Goal: Task Accomplishment & Management: Manage account settings

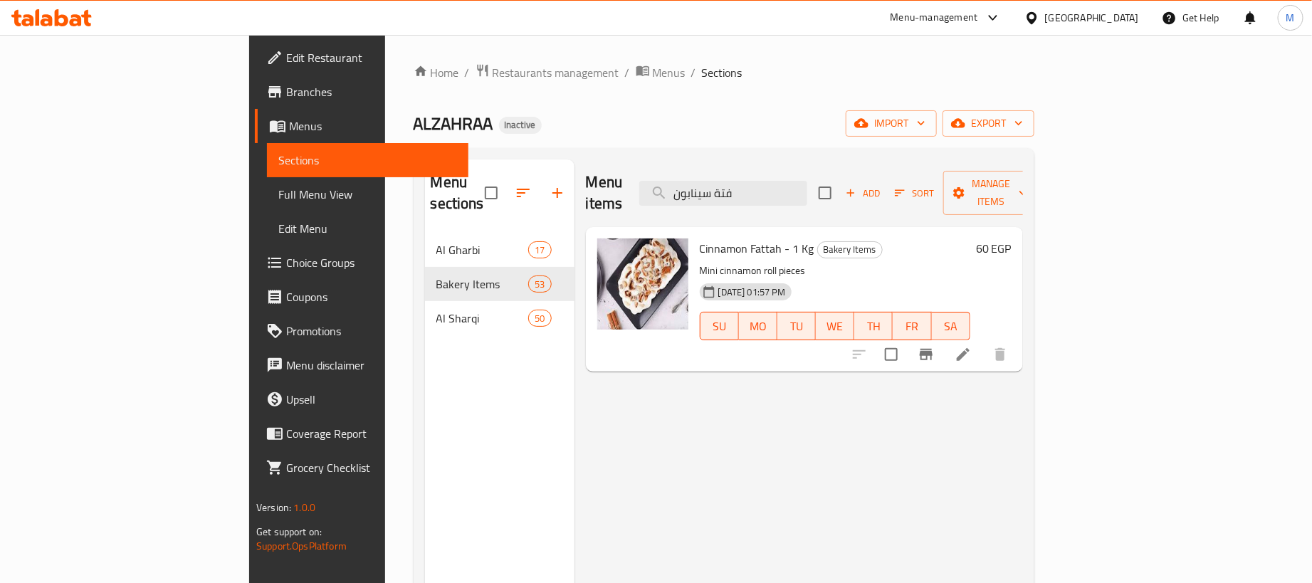
type input "فتة سينابون"
click at [983, 342] on li at bounding box center [963, 355] width 40 height 26
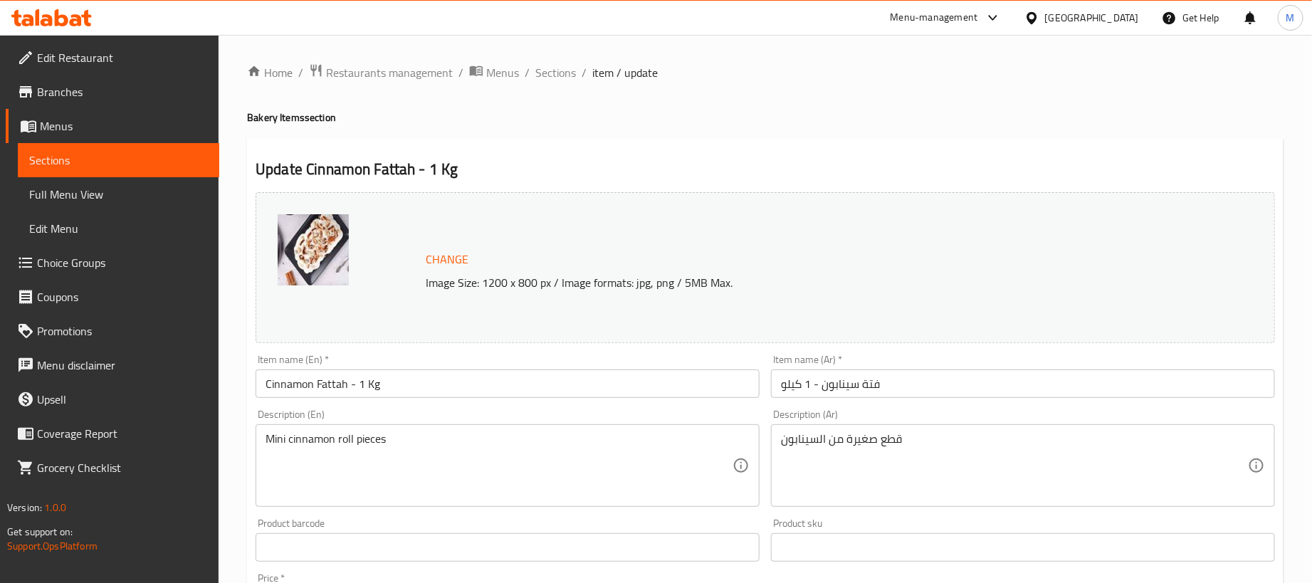
click at [980, 386] on input "فتة سينابون - 1 كيلو" at bounding box center [1023, 383] width 504 height 28
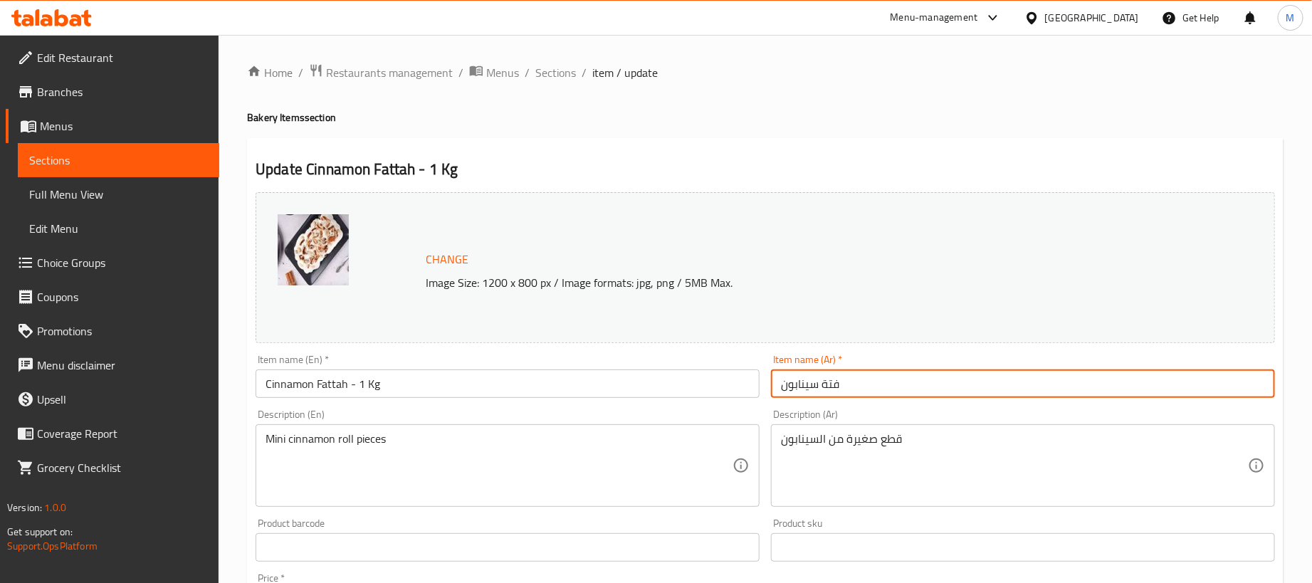
type input "فتة سينابون"
click at [599, 386] on input "Cinnamon Fattah - 1 Kg" at bounding box center [508, 383] width 504 height 28
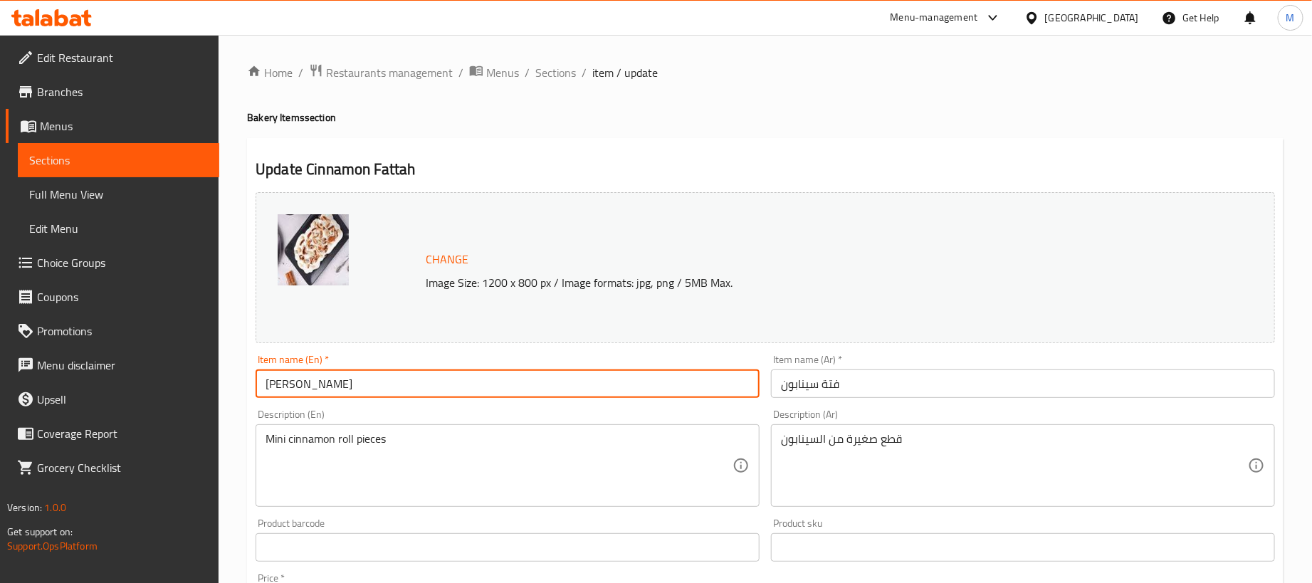
type input "[PERSON_NAME]"
click at [671, 133] on div "Home / Restaurants management / Menus / Sections / item / update Bakery Items s…" at bounding box center [765, 530] width 1036 height 935
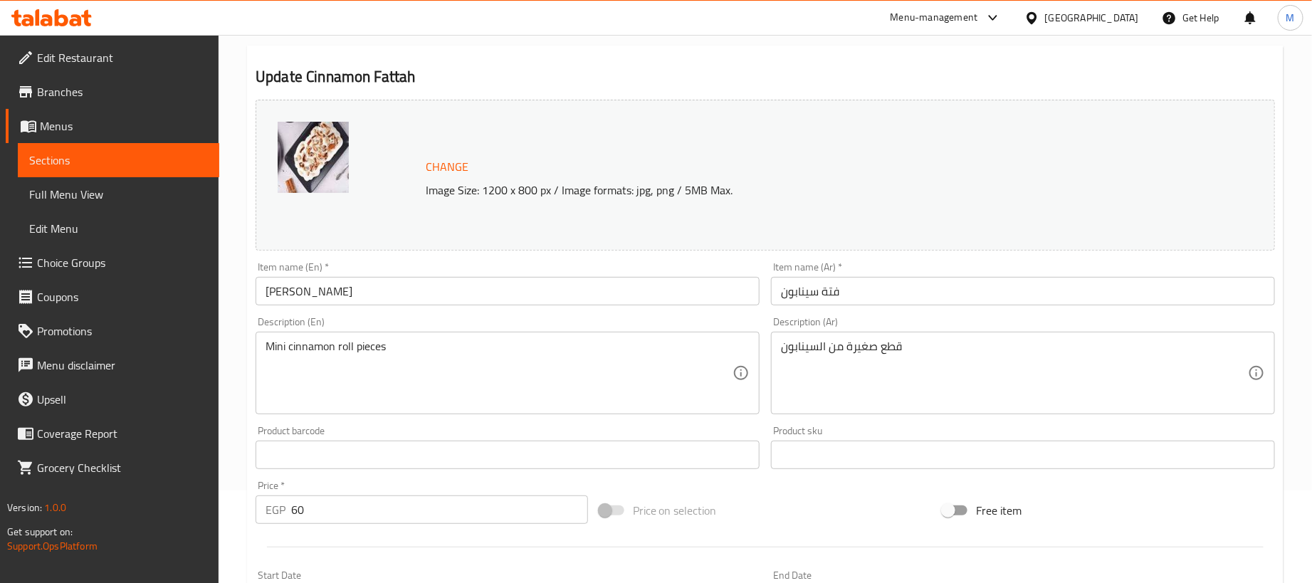
scroll to position [427, 0]
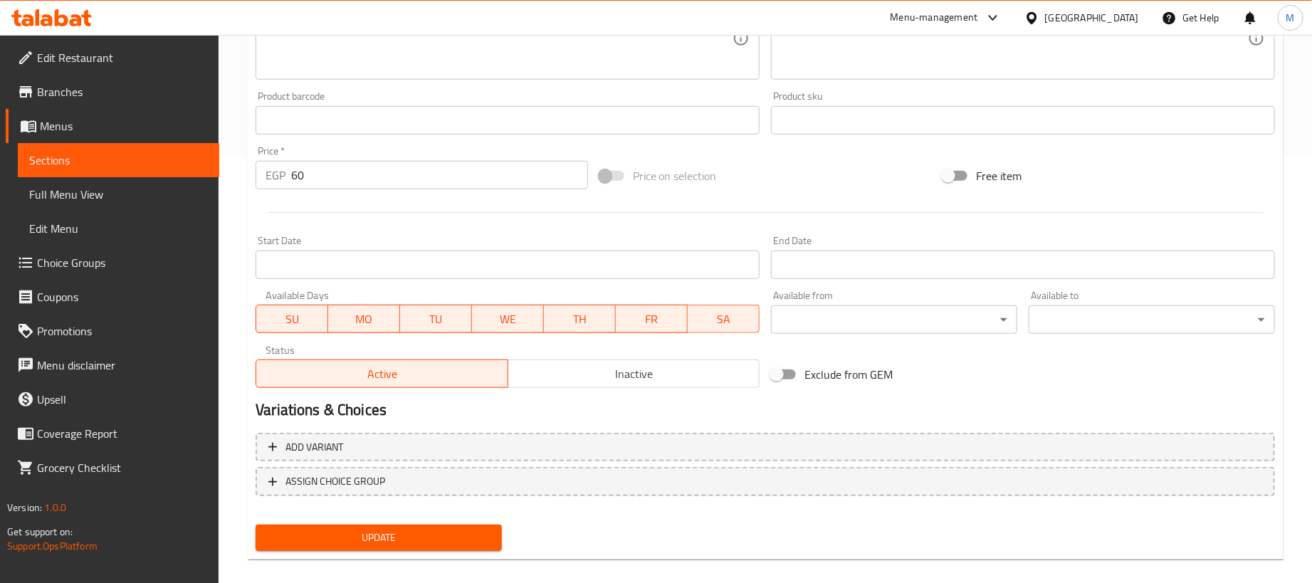
click at [451, 182] on input "60" at bounding box center [439, 175] width 297 height 28
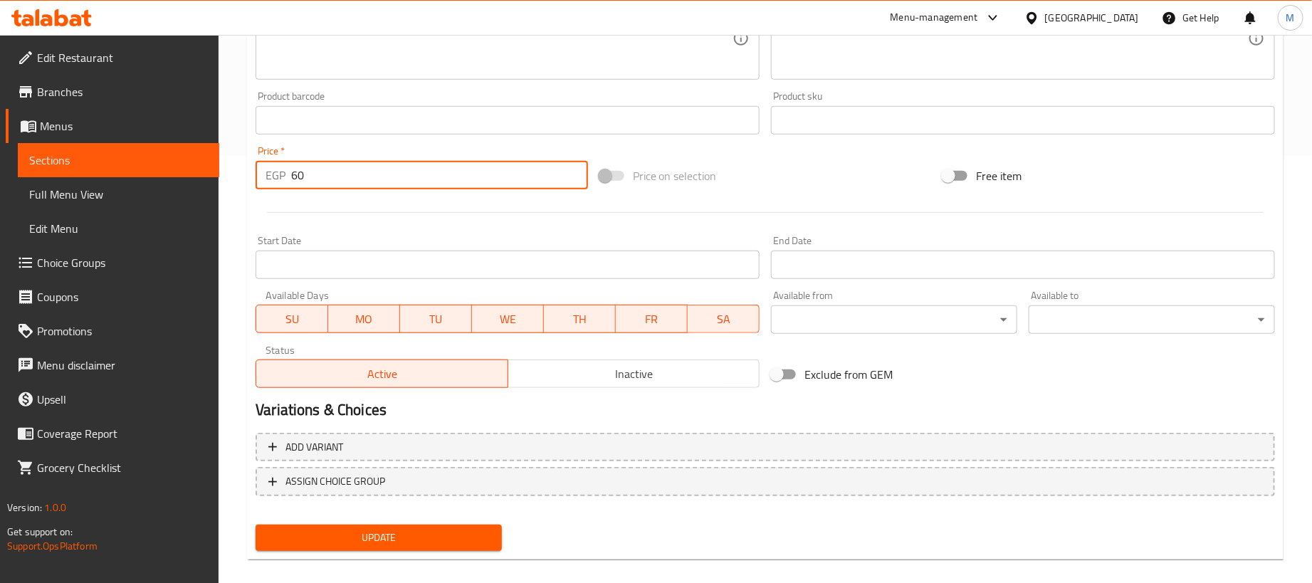
click at [451, 182] on input "60" at bounding box center [439, 175] width 297 height 28
paste input "number"
type input "0"
click at [786, 192] on div "Price on selection" at bounding box center [766, 176] width 344 height 38
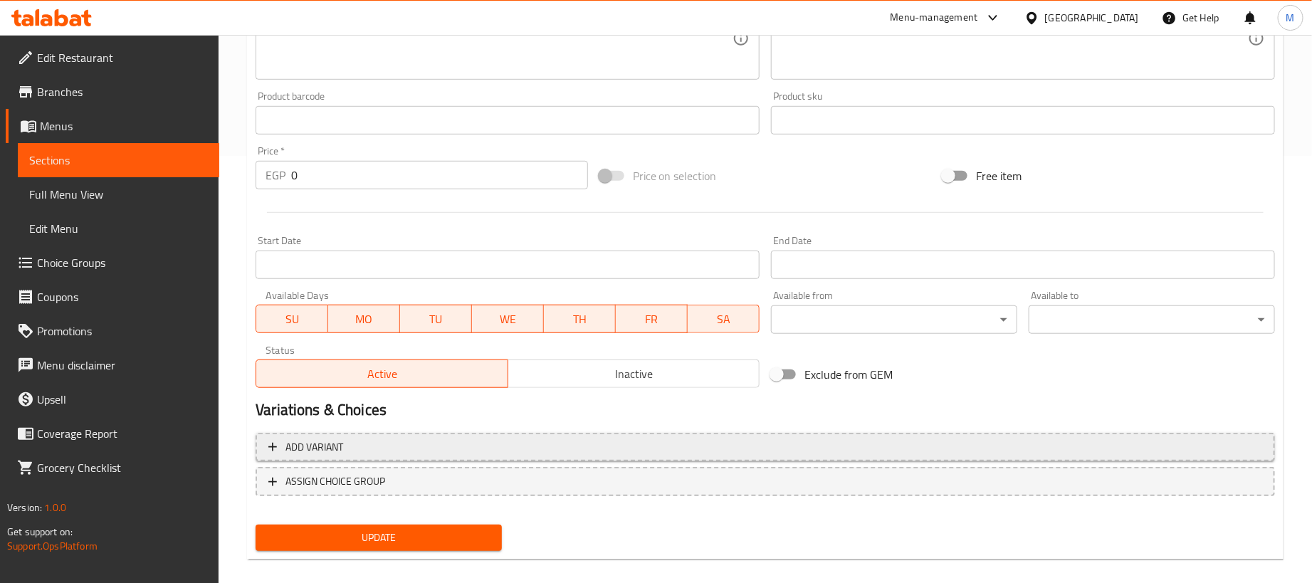
click at [970, 434] on button "Add variant" at bounding box center [765, 447] width 1019 height 29
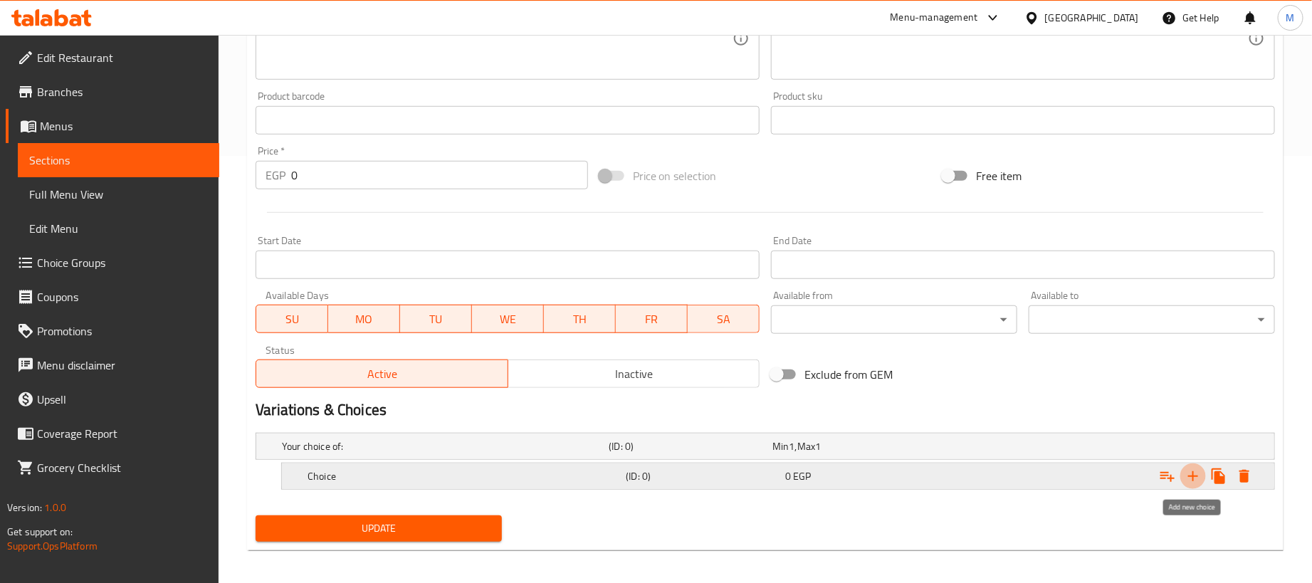
click at [1189, 475] on icon "Expand" at bounding box center [1192, 476] width 17 height 17
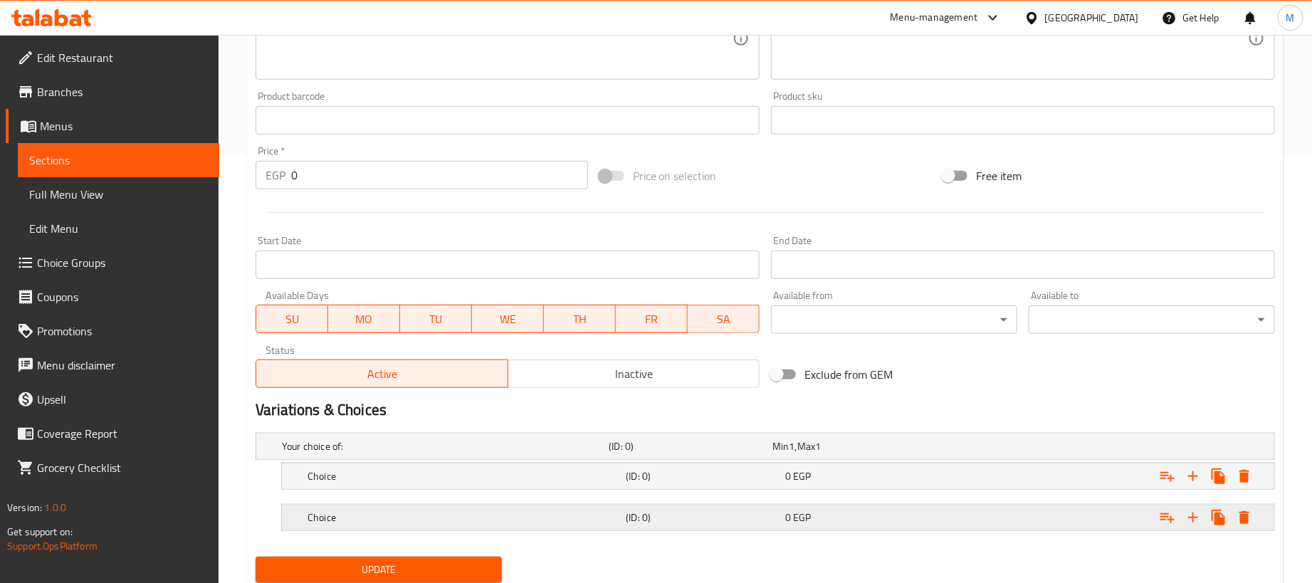
click at [1011, 449] on div "Expand" at bounding box center [1096, 446] width 327 height 6
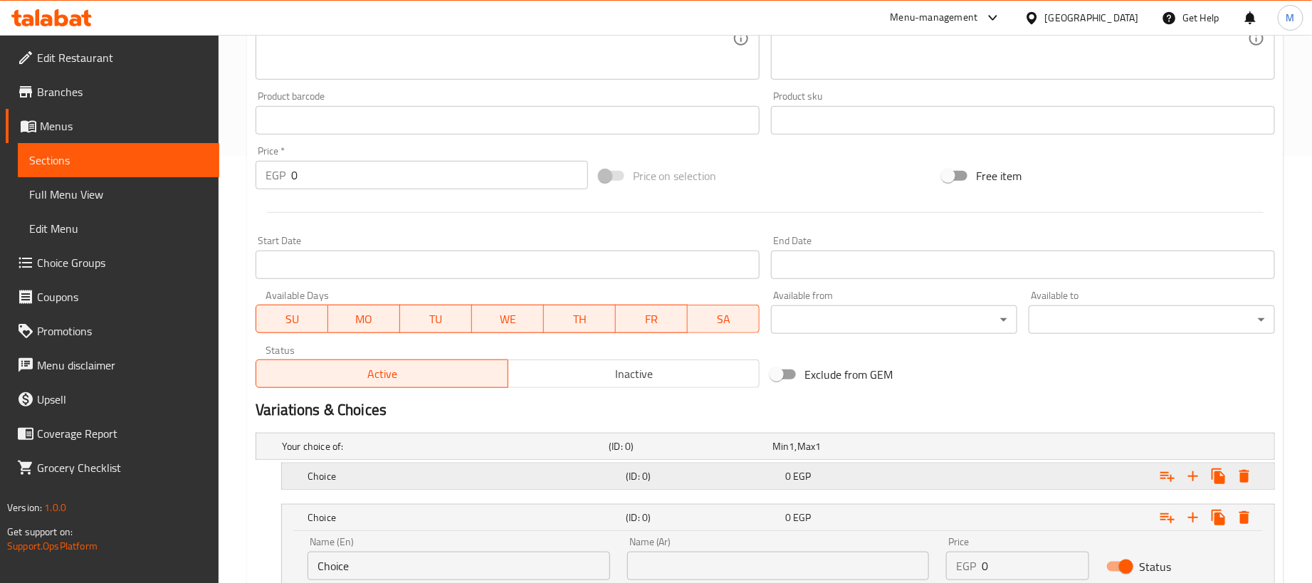
click at [1002, 449] on div "Expand" at bounding box center [1096, 446] width 327 height 6
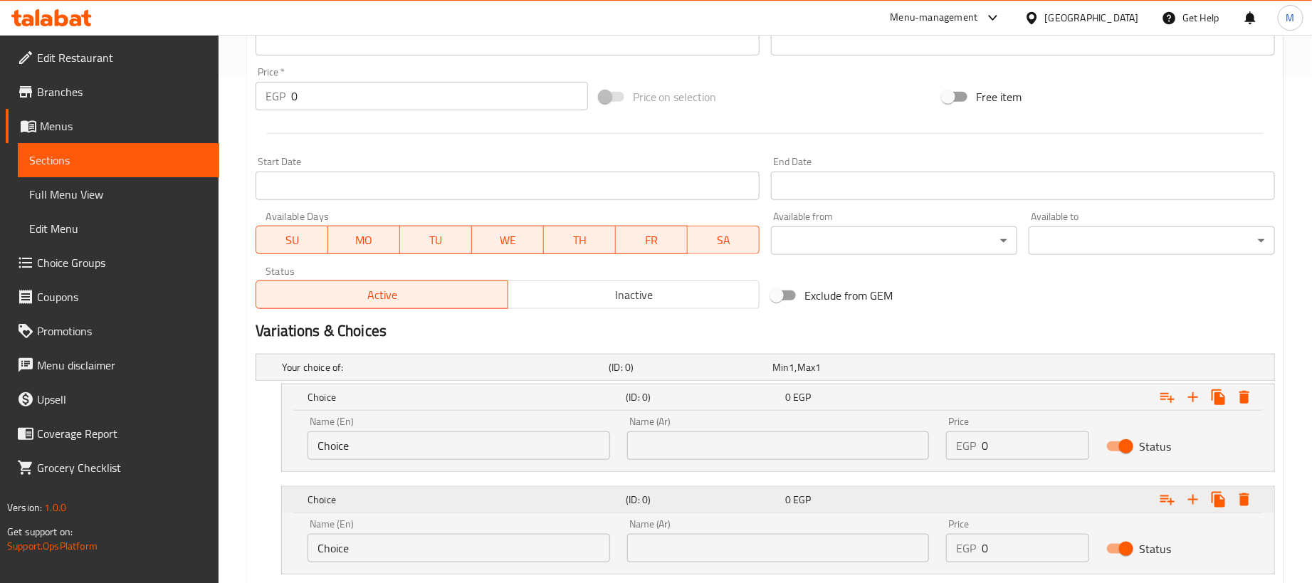
scroll to position [600, 0]
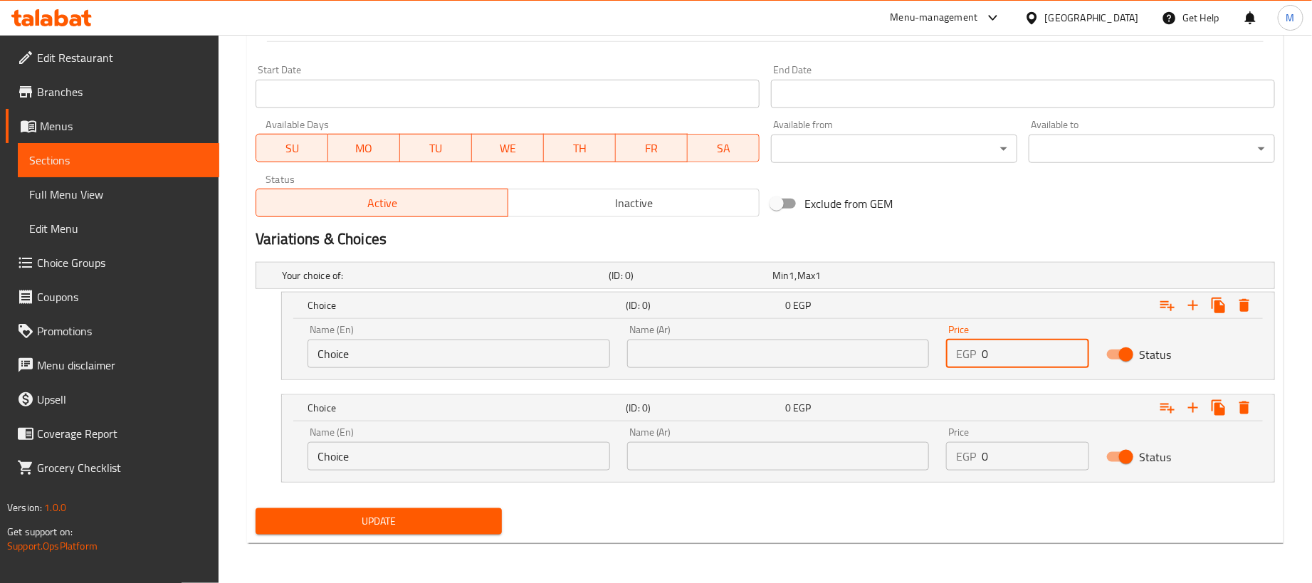
click at [1016, 354] on input "0" at bounding box center [1035, 354] width 107 height 28
paste input "6"
type input "60"
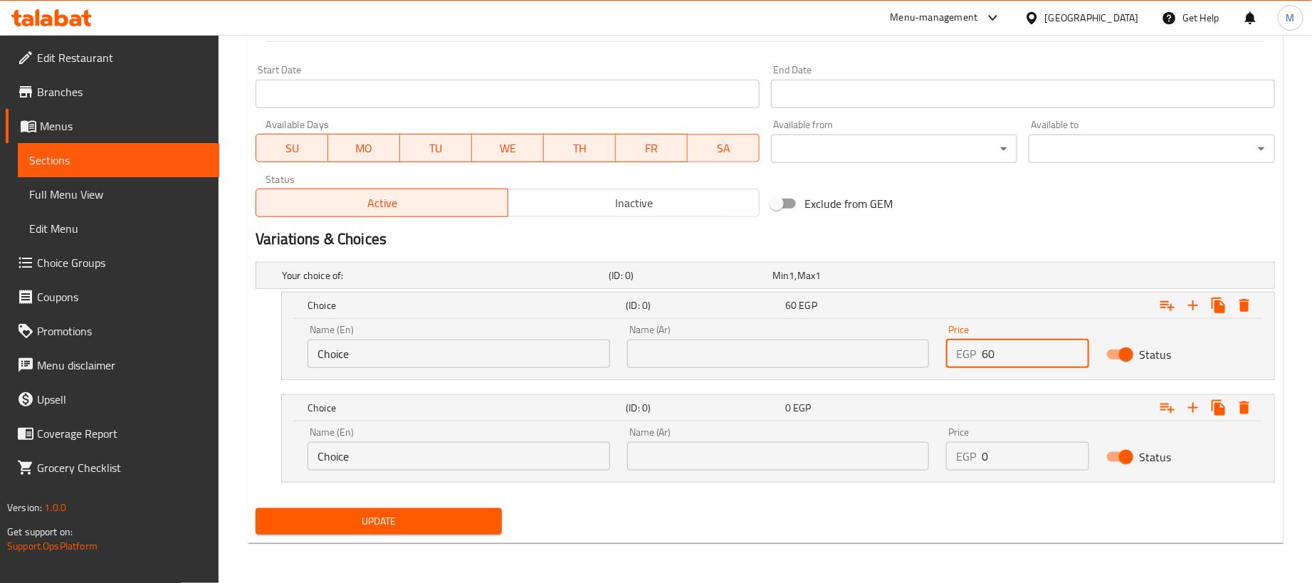
click at [1016, 461] on input "0" at bounding box center [1035, 456] width 107 height 28
type input "4"
type input "15"
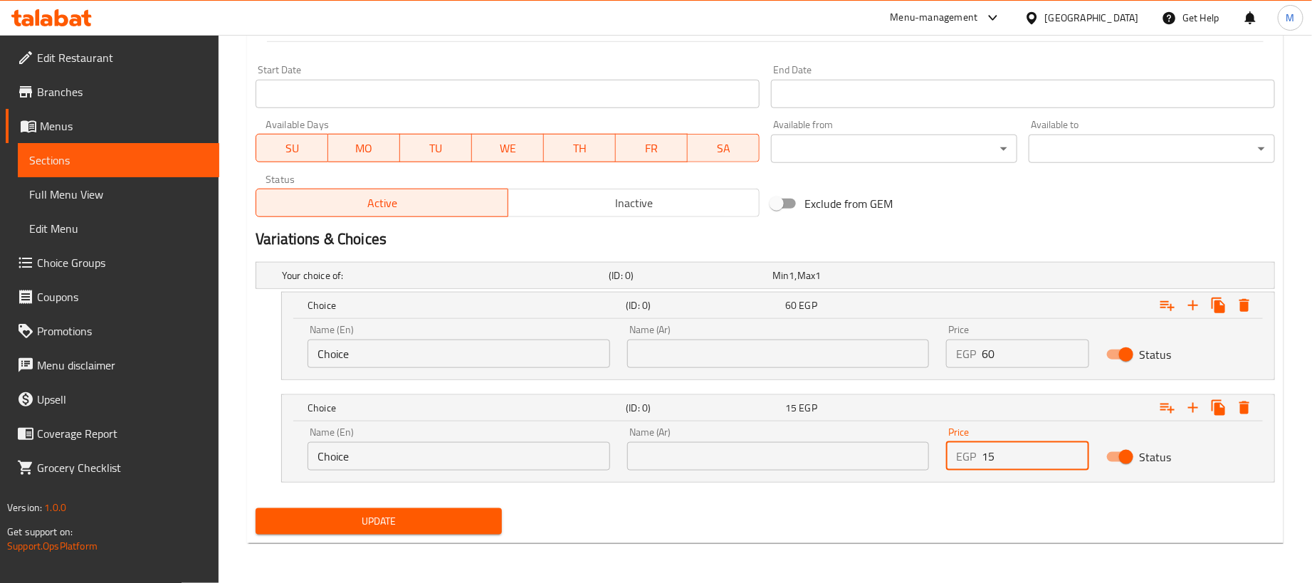
click at [812, 351] on input "text" at bounding box center [778, 354] width 303 height 28
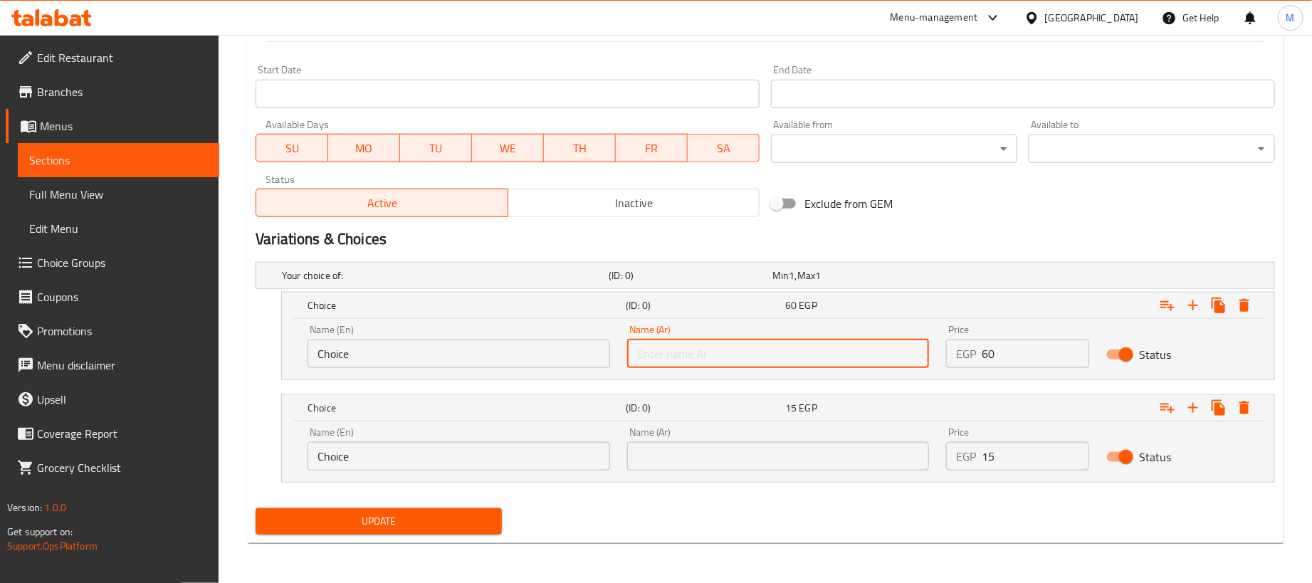
type input "1 كجم"
click at [748, 455] on input "text" at bounding box center [778, 456] width 303 height 28
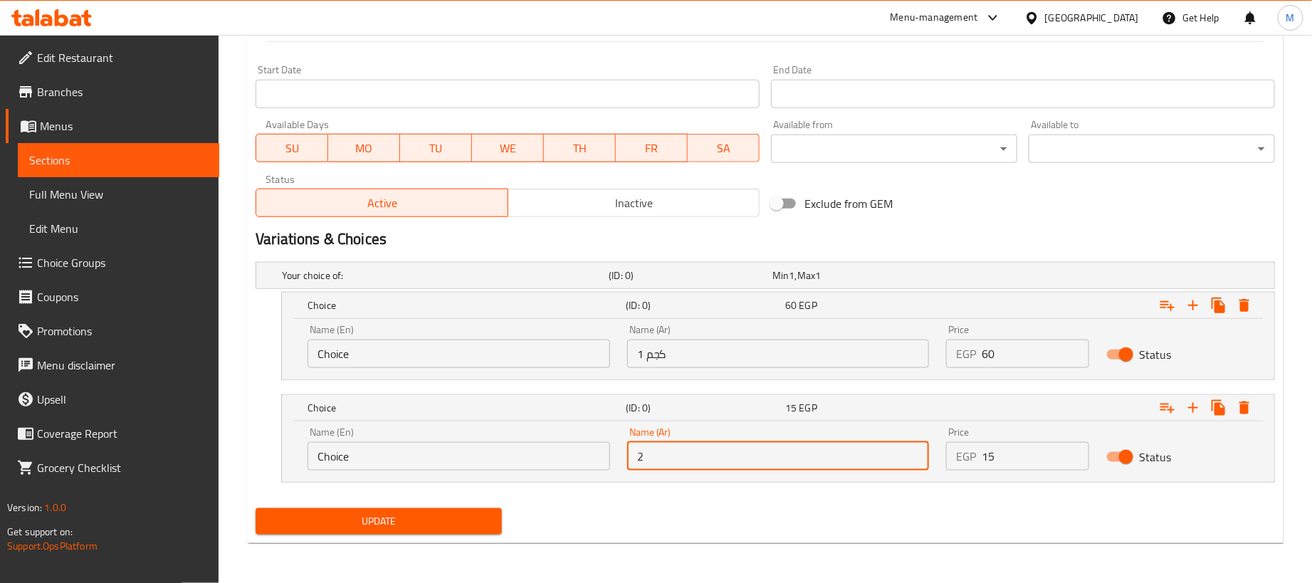
type input "250جم"
click at [508, 342] on input "Choice" at bounding box center [458, 354] width 303 height 28
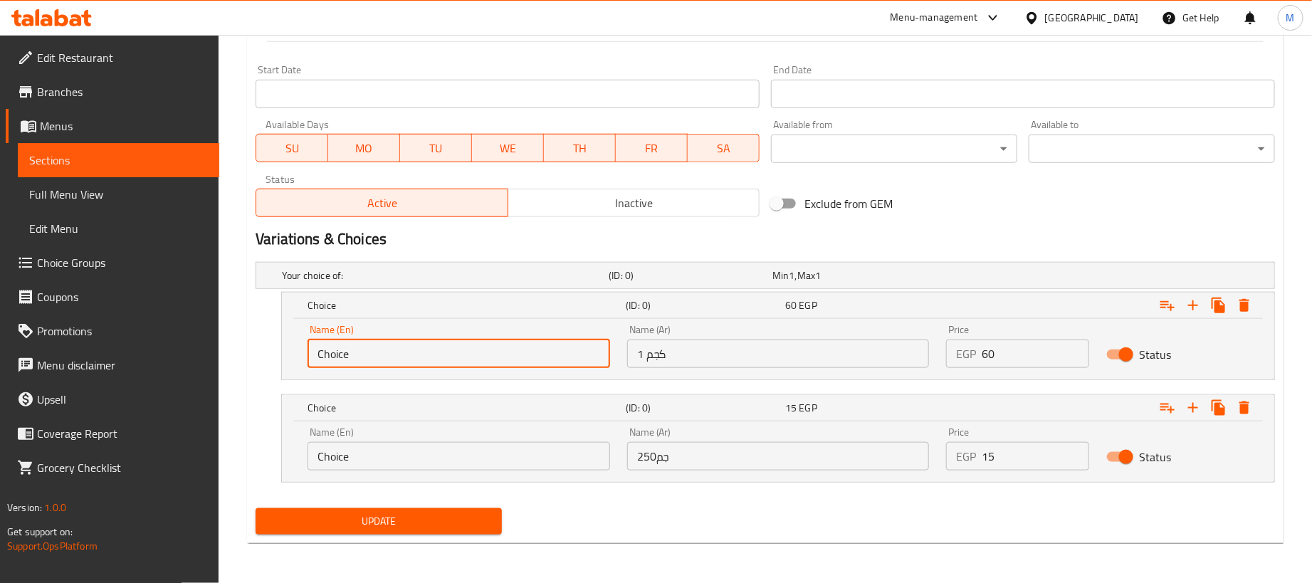
click at [502, 352] on input "Choice" at bounding box center [458, 354] width 303 height 28
click at [502, 352] on input "1" at bounding box center [458, 354] width 303 height 28
type input "1kg"
click at [385, 453] on input "Choice" at bounding box center [458, 456] width 303 height 28
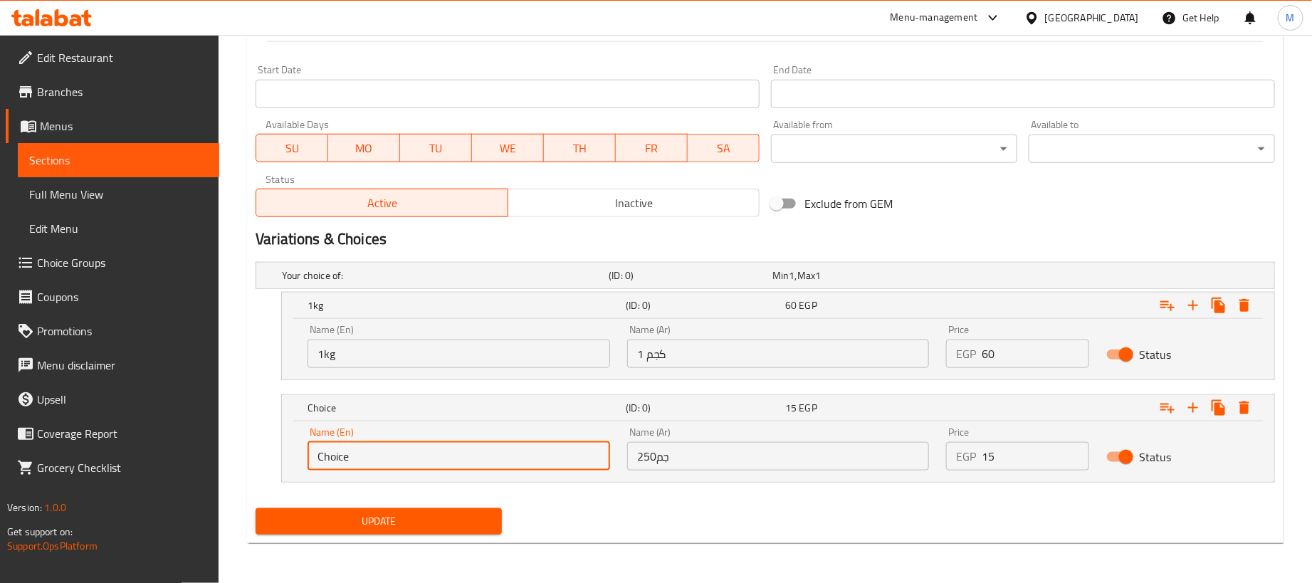
click at [385, 453] on input "Choice" at bounding box center [458, 456] width 303 height 28
type input "250 gram"
click at [560, 505] on div "Update" at bounding box center [765, 522] width 1031 height 38
click at [503, 515] on div "Update" at bounding box center [379, 522] width 258 height 38
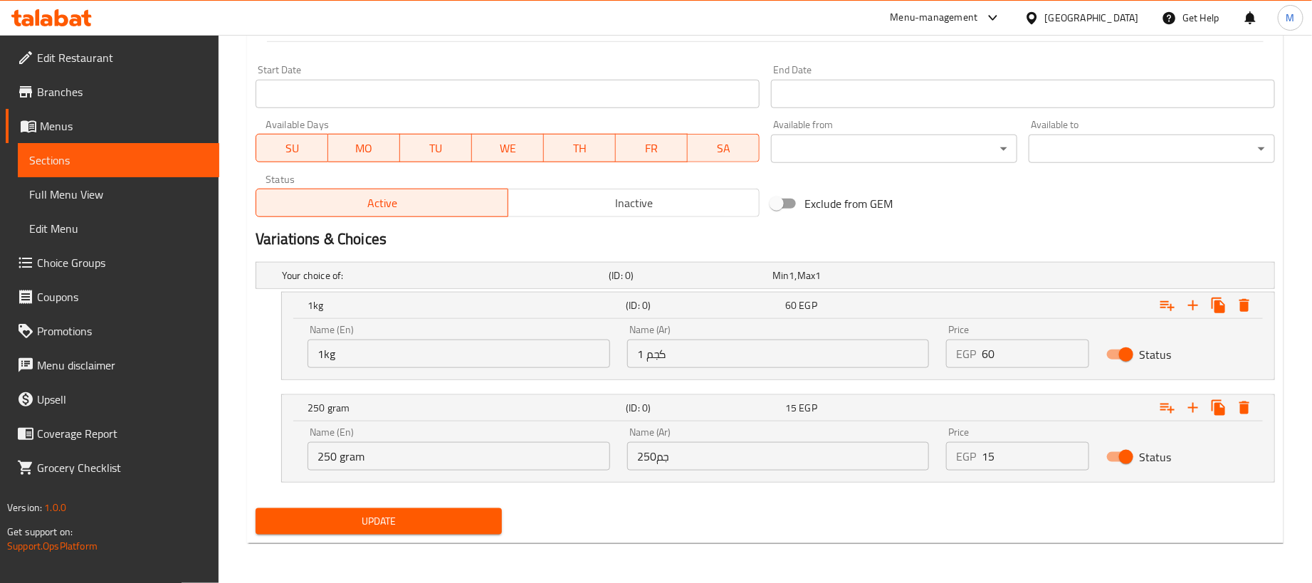
click at [493, 515] on button "Update" at bounding box center [379, 521] width 246 height 26
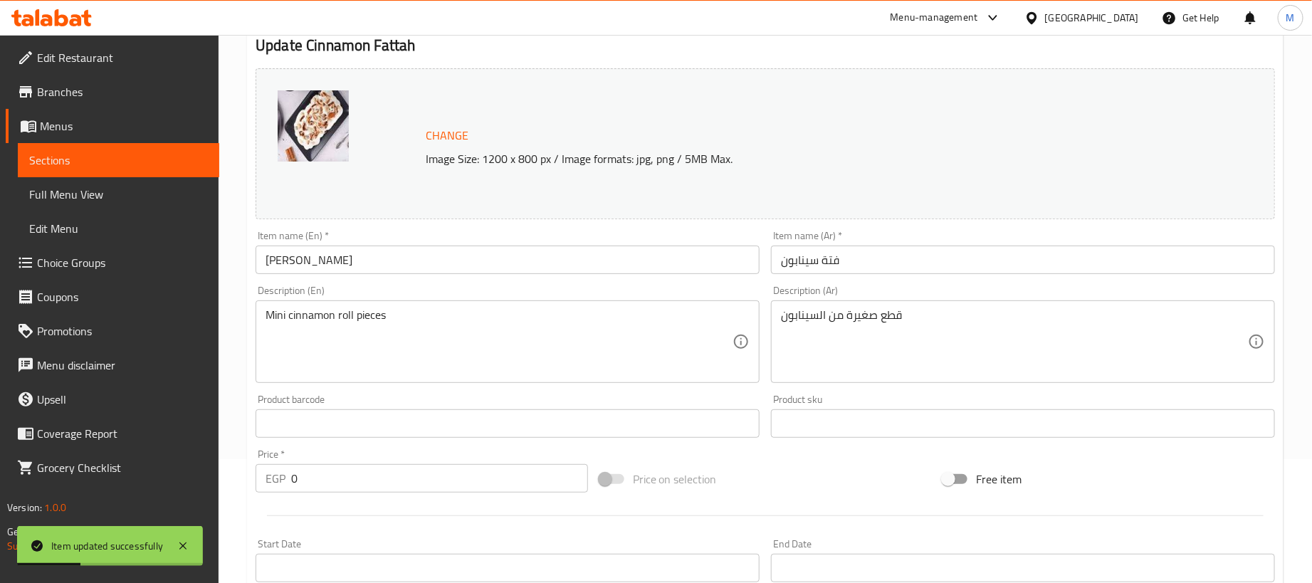
scroll to position [0, 0]
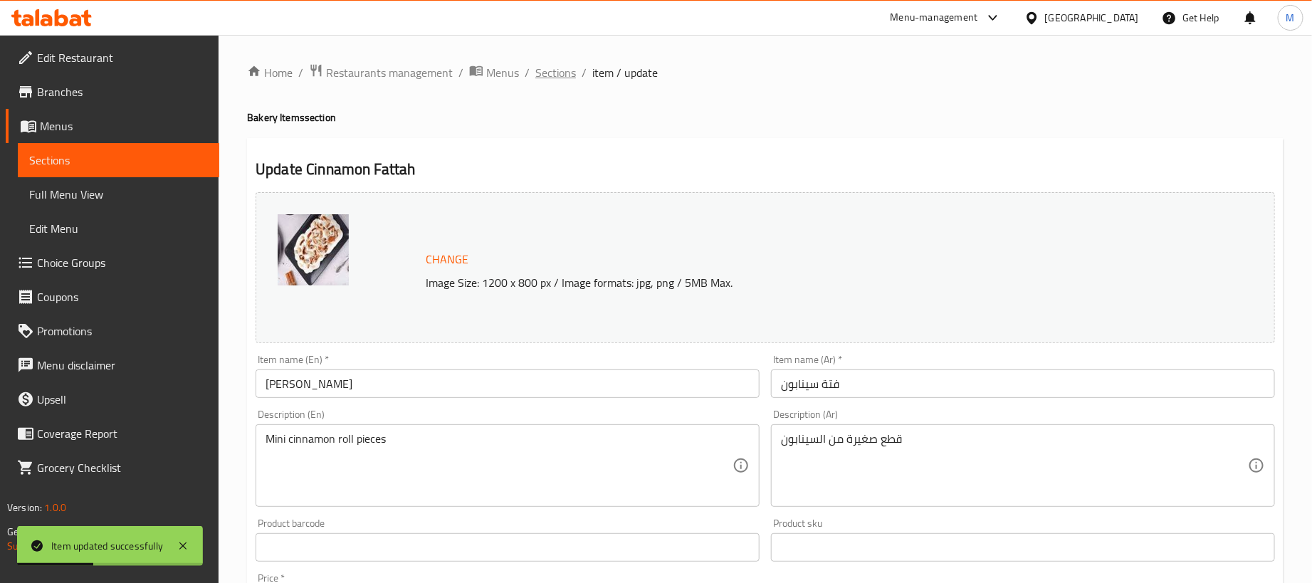
click at [553, 75] on span "Sections" at bounding box center [555, 72] width 41 height 17
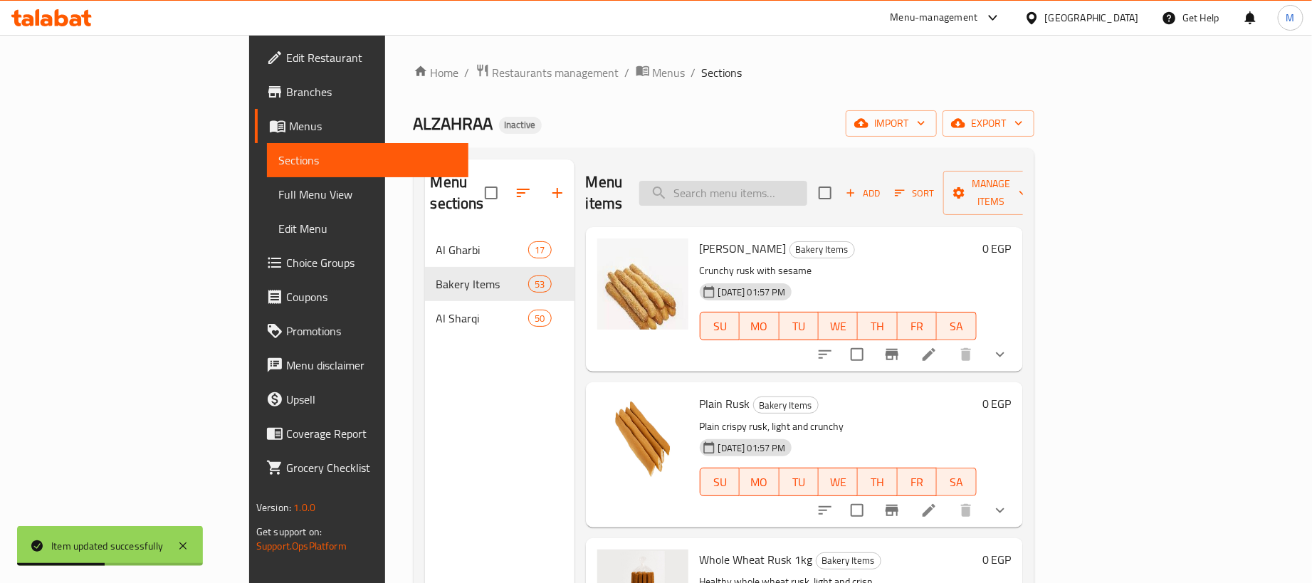
click at [807, 182] on input "search" at bounding box center [723, 193] width 168 height 25
paste input "كيك"
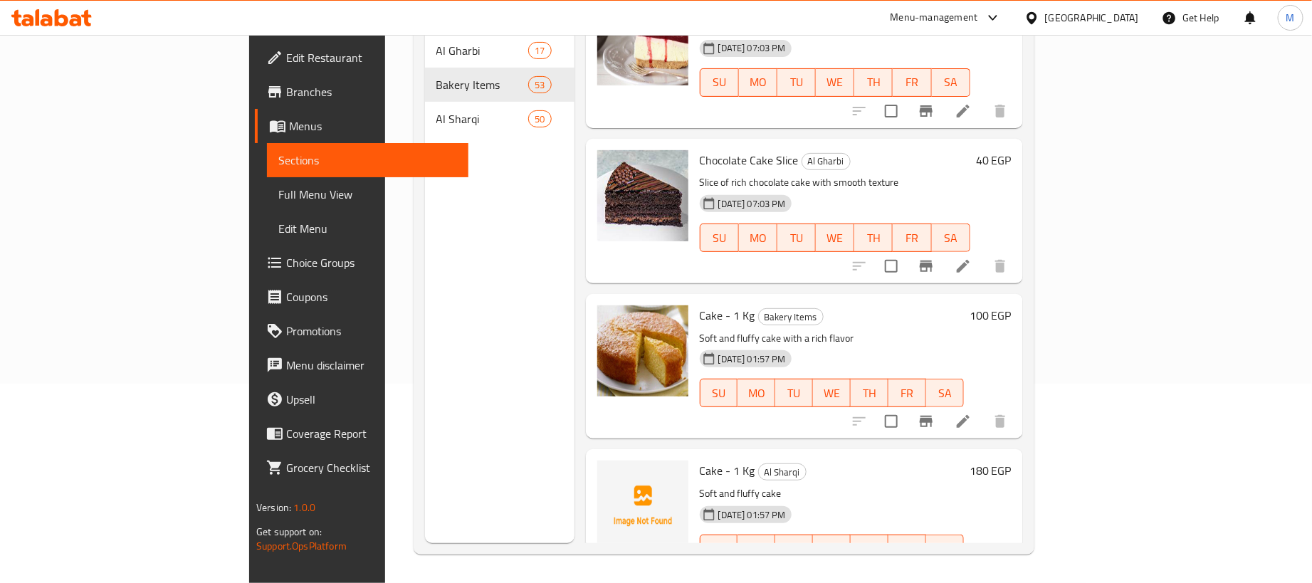
scroll to position [1473, 0]
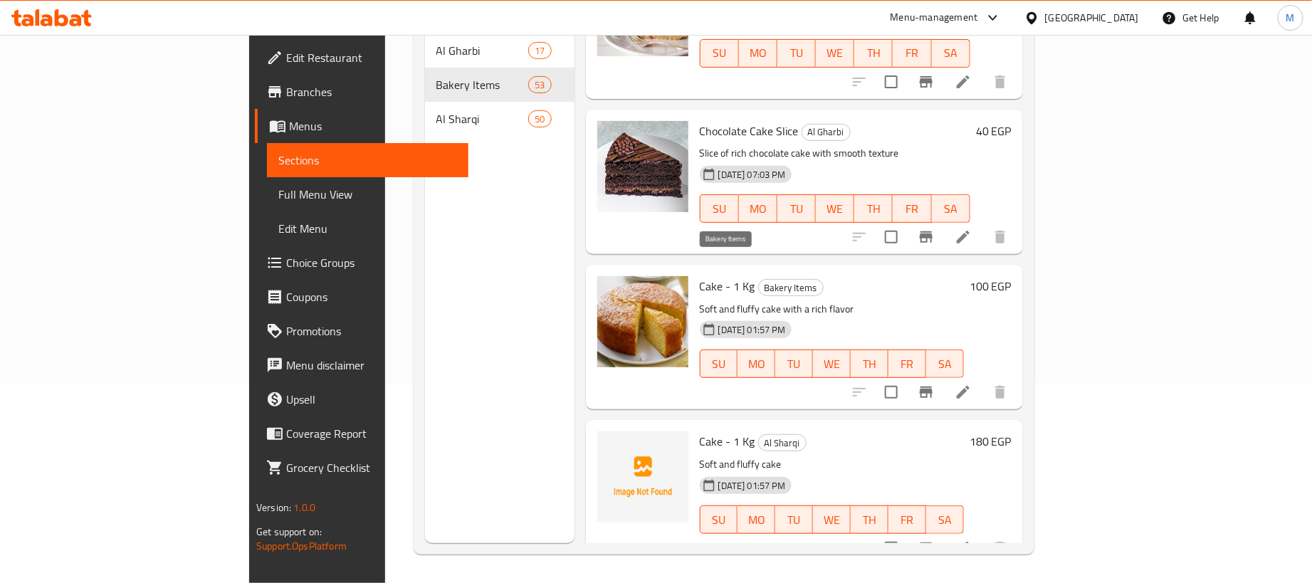
click at [759, 280] on span "Bakery Items" at bounding box center [791, 288] width 64 height 16
copy span "Bakery Items"
click at [759, 435] on span "Al Sharqi" at bounding box center [782, 443] width 47 height 16
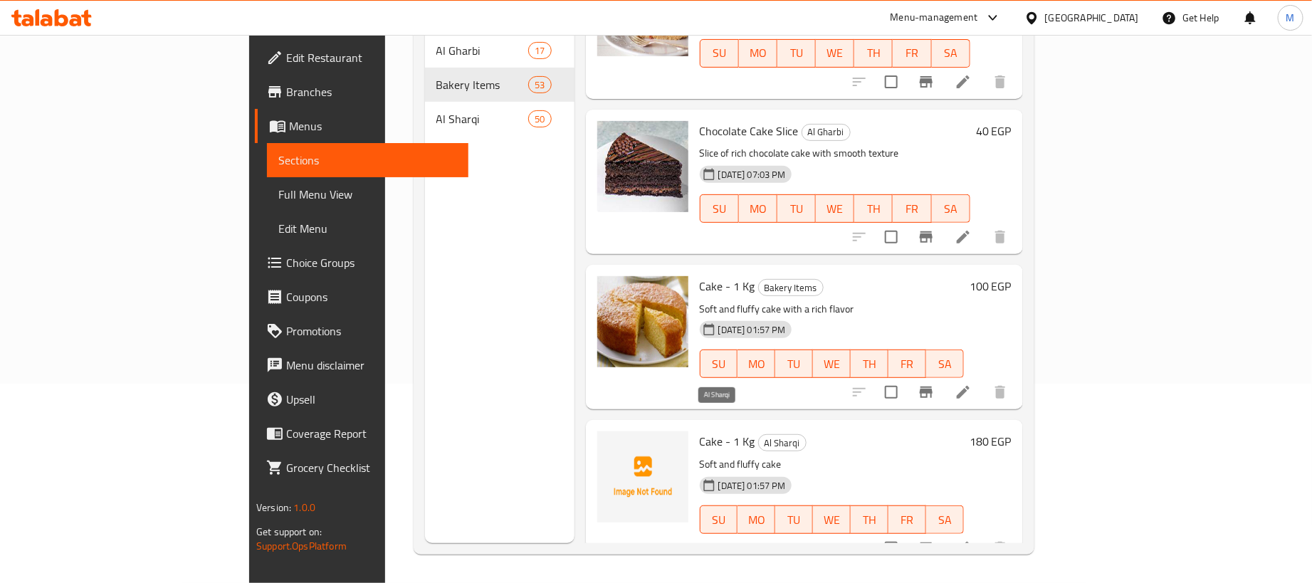
click at [759, 435] on span "Al Sharqi" at bounding box center [782, 443] width 47 height 16
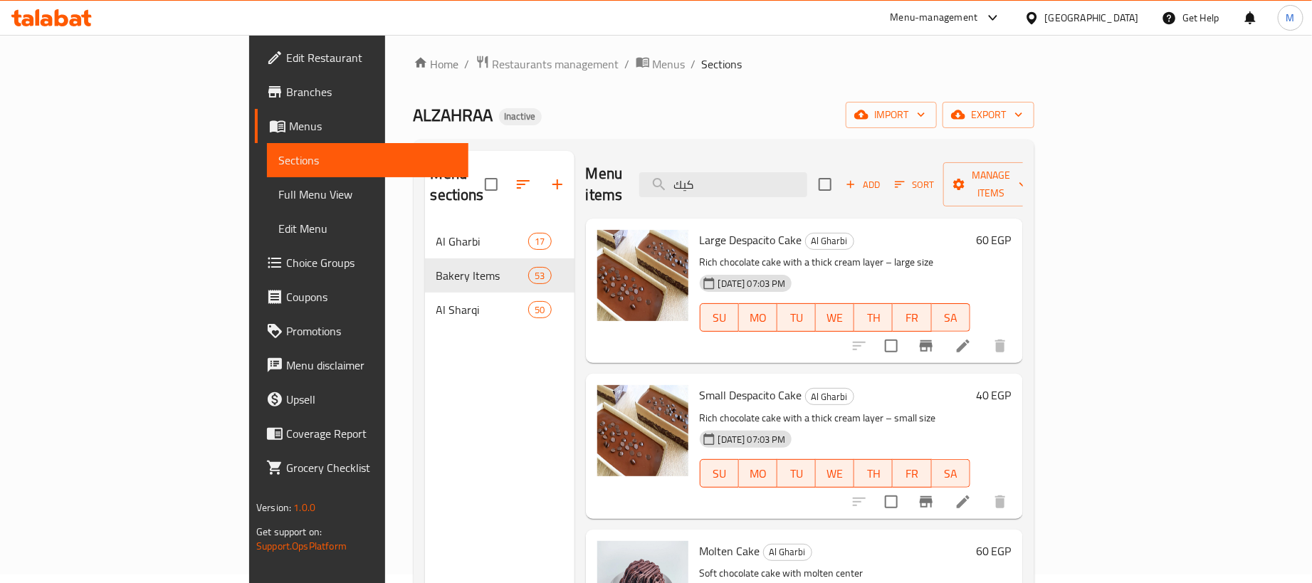
scroll to position [0, 0]
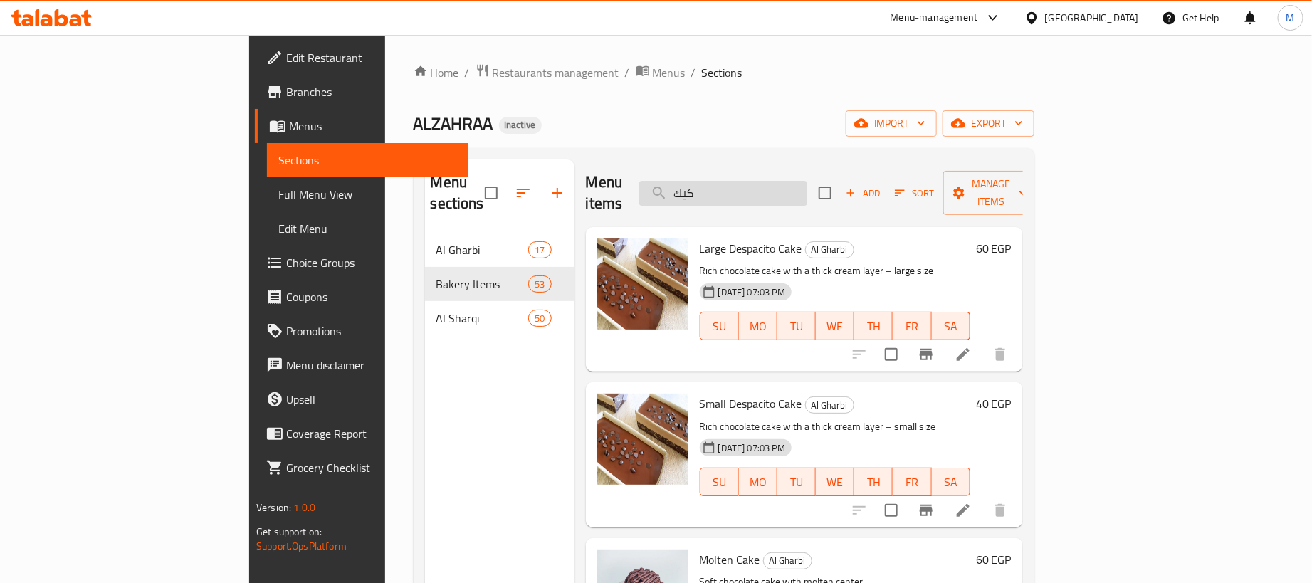
click at [793, 189] on input "كيك" at bounding box center [723, 193] width 168 height 25
paste input "راقيش سن"
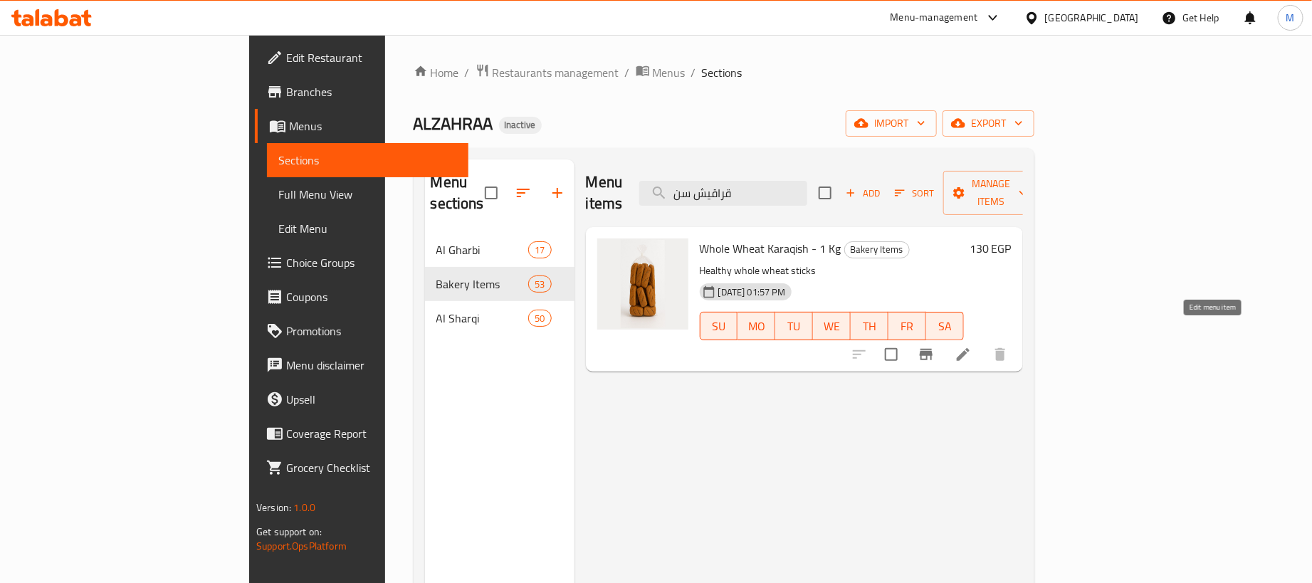
type input "قراقيش سن"
click at [972, 346] on icon at bounding box center [962, 354] width 17 height 17
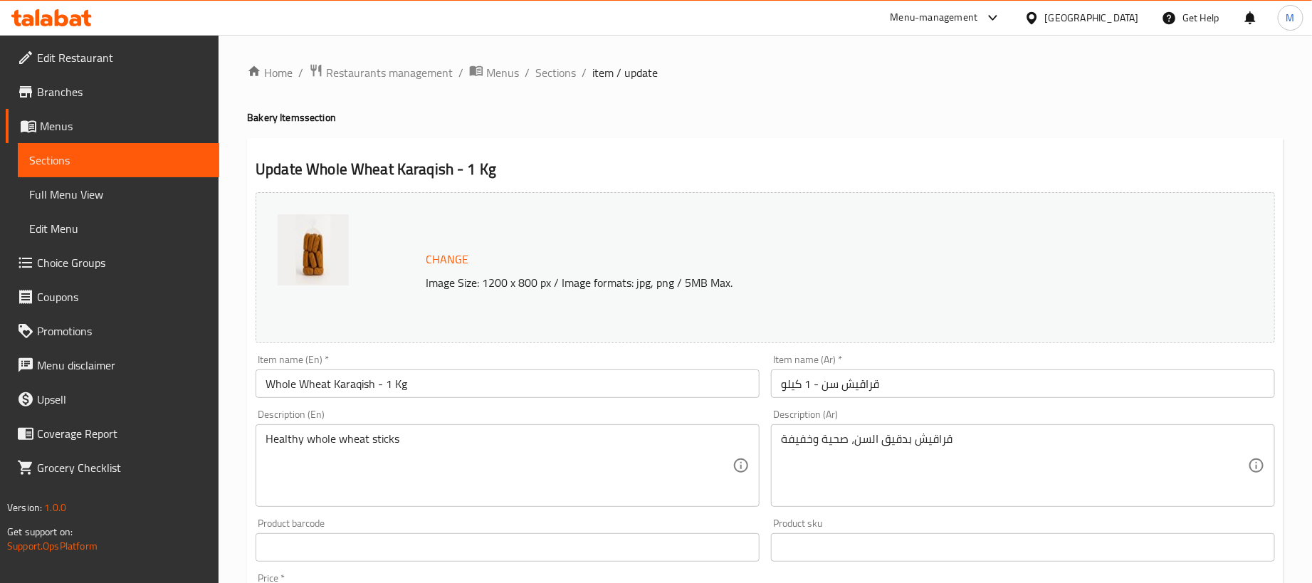
click at [541, 402] on div "Item name (En)   * Whole Wheat Karaqish - 1 Kg Item name (En) *" at bounding box center [507, 376] width 515 height 55
click at [542, 386] on input "Whole Wheat Karaqish - 1 Kg" at bounding box center [508, 383] width 504 height 28
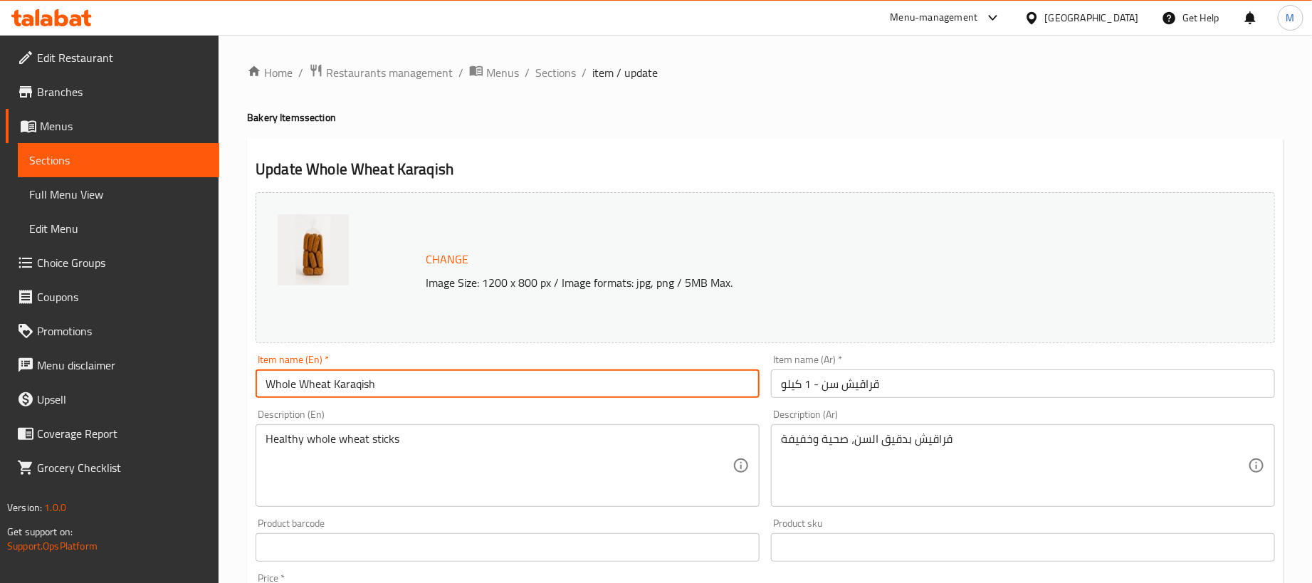
type input "Whole Wheat Karaqish"
click at [927, 391] on input "قراقيش سن - 1 كيلو" at bounding box center [1023, 383] width 504 height 28
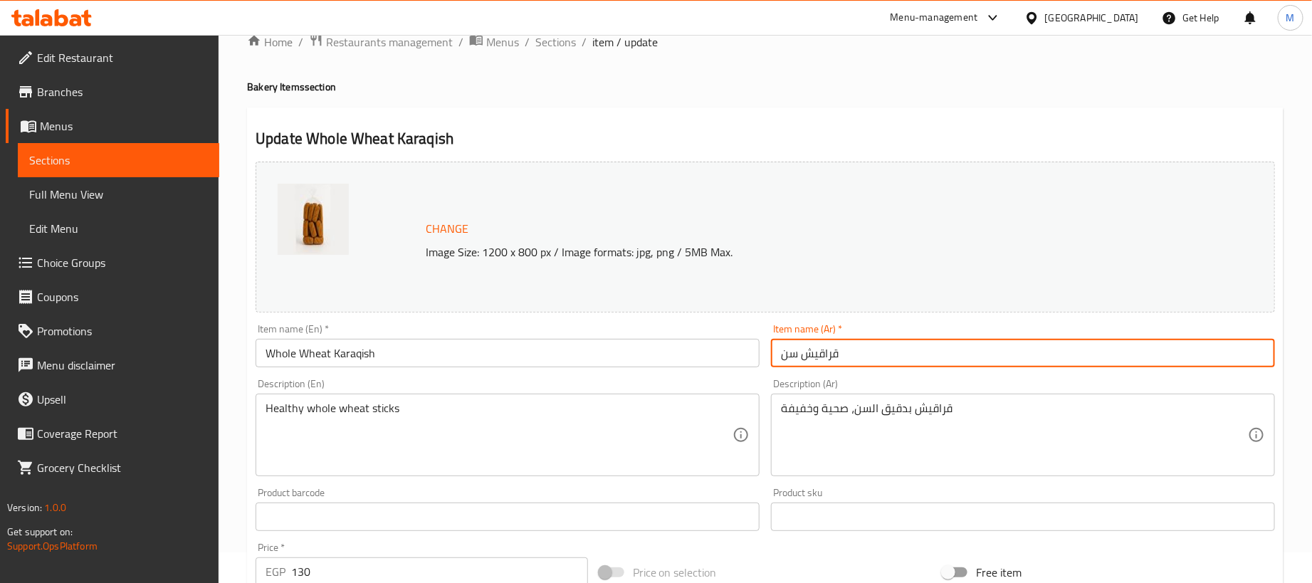
scroll to position [320, 0]
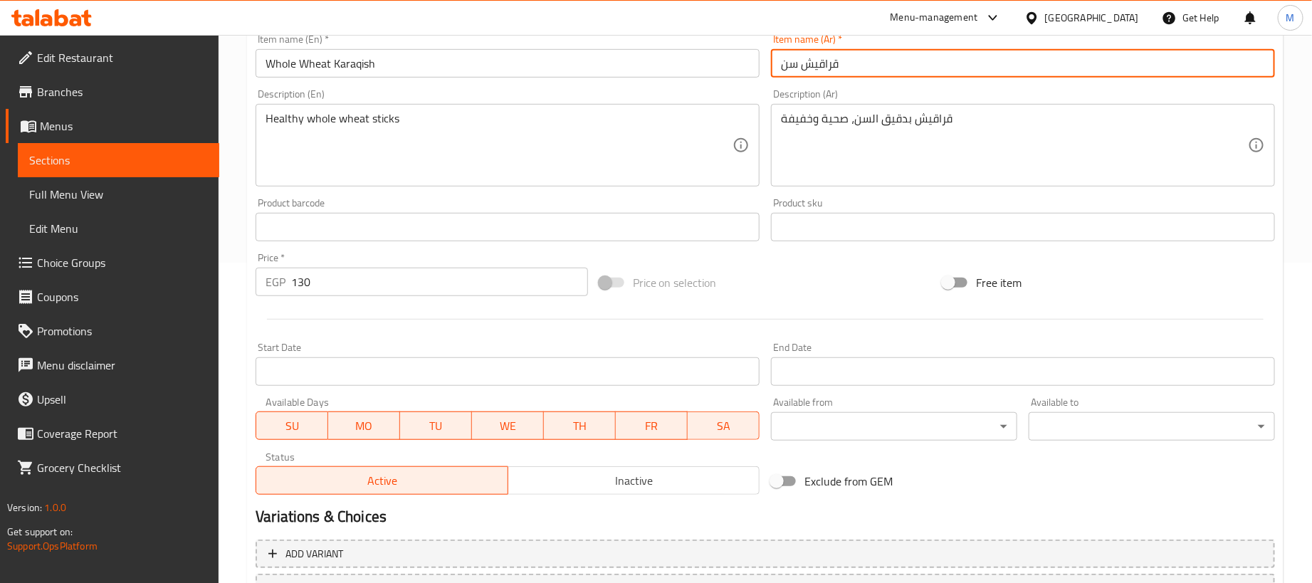
type input "قراقيش سن"
click at [365, 286] on input "130" at bounding box center [439, 282] width 297 height 28
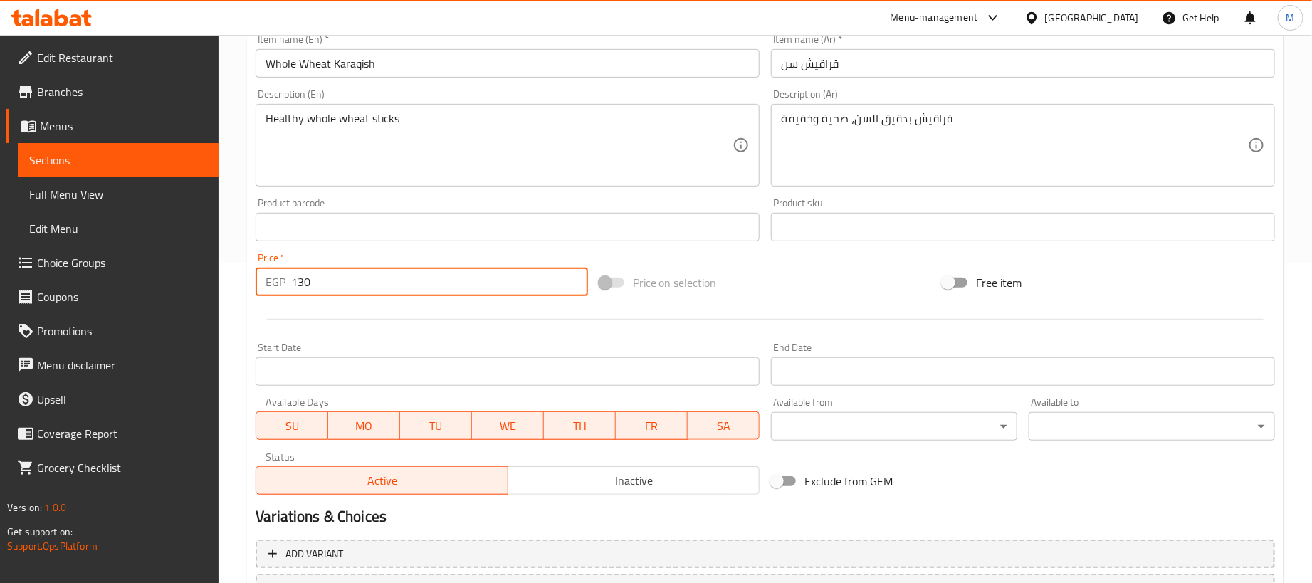
click at [365, 286] on input "130" at bounding box center [439, 282] width 297 height 28
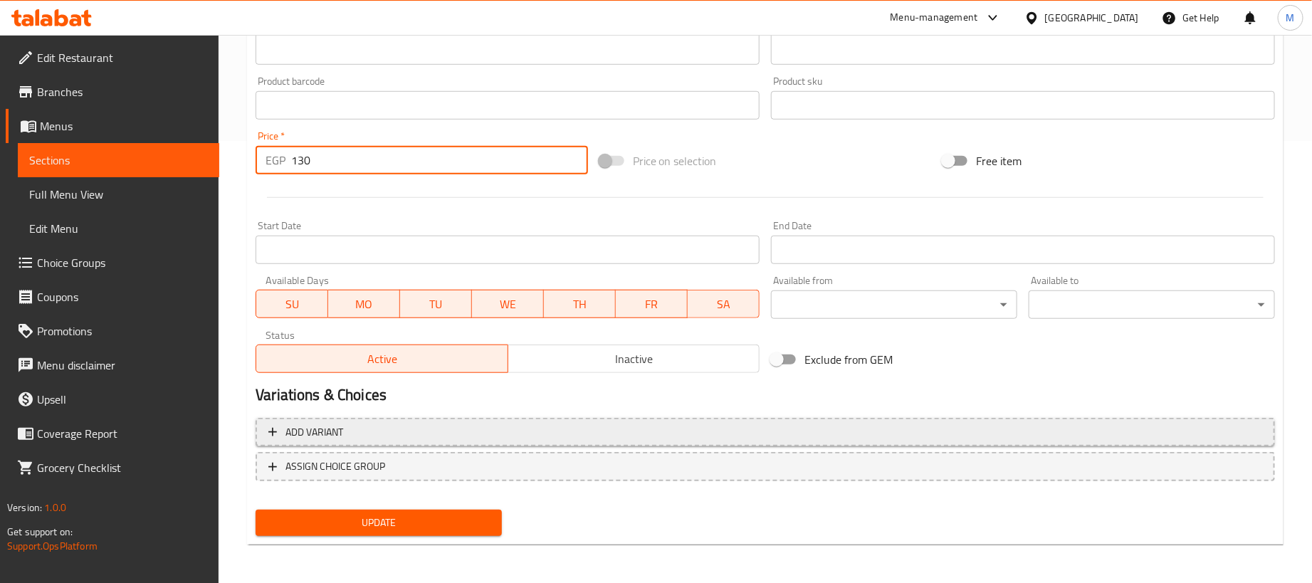
click at [897, 431] on span "Add variant" at bounding box center [765, 433] width 994 height 18
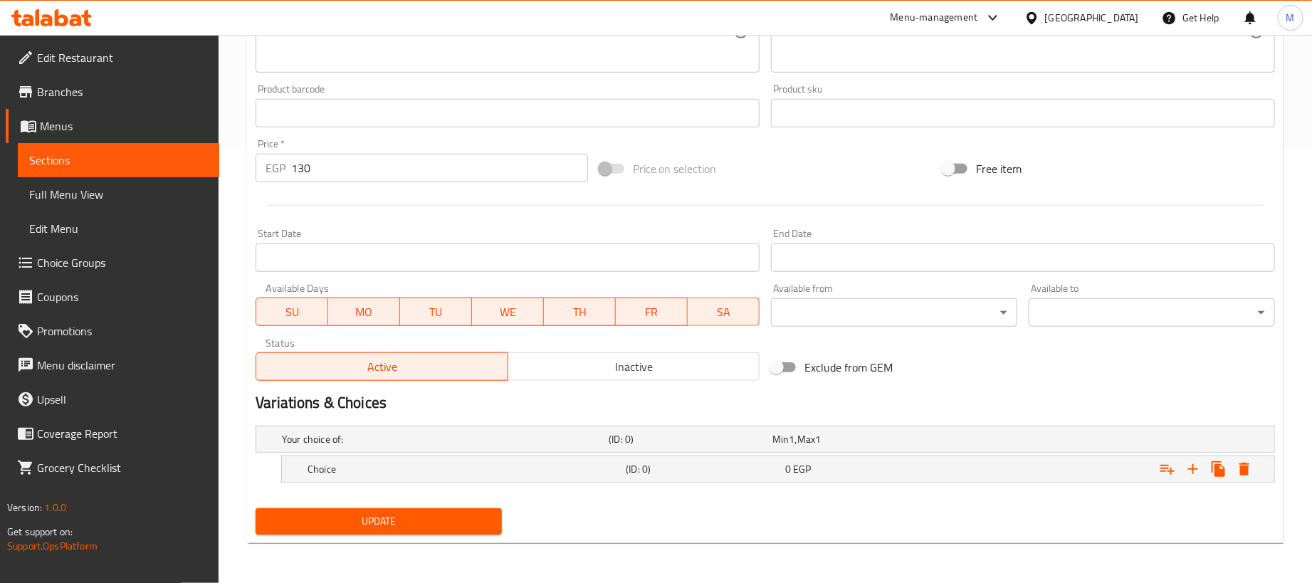
scroll to position [436, 0]
click at [1188, 470] on icon "Expand" at bounding box center [1192, 469] width 17 height 17
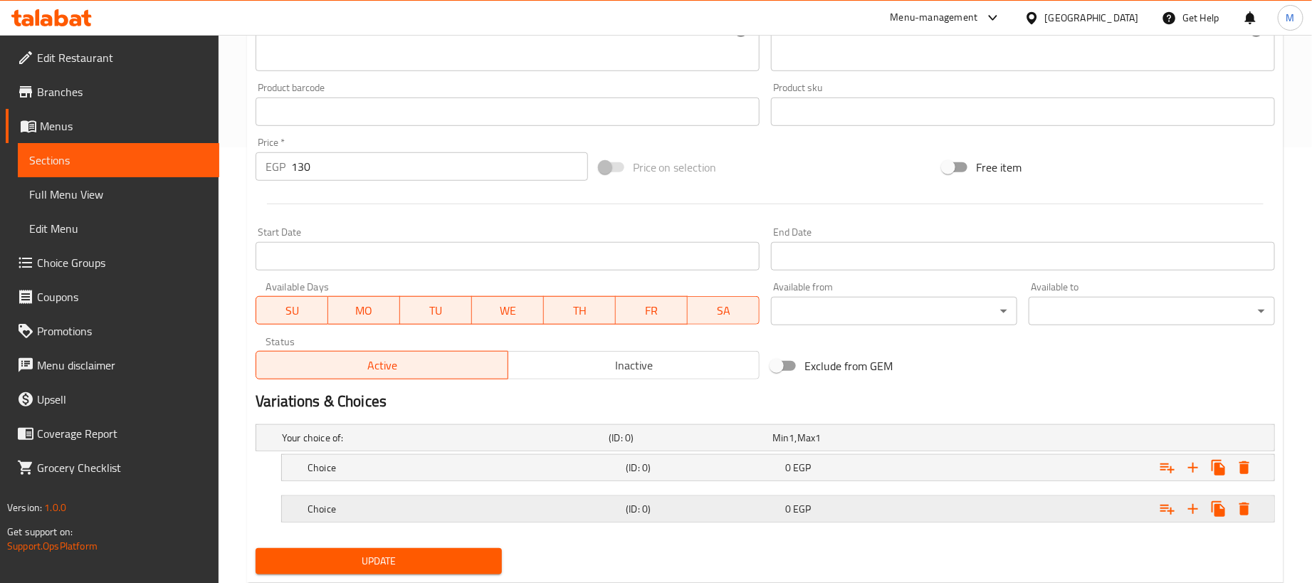
click at [1126, 441] on div "Expand" at bounding box center [1096, 438] width 327 height 6
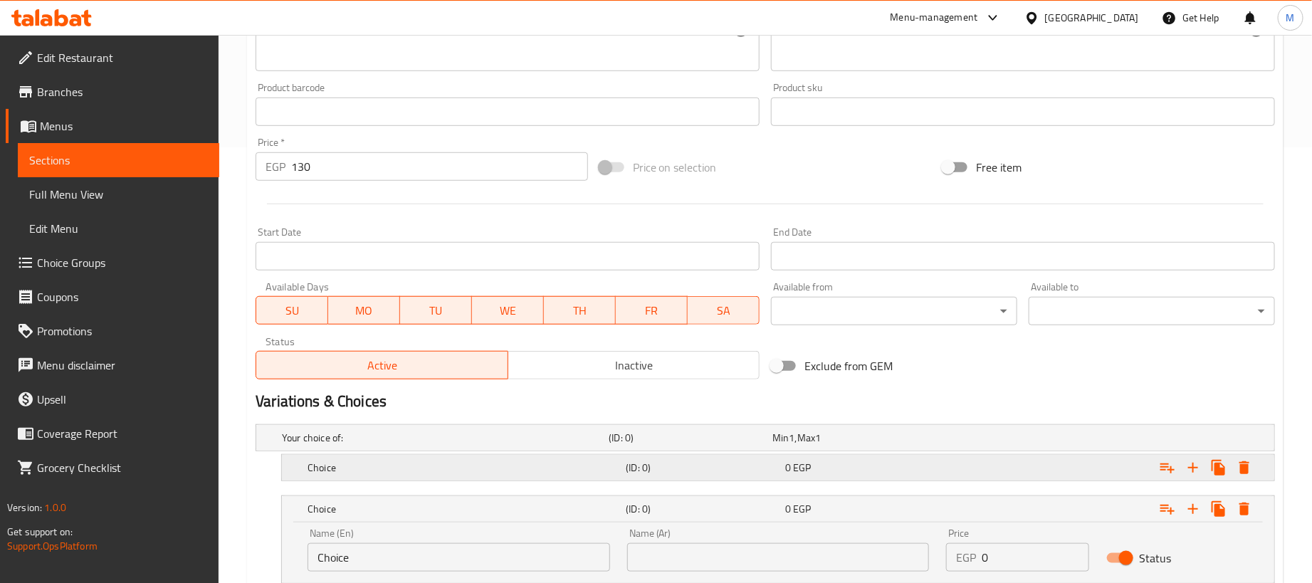
click at [1085, 441] on div "Expand" at bounding box center [1096, 438] width 327 height 6
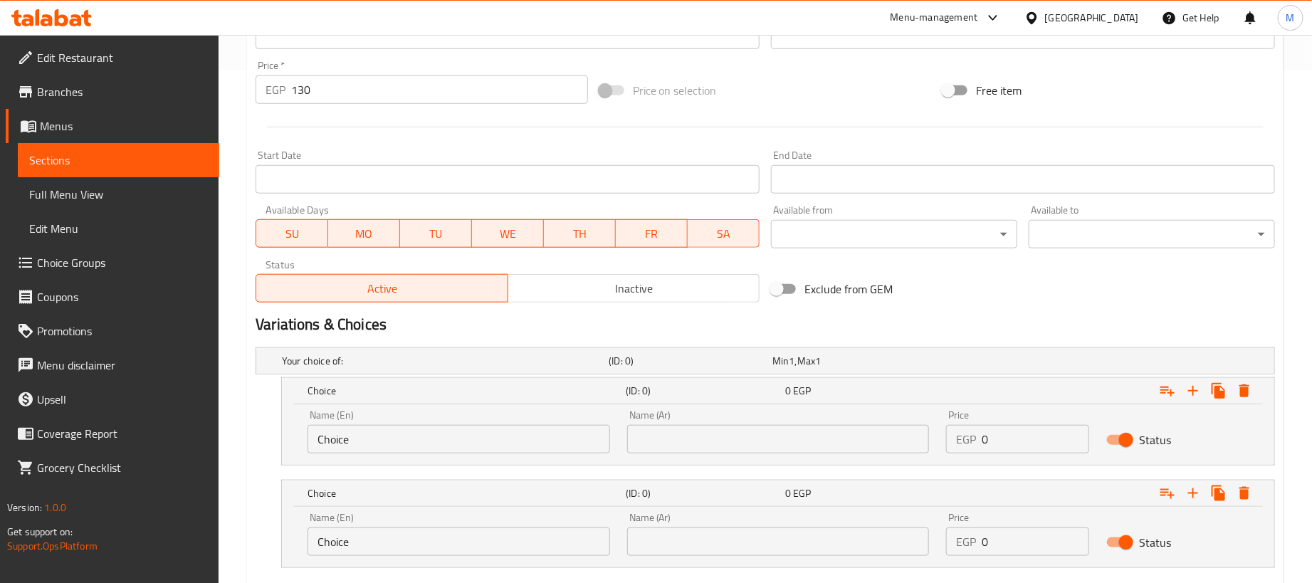
scroll to position [600, 0]
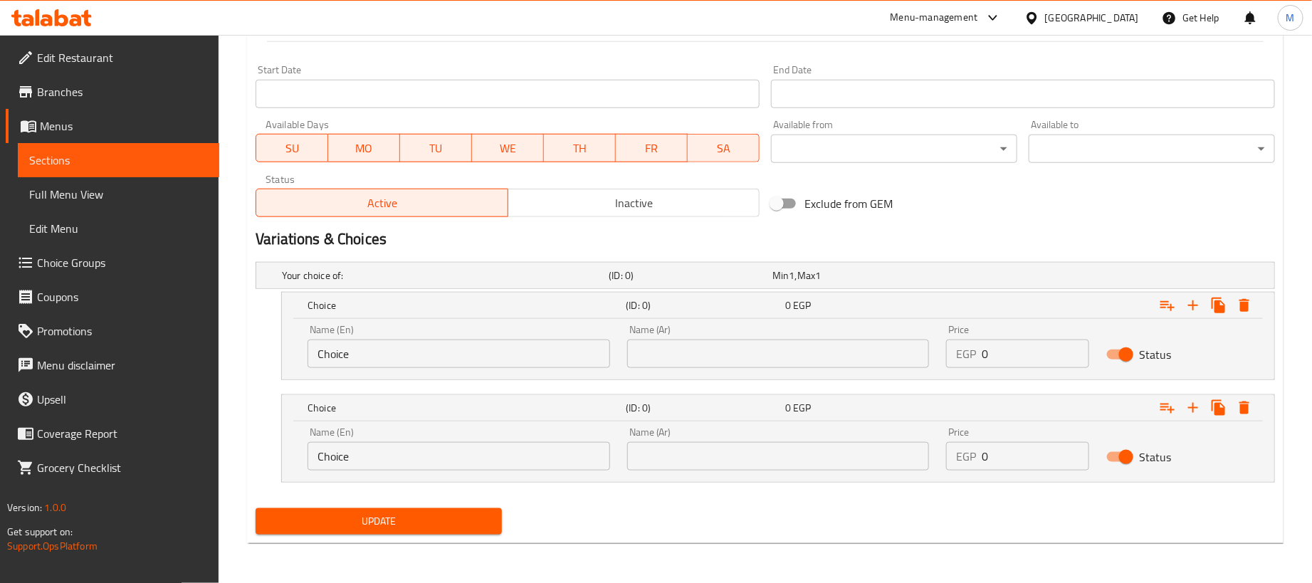
click at [1036, 355] on input "0" at bounding box center [1035, 354] width 107 height 28
paste input "13"
type input "130"
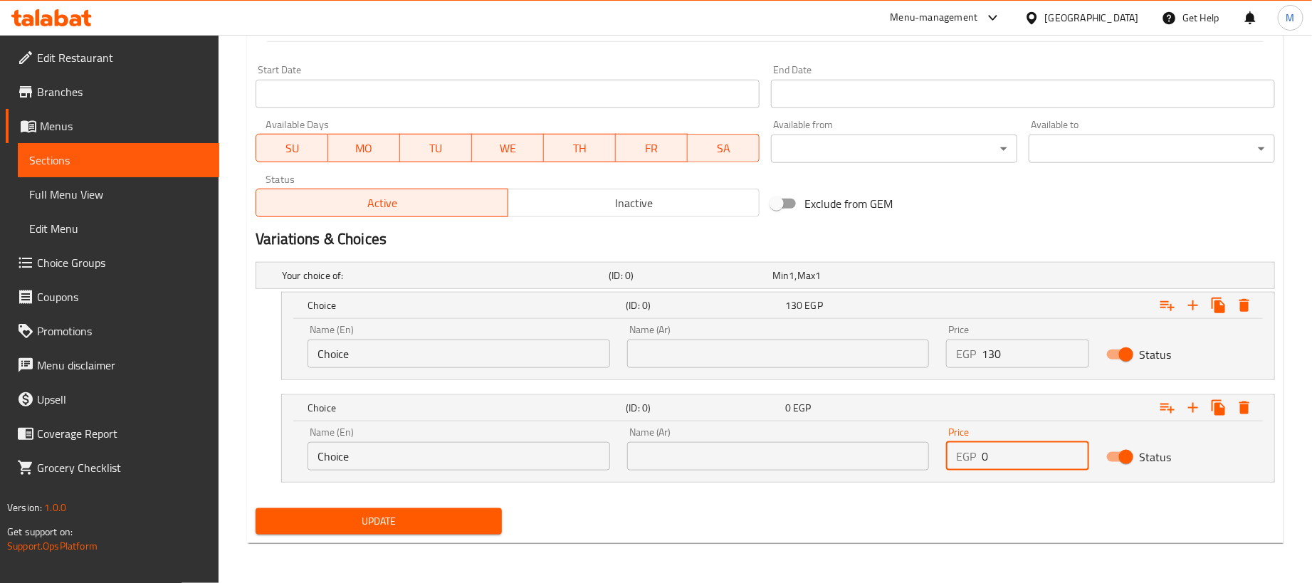
click at [1043, 461] on input "0" at bounding box center [1035, 456] width 107 height 28
paste input "32.5"
type input "32.5"
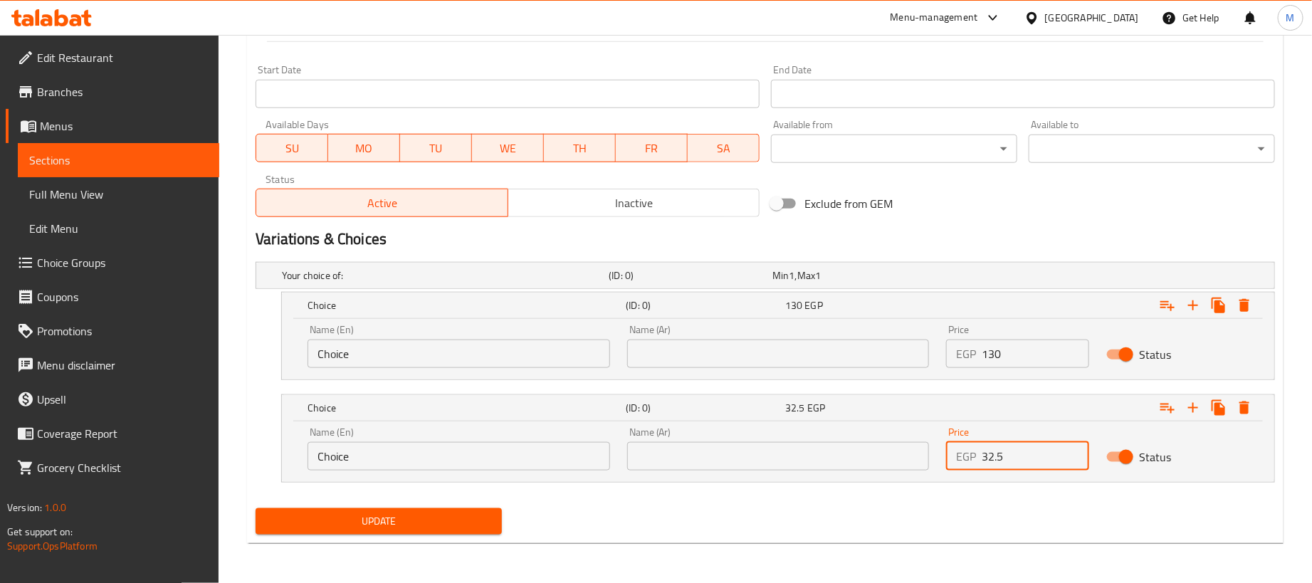
click at [853, 359] on input "text" at bounding box center [778, 354] width 303 height 28
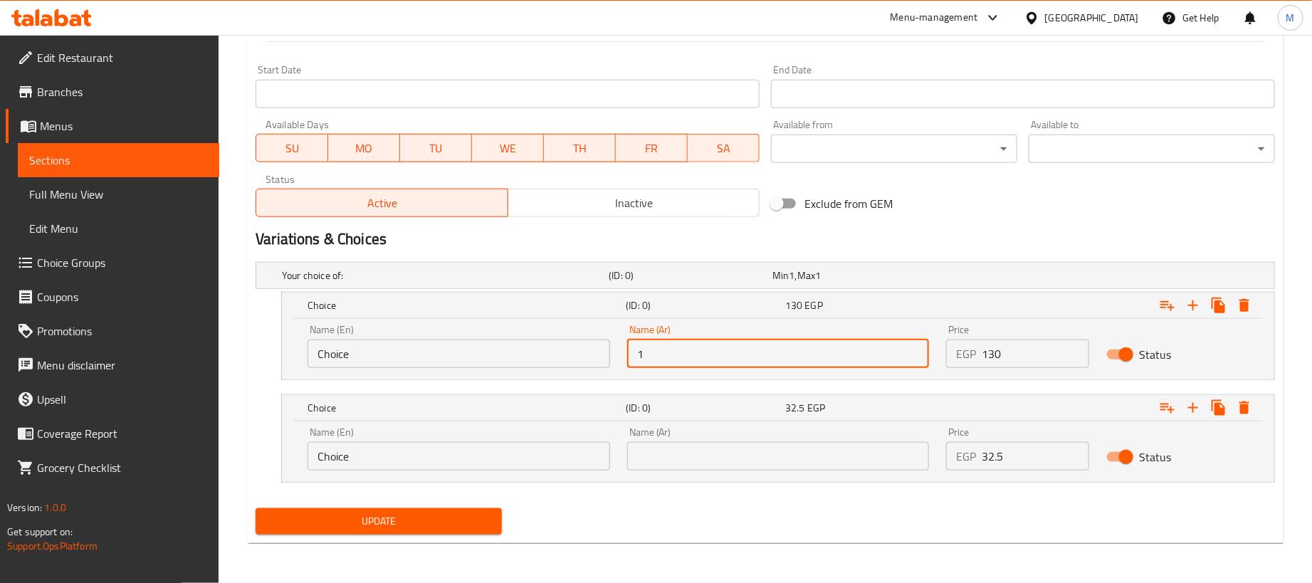
type input "1 كجم"
click at [522, 353] on input "Choice" at bounding box center [458, 354] width 303 height 28
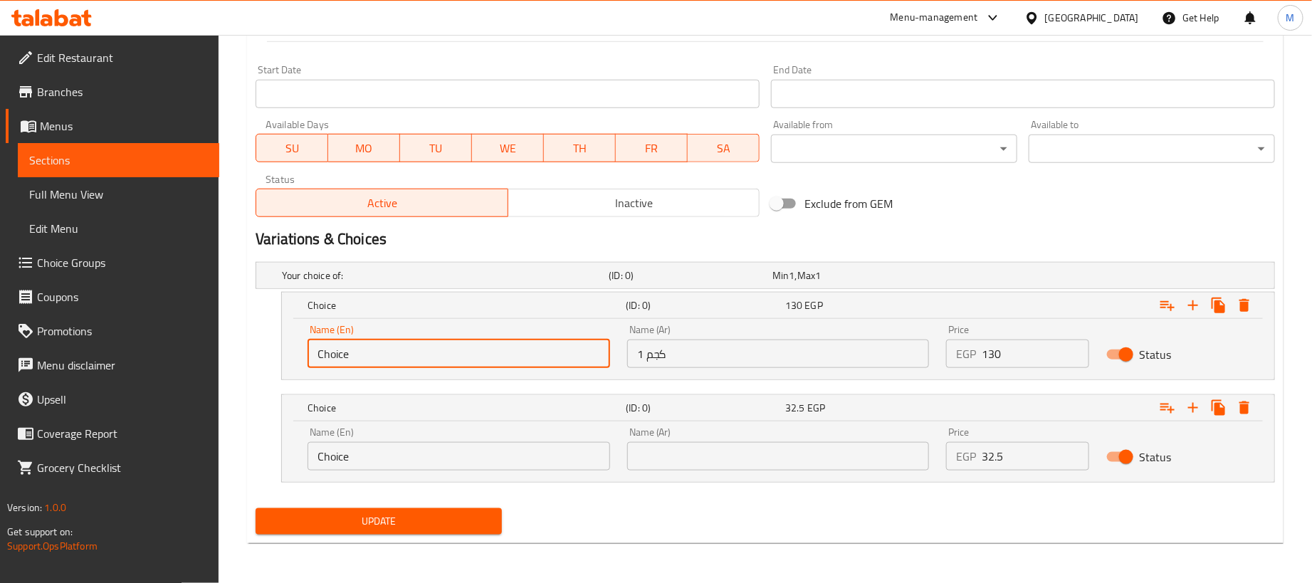
click at [522, 353] on input "Choice" at bounding box center [458, 354] width 303 height 28
type input "1kg"
click at [361, 456] on input "Choice" at bounding box center [458, 456] width 303 height 28
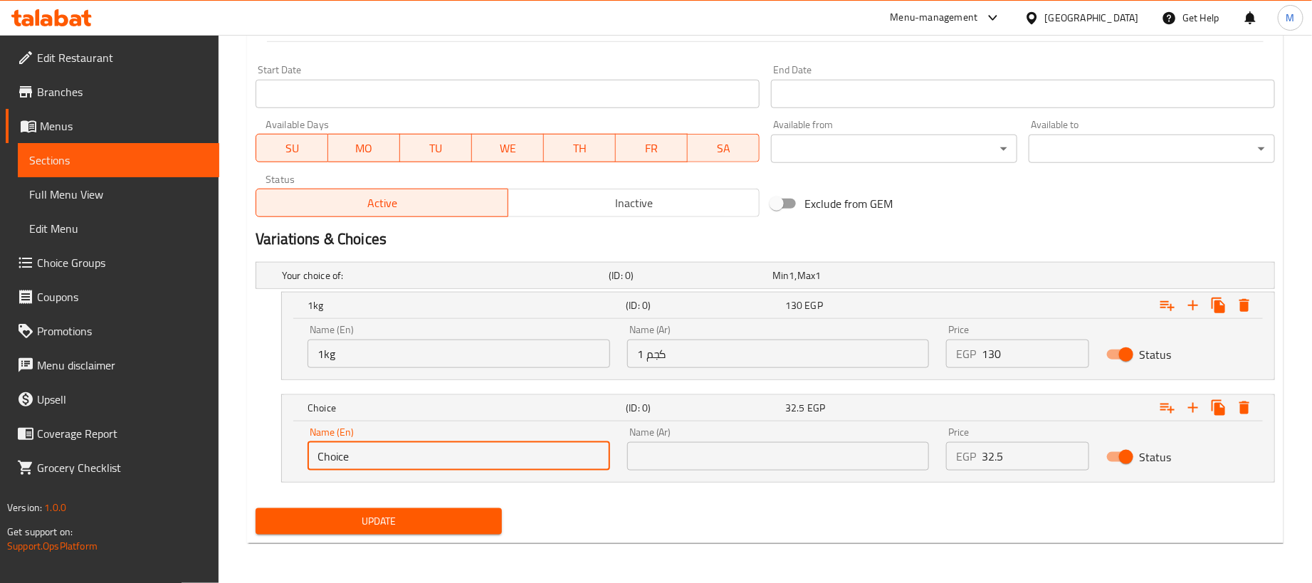
click at [361, 456] on input "Choice" at bounding box center [458, 456] width 303 height 28
click at [361, 456] on input "2" at bounding box center [458, 456] width 303 height 28
type input "250 gram"
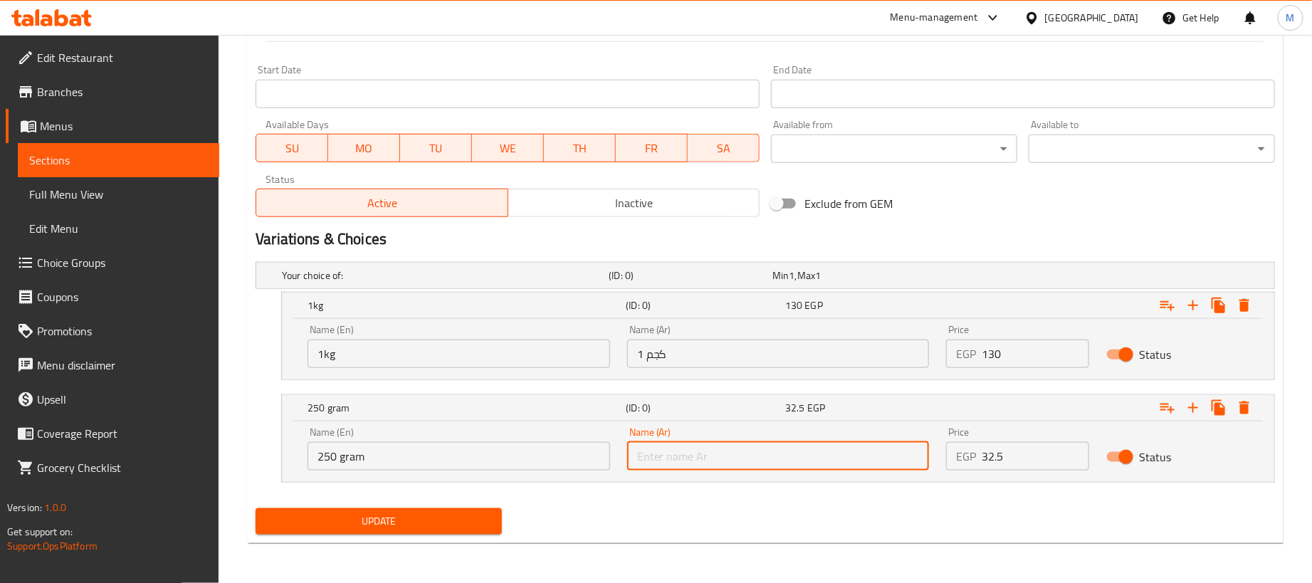
click at [696, 444] on input "text" at bounding box center [778, 456] width 303 height 28
type input "250جم"
click at [656, 519] on div "Update" at bounding box center [765, 522] width 1031 height 38
click at [355, 513] on span "Update" at bounding box center [378, 521] width 223 height 18
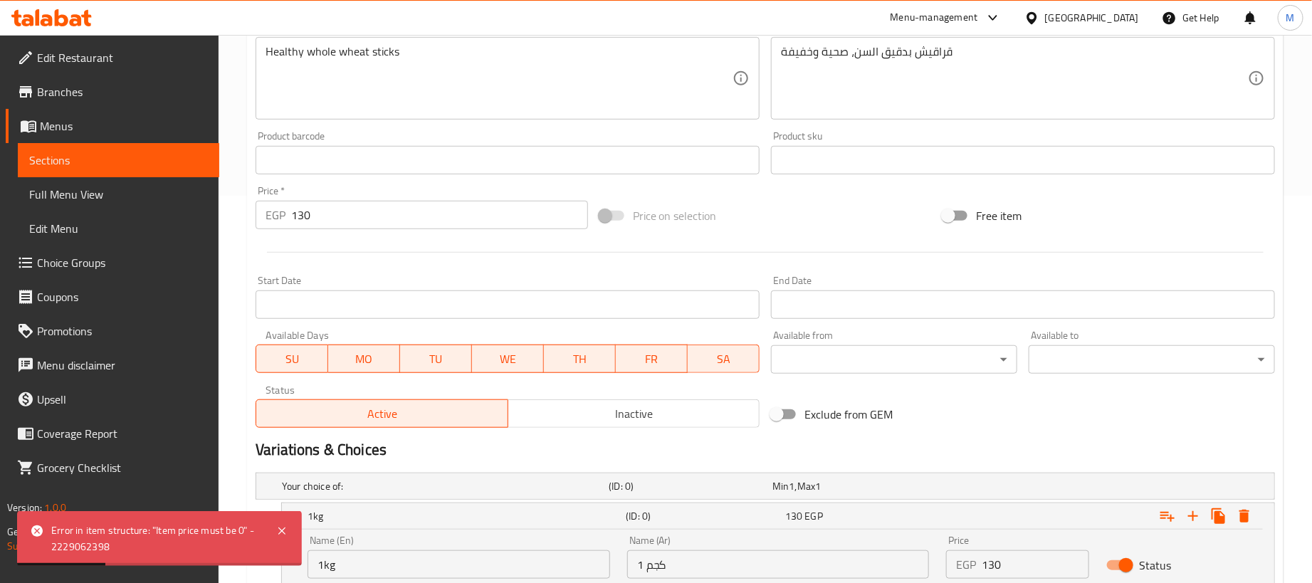
scroll to position [386, 0]
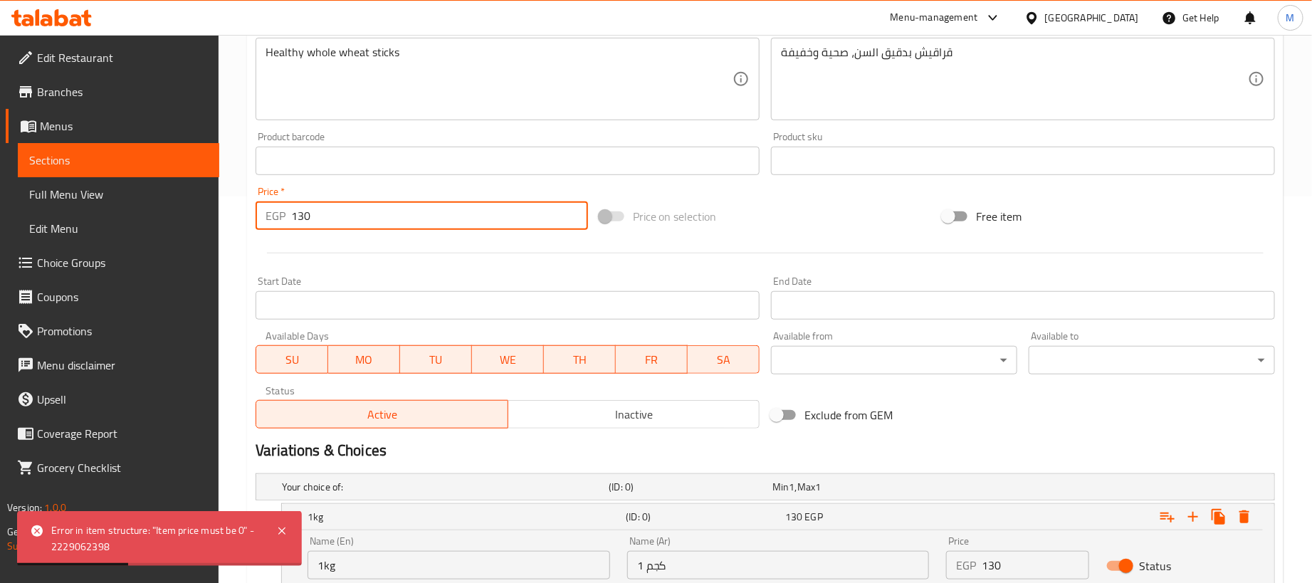
click at [352, 220] on input "130" at bounding box center [439, 215] width 297 height 28
type input "0"
click at [352, 242] on div at bounding box center [765, 253] width 1031 height 35
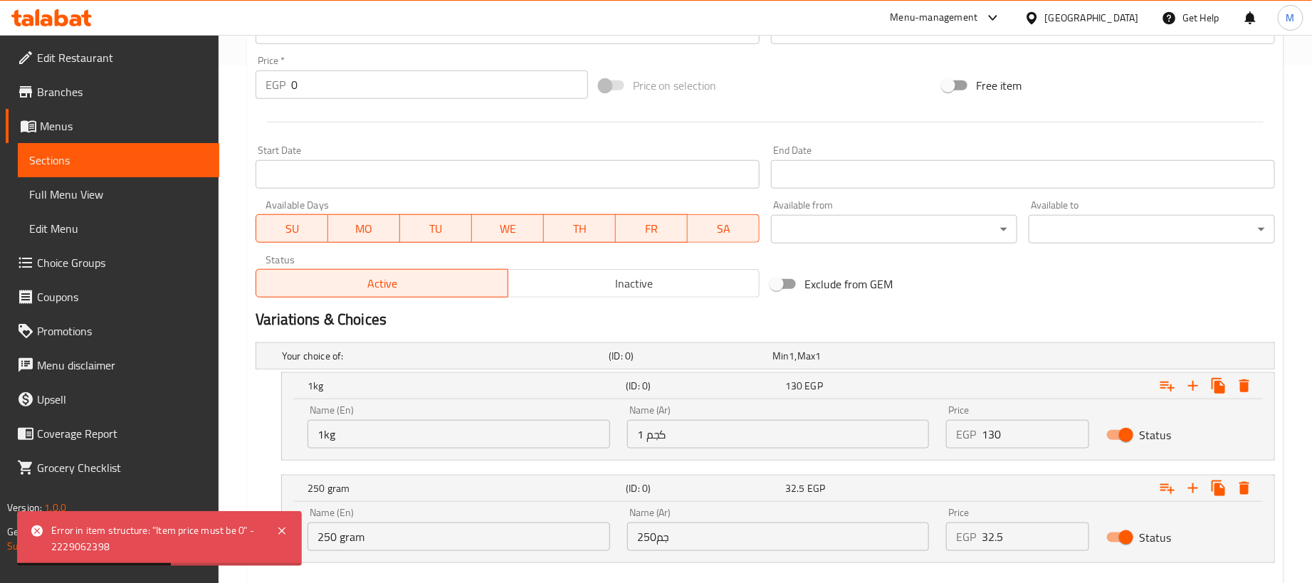
scroll to position [600, 0]
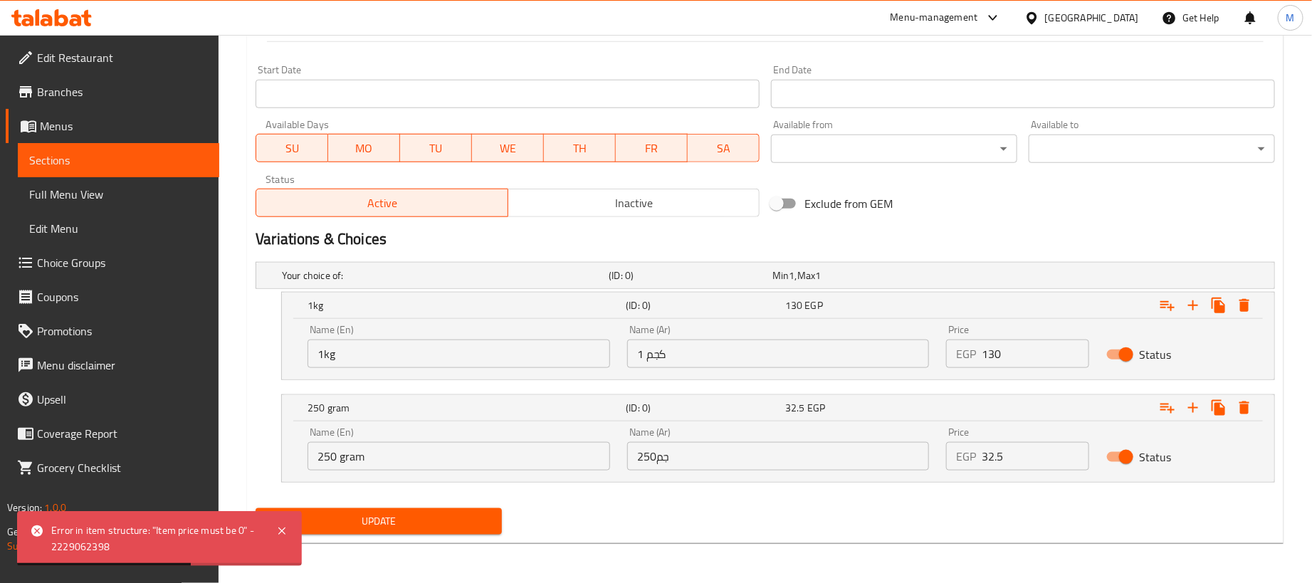
click at [404, 524] on span "Update" at bounding box center [378, 521] width 223 height 18
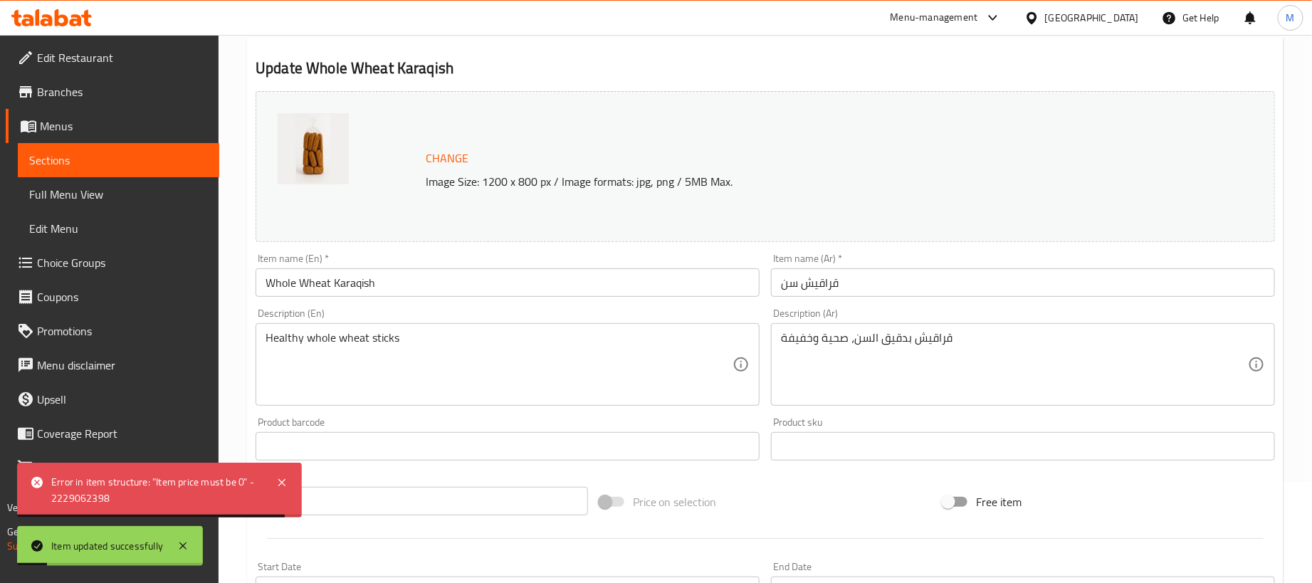
scroll to position [0, 0]
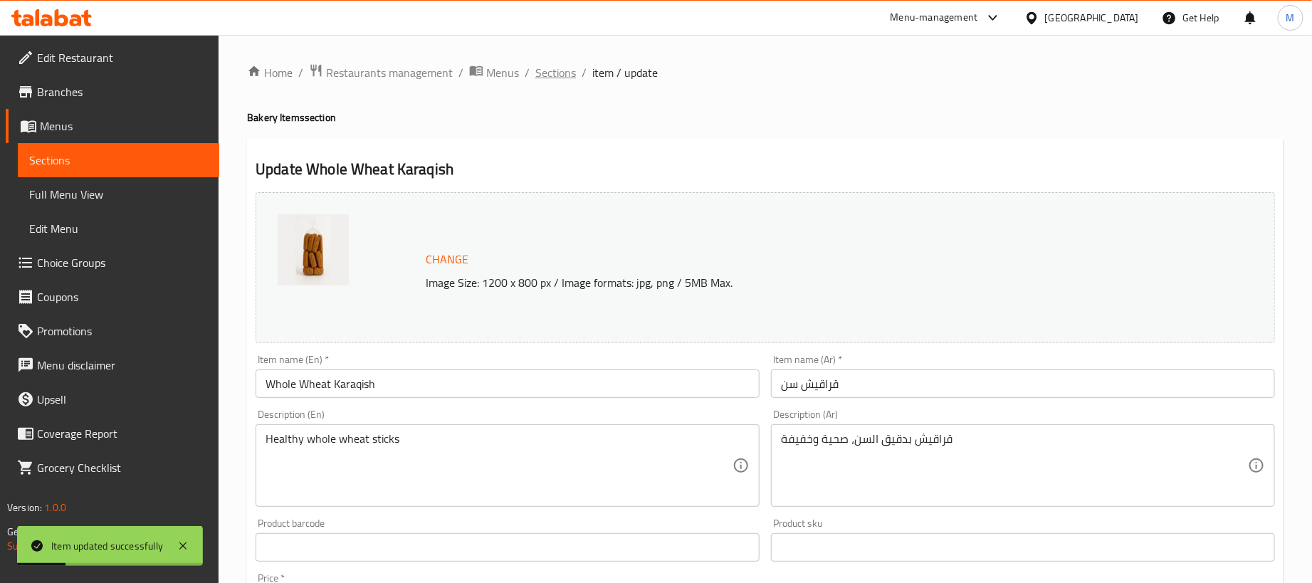
click at [557, 80] on span "Sections" at bounding box center [555, 72] width 41 height 17
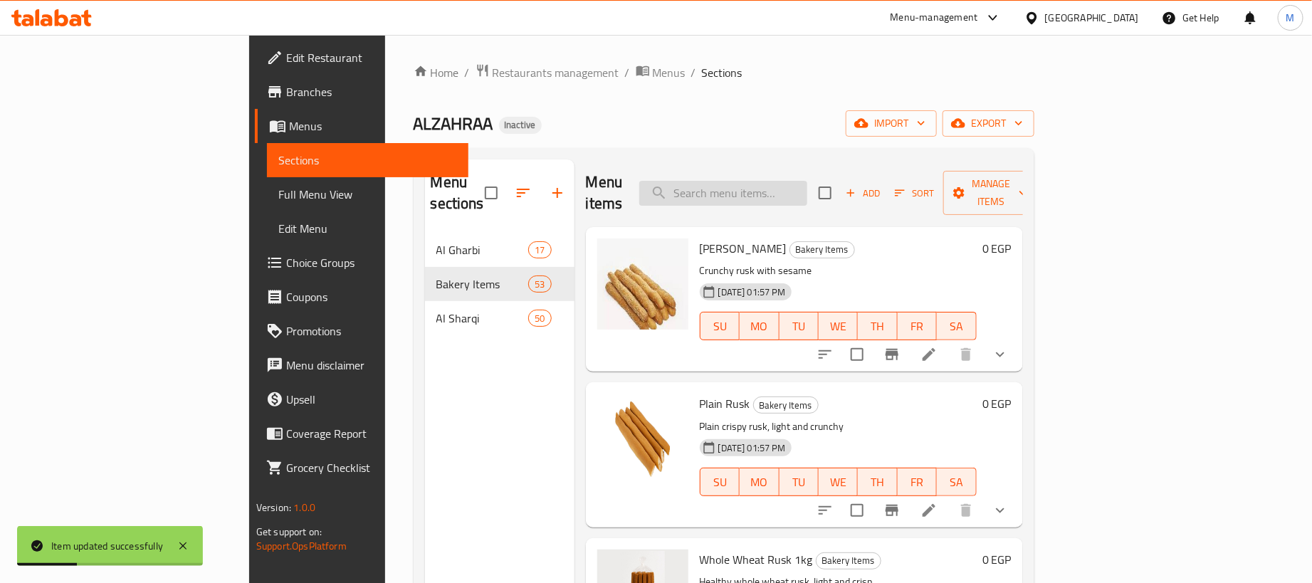
click at [807, 186] on input "search" at bounding box center [723, 193] width 168 height 25
paste input "بسبوسة ساده"
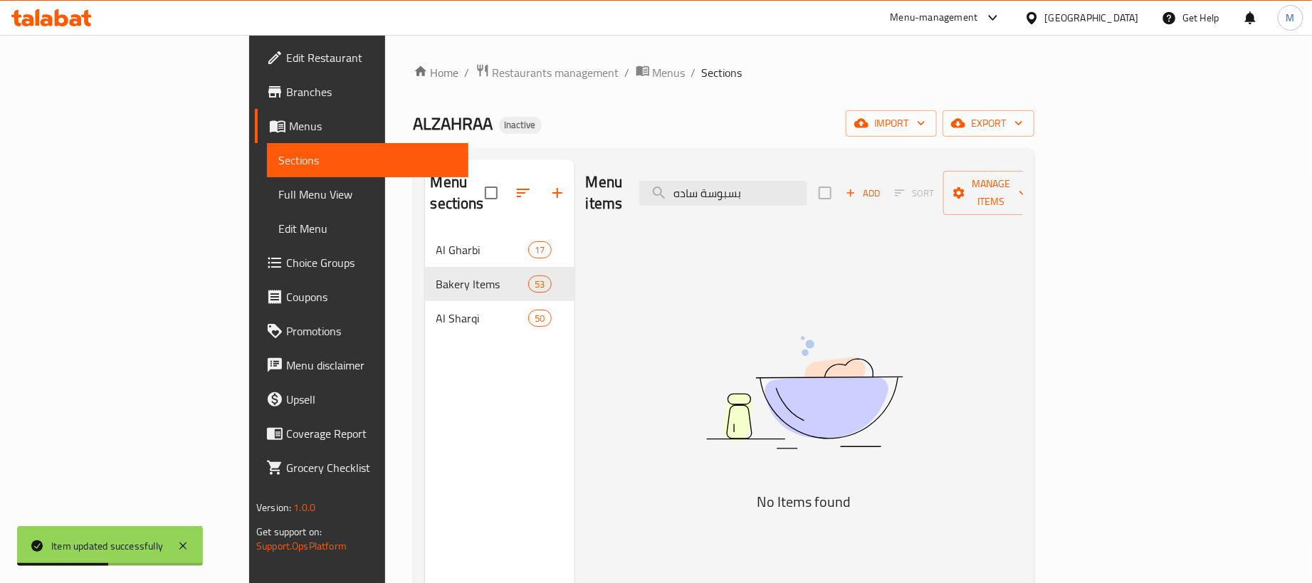
type input "بسبوسة ساد"
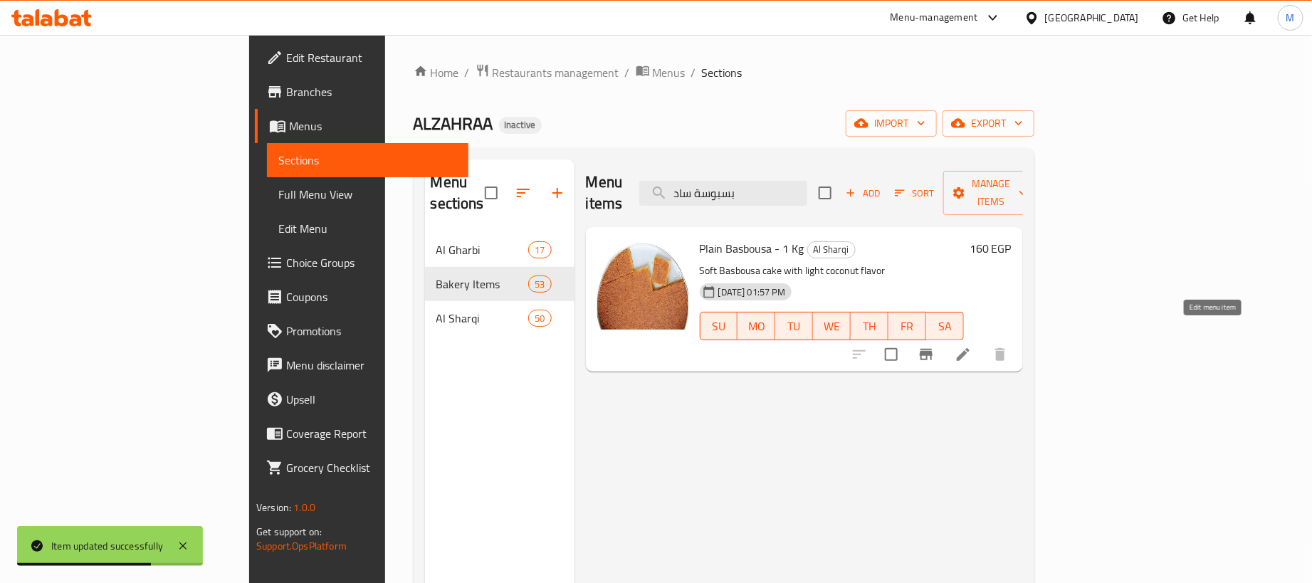
click at [972, 346] on icon at bounding box center [962, 354] width 17 height 17
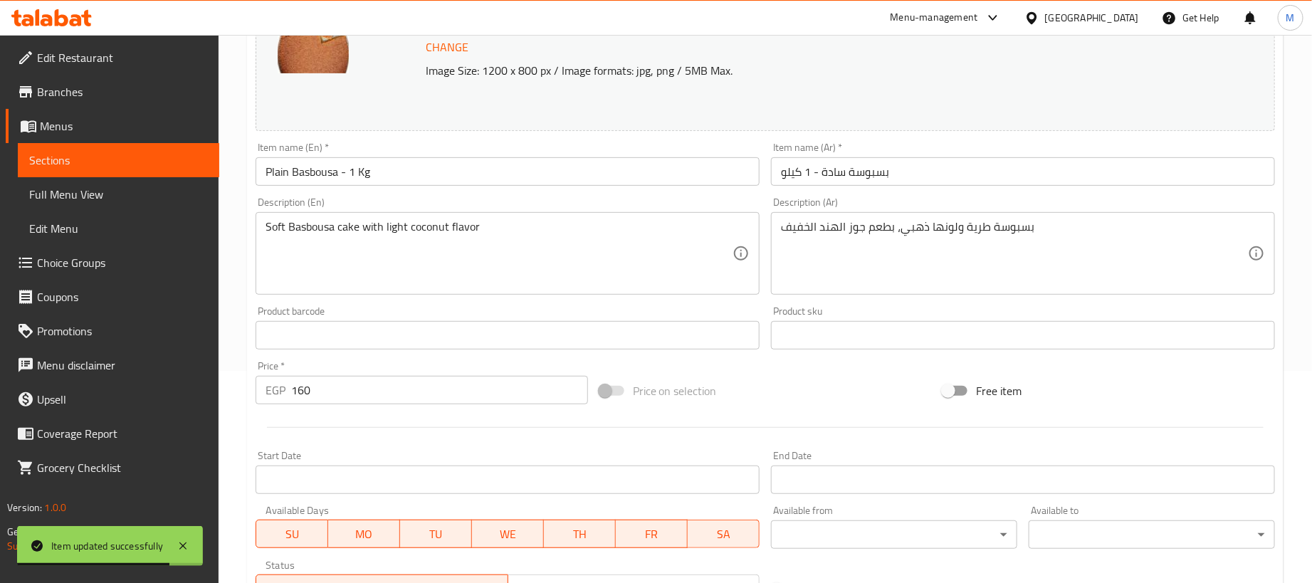
scroll to position [214, 0]
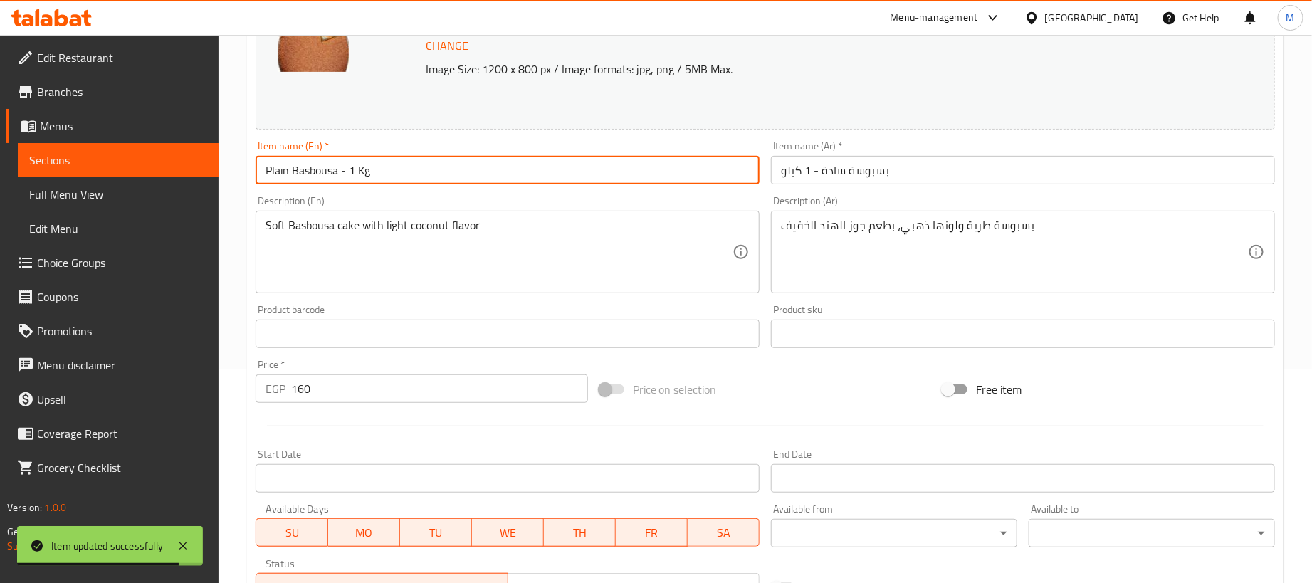
click at [532, 167] on input "Plain Basbousa - 1 Kg" at bounding box center [508, 170] width 504 height 28
type input "Plain Basbousa"
click at [1073, 178] on input "بسبوسة سادة - 1 كيلو" at bounding box center [1023, 170] width 504 height 28
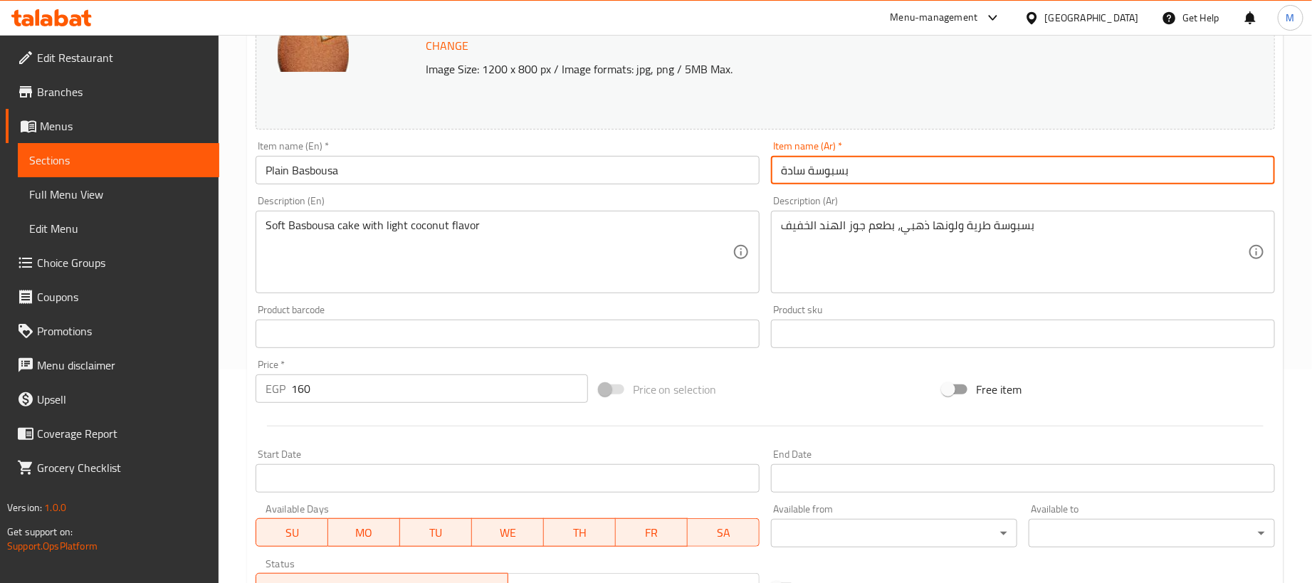
type input "بسبوسة سادة"
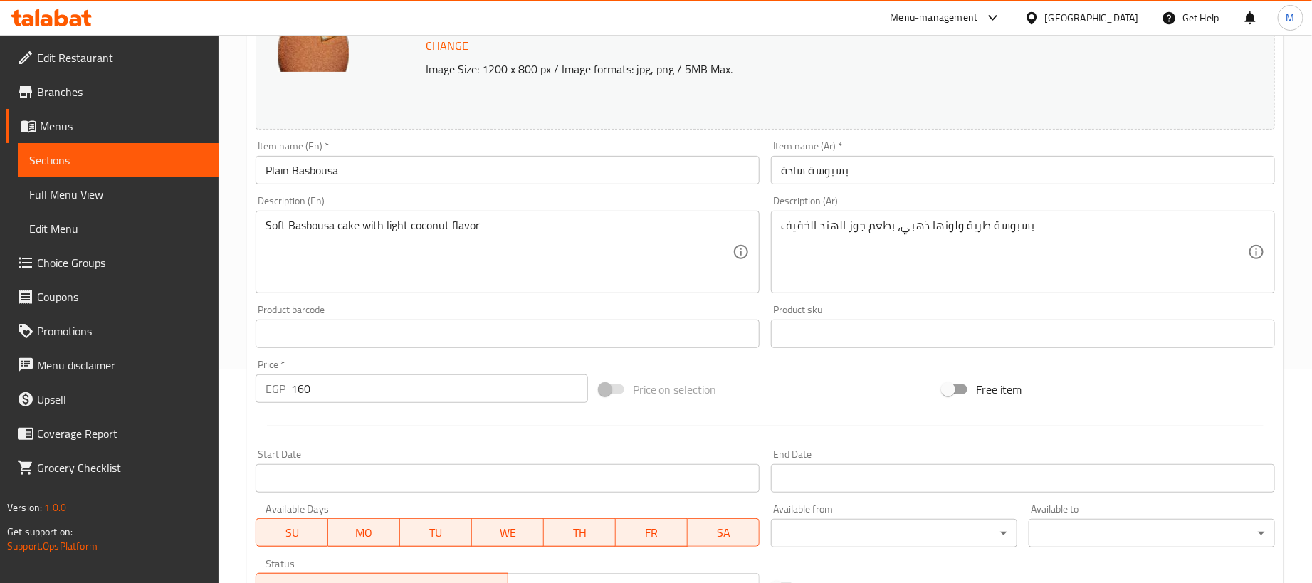
drag, startPoint x: 957, startPoint y: 86, endPoint x: 933, endPoint y: 97, distance: 26.5
click at [962, 86] on div "Change Image Size: 1200 x 800 px / Image formats: jpg, png / 5MB Max." at bounding box center [765, 54] width 1019 height 151
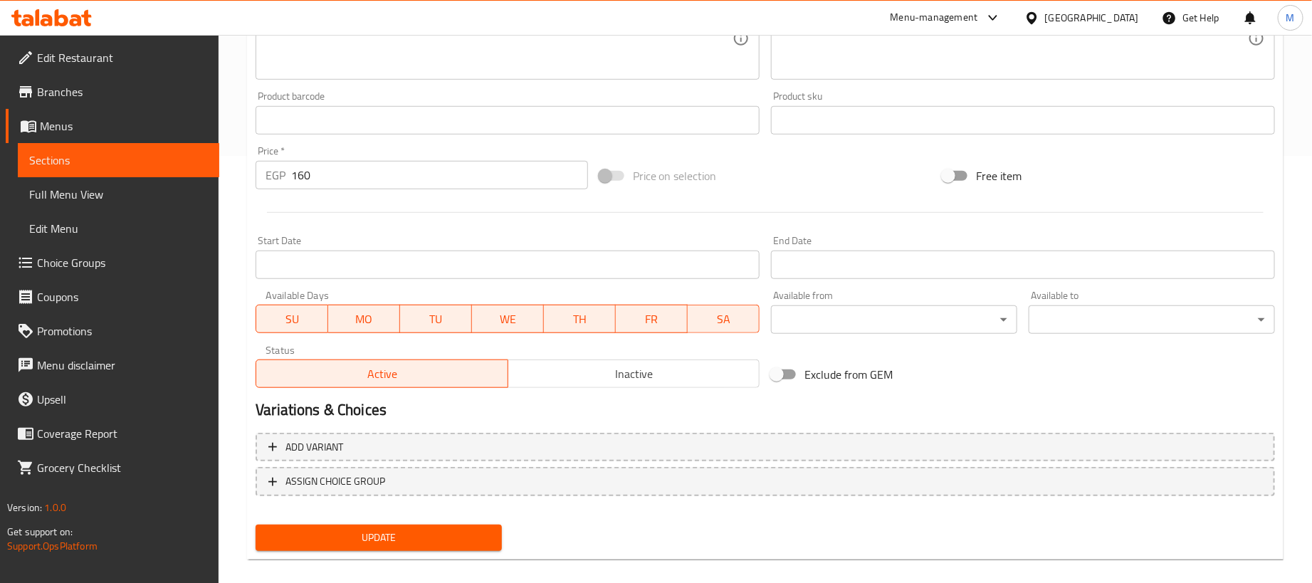
scroll to position [442, 0]
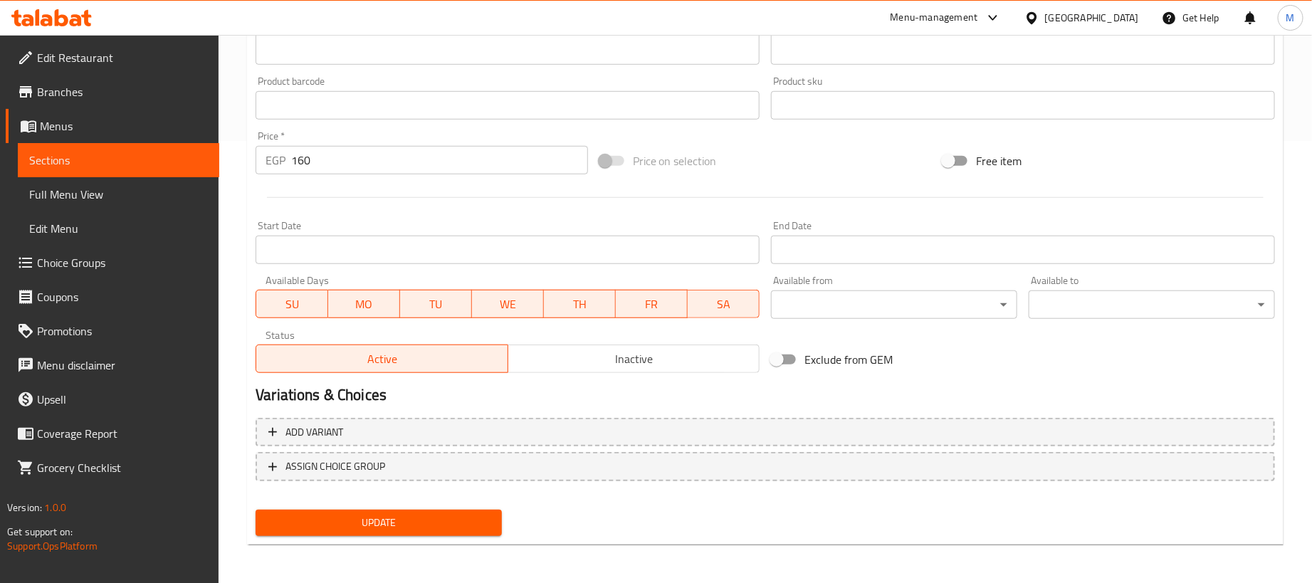
click at [470, 163] on input "160" at bounding box center [439, 160] width 297 height 28
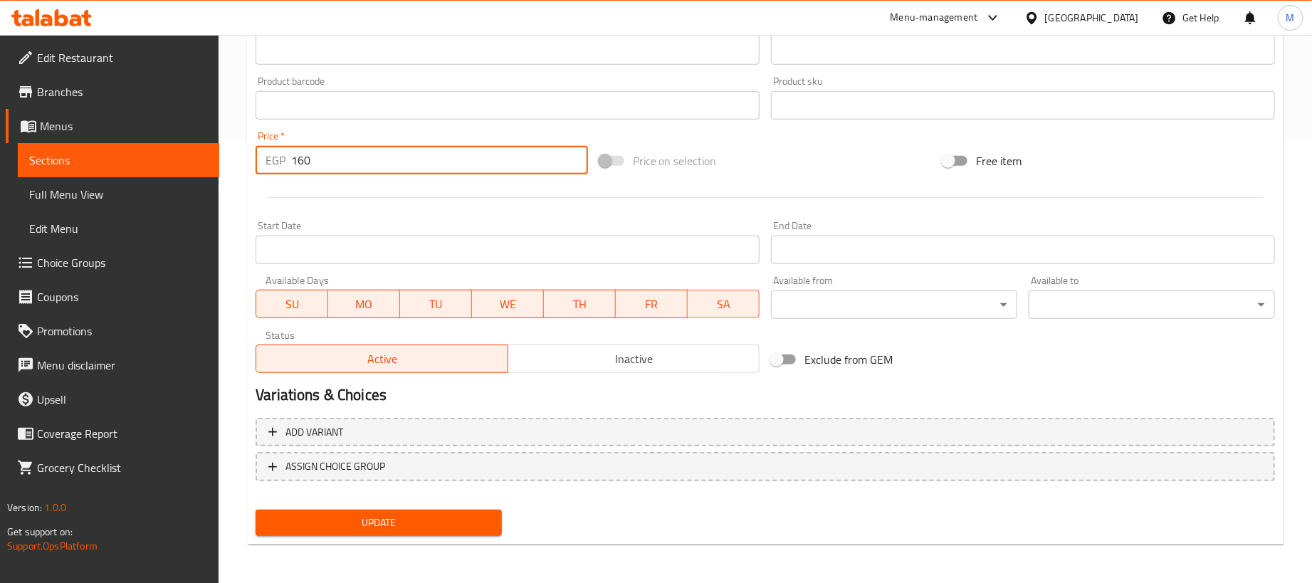
click at [470, 163] on input "160" at bounding box center [439, 160] width 297 height 28
type input "0"
click at [466, 193] on div at bounding box center [765, 197] width 1031 height 35
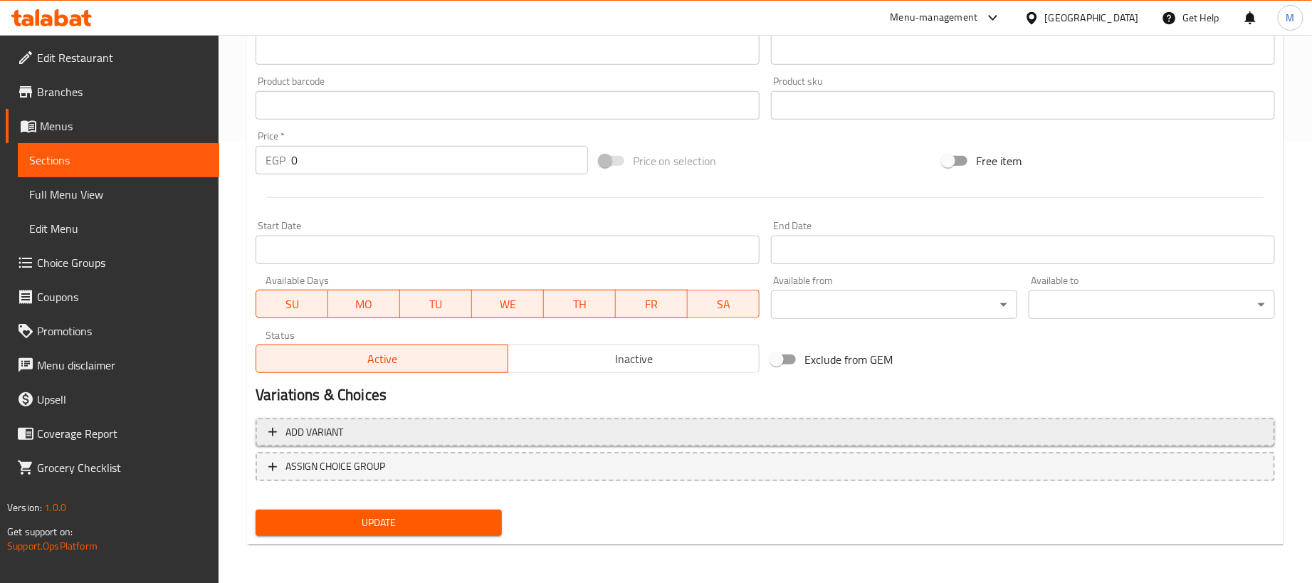
click at [837, 434] on span "Add variant" at bounding box center [765, 433] width 994 height 18
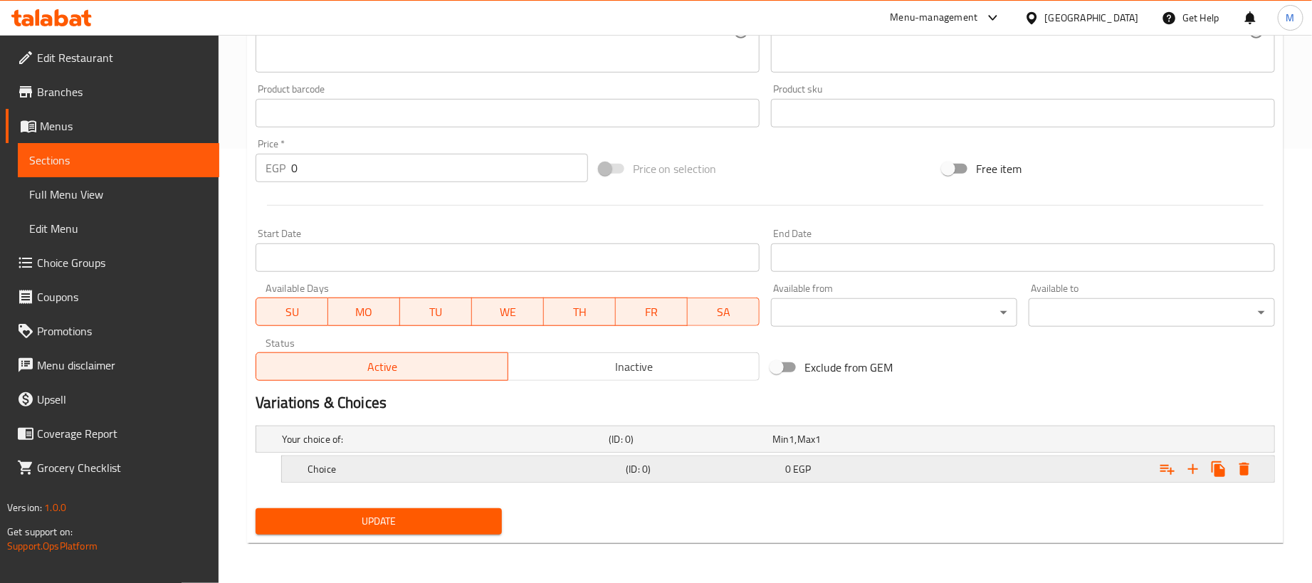
click at [1186, 470] on icon "Expand" at bounding box center [1192, 469] width 17 height 17
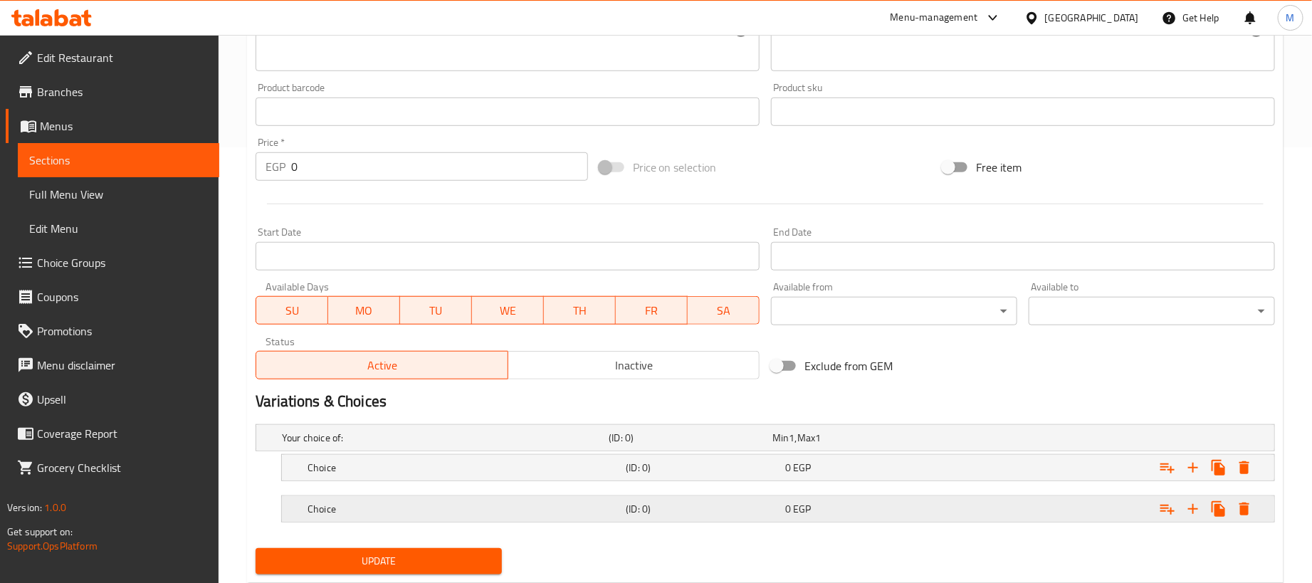
click at [935, 453] on div "Choice (ID: 0) 0 EGP" at bounding box center [769, 437] width 981 height 31
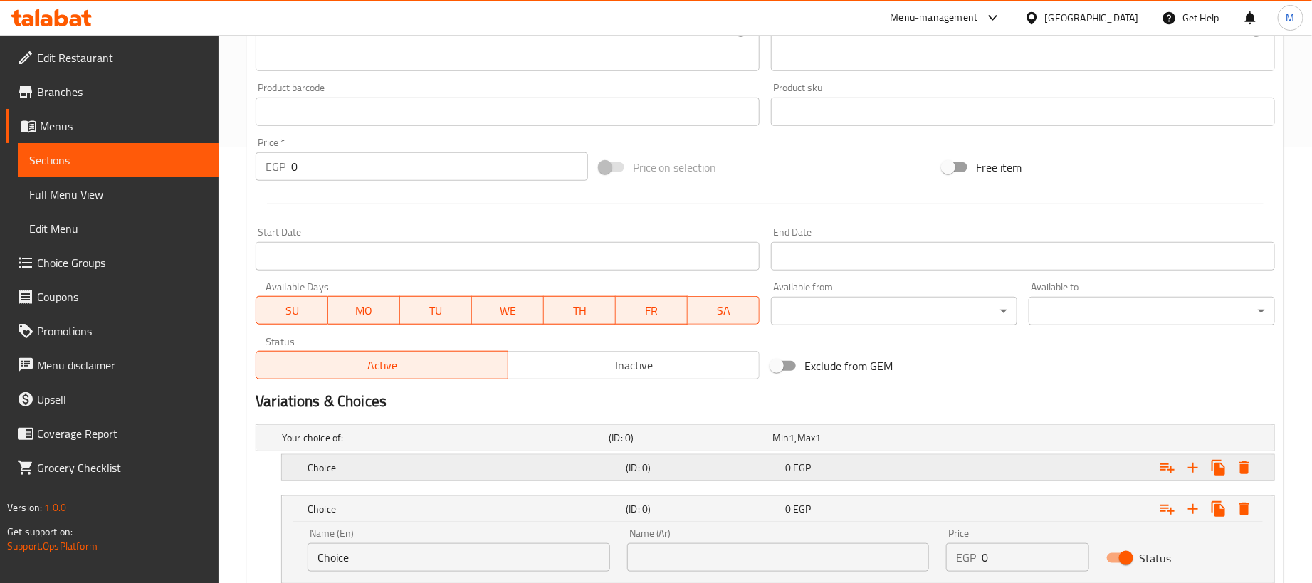
click at [930, 445] on div "0 EGP" at bounding box center [851, 438] width 158 height 14
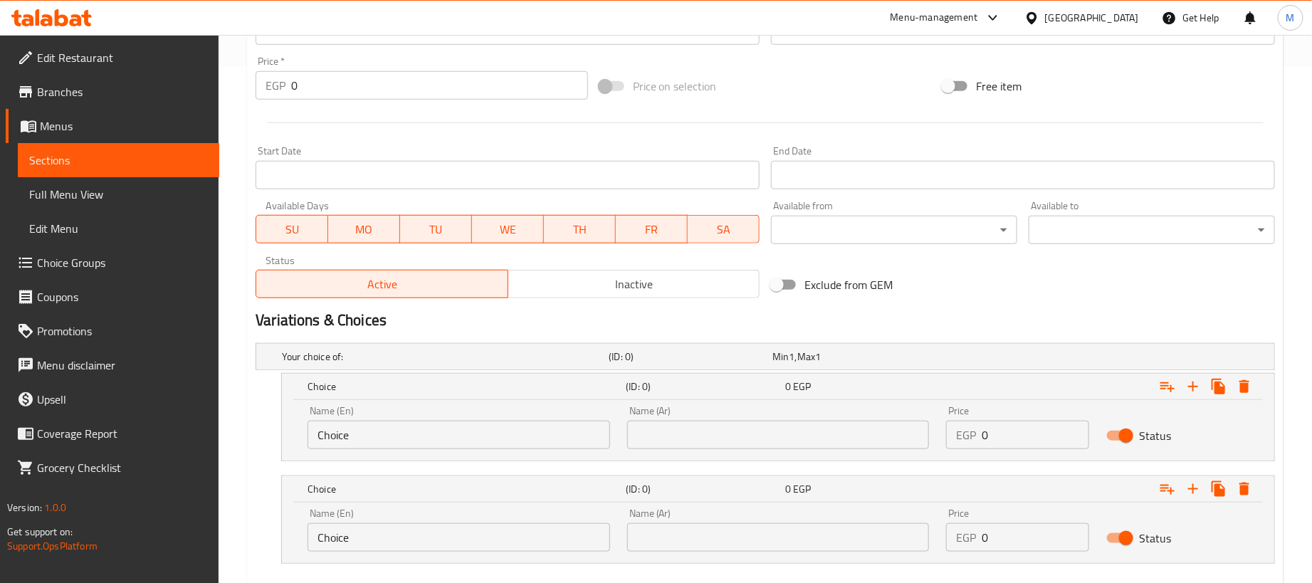
scroll to position [600, 0]
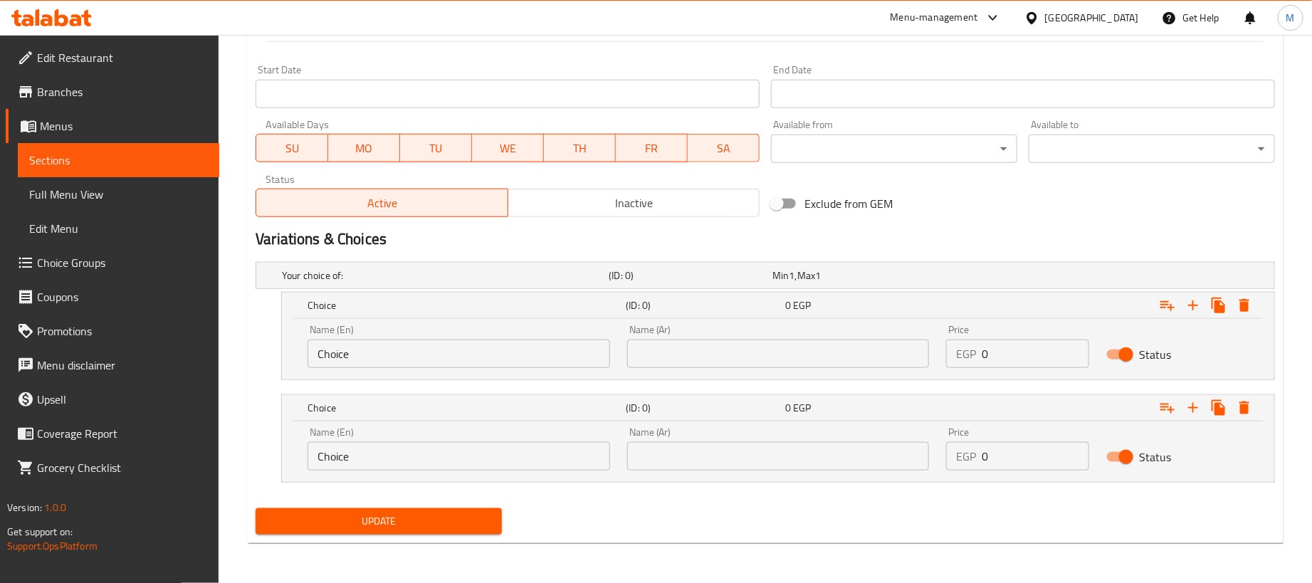
click at [1029, 348] on input "0" at bounding box center [1035, 354] width 107 height 28
click at [1028, 348] on input "0" at bounding box center [1035, 354] width 107 height 28
paste input "16"
type input "160"
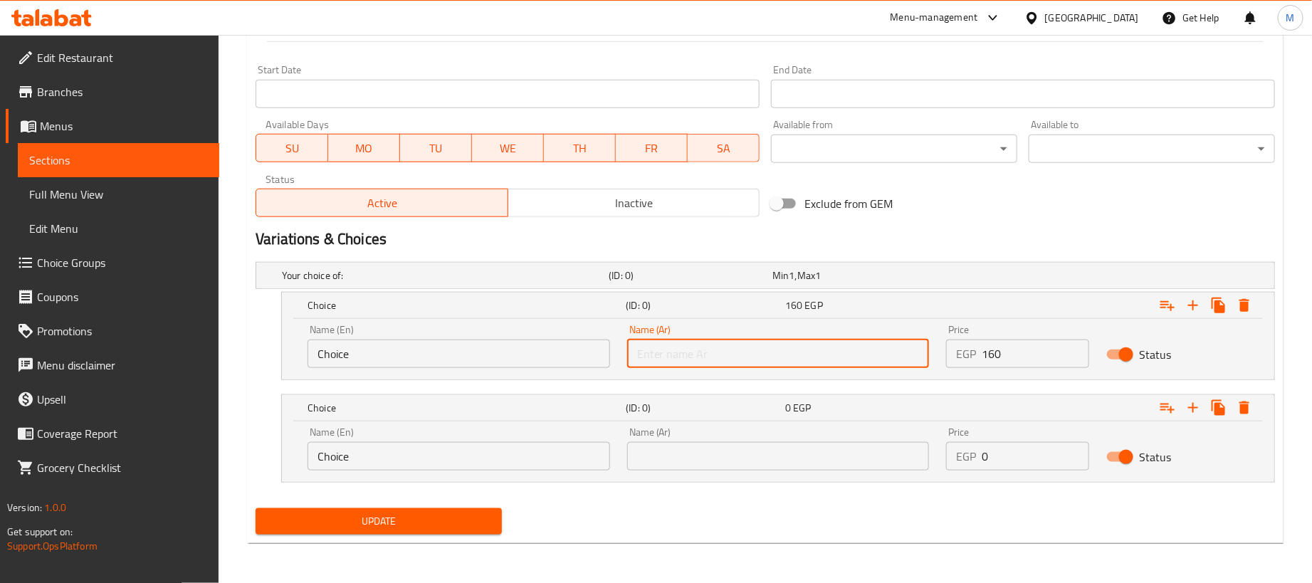
click at [842, 355] on input "text" at bounding box center [778, 354] width 303 height 28
type input "1 كجم"
click at [693, 453] on input "text" at bounding box center [778, 456] width 303 height 28
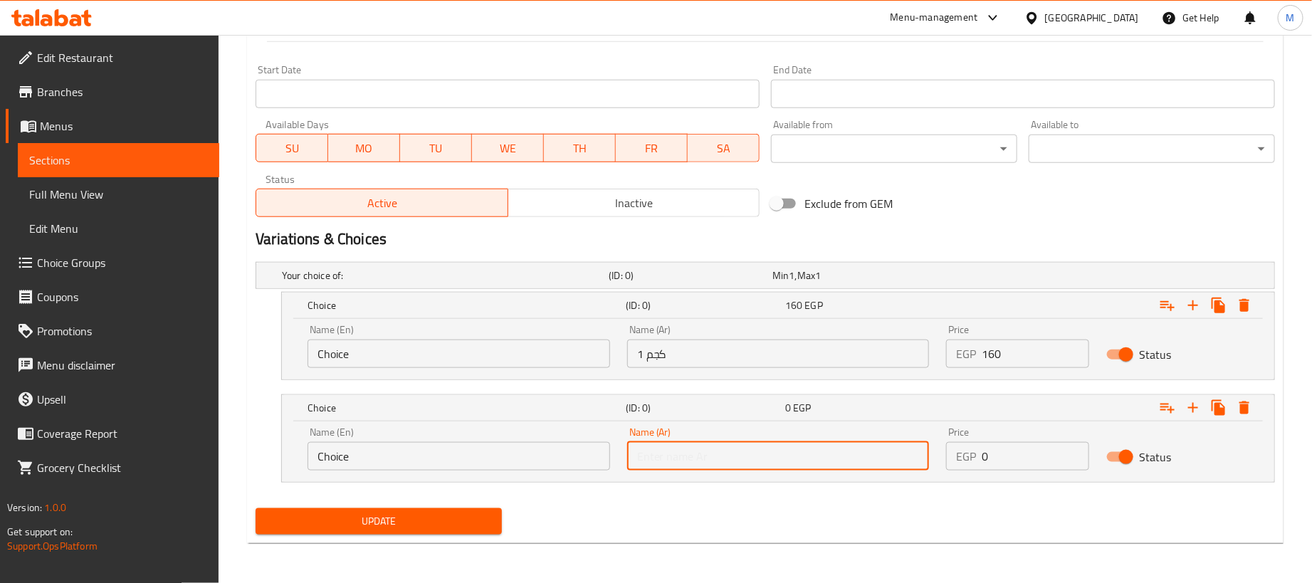
type input "250جم"
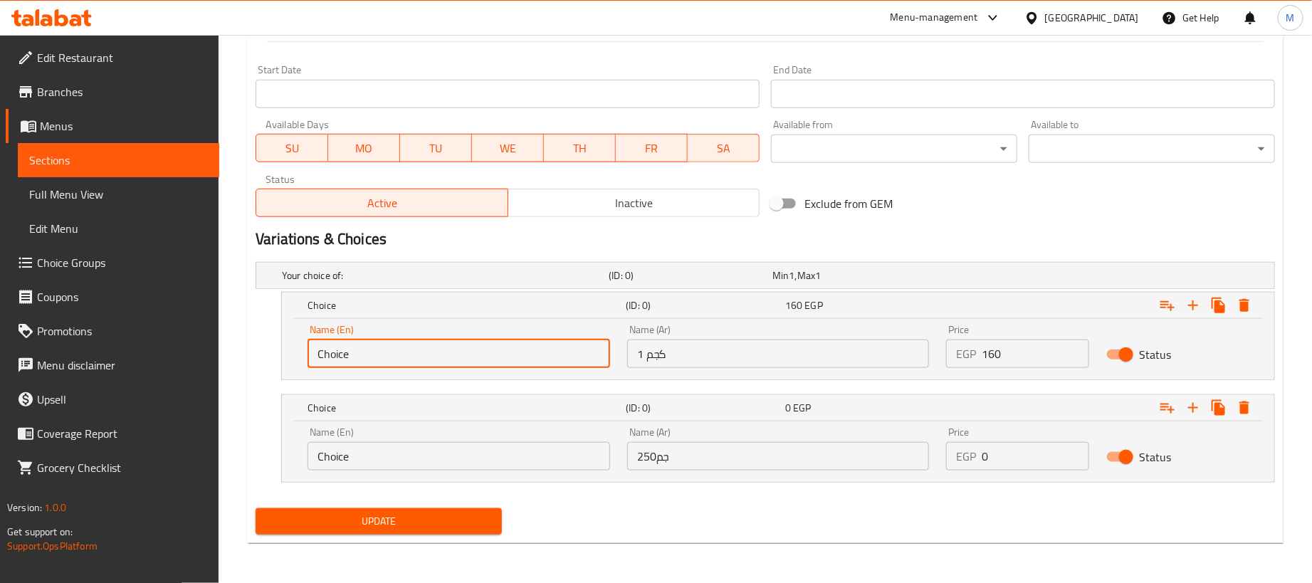
click at [428, 353] on input "Choice" at bounding box center [458, 354] width 303 height 28
type input "1kg"
click at [416, 464] on input "Choice" at bounding box center [458, 456] width 303 height 28
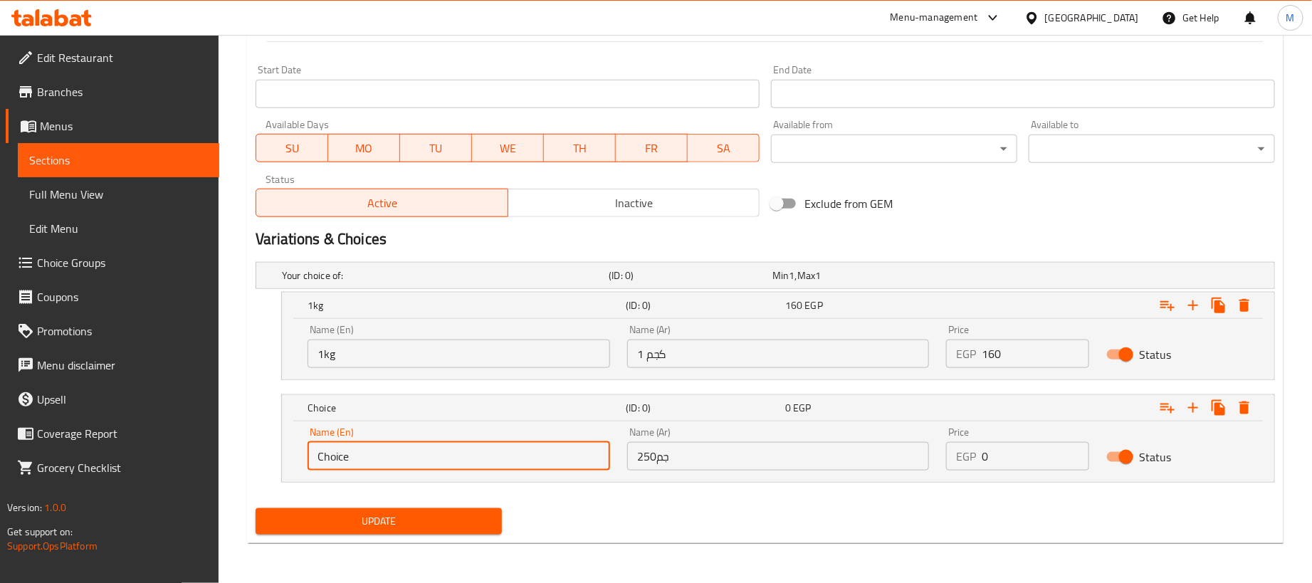
click at [416, 464] on input "Choice" at bounding box center [458, 456] width 303 height 28
click at [416, 464] on input "1" at bounding box center [458, 456] width 303 height 28
click at [410, 451] on input "1/4 kilo" at bounding box center [458, 456] width 303 height 28
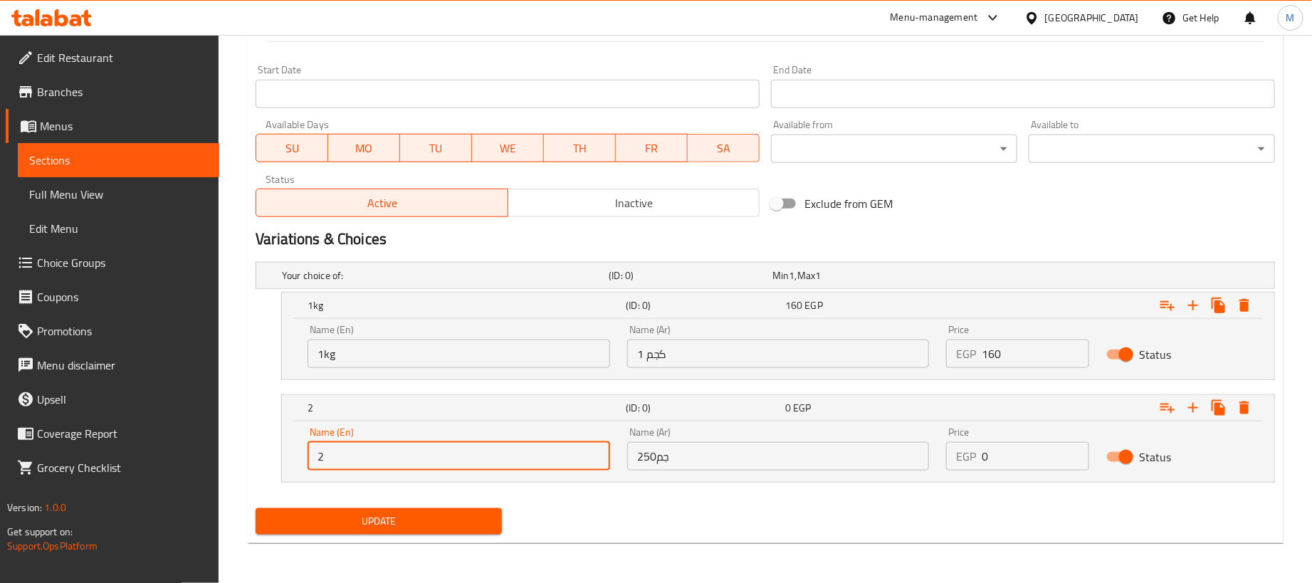
type input "250 gram"
click at [661, 515] on div "Update" at bounding box center [765, 522] width 1031 height 38
click at [1042, 457] on input "0" at bounding box center [1035, 456] width 107 height 28
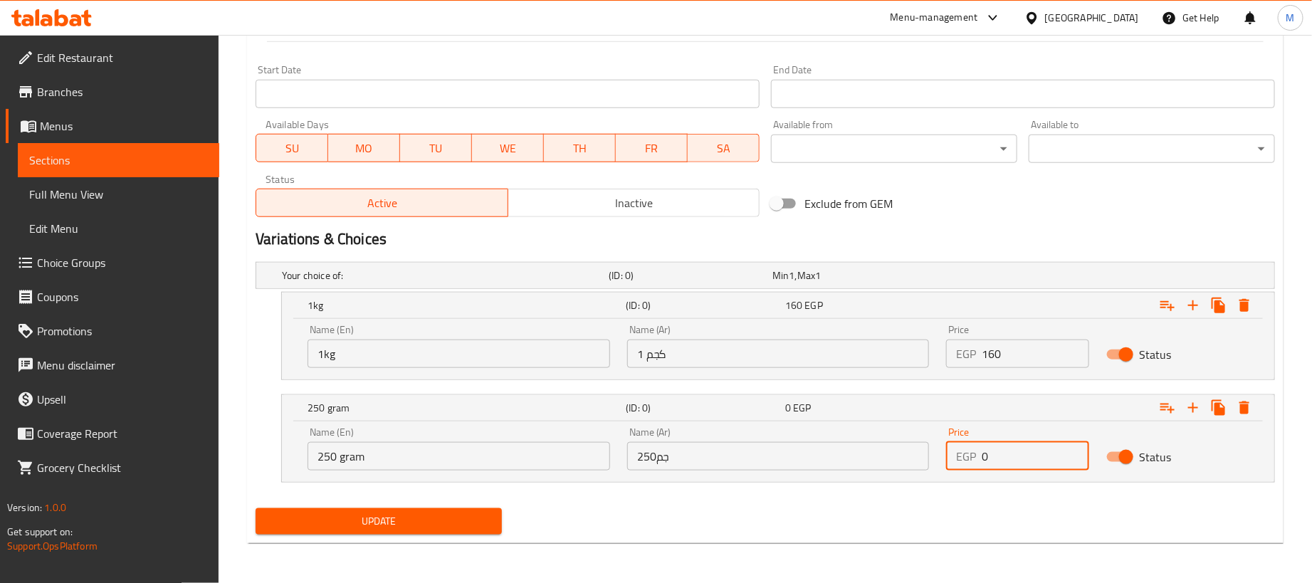
click at [1042, 457] on input "0" at bounding box center [1035, 456] width 107 height 28
paste input "4"
type input "40"
click at [985, 505] on div "Update" at bounding box center [765, 522] width 1031 height 38
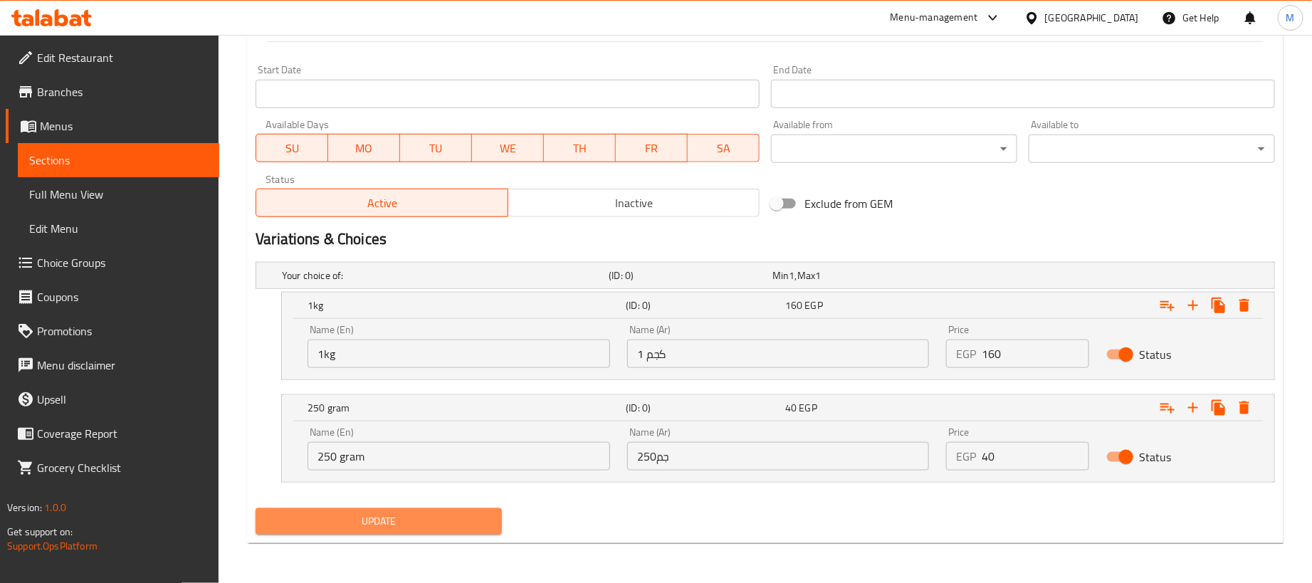
click at [419, 520] on span "Update" at bounding box center [378, 521] width 223 height 18
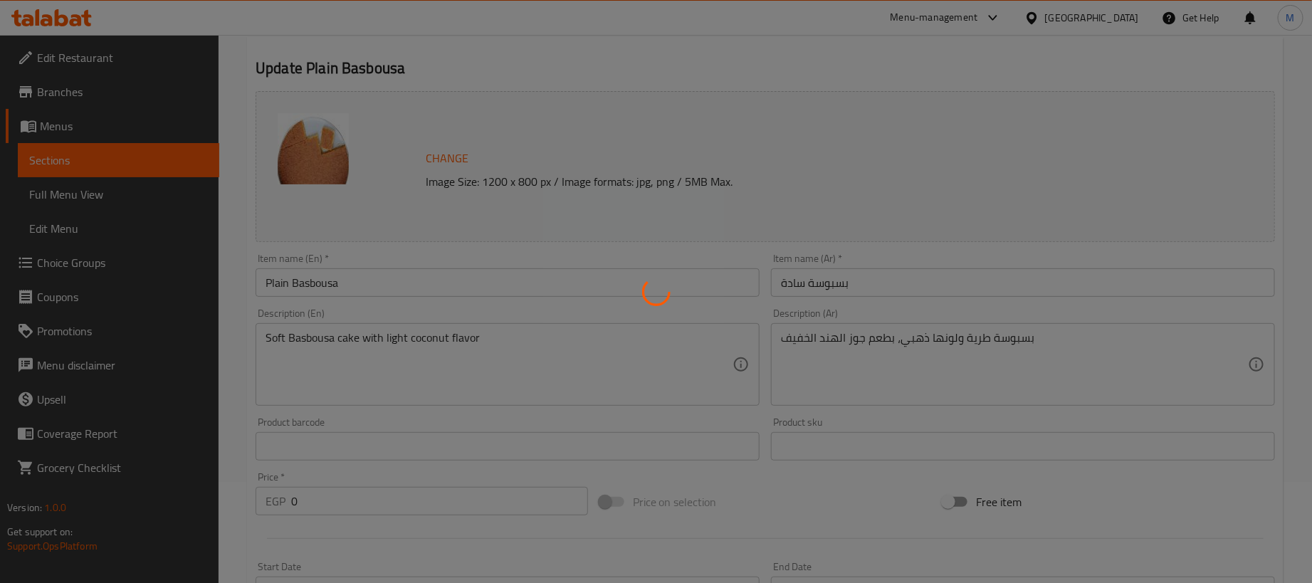
scroll to position [0, 0]
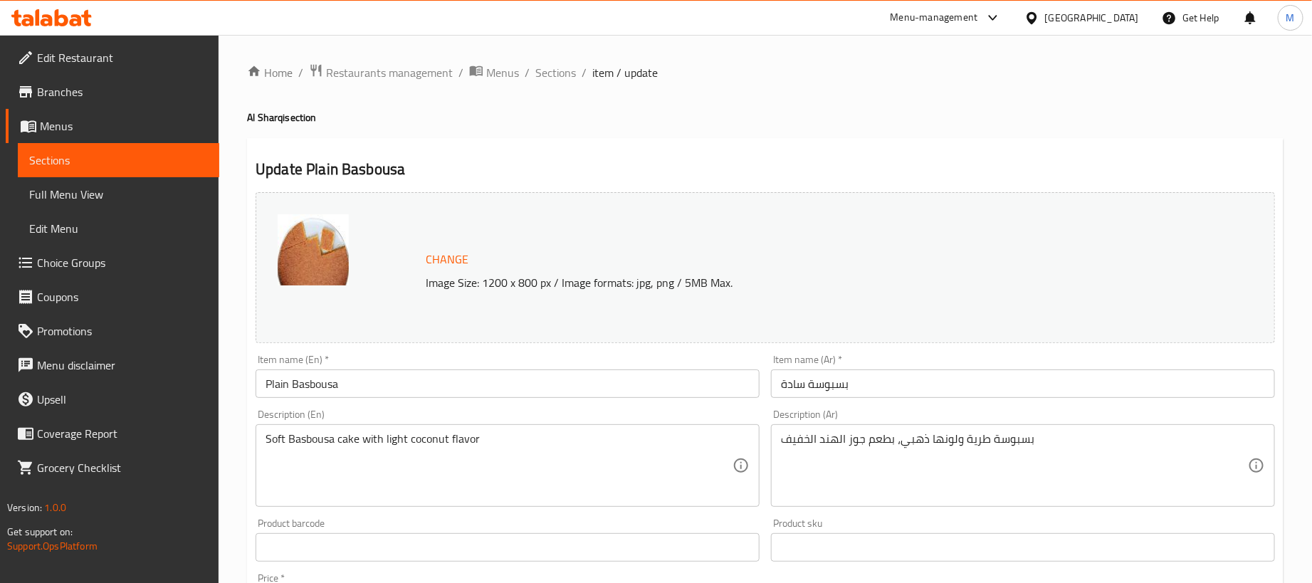
drag, startPoint x: 557, startPoint y: 69, endPoint x: 43, endPoint y: 163, distance: 523.1
click at [557, 69] on span "Sections" at bounding box center [555, 72] width 41 height 17
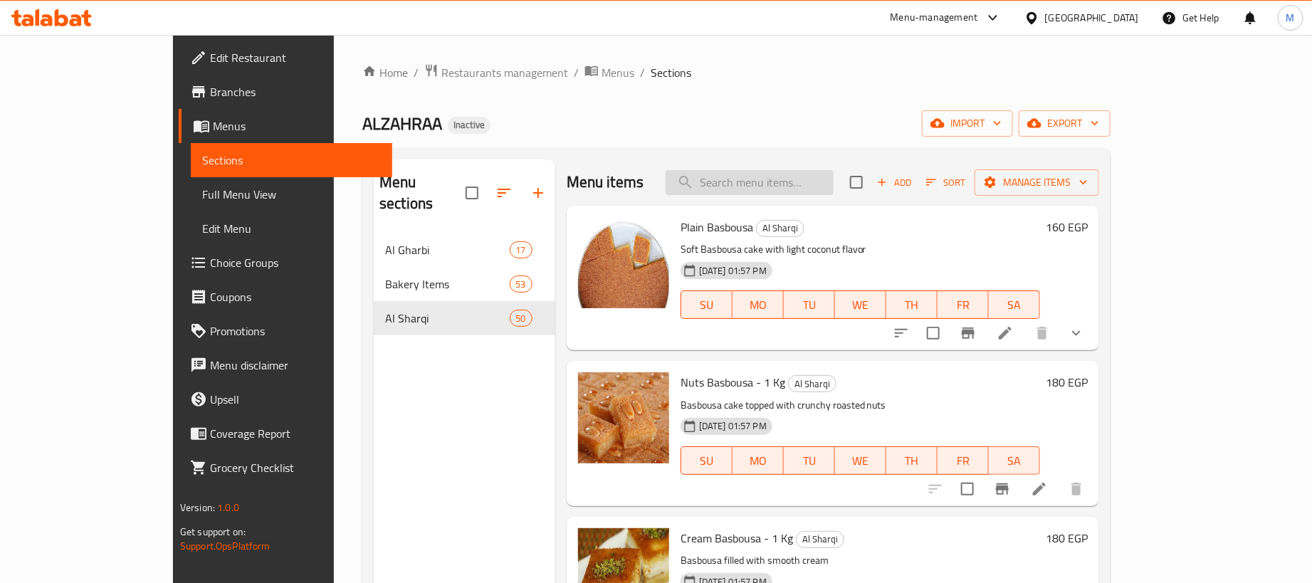
click at [829, 192] on input "search" at bounding box center [750, 182] width 168 height 25
paste input "بسبوسة مكسرات"
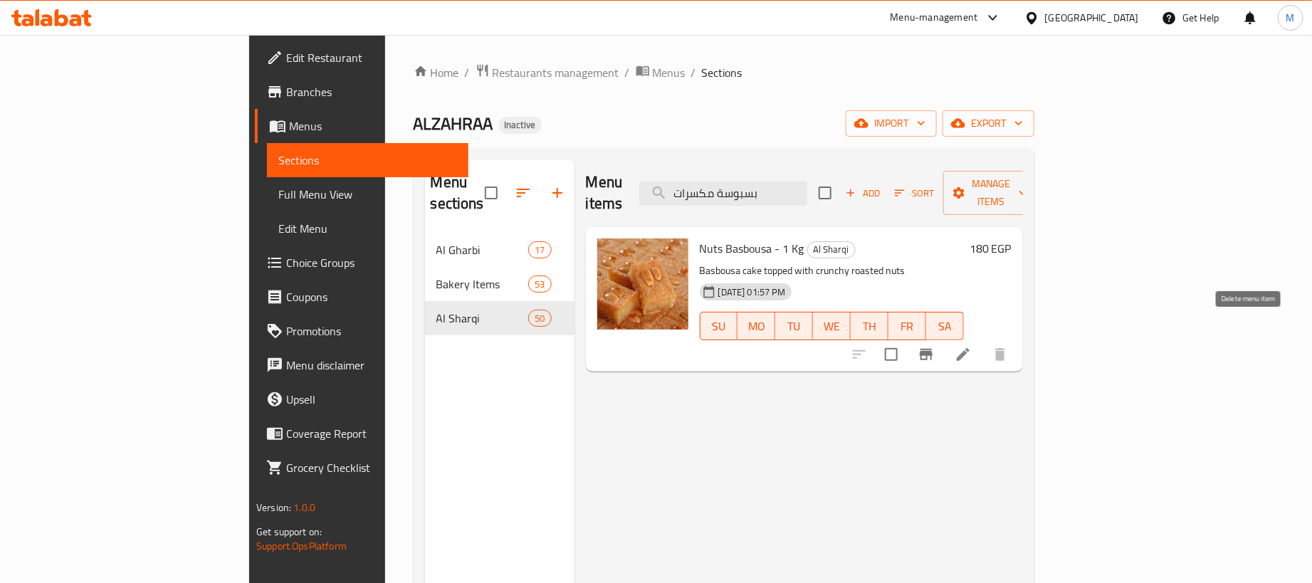
type input "بسبوسة مكسرات"
click at [983, 342] on li at bounding box center [963, 355] width 40 height 26
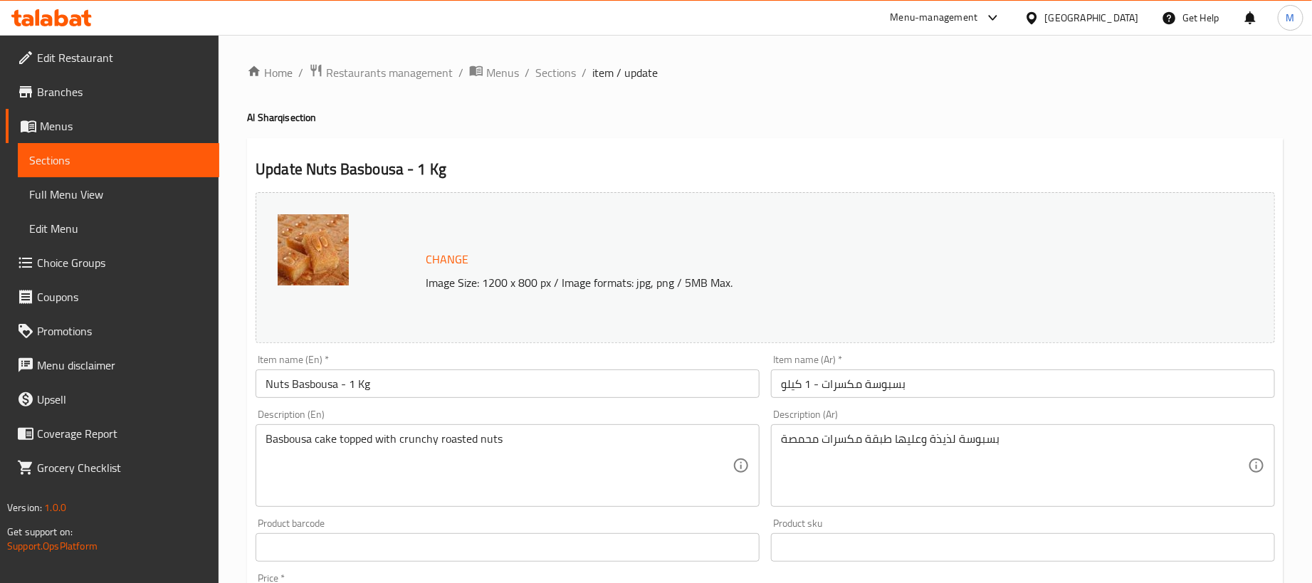
click at [590, 382] on input "Nuts Basbousa - 1 Kg" at bounding box center [508, 383] width 504 height 28
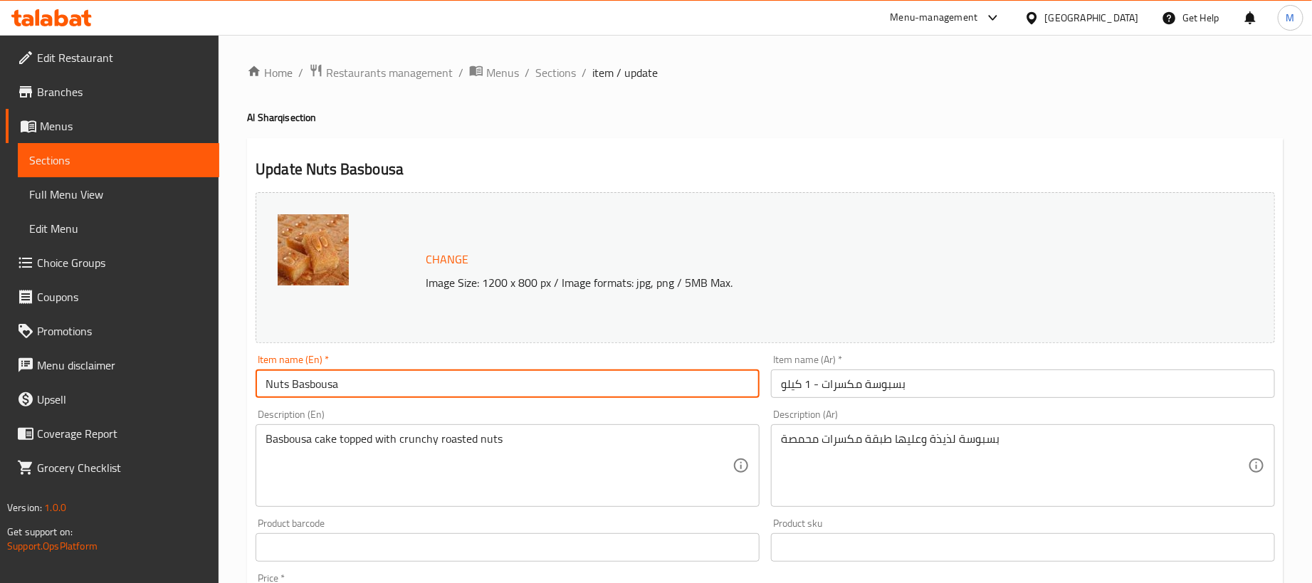
type input "Nuts Basbousa"
click at [949, 384] on input "بسبوسة مكسرات - 1 كيلو" at bounding box center [1023, 383] width 504 height 28
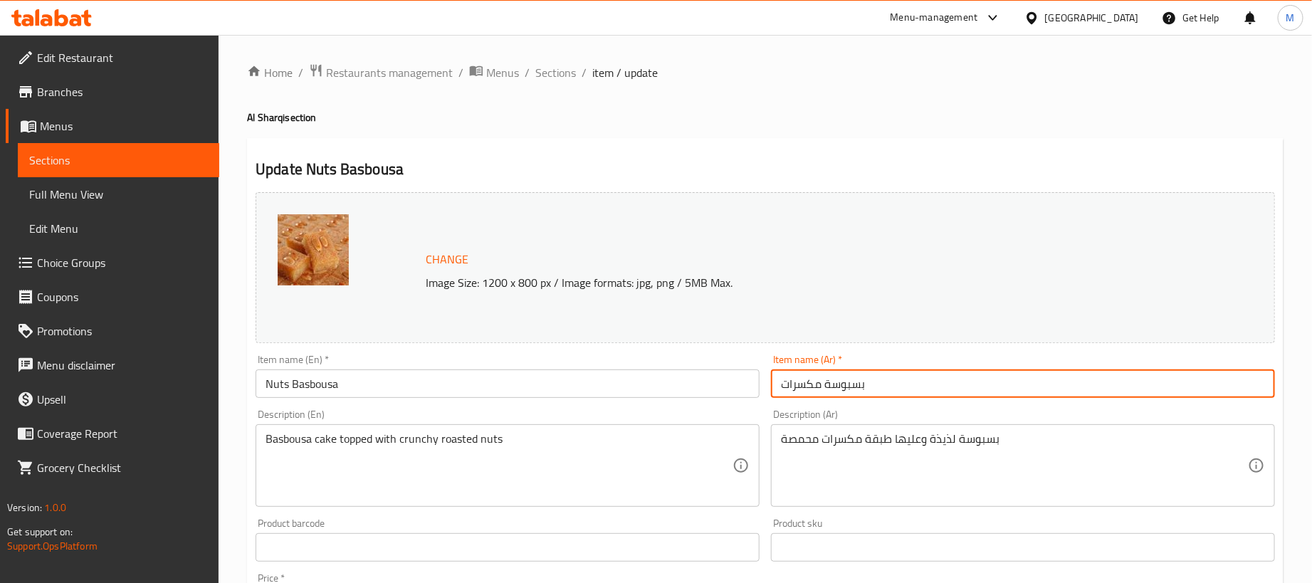
type input "بسبوسة مكسرات"
click at [722, 157] on div "Update Nuts Basbousa Change Image Size: 1200 x 800 px / Image formats: jpg, png…" at bounding box center [765, 562] width 1036 height 849
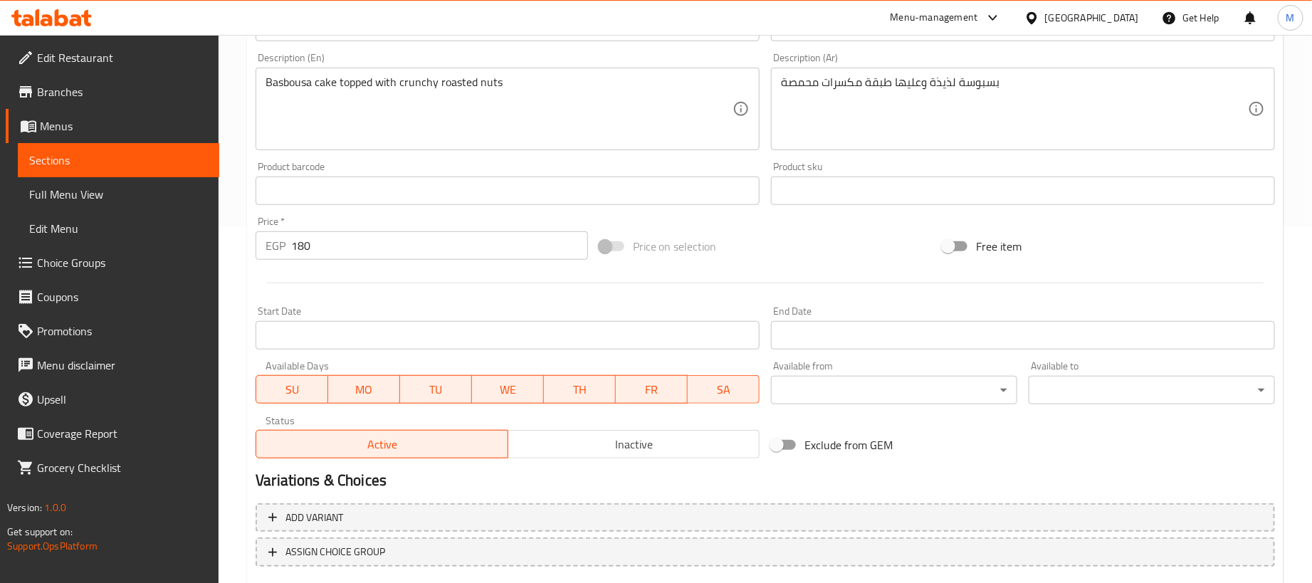
scroll to position [442, 0]
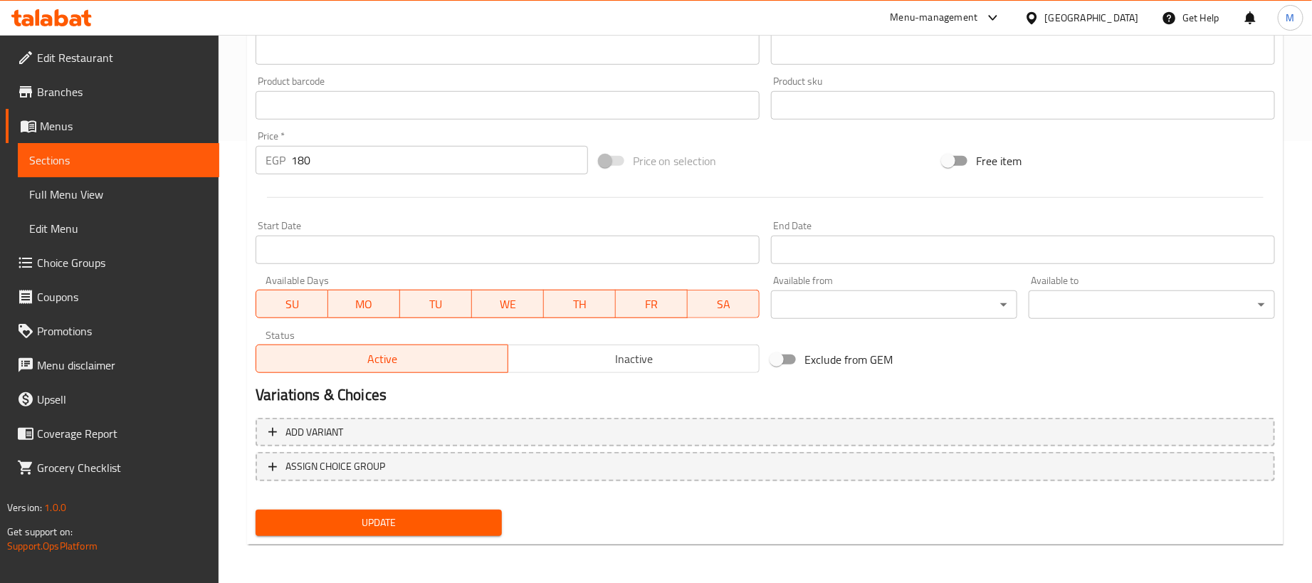
click at [453, 159] on input "180" at bounding box center [439, 160] width 297 height 28
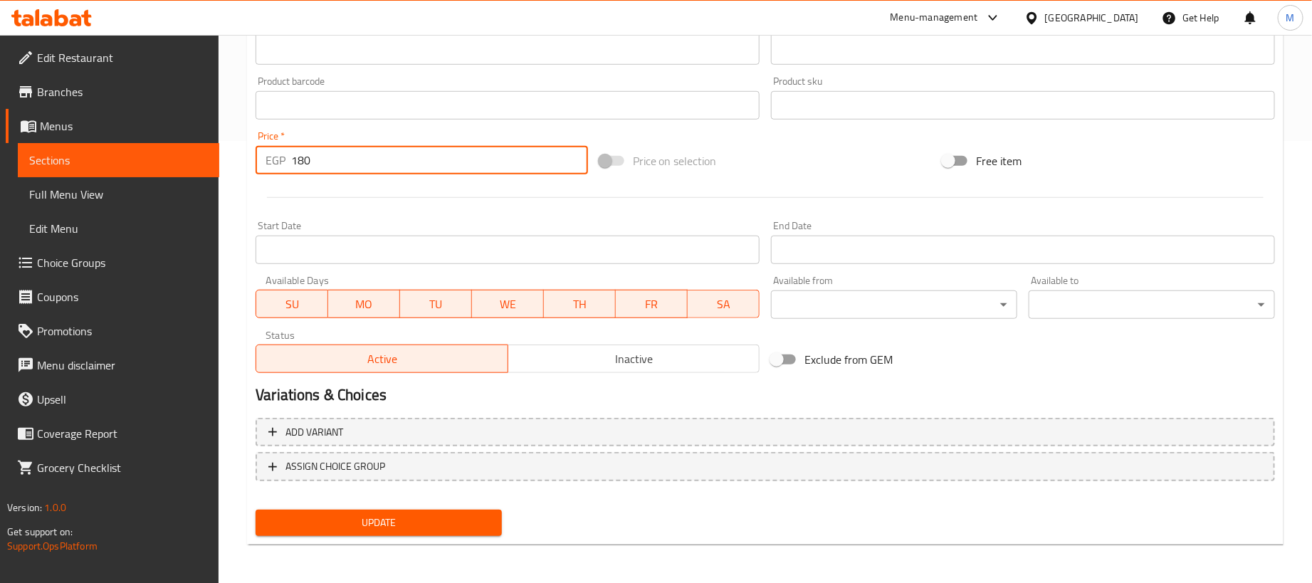
click at [453, 159] on input "180" at bounding box center [439, 160] width 297 height 28
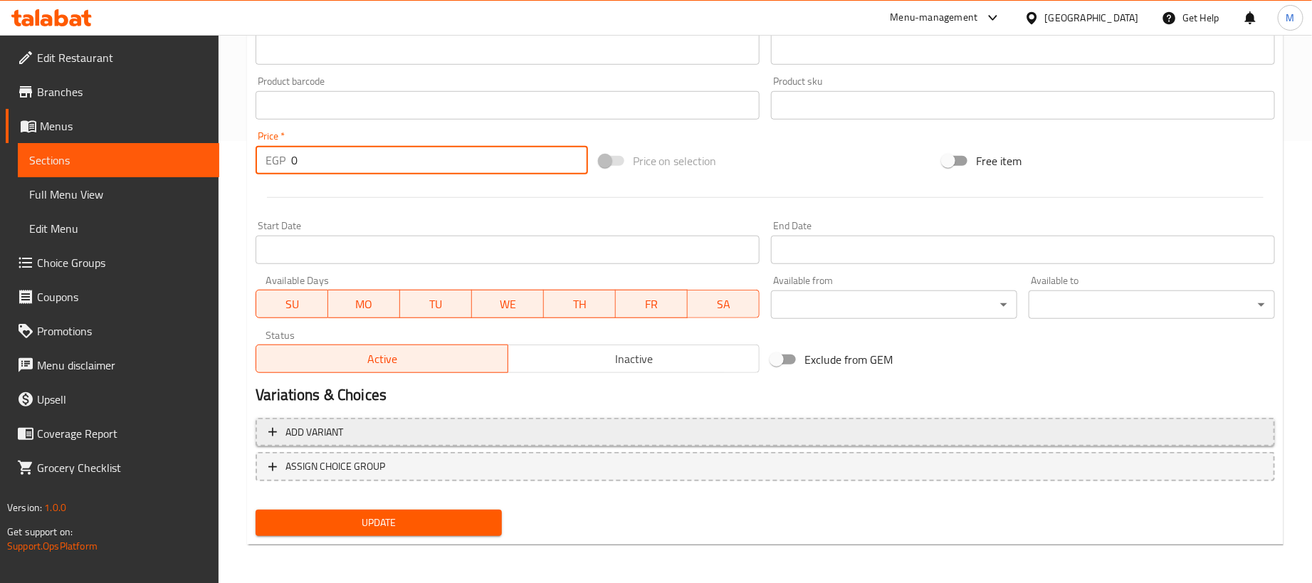
type input "0"
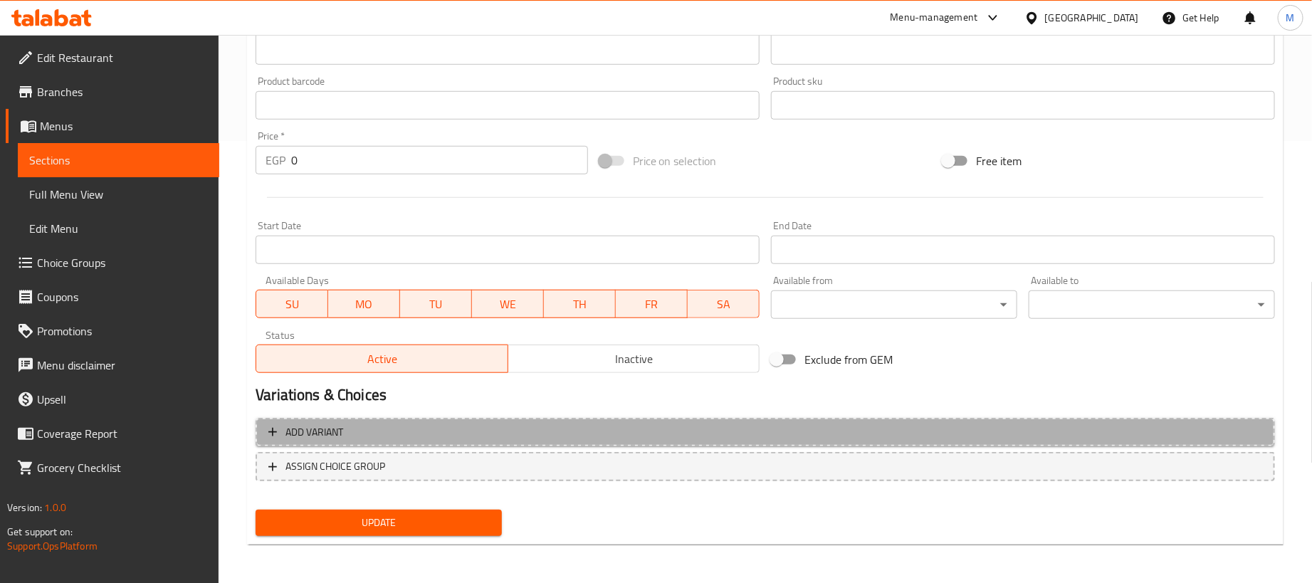
click at [915, 430] on span "Add variant" at bounding box center [765, 433] width 994 height 18
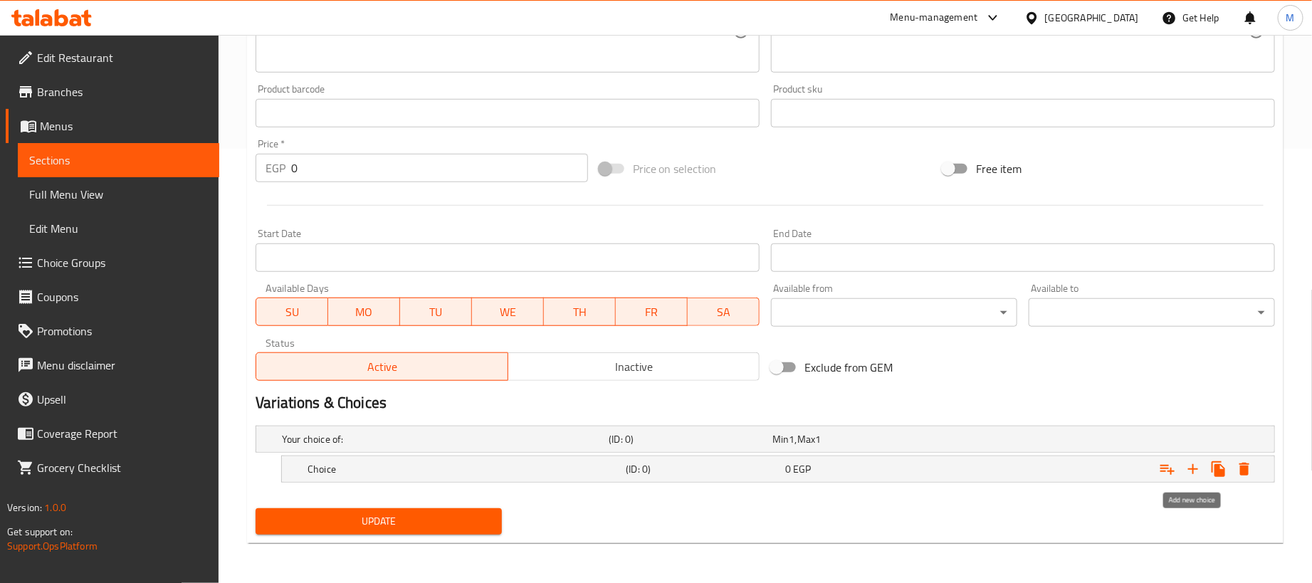
drag, startPoint x: 1189, startPoint y: 466, endPoint x: 1109, endPoint y: 485, distance: 82.5
click at [1188, 466] on icon "Expand" at bounding box center [1192, 469] width 17 height 17
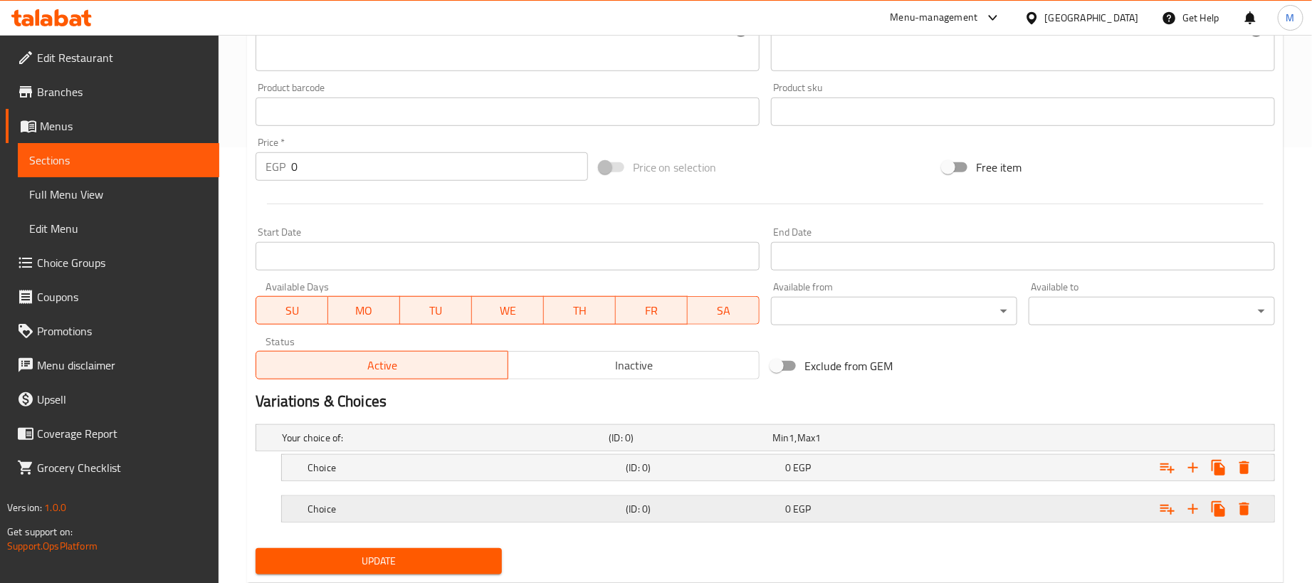
click at [991, 441] on div "Expand" at bounding box center [1096, 438] width 327 height 6
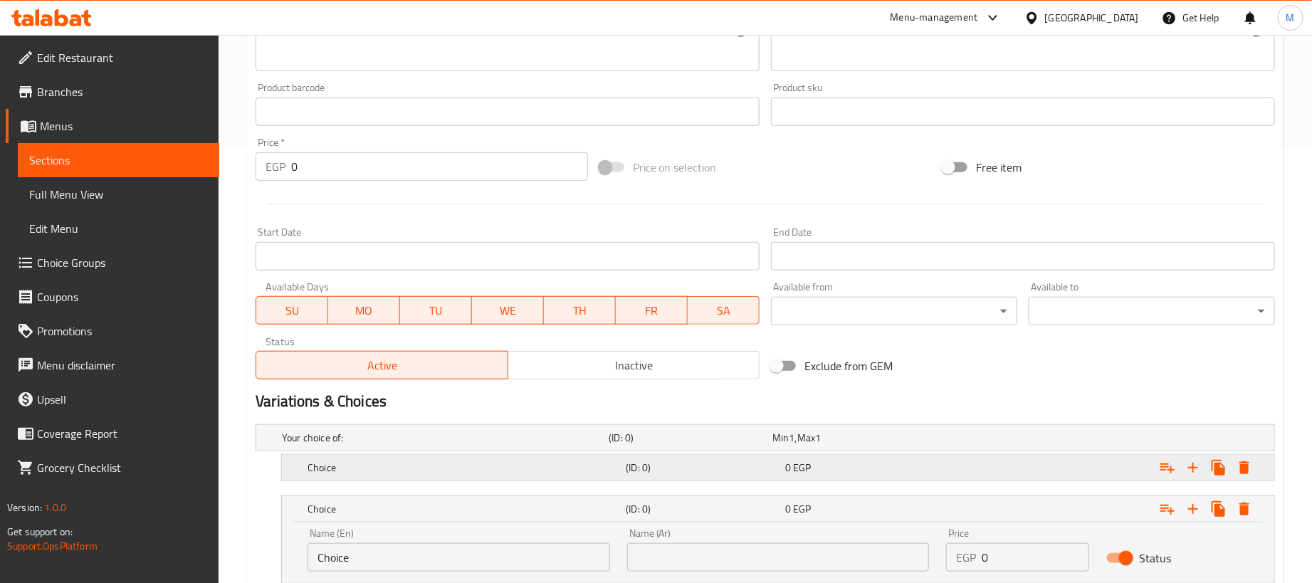
click at [974, 441] on div "Expand" at bounding box center [1096, 438] width 327 height 6
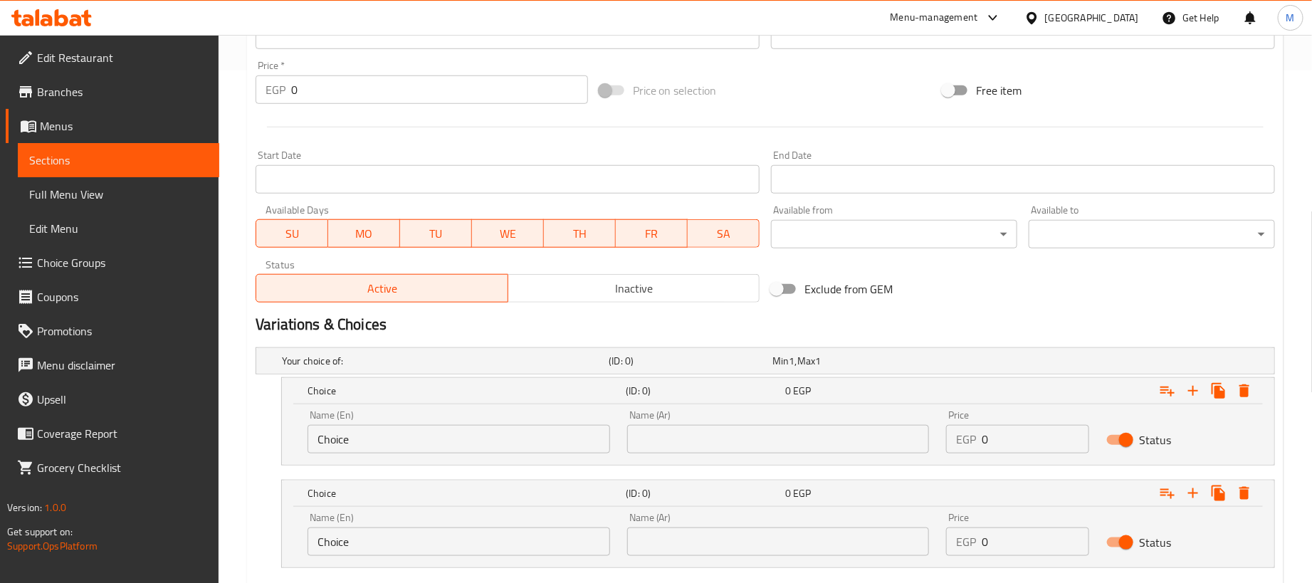
scroll to position [600, 0]
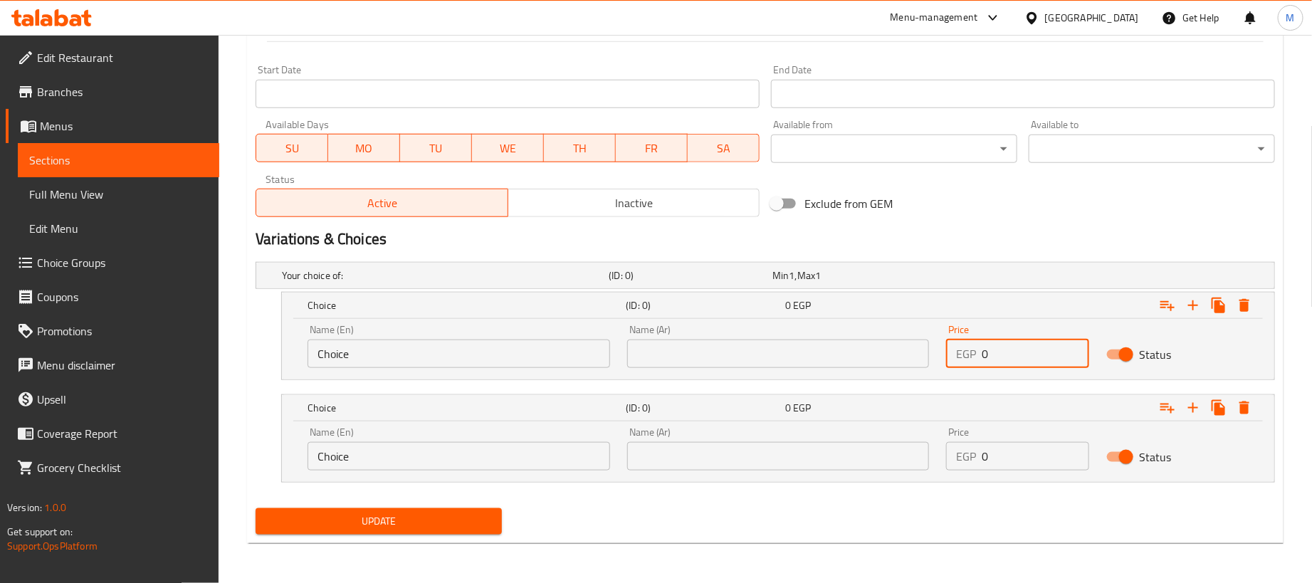
click at [1038, 350] on input "0" at bounding box center [1035, 354] width 107 height 28
paste input "18"
type input "180"
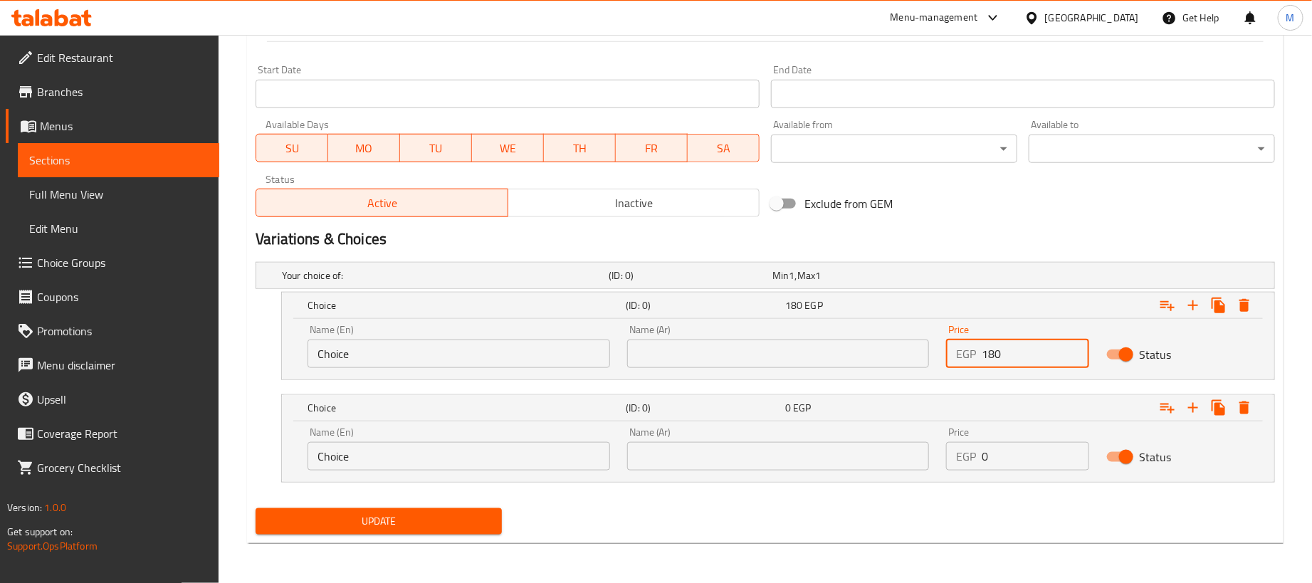
click at [1032, 459] on input "0" at bounding box center [1035, 456] width 107 height 28
click at [1032, 458] on input "0" at bounding box center [1035, 456] width 107 height 28
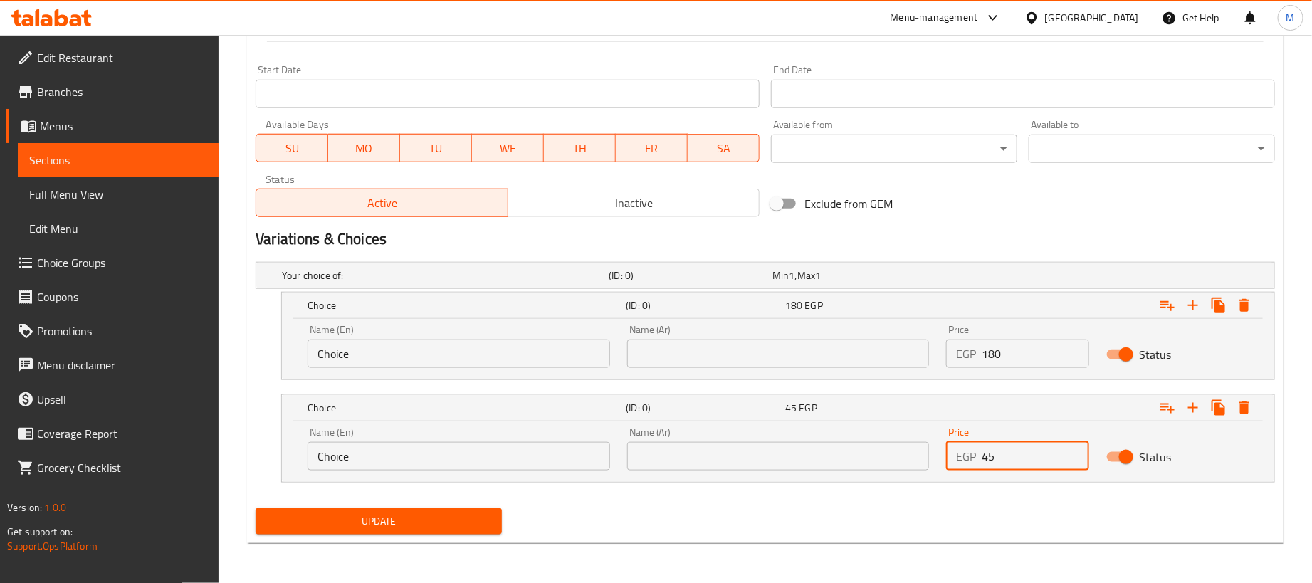
type input "45"
click at [759, 344] on input "text" at bounding box center [778, 354] width 303 height 28
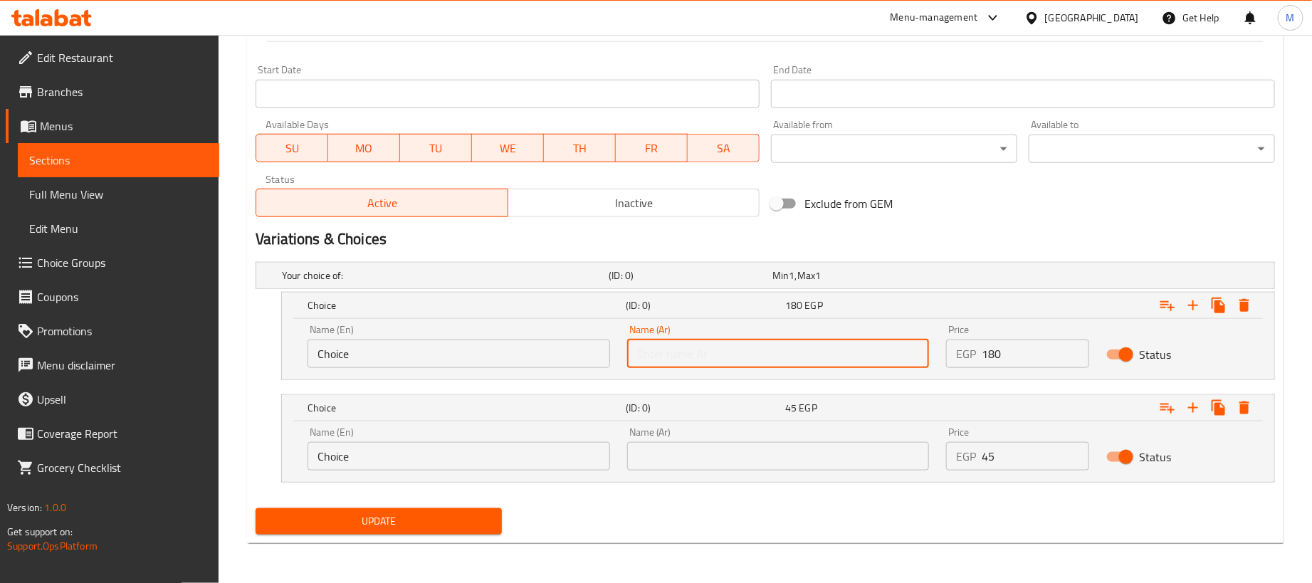
type input "1 كجم"
click at [496, 352] on input "Choice" at bounding box center [458, 354] width 303 height 28
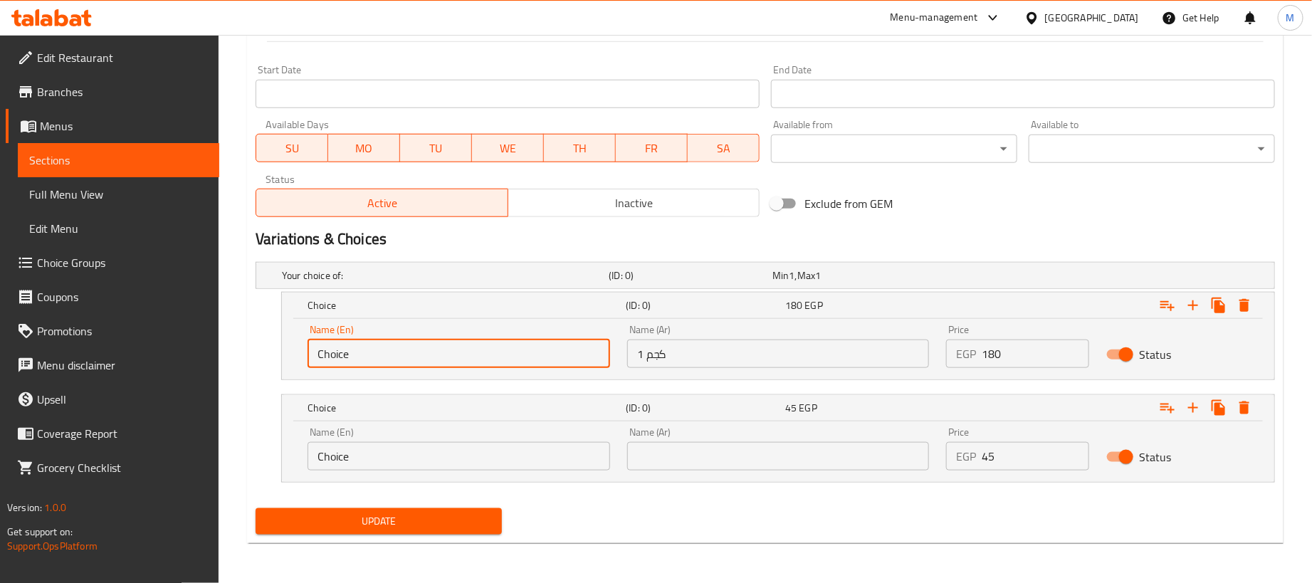
click at [496, 352] on input "Choice" at bounding box center [458, 354] width 303 height 28
click at [498, 352] on input "Choice" at bounding box center [458, 354] width 303 height 28
type input "1kg"
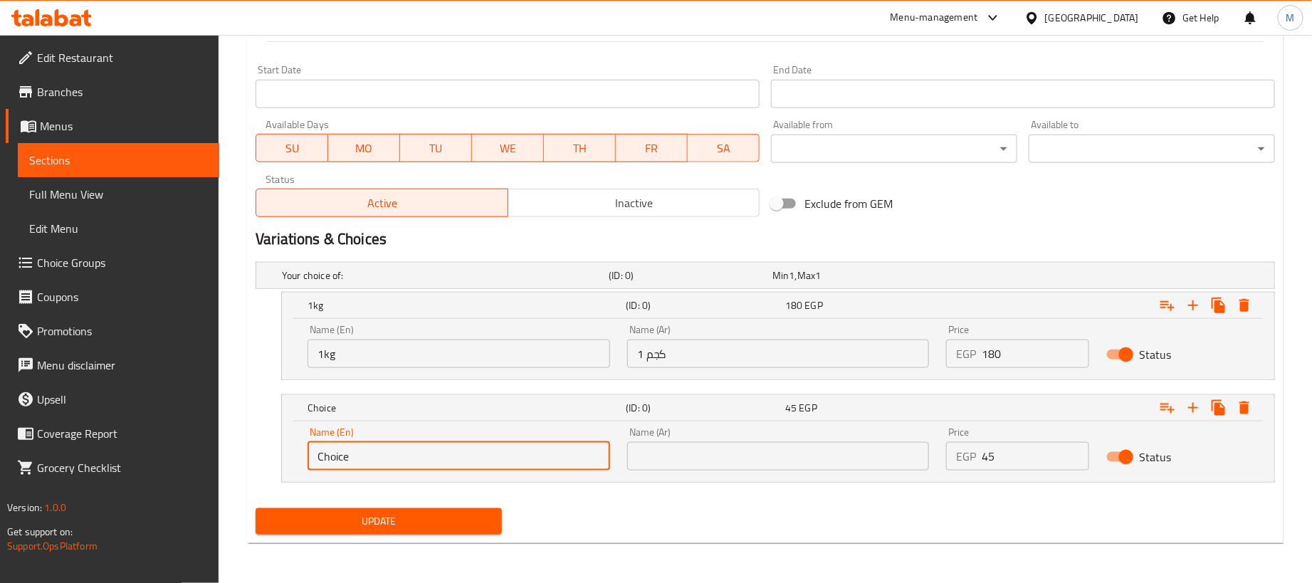
click at [406, 466] on input "Choice" at bounding box center [458, 456] width 303 height 28
type input "250 gram"
click at [664, 456] on input "text" at bounding box center [778, 456] width 303 height 28
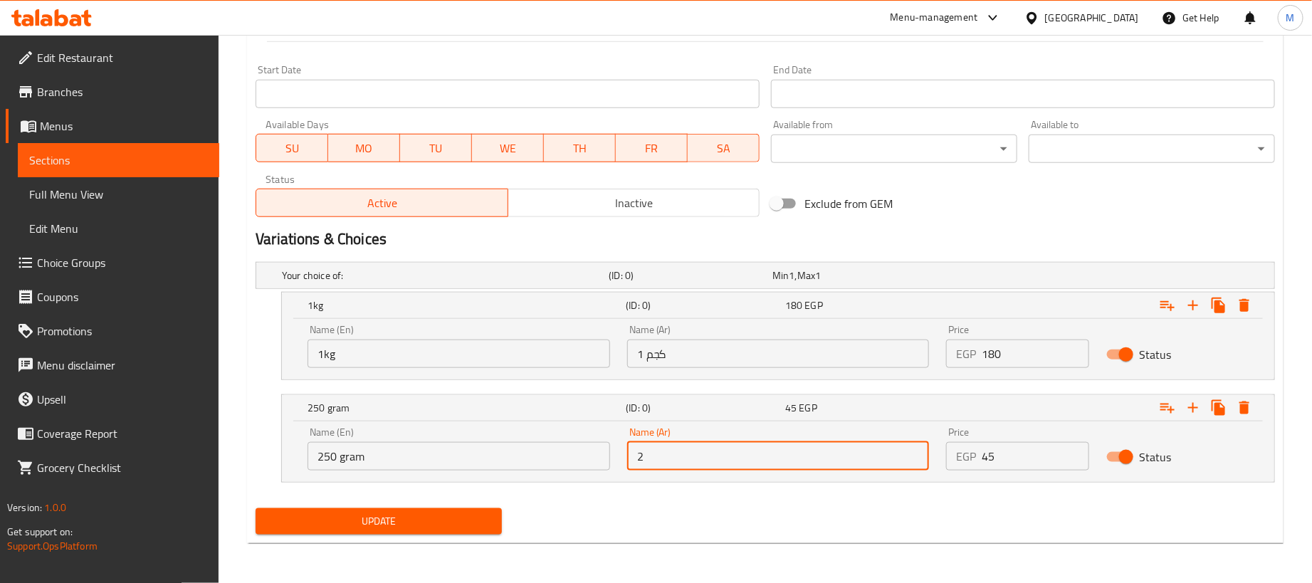
type input "250جم"
click at [683, 526] on div "Update" at bounding box center [765, 522] width 1031 height 38
click at [464, 520] on span "Update" at bounding box center [378, 521] width 223 height 18
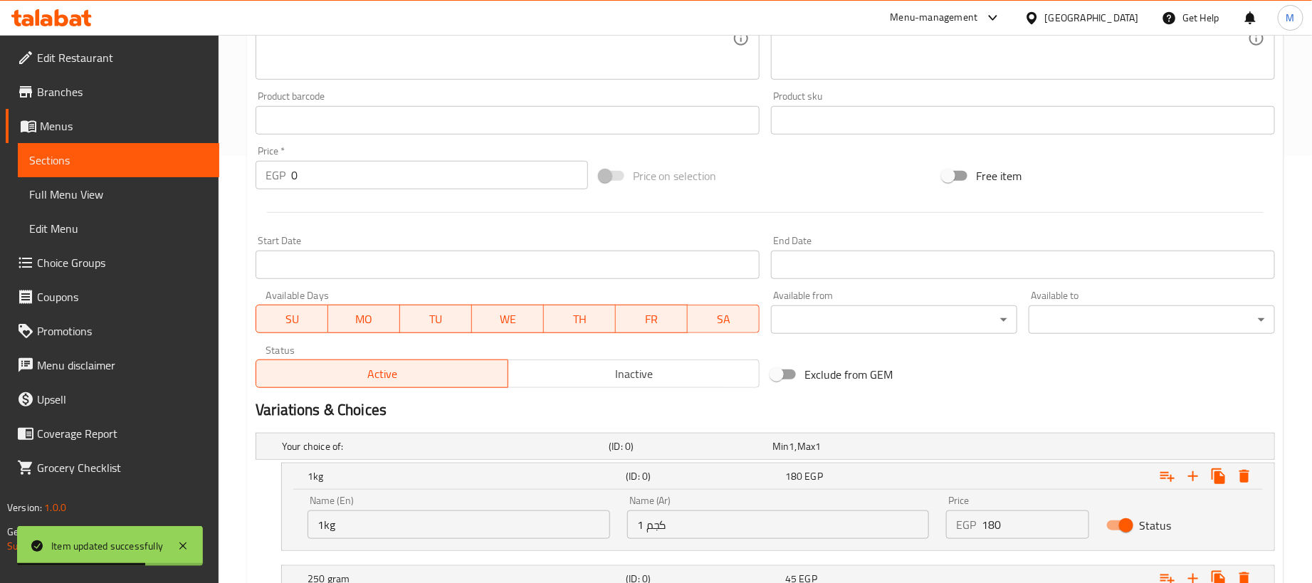
scroll to position [0, 0]
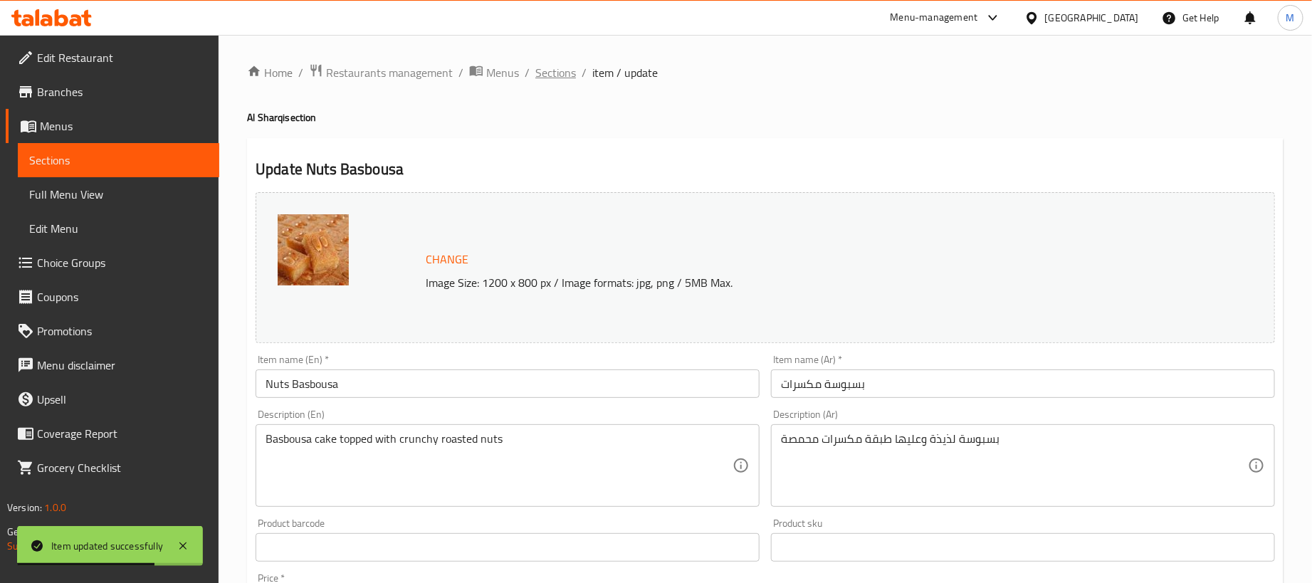
click at [562, 66] on span "Sections" at bounding box center [555, 72] width 41 height 17
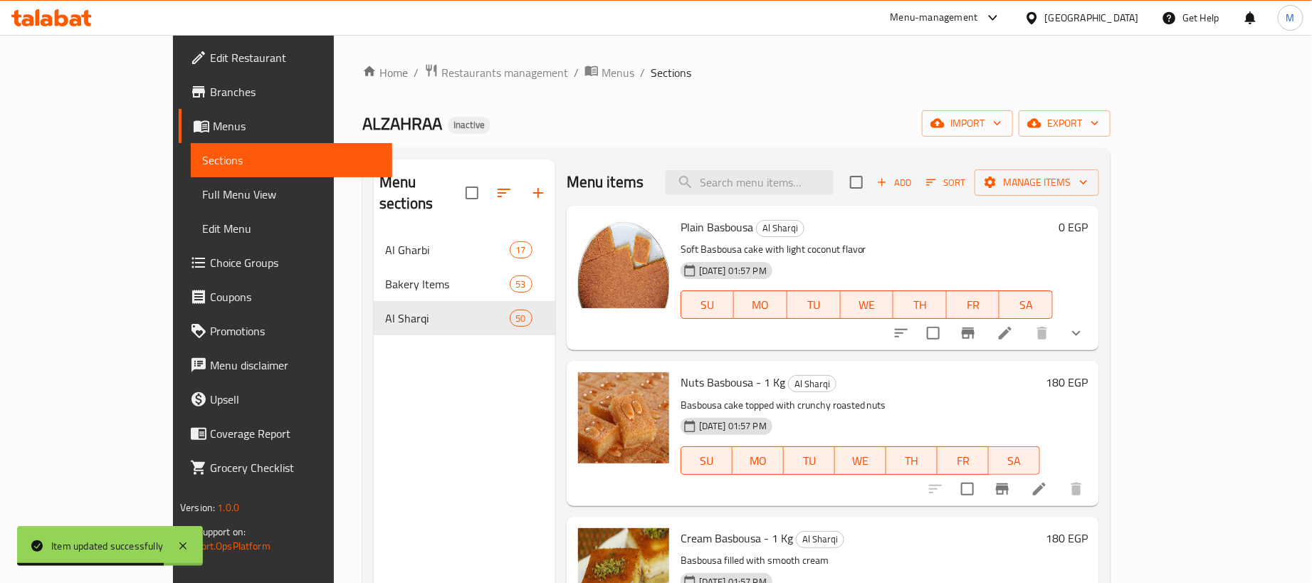
click at [873, 161] on div "Menu items Add Sort Manage items" at bounding box center [833, 182] width 532 height 46
click at [831, 180] on input "search" at bounding box center [750, 182] width 168 height 25
paste input "بسبوسة قشطه"
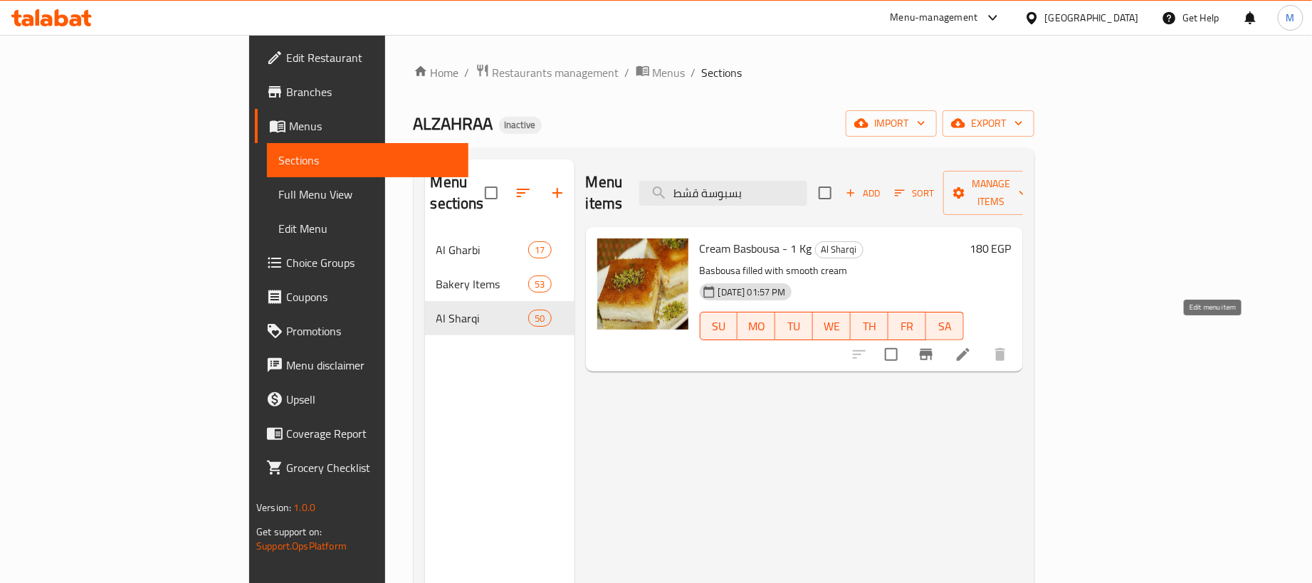
type input "بسبوسة قشط"
click at [969, 348] on icon at bounding box center [963, 354] width 13 height 13
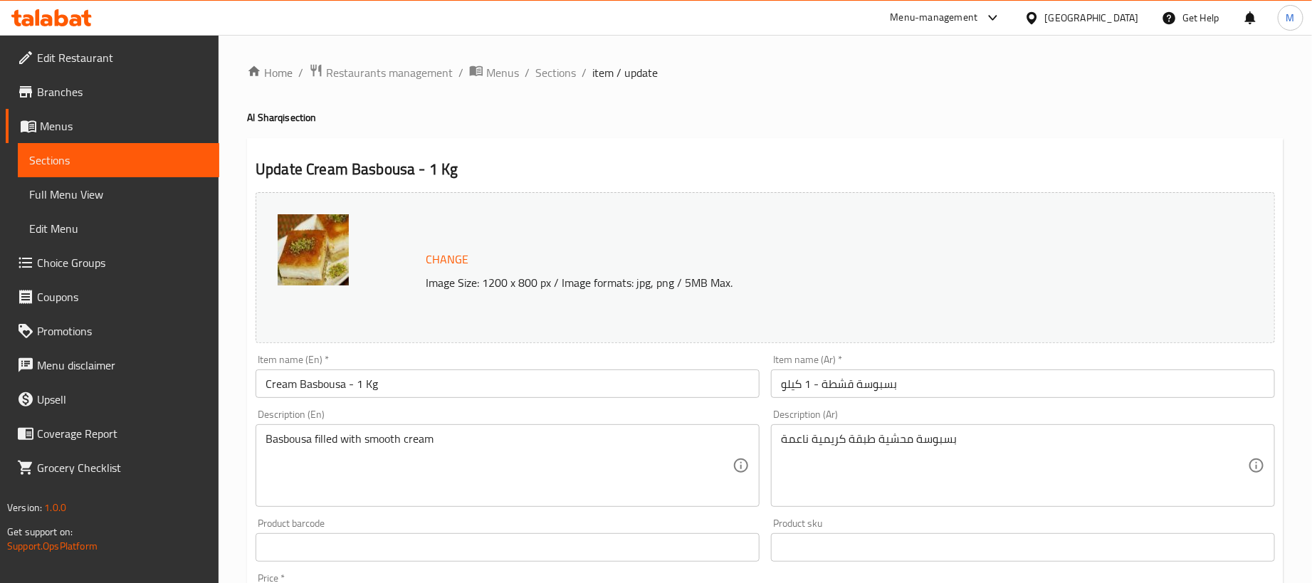
click at [444, 386] on input "Cream Basbousa - 1 Kg" at bounding box center [508, 383] width 504 height 28
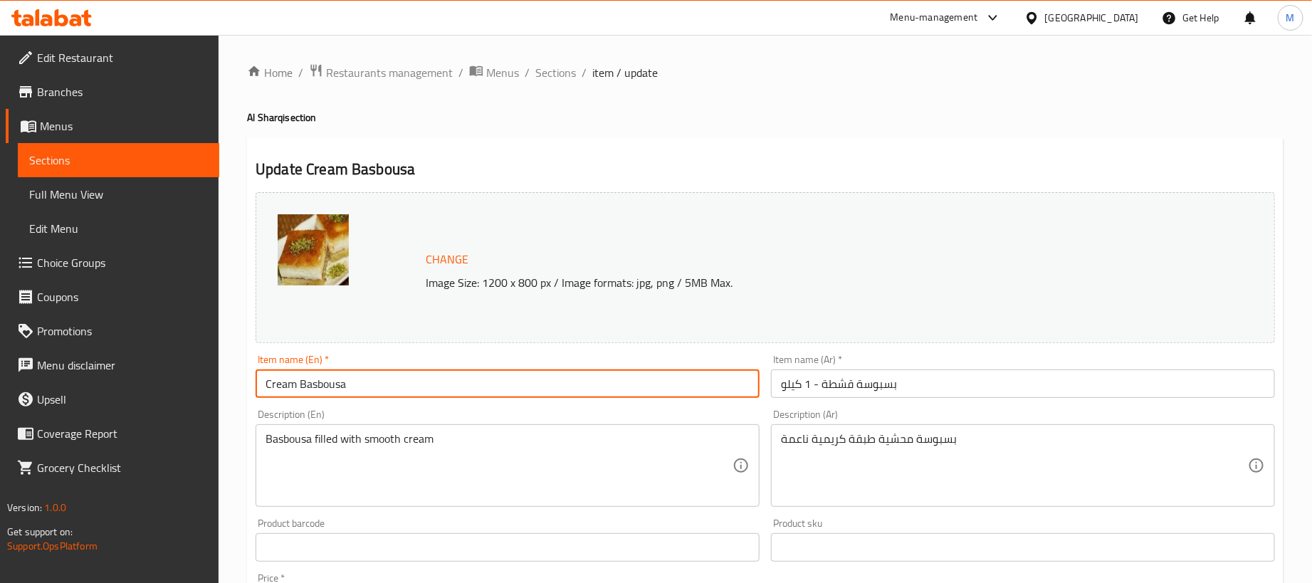
type input "Cream Basbousa"
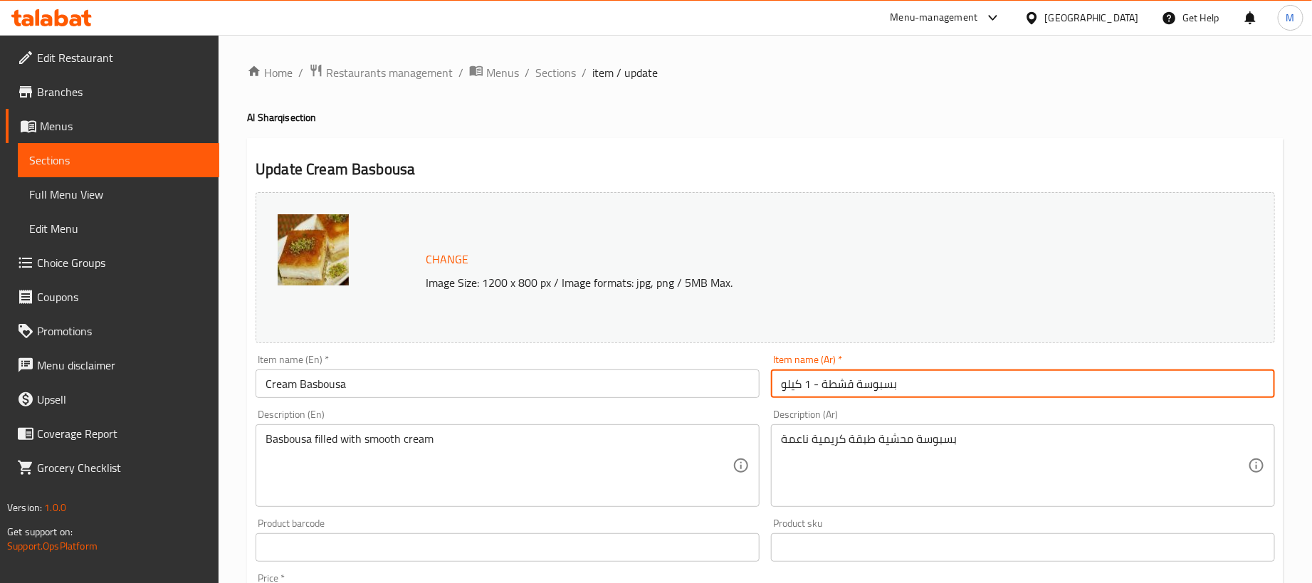
click at [1004, 391] on input "بسبوسة قشطة - 1 كيلو" at bounding box center [1023, 383] width 504 height 28
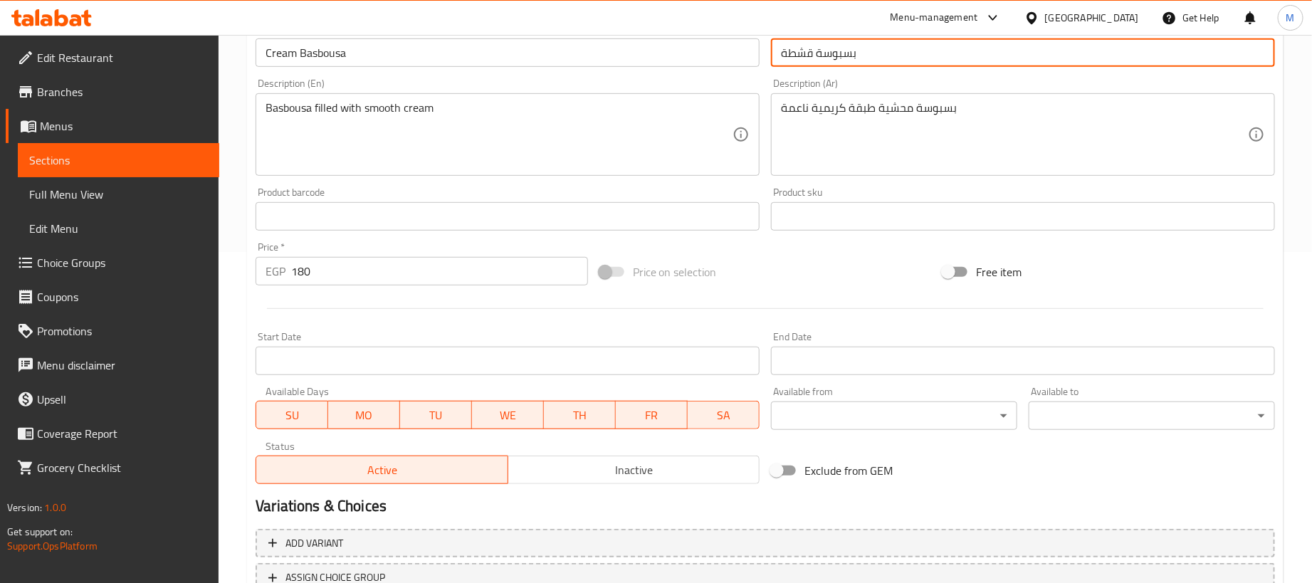
scroll to position [442, 0]
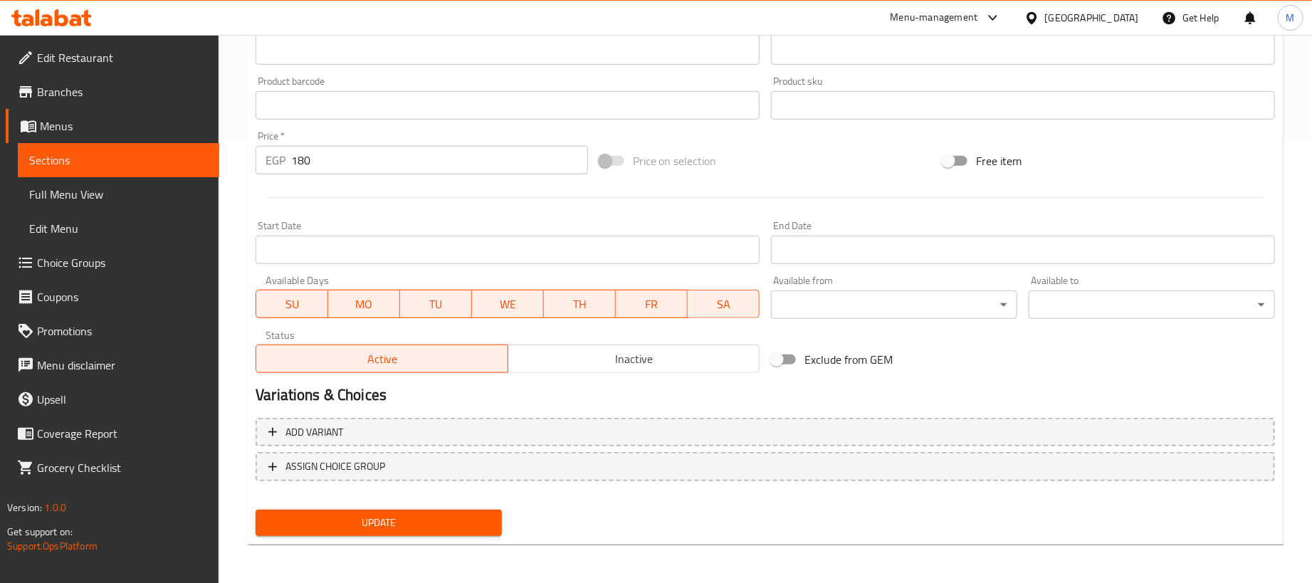
type input "بسبوسة قشطة"
click at [406, 160] on input "180" at bounding box center [439, 160] width 297 height 28
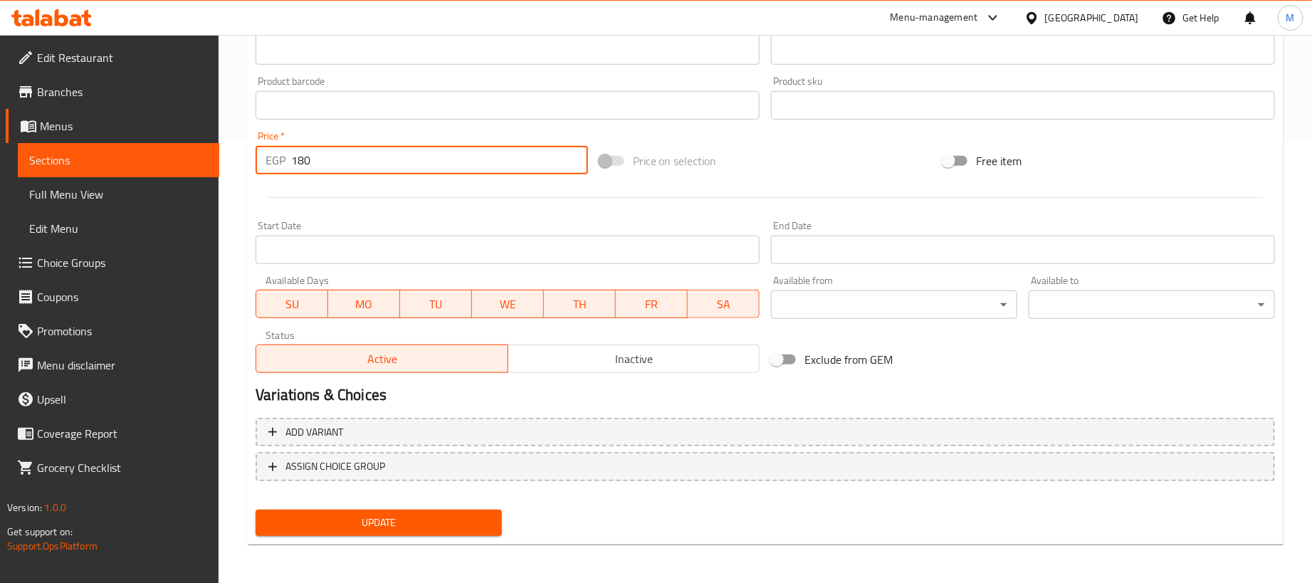
click at [406, 160] on input "180" at bounding box center [439, 160] width 297 height 28
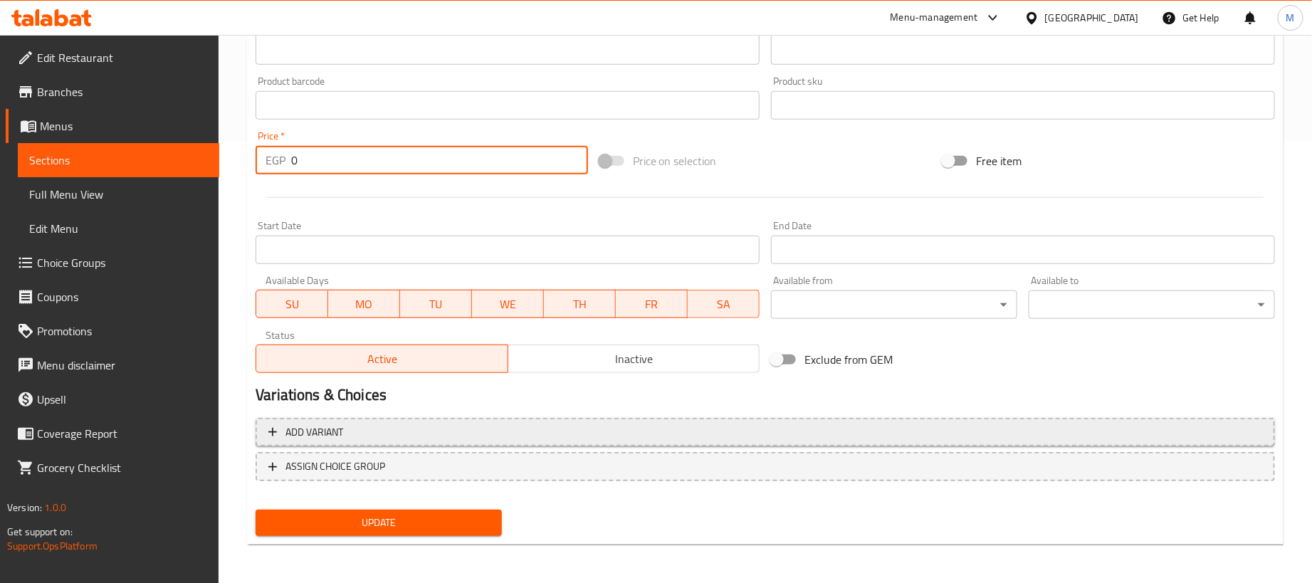
type input "0"
click at [1046, 431] on span "Add variant" at bounding box center [765, 433] width 994 height 18
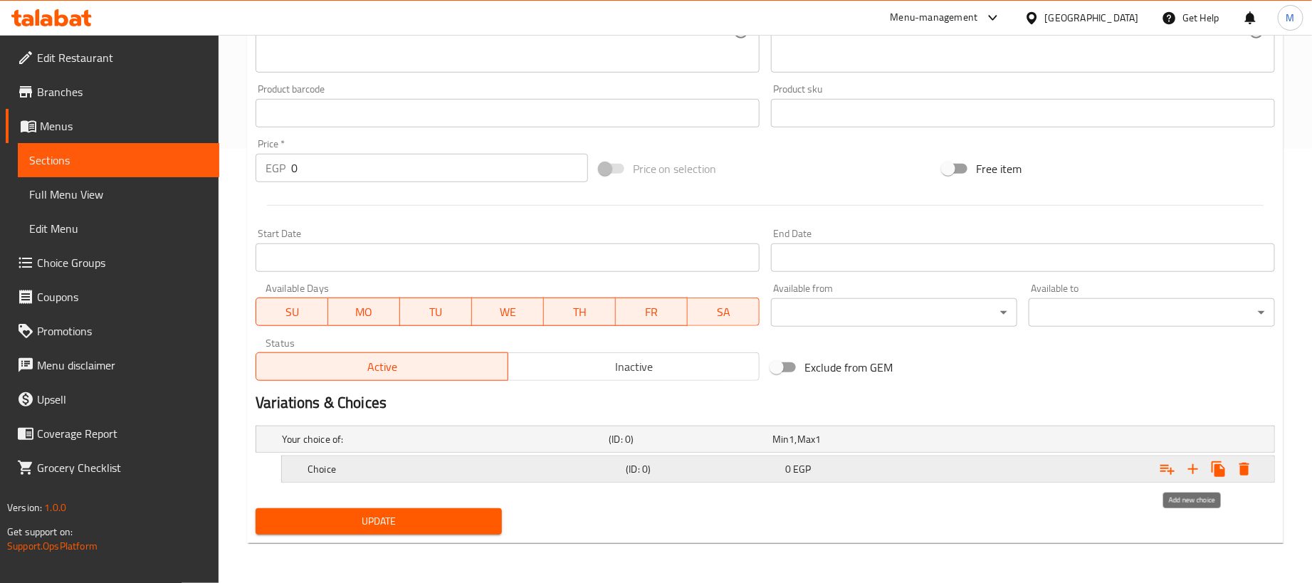
drag, startPoint x: 1189, startPoint y: 466, endPoint x: 1096, endPoint y: 485, distance: 95.2
click at [1190, 466] on icon "Expand" at bounding box center [1192, 469] width 17 height 17
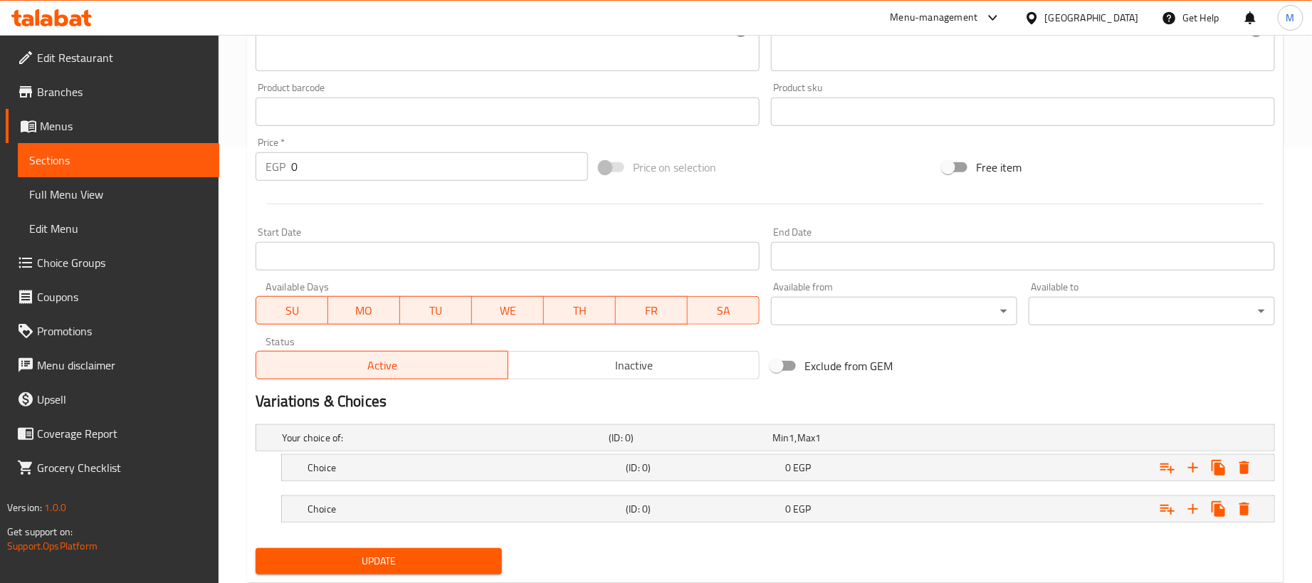
drag, startPoint x: 998, startPoint y: 487, endPoint x: 1004, endPoint y: 498, distance: 12.7
click at [998, 490] on nav at bounding box center [765, 489] width 1019 height 11
click at [1004, 441] on div "Expand" at bounding box center [1096, 438] width 327 height 6
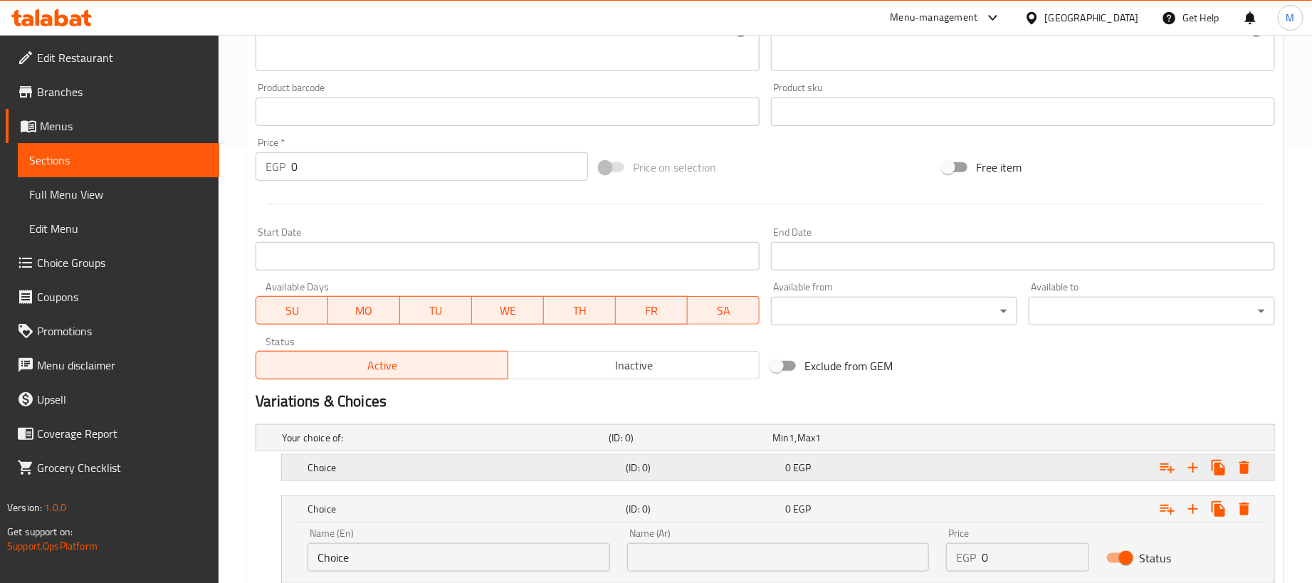
click at [999, 441] on div "Expand" at bounding box center [1096, 438] width 327 height 6
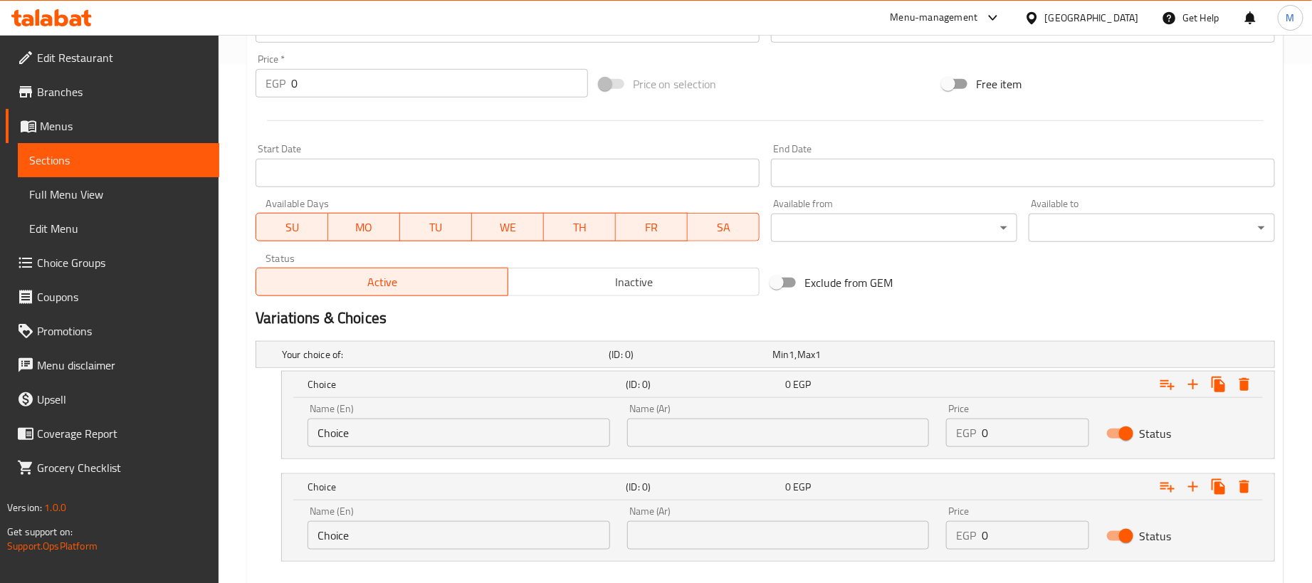
scroll to position [600, 0]
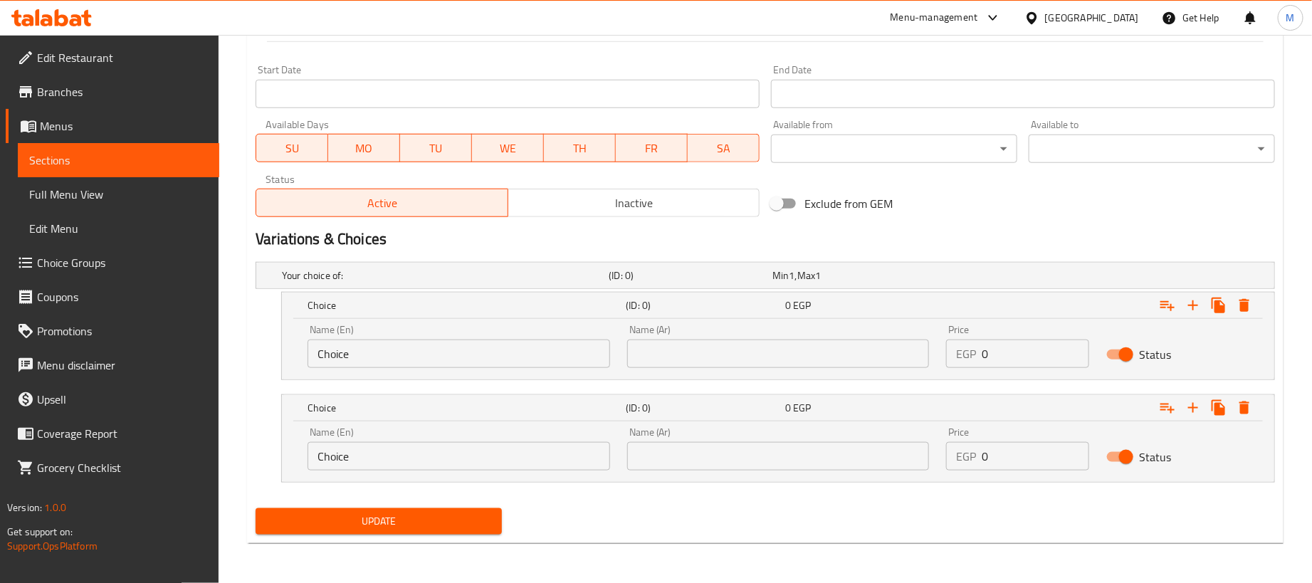
click at [1034, 352] on input "0" at bounding box center [1035, 354] width 107 height 28
paste input "18"
type input "180"
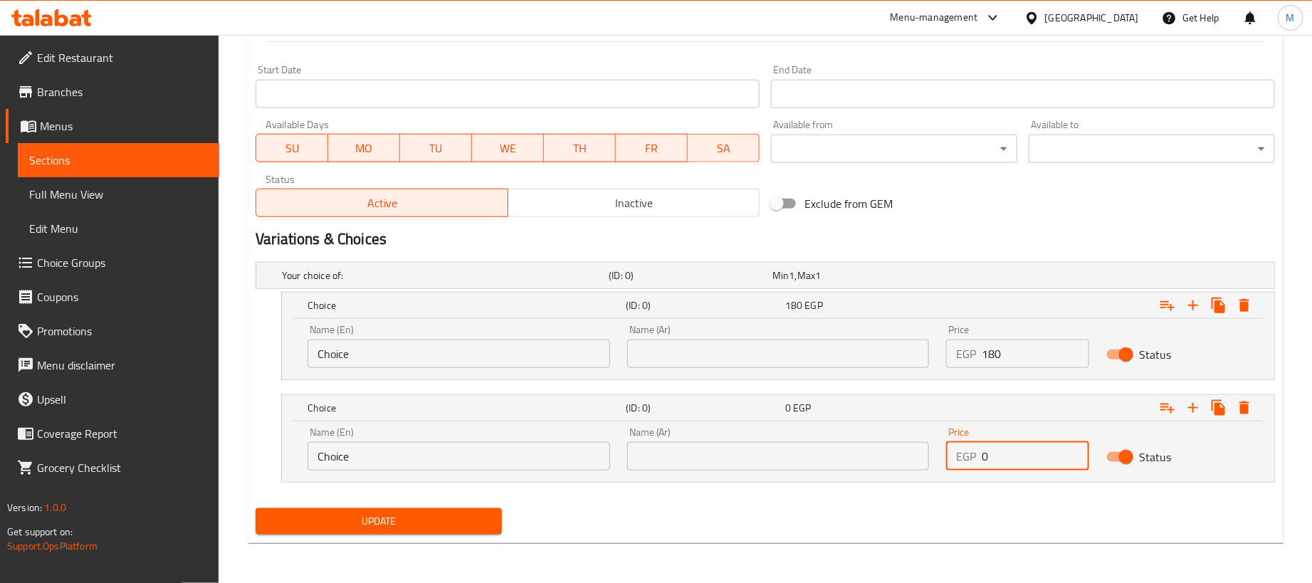
click at [1017, 455] on input "0" at bounding box center [1035, 456] width 107 height 28
type input "45"
click at [882, 359] on input "text" at bounding box center [778, 354] width 303 height 28
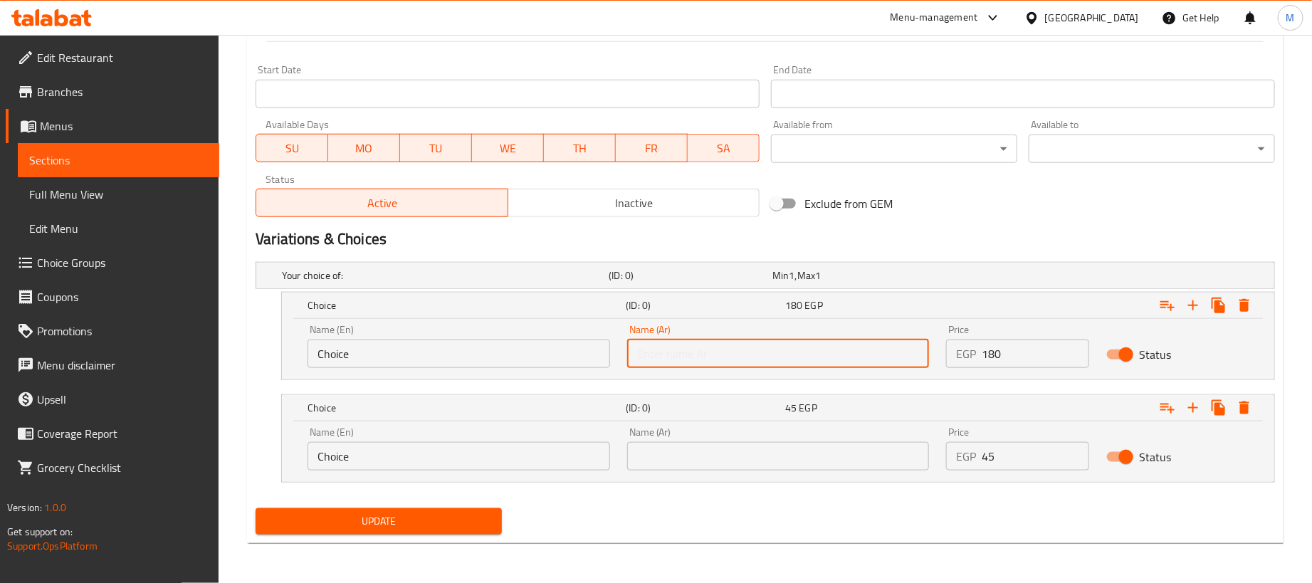
type input "1 كجم"
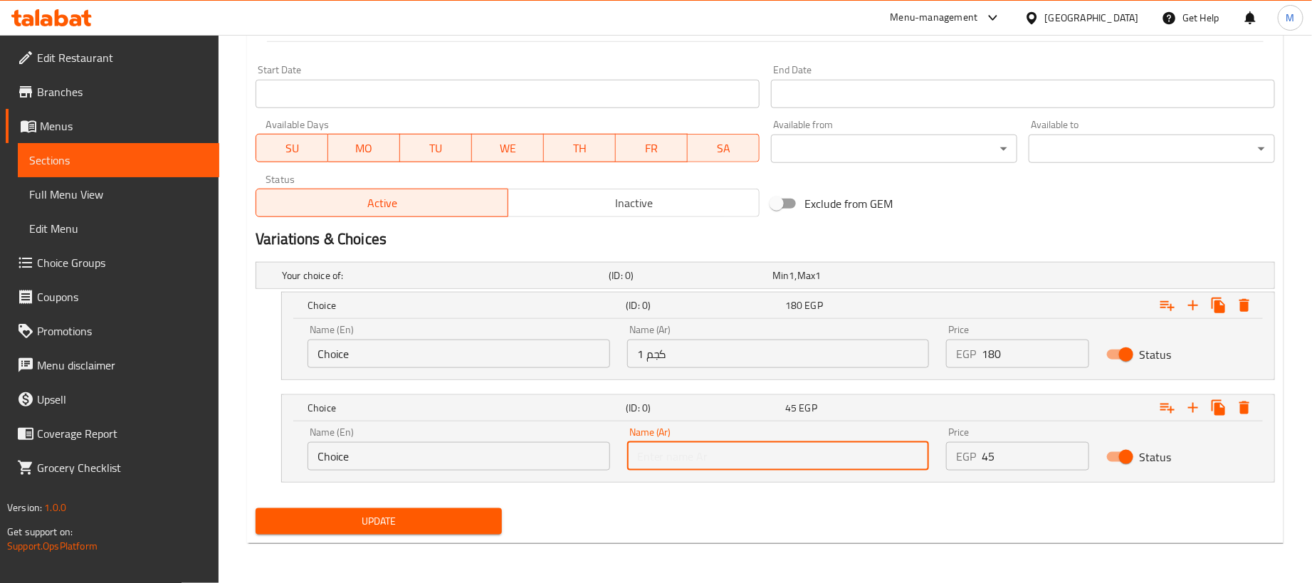
click at [720, 459] on input "text" at bounding box center [778, 456] width 303 height 28
type input "250جم"
click at [481, 361] on input "Choice" at bounding box center [458, 354] width 303 height 28
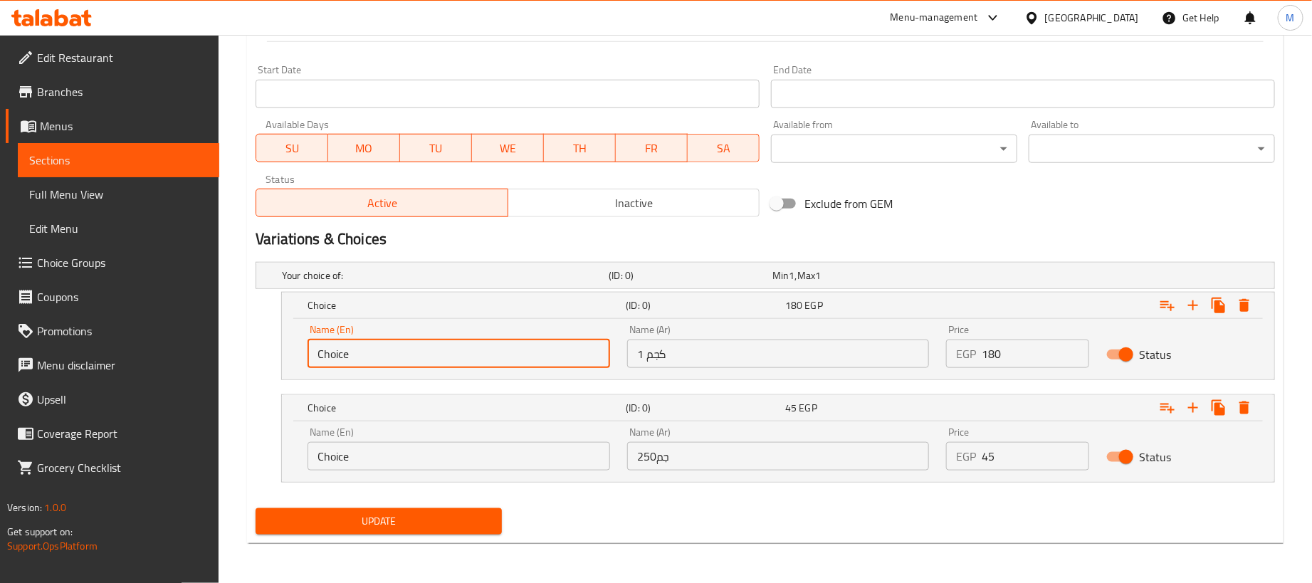
click at [481, 361] on input "Choice" at bounding box center [458, 354] width 303 height 28
type input "1kg"
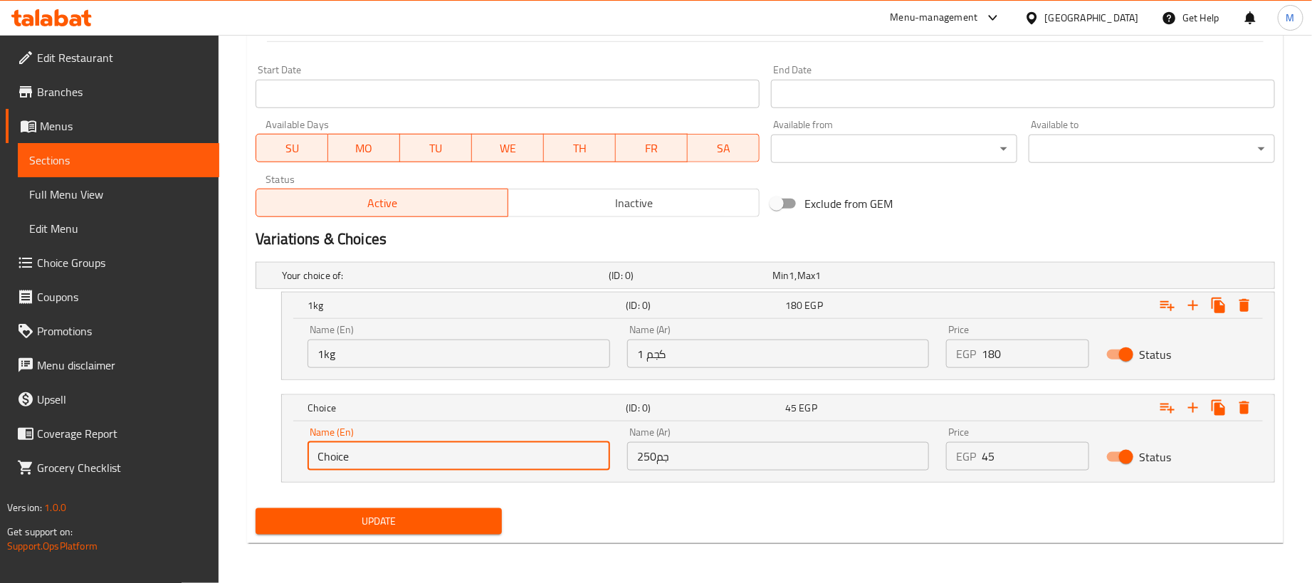
click at [429, 451] on input "Choice" at bounding box center [458, 456] width 303 height 28
type input "250 gram"
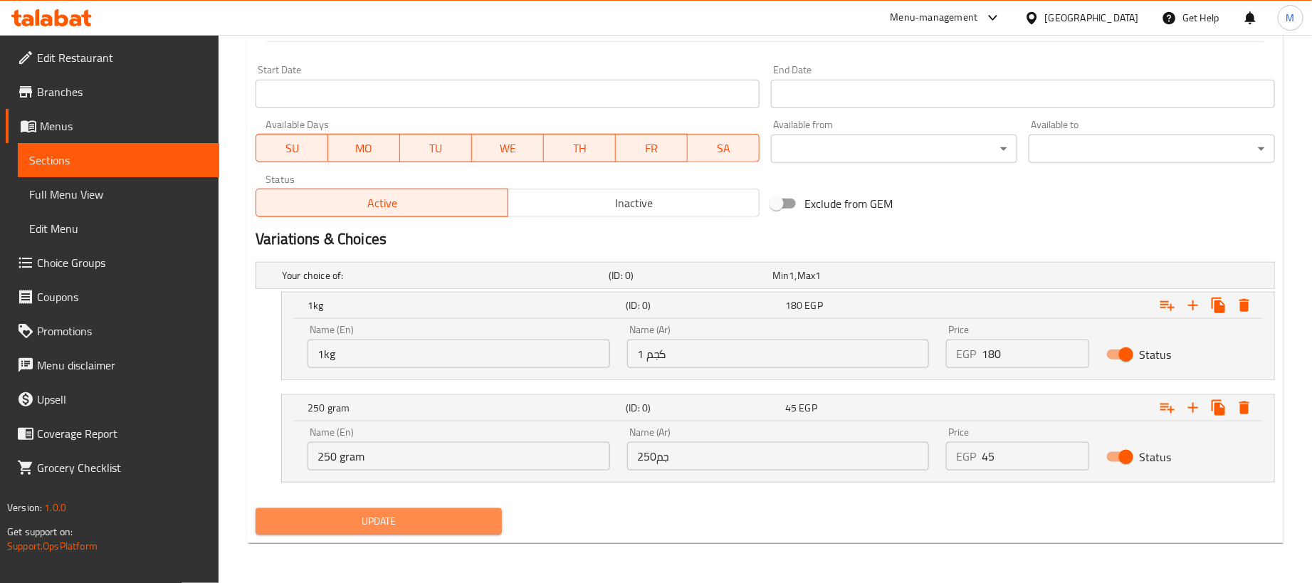
click at [456, 521] on span "Update" at bounding box center [378, 521] width 223 height 18
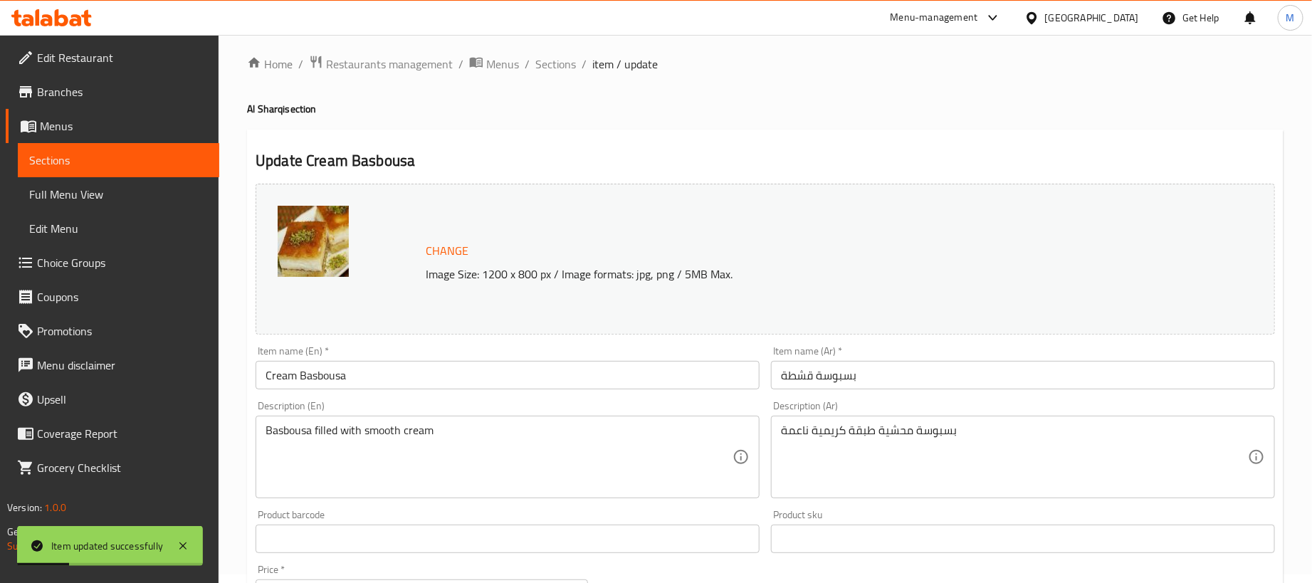
scroll to position [0, 0]
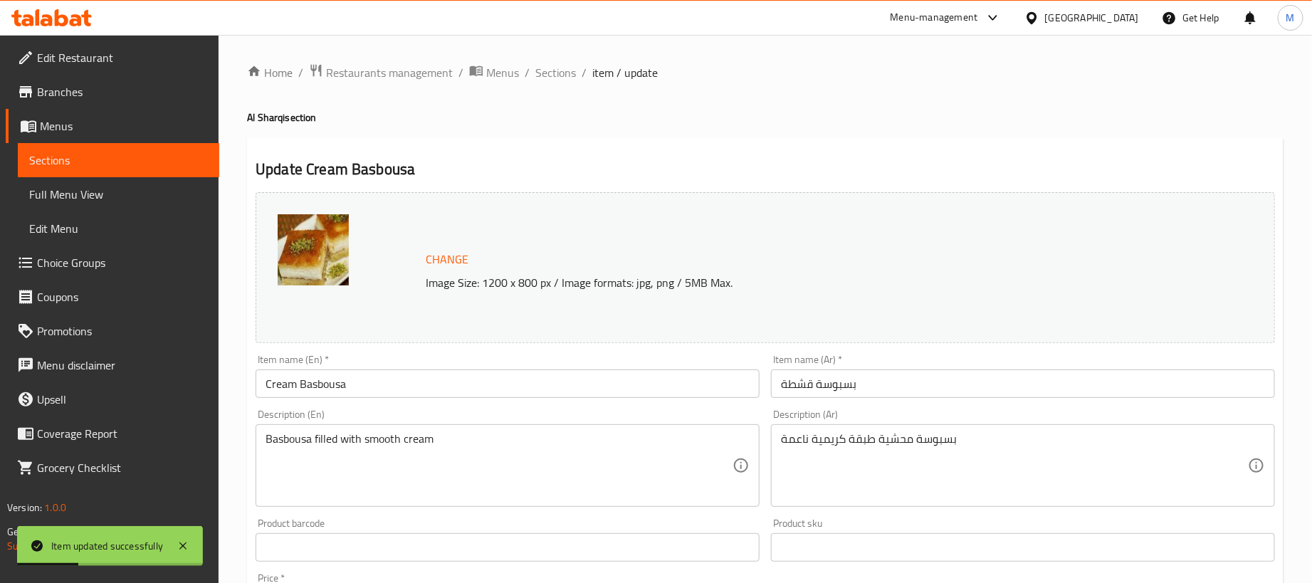
click at [564, 78] on span "Sections" at bounding box center [555, 72] width 41 height 17
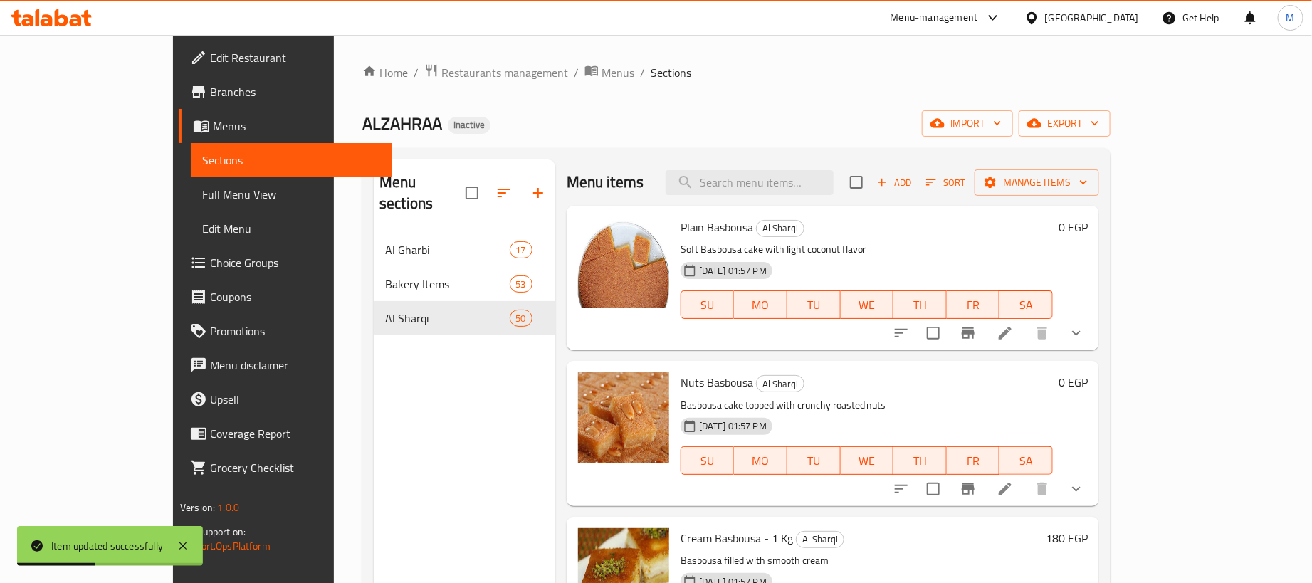
click at [846, 196] on div "Menu items Add Sort Manage items" at bounding box center [833, 182] width 532 height 46
click at [833, 184] on input "search" at bounding box center [750, 182] width 168 height 25
paste input "بسبوسة نوتيلا"
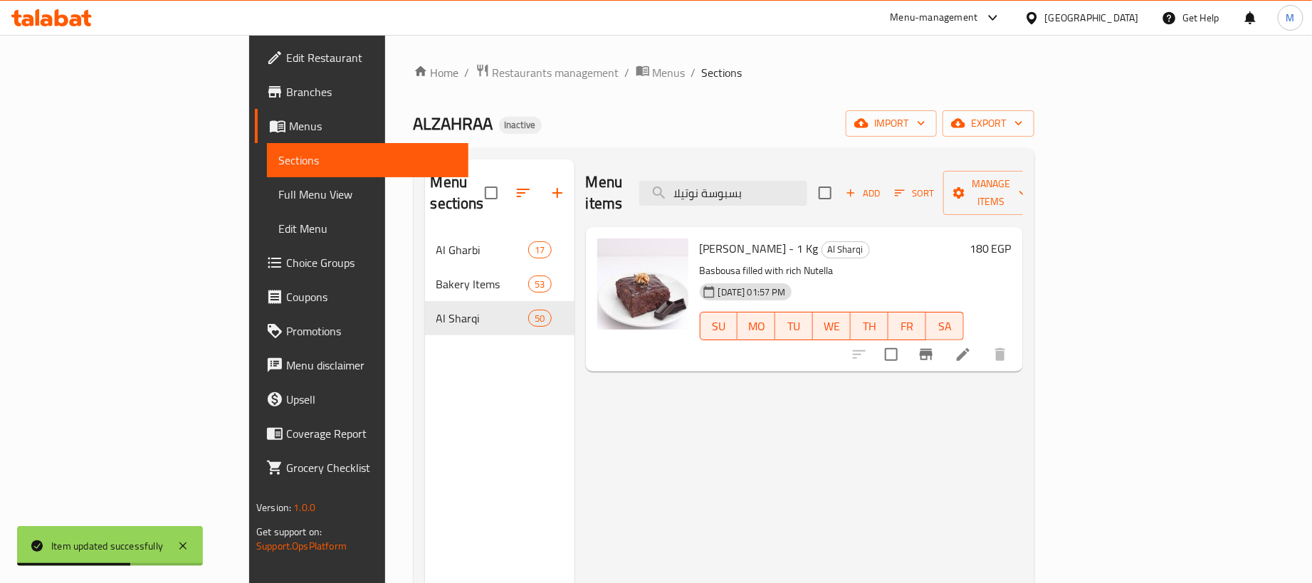
type input "بسبوسة نوتيلا"
click at [972, 346] on icon at bounding box center [962, 354] width 17 height 17
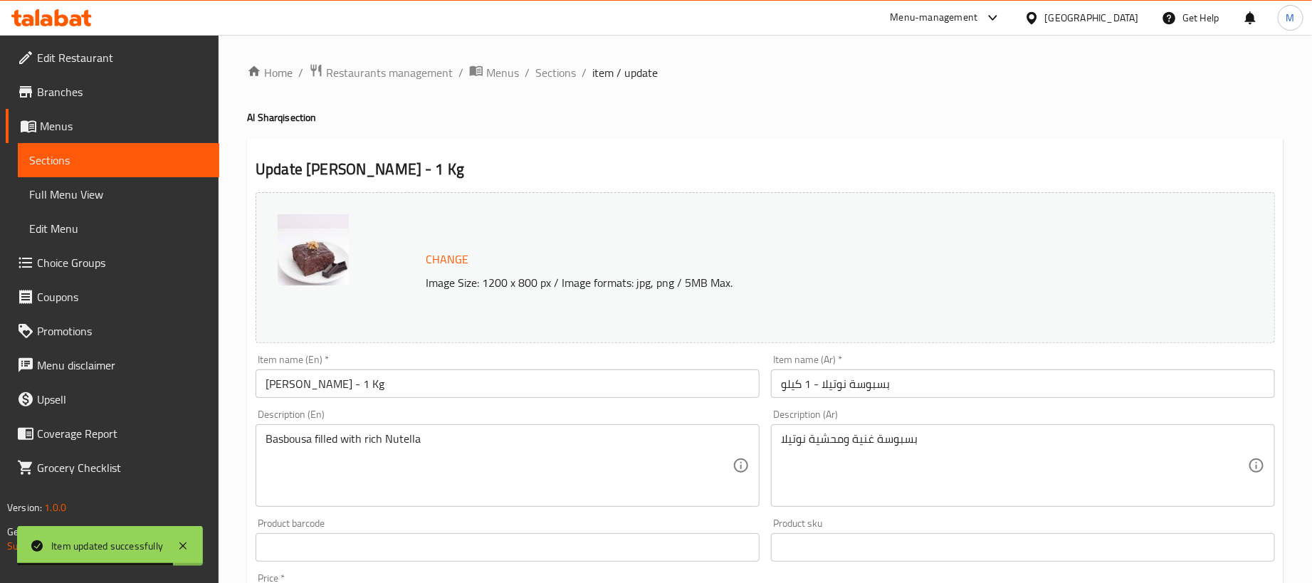
click at [653, 391] on input "[PERSON_NAME] - 1 Kg" at bounding box center [508, 383] width 504 height 28
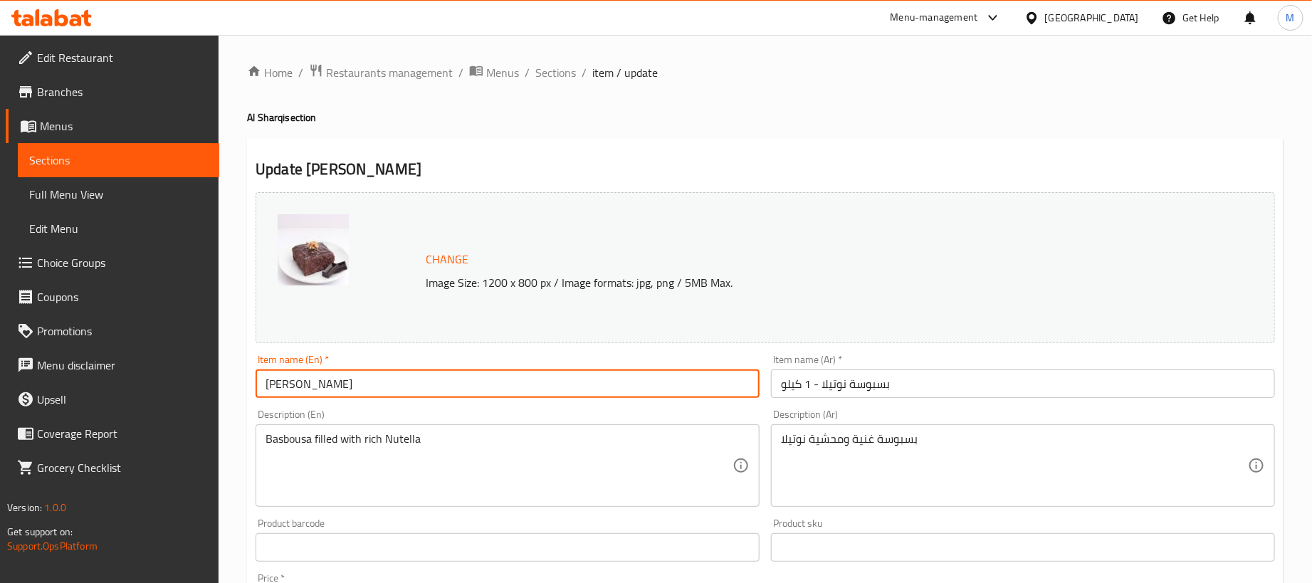
type input "[PERSON_NAME]"
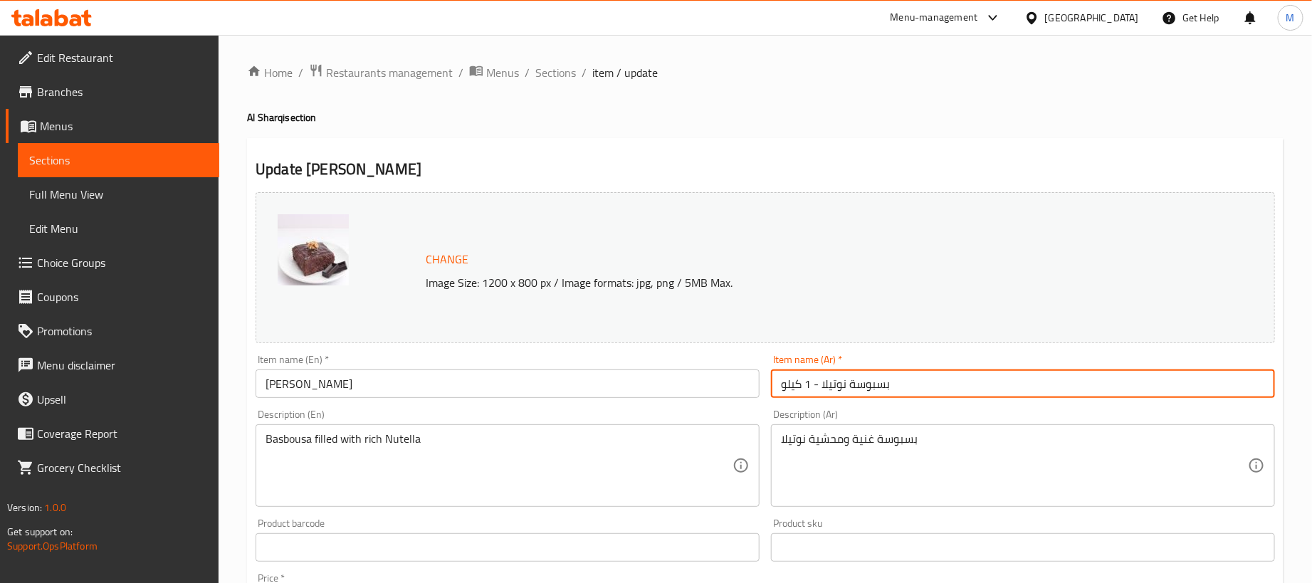
click at [981, 384] on input "بسبوسة نوتيلا - 1 كيلو" at bounding box center [1023, 383] width 504 height 28
type input "بسبوسة نوتيلا"
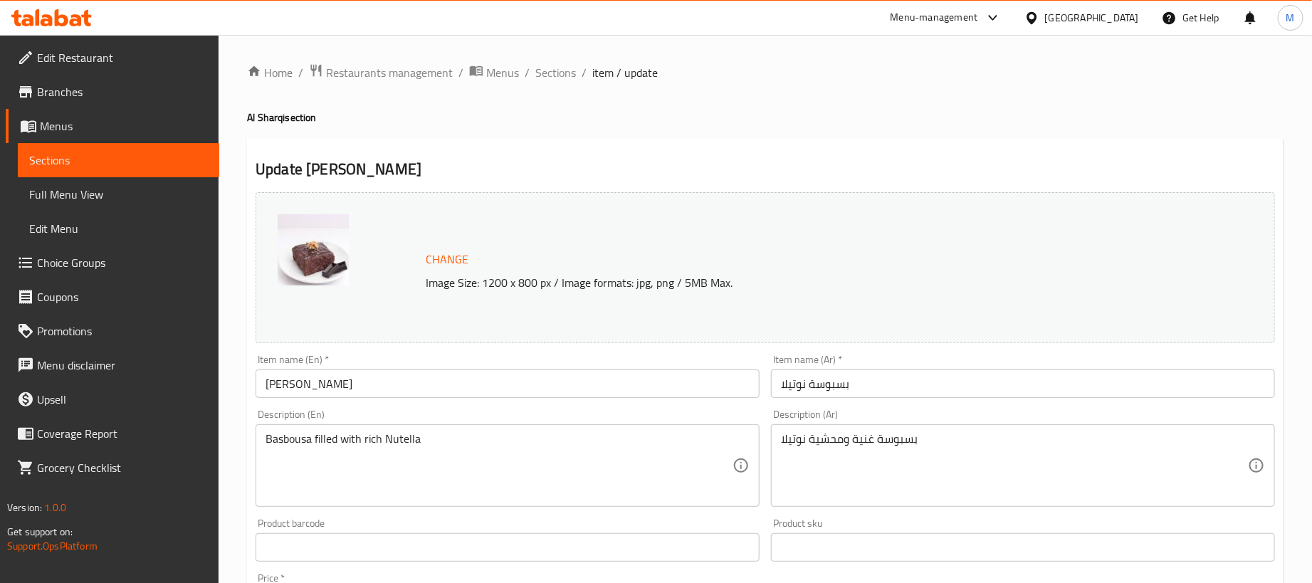
click at [873, 113] on h4 "Al Sharqi section" at bounding box center [765, 117] width 1036 height 14
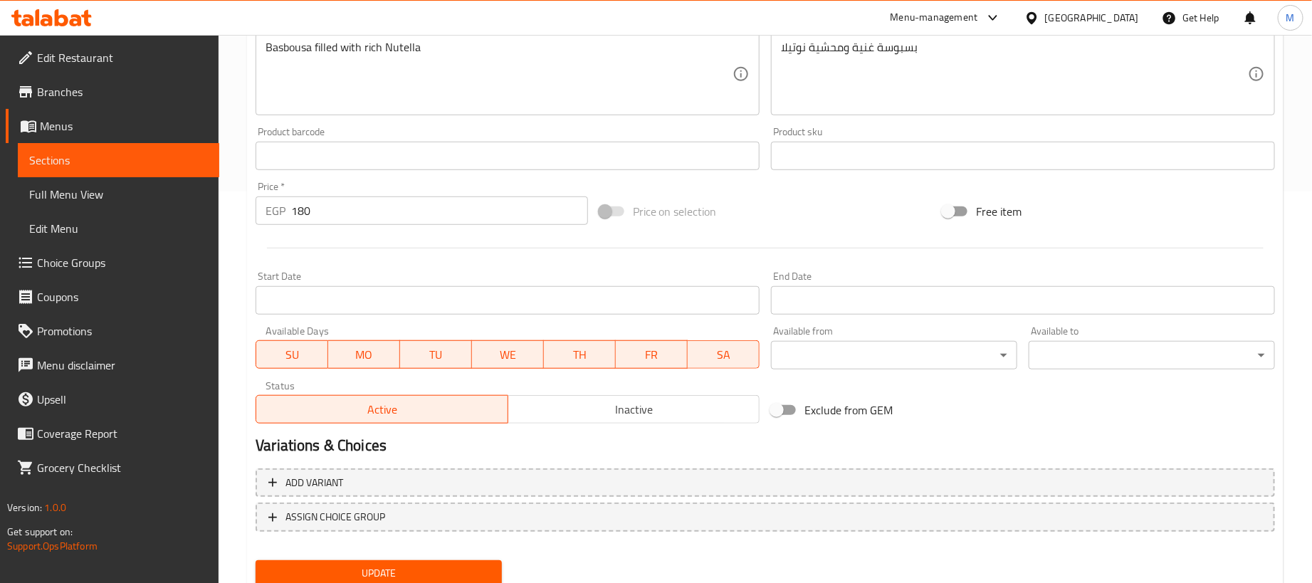
scroll to position [442, 0]
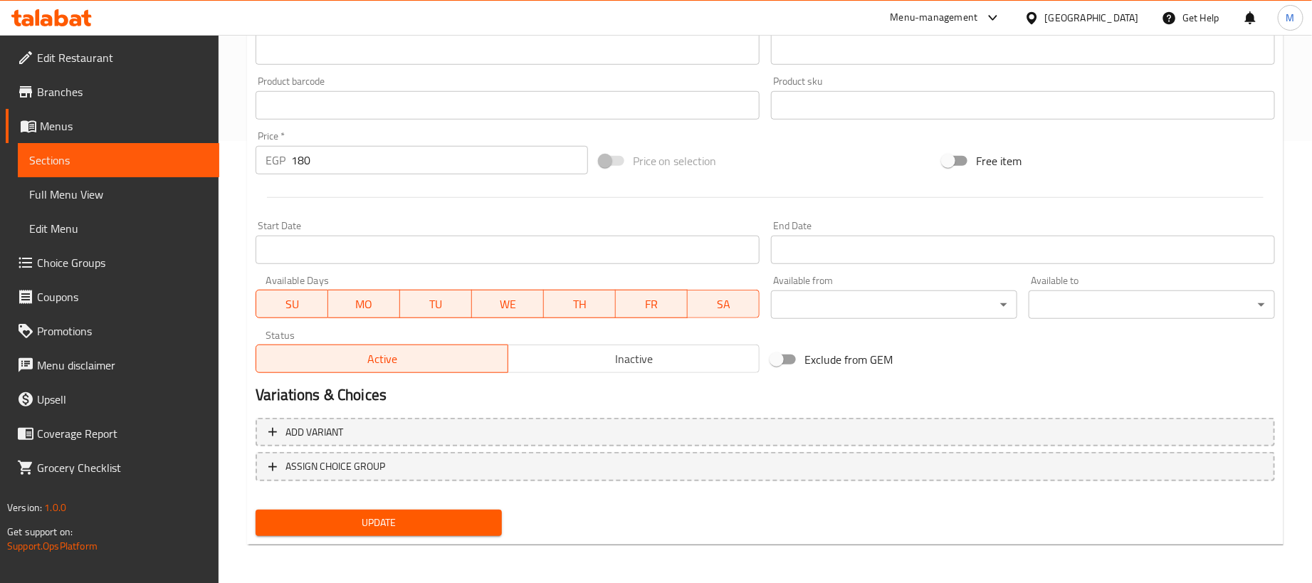
click at [406, 160] on input "180" at bounding box center [439, 160] width 297 height 28
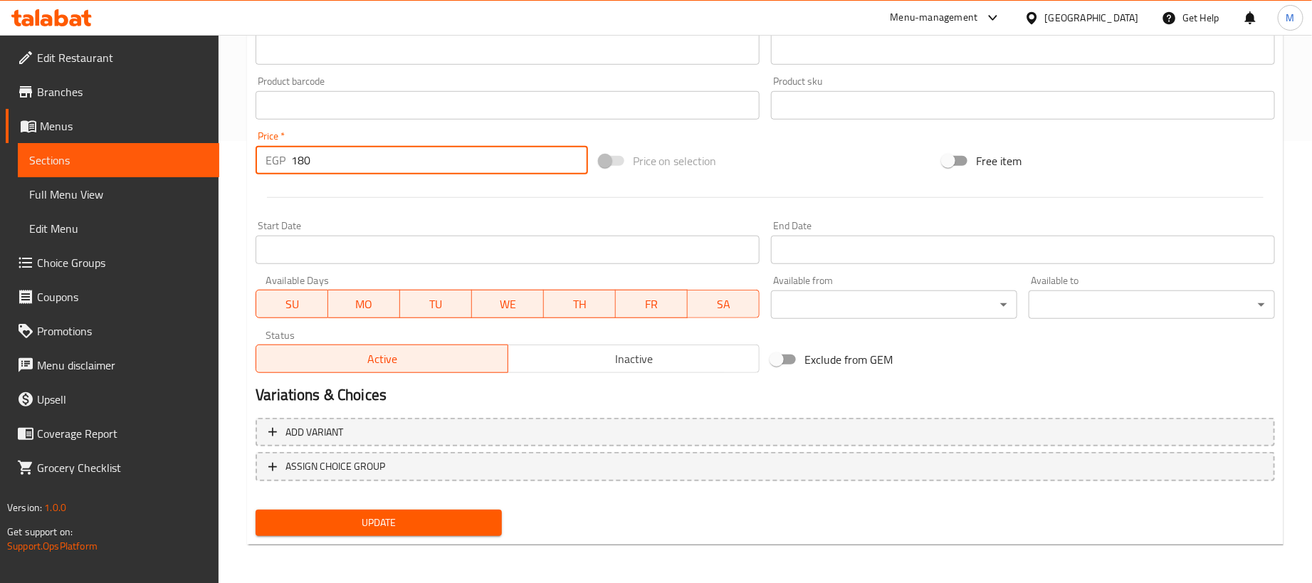
click at [406, 160] on input "180" at bounding box center [439, 160] width 297 height 28
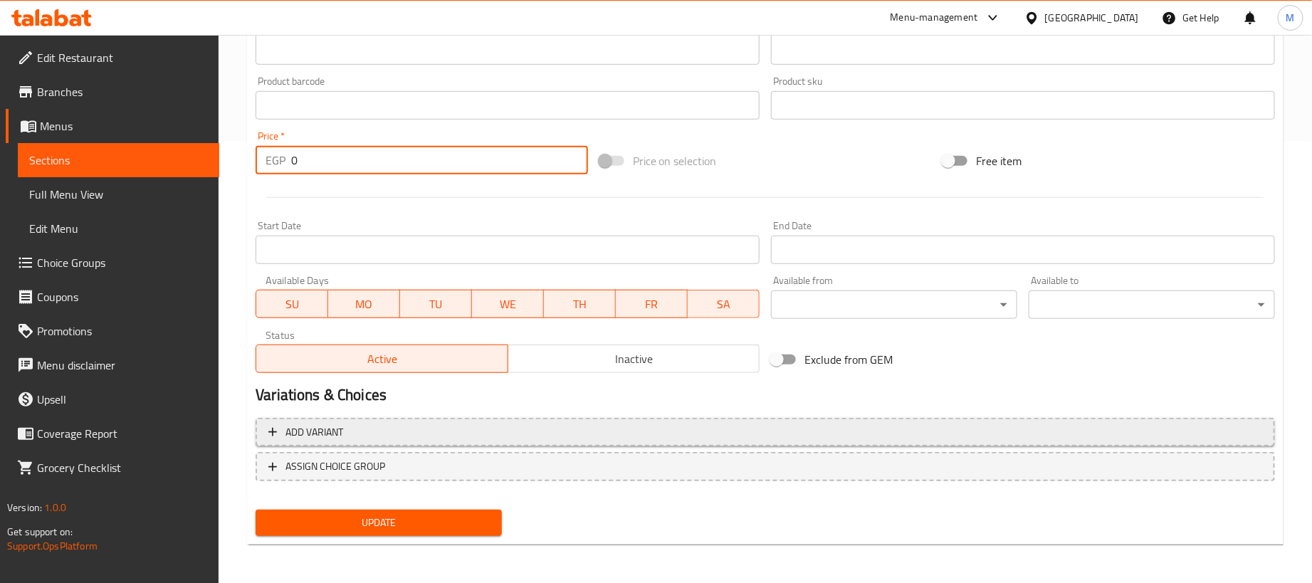
type input "0"
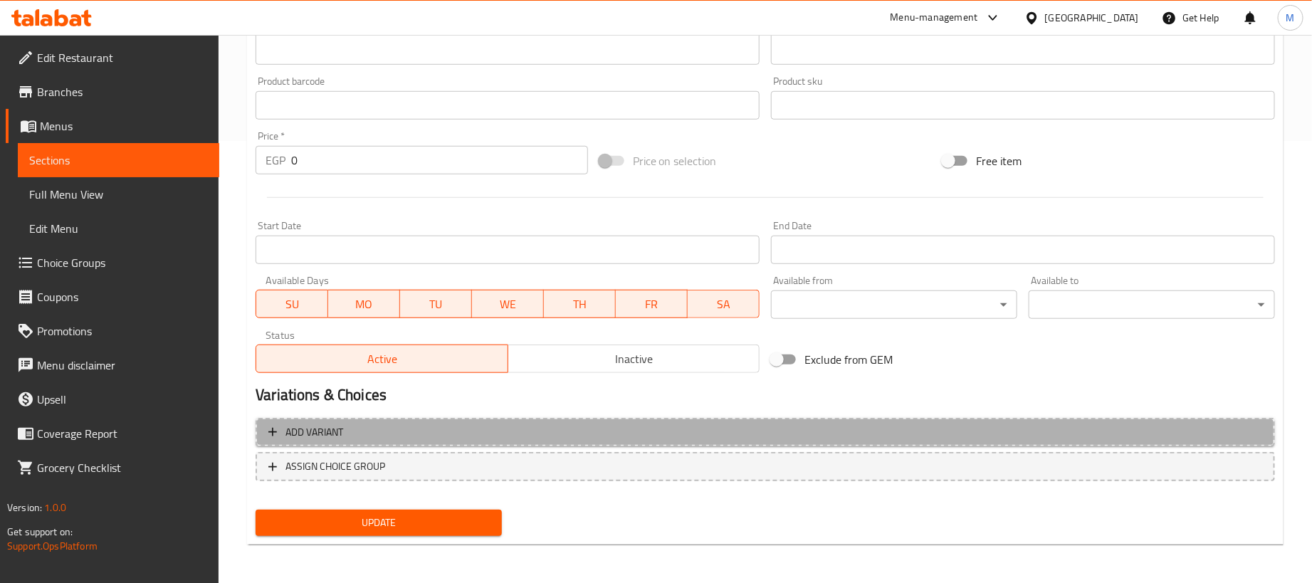
click at [1004, 426] on span "Add variant" at bounding box center [765, 433] width 994 height 18
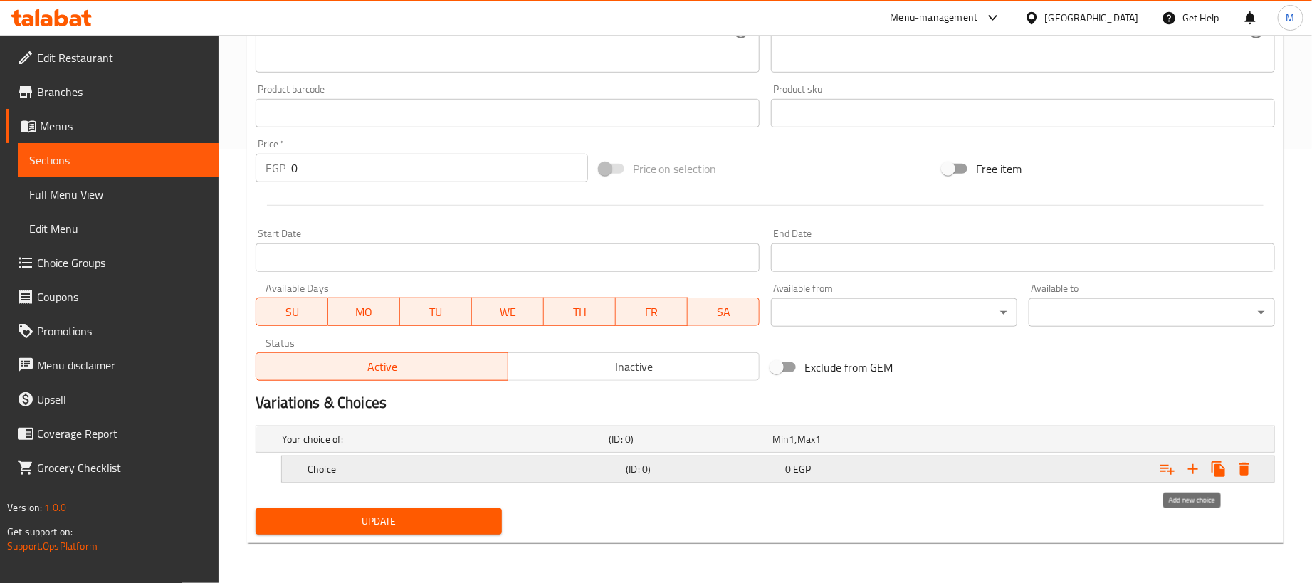
click at [1189, 468] on icon "Expand" at bounding box center [1193, 469] width 10 height 10
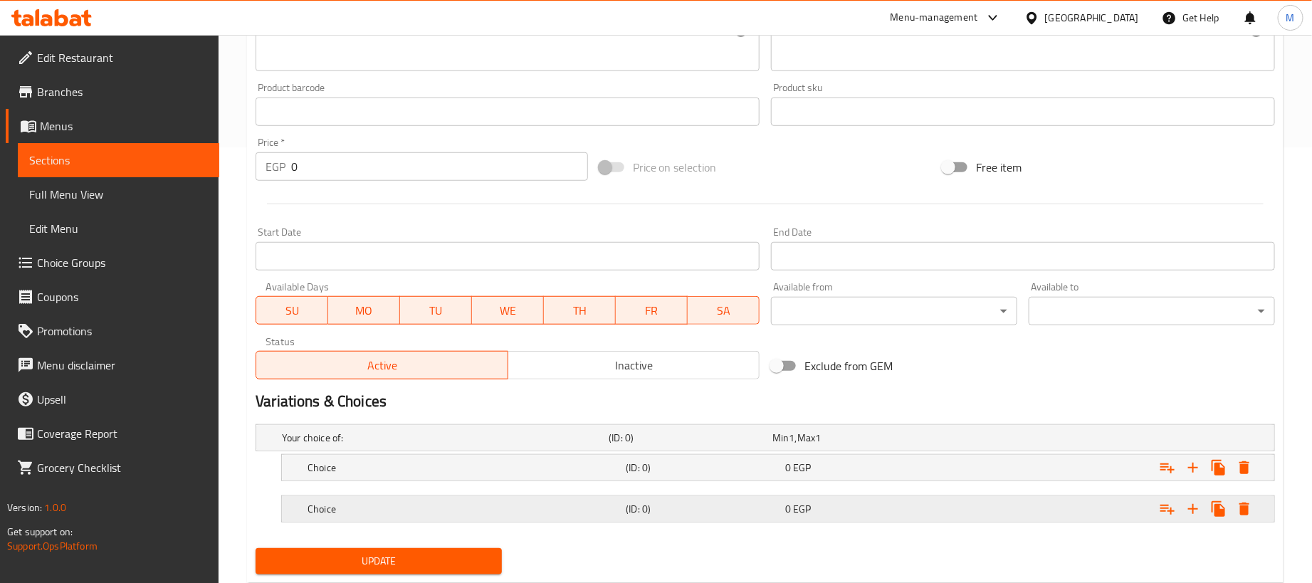
click at [1063, 441] on div "Expand" at bounding box center [1096, 438] width 327 height 6
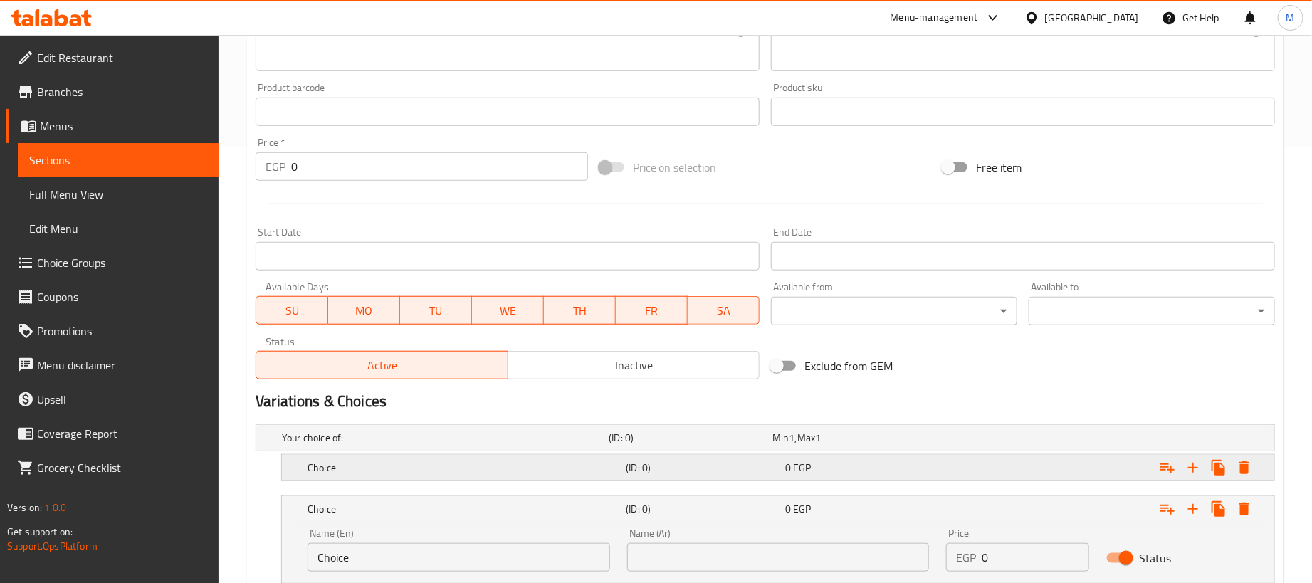
click at [1055, 441] on div "Expand" at bounding box center [1096, 438] width 327 height 6
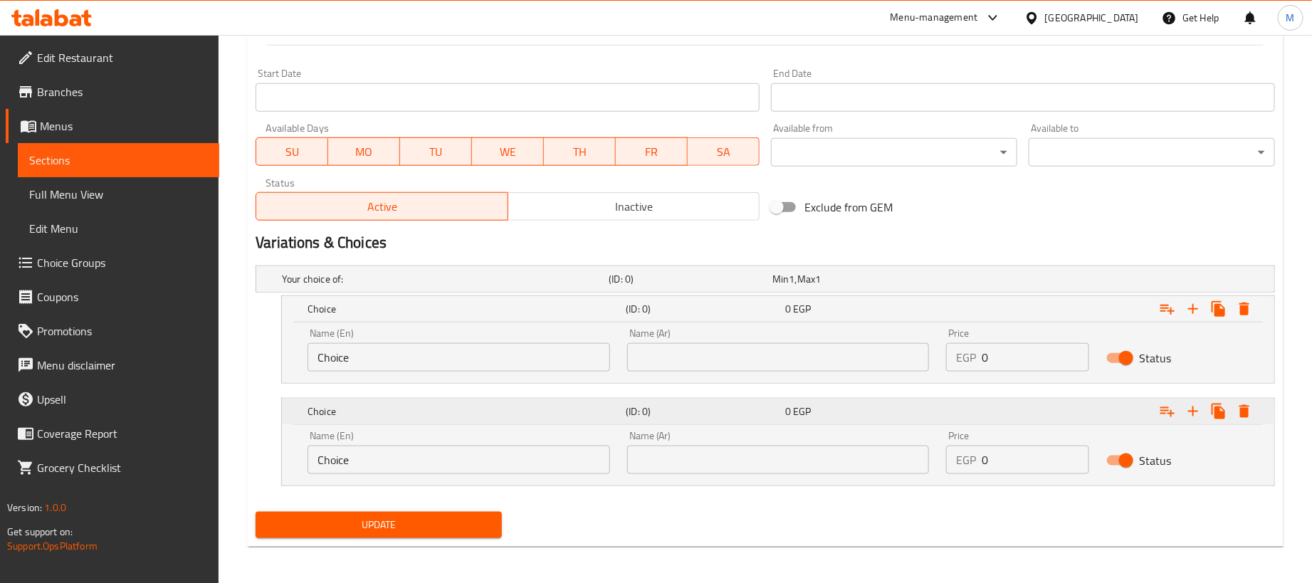
scroll to position [600, 0]
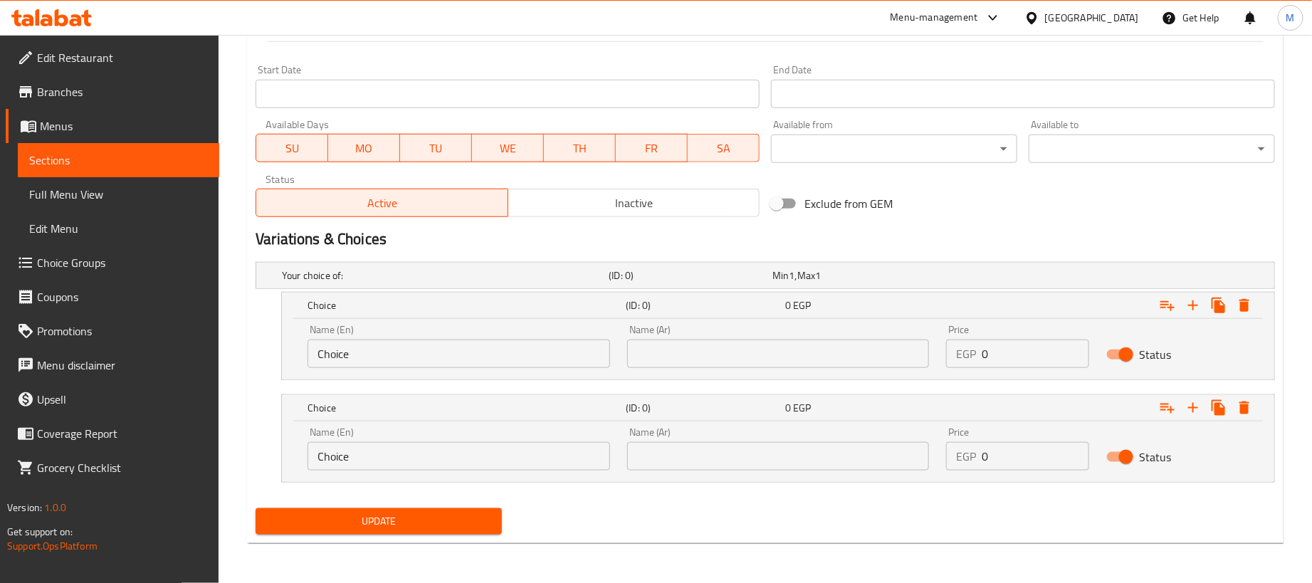
click at [1044, 350] on input "0" at bounding box center [1035, 354] width 107 height 28
click at [1051, 350] on input "0" at bounding box center [1035, 354] width 107 height 28
paste input "18"
type input "180"
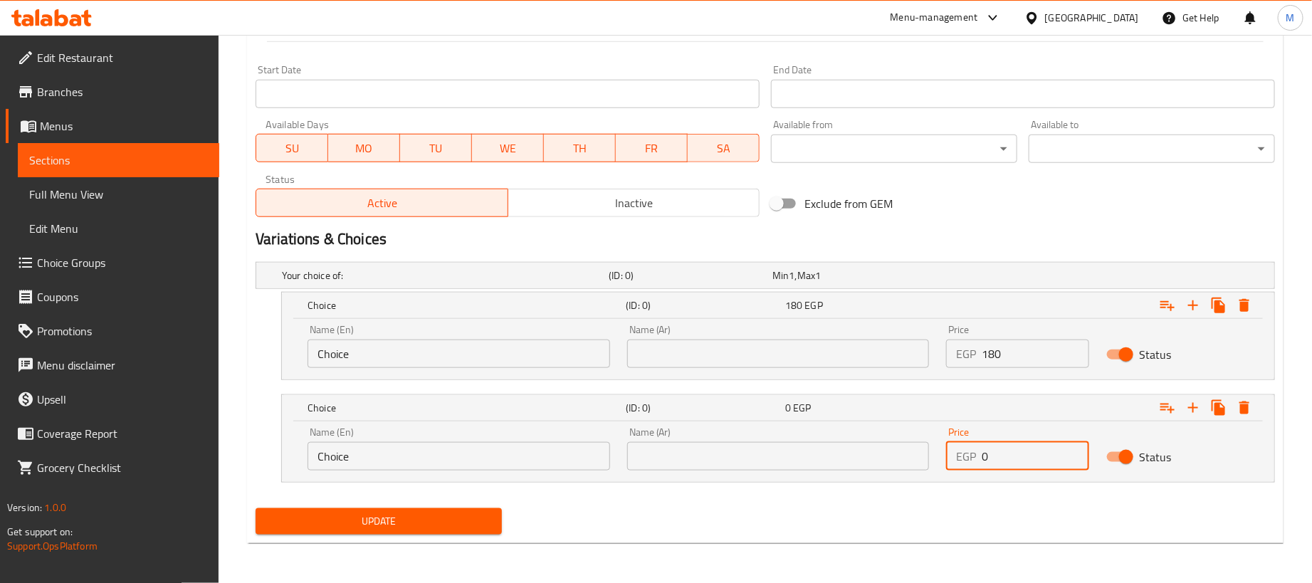
click at [1004, 458] on input "0" at bounding box center [1035, 456] width 107 height 28
click at [1006, 458] on input "0" at bounding box center [1035, 456] width 107 height 28
type input "45"
click at [735, 353] on input "text" at bounding box center [778, 354] width 303 height 28
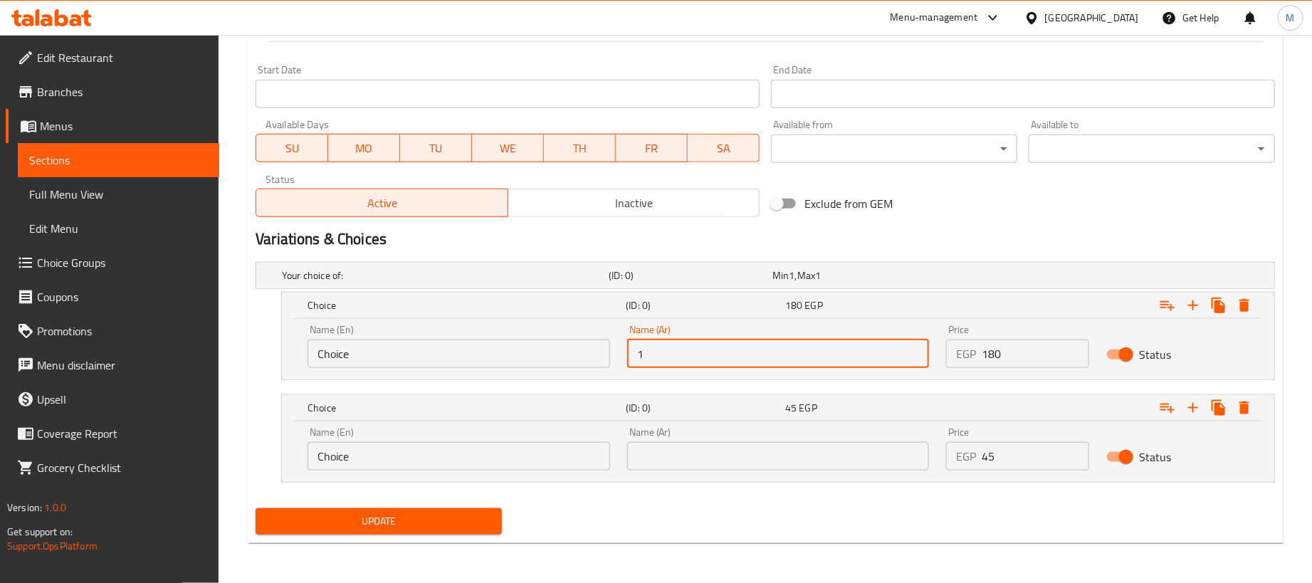
type input "1 كجم"
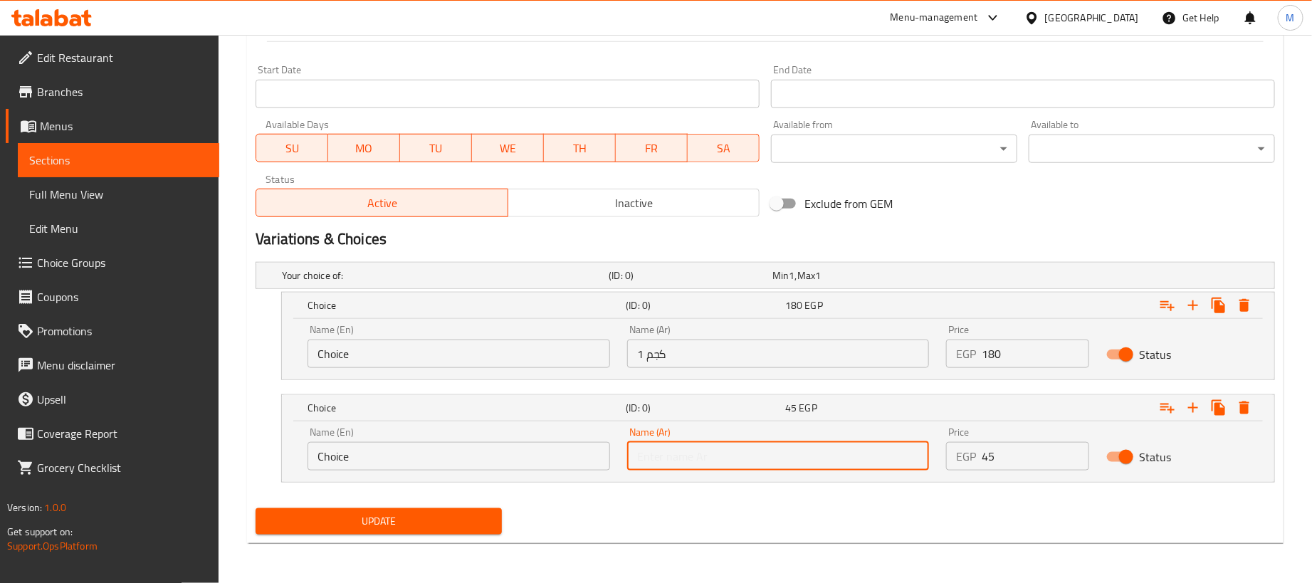
click at [735, 456] on input "text" at bounding box center [778, 456] width 303 height 28
type input "250جم"
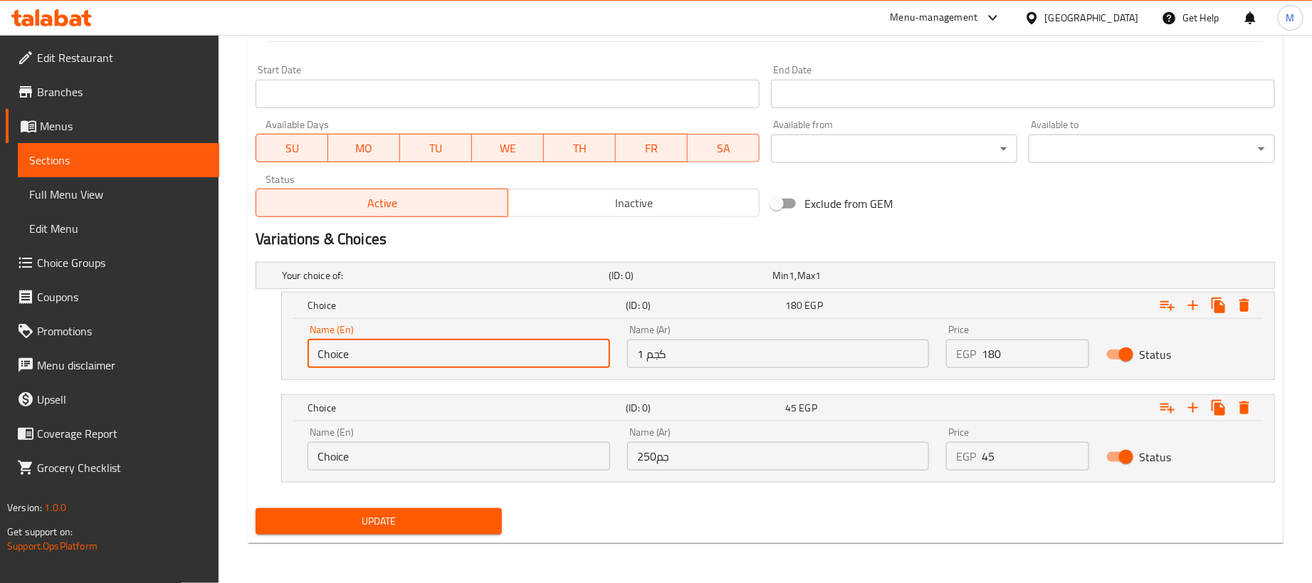
click at [369, 352] on input "Choice" at bounding box center [458, 354] width 303 height 28
click at [369, 352] on input "1" at bounding box center [458, 354] width 303 height 28
type input "1kg"
click at [382, 453] on input "Choice" at bounding box center [458, 456] width 303 height 28
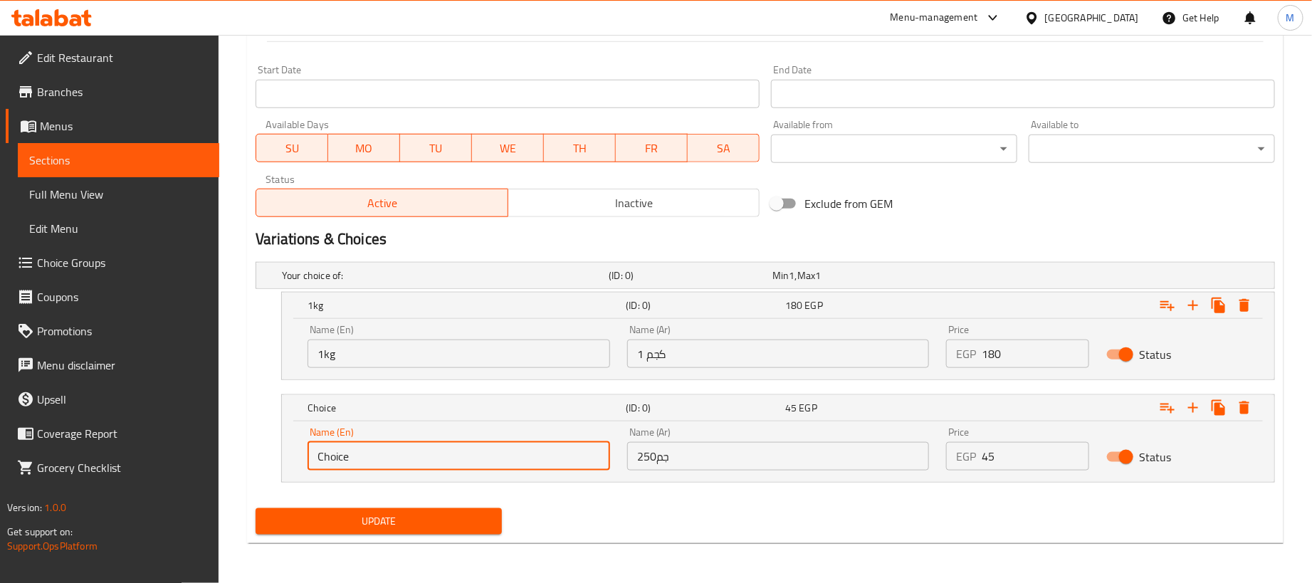
click at [382, 453] on input "Choice" at bounding box center [458, 456] width 303 height 28
type input "250 gram"
click at [584, 511] on div "Update" at bounding box center [765, 522] width 1031 height 38
click at [477, 527] on span "Update" at bounding box center [378, 521] width 223 height 18
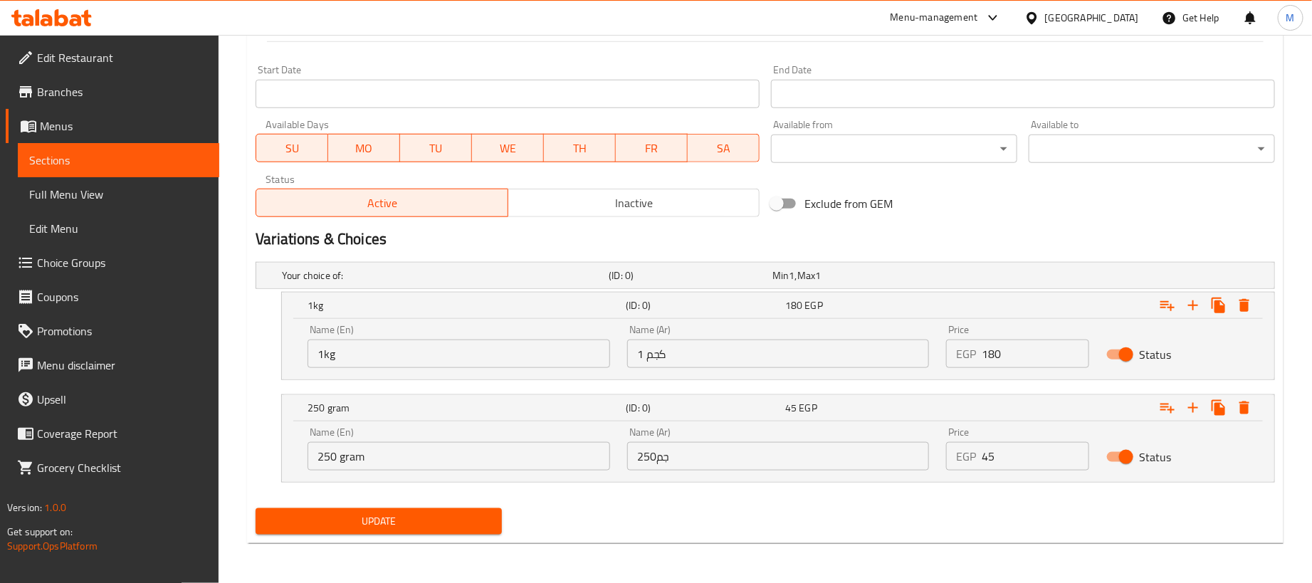
click at [611, 504] on div "Update" at bounding box center [765, 522] width 1031 height 38
click at [415, 527] on span "Update" at bounding box center [378, 521] width 223 height 18
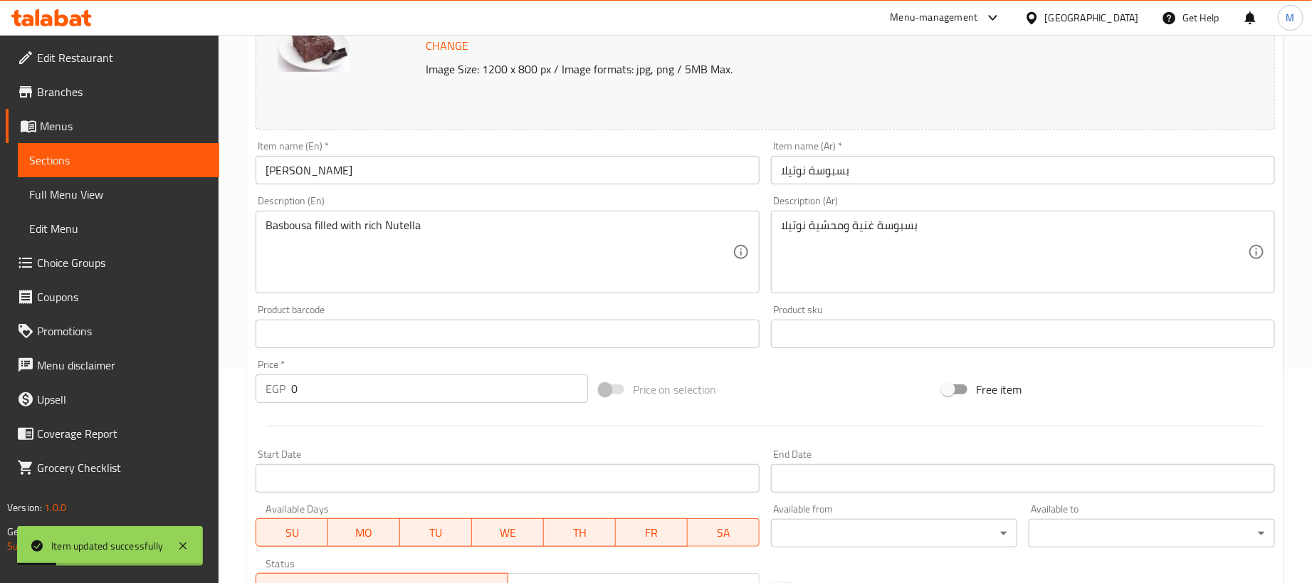
scroll to position [0, 0]
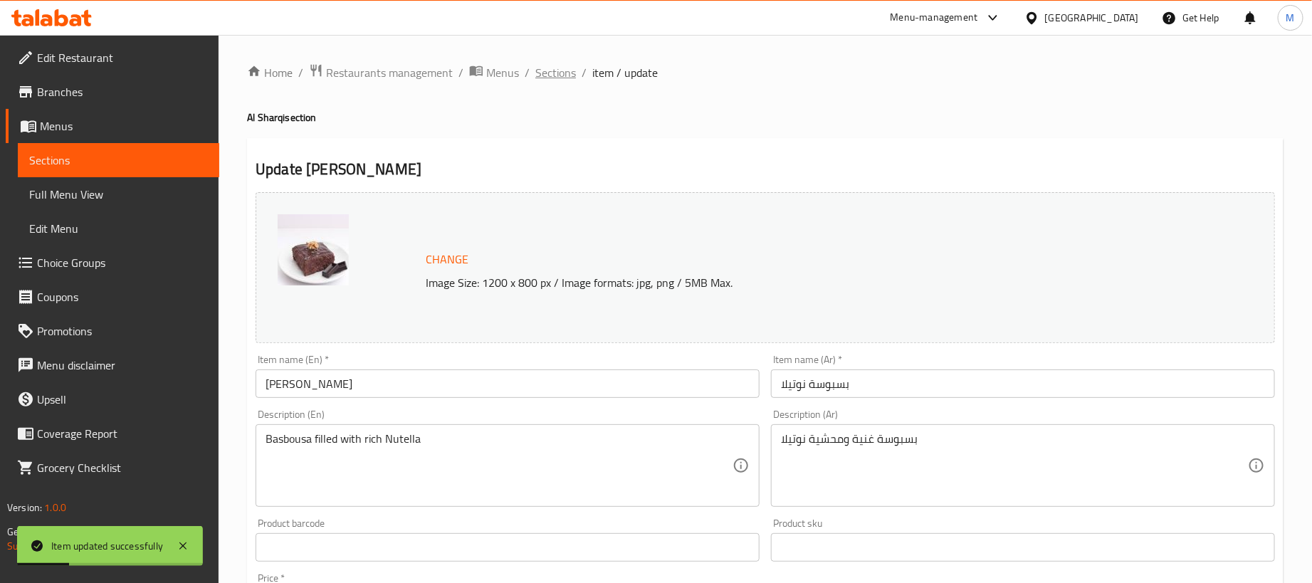
click at [535, 75] on span "Sections" at bounding box center [555, 72] width 41 height 17
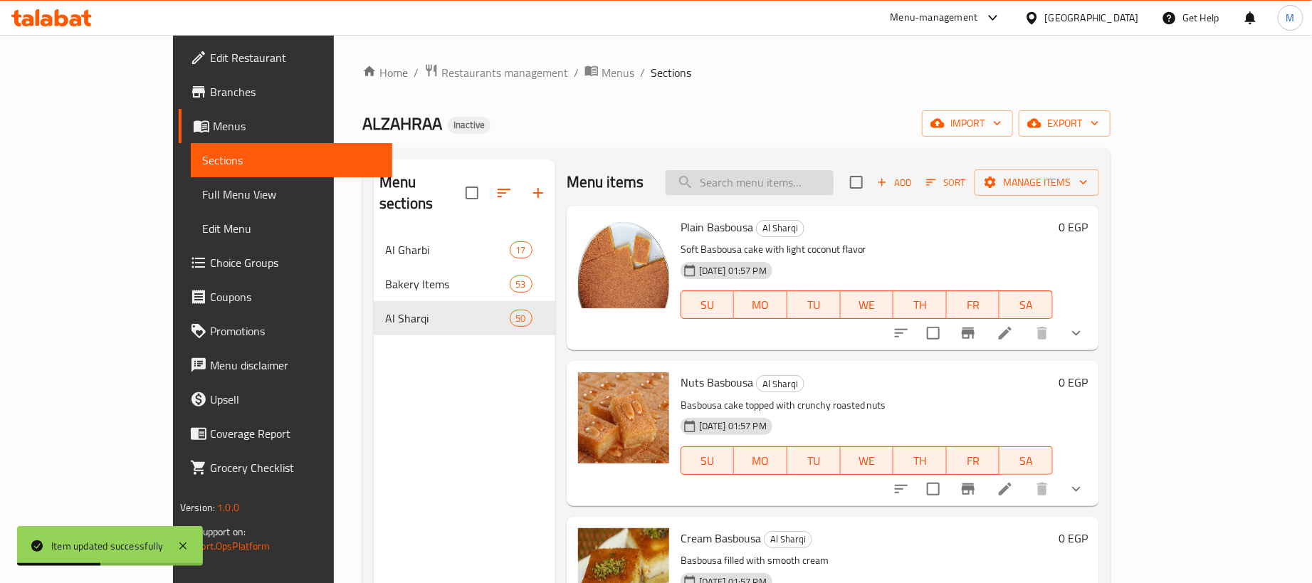
click at [833, 179] on input "search" at bounding box center [750, 182] width 168 height 25
paste input "بسبوسة ريد فليفد"
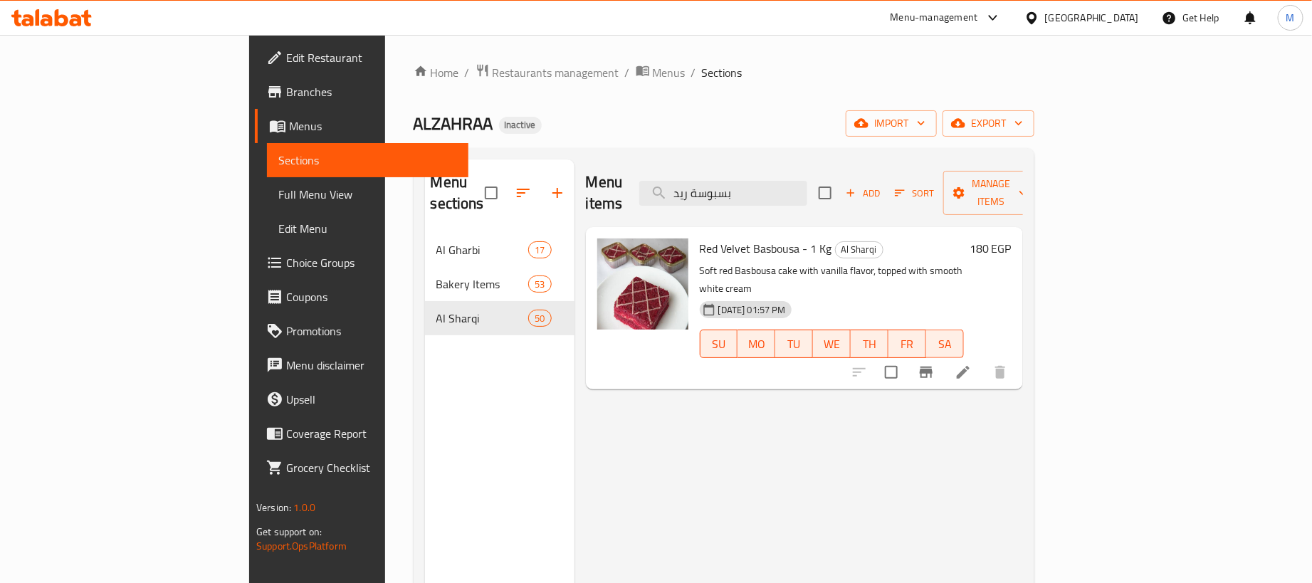
type input "بسبوسة ريد"
click at [972, 364] on icon at bounding box center [962, 372] width 17 height 17
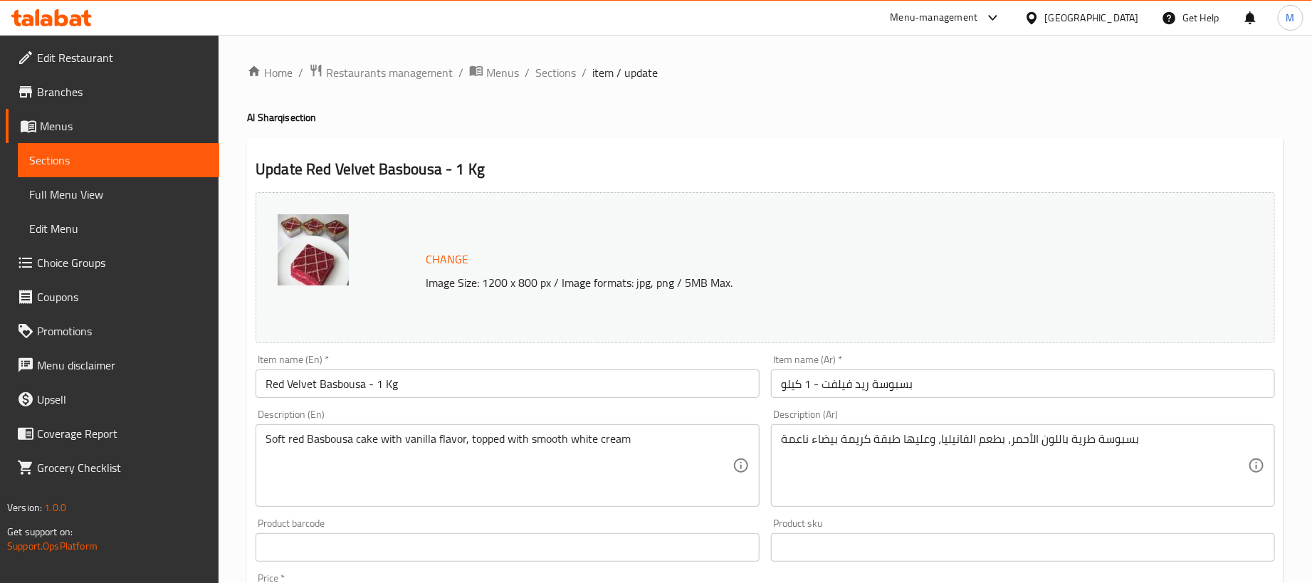
click at [583, 377] on input "Red Velvet Basbousa - 1 Kg" at bounding box center [508, 383] width 504 height 28
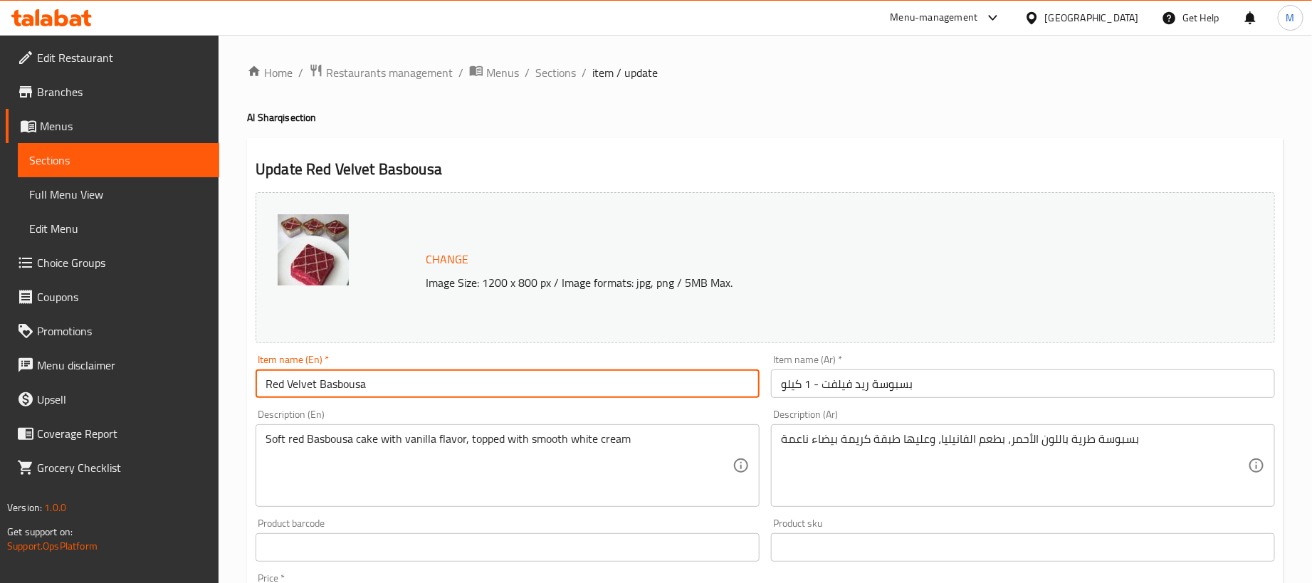
type input "Red Velvet Basbousa"
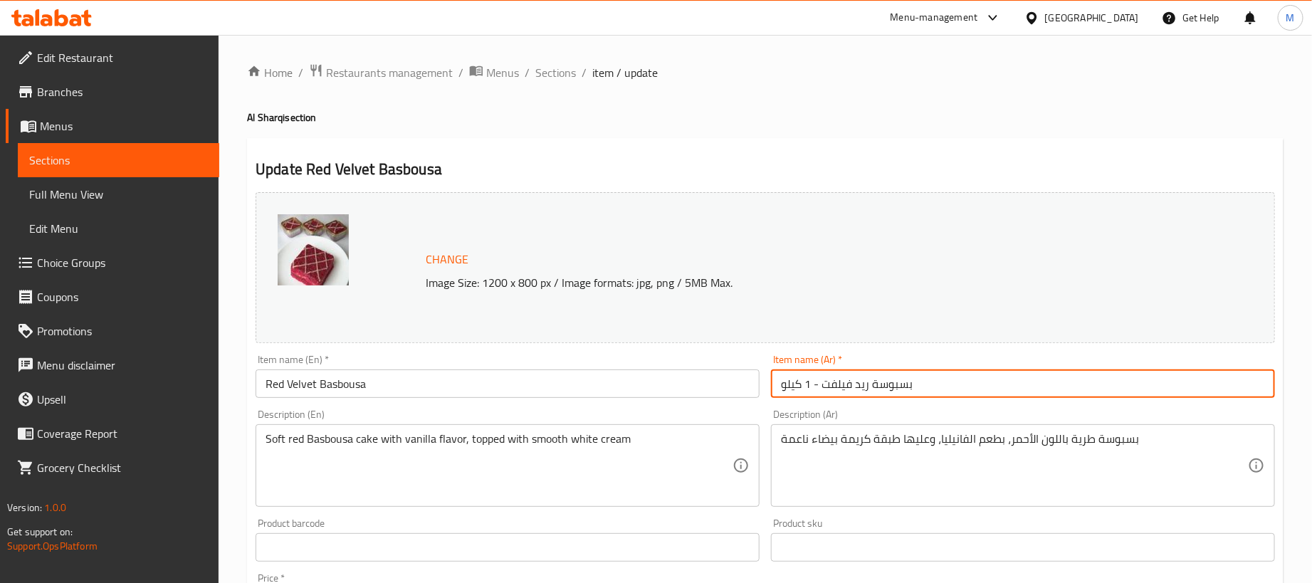
click at [987, 387] on input "بسبوسة ريد فيلفت - 1 كيلو" at bounding box center [1023, 383] width 504 height 28
type input "بسبوسة ريد فيلفت"
click at [747, 115] on h4 "Al Sharqi section" at bounding box center [765, 117] width 1036 height 14
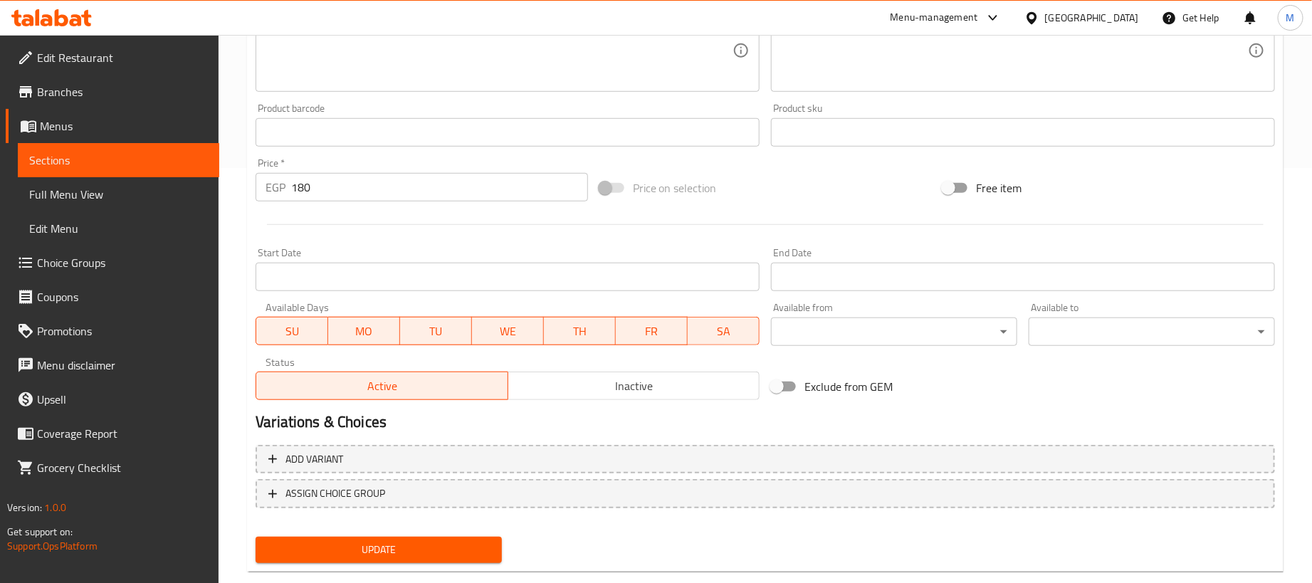
scroll to position [427, 0]
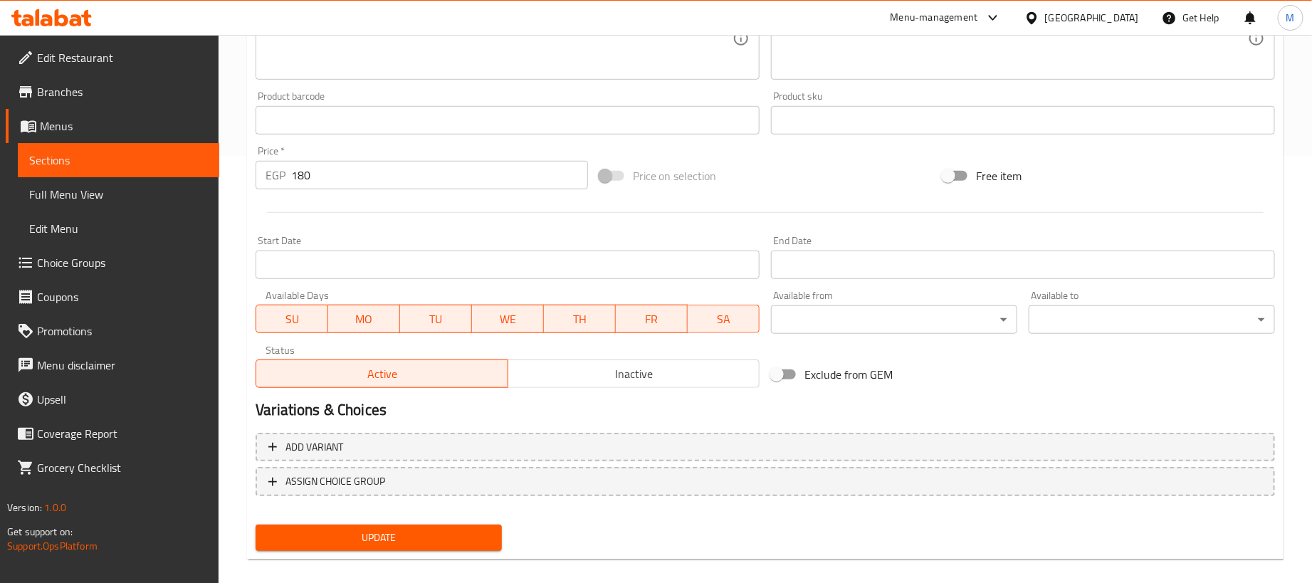
click at [460, 176] on input "180" at bounding box center [439, 175] width 297 height 28
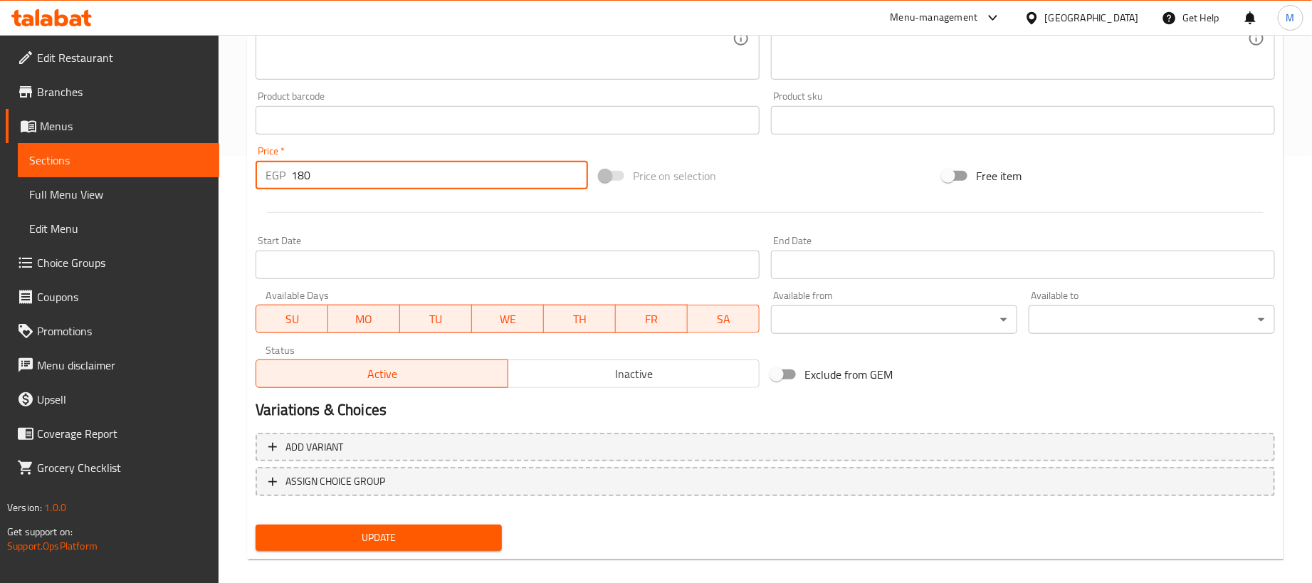
click at [460, 176] on input "180" at bounding box center [439, 175] width 297 height 28
type input "0"
click at [582, 443] on span "Add variant" at bounding box center [765, 447] width 994 height 18
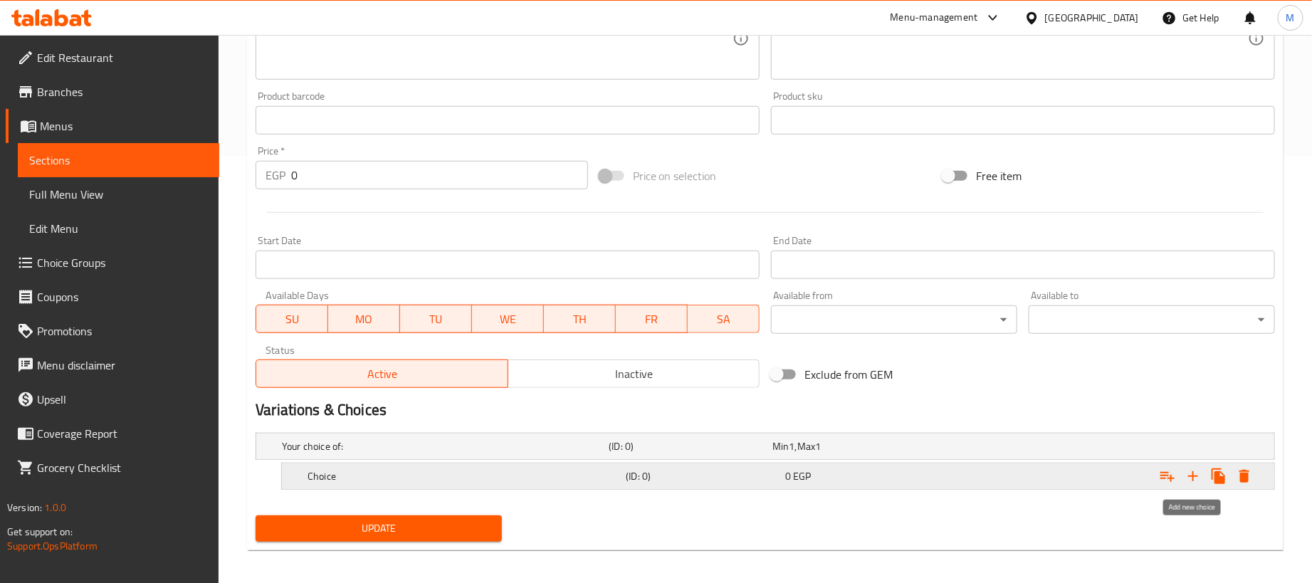
click at [1200, 473] on icon "Expand" at bounding box center [1192, 476] width 17 height 17
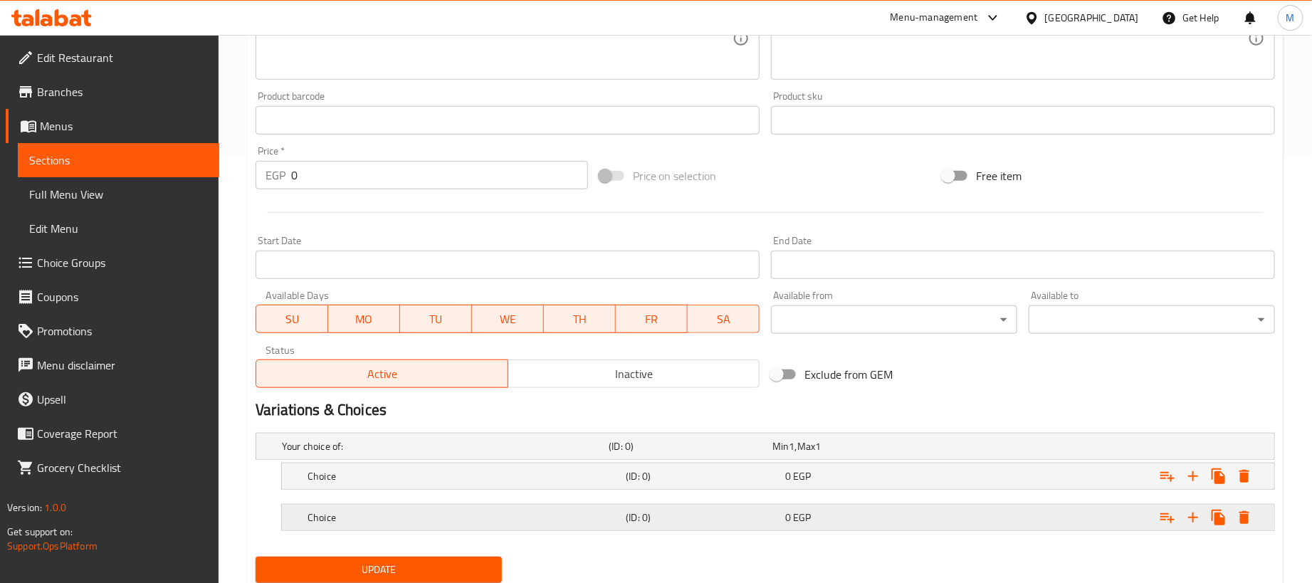
click at [1036, 449] on div "Expand" at bounding box center [1096, 446] width 327 height 6
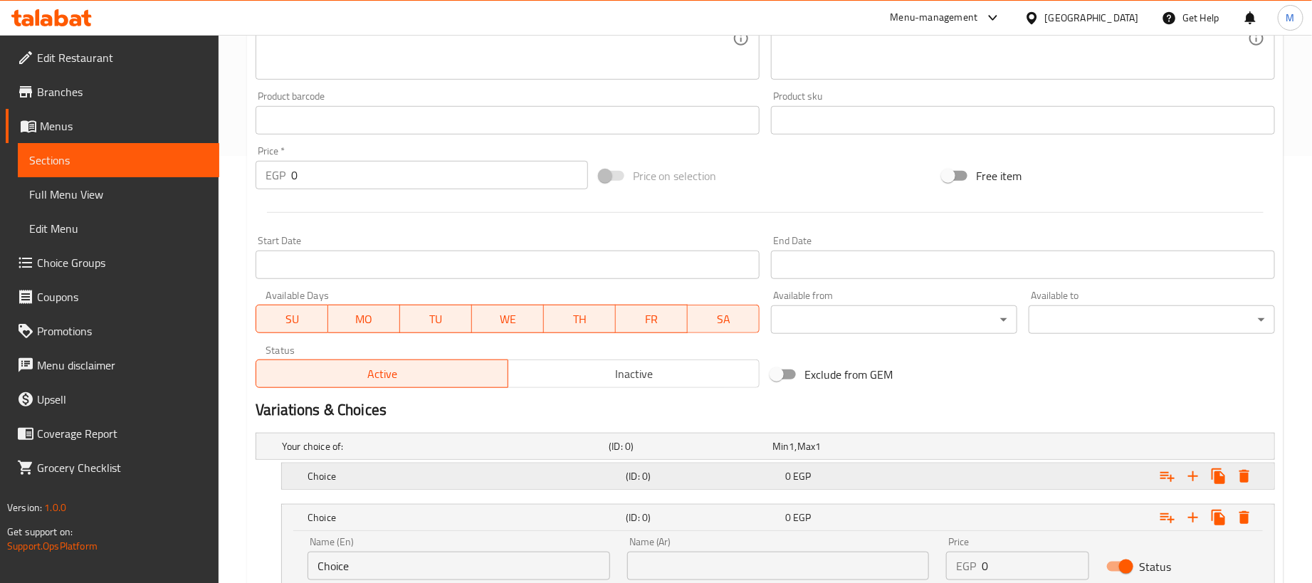
click at [1027, 449] on div "Expand" at bounding box center [1096, 446] width 327 height 6
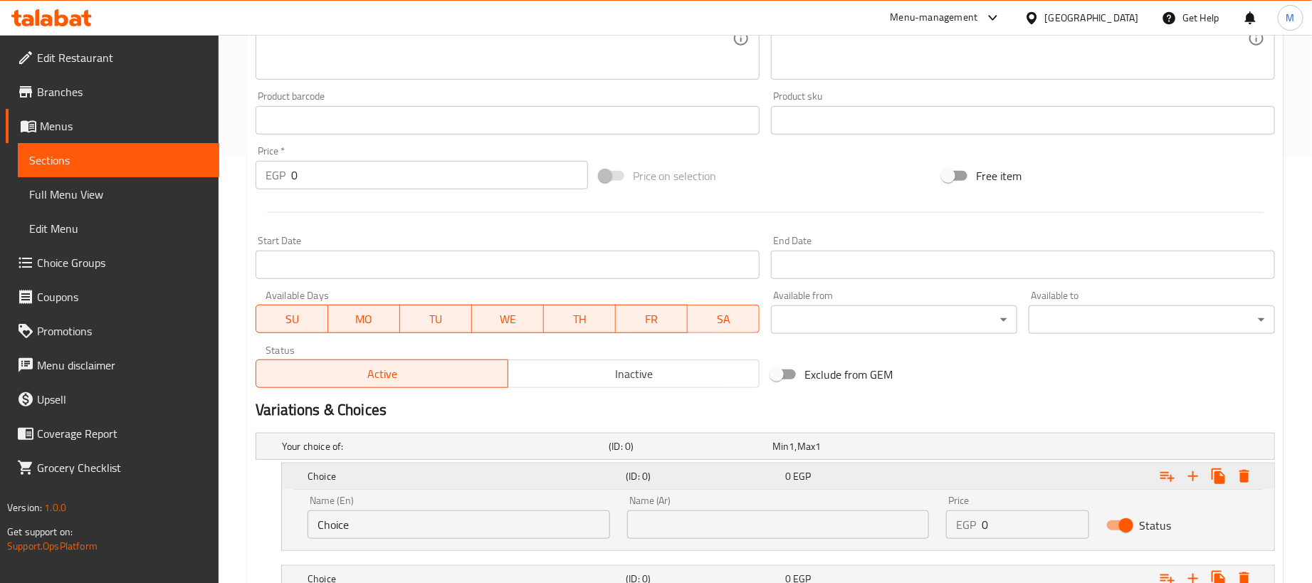
scroll to position [600, 0]
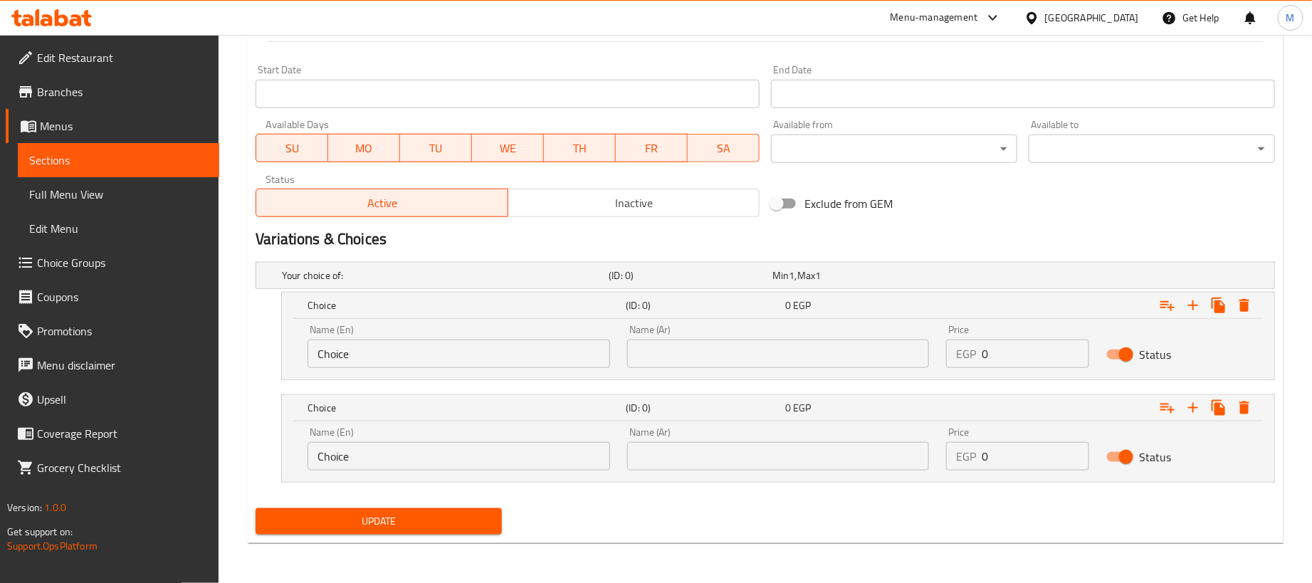
click at [1017, 342] on input "0" at bounding box center [1035, 354] width 107 height 28
click at [1016, 364] on input "0" at bounding box center [1035, 354] width 107 height 28
paste input "18"
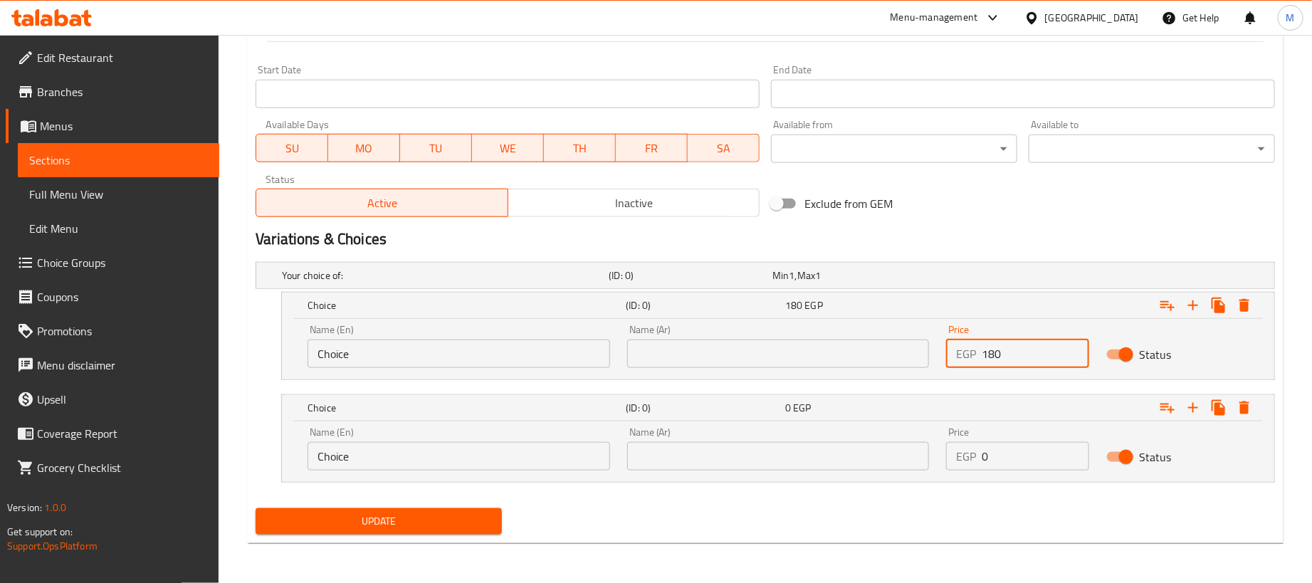
type input "180"
click at [1006, 453] on input "0" at bounding box center [1035, 456] width 107 height 28
paste input "45"
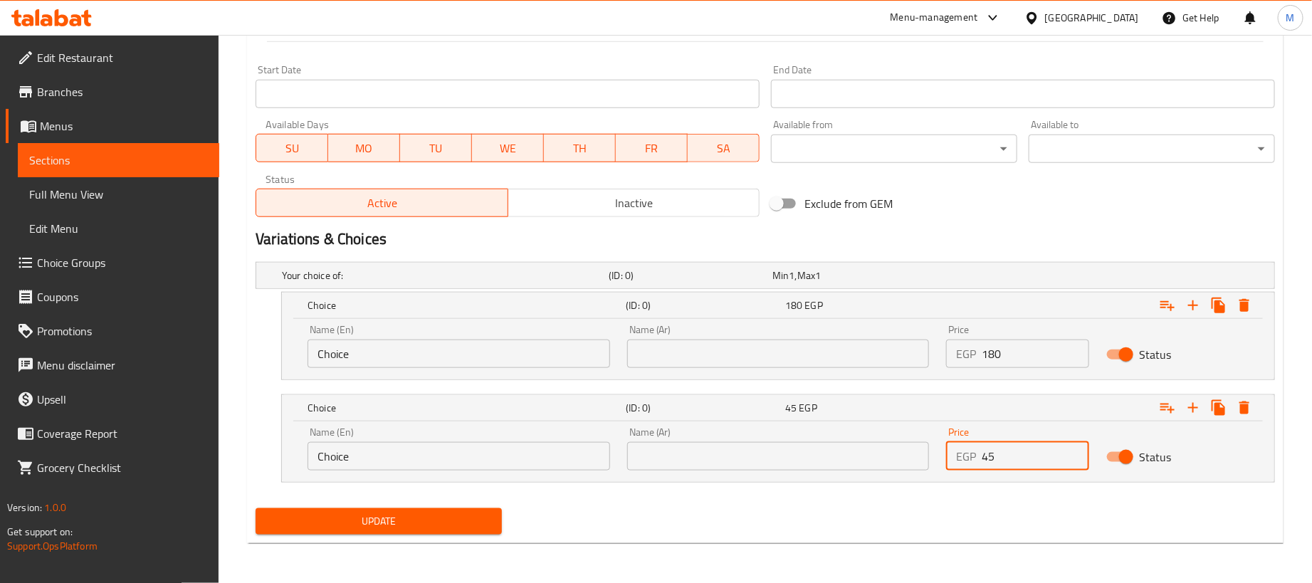
type input "45"
click at [754, 355] on input "text" at bounding box center [778, 354] width 303 height 28
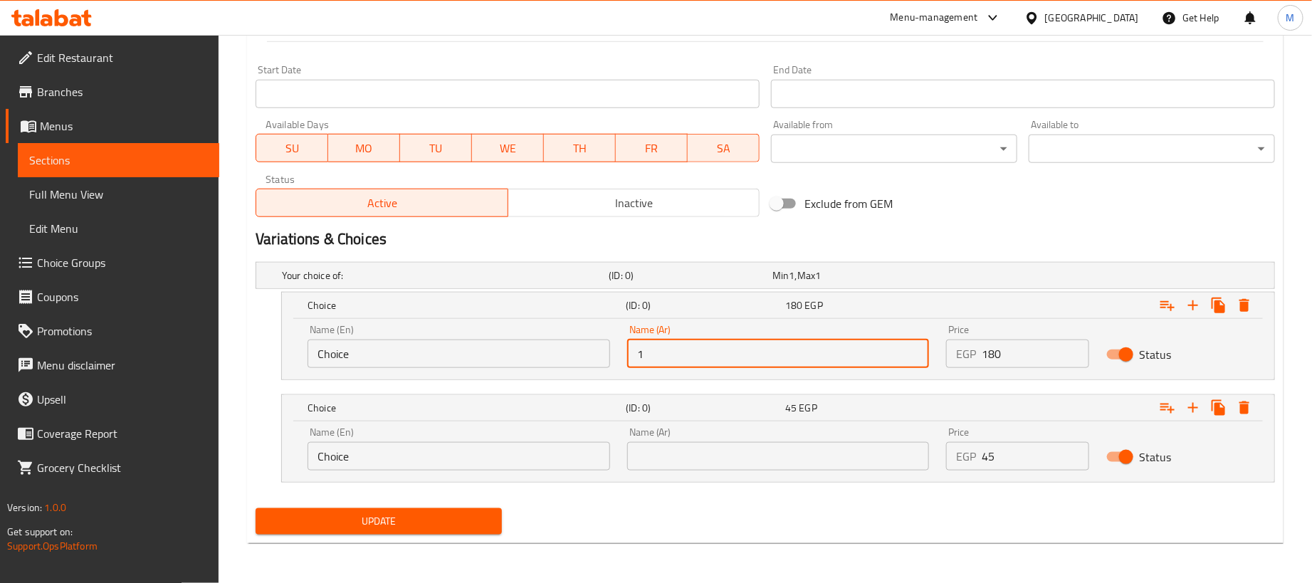
type input "1 كجم"
click at [522, 361] on input "Choice" at bounding box center [458, 354] width 303 height 28
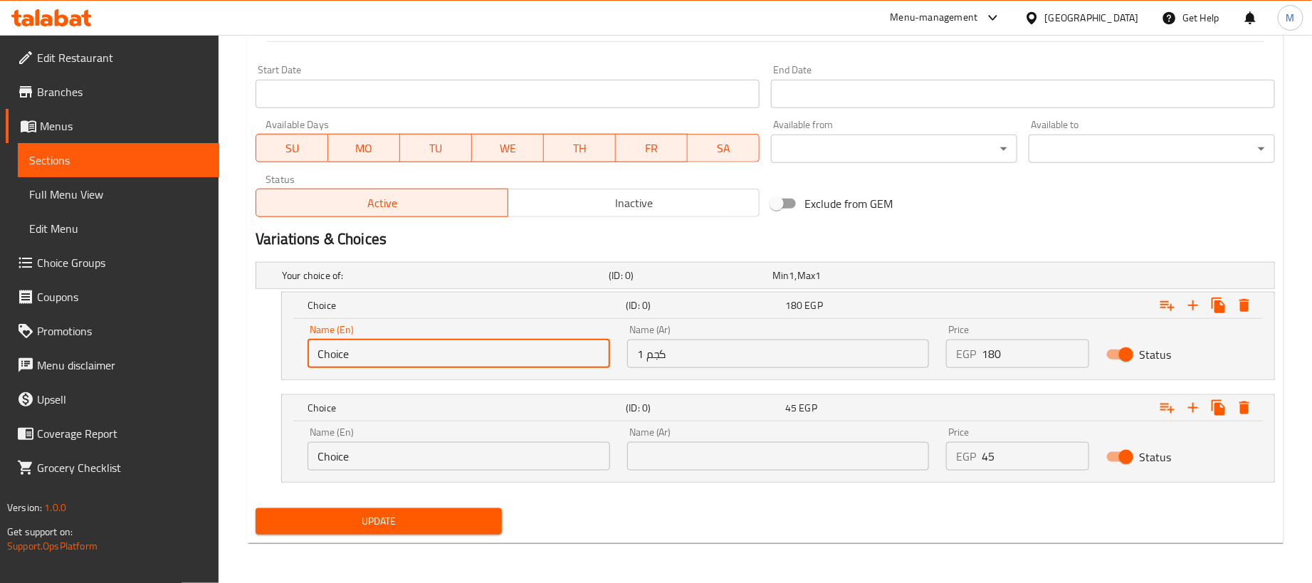
click at [522, 361] on input "Choice" at bounding box center [458, 354] width 303 height 28
click at [475, 350] on input "2" at bounding box center [458, 354] width 303 height 28
click at [475, 350] on input "1" at bounding box center [458, 354] width 303 height 28
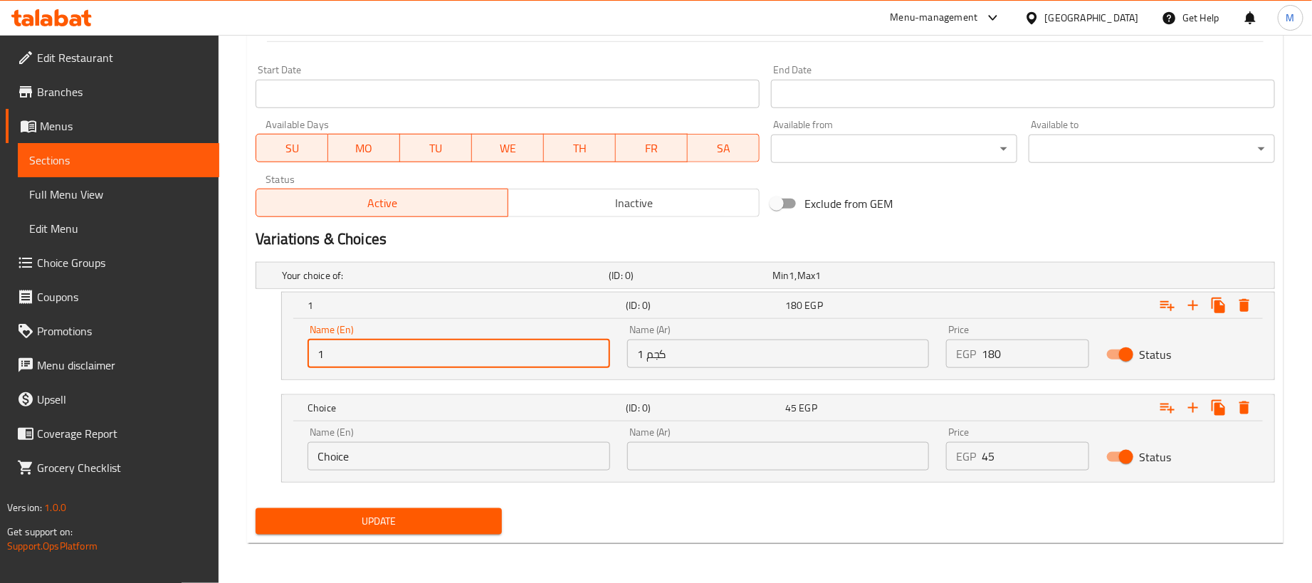
type input "1kg"
click at [495, 451] on input "Choice" at bounding box center [458, 456] width 303 height 28
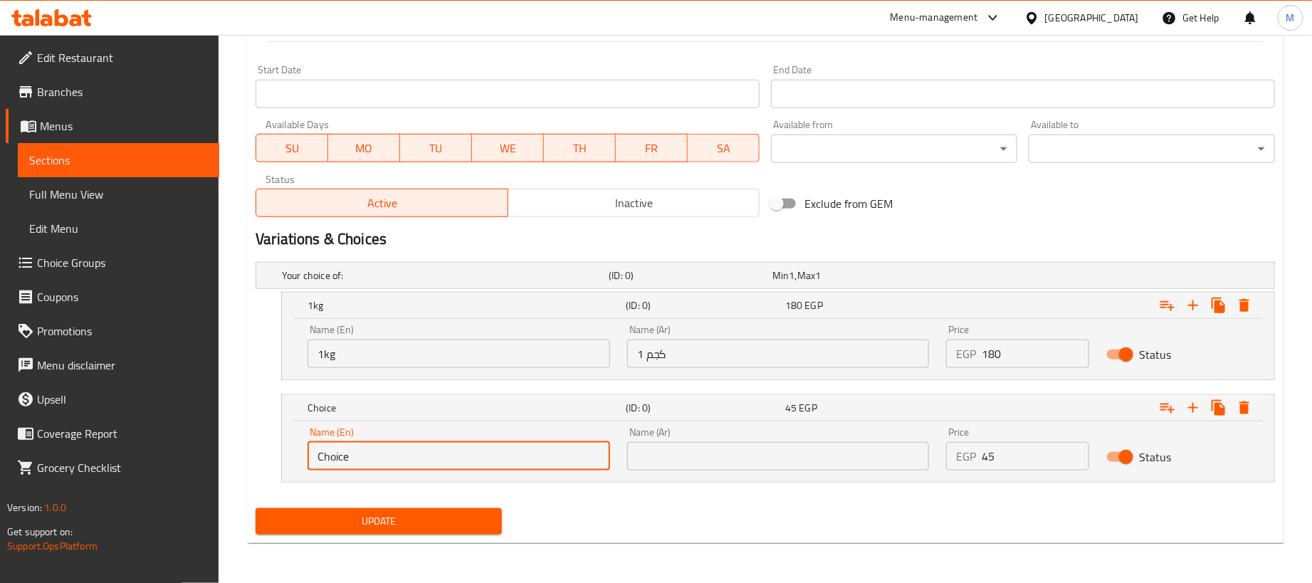
click at [495, 451] on input "Choice" at bounding box center [458, 456] width 303 height 28
type input "250 gram"
click at [670, 466] on input "text" at bounding box center [778, 456] width 303 height 28
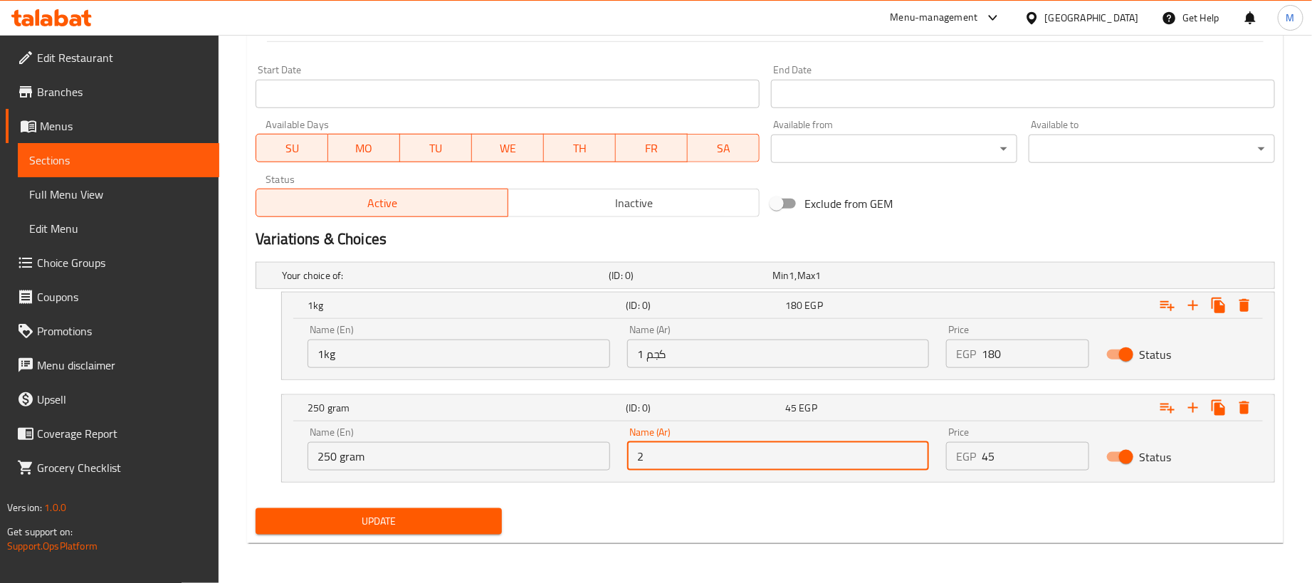
type input "250جم"
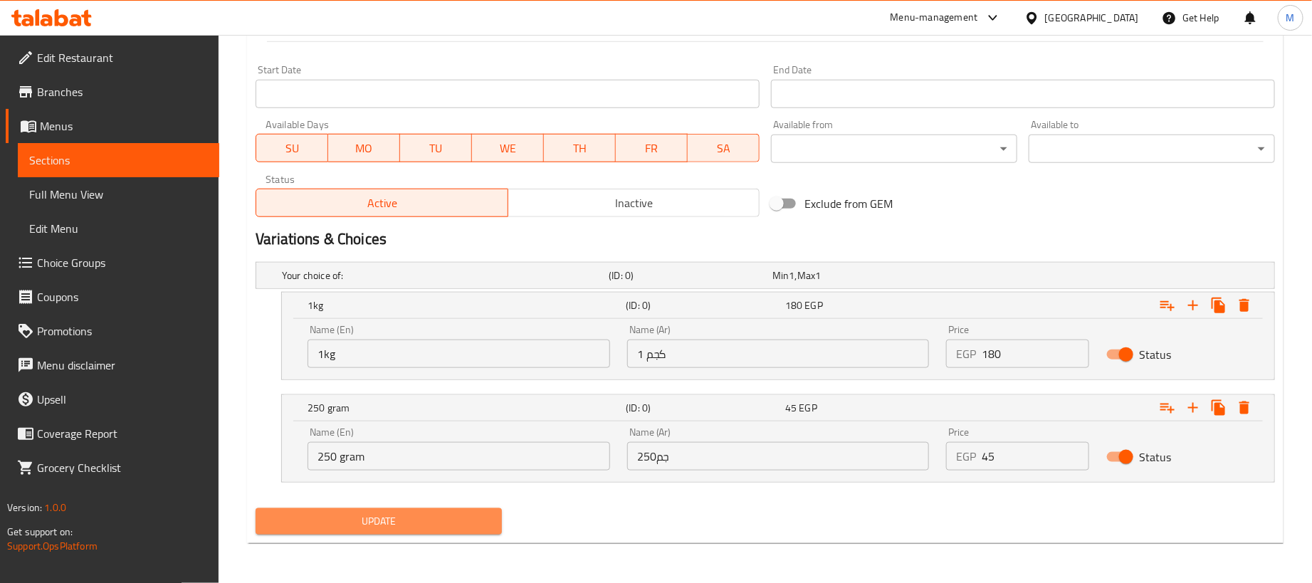
click at [444, 519] on span "Update" at bounding box center [378, 521] width 223 height 18
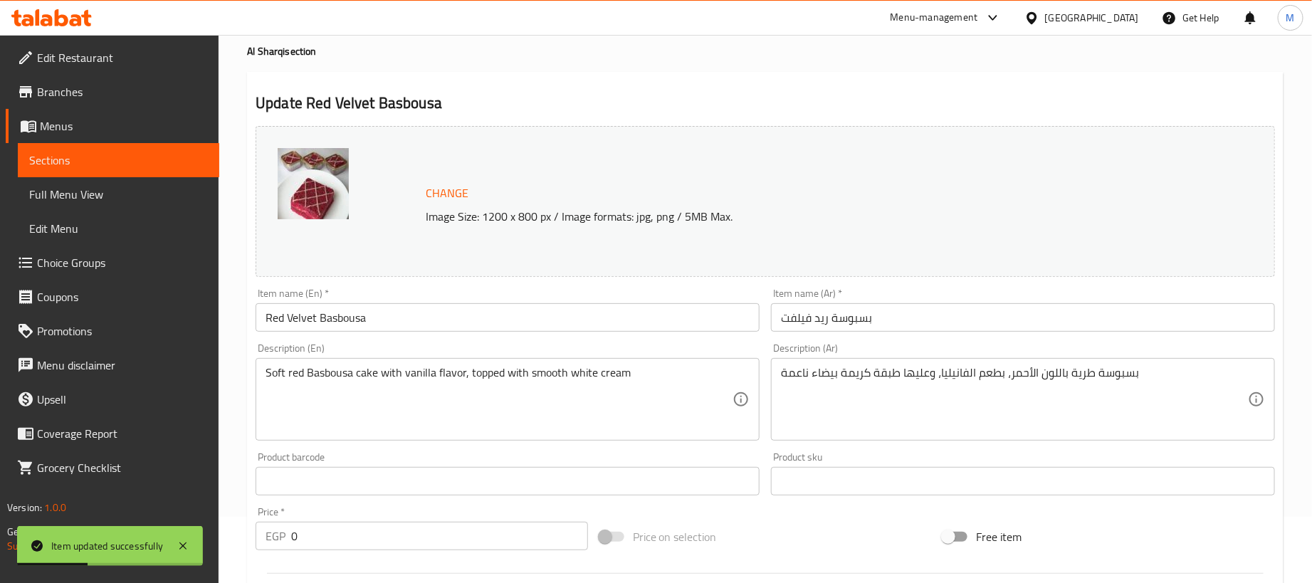
scroll to position [0, 0]
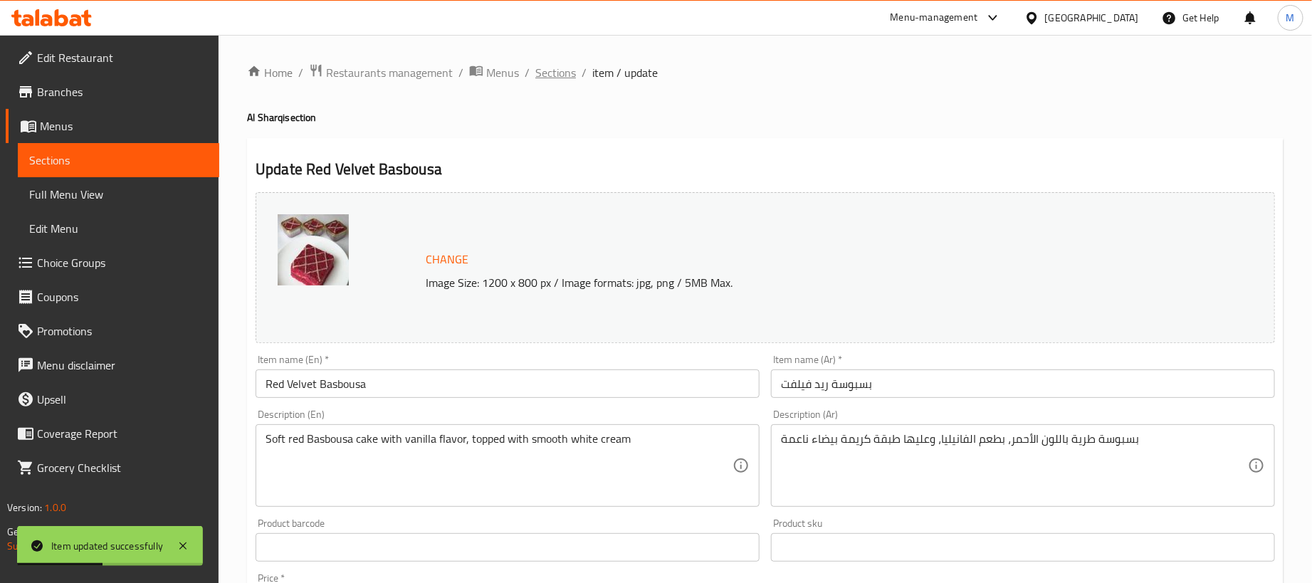
click at [547, 75] on span "Sections" at bounding box center [555, 72] width 41 height 17
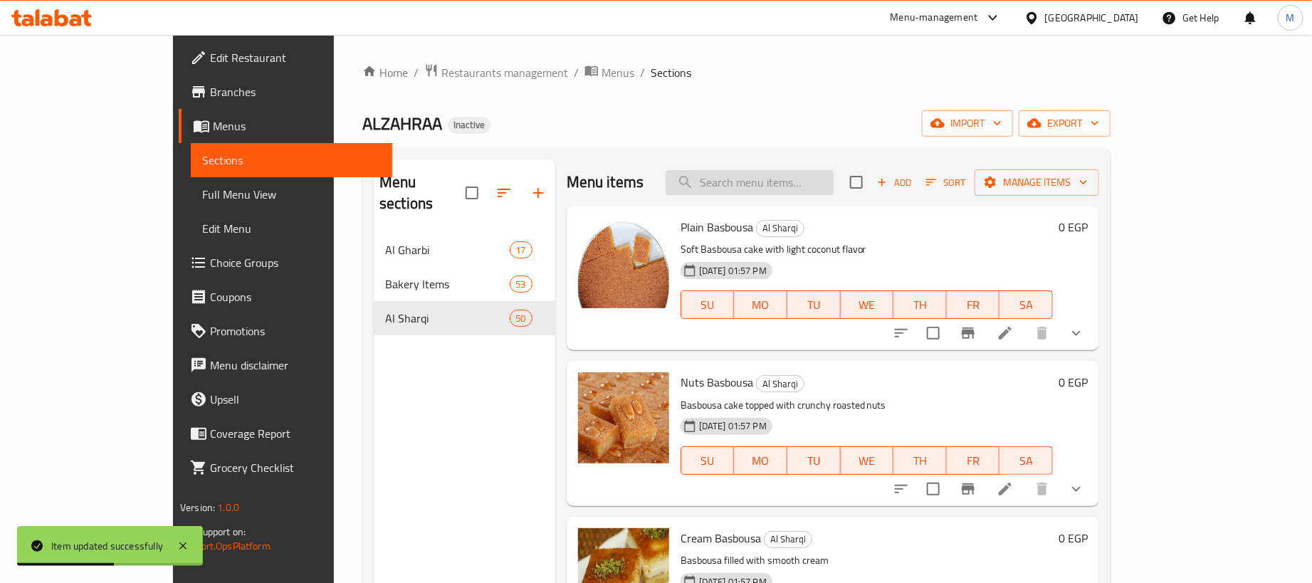
click at [823, 175] on input "search" at bounding box center [750, 182] width 168 height 25
paste input "زنود سادة"
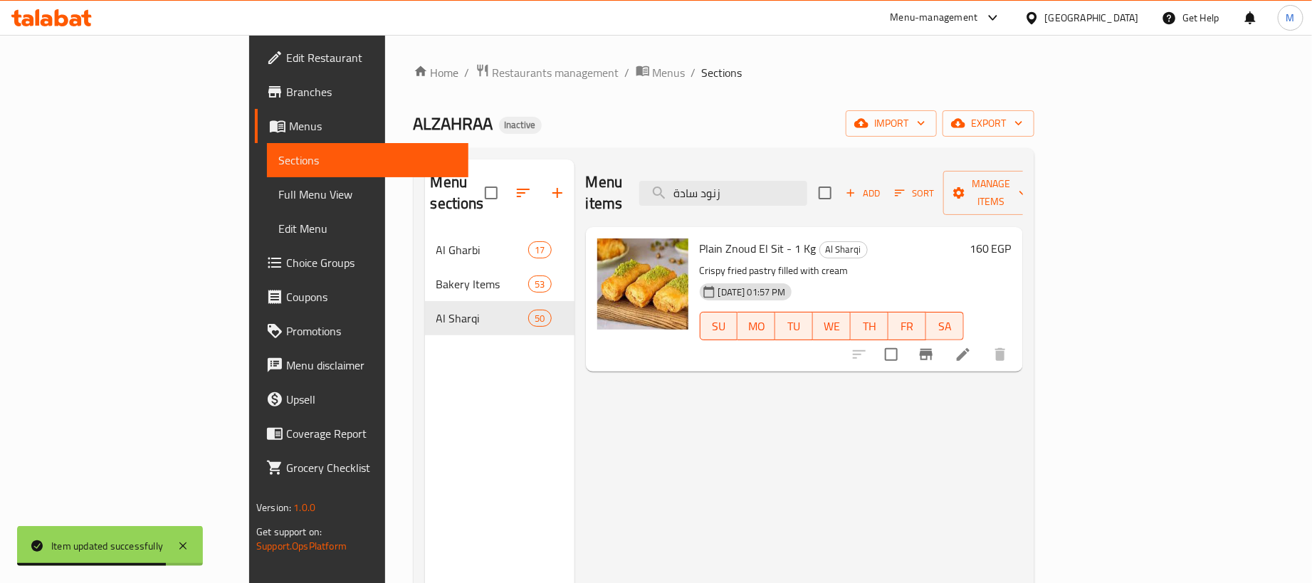
type input "زنود سادة"
click at [983, 342] on li at bounding box center [963, 355] width 40 height 26
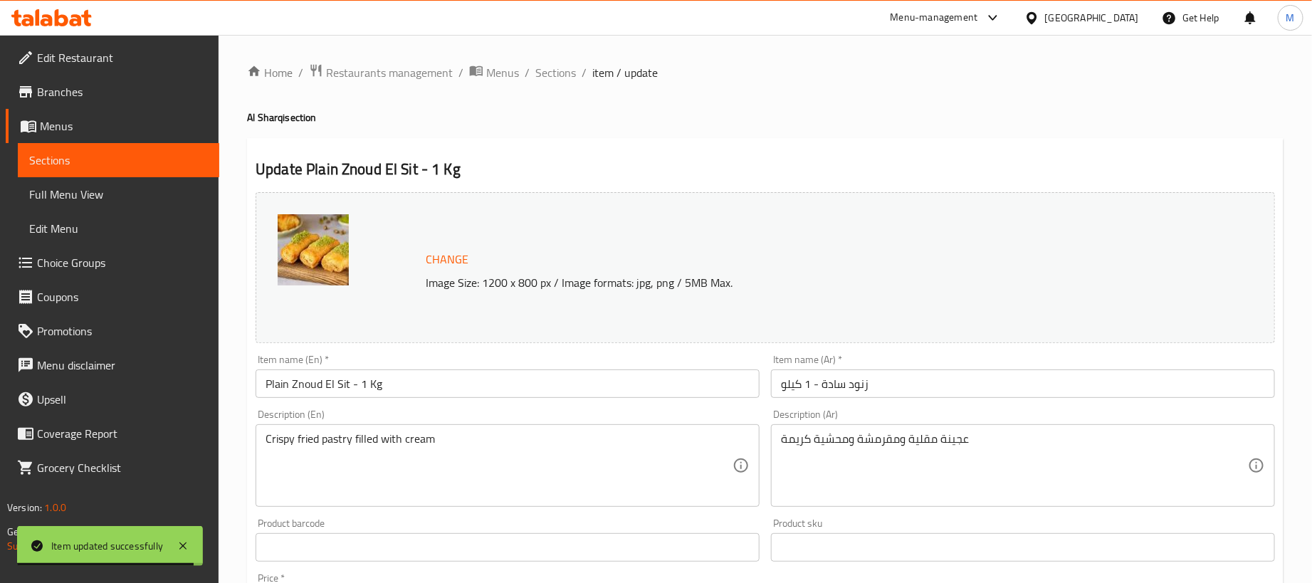
click at [568, 395] on input "Plain Znoud El Sit - 1 Kg" at bounding box center [508, 383] width 504 height 28
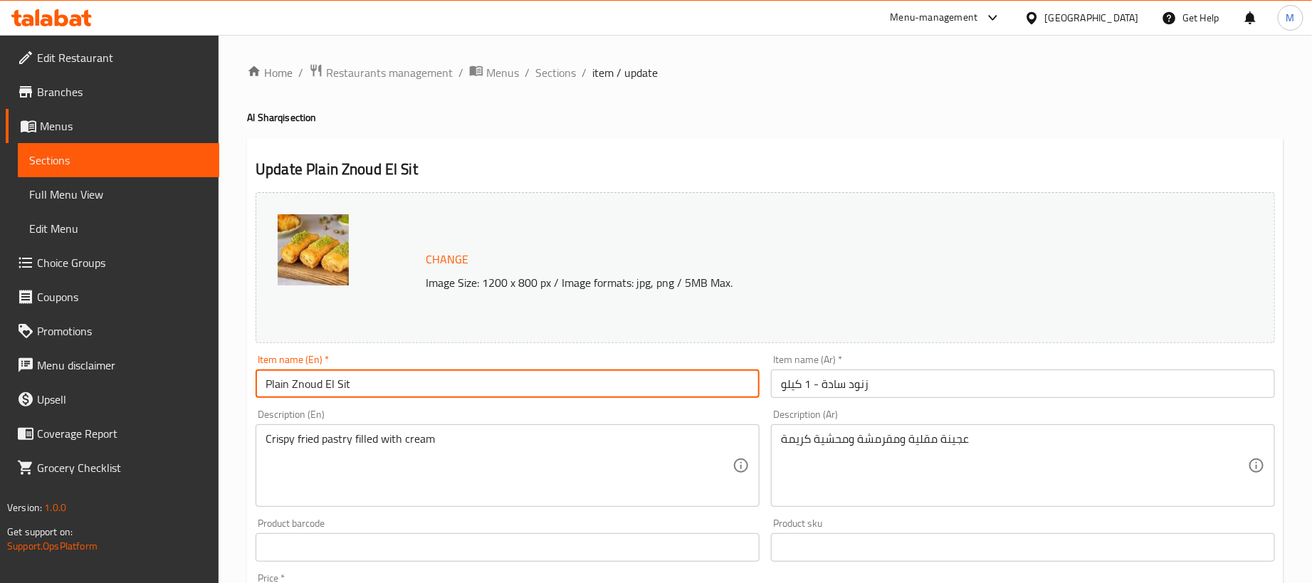
type input "Plain Znoud El Sit"
click at [974, 385] on input "زنود سادة - 1 كيلو" at bounding box center [1023, 383] width 504 height 28
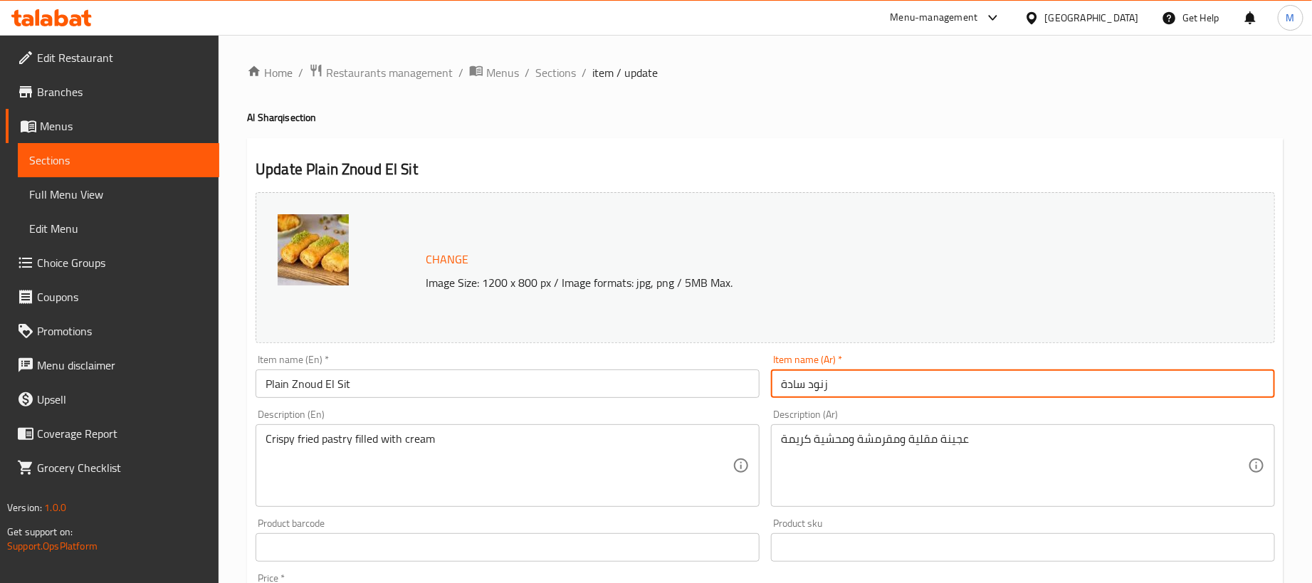
type input "زنود سادة"
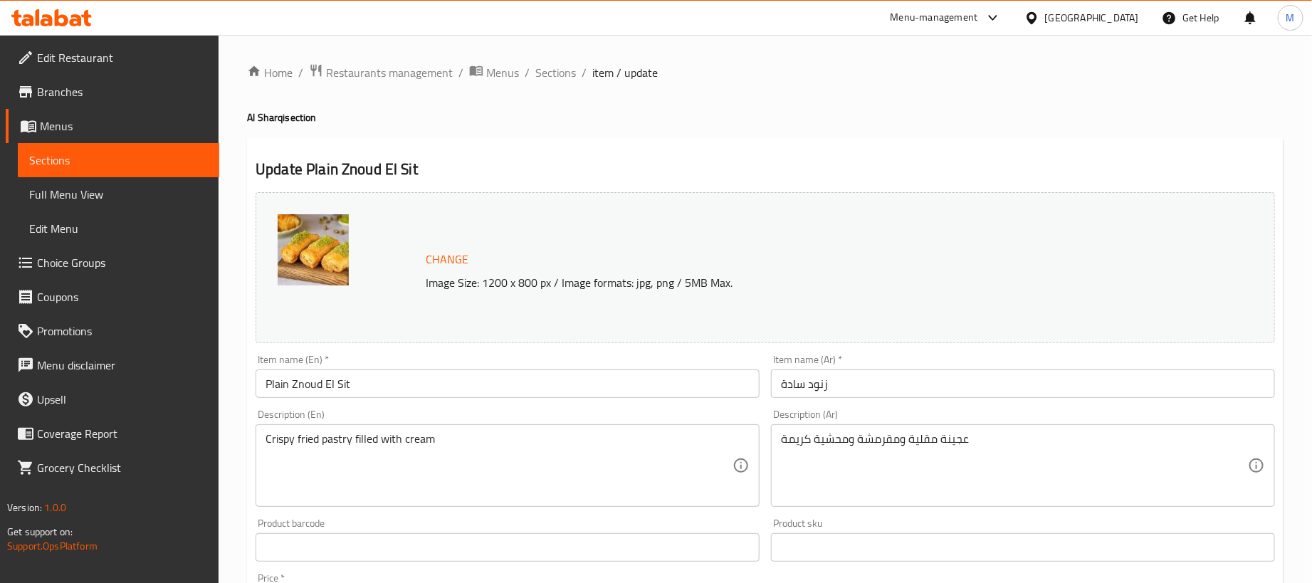
click at [812, 149] on div "Update Plain Znoud El Sit Change Image Size: 1200 x 800 px / Image formats: jpg…" at bounding box center [765, 562] width 1036 height 849
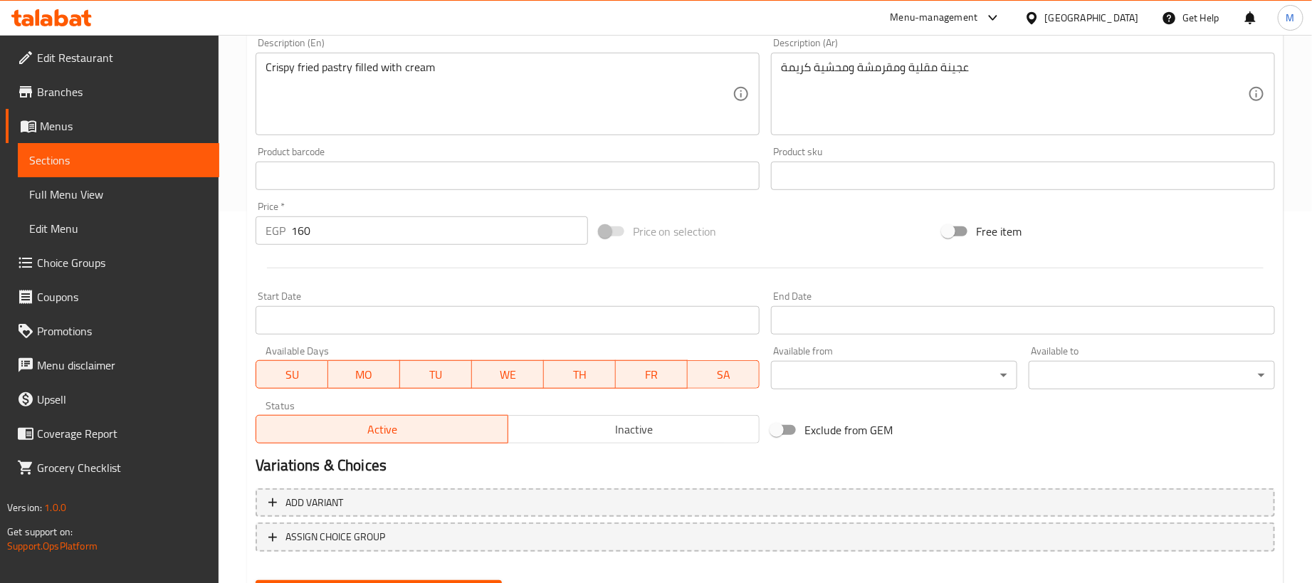
scroll to position [442, 0]
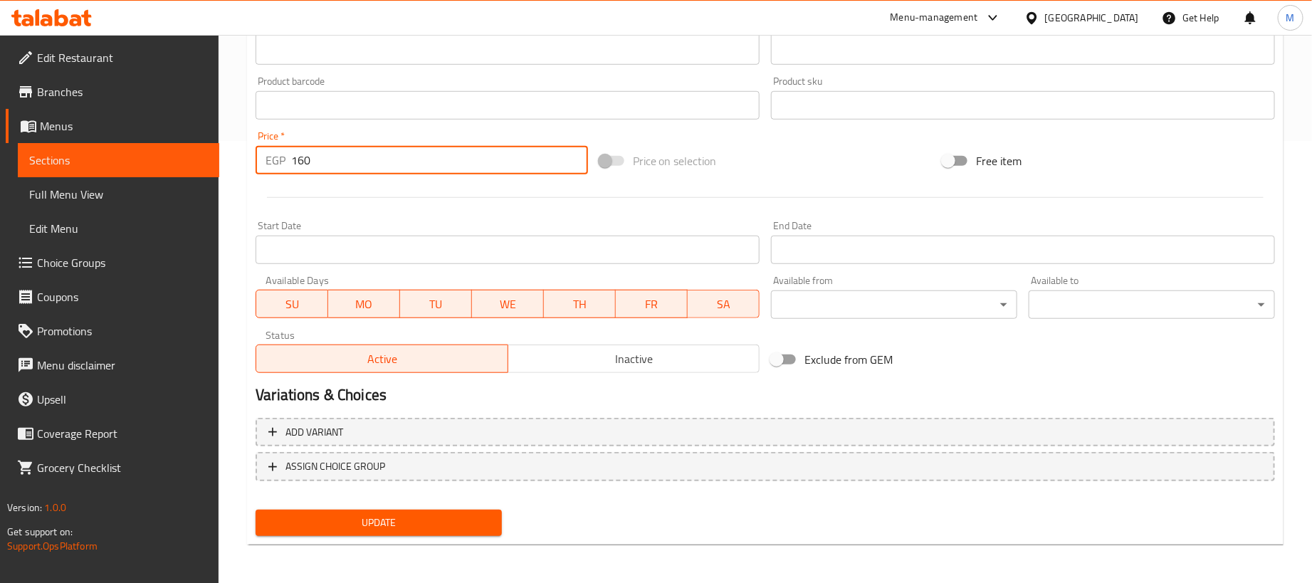
click at [357, 164] on input "160" at bounding box center [439, 160] width 297 height 28
type input "0"
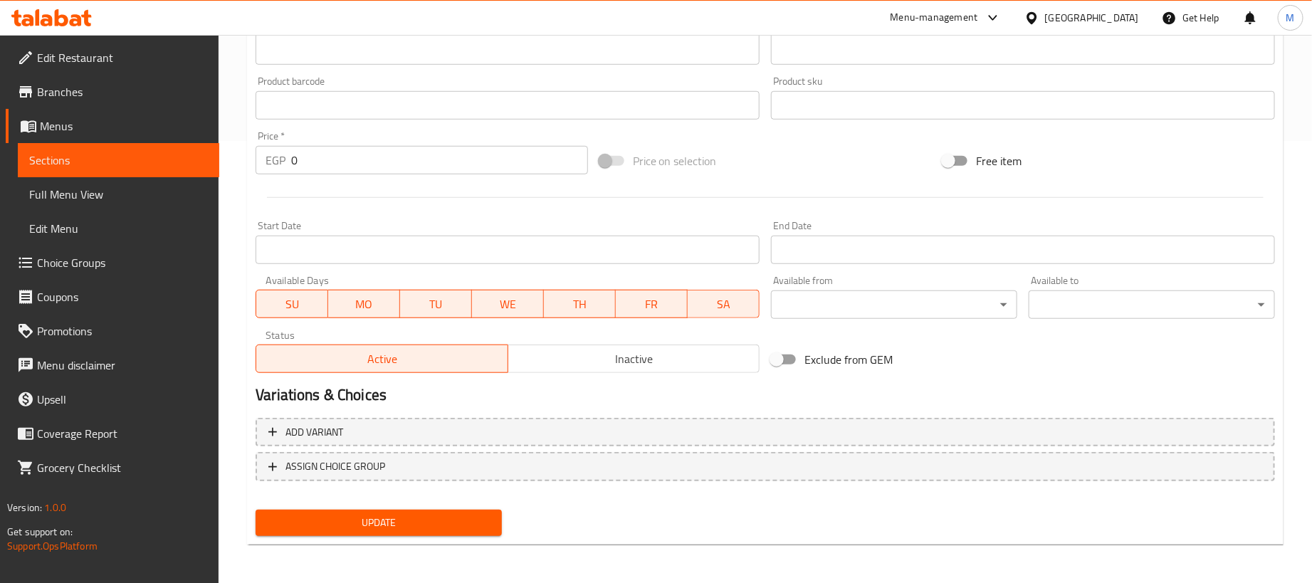
click at [381, 191] on div at bounding box center [765, 197] width 1031 height 35
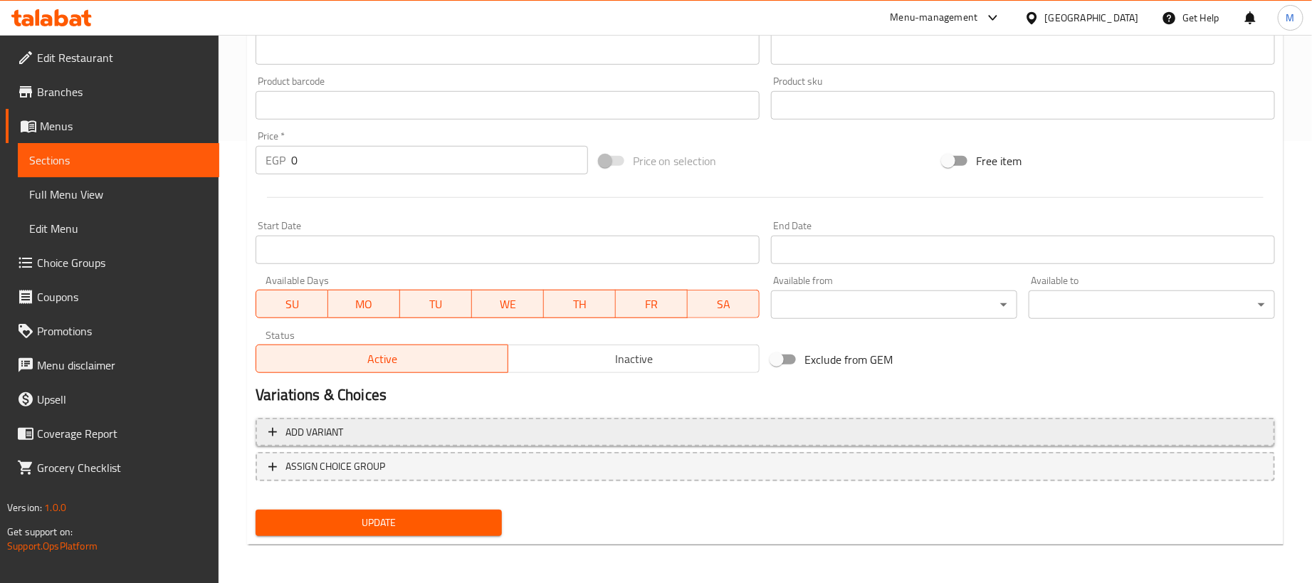
click at [697, 432] on span "Add variant" at bounding box center [765, 433] width 994 height 18
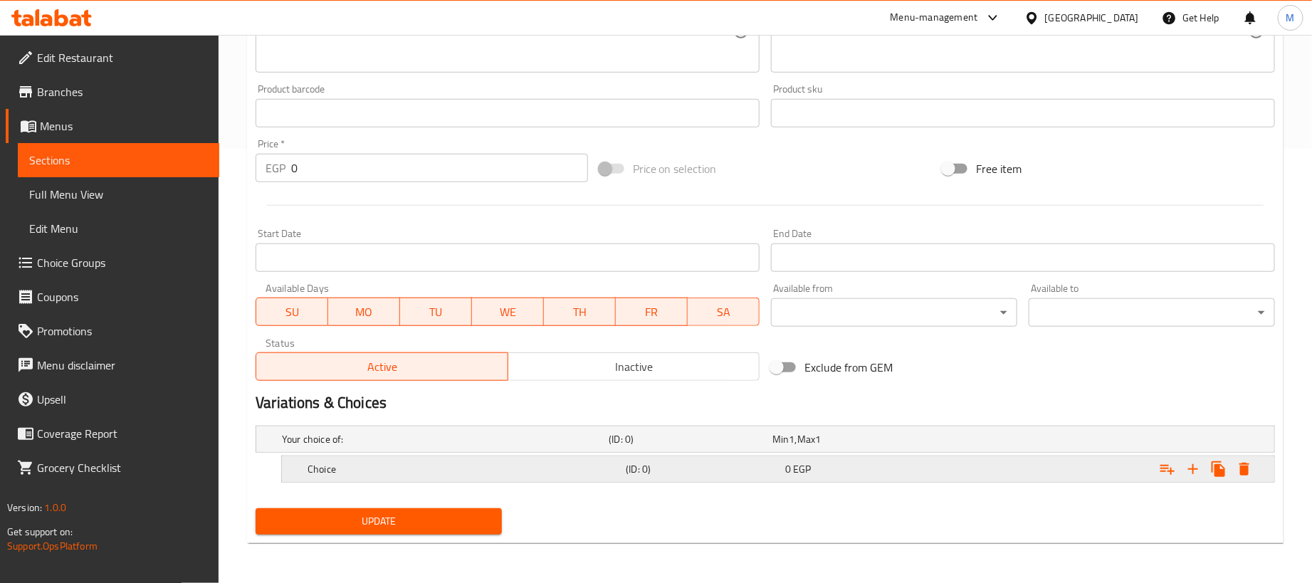
scroll to position [436, 0]
click at [1192, 473] on icon "Expand" at bounding box center [1192, 469] width 17 height 17
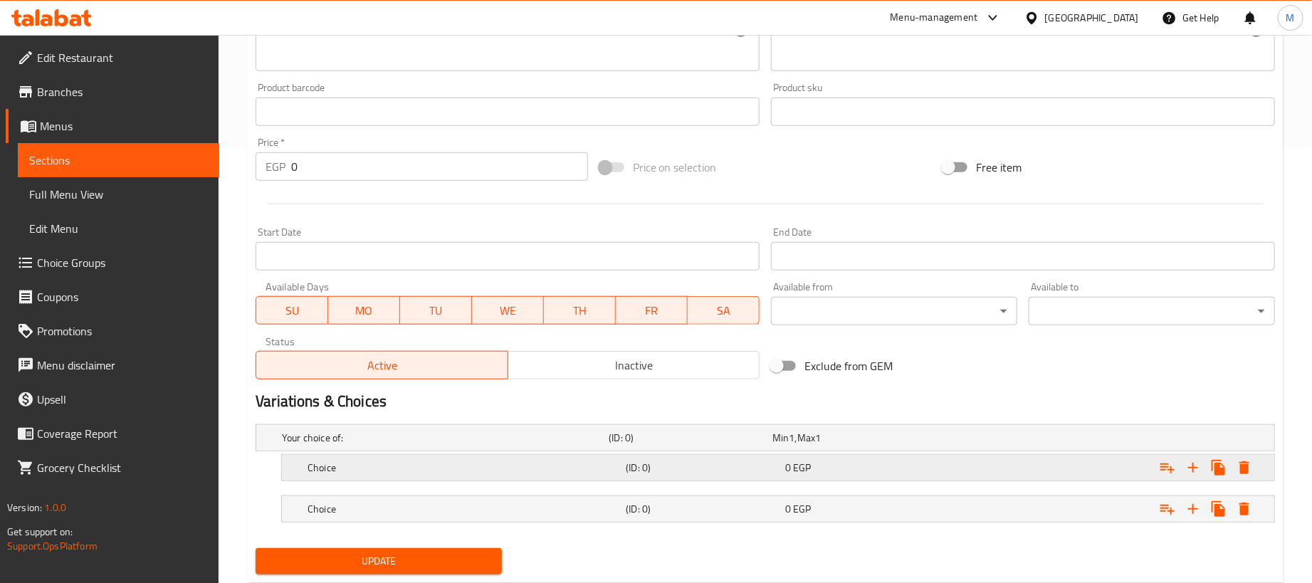
drag, startPoint x: 963, startPoint y: 500, endPoint x: 942, endPoint y: 470, distance: 36.2
click at [962, 441] on div "Expand" at bounding box center [1096, 438] width 327 height 6
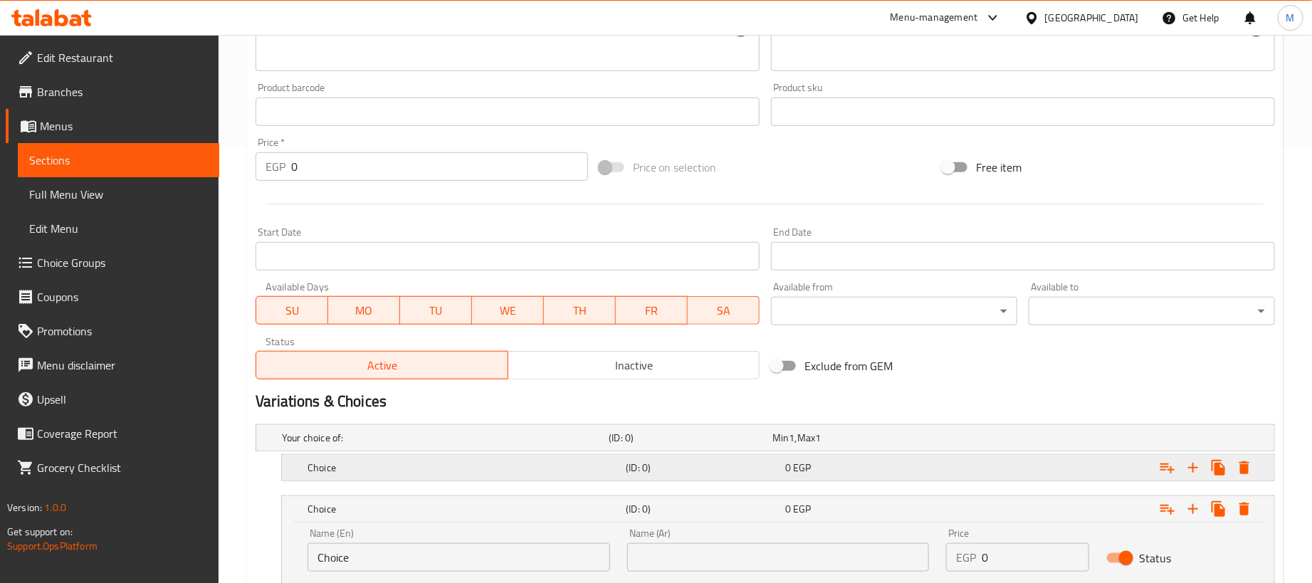
click at [930, 445] on div "0 EGP" at bounding box center [851, 438] width 158 height 14
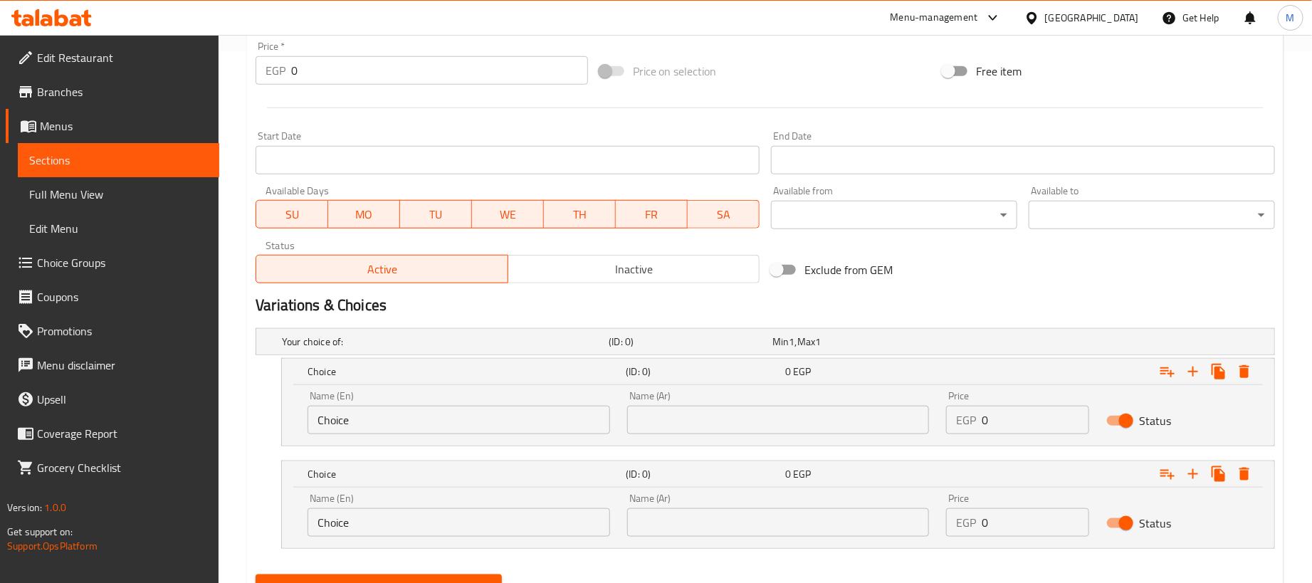
scroll to position [600, 0]
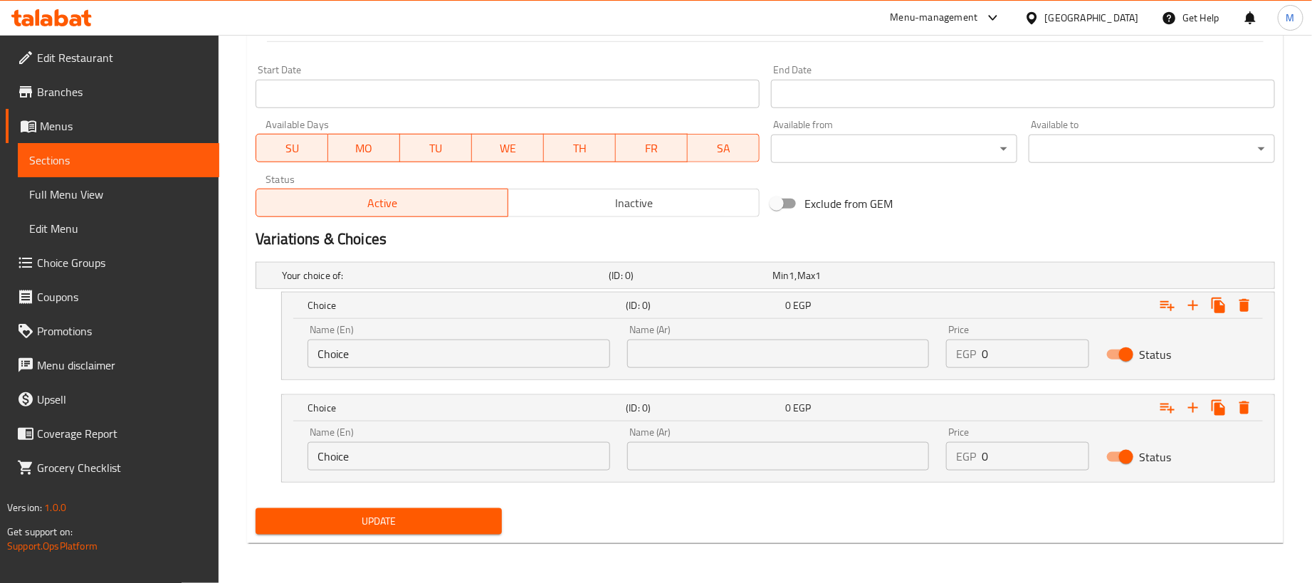
click at [829, 468] on input "text" at bounding box center [778, 456] width 303 height 28
type input "250جم"
click at [737, 349] on input "text" at bounding box center [778, 354] width 303 height 28
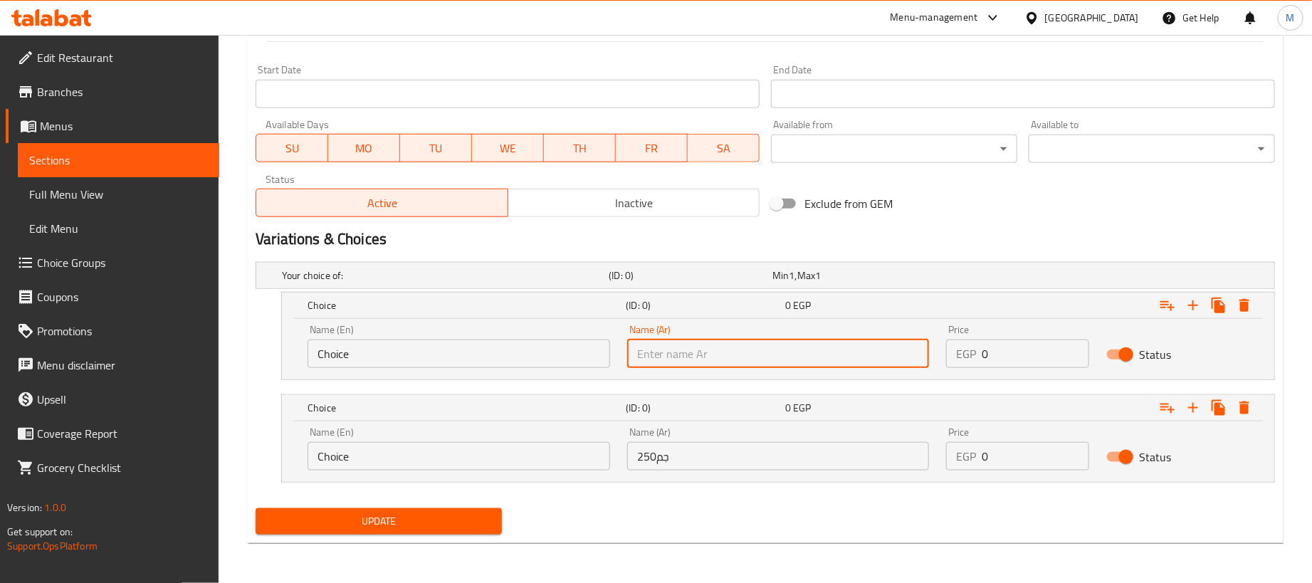
type input "1 كجم"
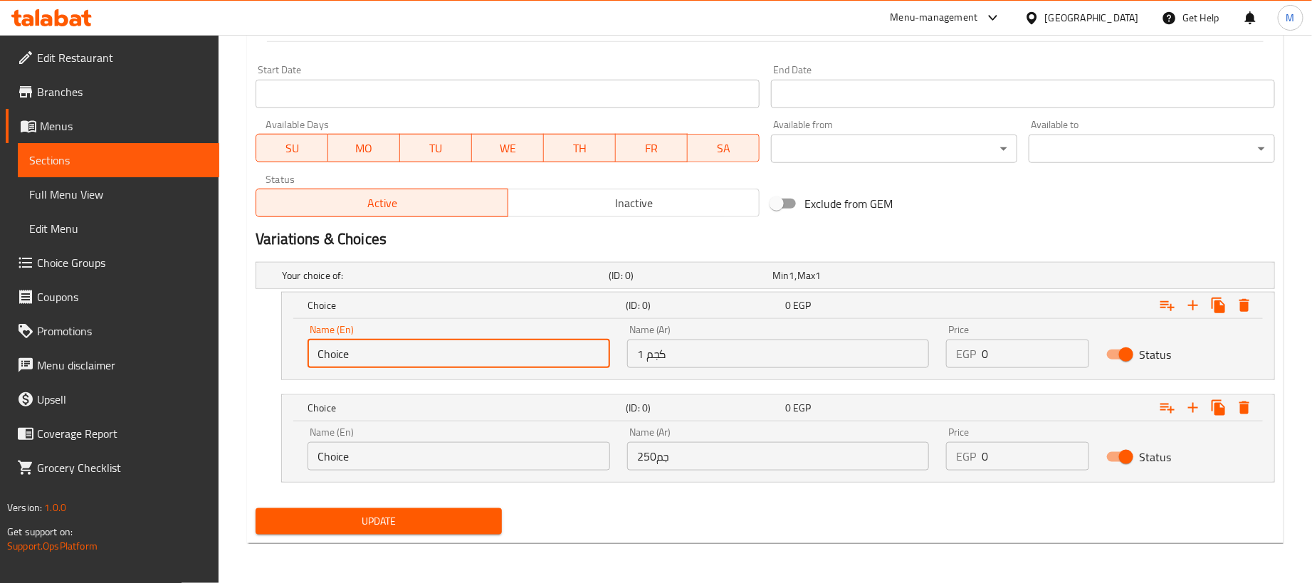
click at [477, 357] on input "Choice" at bounding box center [458, 354] width 303 height 28
click at [479, 357] on input "Choice" at bounding box center [458, 354] width 303 height 28
click at [479, 357] on input "text" at bounding box center [458, 354] width 303 height 28
type input "1kg"
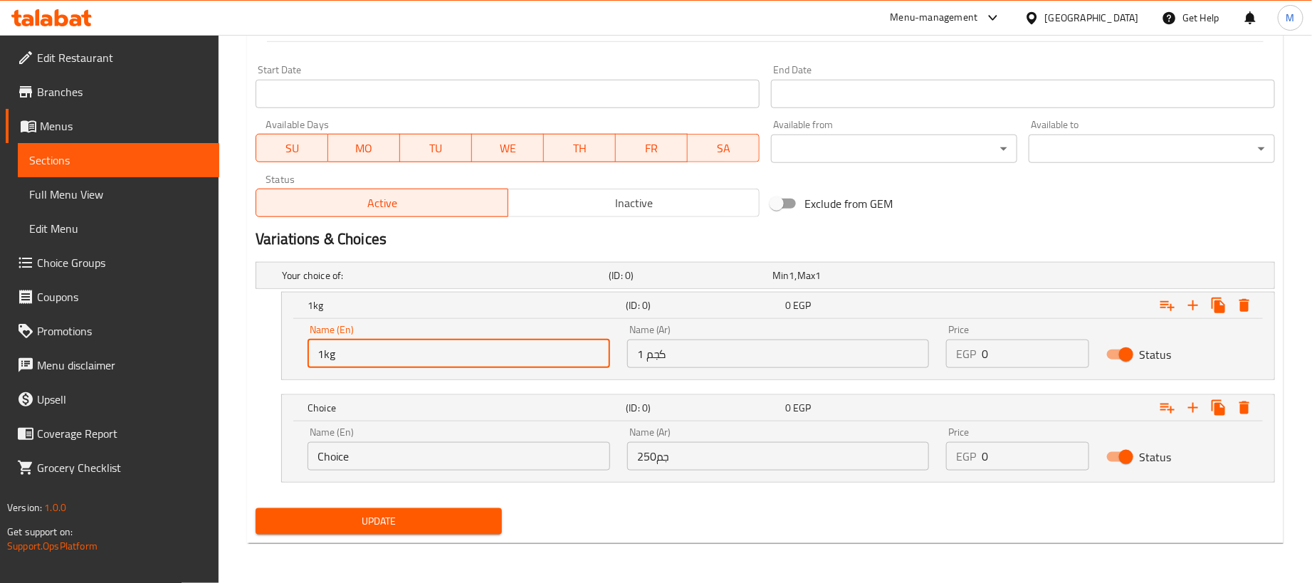
click at [498, 464] on input "Choice" at bounding box center [458, 456] width 303 height 28
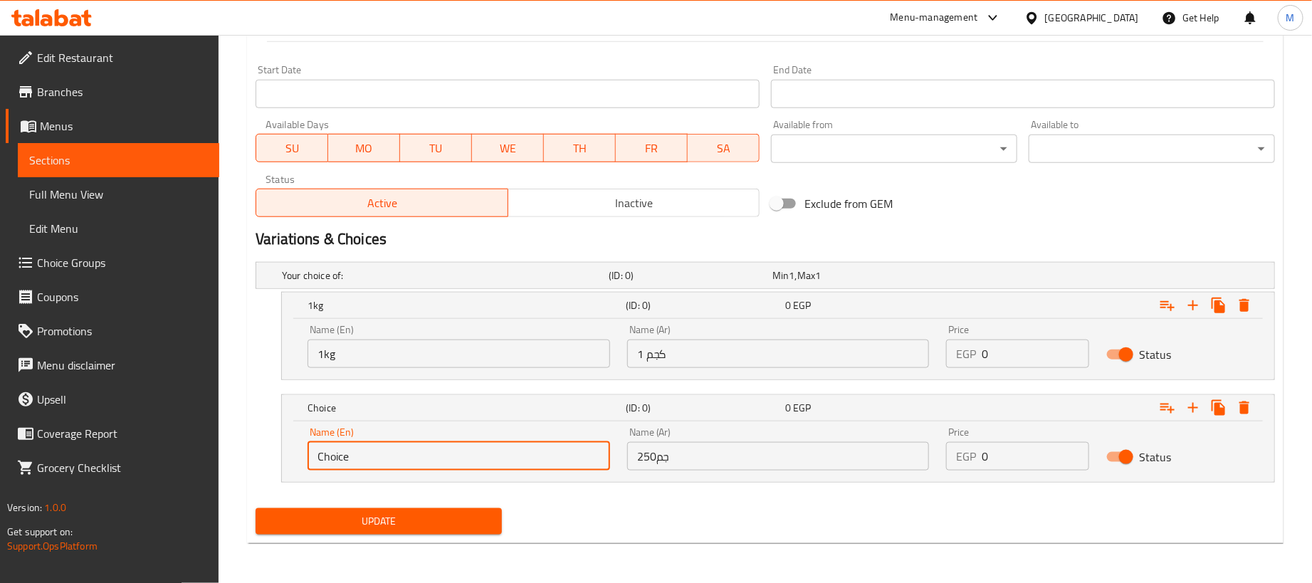
click at [498, 464] on input "Choice" at bounding box center [458, 456] width 303 height 28
click at [498, 464] on input "text" at bounding box center [458, 456] width 303 height 28
type input "250 gram"
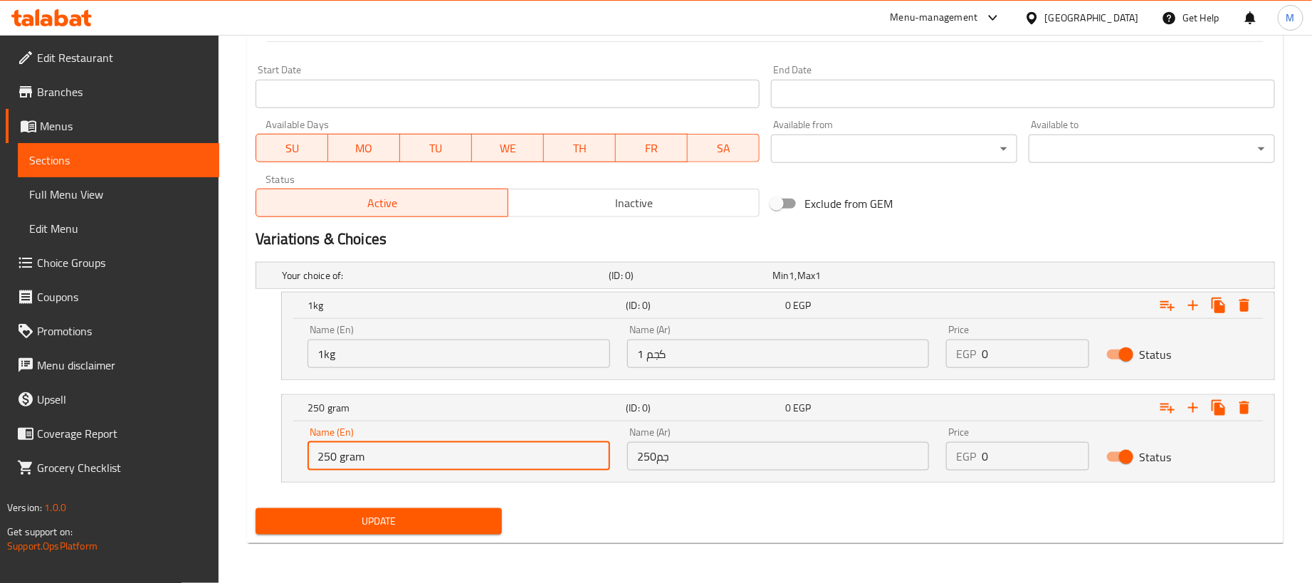
click at [1014, 351] on input "0" at bounding box center [1035, 354] width 107 height 28
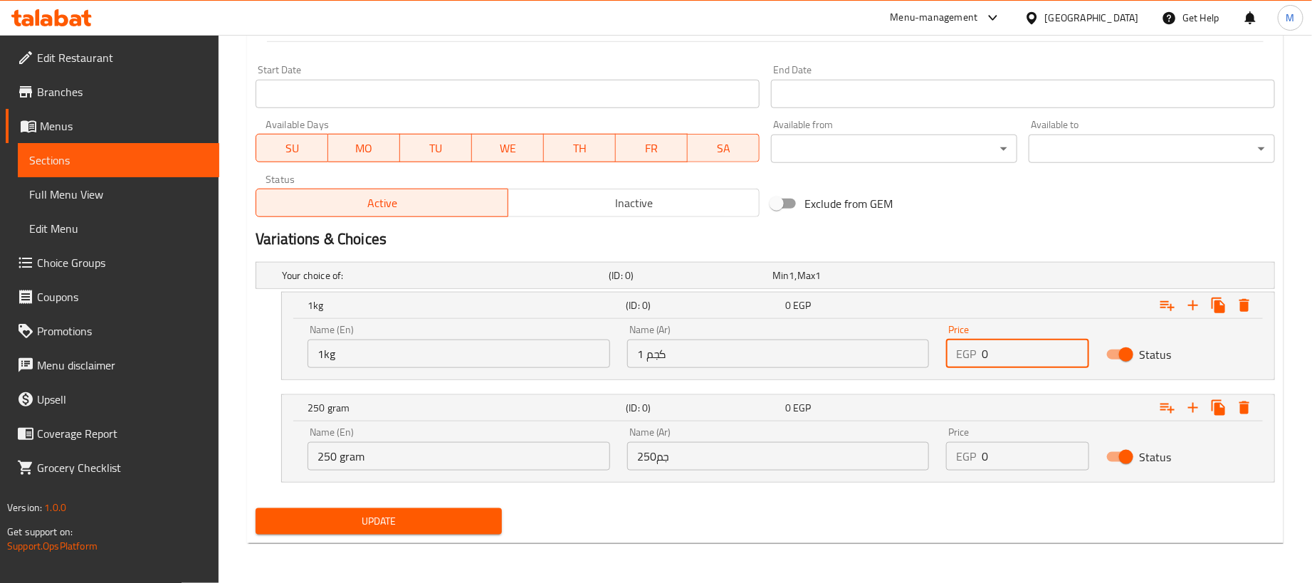
click at [1014, 351] on input "0" at bounding box center [1035, 354] width 107 height 28
paste input "16"
type input "160"
click at [1041, 451] on input "0" at bounding box center [1035, 456] width 107 height 28
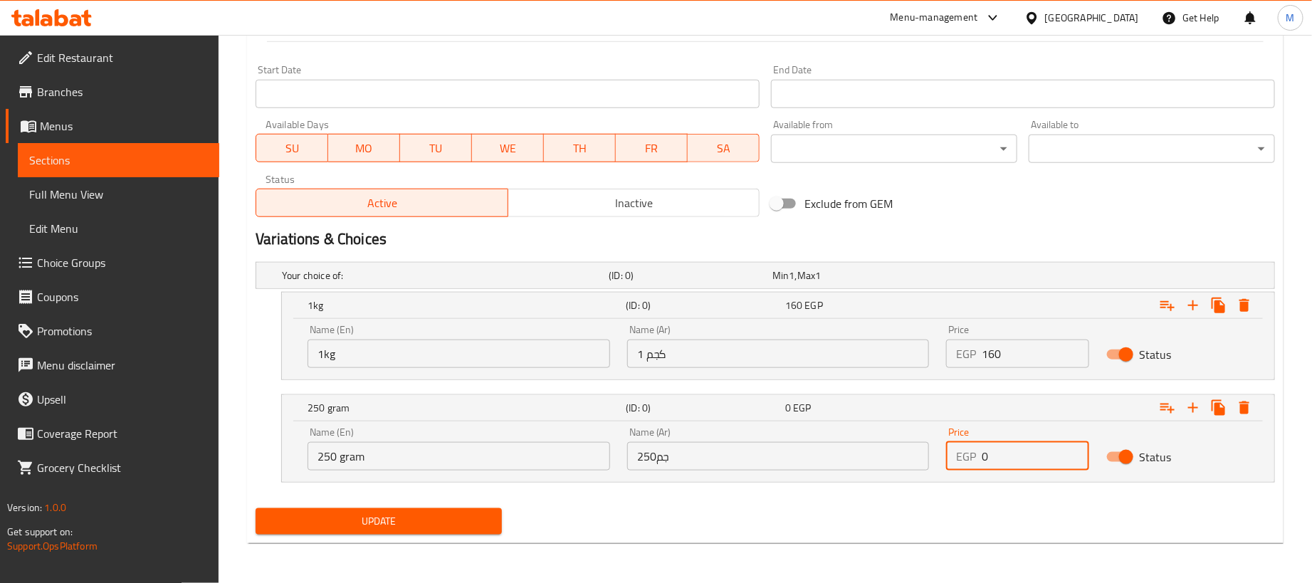
click at [1041, 451] on input "0" at bounding box center [1035, 456] width 107 height 28
paste input "4"
type input "40"
click at [974, 494] on nav at bounding box center [765, 490] width 1019 height 11
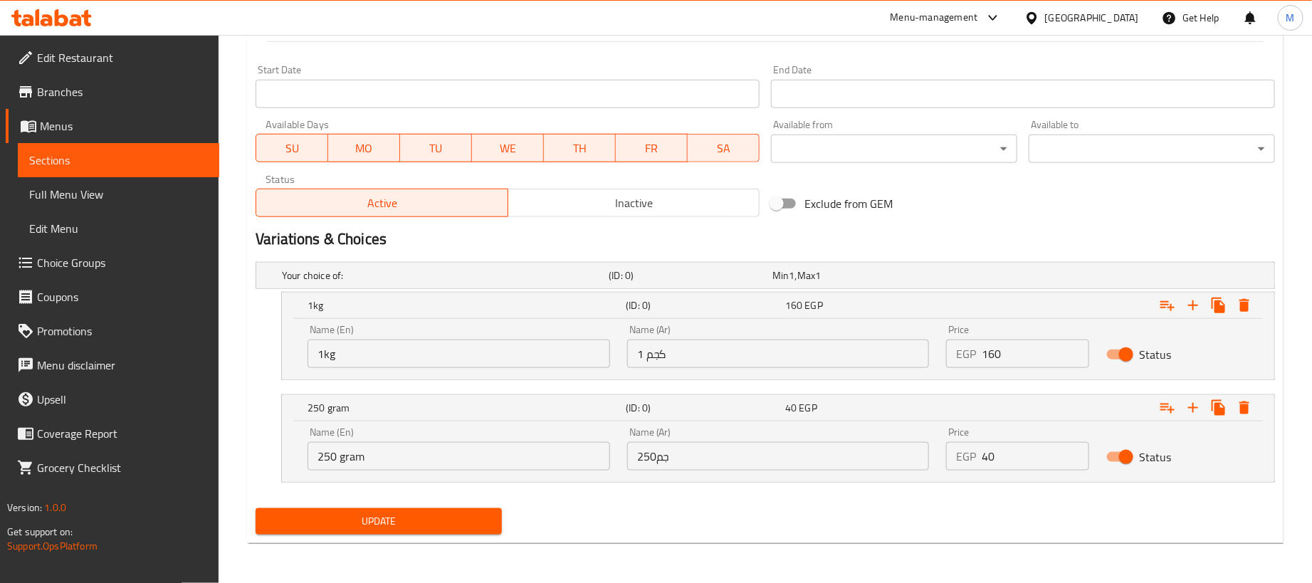
click at [316, 520] on span "Update" at bounding box center [378, 521] width 223 height 18
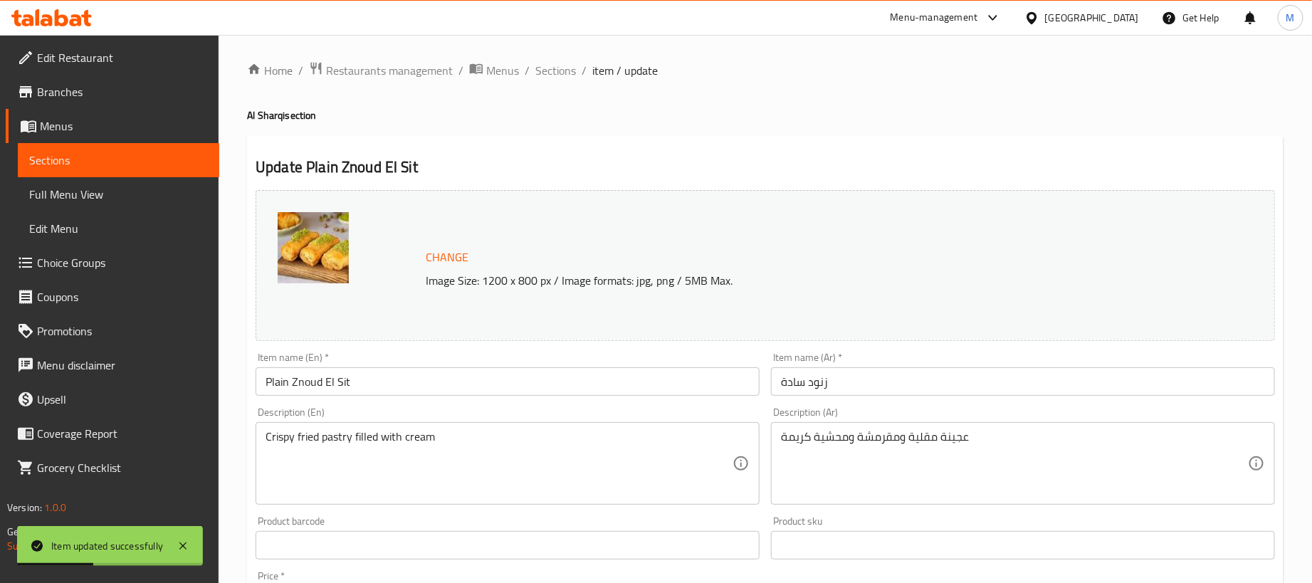
scroll to position [0, 0]
click at [557, 77] on span "Sections" at bounding box center [555, 72] width 41 height 17
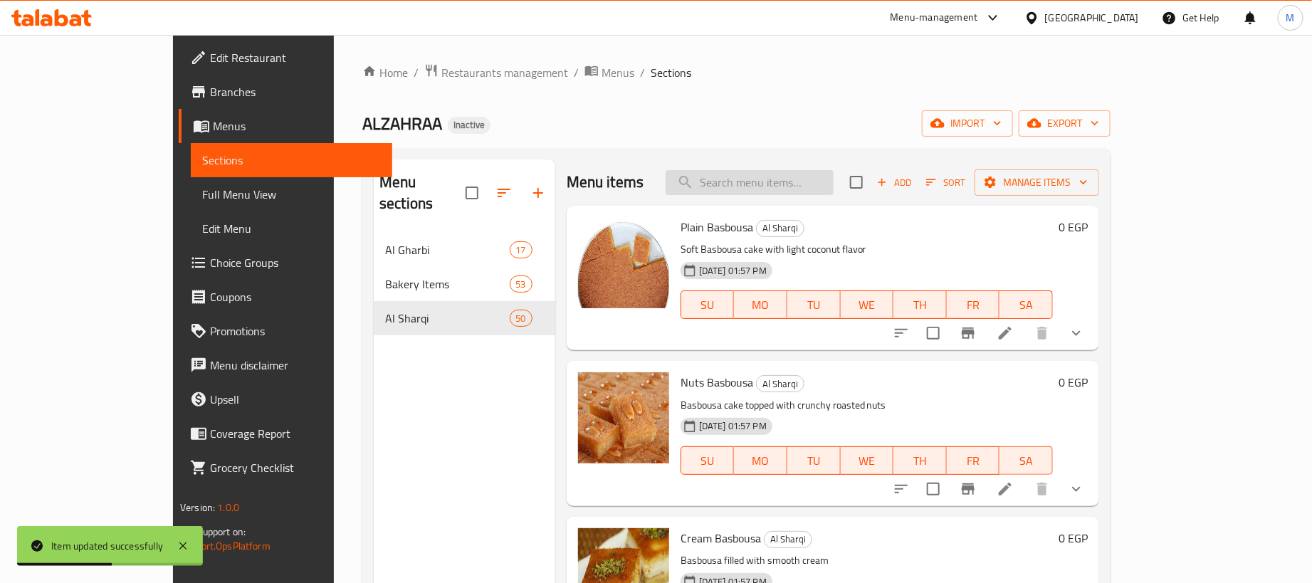
click at [792, 191] on input "search" at bounding box center [750, 182] width 168 height 25
paste input "وربات"
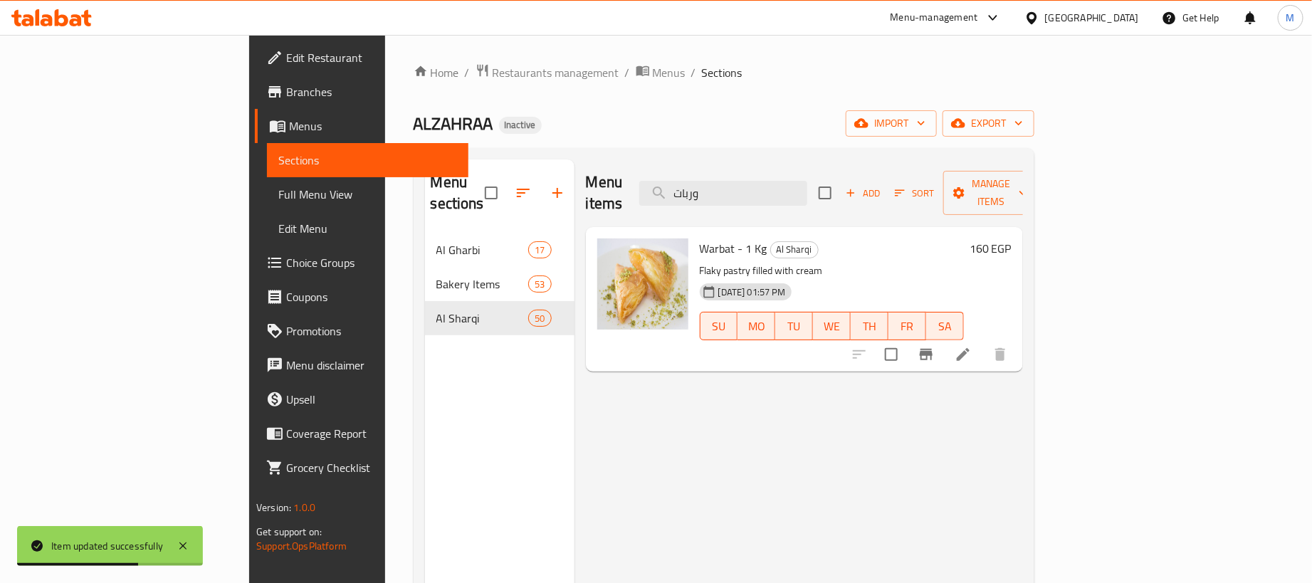
type input "وربات"
click at [972, 346] on icon at bounding box center [962, 354] width 17 height 17
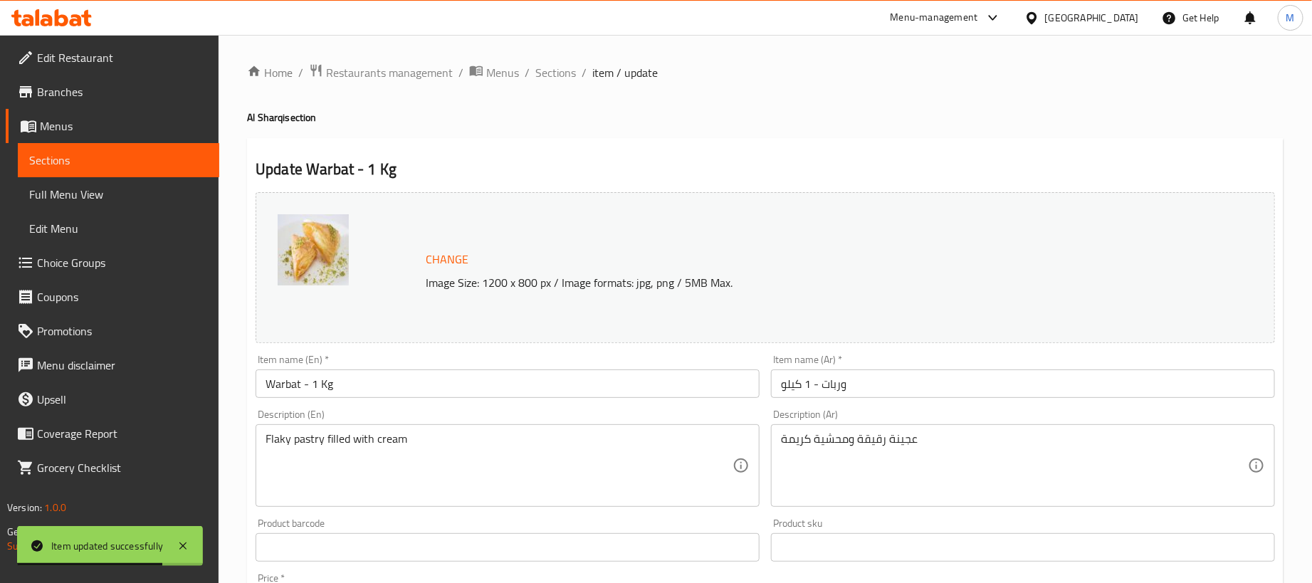
scroll to position [107, 0]
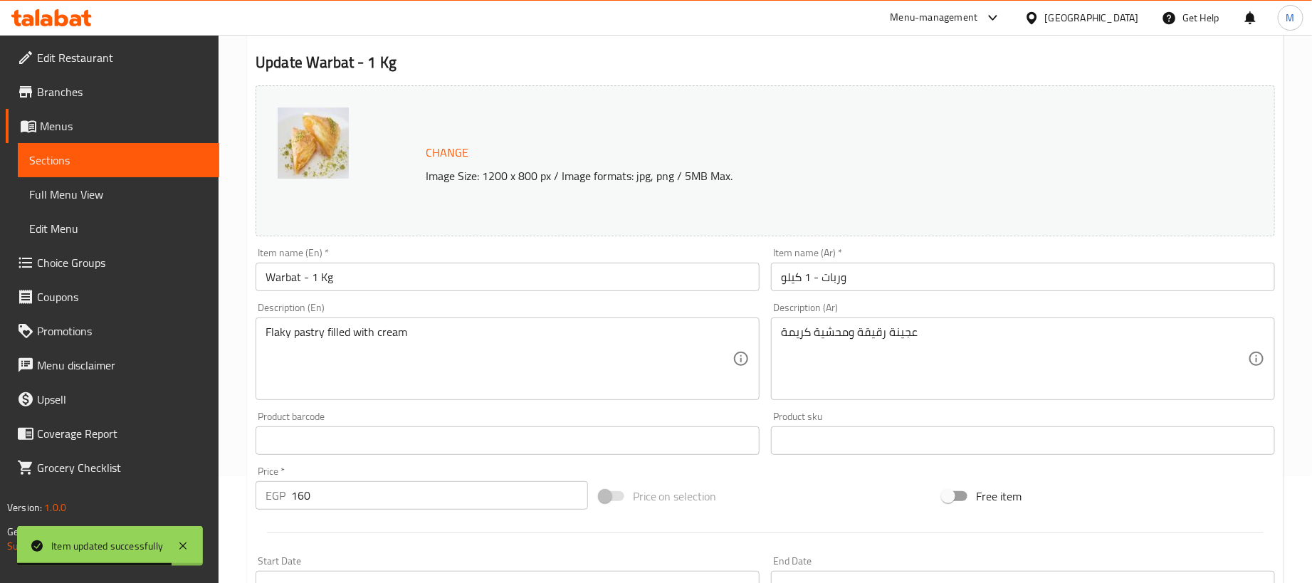
click at [966, 290] on input "وربات - 1 كيلو" at bounding box center [1023, 277] width 504 height 28
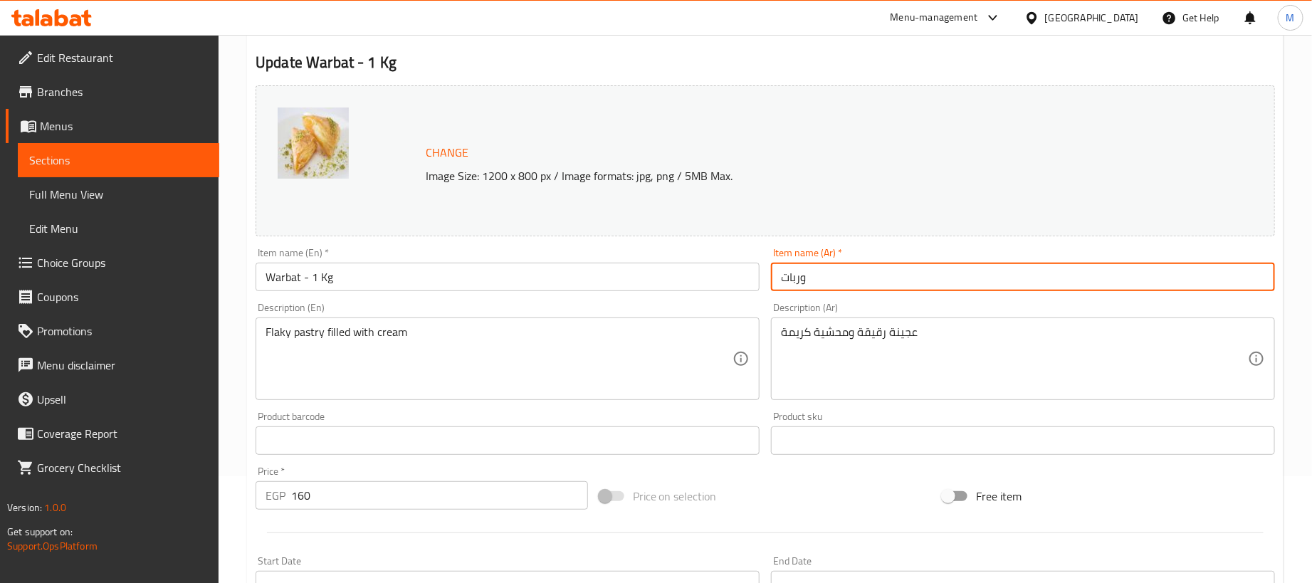
type input "وربات"
click at [445, 287] on input "Warbat - 1 Kg" at bounding box center [508, 277] width 504 height 28
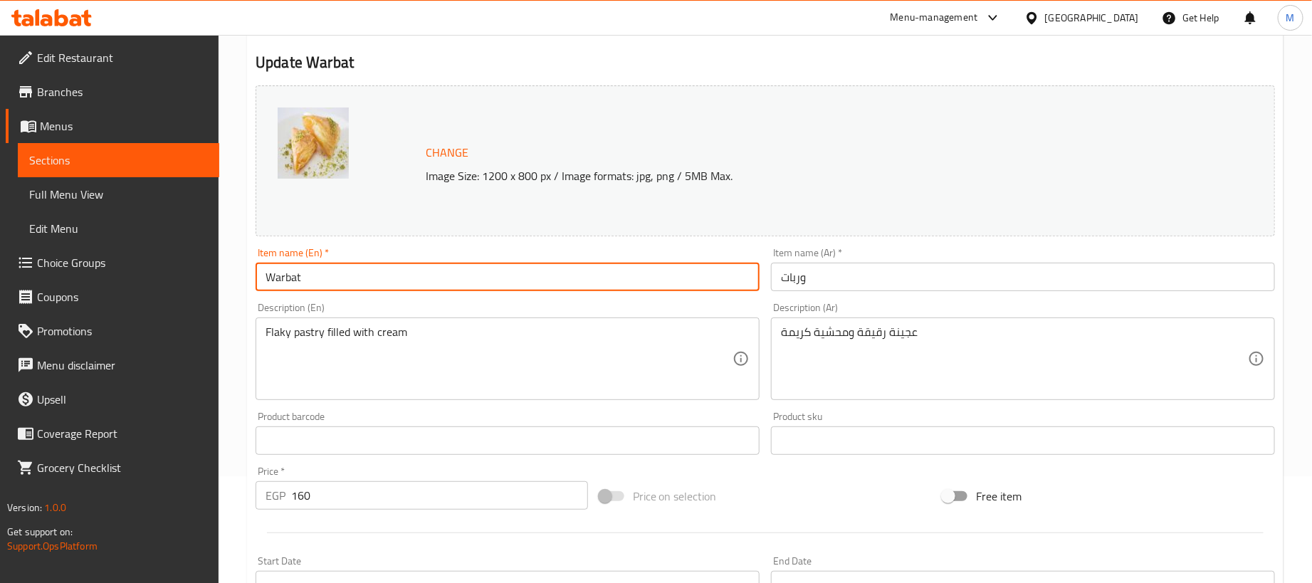
type input "Warbat"
click at [536, 61] on h2 "Update Warbat" at bounding box center [765, 62] width 1019 height 21
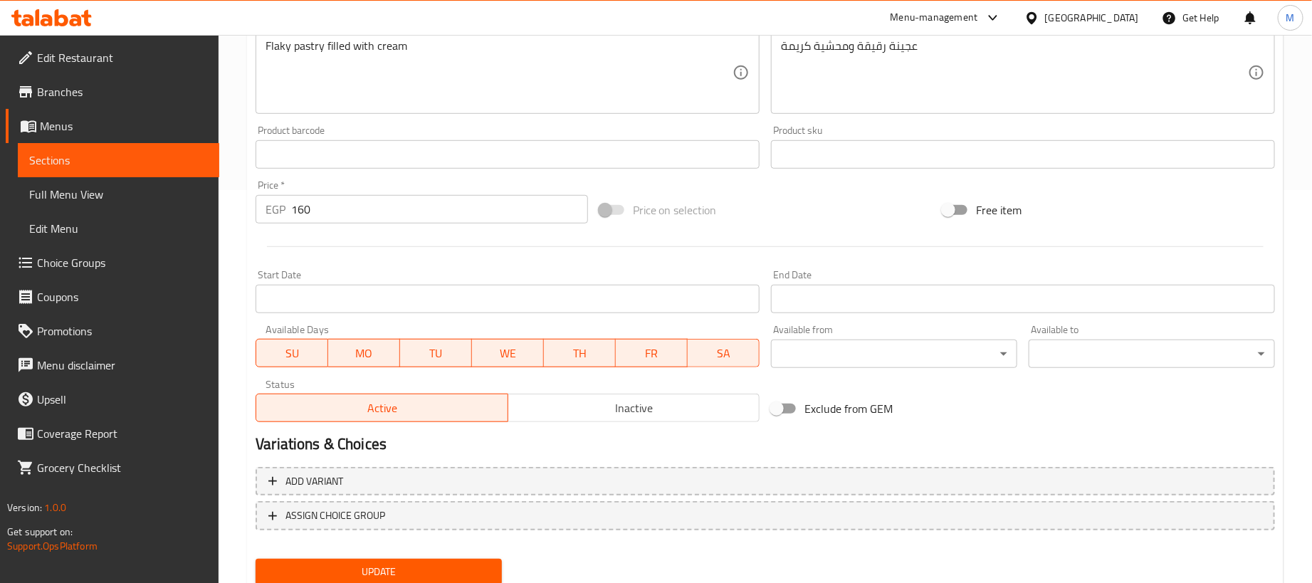
scroll to position [442, 0]
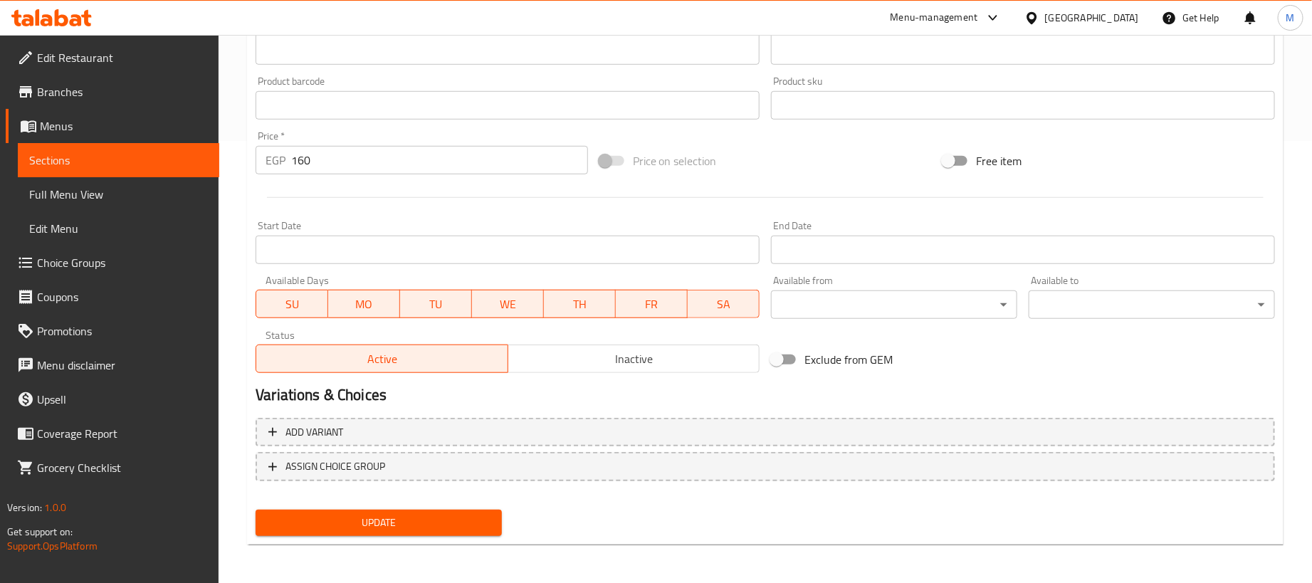
click at [453, 156] on input "160" at bounding box center [439, 160] width 297 height 28
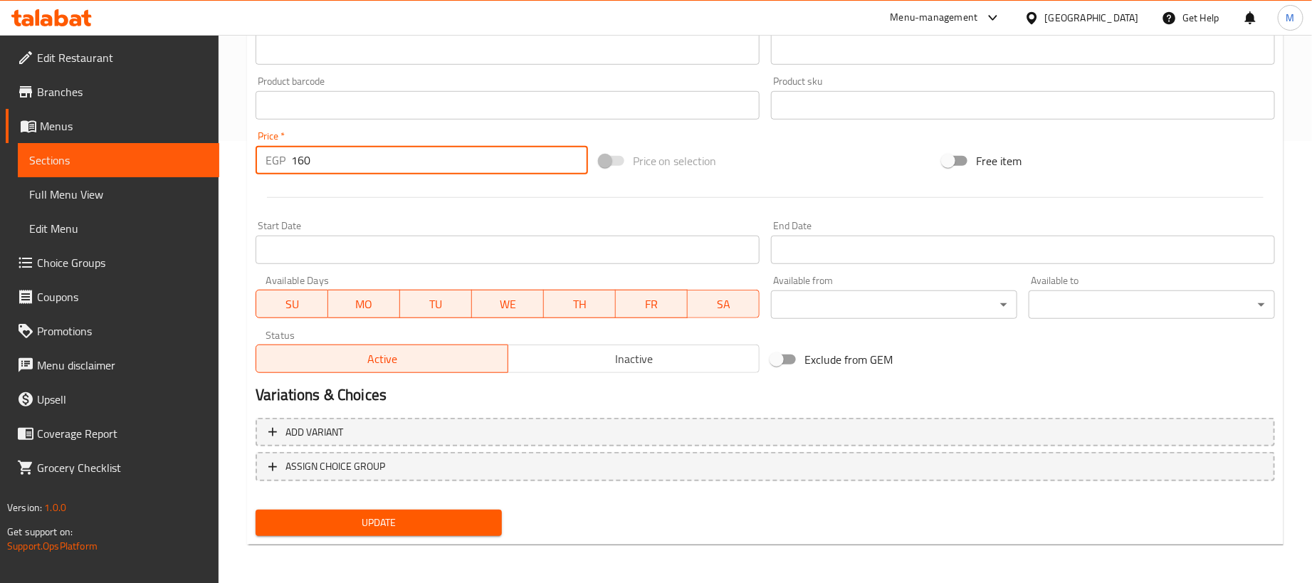
click at [453, 156] on input "160" at bounding box center [439, 160] width 297 height 28
type input "0"
click at [468, 182] on div at bounding box center [765, 197] width 1031 height 35
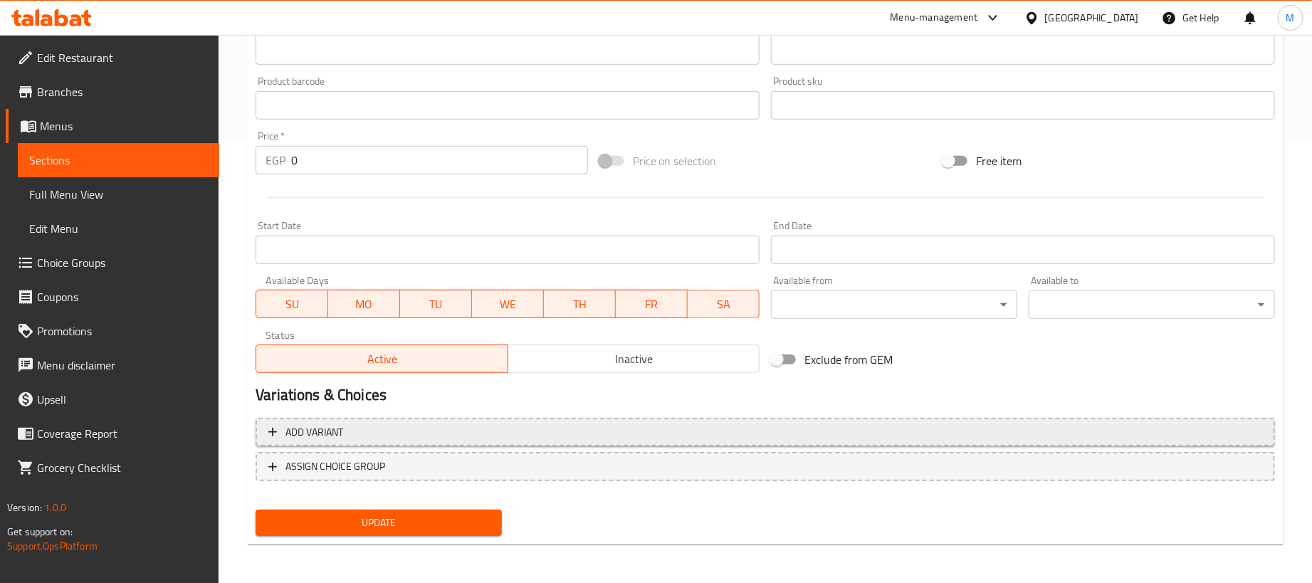
click at [878, 426] on span "Add variant" at bounding box center [765, 433] width 994 height 18
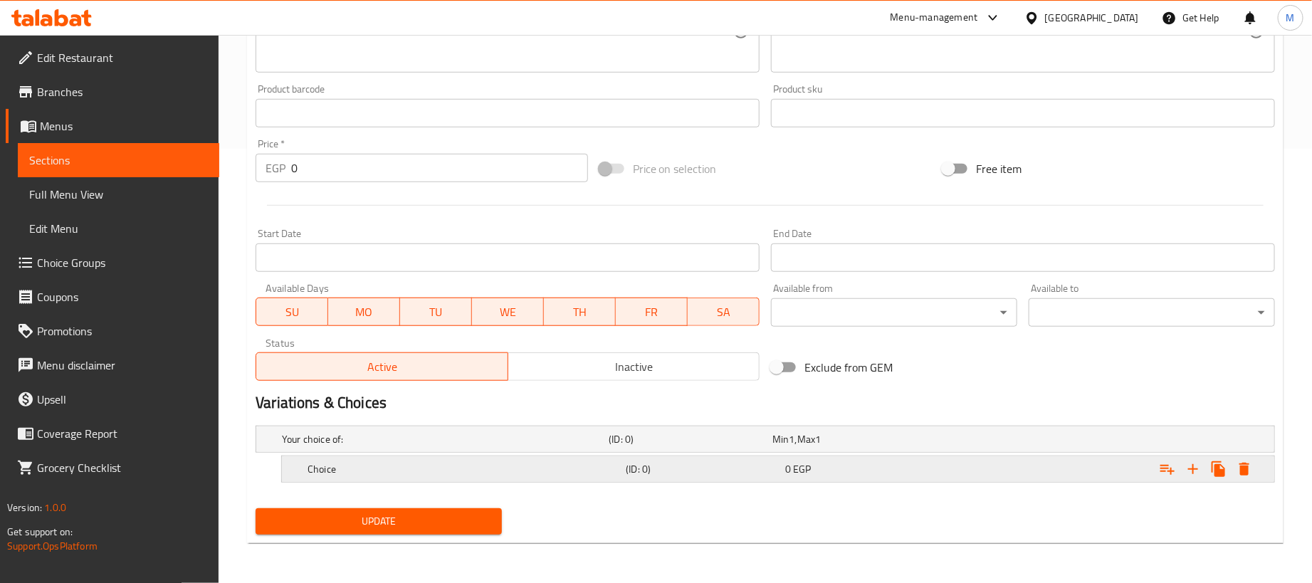
scroll to position [436, 0]
click at [1186, 468] on icon "Expand" at bounding box center [1192, 469] width 17 height 17
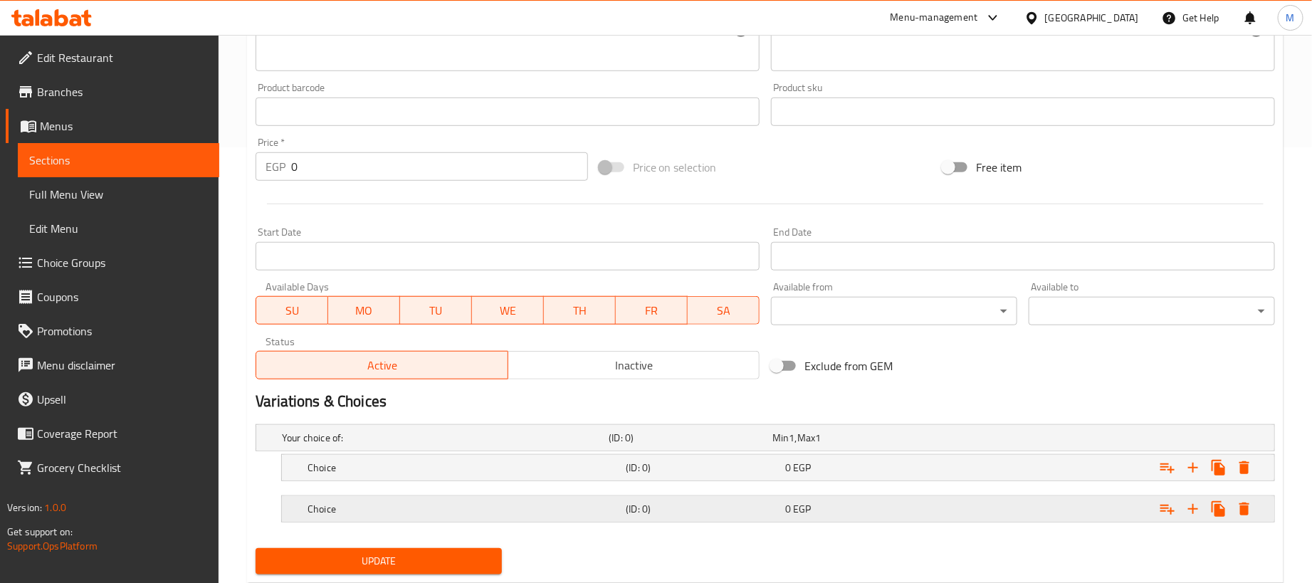
click at [1041, 441] on div "Expand" at bounding box center [1096, 438] width 327 height 6
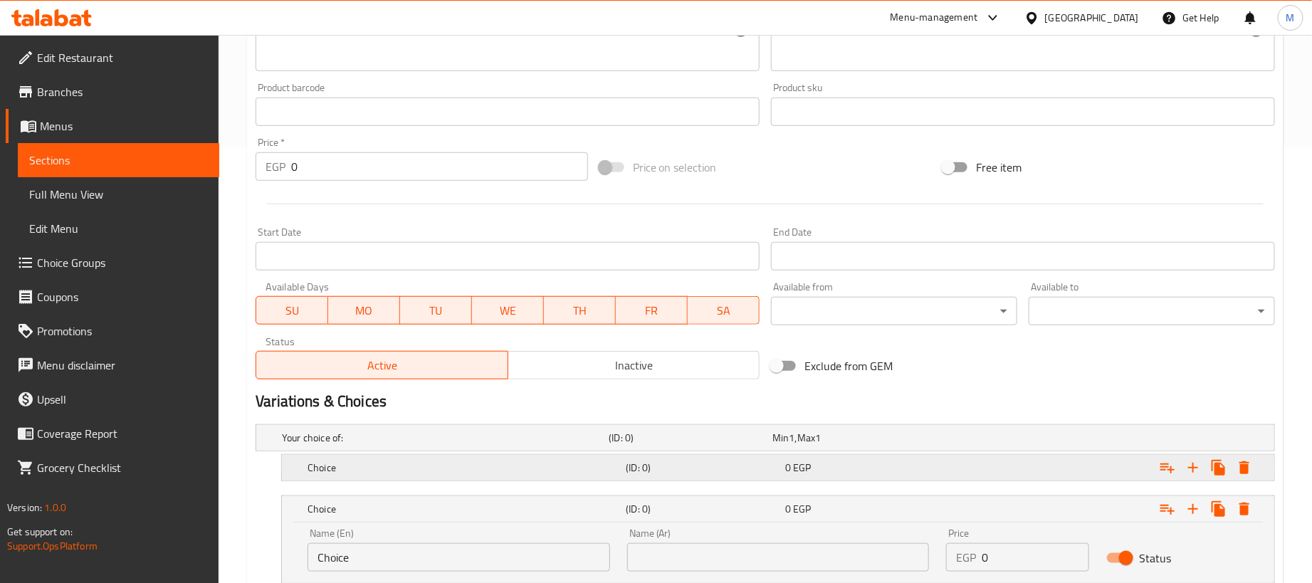
click at [1011, 441] on div "Expand" at bounding box center [1096, 438] width 327 height 6
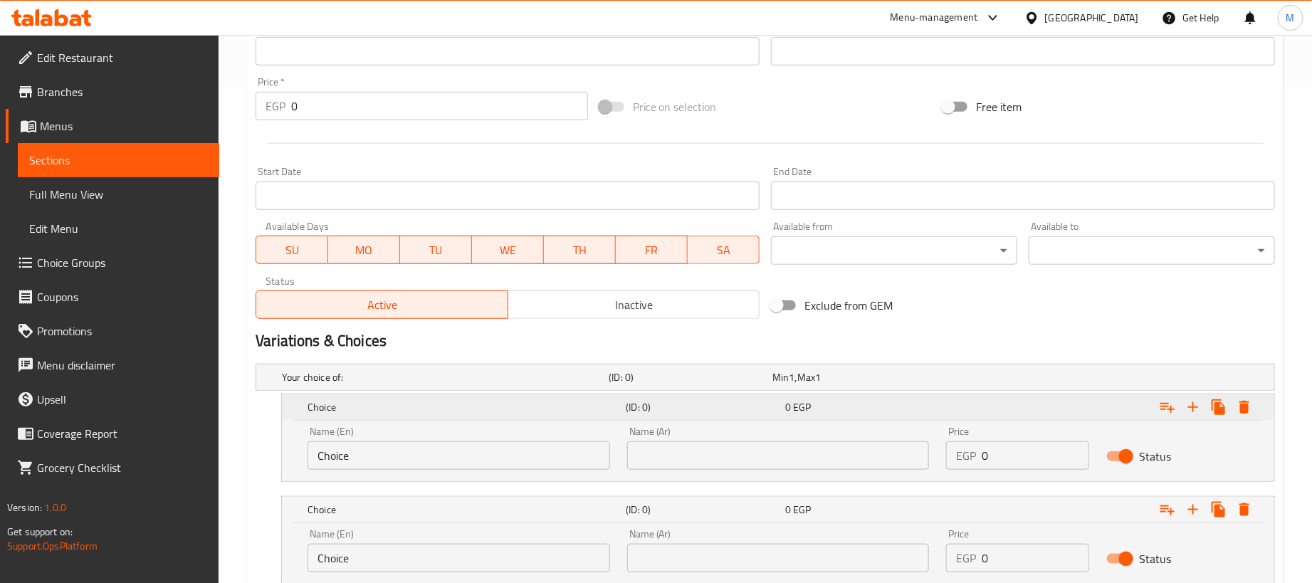
scroll to position [600, 0]
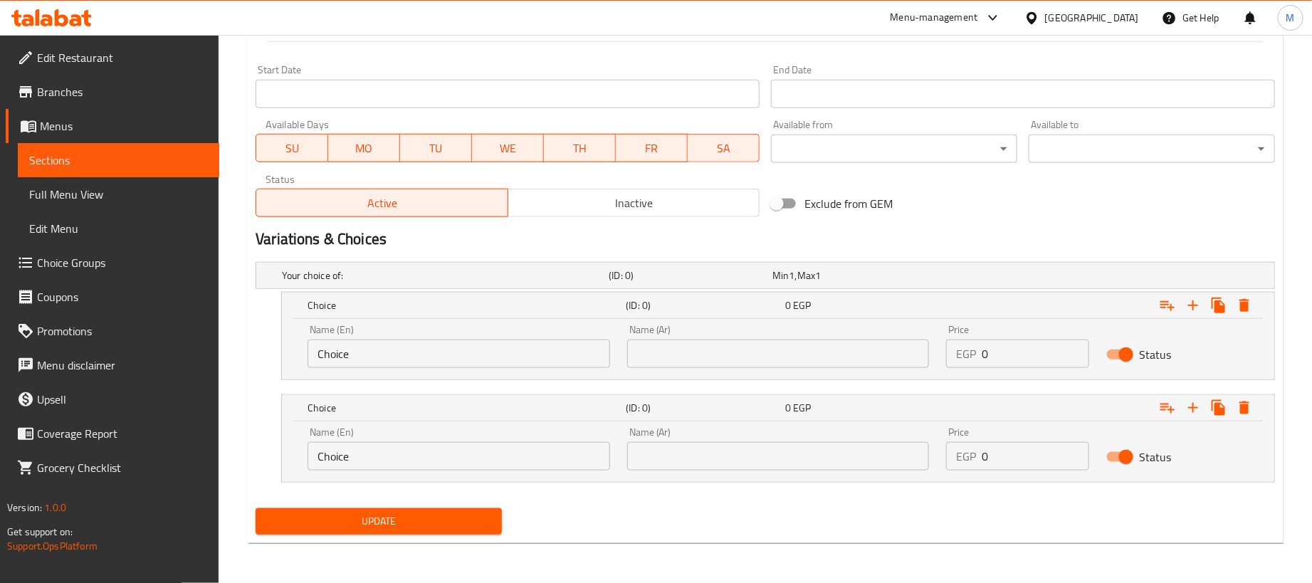
click at [1027, 353] on input "0" at bounding box center [1035, 354] width 107 height 28
paste input "16"
type input "160"
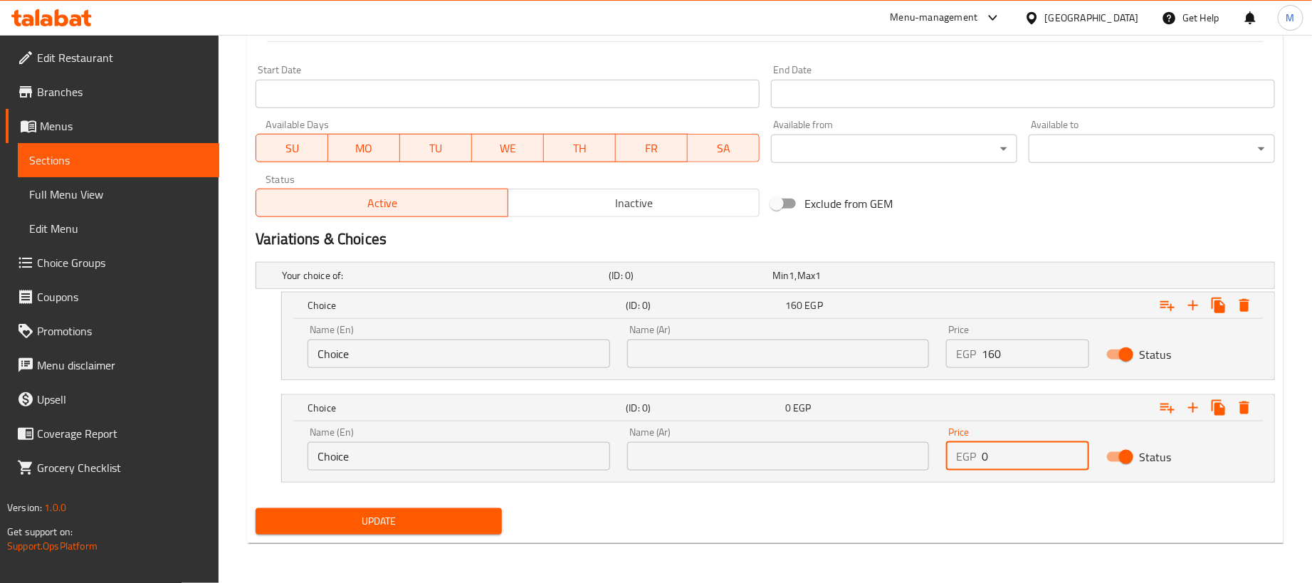
click at [1029, 453] on input "0" at bounding box center [1035, 456] width 107 height 28
paste input "4"
type input "40"
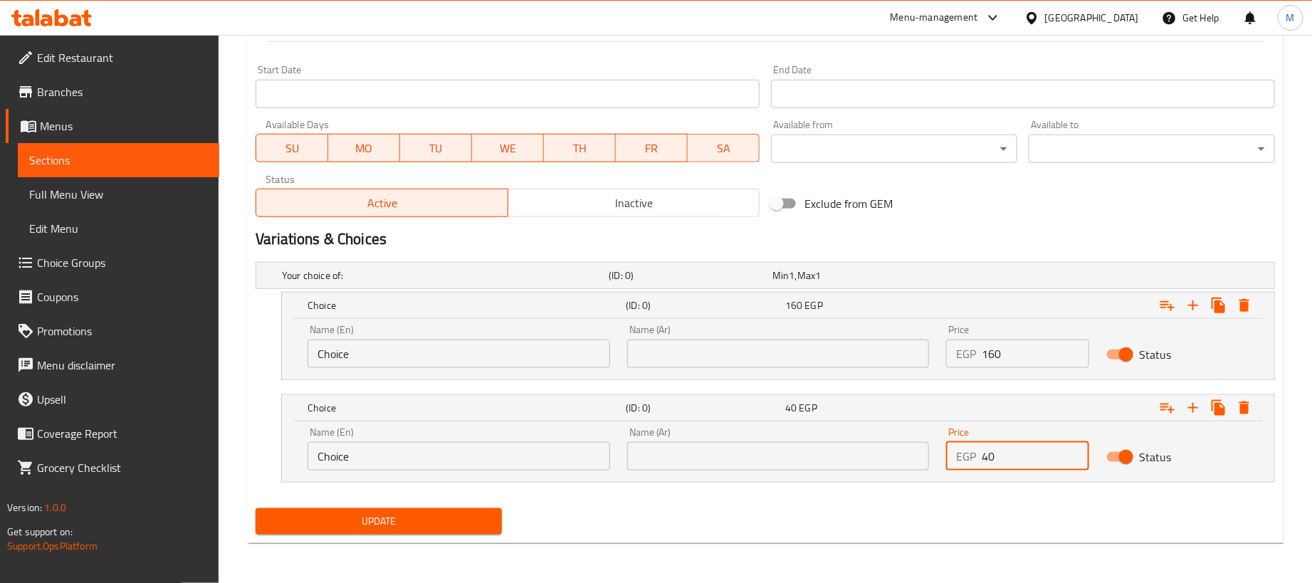
click at [803, 348] on input "text" at bounding box center [778, 354] width 303 height 28
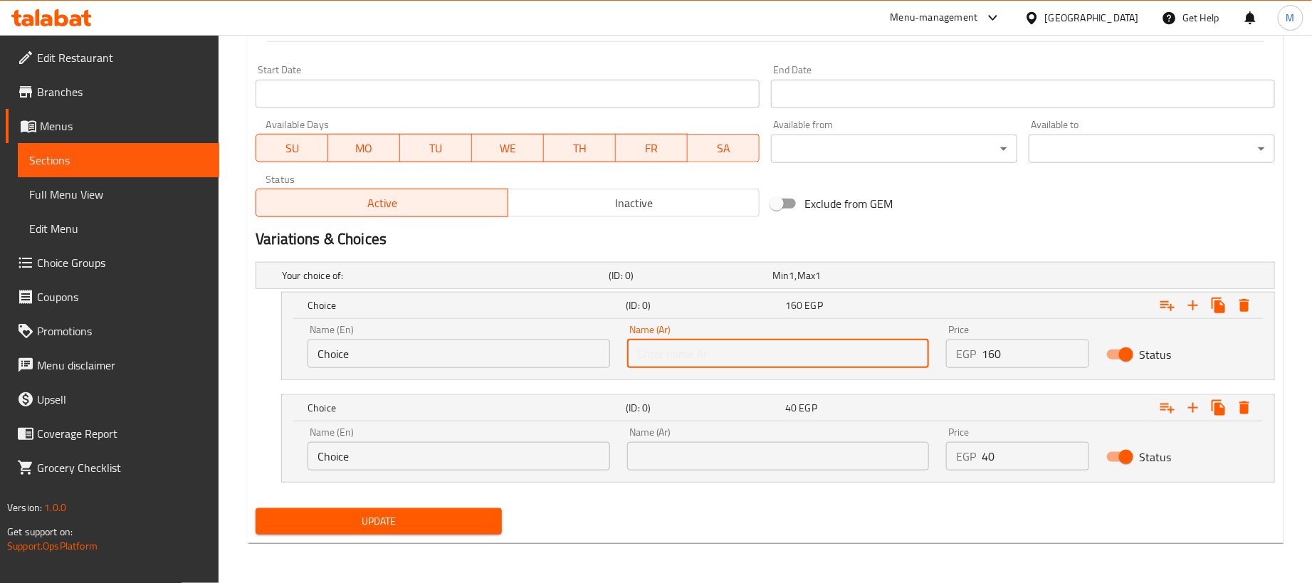
type input "1 كجم"
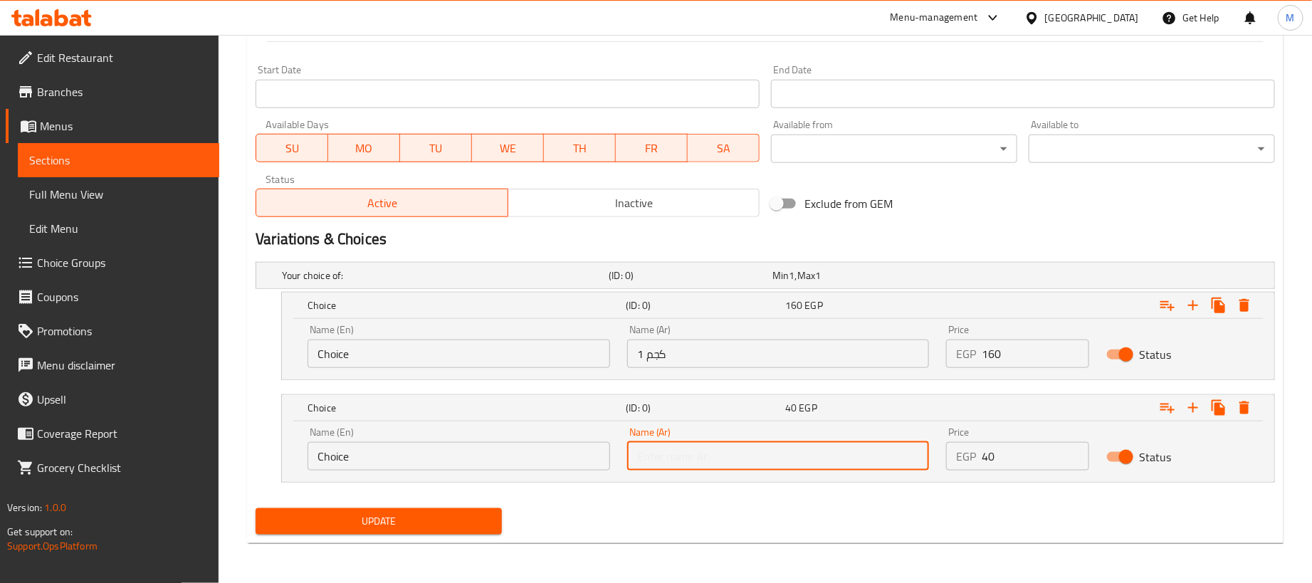
click at [769, 457] on input "text" at bounding box center [778, 456] width 303 height 28
type input "250جم"
click at [433, 354] on input "Choice" at bounding box center [458, 354] width 303 height 28
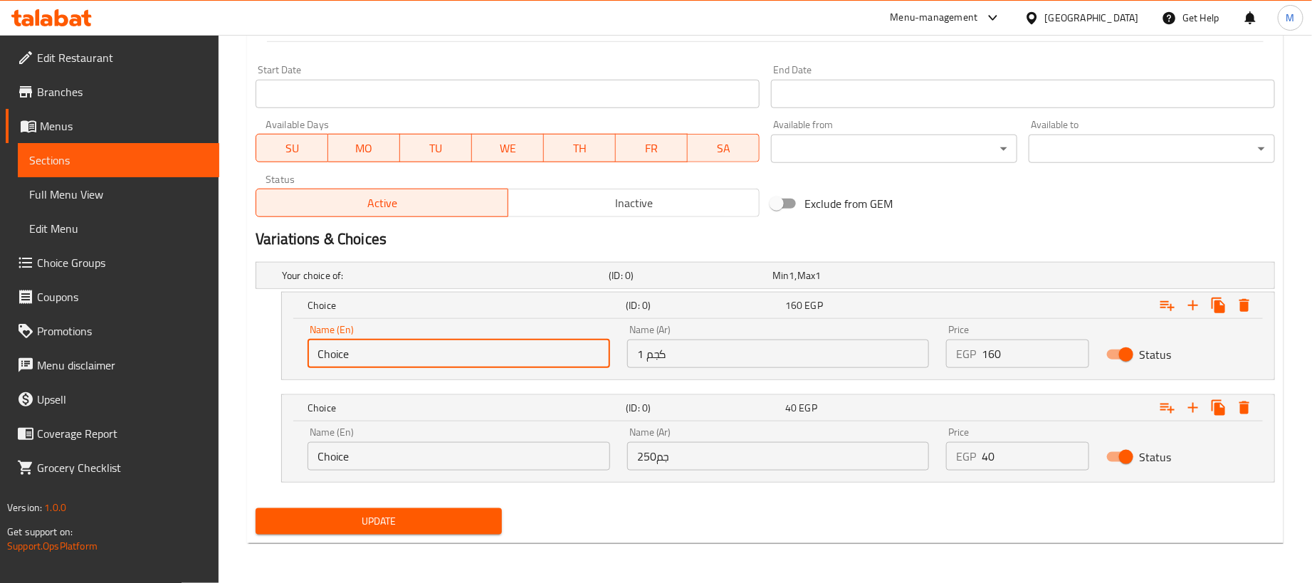
click at [433, 354] on input "Choice" at bounding box center [458, 354] width 303 height 28
type input "1kg"
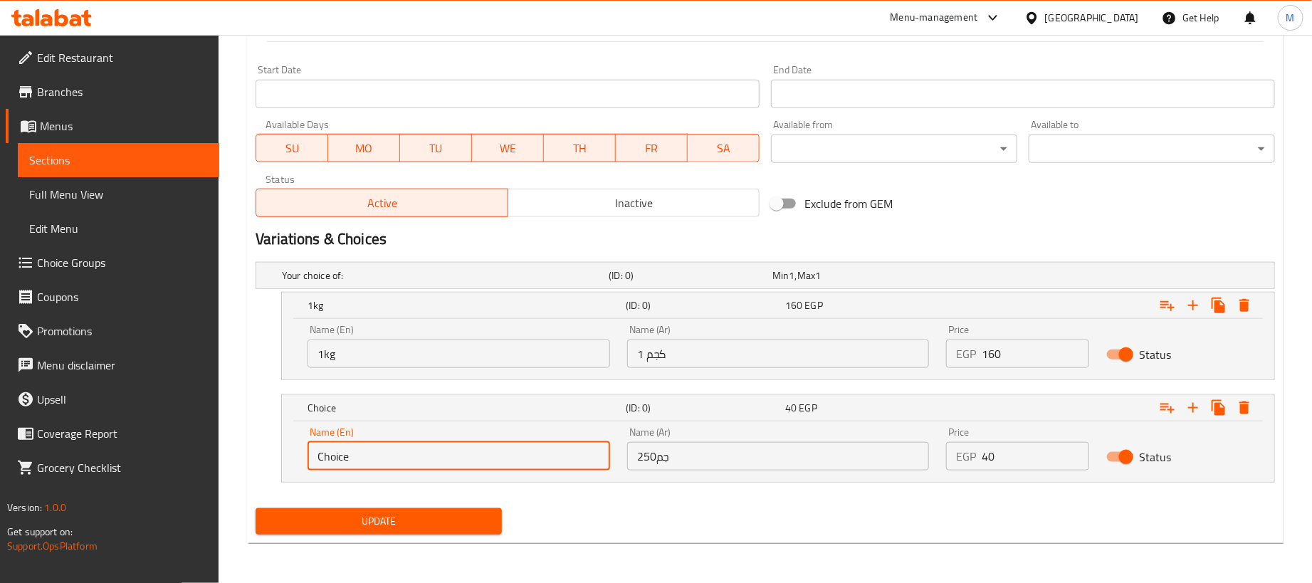
click at [448, 459] on input "Choice" at bounding box center [458, 456] width 303 height 28
click at [448, 459] on input "2" at bounding box center [458, 456] width 303 height 28
type input "250 gram"
click at [589, 517] on div "Update" at bounding box center [765, 522] width 1031 height 38
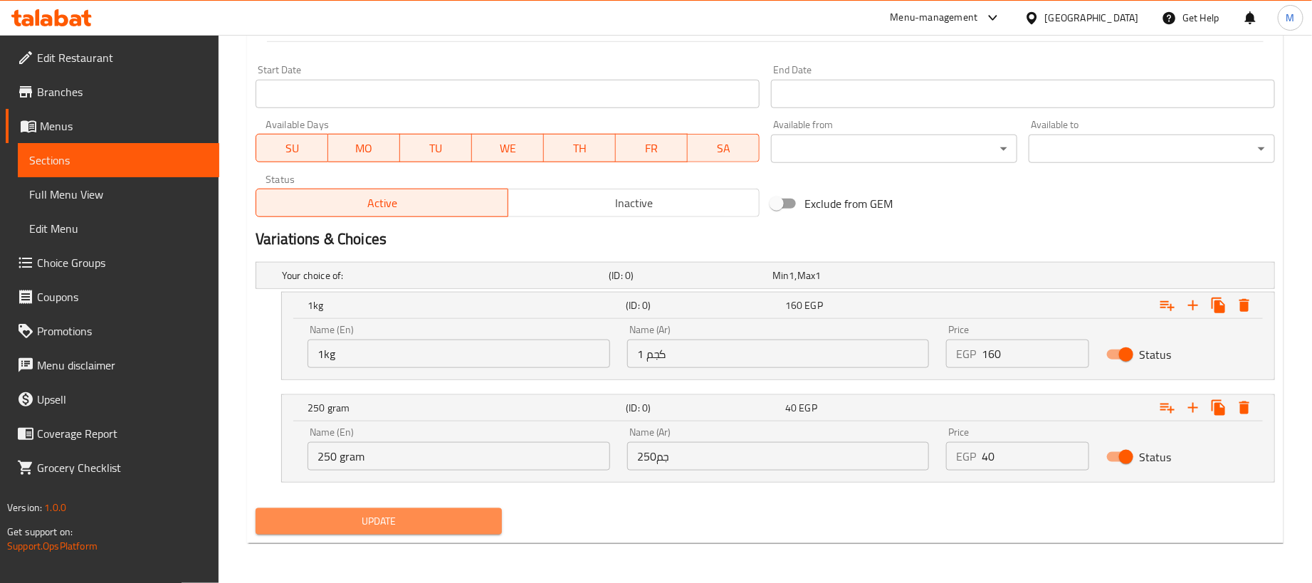
click at [500, 522] on button "Update" at bounding box center [379, 521] width 246 height 26
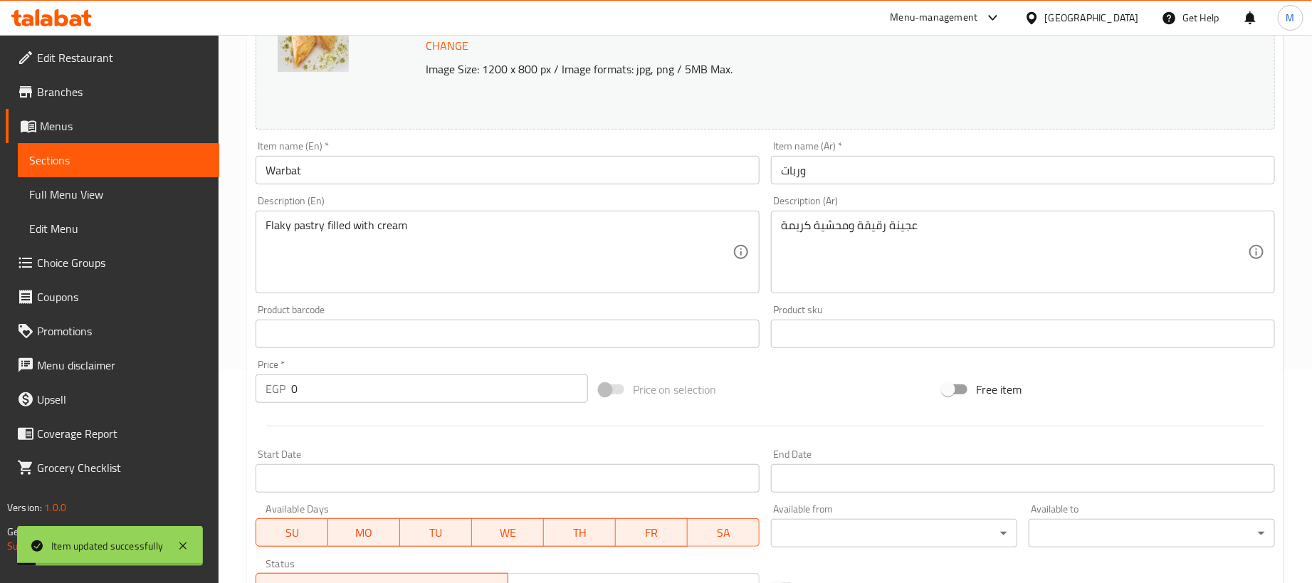
scroll to position [0, 0]
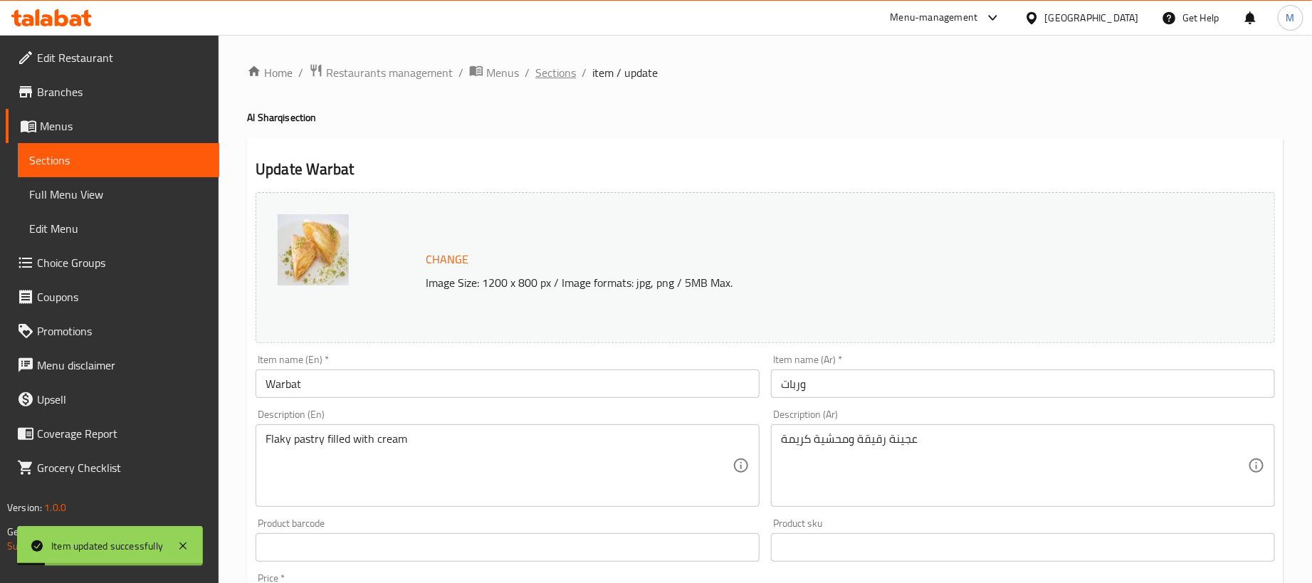
click at [570, 73] on span "Sections" at bounding box center [555, 72] width 41 height 17
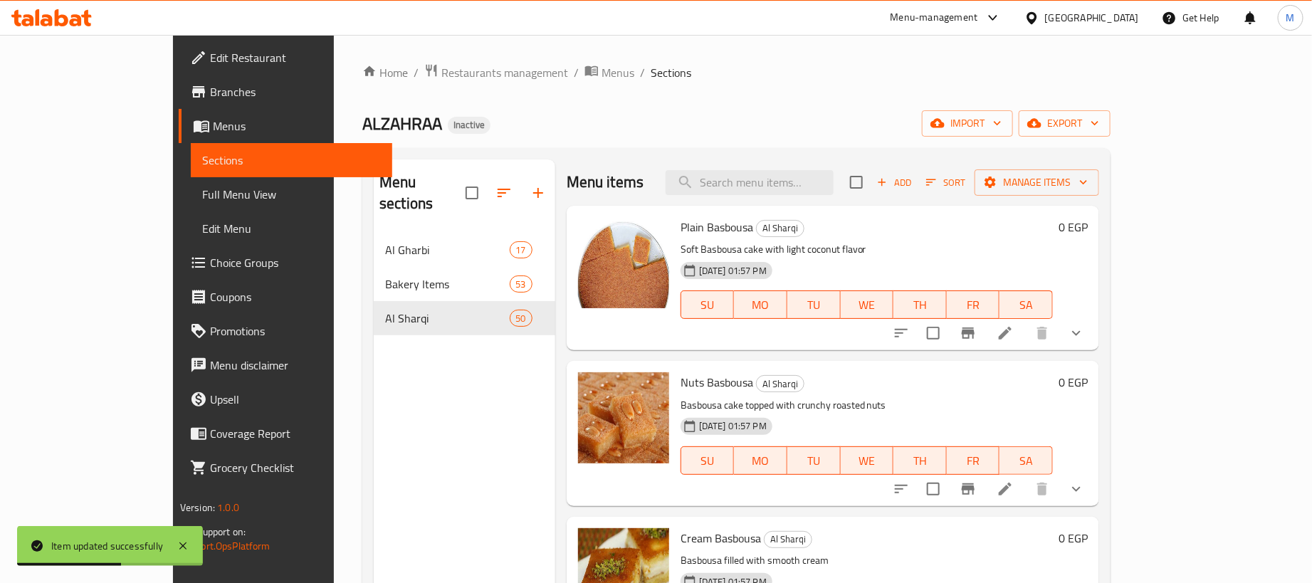
click at [857, 165] on div "Menu items Add Sort Manage items" at bounding box center [833, 182] width 532 height 46
click at [833, 182] on input "search" at bounding box center [750, 182] width 168 height 25
paste input "بقلاوة اساور لوز"
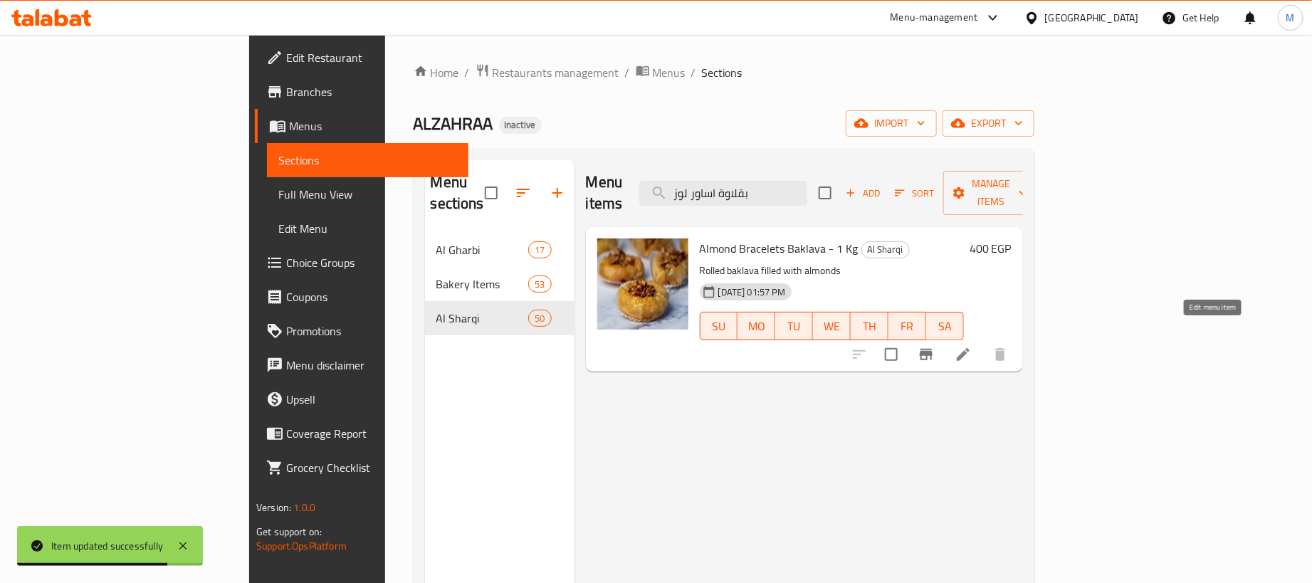
type input "بقلاوة اساور لوز"
click at [972, 346] on icon at bounding box center [962, 354] width 17 height 17
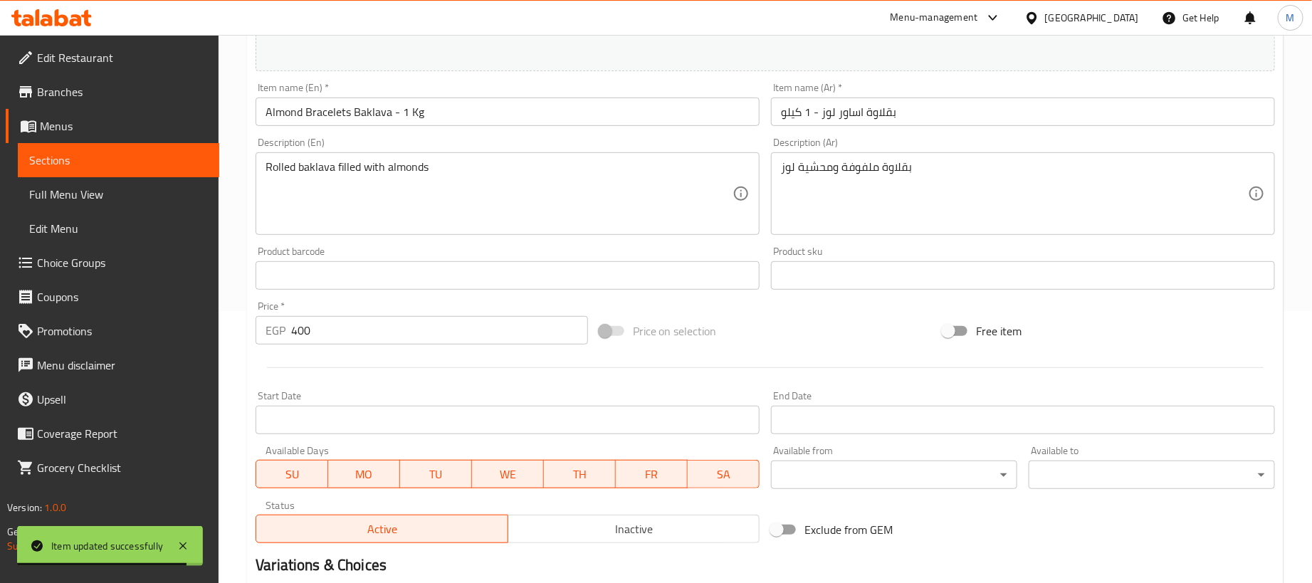
scroll to position [320, 0]
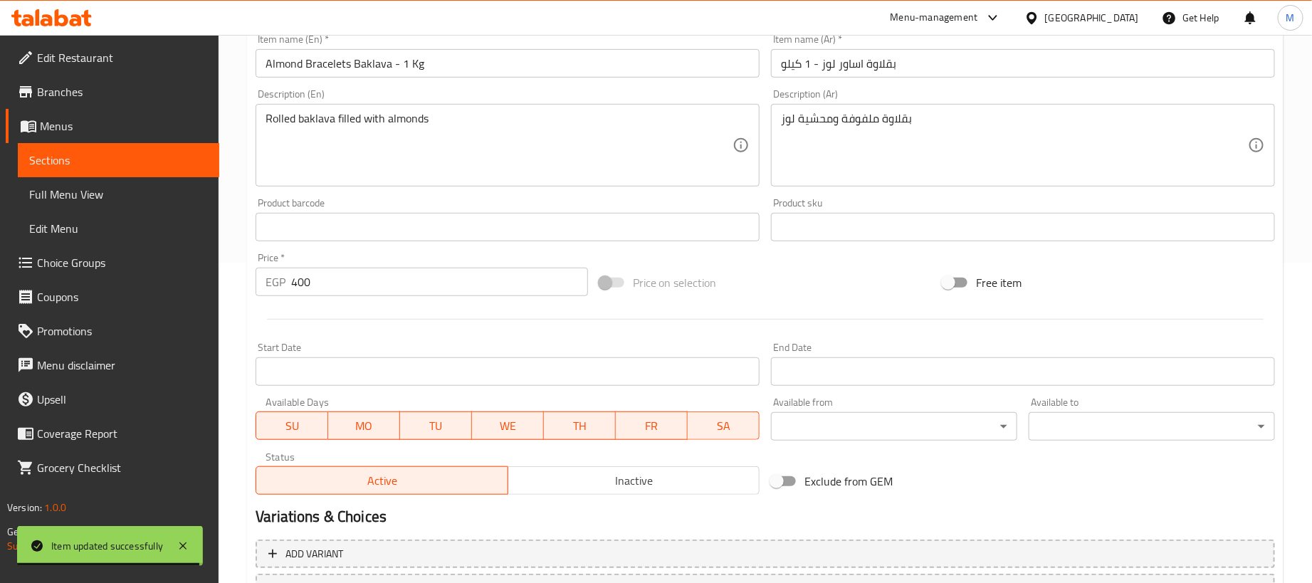
click at [976, 70] on input "بقلاوة اساور لوز - 1 كيلو" at bounding box center [1023, 63] width 504 height 28
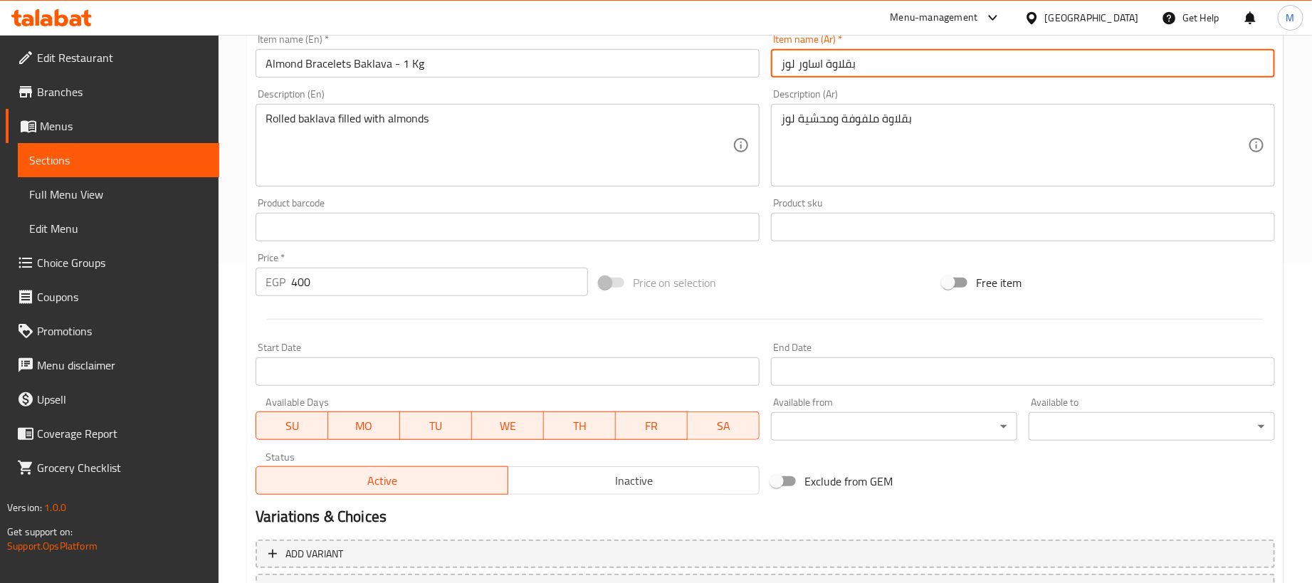
type input "بقلاوة اساور لوز"
click at [679, 68] on input "Almond Bracelets Baklava - 1 Kg" at bounding box center [508, 63] width 504 height 28
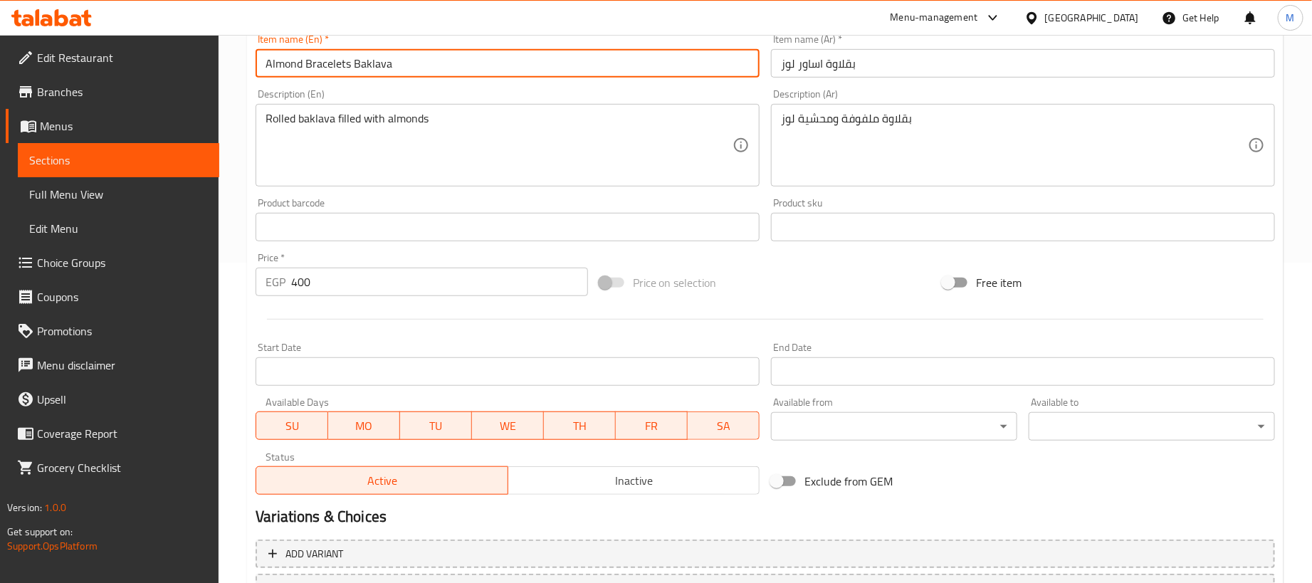
type input "Almond Bracelets Baklava"
click at [498, 278] on input "400" at bounding box center [439, 282] width 297 height 28
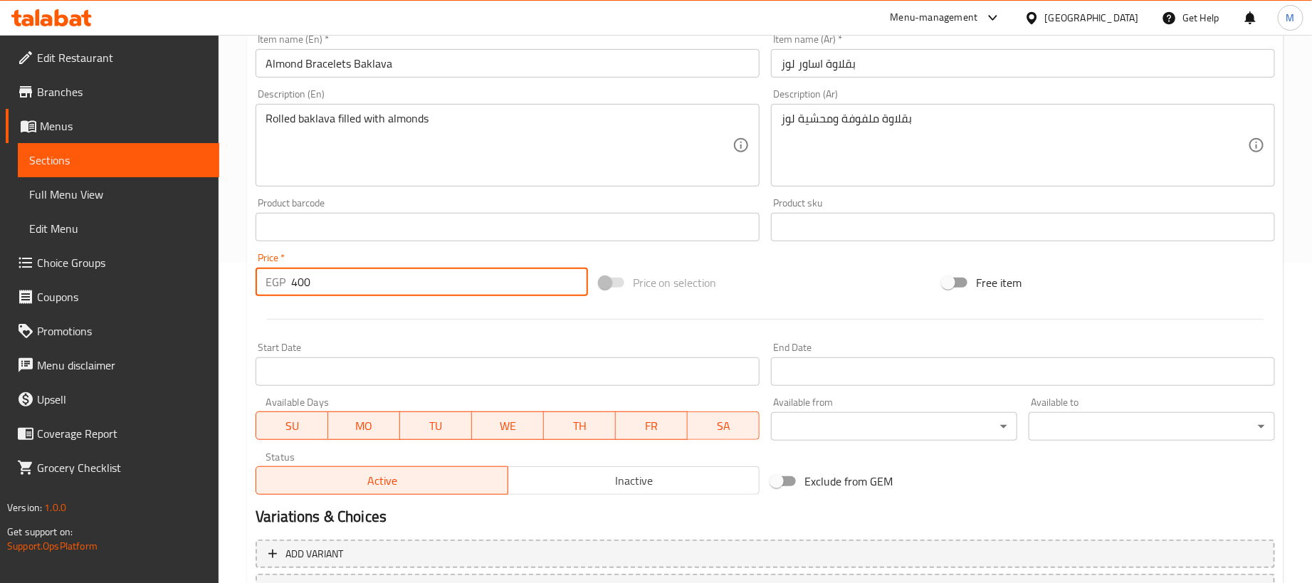
click at [498, 278] on input "400" at bounding box center [439, 282] width 297 height 28
type input "0"
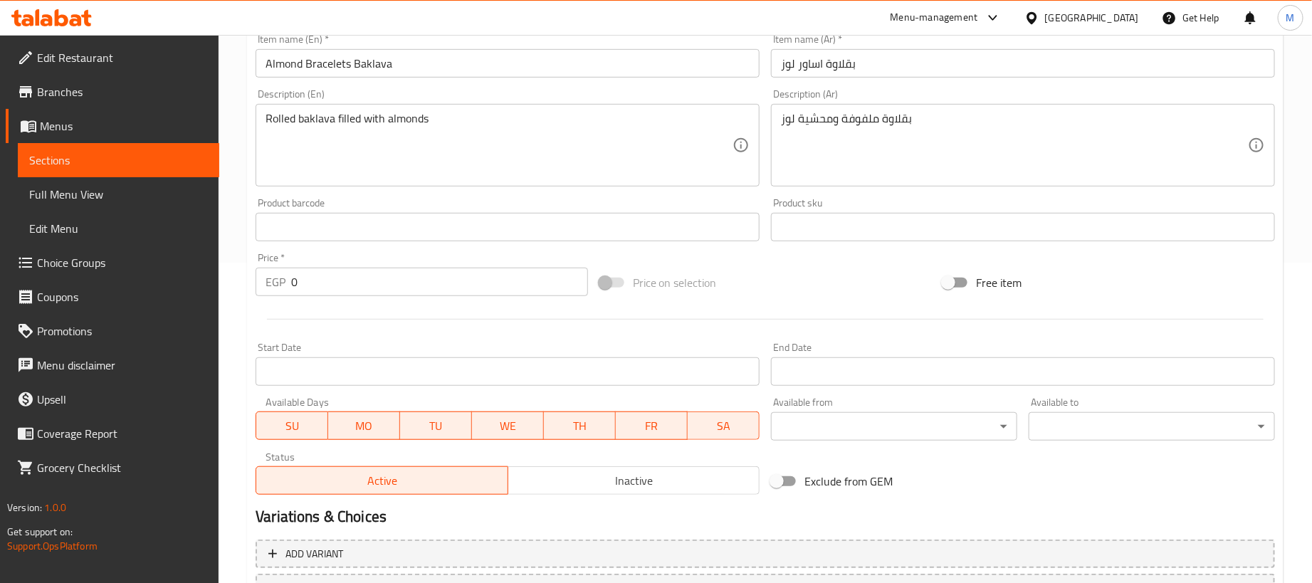
click at [510, 330] on div at bounding box center [765, 319] width 1031 height 35
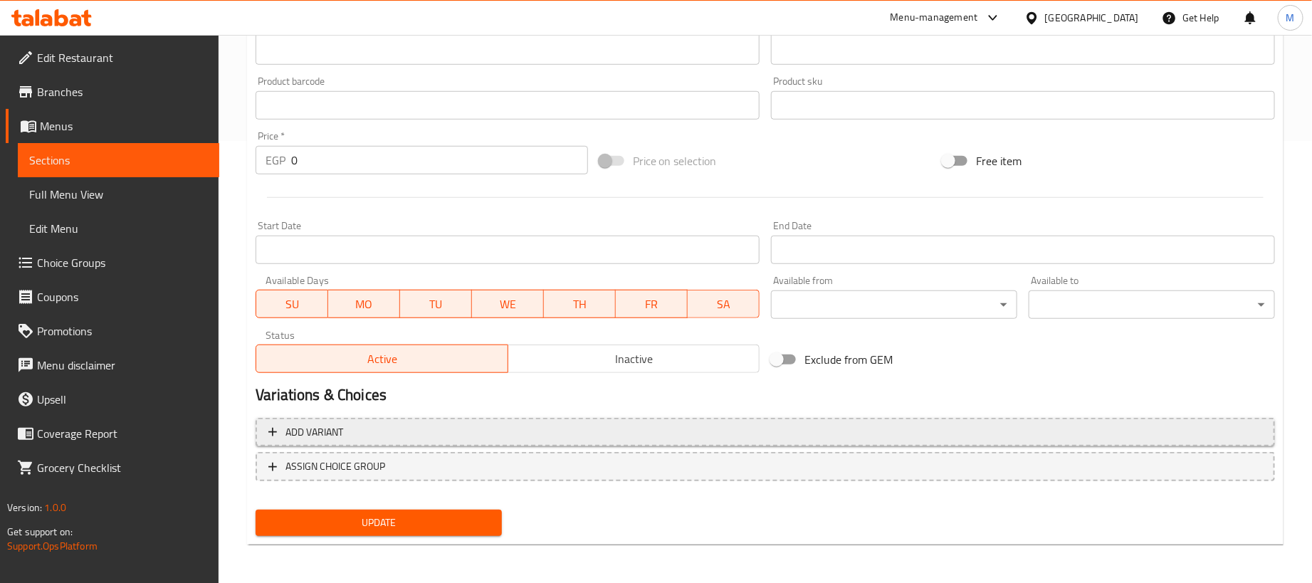
click at [987, 432] on span "Add variant" at bounding box center [765, 433] width 994 height 18
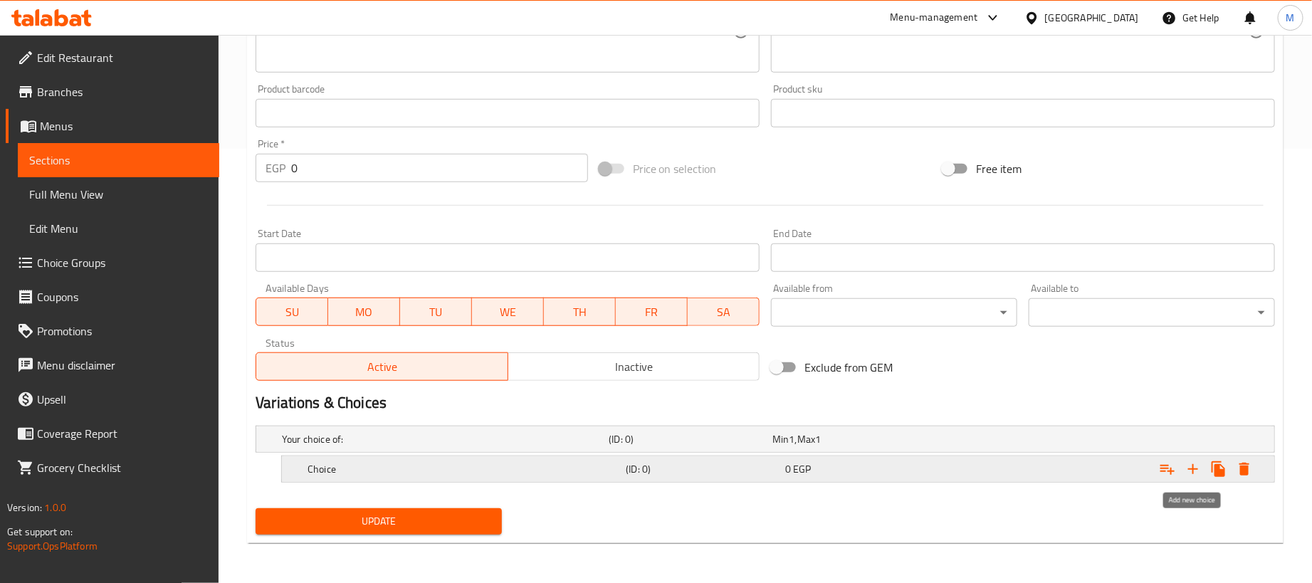
click at [1194, 466] on icon "Expand" at bounding box center [1192, 469] width 17 height 17
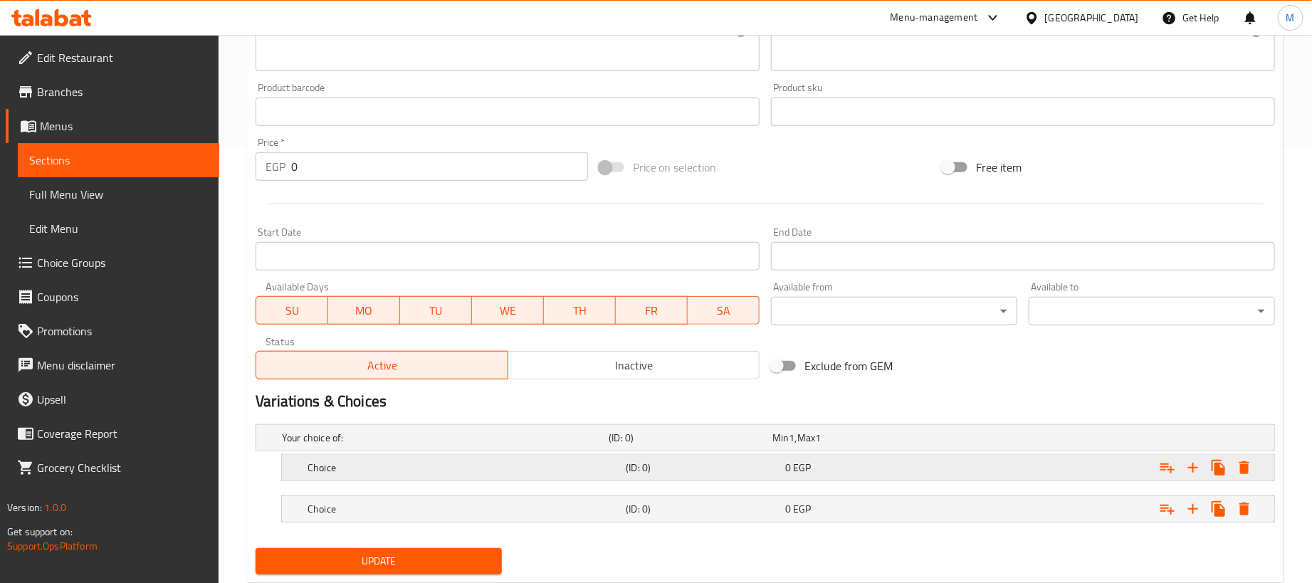
drag, startPoint x: 1008, startPoint y: 510, endPoint x: 996, endPoint y: 483, distance: 30.3
click at [1006, 441] on div "Expand" at bounding box center [1096, 438] width 327 height 6
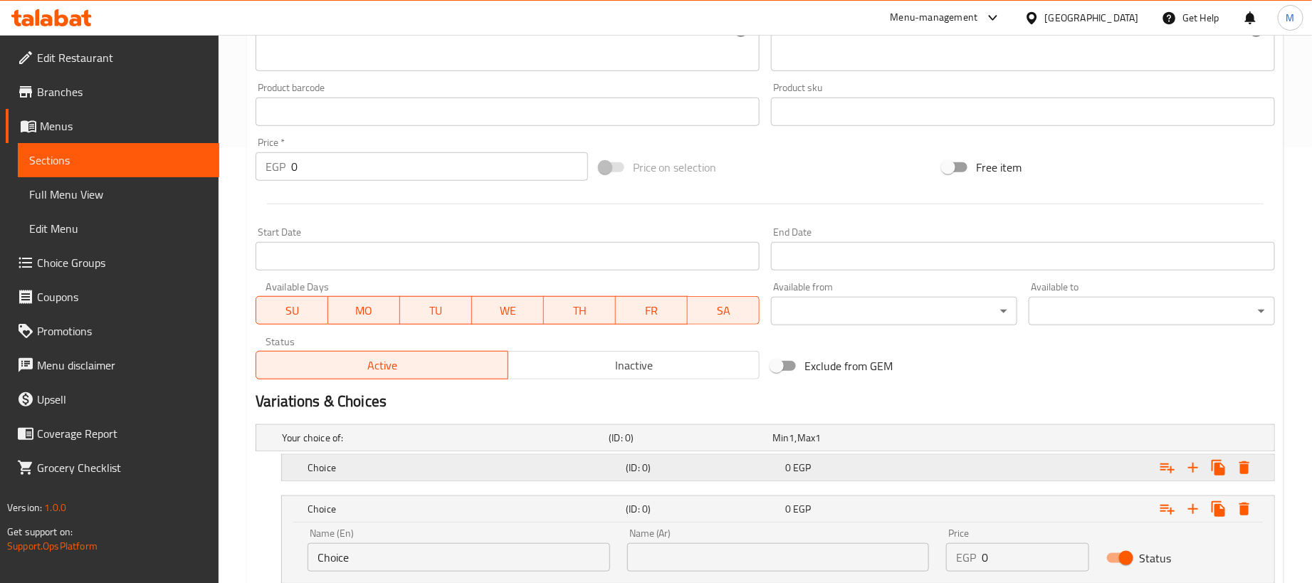
click at [994, 441] on div "Expand" at bounding box center [1096, 438] width 327 height 6
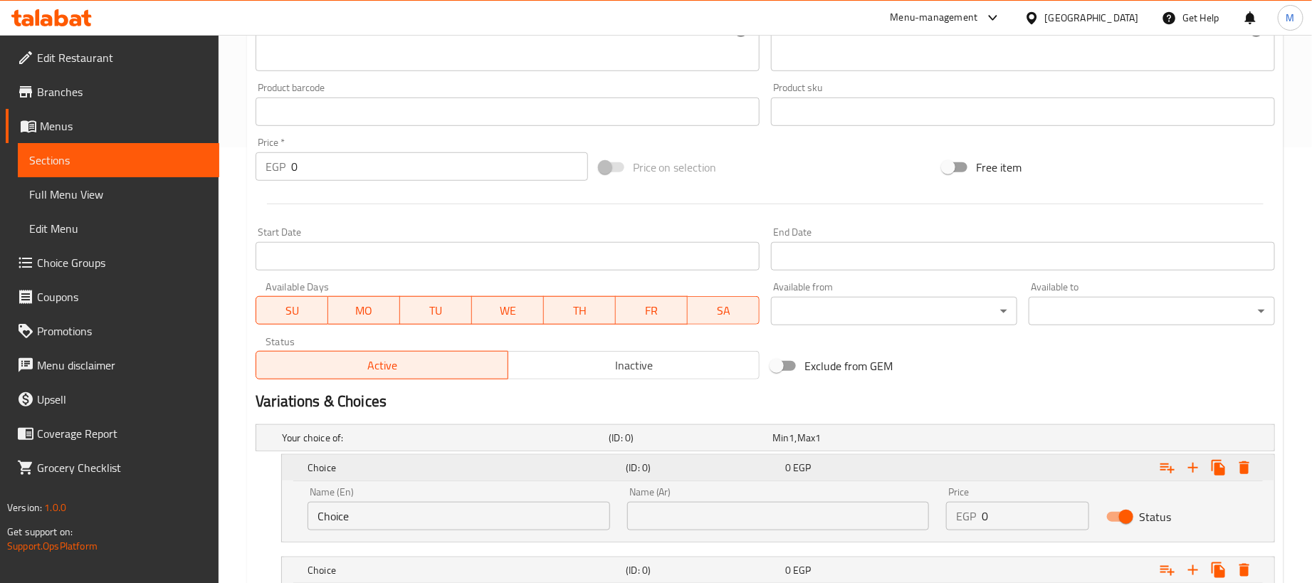
scroll to position [600, 0]
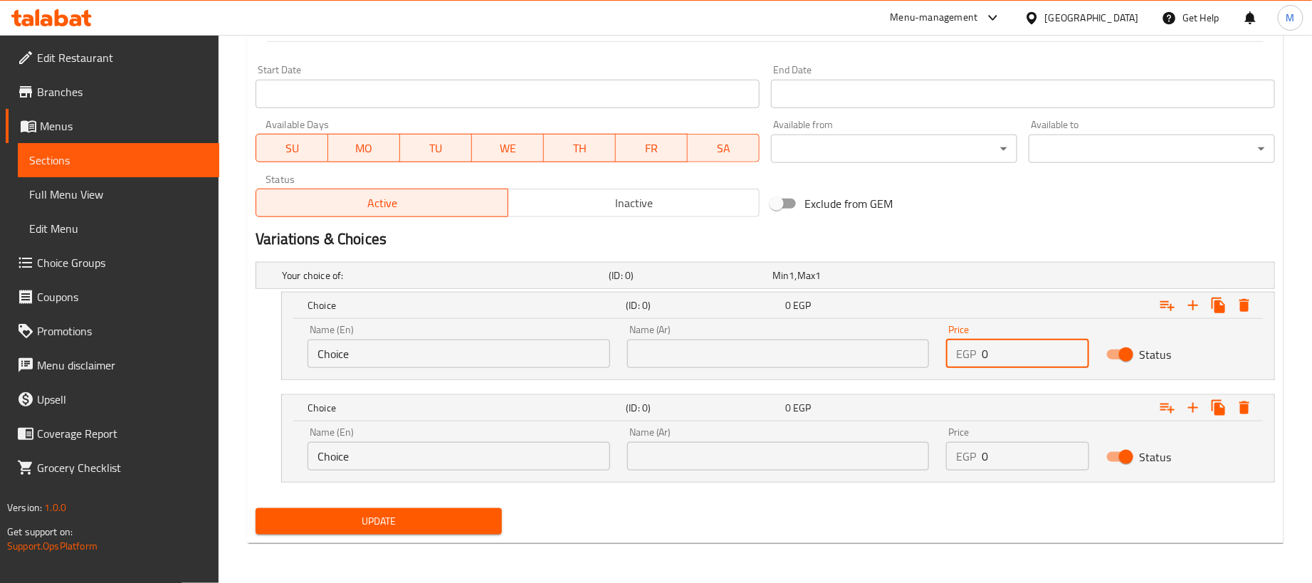
click at [1004, 354] on input "0" at bounding box center [1035, 354] width 107 height 28
paste input "40"
type input "400"
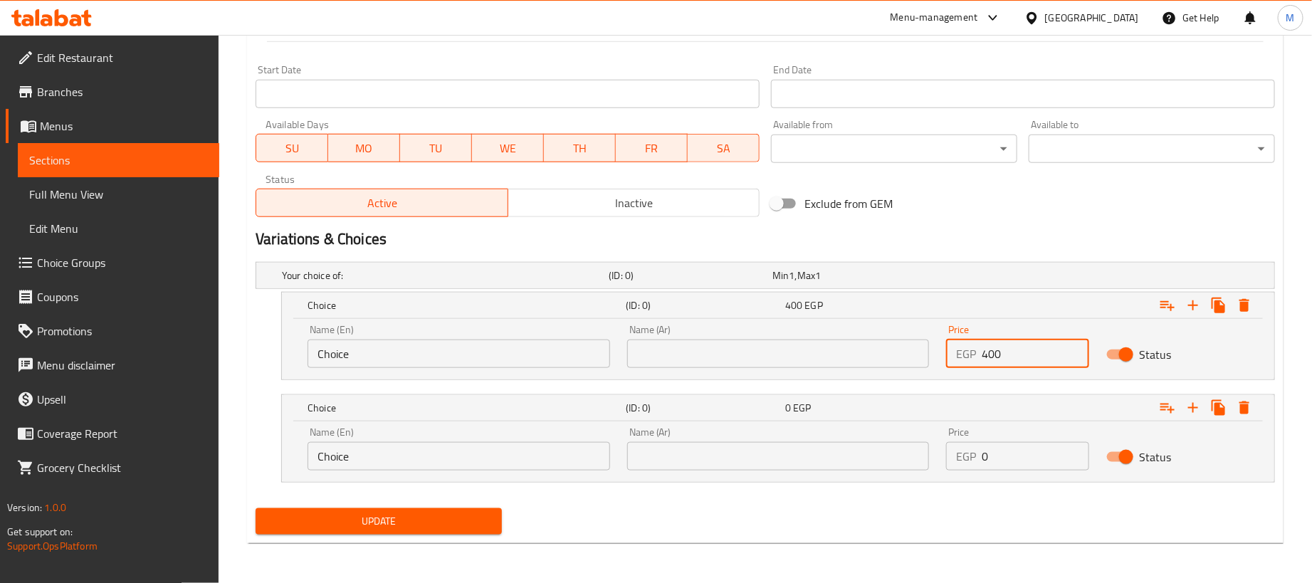
click at [819, 350] on input "text" at bounding box center [778, 354] width 303 height 28
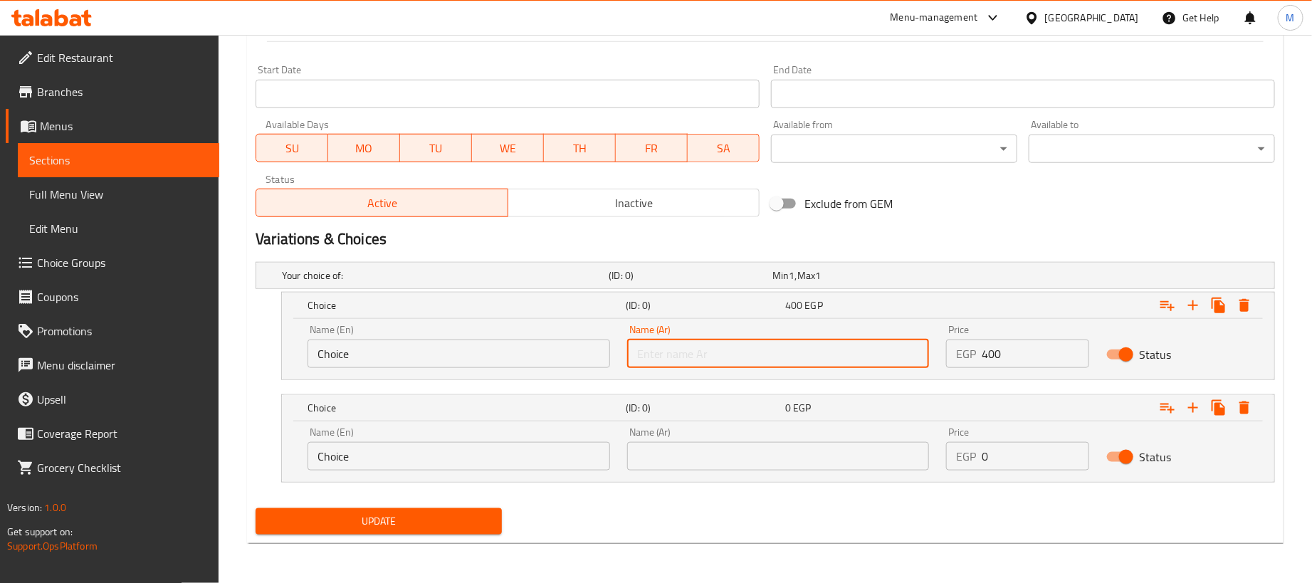
type input "1 كجم"
click at [771, 466] on input "text" at bounding box center [778, 456] width 303 height 28
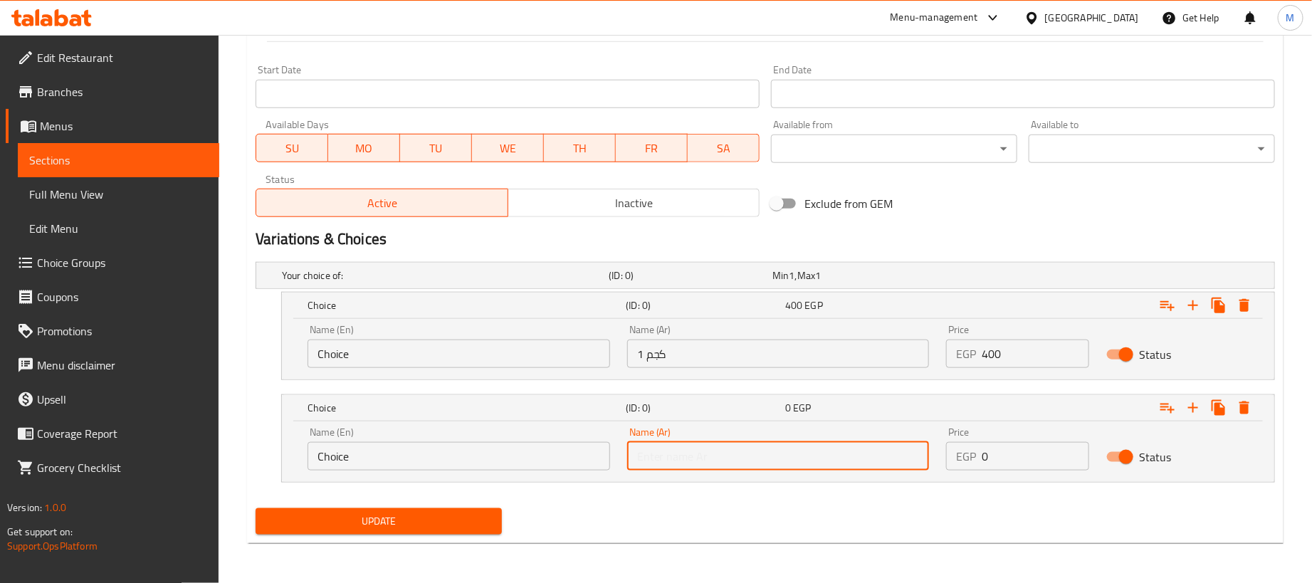
type input "250جم"
click at [426, 340] on input "Choice" at bounding box center [458, 354] width 303 height 28
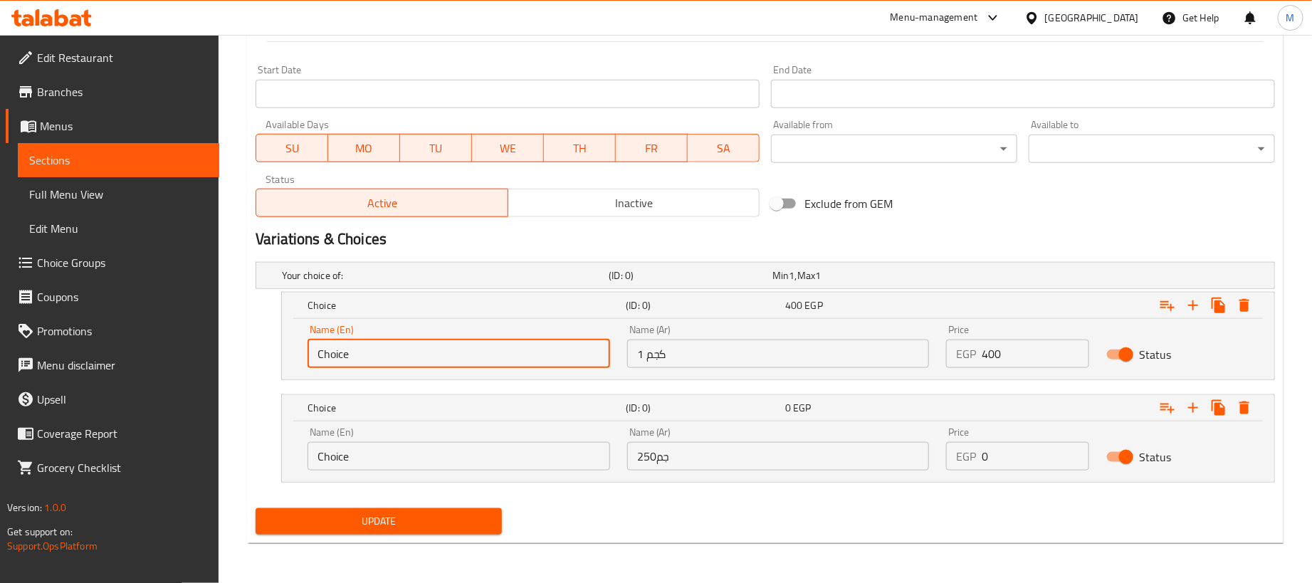
click at [426, 340] on input "Choice" at bounding box center [458, 354] width 303 height 28
type input "1kg"
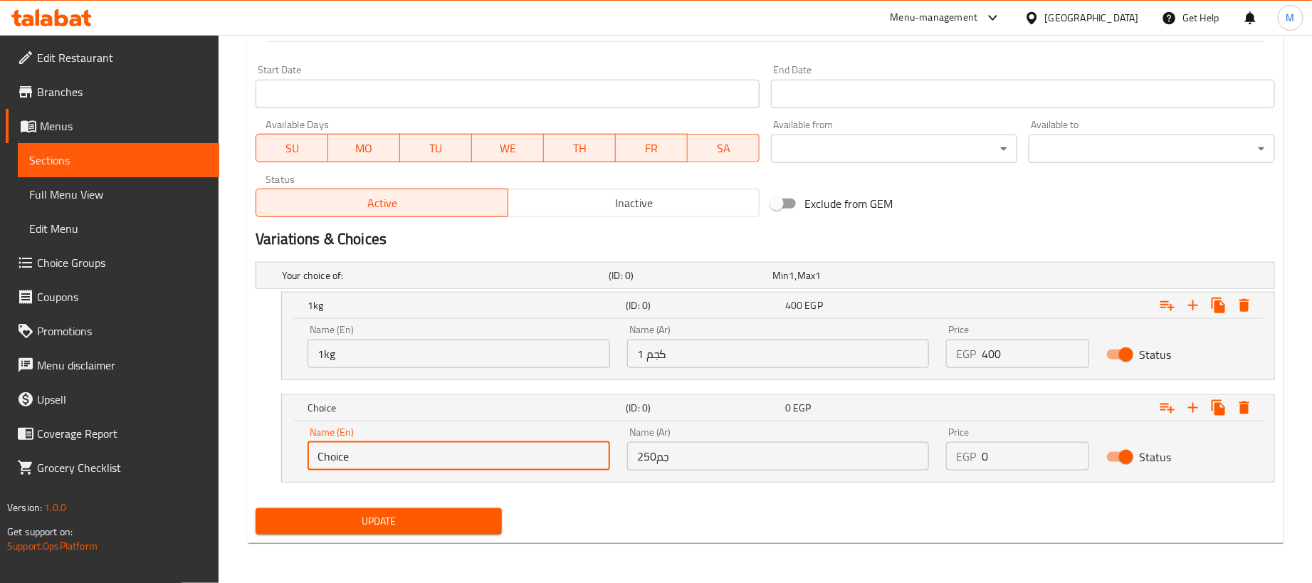
click at [436, 468] on input "Choice" at bounding box center [458, 456] width 303 height 28
click at [438, 468] on input "Choice" at bounding box center [458, 456] width 303 height 28
type input "250 gram"
click at [1030, 458] on input "0" at bounding box center [1035, 456] width 107 height 28
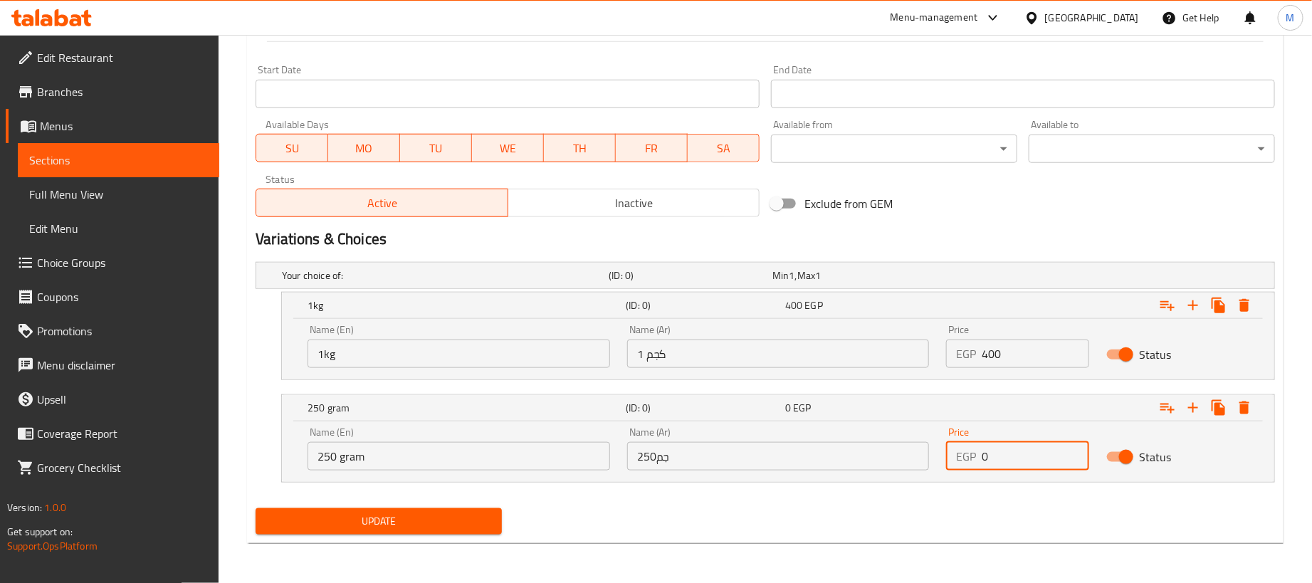
click at [1030, 458] on input "0" at bounding box center [1035, 456] width 107 height 28
paste input "10"
type input "100"
click at [829, 511] on div "Update" at bounding box center [765, 522] width 1031 height 38
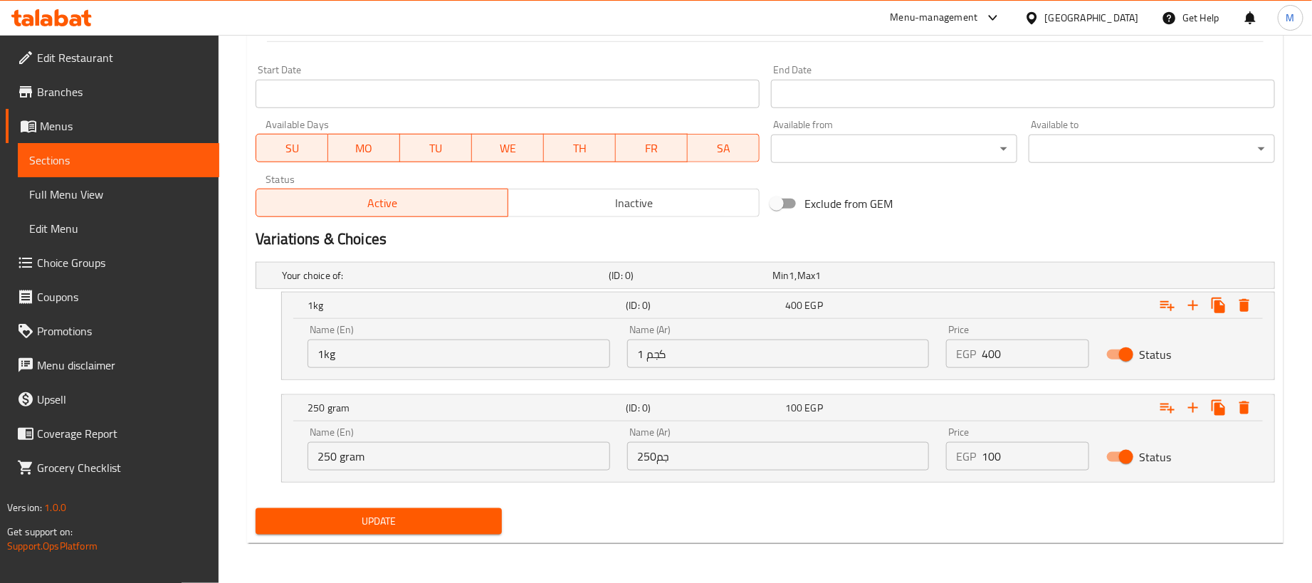
click at [428, 525] on span "Update" at bounding box center [378, 521] width 223 height 18
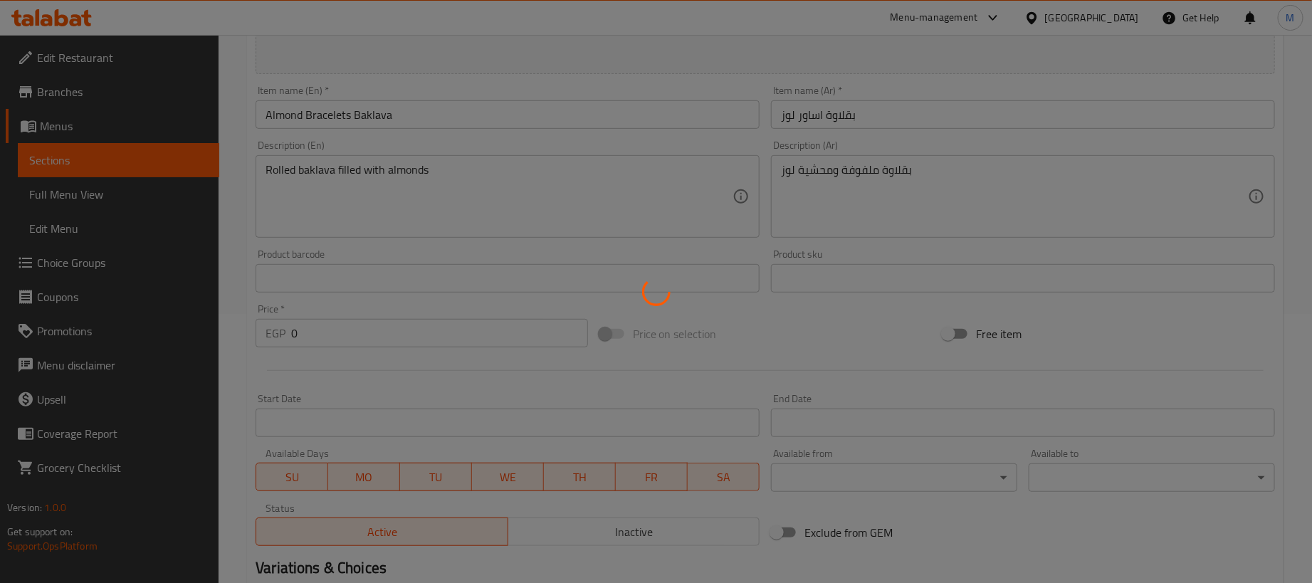
scroll to position [0, 0]
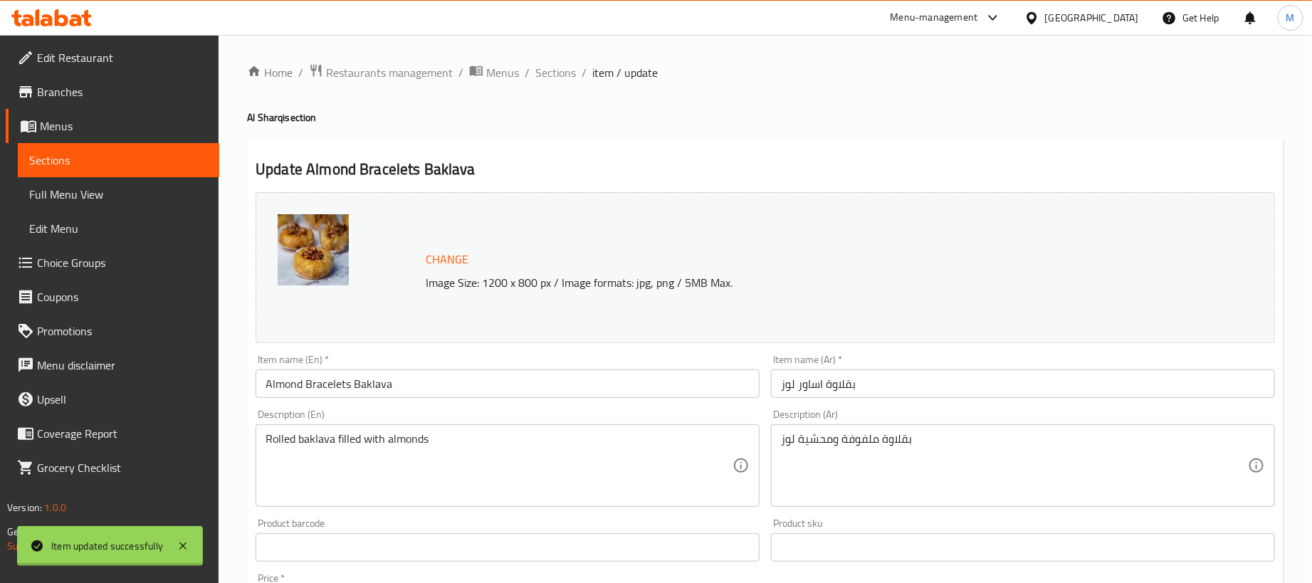
click at [545, 73] on div at bounding box center [656, 291] width 1312 height 583
click at [577, 73] on ol "Home / Restaurants management / Menus / Sections / item / update" at bounding box center [765, 72] width 1036 height 19
click at [547, 73] on span "Sections" at bounding box center [555, 72] width 41 height 17
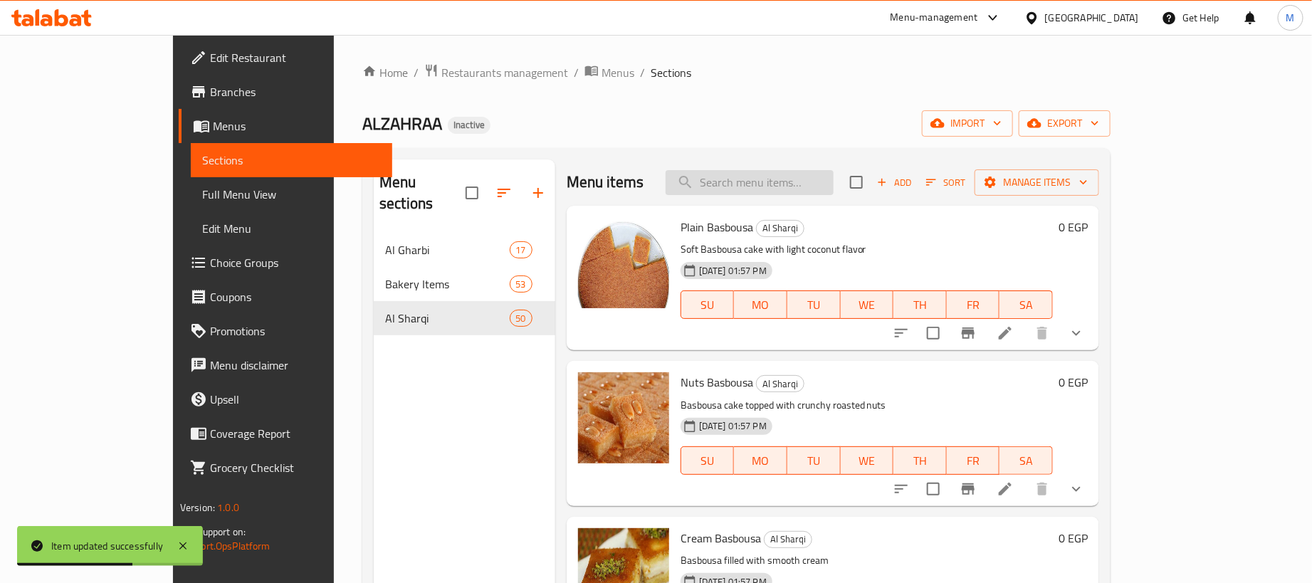
click at [831, 182] on input "search" at bounding box center [750, 182] width 168 height 25
paste input "بقلاوة سانيورة"
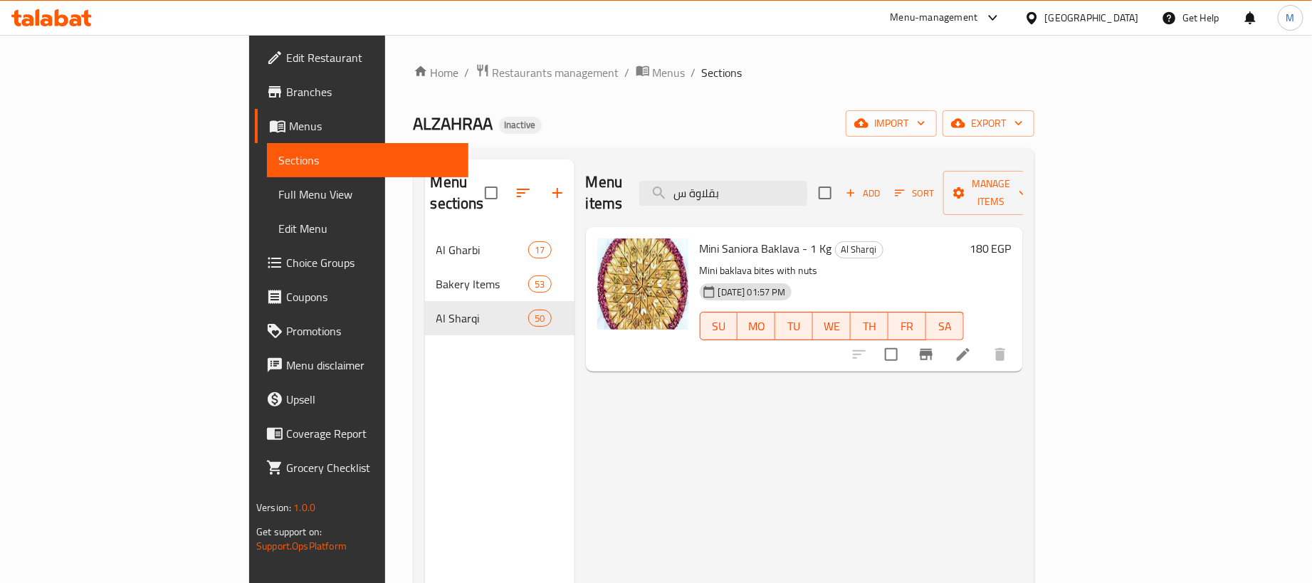
type input "بقلاوة س"
click at [969, 348] on icon at bounding box center [963, 354] width 13 height 13
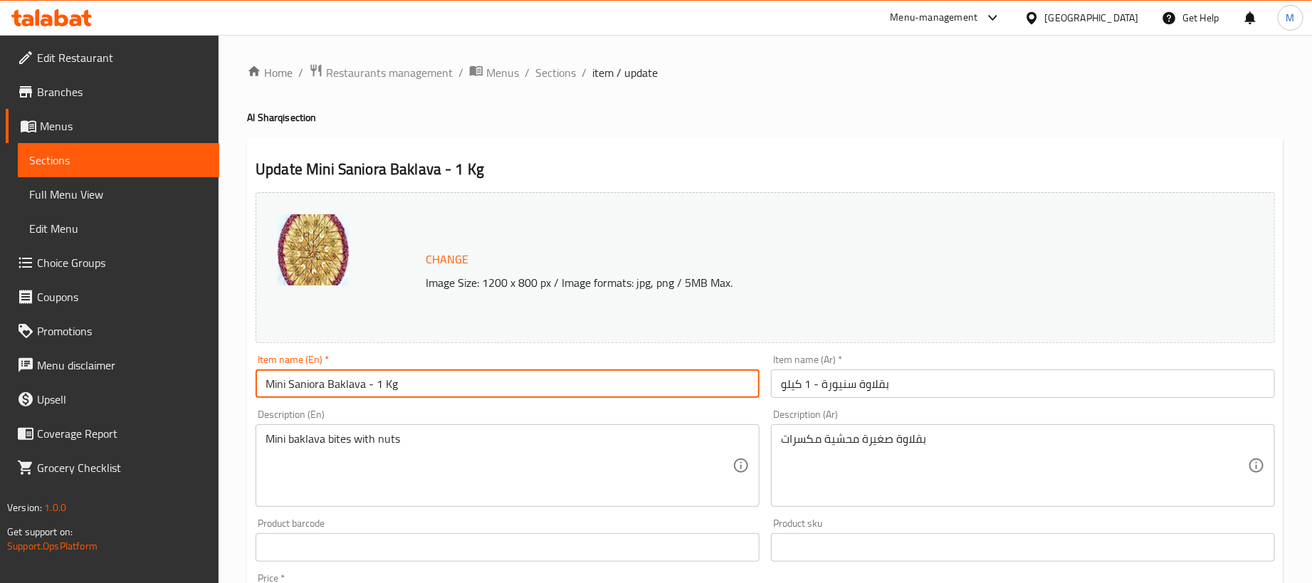
click at [274, 382] on input "Mini Saniora Baklava - 1 Kg" at bounding box center [508, 383] width 504 height 28
click at [648, 148] on div "Update Saniora Baklava - 1 Kg Change Image Size: 1200 x 800 px / Image formats:…" at bounding box center [765, 562] width 1036 height 849
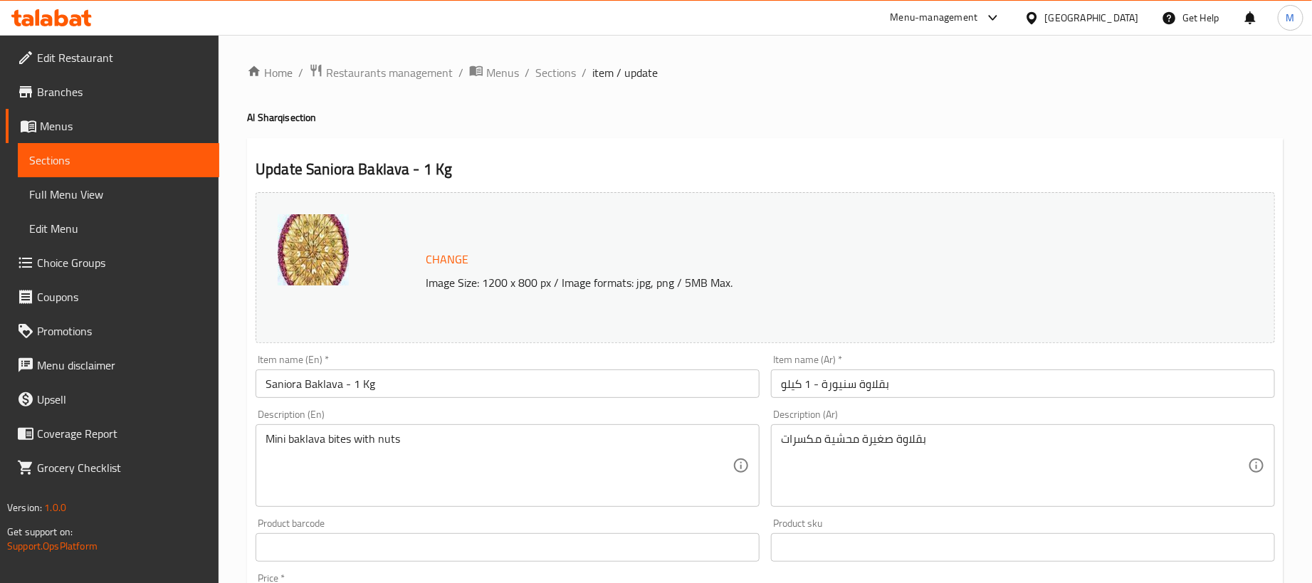
click at [461, 387] on input "Saniora Baklava - 1 Kg" at bounding box center [508, 383] width 504 height 28
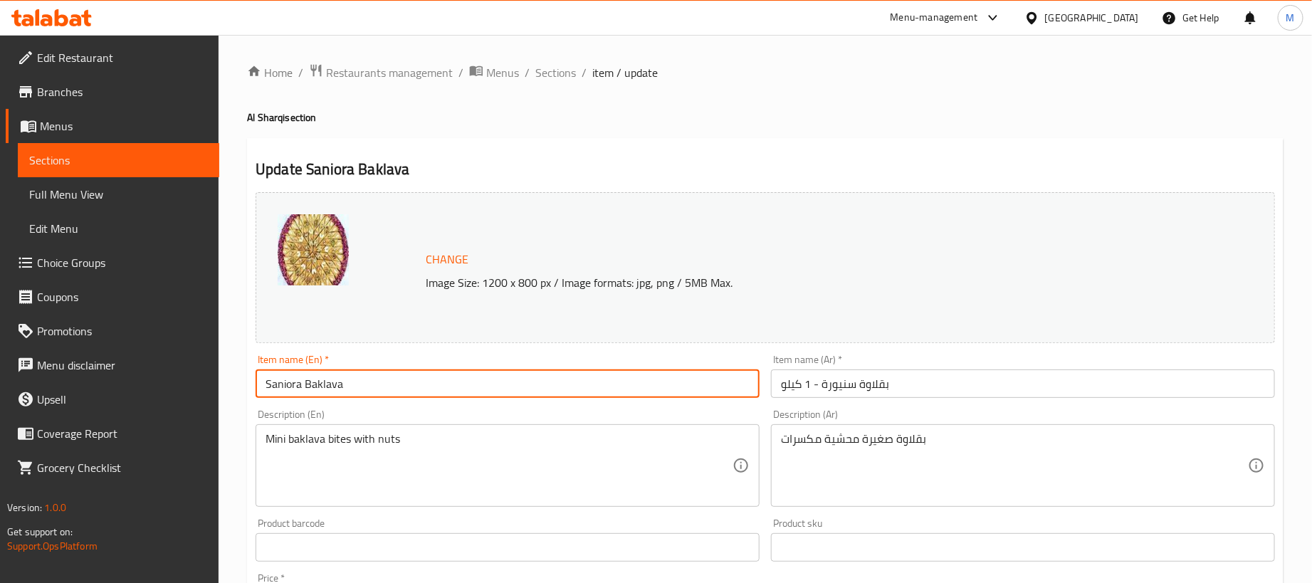
type input "Saniora Baklava"
click at [955, 372] on input "بقلاوة سنيورة - 1 كيلو" at bounding box center [1023, 383] width 504 height 28
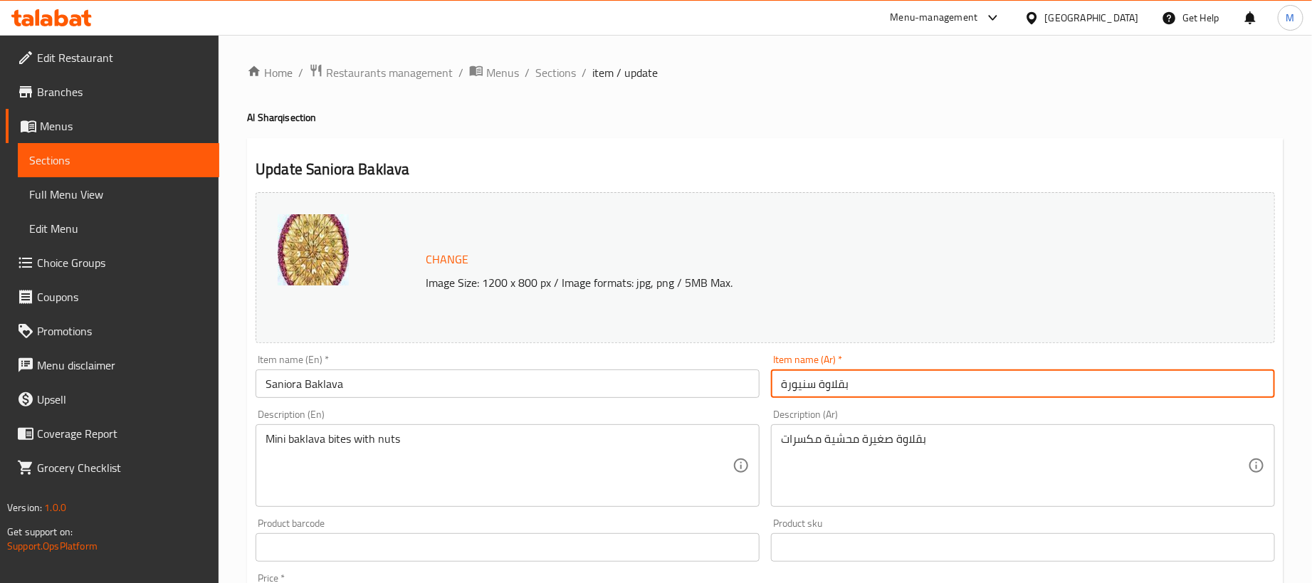
type input "بقلاوة سنيورة"
click at [835, 148] on div "Update Saniora Baklava Change Image Size: 1200 x 800 px / Image formats: jpg, p…" at bounding box center [765, 562] width 1036 height 849
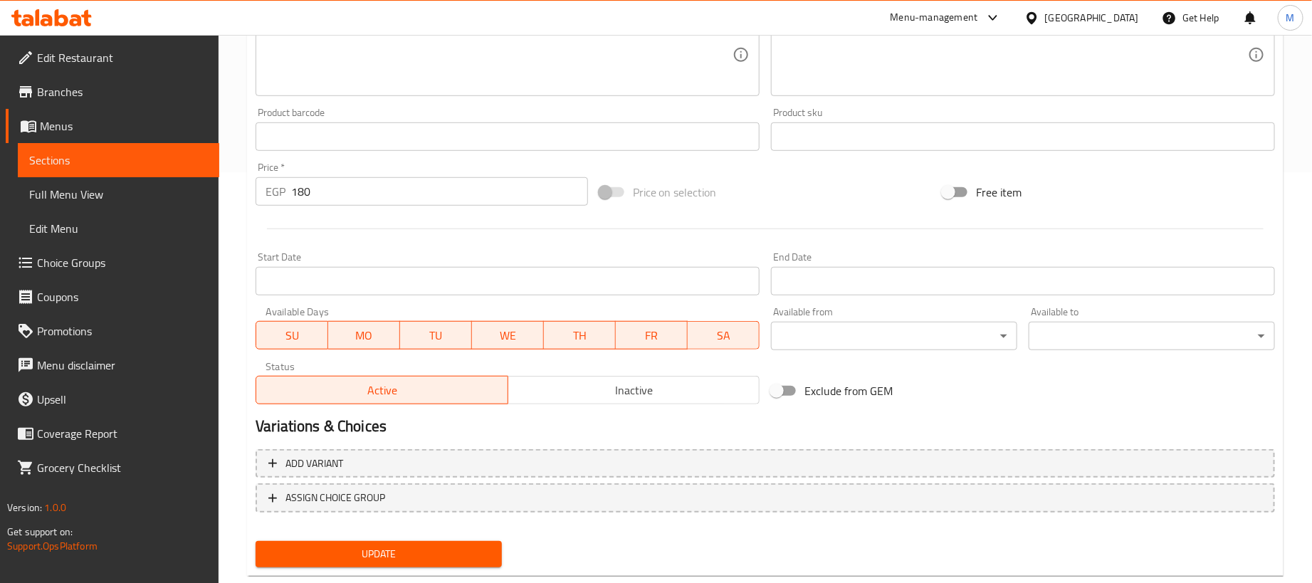
scroll to position [442, 0]
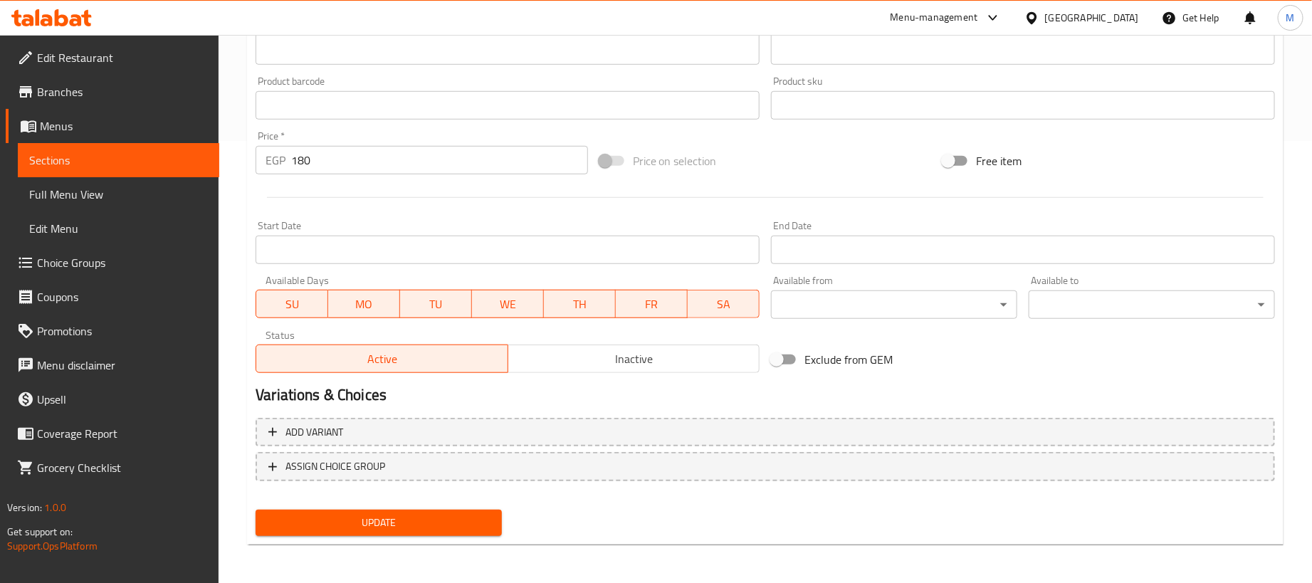
click at [408, 157] on input "180" at bounding box center [439, 160] width 297 height 28
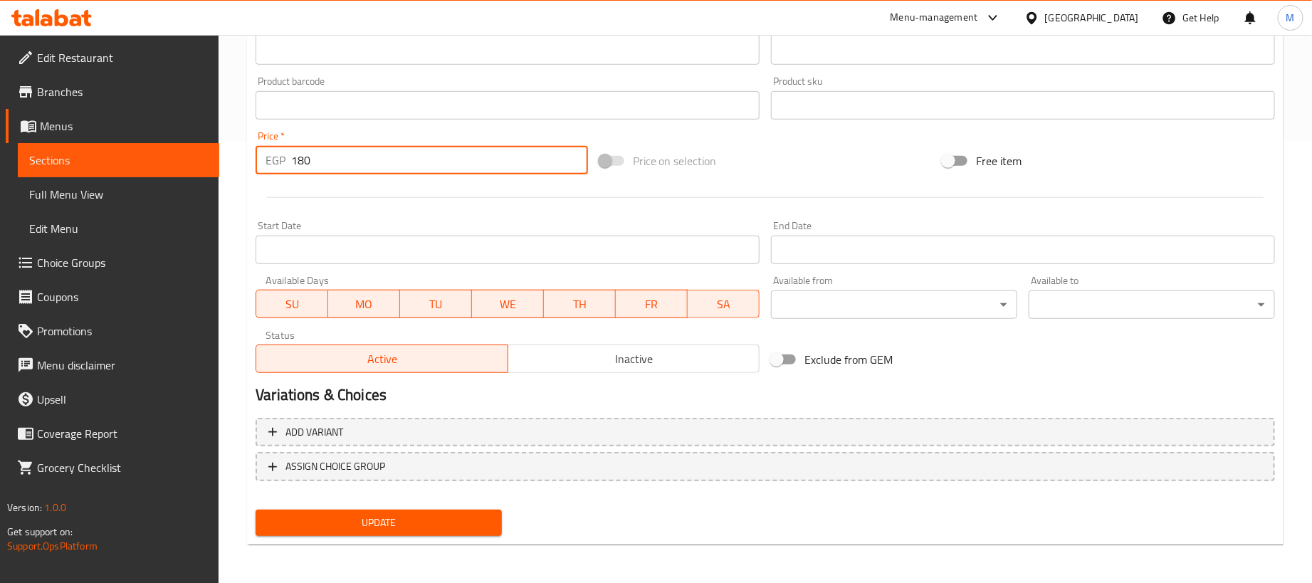
click at [408, 157] on input "180" at bounding box center [439, 160] width 297 height 28
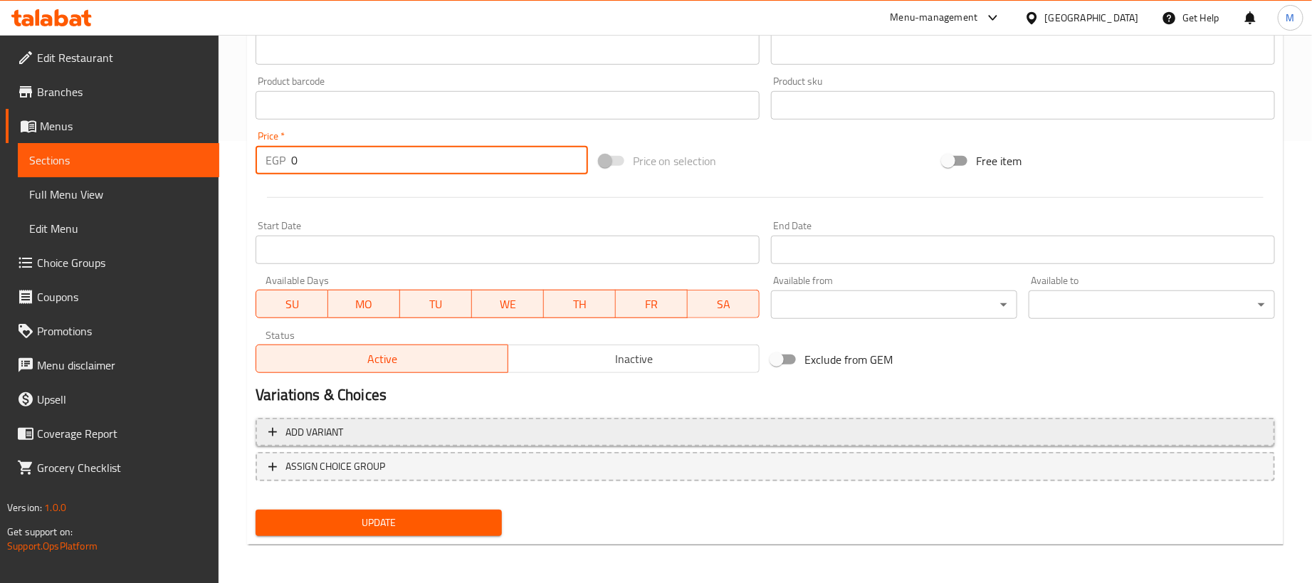
type input "0"
click at [630, 433] on span "Add variant" at bounding box center [765, 433] width 994 height 18
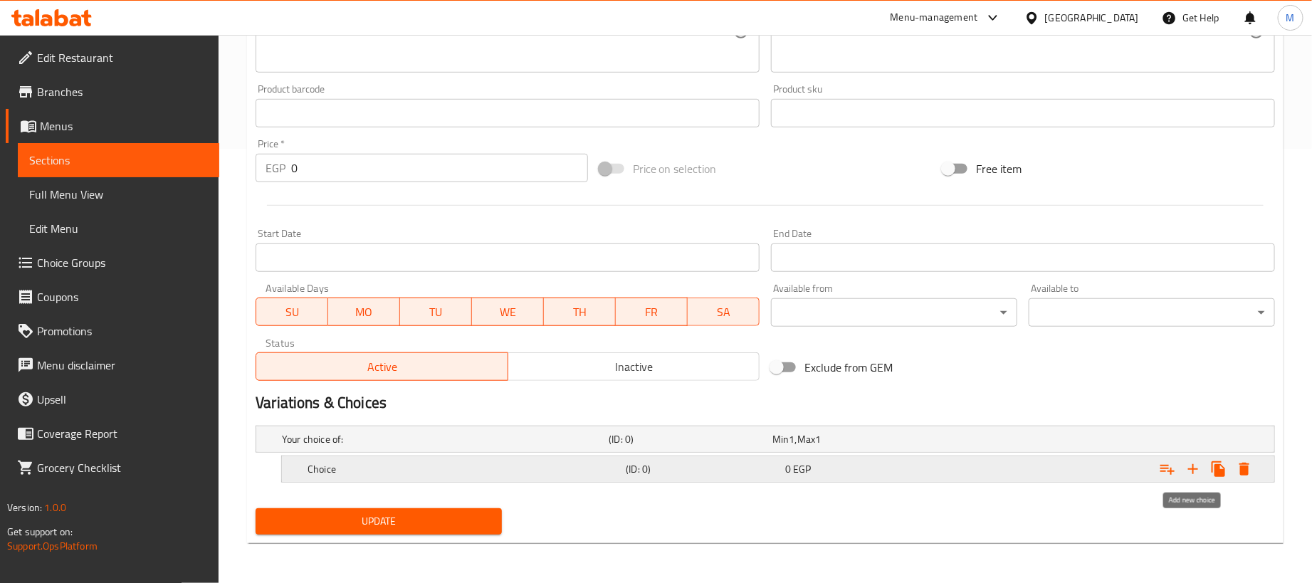
click at [1192, 470] on icon "Expand" at bounding box center [1192, 469] width 17 height 17
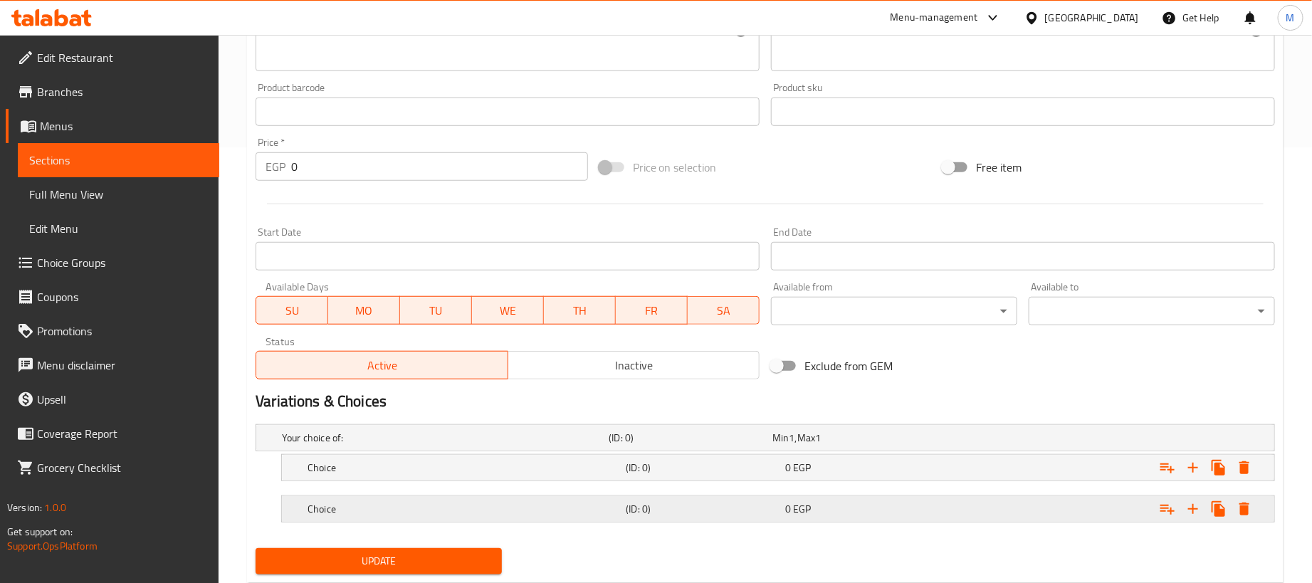
click at [1080, 441] on div "Expand" at bounding box center [1096, 438] width 327 height 6
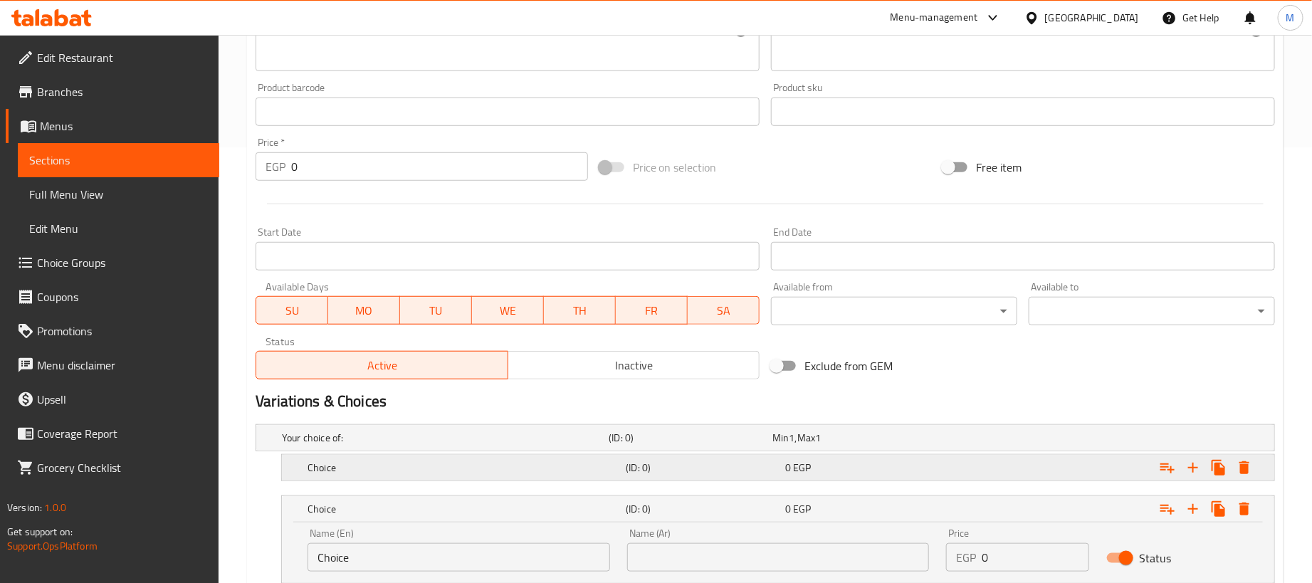
click at [1059, 441] on div "Expand" at bounding box center [1096, 438] width 327 height 6
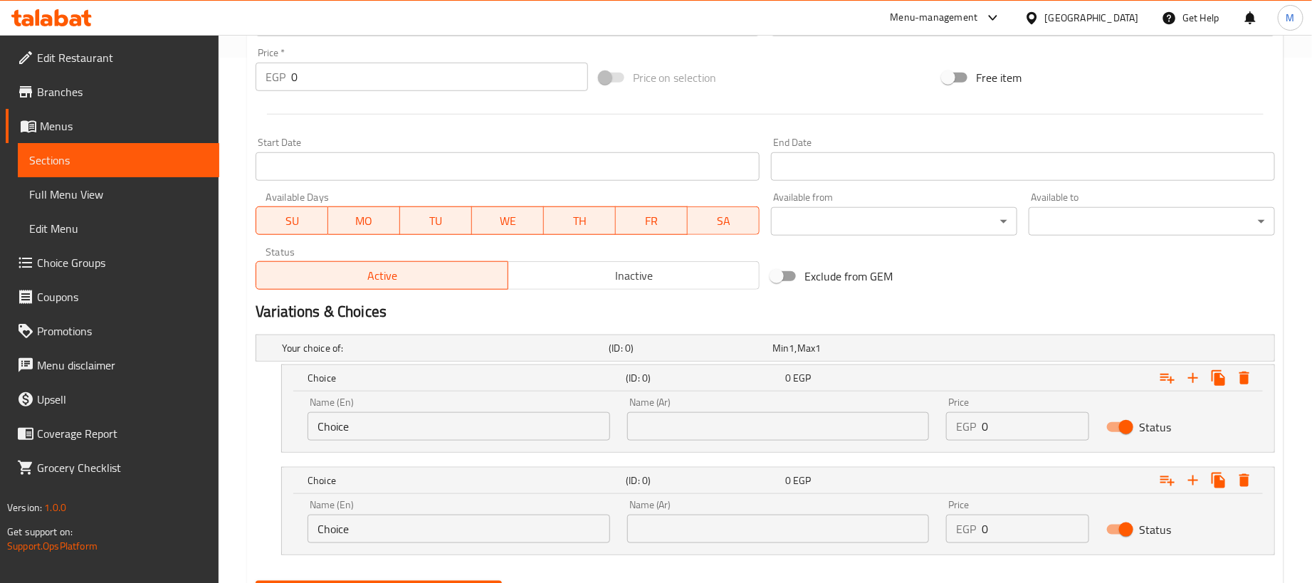
scroll to position [600, 0]
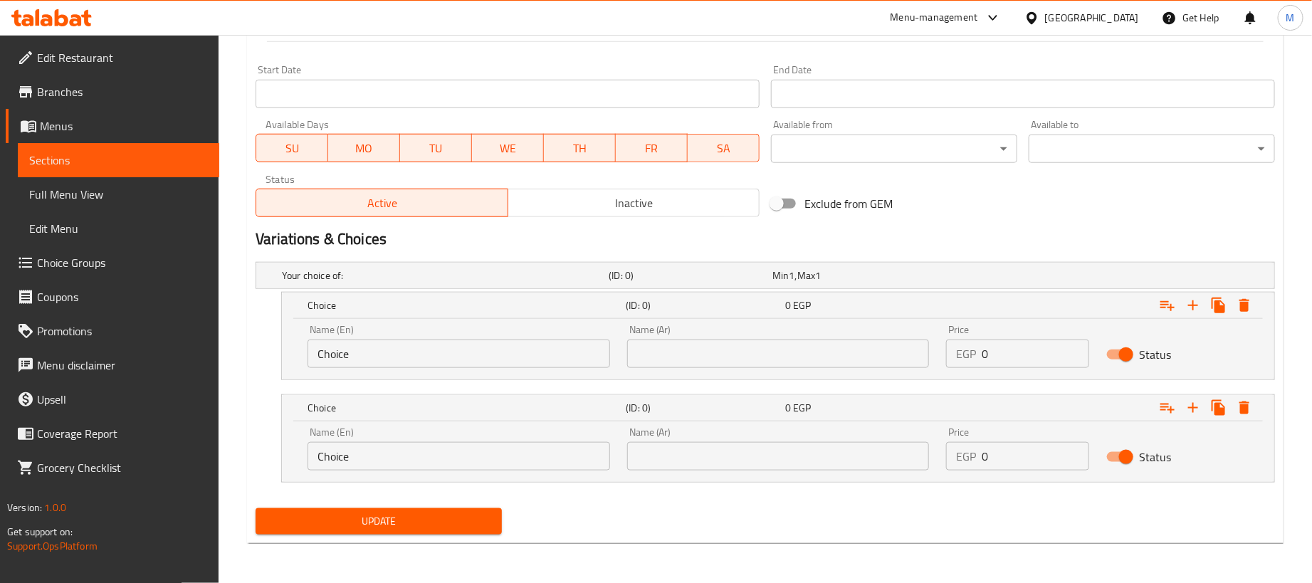
click at [1030, 364] on input "0" at bounding box center [1035, 354] width 107 height 28
paste input "18"
type input "180"
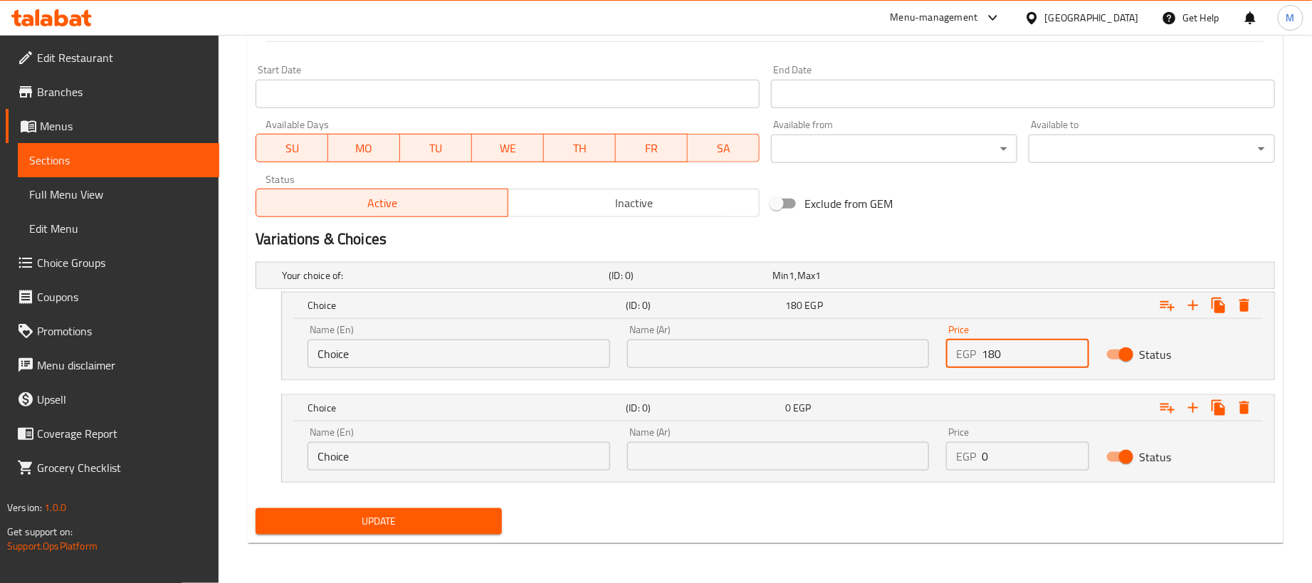
click at [835, 348] on input "text" at bounding box center [778, 354] width 303 height 28
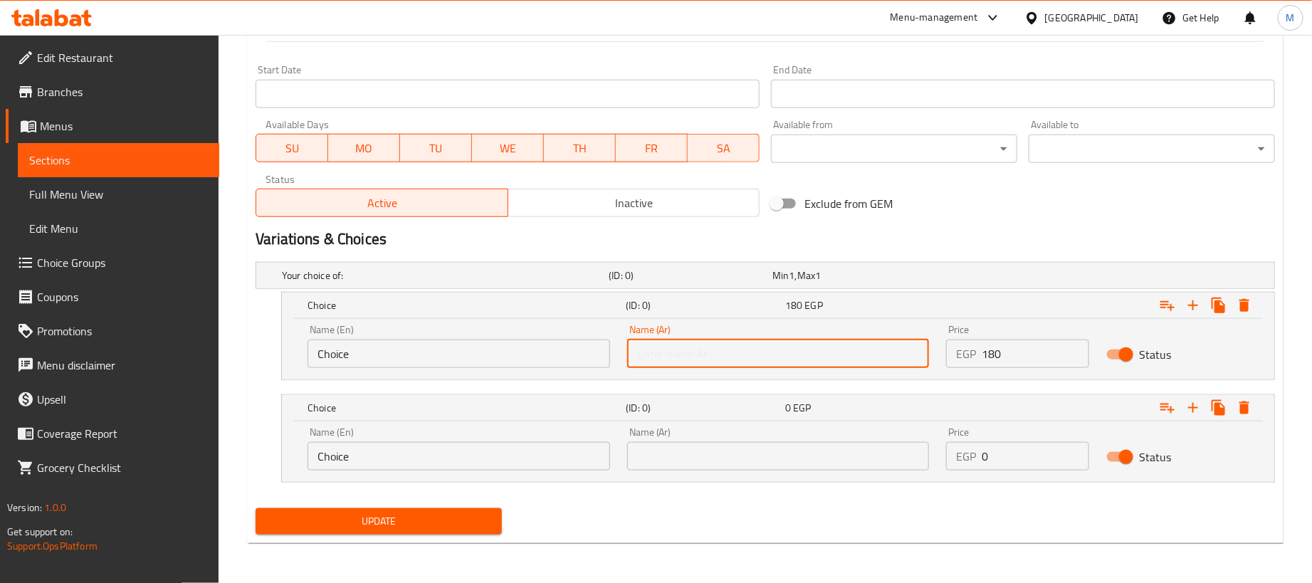
type input "1 كجم"
click at [773, 445] on input "text" at bounding box center [778, 456] width 303 height 28
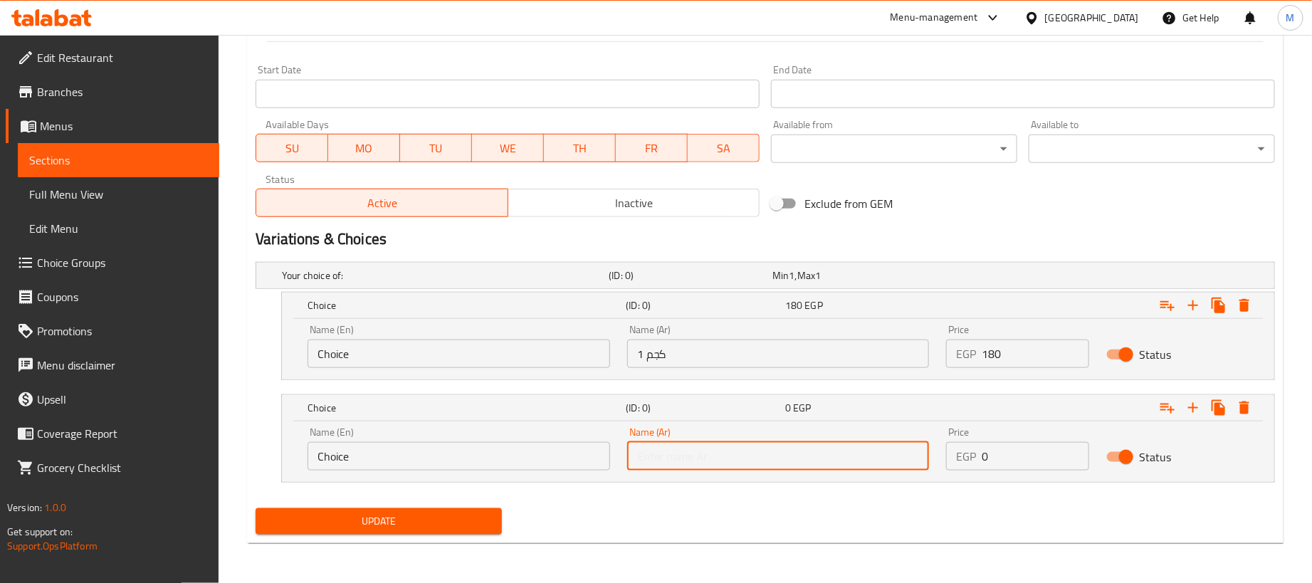
type input "250جم"
click at [510, 352] on input "Choice" at bounding box center [458, 354] width 303 height 28
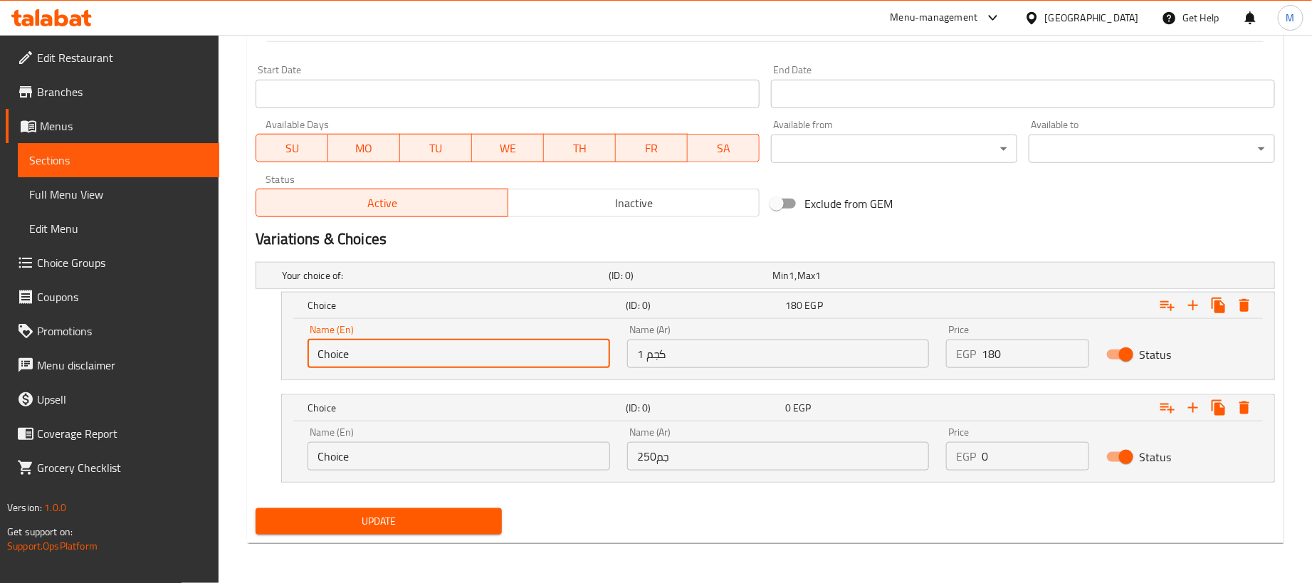
click at [508, 352] on input "Choice" at bounding box center [458, 354] width 303 height 28
type input "1kg"
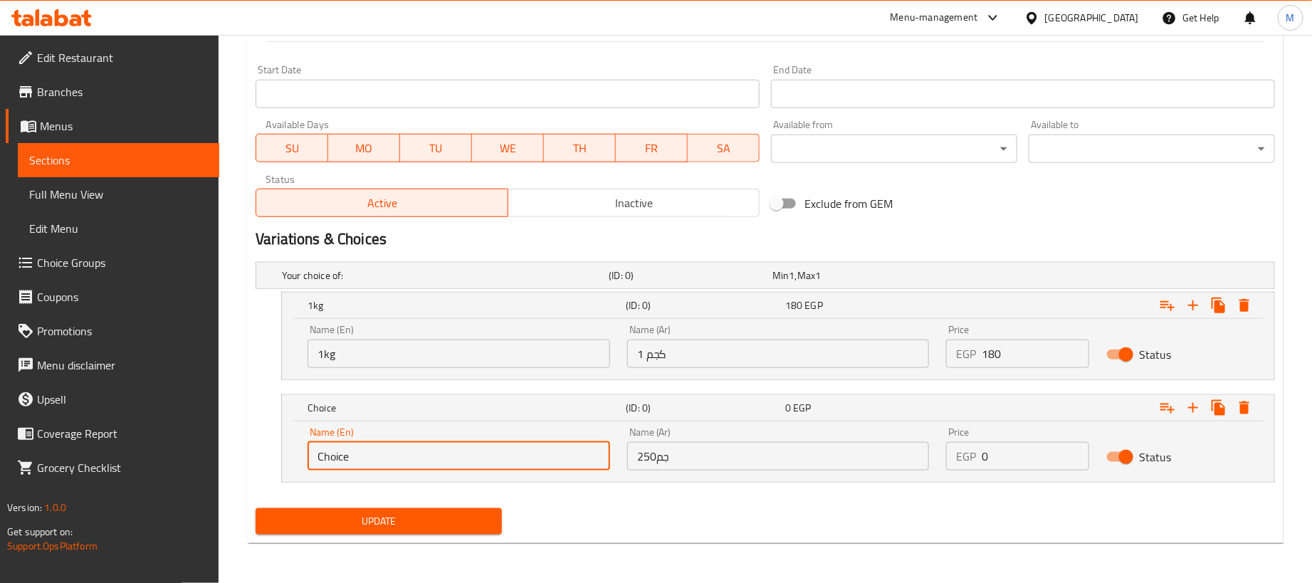
click at [395, 445] on input "Choice" at bounding box center [458, 456] width 303 height 28
type input "250 gram"
click at [996, 458] on input "0" at bounding box center [1035, 456] width 107 height 28
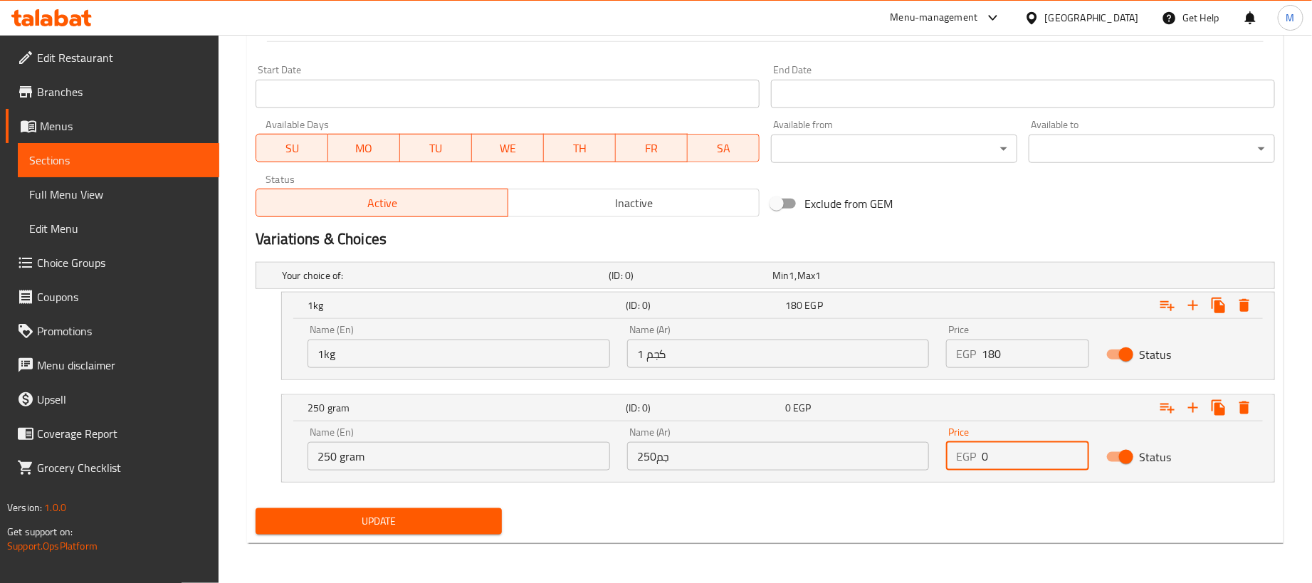
click at [996, 457] on input "0" at bounding box center [1035, 456] width 107 height 28
paste input "45"
type input "45"
click at [893, 520] on div "Update" at bounding box center [765, 522] width 1031 height 38
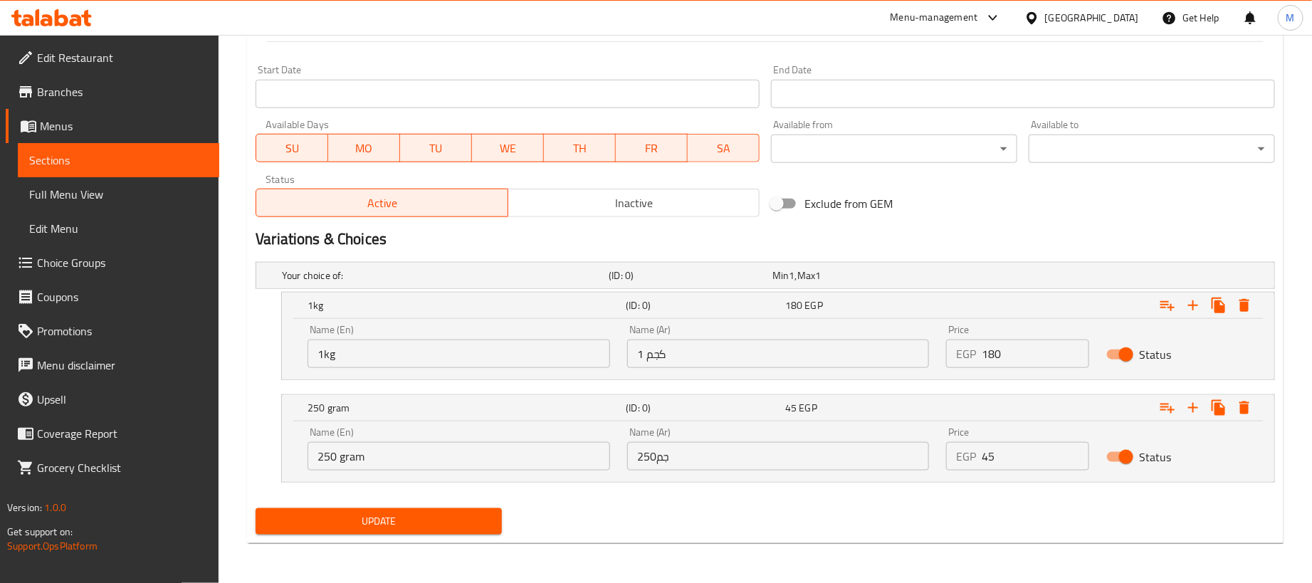
click at [459, 521] on span "Update" at bounding box center [378, 521] width 223 height 18
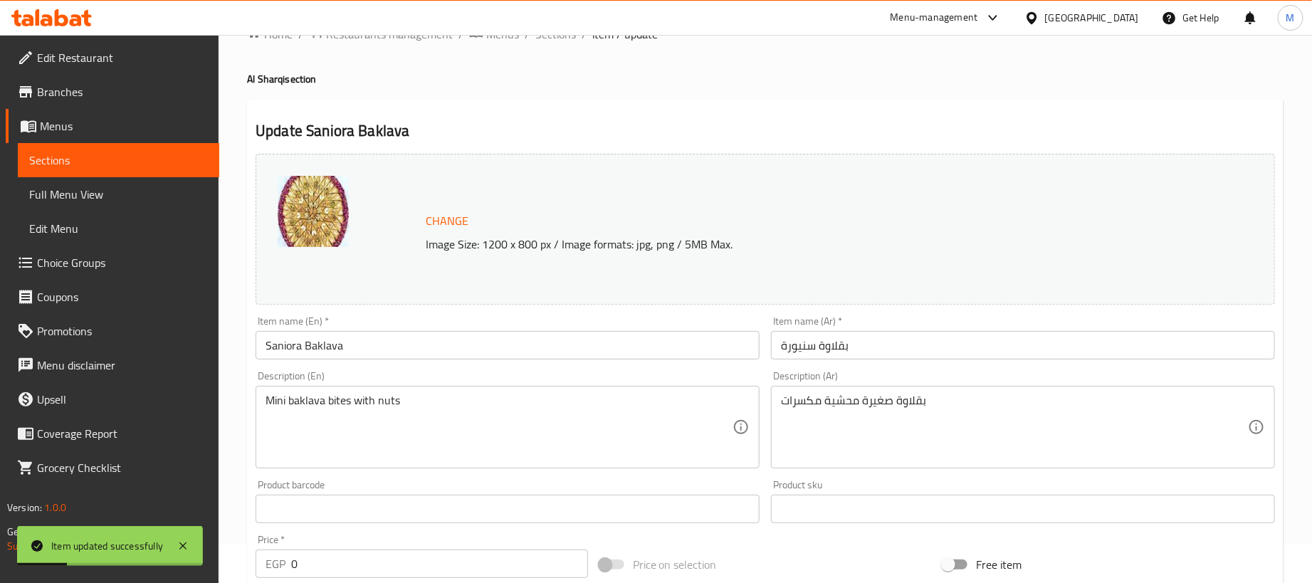
scroll to position [0, 0]
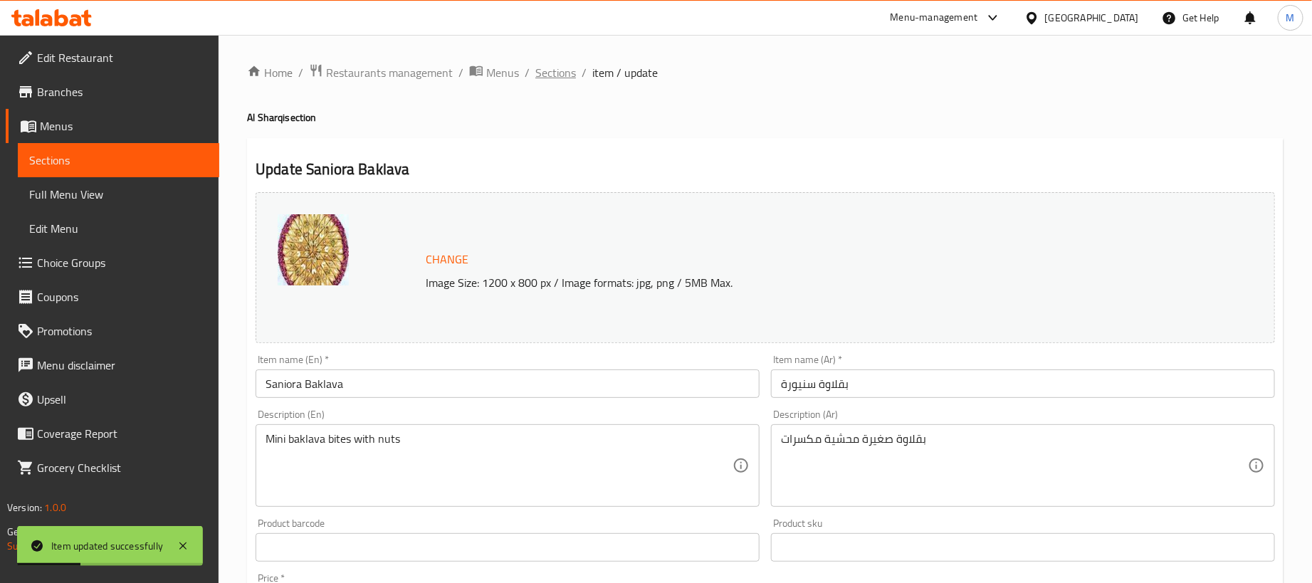
click at [545, 65] on span "Sections" at bounding box center [555, 72] width 41 height 17
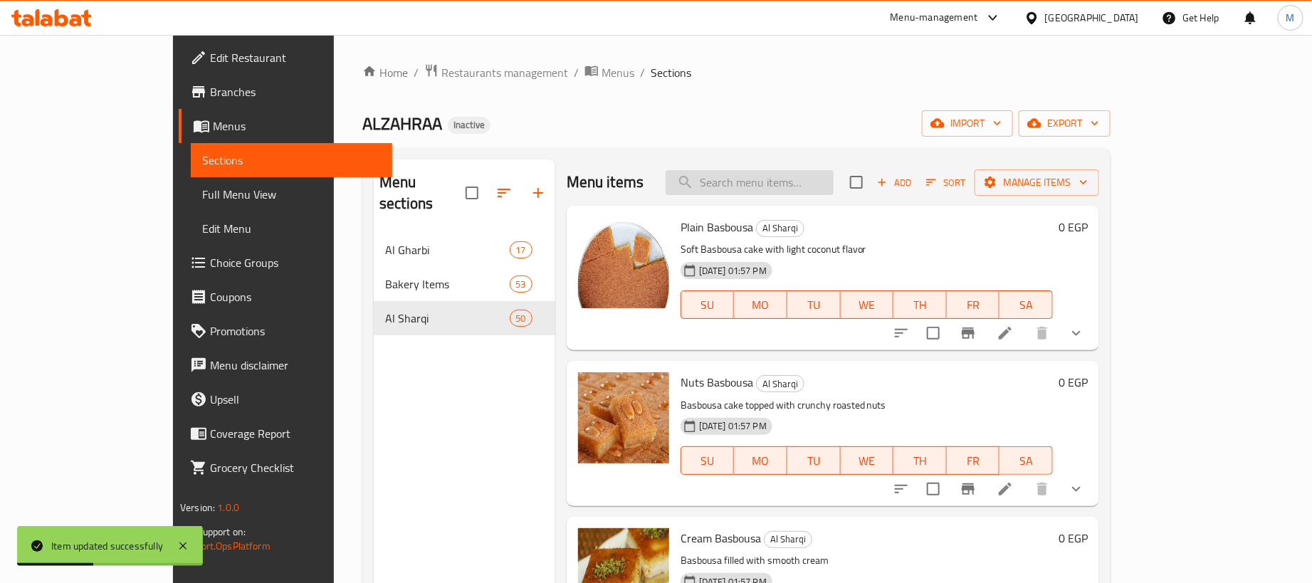
click at [833, 184] on input "search" at bounding box center [750, 182] width 168 height 25
paste input "كنافة كريمة"
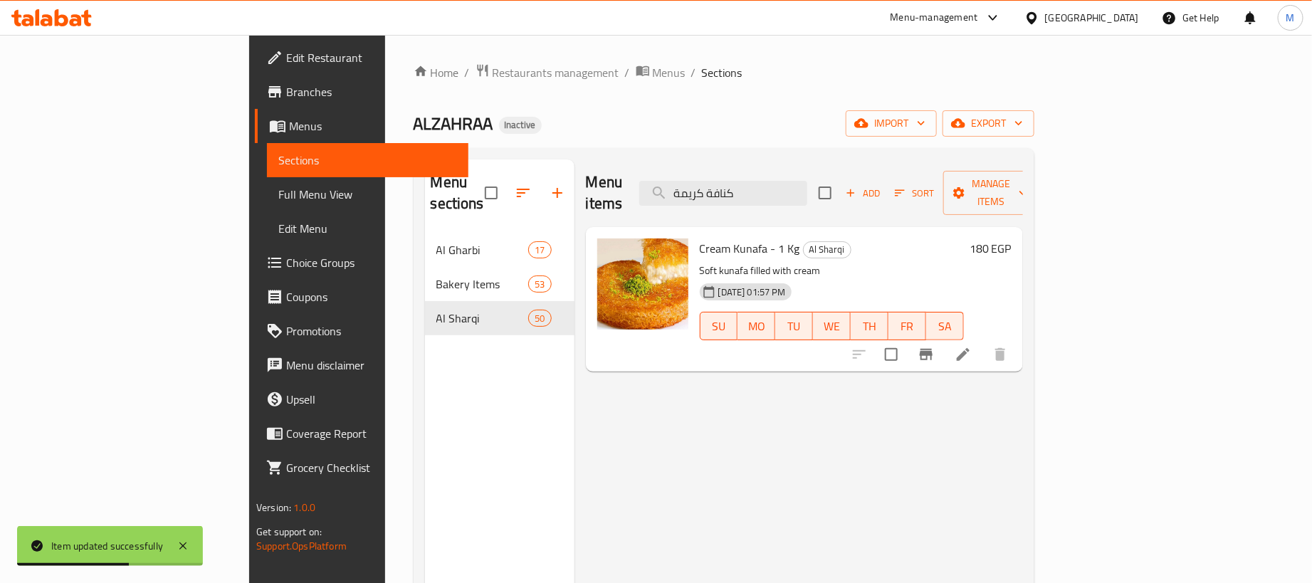
type input "كنافة كريمة"
click at [972, 346] on icon at bounding box center [962, 354] width 17 height 17
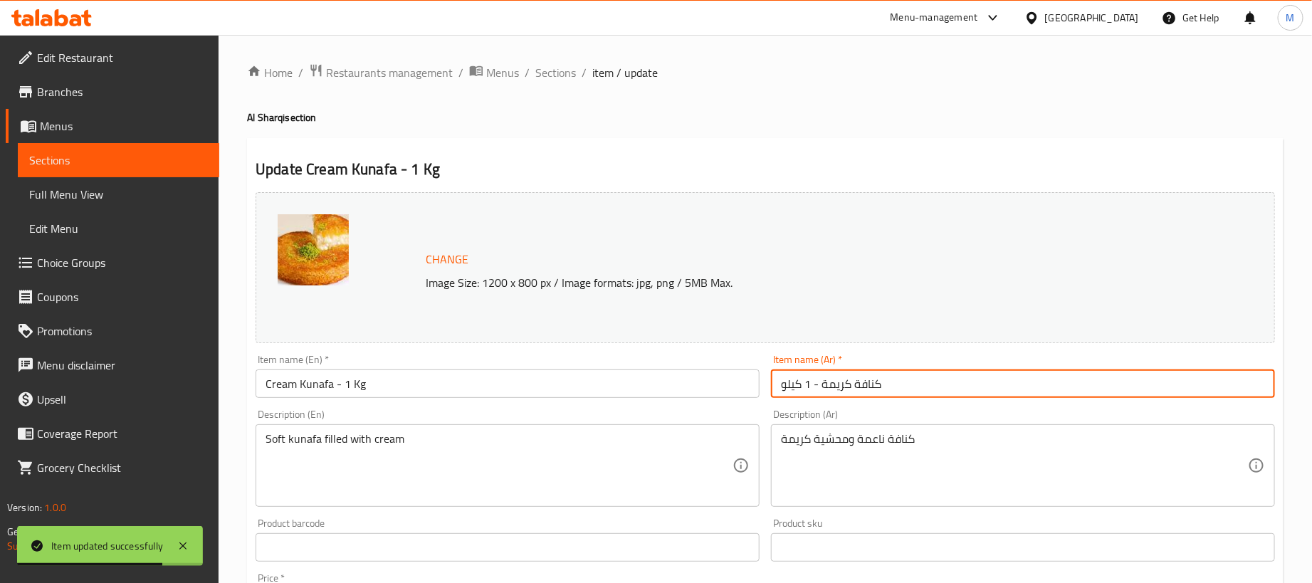
click at [940, 387] on input "كنافة كريمة - 1 كيلو" at bounding box center [1023, 383] width 504 height 28
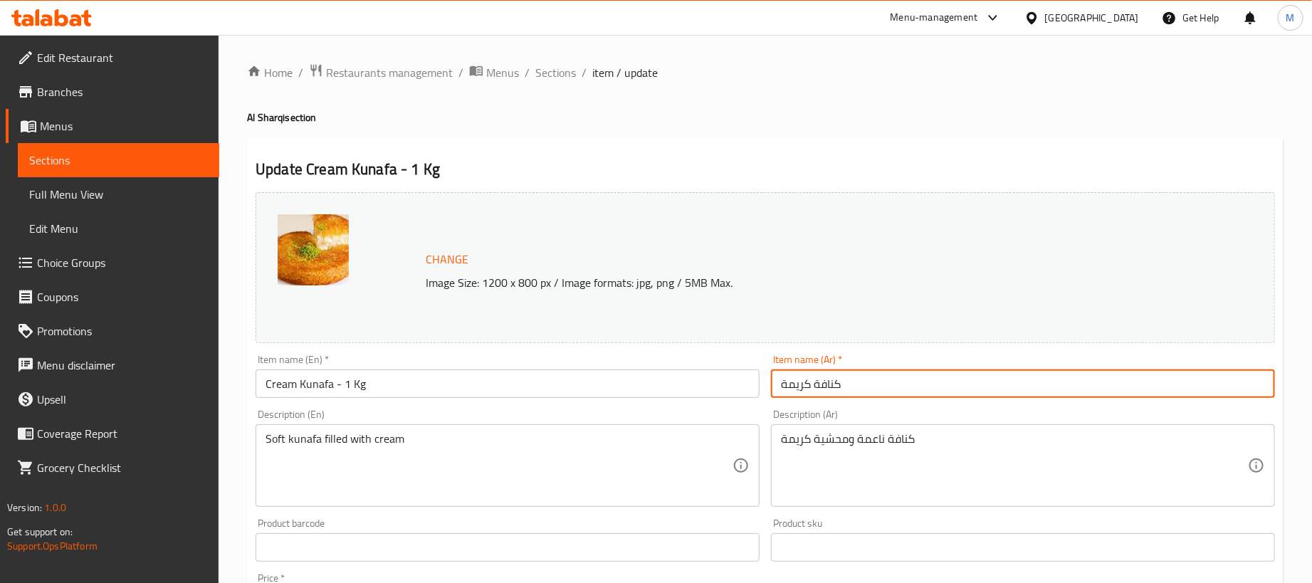
type input "كنافة كريمة"
click at [433, 401] on div "Item name (En)   * Cream Kunafa - 1 Kg Item name (En) *" at bounding box center [507, 376] width 515 height 55
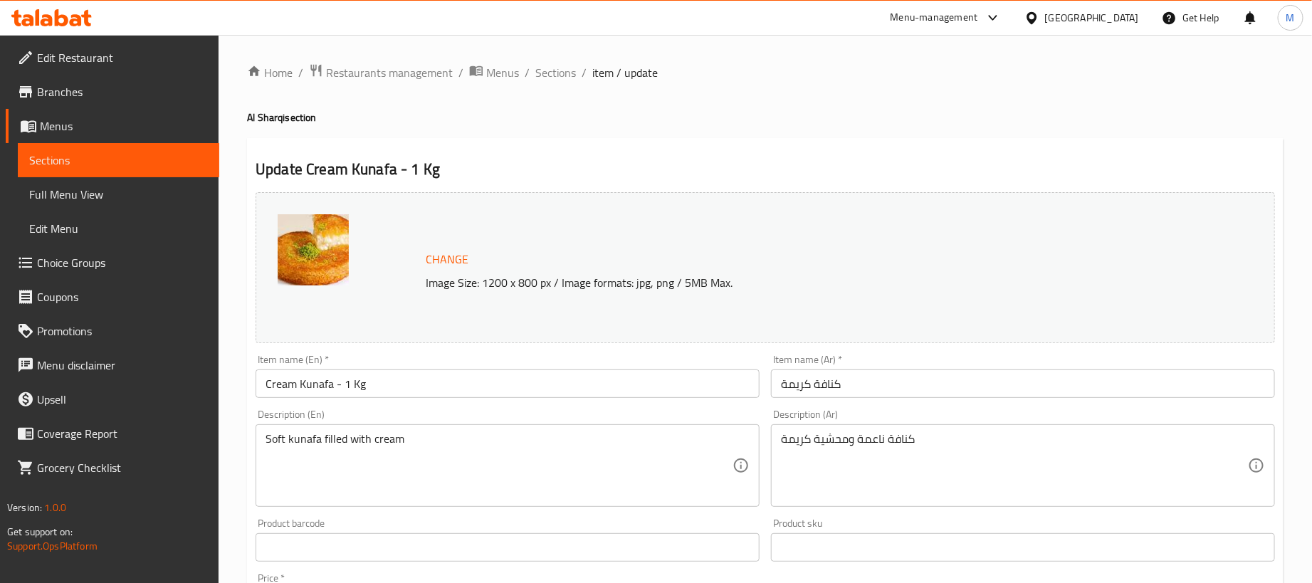
click at [436, 382] on input "Cream Kunafa - 1 Kg" at bounding box center [508, 383] width 504 height 28
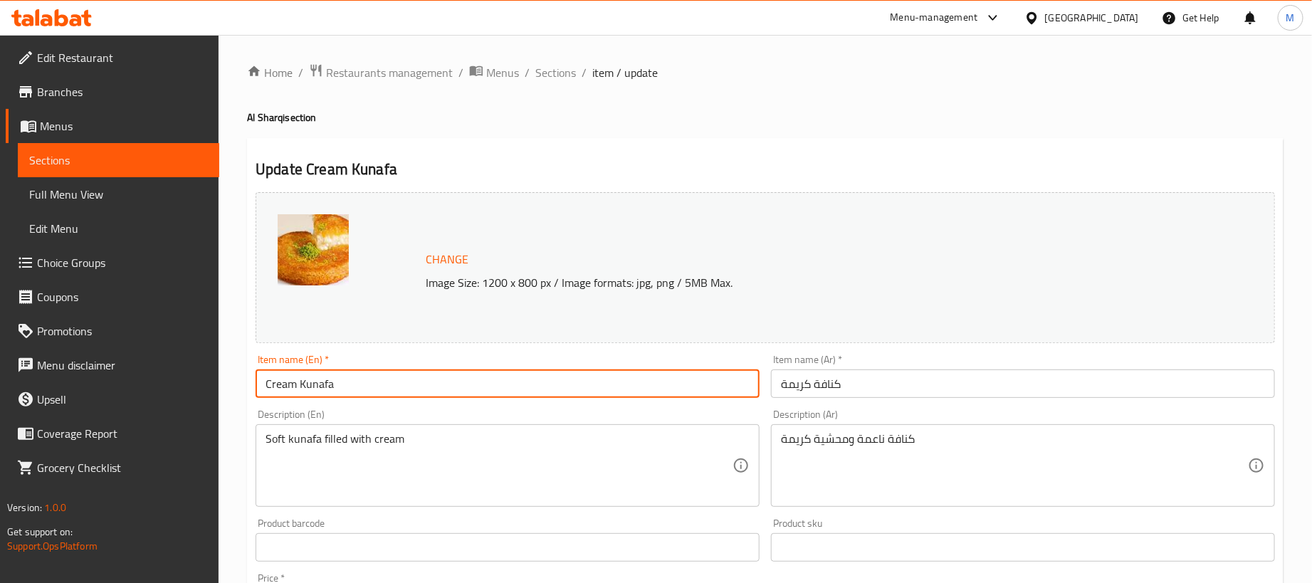
type input "Cream Kunafa"
click at [574, 129] on div "Home / Restaurants management / Menus / Sections / item / update Al Sharqi sect…" at bounding box center [765, 530] width 1036 height 935
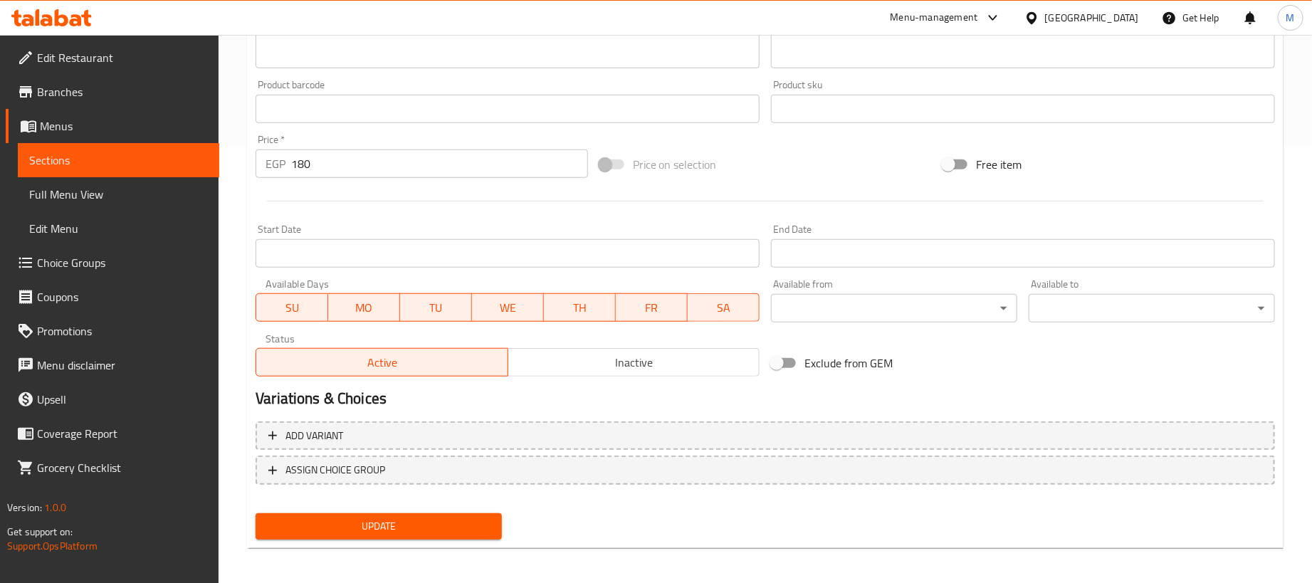
scroll to position [442, 0]
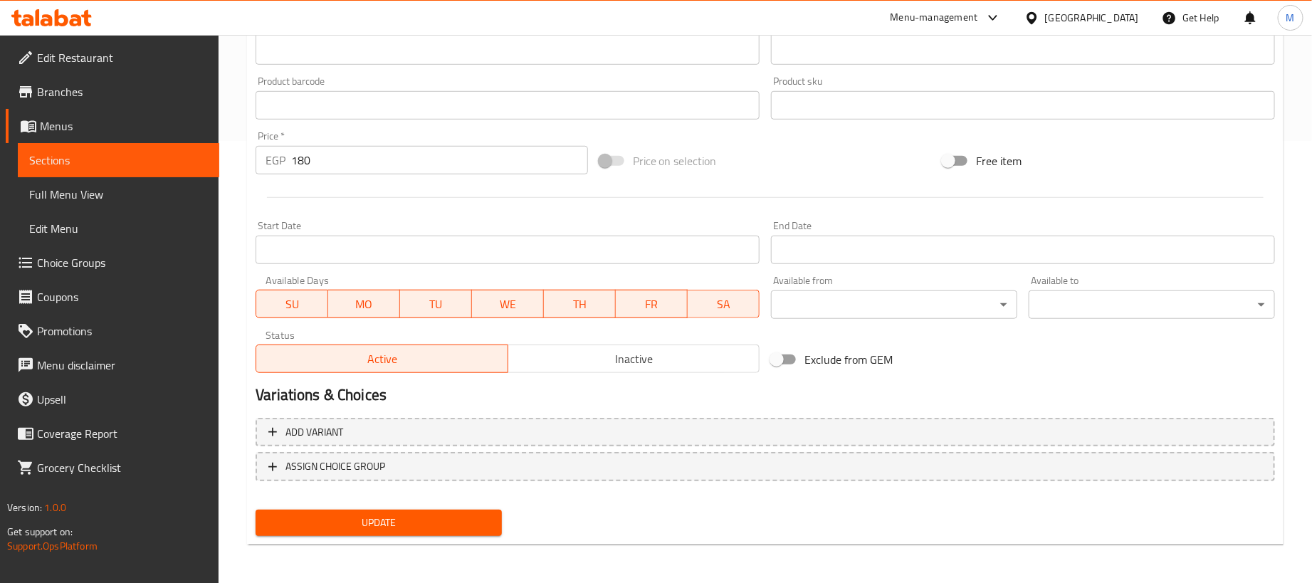
click at [382, 157] on input "180" at bounding box center [439, 160] width 297 height 28
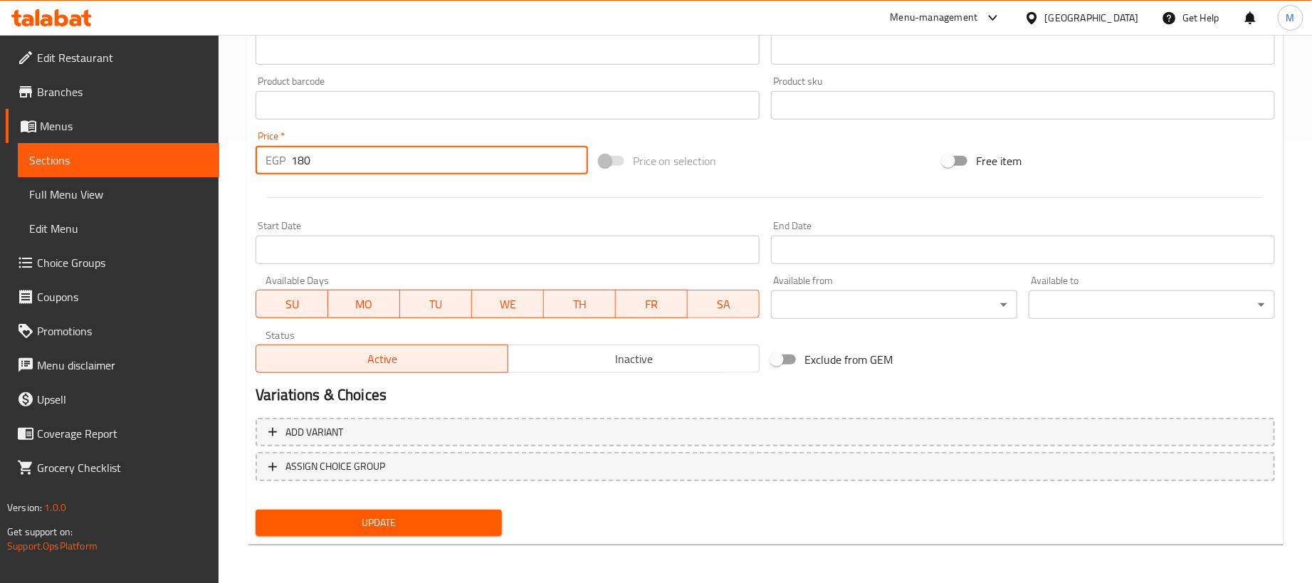
click at [382, 157] on input "180" at bounding box center [439, 160] width 297 height 28
type input "0"
click at [433, 196] on div at bounding box center [765, 197] width 1031 height 35
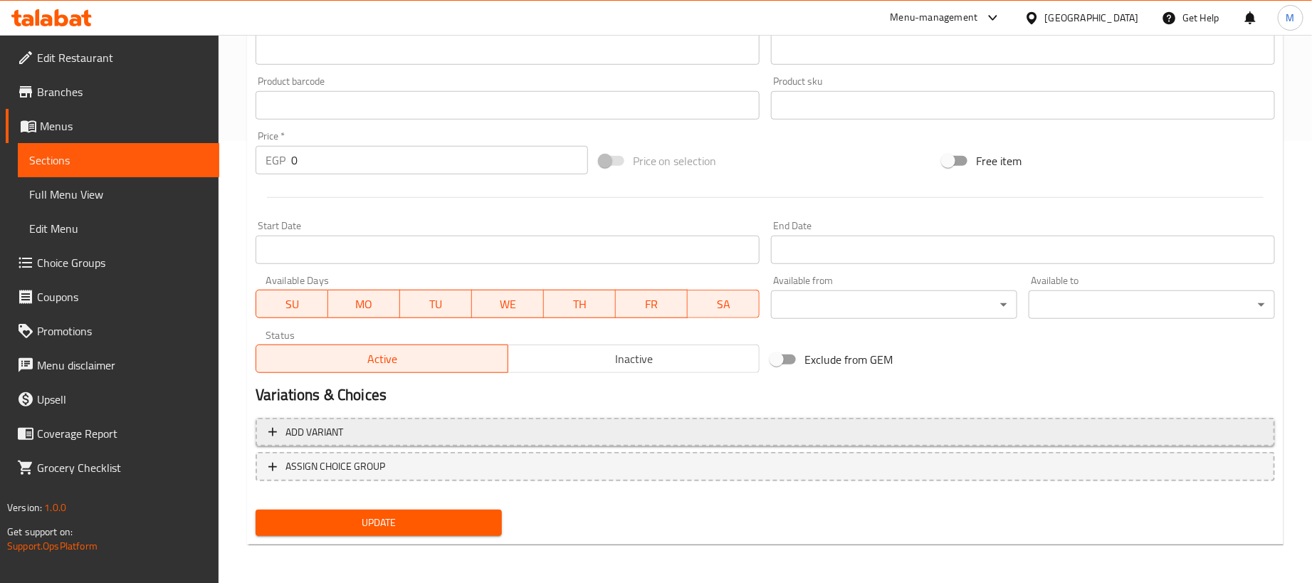
click at [782, 440] on span "Add variant" at bounding box center [765, 433] width 994 height 18
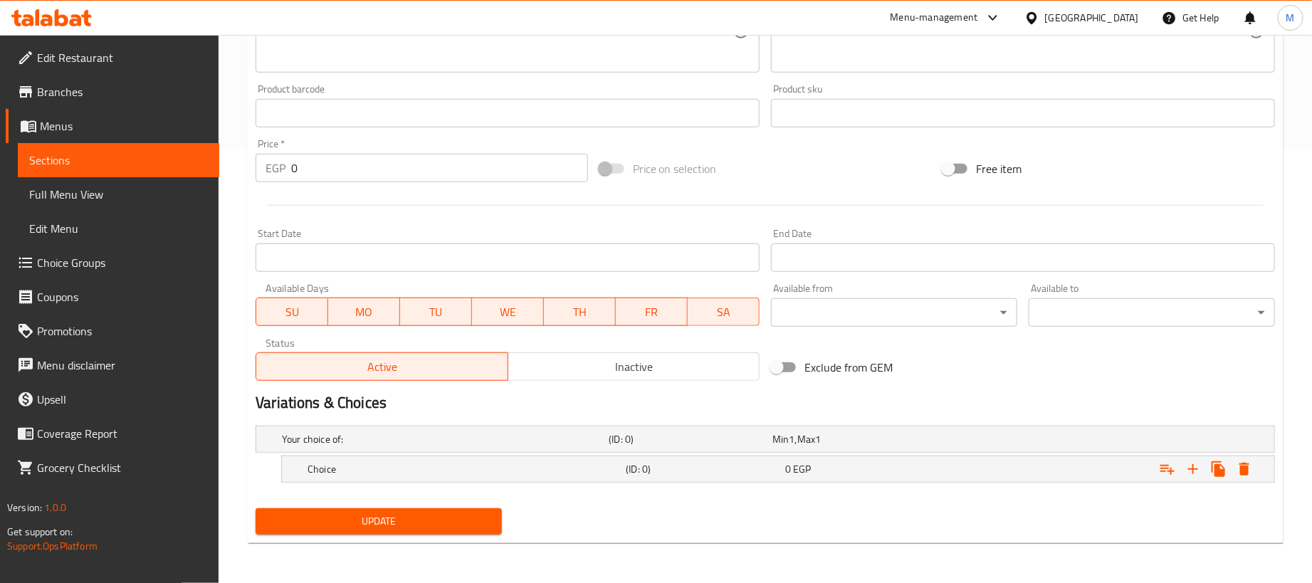
scroll to position [436, 0]
click at [1190, 464] on icon "Expand" at bounding box center [1192, 469] width 17 height 17
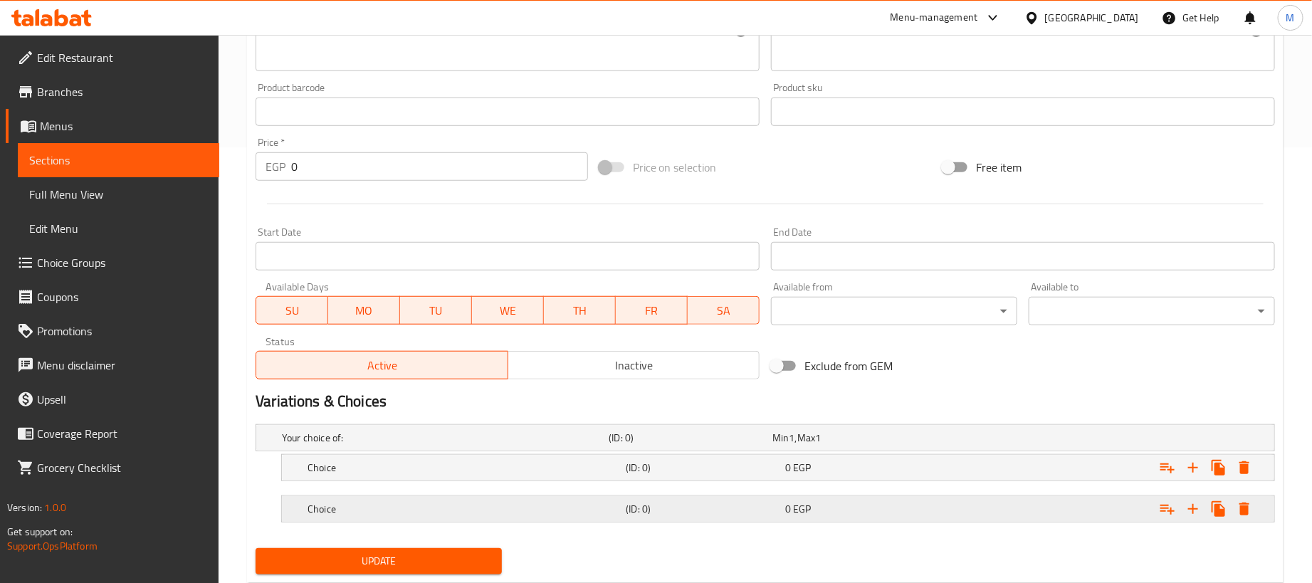
click at [967, 441] on div "Expand" at bounding box center [1096, 438] width 327 height 6
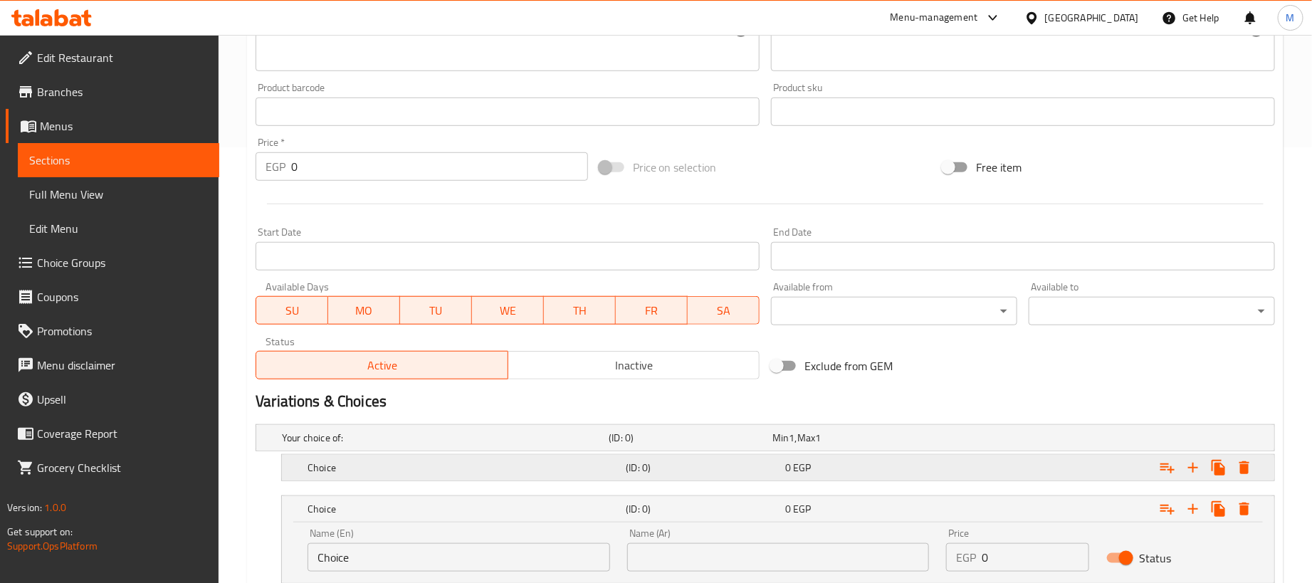
click at [933, 448] on div "0 EGP" at bounding box center [851, 438] width 164 height 20
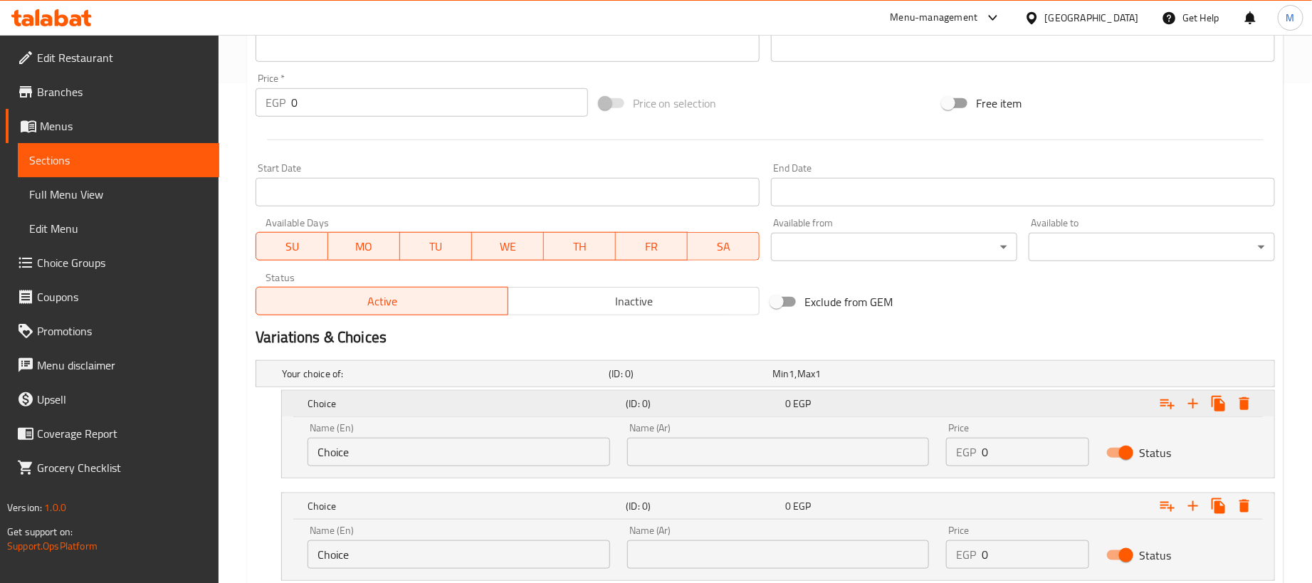
scroll to position [600, 0]
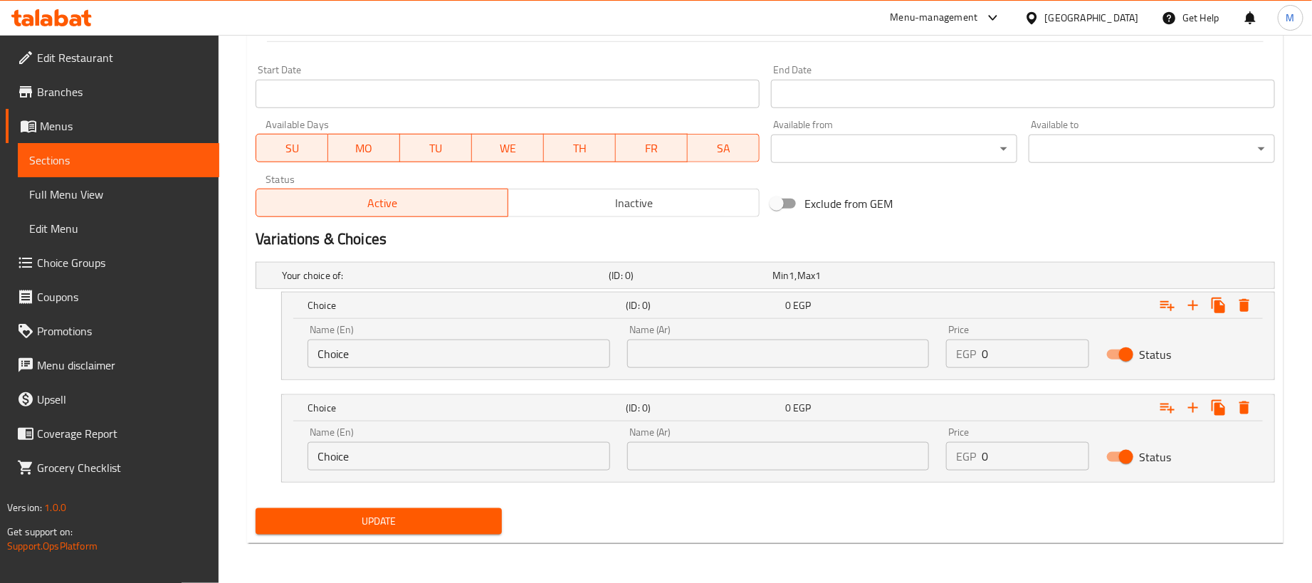
click at [1012, 349] on input "0" at bounding box center [1035, 354] width 107 height 28
paste input "18"
type input "180"
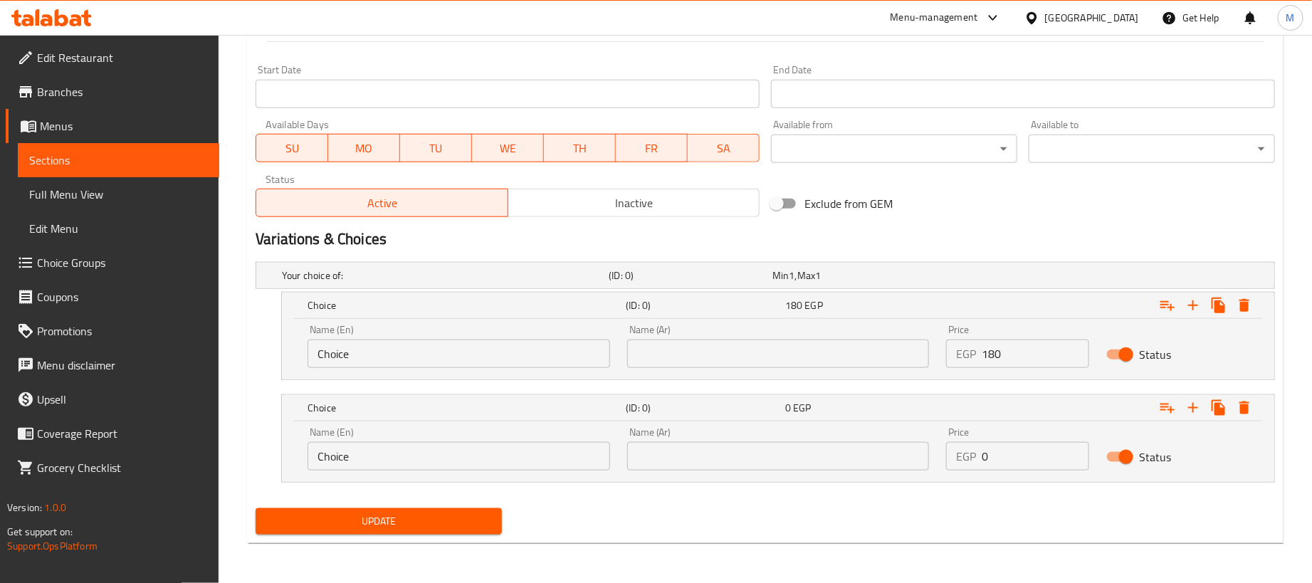
click at [1038, 466] on input "0" at bounding box center [1035, 456] width 107 height 28
paste input "45"
type input "45"
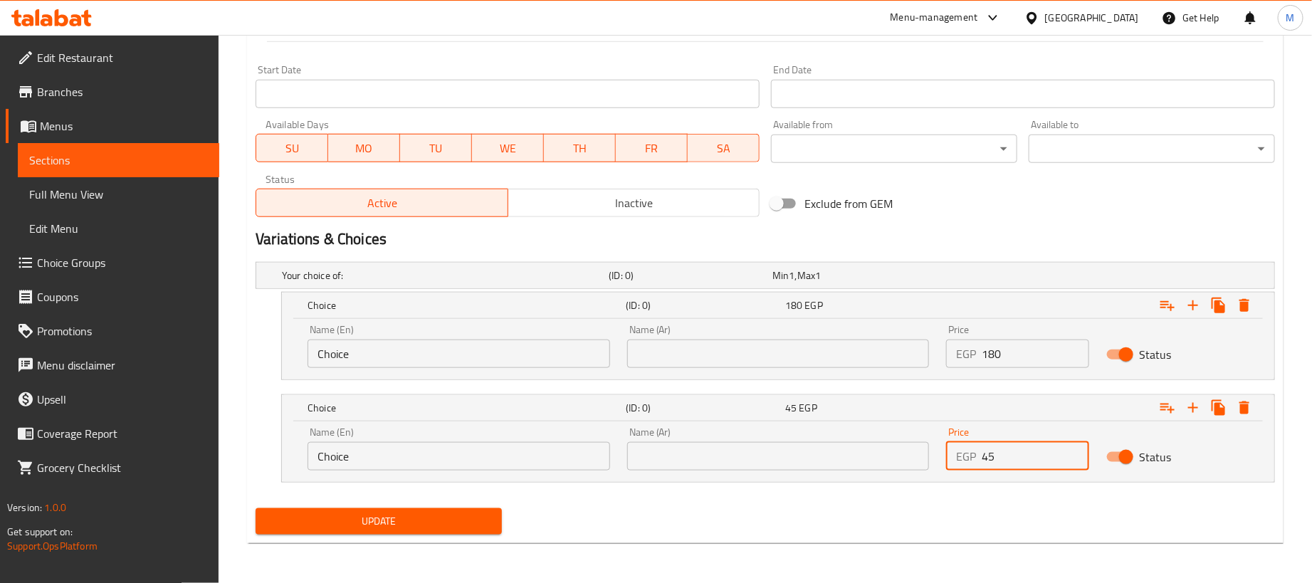
click at [763, 355] on input "text" at bounding box center [778, 354] width 303 height 28
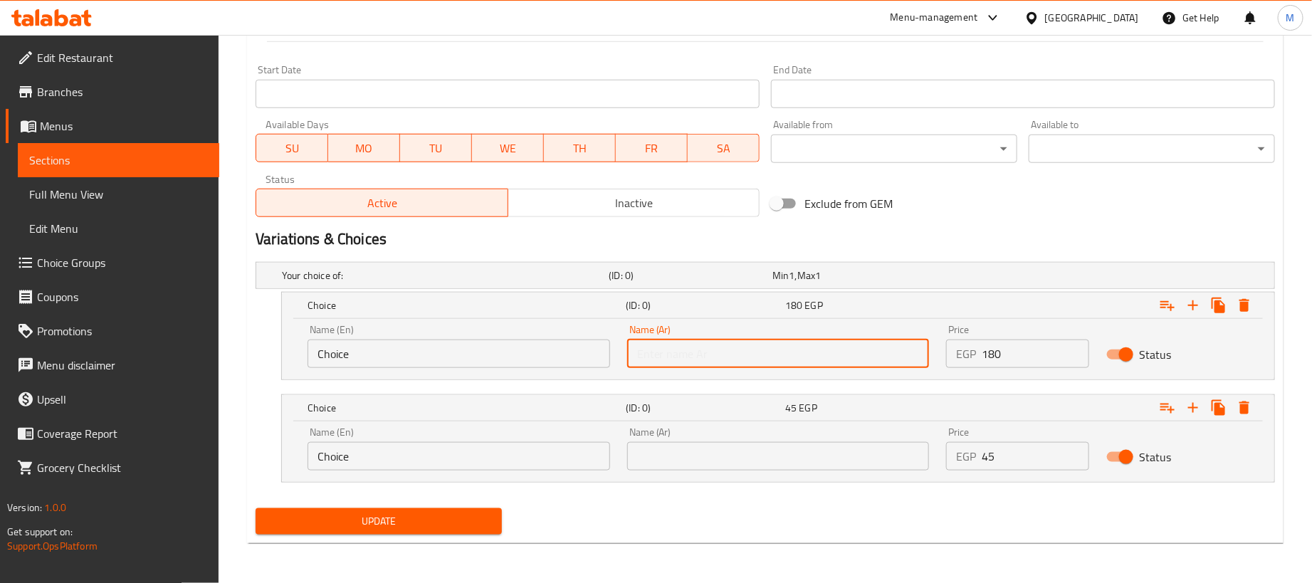
type input "1 كجم"
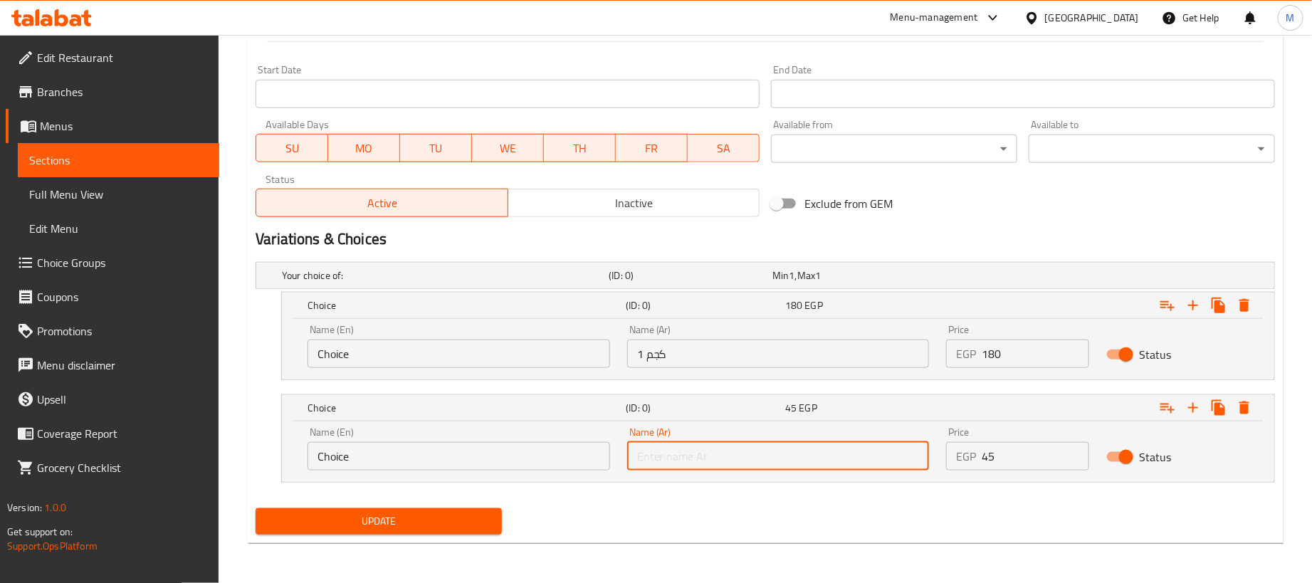
click at [709, 459] on input "text" at bounding box center [778, 456] width 303 height 28
type input "250جم"
click at [340, 349] on input "Choice" at bounding box center [458, 354] width 303 height 28
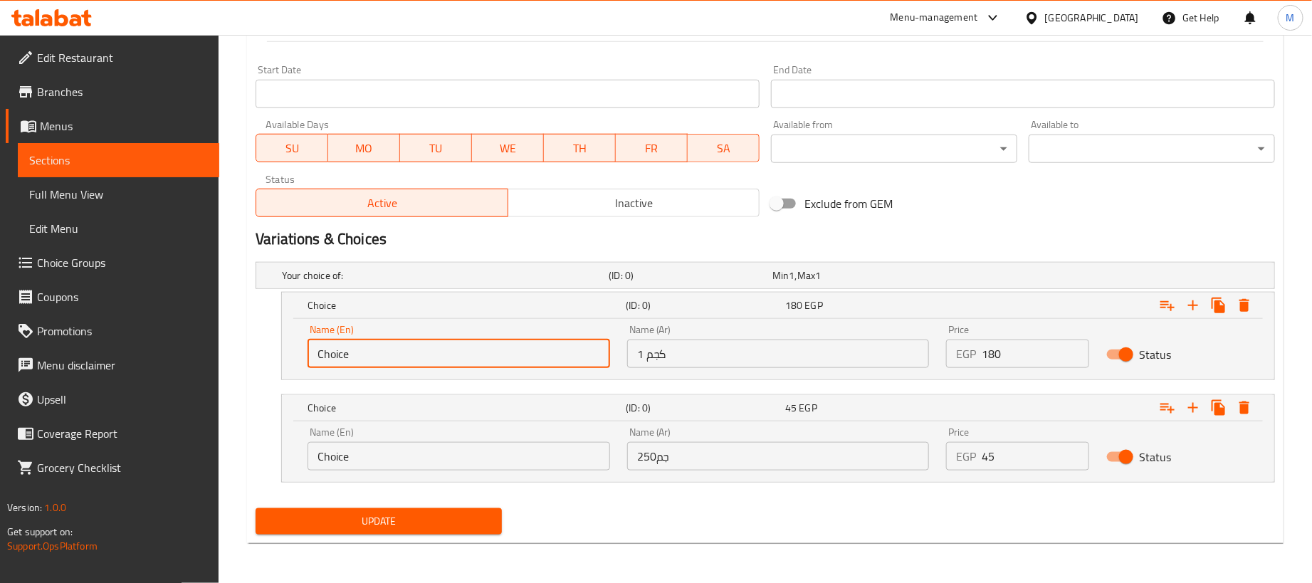
click at [340, 349] on input "Choice" at bounding box center [458, 354] width 303 height 28
type input "1kg"
click at [381, 453] on input "Choice" at bounding box center [458, 456] width 303 height 28
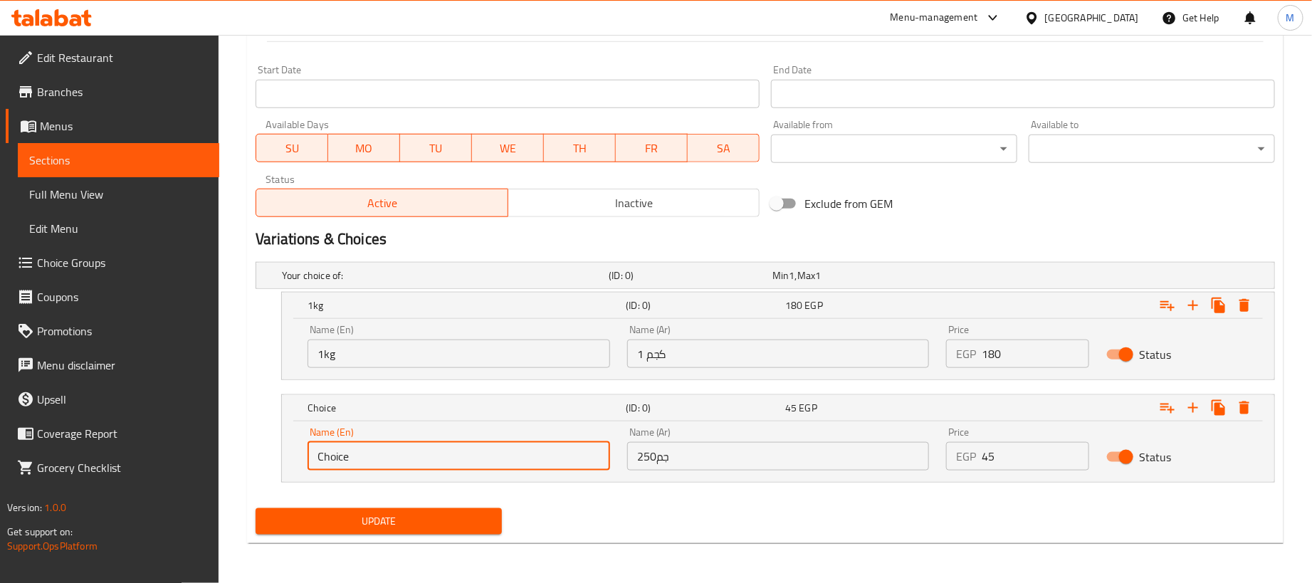
click at [381, 453] on input "Choice" at bounding box center [458, 456] width 303 height 28
type input "250 gram"
click at [428, 517] on span "Update" at bounding box center [378, 521] width 223 height 18
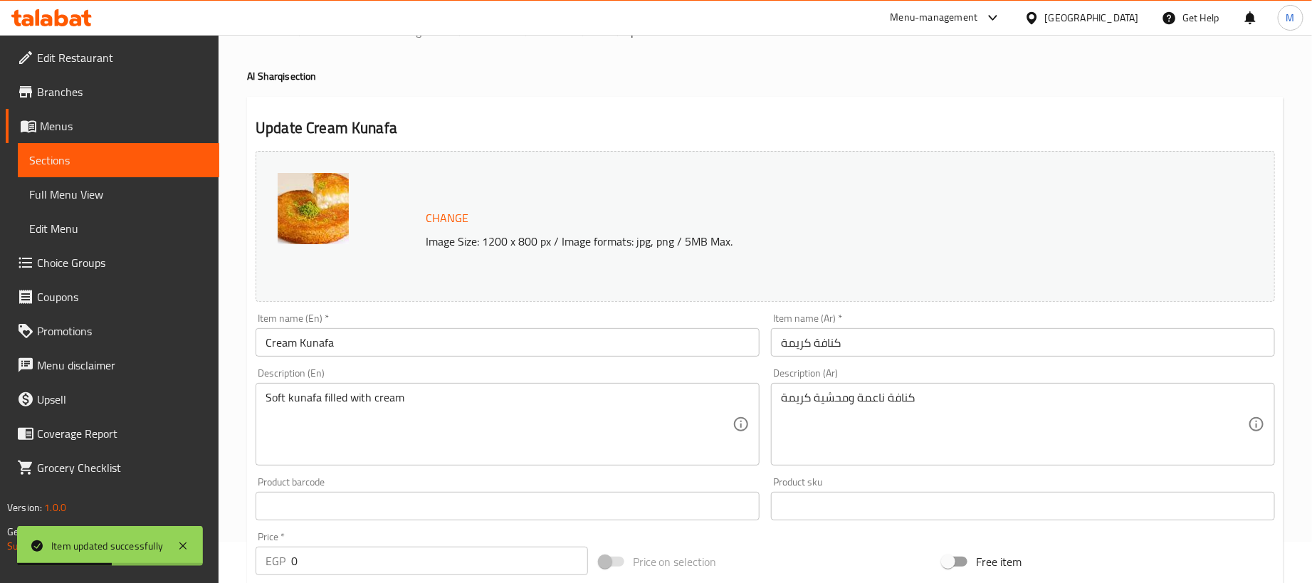
scroll to position [0, 0]
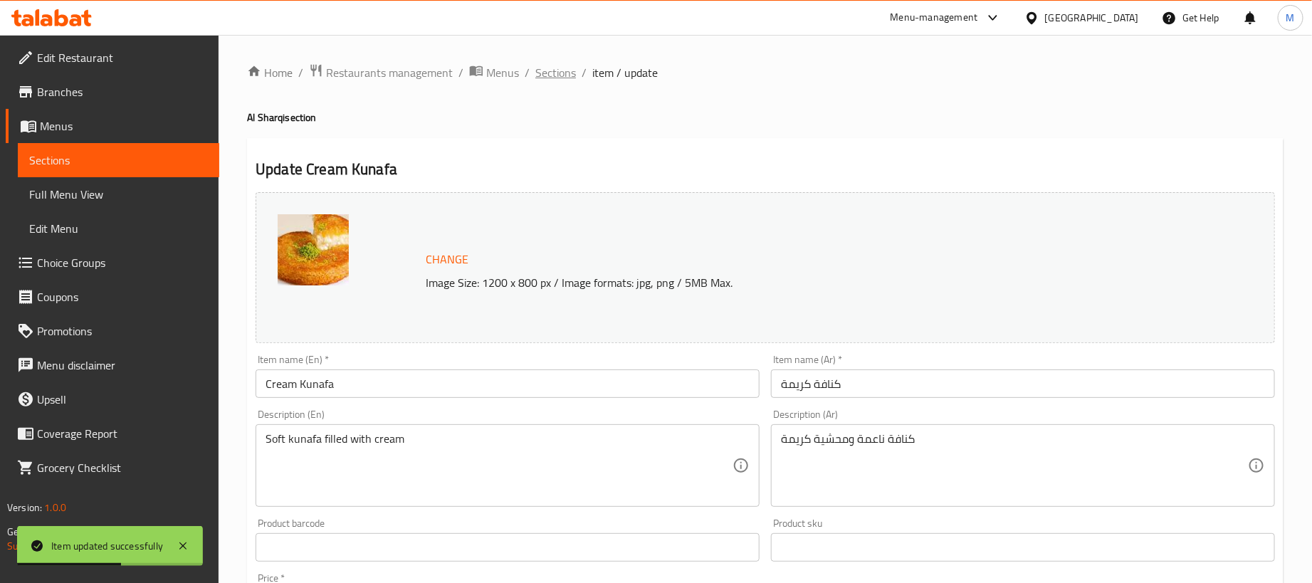
click at [535, 73] on span "Sections" at bounding box center [555, 72] width 41 height 17
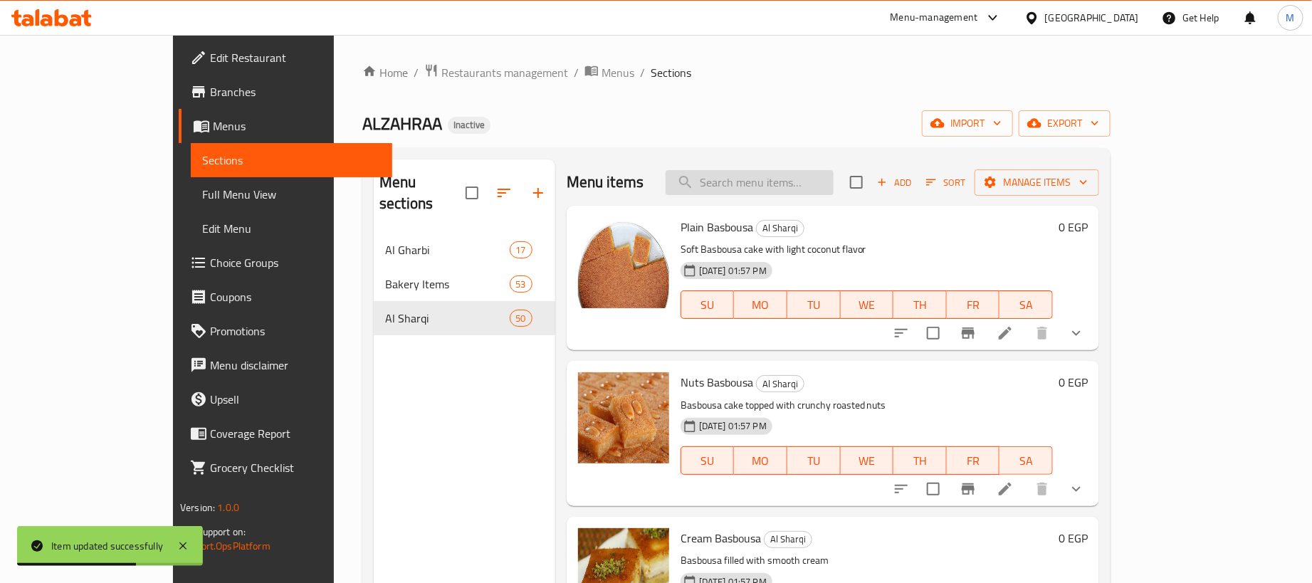
click at [833, 188] on input "search" at bounding box center [750, 182] width 168 height 25
paste input "كنافة نوتيلا"
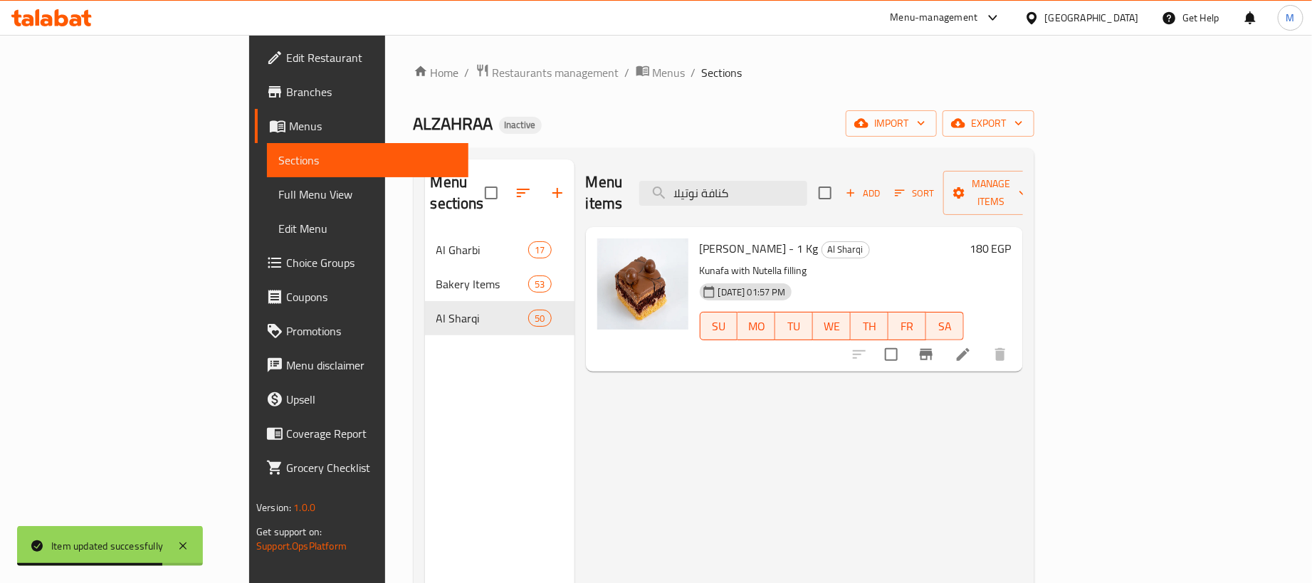
type input "كنافة نوتيلا"
click at [1017, 337] on div at bounding box center [929, 354] width 175 height 34
click at [969, 348] on icon at bounding box center [963, 354] width 13 height 13
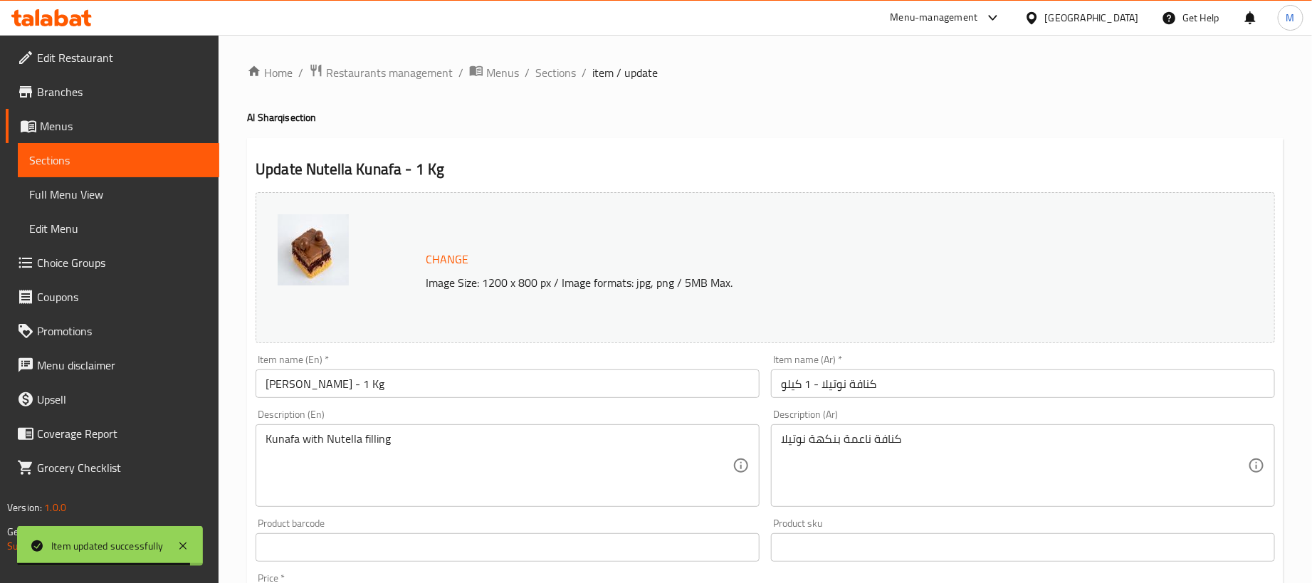
click at [937, 384] on input "كنافة نوتيلا - 1 كيلو" at bounding box center [1023, 383] width 504 height 28
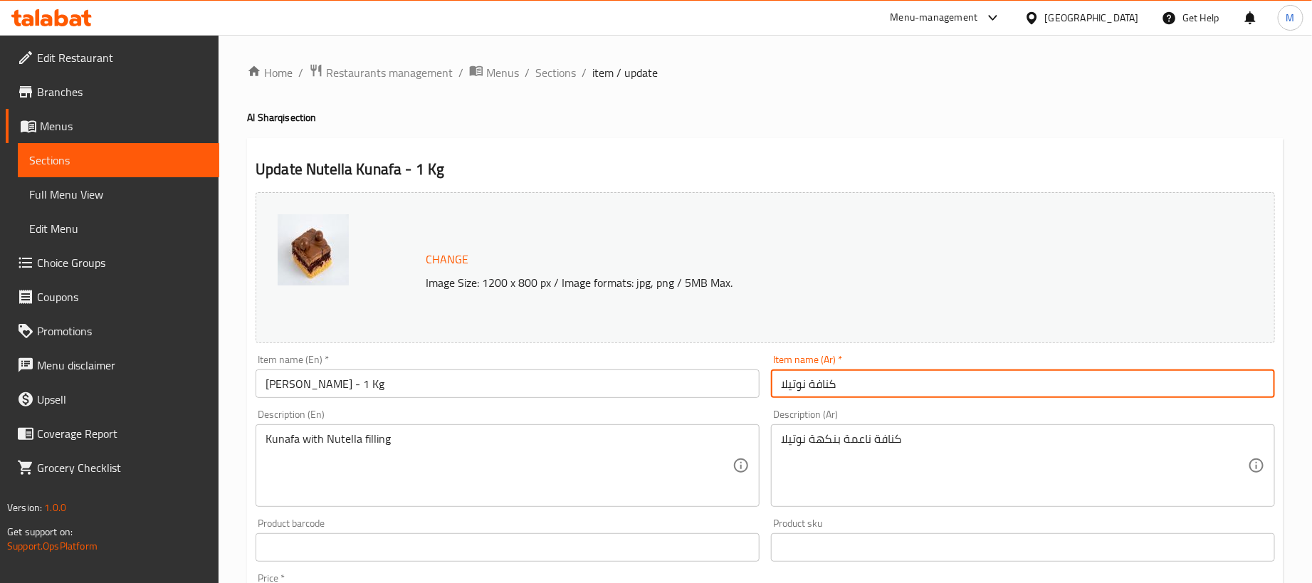
type input "كنافة نوتيلا"
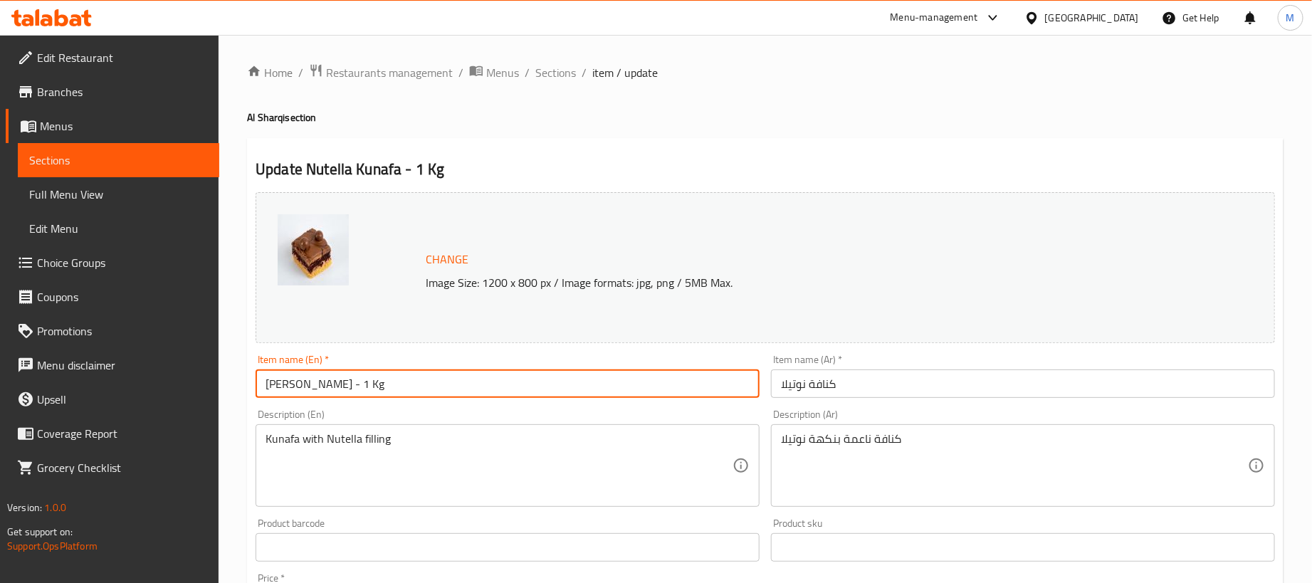
click at [505, 377] on input "[PERSON_NAME] - 1 Kg" at bounding box center [508, 383] width 504 height 28
type input "[PERSON_NAME]"
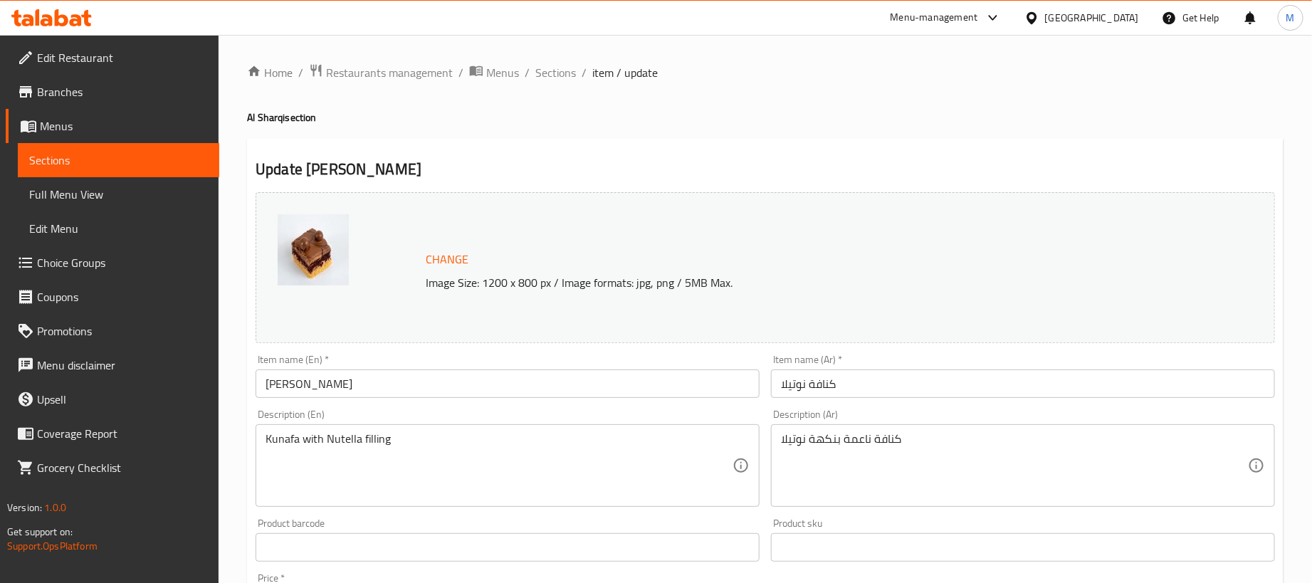
click at [579, 137] on div "Home / Restaurants management / Menus / Sections / item / update Al Sharqi sect…" at bounding box center [765, 530] width 1036 height 935
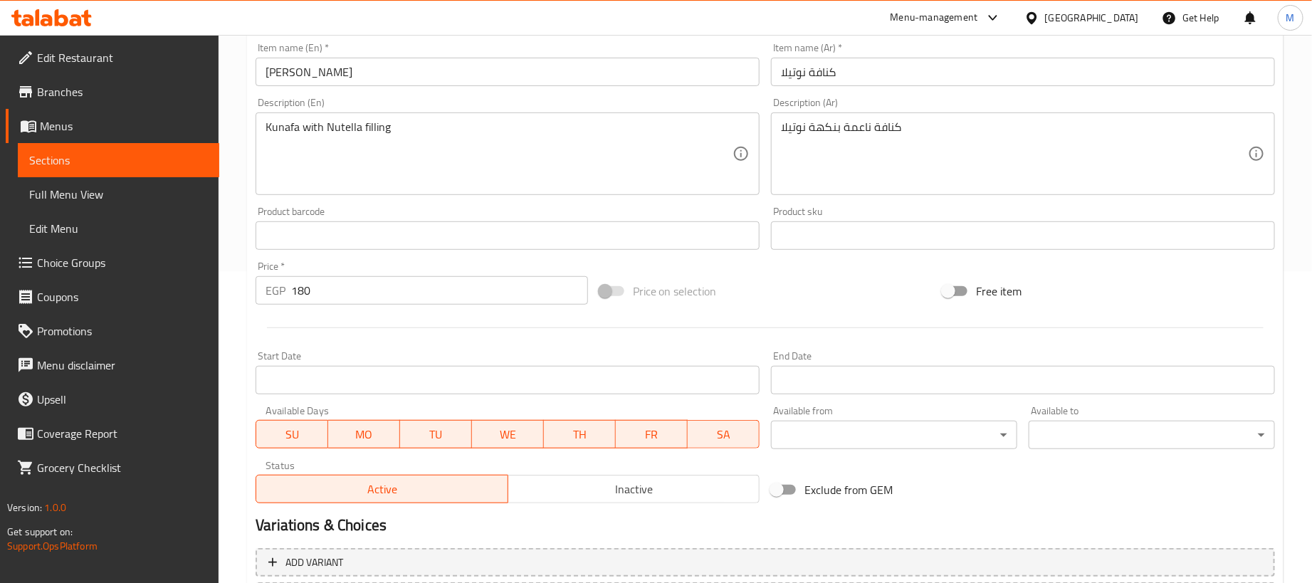
scroll to position [427, 0]
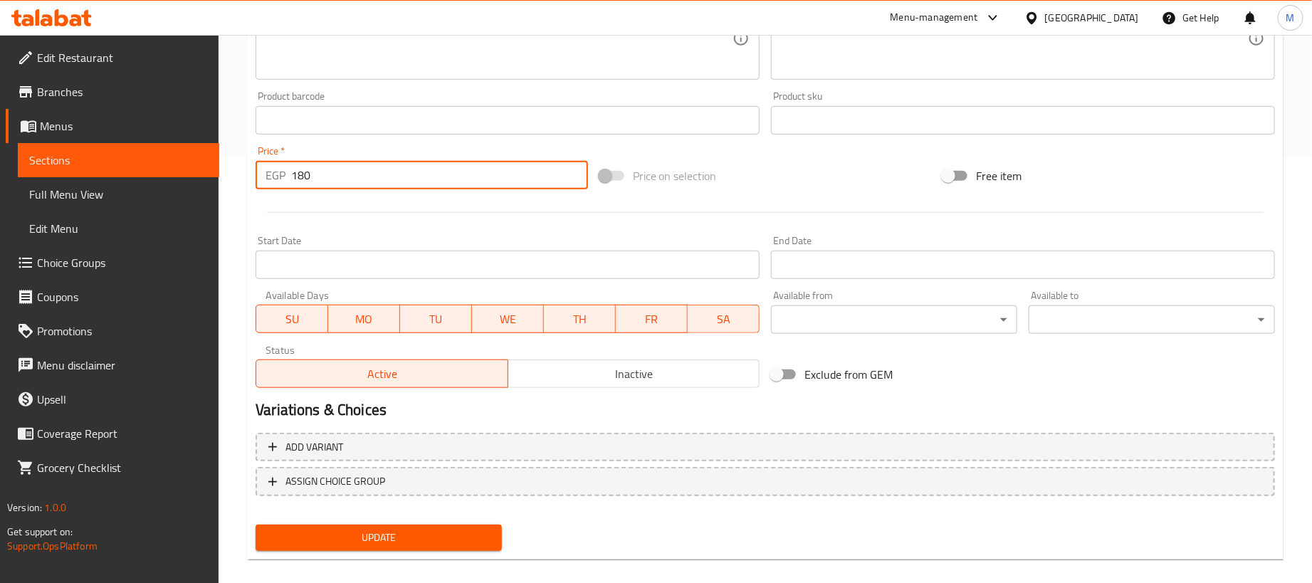
click at [406, 186] on input "180" at bounding box center [439, 175] width 297 height 28
type input "0"
click at [419, 205] on div at bounding box center [765, 212] width 1031 height 35
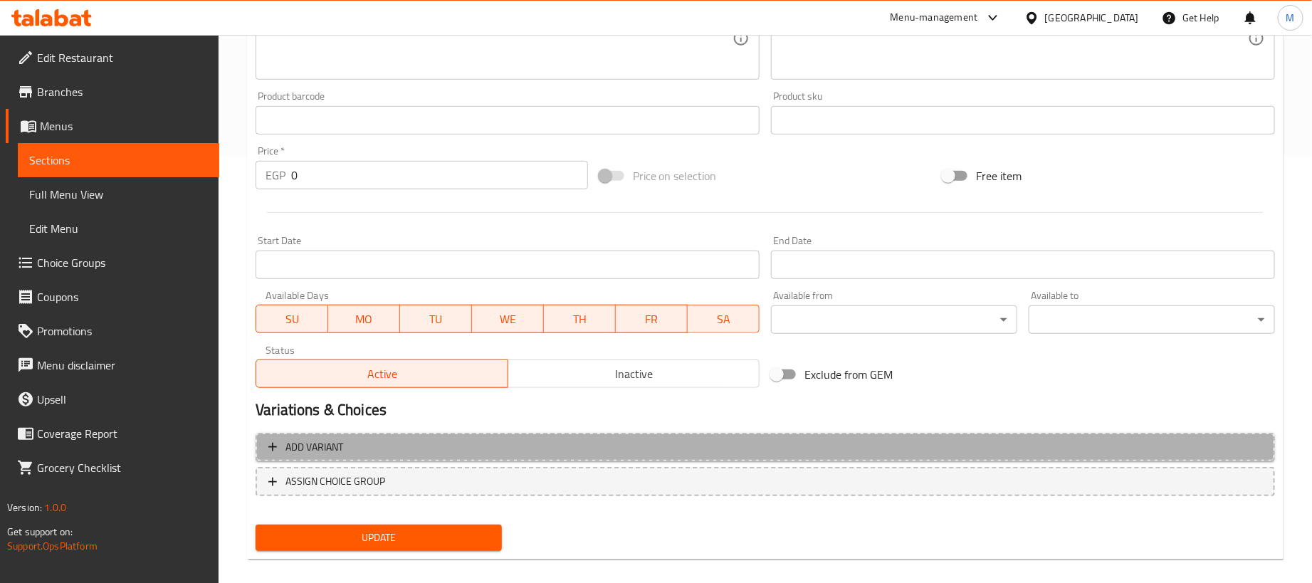
click at [935, 446] on span "Add variant" at bounding box center [765, 447] width 994 height 18
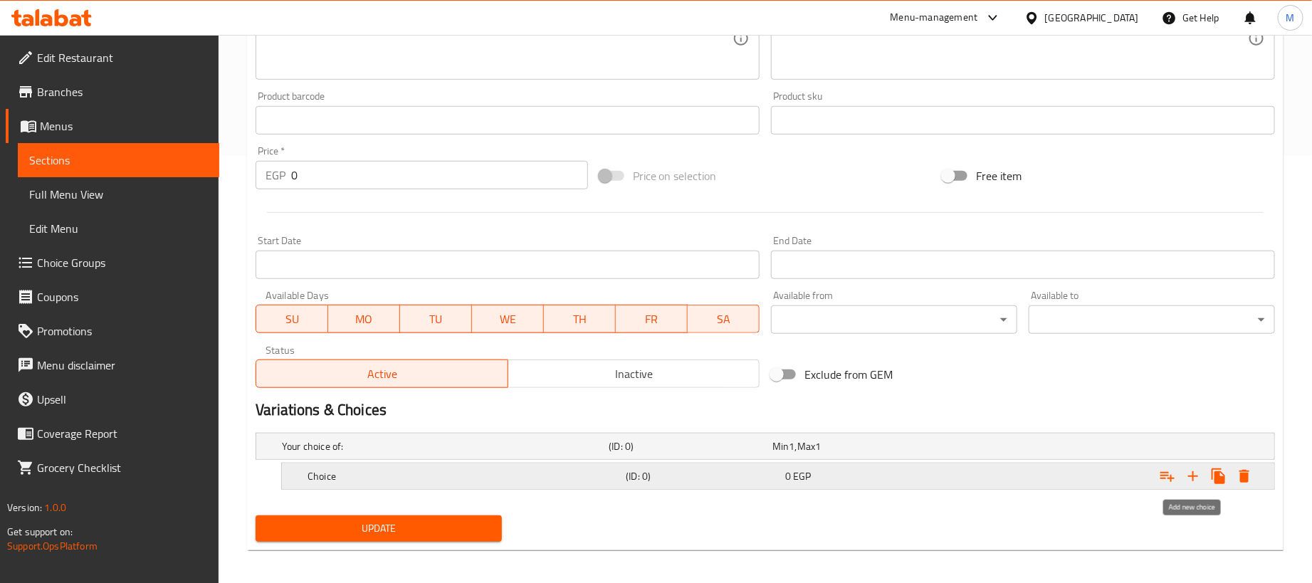
click at [1192, 474] on icon "Expand" at bounding box center [1192, 476] width 17 height 17
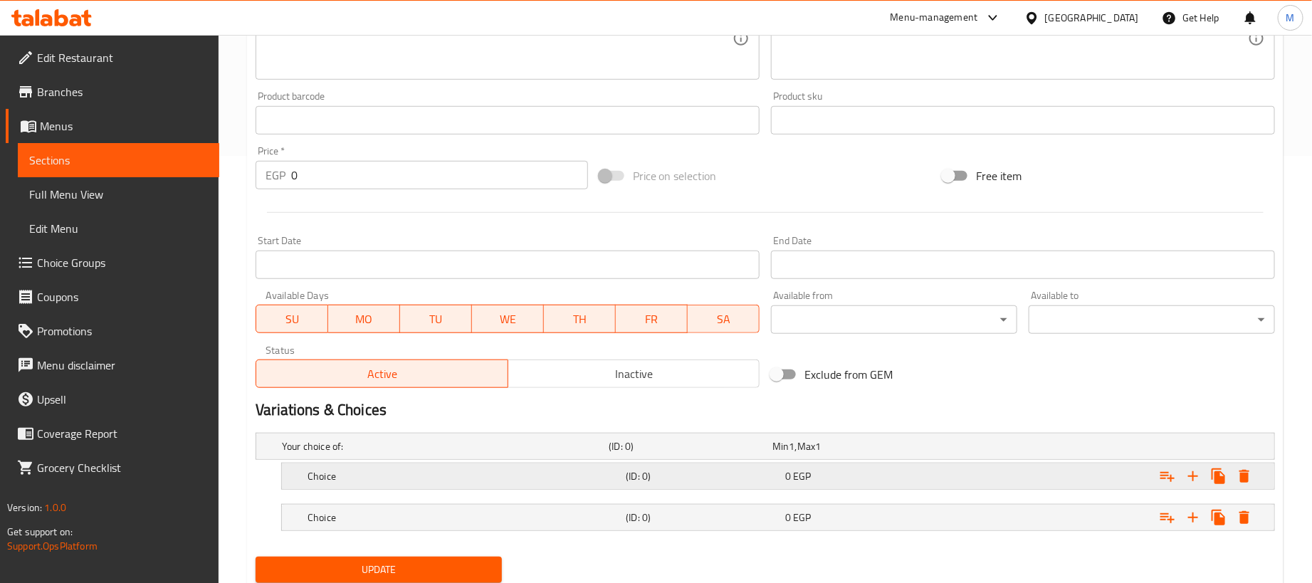
drag, startPoint x: 1061, startPoint y: 503, endPoint x: 1048, endPoint y: 485, distance: 21.4
click at [1060, 449] on div "Expand" at bounding box center [1096, 446] width 327 height 6
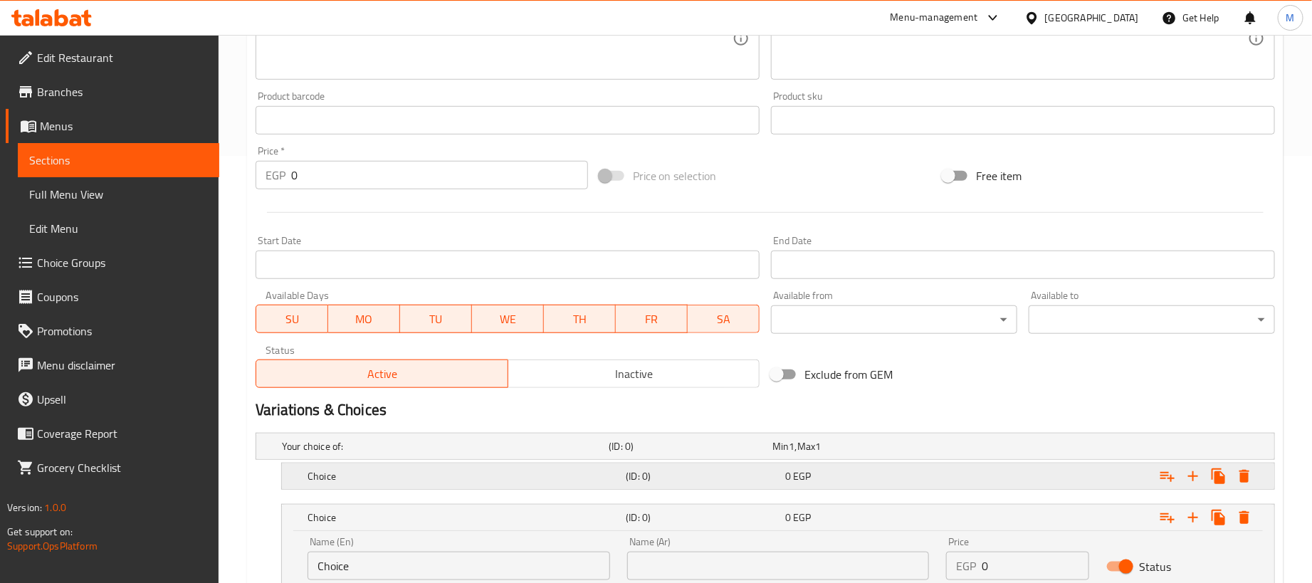
click at [1045, 449] on div "Expand" at bounding box center [1096, 446] width 327 height 6
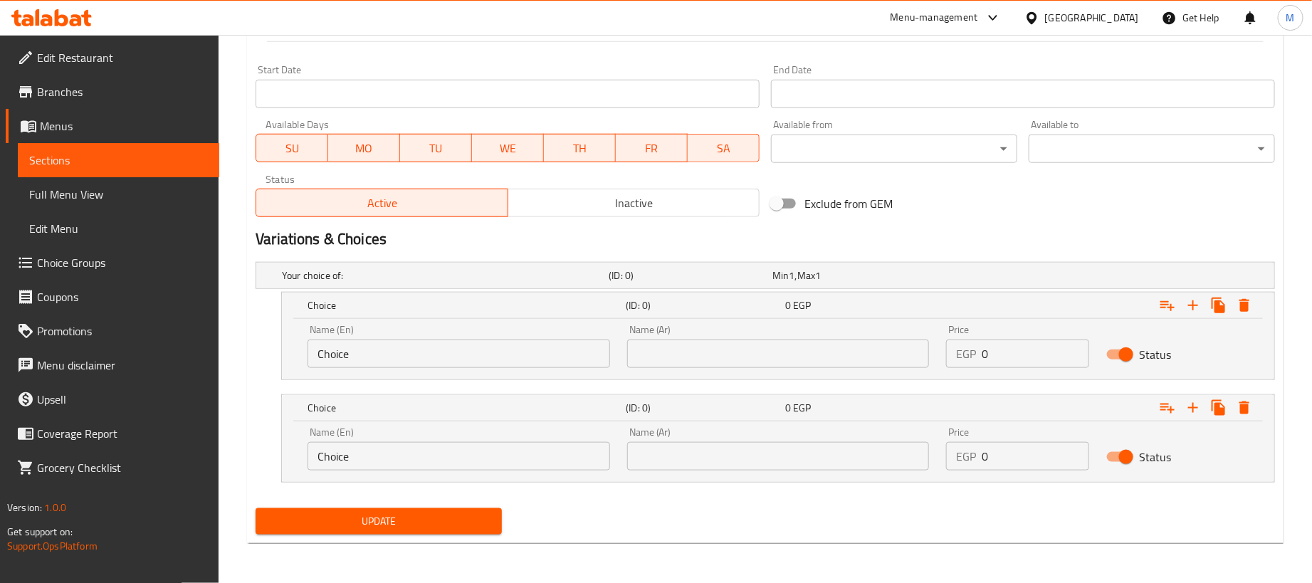
scroll to position [600, 0]
click at [1009, 361] on input "0" at bounding box center [1035, 354] width 107 height 28
paste input "18"
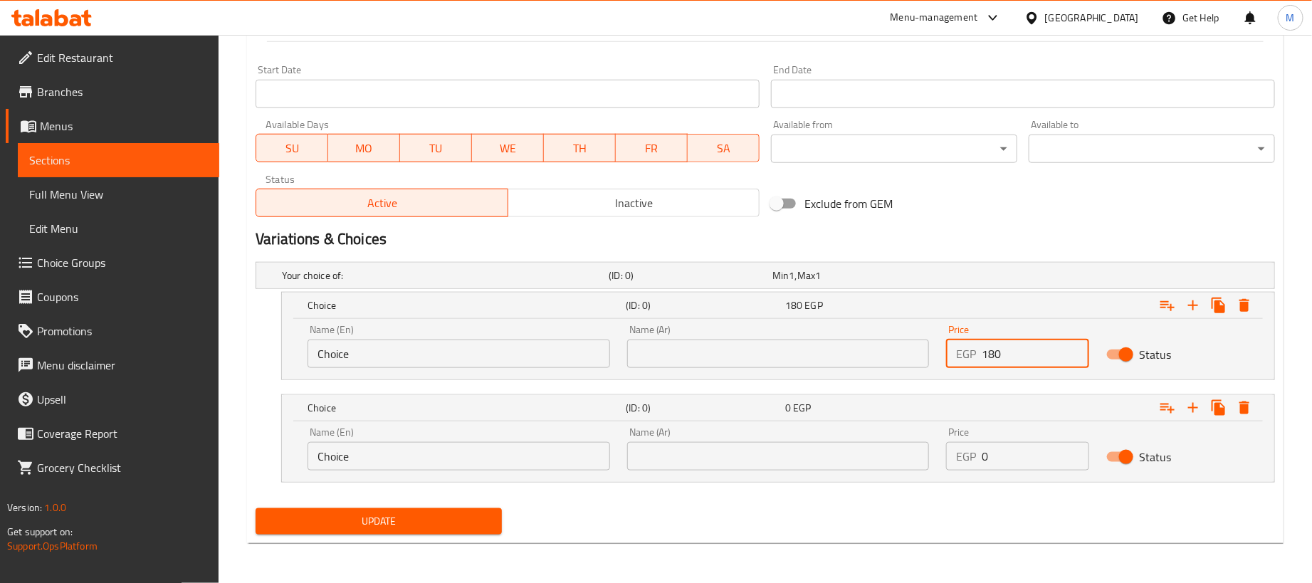
type input "180"
click at [1016, 456] on input "0" at bounding box center [1035, 456] width 107 height 28
paste input "45"
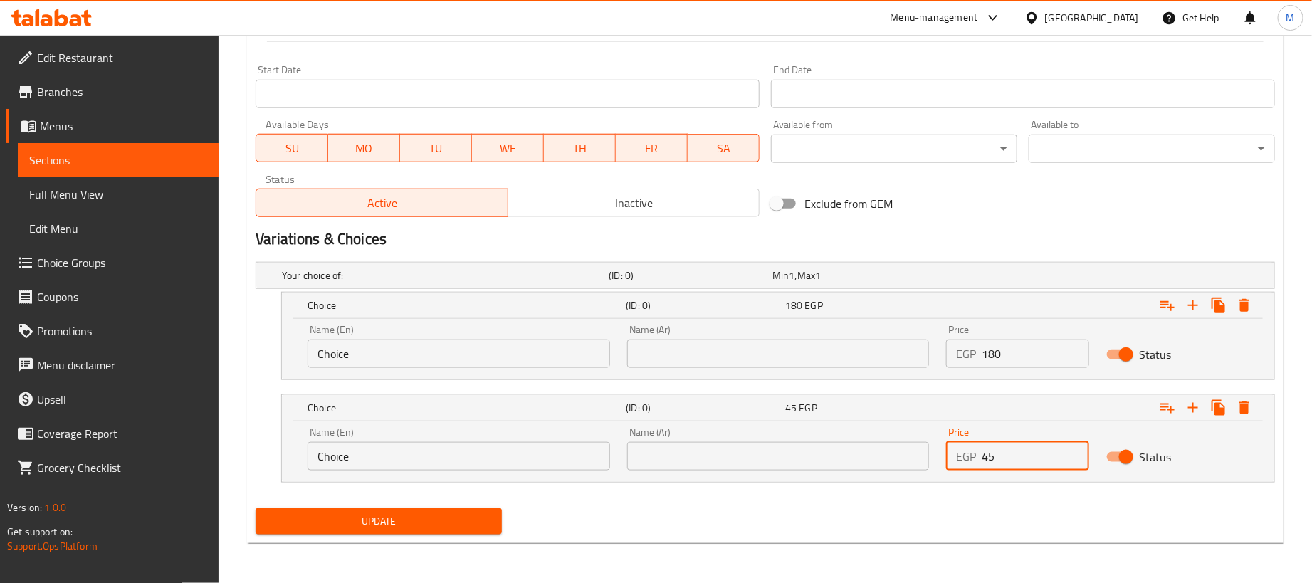
type input "45"
click at [875, 359] on input "text" at bounding box center [778, 354] width 303 height 28
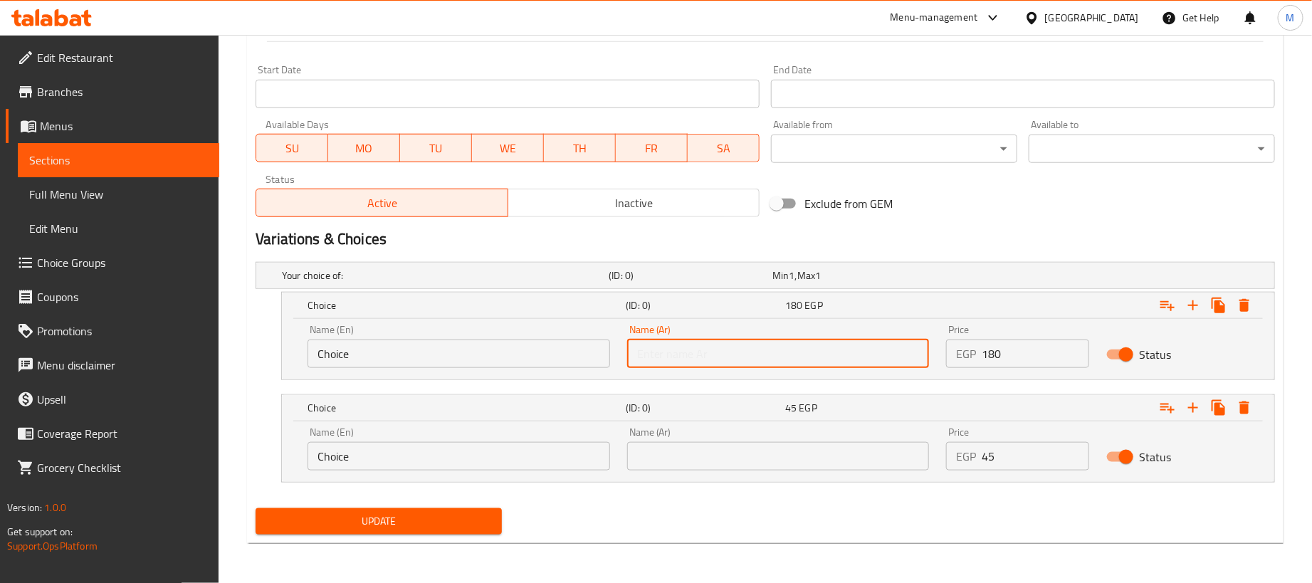
type input "1 كجم"
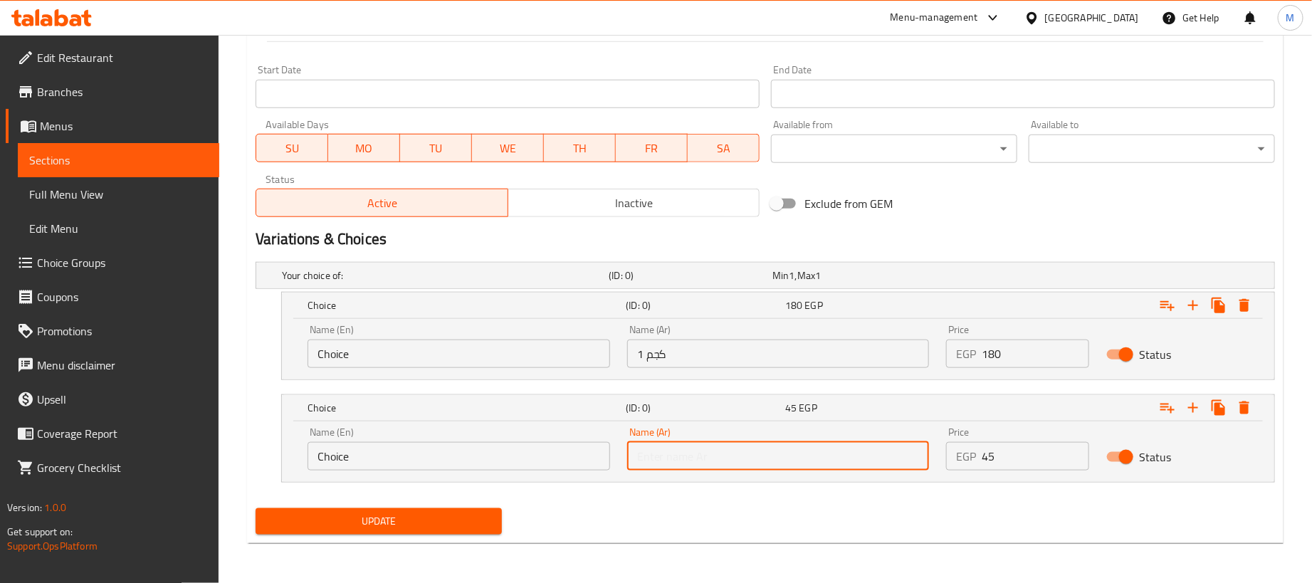
click at [816, 460] on input "text" at bounding box center [778, 456] width 303 height 28
type input "250جم"
click at [383, 355] on input "Choice" at bounding box center [458, 354] width 303 height 28
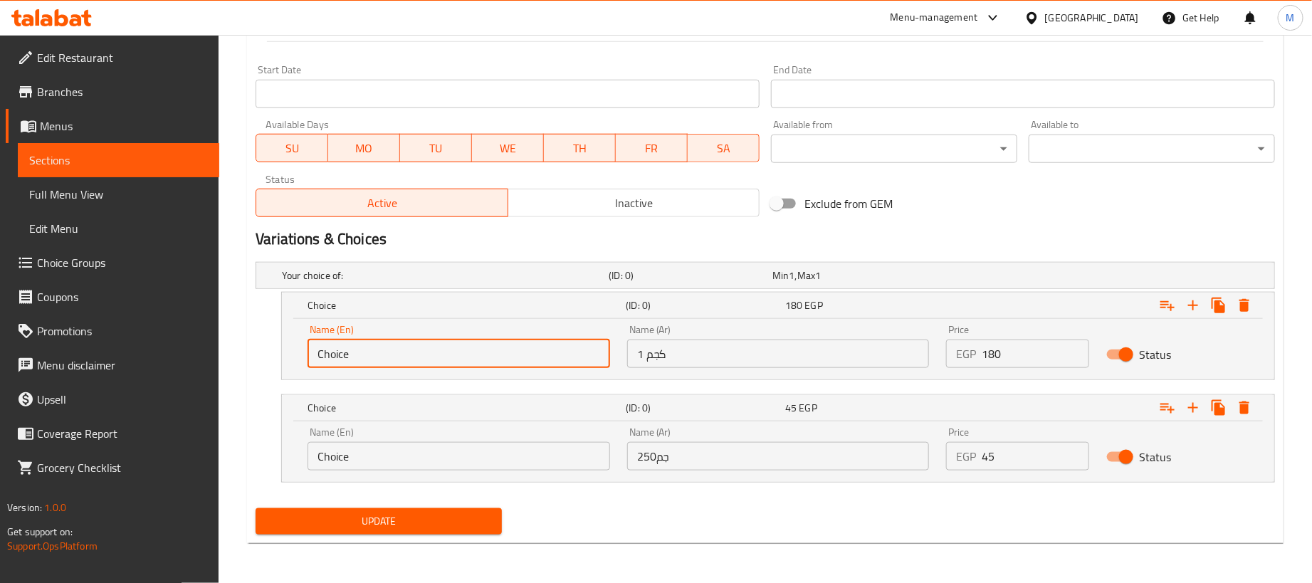
click at [383, 355] on input "Choice" at bounding box center [458, 354] width 303 height 28
type input "1kg"
click at [396, 449] on input "Choice" at bounding box center [458, 456] width 303 height 28
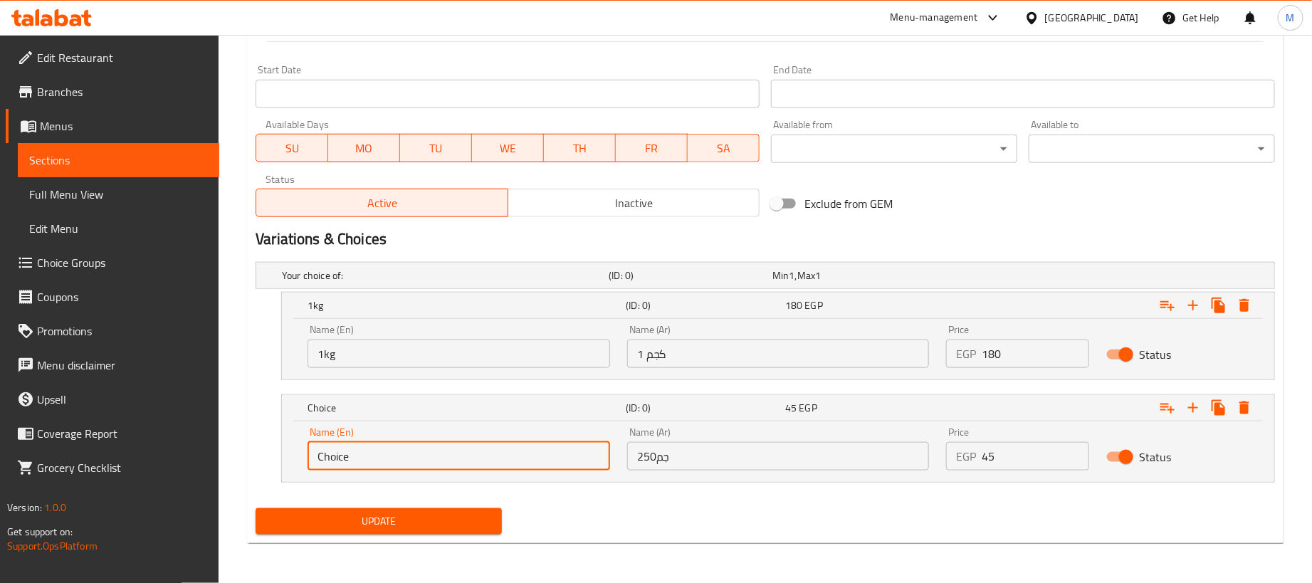
click at [396, 449] on input "Choice" at bounding box center [458, 456] width 303 height 28
type input "250 gram"
click at [735, 504] on div "Update" at bounding box center [765, 522] width 1031 height 38
click at [419, 509] on button "Update" at bounding box center [379, 521] width 246 height 26
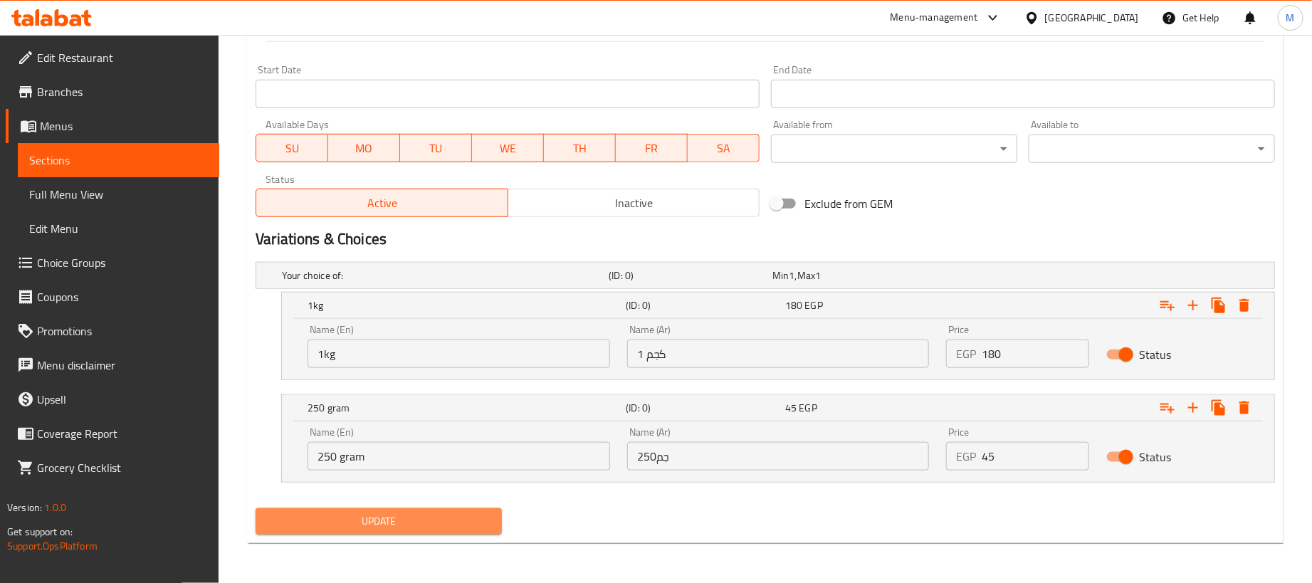
click at [443, 510] on button "Update" at bounding box center [379, 521] width 246 height 26
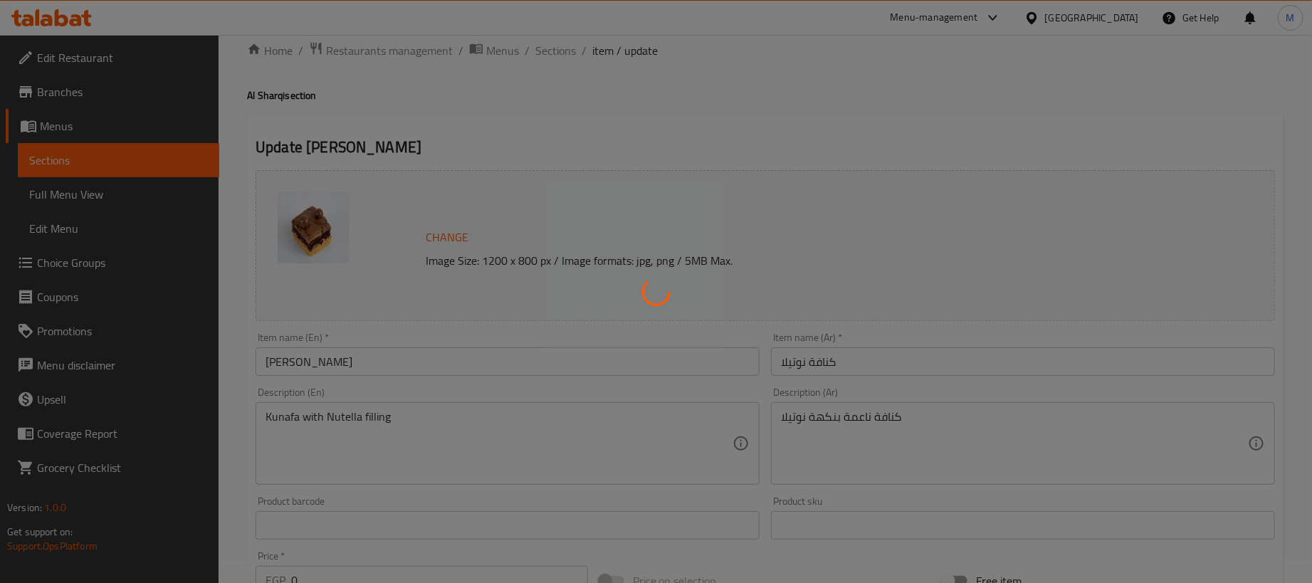
scroll to position [0, 0]
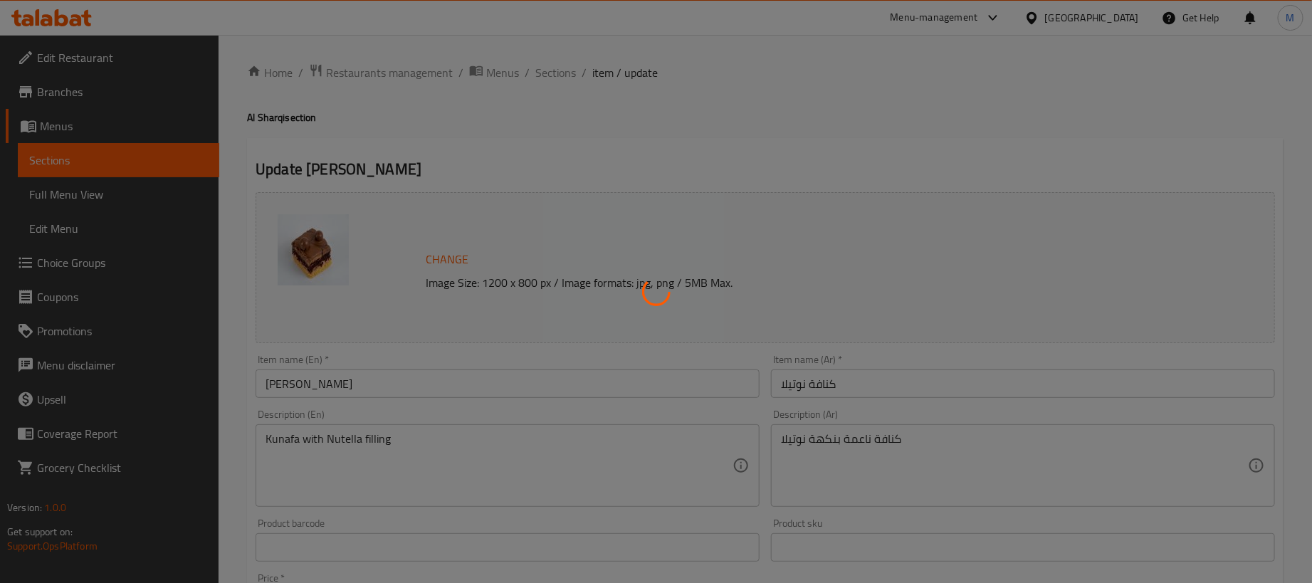
click at [557, 71] on div at bounding box center [656, 291] width 1312 height 583
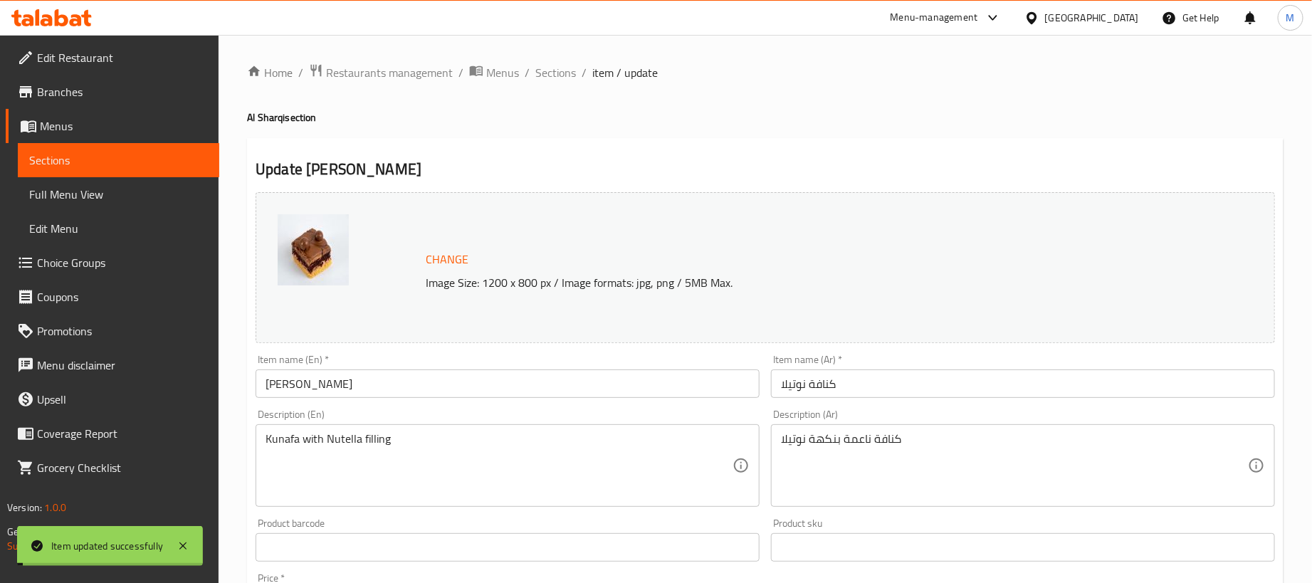
click at [557, 71] on span "Sections" at bounding box center [555, 72] width 41 height 17
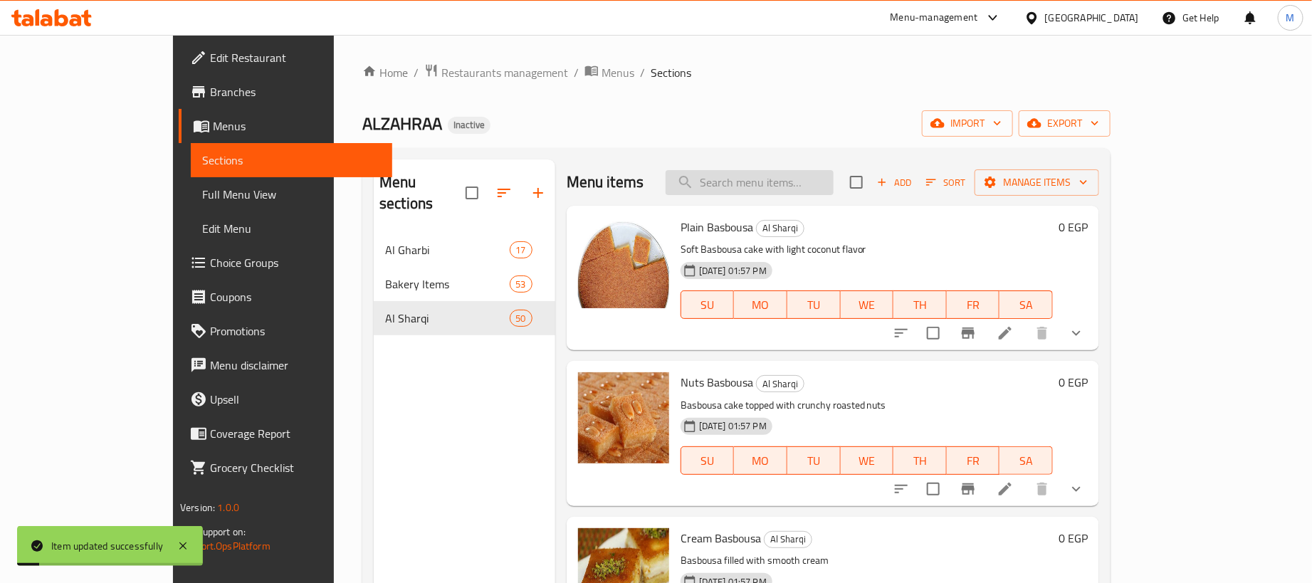
click at [814, 178] on input "search" at bounding box center [750, 182] width 168 height 25
paste input "كنافة مانجا"
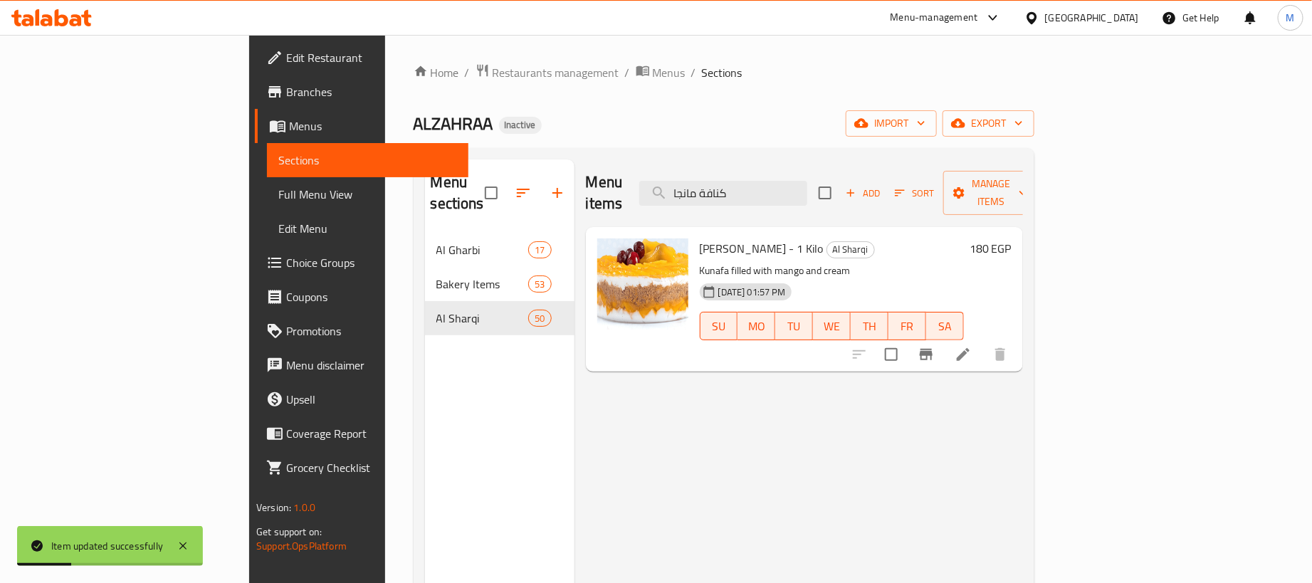
type input "كنافة مانجا"
click at [972, 346] on icon at bounding box center [962, 354] width 17 height 17
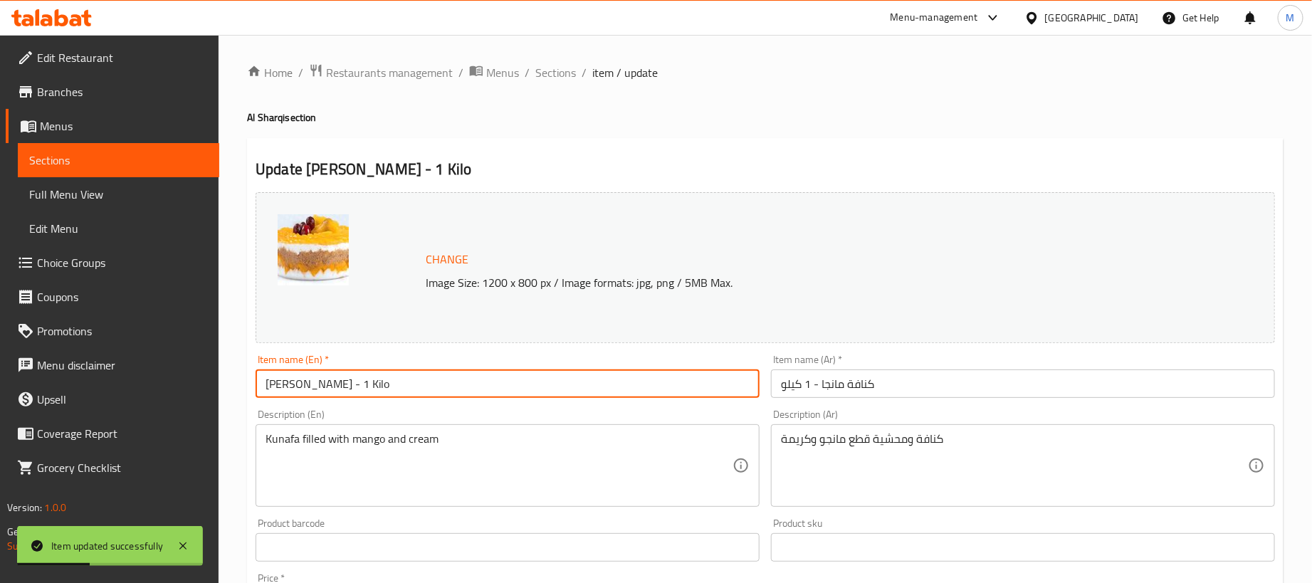
click at [500, 381] on input "[PERSON_NAME] - 1 Kilo" at bounding box center [508, 383] width 504 height 28
type input "[PERSON_NAME]"
click at [977, 378] on input "كنافة مانجا - 1 كيلو" at bounding box center [1023, 383] width 504 height 28
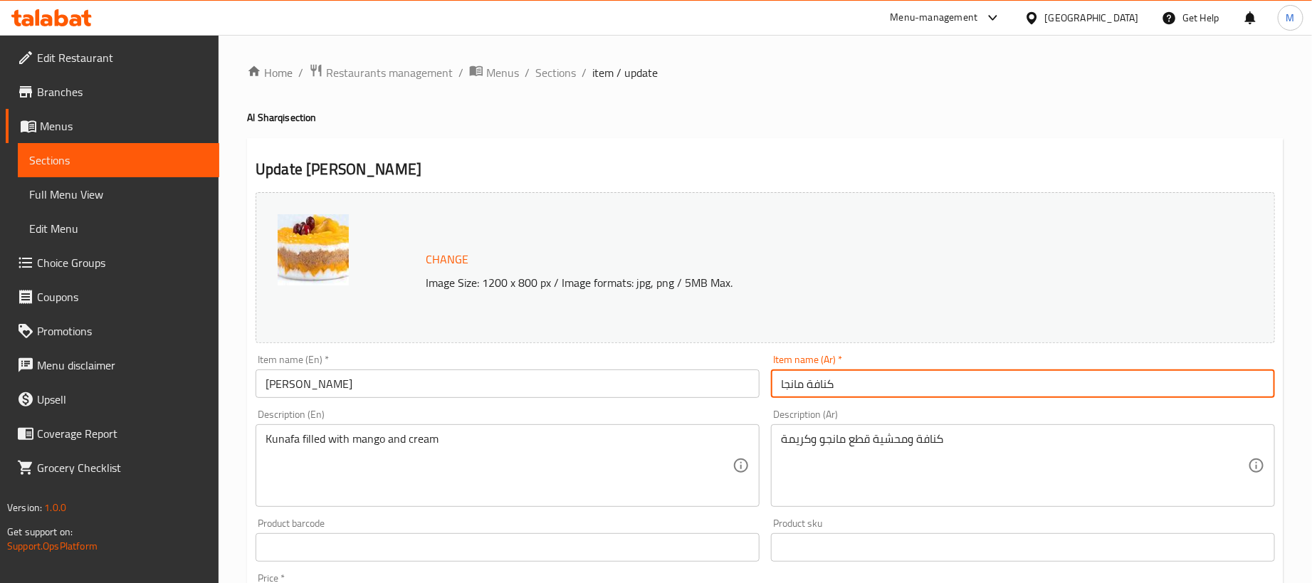
type input "كنافة مانجا"
click at [626, 130] on div "Home / Restaurants management / Menus / Sections / item / update Al Sharqi sect…" at bounding box center [765, 530] width 1036 height 935
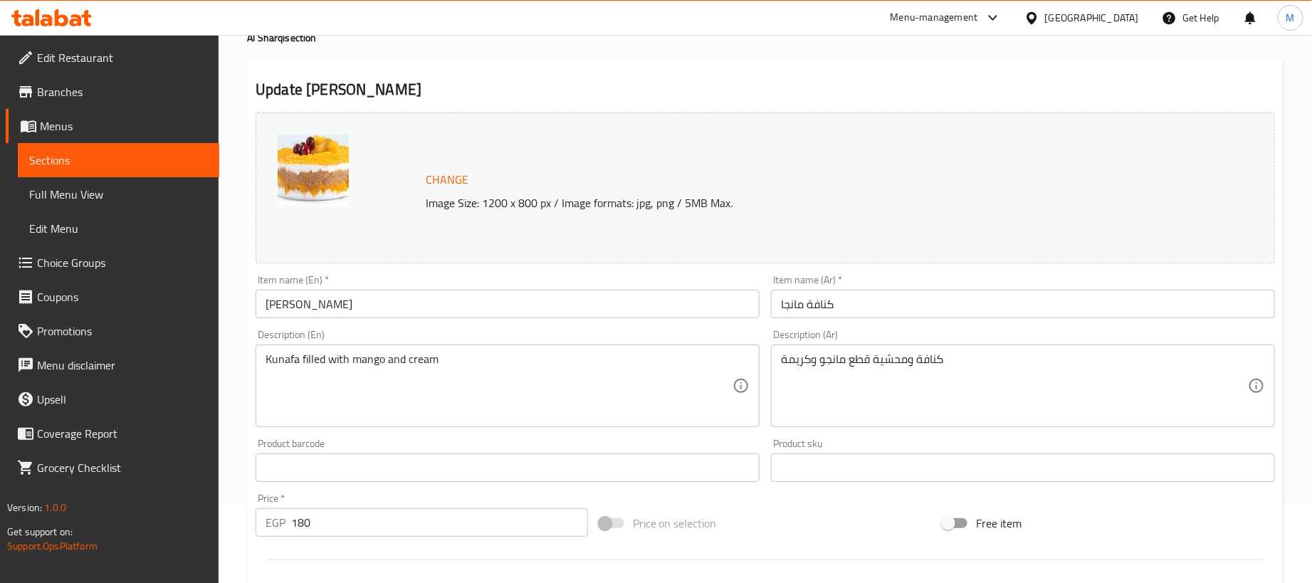
scroll to position [442, 0]
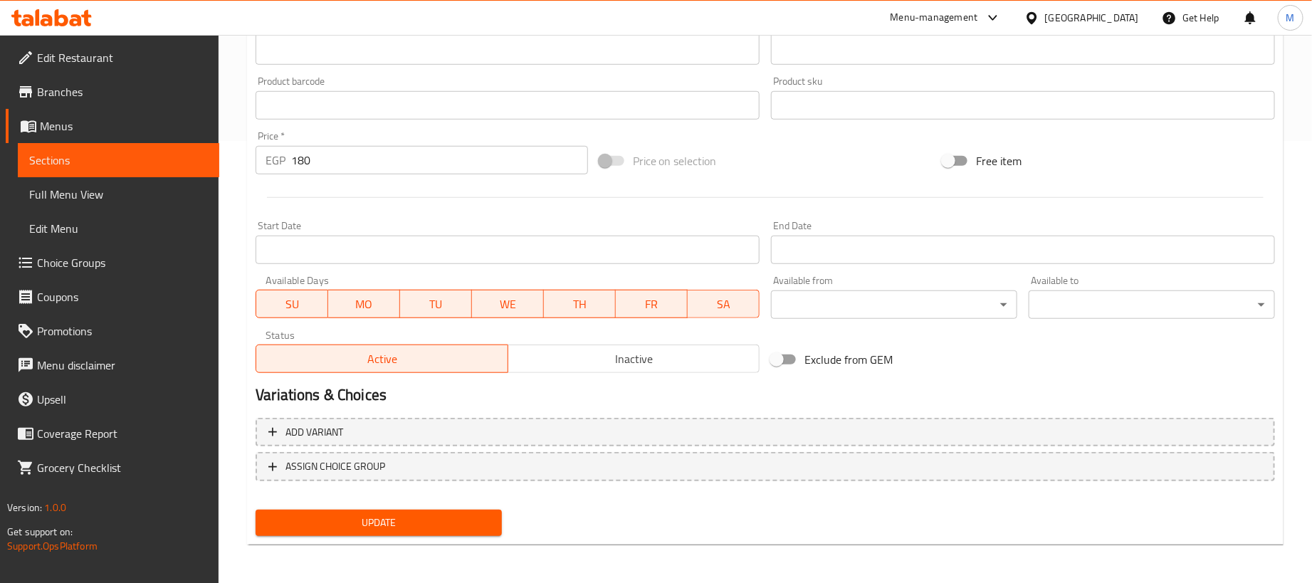
click at [381, 174] on input "180" at bounding box center [439, 160] width 297 height 28
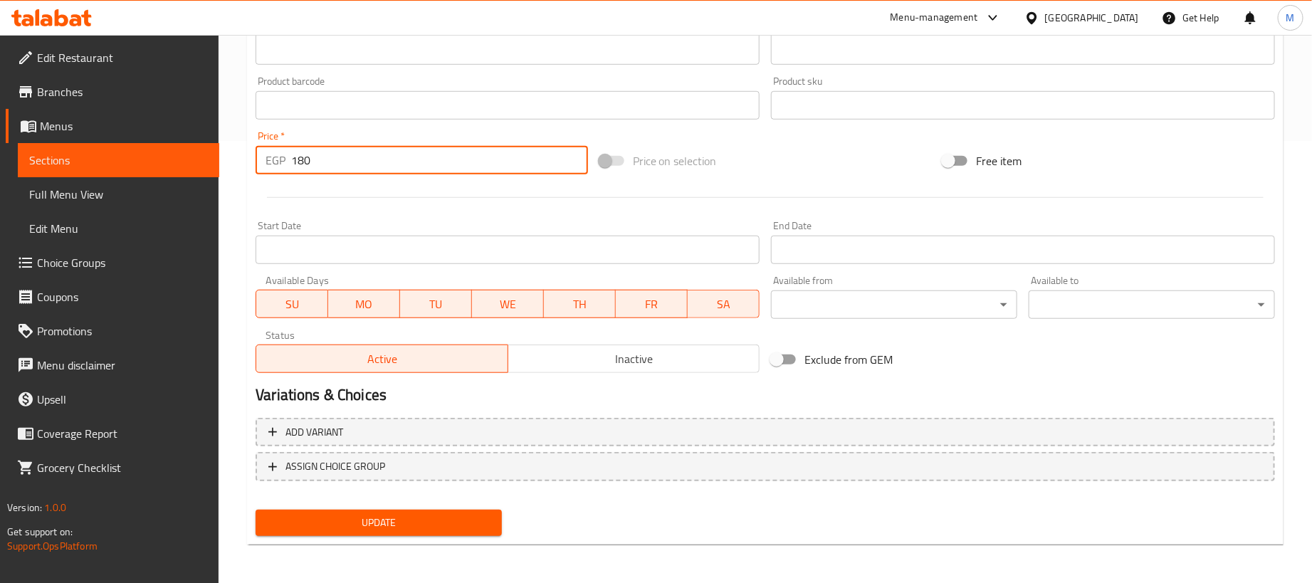
click at [389, 167] on input "180" at bounding box center [439, 160] width 297 height 28
click at [391, 167] on input "180" at bounding box center [439, 160] width 297 height 28
click at [393, 167] on input "180" at bounding box center [439, 160] width 297 height 28
type input "0"
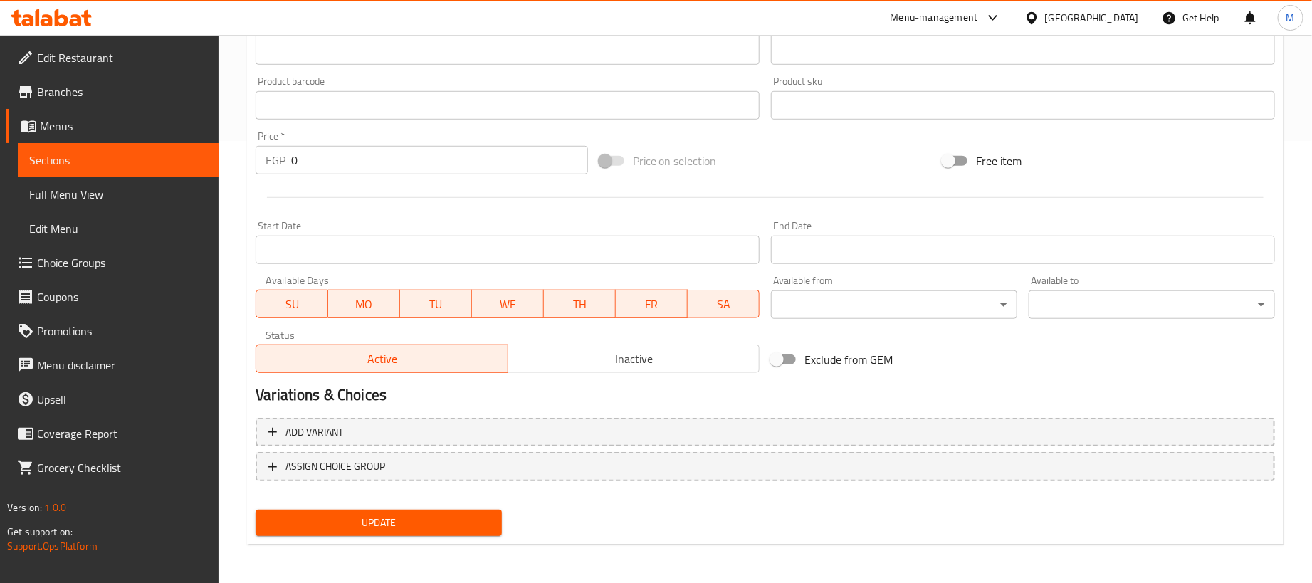
click at [485, 210] on div at bounding box center [765, 197] width 1031 height 35
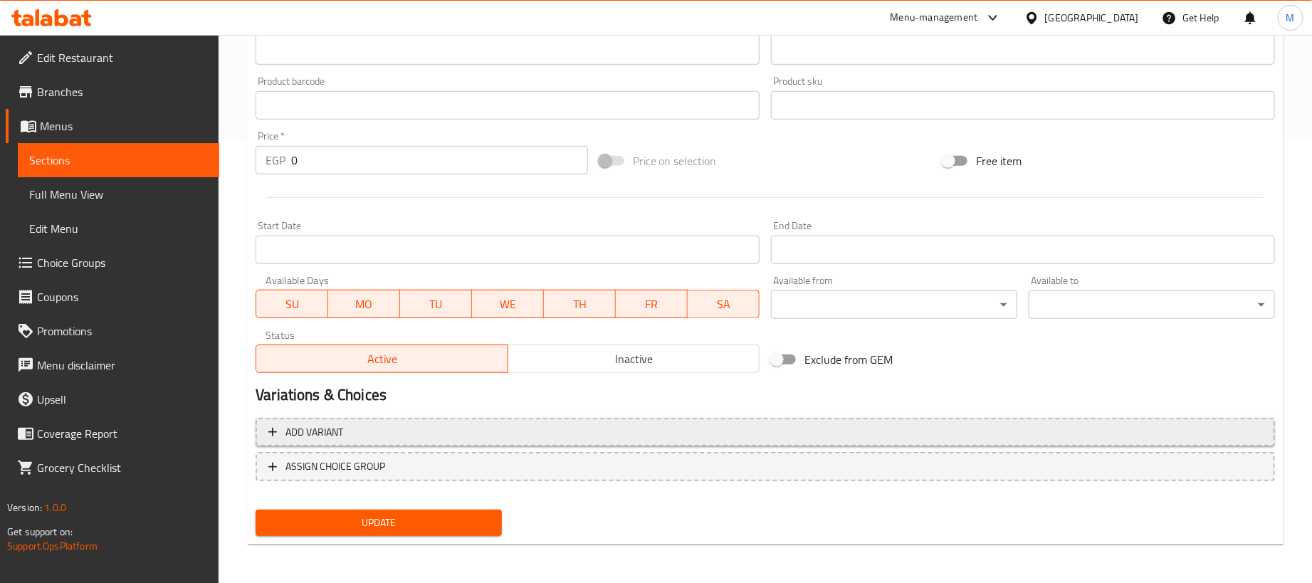
click at [807, 432] on span "Add variant" at bounding box center [765, 433] width 994 height 18
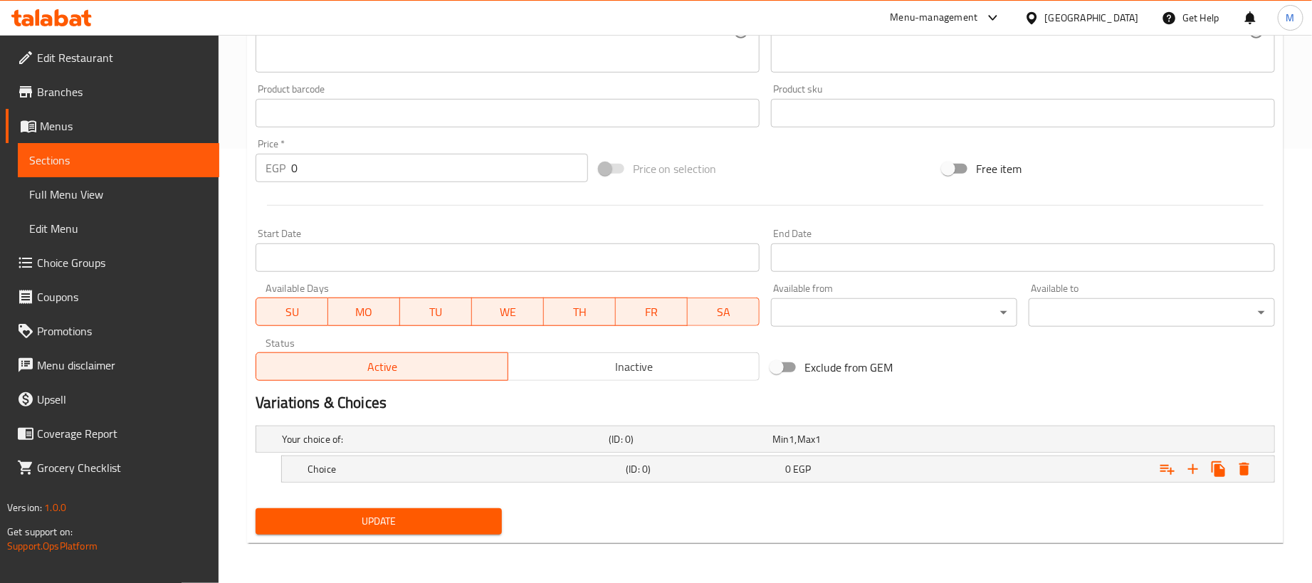
scroll to position [436, 0]
click at [1190, 472] on icon "Expand" at bounding box center [1192, 469] width 17 height 17
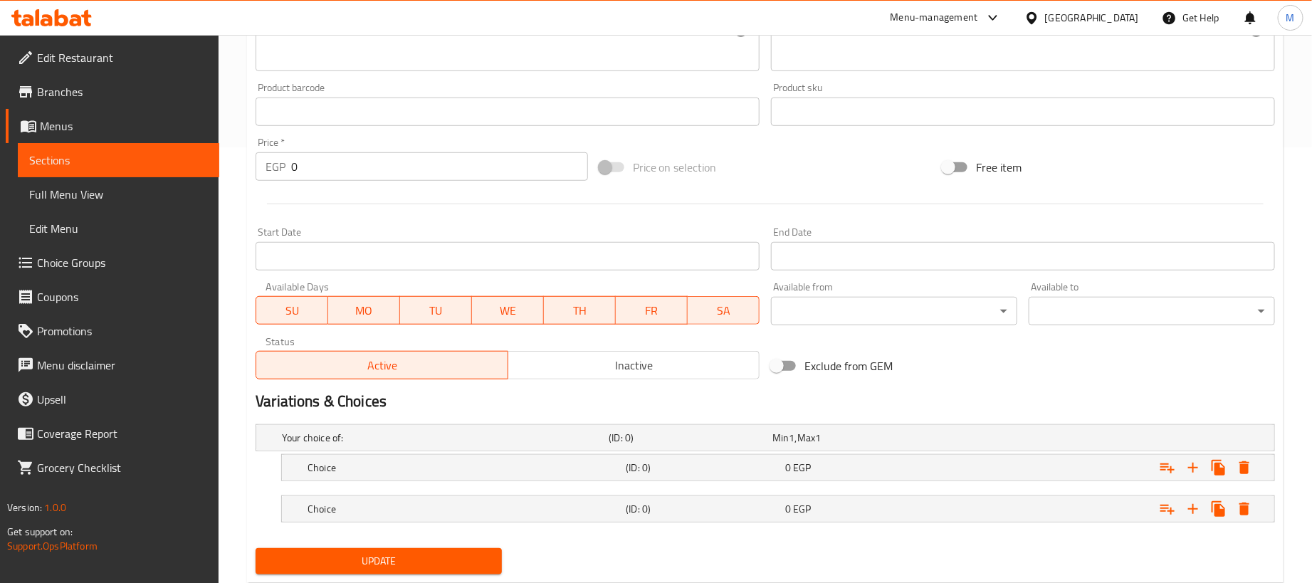
click at [1024, 488] on nav at bounding box center [765, 489] width 1019 height 11
drag, startPoint x: 1016, startPoint y: 498, endPoint x: 1010, endPoint y: 481, distance: 17.6
click at [1012, 441] on div "Expand" at bounding box center [1096, 438] width 327 height 6
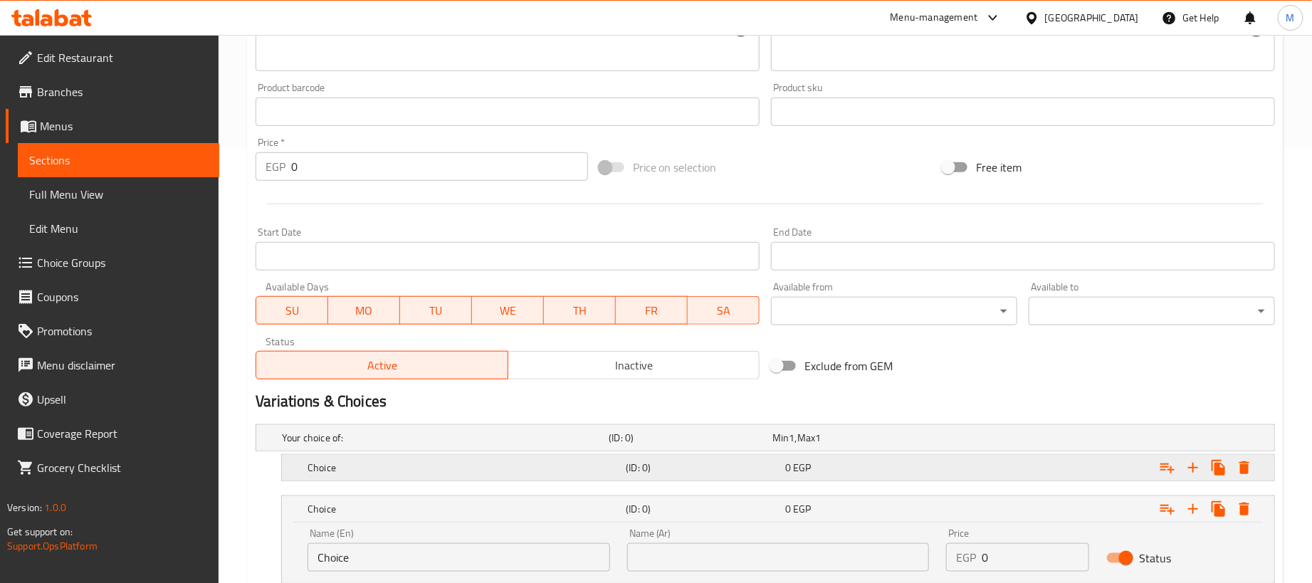
click at [1009, 441] on div "Expand" at bounding box center [1096, 438] width 327 height 6
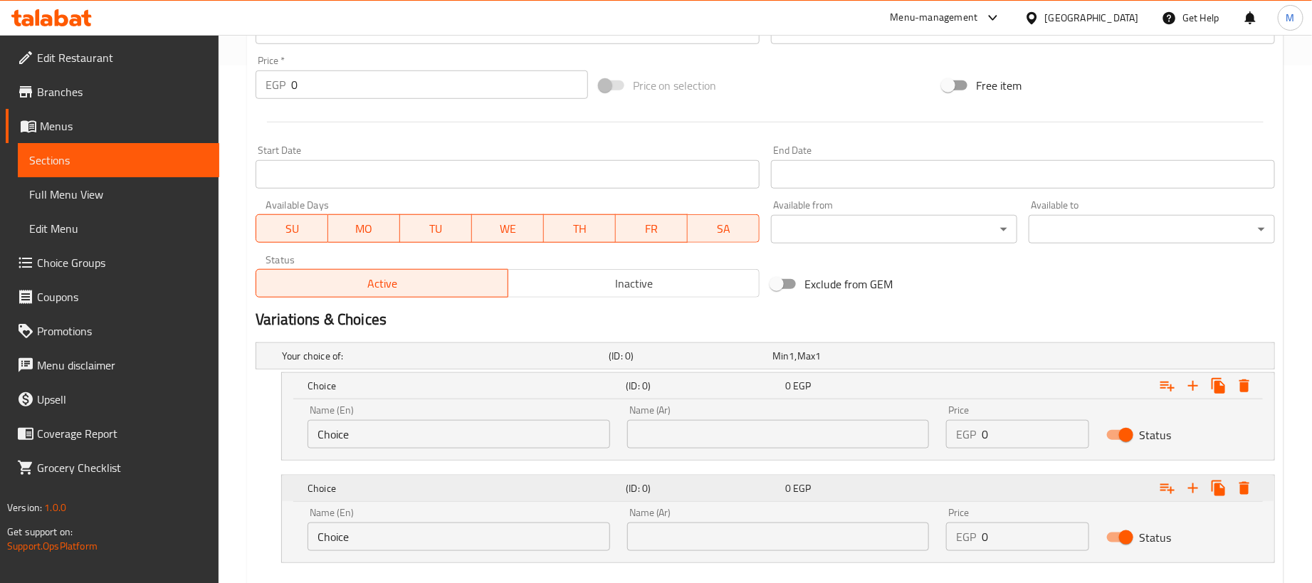
scroll to position [600, 0]
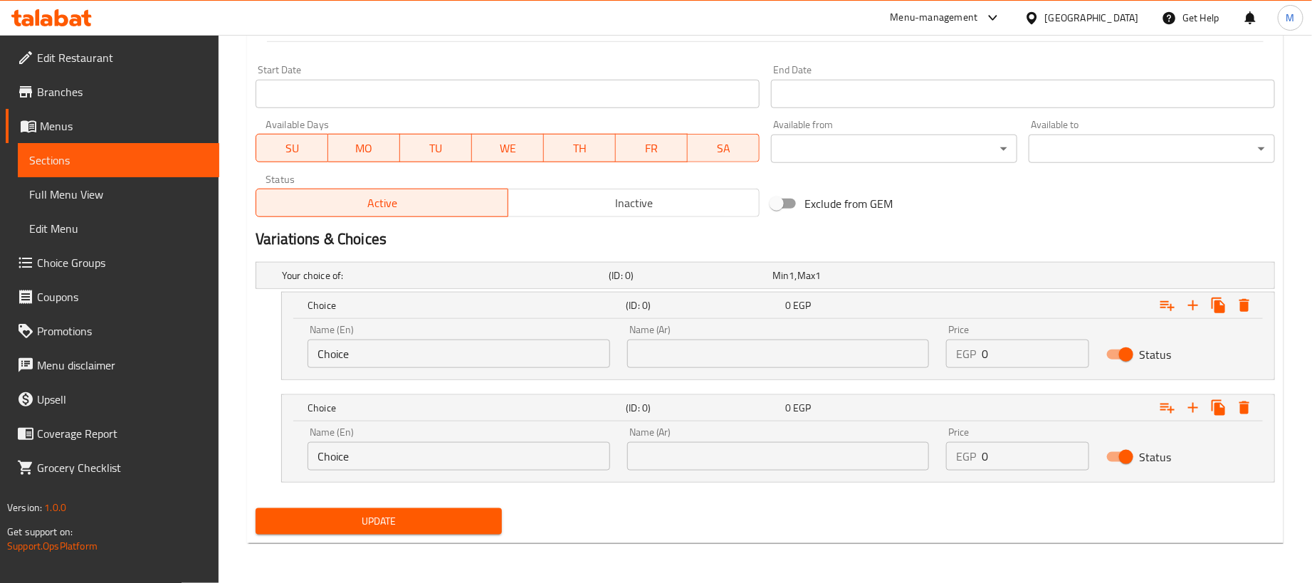
click at [1010, 350] on input "0" at bounding box center [1035, 354] width 107 height 28
click at [1019, 357] on input "0" at bounding box center [1035, 354] width 107 height 28
paste input "18"
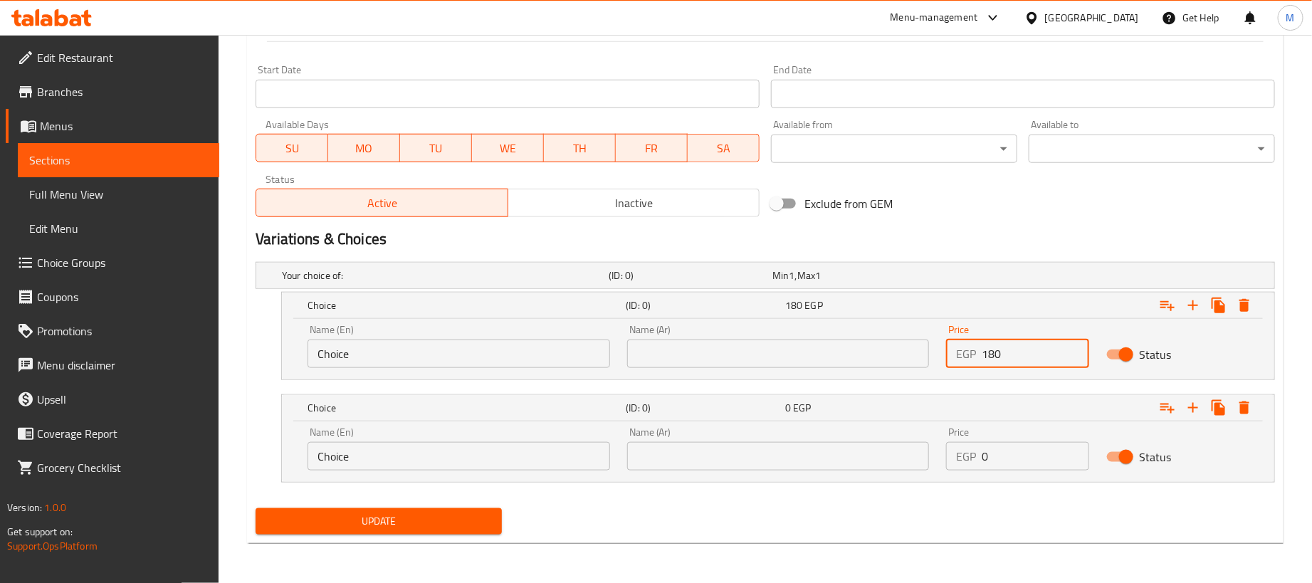
type input "180"
click at [1034, 455] on input "0" at bounding box center [1035, 456] width 107 height 28
click at [1036, 455] on input "0" at bounding box center [1035, 456] width 107 height 28
paste input "45"
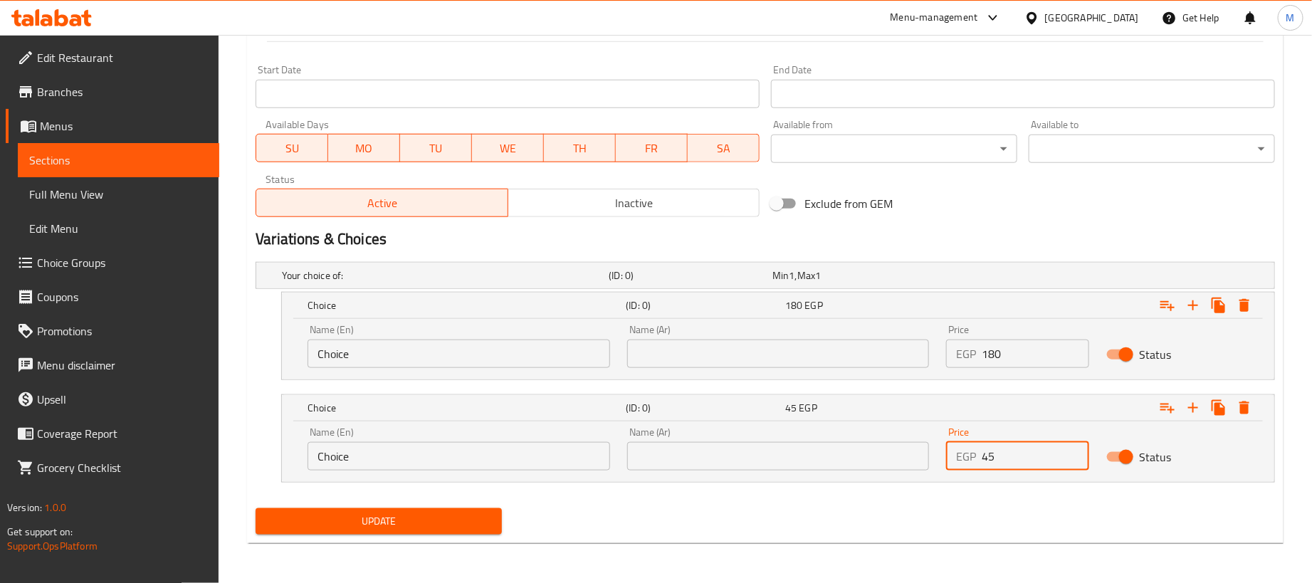
type input "45"
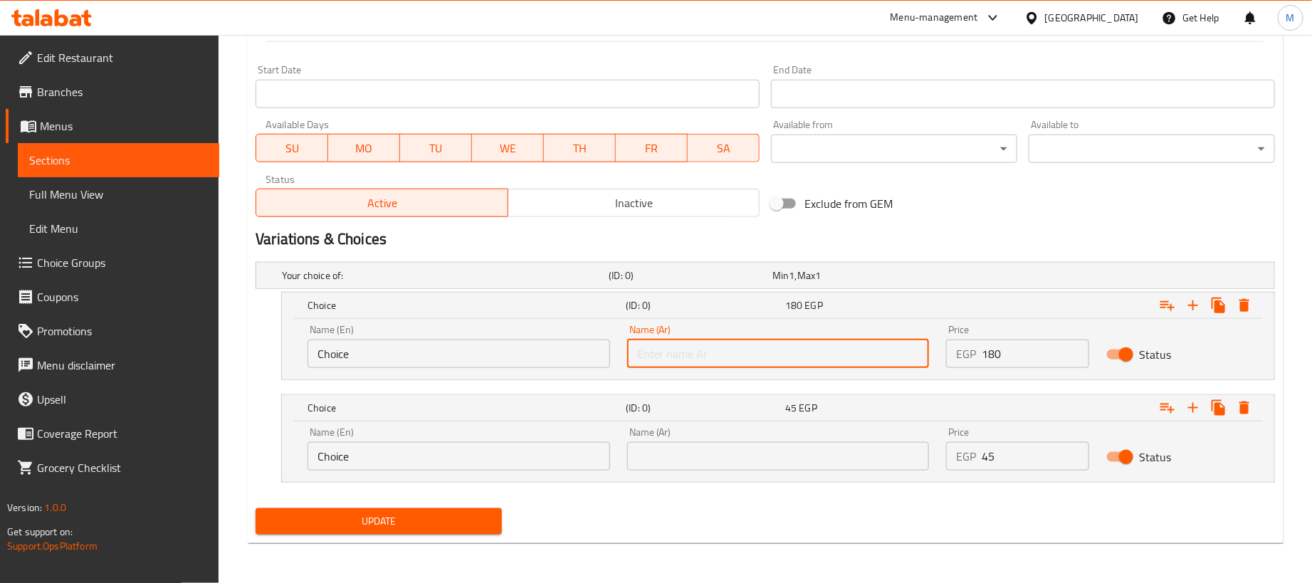
click at [748, 346] on input "text" at bounding box center [778, 354] width 303 height 28
type input "1 كجم"
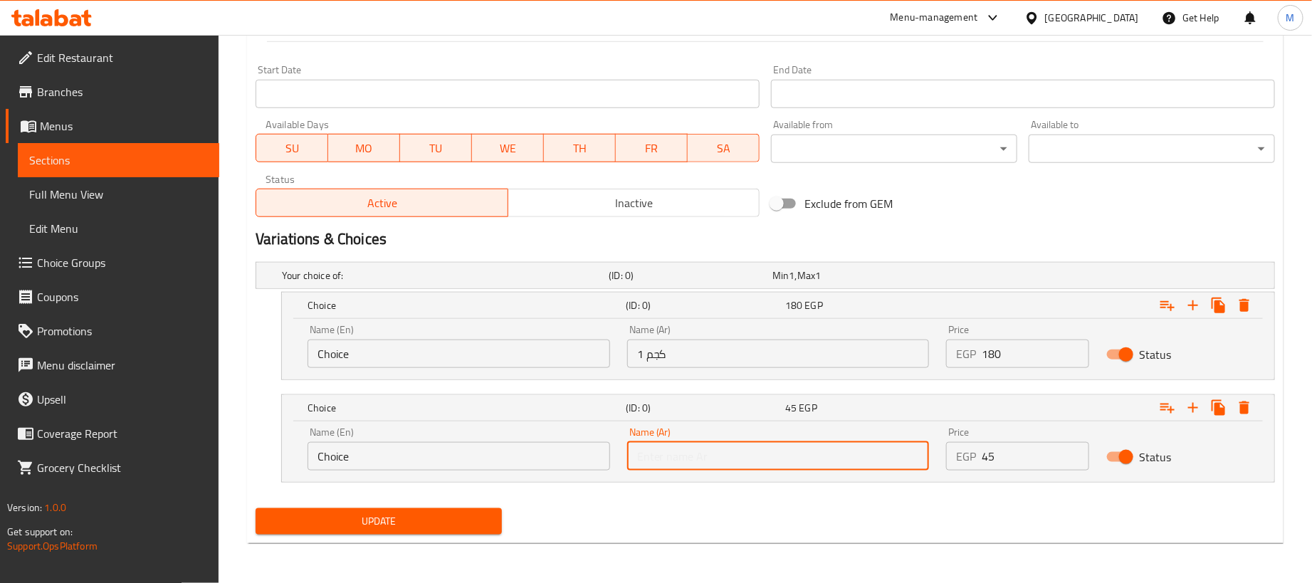
click at [700, 447] on input "text" at bounding box center [778, 456] width 303 height 28
type input "250جم"
click at [421, 353] on input "Choice" at bounding box center [458, 354] width 303 height 28
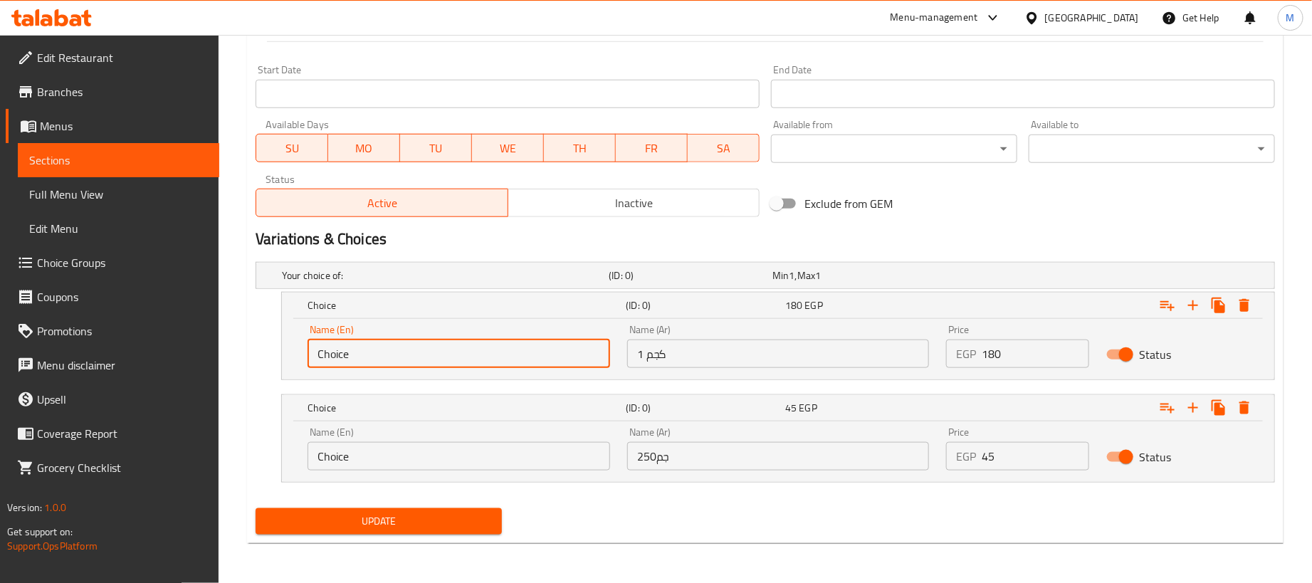
click at [421, 353] on input "Choice" at bounding box center [458, 354] width 303 height 28
type input "1kg"
click at [391, 460] on input "Choice" at bounding box center [458, 456] width 303 height 28
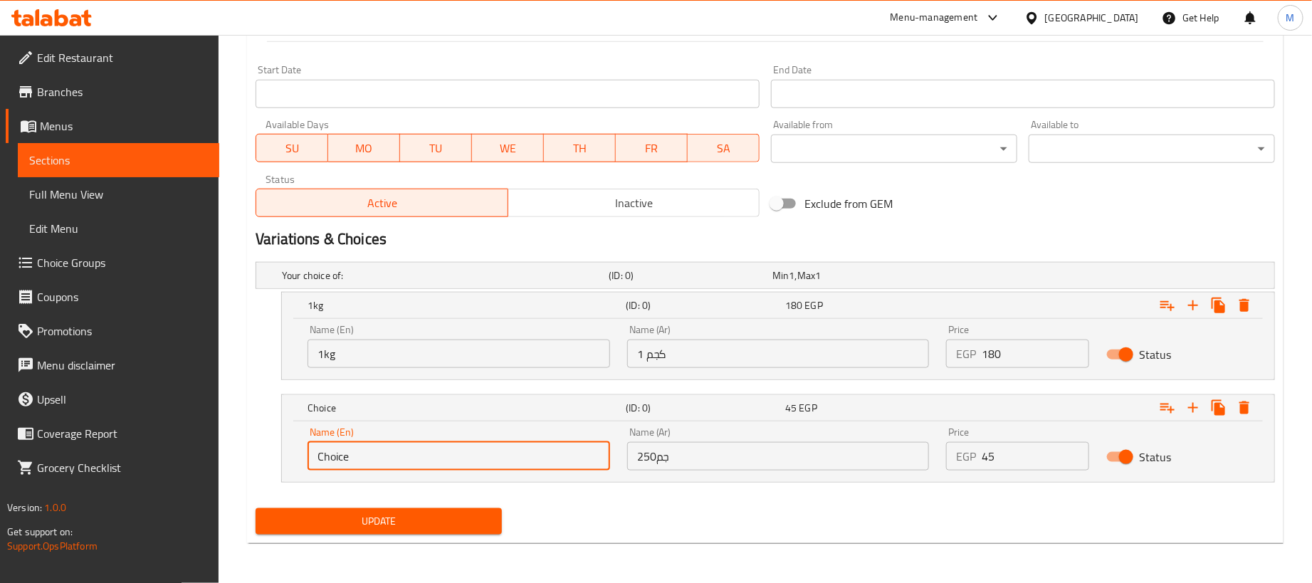
click at [391, 461] on input "Choice" at bounding box center [458, 456] width 303 height 28
type input "250 gram"
click at [487, 525] on span "Update" at bounding box center [378, 521] width 223 height 18
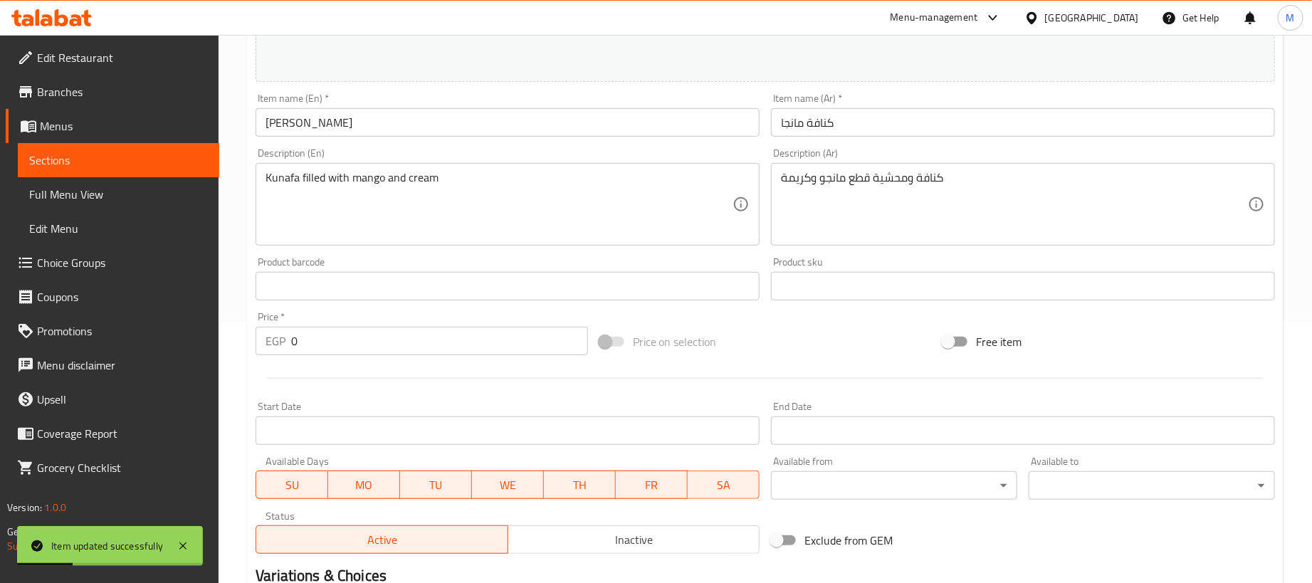
scroll to position [0, 0]
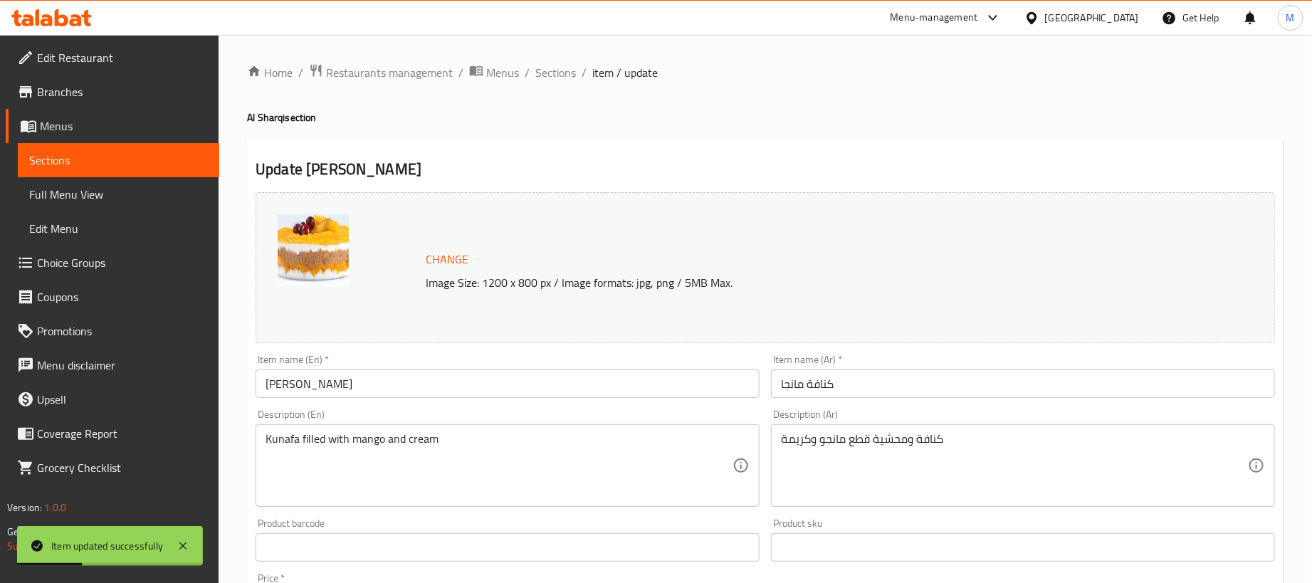
drag, startPoint x: 564, startPoint y: 79, endPoint x: 103, endPoint y: 186, distance: 473.6
click at [564, 79] on span "Sections" at bounding box center [555, 72] width 41 height 17
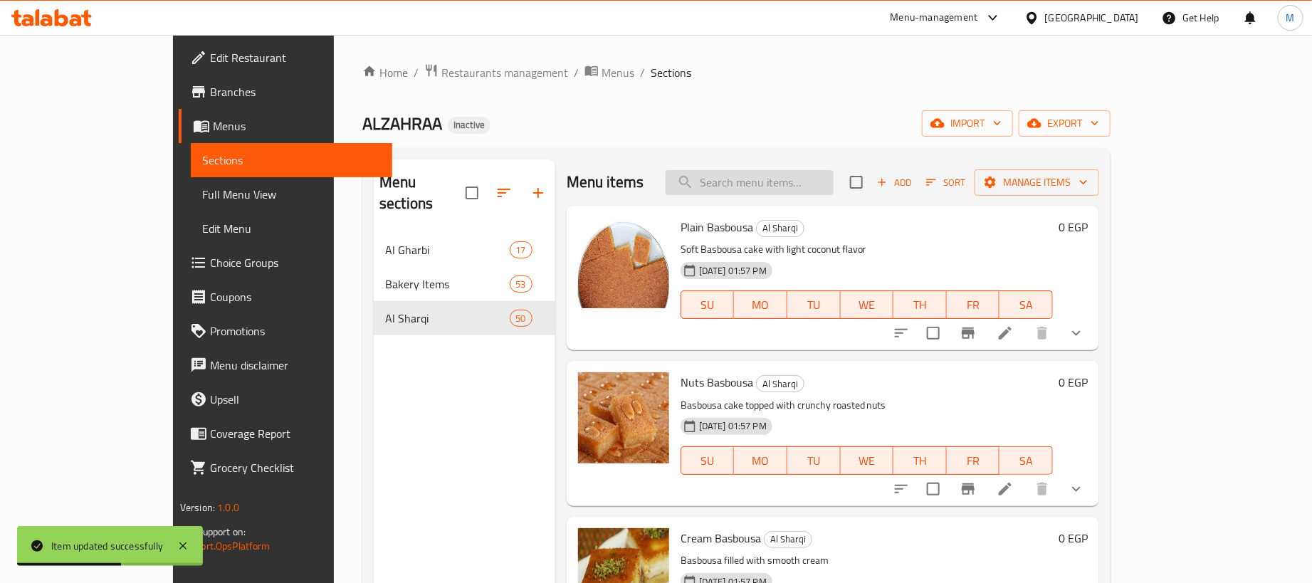
click at [833, 193] on input "search" at bounding box center [750, 182] width 168 height 25
paste input "كنافة قشطه"
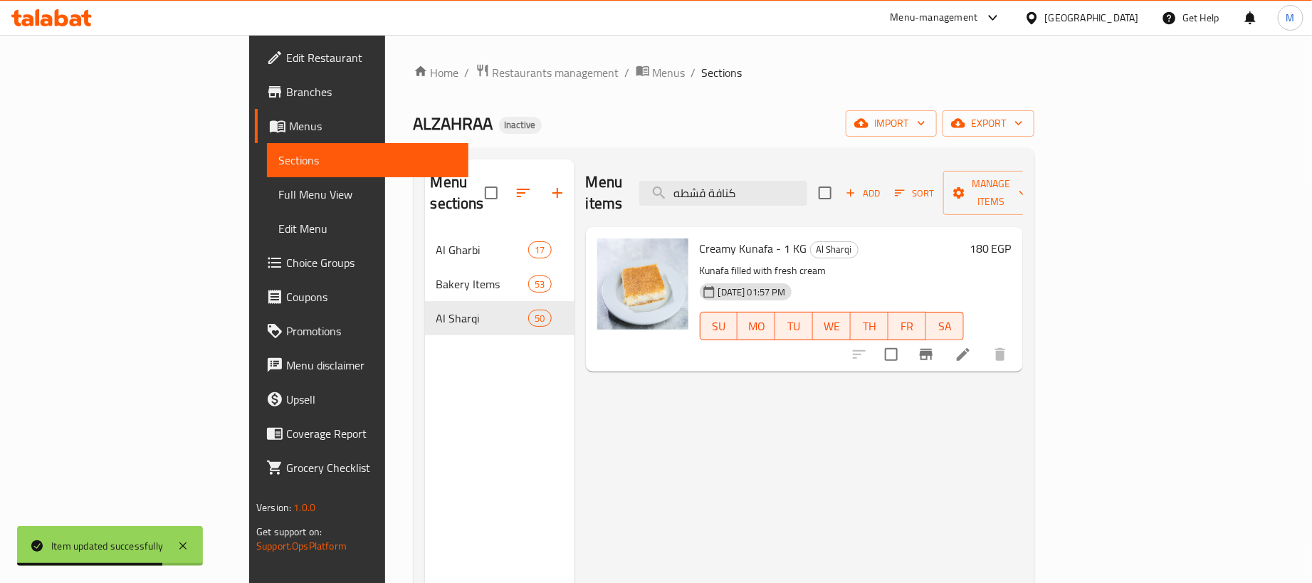
type input "كنافة قشطه"
click at [972, 346] on icon at bounding box center [962, 354] width 17 height 17
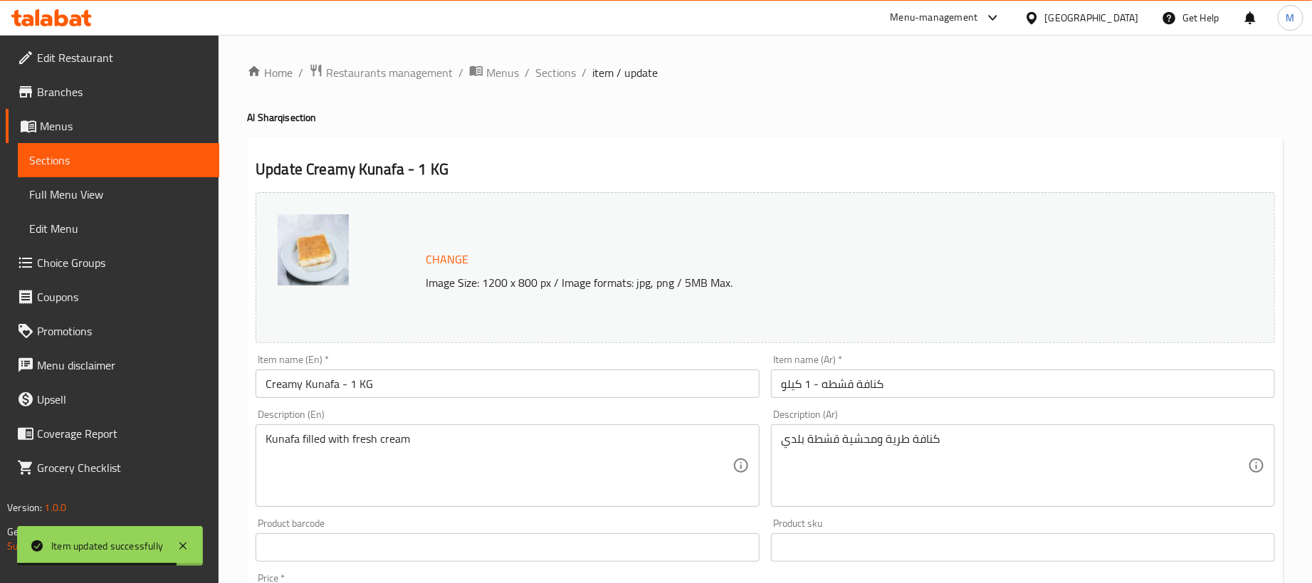
scroll to position [214, 0]
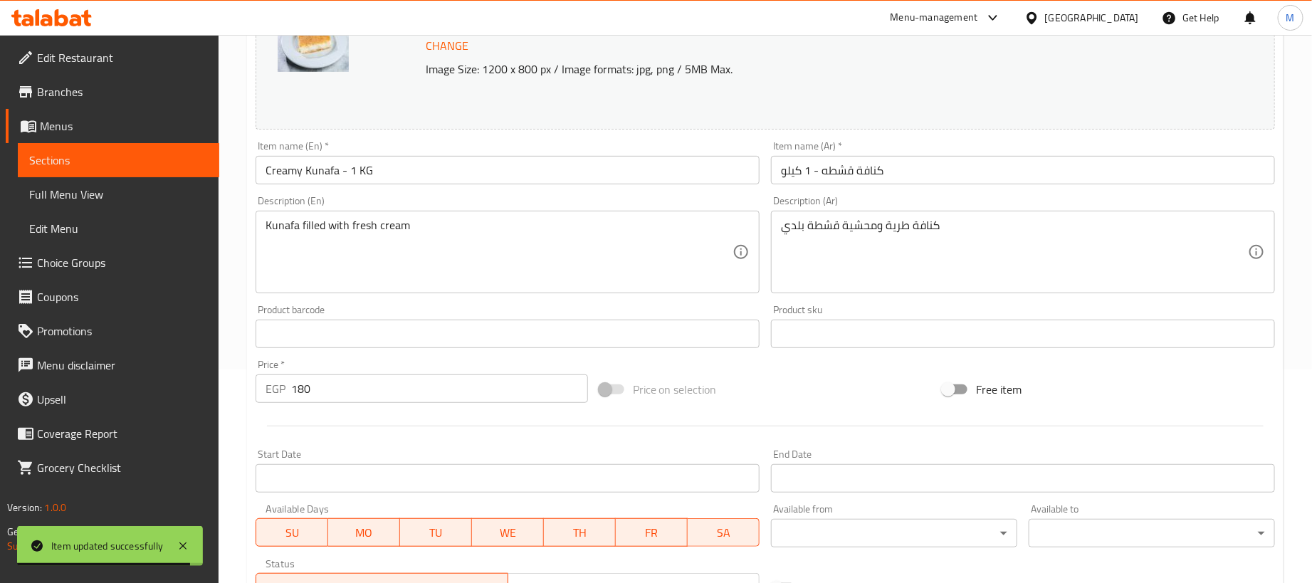
click at [512, 175] on input "Creamy Kunafa - 1 KG" at bounding box center [508, 170] width 504 height 28
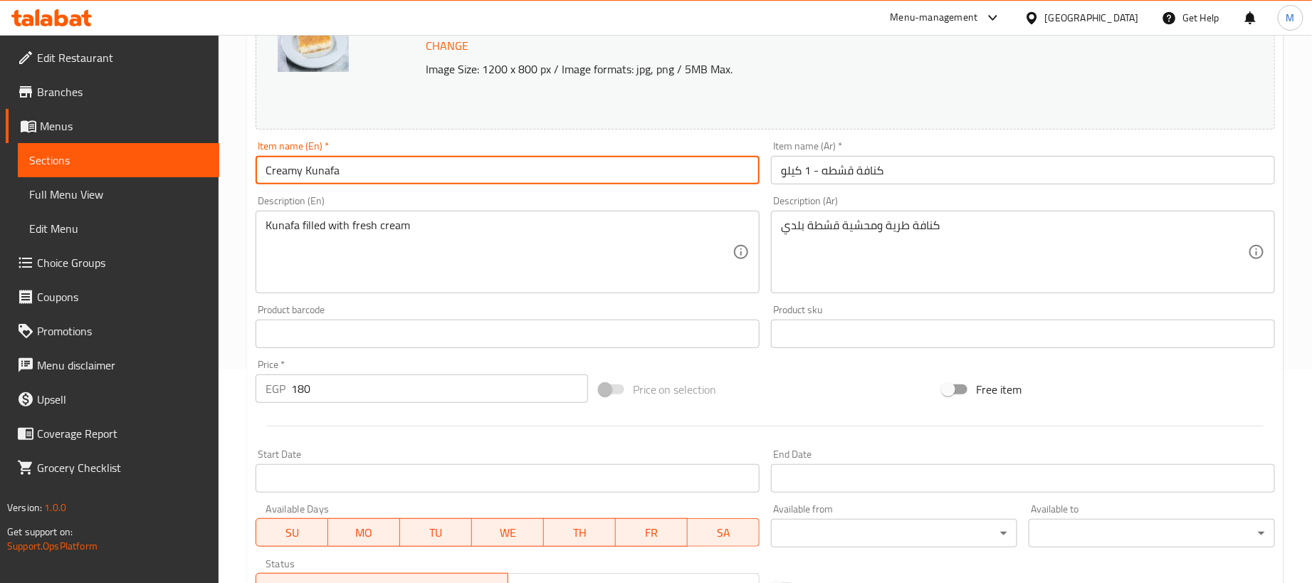
type input "Creamy Kunafa"
click at [910, 178] on input "كنافة قشطه - 1 كيلو" at bounding box center [1023, 170] width 504 height 28
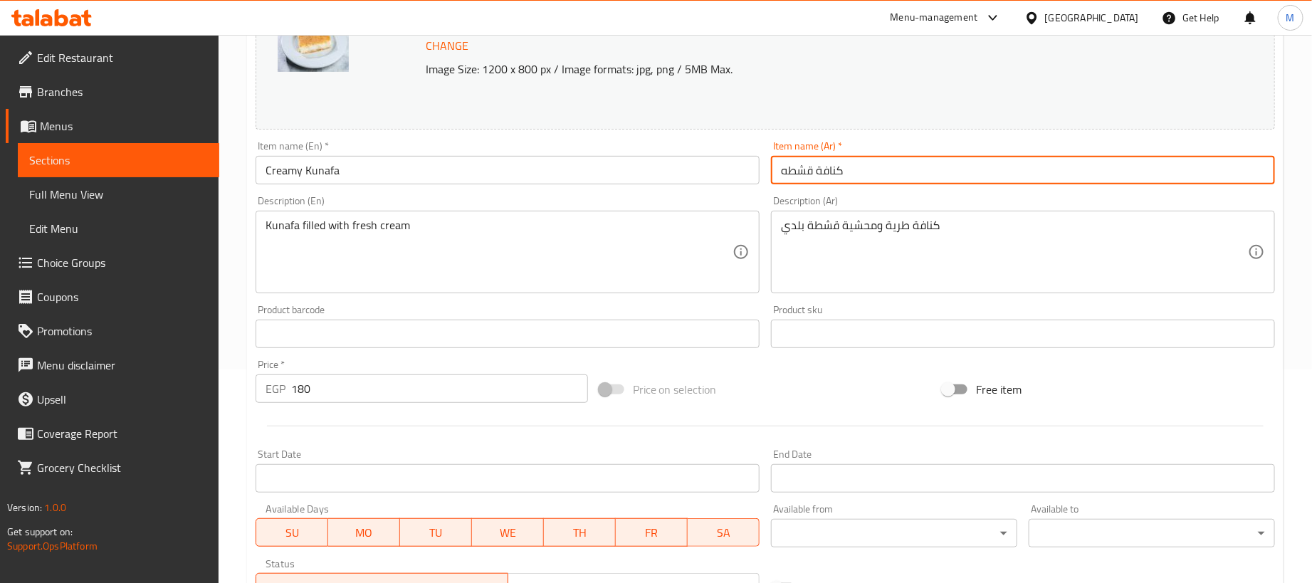
type input "كنافة قشطه"
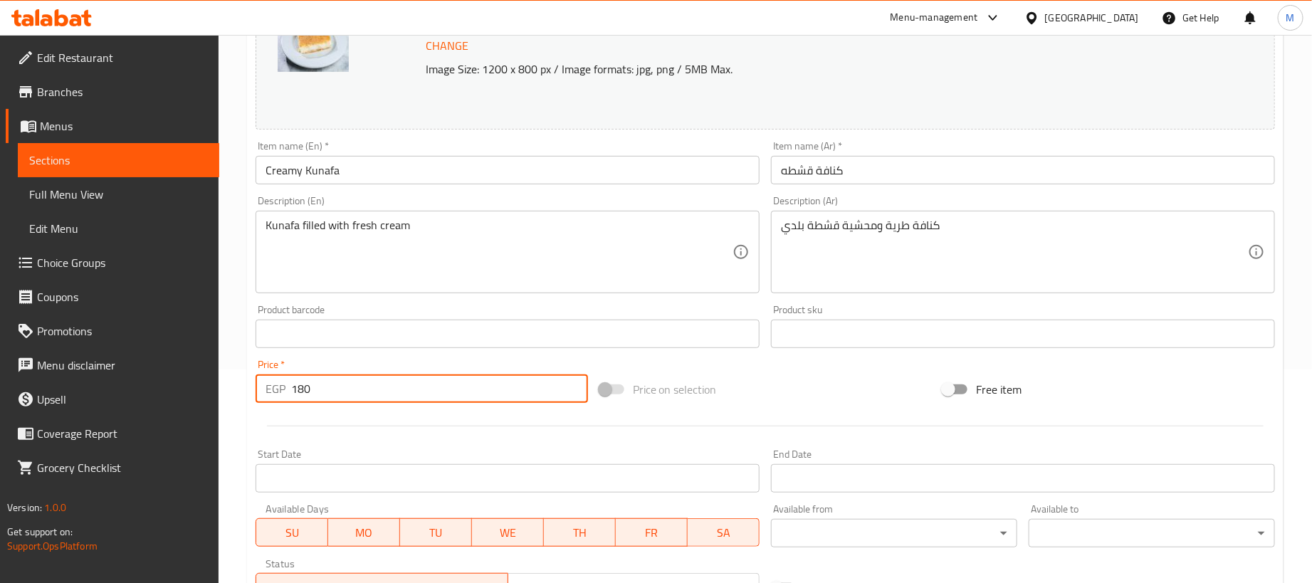
click at [502, 397] on input "180" at bounding box center [439, 388] width 297 height 28
type input "0"
drag, startPoint x: 780, startPoint y: 393, endPoint x: 795, endPoint y: 389, distance: 15.4
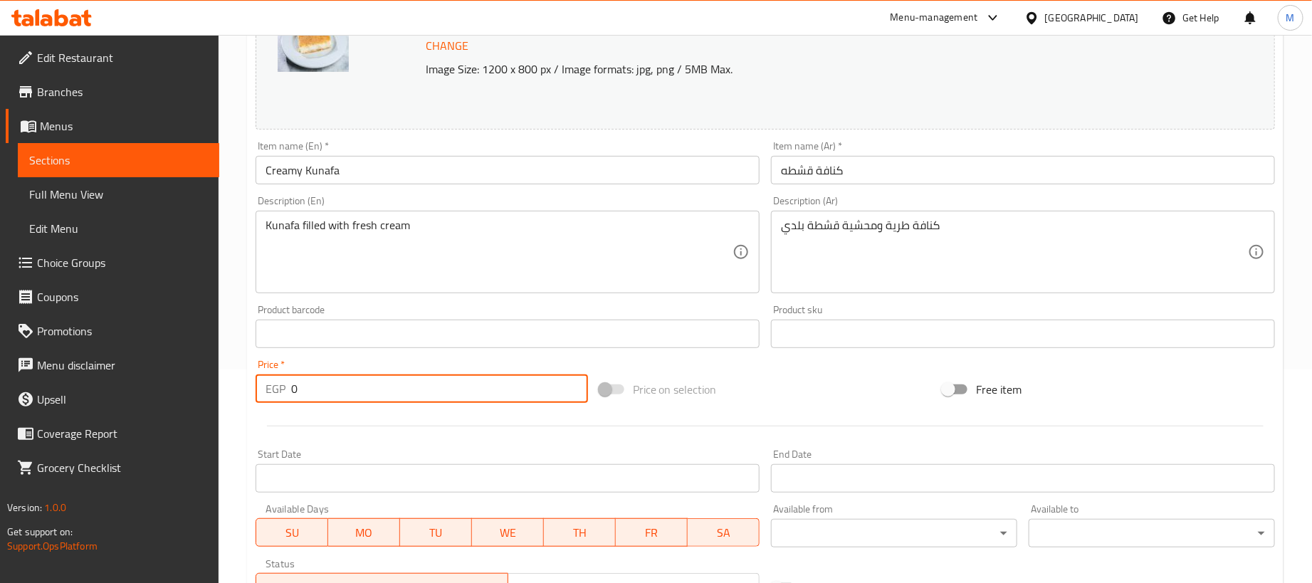
click at [790, 391] on div "Price on selection" at bounding box center [766, 389] width 344 height 38
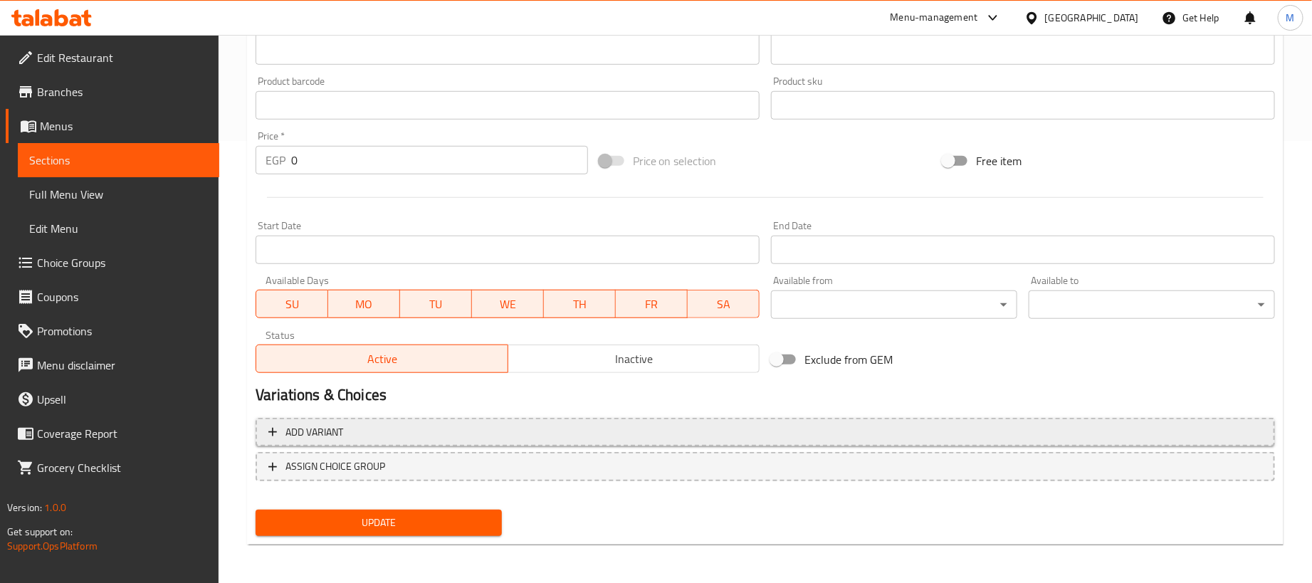
click at [912, 418] on button "Add variant" at bounding box center [765, 432] width 1019 height 29
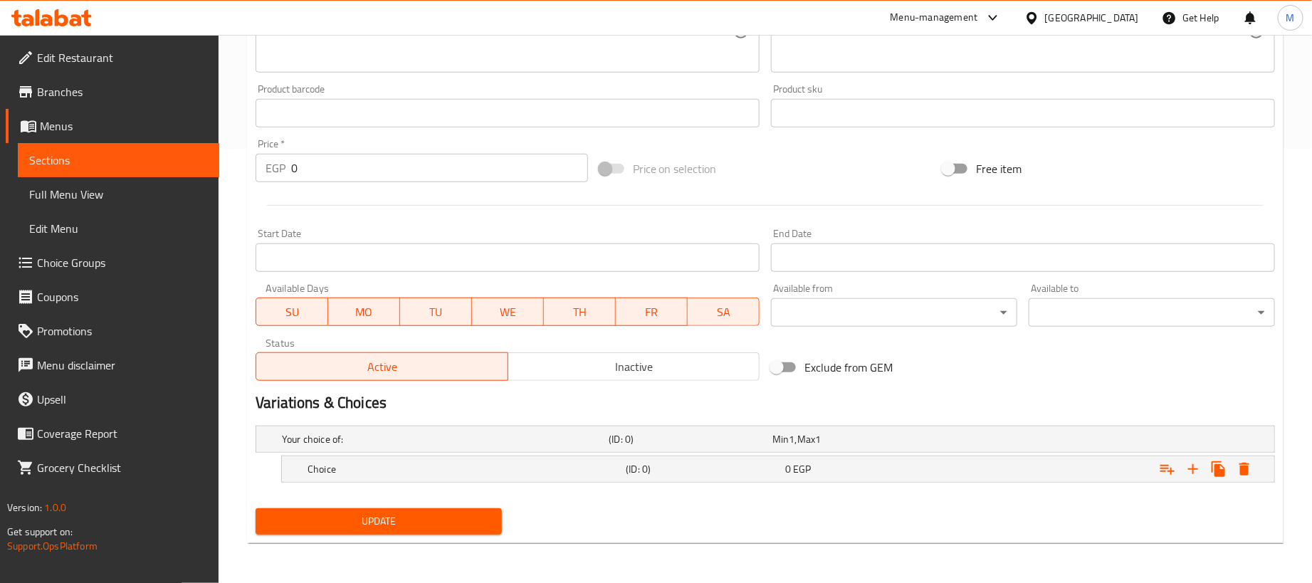
scroll to position [436, 0]
click at [1196, 466] on icon "Expand" at bounding box center [1192, 469] width 17 height 17
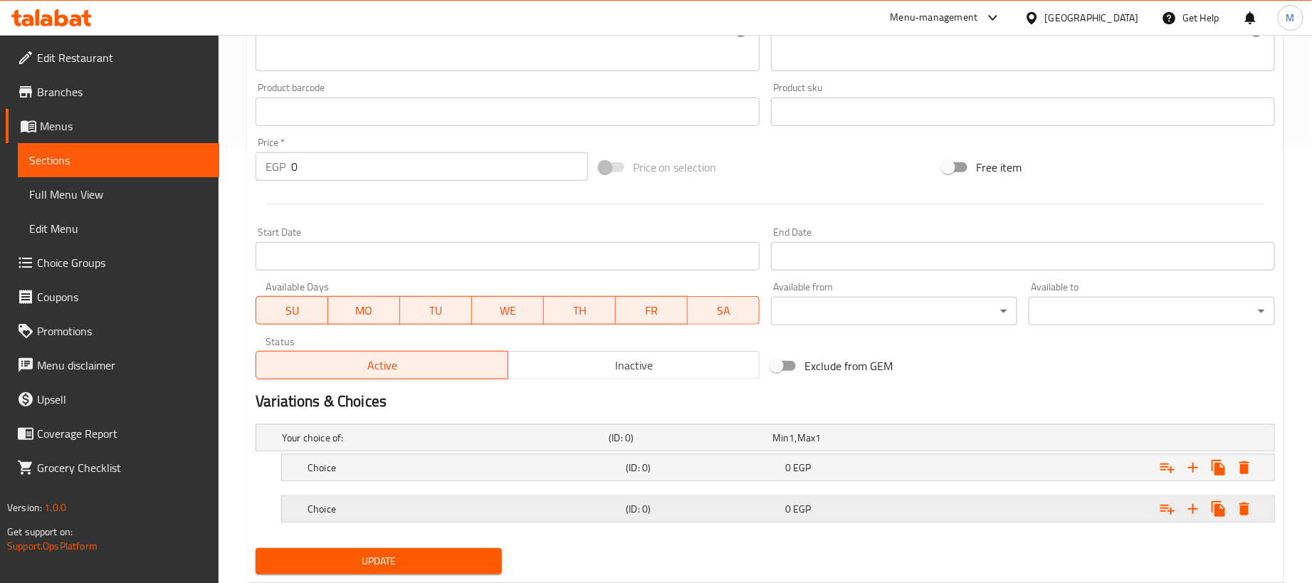
click at [1058, 441] on div "Expand" at bounding box center [1096, 438] width 327 height 6
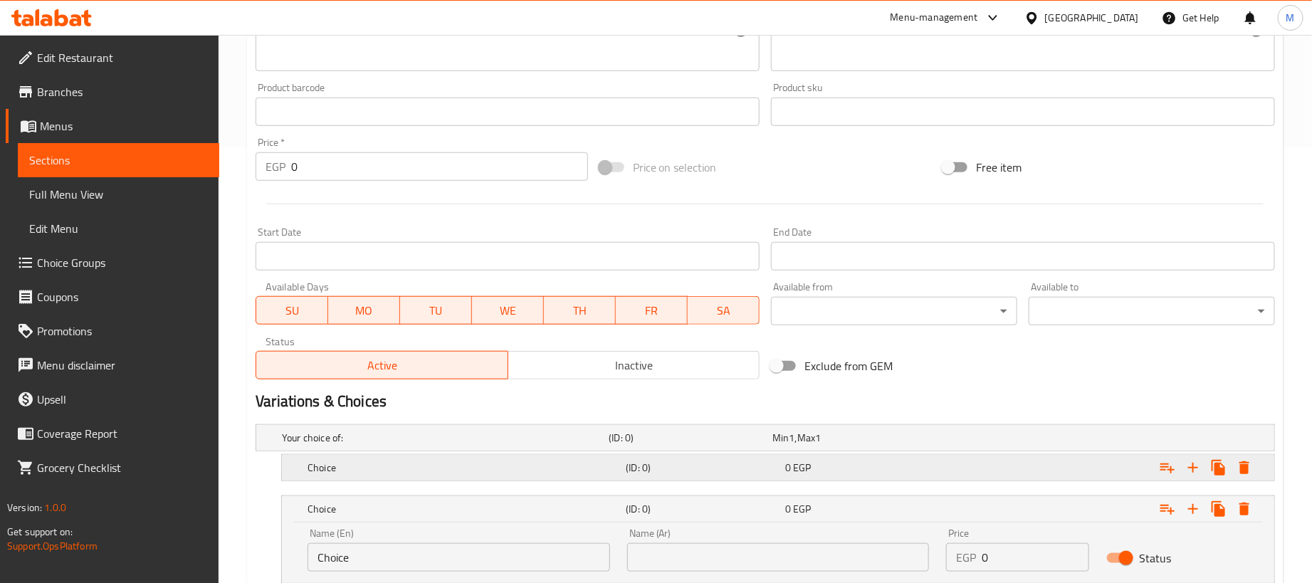
click at [1036, 441] on div "Expand" at bounding box center [1096, 438] width 327 height 6
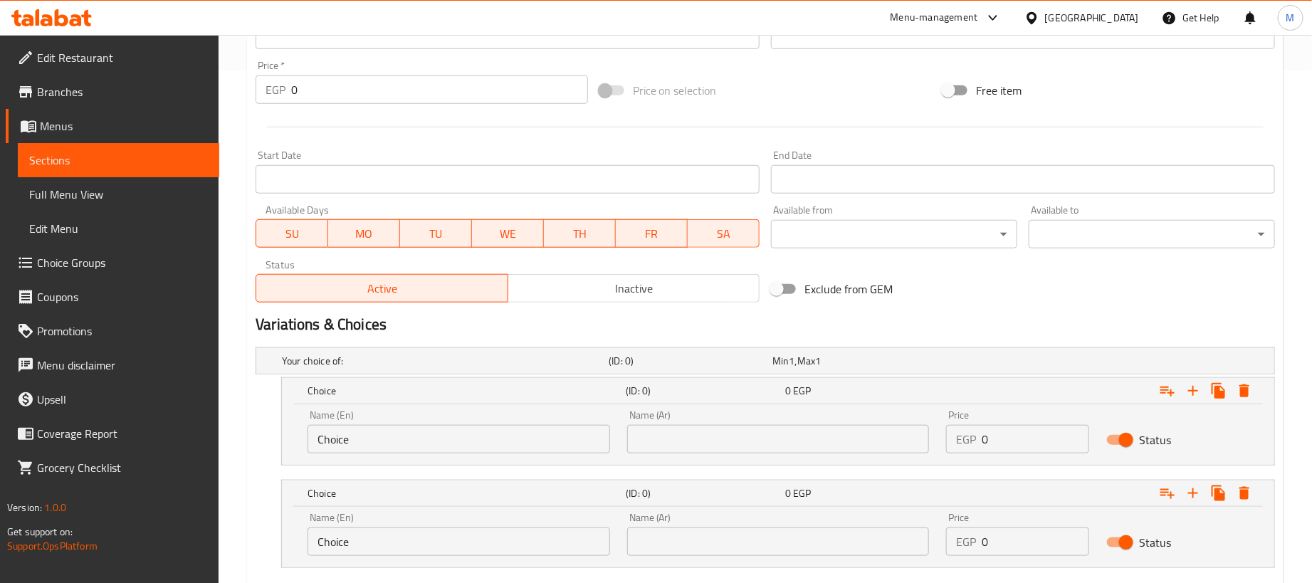
scroll to position [600, 0]
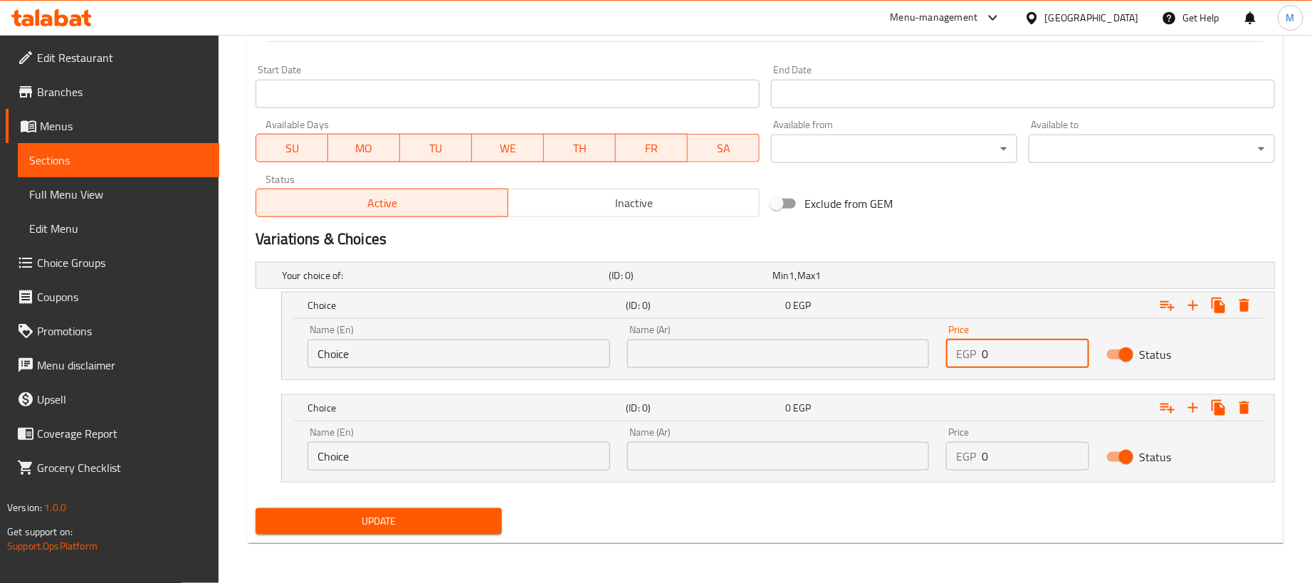
click at [1051, 361] on input "0" at bounding box center [1035, 354] width 107 height 28
click at [1053, 361] on input "0" at bounding box center [1035, 354] width 107 height 28
paste input "18"
type input "180"
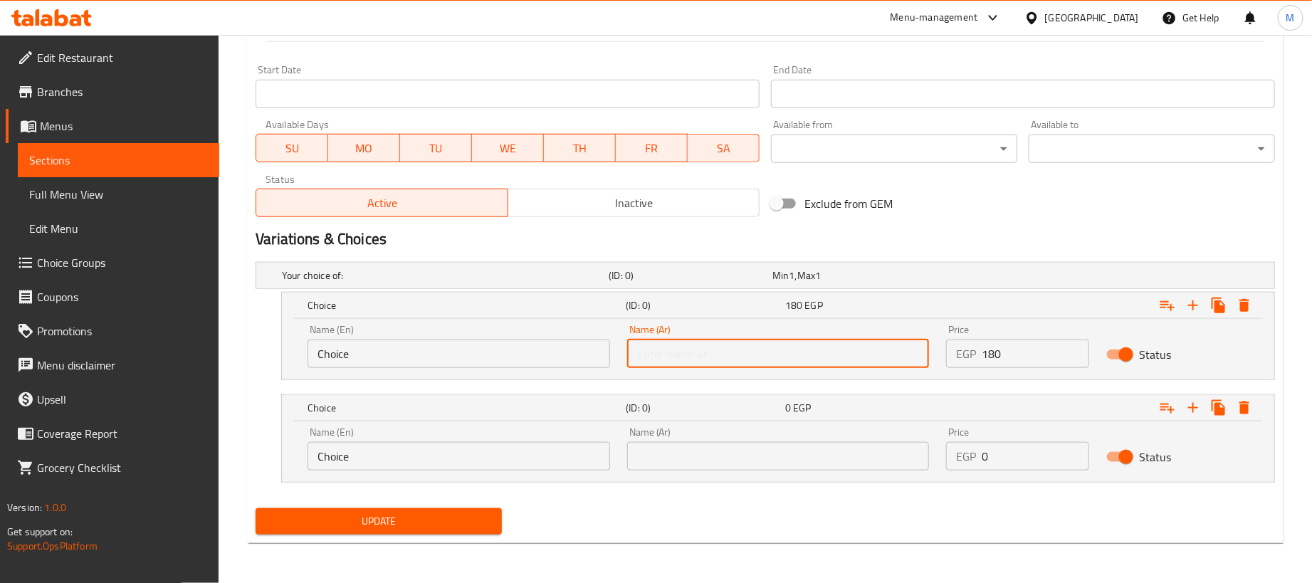
click at [865, 357] on input "text" at bounding box center [778, 354] width 303 height 28
type input "1 كجم"
click at [750, 451] on input "text" at bounding box center [778, 456] width 303 height 28
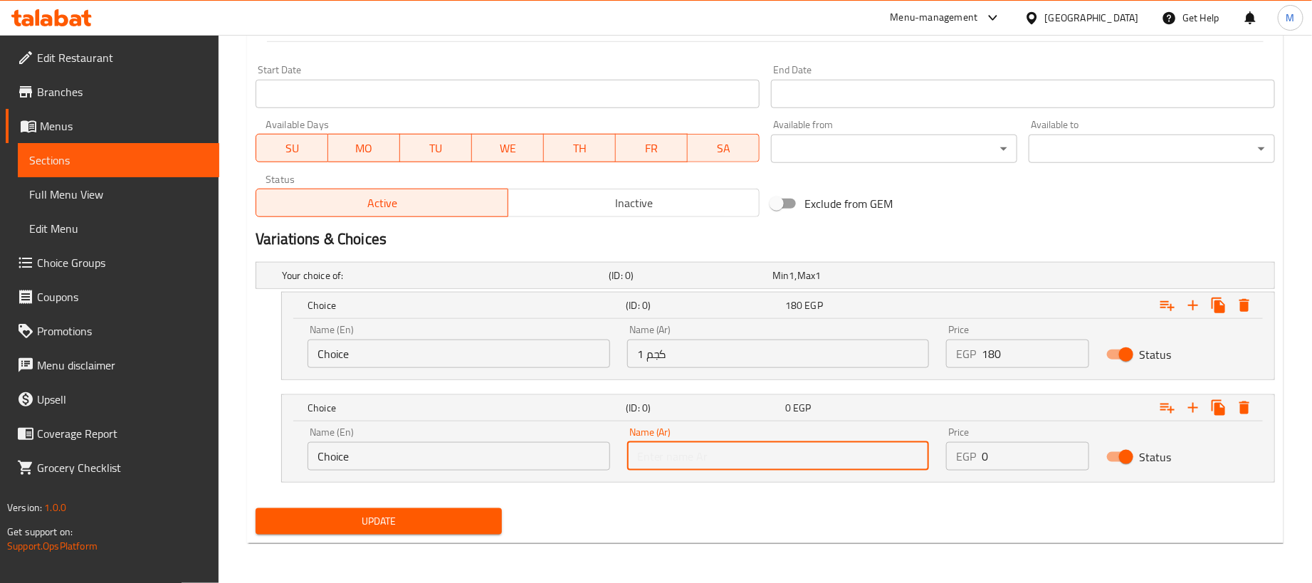
type input "250جم"
click at [455, 364] on input "Choice" at bounding box center [458, 354] width 303 height 28
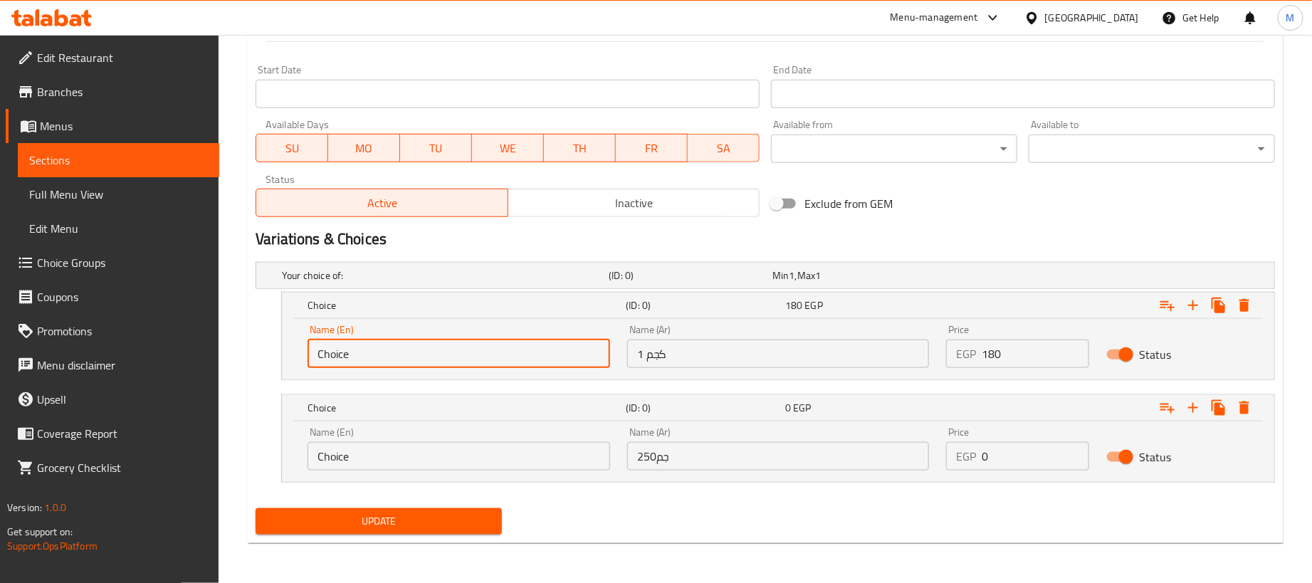
click at [455, 364] on input "Choice" at bounding box center [458, 354] width 303 height 28
type input "1kg"
click at [429, 458] on input "Choice" at bounding box center [458, 456] width 303 height 28
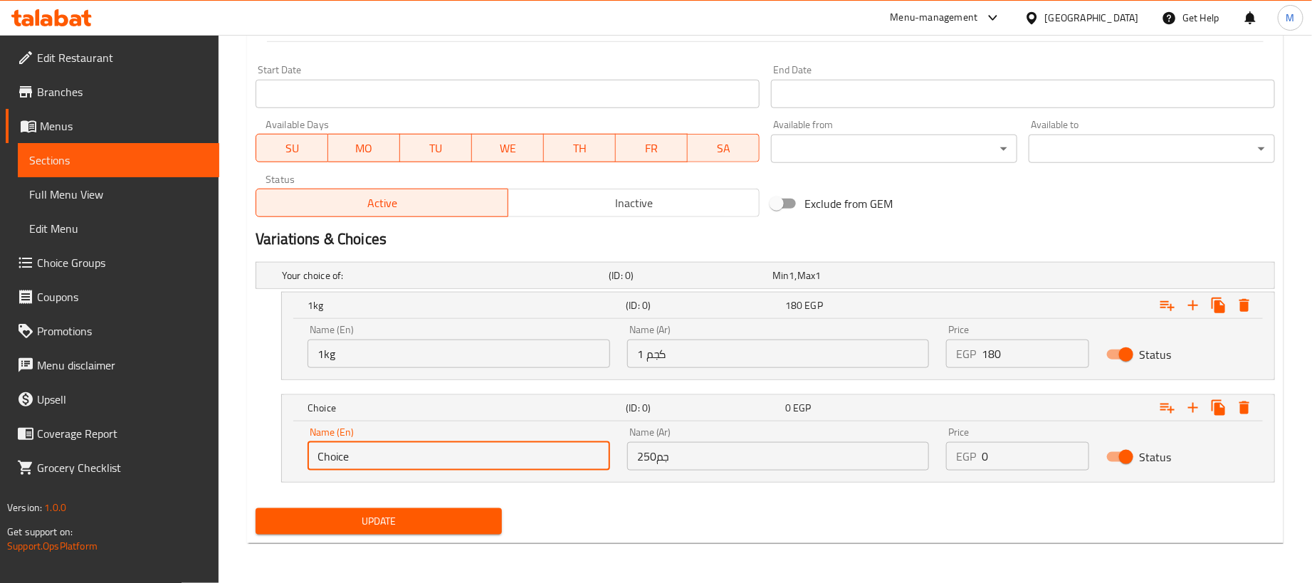
click at [429, 458] on input "Choice" at bounding box center [458, 456] width 303 height 28
type input "250 gram"
click at [1011, 456] on input "0" at bounding box center [1035, 456] width 107 height 28
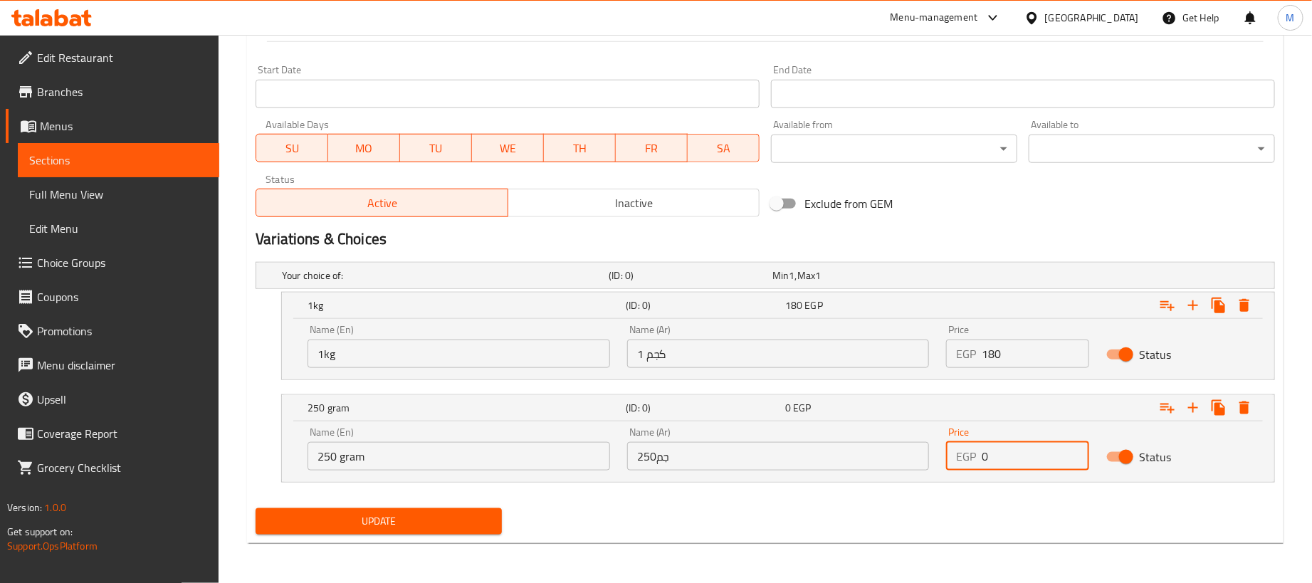
click at [1011, 456] on input "0" at bounding box center [1035, 456] width 107 height 28
click at [1012, 456] on input "0" at bounding box center [1035, 456] width 107 height 28
paste input "45"
type input "45"
click at [910, 507] on div "Update" at bounding box center [765, 522] width 1031 height 38
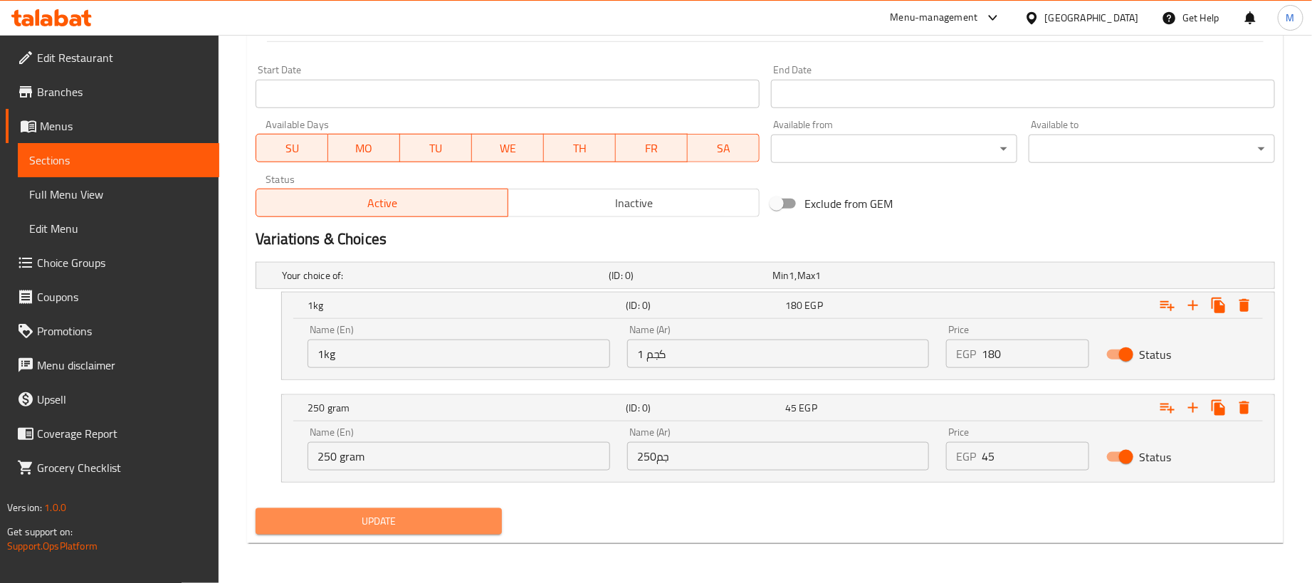
click at [424, 515] on span "Update" at bounding box center [378, 521] width 223 height 18
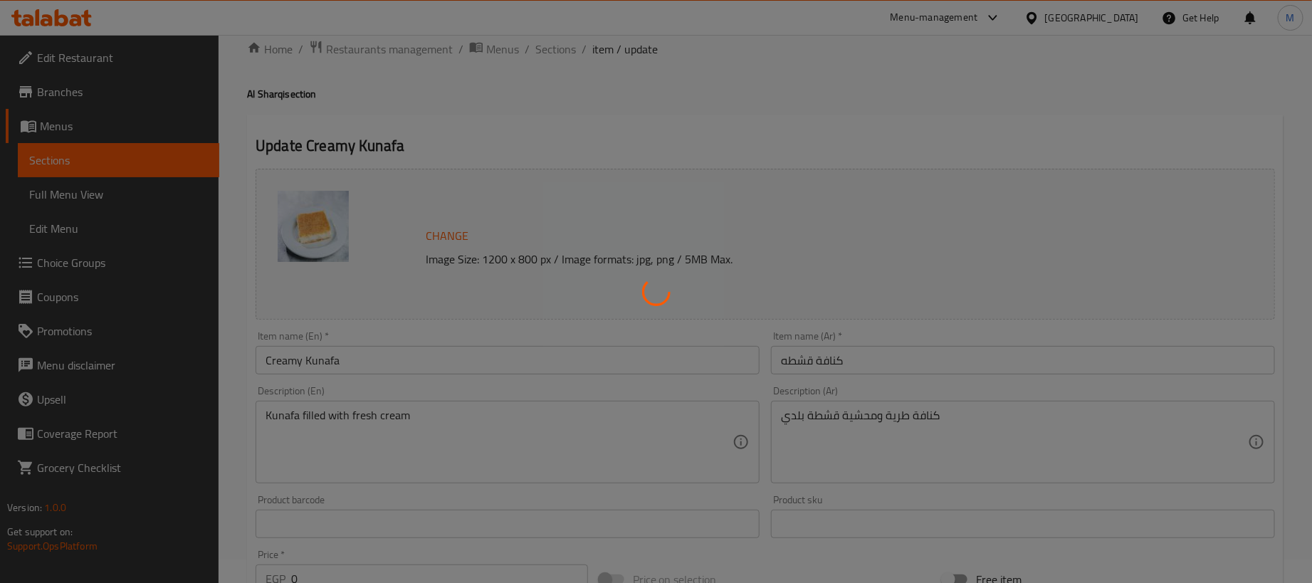
scroll to position [0, 0]
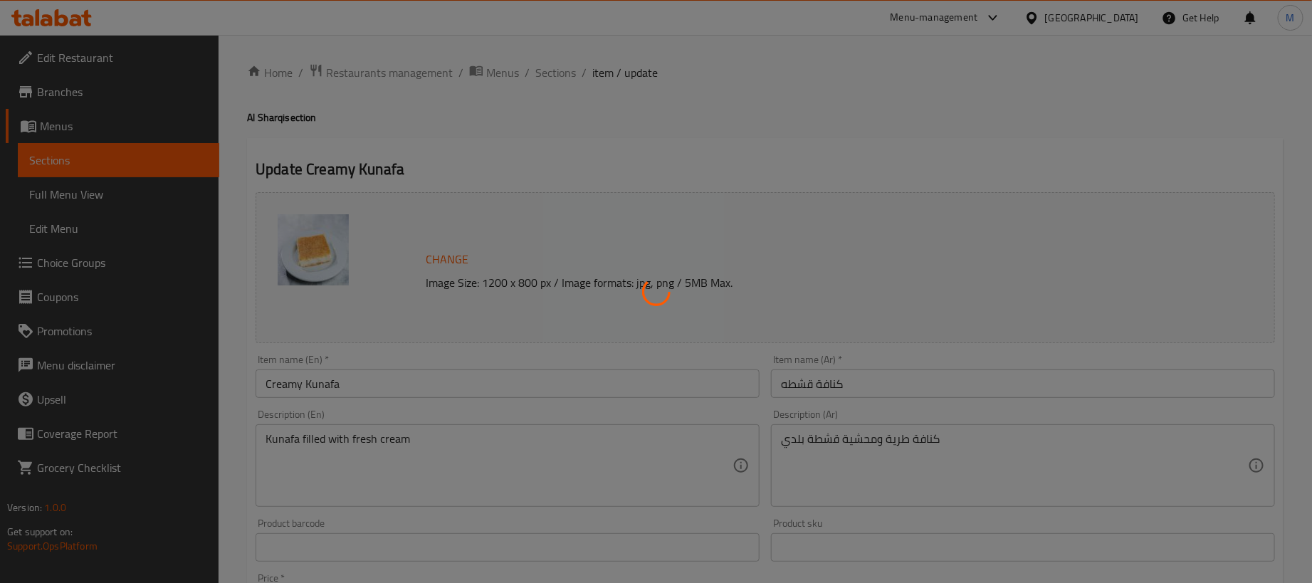
drag, startPoint x: 643, startPoint y: 113, endPoint x: 534, endPoint y: 139, distance: 112.6
click at [534, 139] on div at bounding box center [656, 291] width 1312 height 583
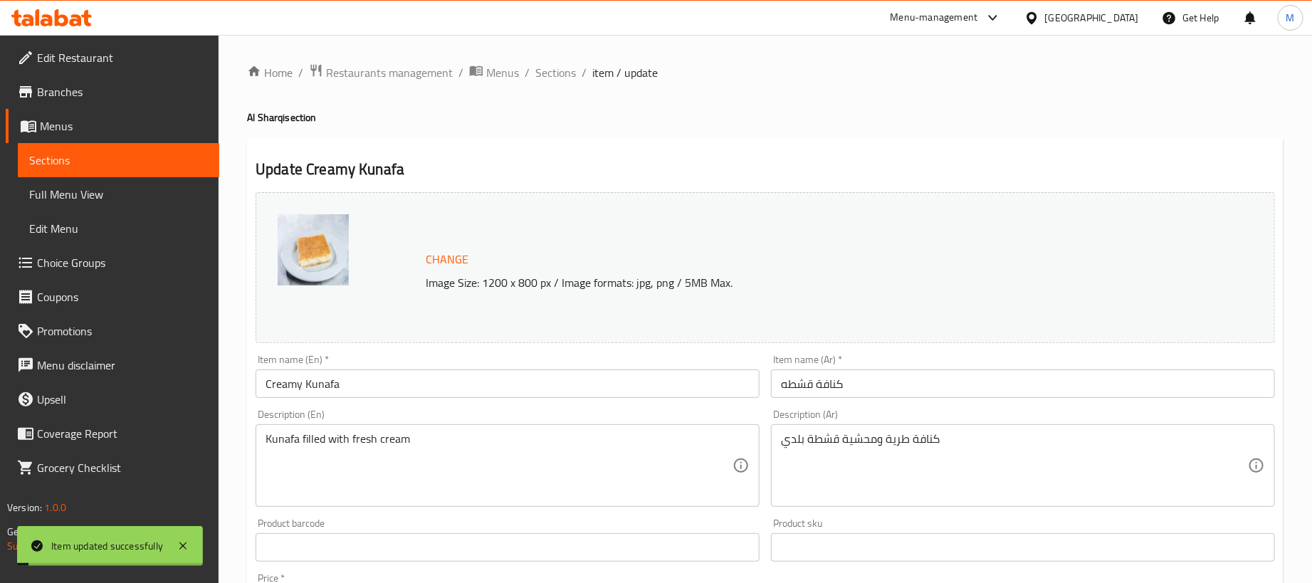
click at [574, 75] on ol "Home / Restaurants management / Menus / Sections / item / update" at bounding box center [765, 72] width 1036 height 19
click at [568, 75] on span "Sections" at bounding box center [555, 72] width 41 height 17
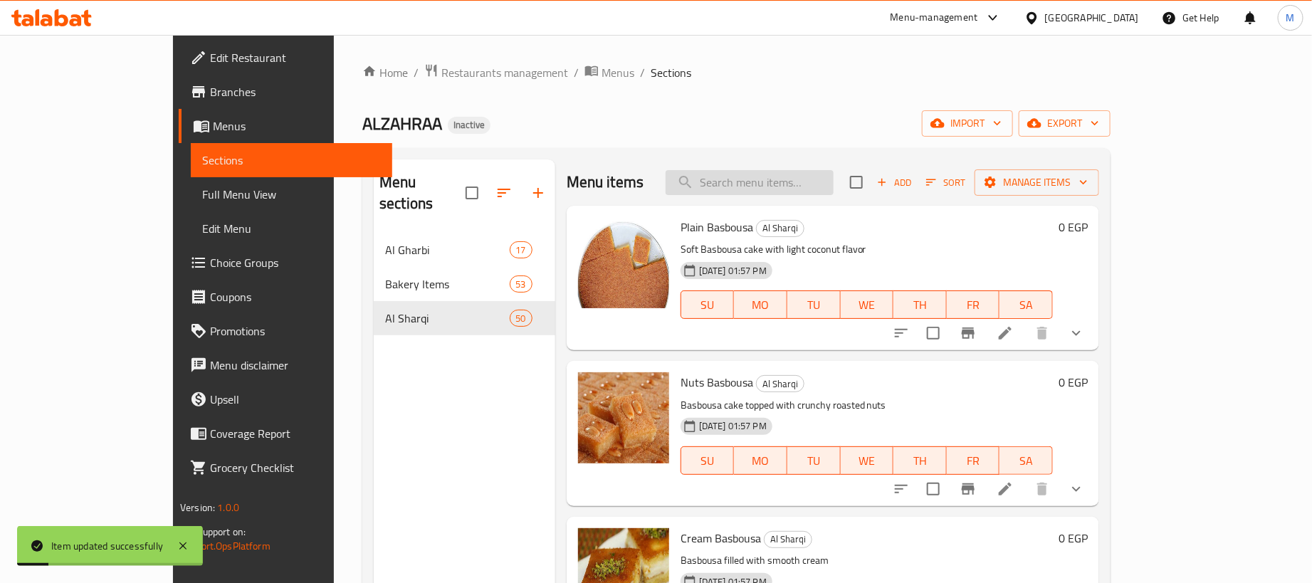
click at [833, 182] on input "search" at bounding box center [750, 182] width 168 height 25
paste input "سيجار سادة"
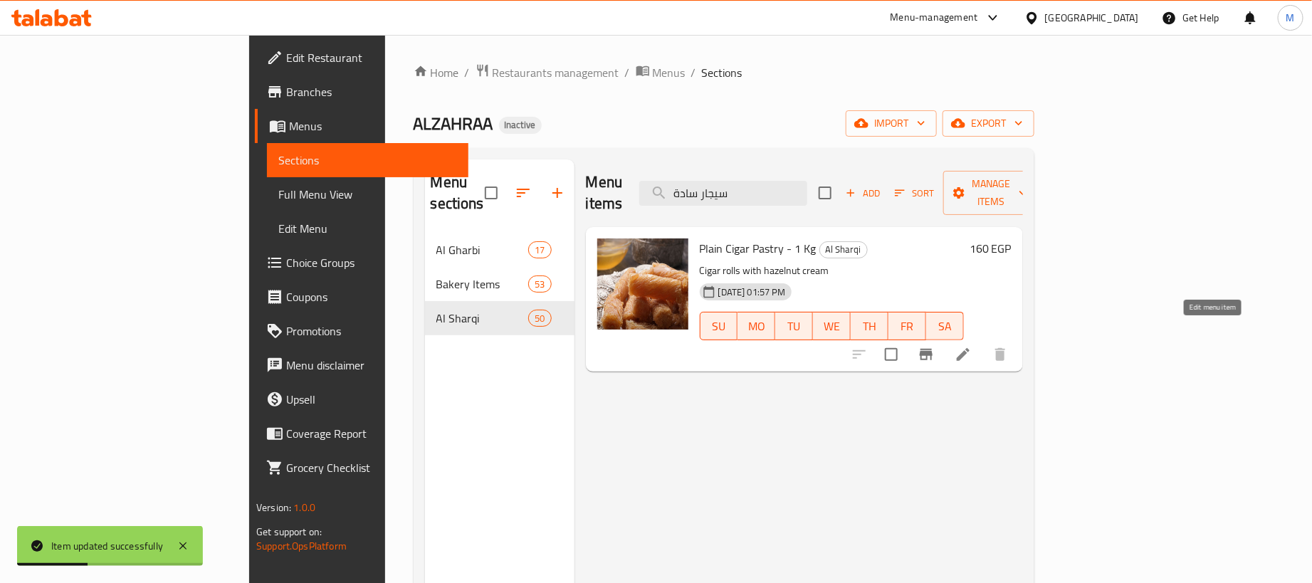
type input "سيجار سادة"
click at [969, 348] on icon at bounding box center [963, 354] width 13 height 13
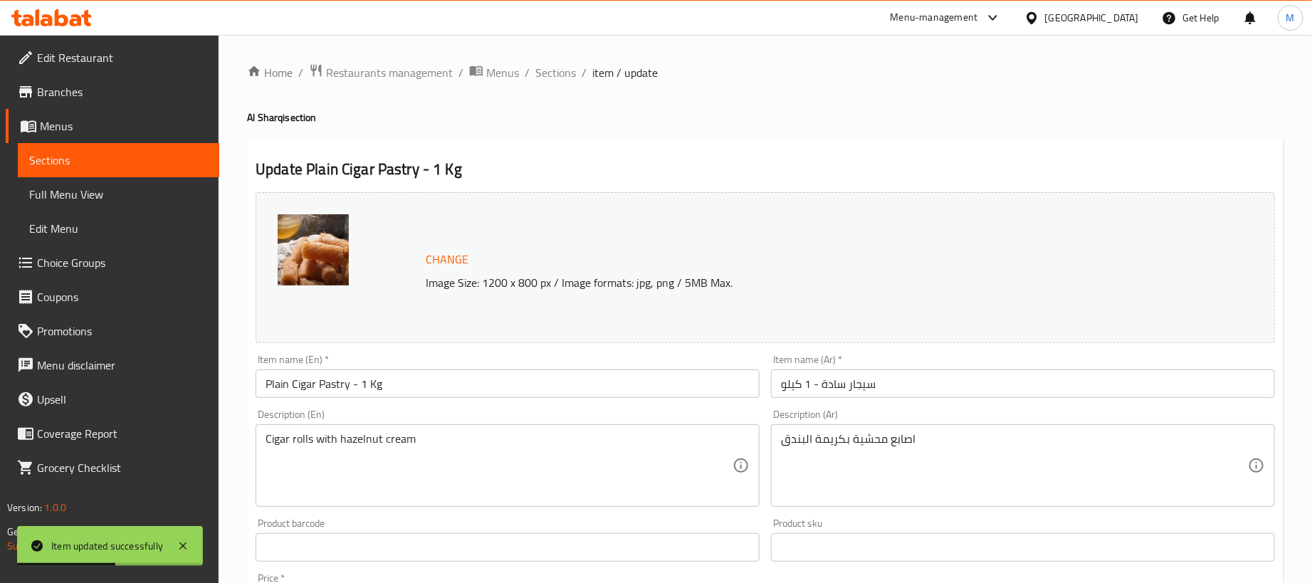
click at [961, 380] on input "سيجار سادة - 1 كيلو" at bounding box center [1023, 383] width 504 height 28
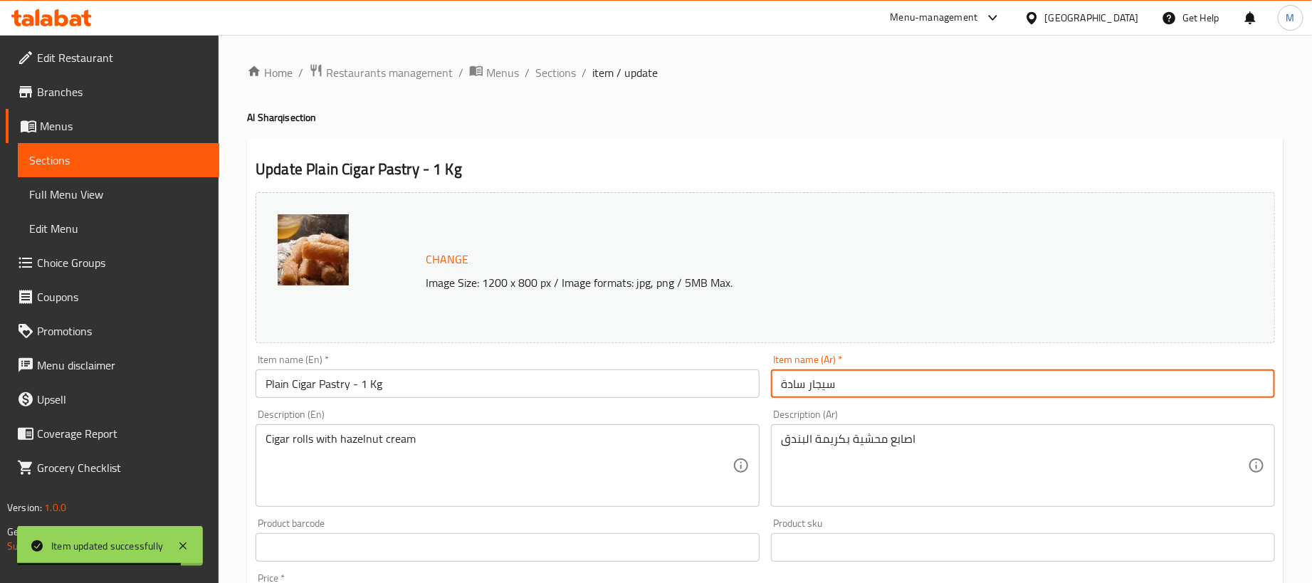
type input "سيجار سادة"
click at [428, 389] on input "Plain Cigar Pastry - 1 Kg" at bounding box center [508, 383] width 504 height 28
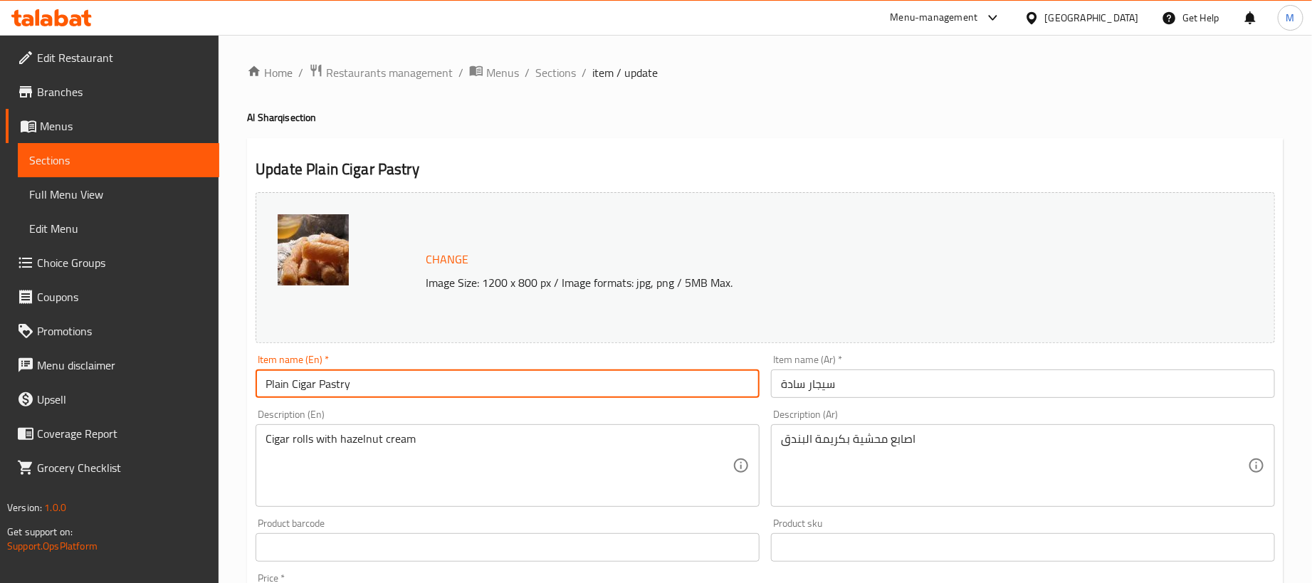
type input "Plain Cigar Pastry"
click at [596, 162] on h2 "Update Plain Cigar Pastry" at bounding box center [765, 169] width 1019 height 21
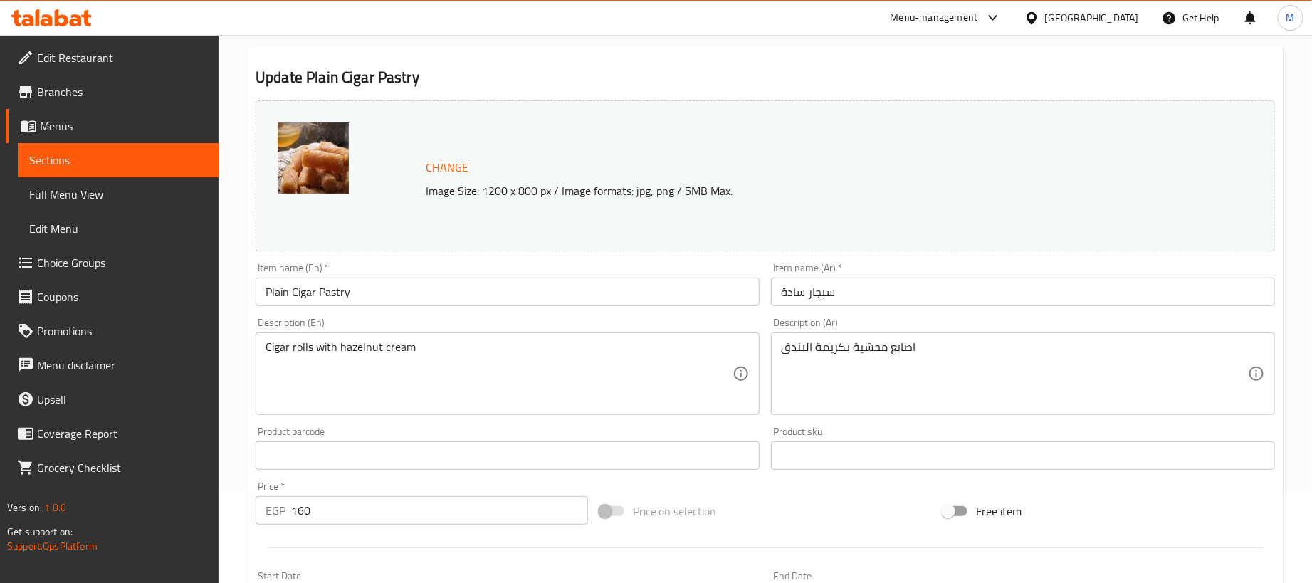
scroll to position [442, 0]
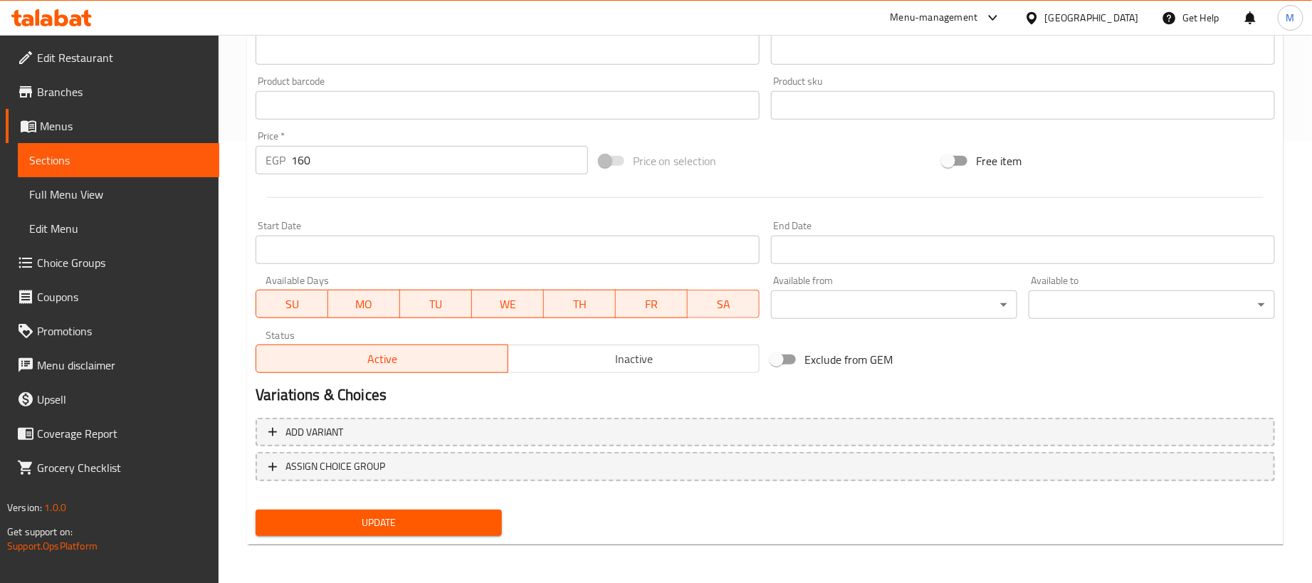
click at [487, 152] on input "160" at bounding box center [439, 160] width 297 height 28
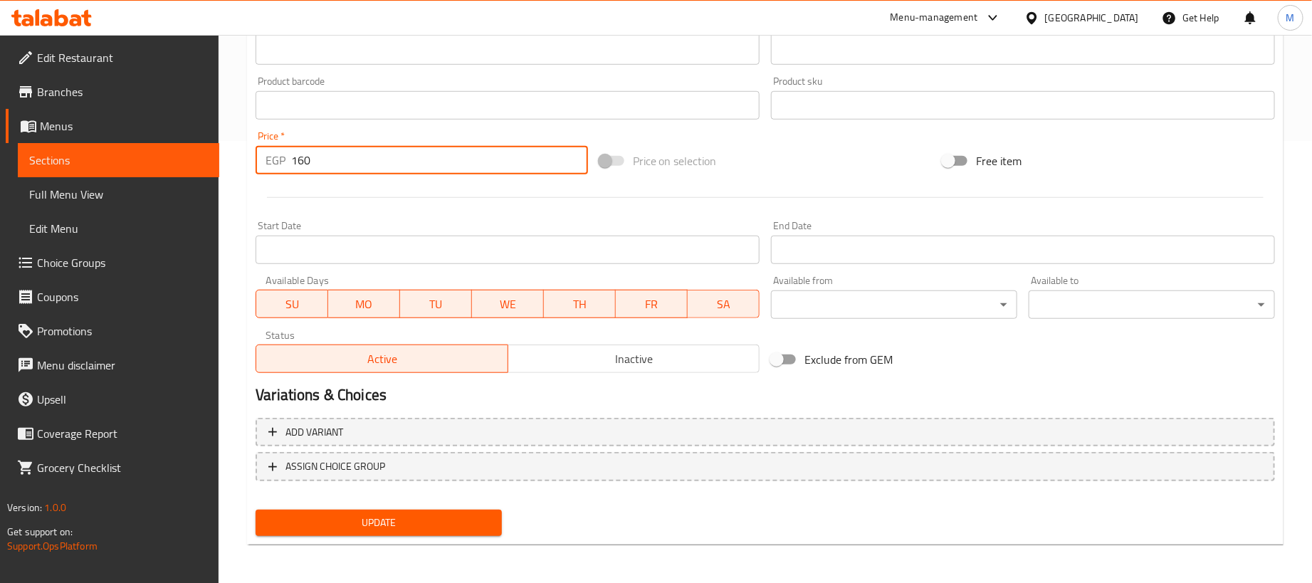
click at [490, 163] on input "160" at bounding box center [439, 160] width 297 height 28
type input "0"
click at [507, 186] on div at bounding box center [765, 197] width 1031 height 35
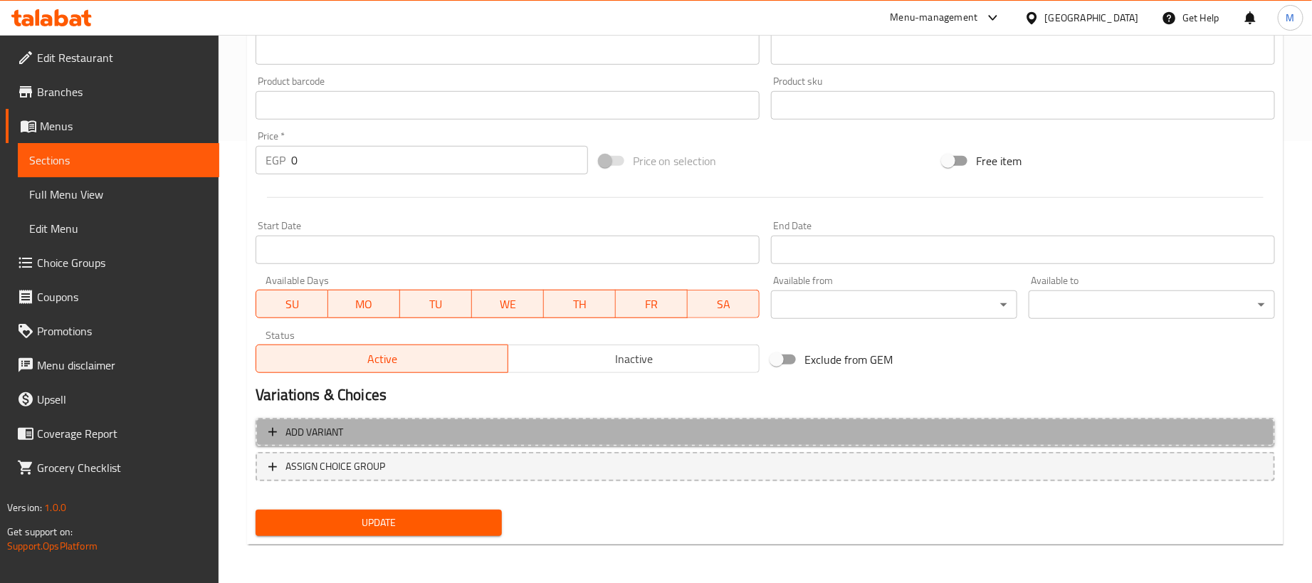
click at [901, 428] on span "Add variant" at bounding box center [765, 433] width 994 height 18
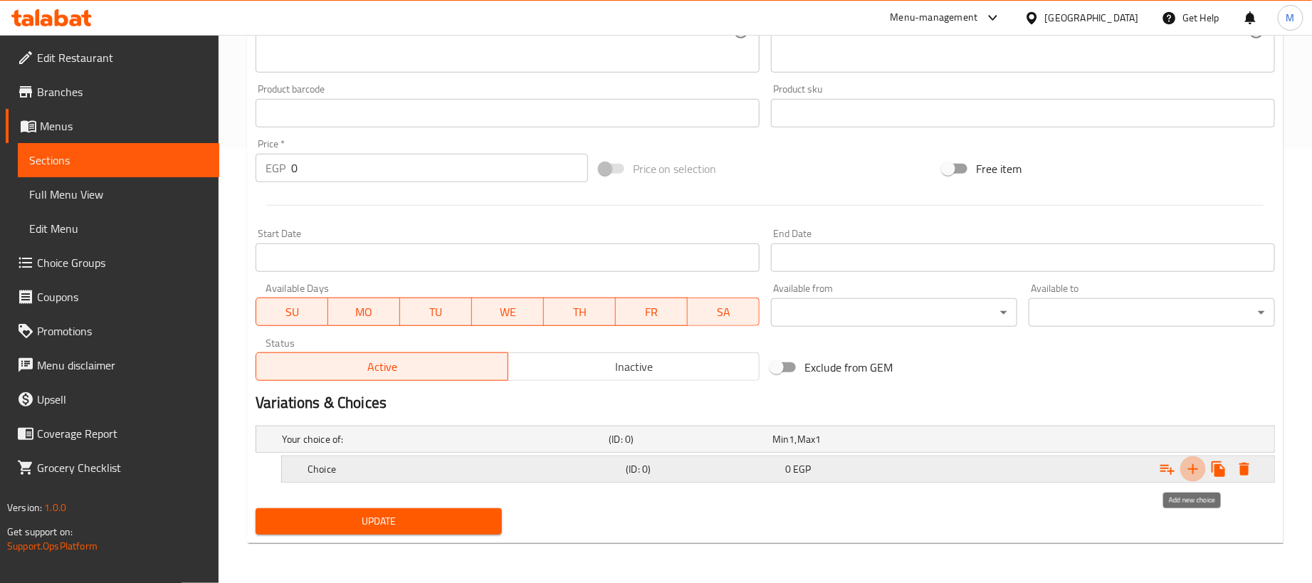
click at [1200, 470] on icon "Expand" at bounding box center [1192, 469] width 17 height 17
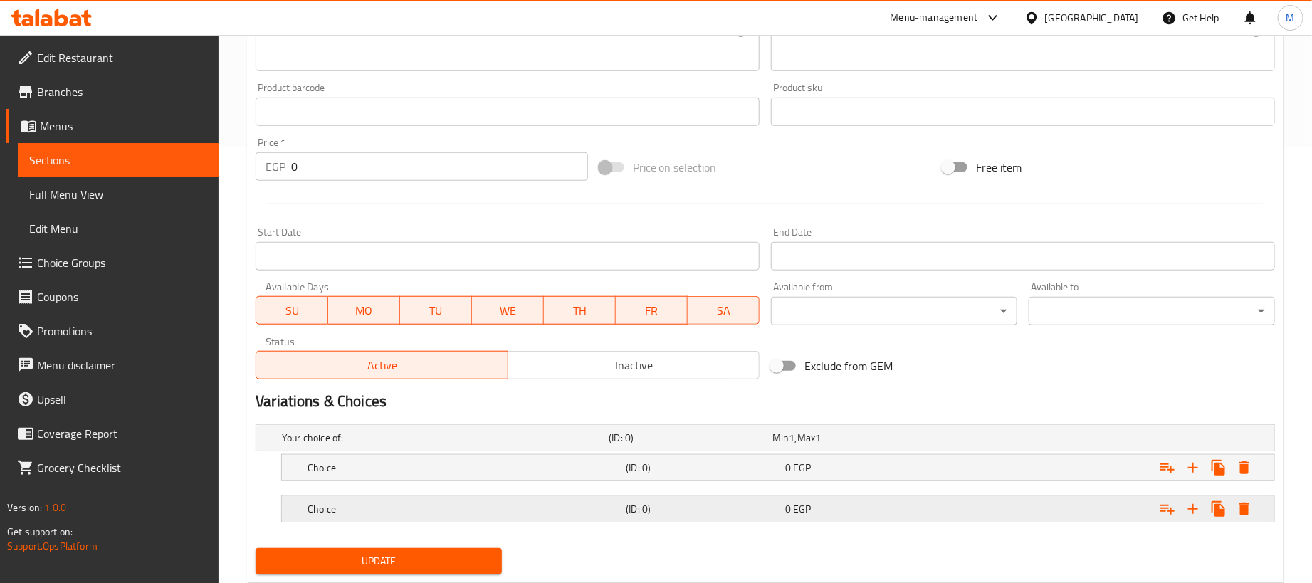
click at [1048, 441] on div "Expand" at bounding box center [1096, 438] width 327 height 6
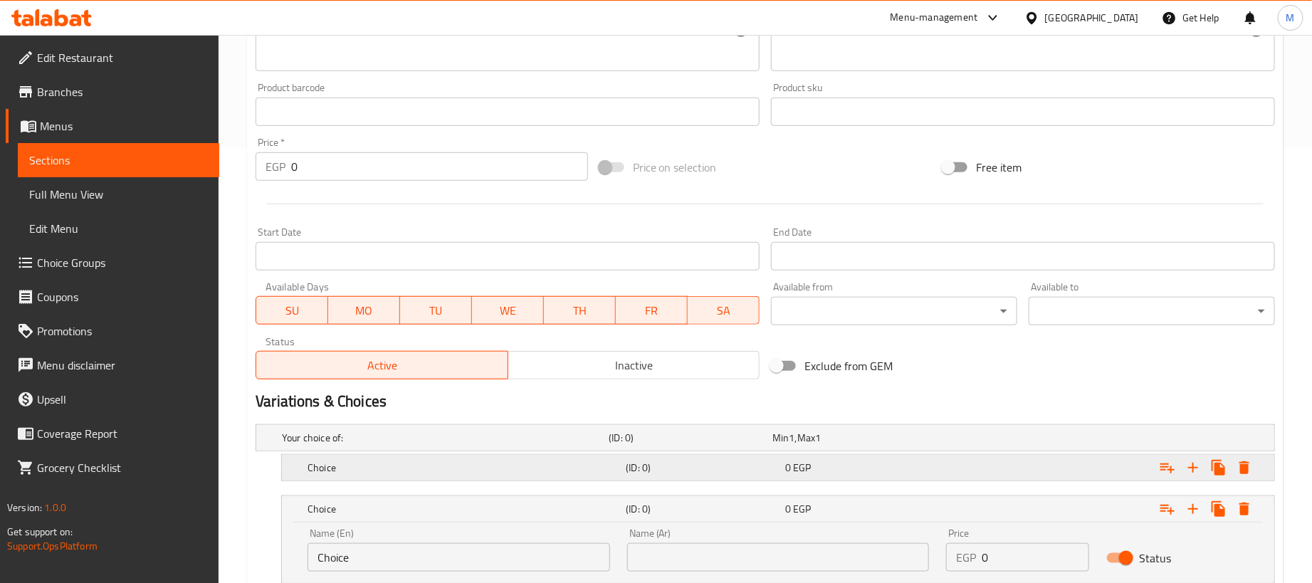
click at [1012, 441] on div "Expand" at bounding box center [1096, 438] width 327 height 6
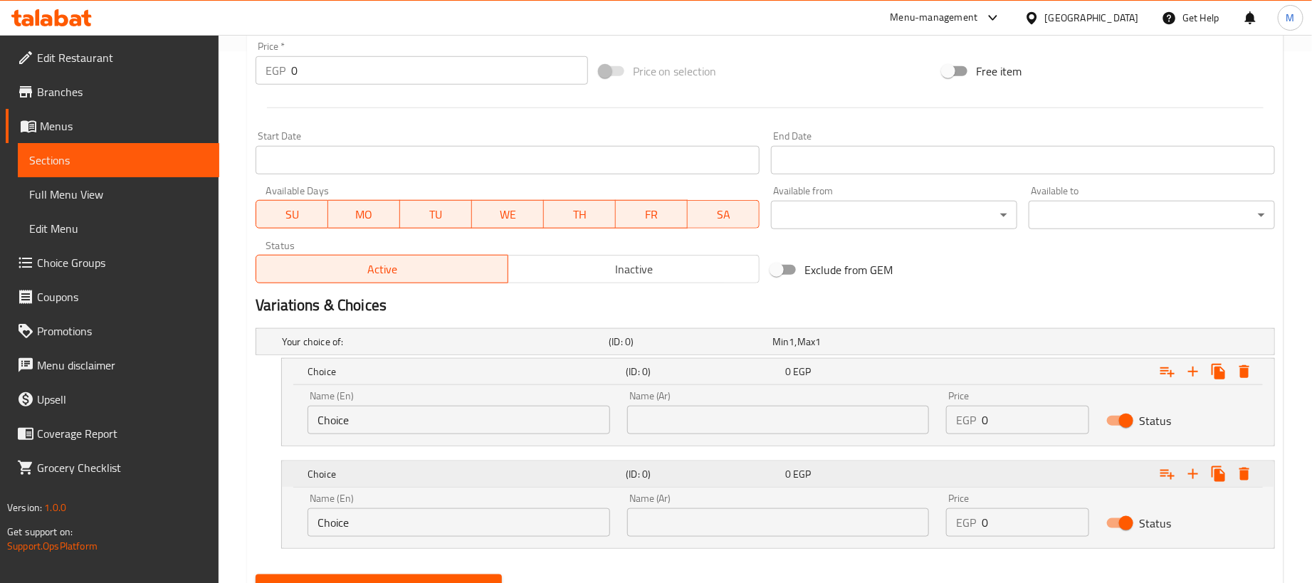
scroll to position [600, 0]
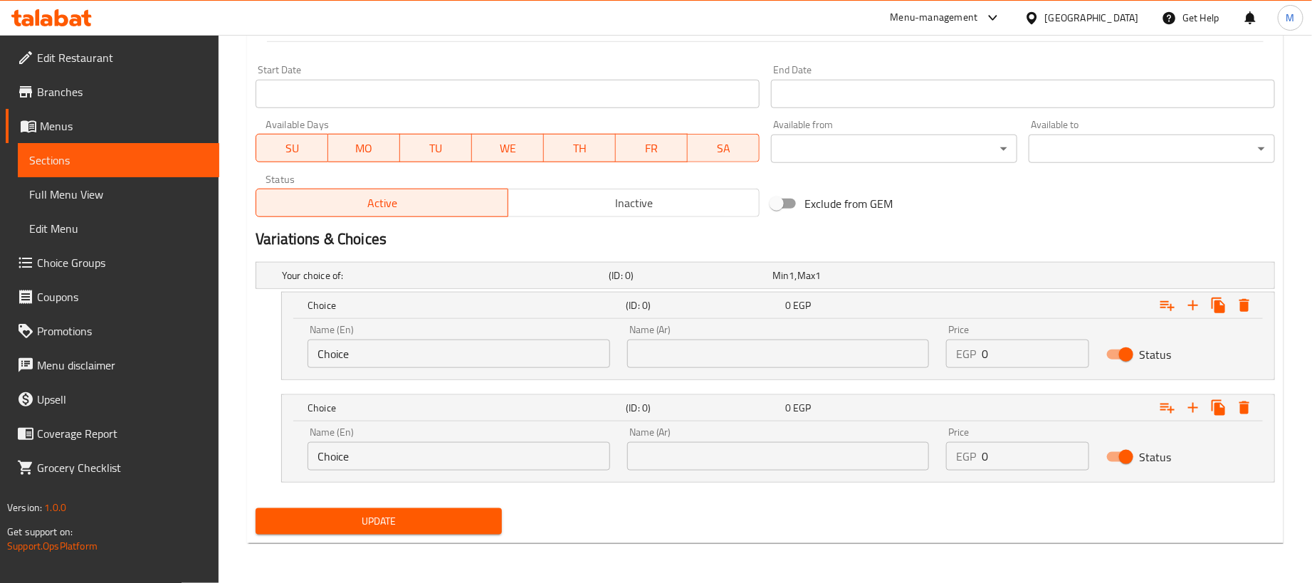
click at [1021, 362] on input "0" at bounding box center [1035, 354] width 107 height 28
click at [1021, 363] on input "0" at bounding box center [1035, 354] width 107 height 28
click at [1027, 363] on input "0" at bounding box center [1035, 354] width 107 height 28
paste input "16"
type input "160"
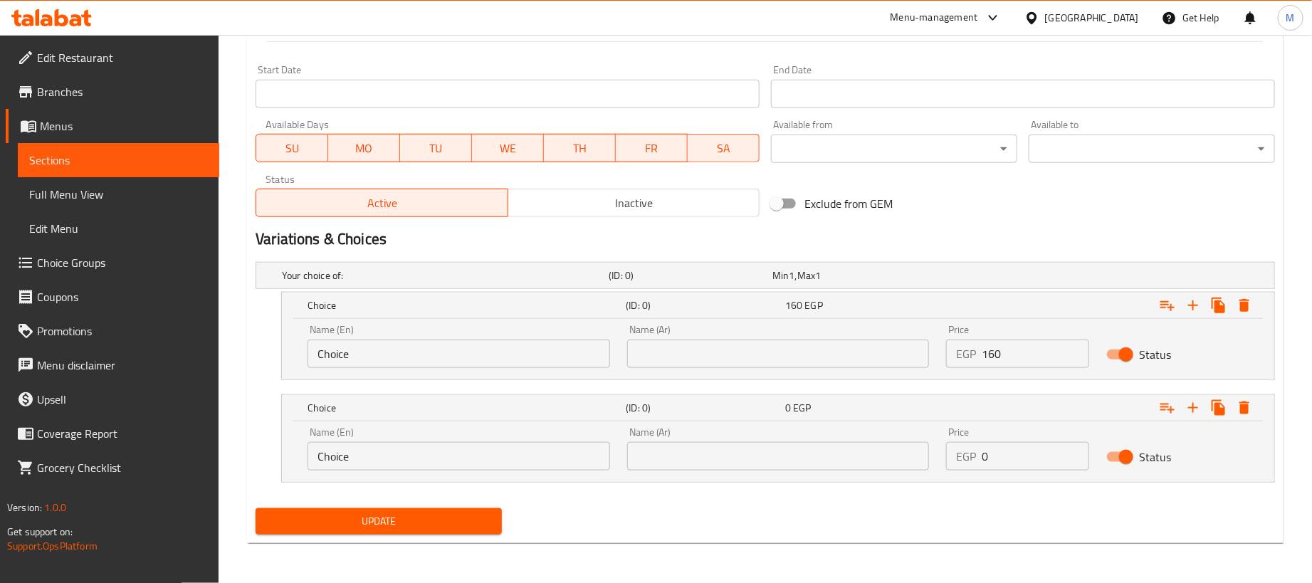
click at [1024, 451] on input "0" at bounding box center [1035, 456] width 107 height 28
click at [1025, 451] on input "0" at bounding box center [1035, 456] width 107 height 28
drag, startPoint x: 1025, startPoint y: 451, endPoint x: 1051, endPoint y: 449, distance: 25.7
click at [1049, 451] on input "0" at bounding box center [1035, 456] width 107 height 28
paste input "4"
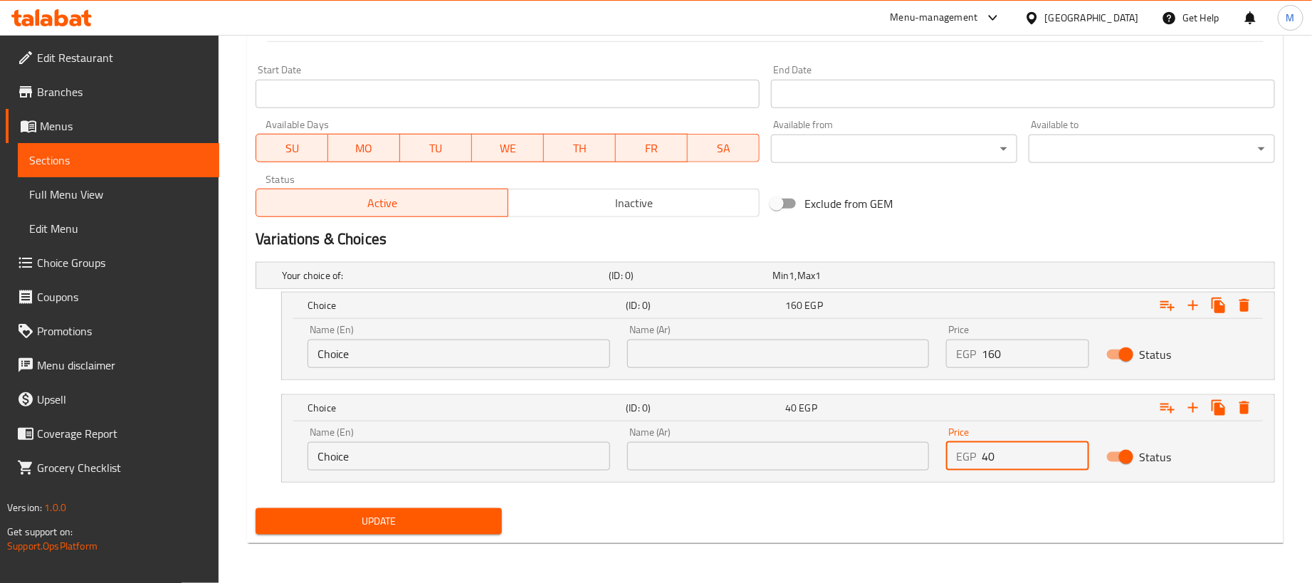
type input "40"
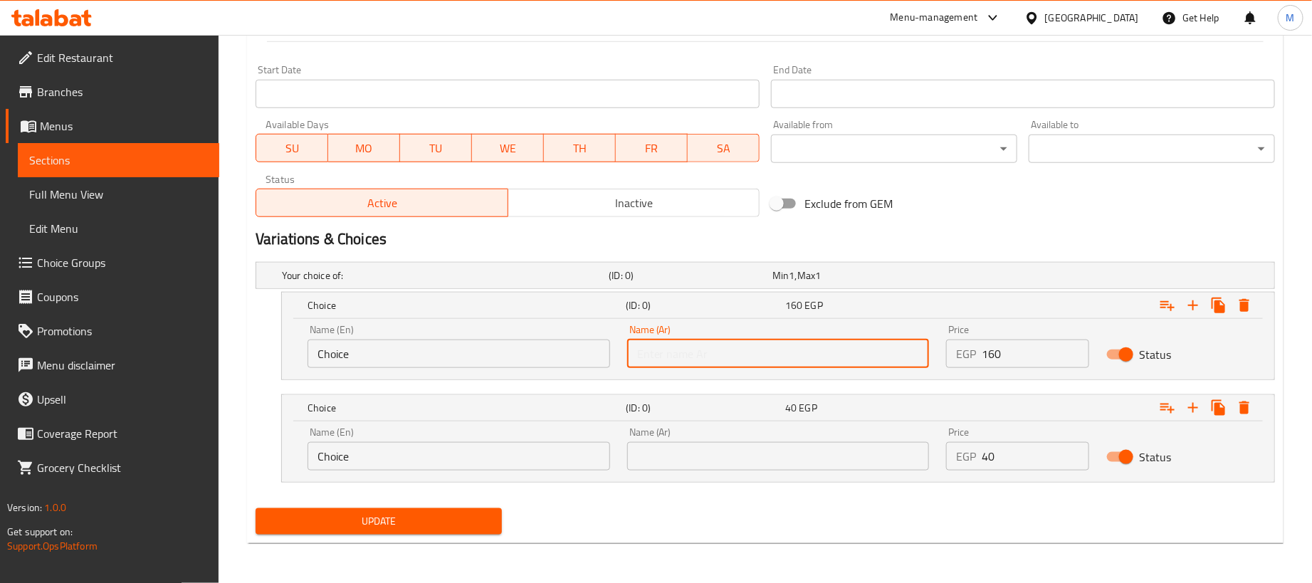
click at [833, 357] on input "text" at bounding box center [778, 354] width 303 height 28
type input "1 كجم"
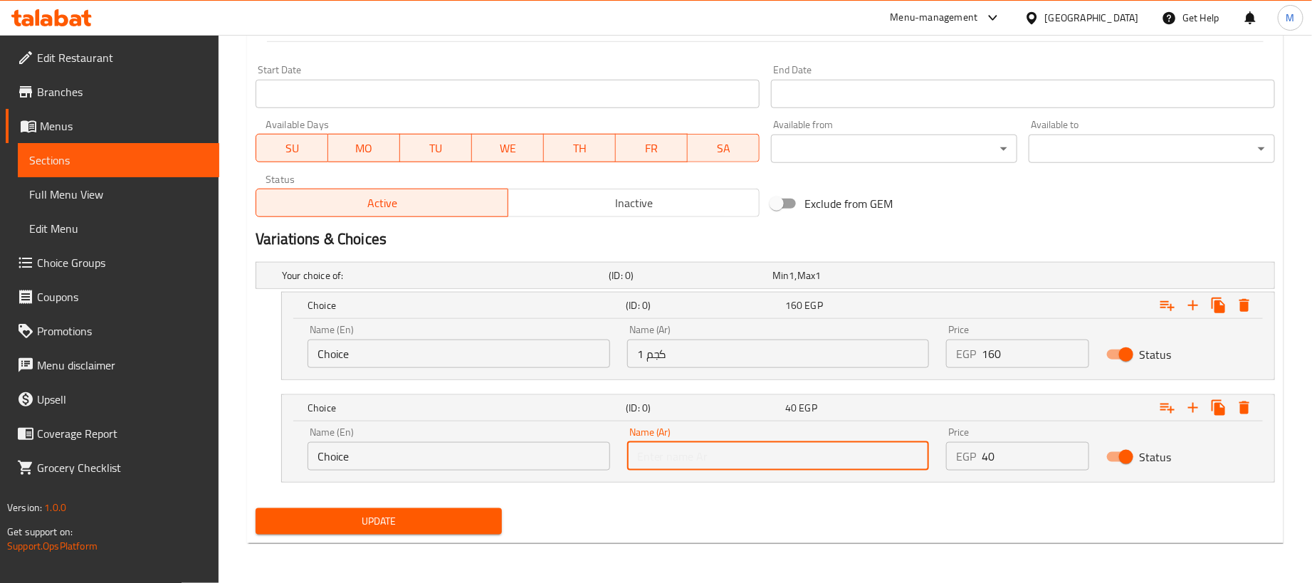
click at [735, 461] on input "text" at bounding box center [778, 456] width 303 height 28
type input "250جم"
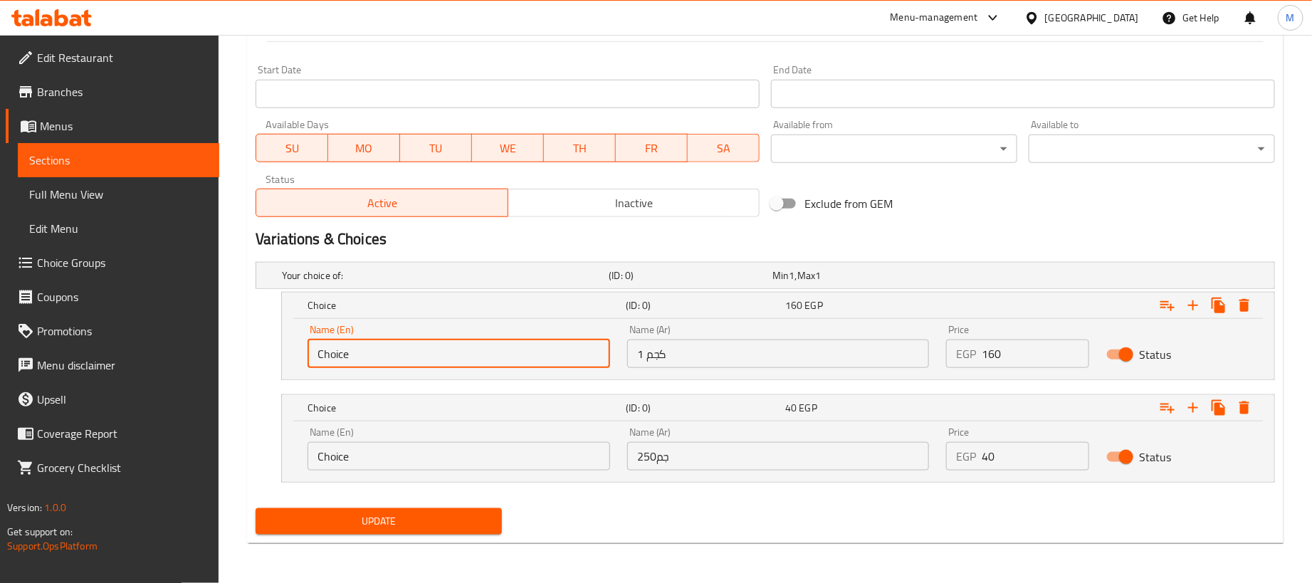
click at [397, 349] on input "Choice" at bounding box center [458, 354] width 303 height 28
type input "1kg"
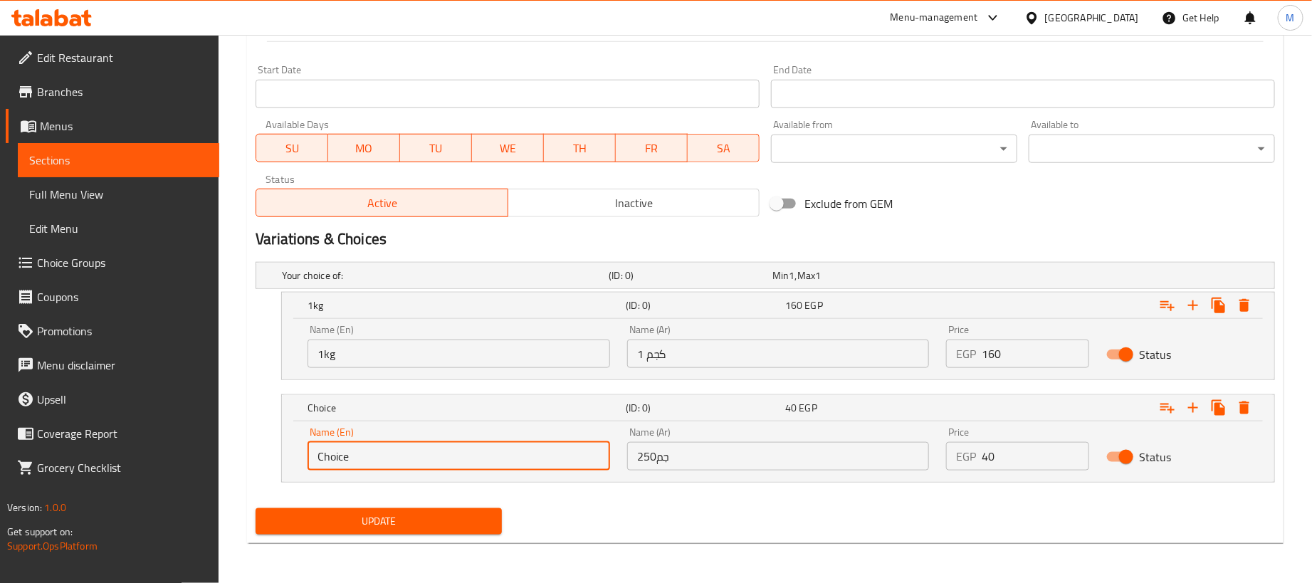
click at [421, 455] on input "Choice" at bounding box center [458, 456] width 303 height 28
click at [423, 455] on input "Choice" at bounding box center [458, 456] width 303 height 28
type input "250 gram"
click at [606, 539] on div "Update" at bounding box center [765, 522] width 1031 height 38
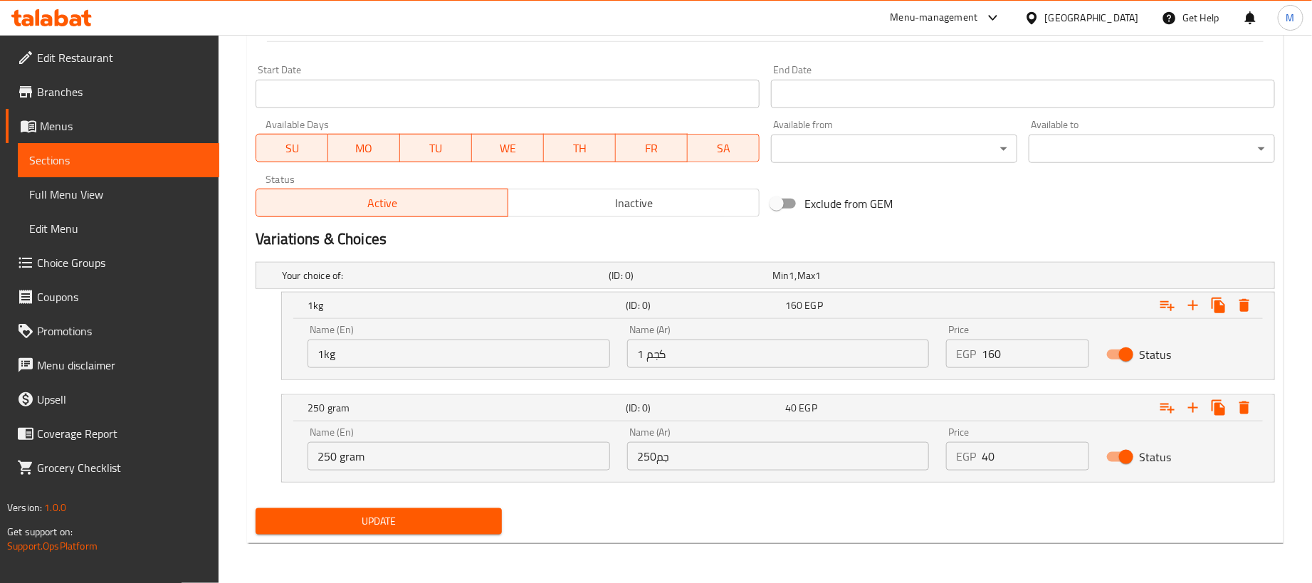
click at [463, 539] on div "Update" at bounding box center [379, 522] width 258 height 38
click at [468, 527] on span "Update" at bounding box center [378, 521] width 223 height 18
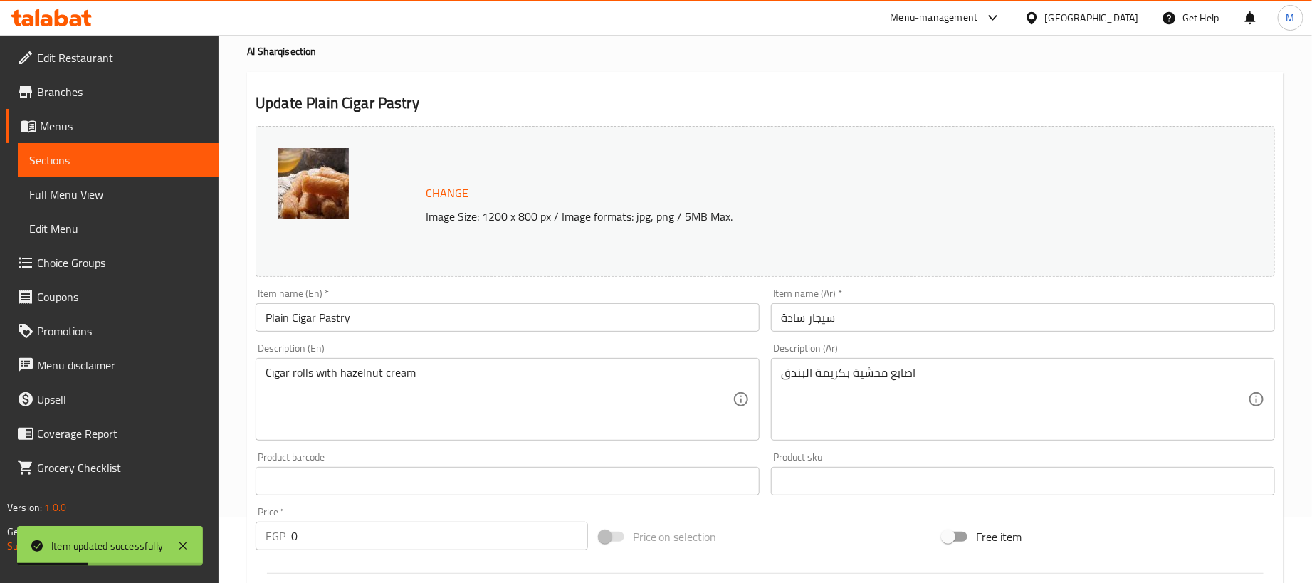
scroll to position [0, 0]
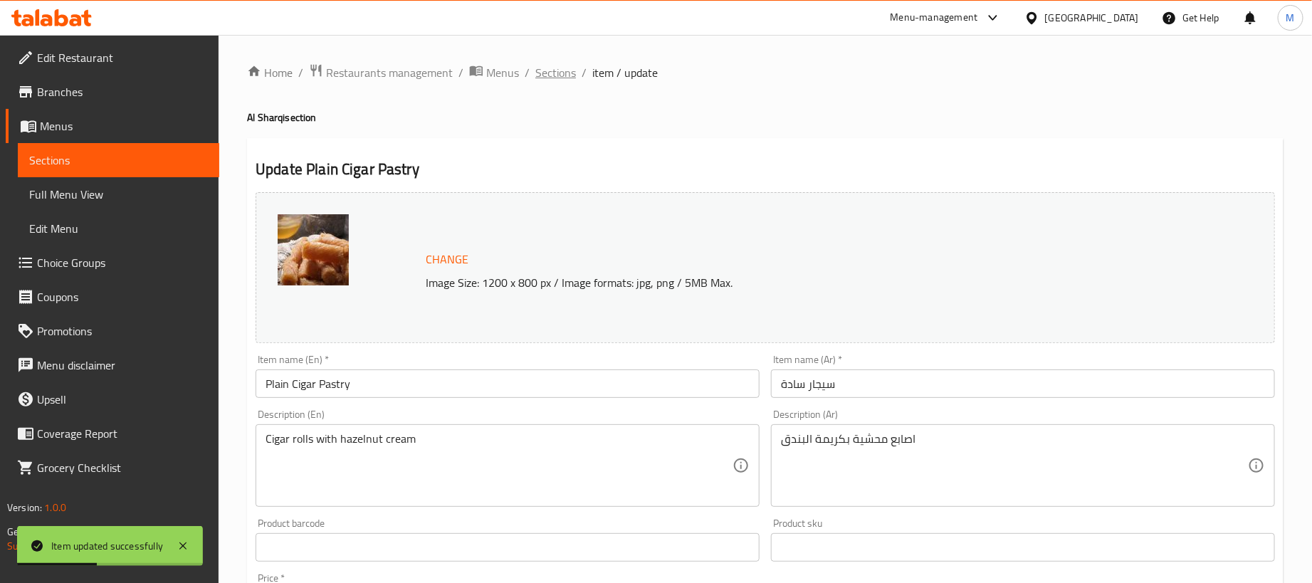
click at [543, 75] on span "Sections" at bounding box center [555, 72] width 41 height 17
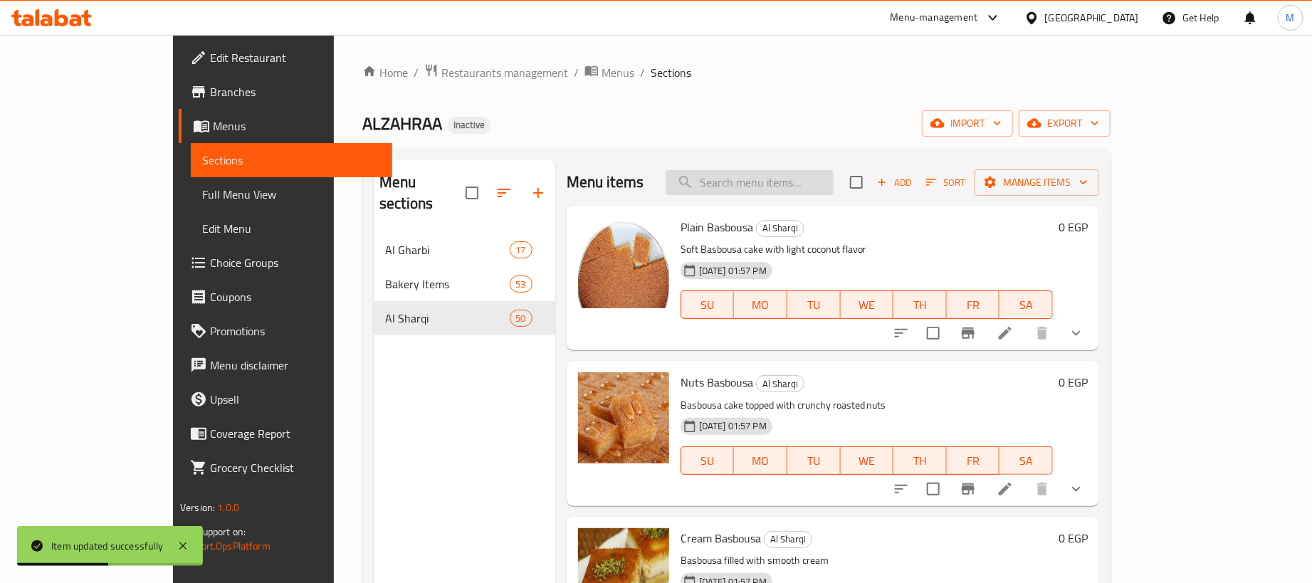
click at [833, 176] on input "search" at bounding box center [750, 182] width 168 height 25
paste input "سيجار بندق"
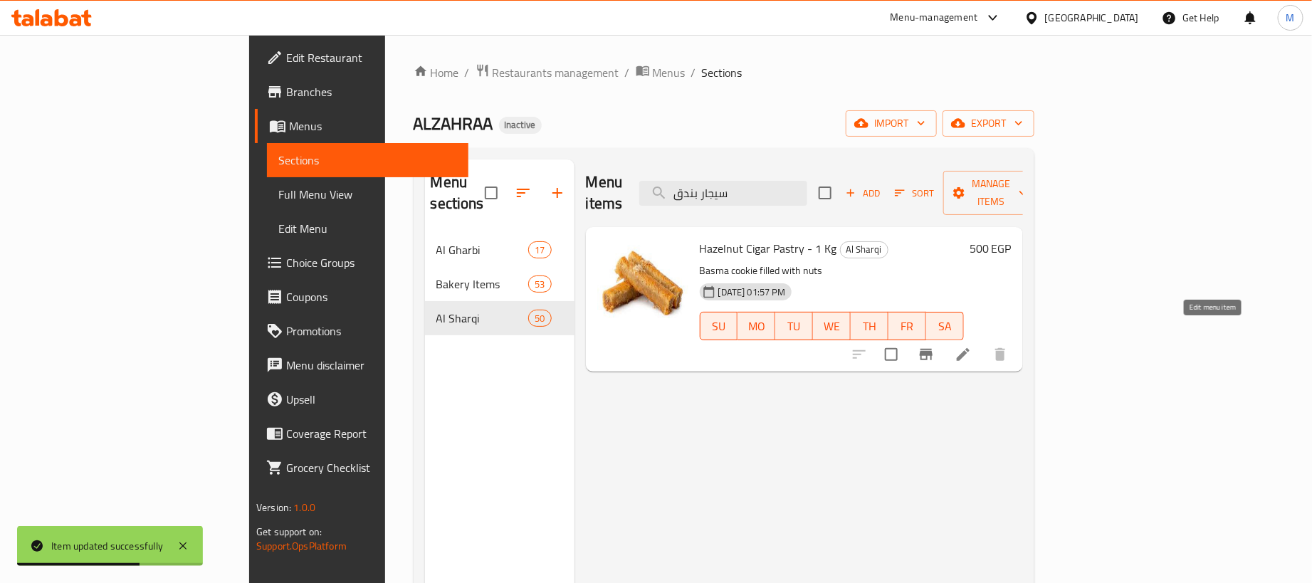
type input "سيجار بندق"
click at [972, 346] on icon at bounding box center [962, 354] width 17 height 17
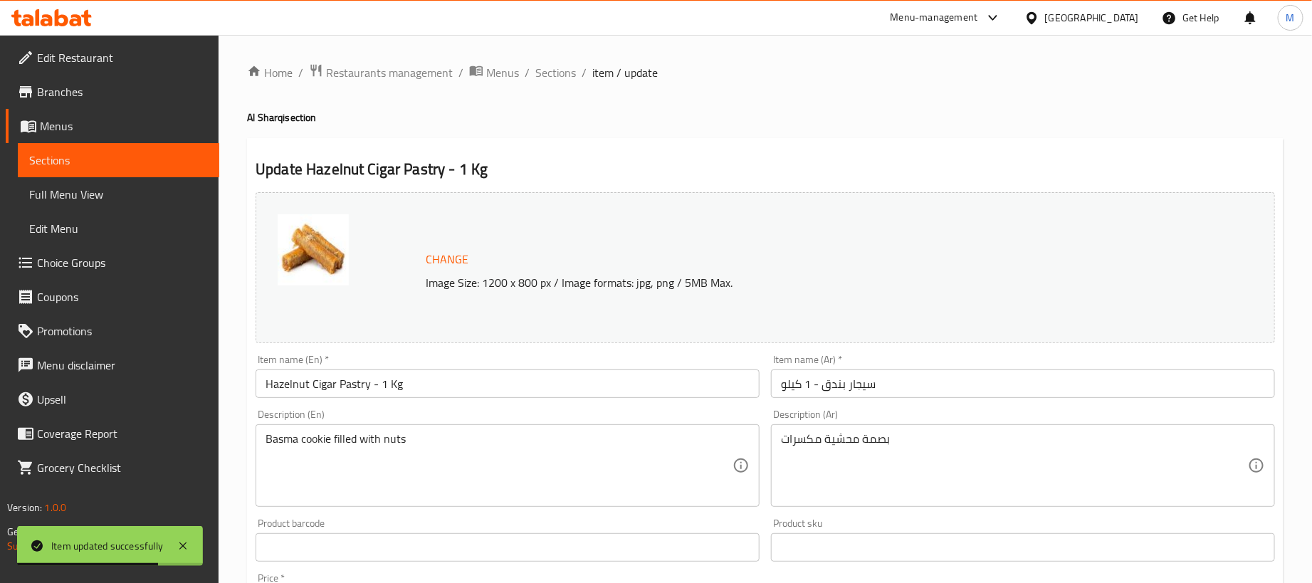
click at [974, 394] on input "سيجار بندق - 1 كيلو" at bounding box center [1023, 383] width 504 height 28
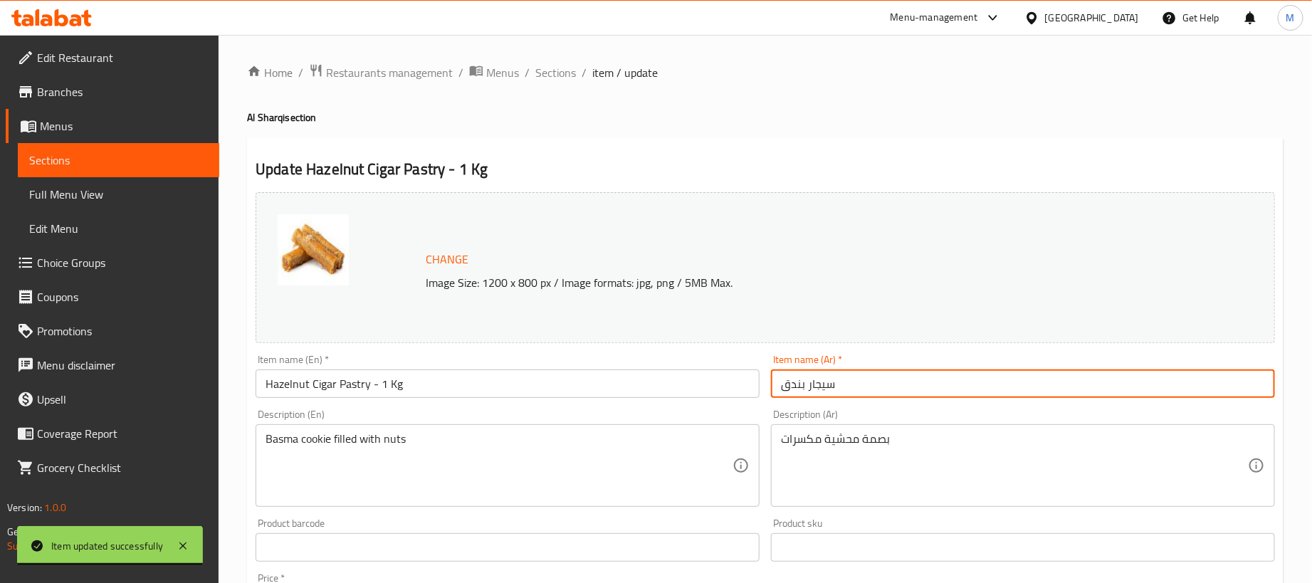
type input "سيجار بندق"
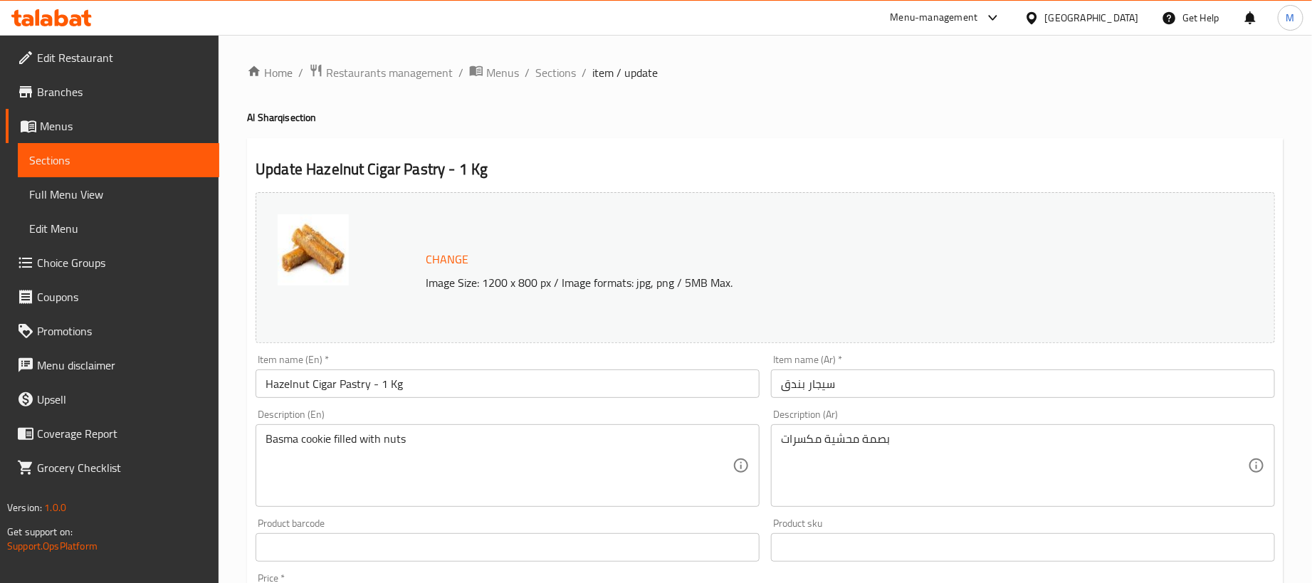
drag, startPoint x: 500, startPoint y: 357, endPoint x: 494, endPoint y: 376, distance: 20.3
click at [500, 365] on div "Item name (En)   * Hazelnut Cigar Pastry - 1 Kg Item name (En) *" at bounding box center [508, 375] width 504 height 43
click at [494, 377] on input "Hazelnut Cigar Pastry - 1 Kg" at bounding box center [508, 383] width 504 height 28
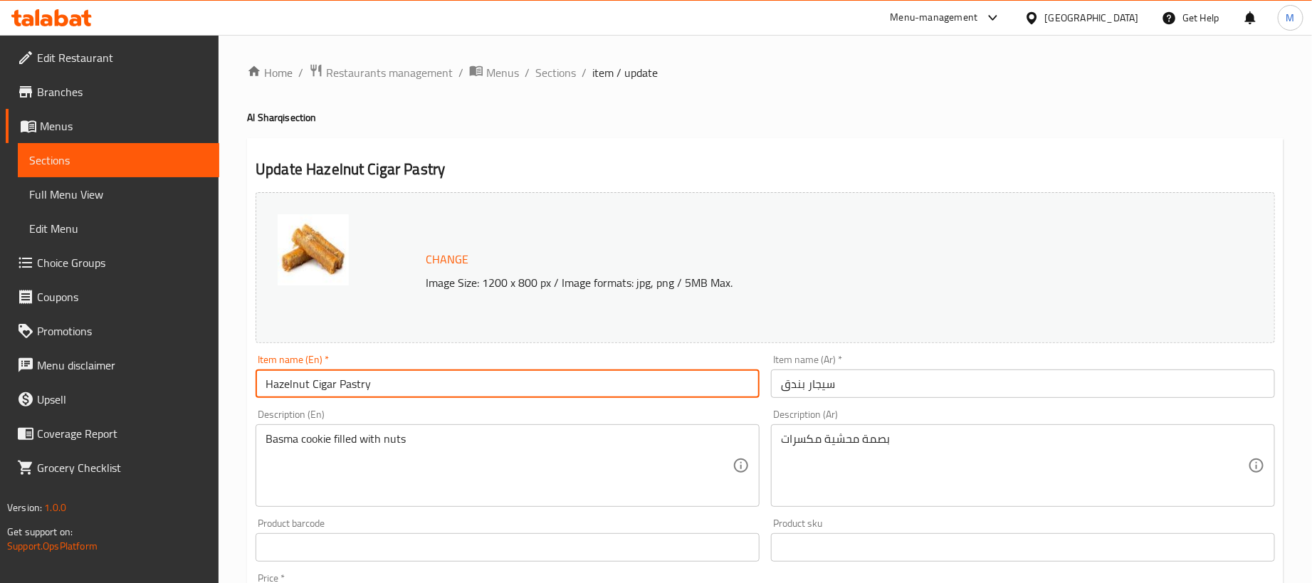
type input "Hazelnut Cigar Pastry"
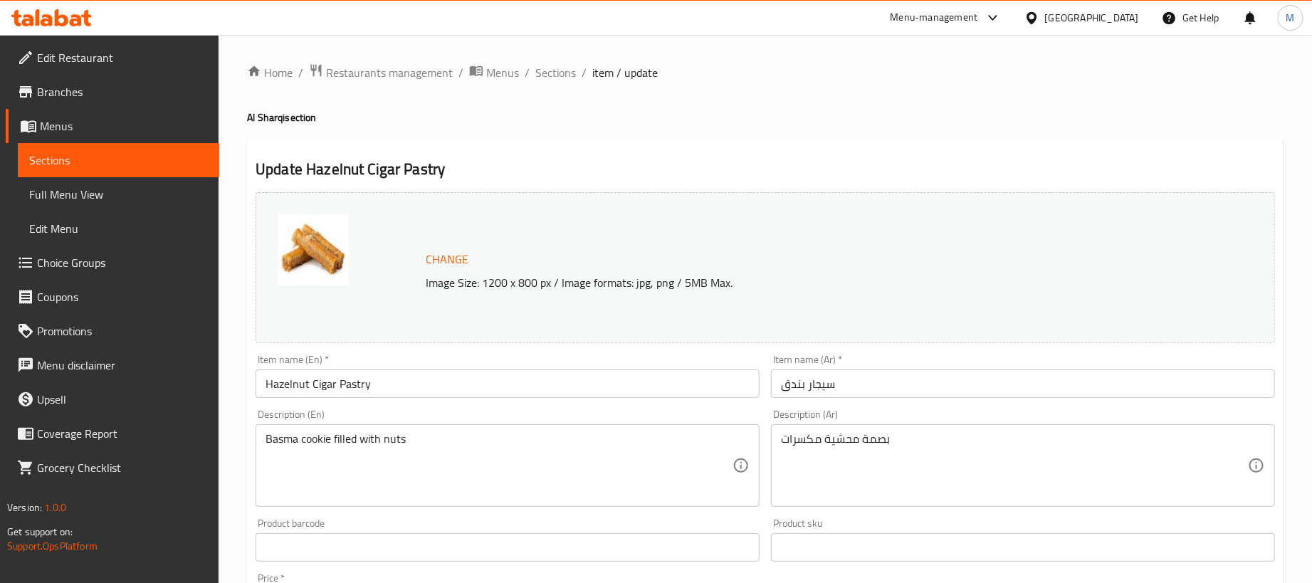
click at [575, 139] on div "Update Hazelnut Cigar Pastry Change Image Size: 1200 x 800 px / Image formats: …" at bounding box center [765, 562] width 1036 height 849
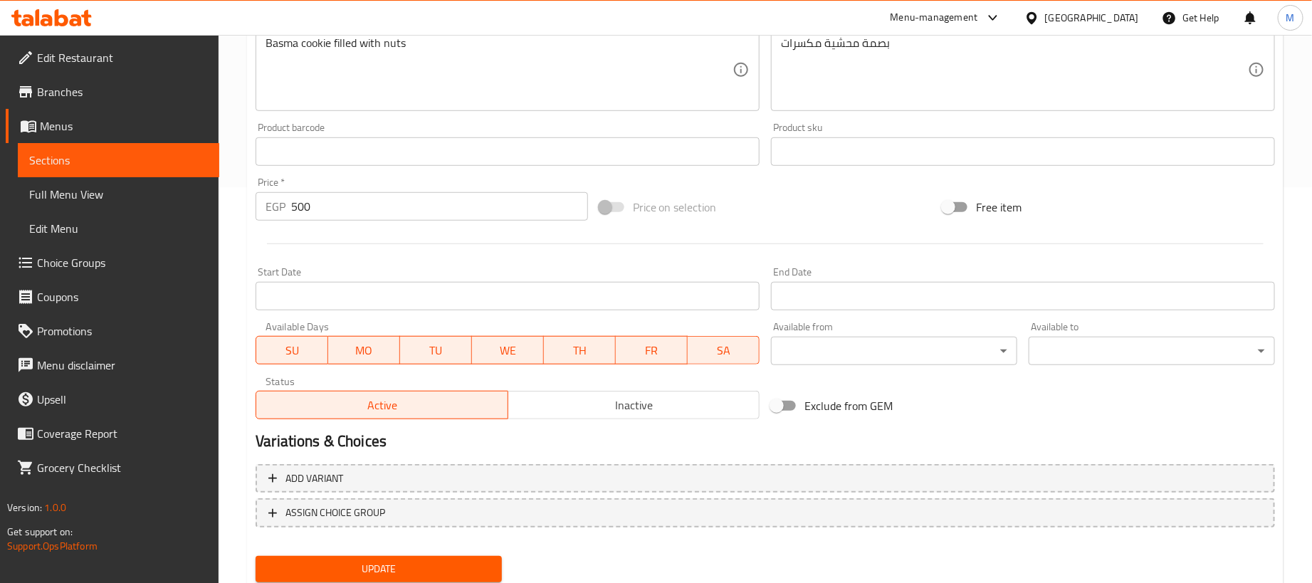
scroll to position [442, 0]
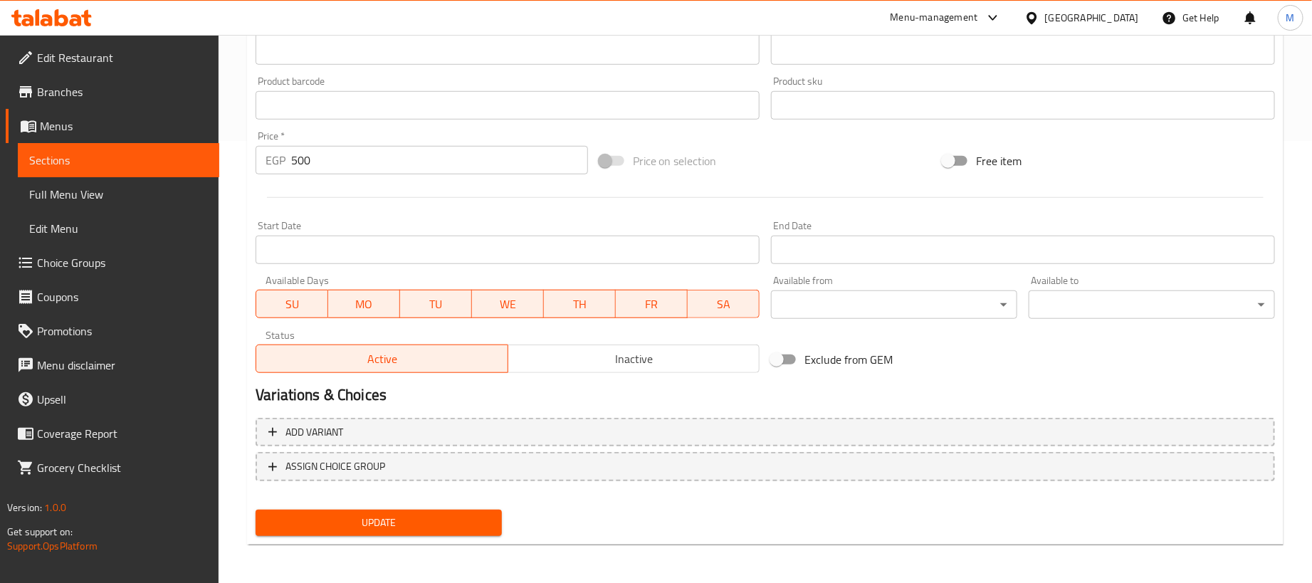
click at [524, 164] on input "500" at bounding box center [439, 160] width 297 height 28
click at [525, 164] on input "500" at bounding box center [439, 160] width 297 height 28
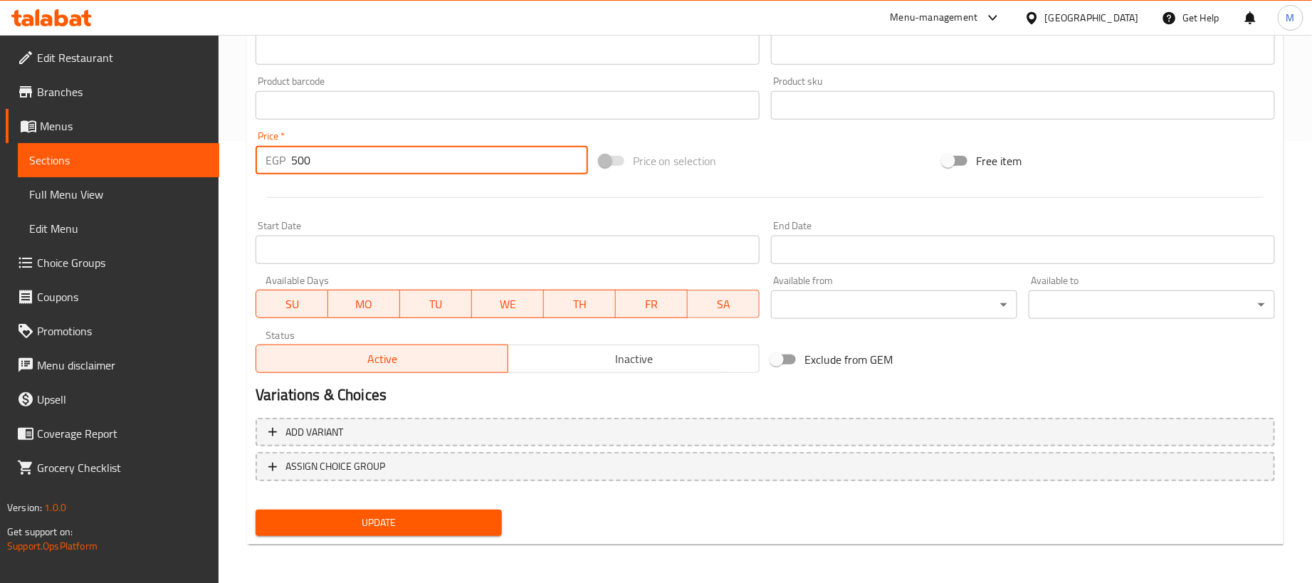
click at [525, 164] on input "500" at bounding box center [439, 160] width 297 height 28
click at [525, 161] on input "500" at bounding box center [439, 160] width 297 height 28
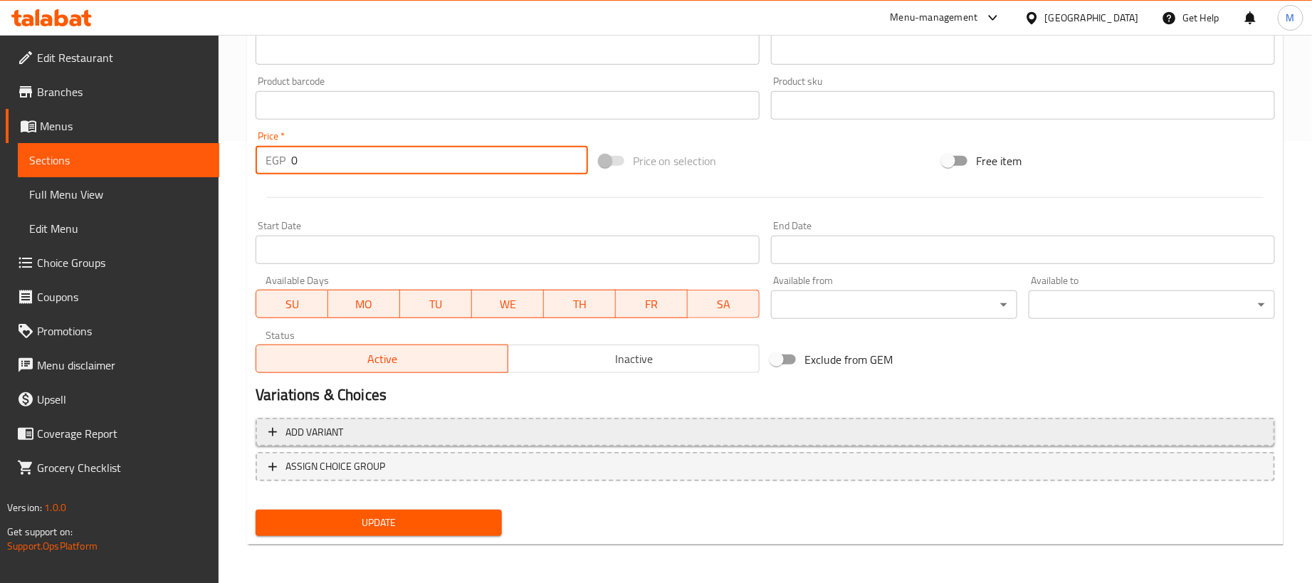
type input "0"
click at [951, 425] on span "Add variant" at bounding box center [765, 433] width 994 height 18
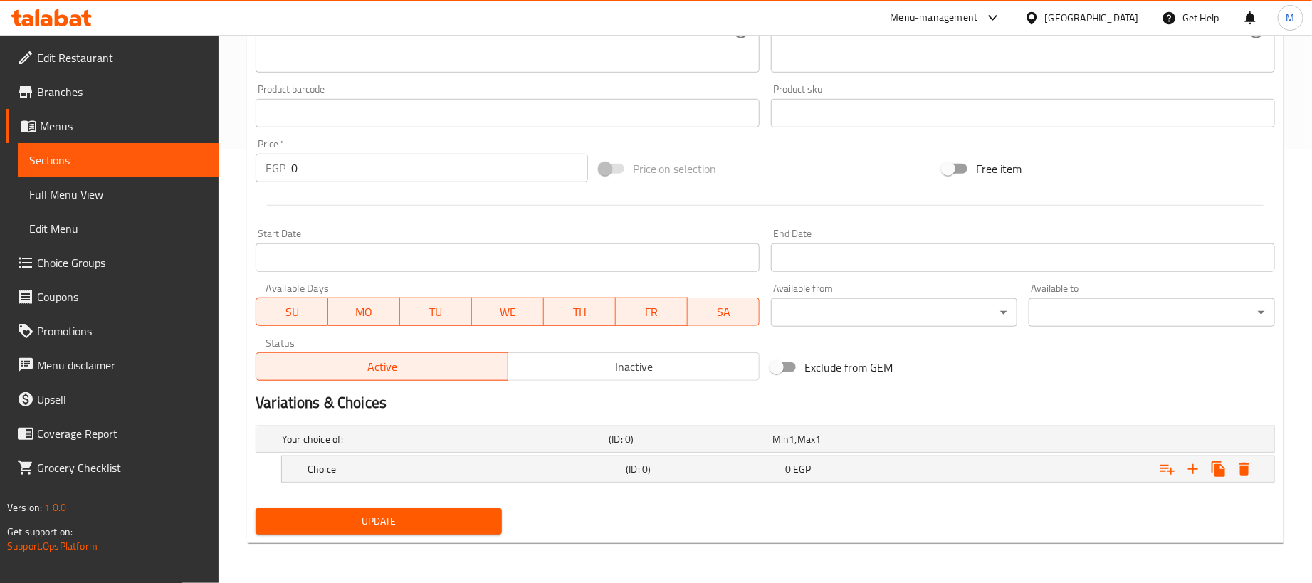
scroll to position [436, 0]
click at [1190, 468] on icon "Expand" at bounding box center [1192, 469] width 17 height 17
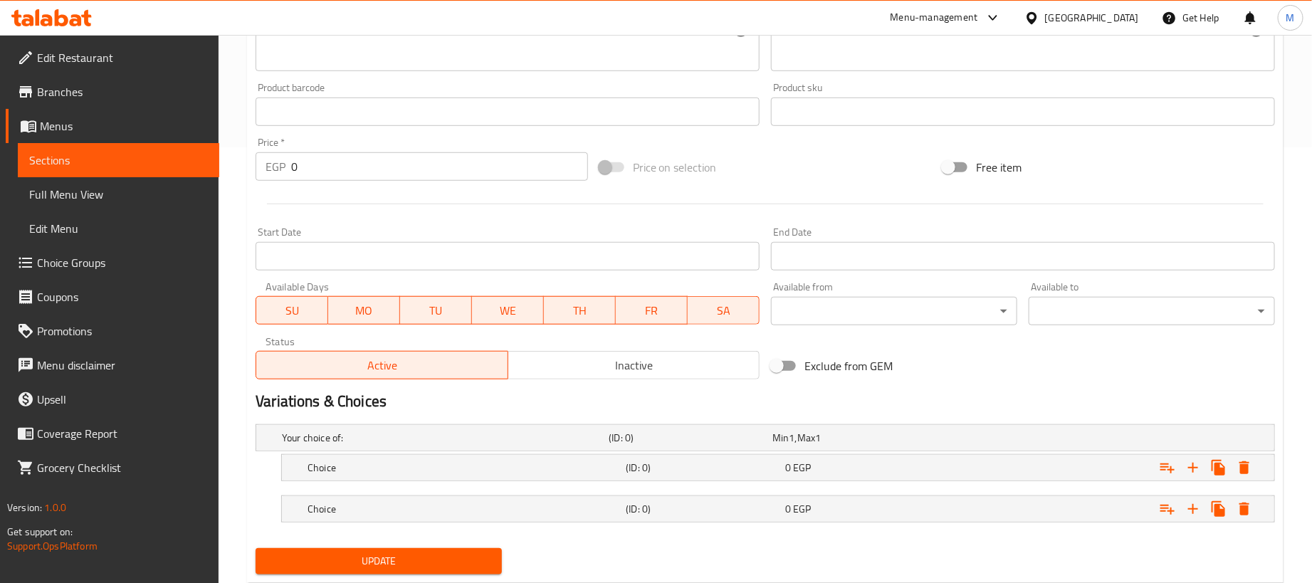
drag, startPoint x: 1085, startPoint y: 503, endPoint x: 1079, endPoint y: 489, distance: 14.7
click at [1083, 441] on div "Expand" at bounding box center [1096, 438] width 327 height 6
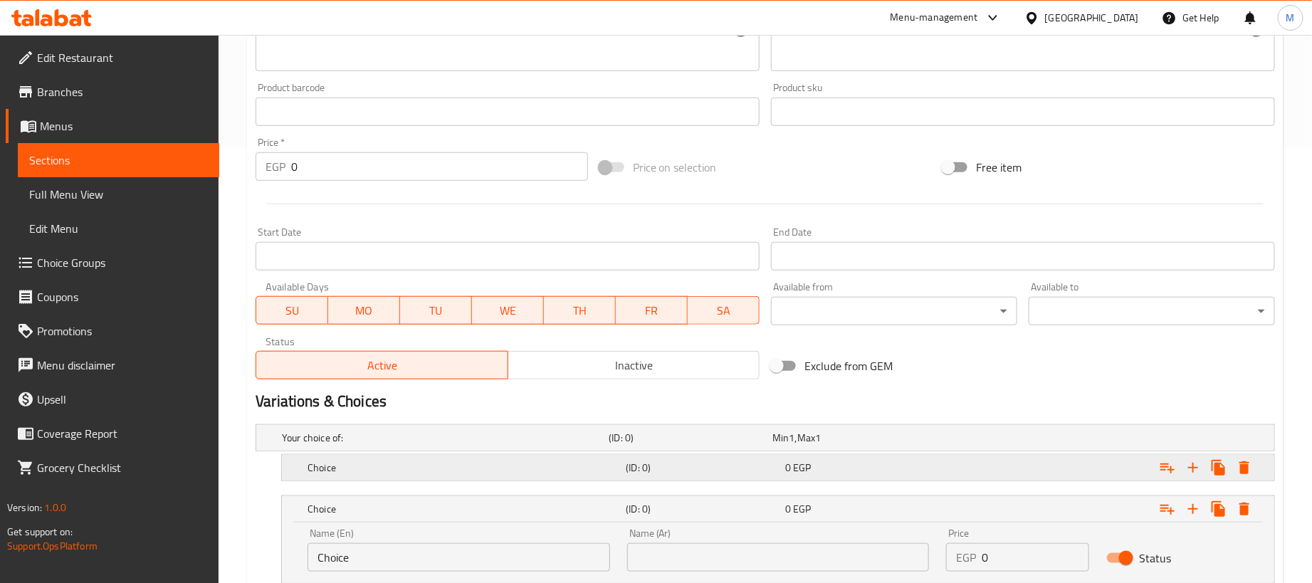
click at [1078, 441] on div "Expand" at bounding box center [1096, 438] width 327 height 6
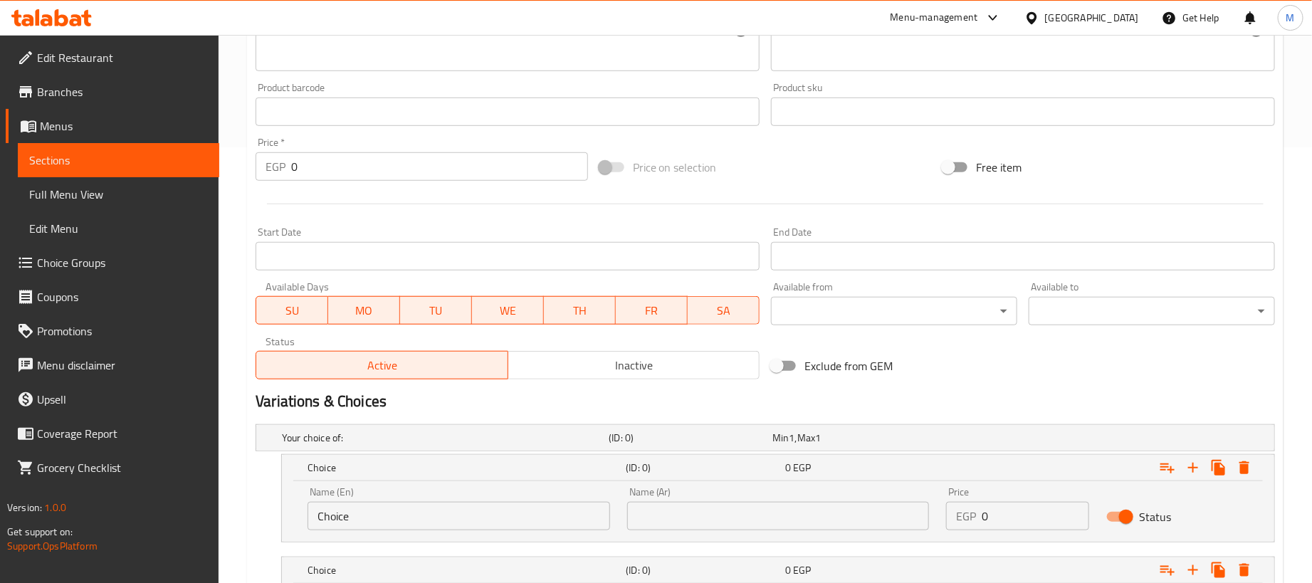
click at [1043, 515] on input "0" at bounding box center [1035, 516] width 107 height 28
paste input "50"
type input "500"
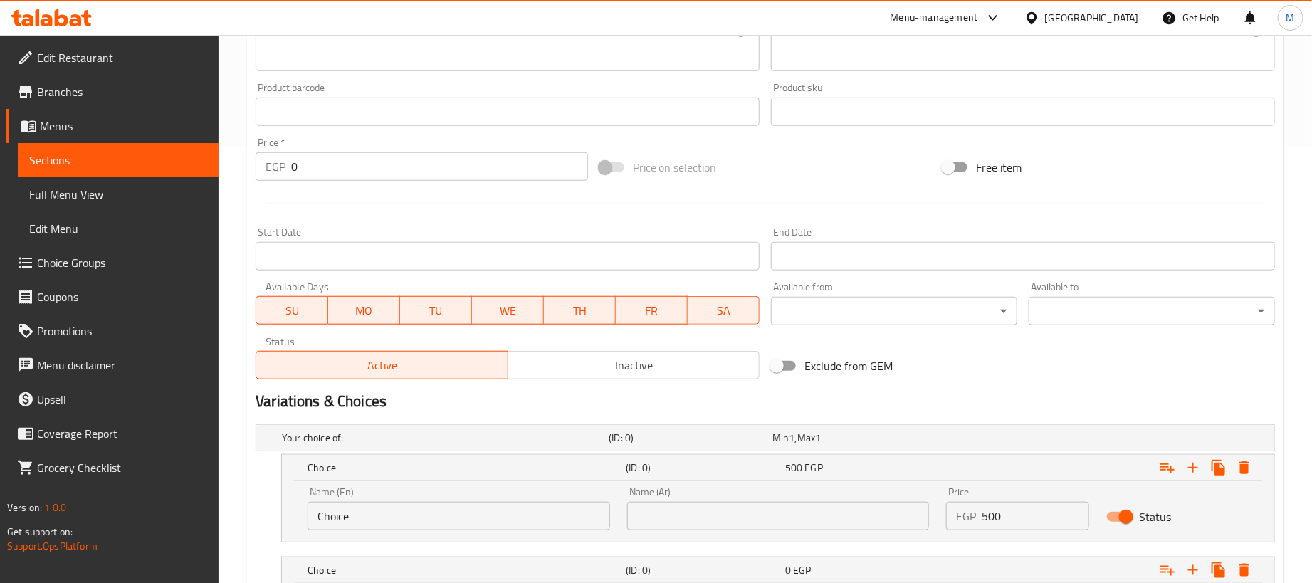
click at [1010, 349] on div "Exclude from GEM" at bounding box center [937, 366] width 344 height 38
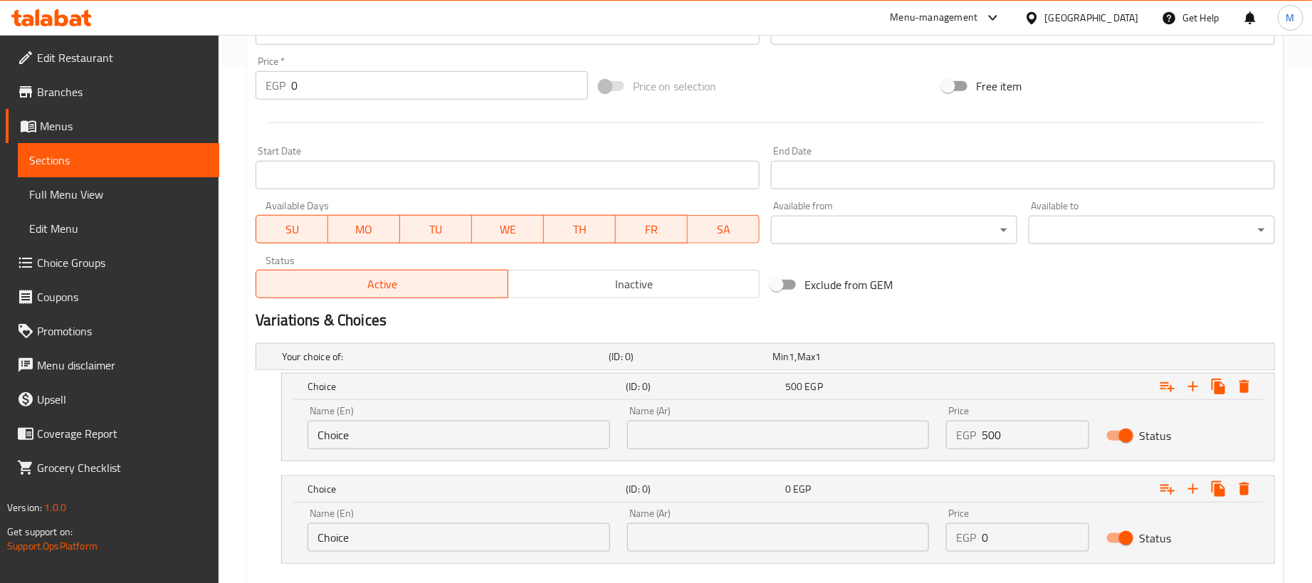
scroll to position [600, 0]
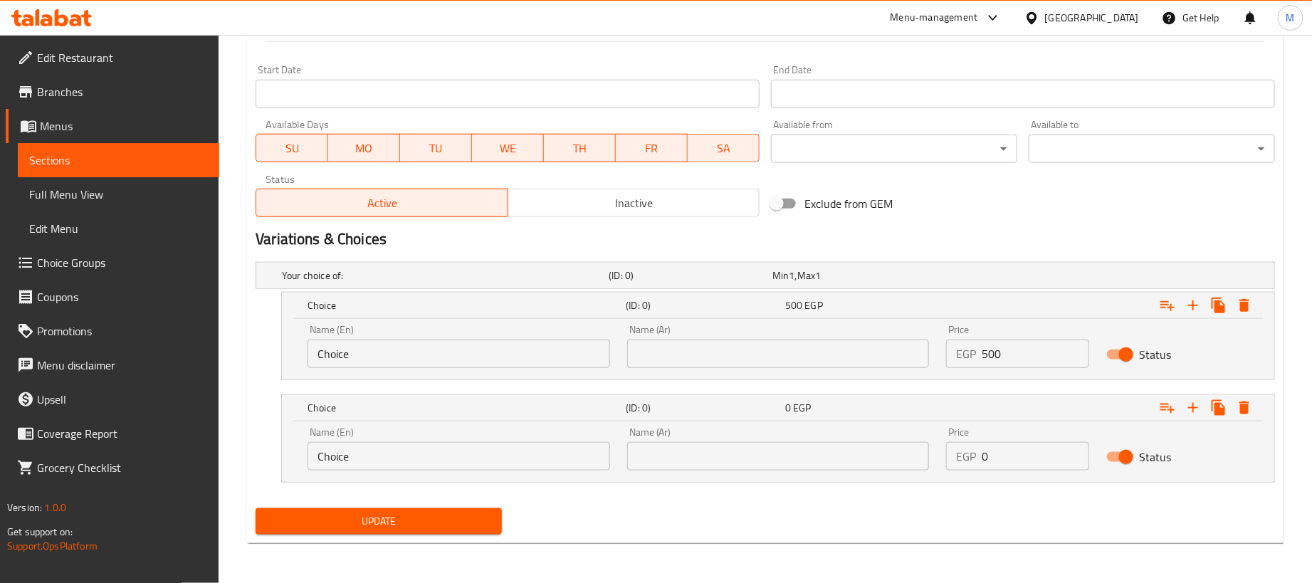
click at [1017, 466] on input "0" at bounding box center [1035, 456] width 107 height 28
paste input "125"
type input "125"
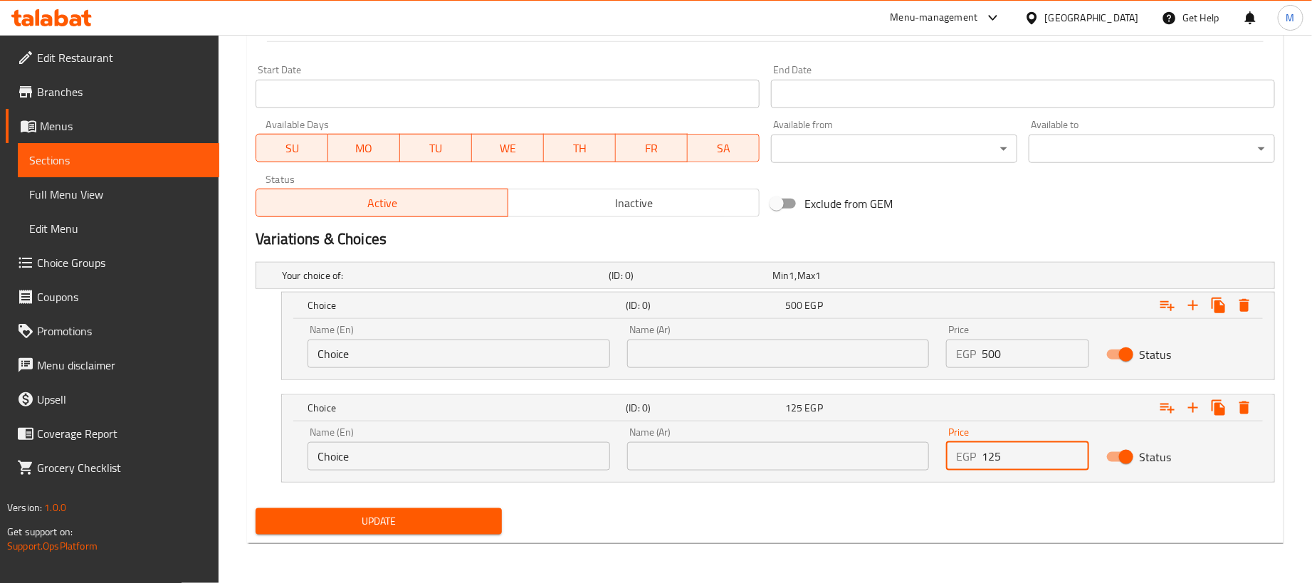
click at [819, 363] on input "text" at bounding box center [778, 354] width 303 height 28
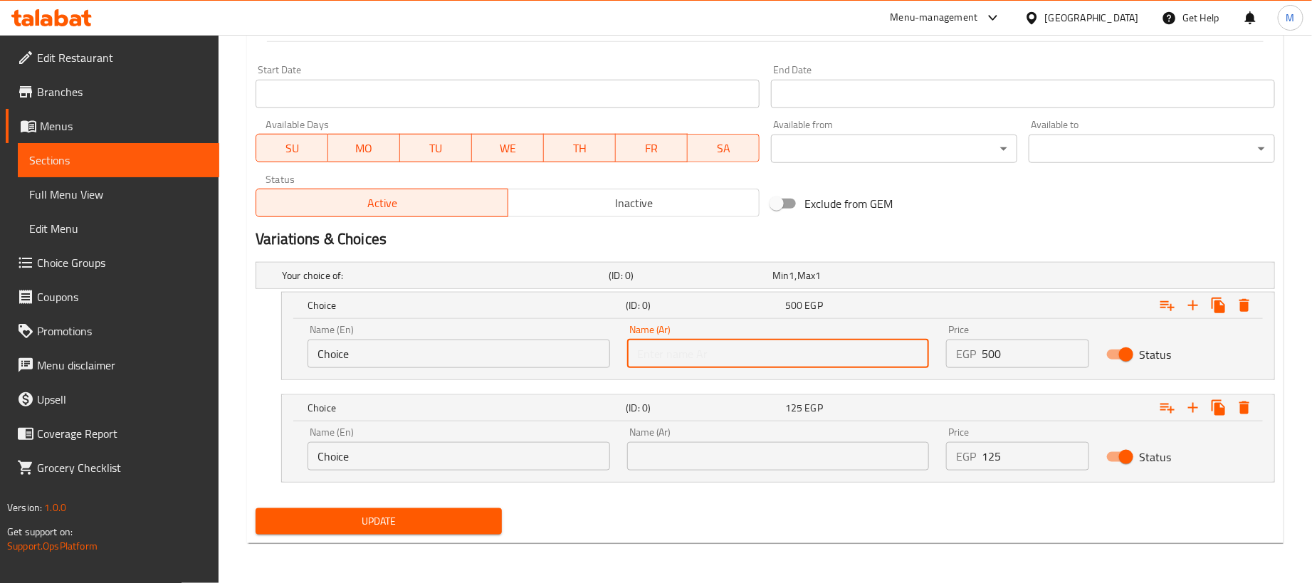
type input "1 كجم"
click at [763, 448] on input "text" at bounding box center [778, 456] width 303 height 28
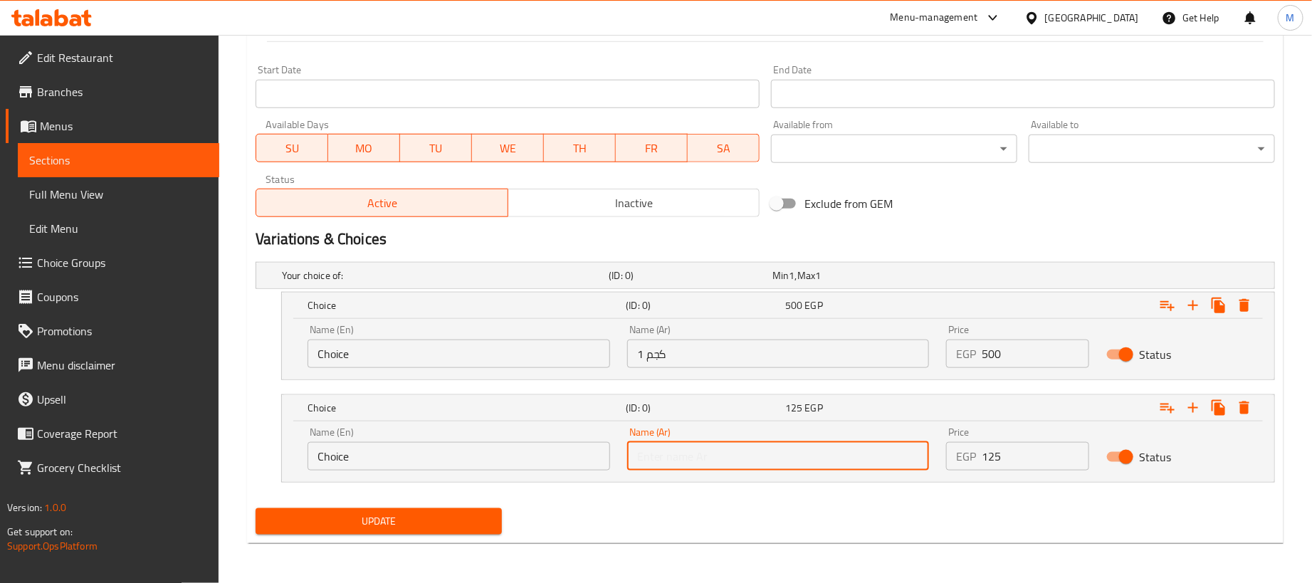
type input "250جم"
click at [472, 345] on input "Choice" at bounding box center [458, 354] width 303 height 28
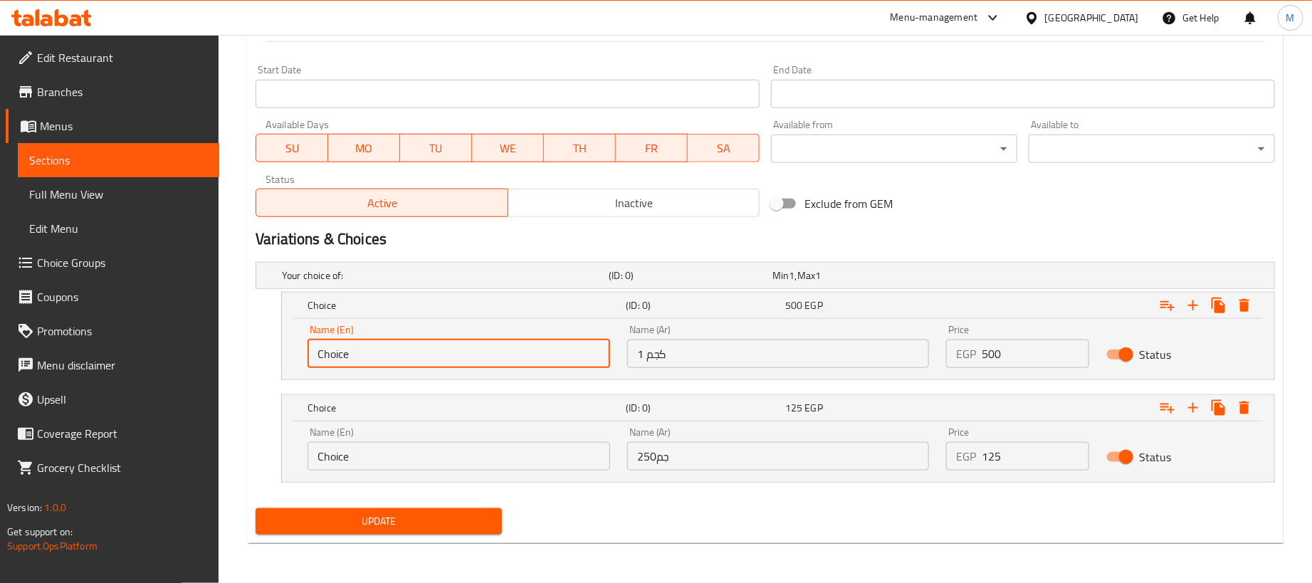
click at [472, 346] on input "Choice" at bounding box center [458, 354] width 303 height 28
type input "1kg"
click at [411, 445] on input "Choice" at bounding box center [458, 456] width 303 height 28
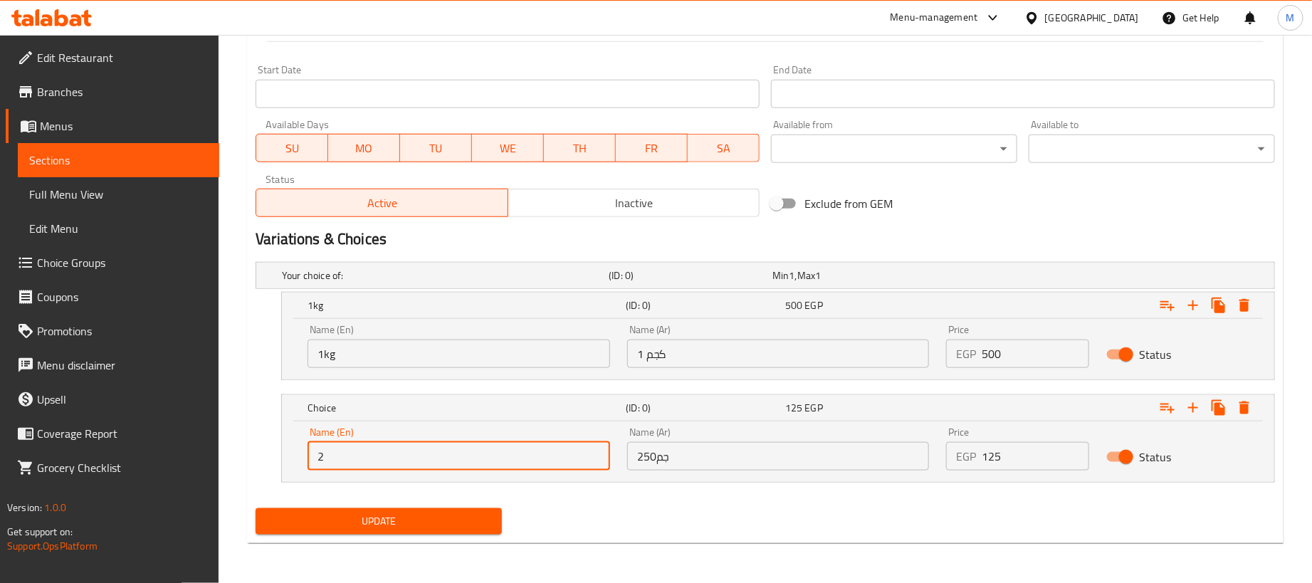
click at [411, 446] on input "2" at bounding box center [458, 456] width 303 height 28
type input "250 gram"
click at [609, 517] on div "Update" at bounding box center [765, 522] width 1031 height 38
click at [466, 520] on span "Update" at bounding box center [378, 521] width 223 height 18
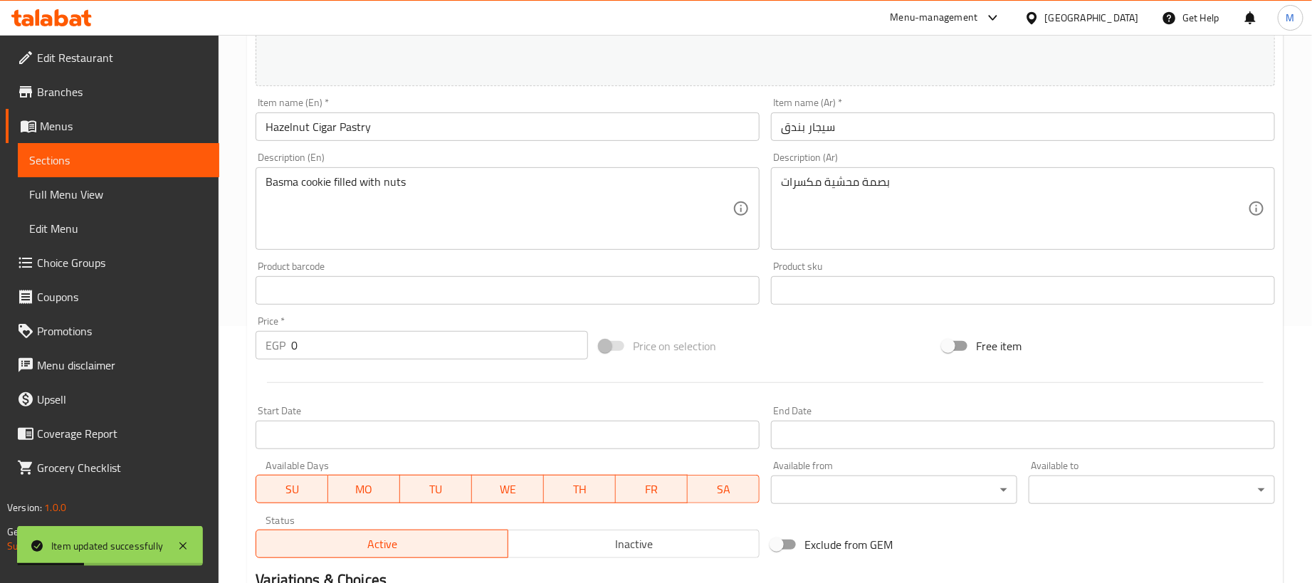
scroll to position [0, 0]
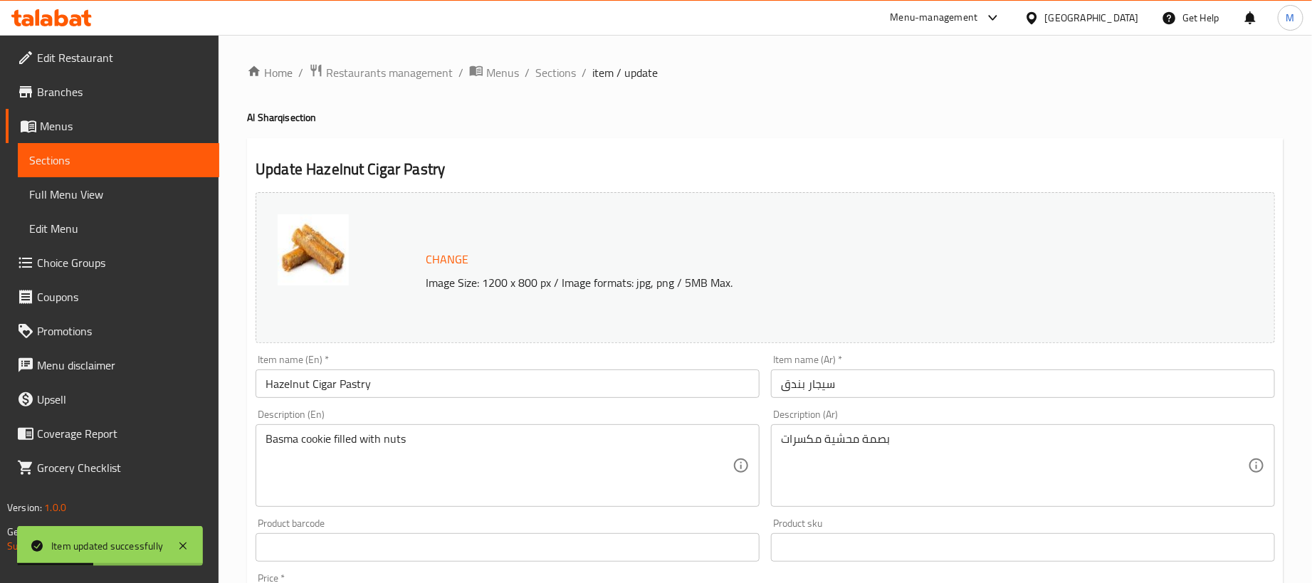
drag, startPoint x: 559, startPoint y: 62, endPoint x: 574, endPoint y: 94, distance: 35.3
click at [559, 64] on span "Sections" at bounding box center [555, 72] width 41 height 17
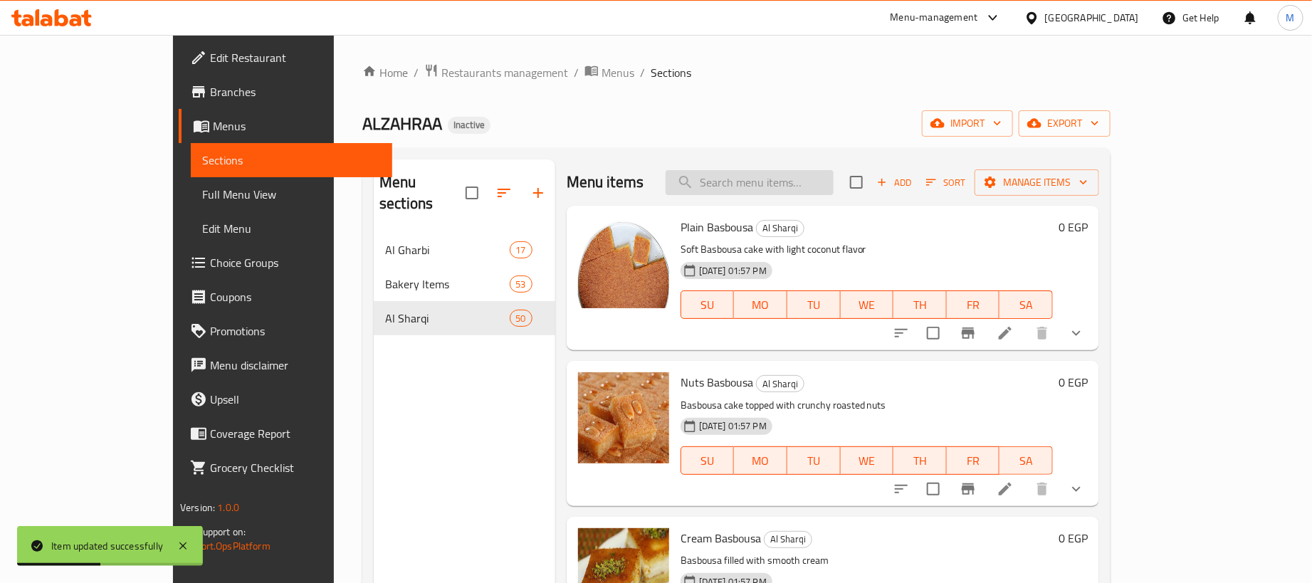
click at [833, 188] on input "search" at bounding box center [750, 182] width 168 height 25
paste input "بصمه سادة"
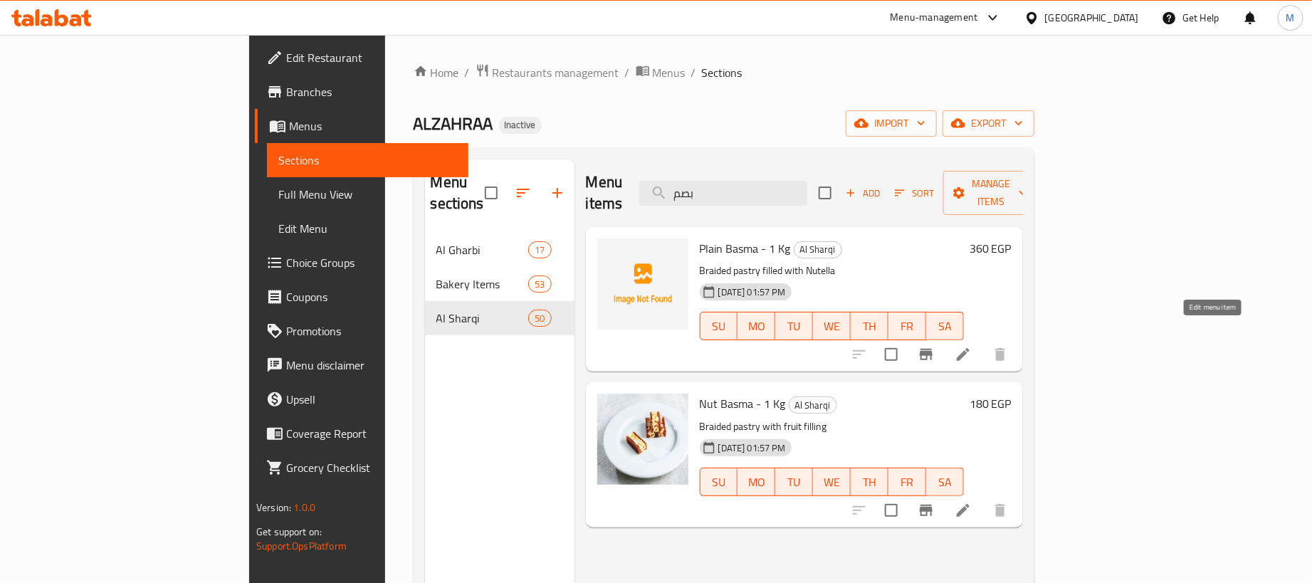
type input "بصم"
click at [972, 346] on icon at bounding box center [962, 354] width 17 height 17
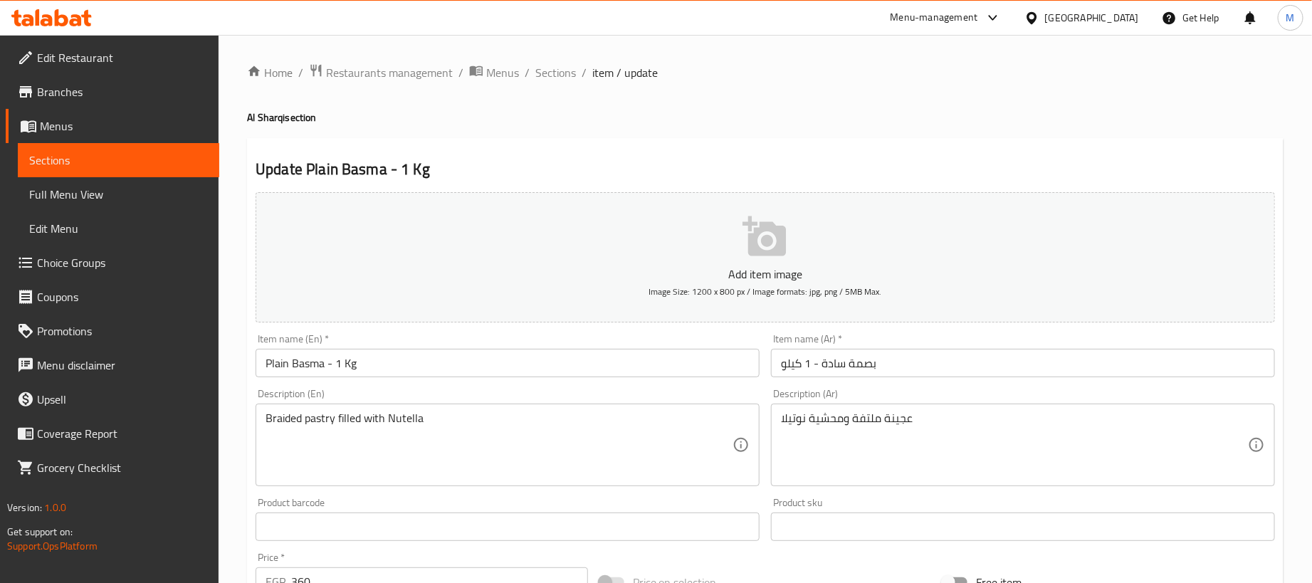
click at [919, 374] on input "بصمة سادة - 1 كيلو" at bounding box center [1023, 363] width 504 height 28
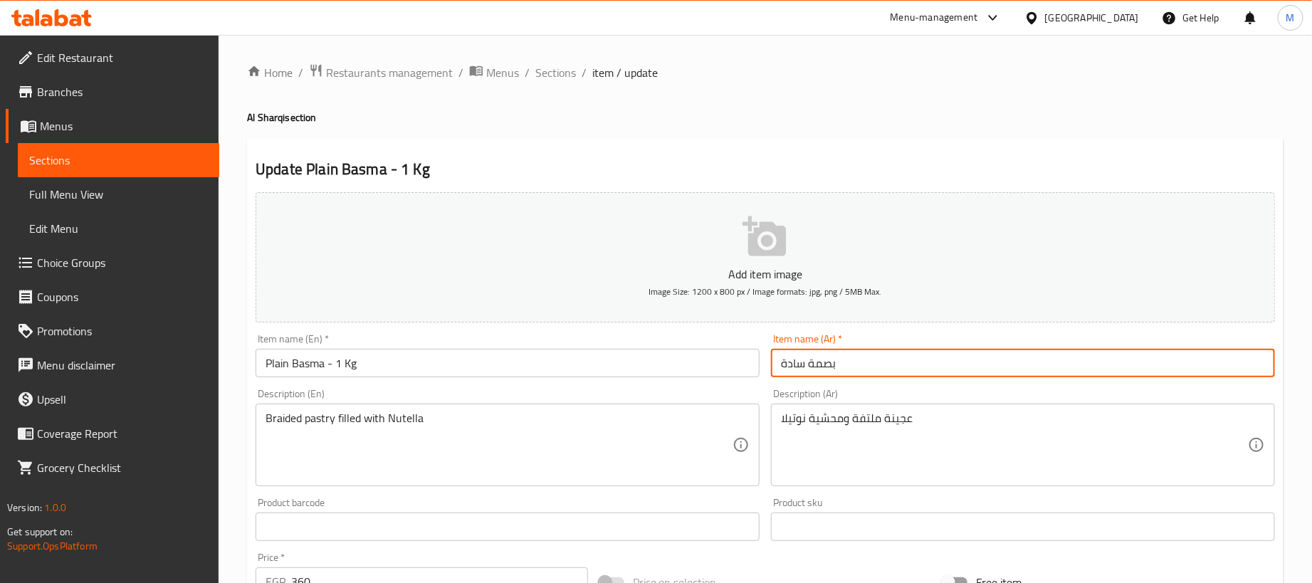
type input "بصمة سادة"
click at [379, 362] on input "Plain Basma - 1 Kg" at bounding box center [508, 363] width 504 height 28
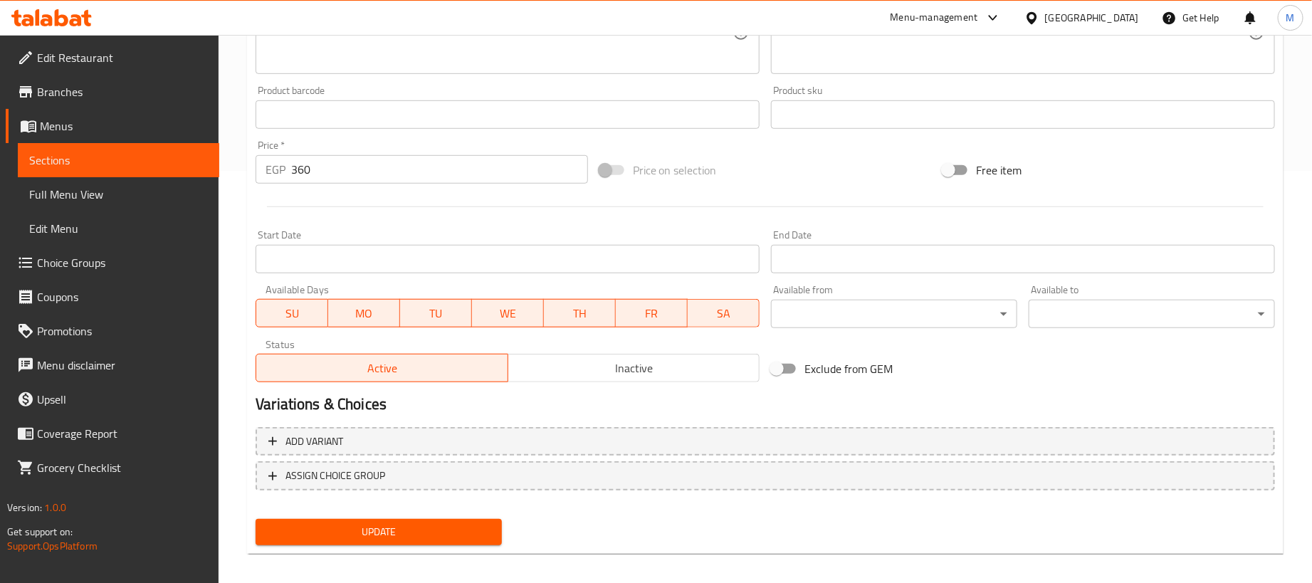
scroll to position [421, 0]
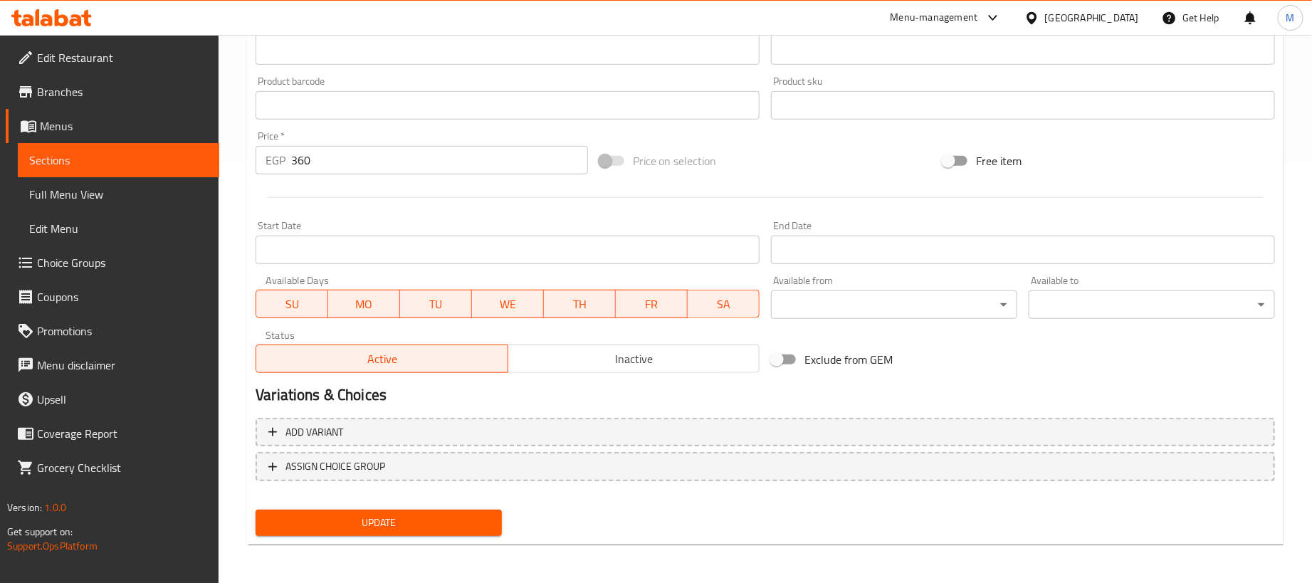
type input "Plain Basma"
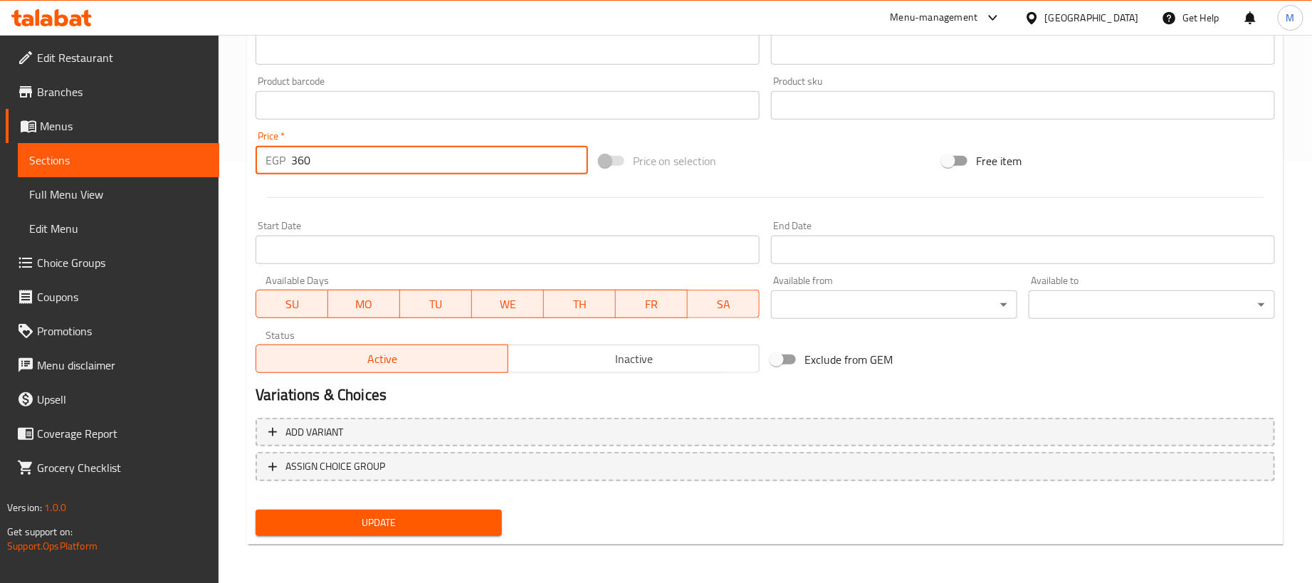
click at [419, 152] on input "360" at bounding box center [439, 160] width 297 height 28
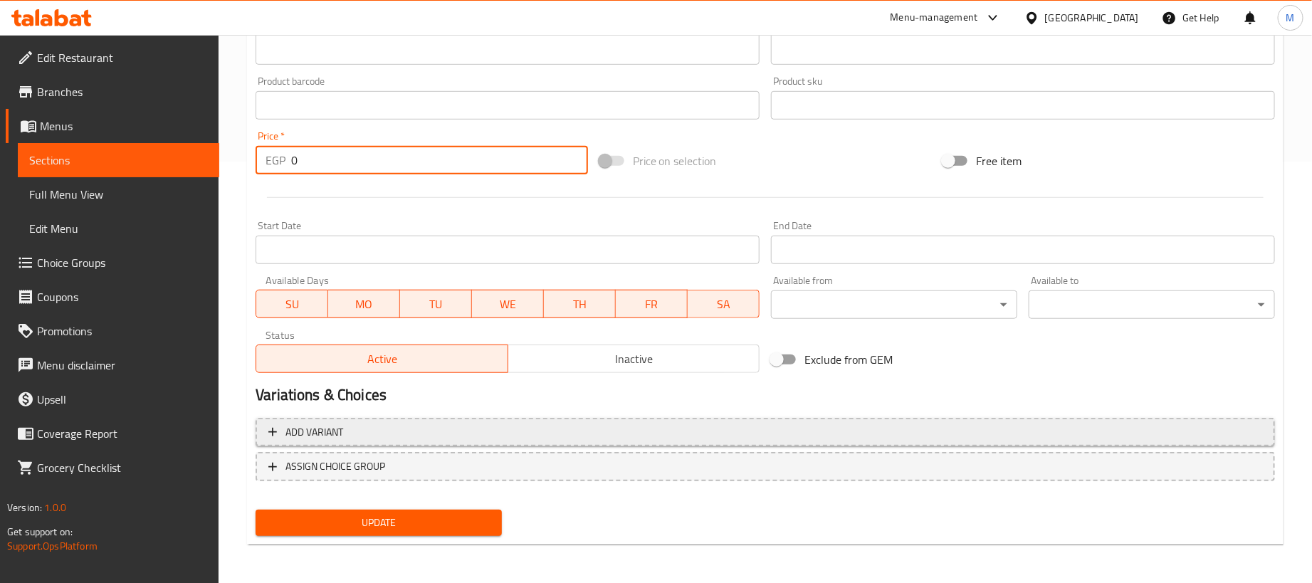
type input "0"
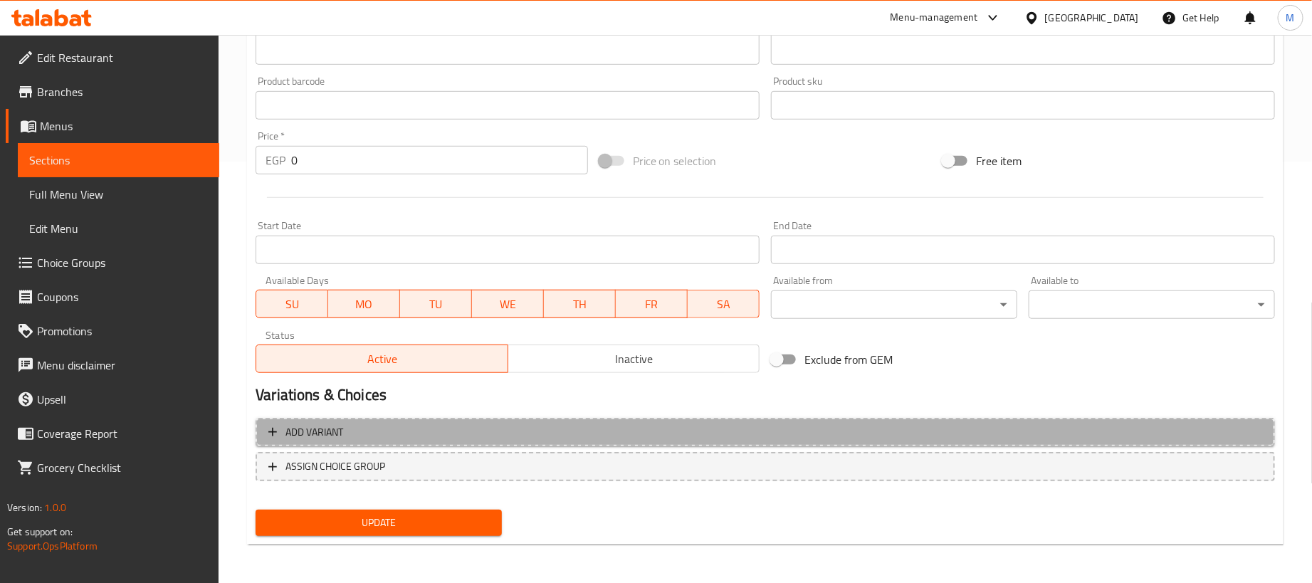
click at [887, 433] on span "Add variant" at bounding box center [765, 433] width 994 height 18
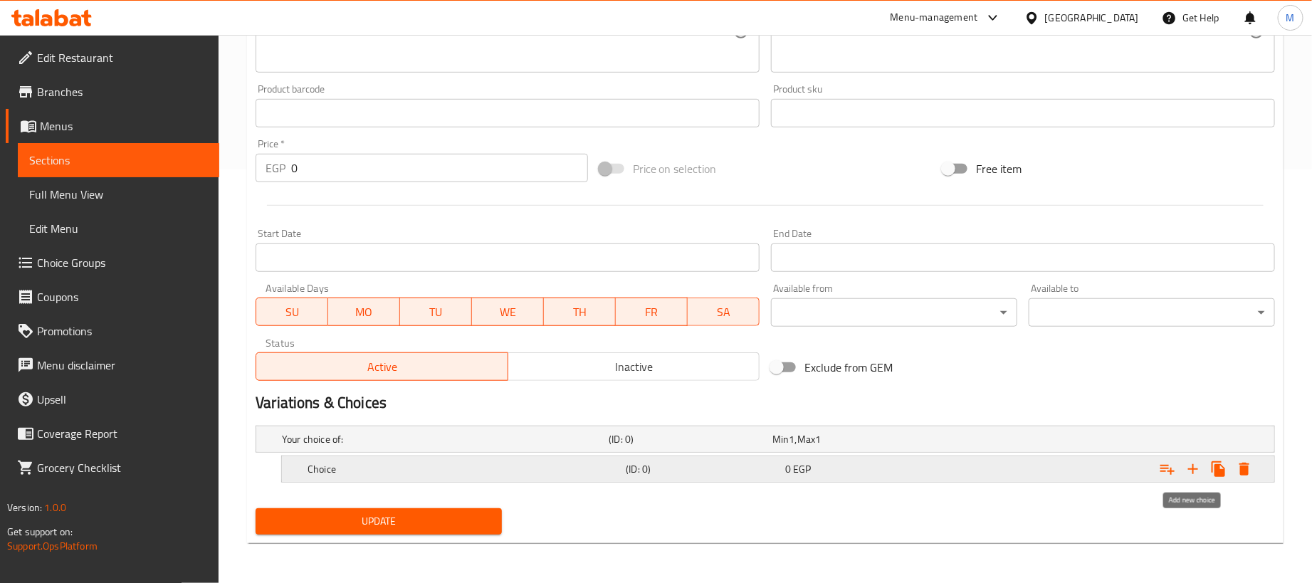
click at [1201, 470] on icon "Expand" at bounding box center [1192, 469] width 17 height 17
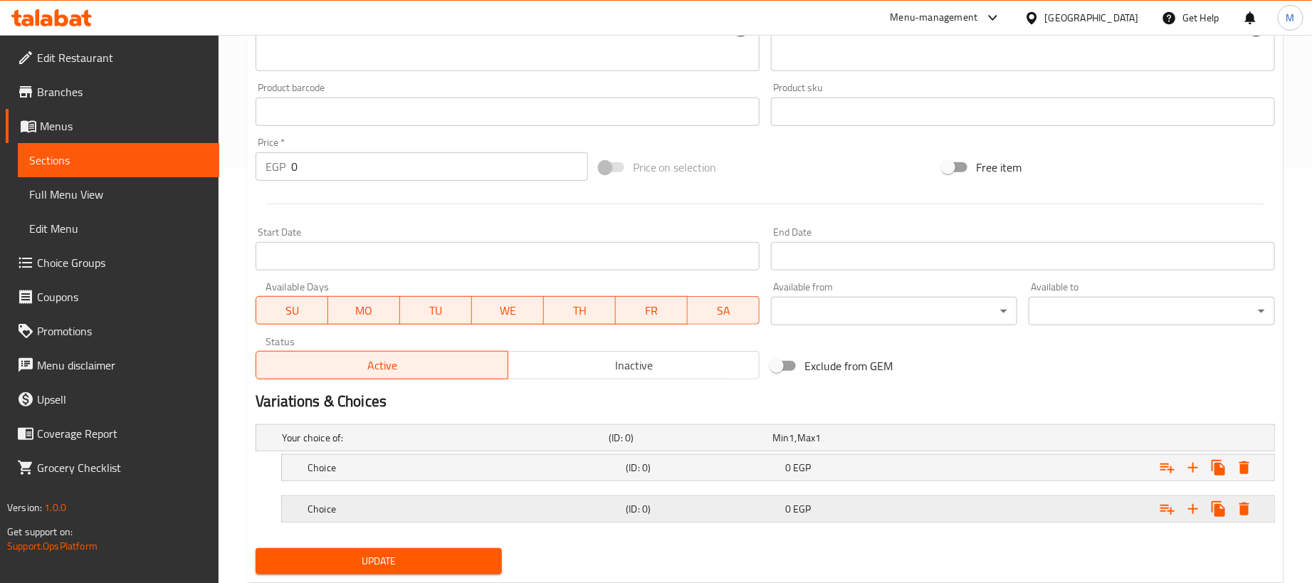
drag, startPoint x: 1021, startPoint y: 512, endPoint x: 1017, endPoint y: 473, distance: 40.1
click at [1017, 441] on div "Expand" at bounding box center [1096, 438] width 327 height 6
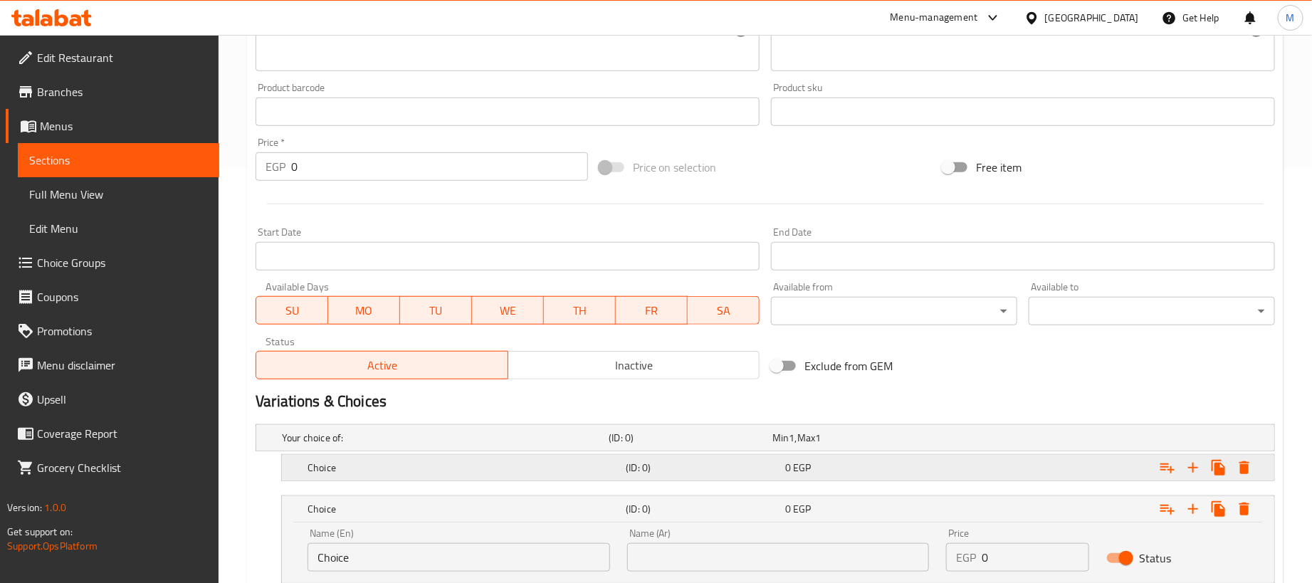
click at [1017, 441] on div "Expand" at bounding box center [1096, 438] width 327 height 6
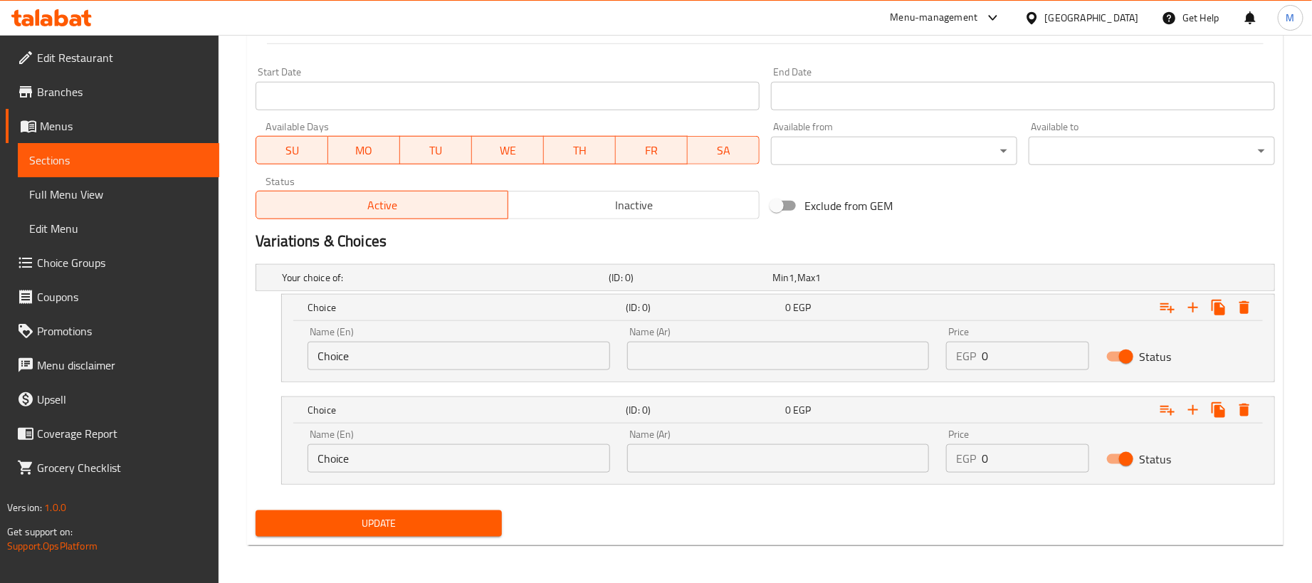
scroll to position [579, 0]
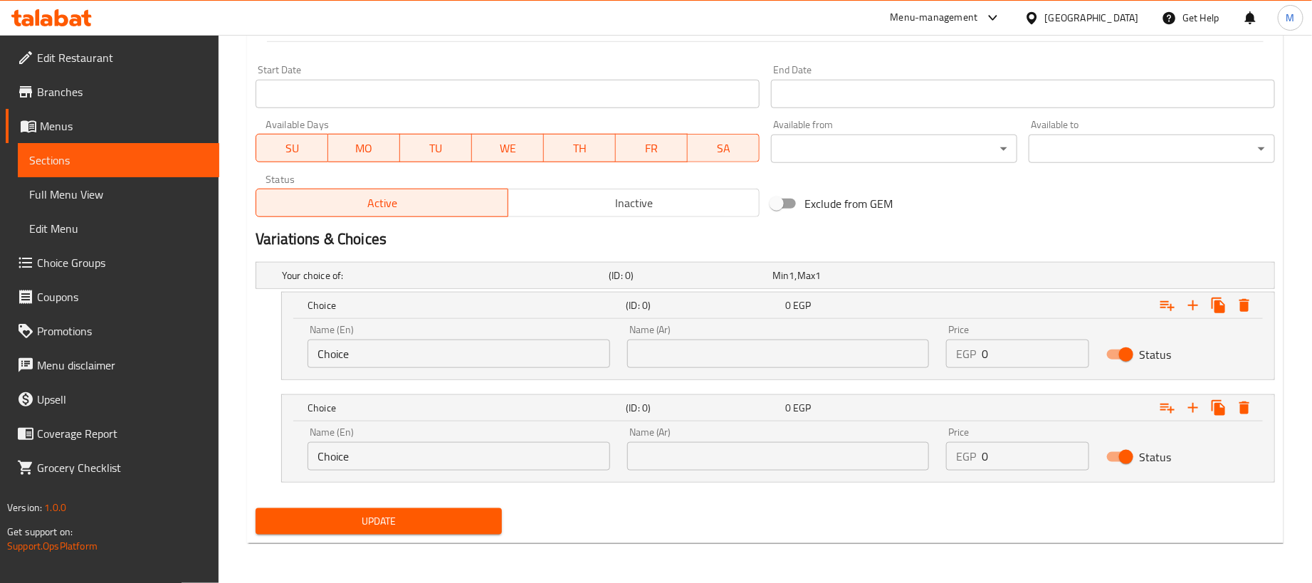
click at [1031, 355] on input "0" at bounding box center [1035, 354] width 107 height 28
drag, startPoint x: 1031, startPoint y: 355, endPoint x: 1040, endPoint y: 357, distance: 8.8
click at [1036, 357] on input "0" at bounding box center [1035, 354] width 107 height 28
paste input "36"
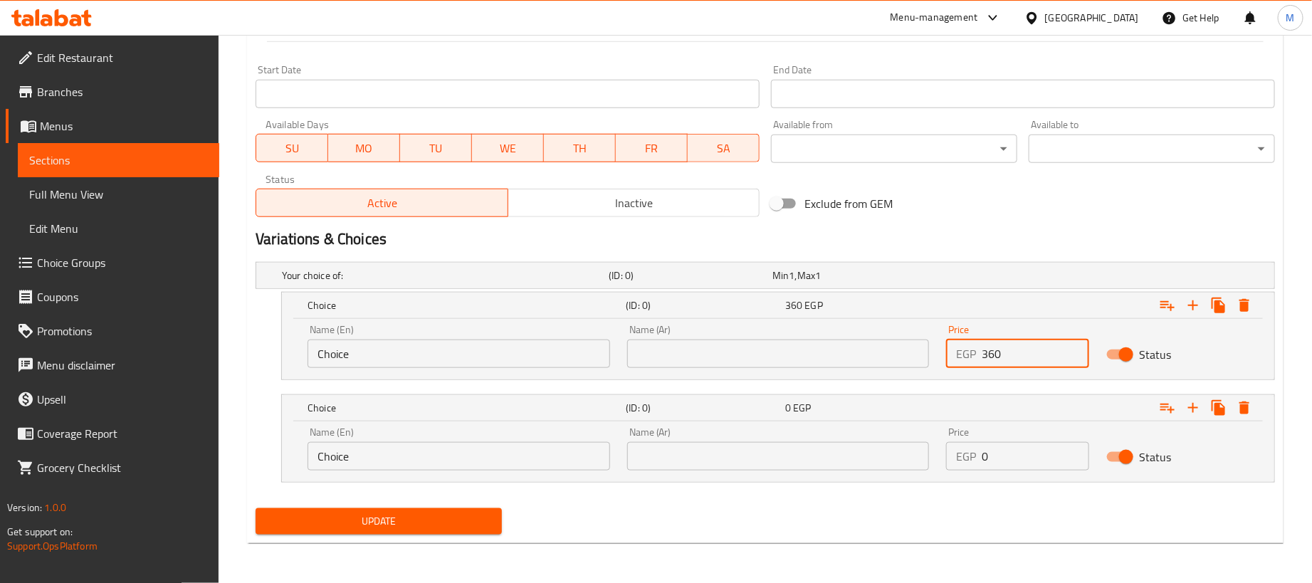
type input "360"
click at [1021, 451] on input "0" at bounding box center [1035, 456] width 107 height 28
paste input "9"
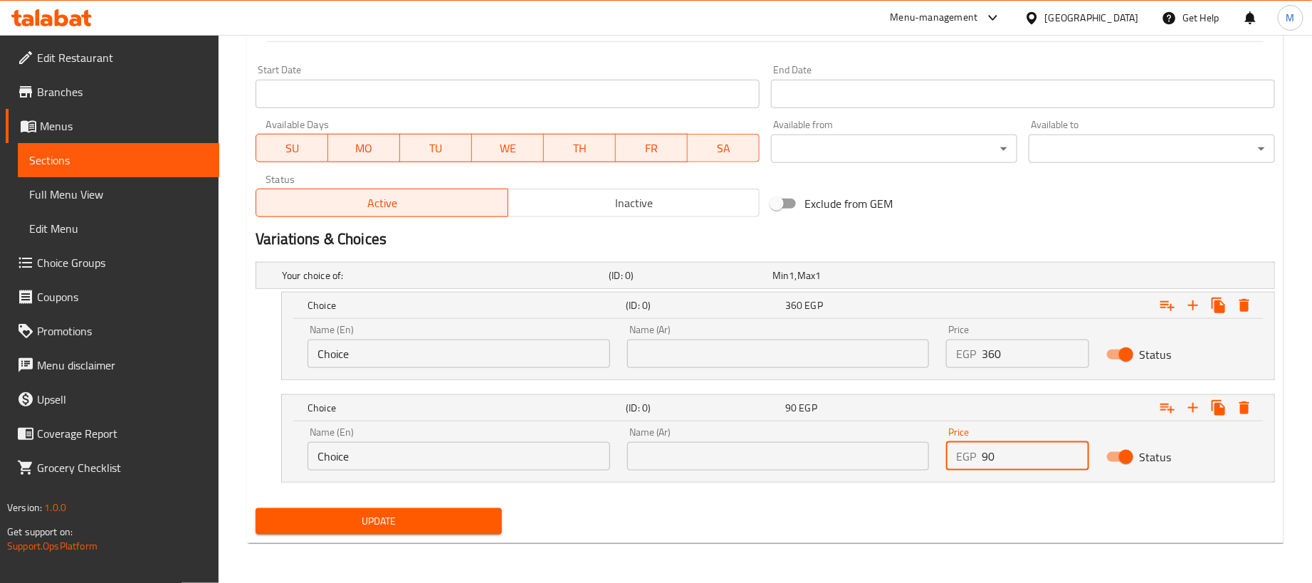
type input "90"
click at [754, 355] on input "text" at bounding box center [778, 354] width 303 height 28
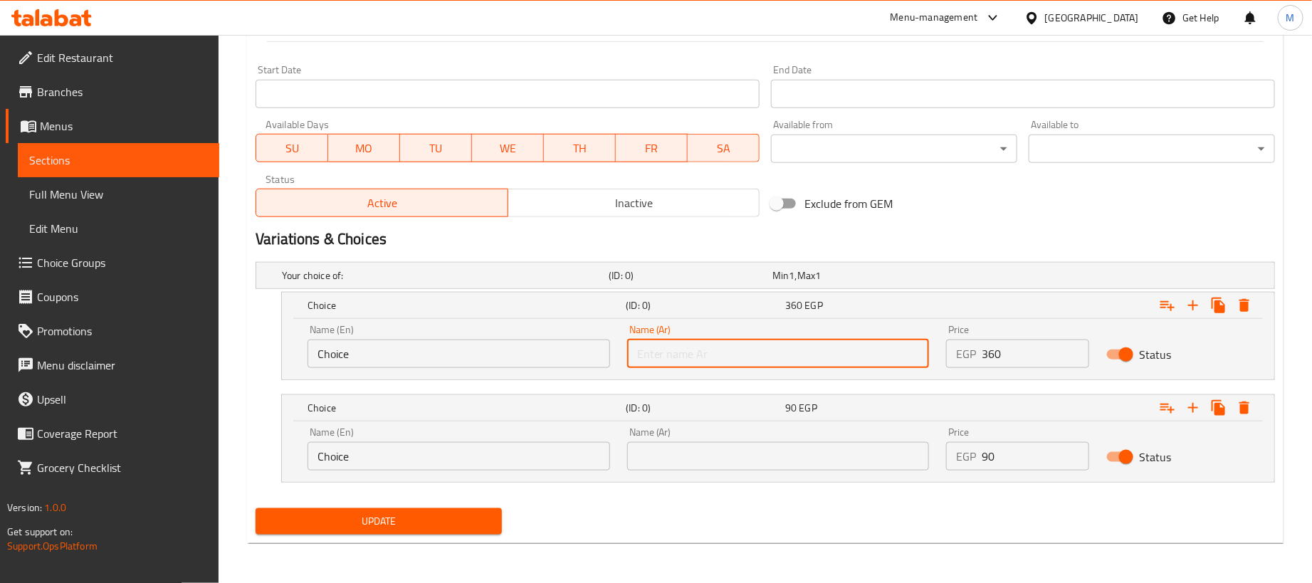
type input "1 كجم"
click at [716, 473] on div "Name (Ar) Name (Ar)" at bounding box center [779, 449] width 320 height 61
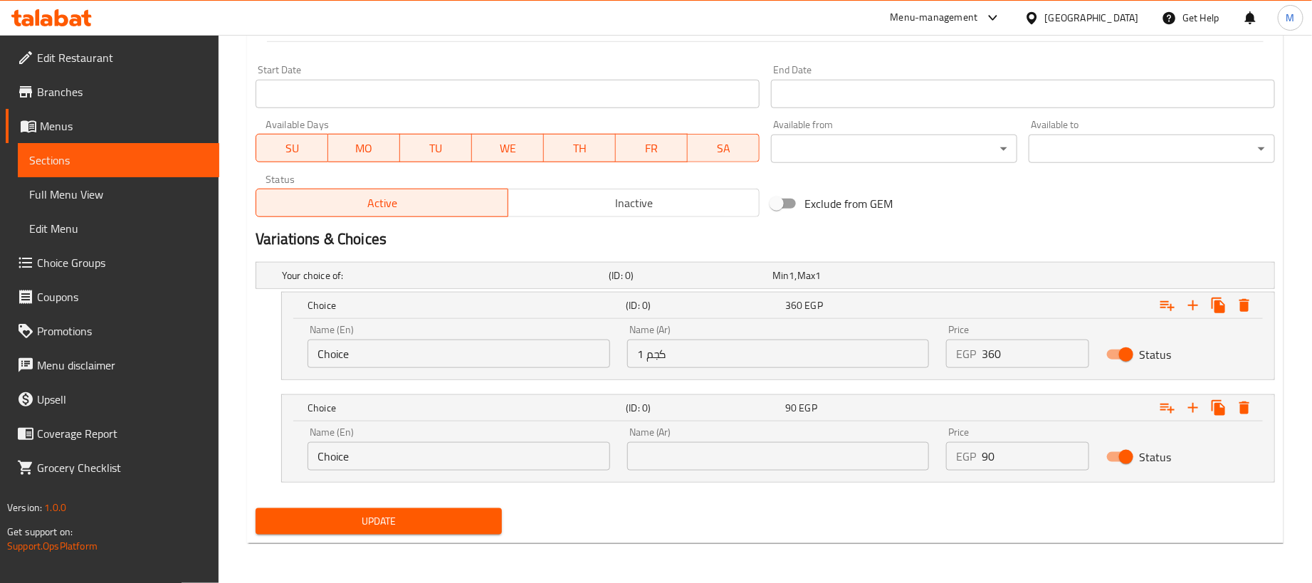
click at [715, 458] on input "text" at bounding box center [778, 456] width 303 height 28
type input "250جم"
click at [462, 351] on input "Choice" at bounding box center [458, 354] width 303 height 28
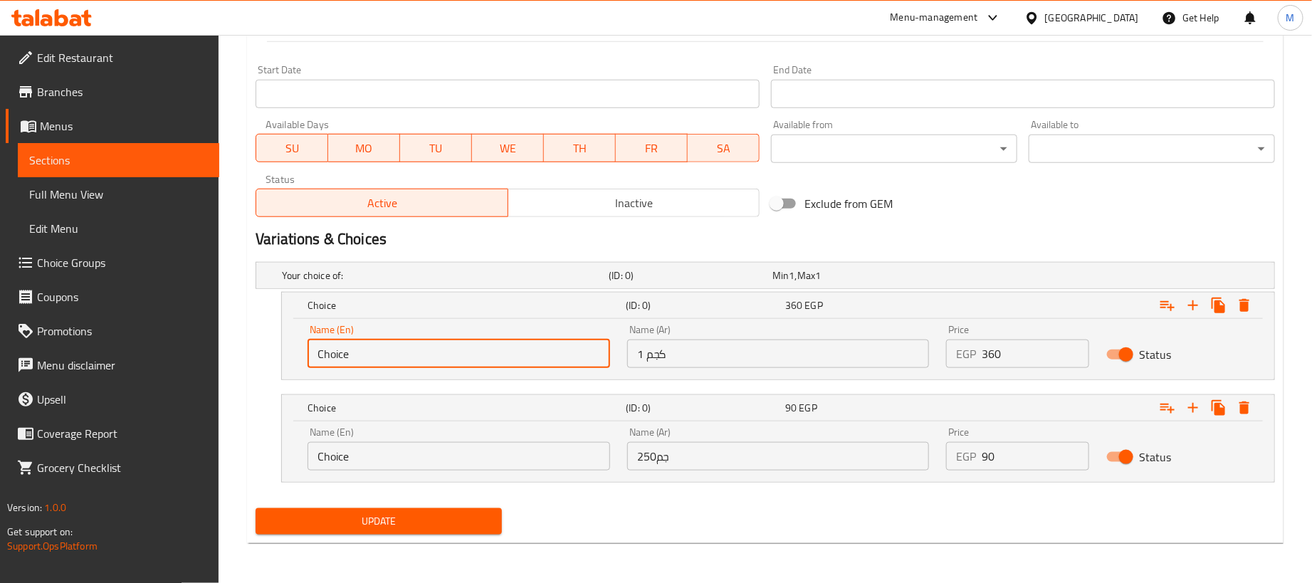
click at [462, 351] on input "Choice" at bounding box center [458, 354] width 303 height 28
click at [464, 351] on input "1" at bounding box center [458, 354] width 303 height 28
click at [458, 357] on input "1" at bounding box center [458, 354] width 303 height 28
click at [459, 357] on input "1" at bounding box center [458, 354] width 303 height 28
type input "1kg"
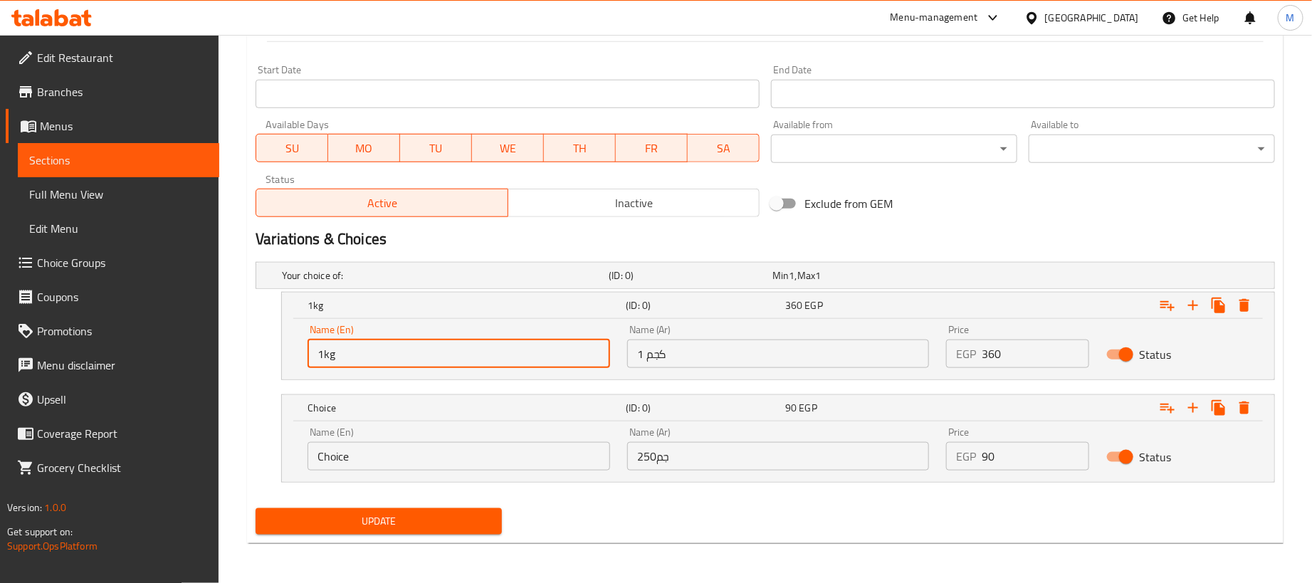
click at [412, 436] on div "Name (En) Choice Name (En)" at bounding box center [458, 448] width 303 height 43
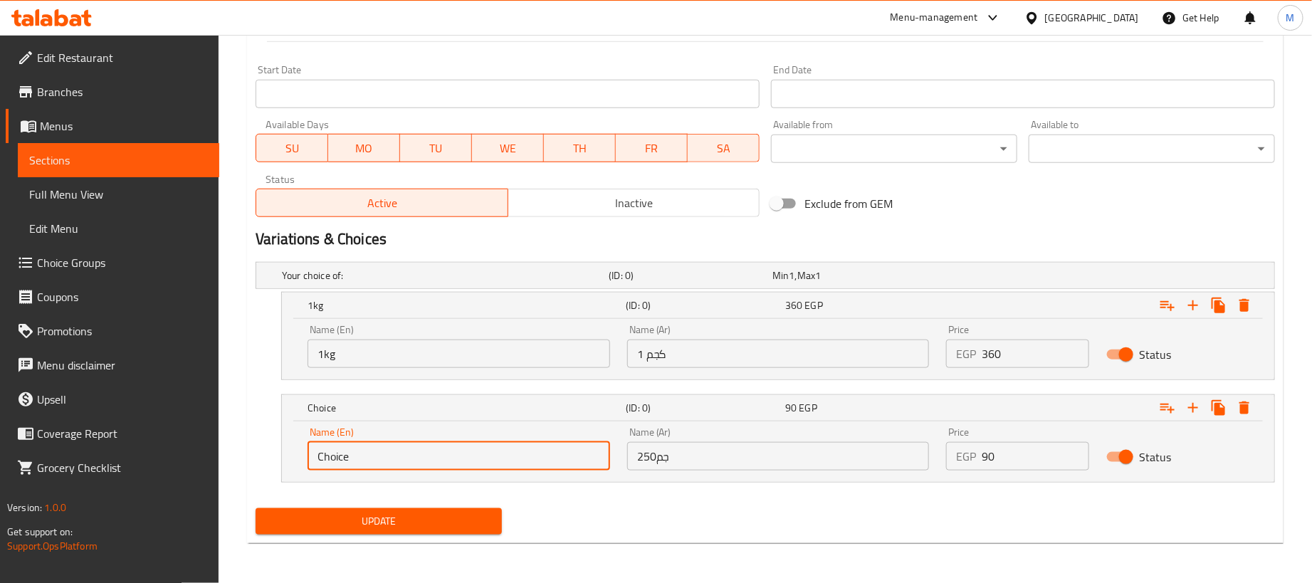
click at [404, 453] on input "Choice" at bounding box center [458, 456] width 303 height 28
type input "250 gram"
click at [367, 512] on span "Update" at bounding box center [378, 521] width 223 height 18
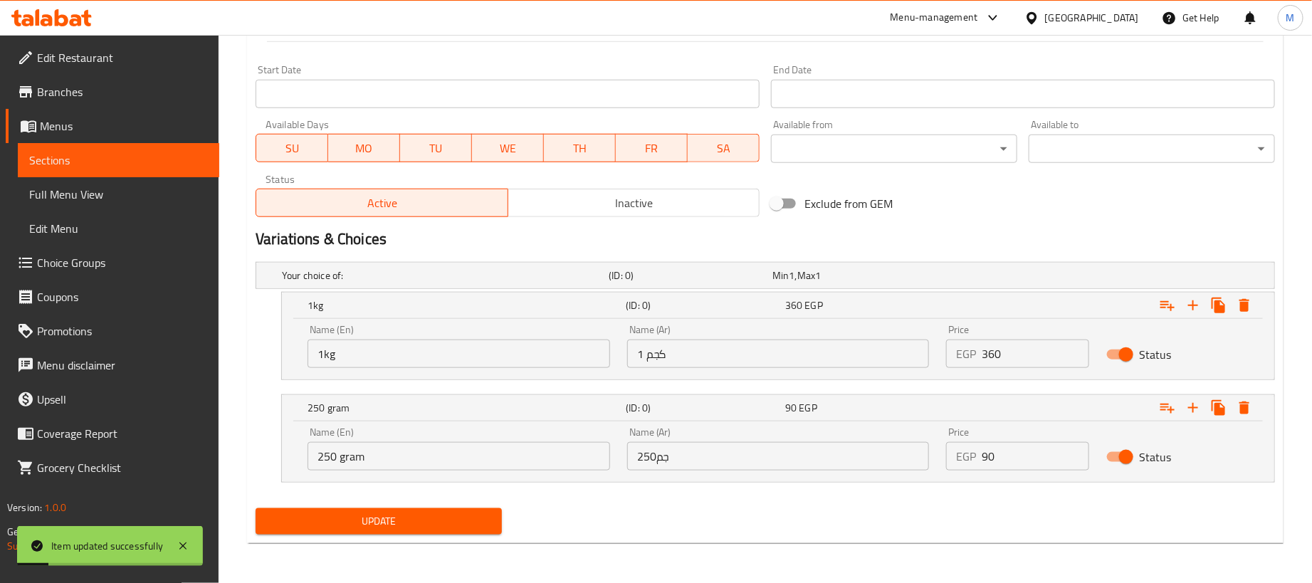
scroll to position [0, 0]
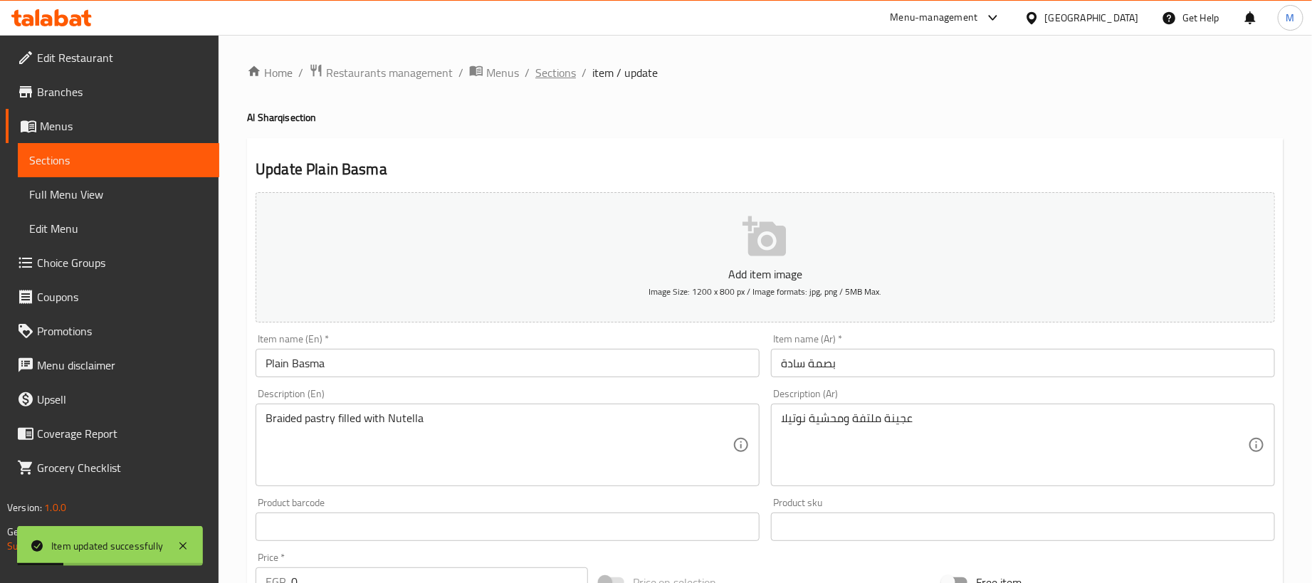
click at [542, 65] on span "Sections" at bounding box center [555, 72] width 41 height 17
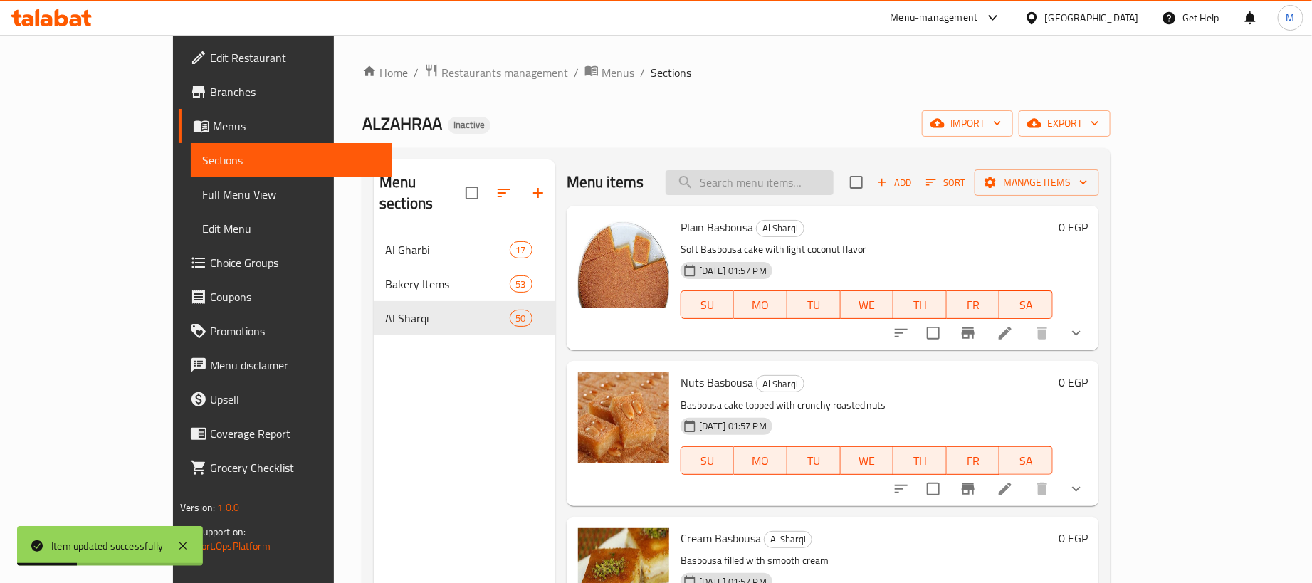
click at [833, 182] on input "search" at bounding box center [750, 182] width 168 height 25
paste input "بصمه مكسرات"
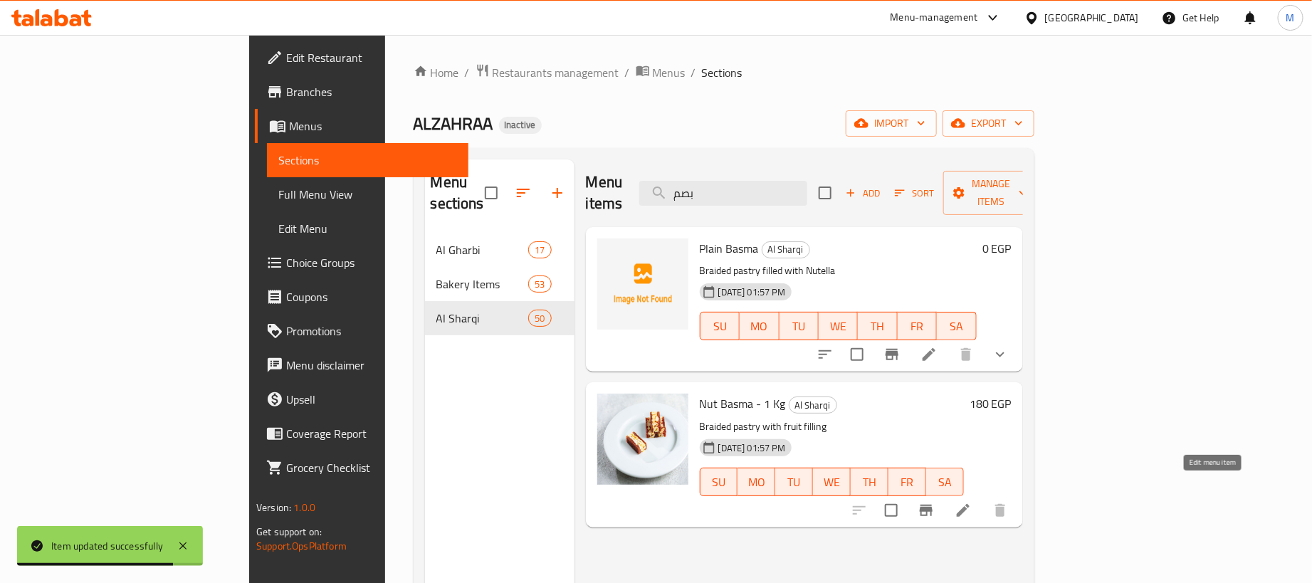
type input "بصم"
click at [972, 502] on icon at bounding box center [962, 510] width 17 height 17
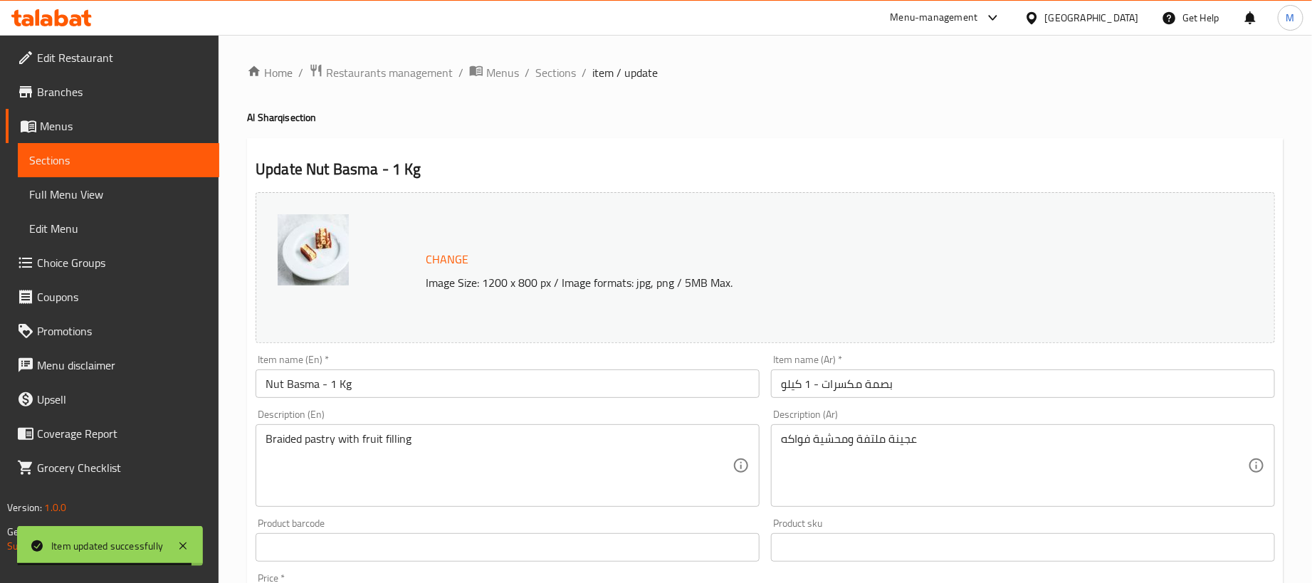
click at [929, 396] on input "بصمة مكسرات - 1 كيلو" at bounding box center [1023, 383] width 504 height 28
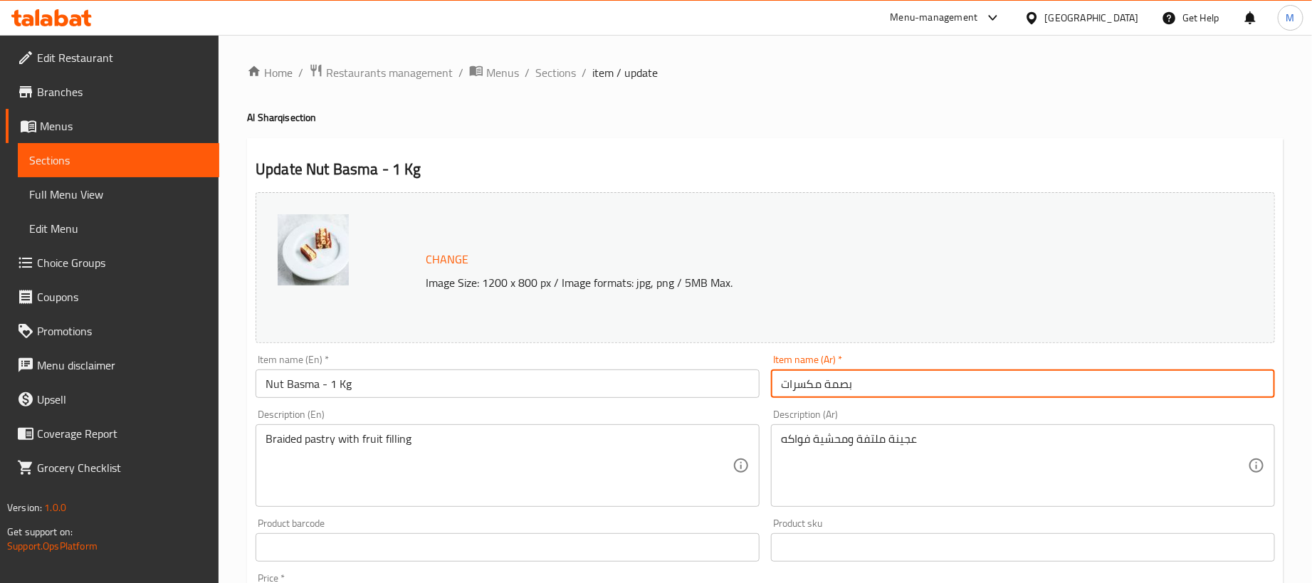
type input "بصمة مكسرات"
click at [525, 394] on input "Nut Basma - 1 Kg" at bounding box center [508, 383] width 504 height 28
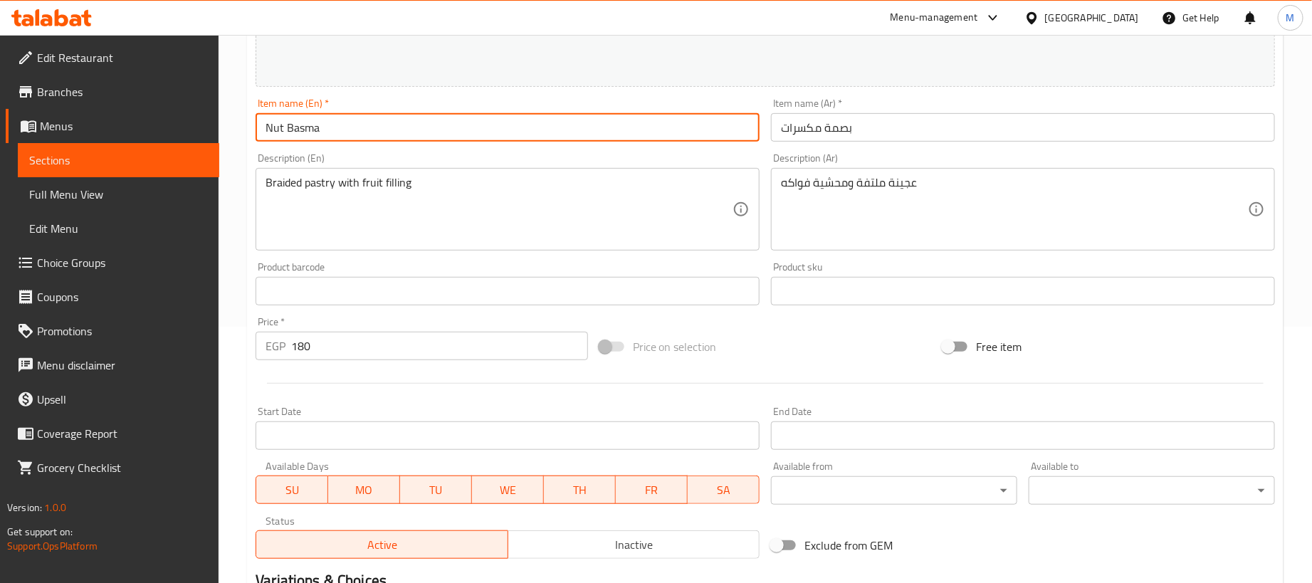
scroll to position [442, 0]
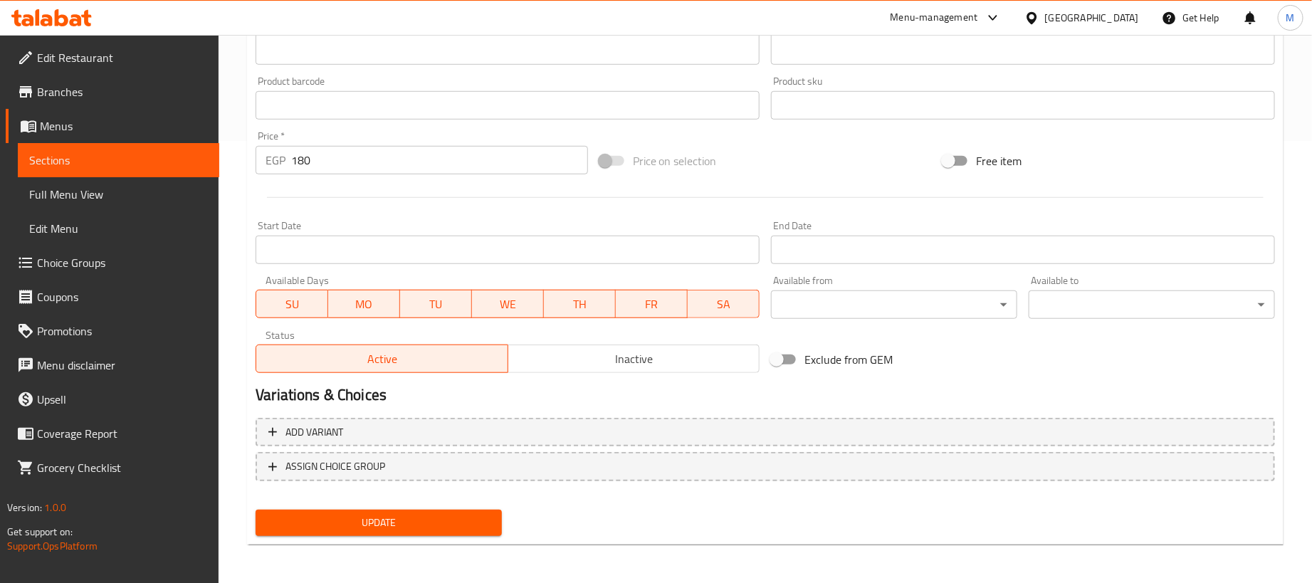
type input "Nut Basma"
click at [387, 158] on input "180" at bounding box center [439, 160] width 297 height 28
click at [387, 159] on input "180" at bounding box center [439, 160] width 297 height 28
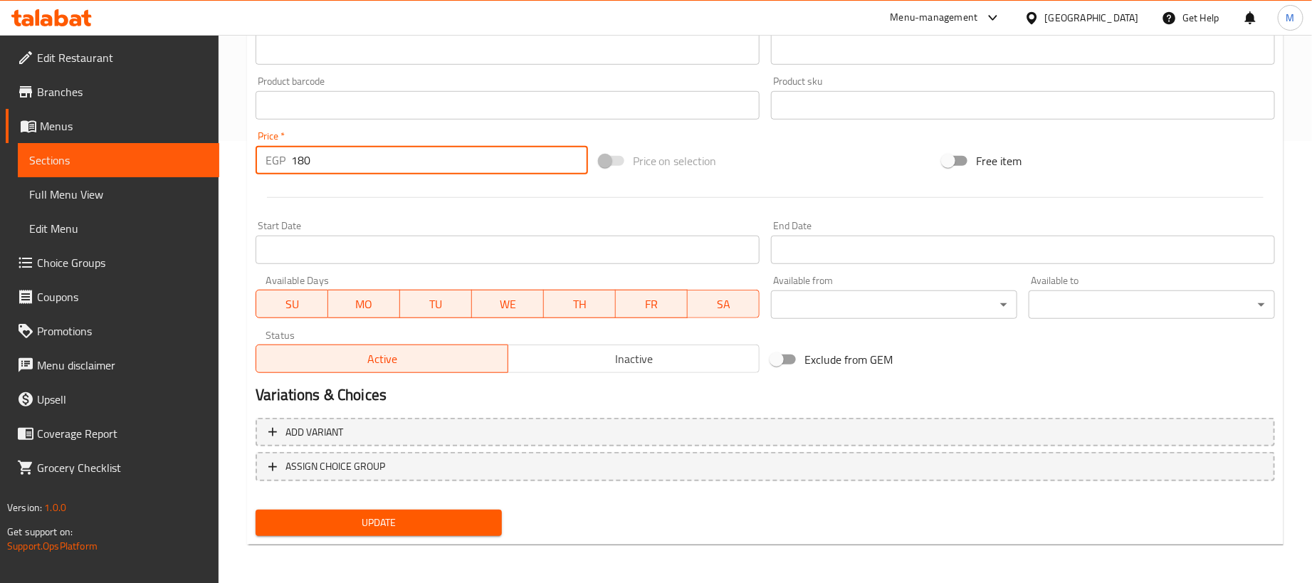
click at [387, 159] on input "180" at bounding box center [439, 160] width 297 height 28
click at [389, 159] on input "180" at bounding box center [439, 160] width 297 height 28
type input "0"
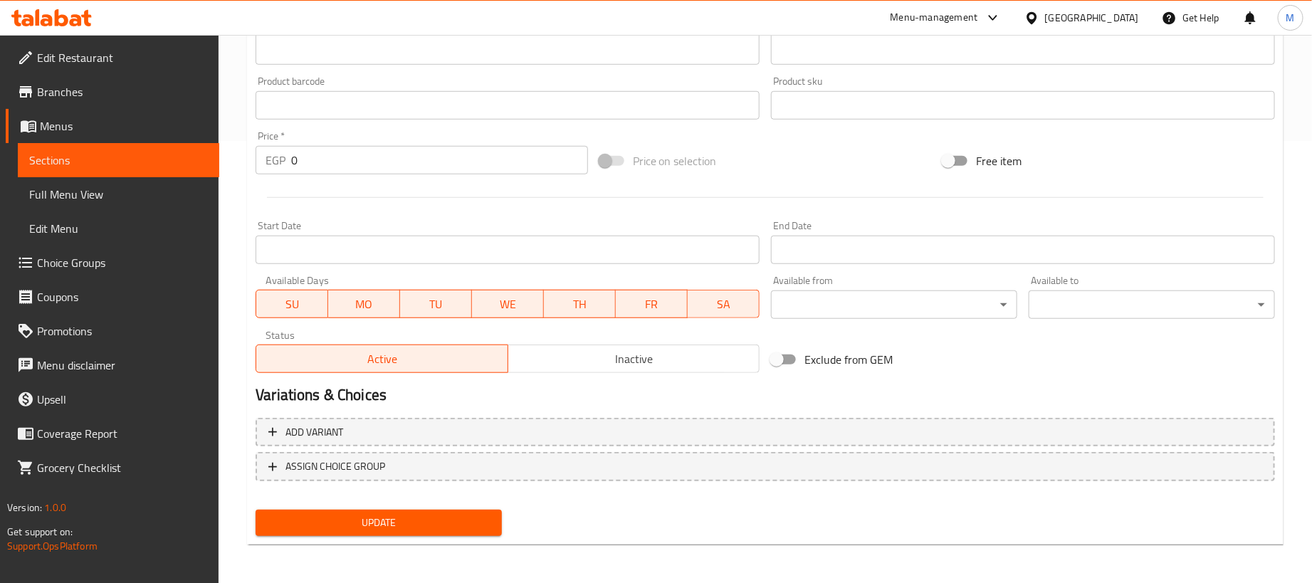
click at [553, 201] on div at bounding box center [765, 197] width 1031 height 35
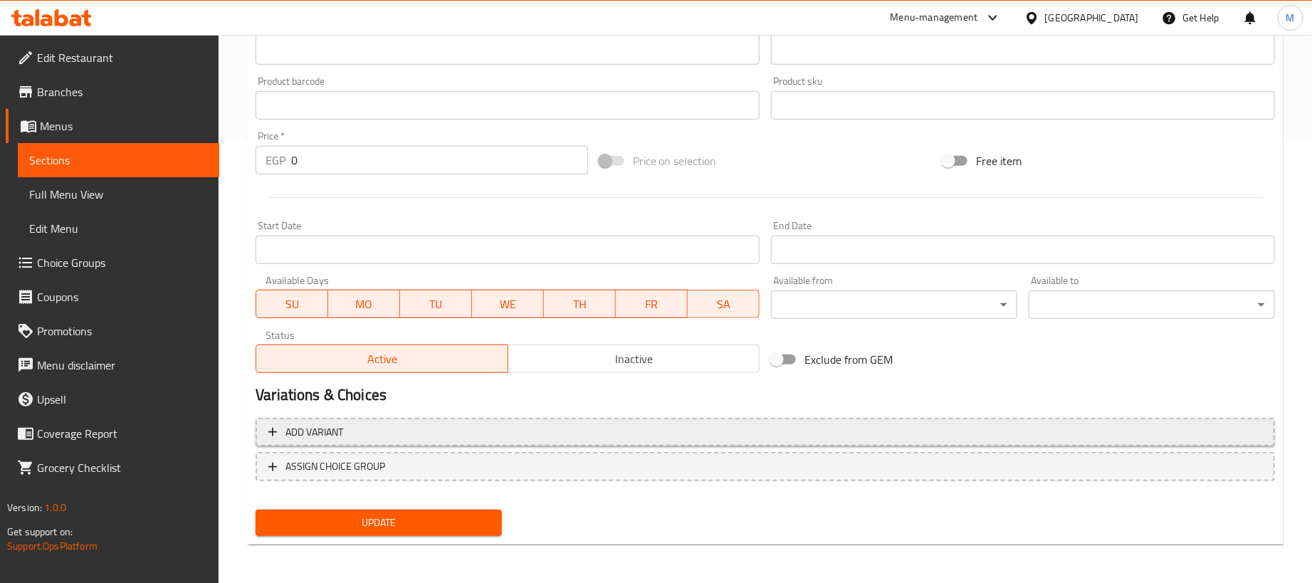
click at [794, 424] on span "Add variant" at bounding box center [765, 433] width 994 height 18
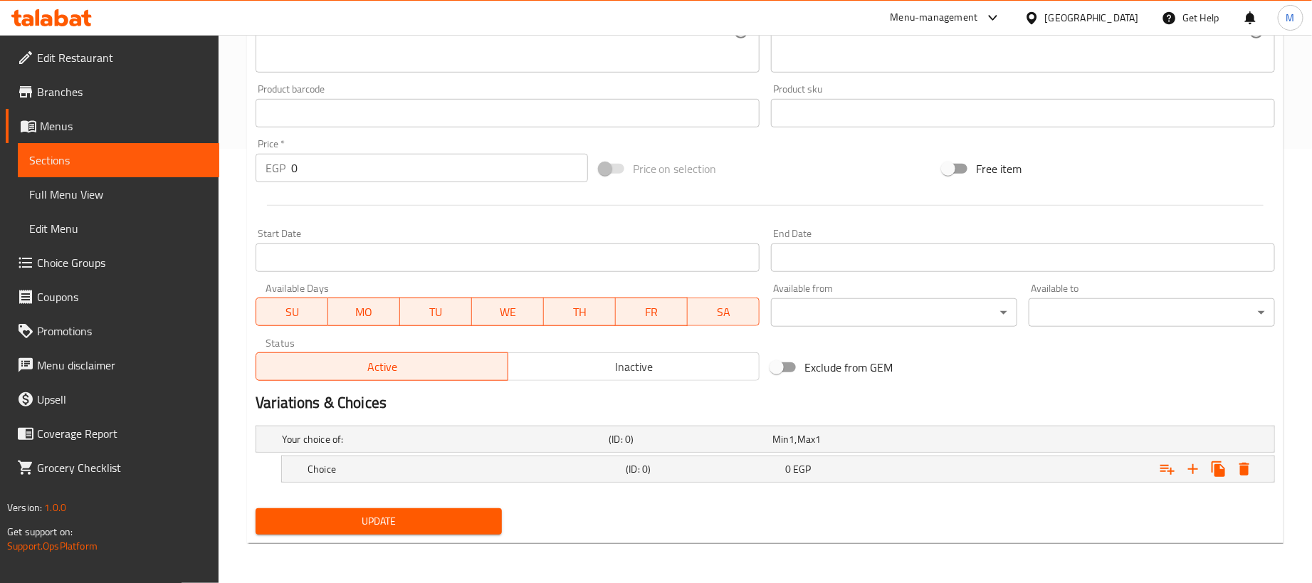
scroll to position [436, 0]
click at [1197, 468] on icon "Expand" at bounding box center [1193, 469] width 10 height 10
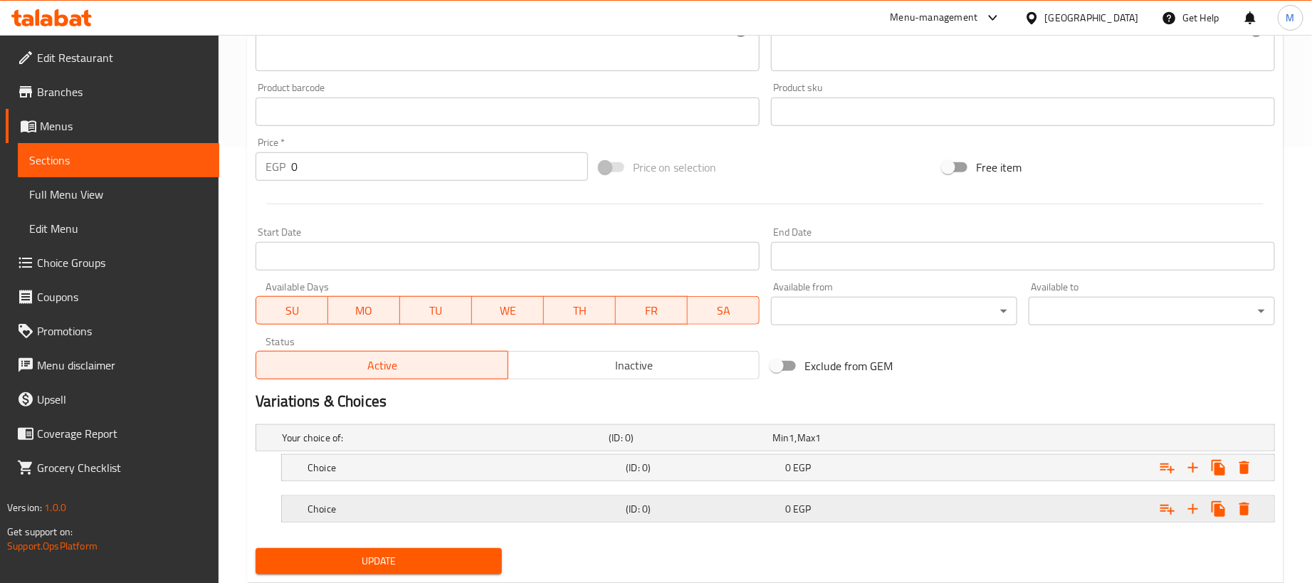
click at [989, 441] on div "Expand" at bounding box center [1096, 438] width 327 height 6
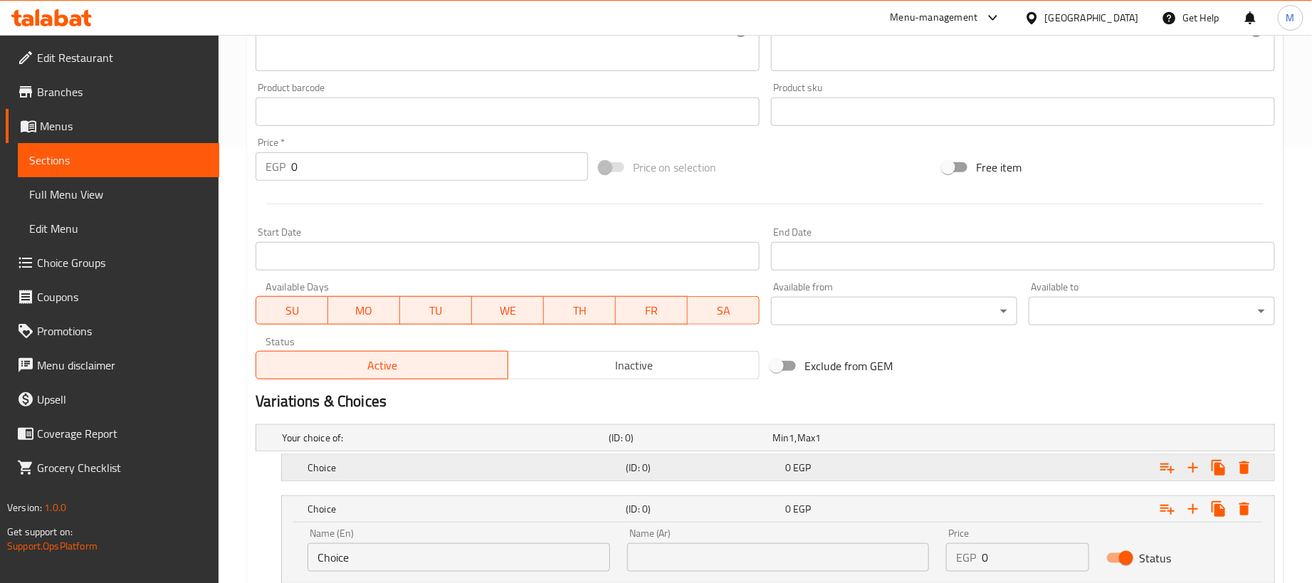
click at [991, 441] on div "Expand" at bounding box center [1096, 438] width 327 height 6
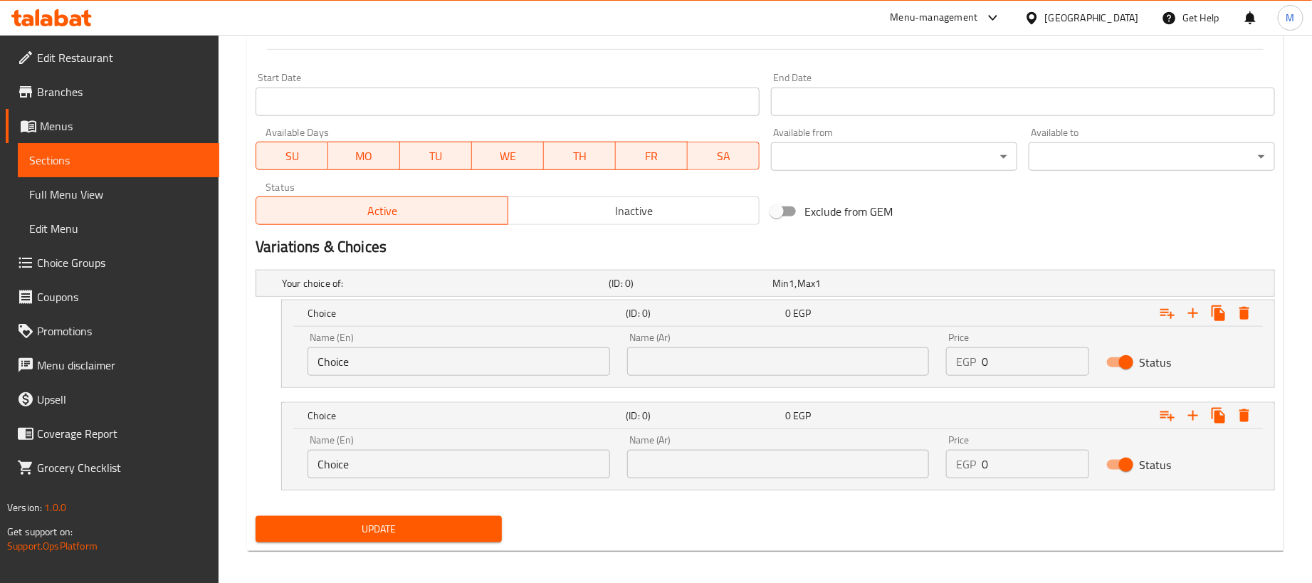
scroll to position [600, 0]
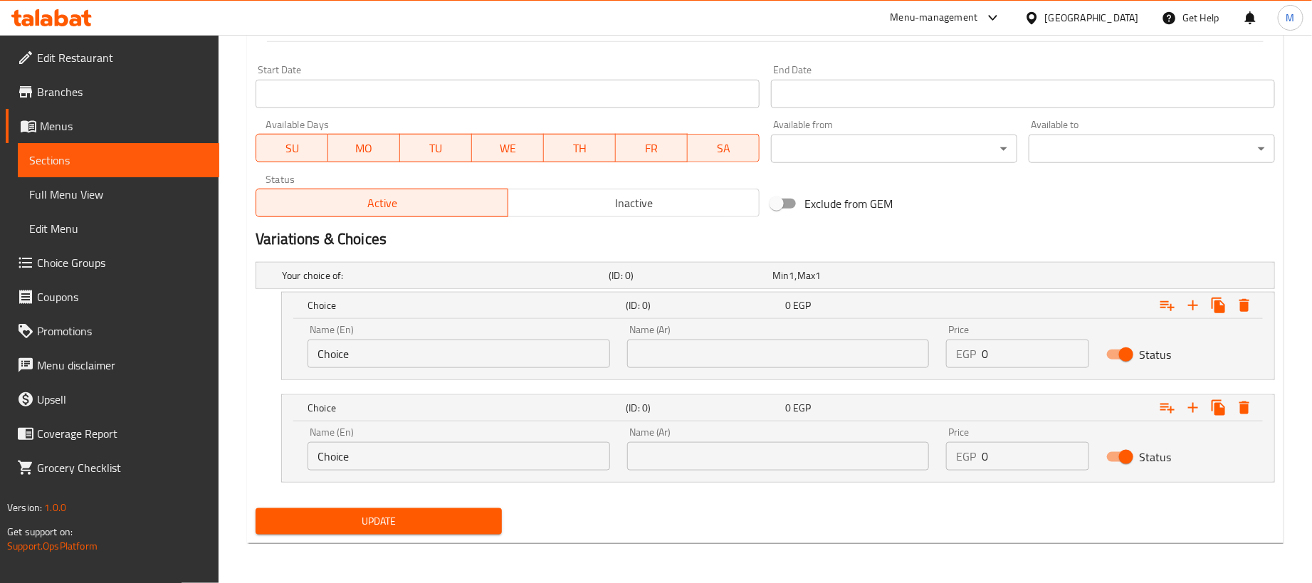
click at [1038, 354] on input "0" at bounding box center [1035, 354] width 107 height 28
paste input "18"
type input "180"
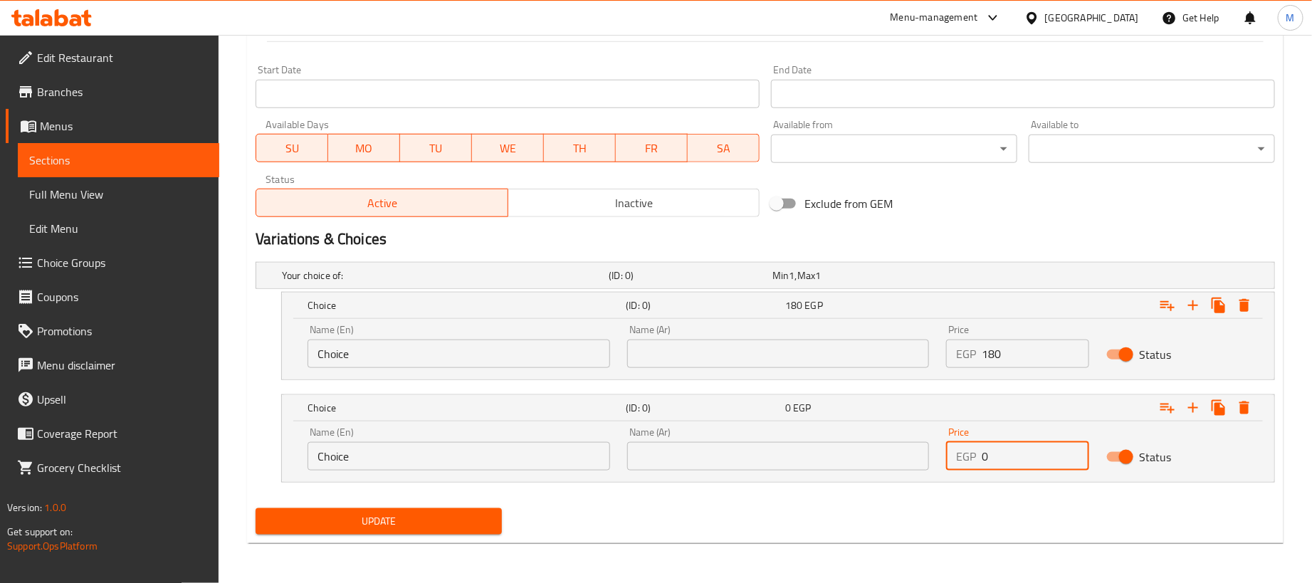
click at [1057, 464] on input "0" at bounding box center [1035, 456] width 107 height 28
paste input "45"
type input "45"
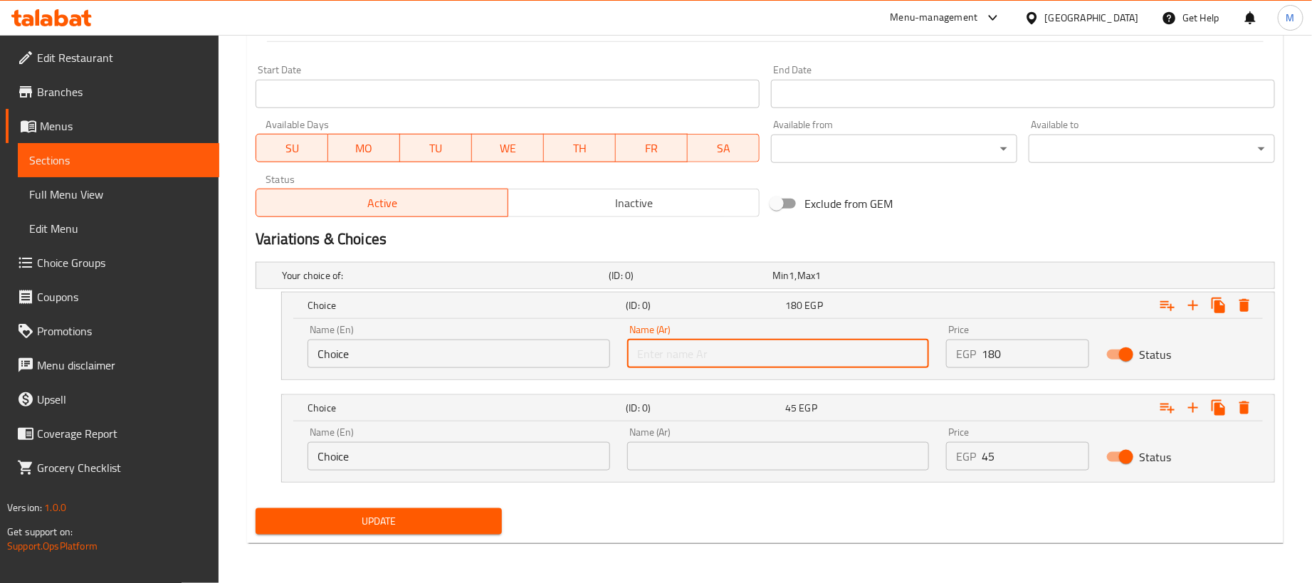
click at [851, 355] on input "text" at bounding box center [778, 354] width 303 height 28
type input "1 كجم"
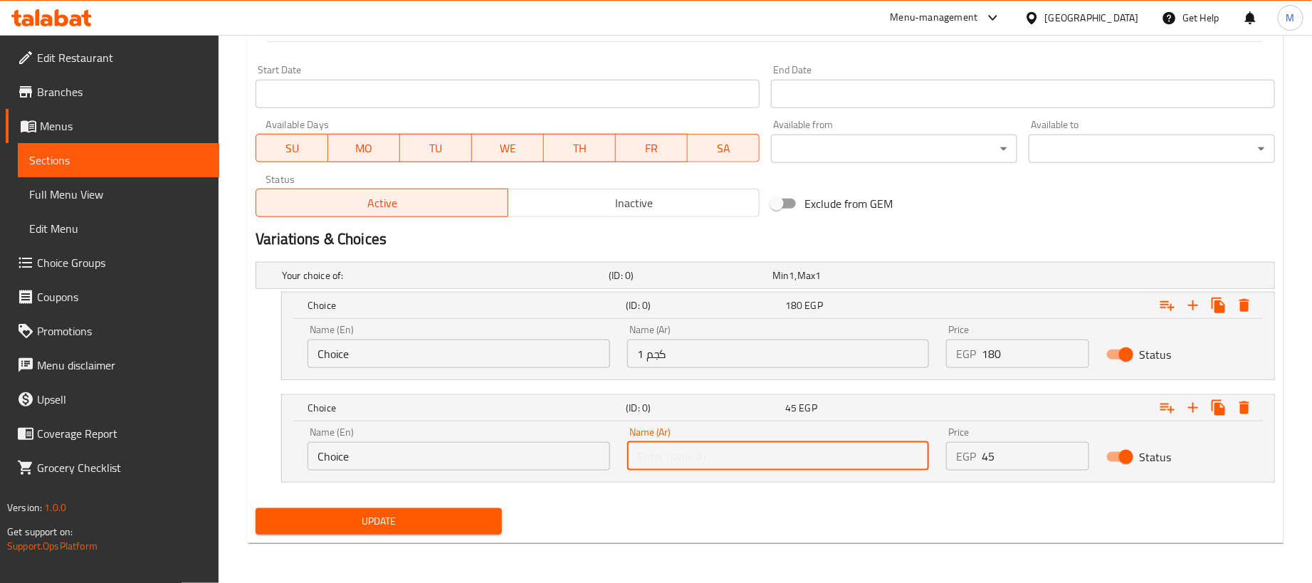
click at [711, 468] on input "text" at bounding box center [778, 456] width 303 height 28
type input "250جم"
click at [408, 340] on input "Choice" at bounding box center [458, 354] width 303 height 28
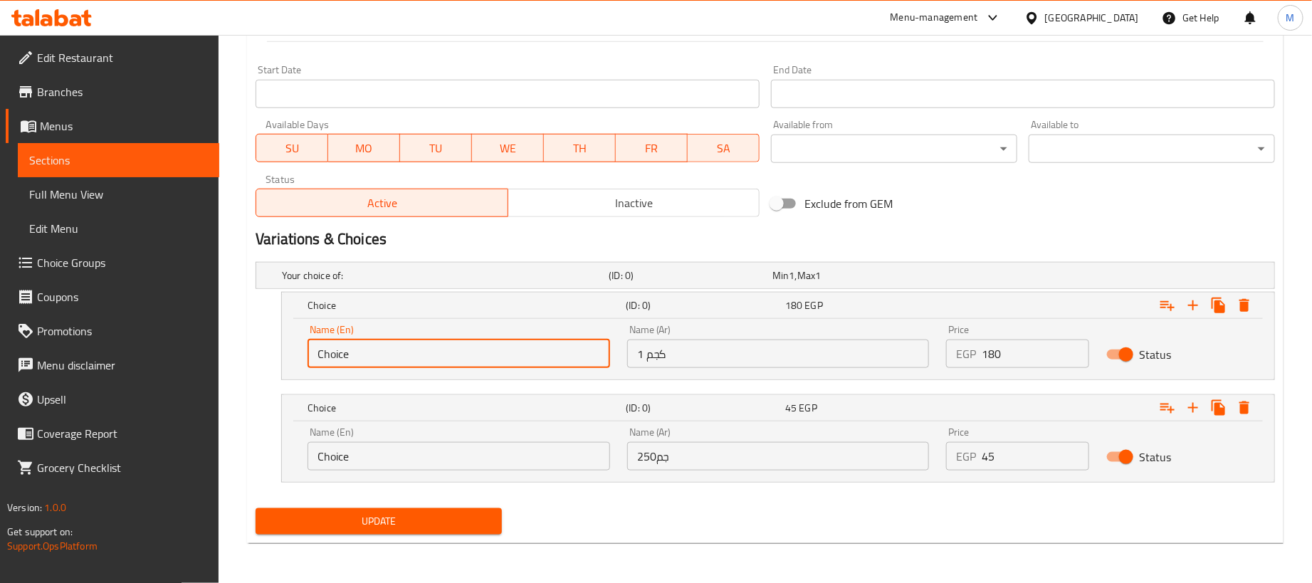
click at [408, 340] on input "Choice" at bounding box center [458, 354] width 303 height 28
type input "1kg"
click at [411, 453] on input "Choice" at bounding box center [458, 456] width 303 height 28
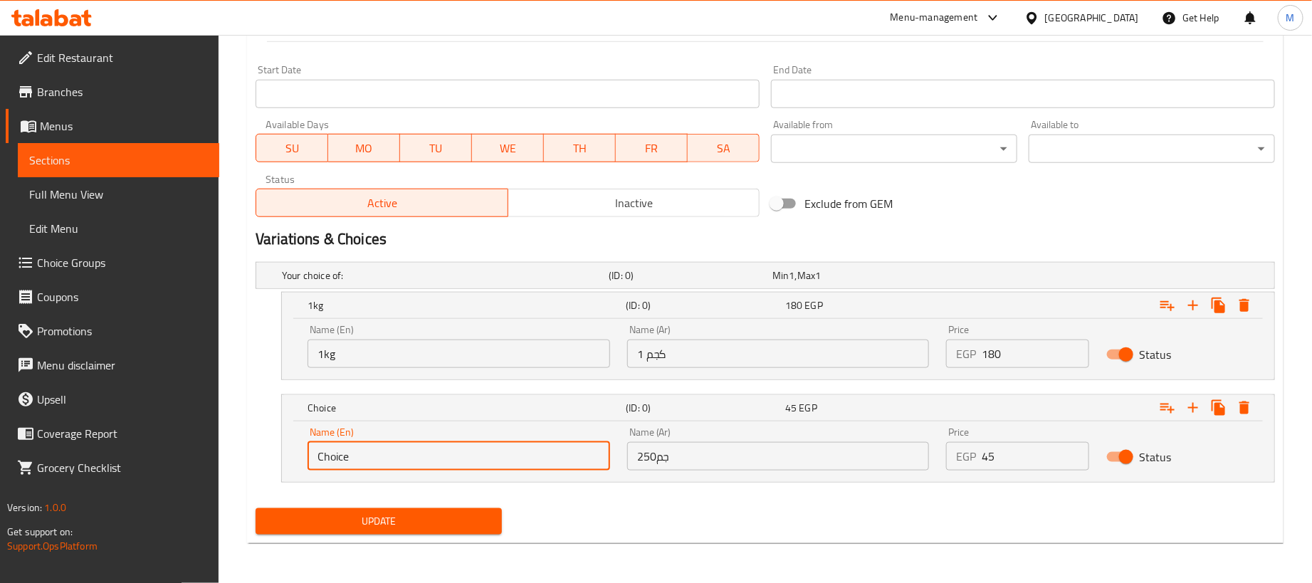
click at [411, 453] on input "Choice" at bounding box center [458, 456] width 303 height 28
type input "250 gram"
click at [577, 523] on div "Update" at bounding box center [765, 522] width 1031 height 38
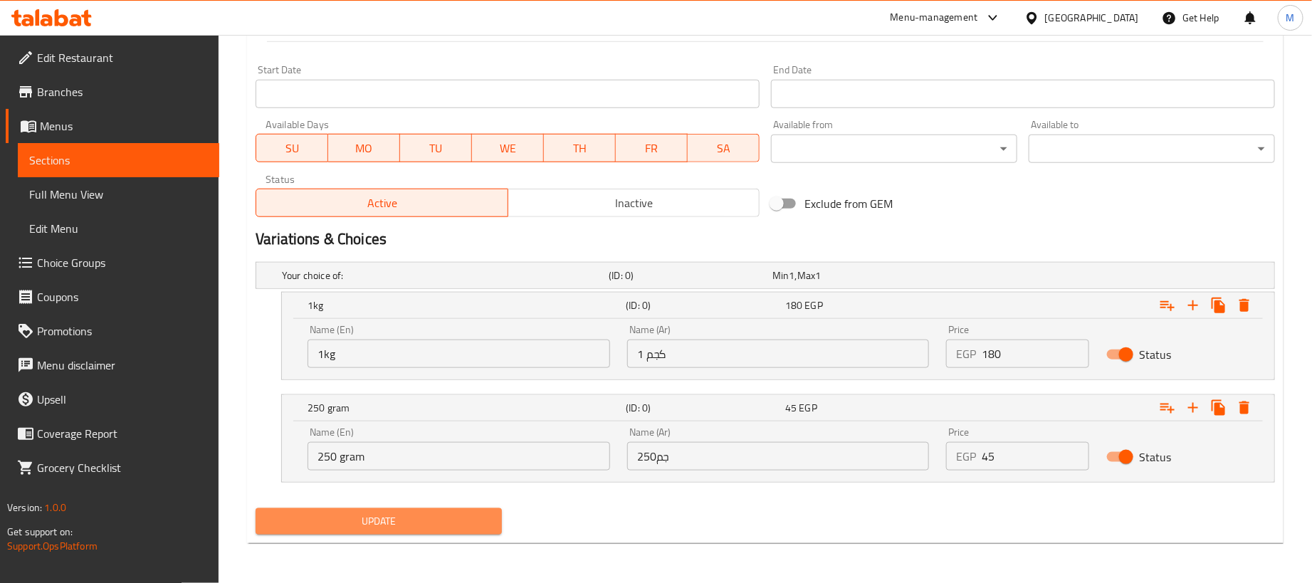
click at [472, 513] on span "Update" at bounding box center [378, 521] width 223 height 18
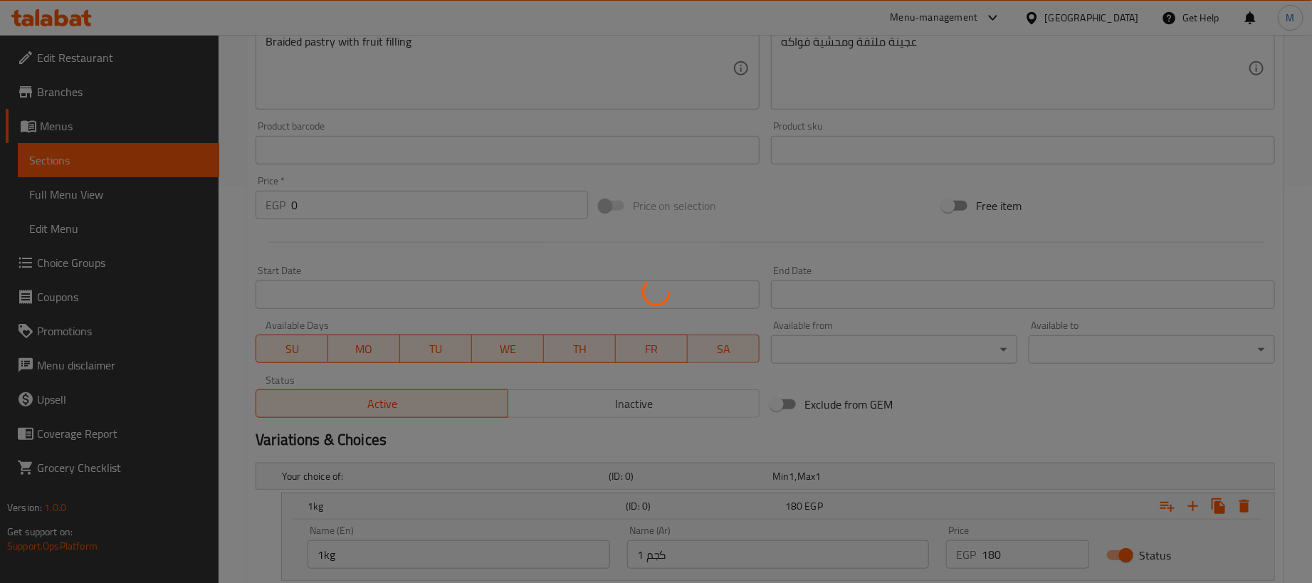
scroll to position [0, 0]
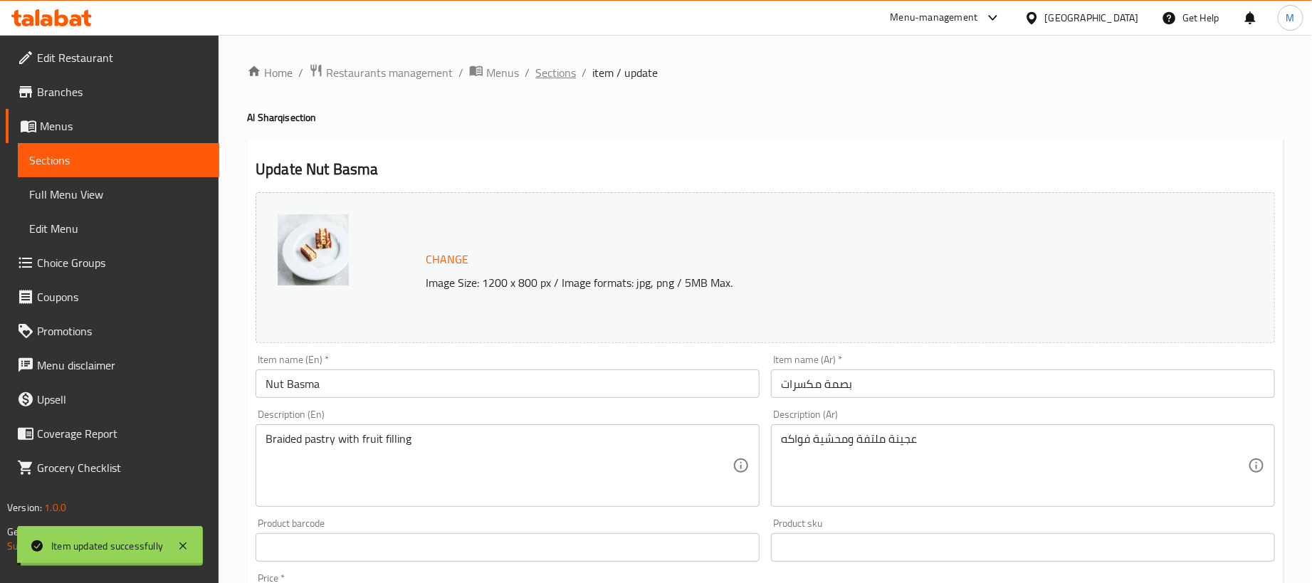
click at [560, 70] on span "Sections" at bounding box center [555, 72] width 41 height 17
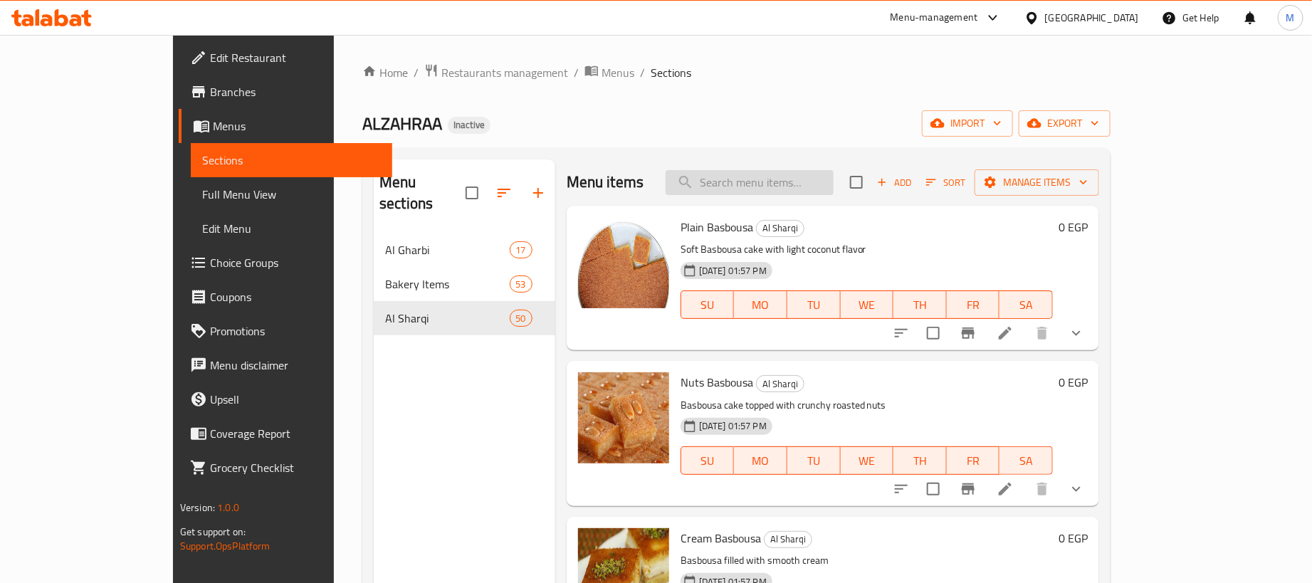
click at [794, 182] on input "search" at bounding box center [750, 182] width 168 height 25
paste input "اساور نوتيلا"
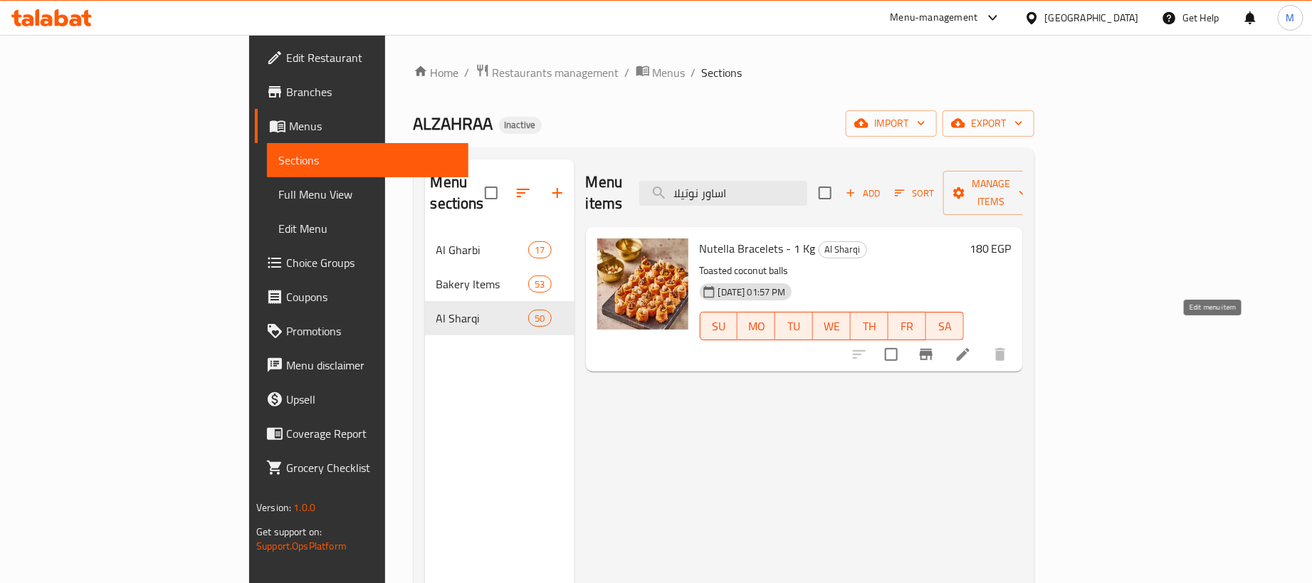
type input "اساور نوتيلا"
click at [969, 348] on icon at bounding box center [963, 354] width 13 height 13
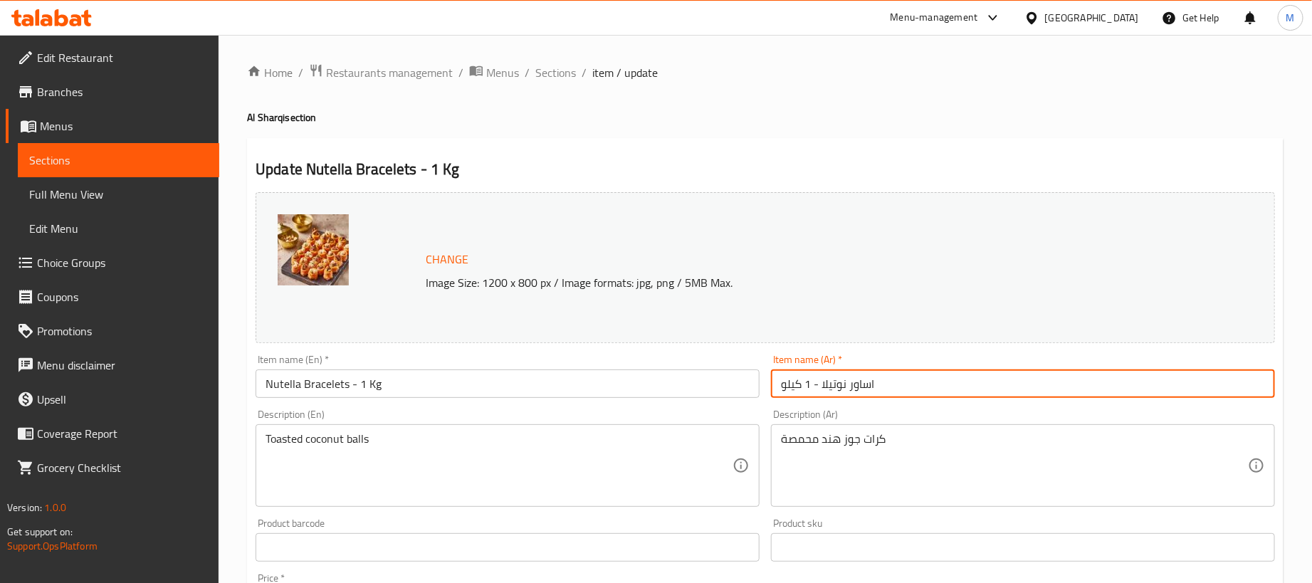
click at [1038, 387] on input "اساور نوتيلا - 1 كيلو" at bounding box center [1023, 383] width 504 height 28
type input "اساور نوتيلا"
click at [410, 391] on input "Nutella Bracelets - 1 Kg" at bounding box center [508, 383] width 504 height 28
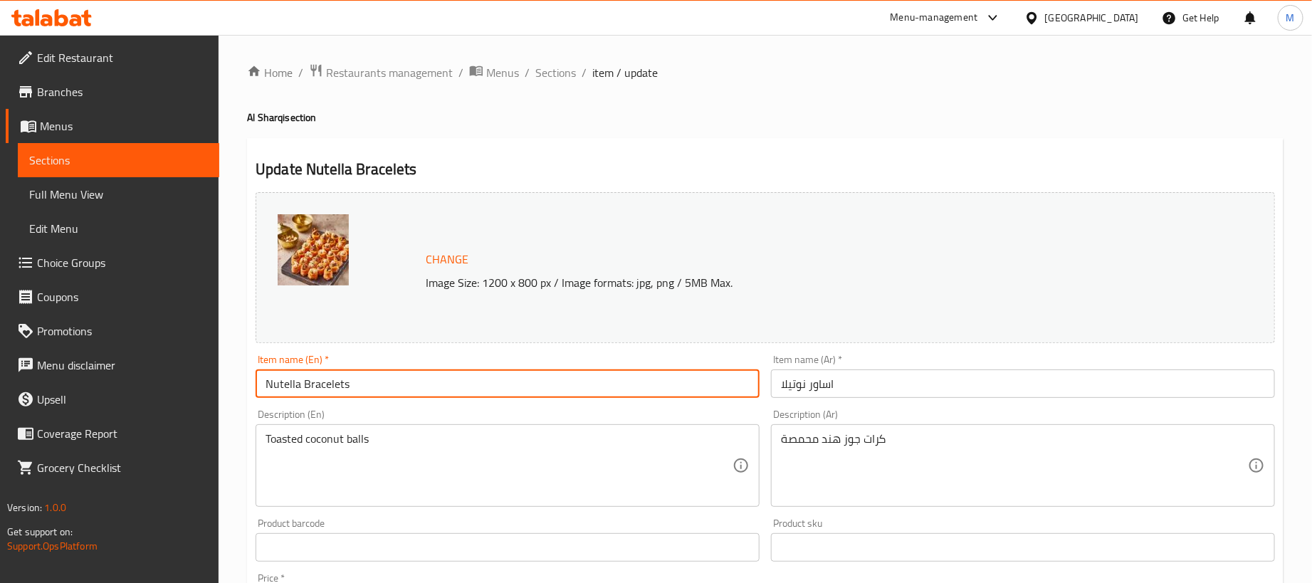
type input "Nutella Bracelets"
click at [547, 148] on div "Update Nutella Bracelets Change Image Size: 1200 x 800 px / Image formats: jpg,…" at bounding box center [765, 562] width 1036 height 849
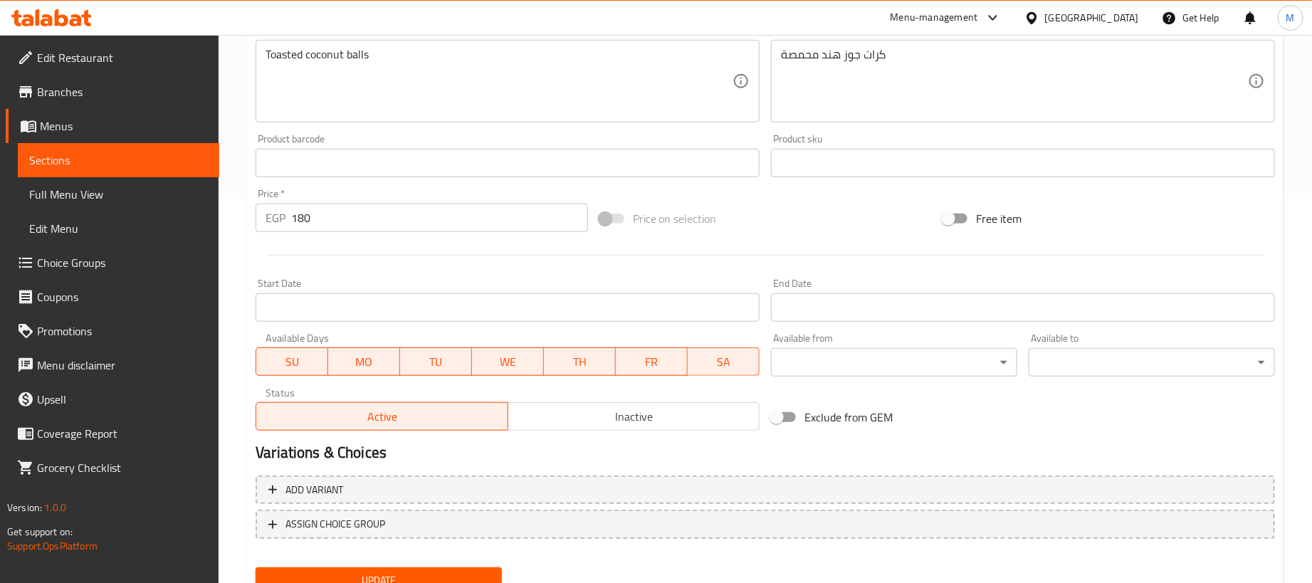
scroll to position [442, 0]
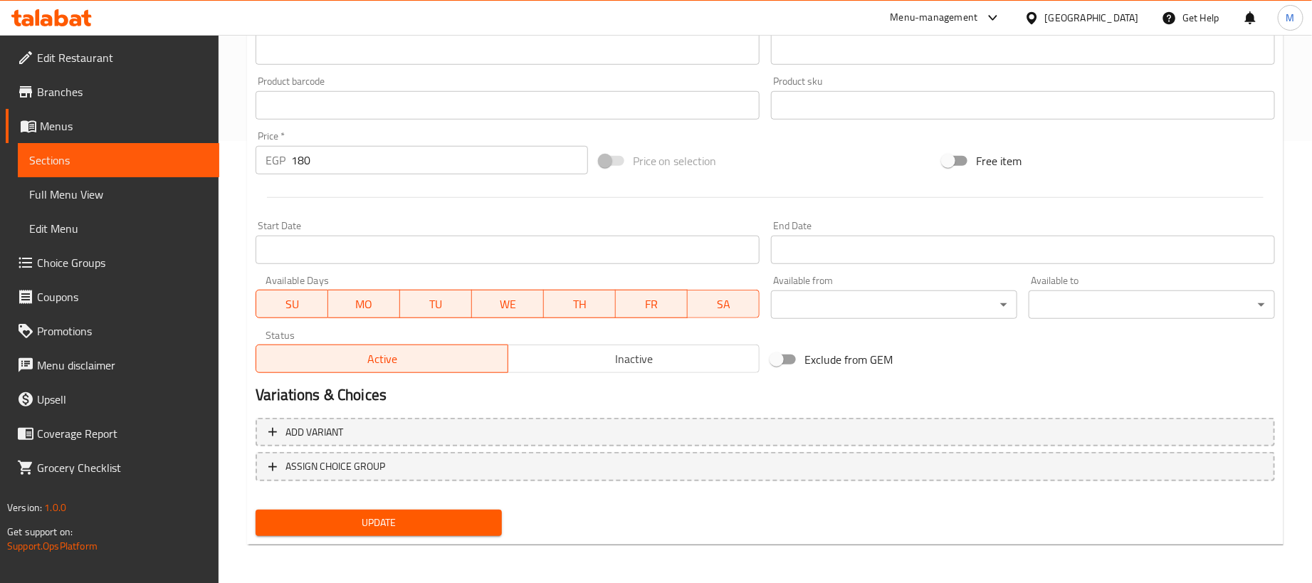
click at [411, 160] on input "180" at bounding box center [439, 160] width 297 height 28
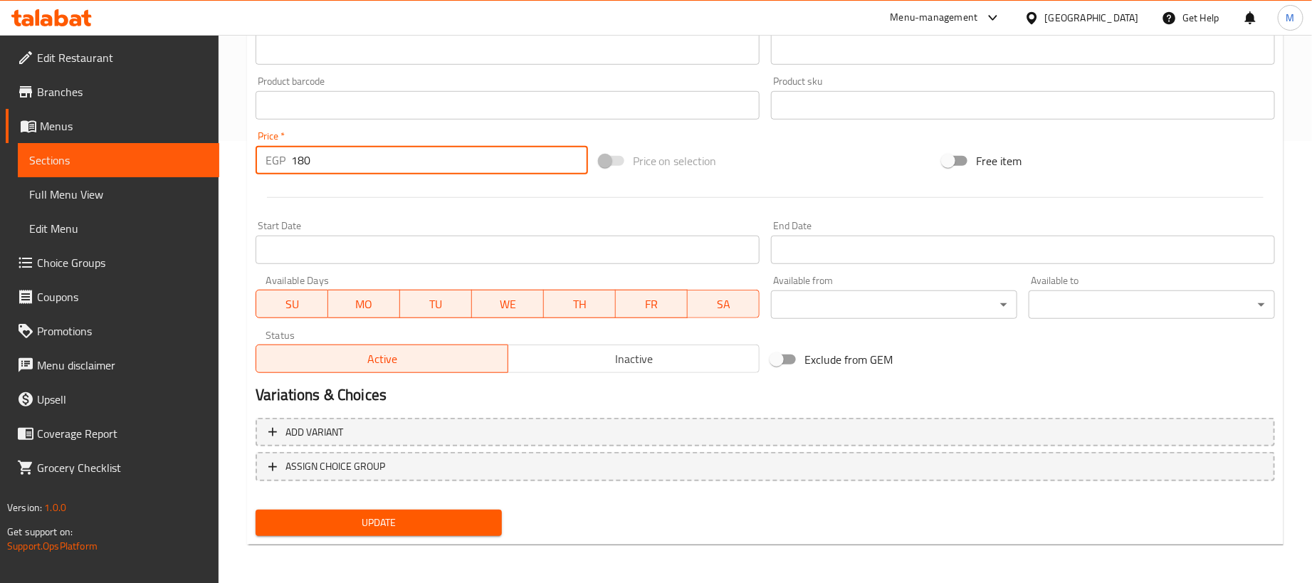
click at [412, 160] on input "180" at bounding box center [439, 160] width 297 height 28
type input "0"
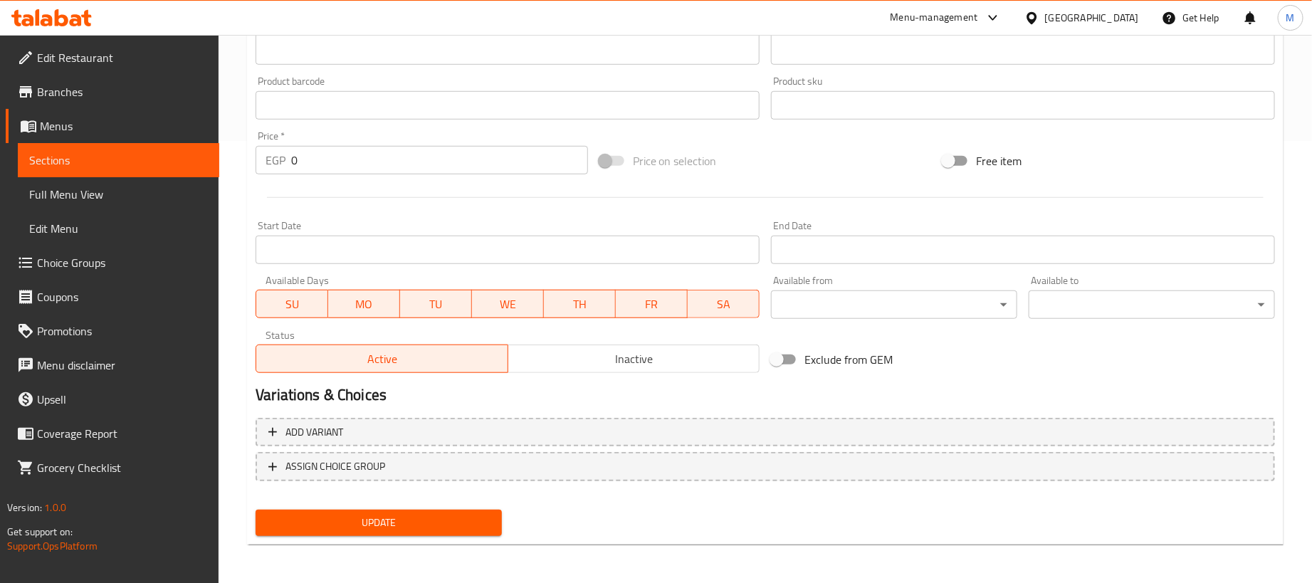
click at [841, 416] on div "Add variant ASSIGN CHOICE GROUP" at bounding box center [765, 458] width 1031 height 93
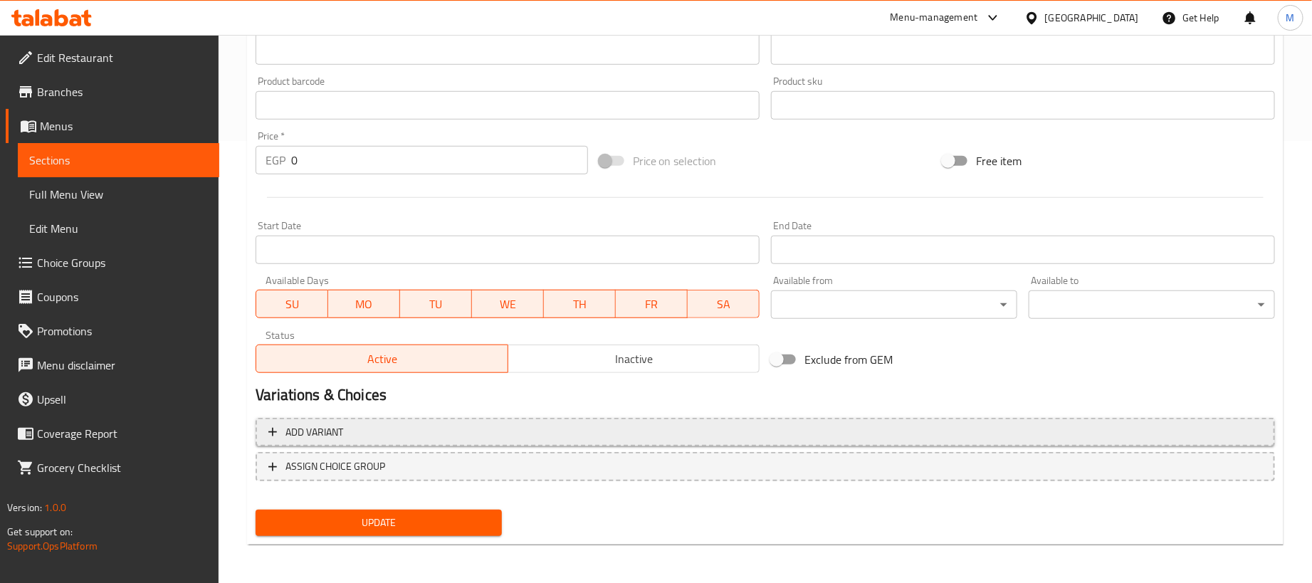
click at [846, 429] on span "Add variant" at bounding box center [765, 433] width 994 height 18
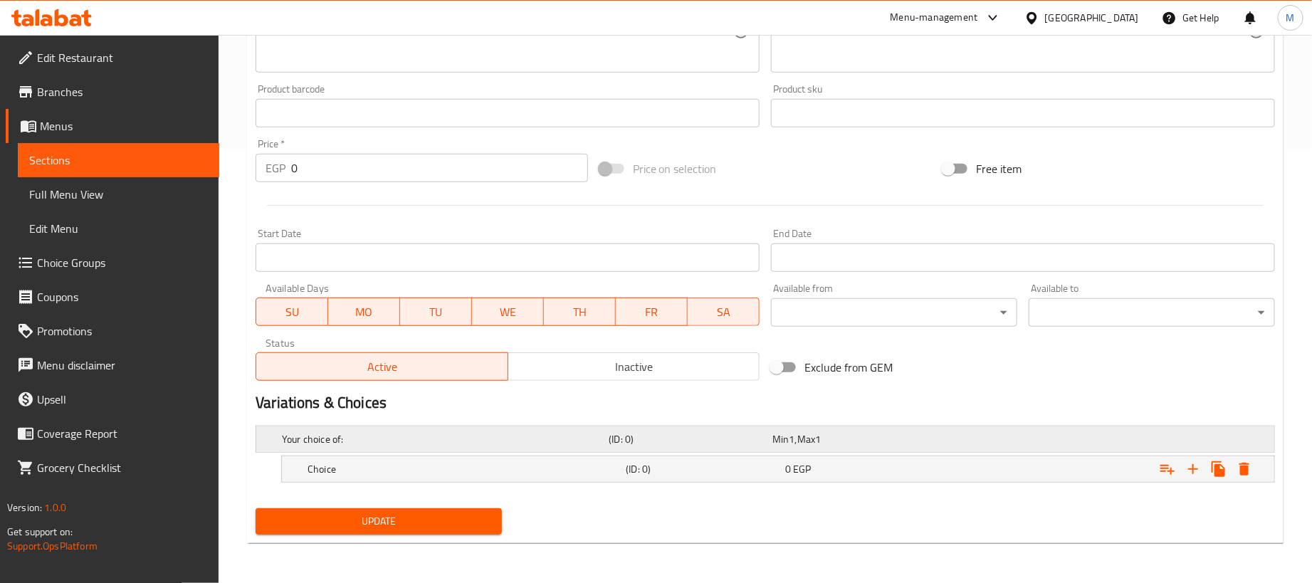
scroll to position [436, 0]
click at [1200, 462] on icon "Expand" at bounding box center [1192, 469] width 17 height 17
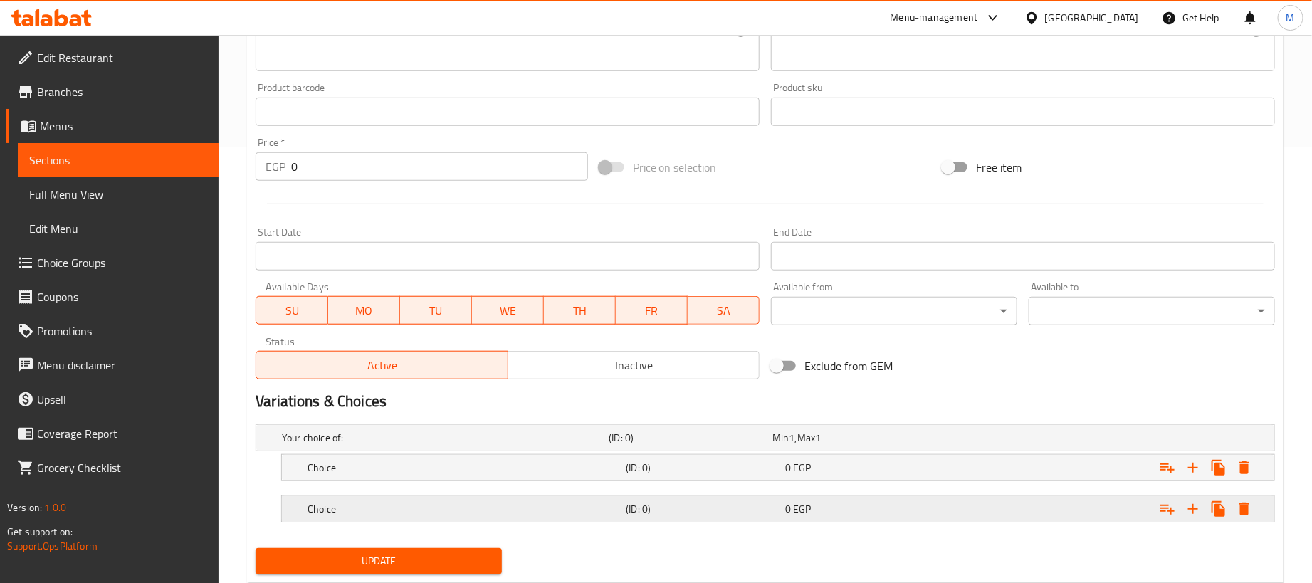
click at [1000, 441] on div "Expand" at bounding box center [1096, 438] width 327 height 6
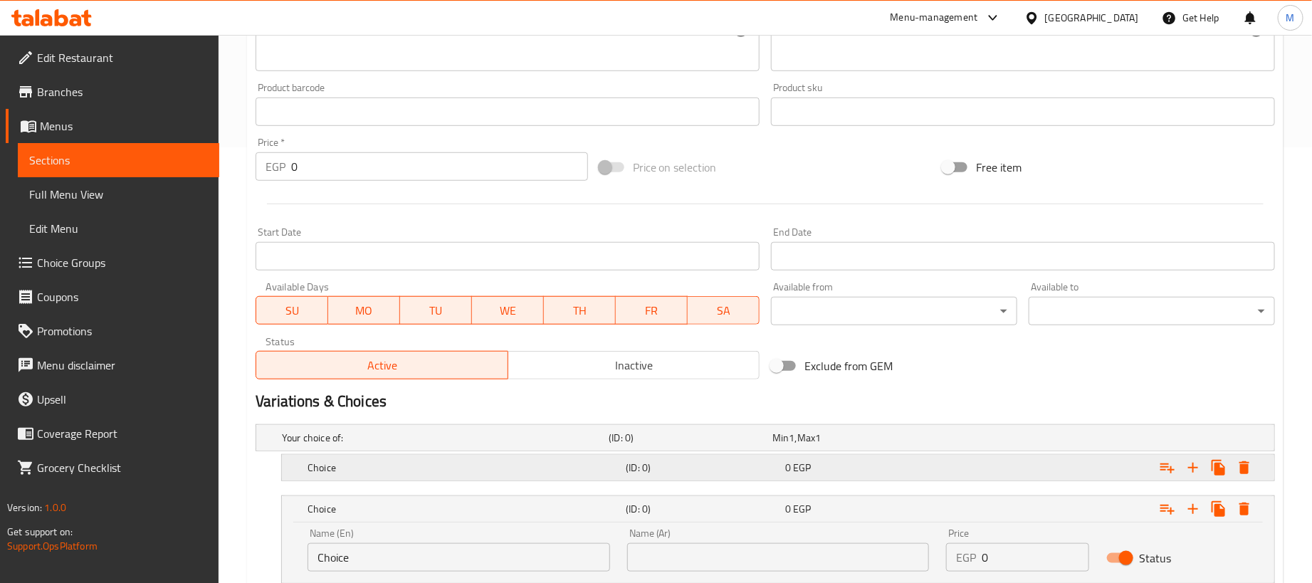
click at [989, 441] on div "Expand" at bounding box center [1096, 438] width 327 height 6
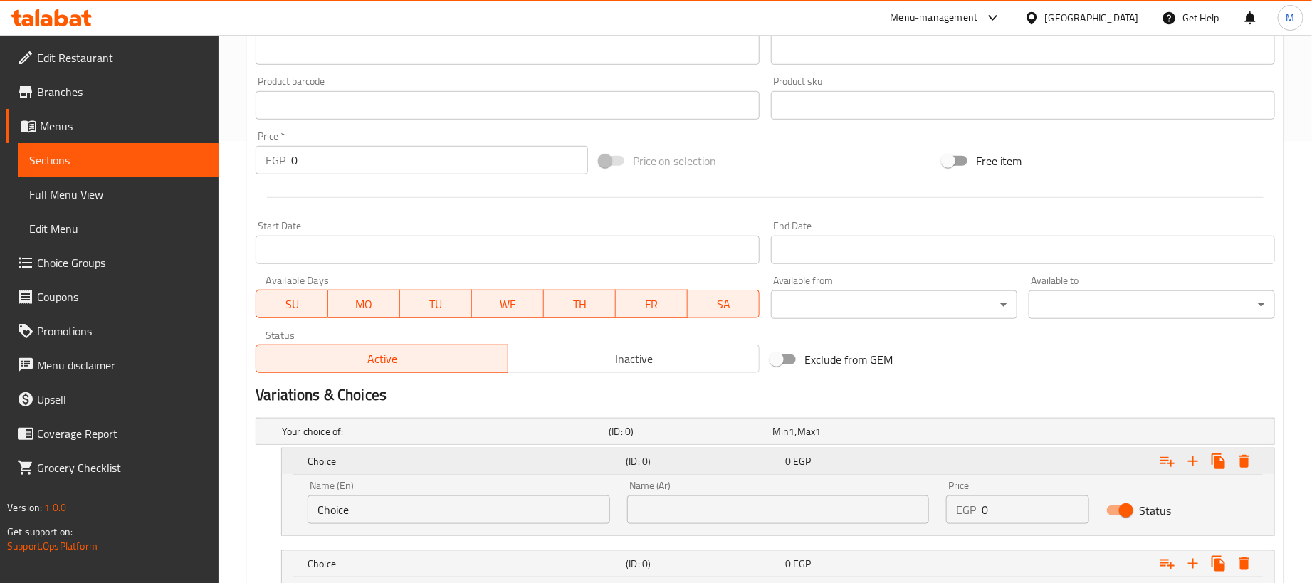
scroll to position [600, 0]
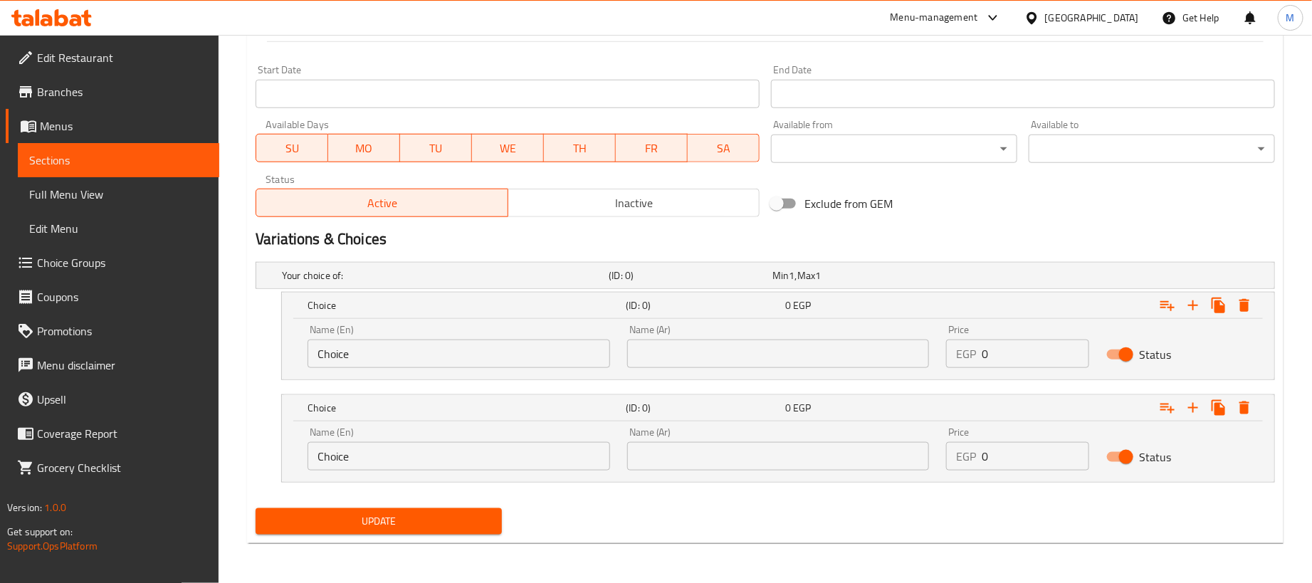
click at [1034, 354] on input "0" at bounding box center [1035, 354] width 107 height 28
paste input "18"
type input "180"
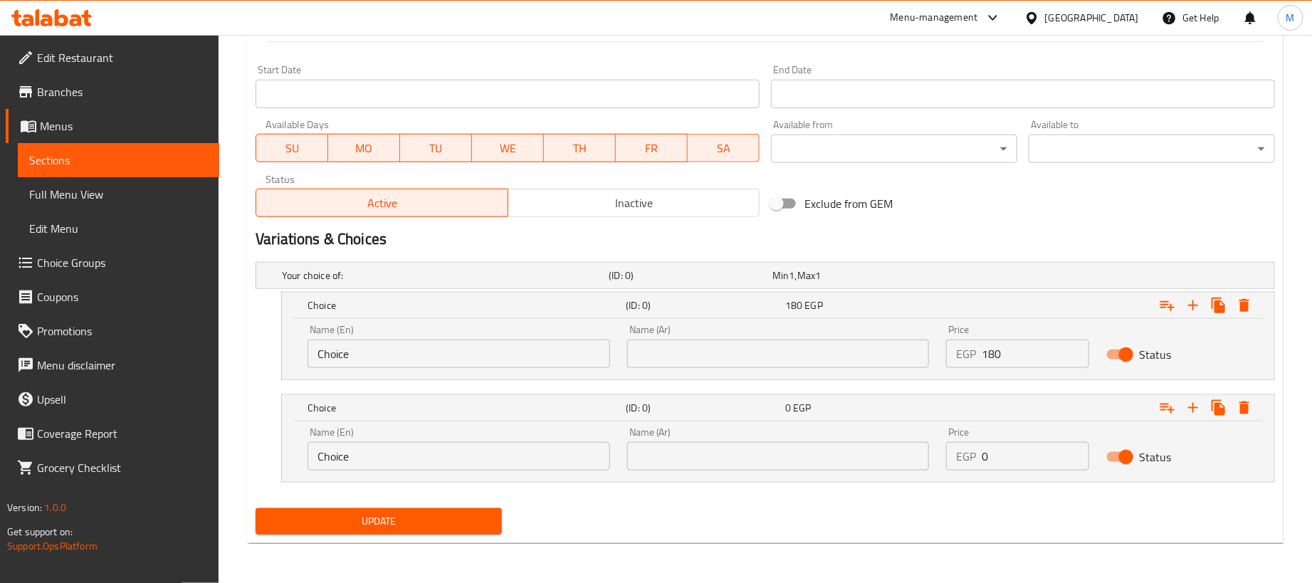
click at [1002, 463] on input "0" at bounding box center [1035, 456] width 107 height 28
paste input "45"
type input "45"
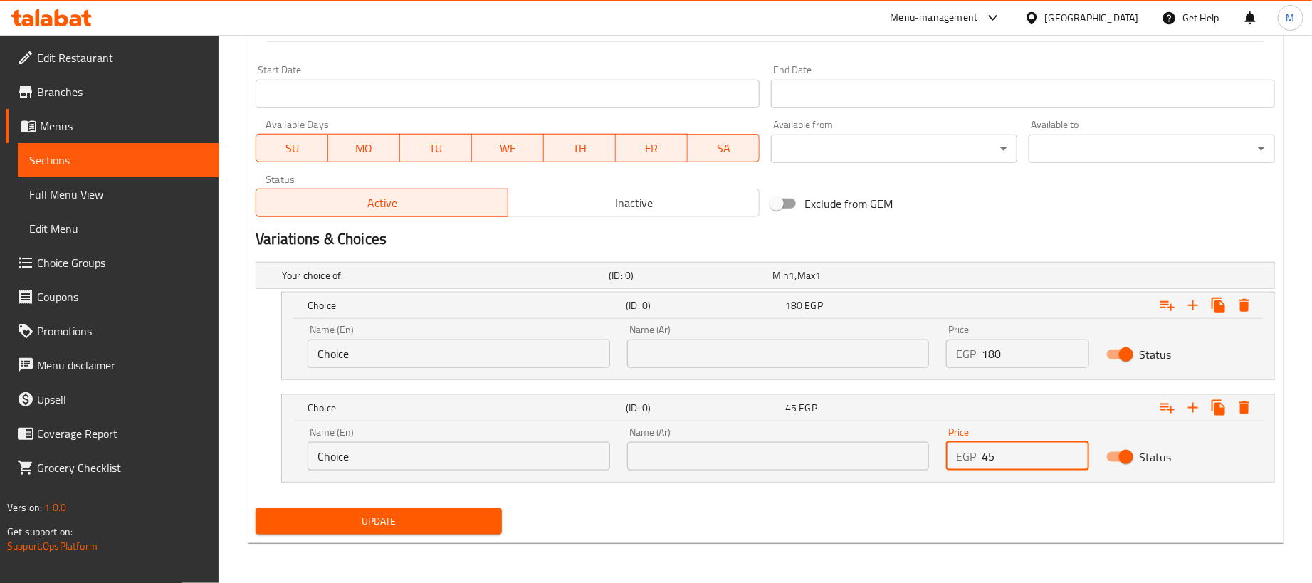
click at [883, 354] on input "text" at bounding box center [778, 354] width 303 height 28
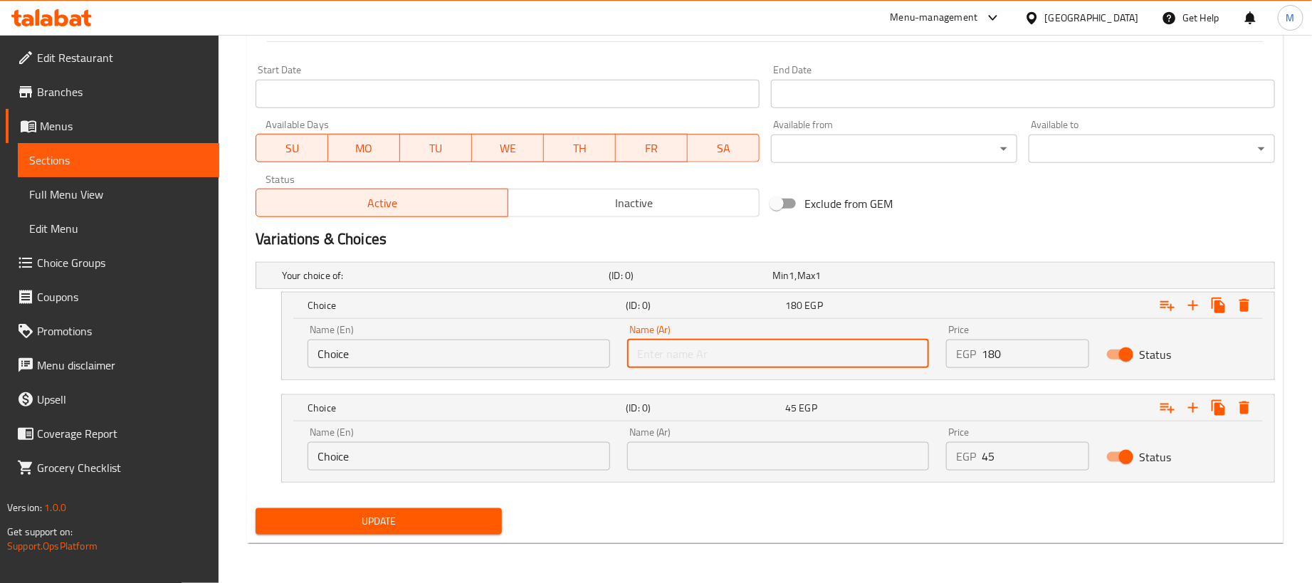
type input "1 كجم"
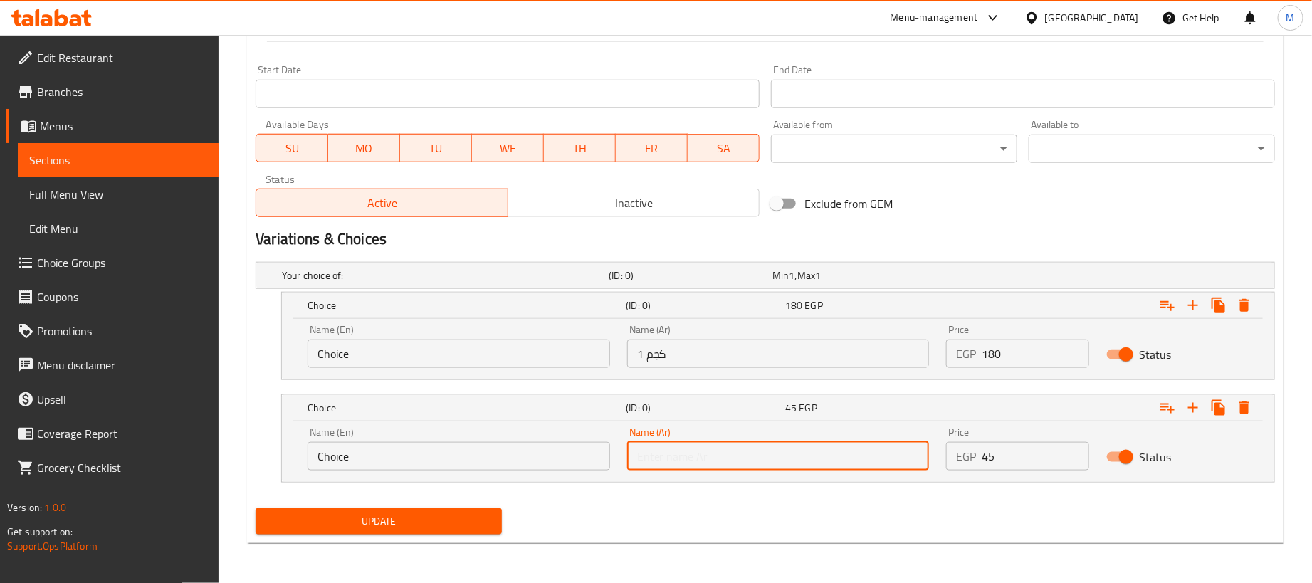
click at [737, 451] on input "text" at bounding box center [778, 456] width 303 height 28
type input "250جم"
click at [442, 361] on input "Choice" at bounding box center [458, 354] width 303 height 28
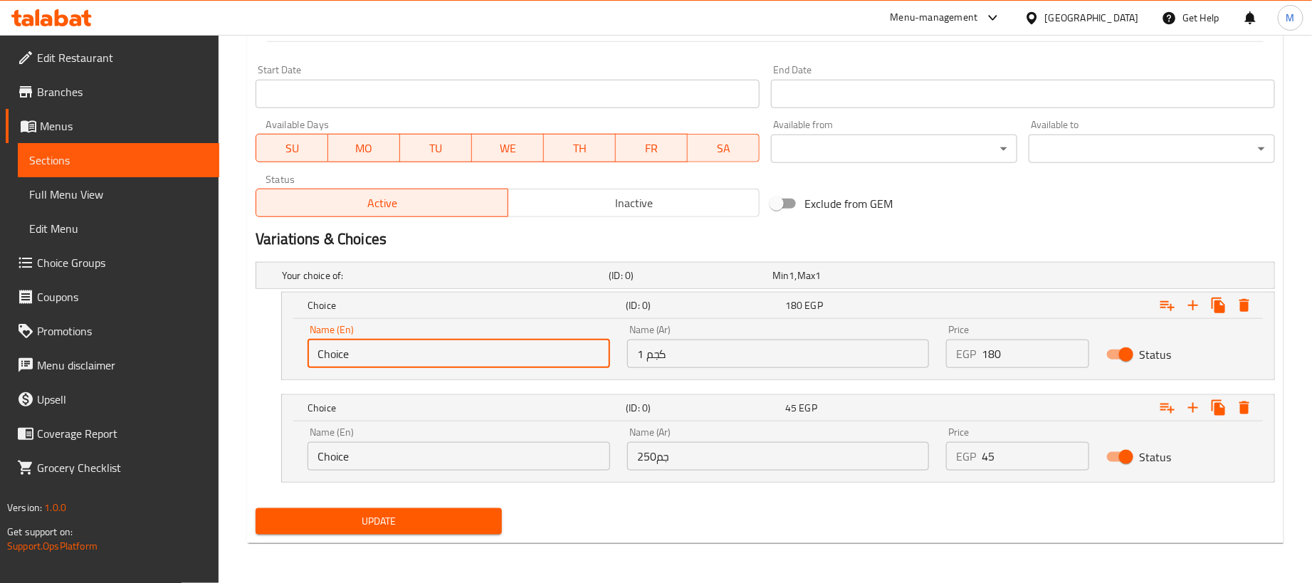
click at [443, 361] on input "Choice" at bounding box center [458, 354] width 303 height 28
type input "1kg"
click at [415, 457] on input "Choice" at bounding box center [458, 456] width 303 height 28
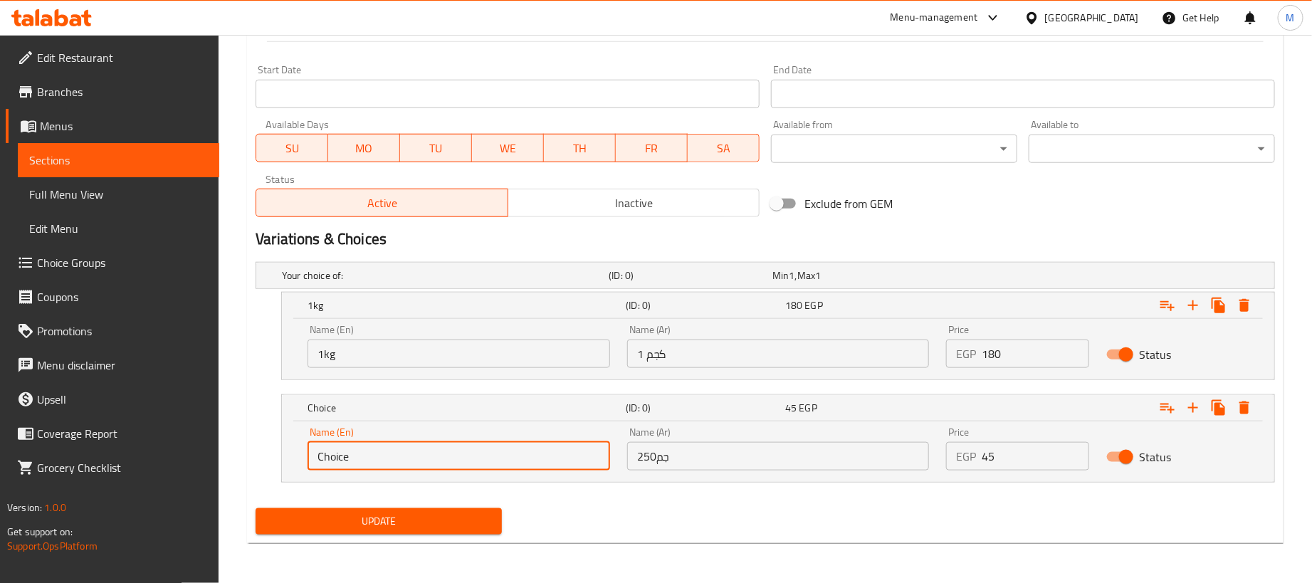
click at [415, 457] on input "Choice" at bounding box center [458, 456] width 303 height 28
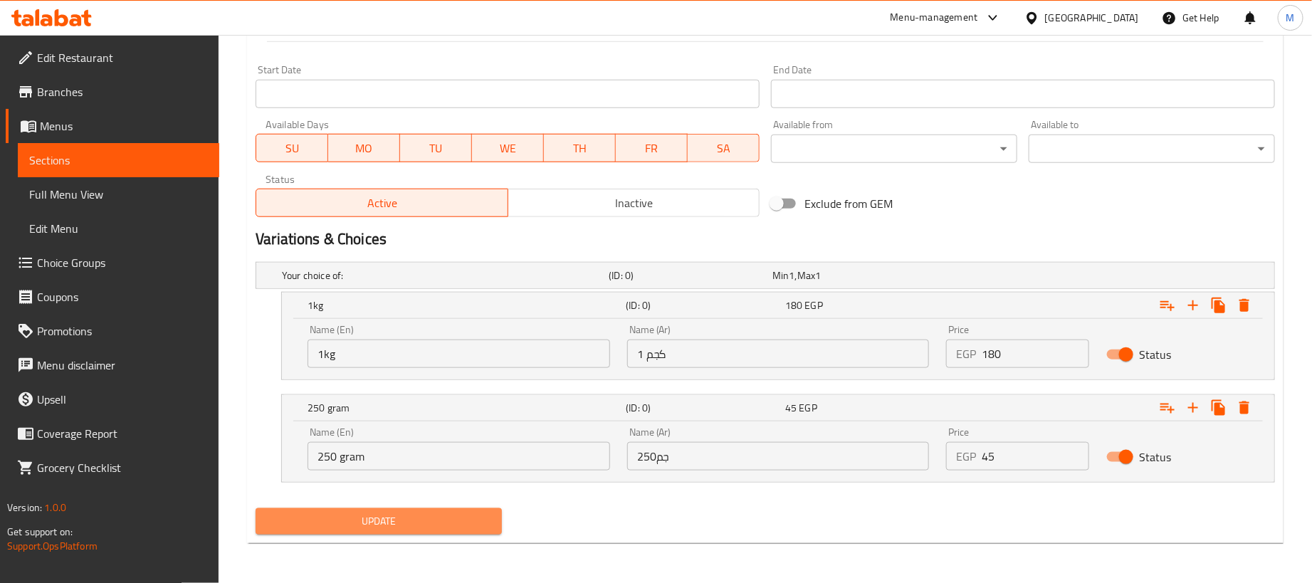
click at [455, 534] on button "Update" at bounding box center [379, 521] width 246 height 26
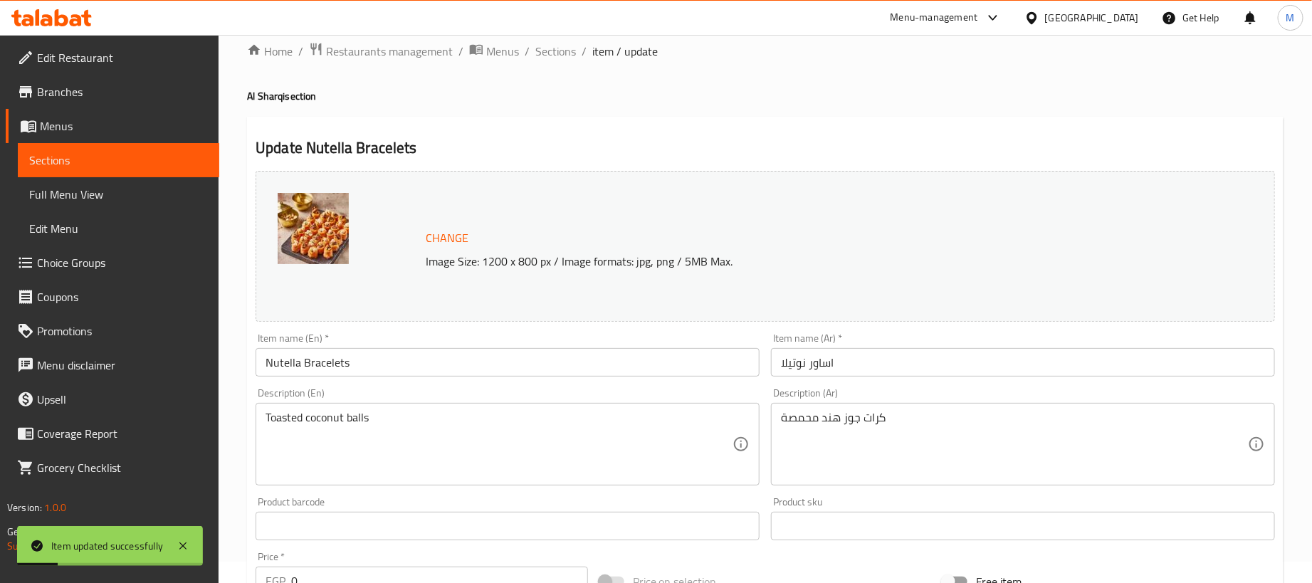
scroll to position [0, 0]
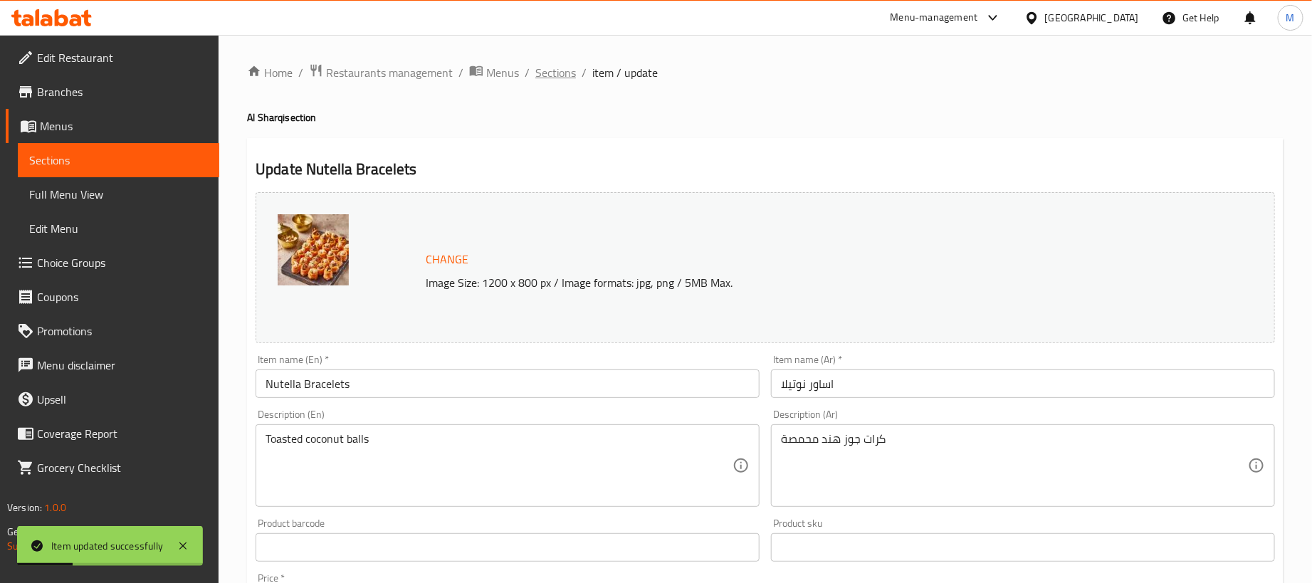
click at [559, 75] on span "Sections" at bounding box center [555, 72] width 41 height 17
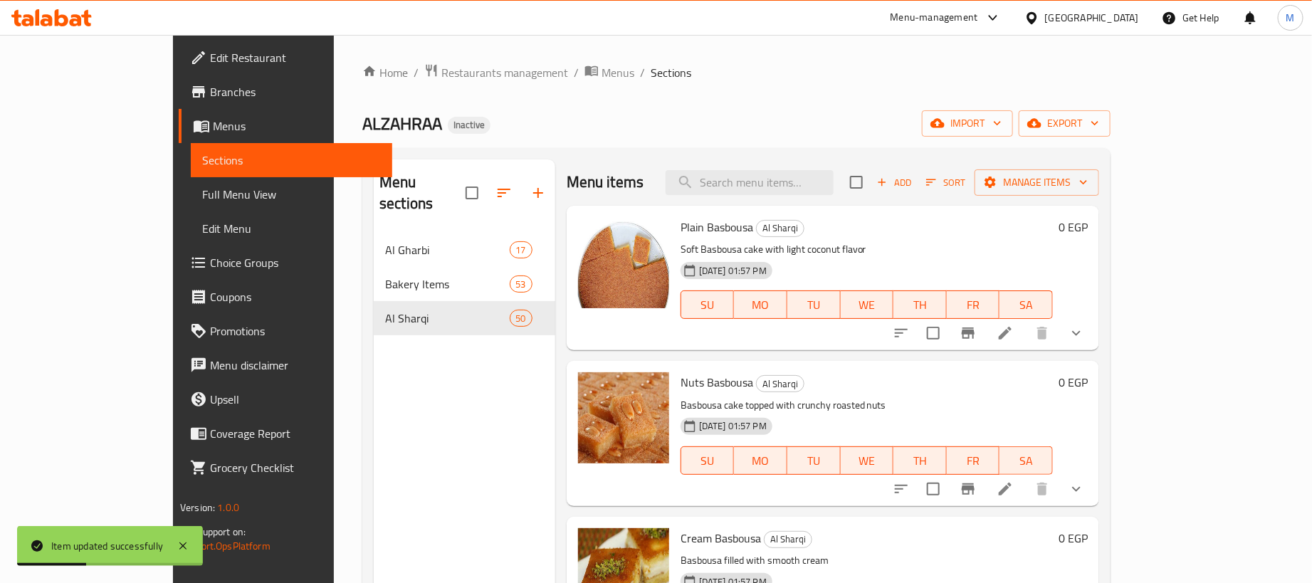
click at [789, 204] on div "Menu items Add Sort Manage items" at bounding box center [833, 182] width 532 height 46
click at [801, 196] on div "Menu items Add Sort Manage items" at bounding box center [833, 182] width 532 height 46
click at [805, 189] on input "search" at bounding box center [750, 182] width 168 height 25
paste input "اساور فاكهة"
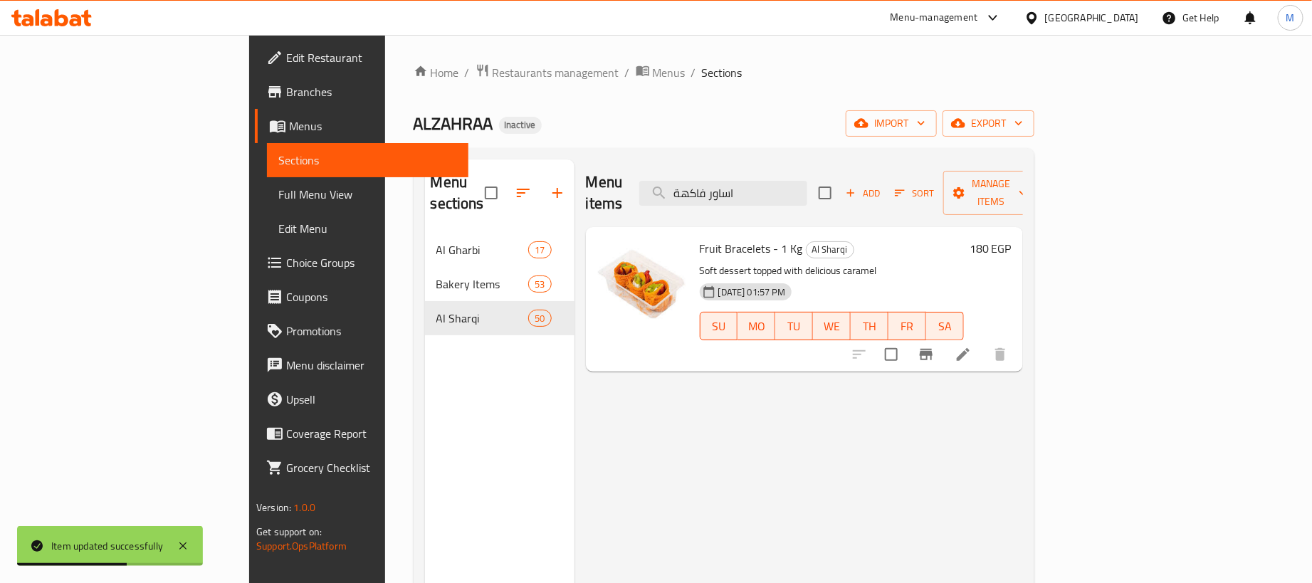
click at [972, 346] on icon at bounding box center [962, 354] width 17 height 17
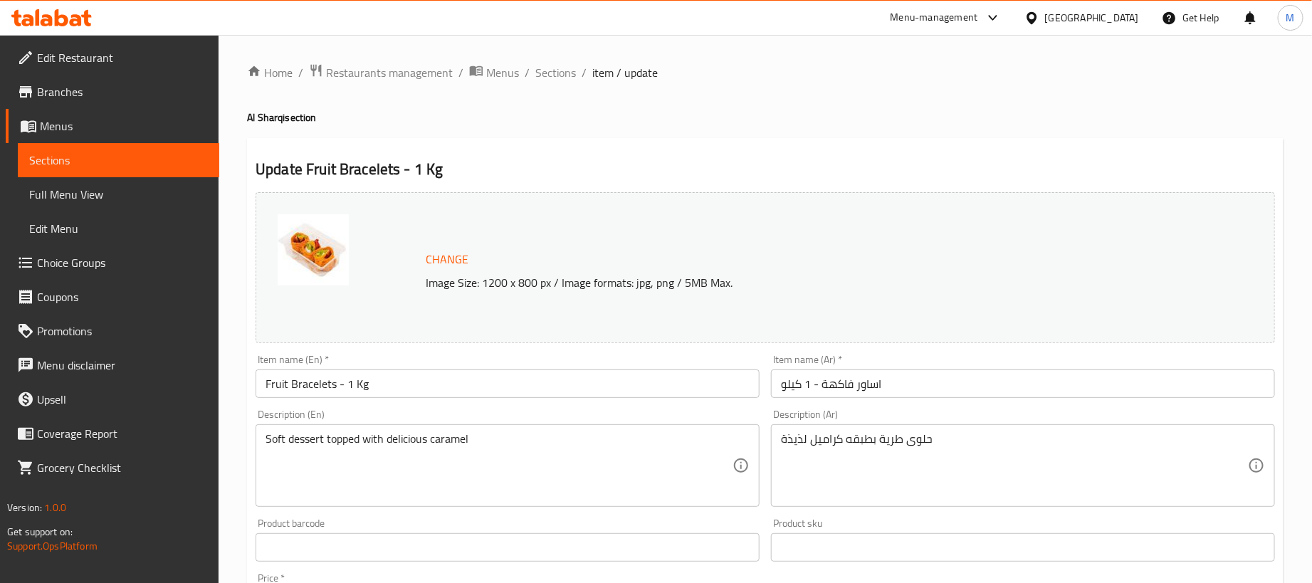
click at [889, 387] on input "اساور فاكهة - 1 كيلو" at bounding box center [1023, 383] width 504 height 28
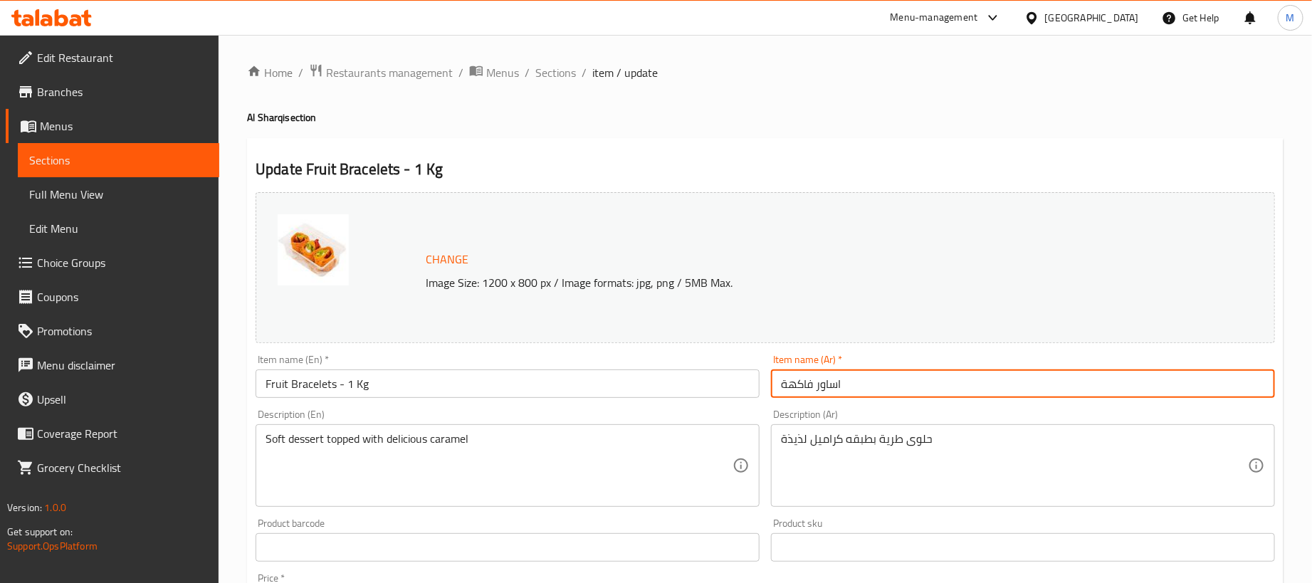
click at [617, 386] on input "Fruit Bracelets - 1 Kg" at bounding box center [508, 383] width 504 height 28
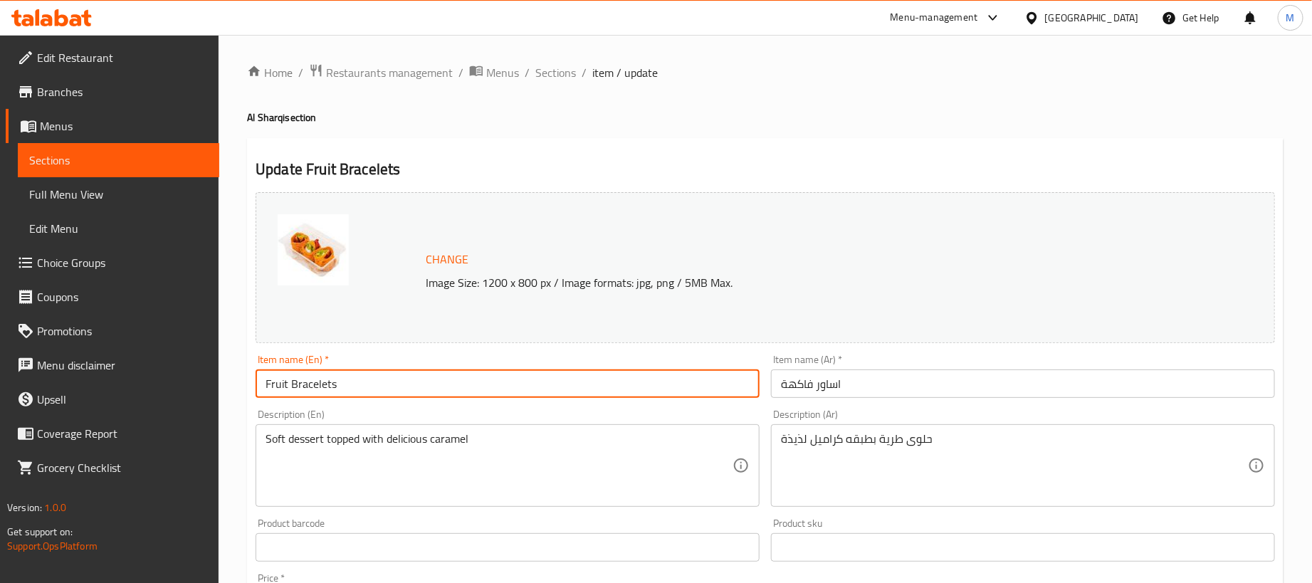
click at [758, 132] on div "Home / Restaurants management / Menus / Sections / item / update Al Sharqi sect…" at bounding box center [765, 530] width 1036 height 935
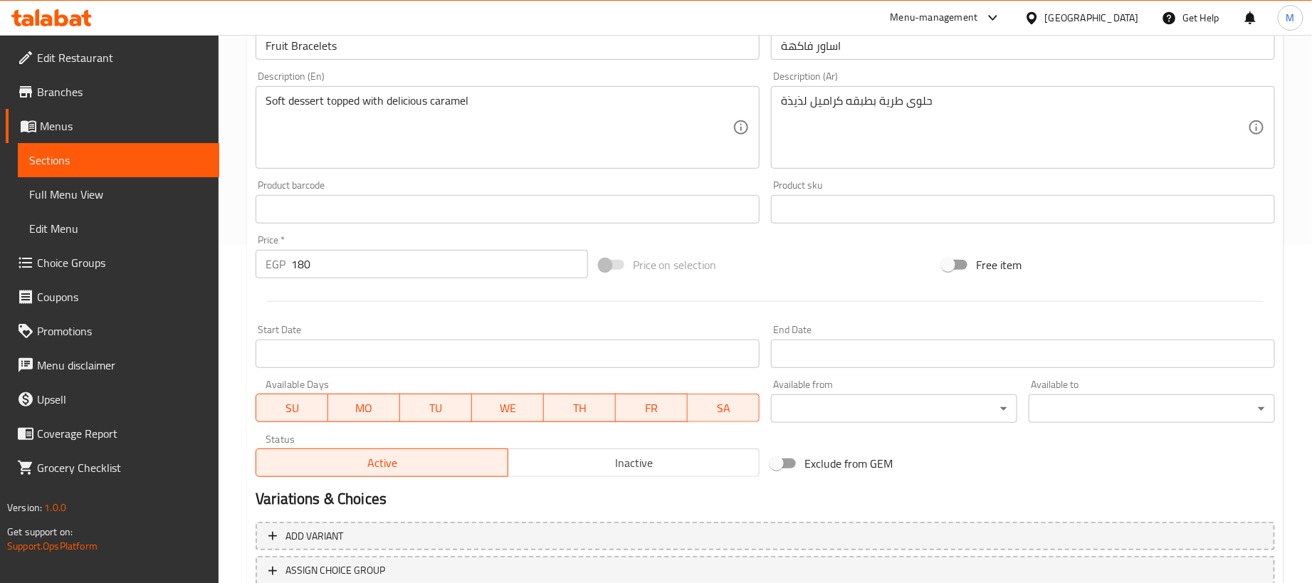
scroll to position [442, 0]
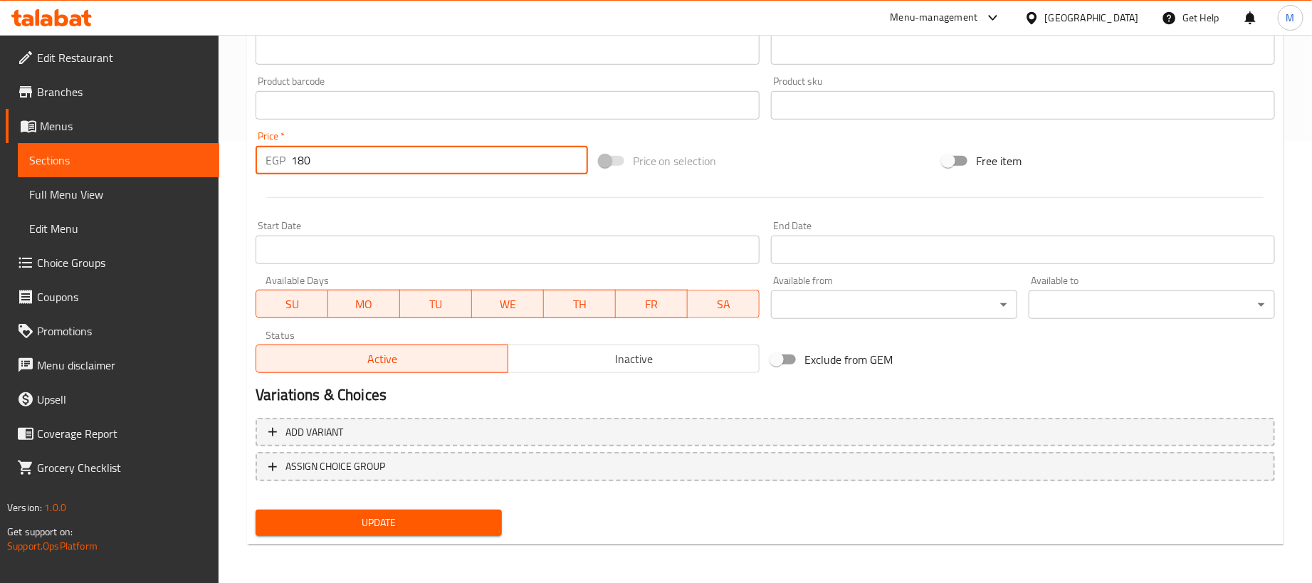
click at [562, 156] on input "180" at bounding box center [439, 160] width 297 height 28
click at [609, 221] on div "Start Date Start Date" at bounding box center [508, 242] width 504 height 43
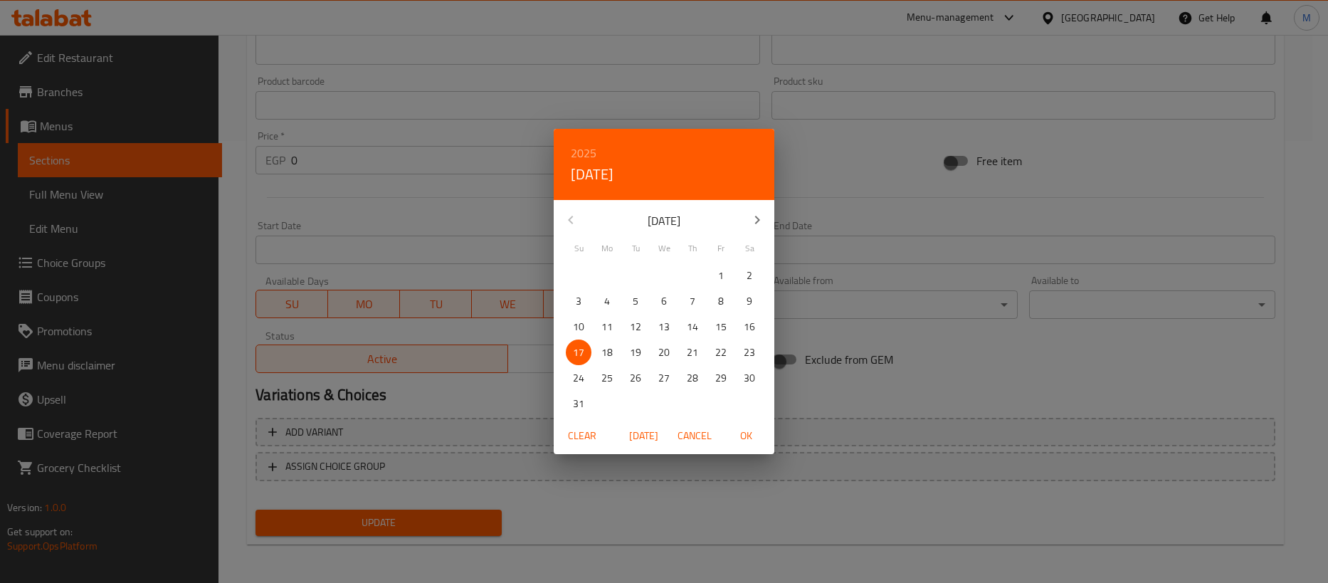
drag, startPoint x: 931, startPoint y: 382, endPoint x: 938, endPoint y: 383, distance: 7.2
click at [932, 383] on div "2025 Sun, Aug [DATE] Mo Tu We Th Fr Sa 27 28 29 30 31 1 2 3 4 5 6 7 8 9 10 11 1…" at bounding box center [664, 291] width 1328 height 583
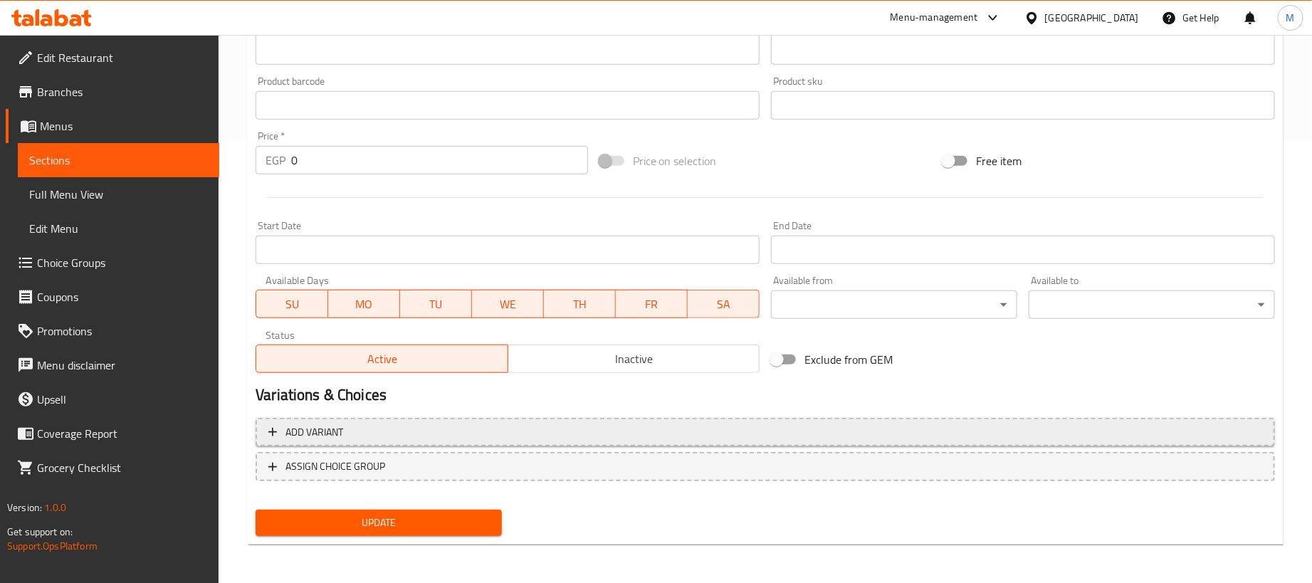
click at [957, 421] on button "Add variant" at bounding box center [765, 432] width 1019 height 29
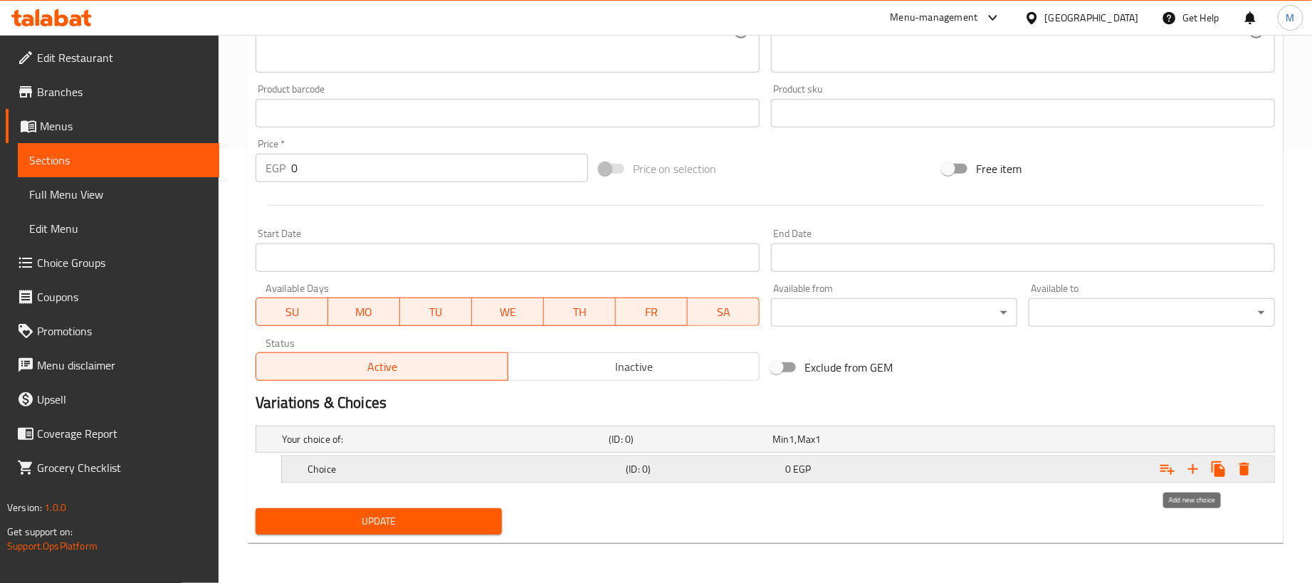
click at [1189, 468] on icon "Expand" at bounding box center [1192, 469] width 17 height 17
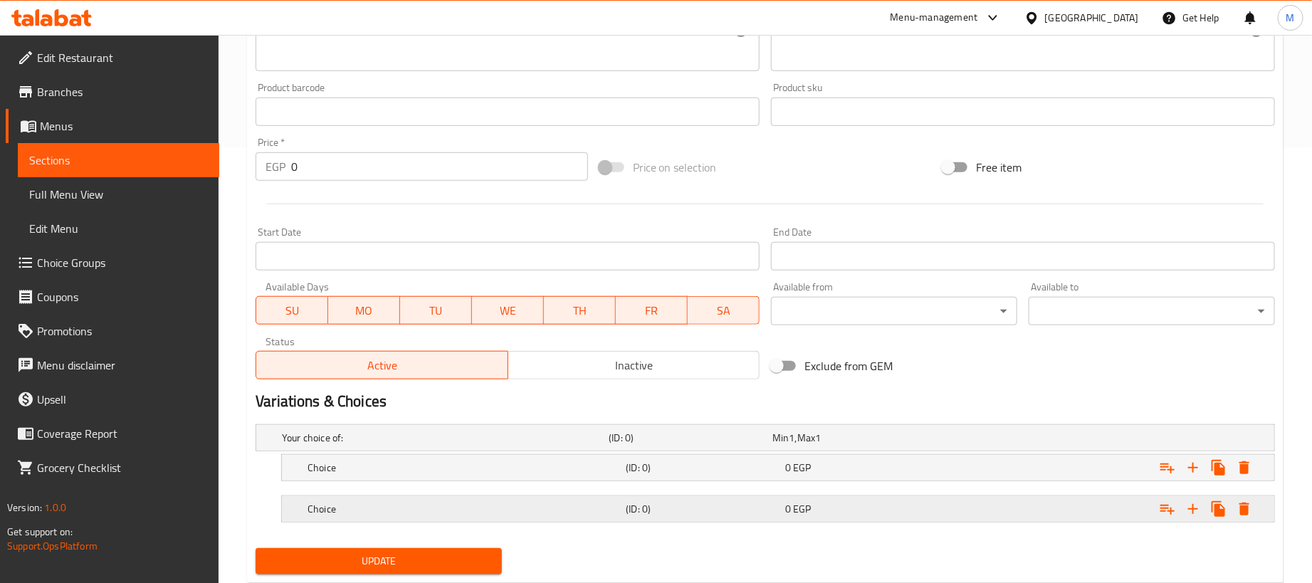
click at [945, 441] on div "Expand" at bounding box center [1096, 438] width 327 height 6
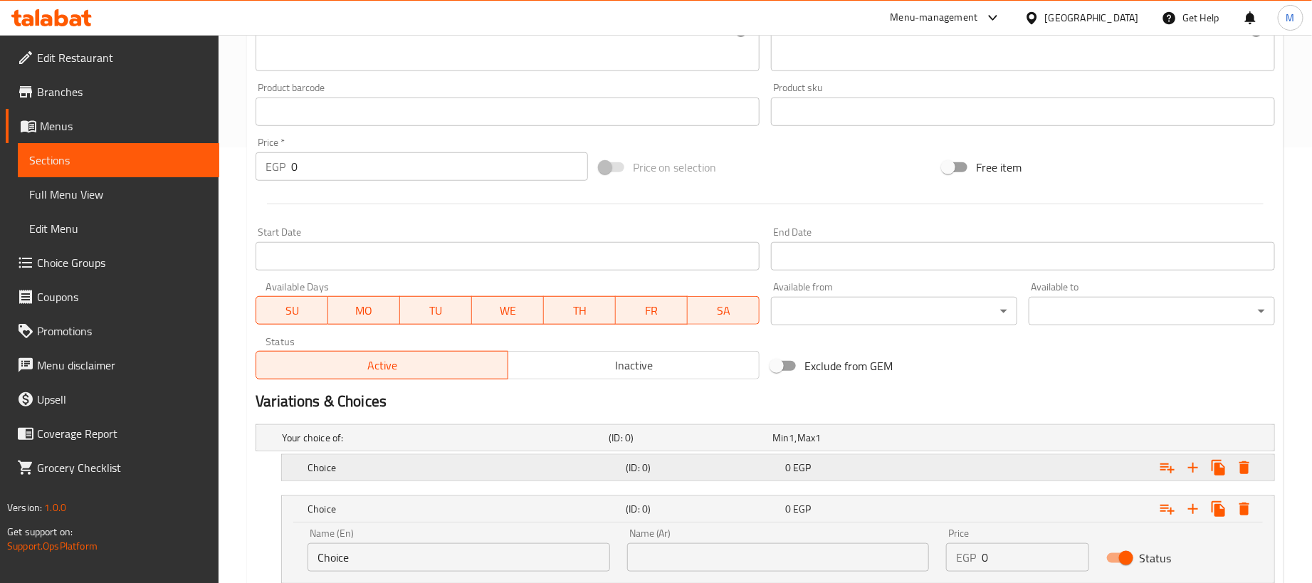
click at [930, 445] on div "0 EGP" at bounding box center [851, 438] width 158 height 14
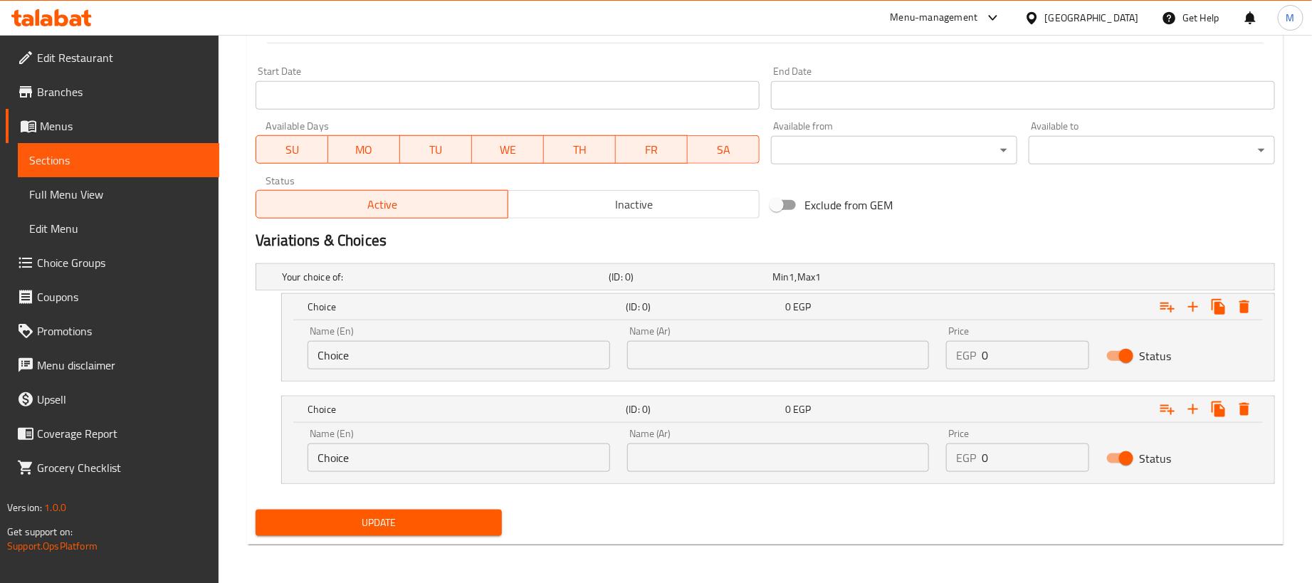
scroll to position [600, 0]
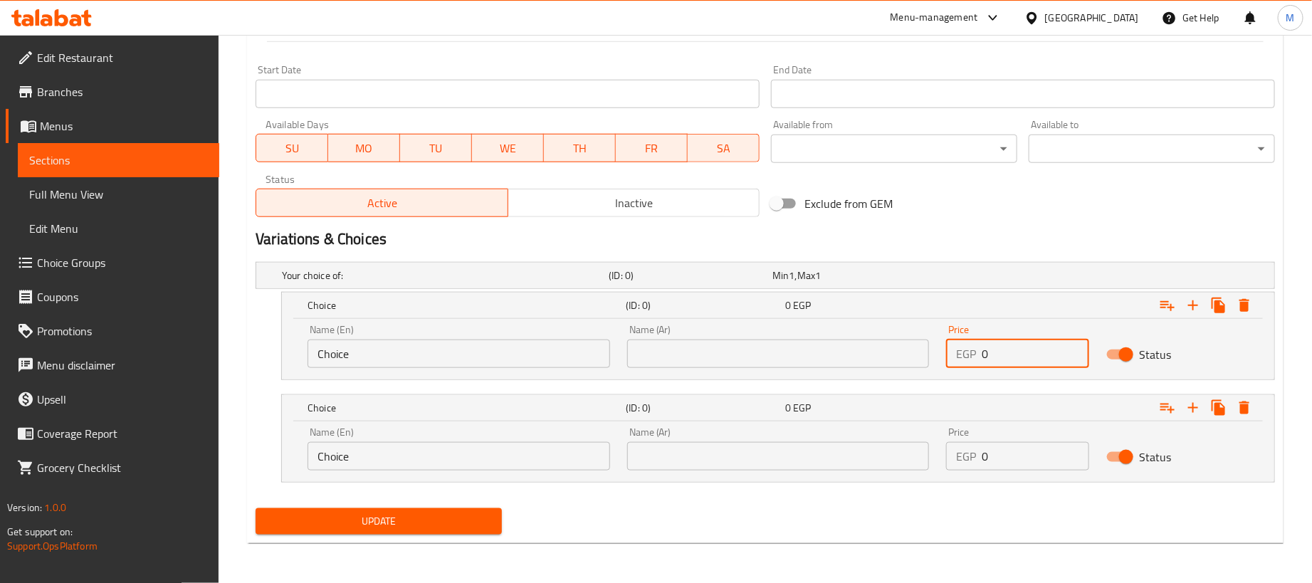
click at [1026, 359] on input "0" at bounding box center [1035, 354] width 107 height 28
paste input "18"
click at [1014, 451] on input "0" at bounding box center [1035, 456] width 107 height 28
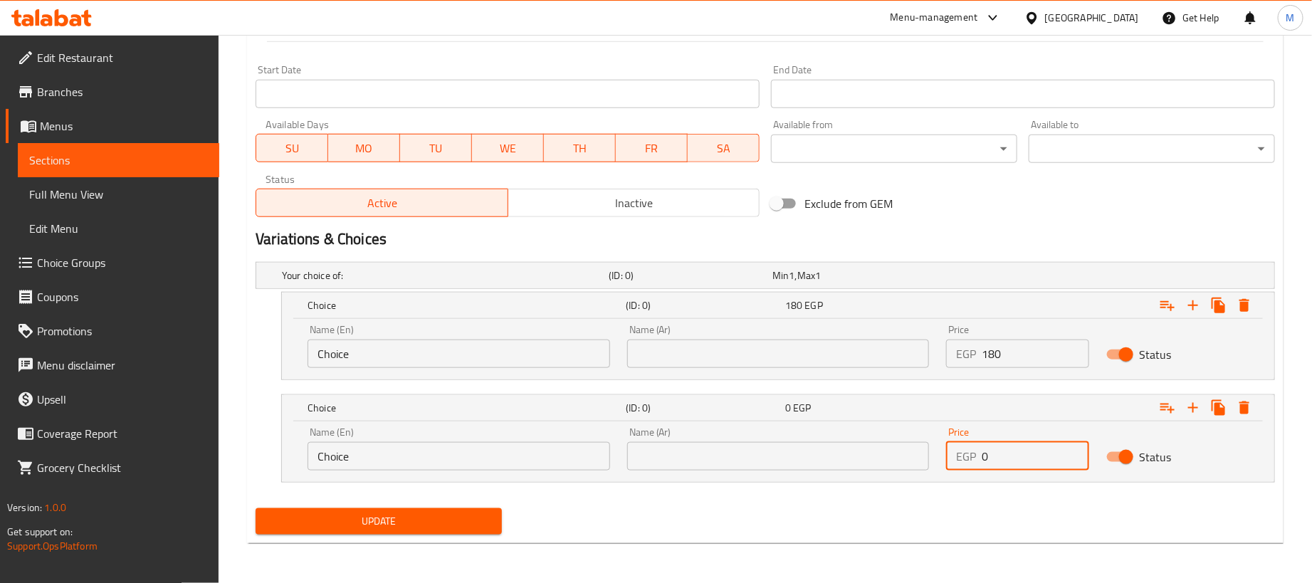
click at [1013, 451] on input "0" at bounding box center [1035, 456] width 107 height 28
paste input "45"
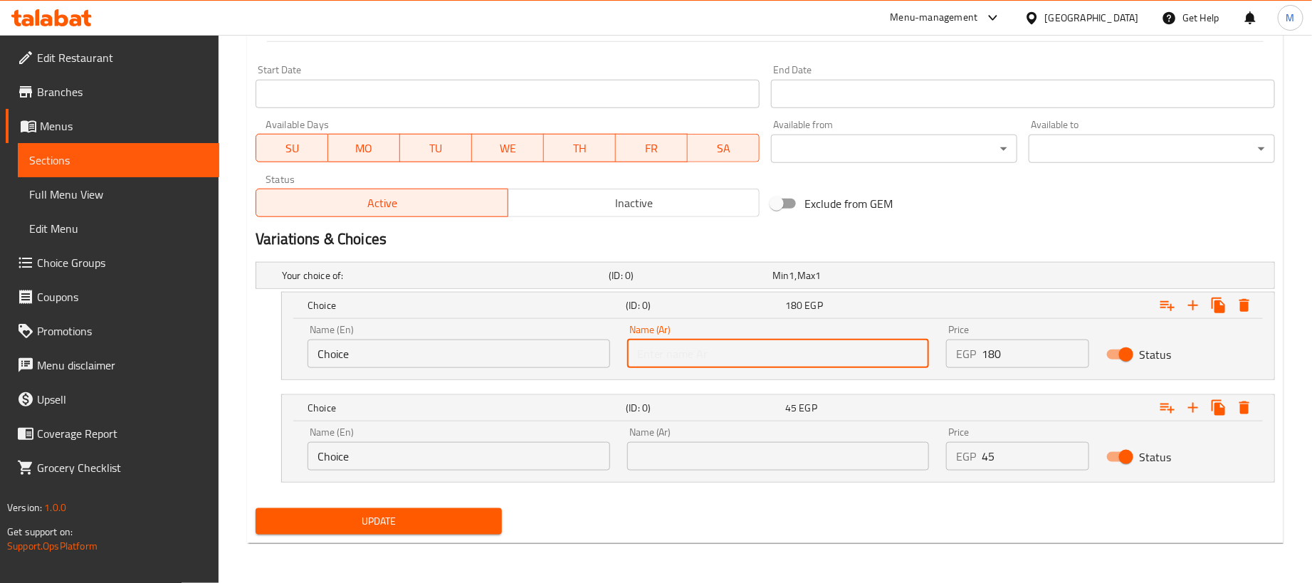
click at [846, 349] on input "text" at bounding box center [778, 354] width 303 height 28
click at [695, 462] on input "text" at bounding box center [778, 456] width 303 height 28
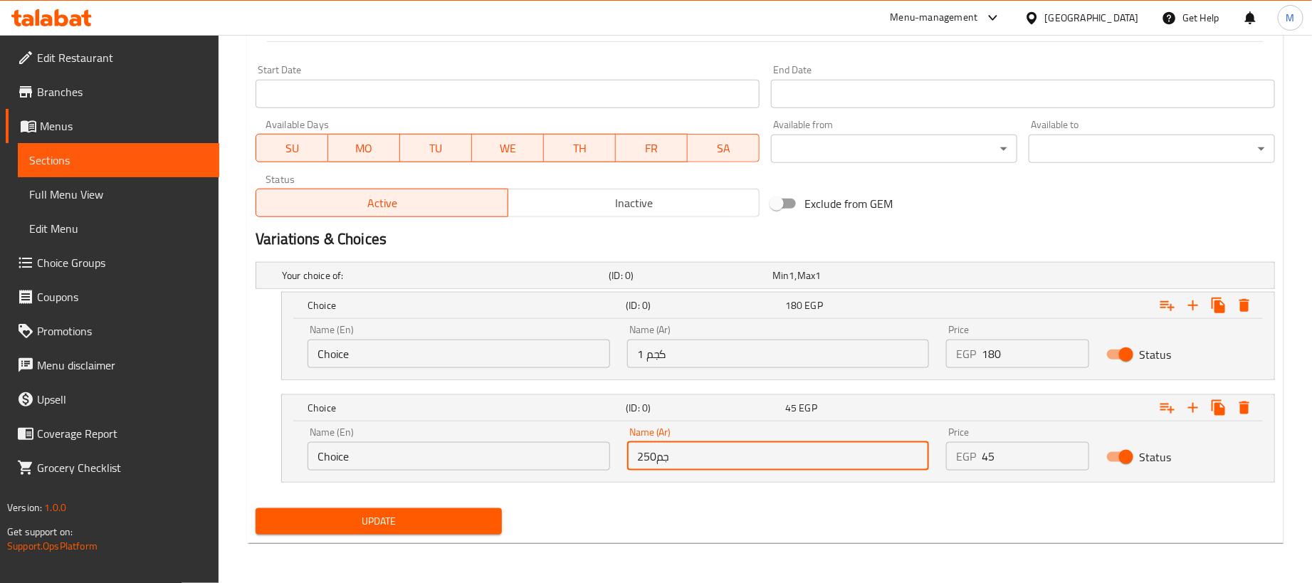
click at [396, 355] on input "Choice" at bounding box center [458, 354] width 303 height 28
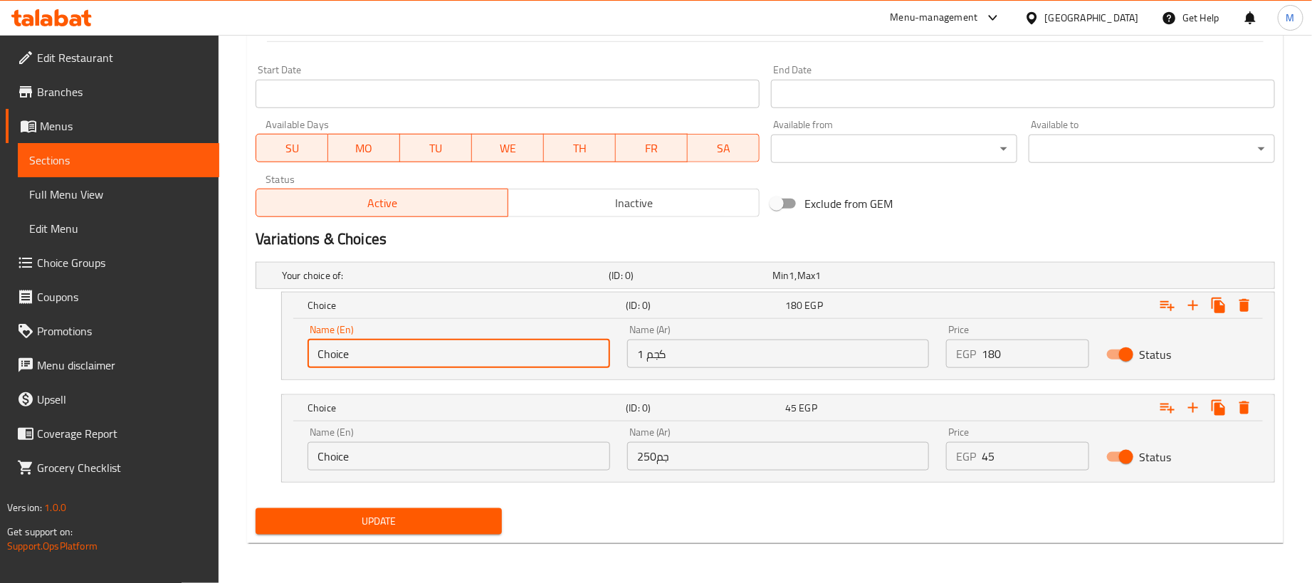
click at [396, 355] on input "Choice" at bounding box center [458, 354] width 303 height 28
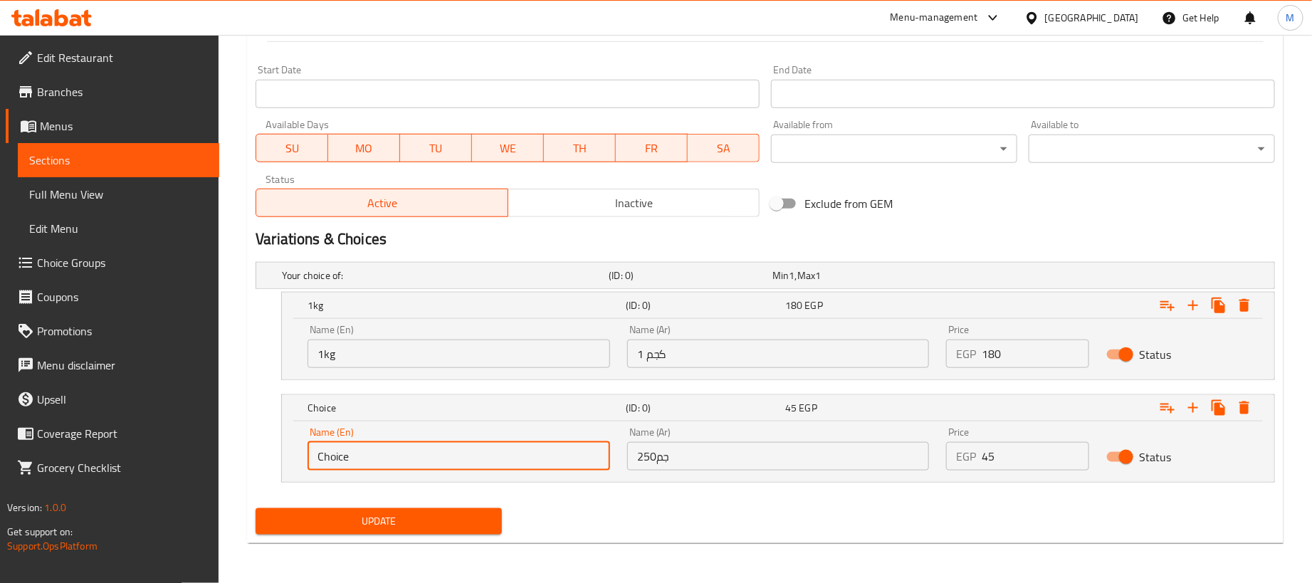
click at [400, 448] on input "Choice" at bounding box center [458, 456] width 303 height 28
click at [569, 500] on div "Your choice of: (ID: 0) Min 1 , Max 1 Name (En) Your choice of: Name (En) Name …" at bounding box center [765, 379] width 1031 height 246
click at [447, 508] on button "Update" at bounding box center [379, 521] width 246 height 26
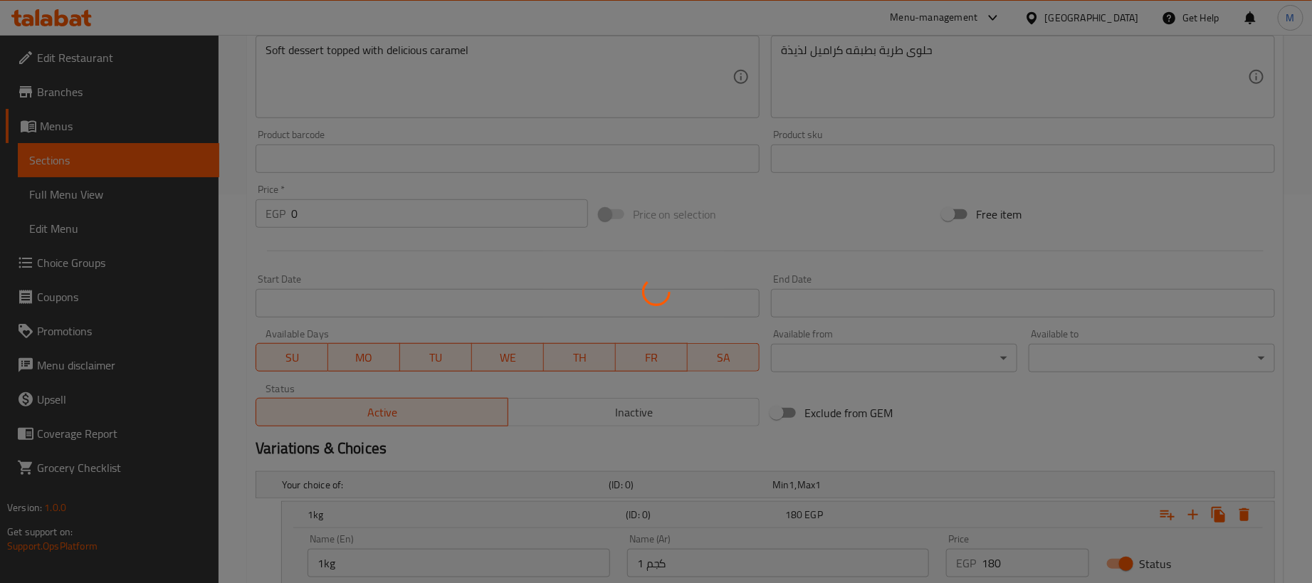
scroll to position [0, 0]
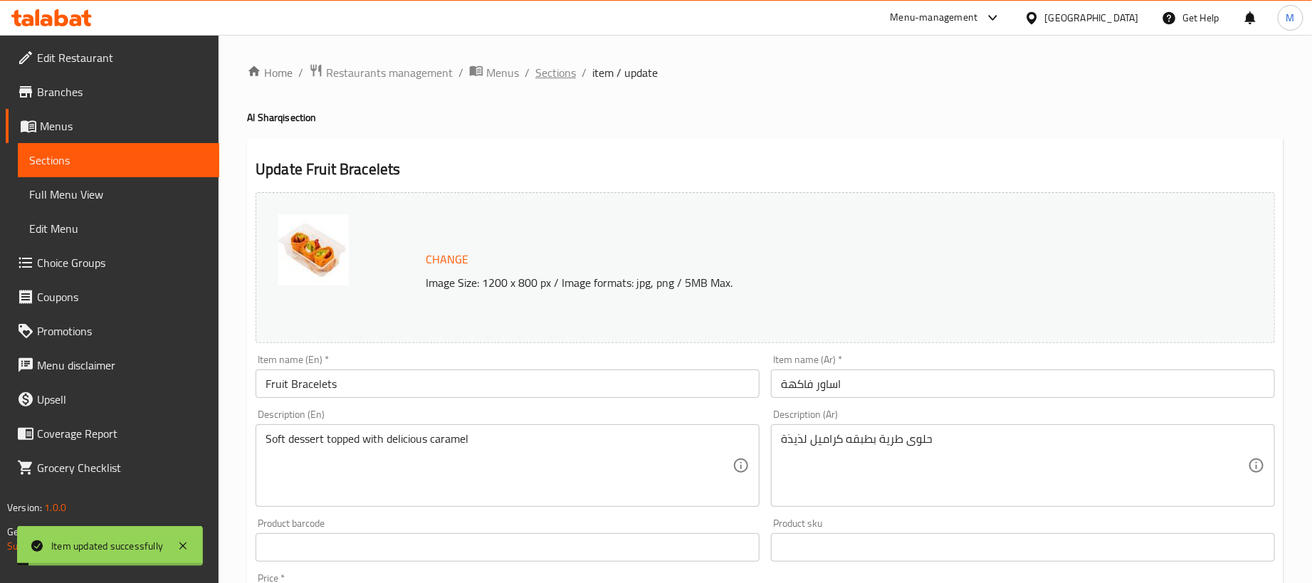
click at [562, 78] on span "Sections" at bounding box center [555, 72] width 41 height 17
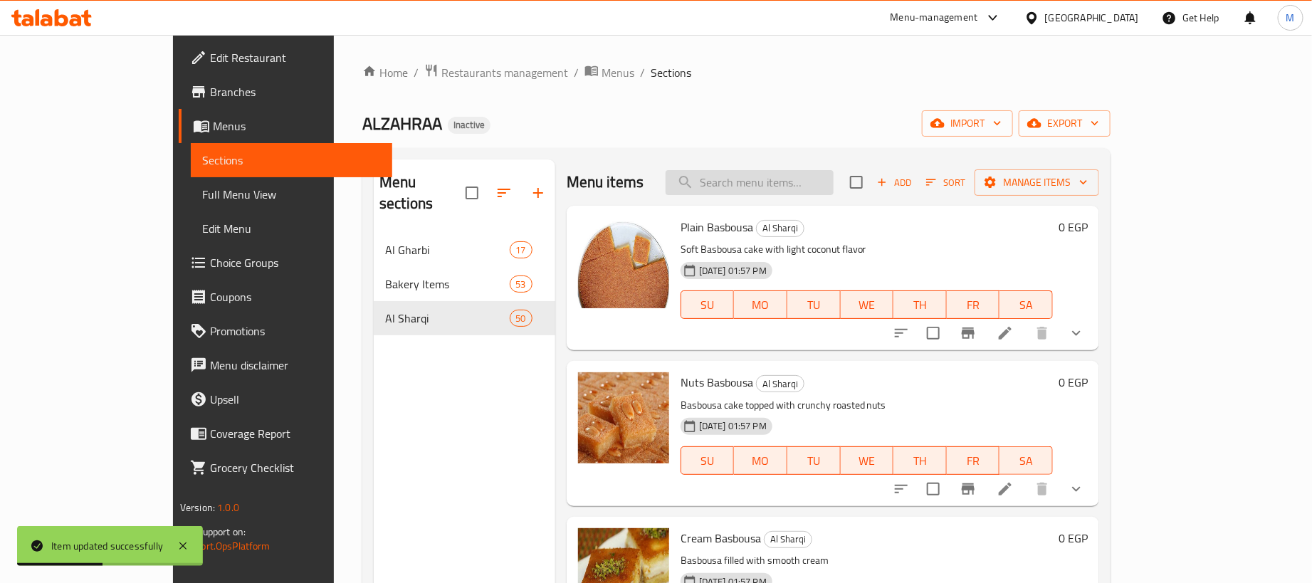
click at [833, 180] on input "search" at bounding box center [750, 182] width 168 height 25
click at [833, 186] on input "ر" at bounding box center [750, 182] width 168 height 25
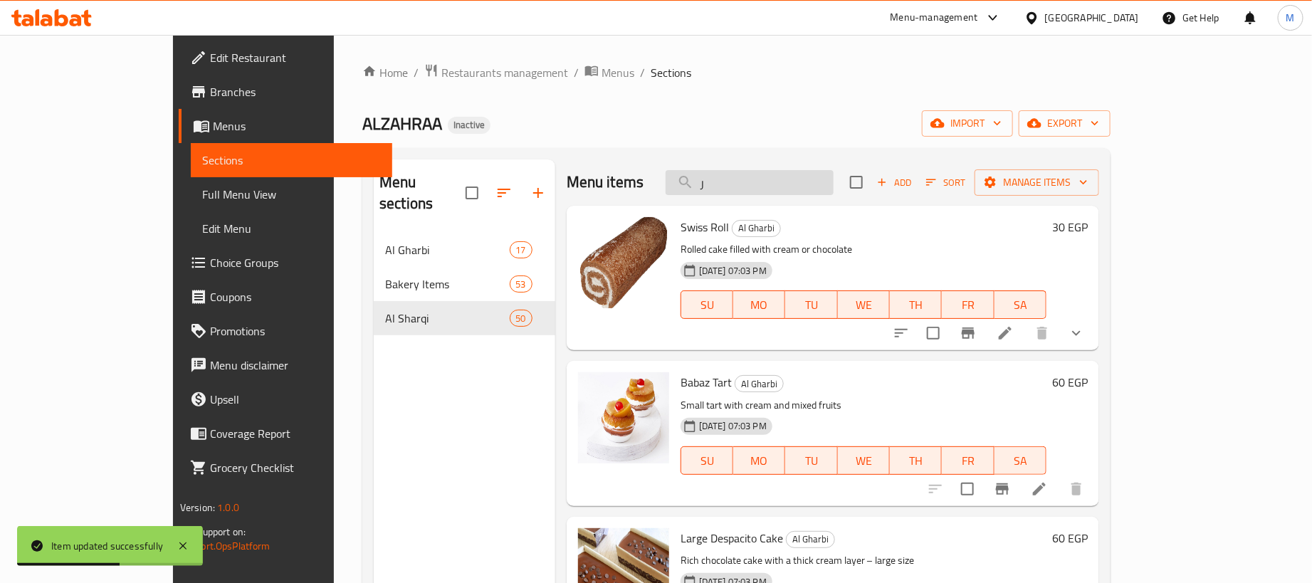
click at [833, 186] on input "ر" at bounding box center [750, 182] width 168 height 25
paste input "كلمة سادة"
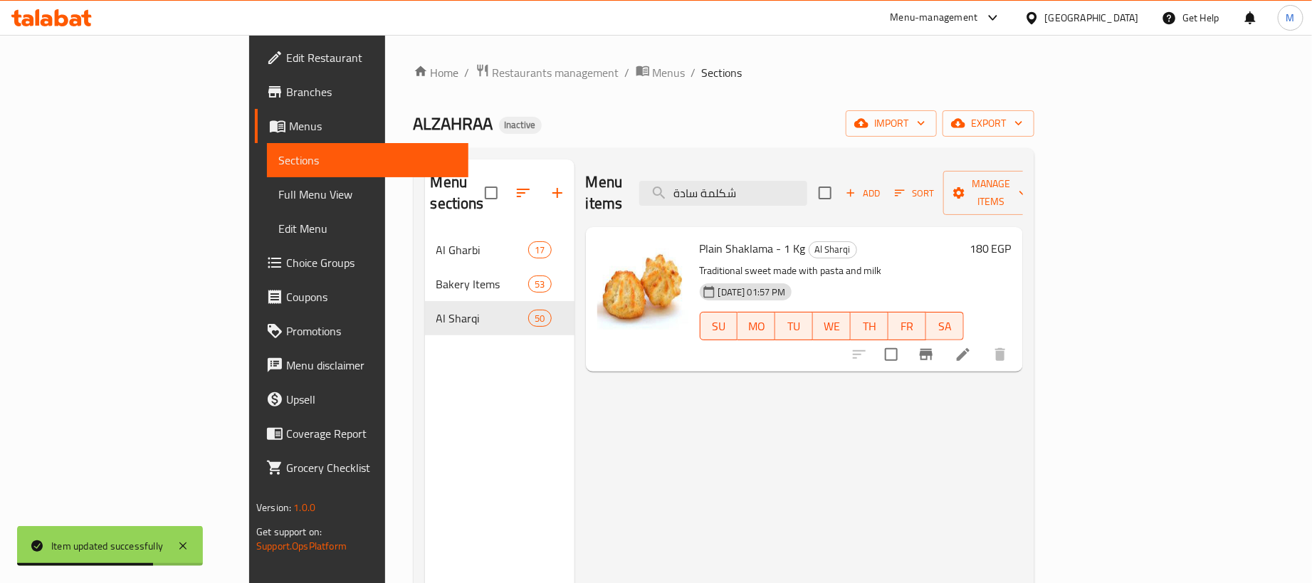
click at [972, 346] on icon at bounding box center [962, 354] width 17 height 17
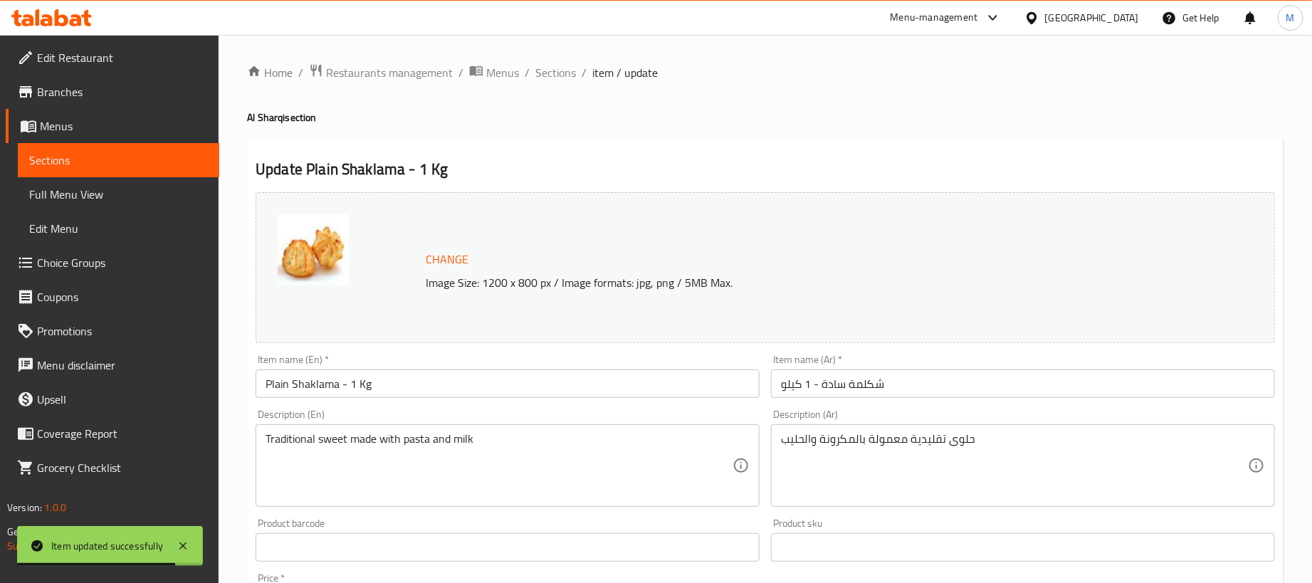
click at [957, 378] on input "شكلمة سادة - 1 كيلو" at bounding box center [1023, 383] width 504 height 28
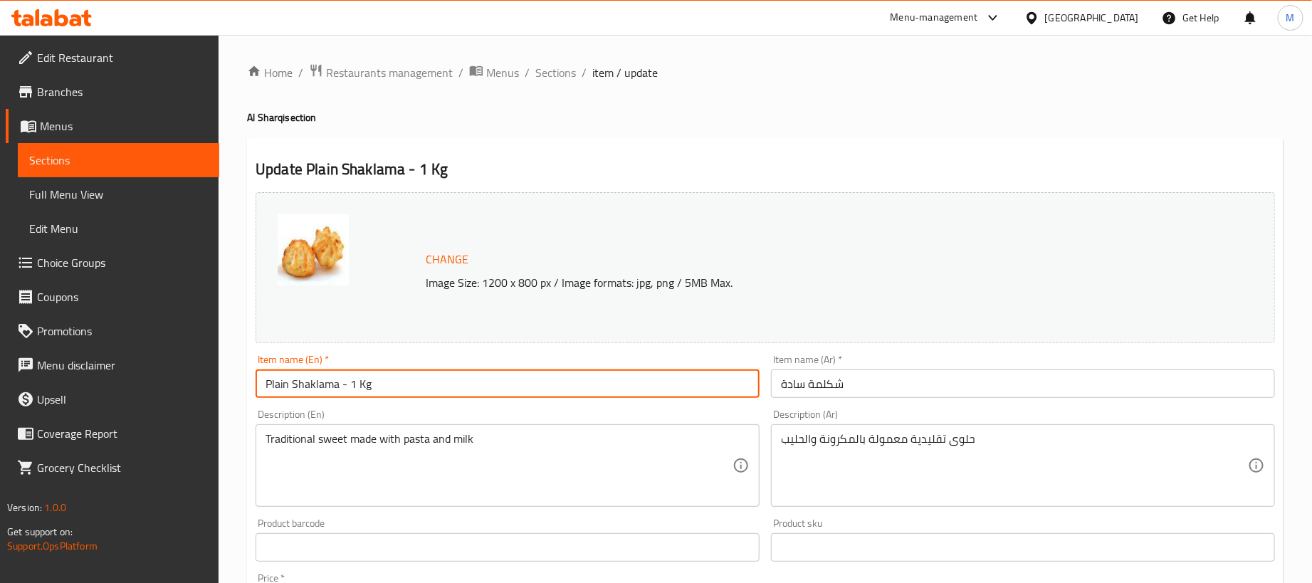
click at [461, 381] on input "Plain Shaklama - 1 Kg" at bounding box center [508, 383] width 504 height 28
click at [461, 383] on input "Plain Shaklama - 1 K" at bounding box center [508, 383] width 504 height 28
click at [577, 124] on h4 "Al Sharqi section" at bounding box center [765, 117] width 1036 height 14
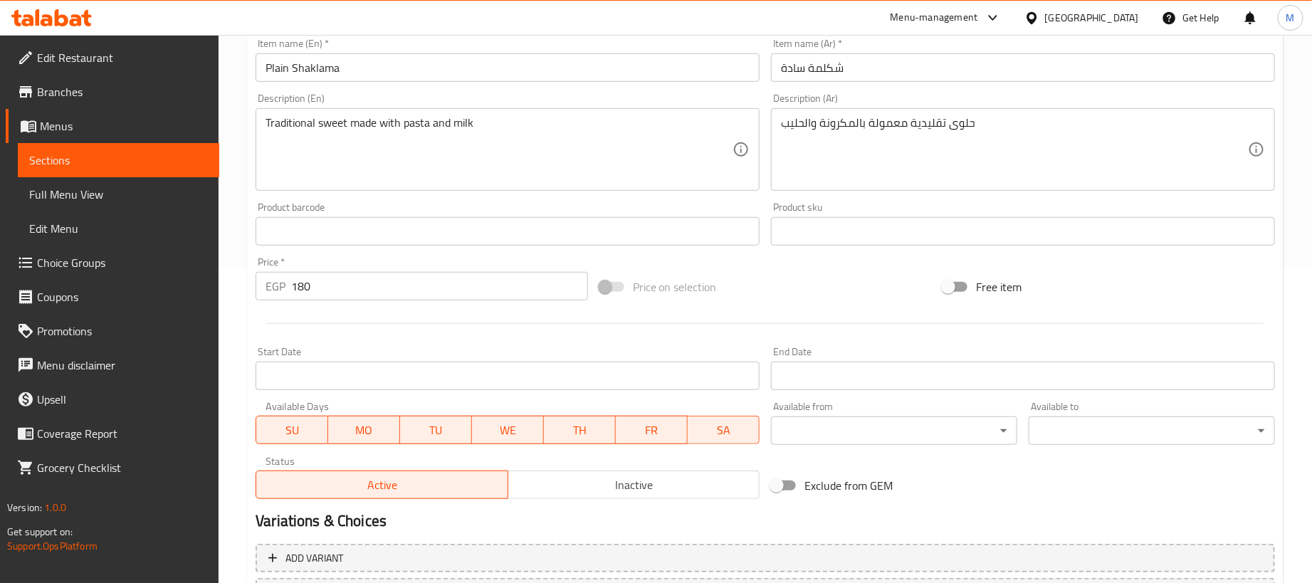
scroll to position [442, 0]
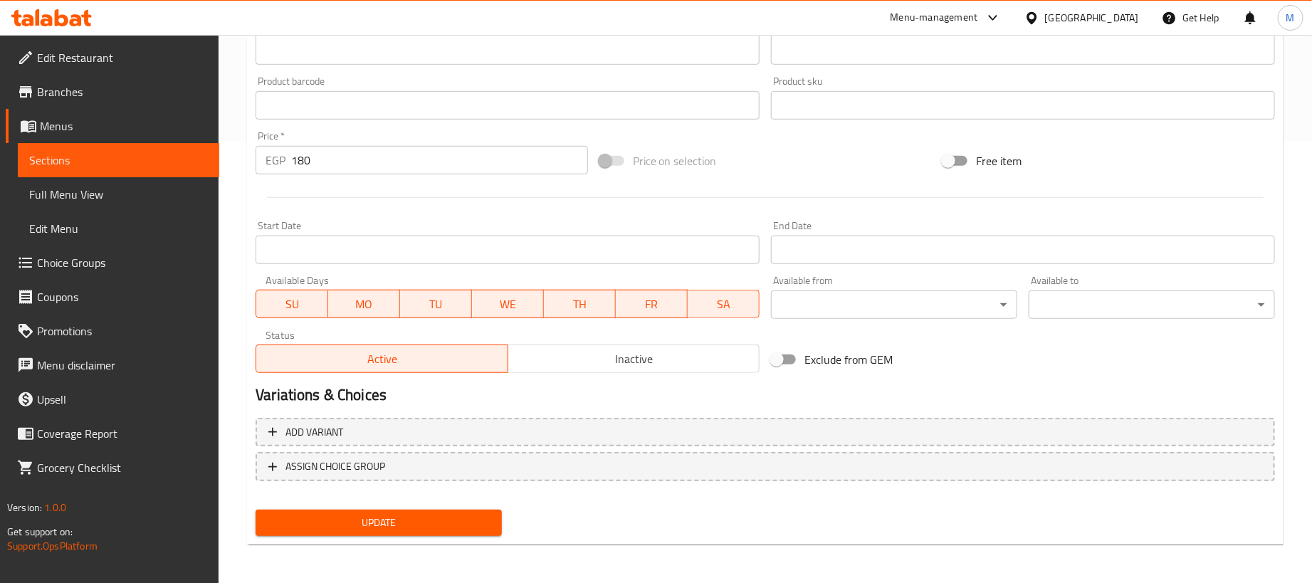
click at [460, 169] on input "180" at bounding box center [439, 160] width 297 height 28
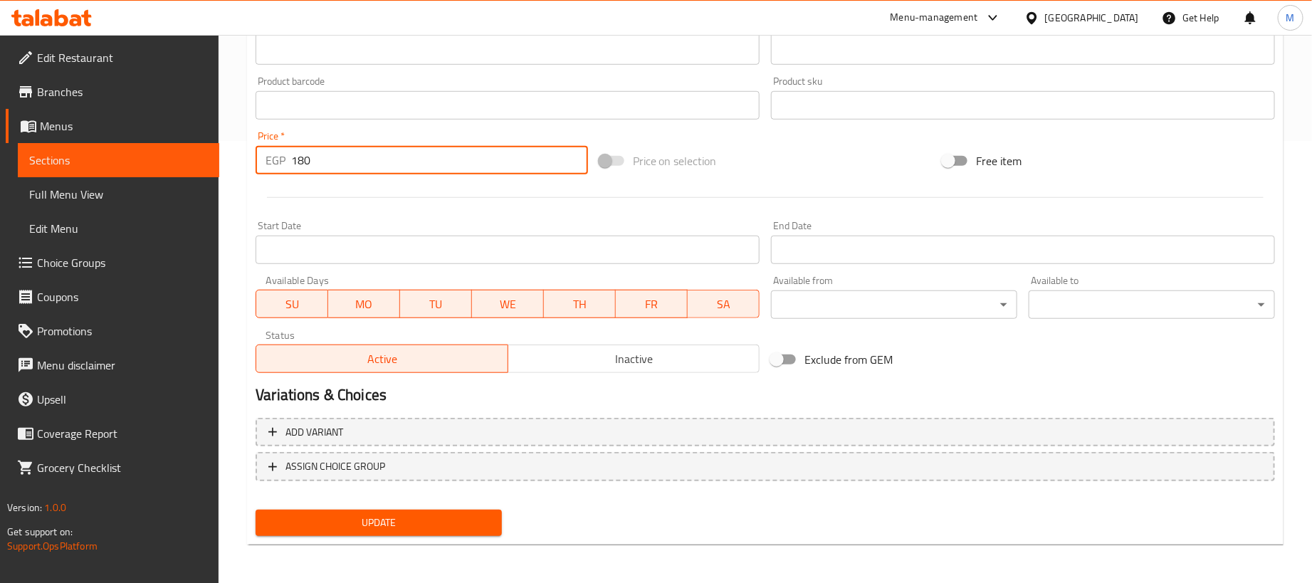
click at [460, 169] on input "180" at bounding box center [439, 160] width 297 height 28
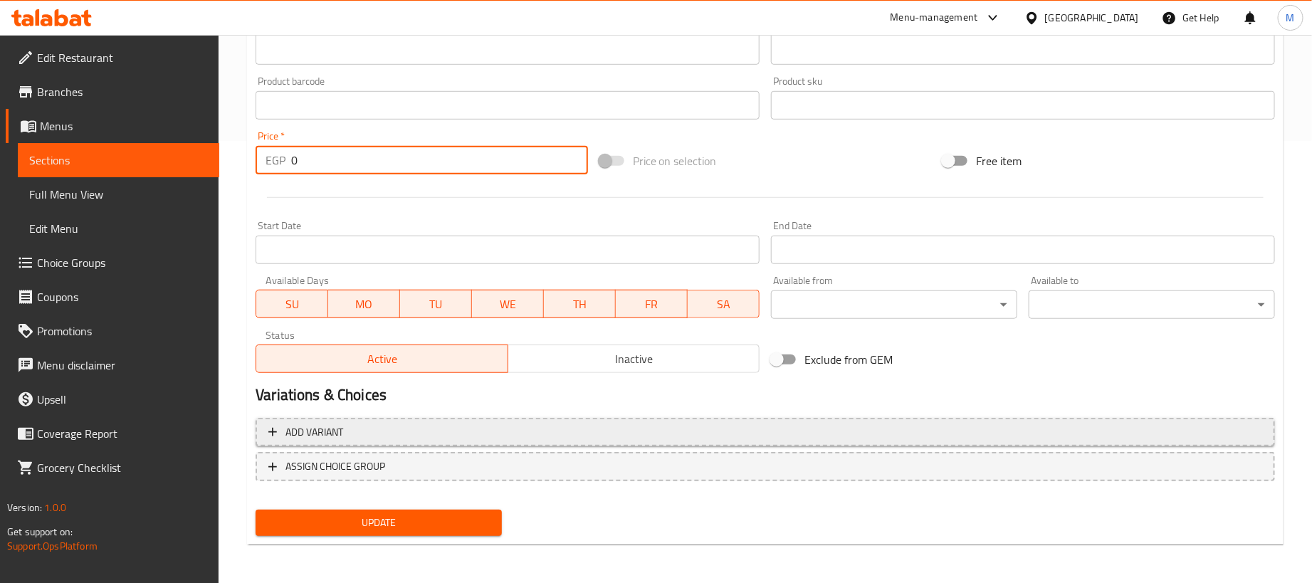
click at [1045, 424] on span "Add variant" at bounding box center [765, 433] width 994 height 18
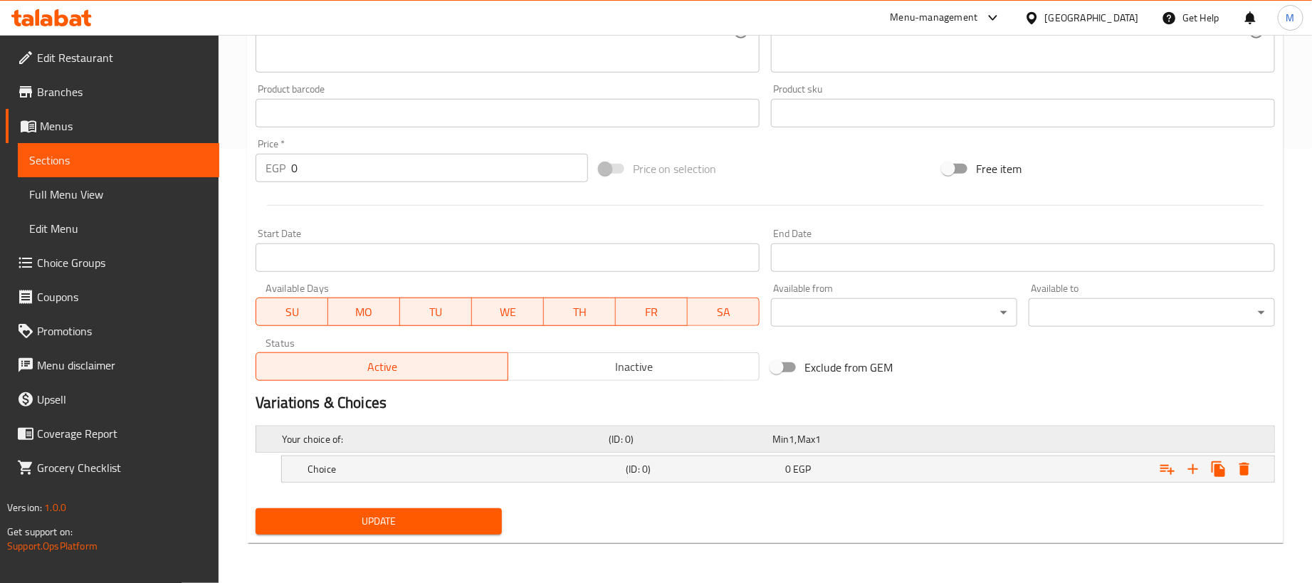
scroll to position [436, 0]
click at [1186, 466] on icon "Expand" at bounding box center [1192, 469] width 17 height 17
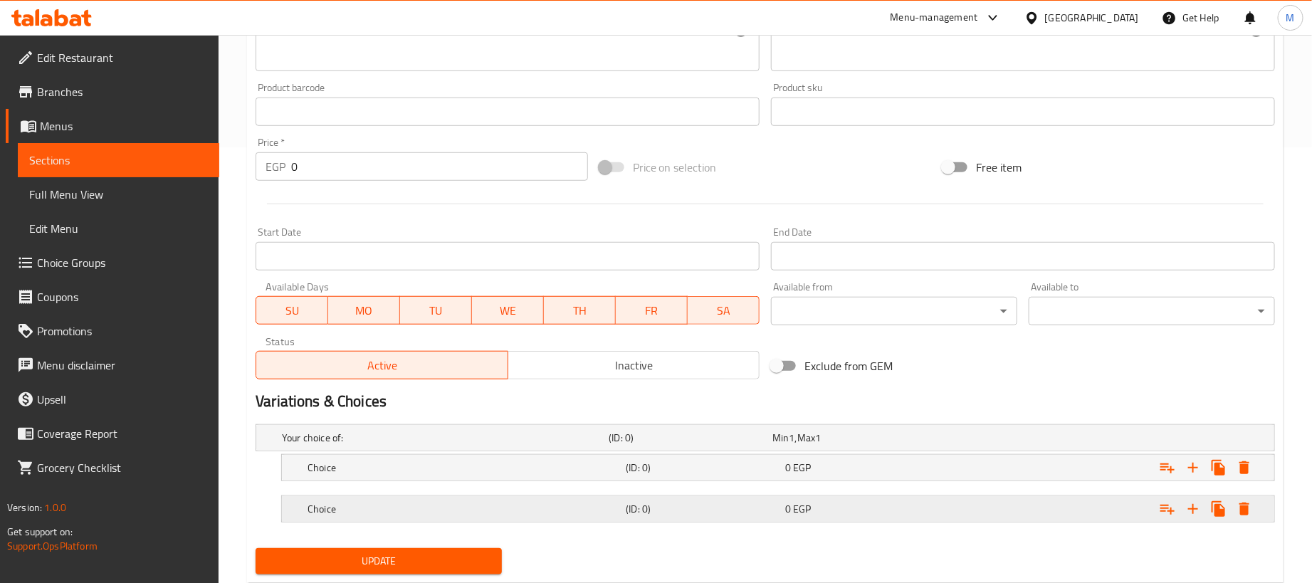
click at [1057, 441] on div "Expand" at bounding box center [1096, 438] width 327 height 6
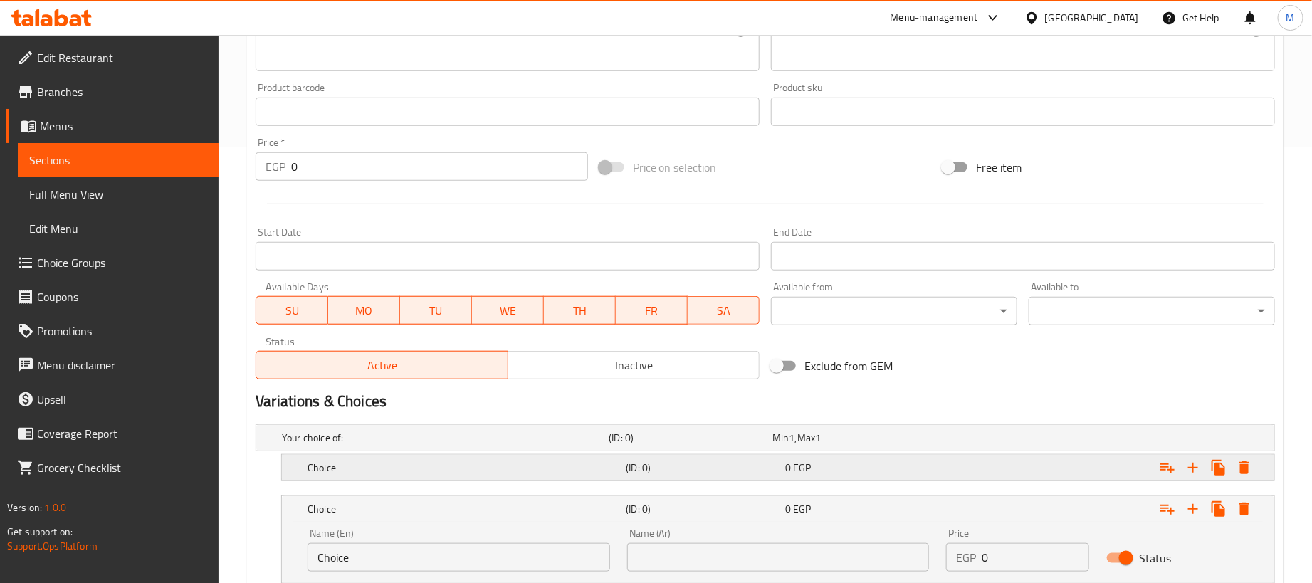
click at [1048, 441] on div "Expand" at bounding box center [1096, 438] width 327 height 6
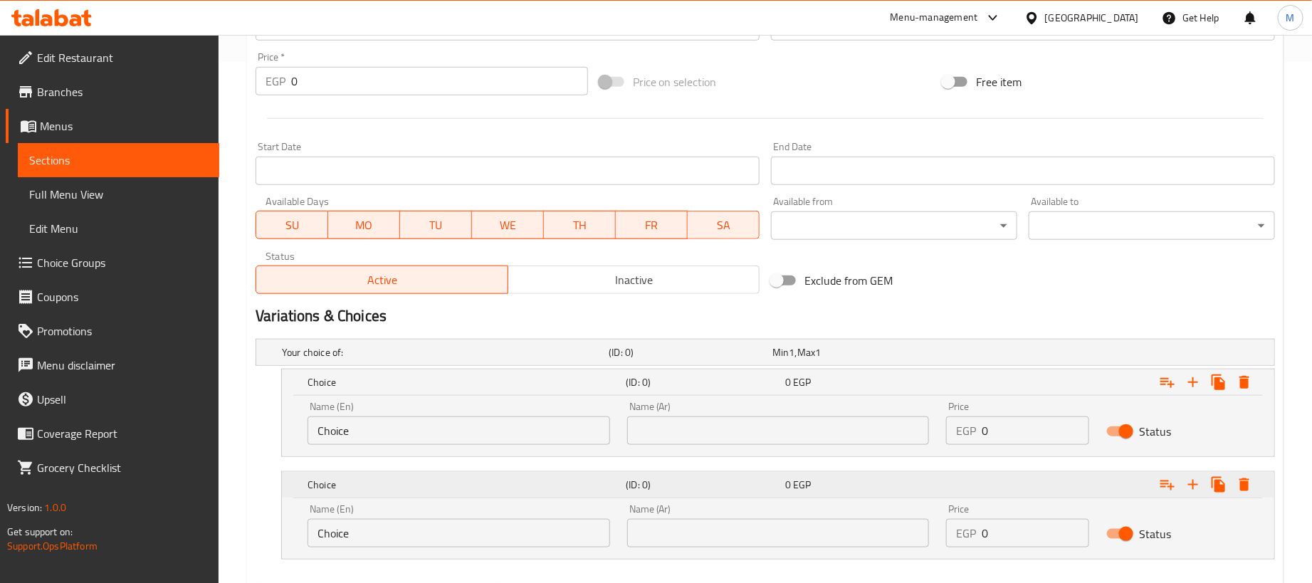
scroll to position [600, 0]
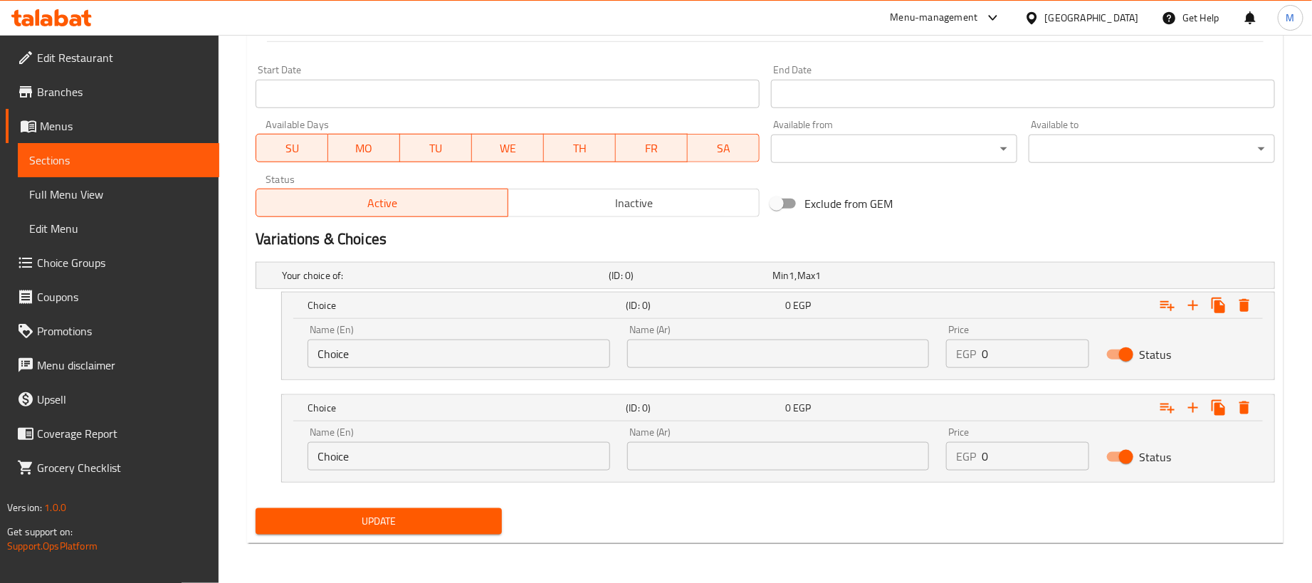
click at [1049, 340] on input "0" at bounding box center [1035, 354] width 107 height 28
paste input "18"
click at [1048, 446] on input "0" at bounding box center [1035, 456] width 107 height 28
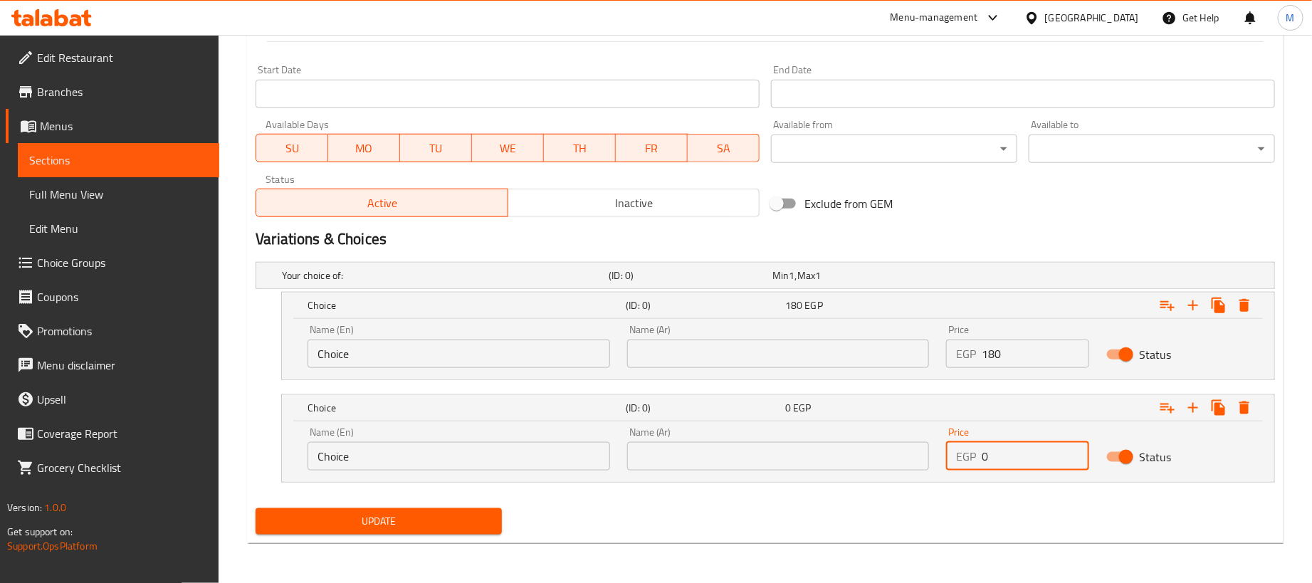
click at [1048, 446] on input "0" at bounding box center [1035, 456] width 107 height 28
click at [1053, 446] on input "0" at bounding box center [1035, 456] width 107 height 28
paste input "45"
click at [1044, 457] on input "045" at bounding box center [1035, 456] width 107 height 28
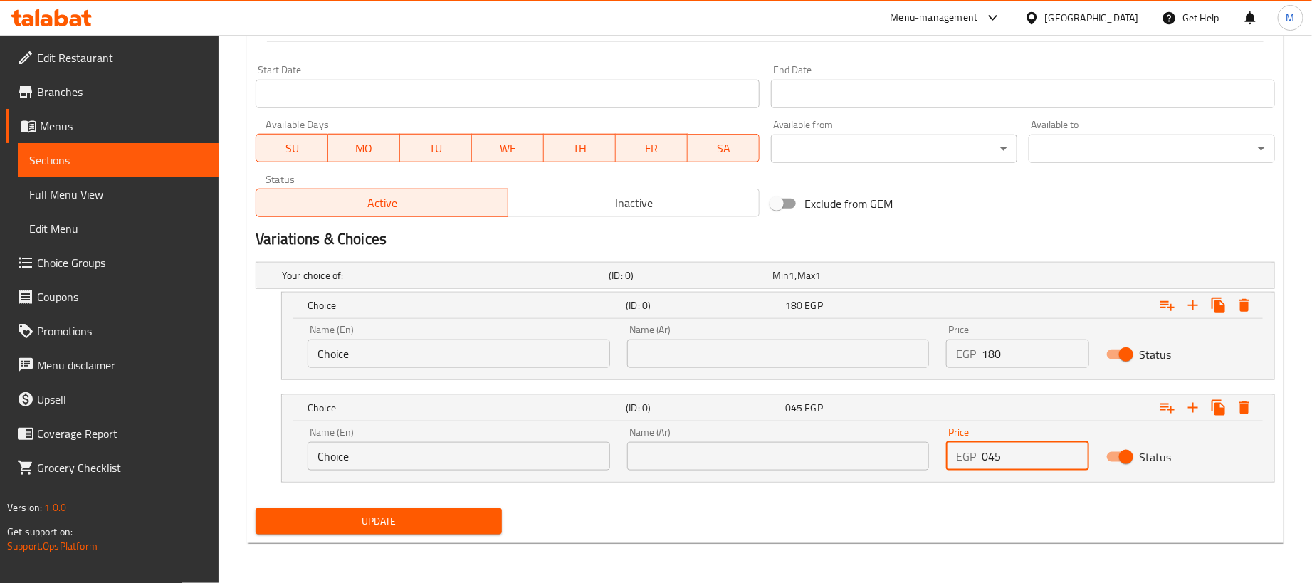
click at [1044, 457] on input "045" at bounding box center [1035, 456] width 107 height 28
paste input "number"
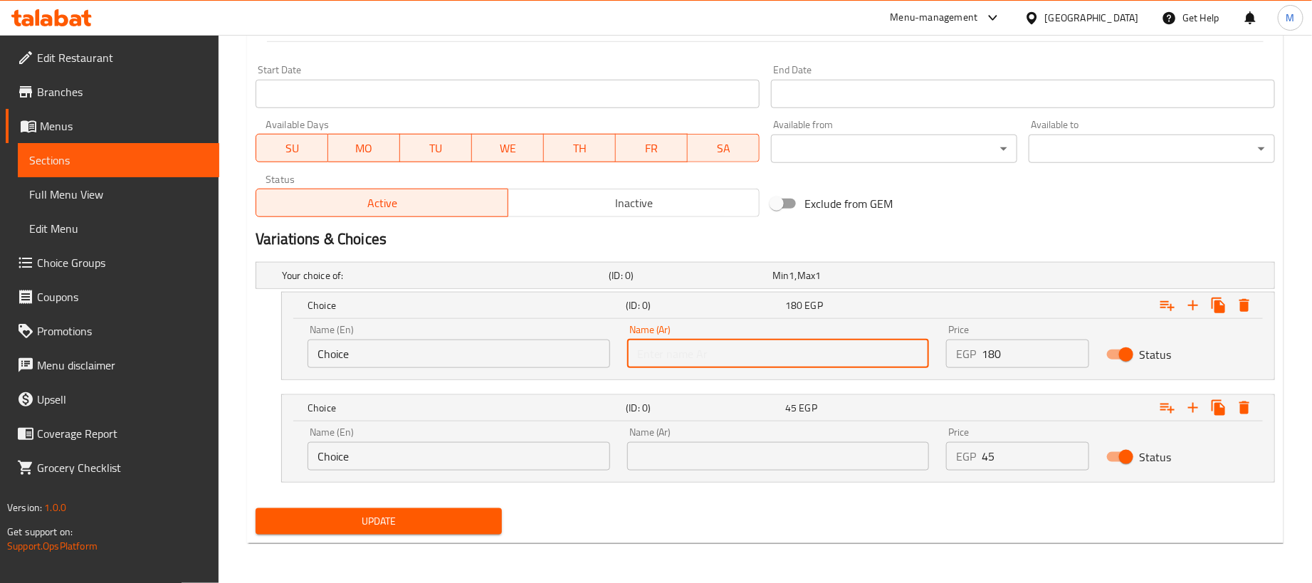
click at [794, 345] on input "text" at bounding box center [778, 354] width 303 height 28
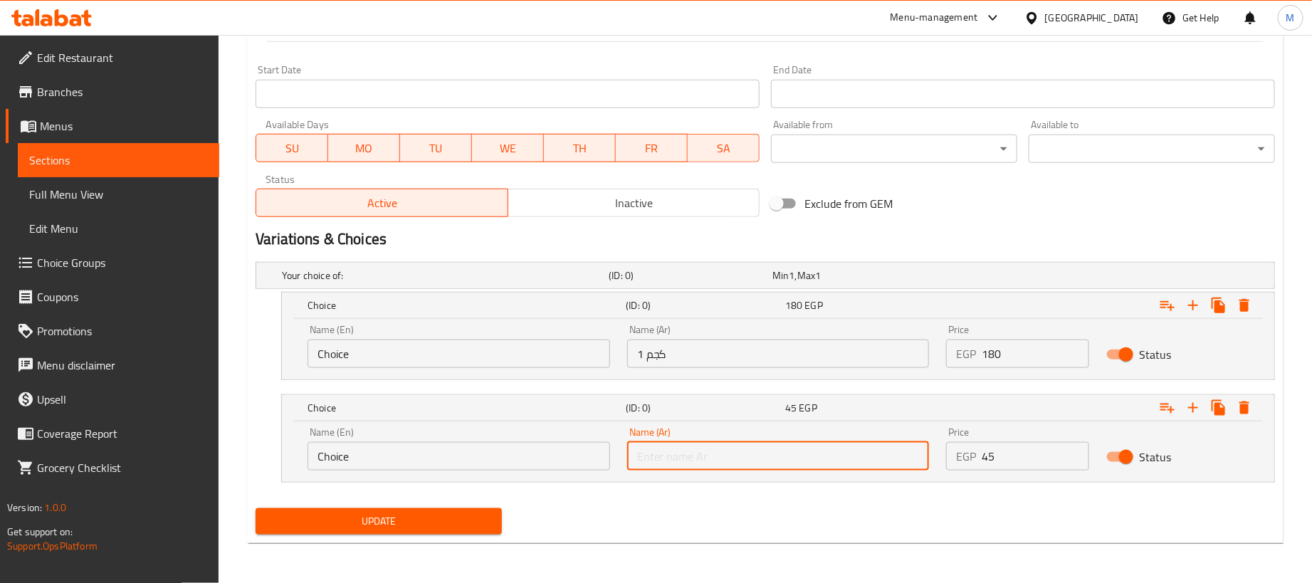
click at [716, 456] on input "text" at bounding box center [778, 456] width 303 height 28
click at [475, 363] on input "Choice" at bounding box center [458, 354] width 303 height 28
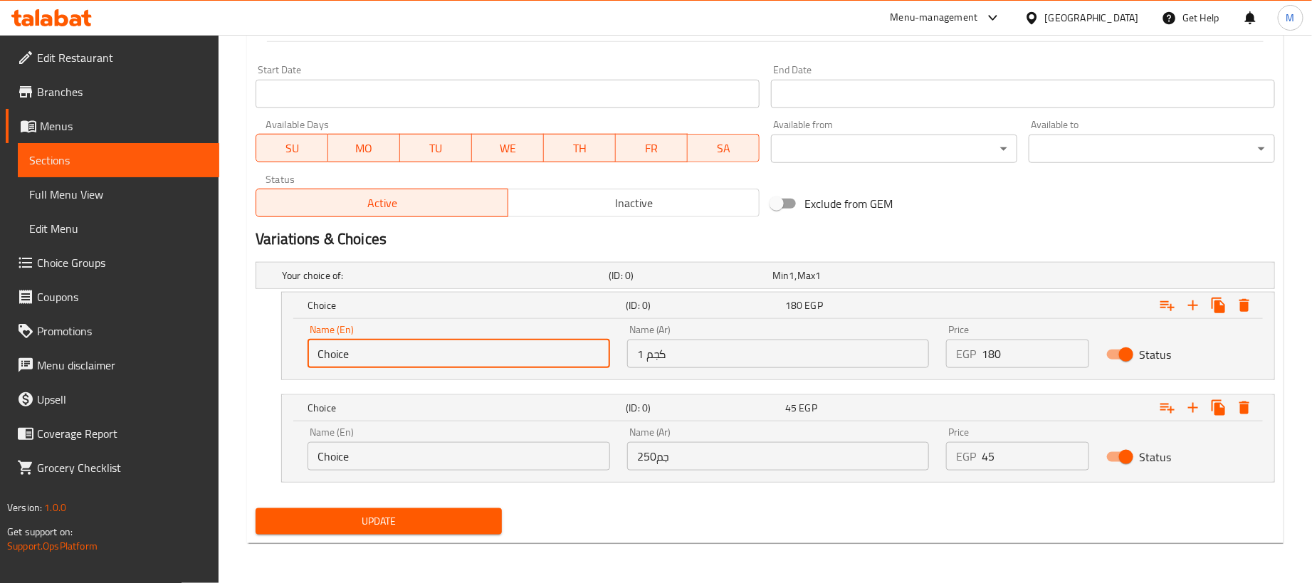
click at [475, 363] on input "Choice" at bounding box center [458, 354] width 303 height 28
click at [444, 451] on input "Choice" at bounding box center [458, 456] width 303 height 28
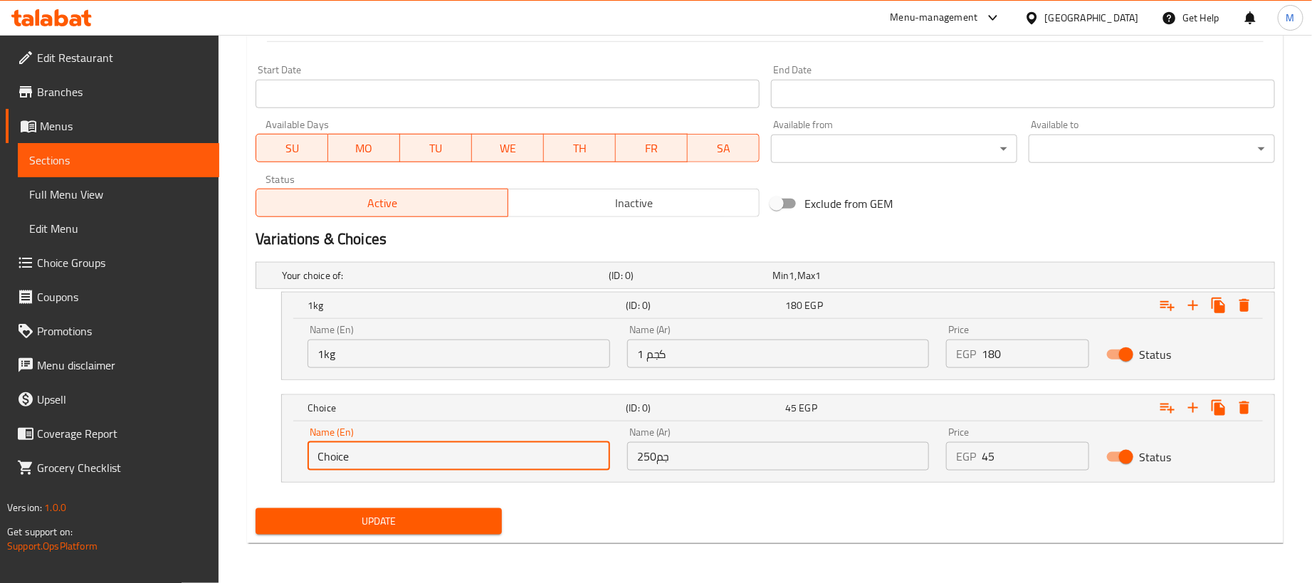
click at [444, 451] on input "Choice" at bounding box center [458, 456] width 303 height 28
click at [444, 451] on input "2" at bounding box center [458, 456] width 303 height 28
click at [641, 521] on div "Update" at bounding box center [765, 522] width 1031 height 38
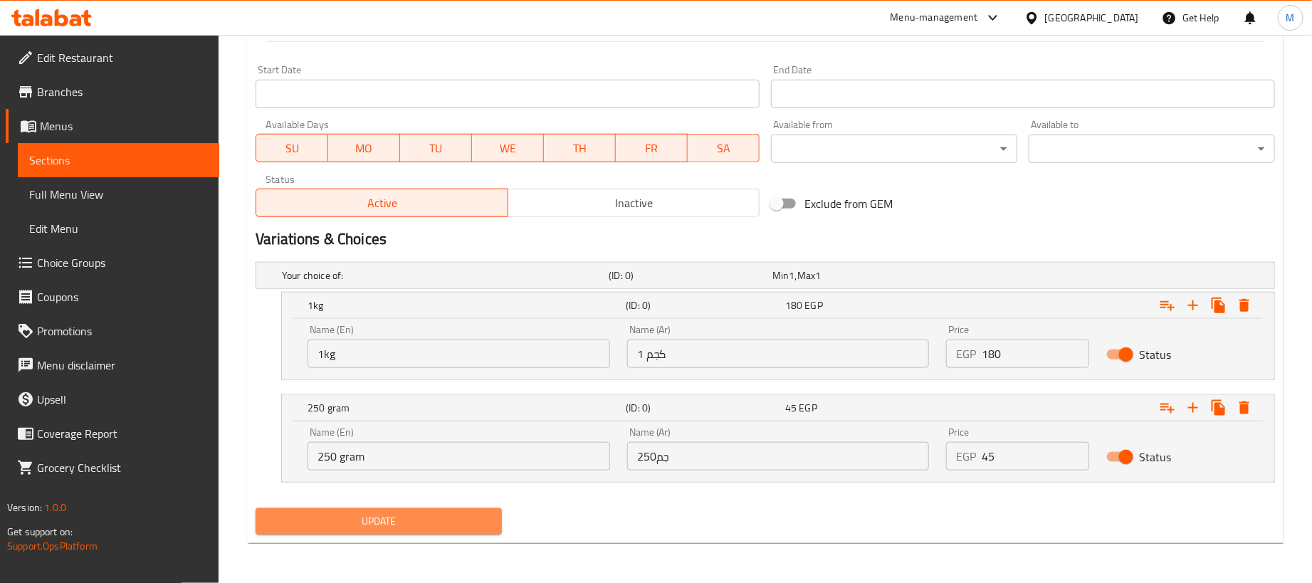
click at [436, 517] on span "Update" at bounding box center [378, 521] width 223 height 18
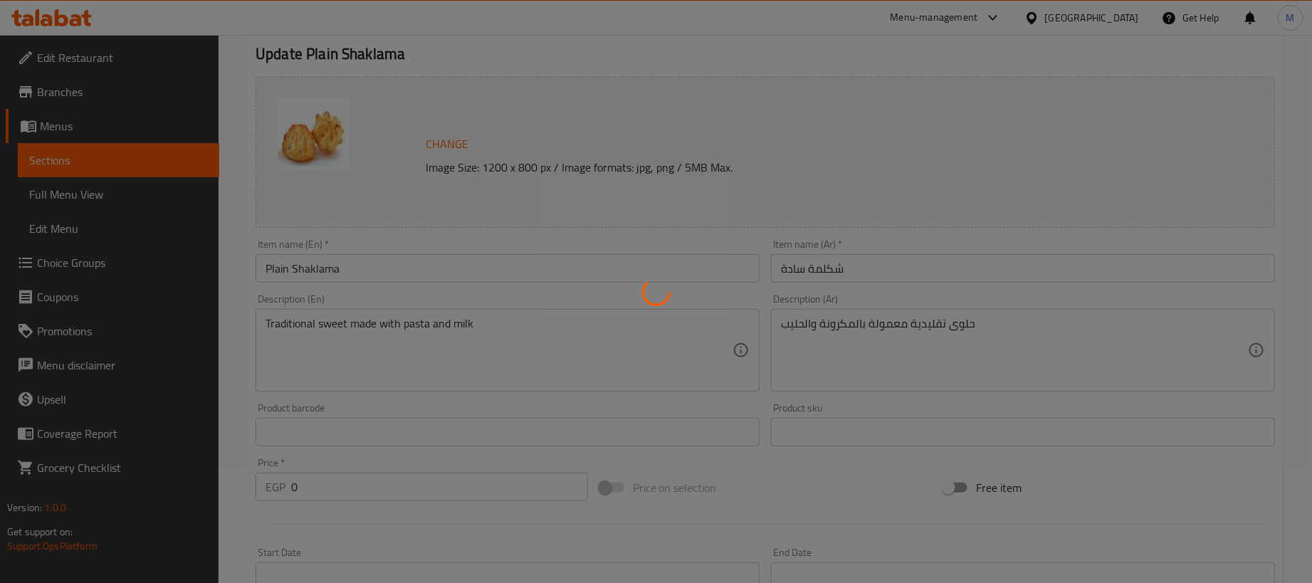
scroll to position [0, 0]
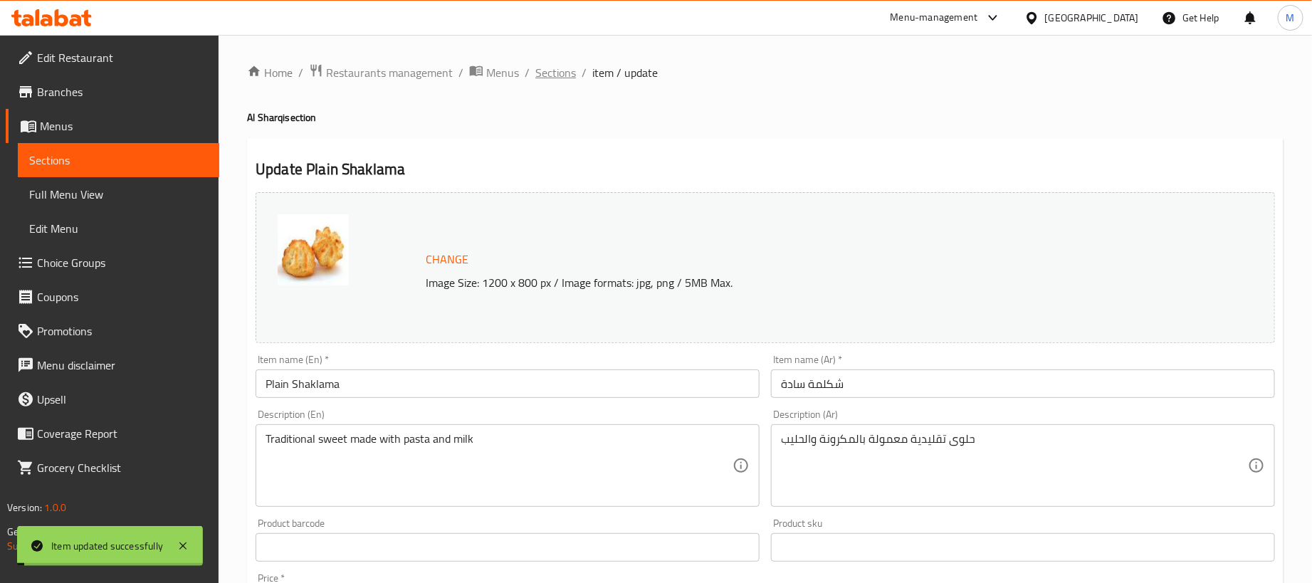
click at [562, 78] on span "Sections" at bounding box center [555, 72] width 41 height 17
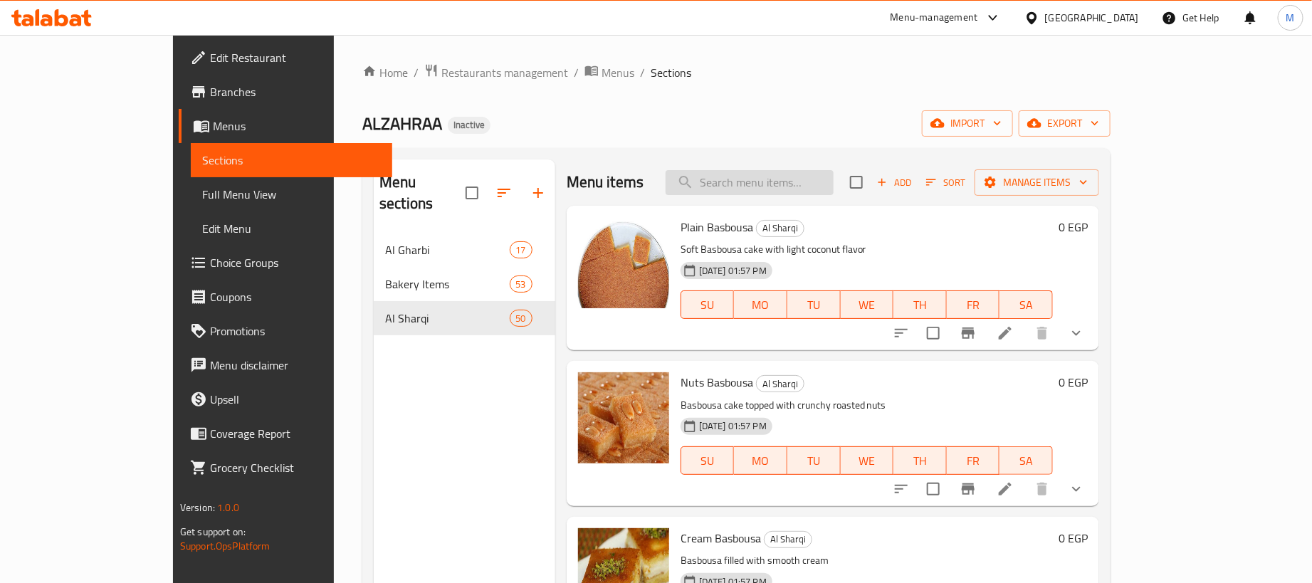
drag, startPoint x: 814, startPoint y: 189, endPoint x: 825, endPoint y: 189, distance: 11.4
click at [824, 189] on input "search" at bounding box center [750, 182] width 168 height 25
paste input "مدلعة كراميل"
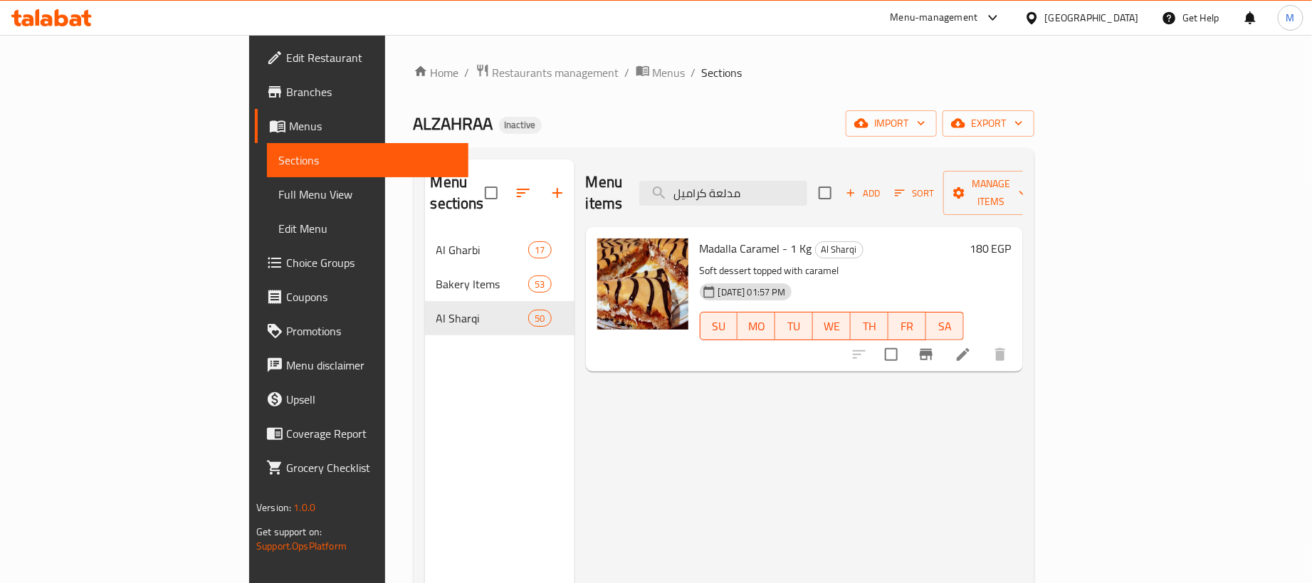
click at [983, 342] on li at bounding box center [963, 355] width 40 height 26
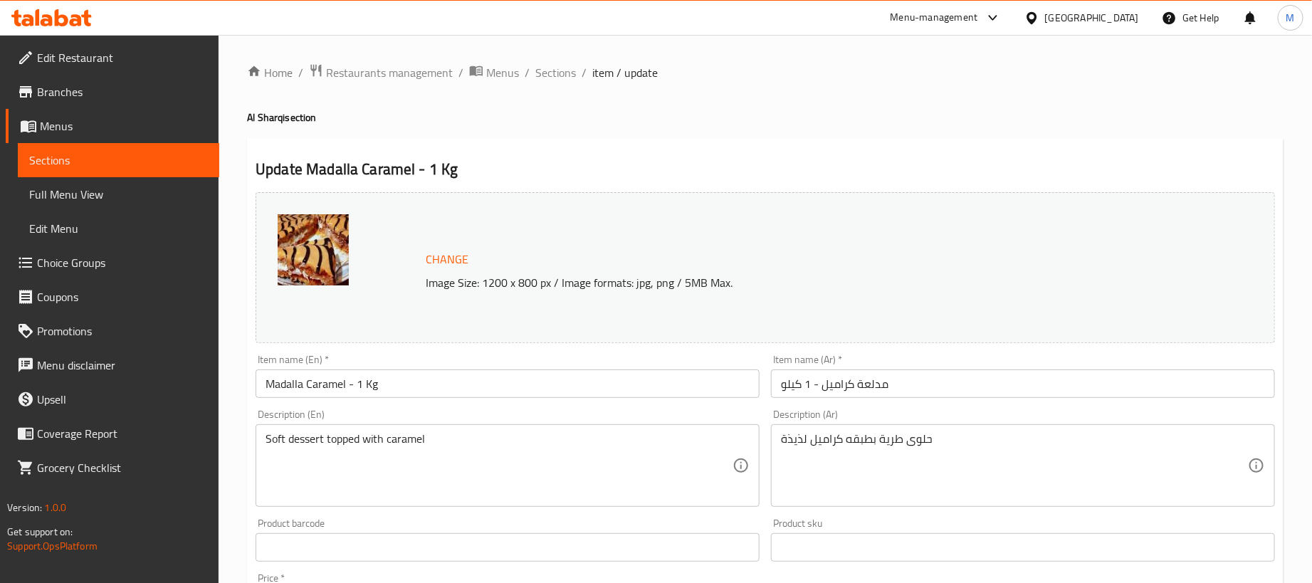
click at [526, 368] on div "Item name (En)   * [PERSON_NAME] - 1 Kg Item name (En) *" at bounding box center [508, 375] width 504 height 43
click at [500, 384] on input "Madalla Caramel - 1 Kg" at bounding box center [508, 383] width 504 height 28
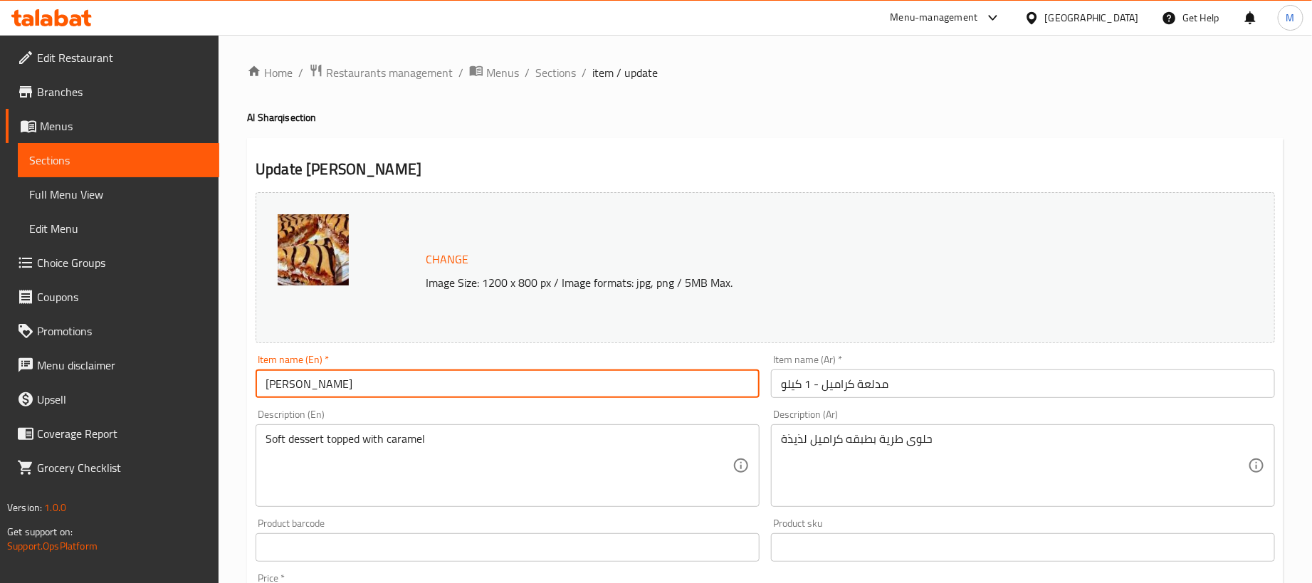
click at [940, 389] on input "مدلعة كراميل - 1 كيلو" at bounding box center [1023, 383] width 504 height 28
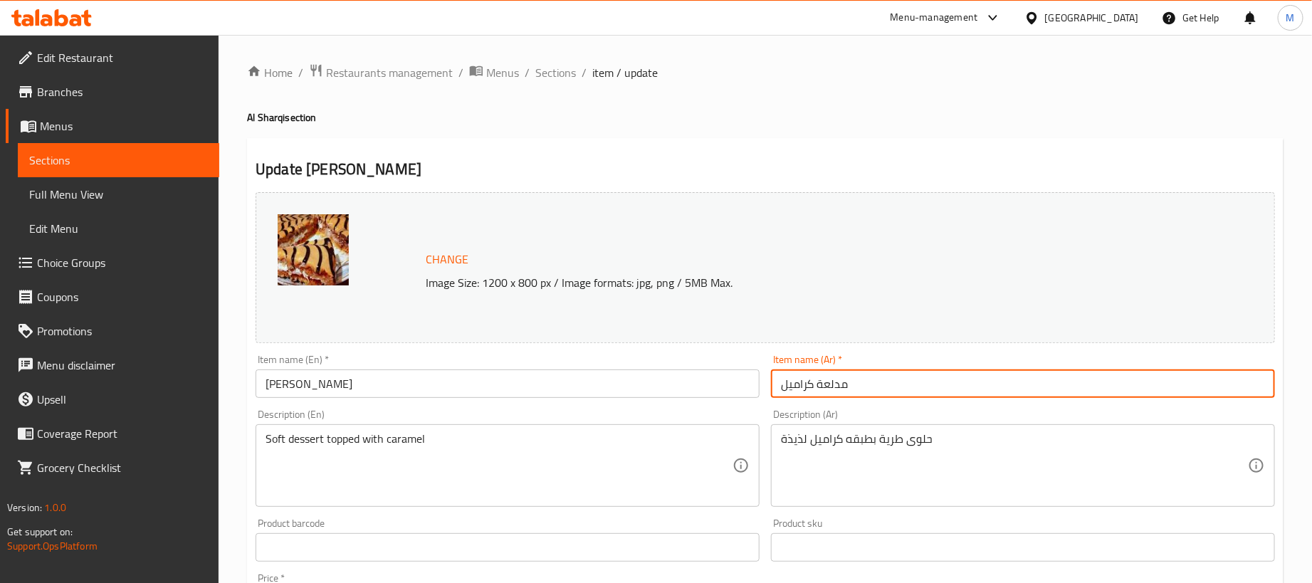
drag, startPoint x: 733, startPoint y: 125, endPoint x: 741, endPoint y: 127, distance: 8.1
click at [741, 126] on div "Home / Restaurants management / Menus / Sections / item / update Al Sharqi sect…" at bounding box center [765, 530] width 1036 height 935
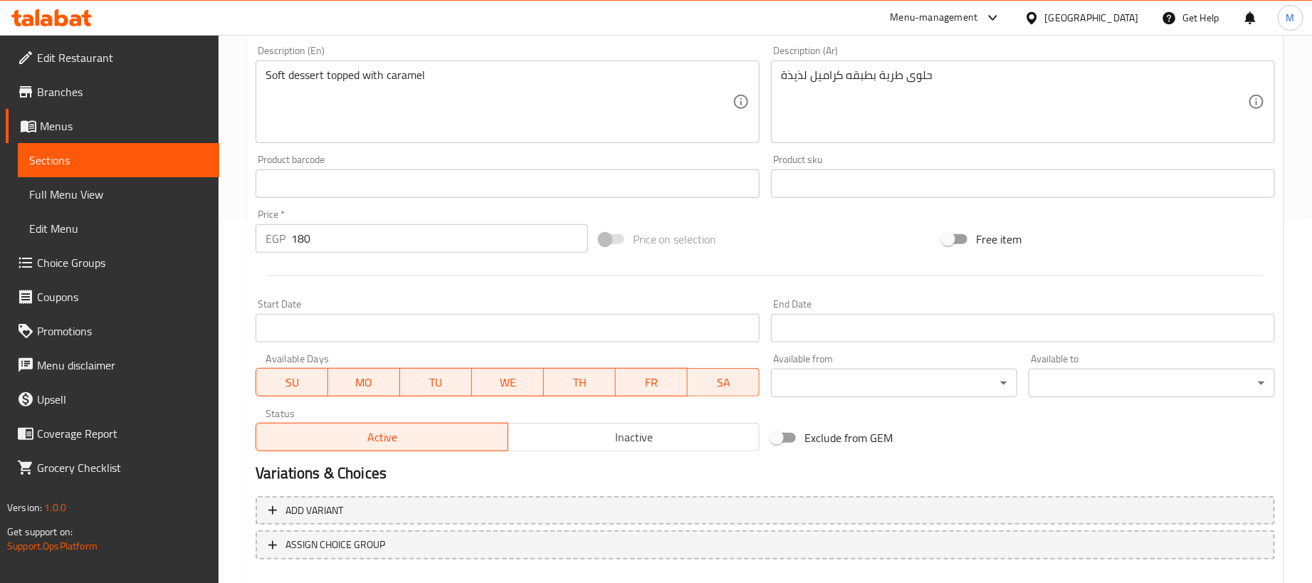
scroll to position [442, 0]
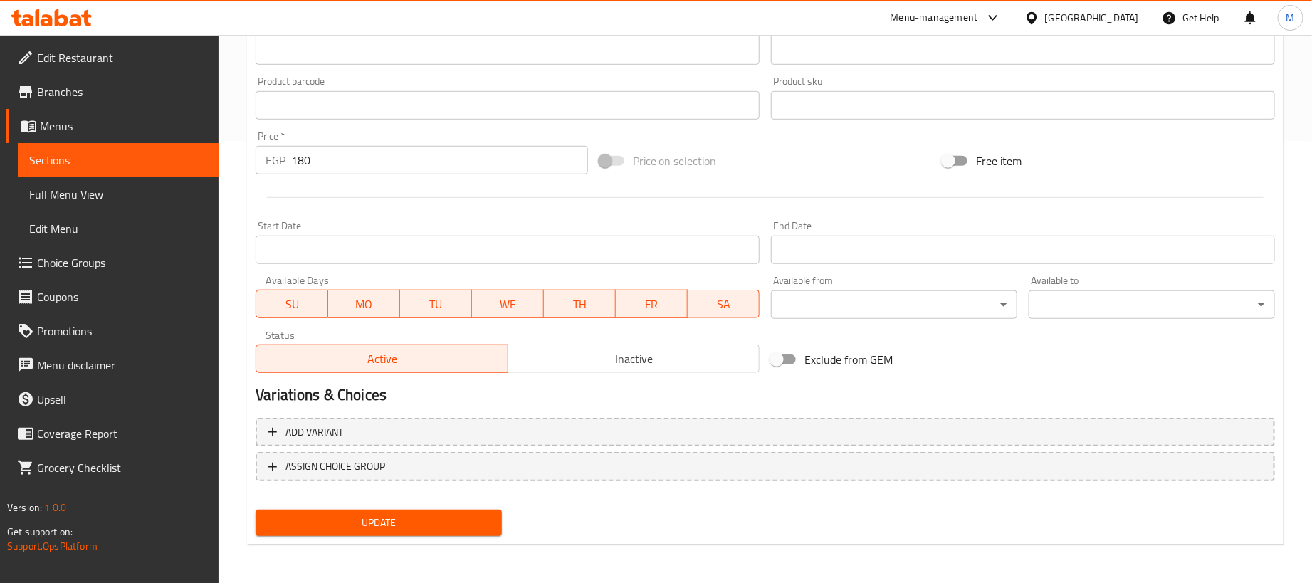
click at [487, 143] on div "Price   * EGP 180 Price *" at bounding box center [422, 152] width 332 height 43
click at [491, 161] on input "180" at bounding box center [439, 160] width 297 height 28
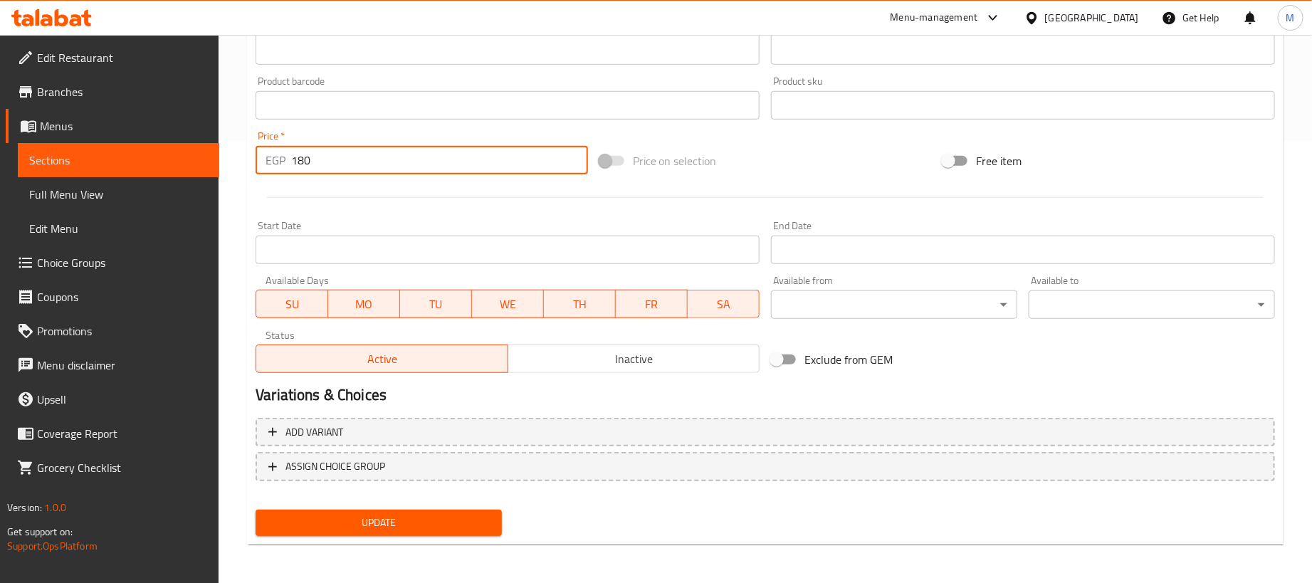
click at [491, 161] on input "180" at bounding box center [439, 160] width 297 height 28
click at [492, 162] on input "180" at bounding box center [439, 160] width 297 height 28
click at [803, 196] on div at bounding box center [765, 197] width 1031 height 35
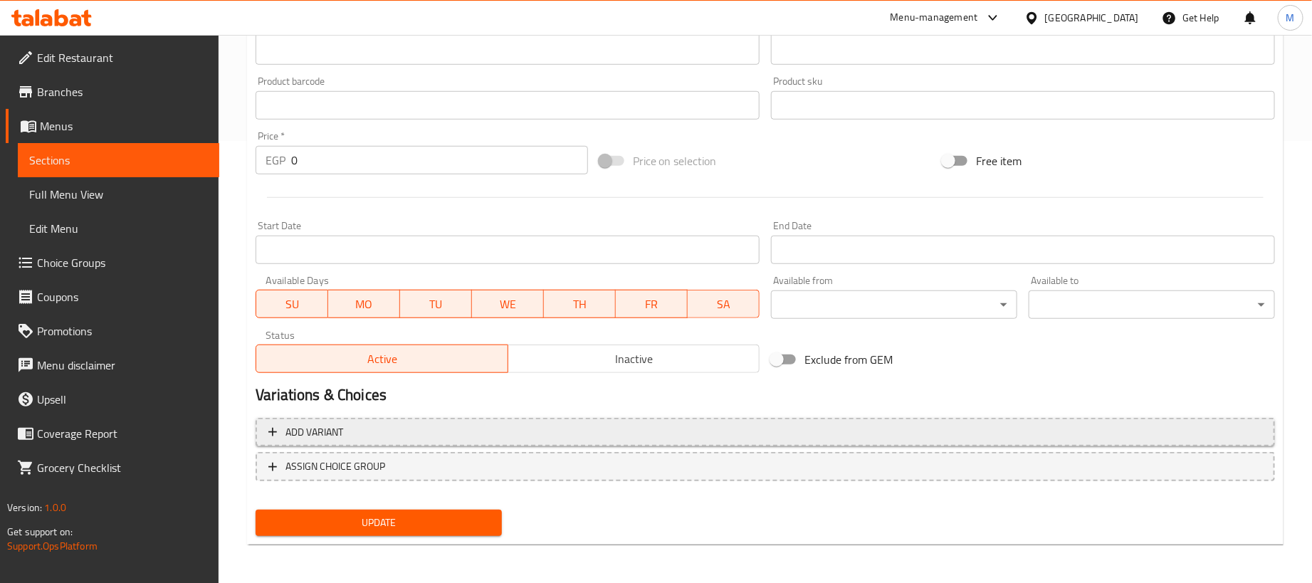
click at [898, 428] on span "Add variant" at bounding box center [765, 433] width 994 height 18
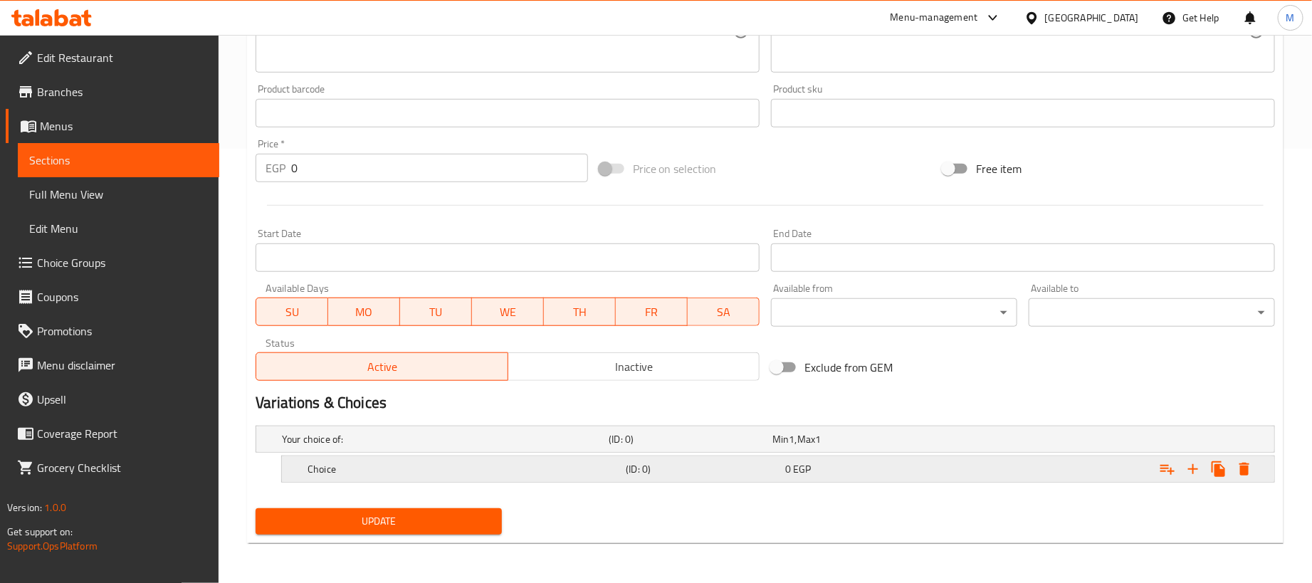
scroll to position [436, 0]
click at [1190, 466] on icon "Expand" at bounding box center [1192, 469] width 17 height 17
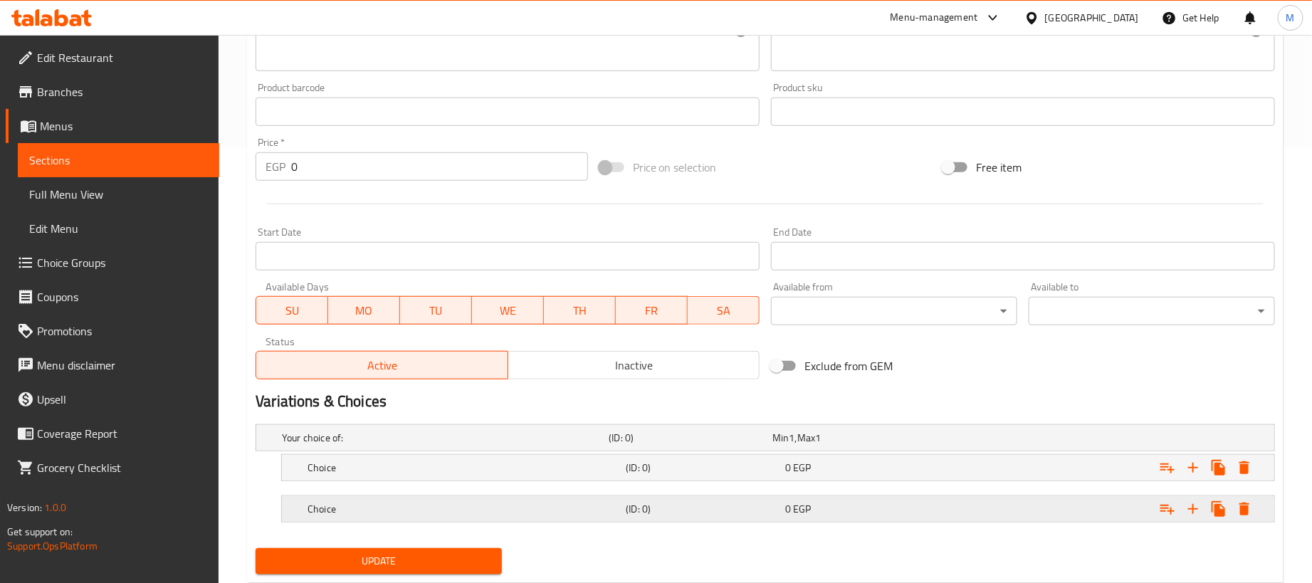
click at [927, 448] on div "0 EGP" at bounding box center [851, 438] width 164 height 20
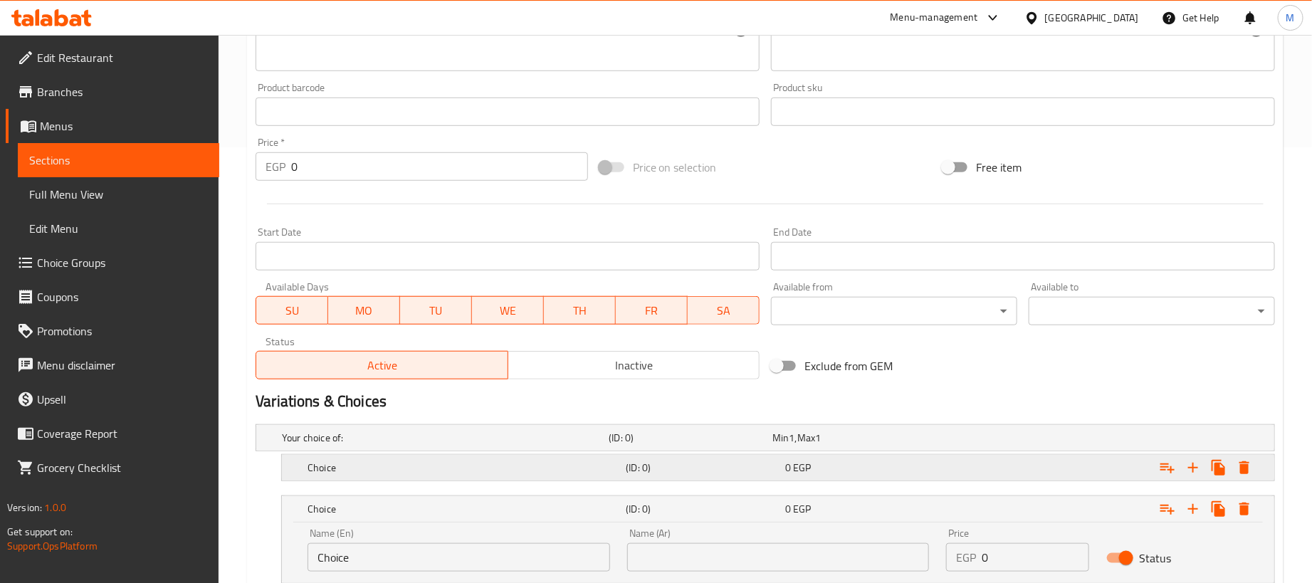
click at [919, 445] on div "0 EGP" at bounding box center [851, 438] width 158 height 14
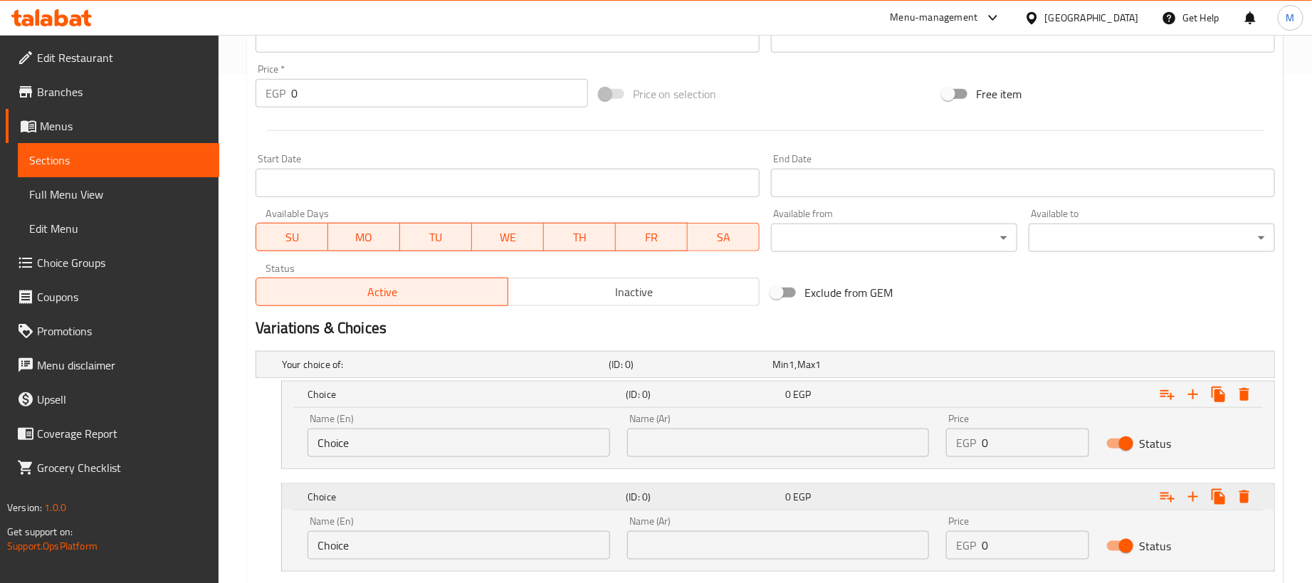
scroll to position [600, 0]
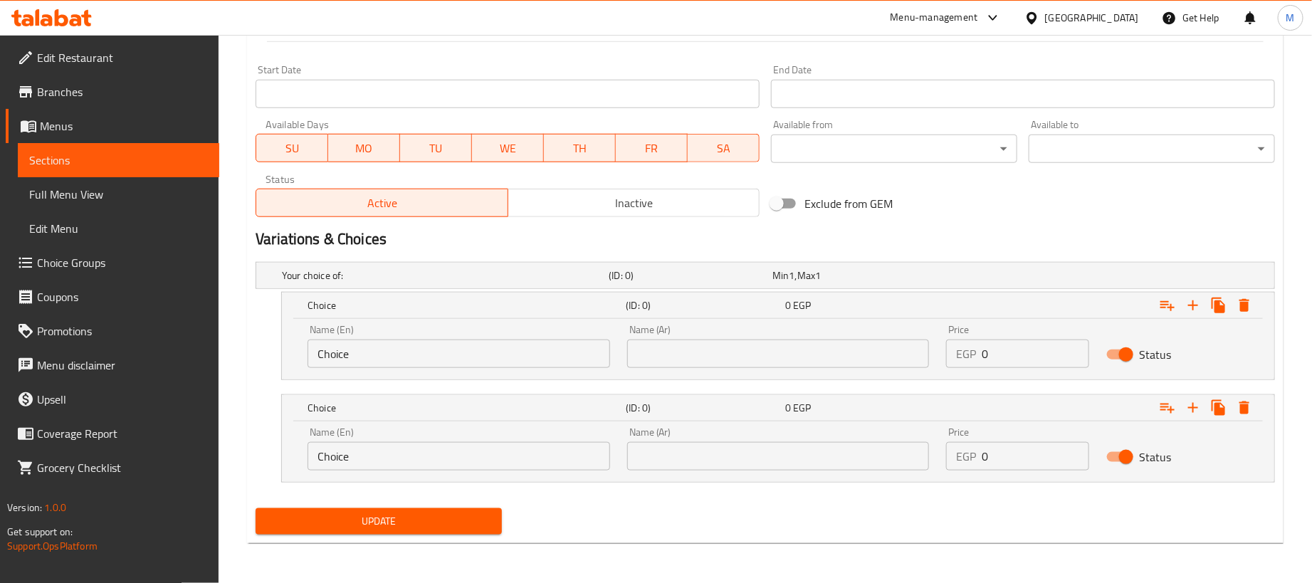
click at [1025, 349] on input "0" at bounding box center [1035, 354] width 107 height 28
click at [1027, 349] on input "0" at bounding box center [1035, 354] width 107 height 28
paste input "18"
click at [1021, 459] on input "0" at bounding box center [1035, 456] width 107 height 28
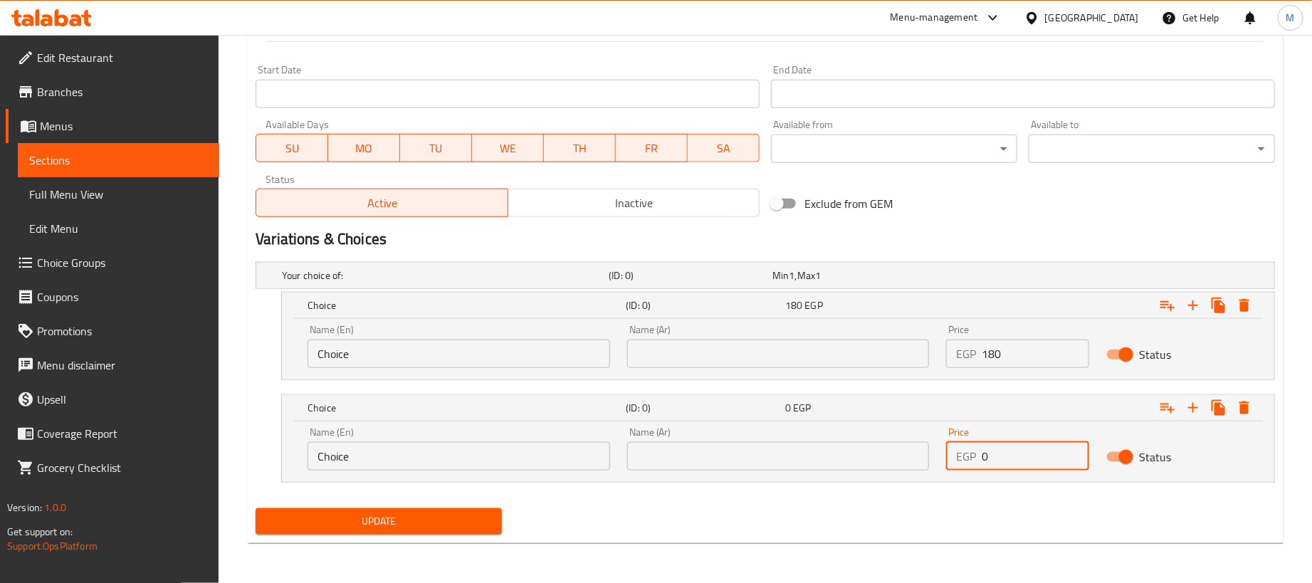
click at [1023, 459] on input "0" at bounding box center [1035, 456] width 107 height 28
paste input "45"
click at [843, 354] on input "text" at bounding box center [778, 354] width 303 height 28
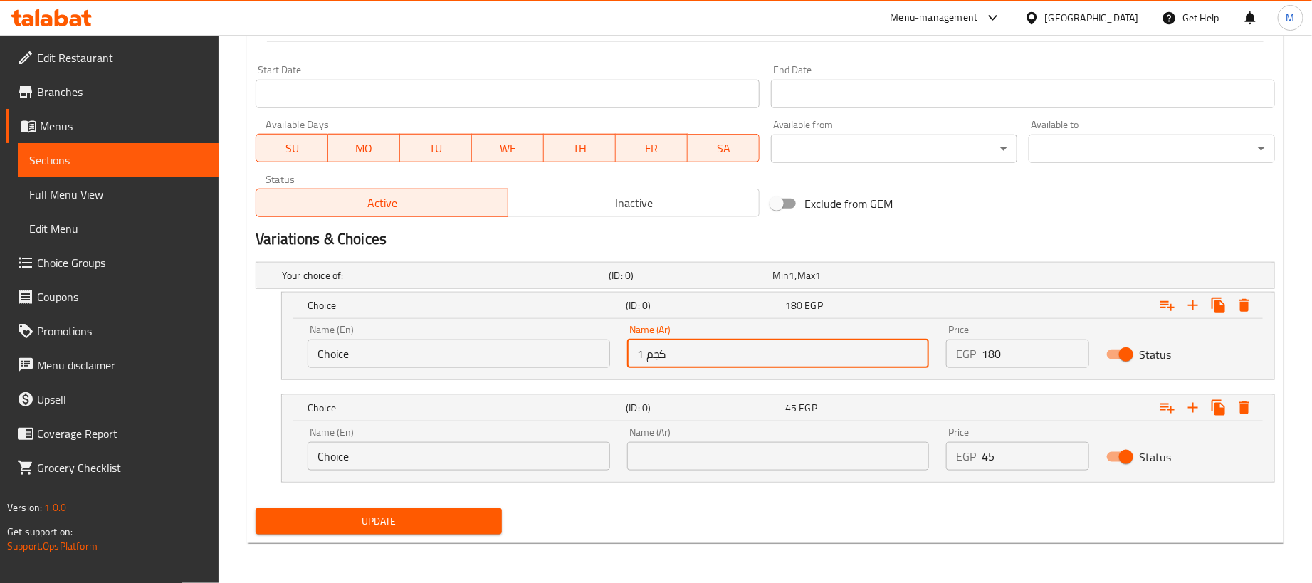
click at [725, 461] on input "text" at bounding box center [778, 456] width 303 height 28
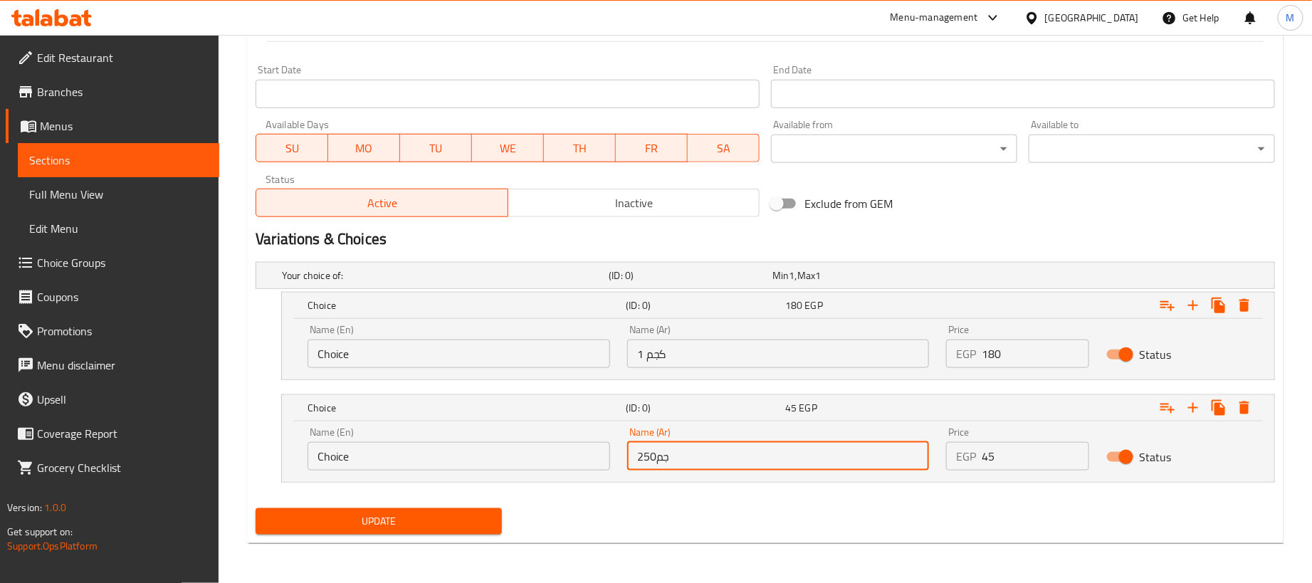
click at [509, 352] on input "Choice" at bounding box center [458, 354] width 303 height 28
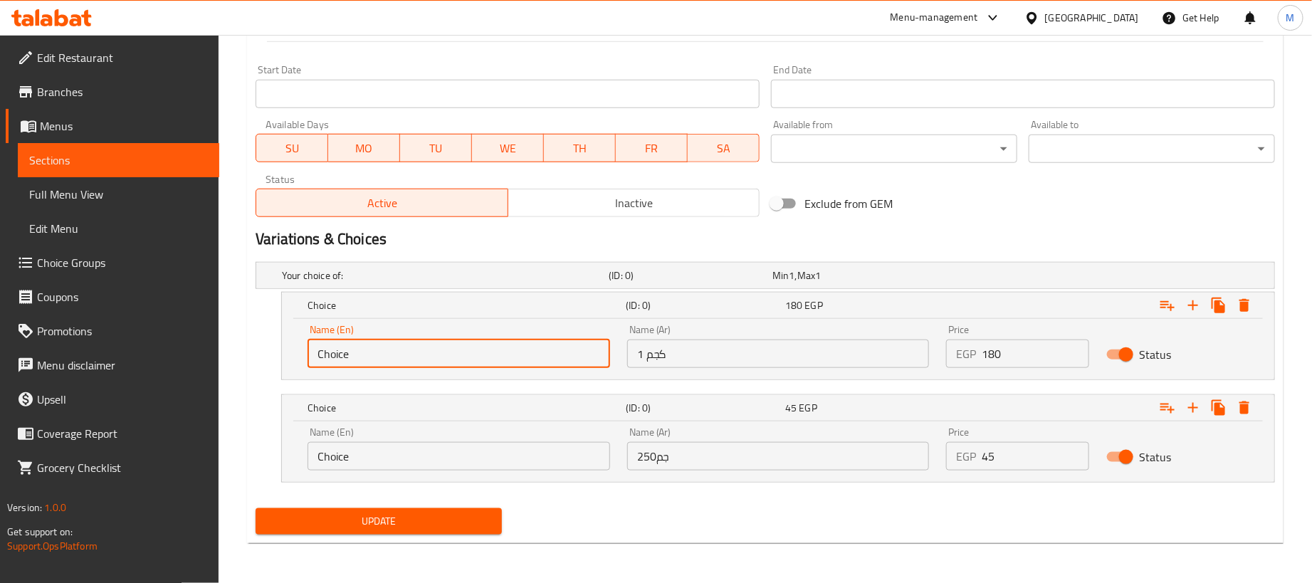
click at [509, 352] on input "Choice" at bounding box center [458, 354] width 303 height 28
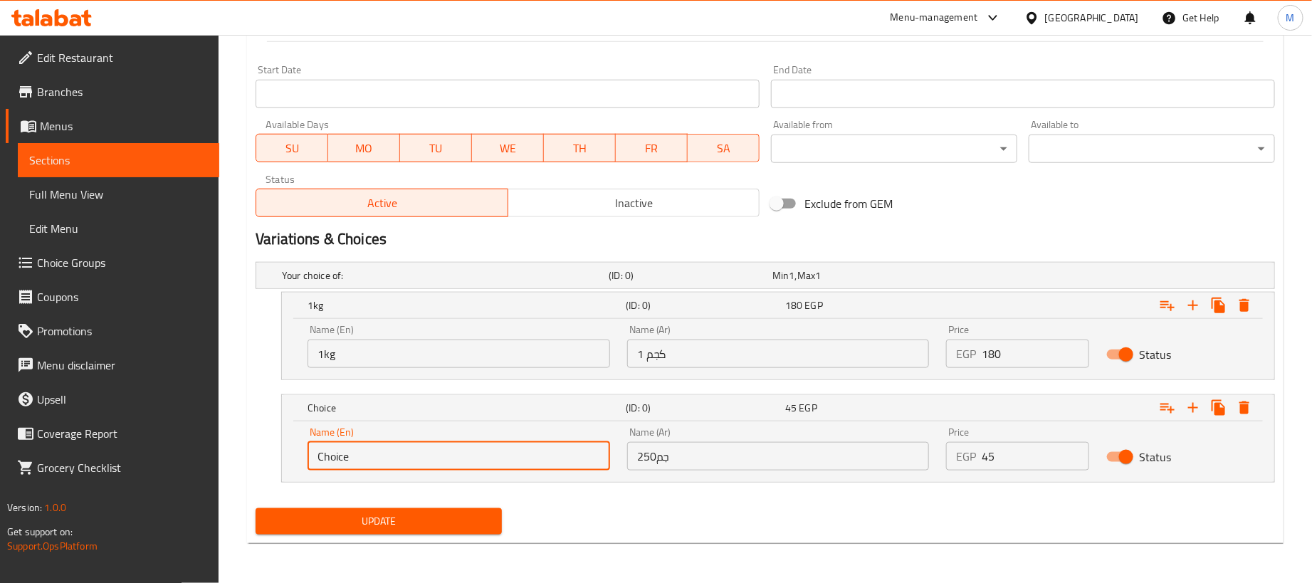
click at [415, 453] on input "Choice" at bounding box center [458, 456] width 303 height 28
click at [416, 453] on input "Choice" at bounding box center [458, 456] width 303 height 28
click at [564, 522] on div "Update" at bounding box center [765, 522] width 1031 height 38
click at [460, 527] on span "Update" at bounding box center [378, 521] width 223 height 18
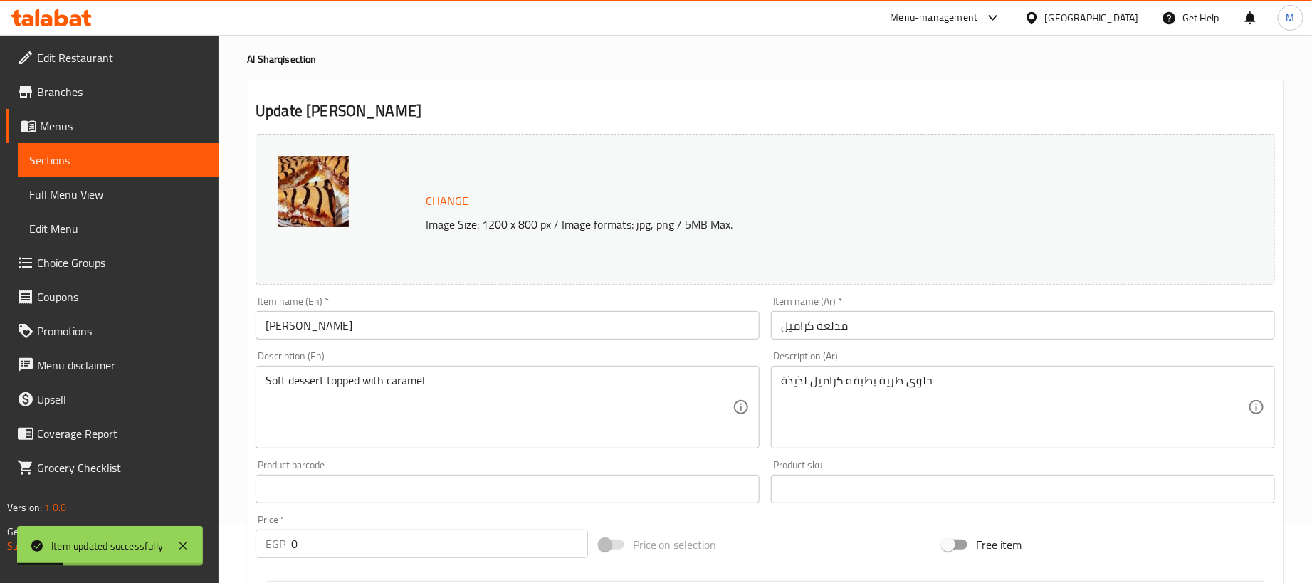
scroll to position [0, 0]
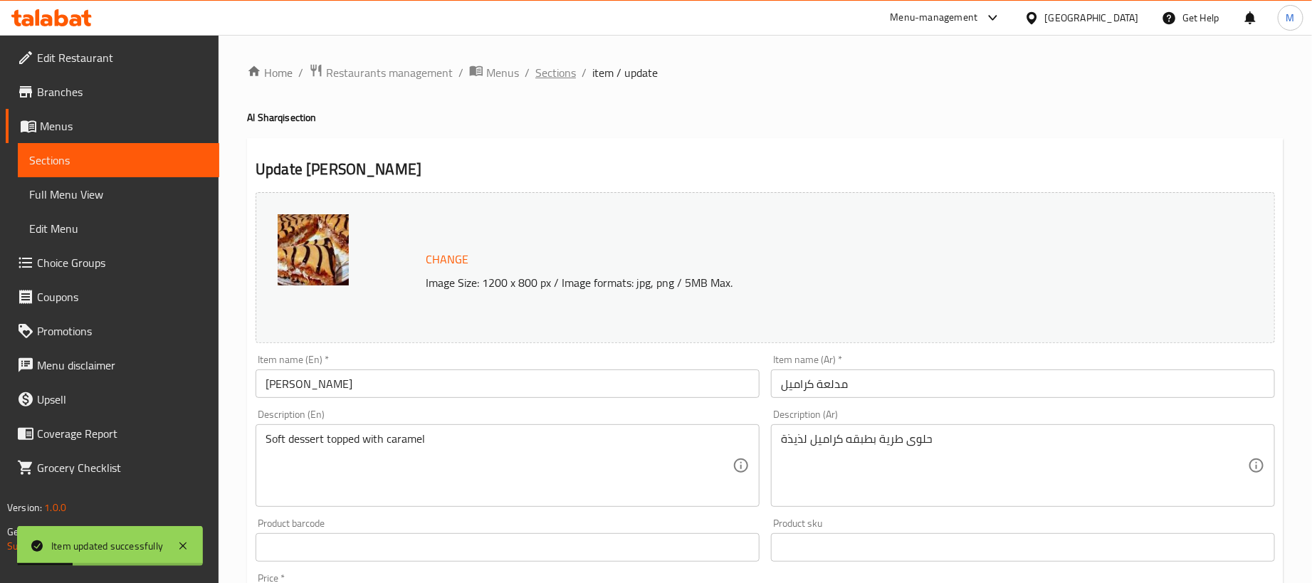
click at [540, 77] on span "Sections" at bounding box center [555, 72] width 41 height 17
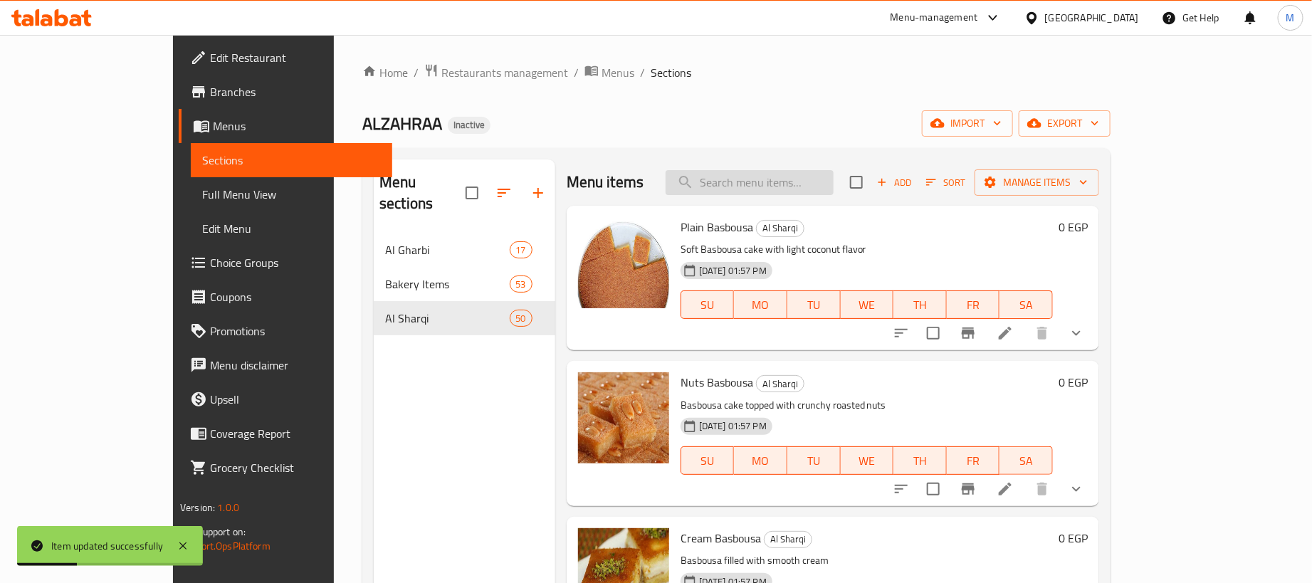
click at [831, 186] on input "search" at bounding box center [750, 182] width 168 height 25
paste input "عزيزية"
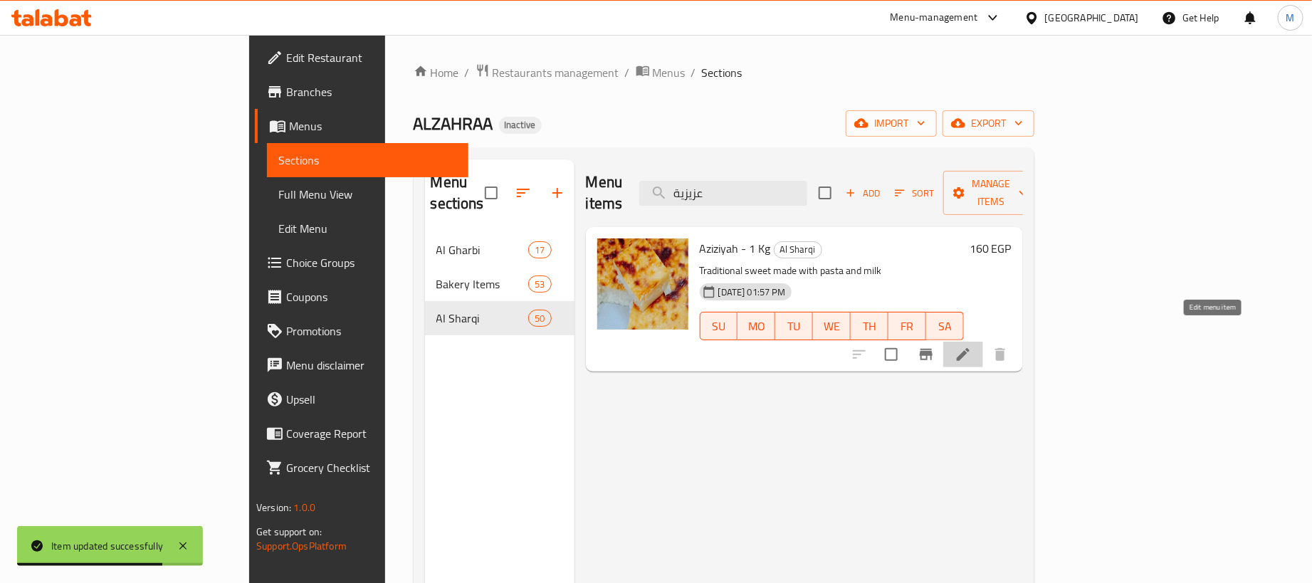
click at [969, 348] on icon at bounding box center [963, 354] width 13 height 13
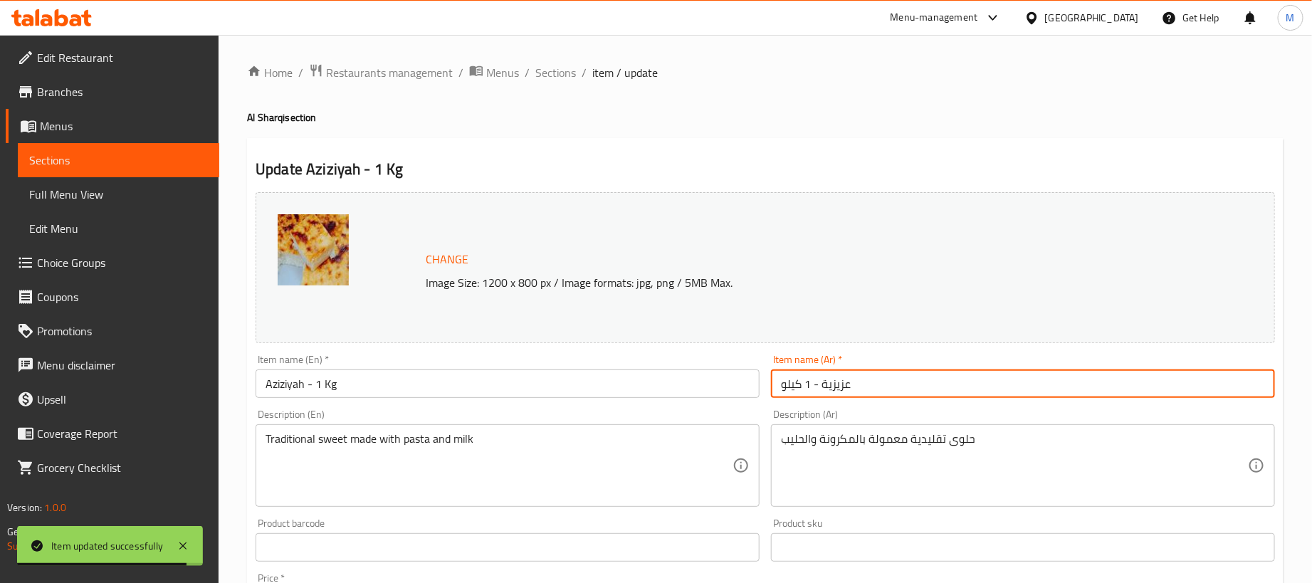
click at [898, 394] on input "عزيزية - 1 كيلو" at bounding box center [1023, 383] width 504 height 28
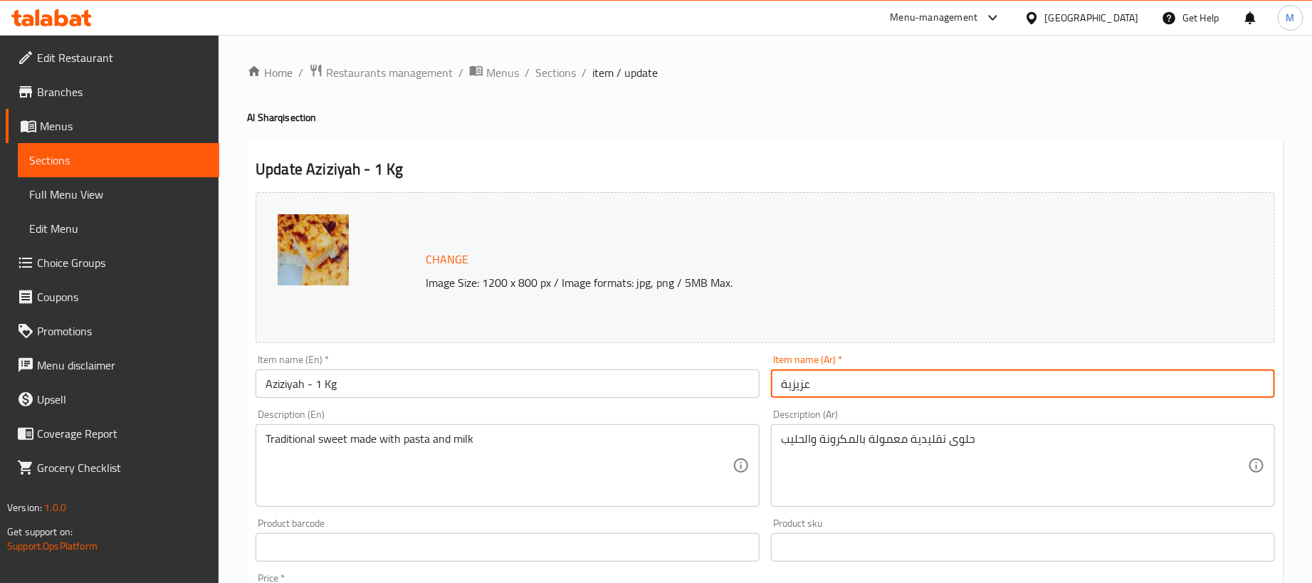
click at [542, 391] on input "Aziziyah - 1 Kg" at bounding box center [508, 383] width 504 height 28
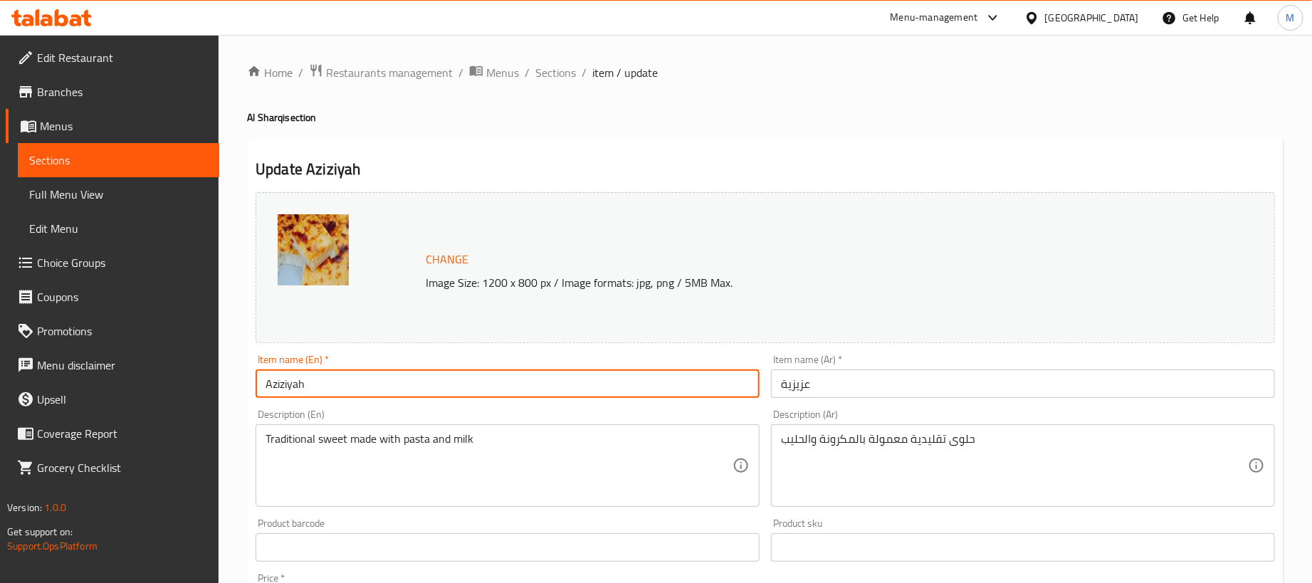
click at [740, 129] on div "Home / Restaurants management / Menus / Sections / item / update Al Sharqi sect…" at bounding box center [765, 530] width 1036 height 935
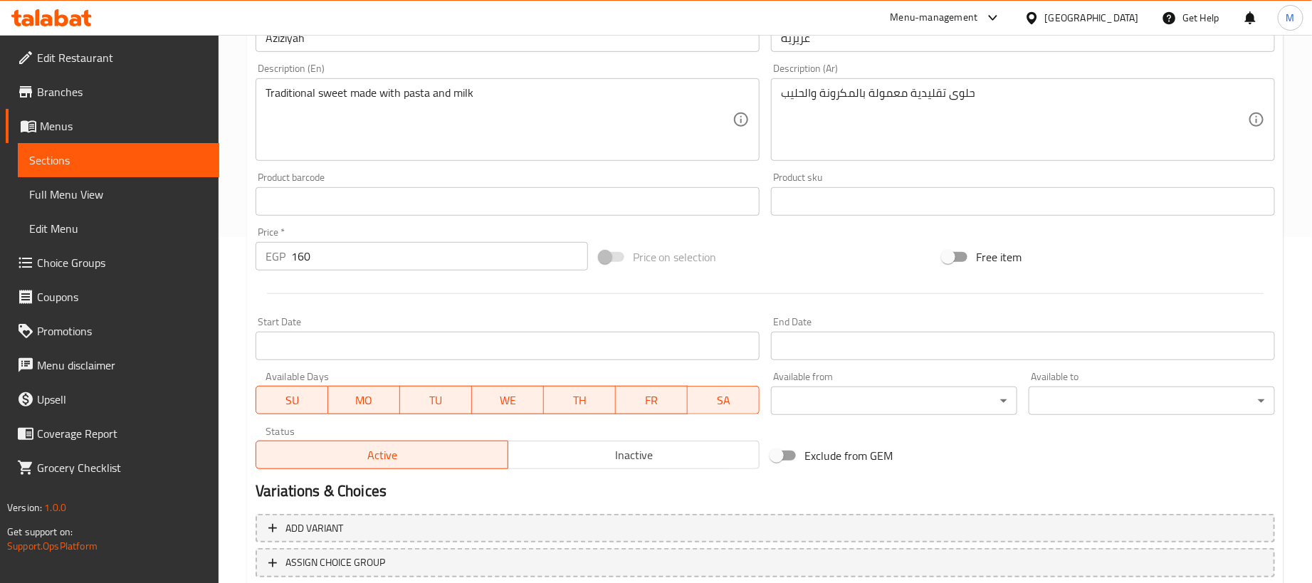
scroll to position [427, 0]
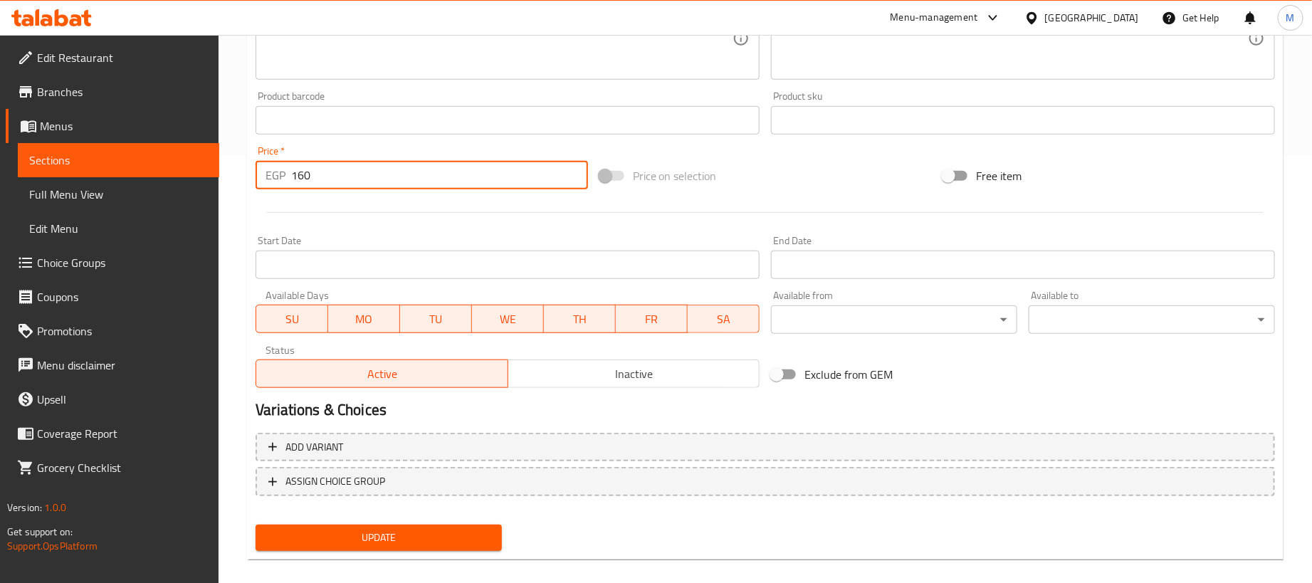
drag, startPoint x: 519, startPoint y: 163, endPoint x: 526, endPoint y: 174, distance: 12.8
click at [519, 164] on input "160" at bounding box center [439, 175] width 297 height 28
click at [525, 175] on input "160" at bounding box center [439, 175] width 297 height 28
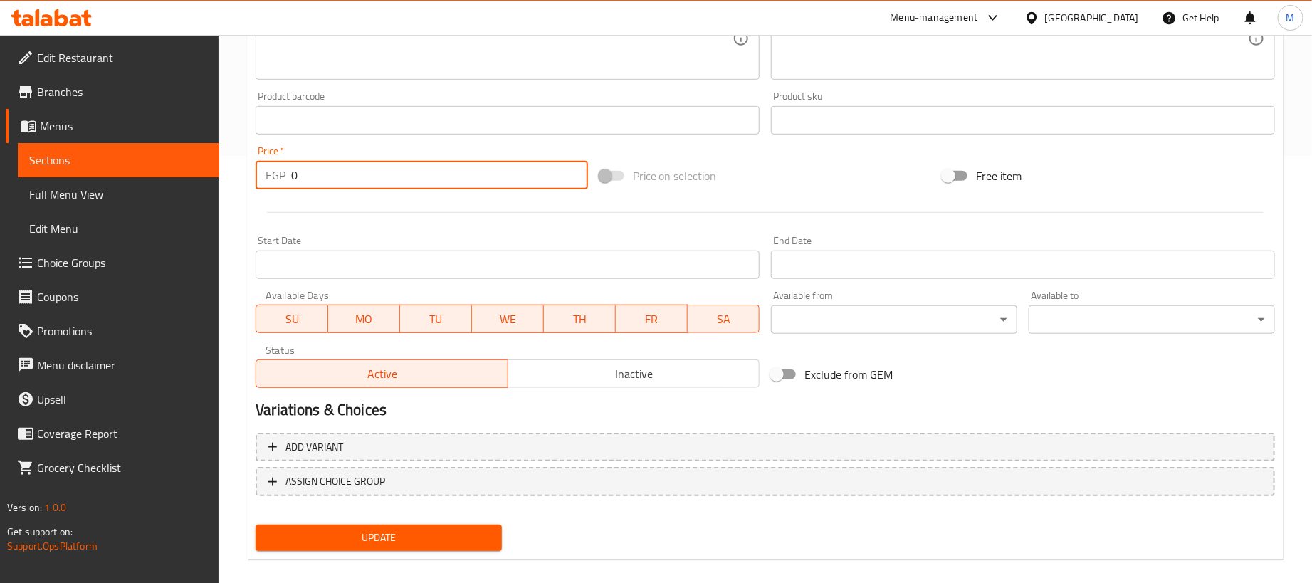
drag, startPoint x: 667, startPoint y: 214, endPoint x: 679, endPoint y: 216, distance: 12.3
click at [669, 213] on hr at bounding box center [765, 212] width 996 height 1
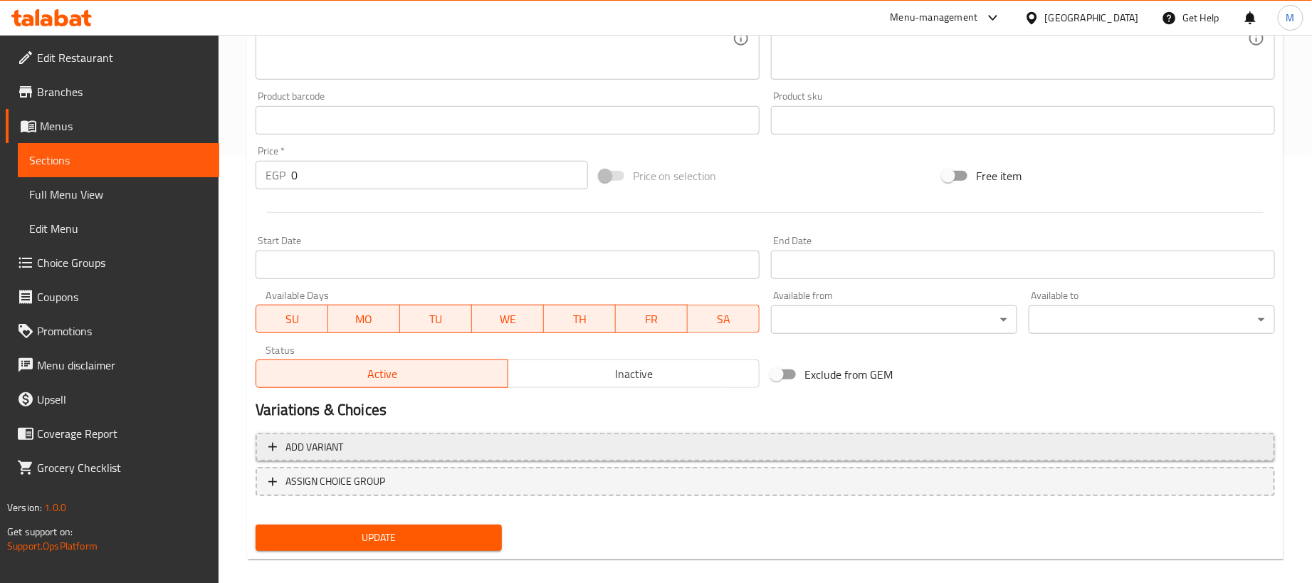
click at [684, 442] on span "Add variant" at bounding box center [765, 447] width 994 height 18
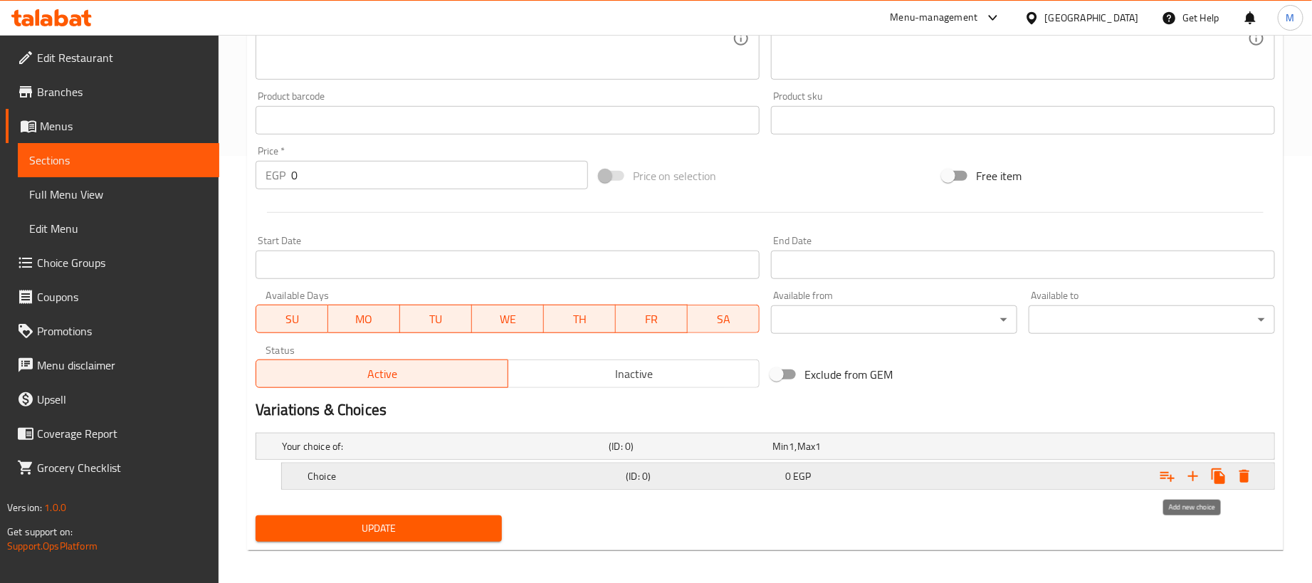
click at [1198, 477] on icon "Expand" at bounding box center [1192, 476] width 17 height 17
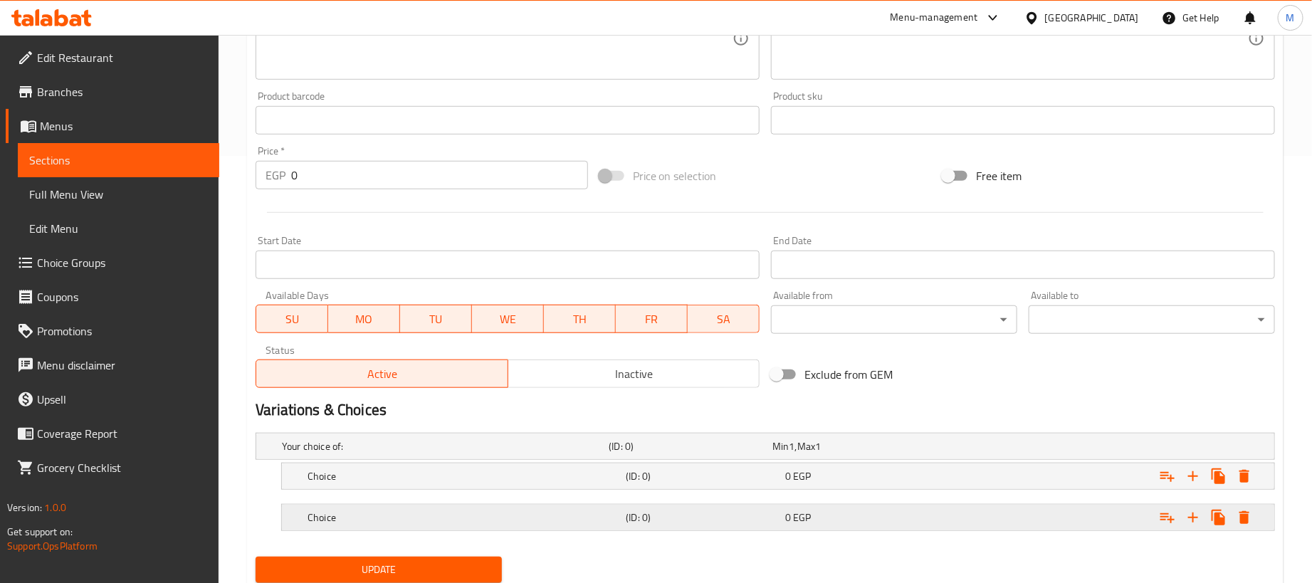
click at [927, 456] on div "0 EGP" at bounding box center [851, 446] width 164 height 20
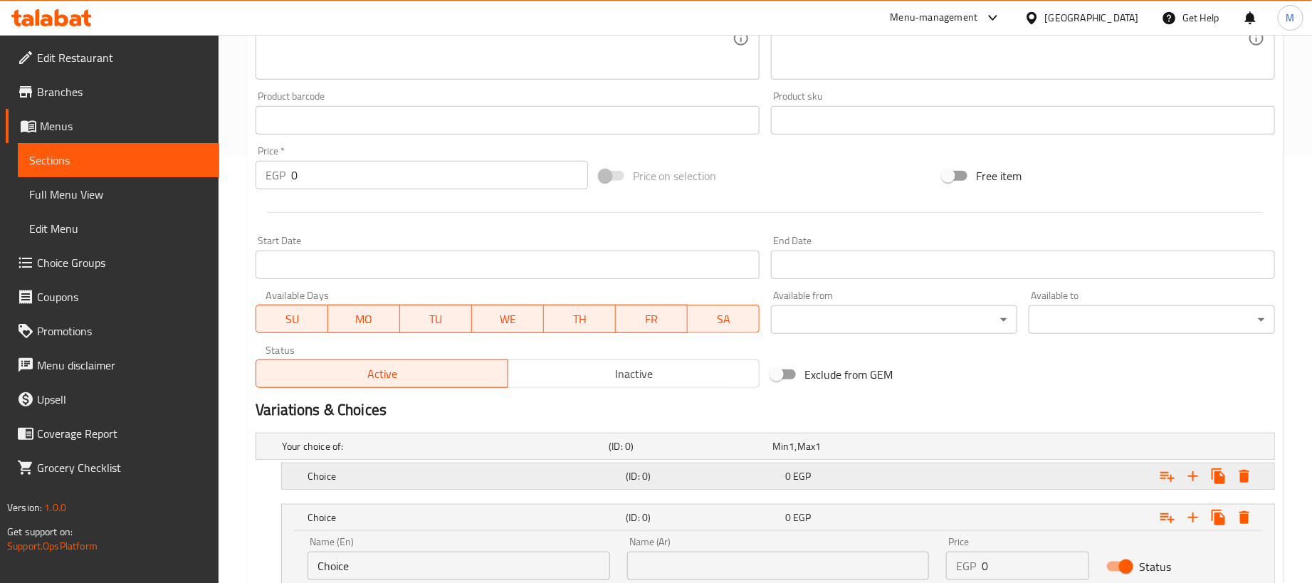
click at [920, 453] on div "0 EGP" at bounding box center [851, 446] width 158 height 14
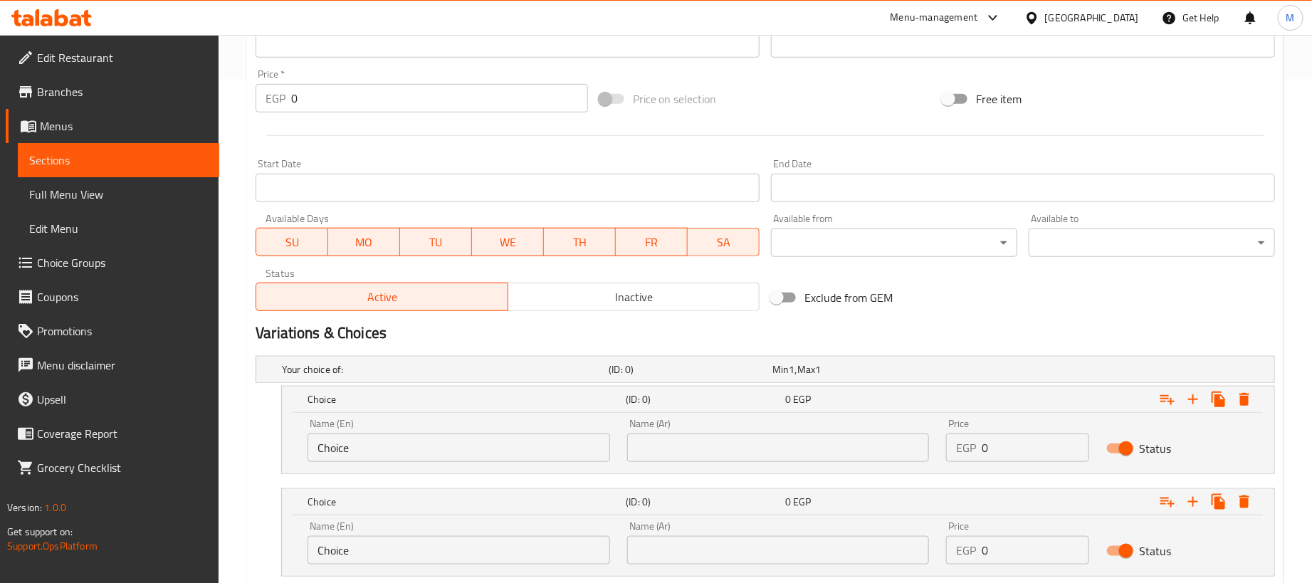
scroll to position [600, 0]
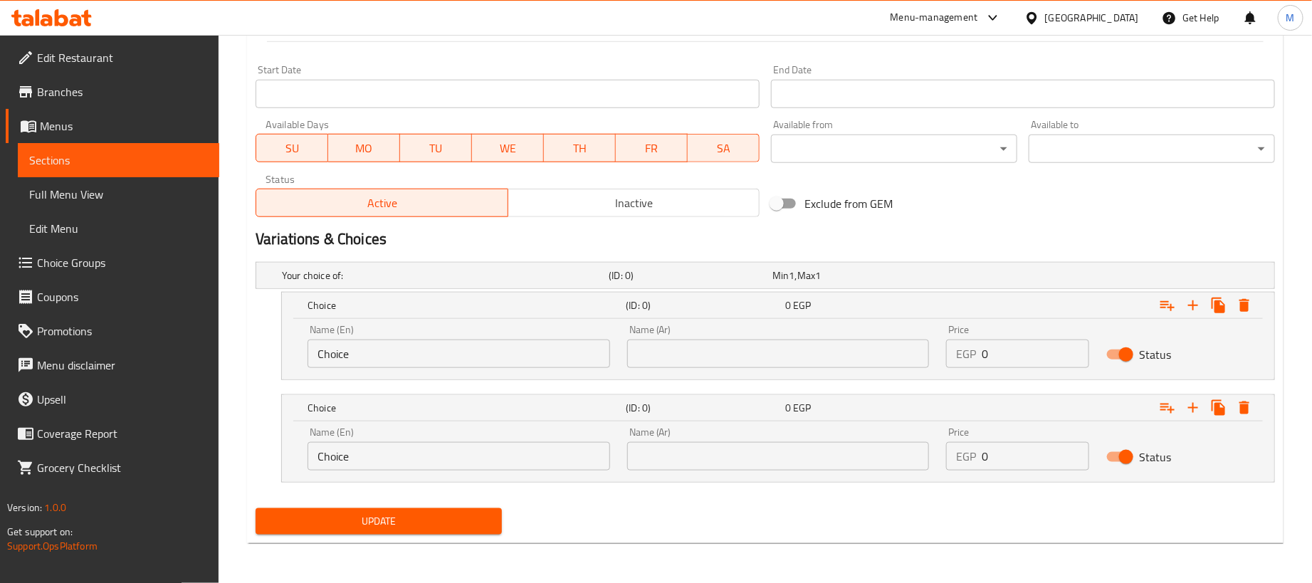
click at [1021, 342] on input "0" at bounding box center [1035, 354] width 107 height 28
paste input "16"
click at [1049, 463] on input "0" at bounding box center [1035, 456] width 107 height 28
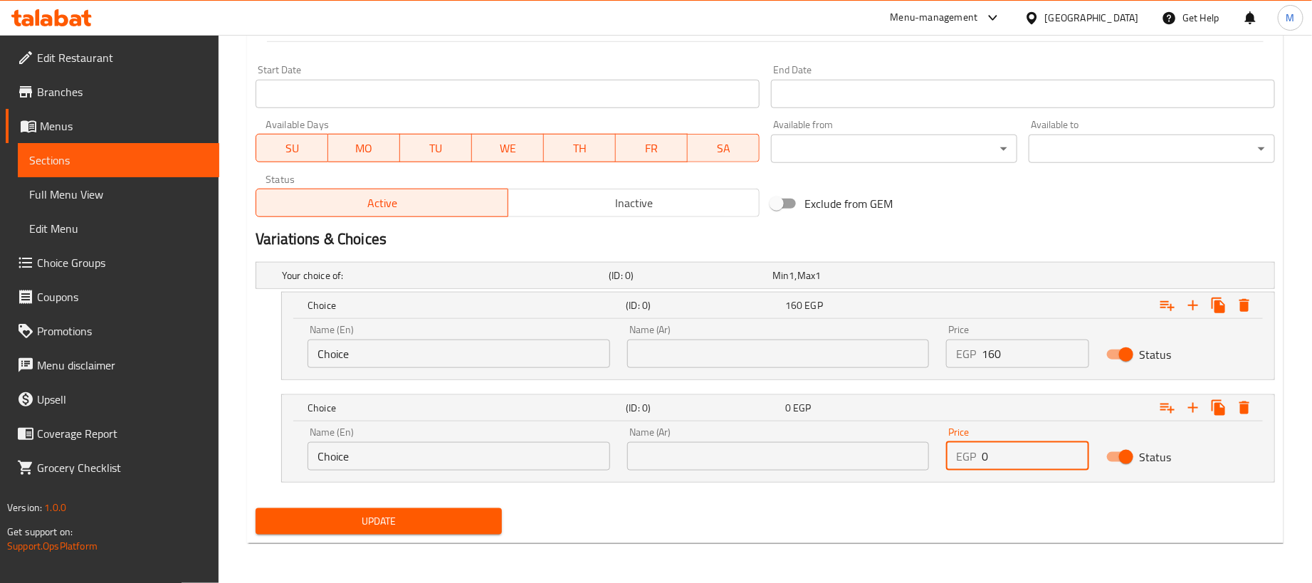
click at [1049, 463] on input "0" at bounding box center [1035, 456] width 107 height 28
paste input "4"
click at [831, 357] on input "text" at bounding box center [778, 354] width 303 height 28
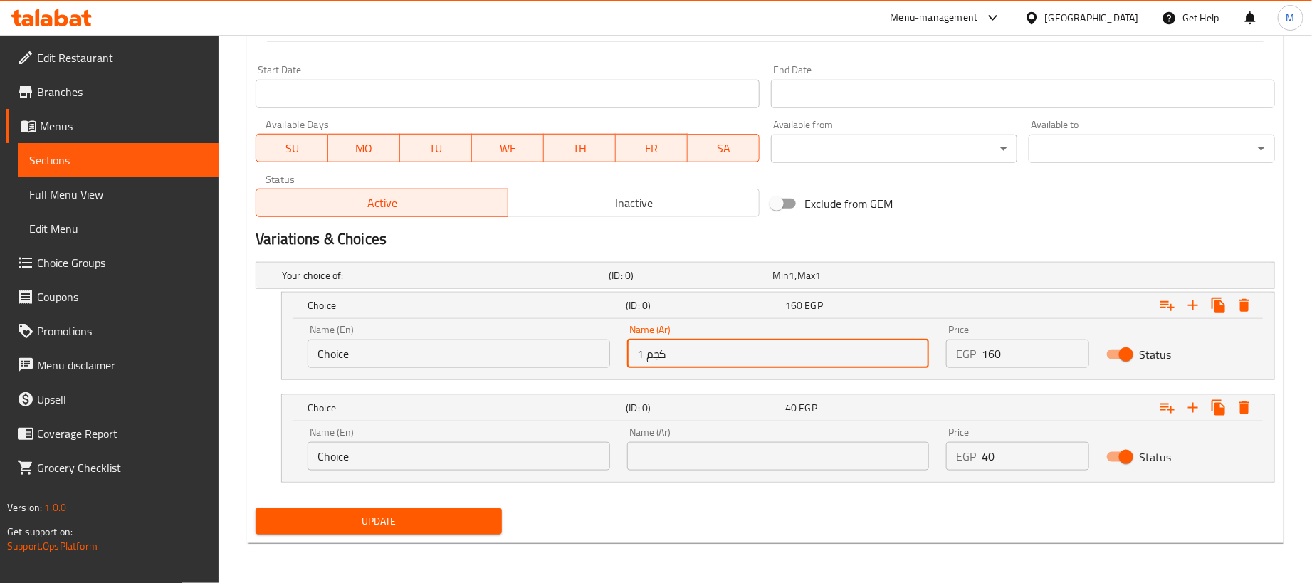
click at [711, 446] on input "text" at bounding box center [778, 456] width 303 height 28
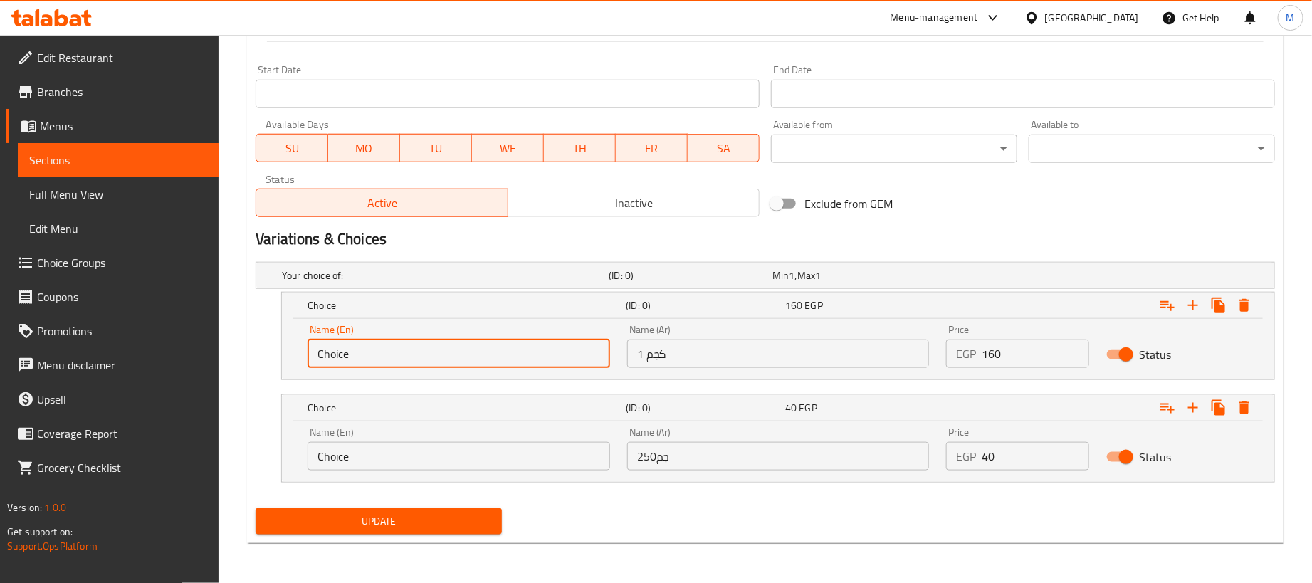
click at [483, 344] on input "Choice" at bounding box center [458, 354] width 303 height 28
click at [483, 351] on input "Choice" at bounding box center [458, 354] width 303 height 28
click at [400, 453] on input "Choice" at bounding box center [458, 456] width 303 height 28
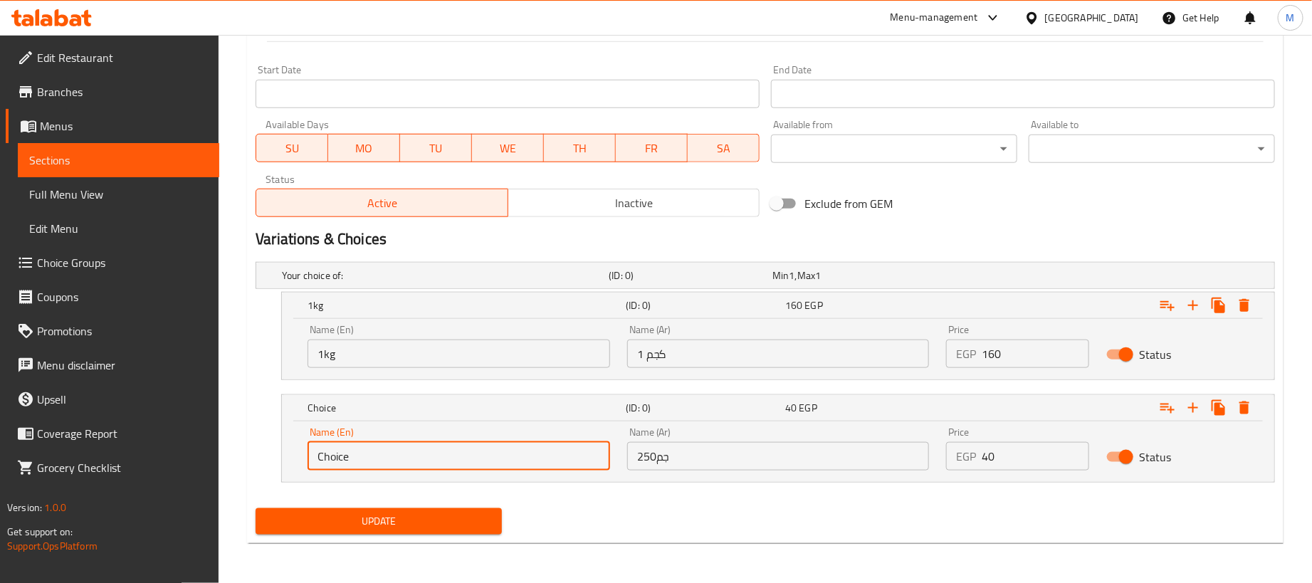
click at [400, 453] on input "Choice" at bounding box center [458, 456] width 303 height 28
click at [649, 517] on div "Update" at bounding box center [765, 522] width 1031 height 38
click at [425, 512] on span "Update" at bounding box center [378, 521] width 223 height 18
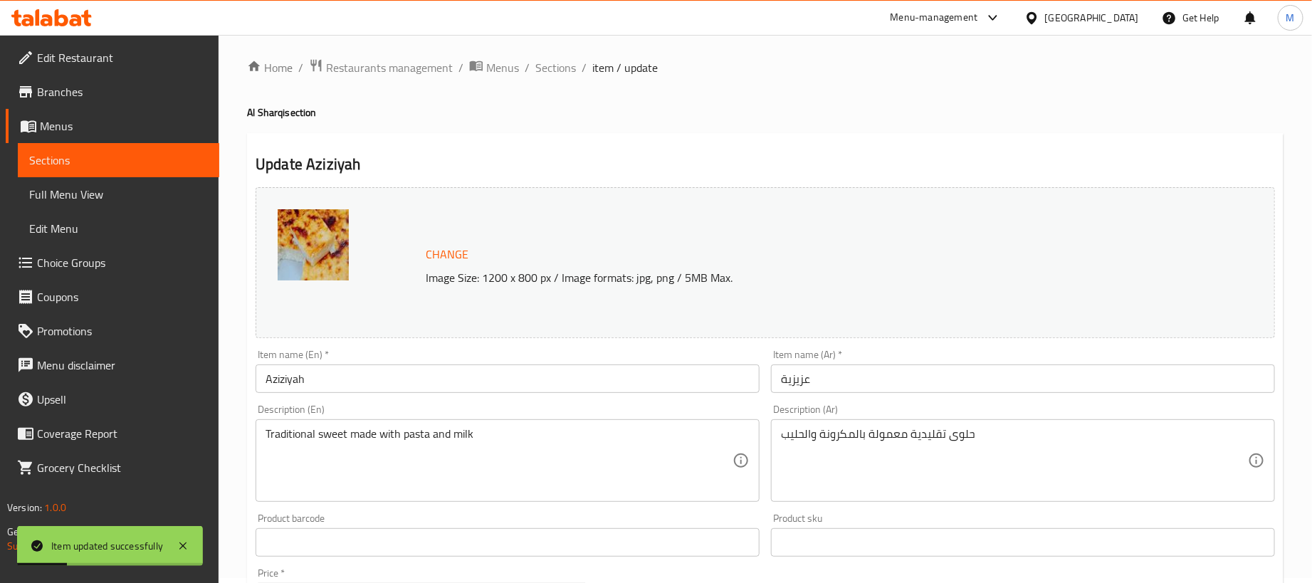
scroll to position [0, 0]
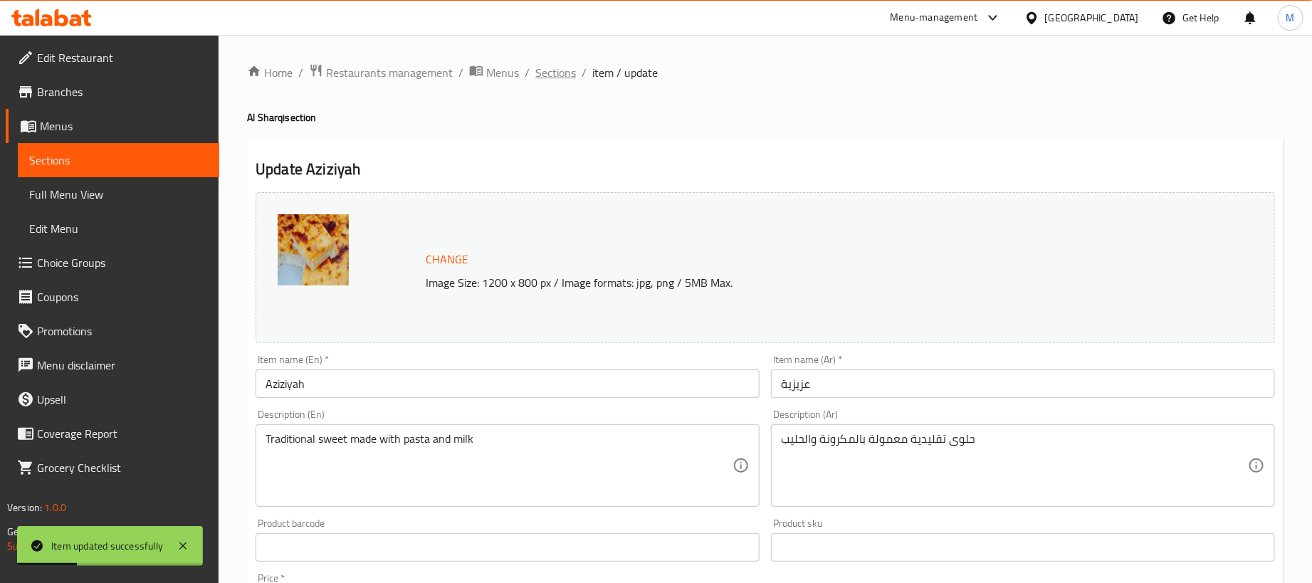
click at [555, 77] on span "Sections" at bounding box center [555, 72] width 41 height 17
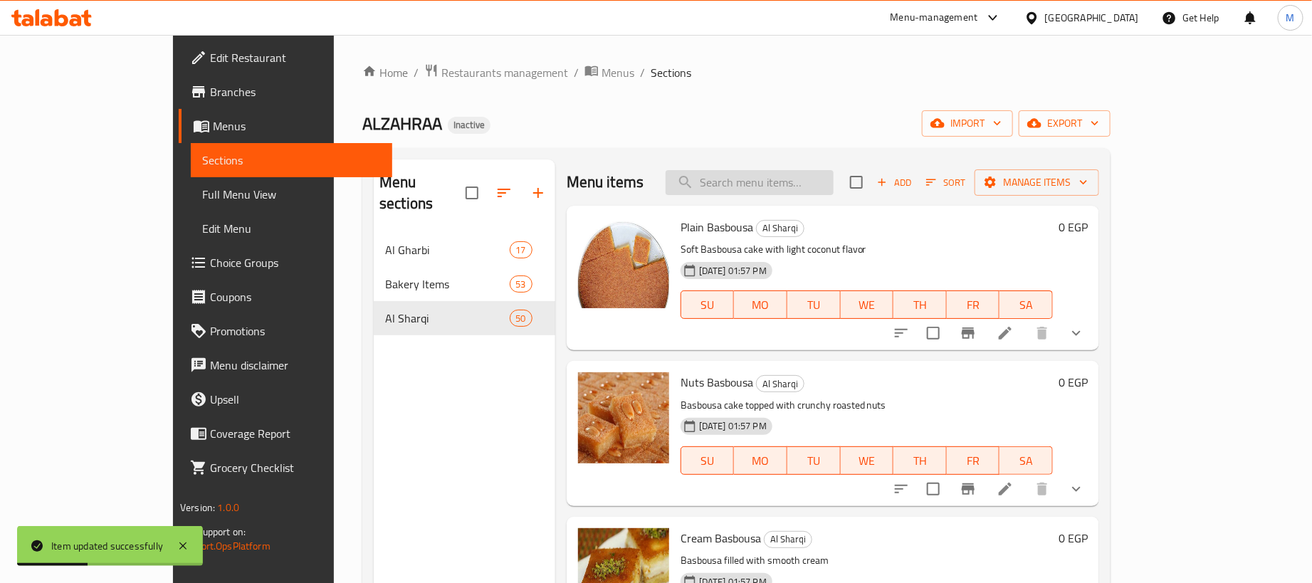
click at [833, 191] on input "search" at bounding box center [750, 182] width 168 height 25
paste input "بلح شام سادة"
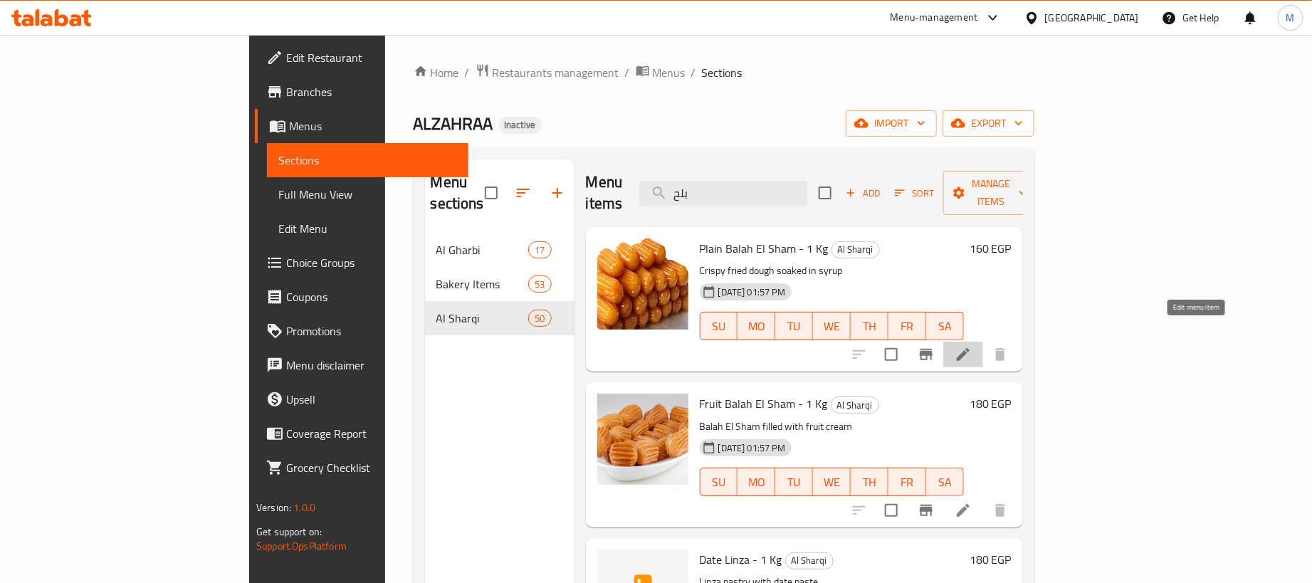
click at [972, 346] on icon at bounding box center [962, 354] width 17 height 17
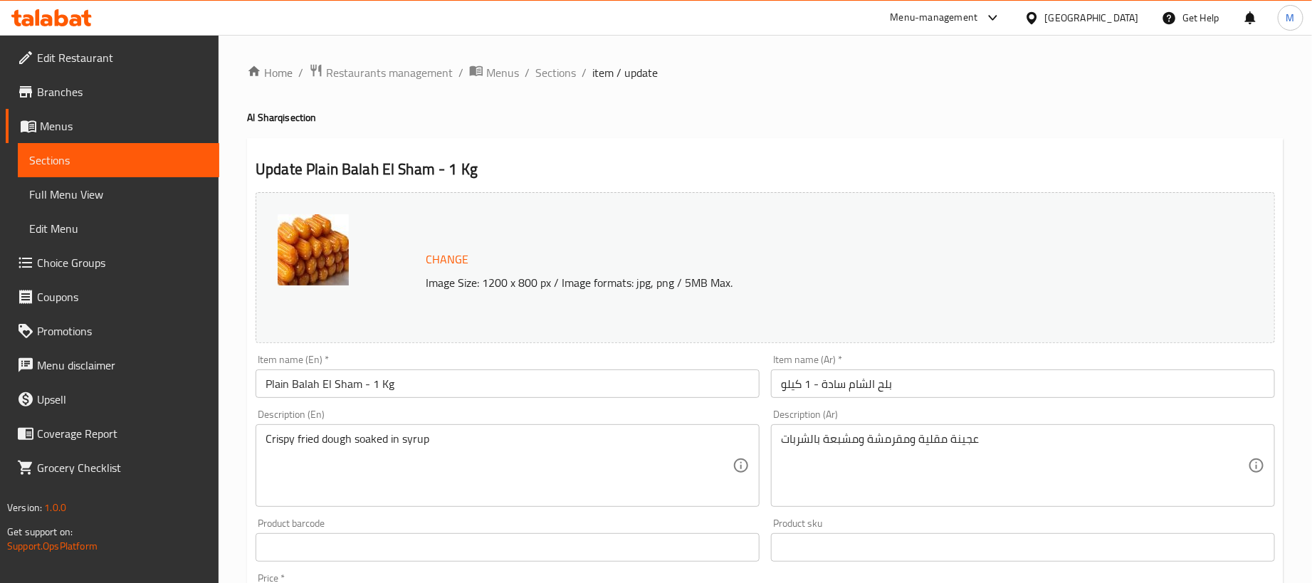
click at [937, 383] on input "بلح الشام سادة - 1 كيلو" at bounding box center [1023, 383] width 504 height 28
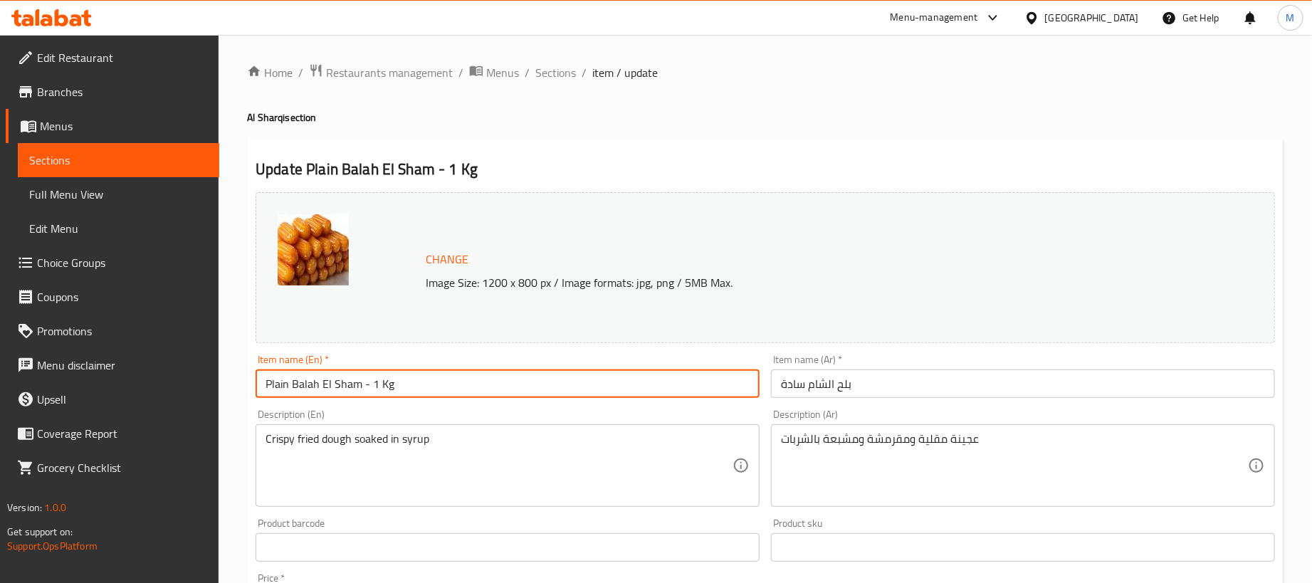
click at [458, 391] on input "Plain Balah El Sham - 1 Kg" at bounding box center [508, 383] width 504 height 28
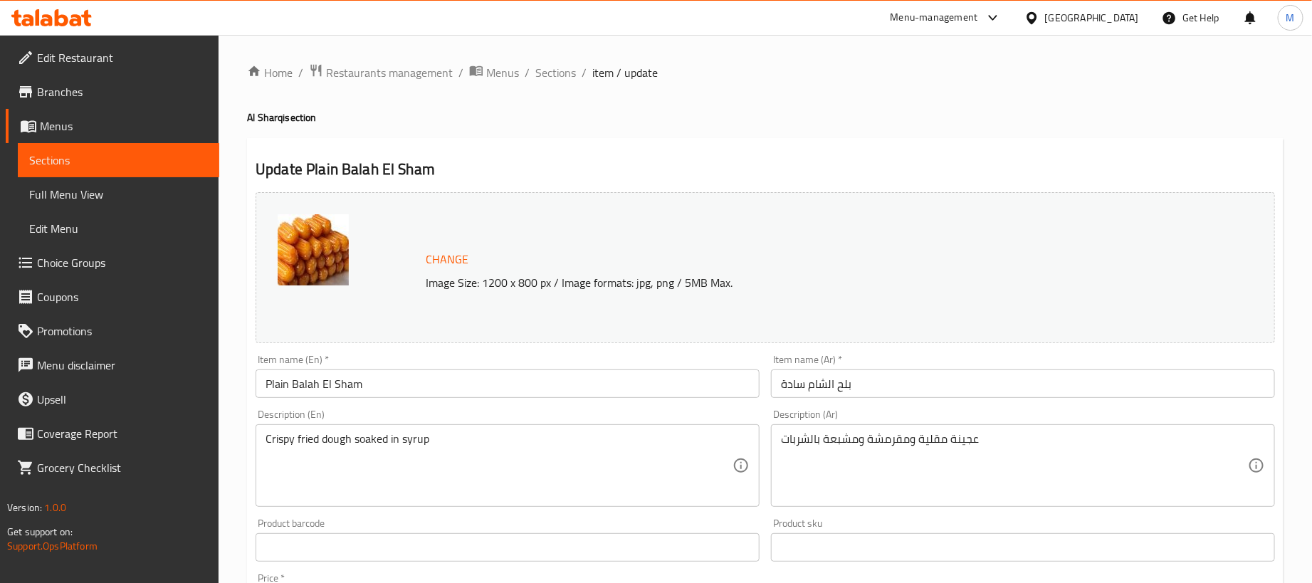
click at [564, 157] on div "Update Plain Balah El Sham Change Image Size: 1200 x 800 px / Image formats: jp…" at bounding box center [765, 562] width 1036 height 849
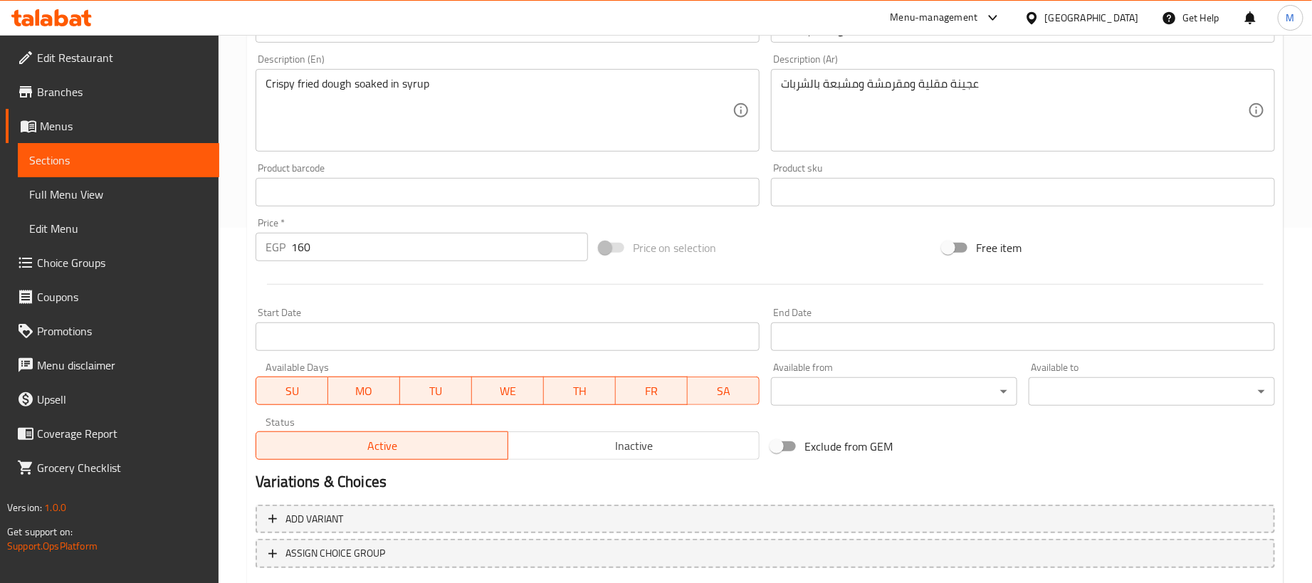
scroll to position [320, 0]
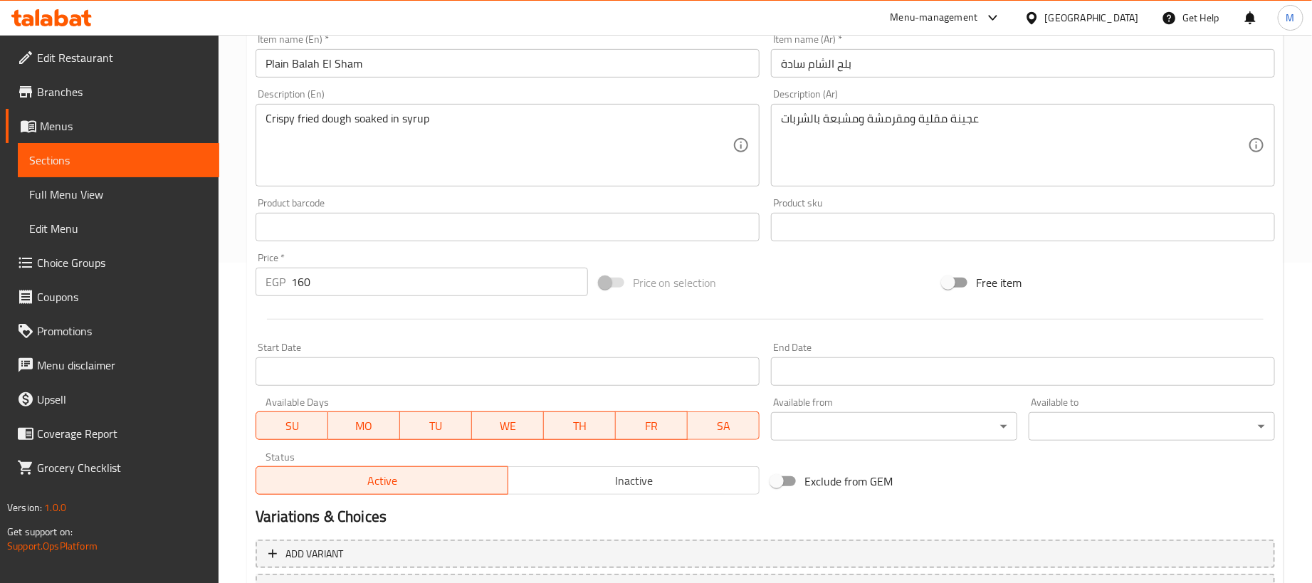
click at [526, 284] on input "160" at bounding box center [439, 282] width 297 height 28
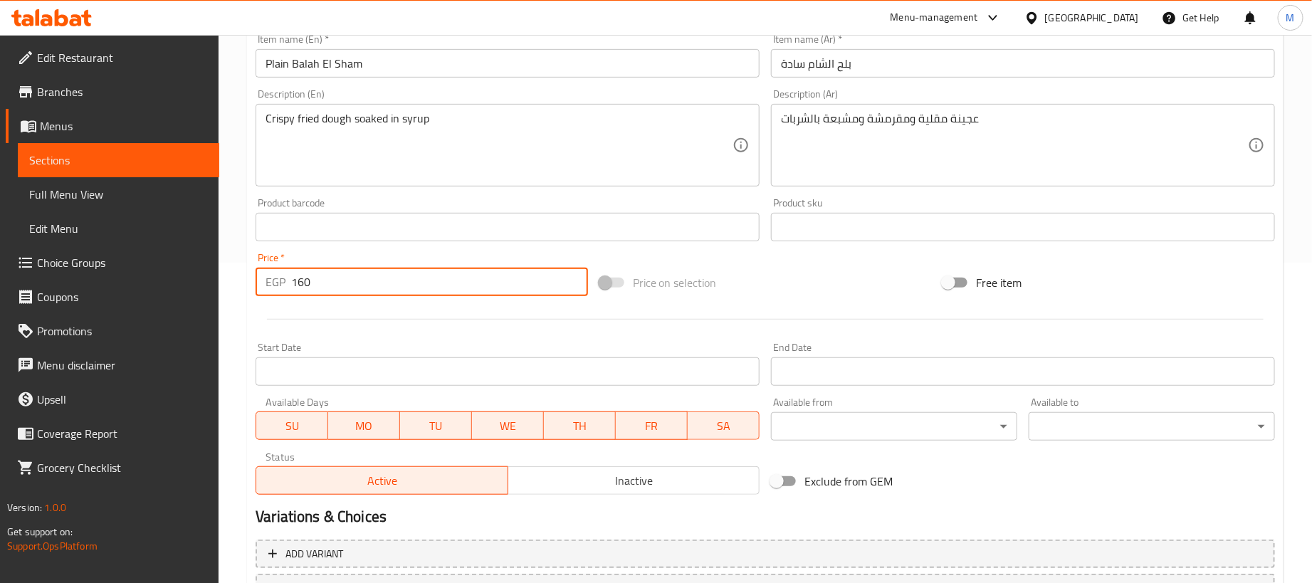
click at [526, 284] on input "160" at bounding box center [439, 282] width 297 height 28
click at [526, 287] on input "160" at bounding box center [439, 282] width 297 height 28
click at [528, 330] on div at bounding box center [765, 319] width 1031 height 35
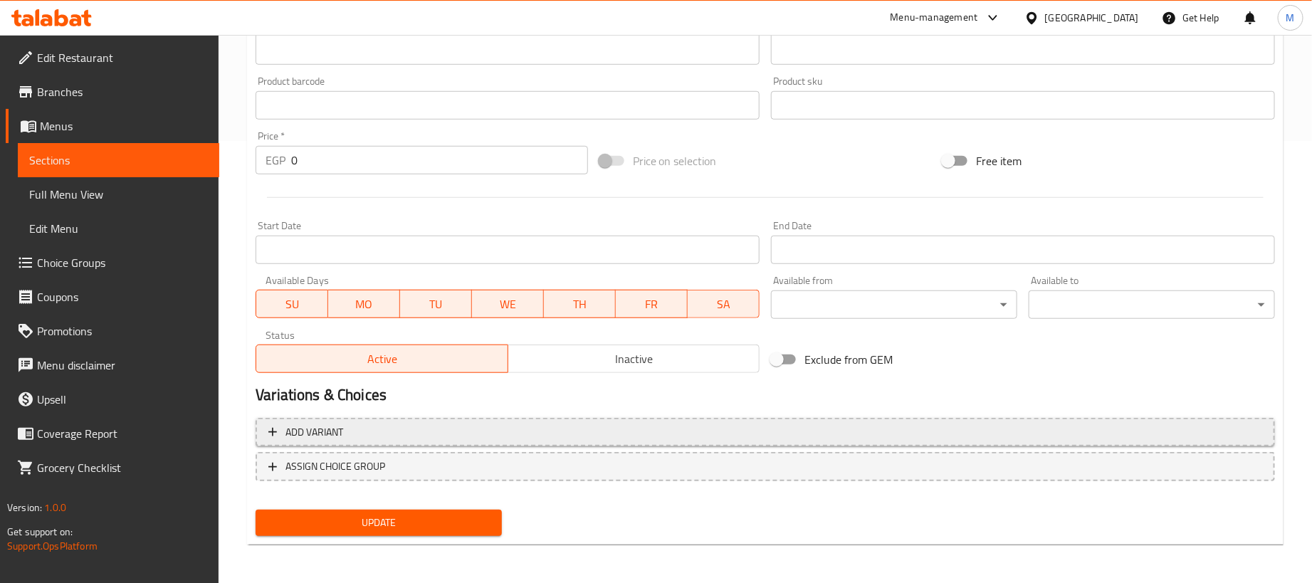
click at [974, 436] on span "Add variant" at bounding box center [765, 433] width 994 height 18
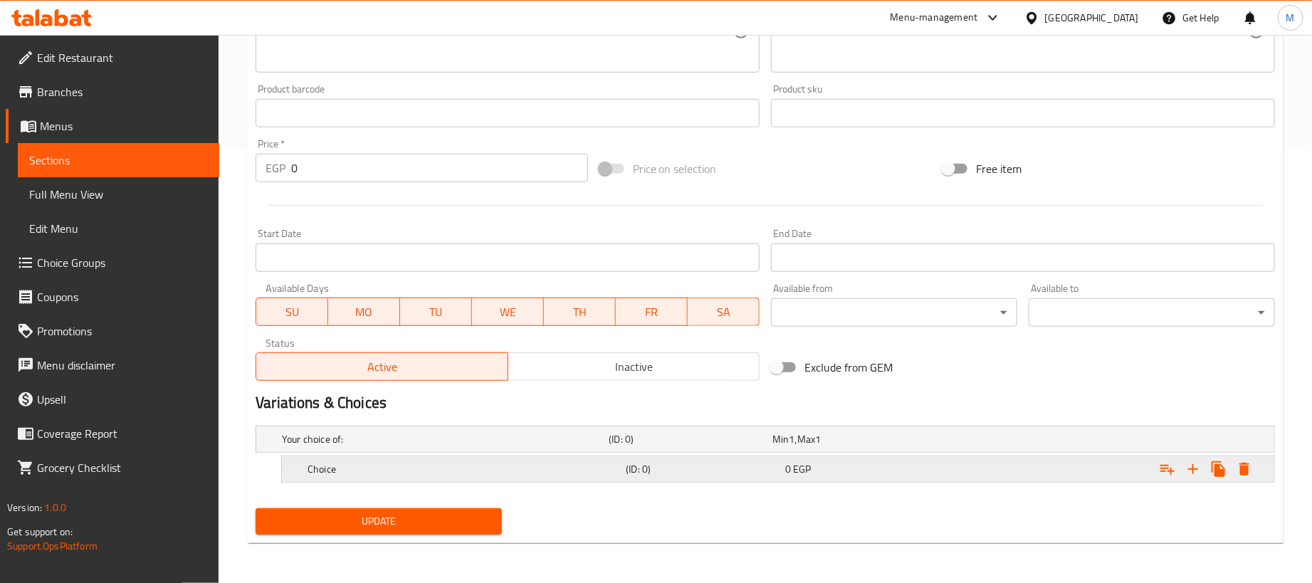
scroll to position [436, 0]
click at [1188, 468] on icon "Expand" at bounding box center [1192, 469] width 17 height 17
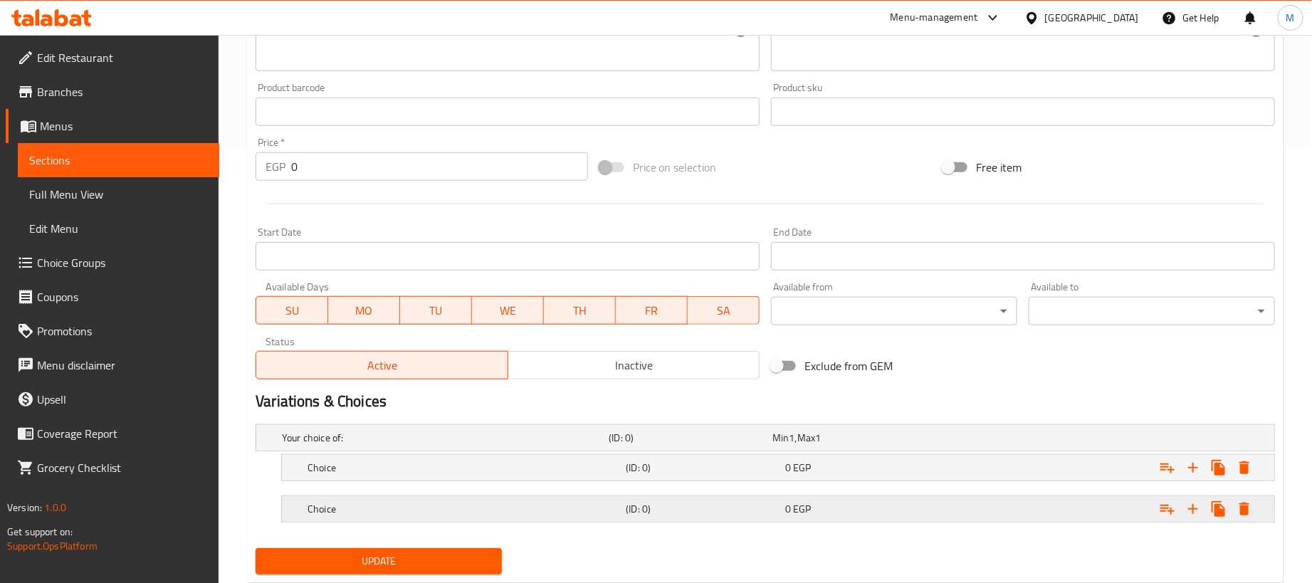
click at [1010, 441] on div "Expand" at bounding box center [1096, 438] width 327 height 6
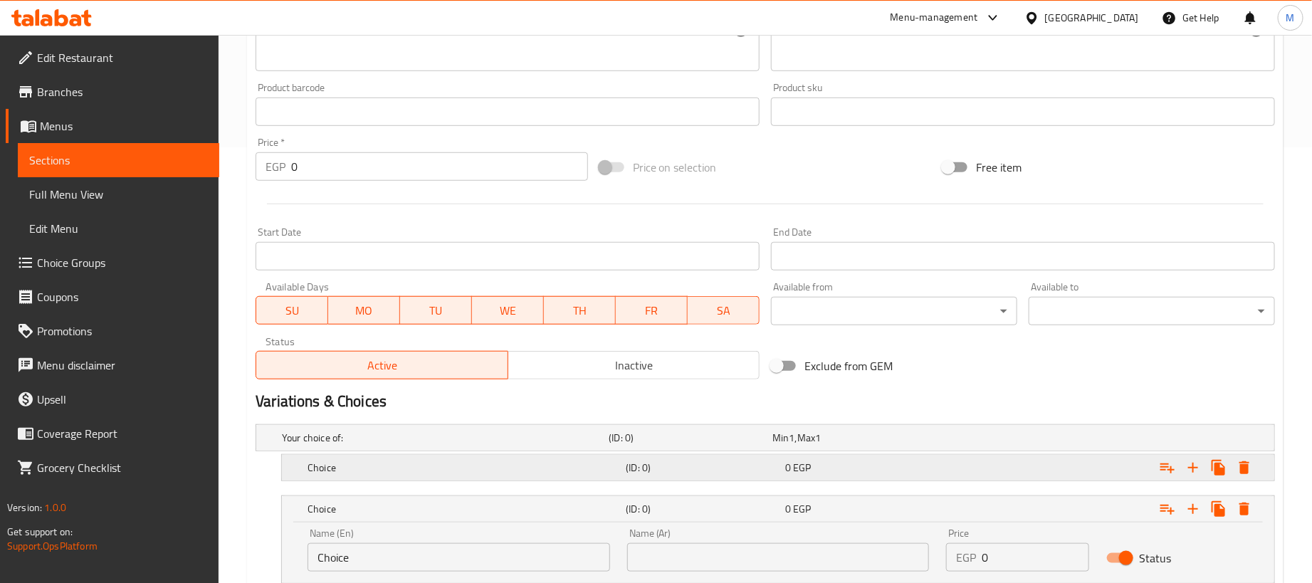
click at [991, 441] on div "Expand" at bounding box center [1096, 438] width 327 height 6
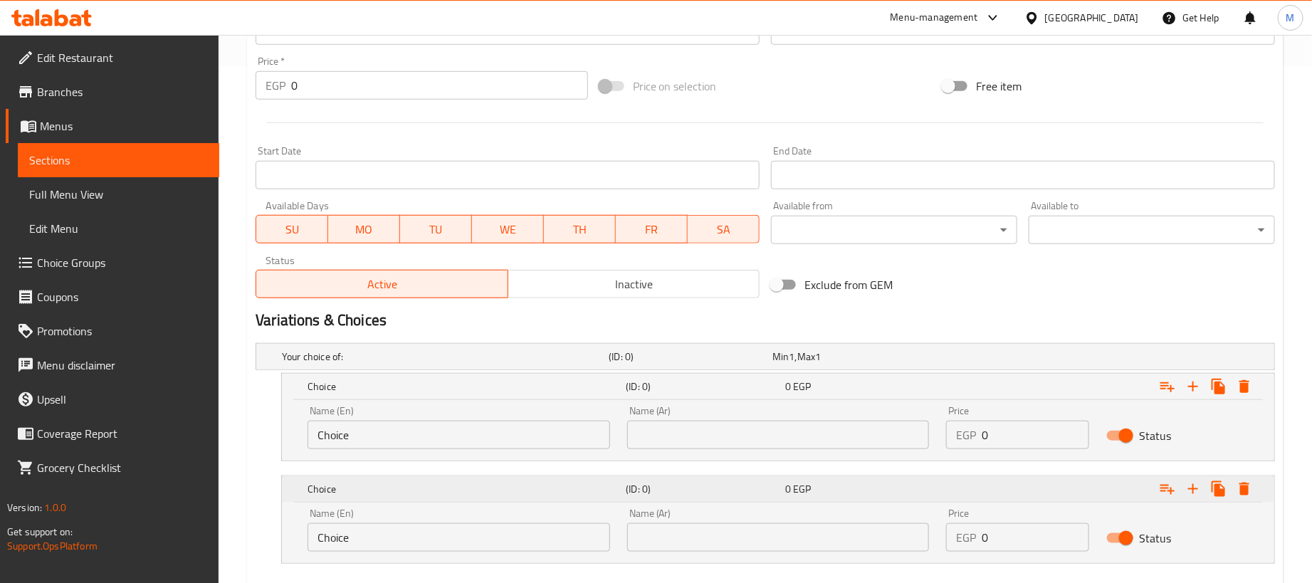
scroll to position [600, 0]
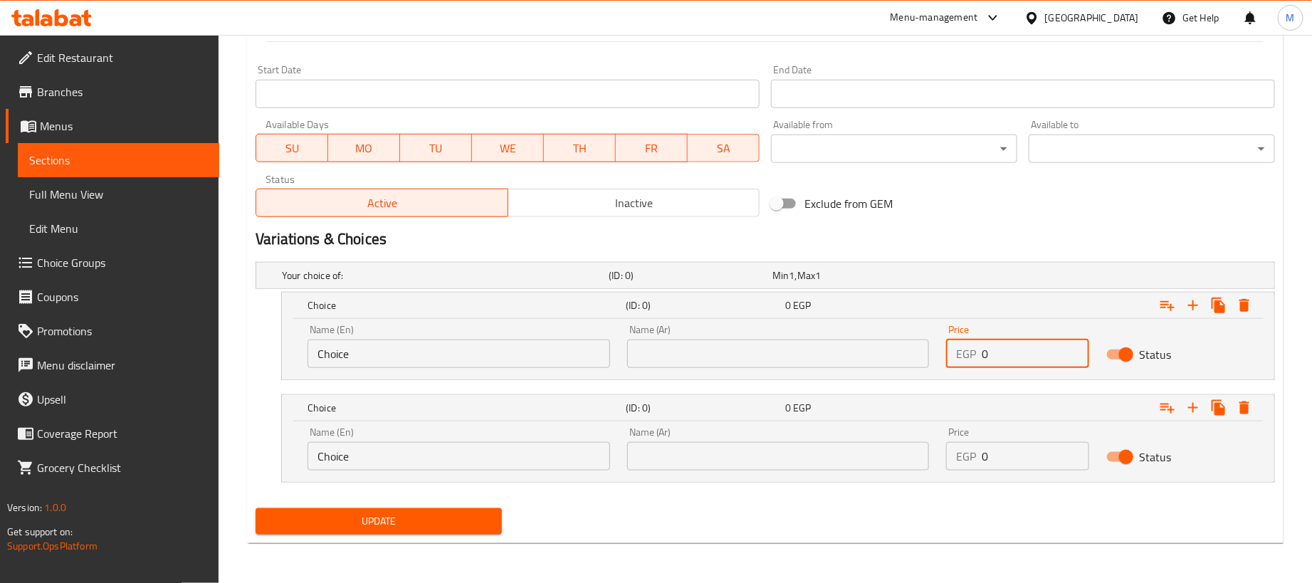
click at [1038, 347] on input "0" at bounding box center [1035, 354] width 107 height 28
click at [1044, 346] on input "0" at bounding box center [1035, 354] width 107 height 28
click at [1045, 346] on input "0" at bounding box center [1035, 354] width 107 height 28
click at [1046, 346] on input "0" at bounding box center [1035, 354] width 107 height 28
paste input "16"
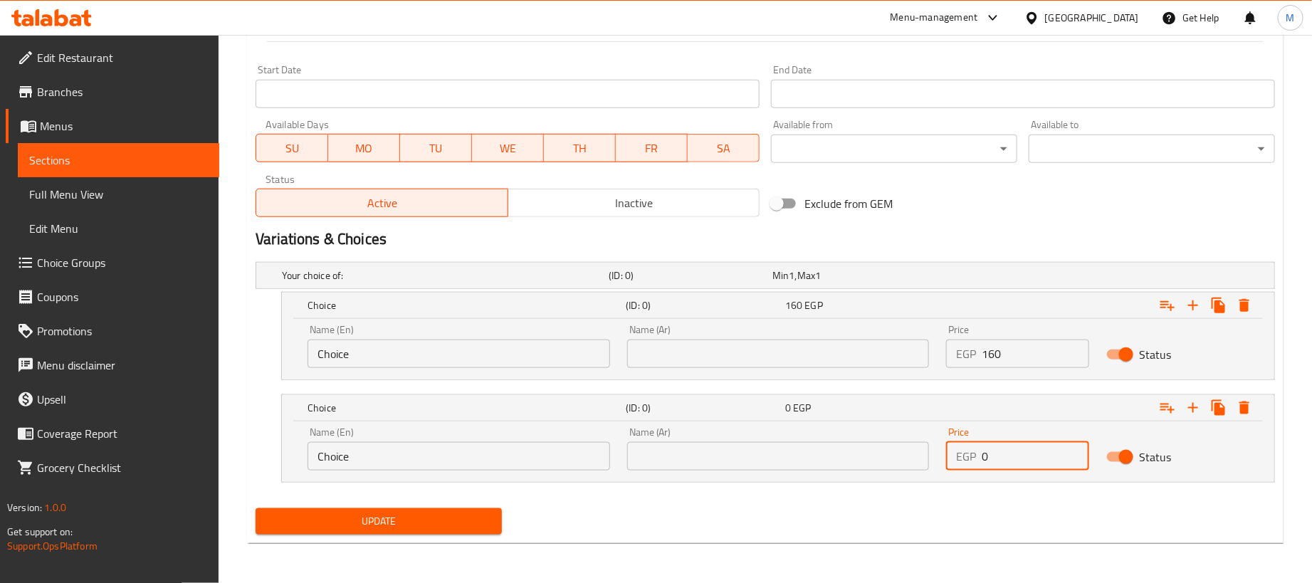
click at [1021, 448] on input "0" at bounding box center [1035, 456] width 107 height 28
click at [1017, 453] on input "0" at bounding box center [1035, 456] width 107 height 28
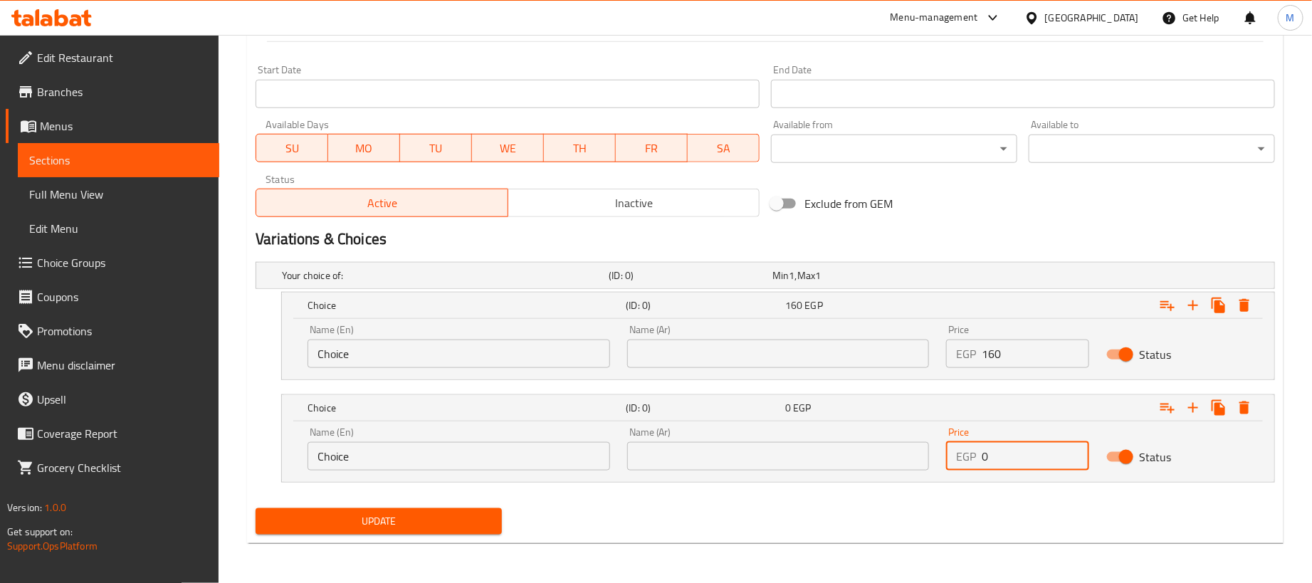
click at [1017, 453] on input "0" at bounding box center [1035, 456] width 107 height 28
paste input "4"
click at [842, 340] on input "text" at bounding box center [778, 354] width 303 height 28
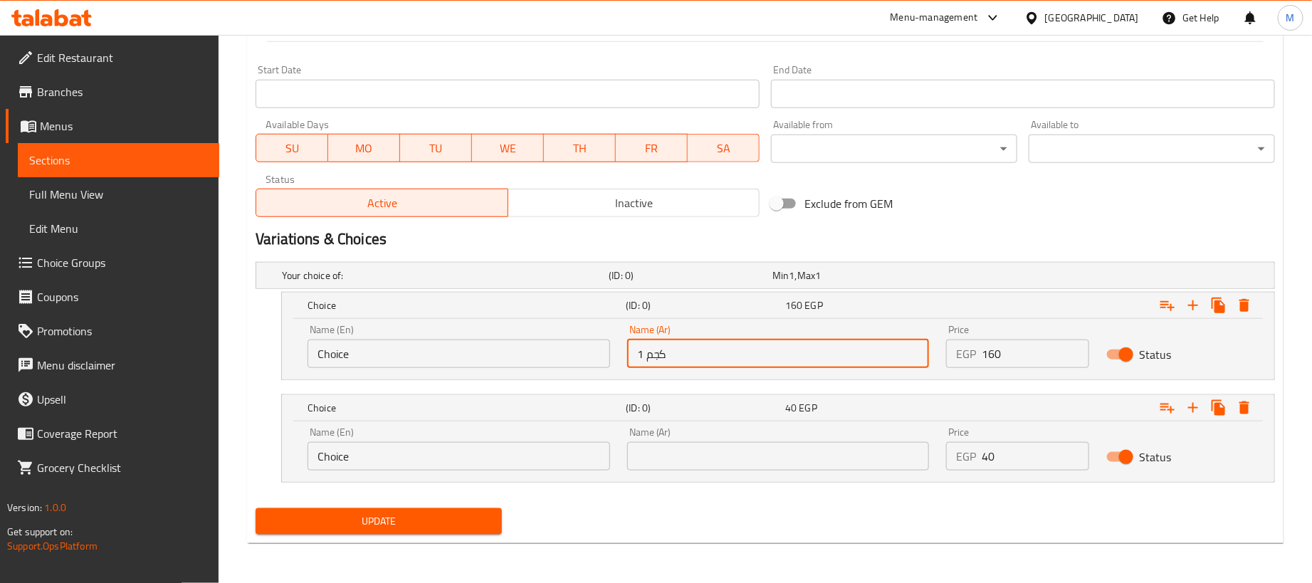
click at [777, 461] on input "text" at bounding box center [778, 456] width 303 height 28
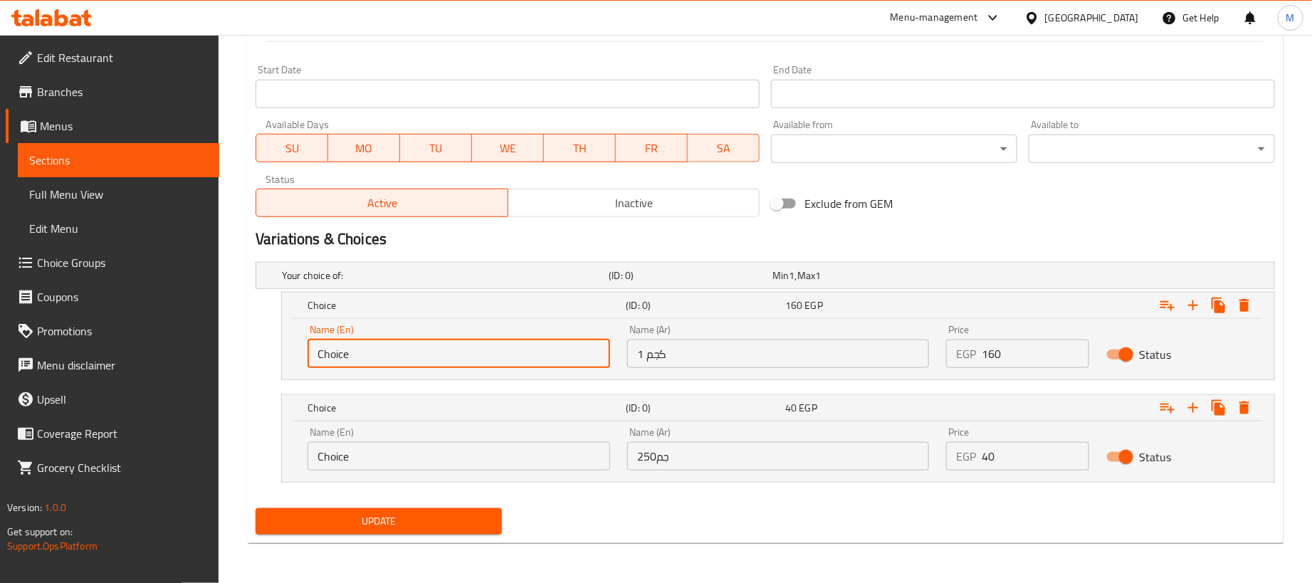
click at [416, 354] on input "Choice" at bounding box center [458, 354] width 303 height 28
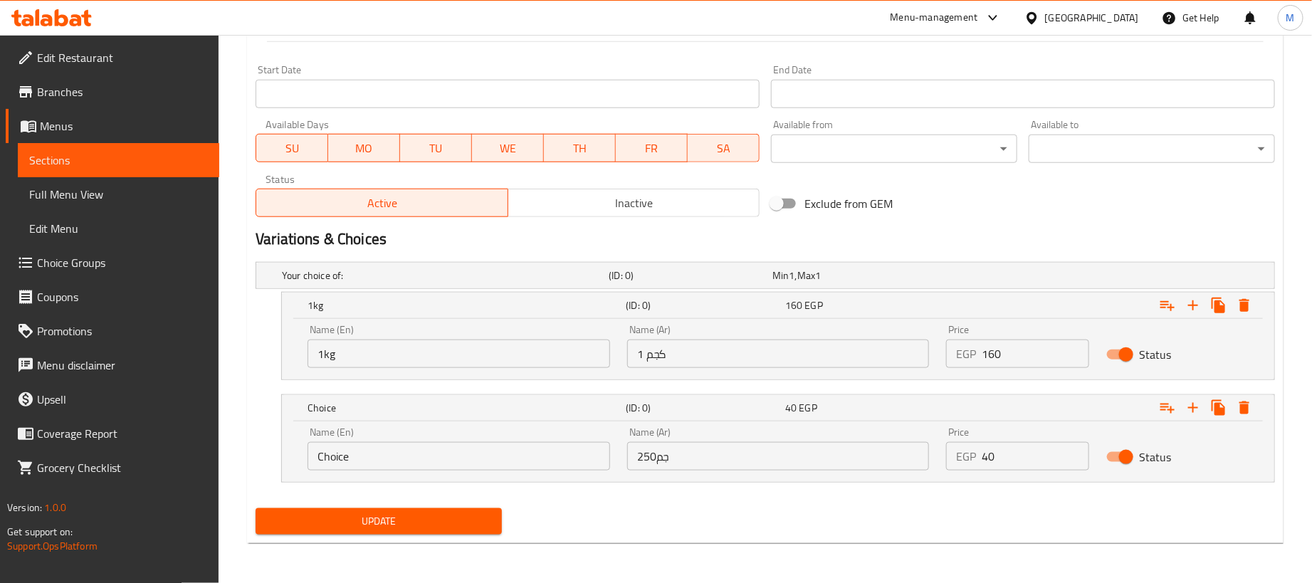
click at [408, 474] on div "Name (En) Choice Name (En)" at bounding box center [459, 449] width 320 height 61
click at [406, 458] on input "Choice" at bounding box center [458, 456] width 303 height 28
click at [442, 523] on span "Update" at bounding box center [378, 521] width 223 height 18
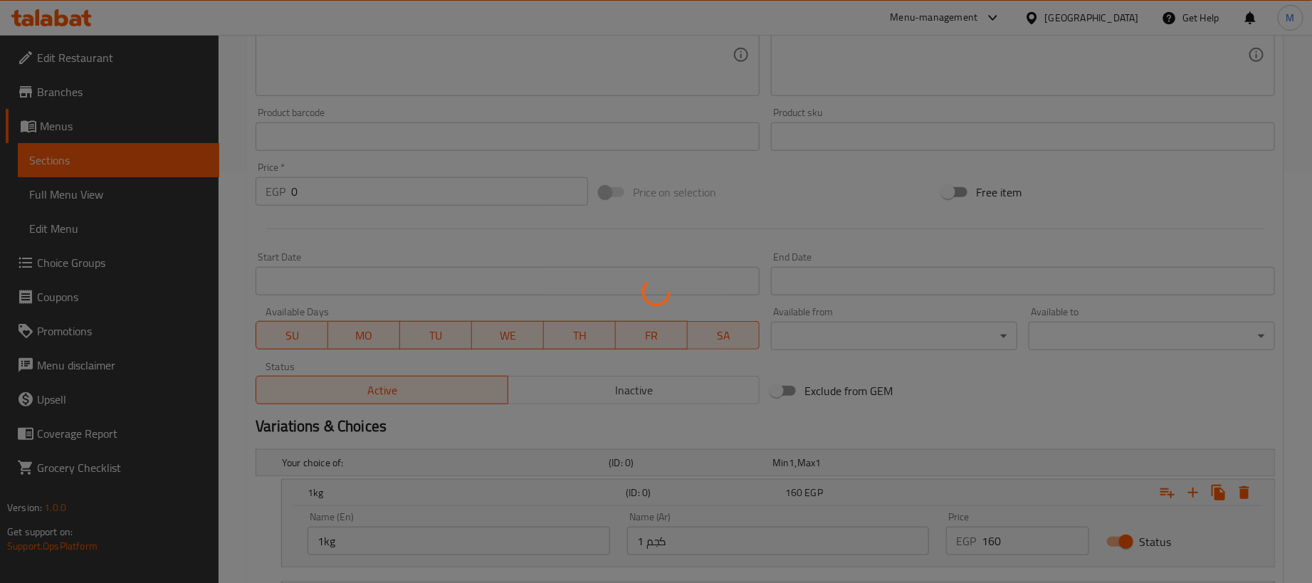
scroll to position [0, 0]
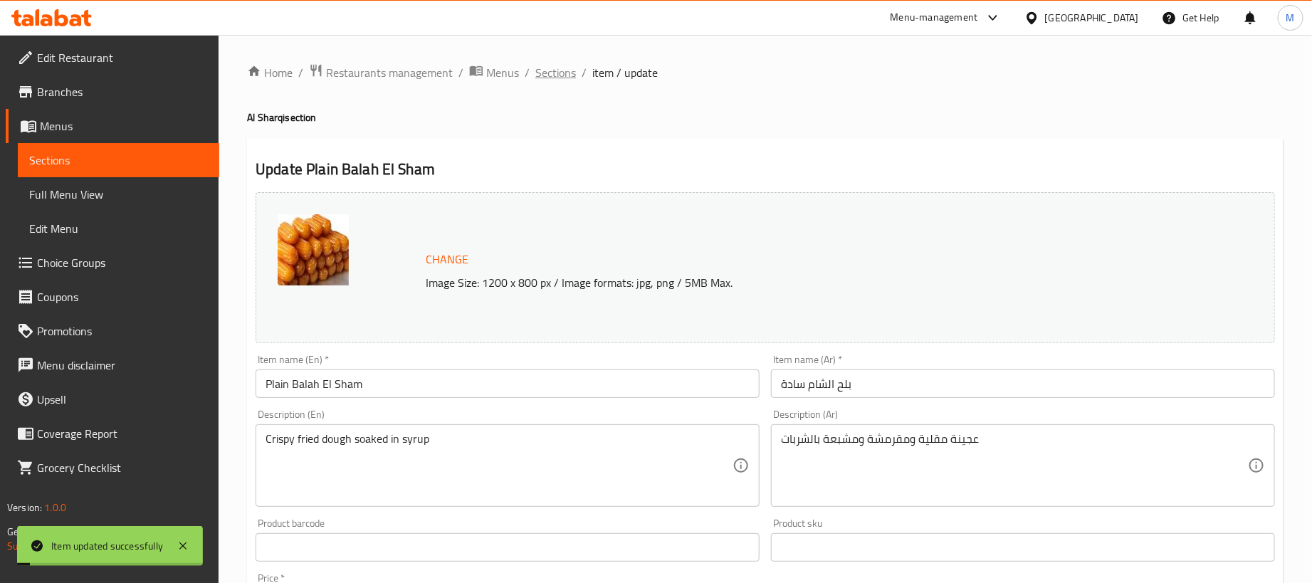
click at [560, 77] on span "Sections" at bounding box center [555, 72] width 41 height 17
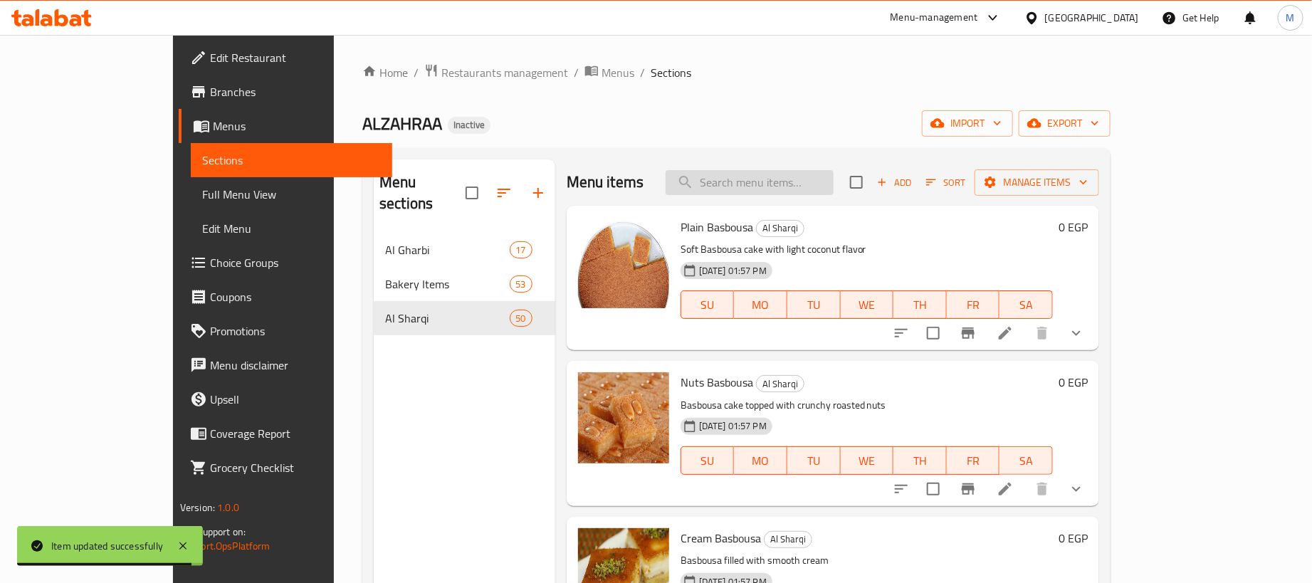
click at [833, 180] on input "search" at bounding box center [750, 182] width 168 height 25
paste input "بلح شام فاكهة"
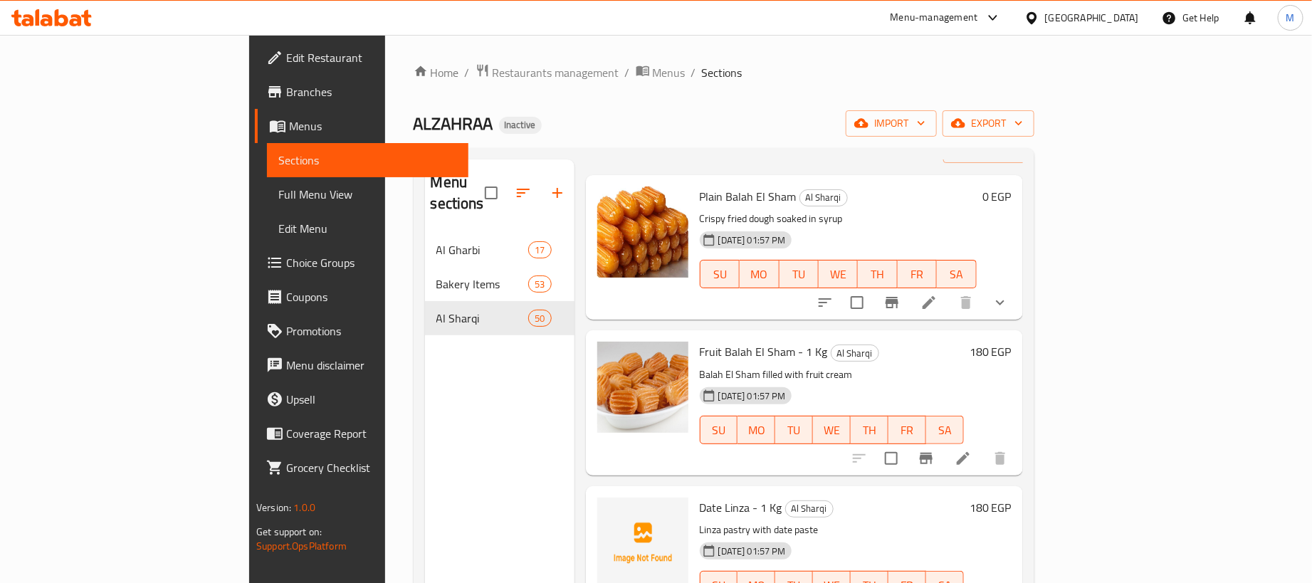
scroll to position [73, 0]
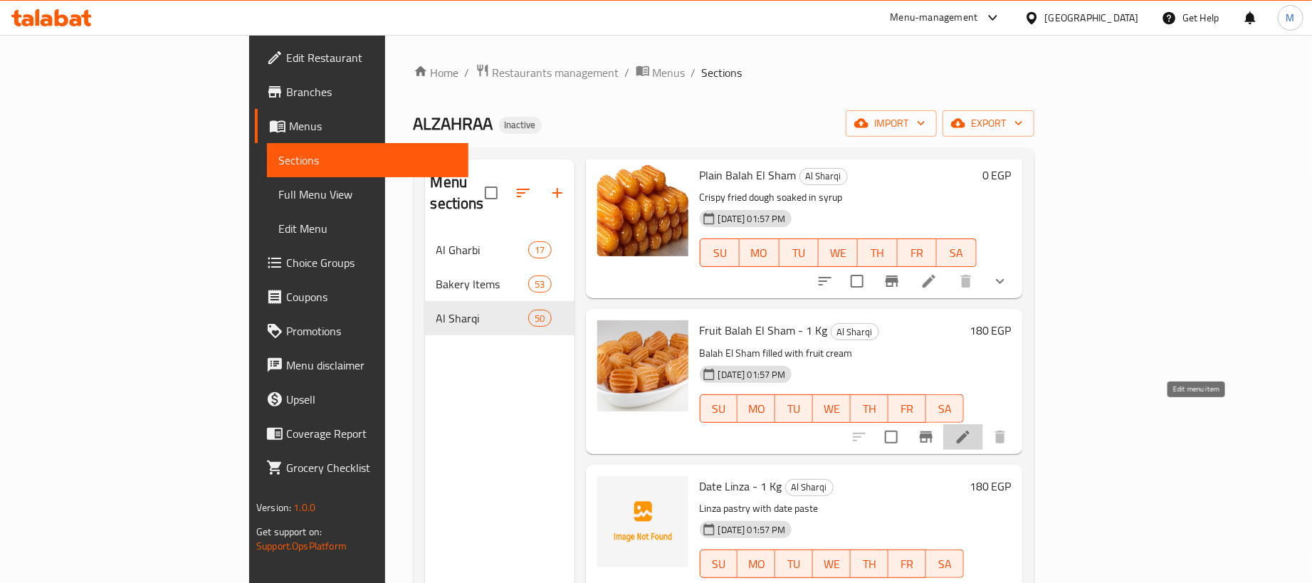
click at [972, 428] on icon at bounding box center [962, 436] width 17 height 17
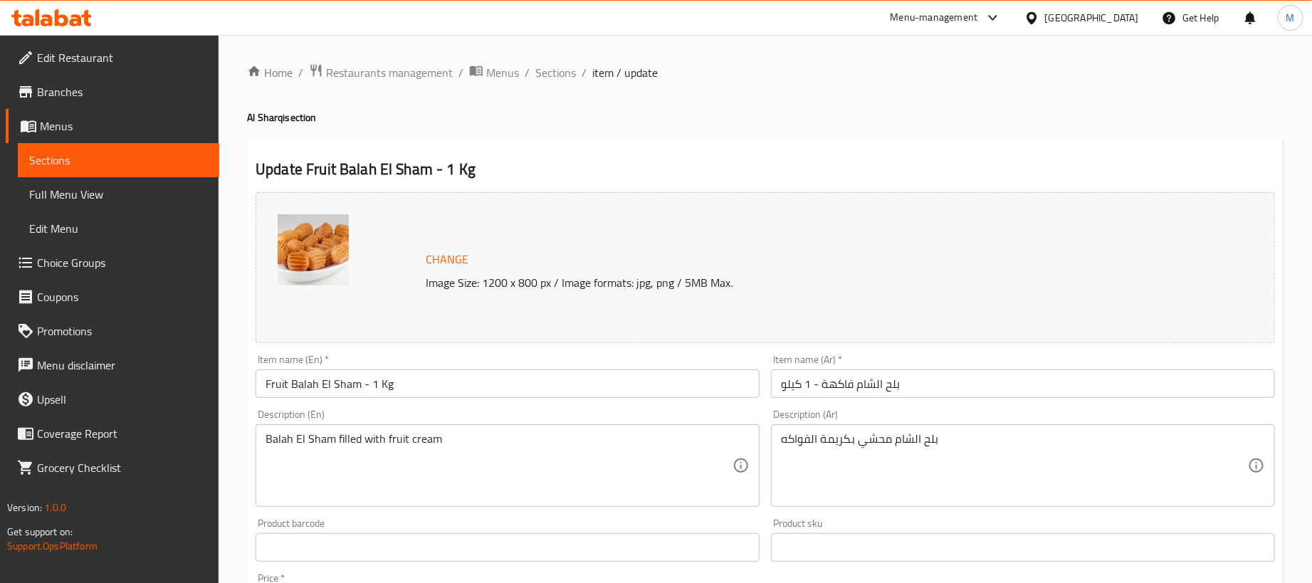
click at [963, 384] on input "بلح الشام فاكهة - 1 كيلو" at bounding box center [1023, 383] width 504 height 28
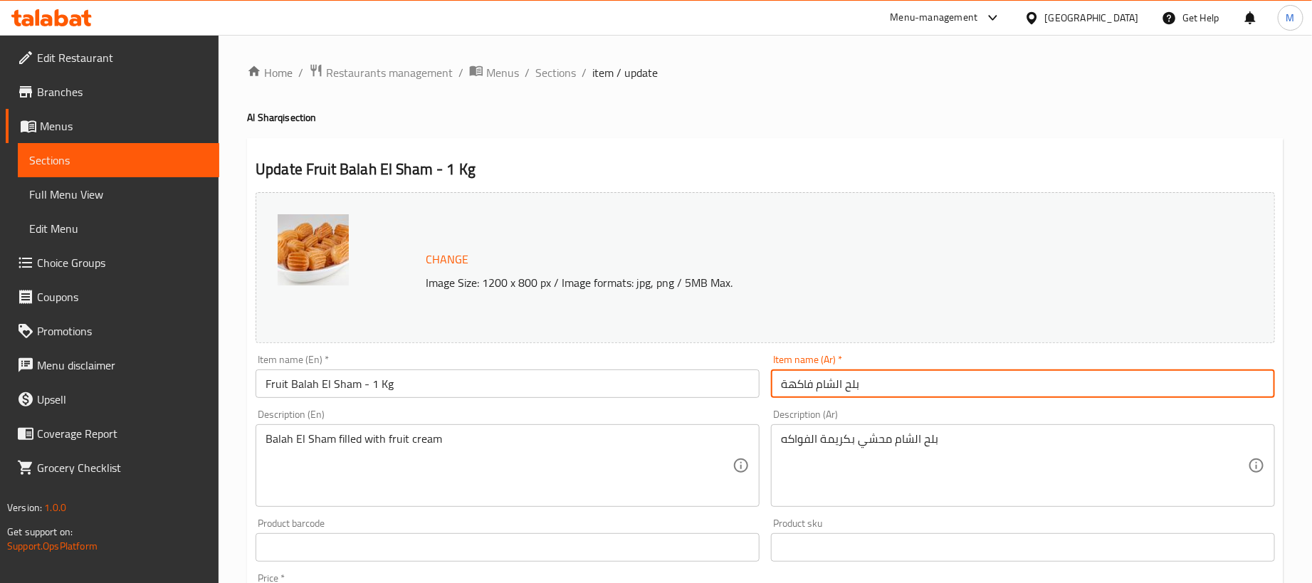
click at [584, 382] on input "Fruit Balah El Sham - 1 Kg" at bounding box center [508, 383] width 504 height 28
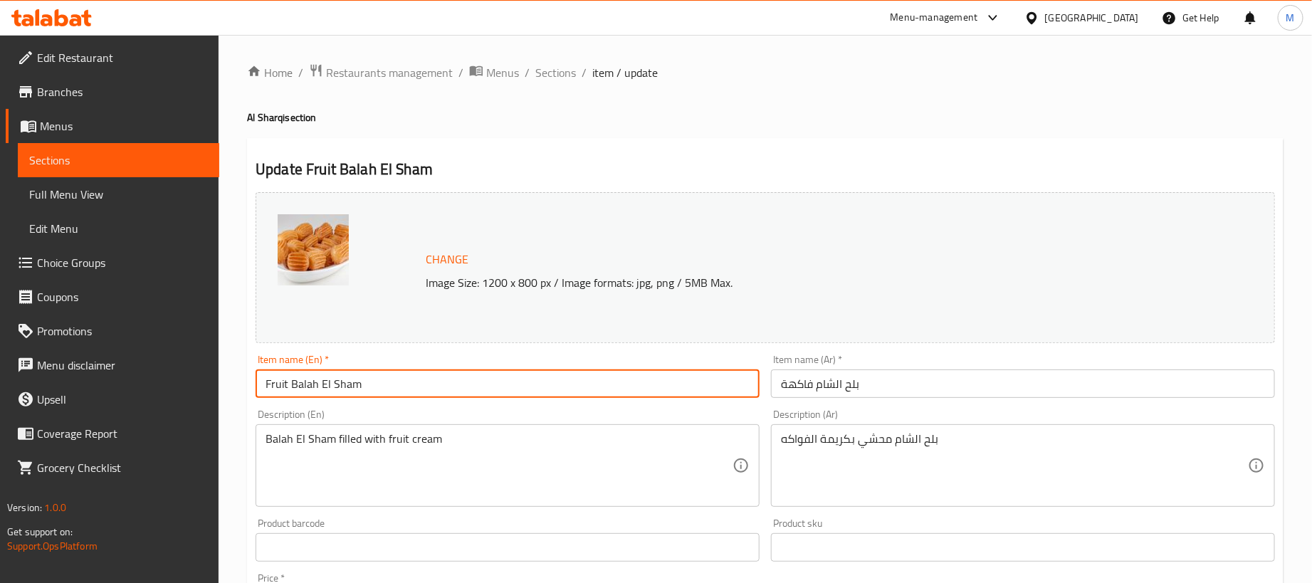
click at [816, 126] on div "Home / Restaurants management / Menus / Sections / item / update Al Sharqi sect…" at bounding box center [765, 530] width 1036 height 935
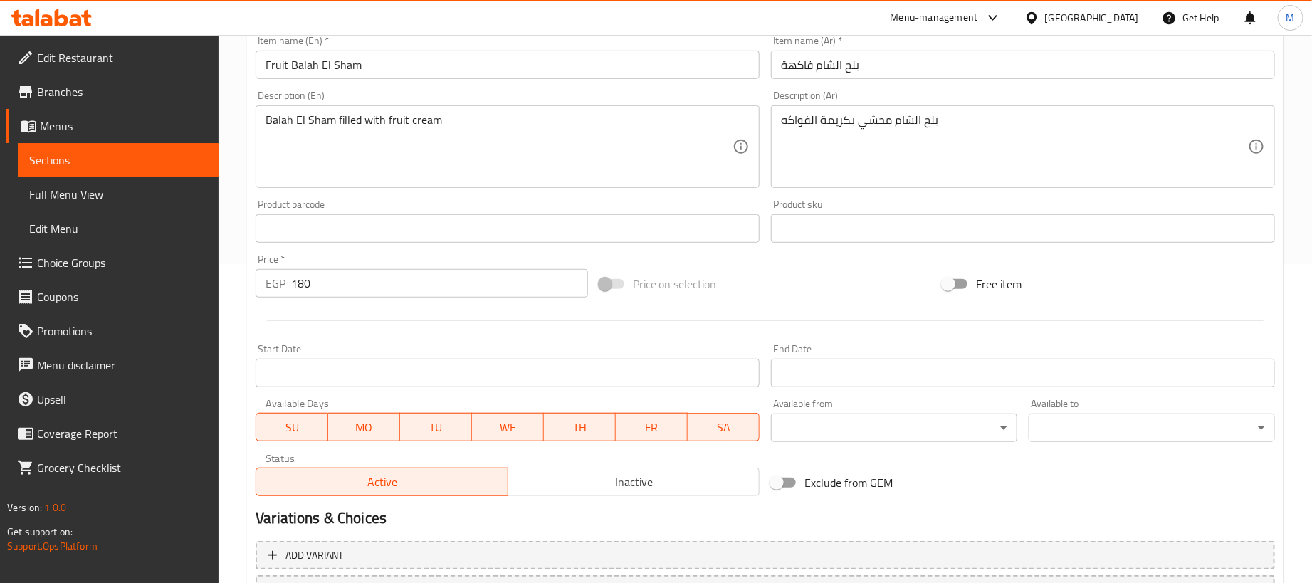
scroll to position [442, 0]
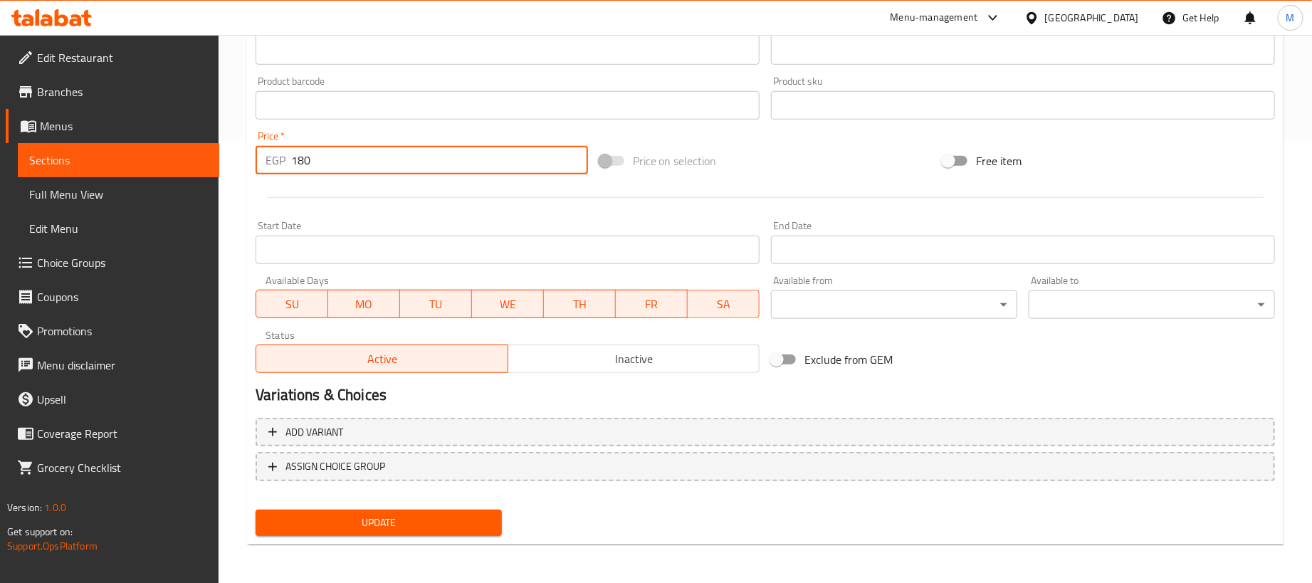
click at [442, 161] on input "180" at bounding box center [439, 160] width 297 height 28
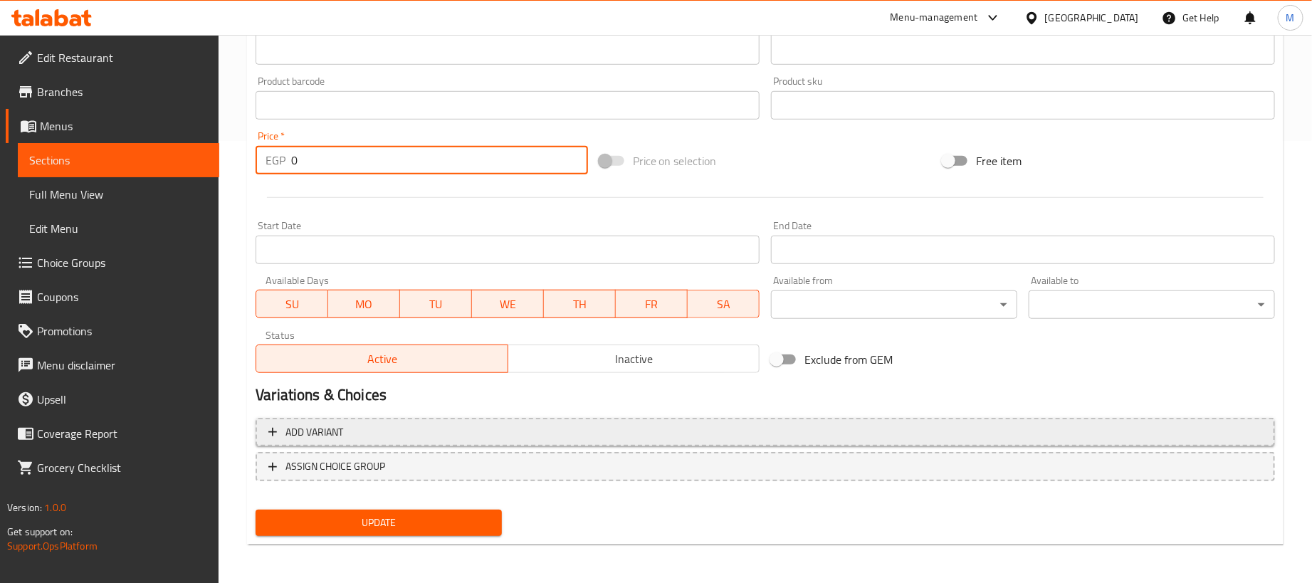
click at [871, 431] on span "Add variant" at bounding box center [765, 433] width 994 height 18
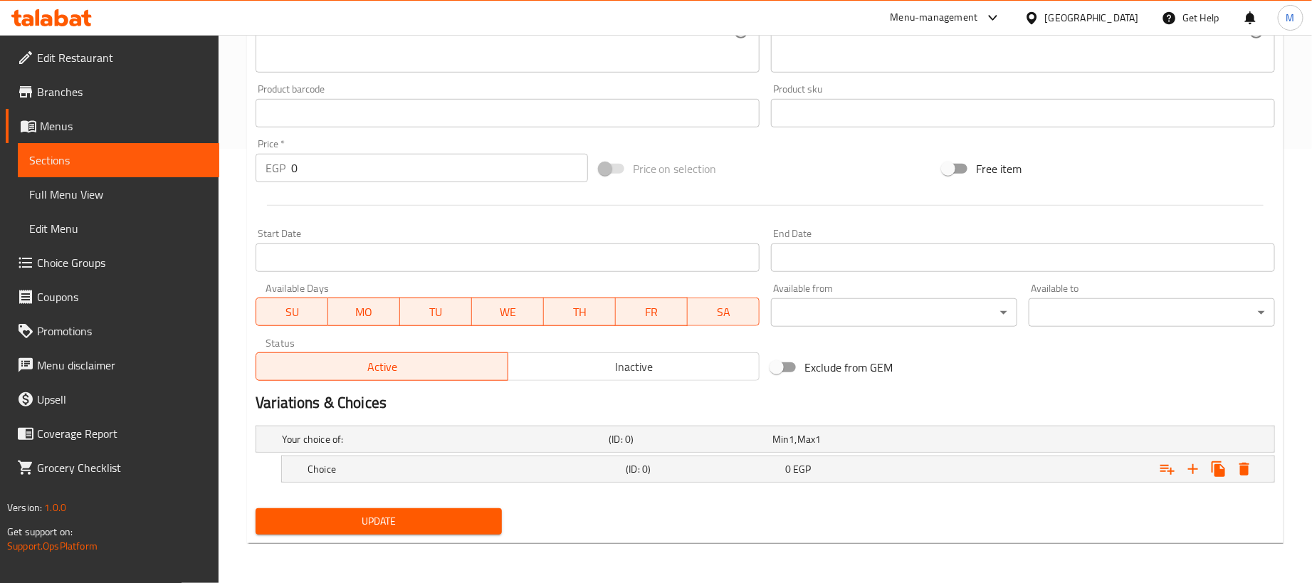
scroll to position [436, 0]
click at [1202, 475] on button "Expand" at bounding box center [1193, 469] width 26 height 26
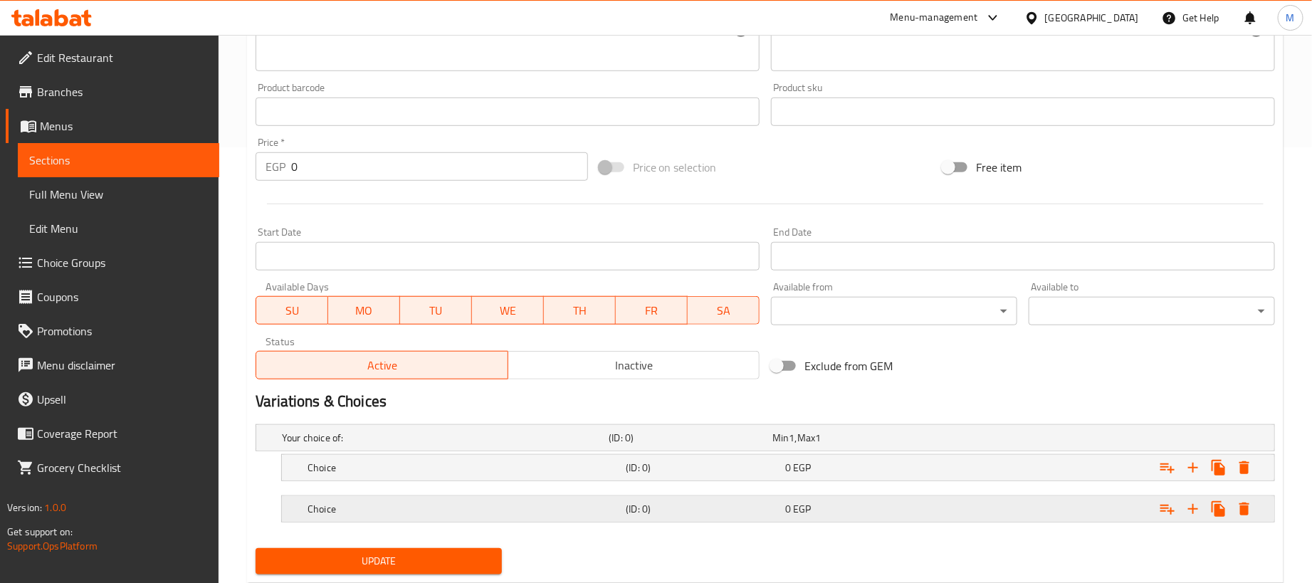
click at [1061, 441] on div "Expand" at bounding box center [1096, 438] width 327 height 6
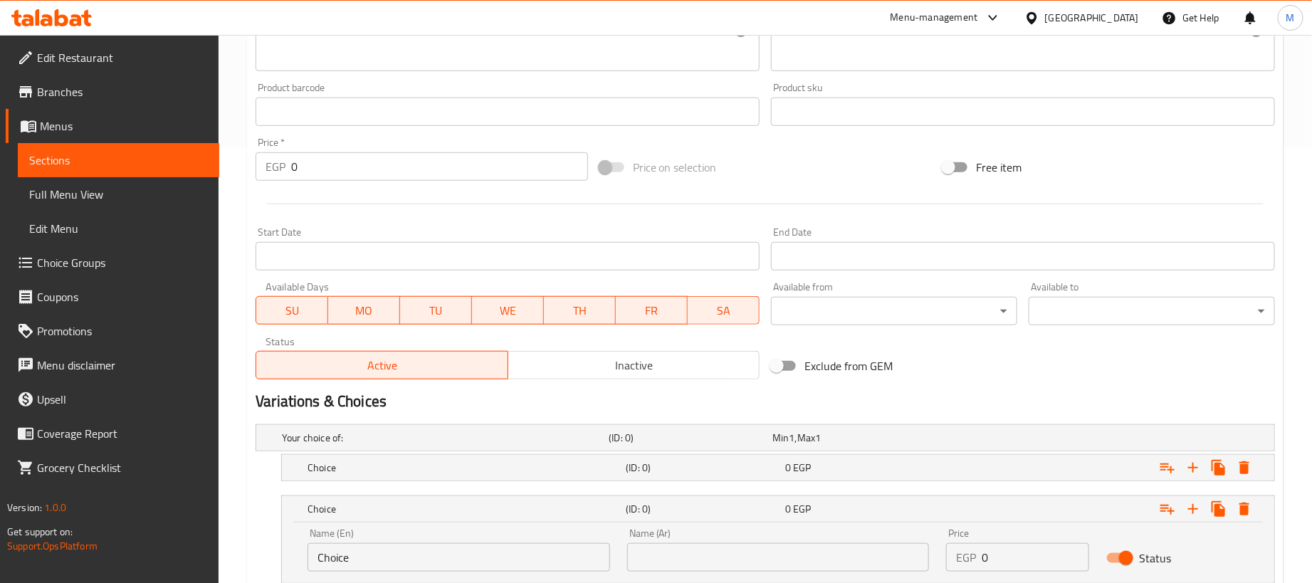
click at [1059, 487] on nav at bounding box center [765, 489] width 1019 height 11
click at [1058, 441] on div "Expand" at bounding box center [1096, 438] width 327 height 6
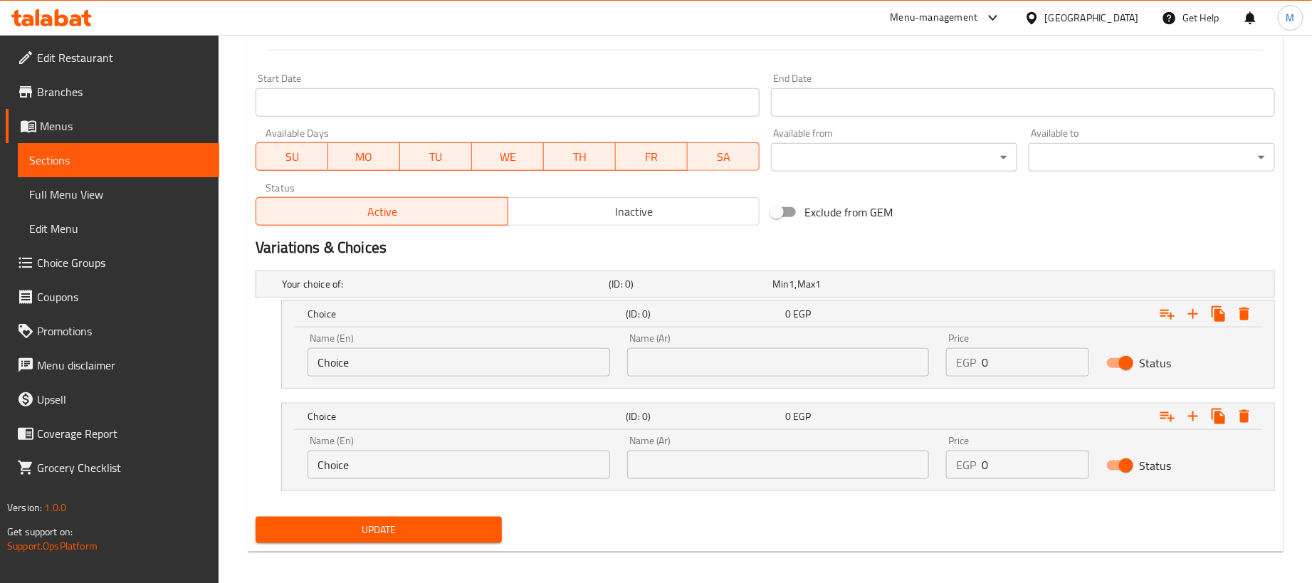
scroll to position [600, 0]
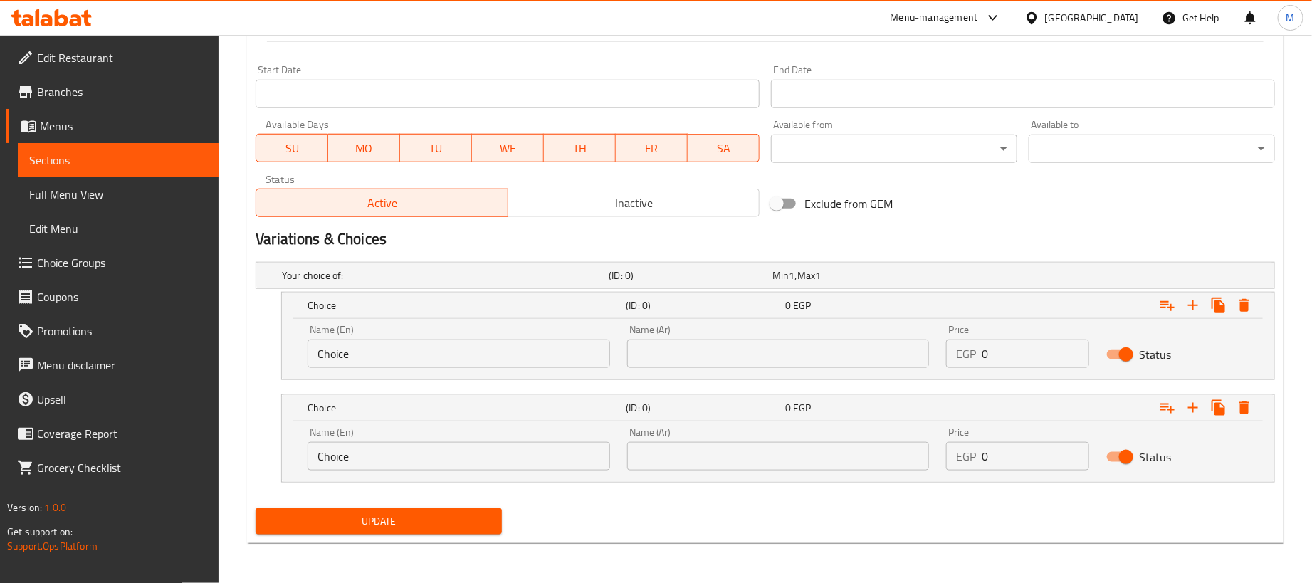
click at [1046, 352] on input "0" at bounding box center [1035, 354] width 107 height 28
click at [1047, 353] on input "0" at bounding box center [1035, 354] width 107 height 28
click at [1049, 353] on input "0" at bounding box center [1035, 354] width 107 height 28
click at [1053, 353] on input "0" at bounding box center [1035, 354] width 107 height 28
click at [1055, 353] on input "0" at bounding box center [1035, 354] width 107 height 28
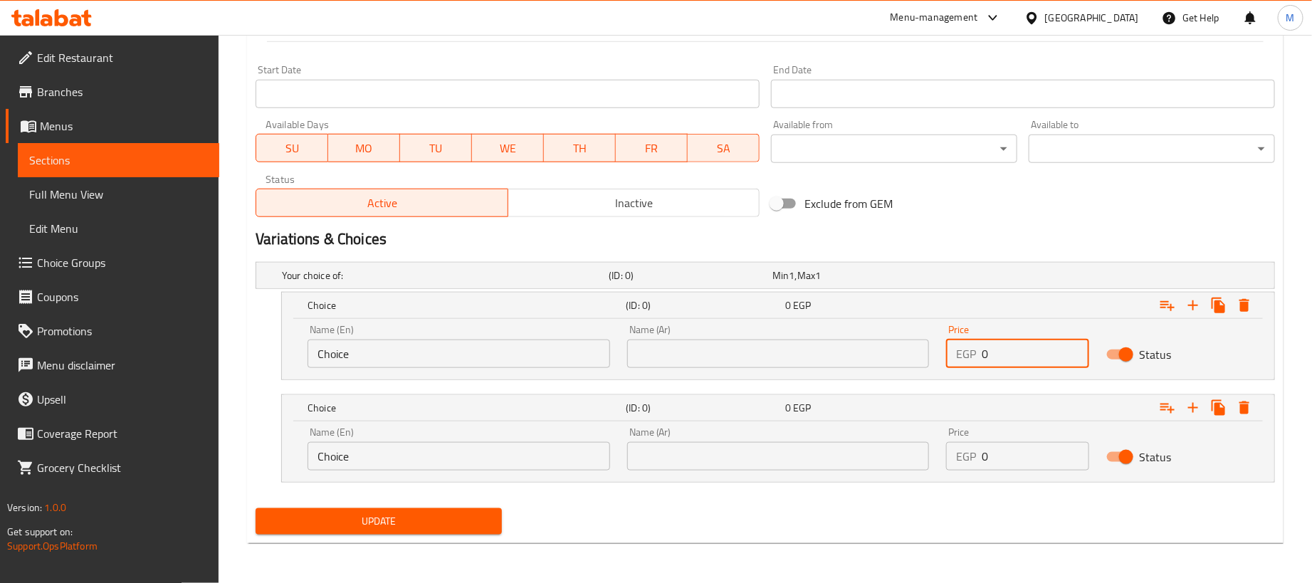
click at [1057, 353] on input "0" at bounding box center [1035, 354] width 107 height 28
click at [1012, 346] on input "0" at bounding box center [1035, 354] width 107 height 28
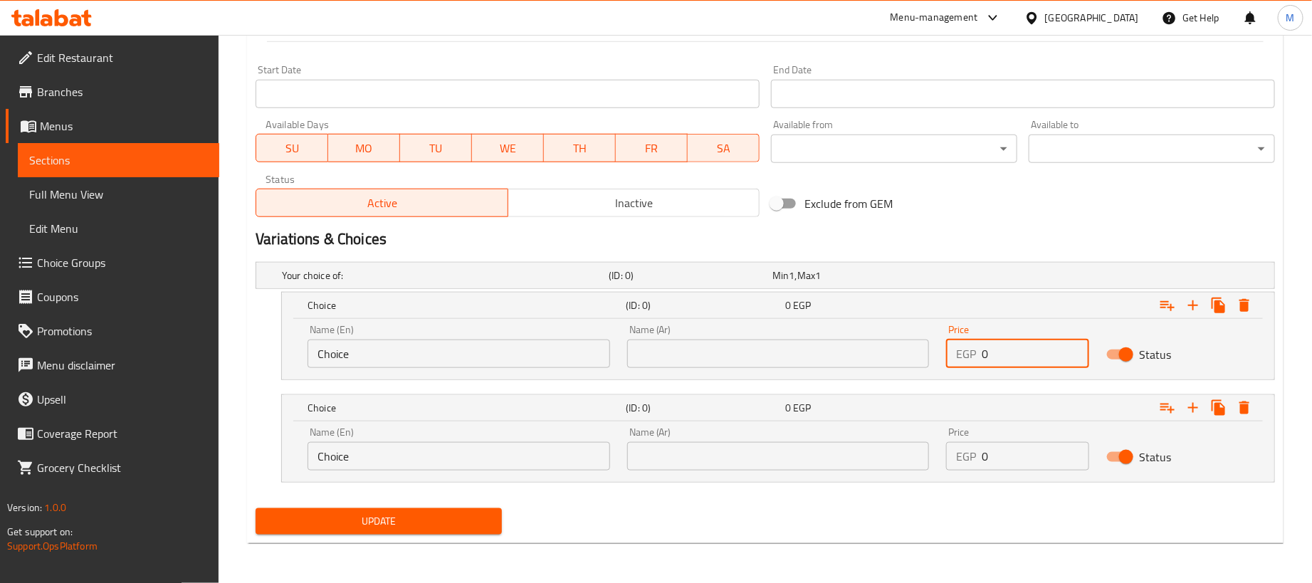
click at [1012, 346] on input "0" at bounding box center [1035, 354] width 107 height 28
paste input "18"
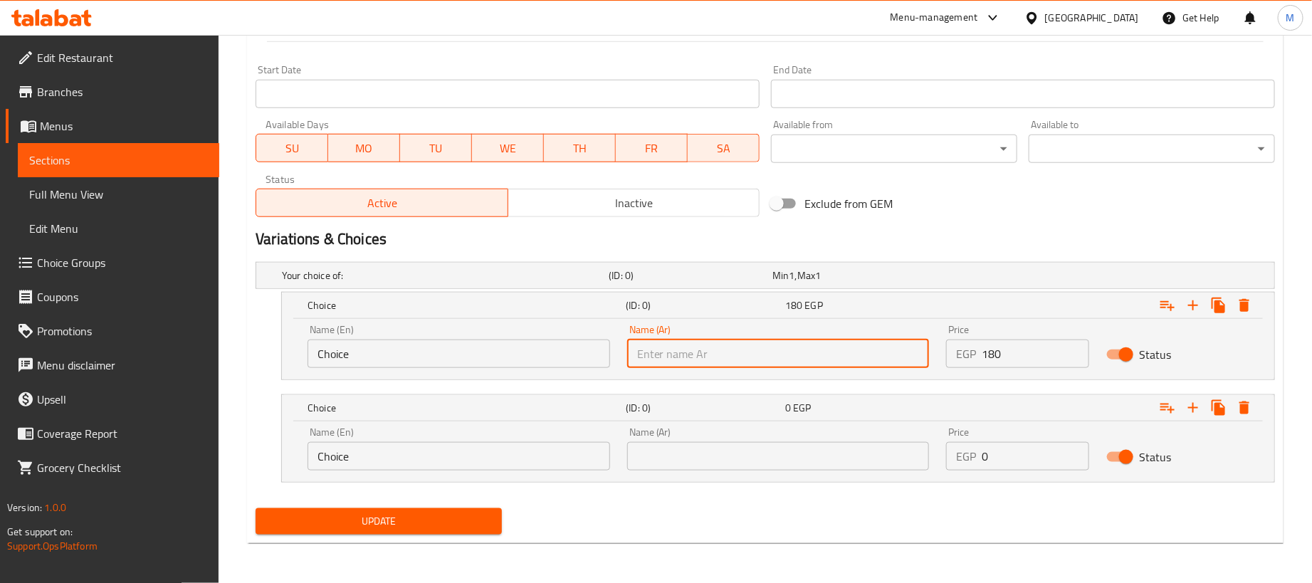
click at [902, 349] on input "text" at bounding box center [778, 354] width 303 height 28
click at [747, 426] on div "Choice (ID: 0) 0 EGP Name (En) Choice Name (En) Name (Ar) Name (Ar) Price EGP 0…" at bounding box center [778, 438] width 992 height 87
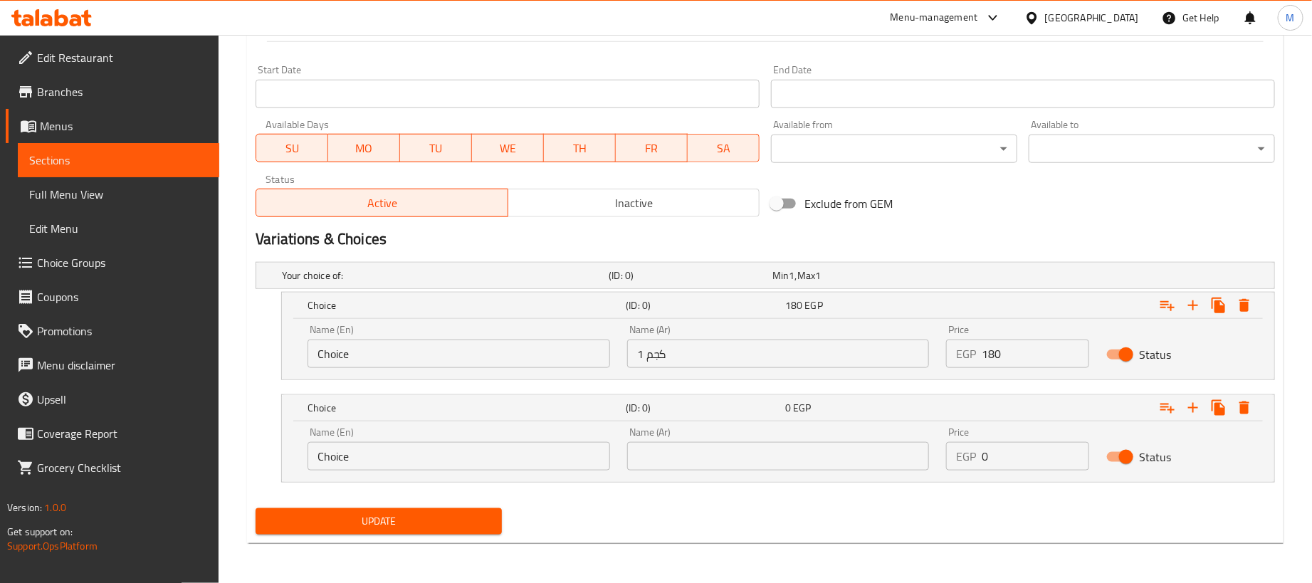
click at [752, 463] on input "text" at bounding box center [778, 456] width 303 height 28
click at [362, 359] on input "Choice" at bounding box center [458, 354] width 303 height 28
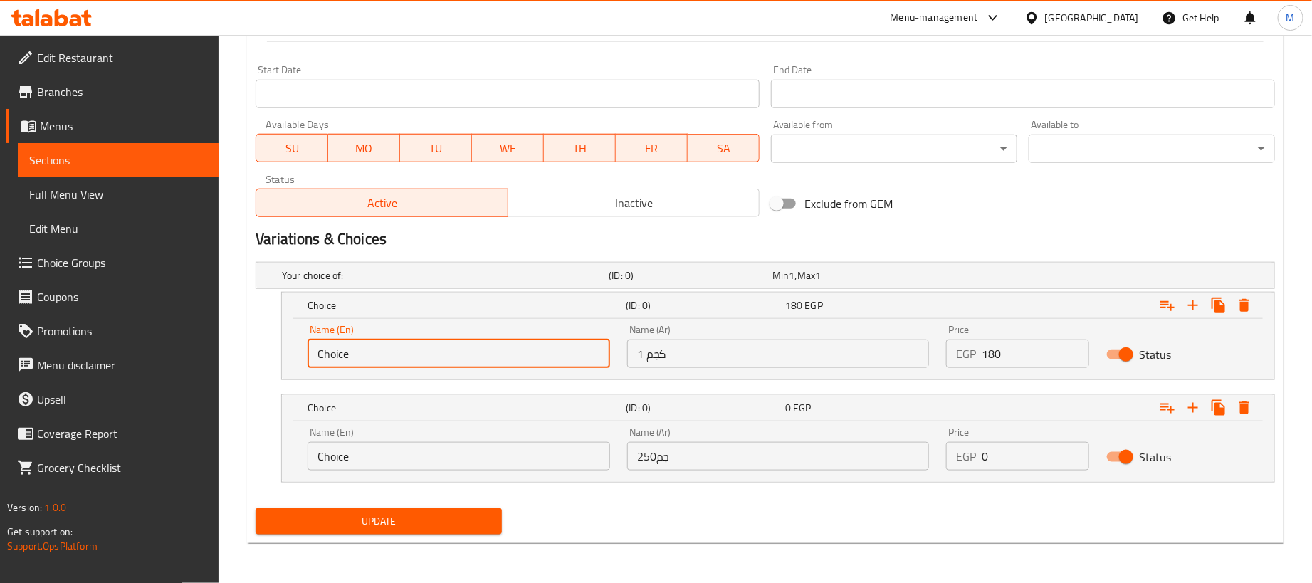
click at [362, 359] on input "Choice" at bounding box center [458, 354] width 303 height 28
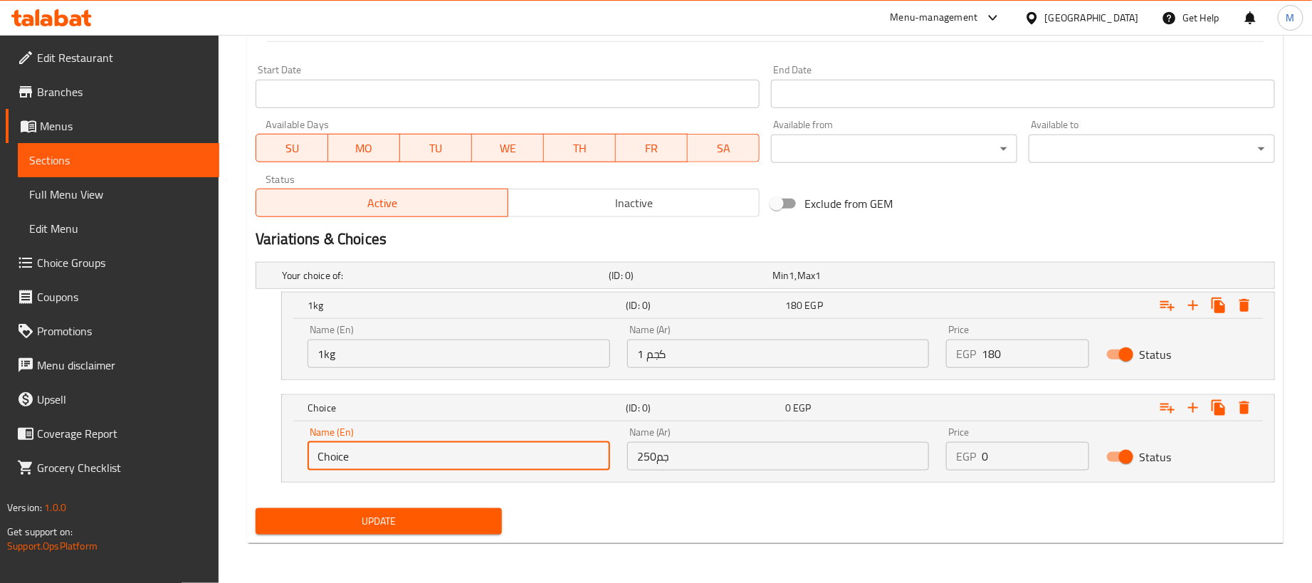
click at [385, 459] on input "Choice" at bounding box center [458, 456] width 303 height 28
click at [387, 459] on input "Choice" at bounding box center [458, 456] width 303 height 28
click at [1041, 459] on input "0" at bounding box center [1035, 456] width 107 height 28
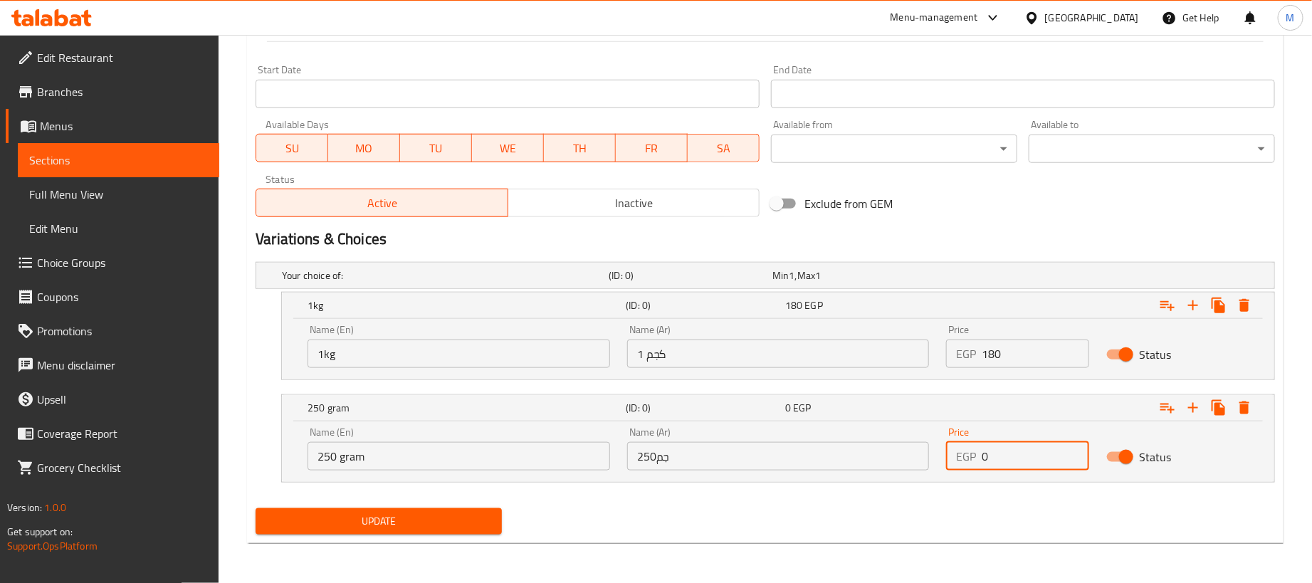
click at [1041, 459] on input "0" at bounding box center [1035, 456] width 107 height 28
click at [1043, 459] on input "0" at bounding box center [1035, 456] width 107 height 28
paste input "45"
drag, startPoint x: 895, startPoint y: 538, endPoint x: 878, endPoint y: 535, distance: 17.4
click at [890, 536] on div "Update" at bounding box center [765, 522] width 1031 height 38
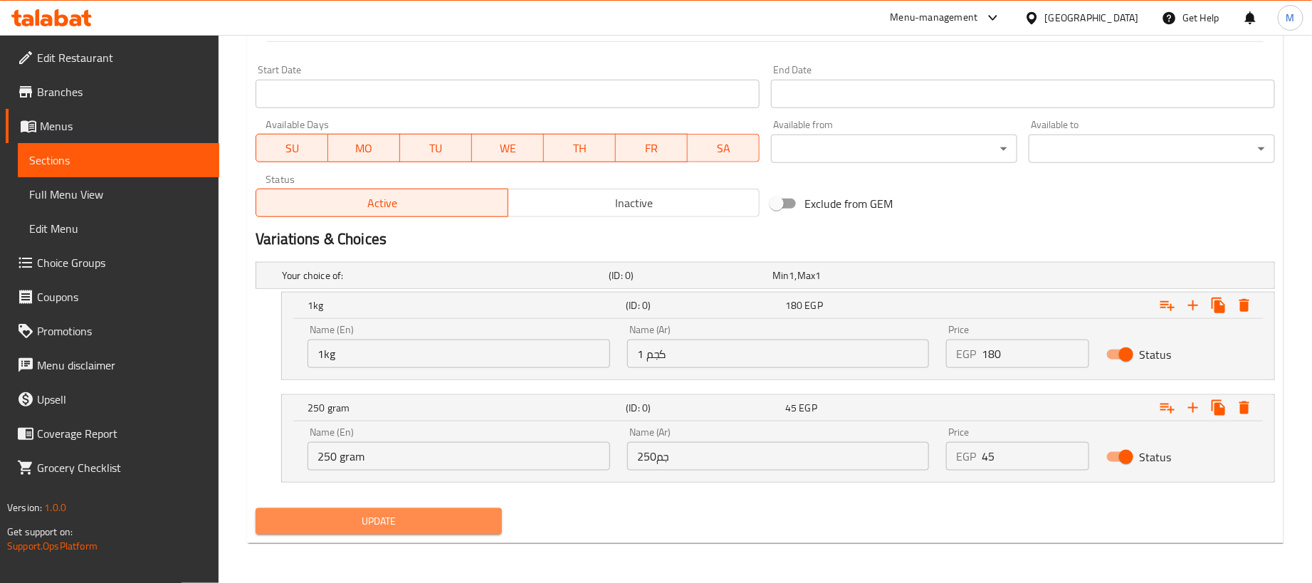
click at [459, 517] on span "Update" at bounding box center [378, 521] width 223 height 18
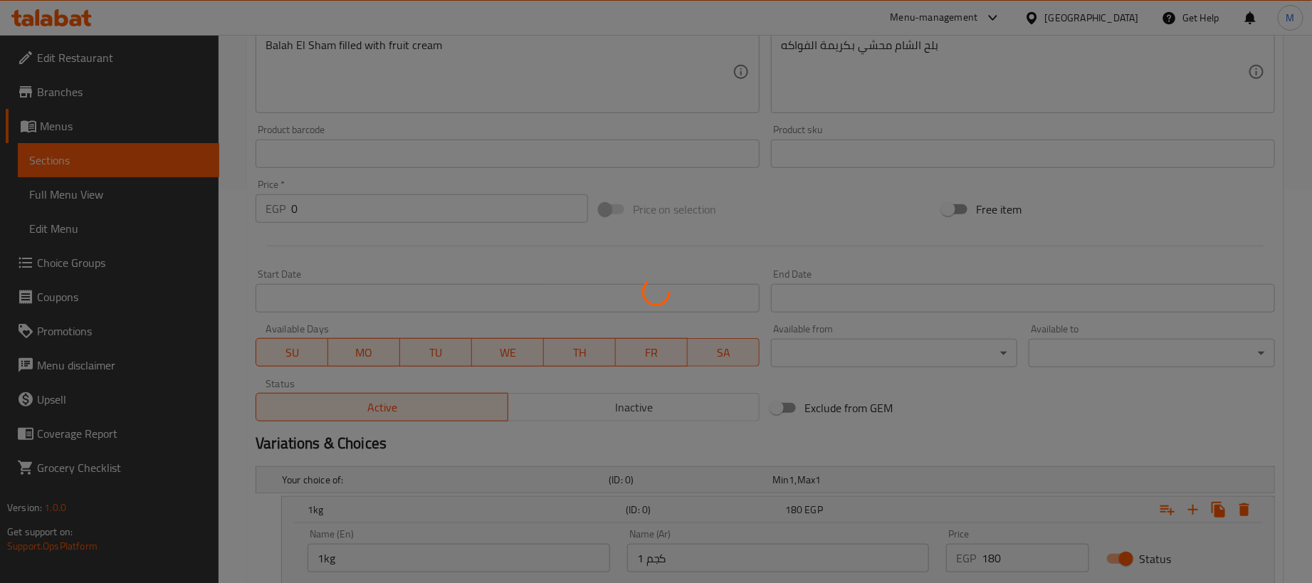
scroll to position [0, 0]
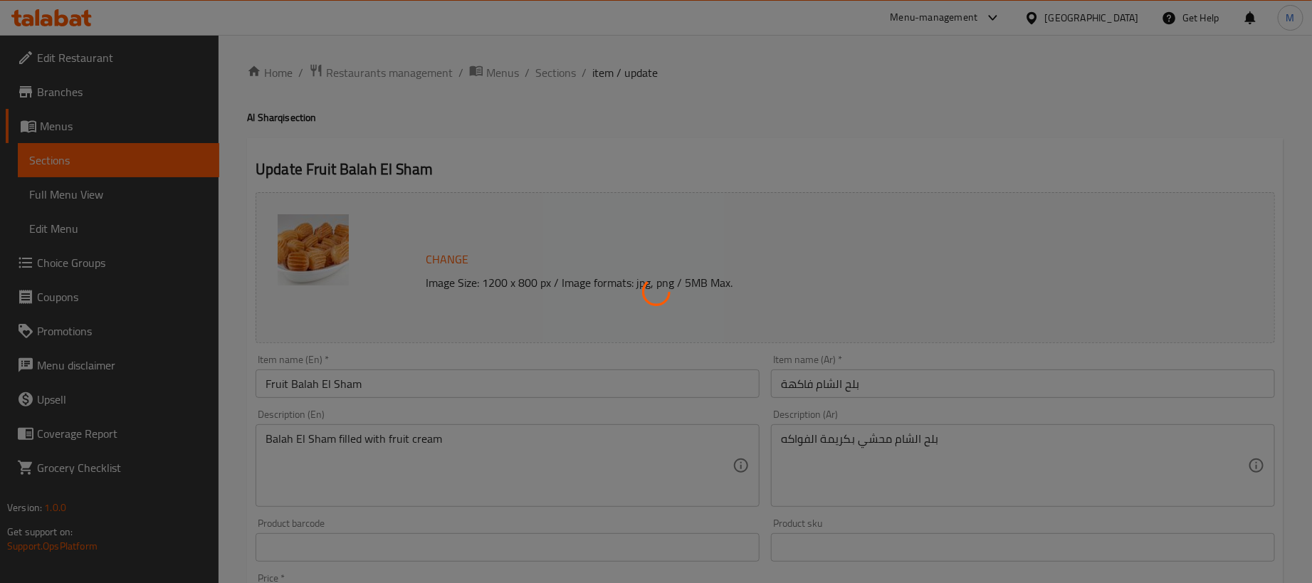
click at [552, 73] on div at bounding box center [656, 291] width 1312 height 583
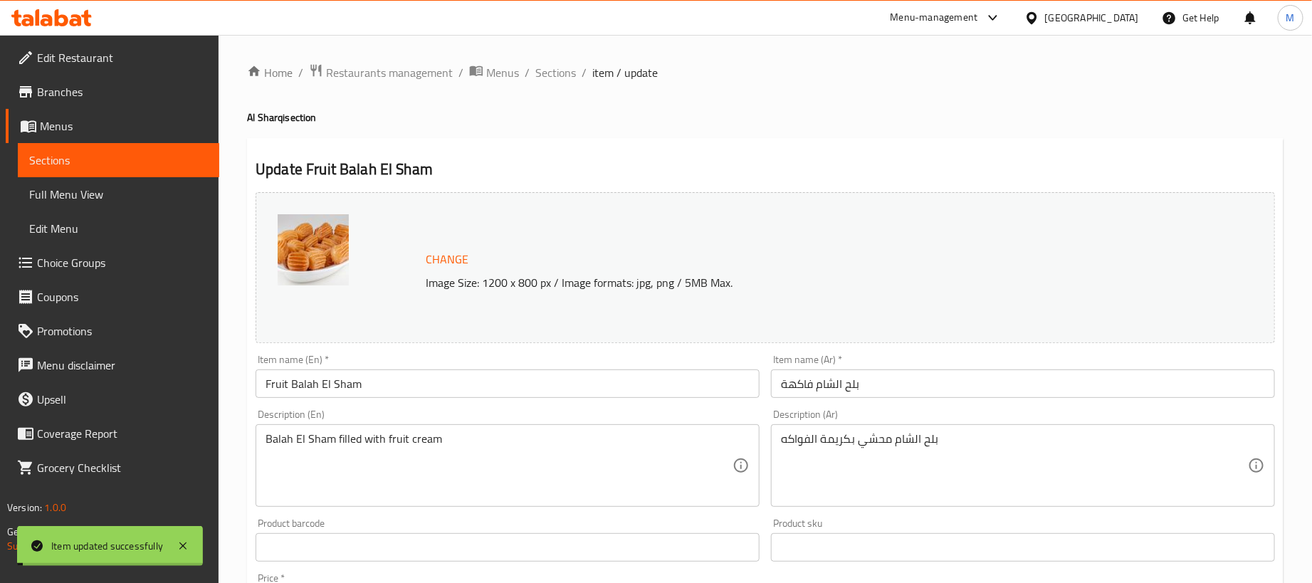
click at [560, 67] on span "Sections" at bounding box center [555, 72] width 41 height 17
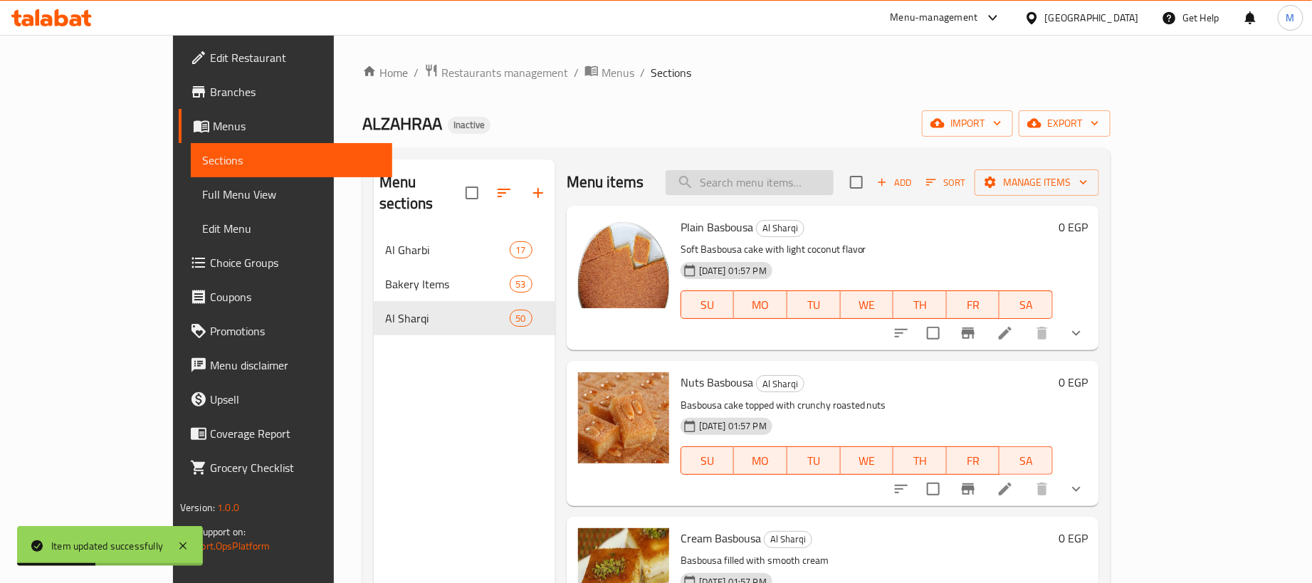
click at [842, 169] on div "Menu items Add Sort Manage items" at bounding box center [833, 182] width 532 height 46
click at [833, 177] on input "search" at bounding box center [750, 182] width 168 height 25
paste input "صوابع زينب"
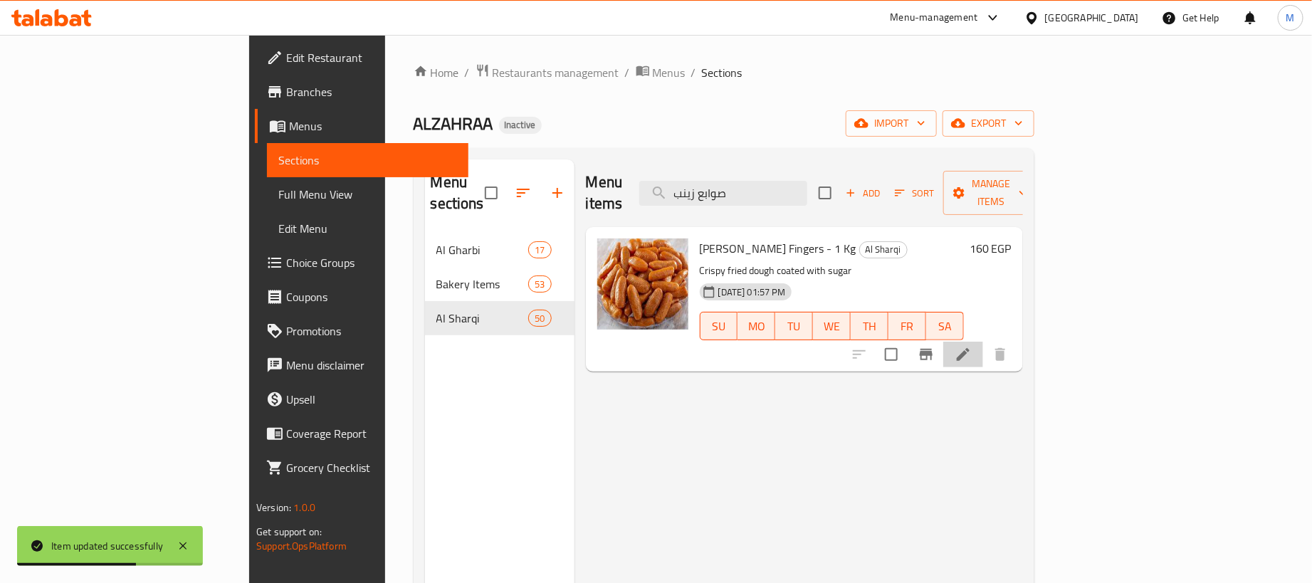
click at [983, 342] on li at bounding box center [963, 355] width 40 height 26
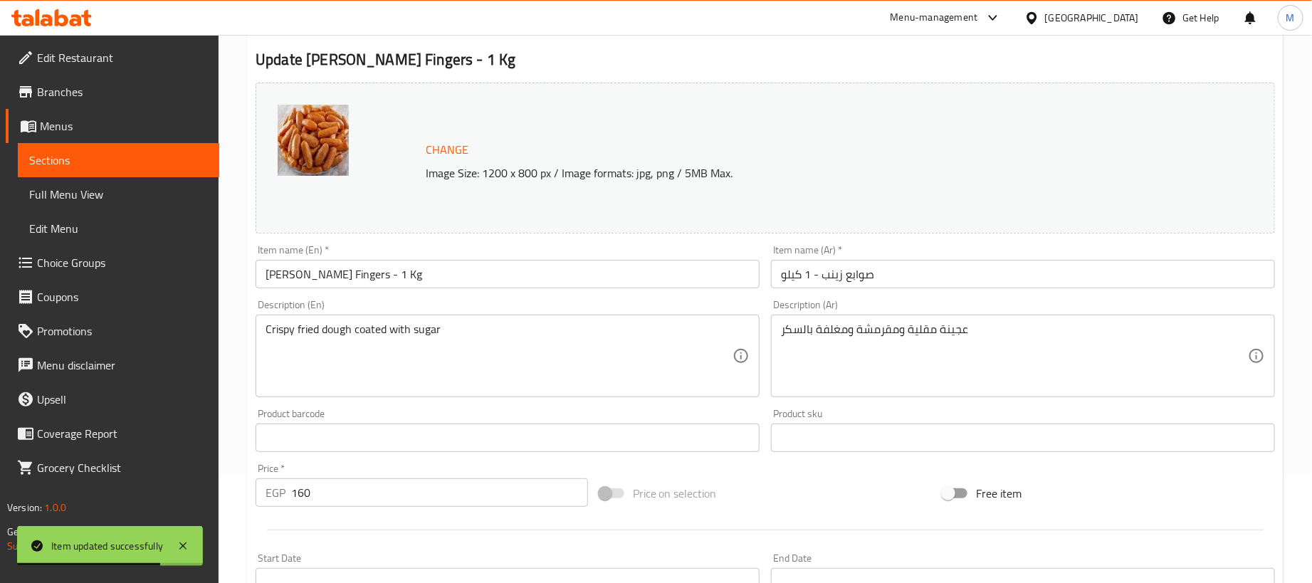
scroll to position [214, 0]
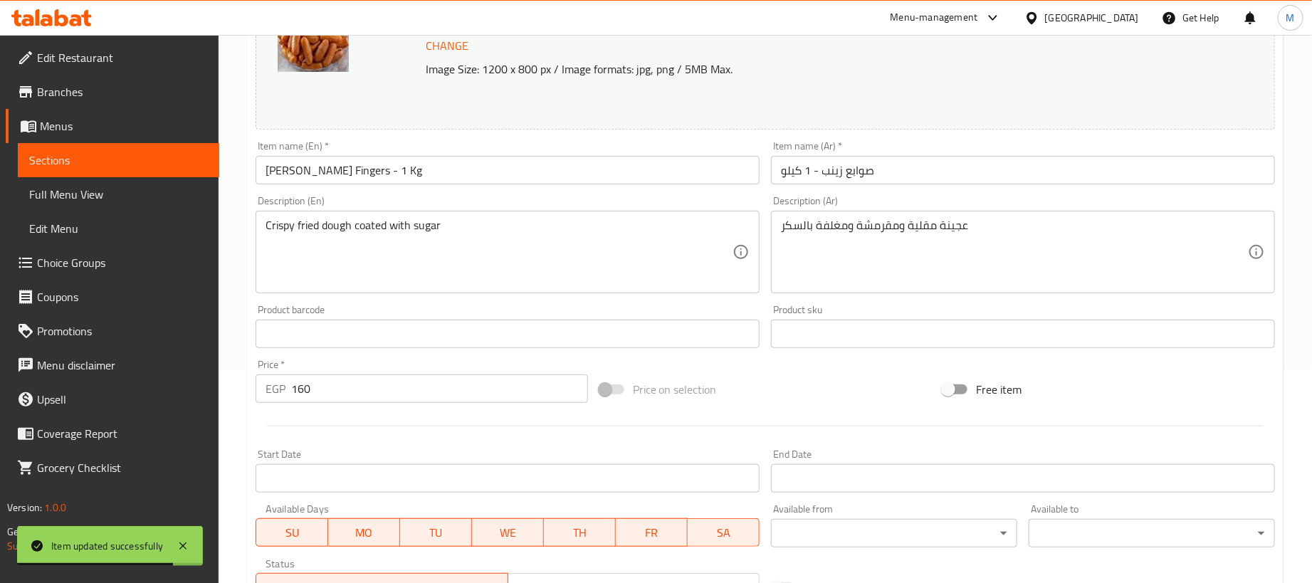
click at [505, 172] on input "[PERSON_NAME] Fingers - 1 Kg" at bounding box center [508, 170] width 504 height 28
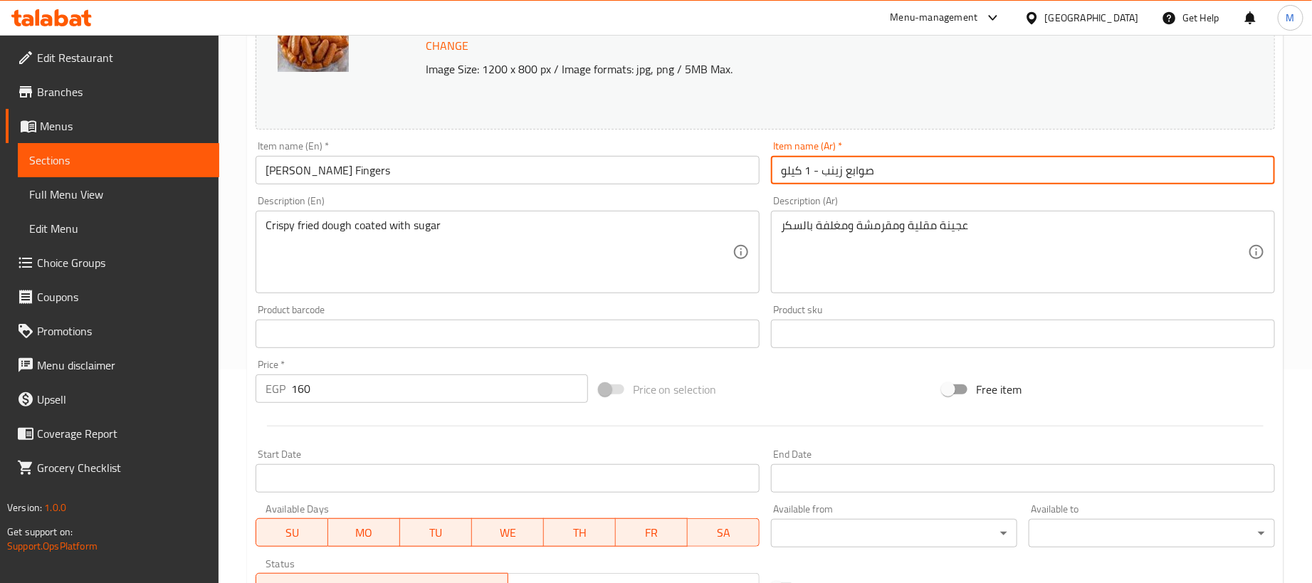
click at [999, 175] on input "صوابع زينب - 1 كيلو" at bounding box center [1023, 170] width 504 height 28
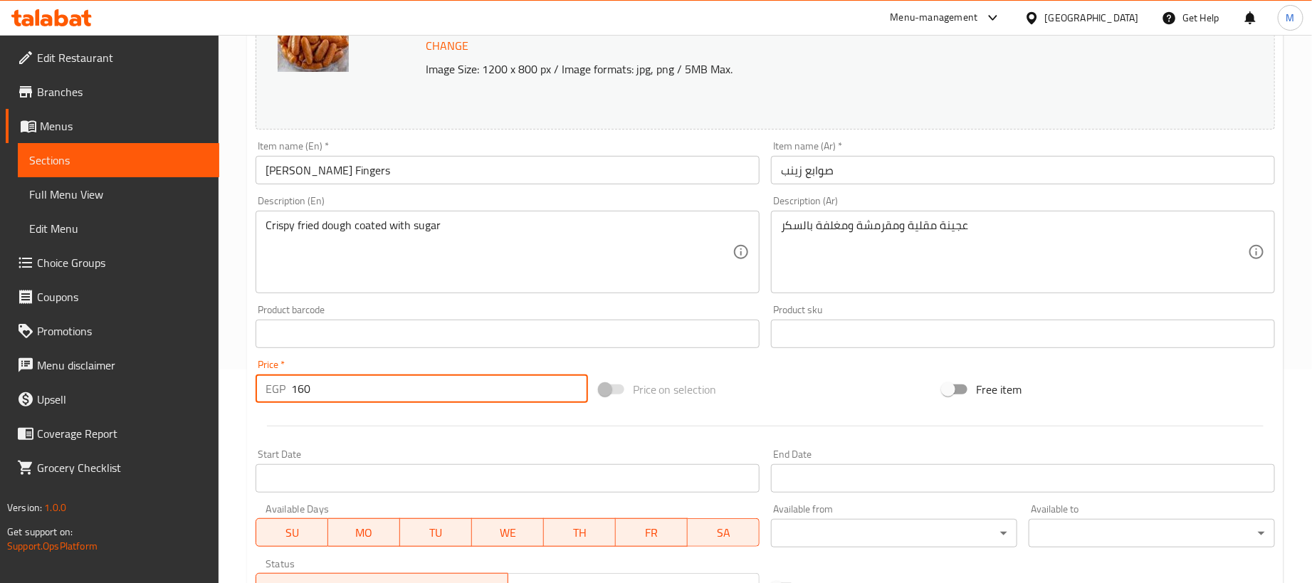
click at [367, 383] on input "160" at bounding box center [439, 388] width 297 height 28
click at [368, 383] on input "160" at bounding box center [439, 388] width 297 height 28
click at [370, 383] on input "160" at bounding box center [439, 388] width 297 height 28
click at [504, 451] on div "Start Date Start Date" at bounding box center [508, 470] width 504 height 43
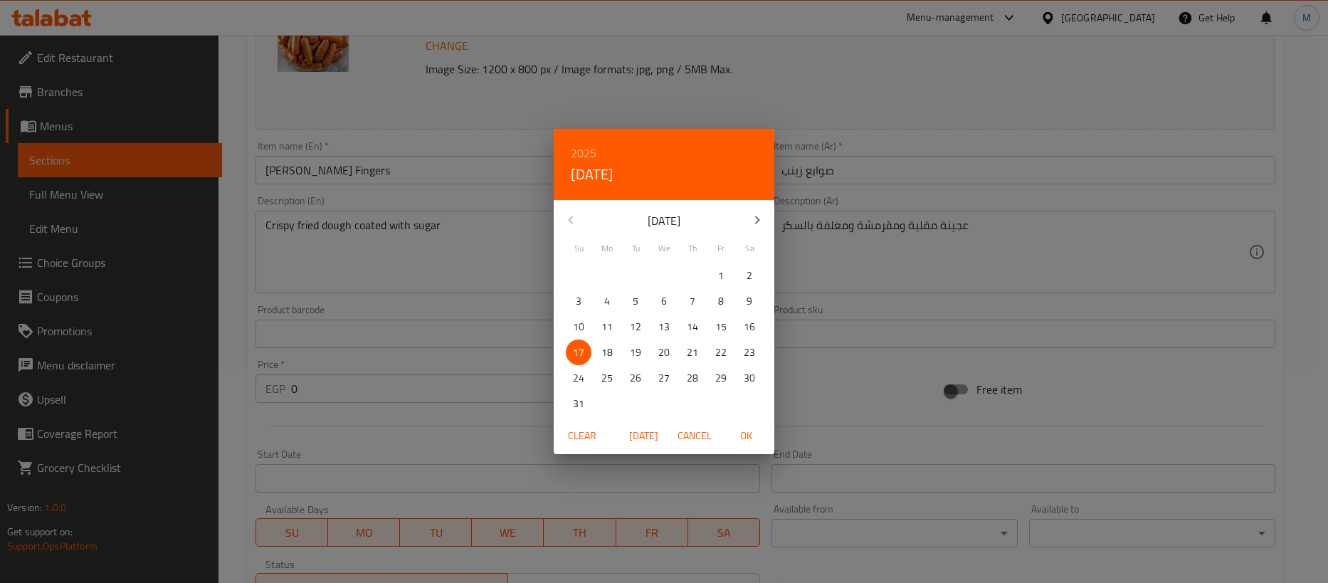
click at [354, 421] on div "2025 Sun, Aug [DATE] Mo Tu We Th Fr Sa 27 28 29 30 31 1 2 3 4 5 6 7 8 9 10 11 1…" at bounding box center [664, 291] width 1328 height 583
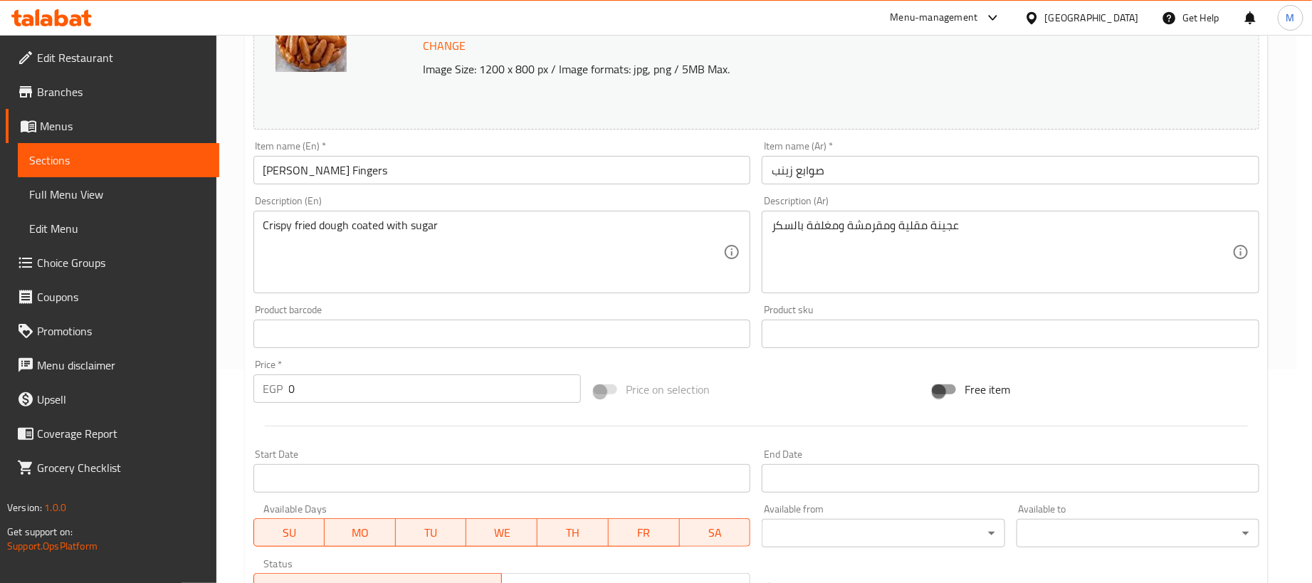
click at [370, 414] on div at bounding box center [756, 426] width 1017 height 35
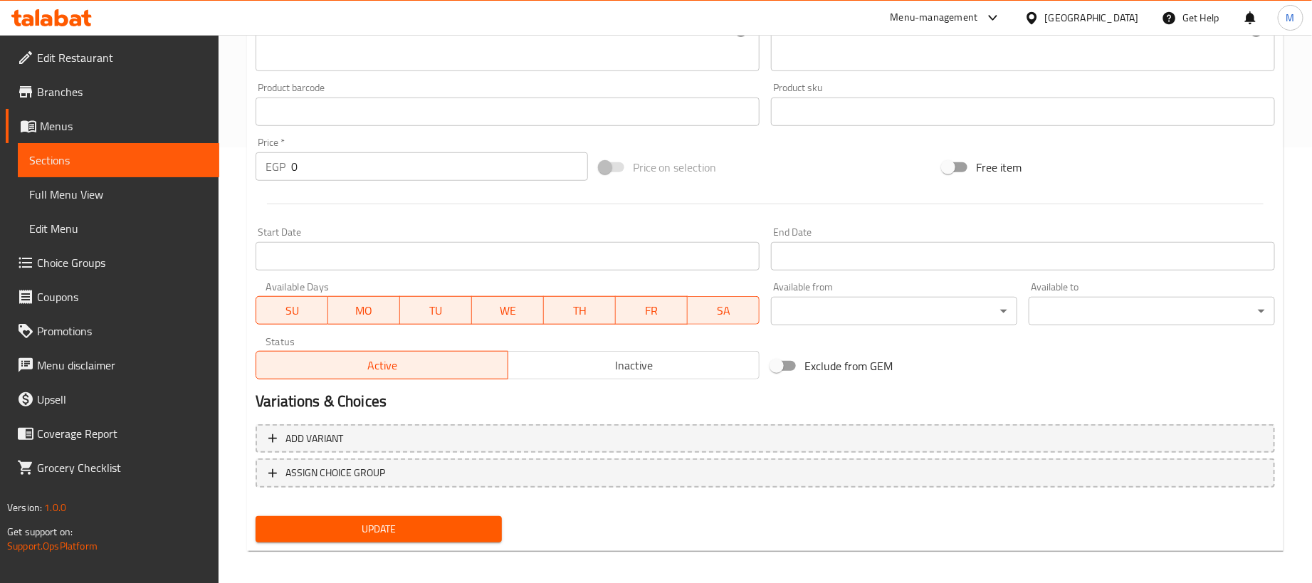
scroll to position [442, 0]
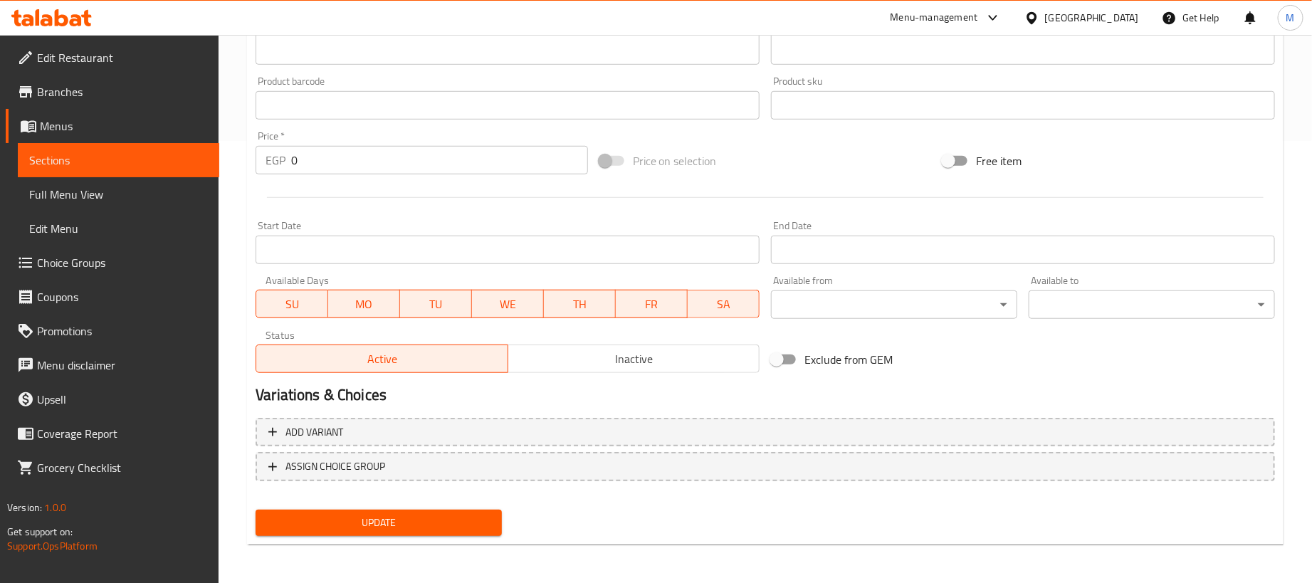
click at [784, 416] on div "Add variant ASSIGN CHOICE GROUP" at bounding box center [765, 458] width 1031 height 93
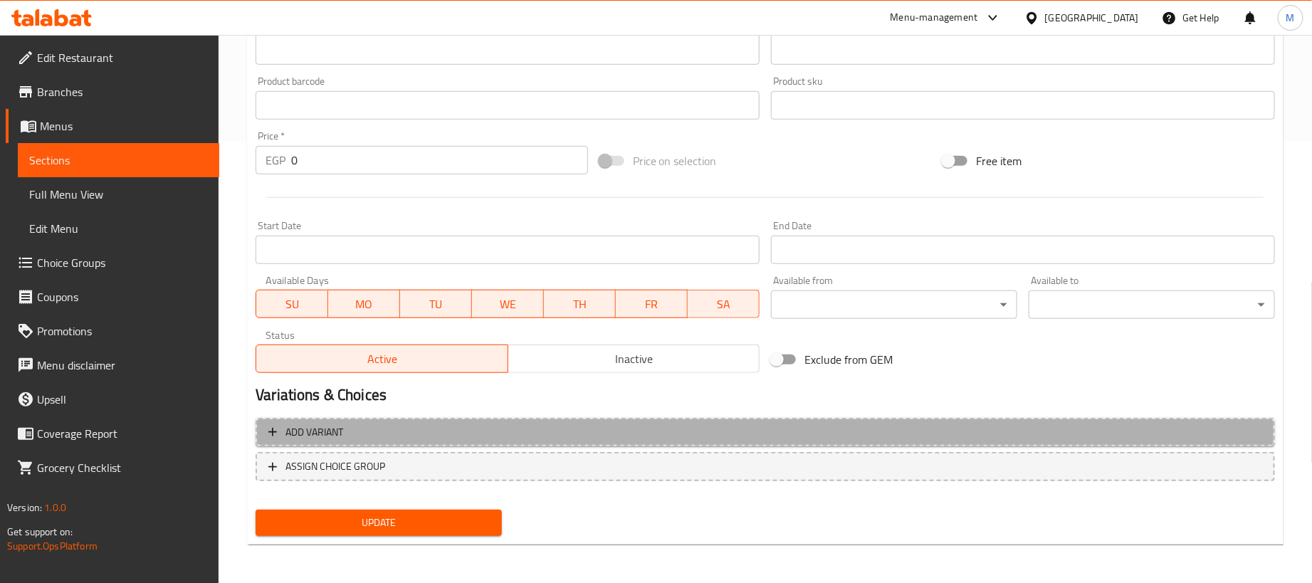
click at [816, 430] on span "Add variant" at bounding box center [765, 433] width 994 height 18
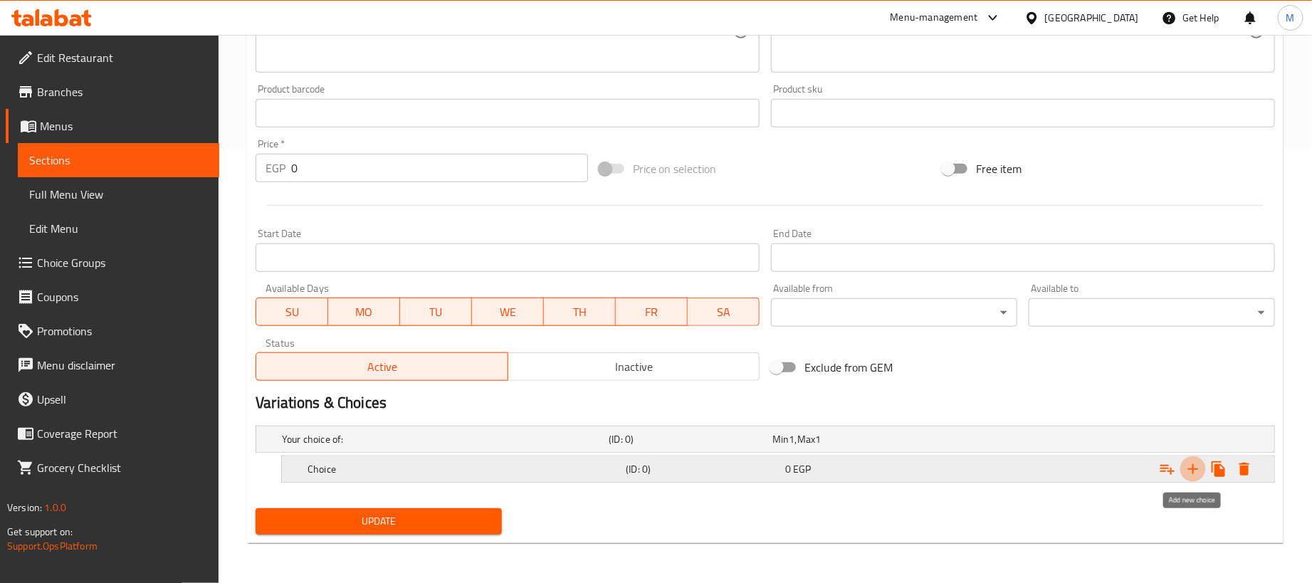
click at [1188, 463] on icon "Expand" at bounding box center [1192, 469] width 17 height 17
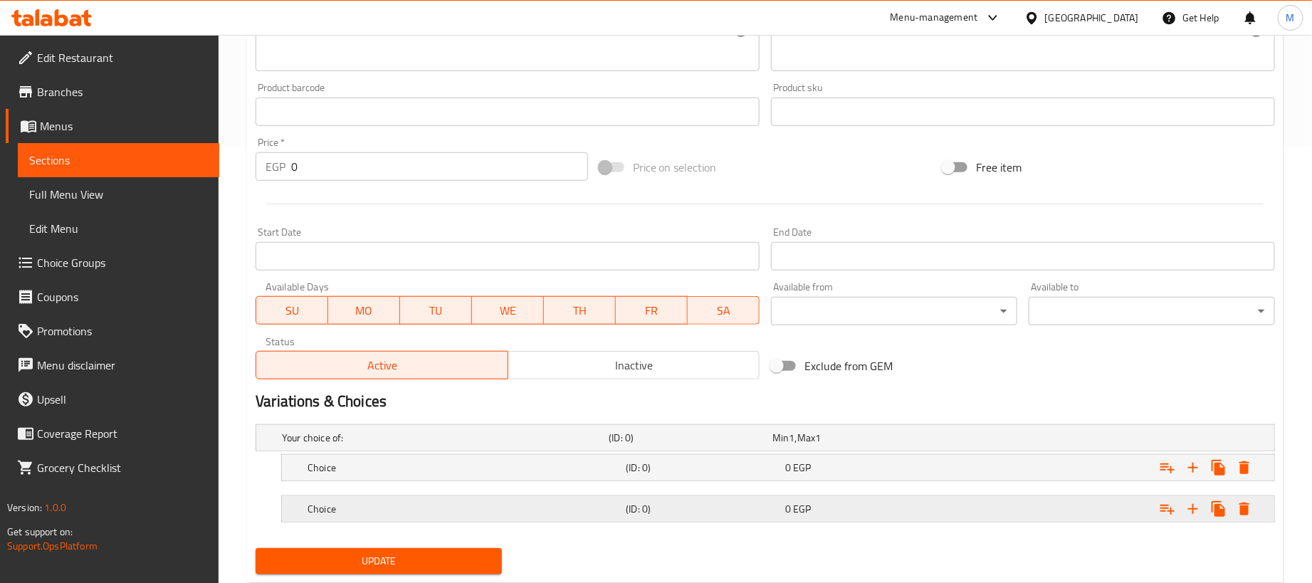
click at [989, 441] on div "Expand" at bounding box center [1096, 438] width 327 height 6
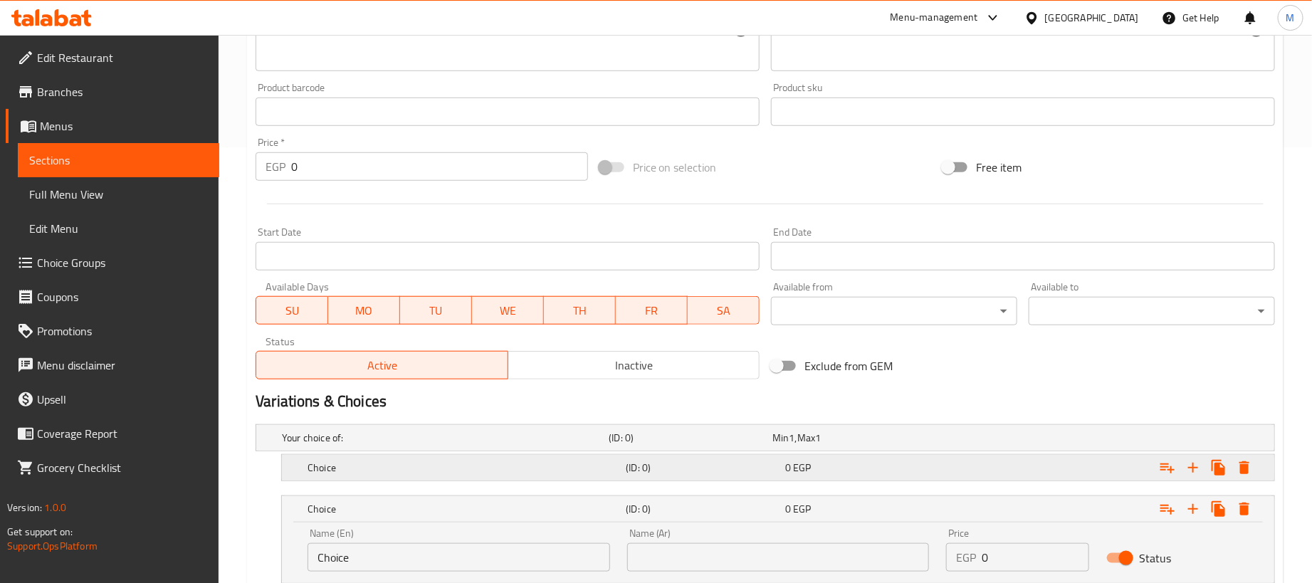
click at [970, 441] on div "Expand" at bounding box center [1096, 438] width 327 height 6
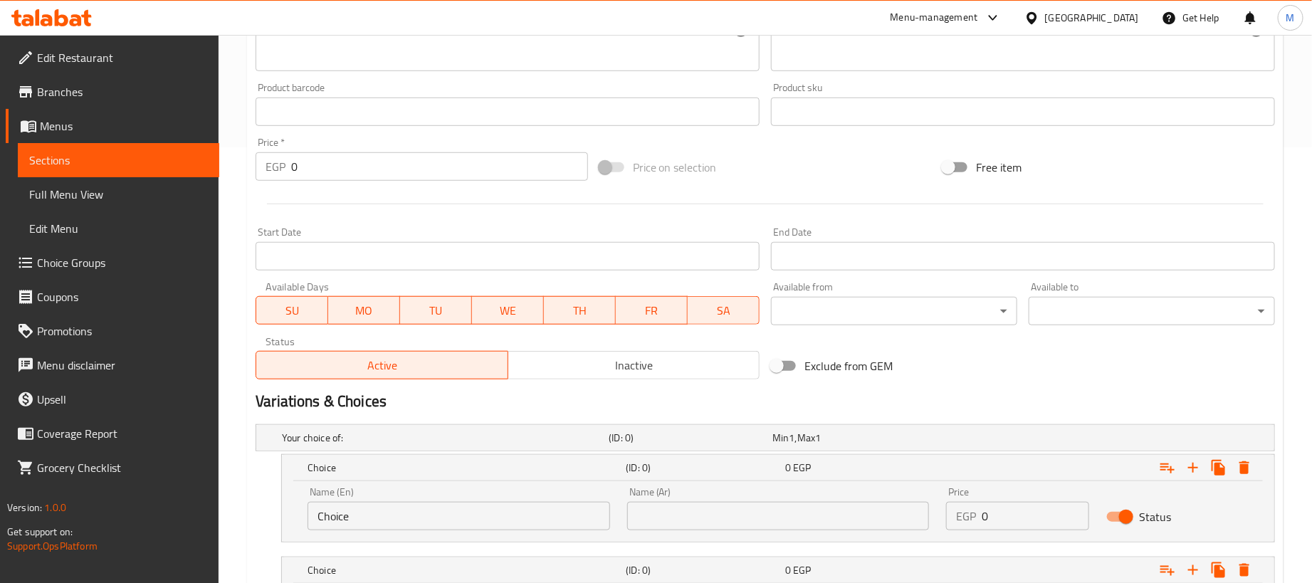
click at [1041, 515] on input "0" at bounding box center [1035, 516] width 107 height 28
click at [1042, 515] on input "0" at bounding box center [1035, 516] width 107 height 28
paste input "16"
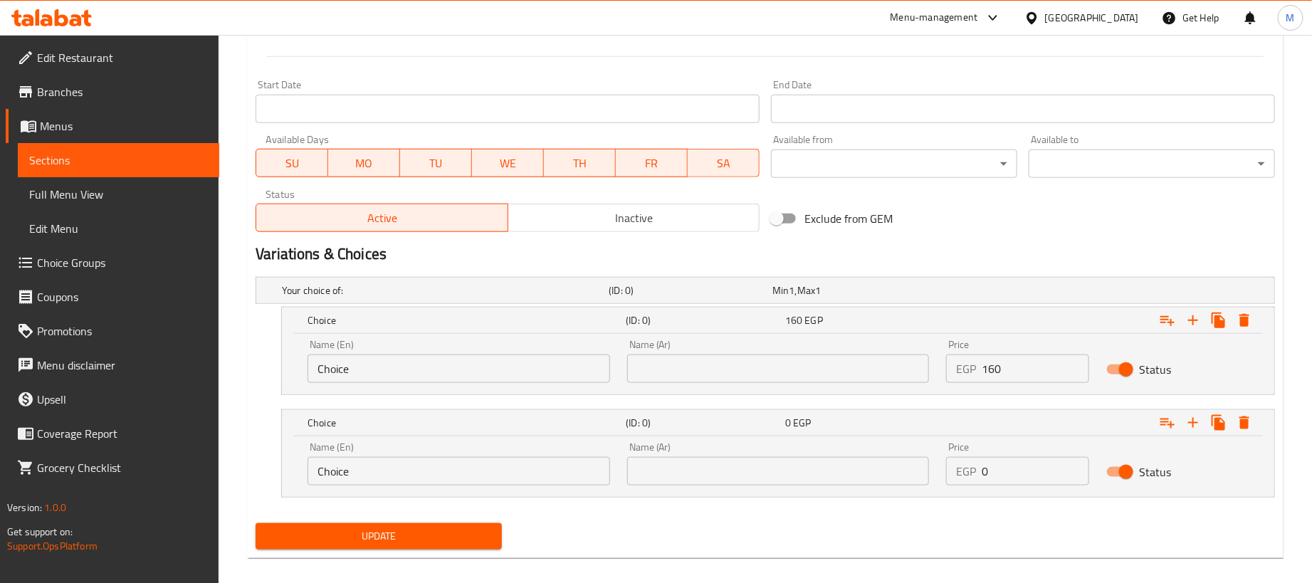
scroll to position [600, 0]
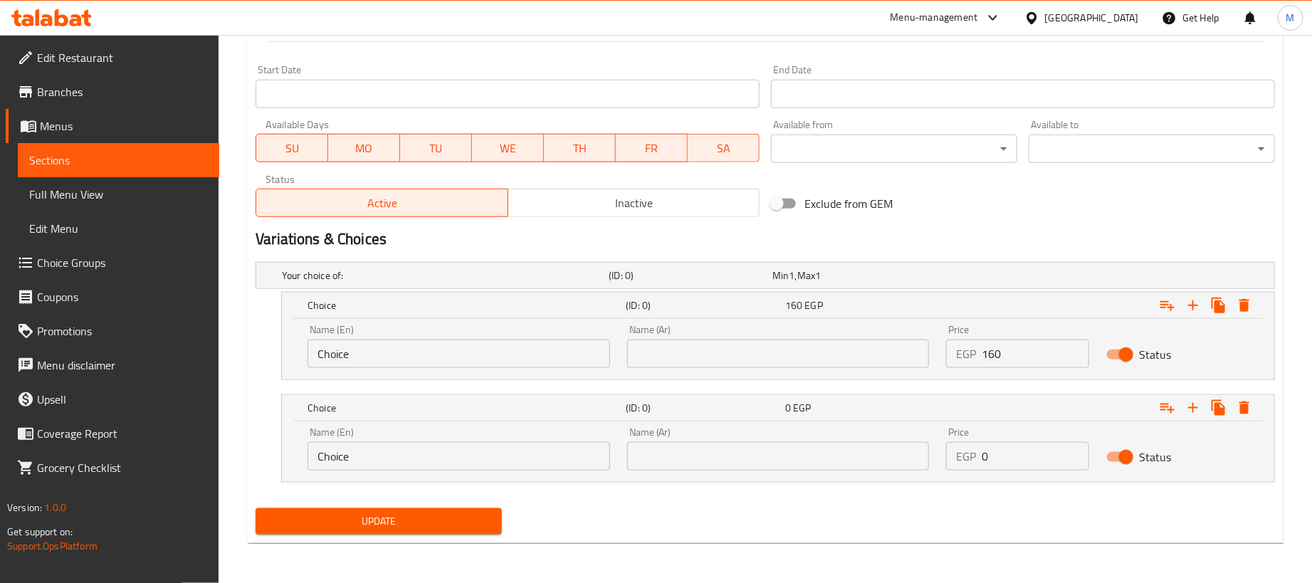
click at [1034, 470] on input "0" at bounding box center [1035, 456] width 107 height 28
paste input "4"
click at [836, 362] on input "text" at bounding box center [778, 354] width 303 height 28
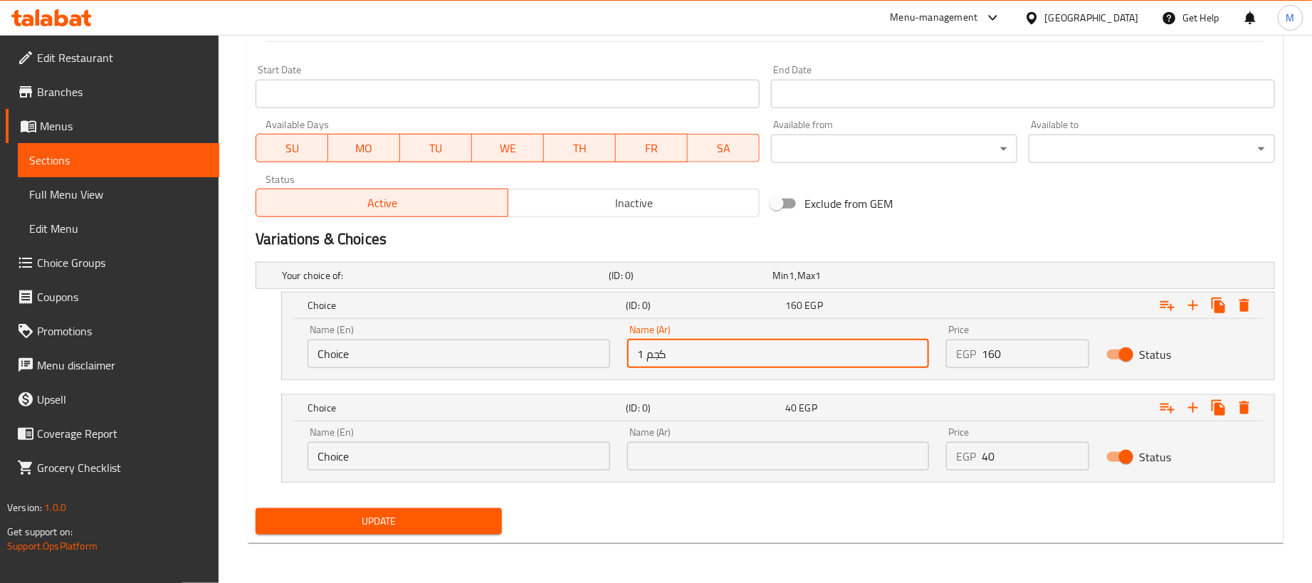
click at [795, 460] on input "text" at bounding box center [778, 456] width 303 height 28
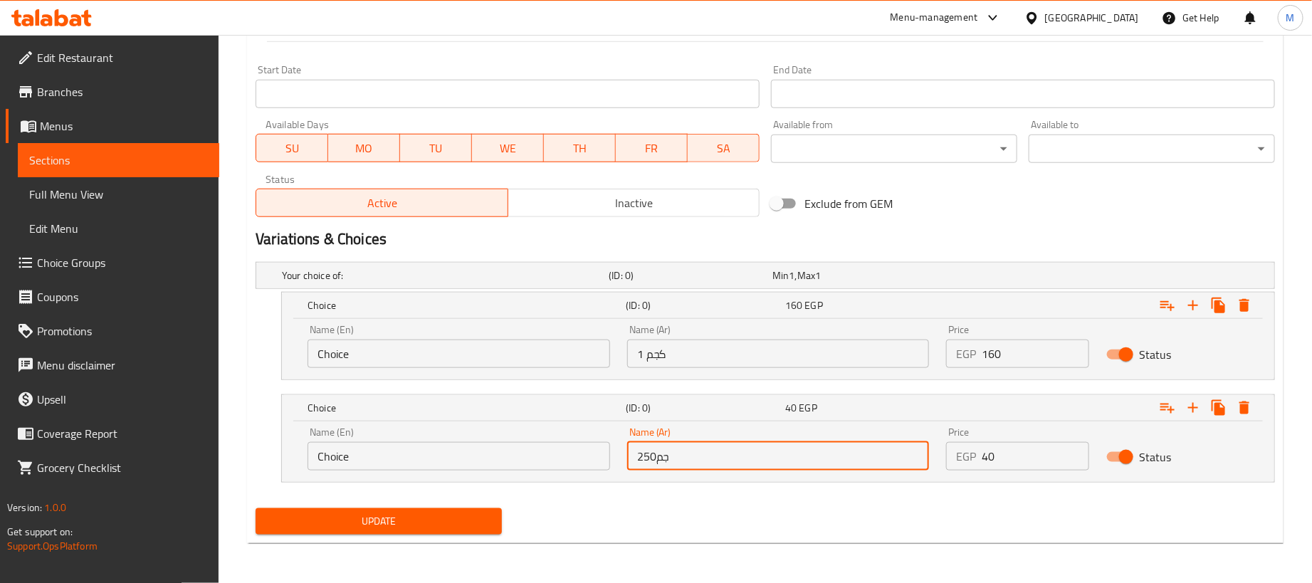
click at [453, 349] on input "Choice" at bounding box center [458, 354] width 303 height 28
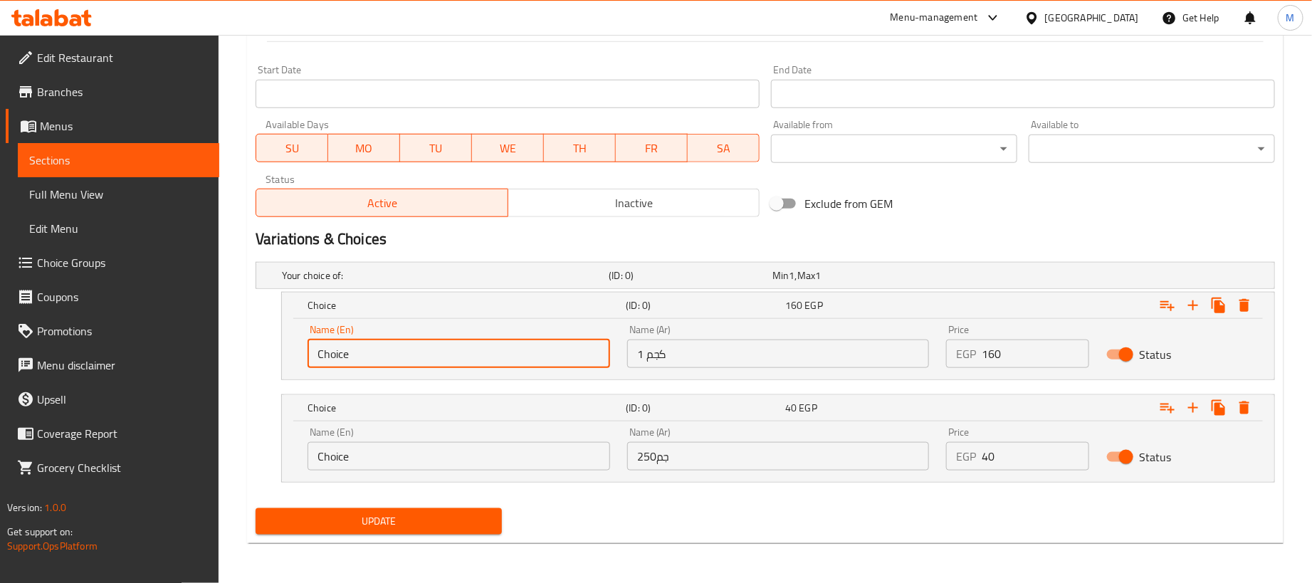
click at [453, 349] on input "Choice" at bounding box center [458, 354] width 303 height 28
click at [404, 448] on input "Choice" at bounding box center [458, 456] width 303 height 28
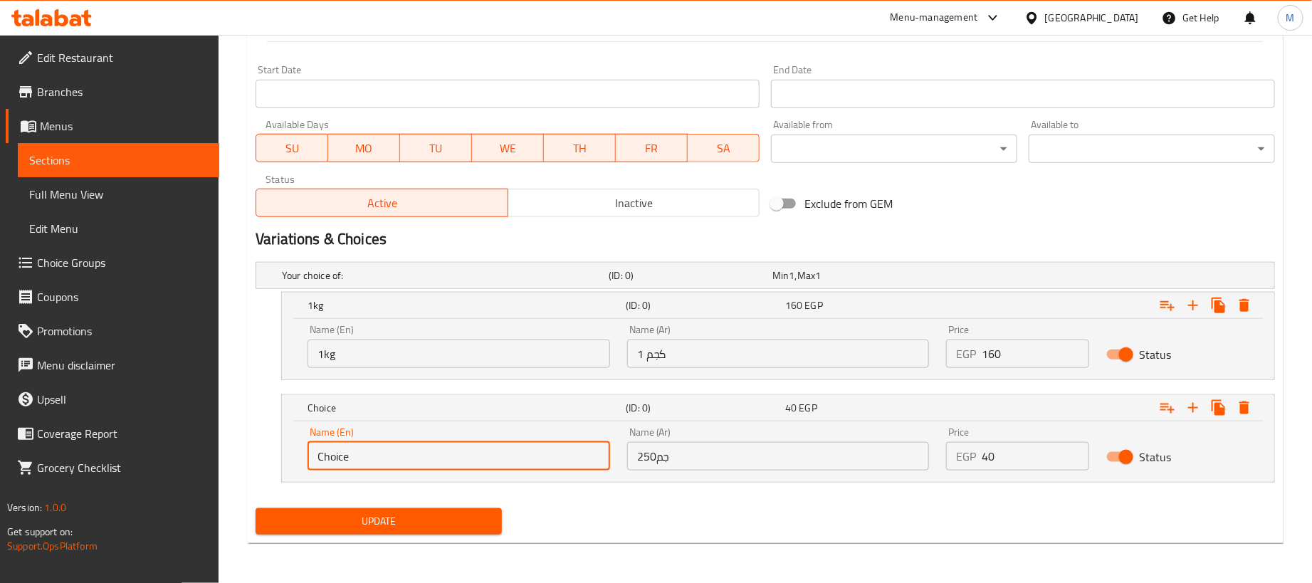
click at [406, 448] on input "Choice" at bounding box center [458, 456] width 303 height 28
click at [441, 520] on span "Update" at bounding box center [378, 521] width 223 height 18
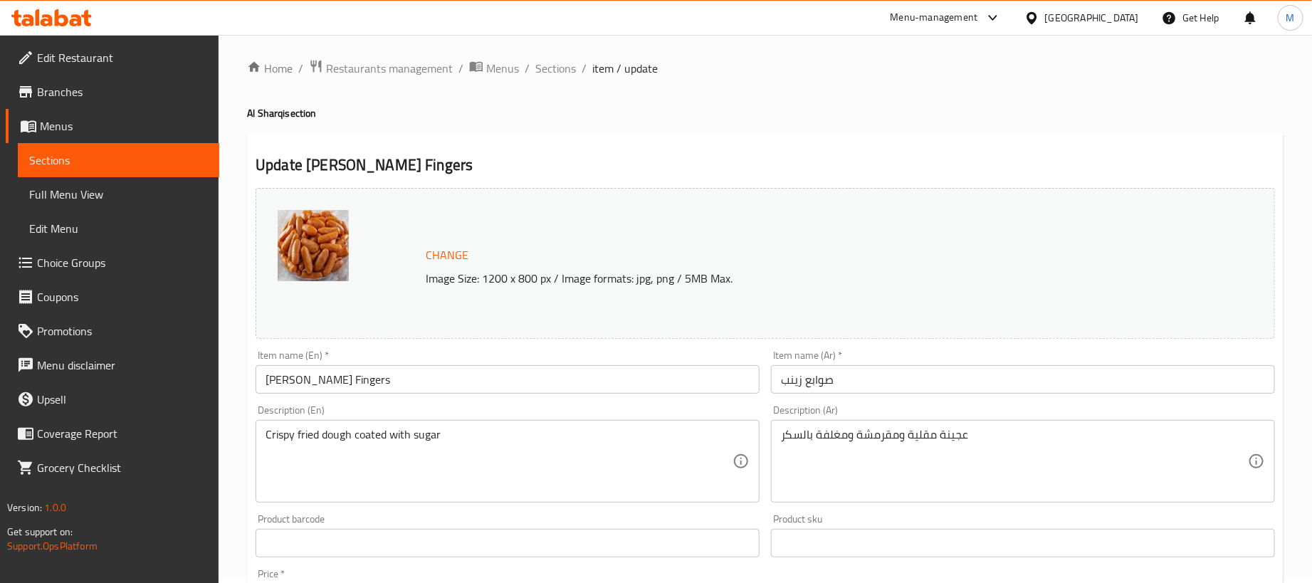
scroll to position [0, 0]
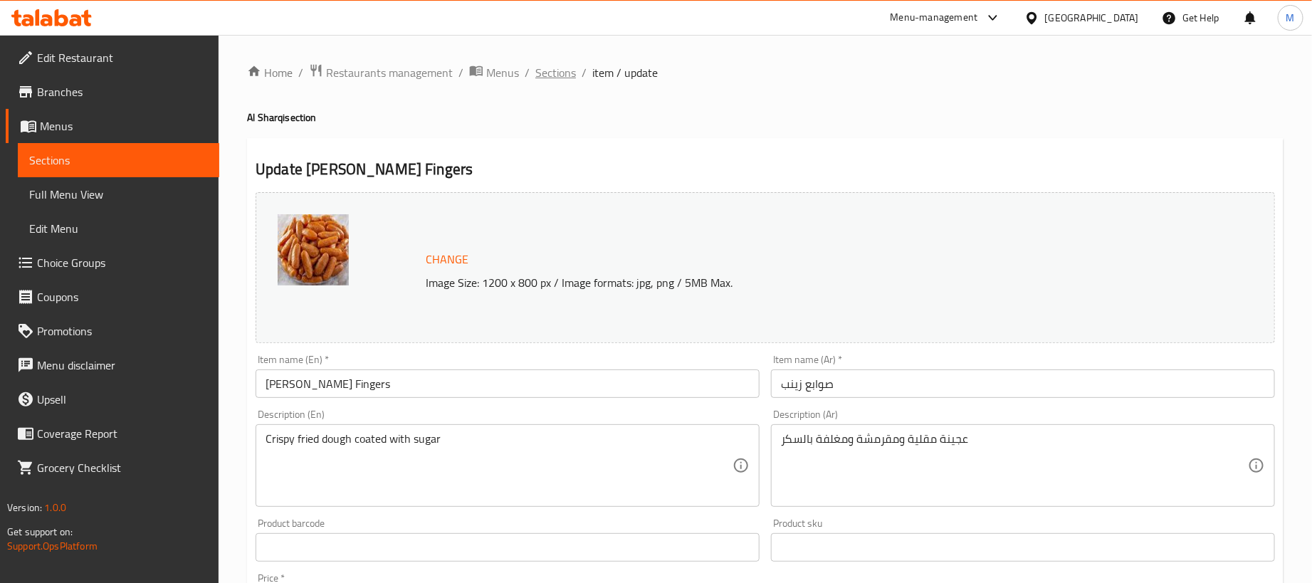
click at [556, 79] on span "Sections" at bounding box center [555, 72] width 41 height 17
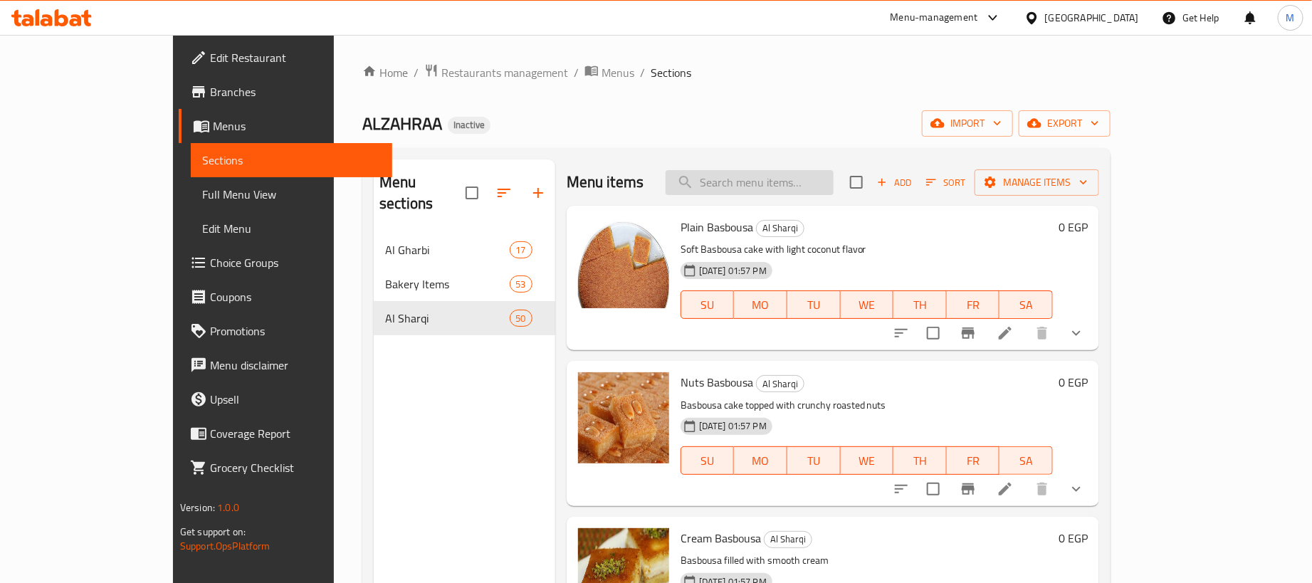
click at [816, 192] on input "search" at bounding box center [750, 182] width 168 height 25
paste input "رموش"
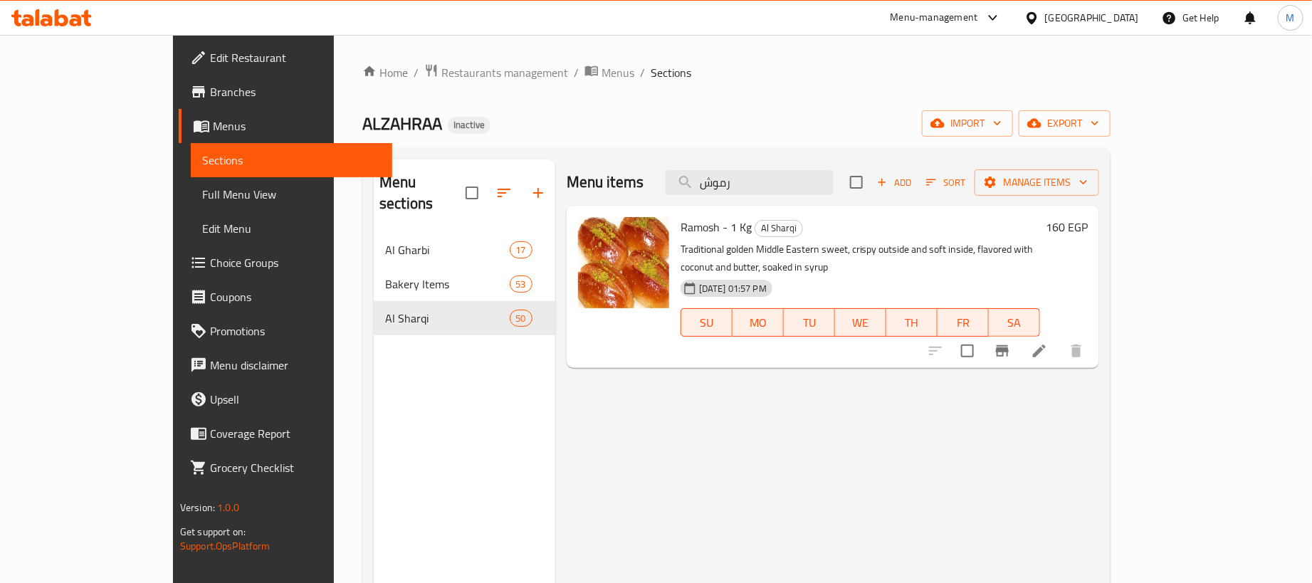
click at [1048, 342] on icon at bounding box center [1039, 350] width 17 height 17
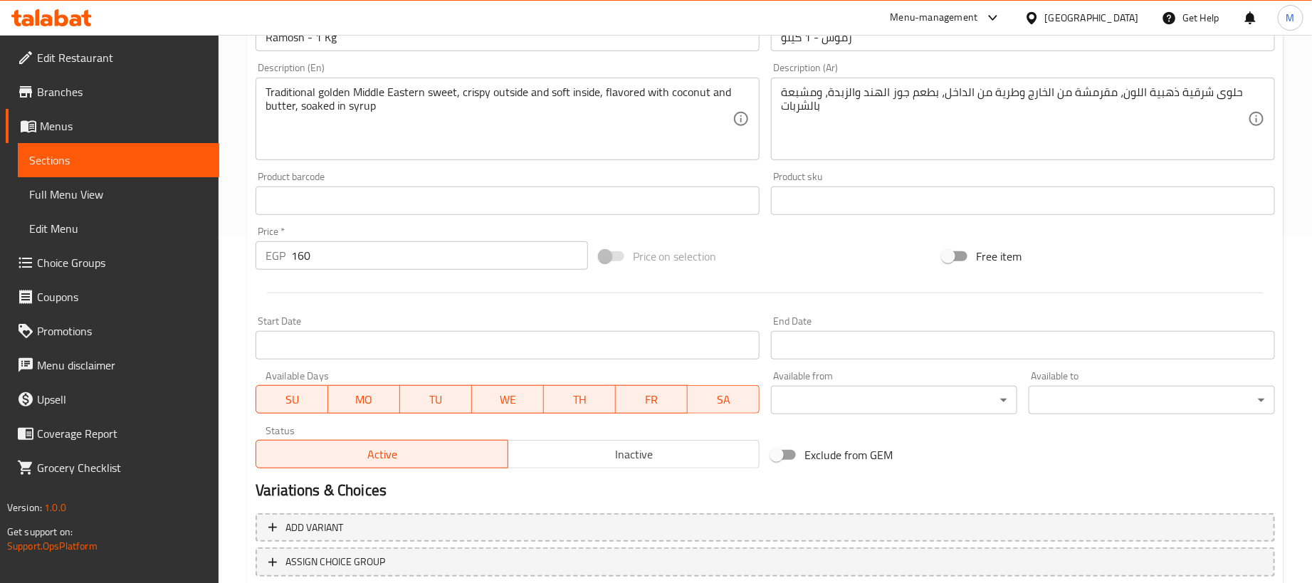
scroll to position [442, 0]
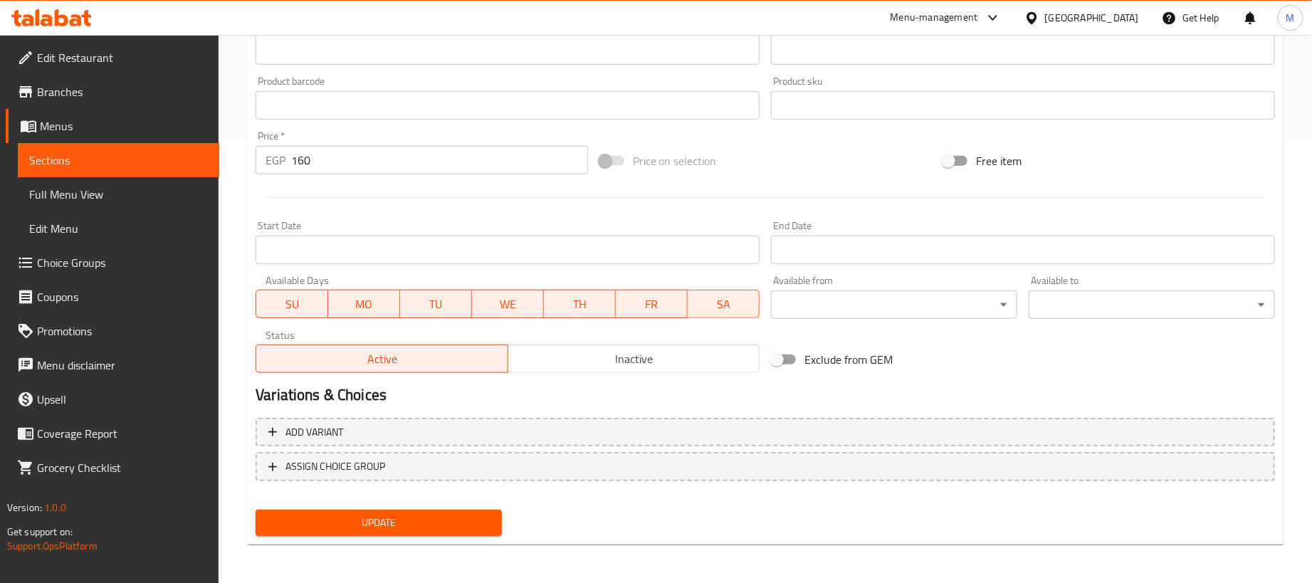
click at [468, 163] on input "160" at bounding box center [439, 160] width 297 height 28
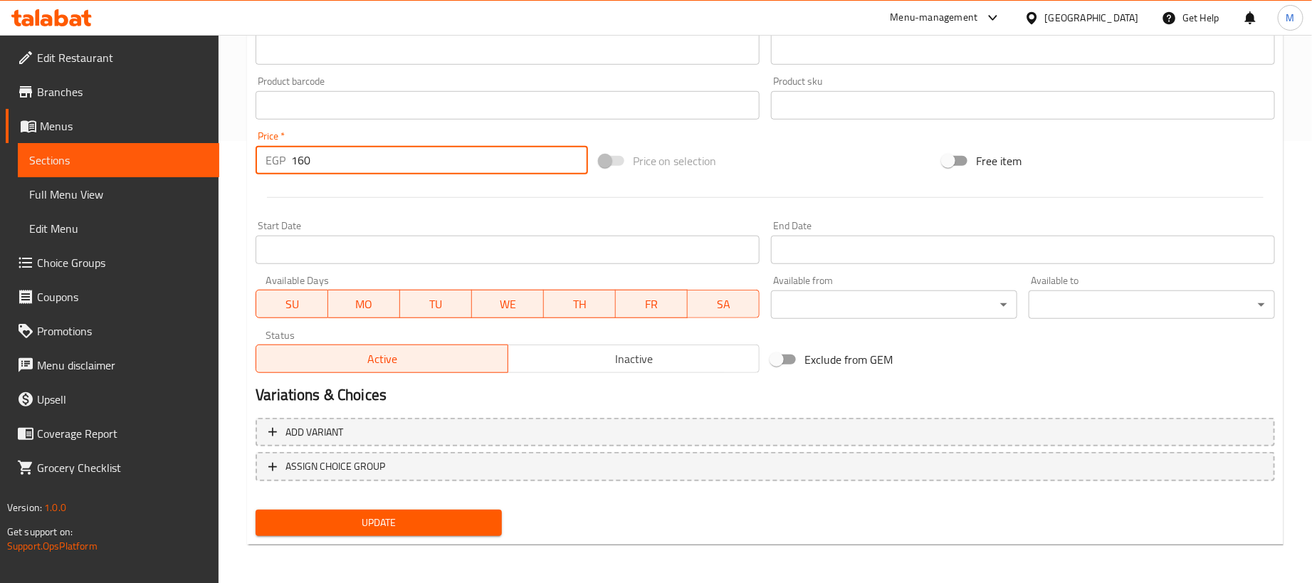
click at [468, 163] on input "160" at bounding box center [439, 160] width 297 height 28
click at [509, 207] on div at bounding box center [765, 197] width 1031 height 35
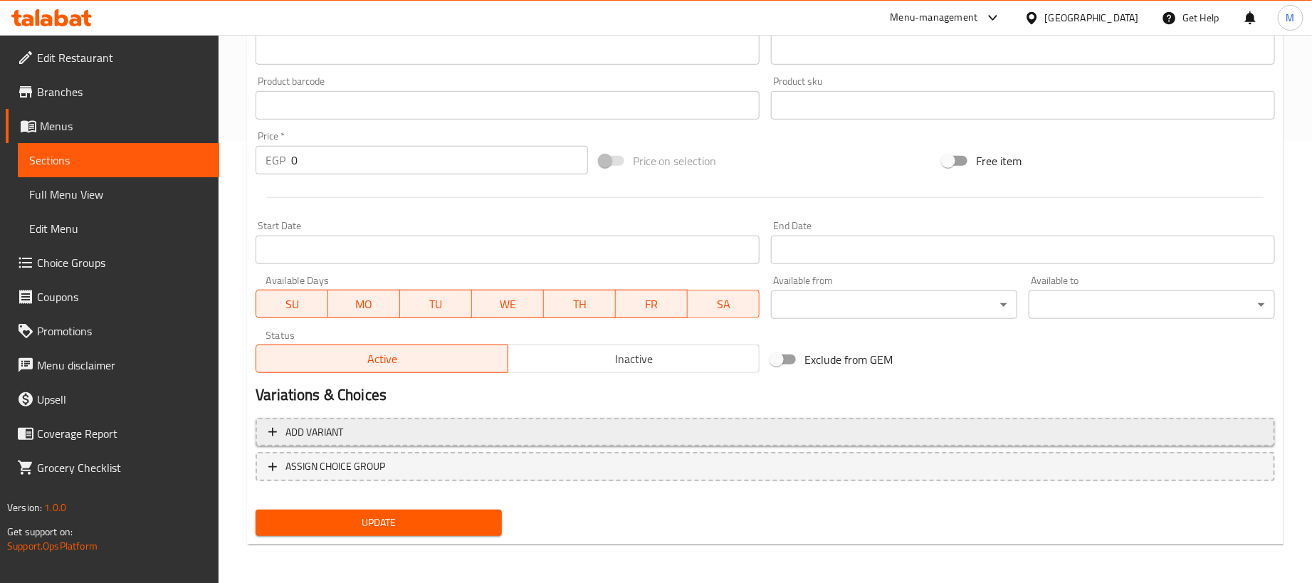
click at [942, 430] on span "Add variant" at bounding box center [765, 433] width 994 height 18
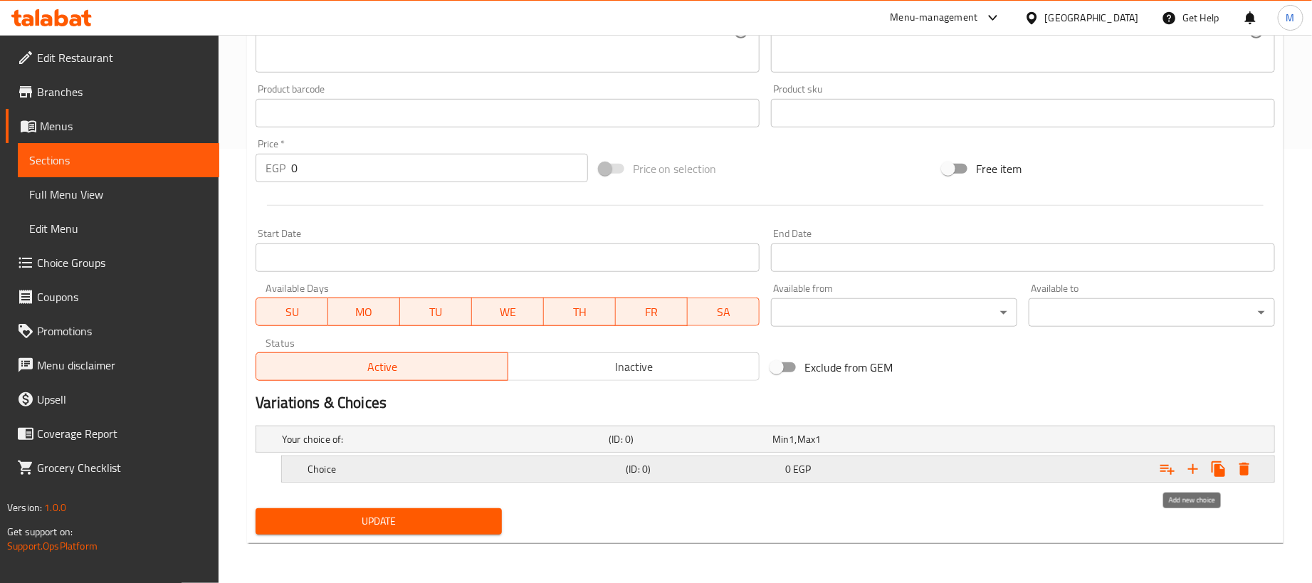
click at [1192, 461] on icon "Expand" at bounding box center [1192, 469] width 17 height 17
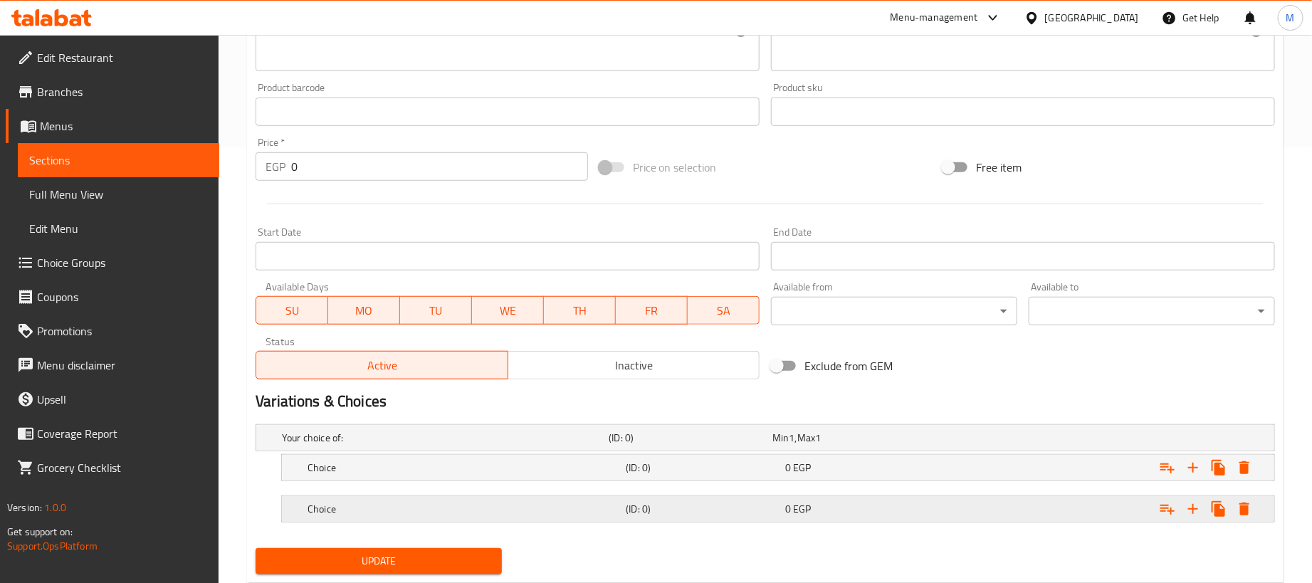
click at [953, 441] on div "Expand" at bounding box center [1096, 438] width 327 height 6
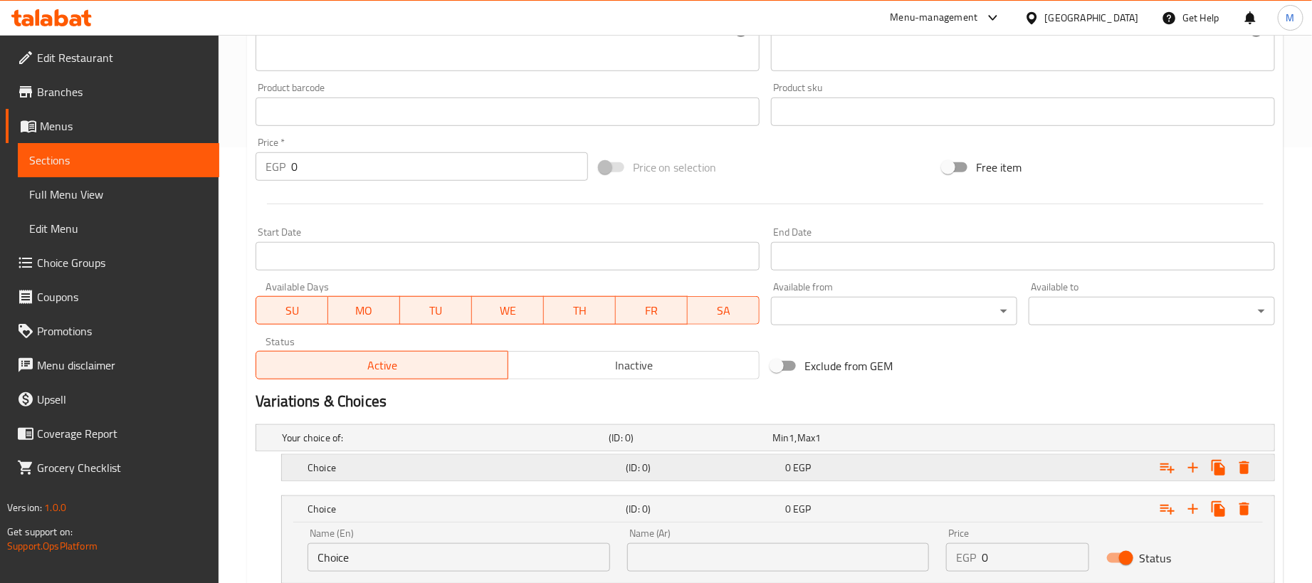
click at [950, 441] on div "Expand" at bounding box center [1096, 438] width 327 height 6
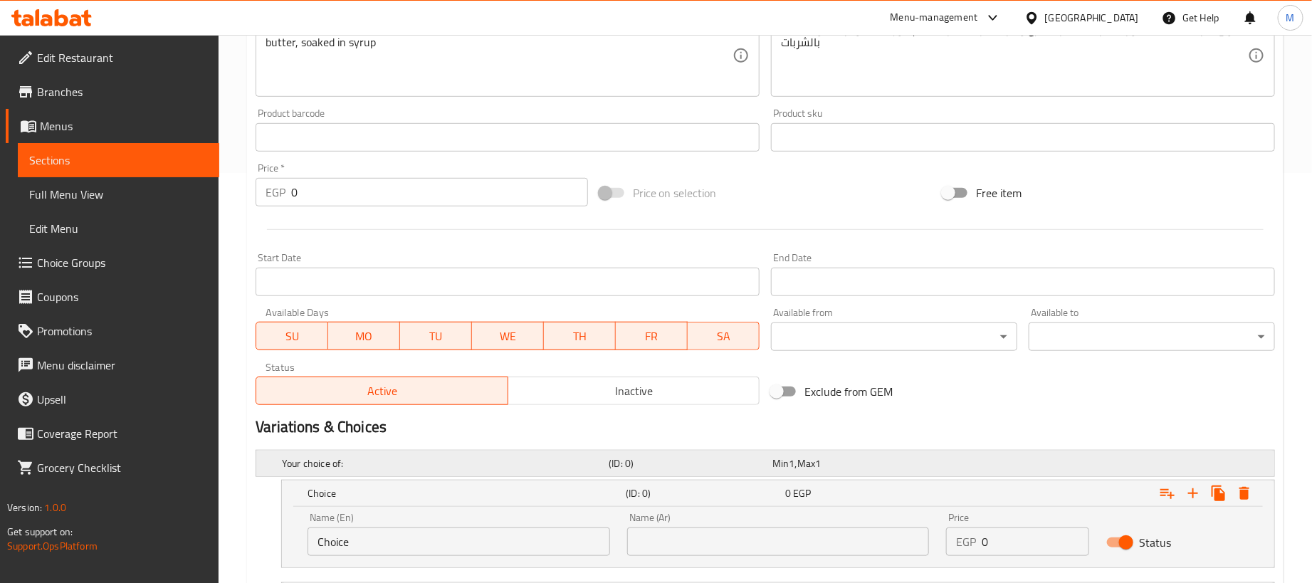
scroll to position [600, 0]
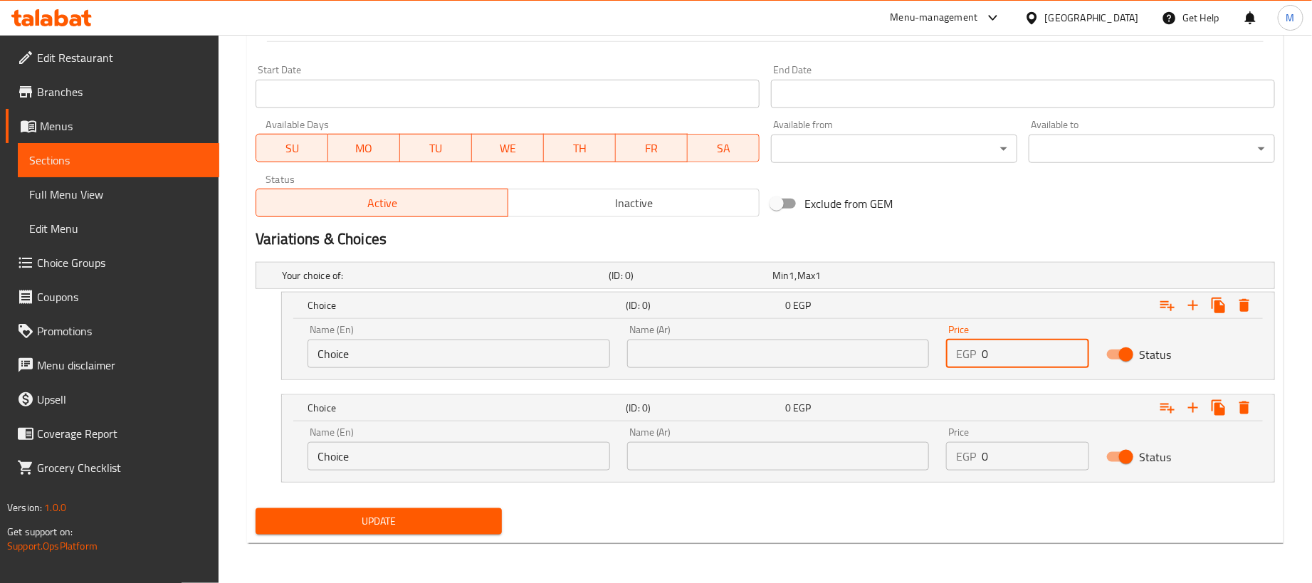
click at [1023, 357] on input "0" at bounding box center [1035, 354] width 107 height 28
paste input "16"
click at [1042, 451] on input "0" at bounding box center [1035, 456] width 107 height 28
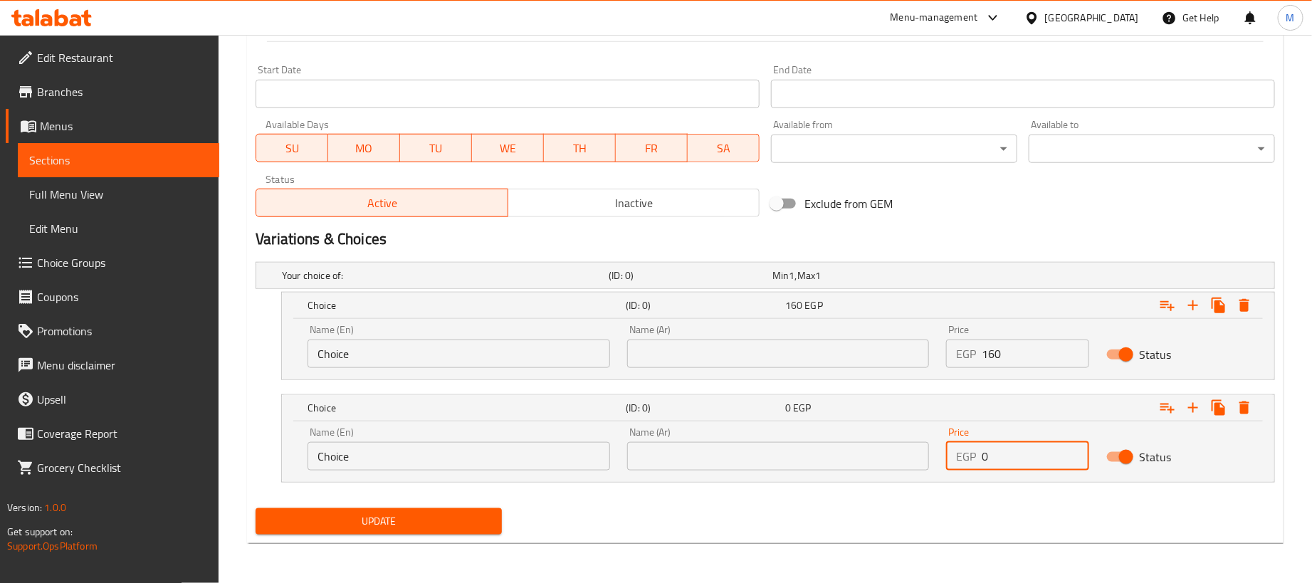
click at [1042, 449] on input "0" at bounding box center [1035, 456] width 107 height 28
paste input "4"
click at [821, 357] on input "text" at bounding box center [778, 354] width 303 height 28
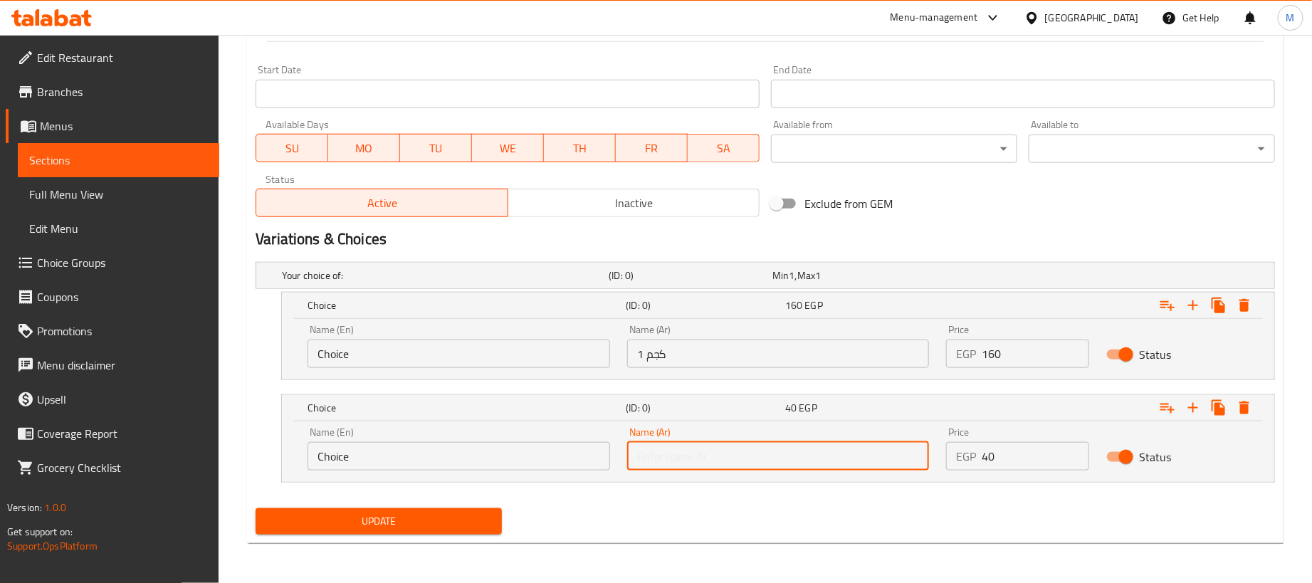
click at [693, 468] on input "text" at bounding box center [778, 456] width 303 height 28
click at [393, 353] on input "Choice" at bounding box center [458, 354] width 303 height 28
click at [391, 353] on input "Choice" at bounding box center [458, 354] width 303 height 28
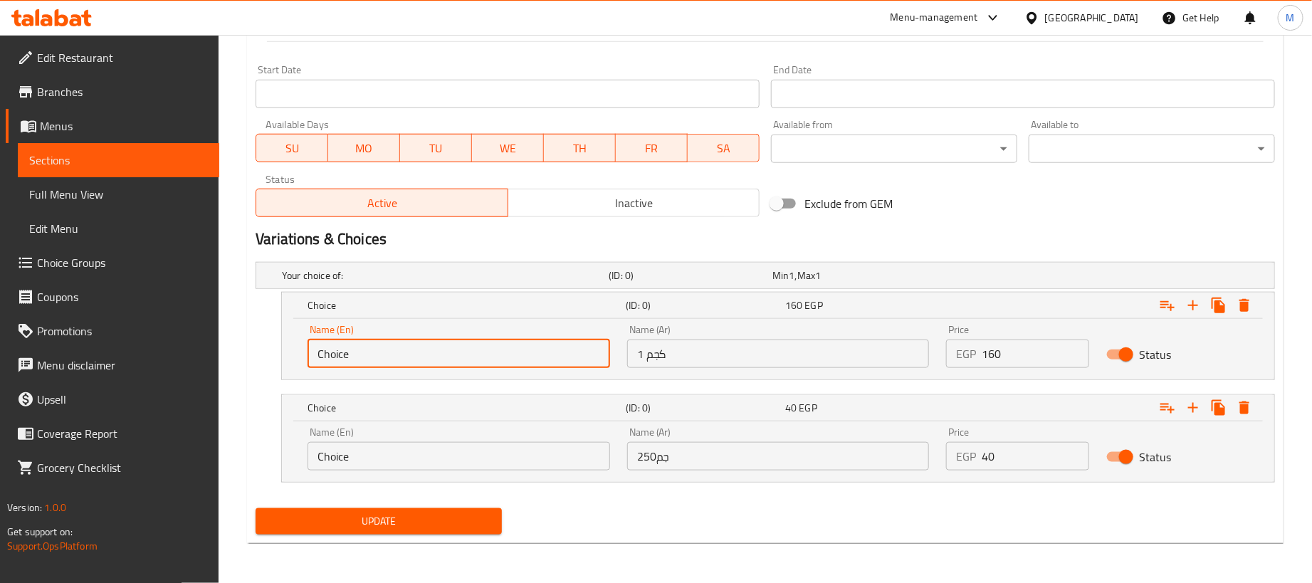
click at [391, 353] on input "Choice" at bounding box center [458, 354] width 303 height 28
click at [411, 457] on input "Choice" at bounding box center [458, 456] width 303 height 28
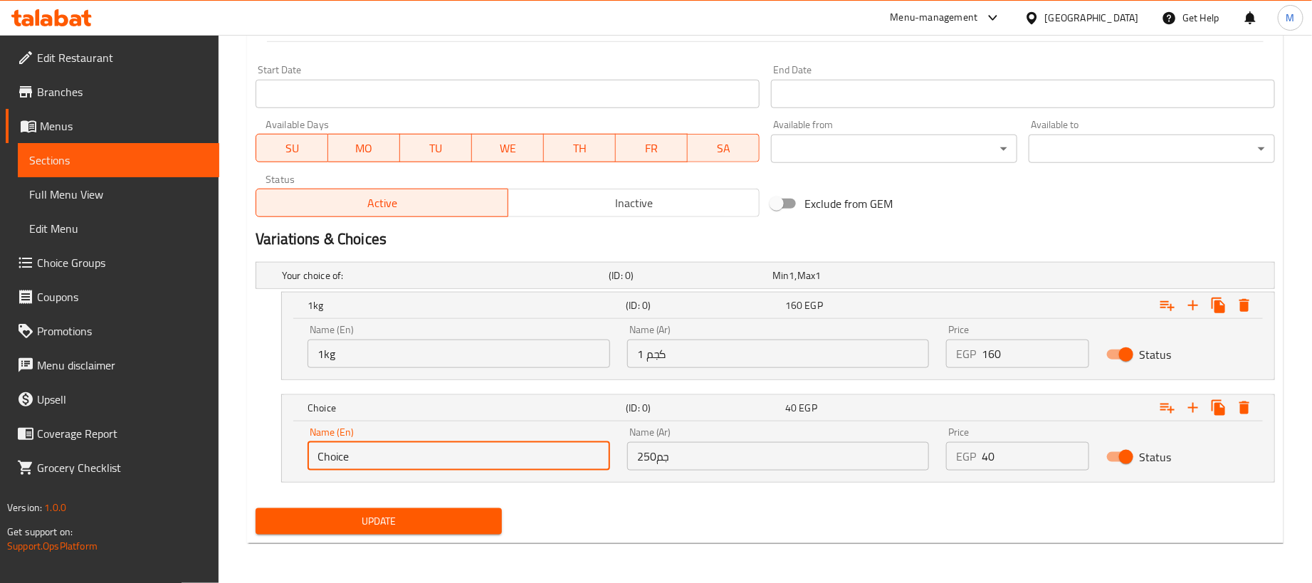
click at [411, 457] on input "Choice" at bounding box center [458, 456] width 303 height 28
click at [577, 525] on div "Update" at bounding box center [765, 522] width 1031 height 38
click at [428, 509] on button "Update" at bounding box center [379, 521] width 246 height 26
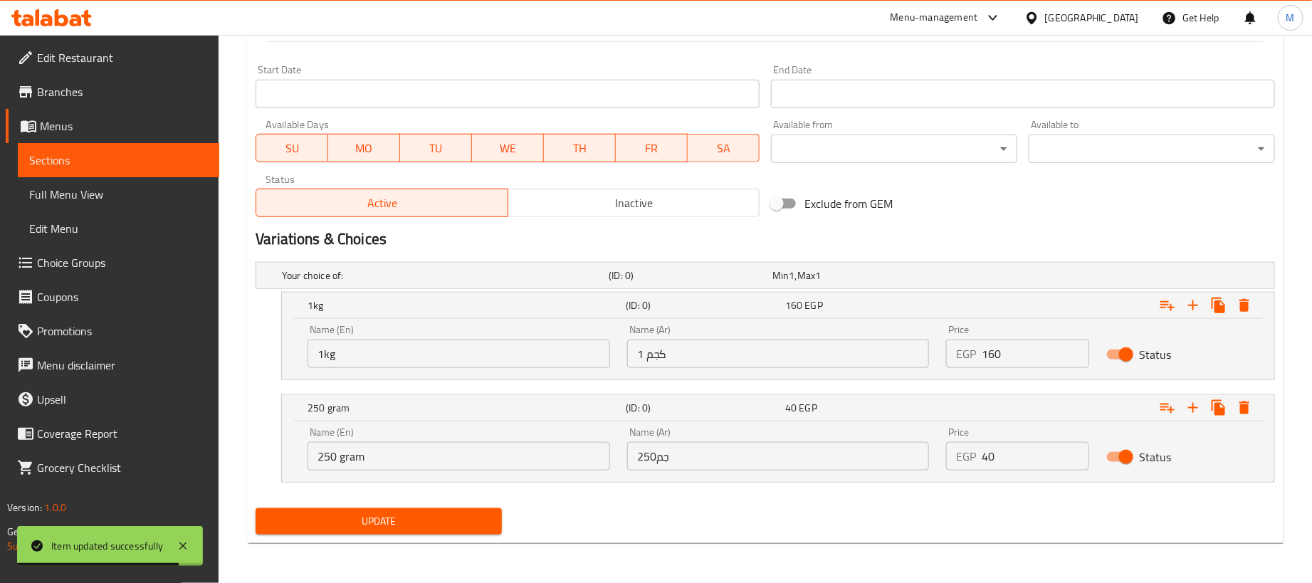
scroll to position [0, 0]
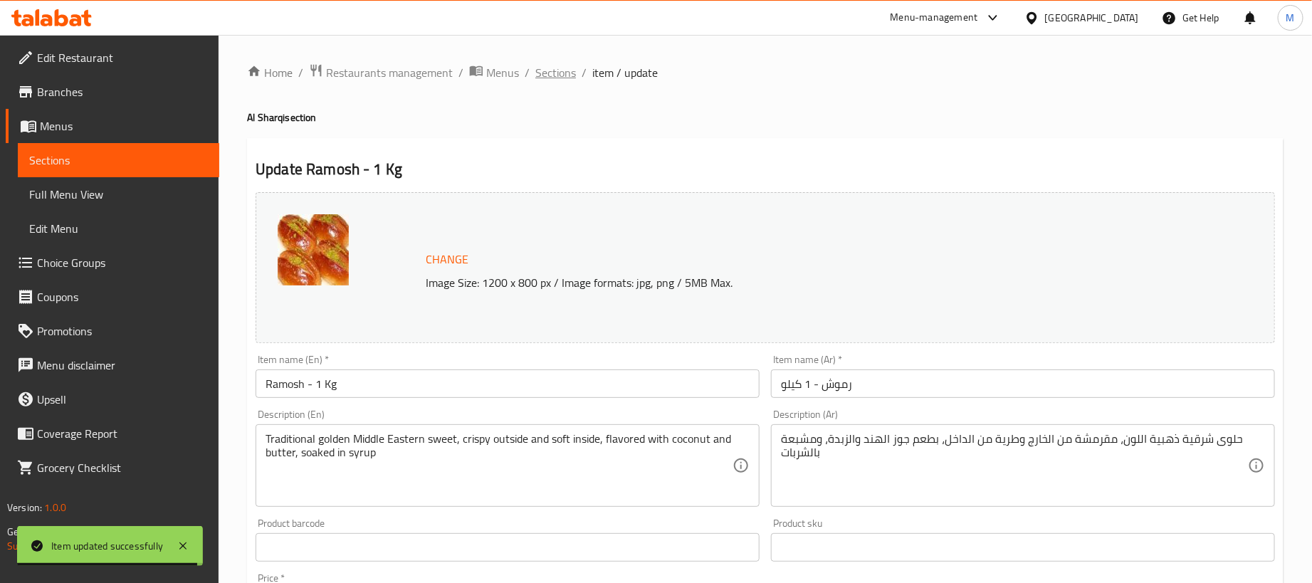
click at [562, 75] on span "Sections" at bounding box center [555, 72] width 41 height 17
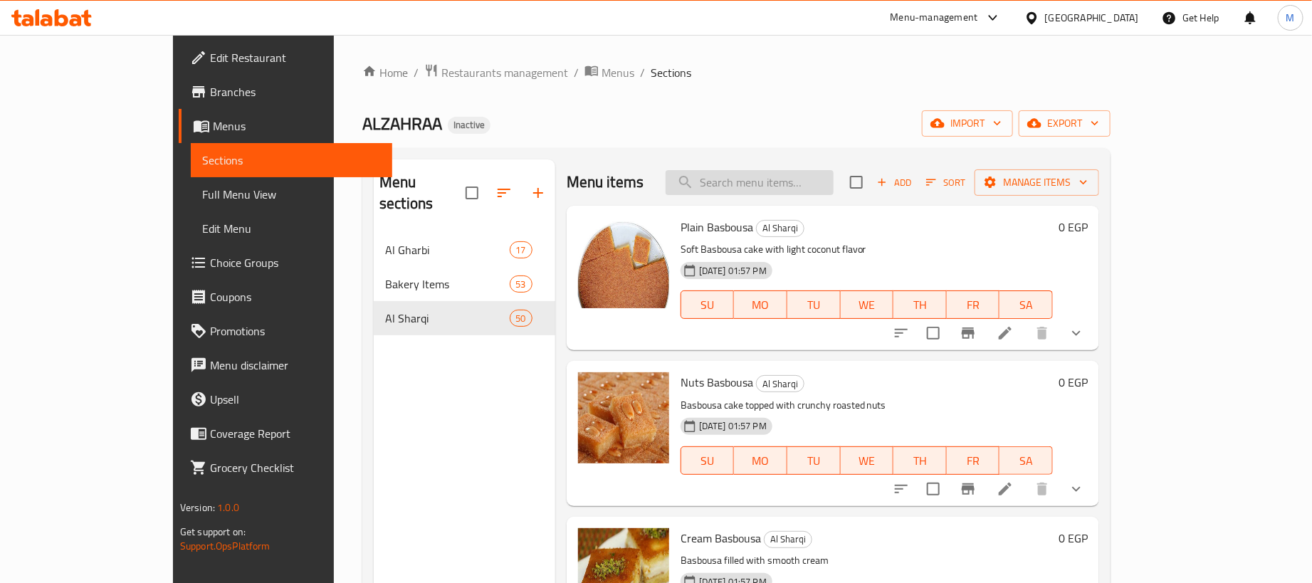
click at [833, 186] on input "search" at bounding box center [750, 182] width 168 height 25
paste input "شكلمة كريز"
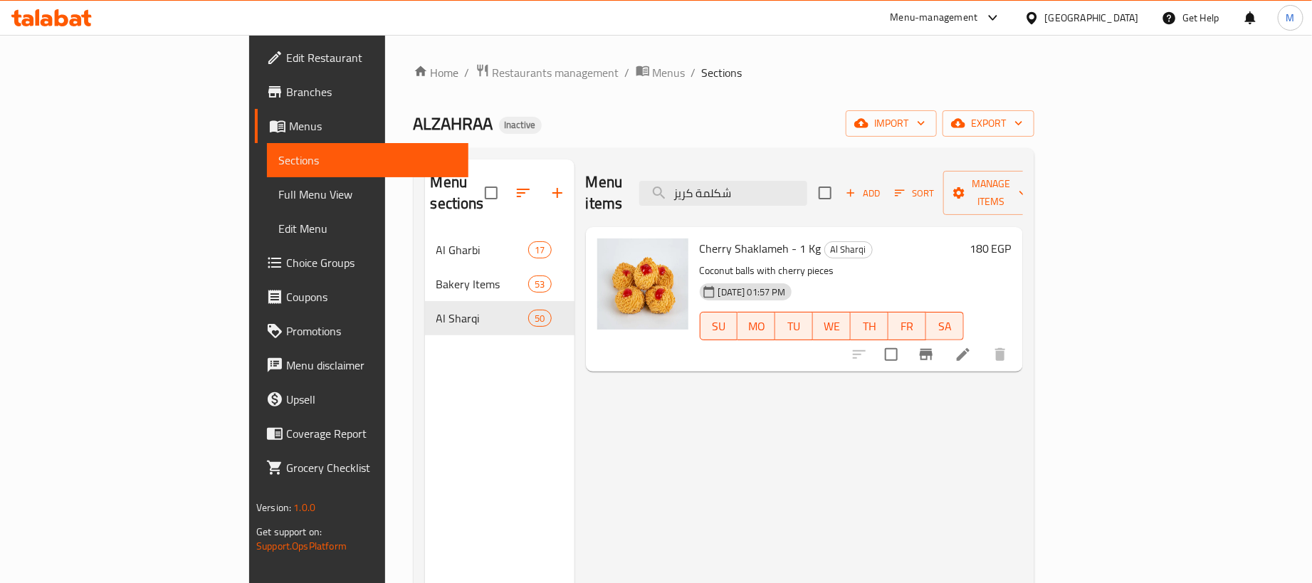
click at [972, 346] on icon at bounding box center [962, 354] width 17 height 17
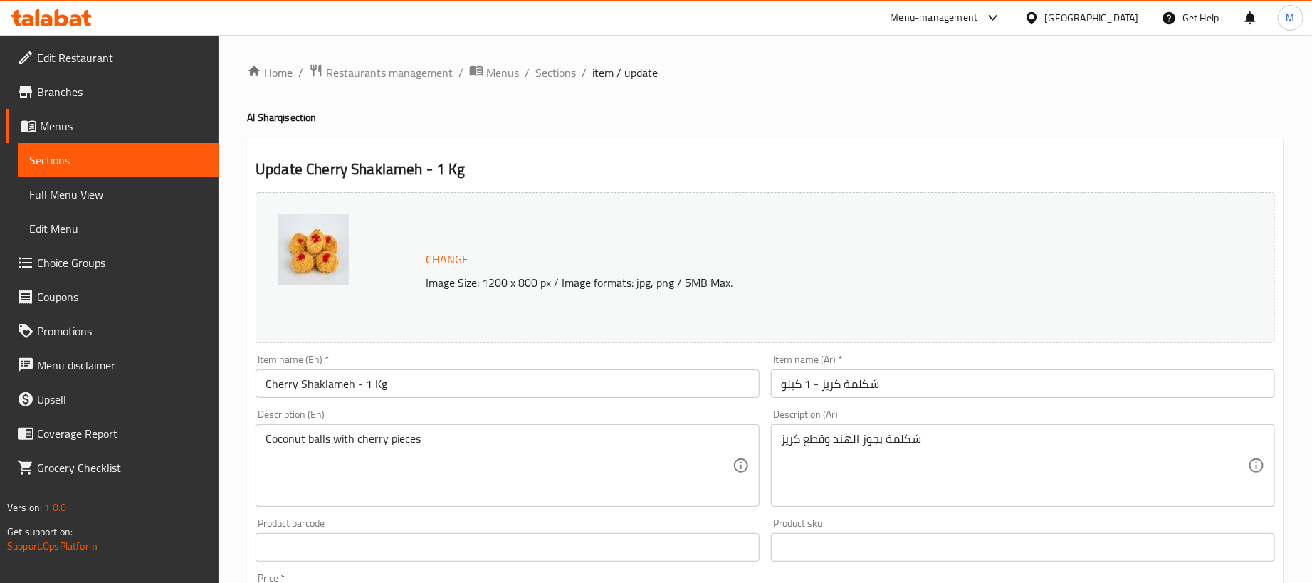
click at [974, 389] on input "شكلمة كريز - 1 كيلو" at bounding box center [1023, 383] width 504 height 28
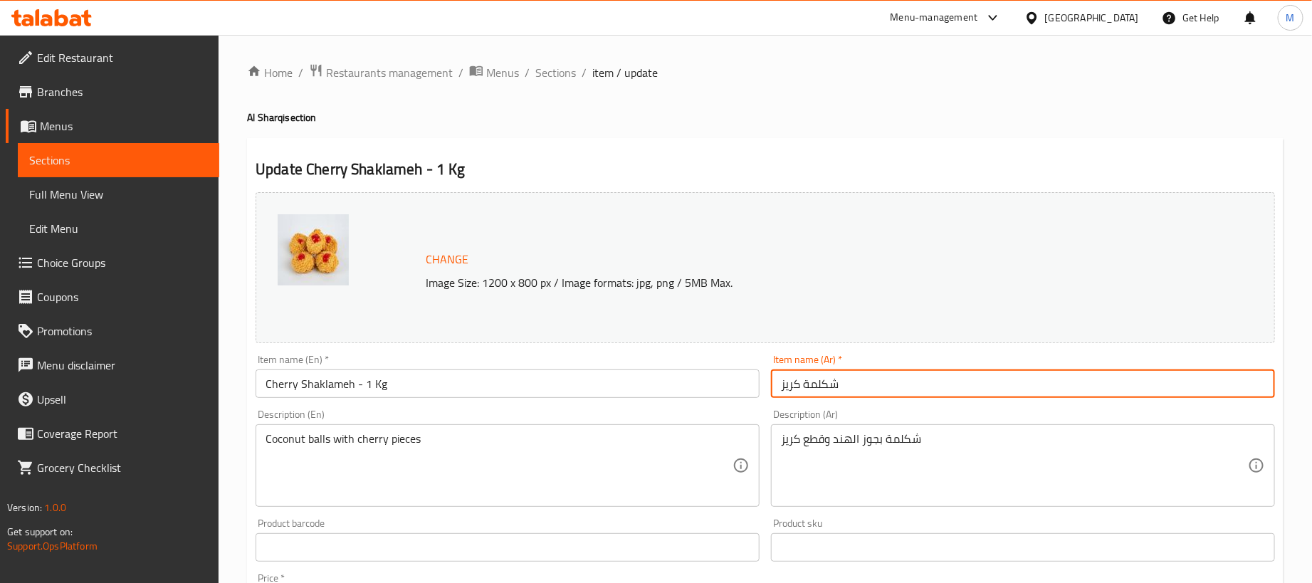
click at [421, 383] on input "Cherry Shaklameh - 1 Kg" at bounding box center [508, 383] width 504 height 28
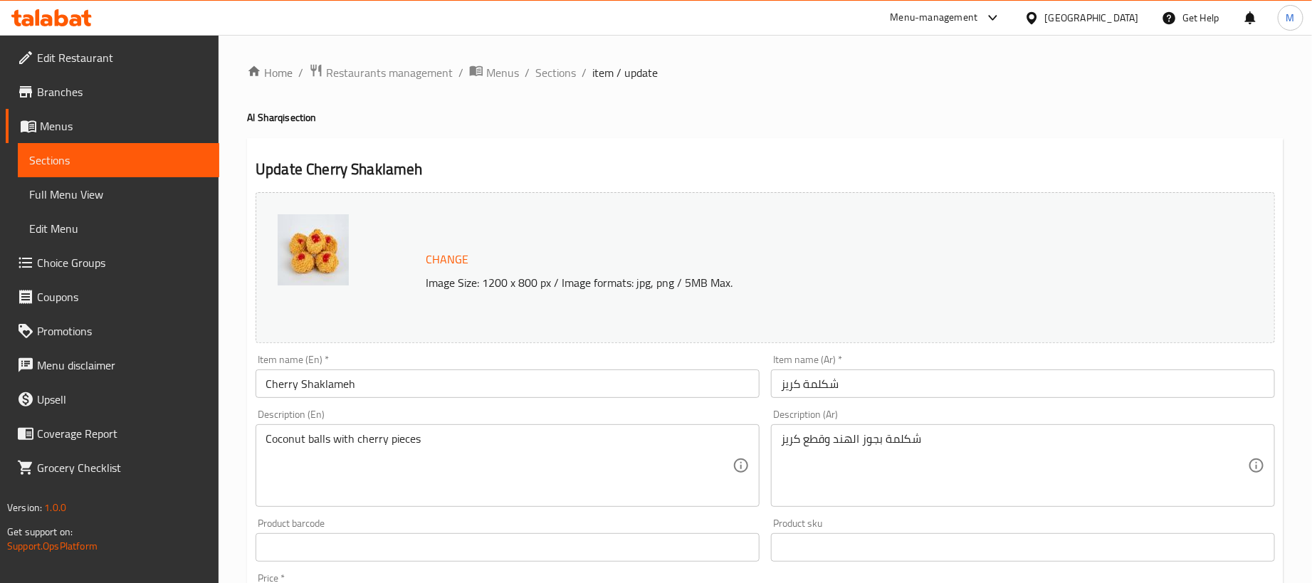
click at [505, 159] on h2 "Update Cherry Shaklameh" at bounding box center [765, 169] width 1019 height 21
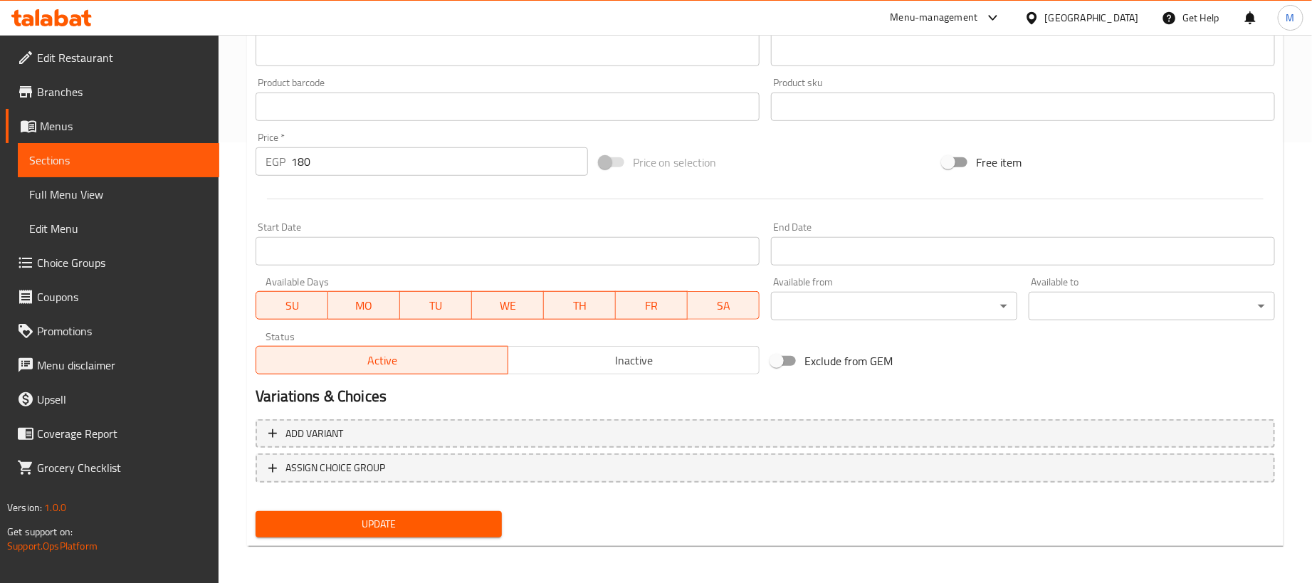
scroll to position [442, 0]
click at [369, 162] on input "180" at bounding box center [439, 160] width 297 height 28
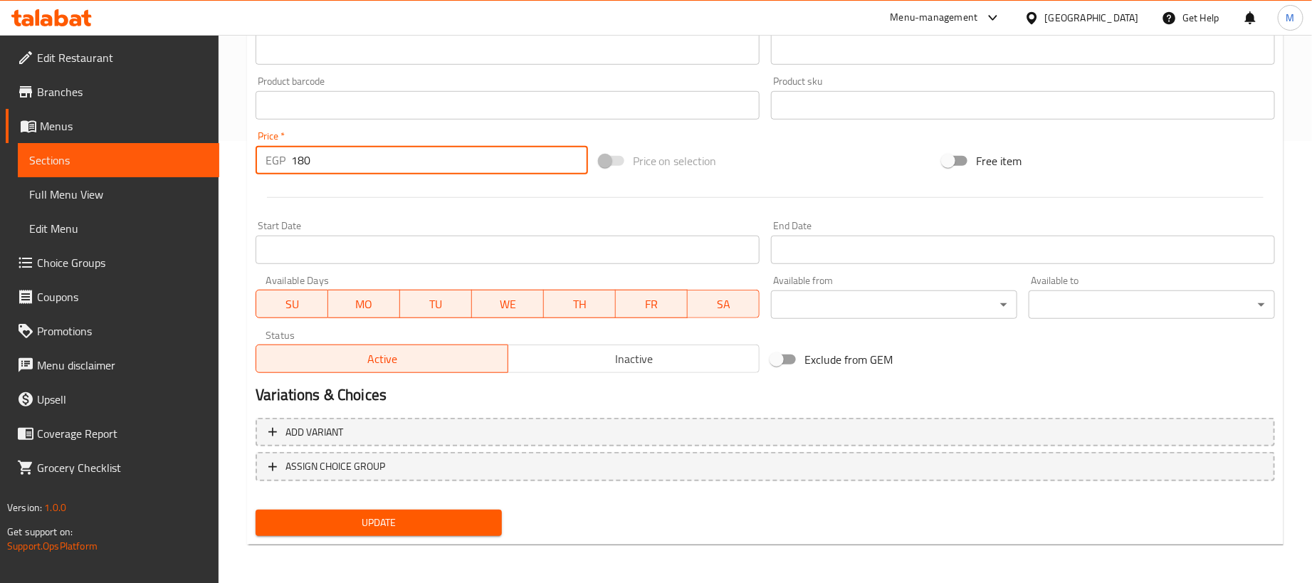
click at [370, 162] on input "180" at bounding box center [439, 160] width 297 height 28
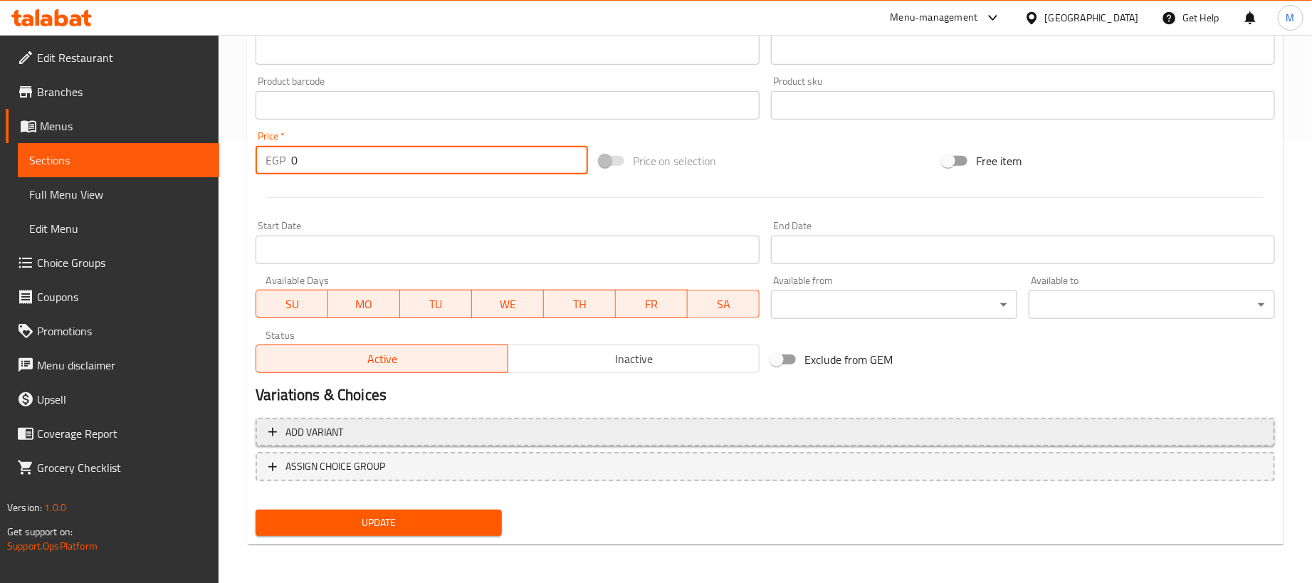
click at [1055, 432] on span "Add variant" at bounding box center [765, 433] width 994 height 18
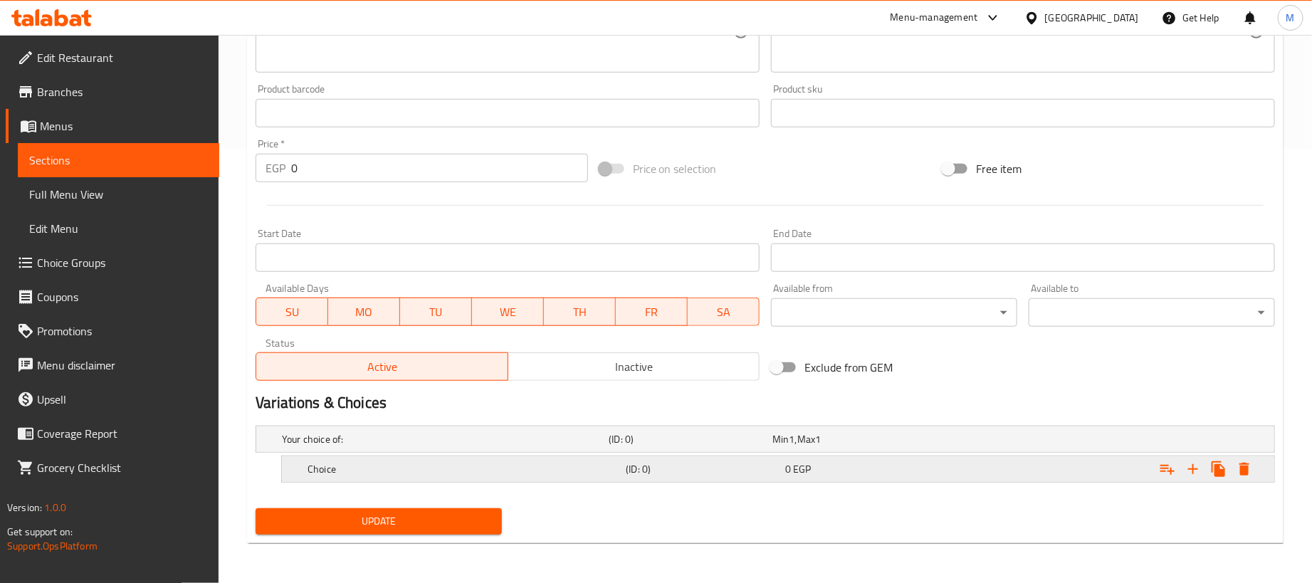
scroll to position [436, 0]
click at [1194, 468] on icon "Expand" at bounding box center [1193, 469] width 10 height 10
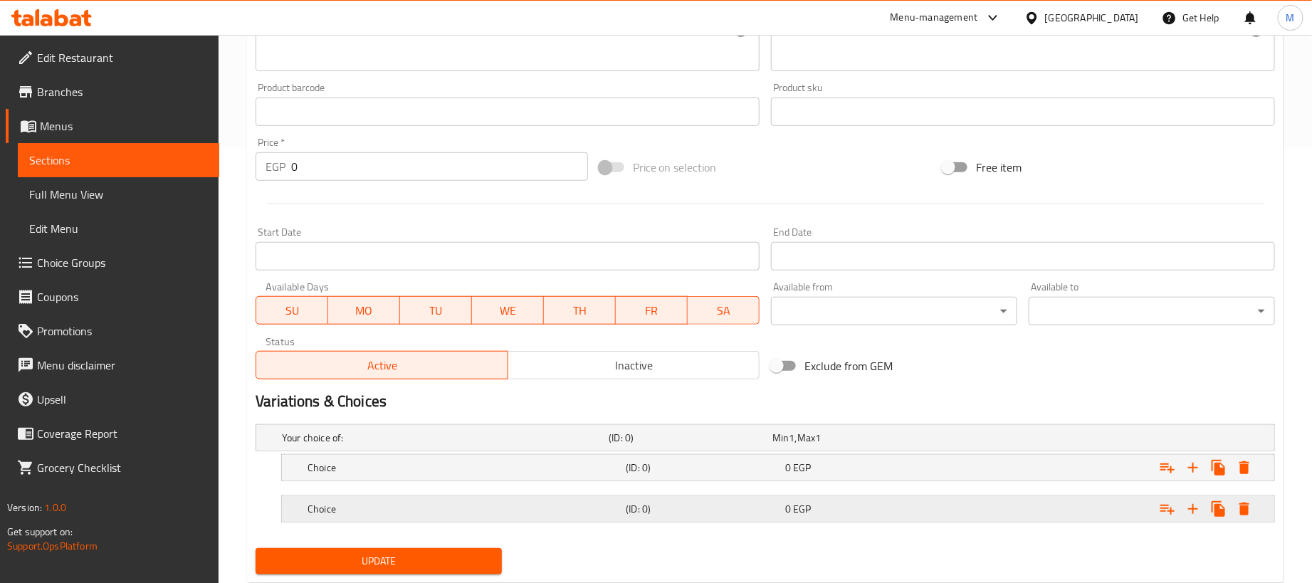
click at [952, 441] on div "Expand" at bounding box center [1096, 438] width 327 height 6
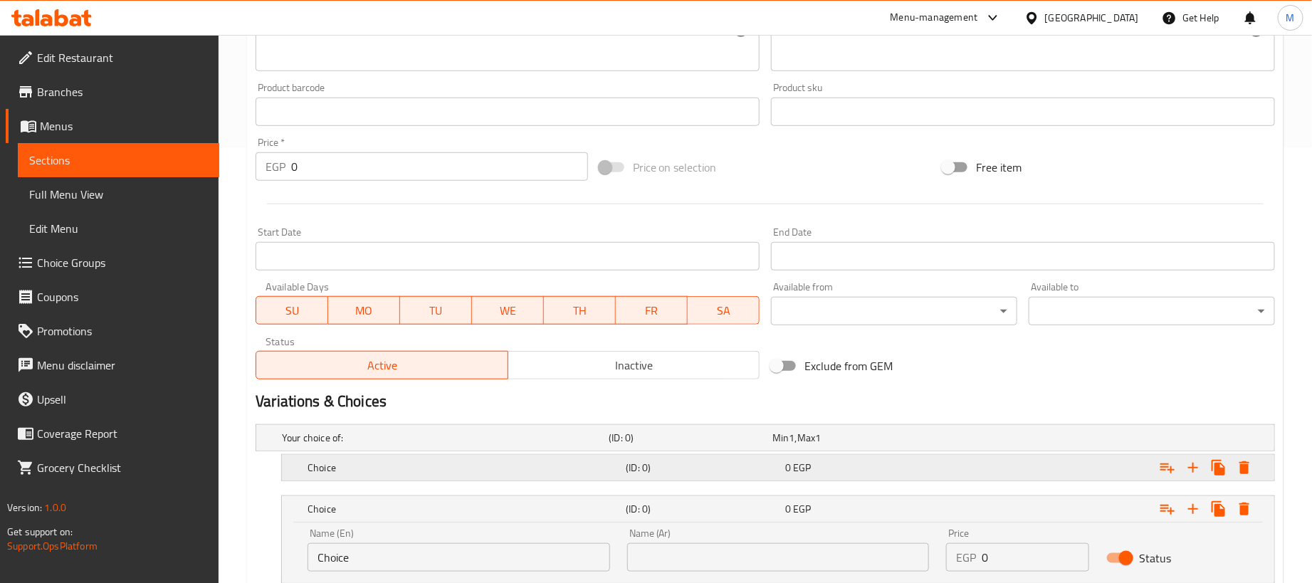
click at [953, 441] on div "Expand" at bounding box center [1096, 438] width 327 height 6
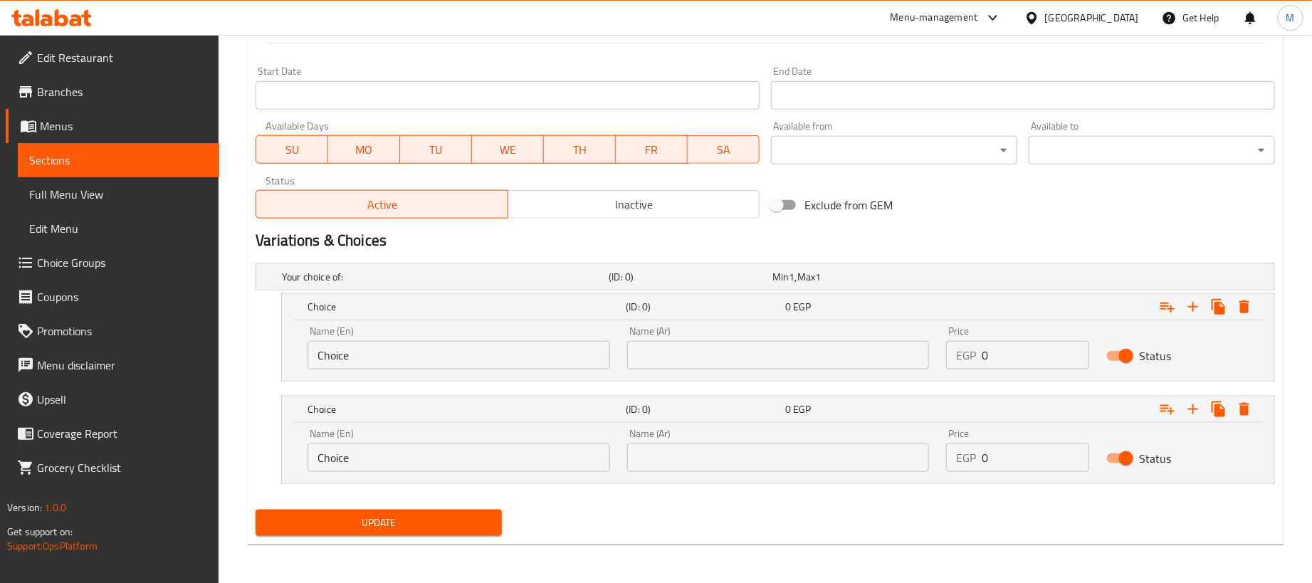
scroll to position [600, 0]
click at [1025, 340] on input "0" at bounding box center [1035, 354] width 107 height 28
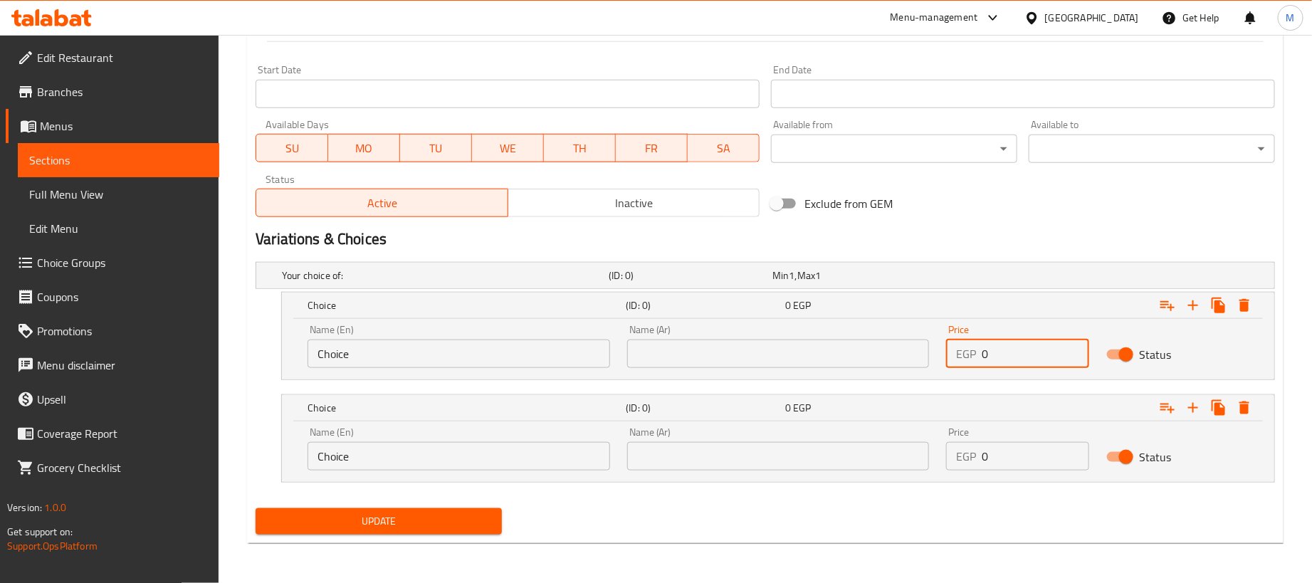
click at [1025, 340] on input "0" at bounding box center [1035, 354] width 107 height 28
click at [1025, 342] on input "0" at bounding box center [1035, 354] width 107 height 28
paste input "18"
click at [1023, 456] on input "0" at bounding box center [1035, 456] width 107 height 28
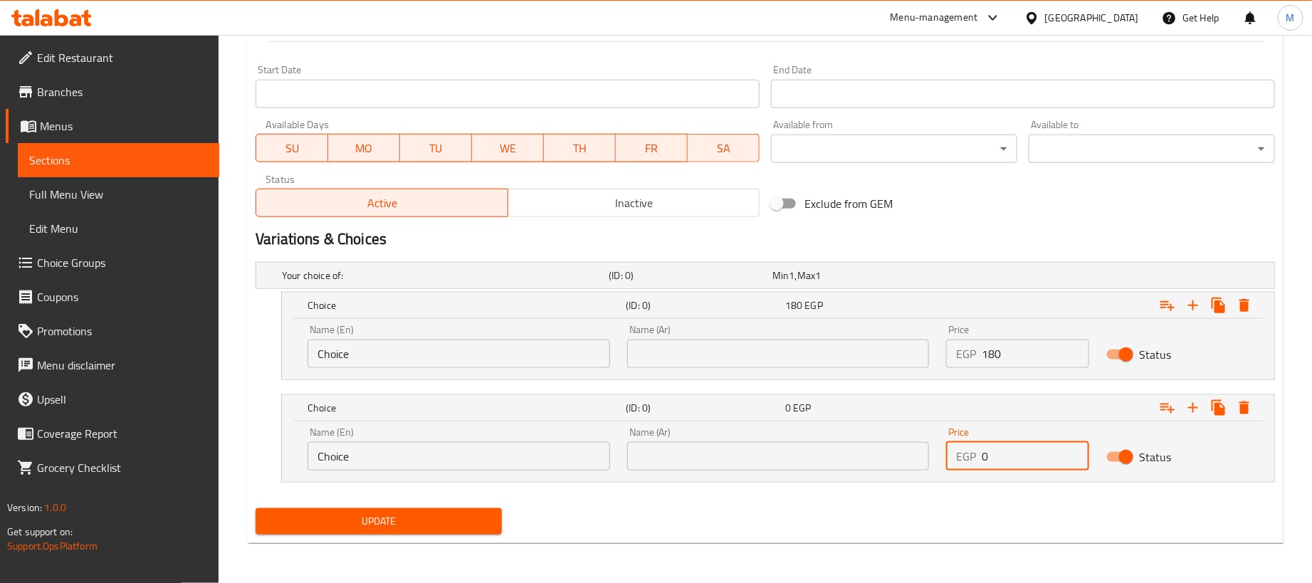
click at [1023, 456] on input "0" at bounding box center [1035, 456] width 107 height 28
paste input "45"
click at [803, 353] on input "text" at bounding box center [778, 354] width 303 height 28
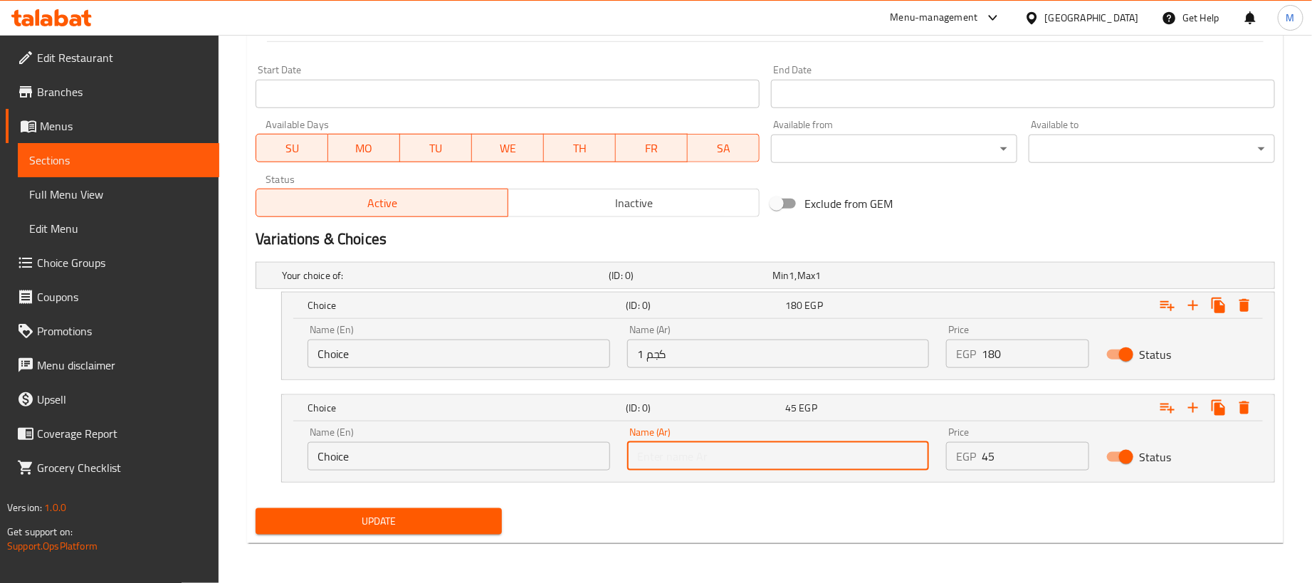
click at [742, 448] on input "text" at bounding box center [778, 456] width 303 height 28
click at [349, 347] on input "Choice" at bounding box center [458, 354] width 303 height 28
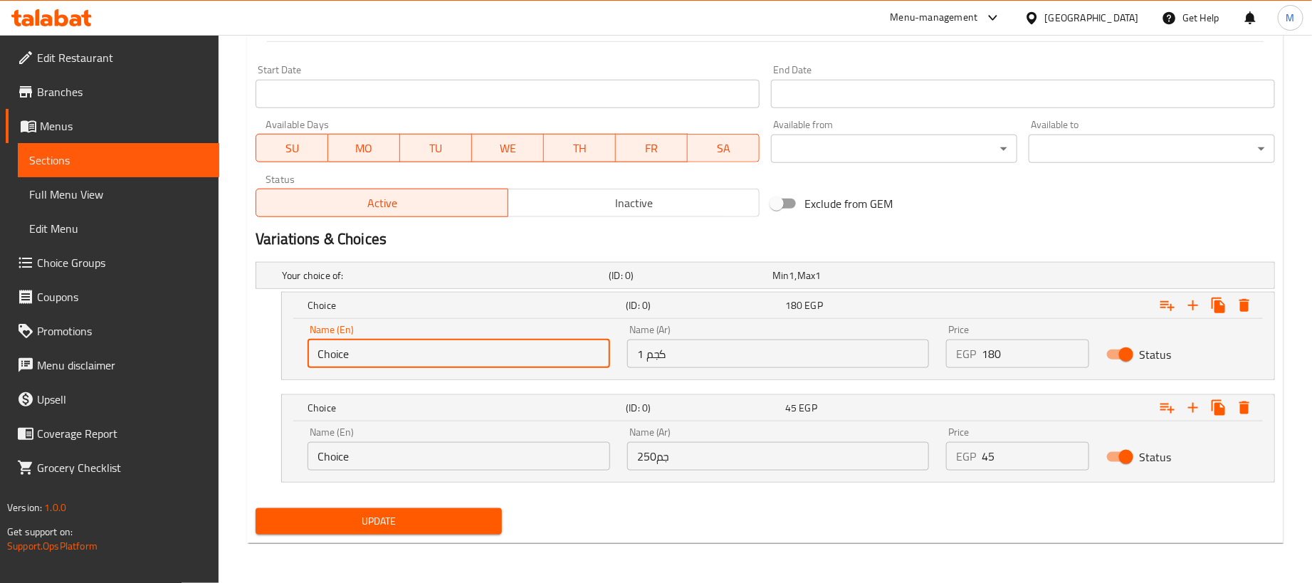
click at [349, 347] on input "Choice" at bounding box center [458, 354] width 303 height 28
click at [381, 461] on input "Choice" at bounding box center [458, 456] width 303 height 28
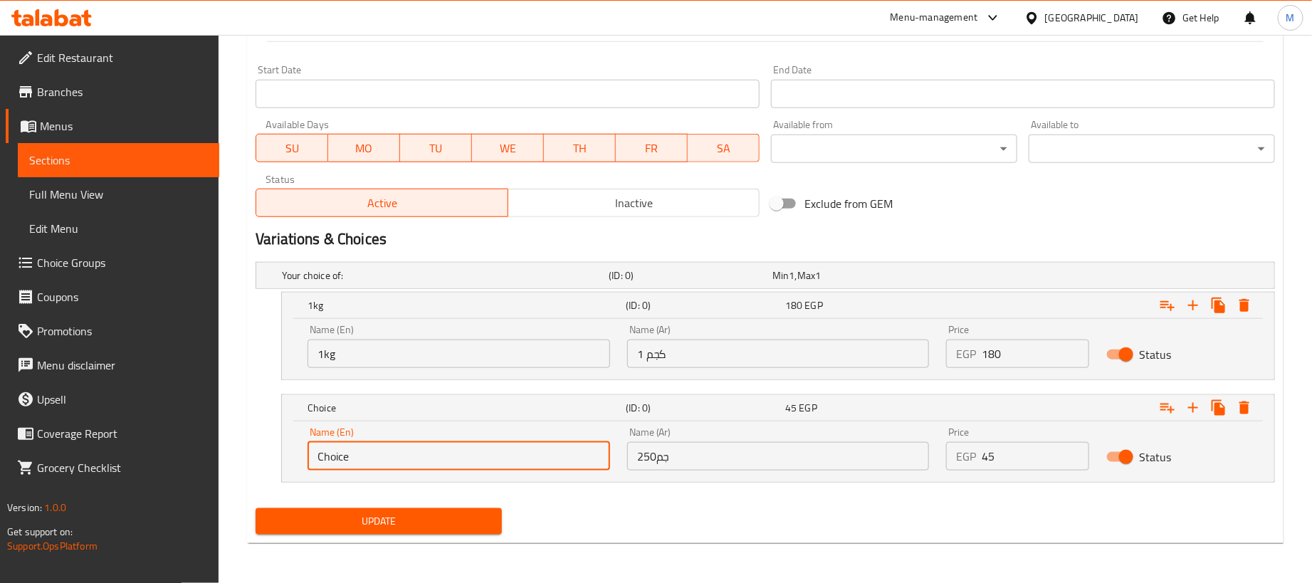
click at [381, 461] on input "Choice" at bounding box center [458, 456] width 303 height 28
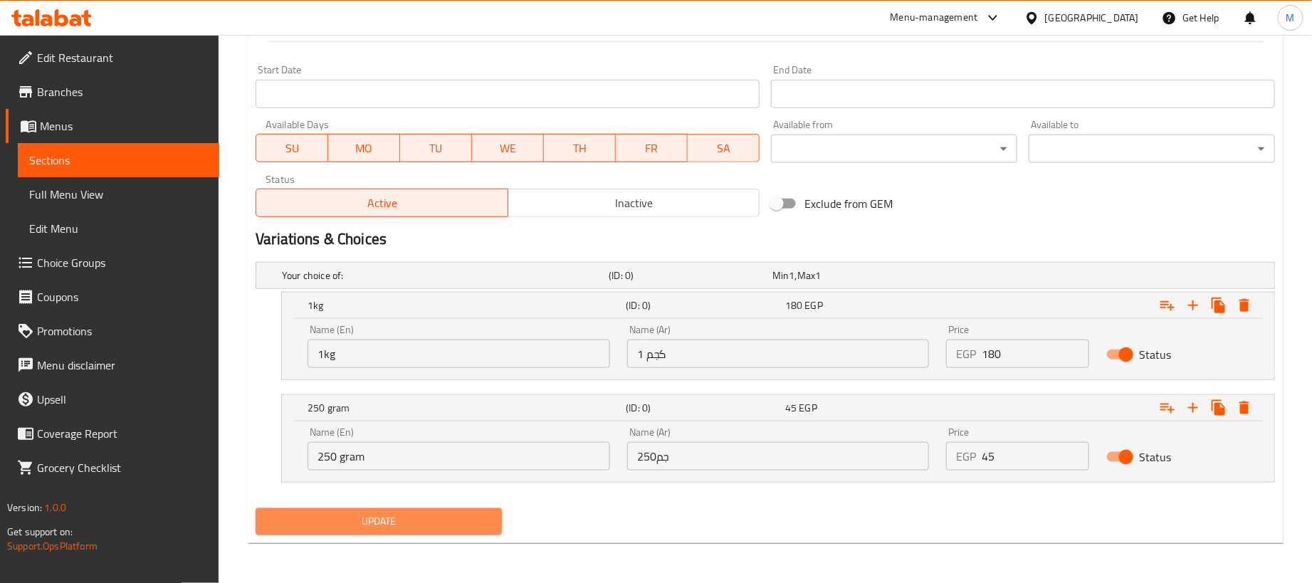
click at [440, 512] on span "Update" at bounding box center [378, 521] width 223 height 18
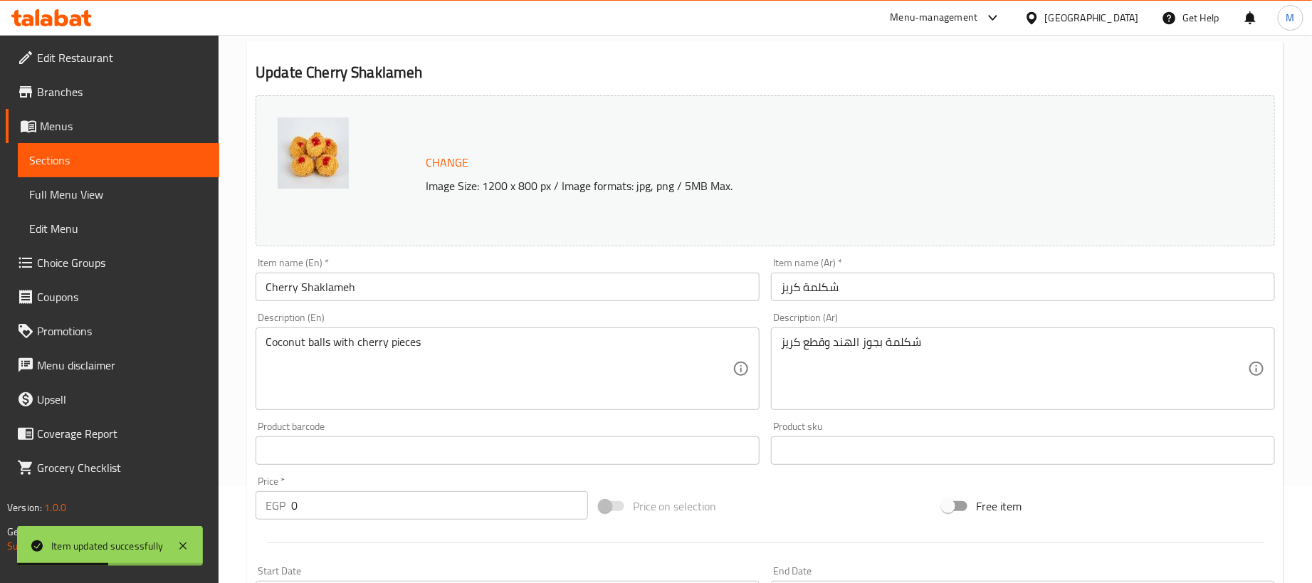
scroll to position [0, 0]
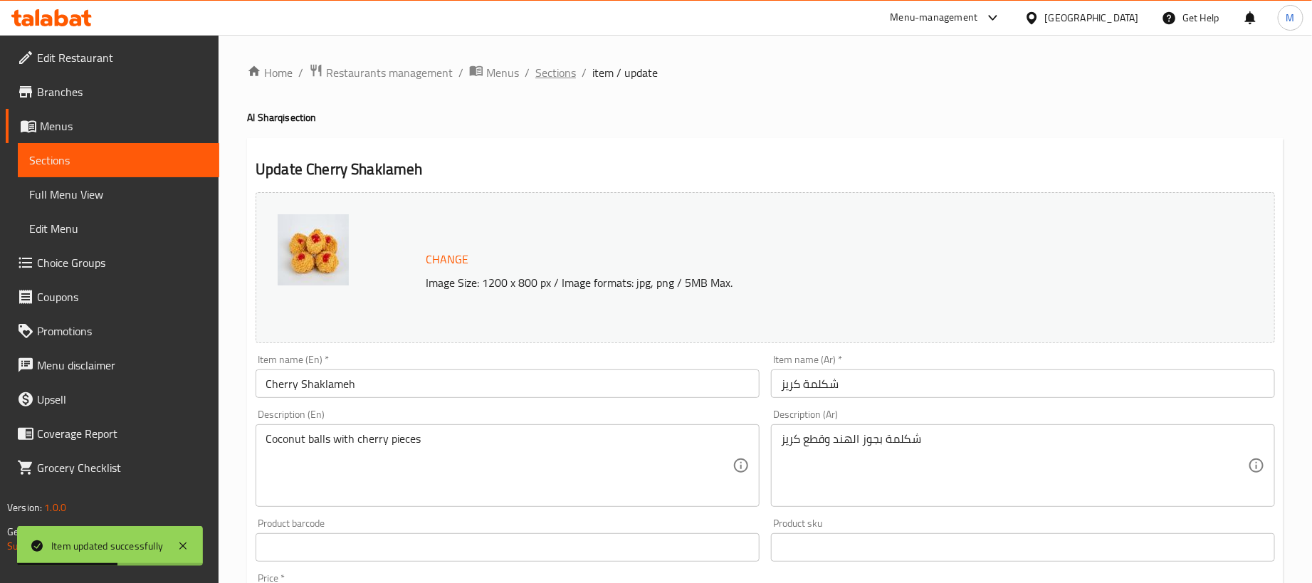
click at [540, 71] on span "Sections" at bounding box center [555, 72] width 41 height 17
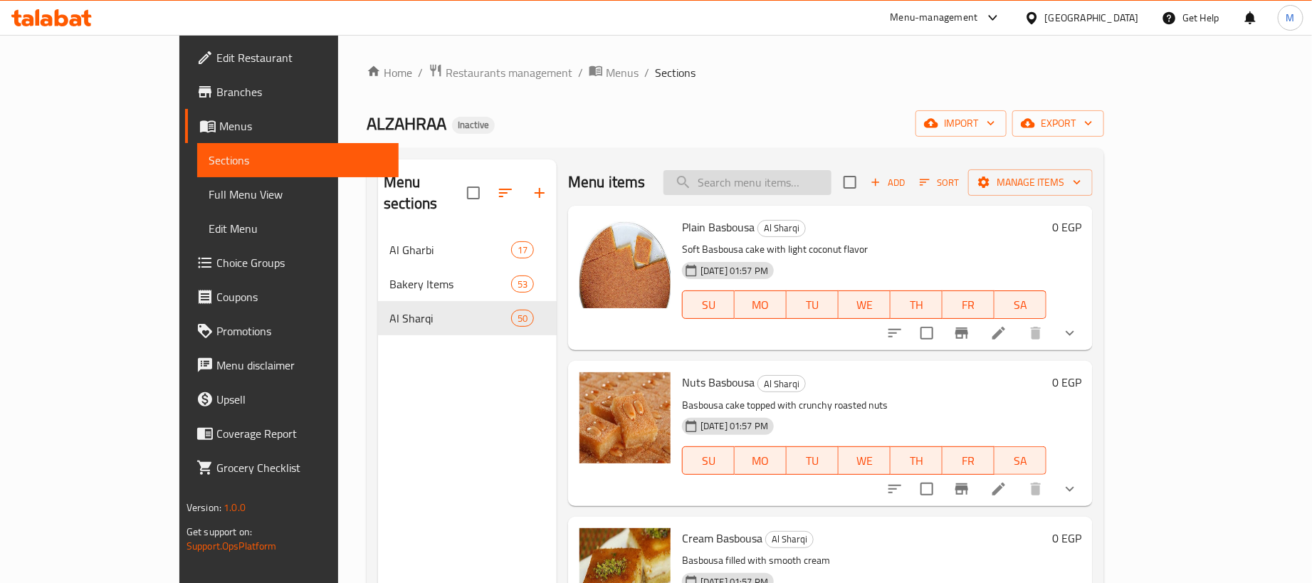
click at [831, 184] on input "search" at bounding box center [747, 182] width 168 height 25
paste input "لينزا كريمة"
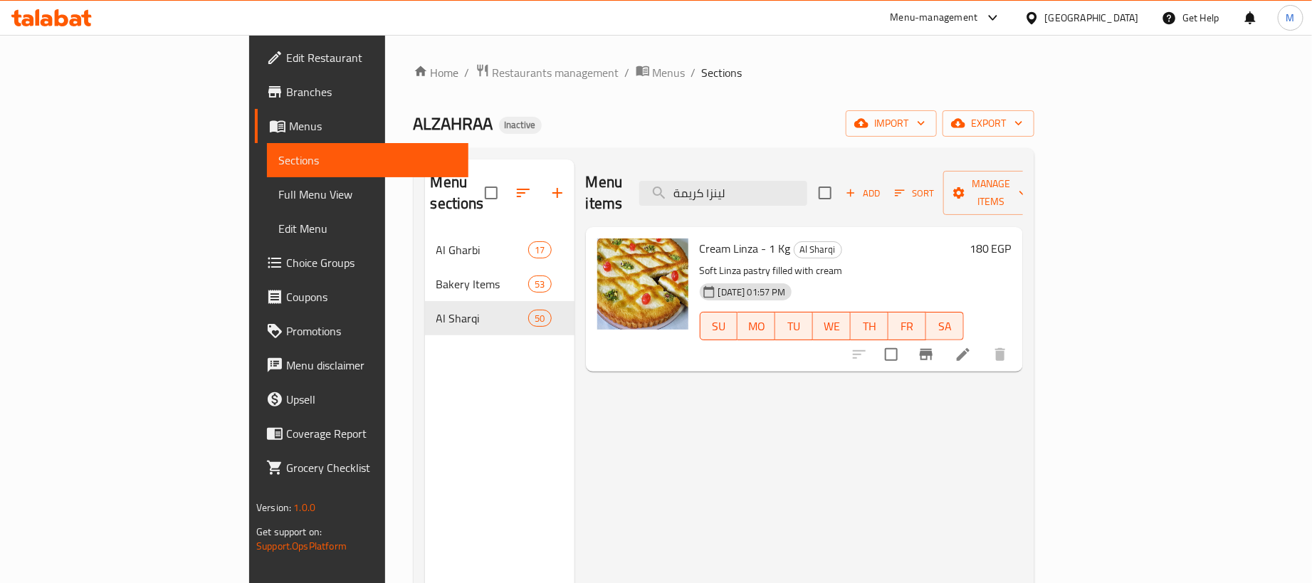
click at [969, 348] on icon at bounding box center [963, 354] width 13 height 13
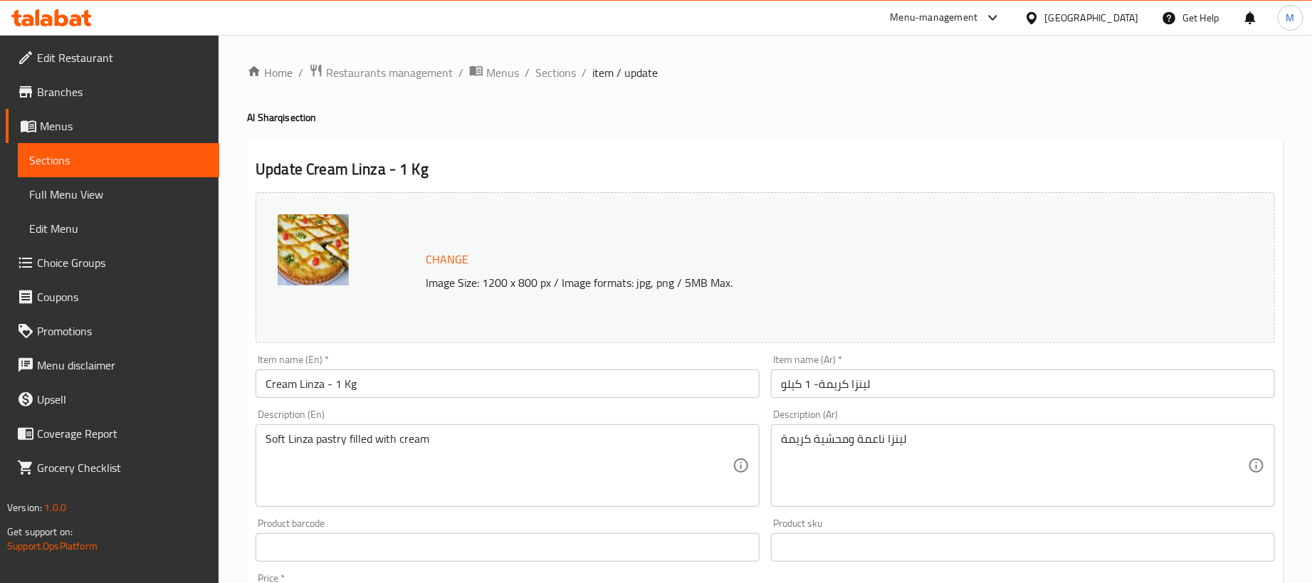
click at [942, 385] on input "لينزا كريمة- 1 كيلو" at bounding box center [1023, 383] width 504 height 28
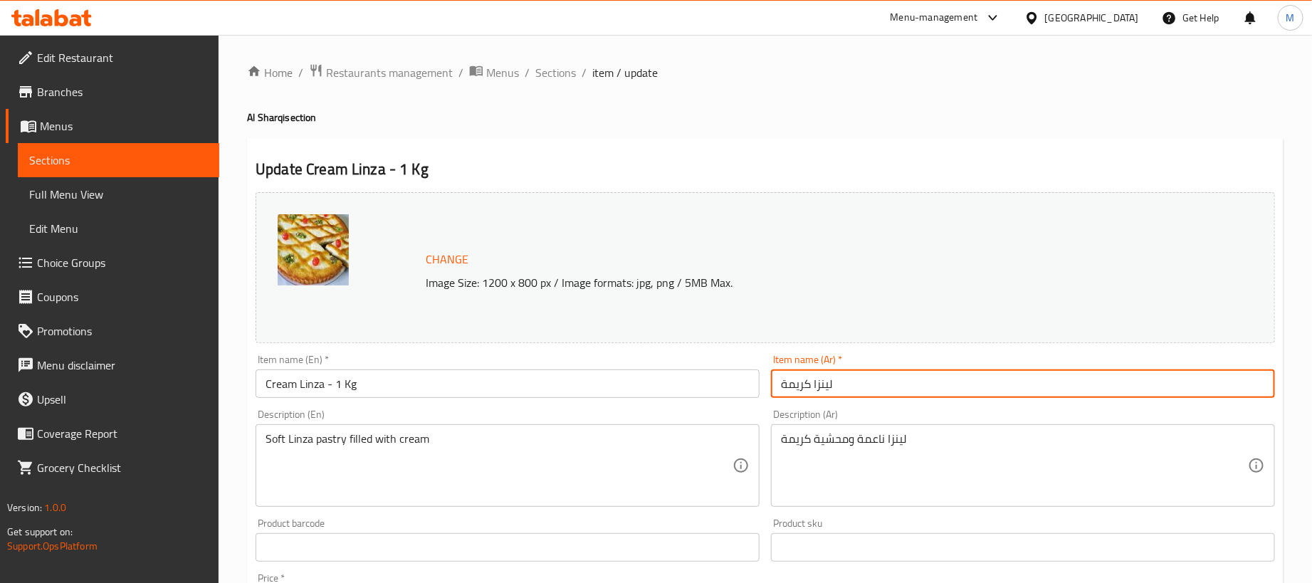
click at [429, 385] on input "Cream Linza - 1 Kg" at bounding box center [508, 383] width 504 height 28
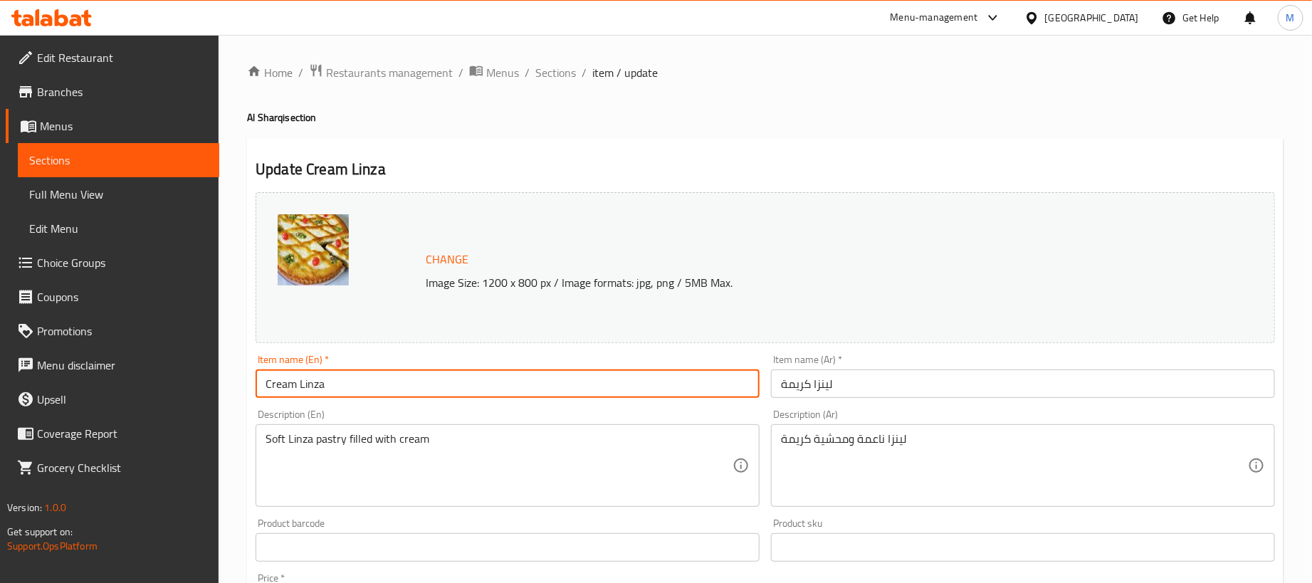
click at [733, 105] on div "Home / Restaurants management / Menus / Sections / item / update Al Sharqi sect…" at bounding box center [765, 530] width 1036 height 935
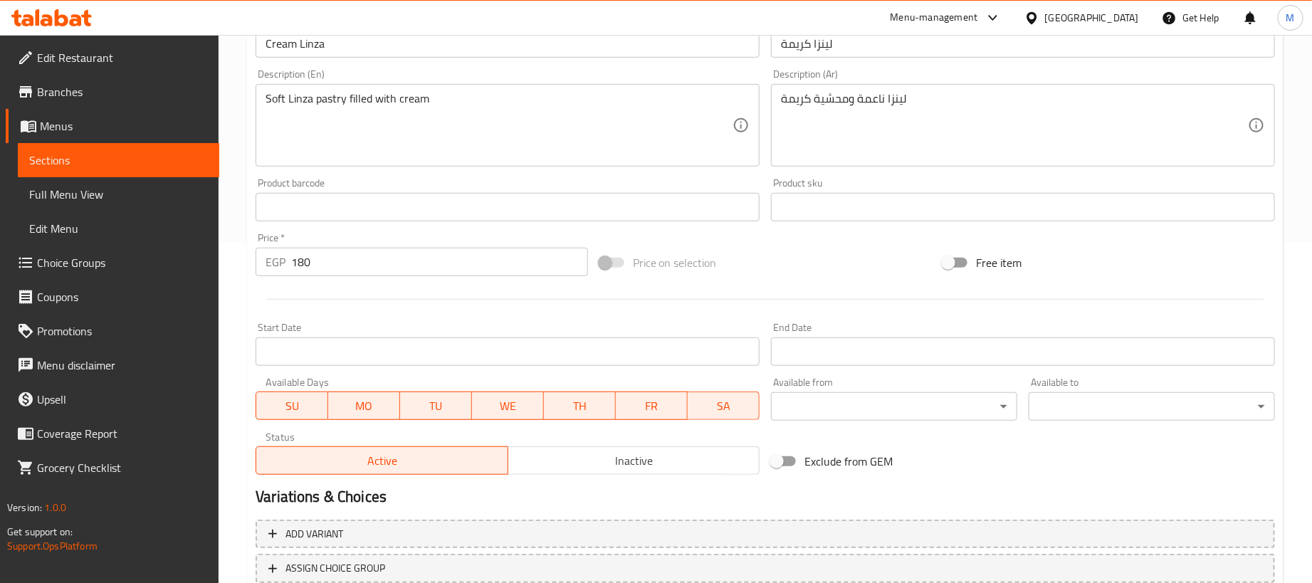
scroll to position [427, 0]
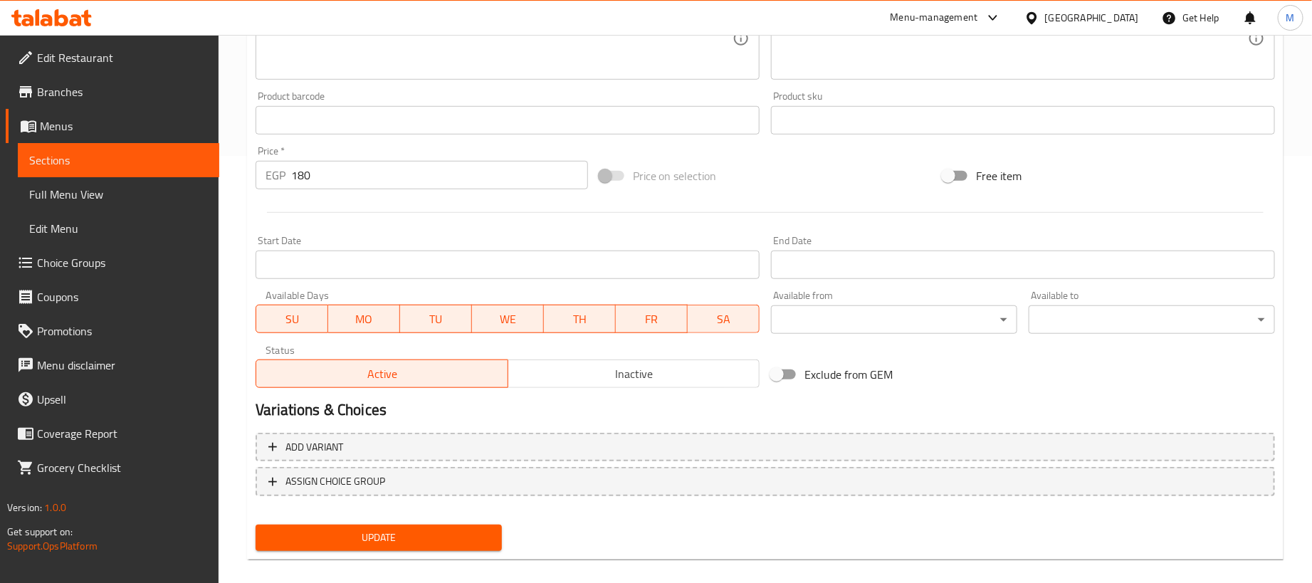
click at [498, 176] on input "180" at bounding box center [439, 175] width 297 height 28
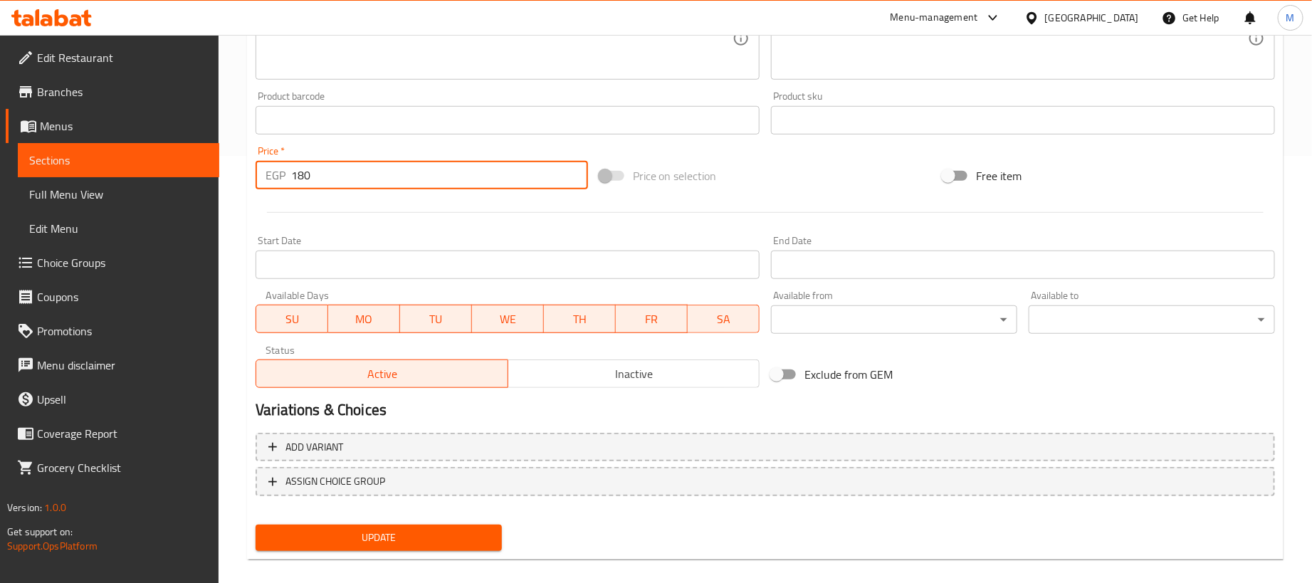
click at [498, 176] on input "180" at bounding box center [439, 175] width 297 height 28
click at [500, 176] on input "180" at bounding box center [439, 175] width 297 height 28
click at [1019, 448] on span "Add variant" at bounding box center [765, 447] width 994 height 18
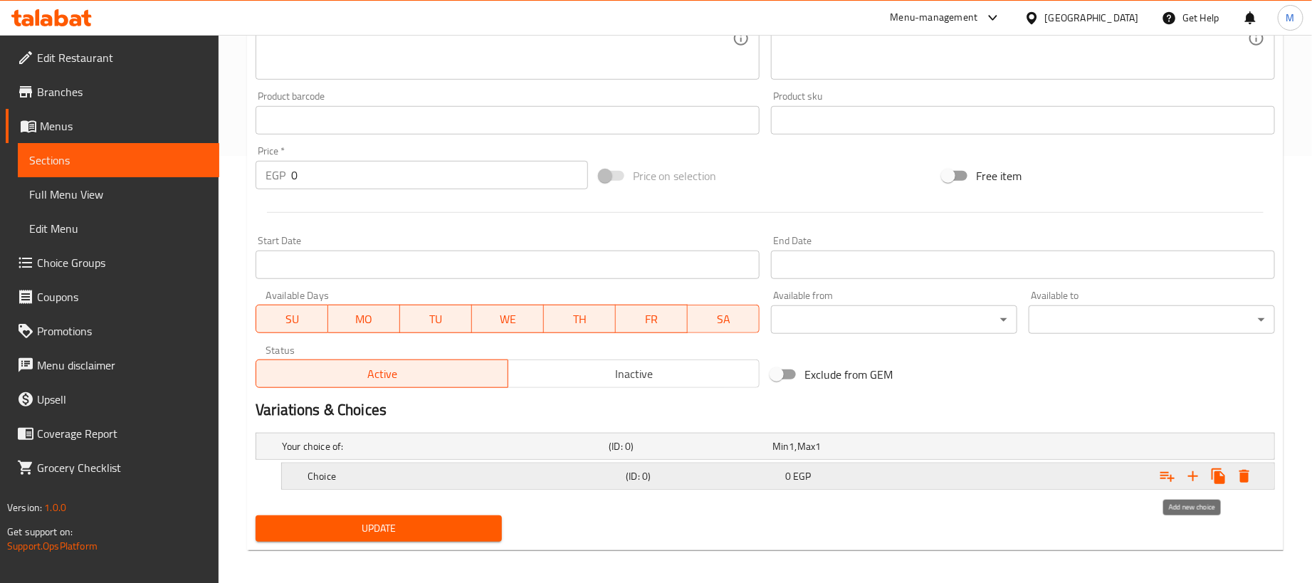
click
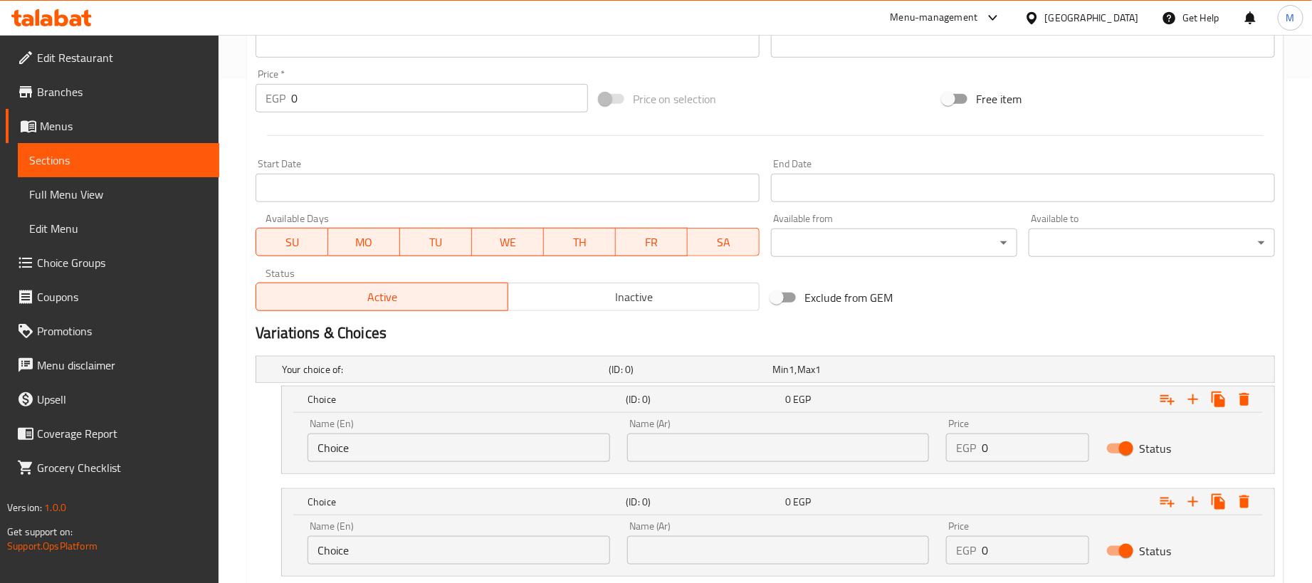
scroll to position [600, 0]
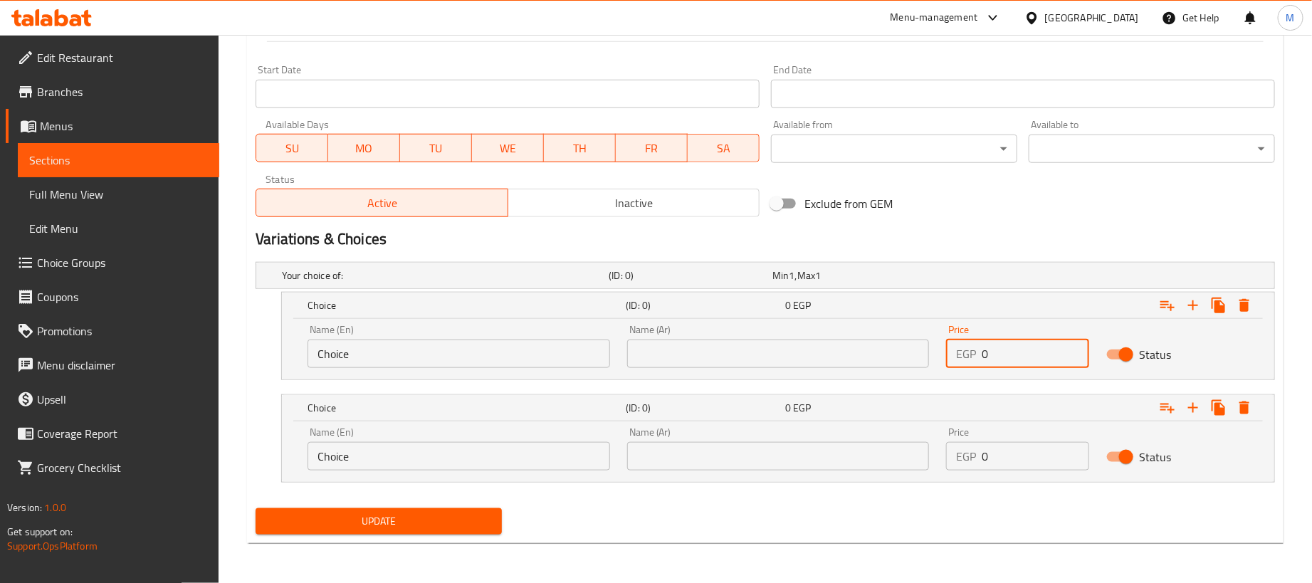
drag, startPoint x: 1055, startPoint y: 357, endPoint x: 1063, endPoint y: 357, distance: 8.5
paste input "18"
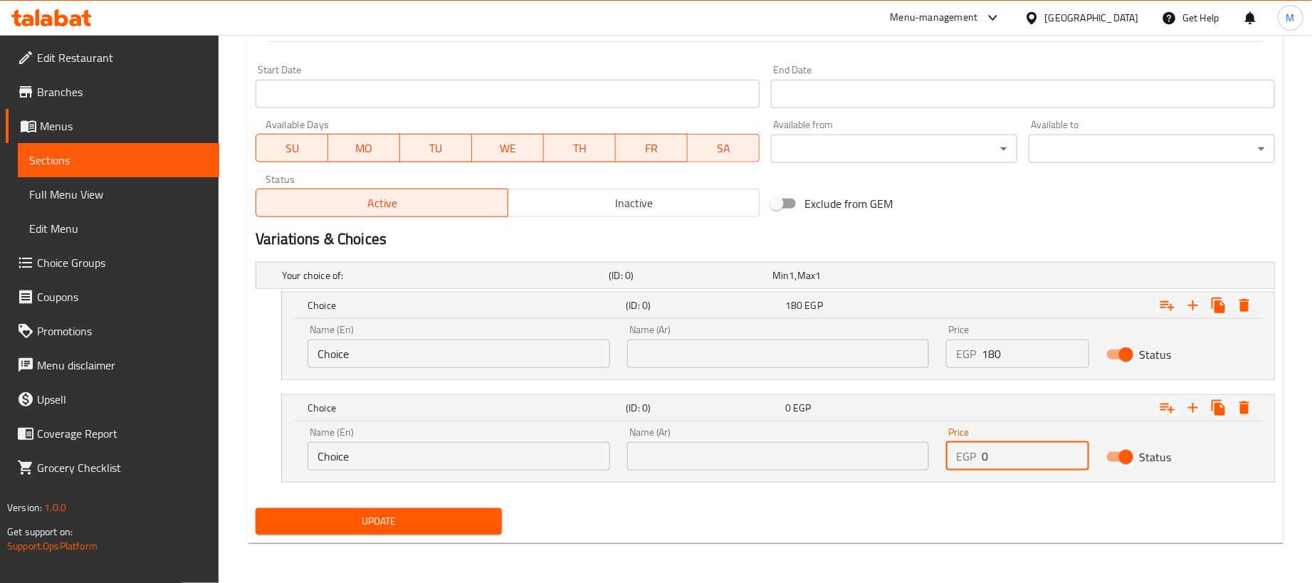
paste input "45"
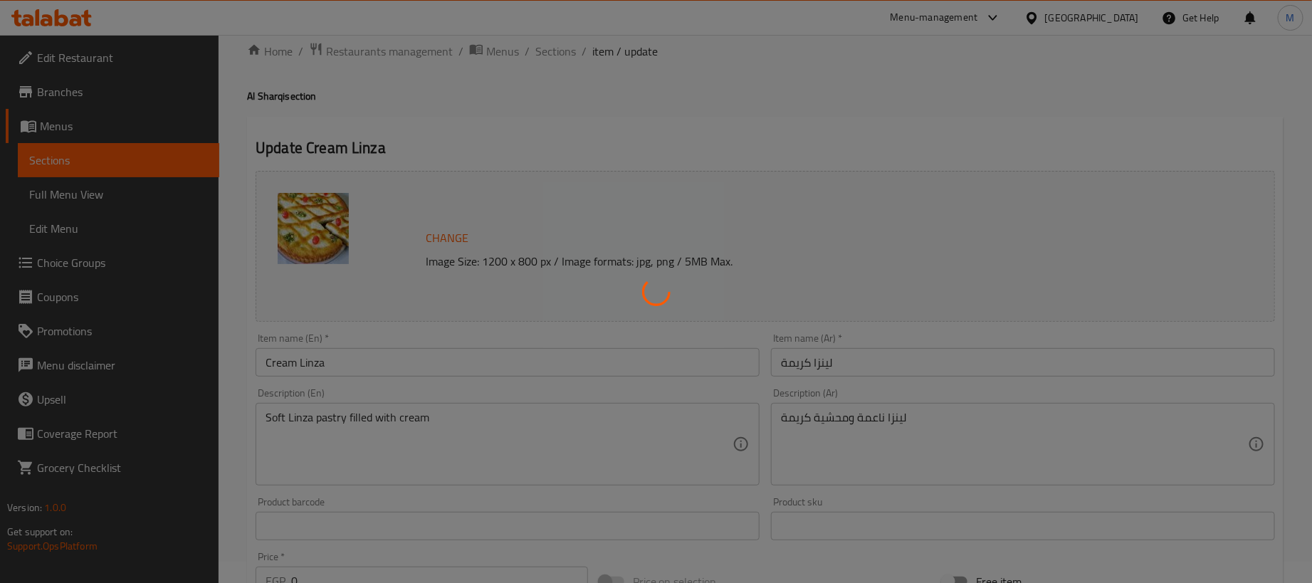
scroll to position [0, 0]
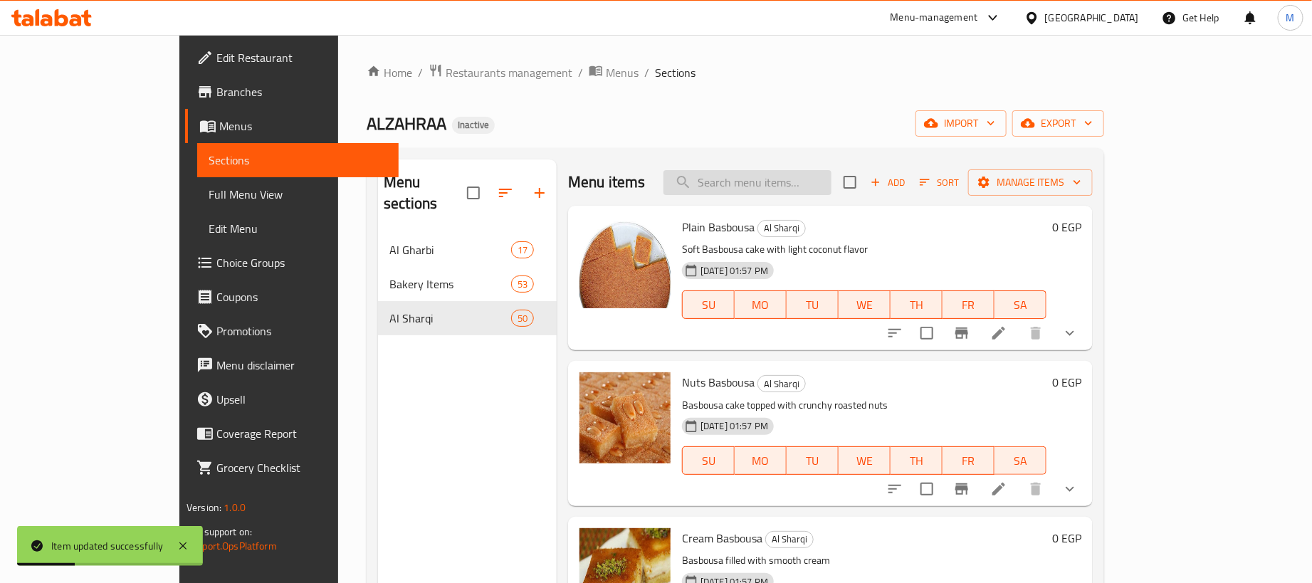
paste input "لينزا بلح"
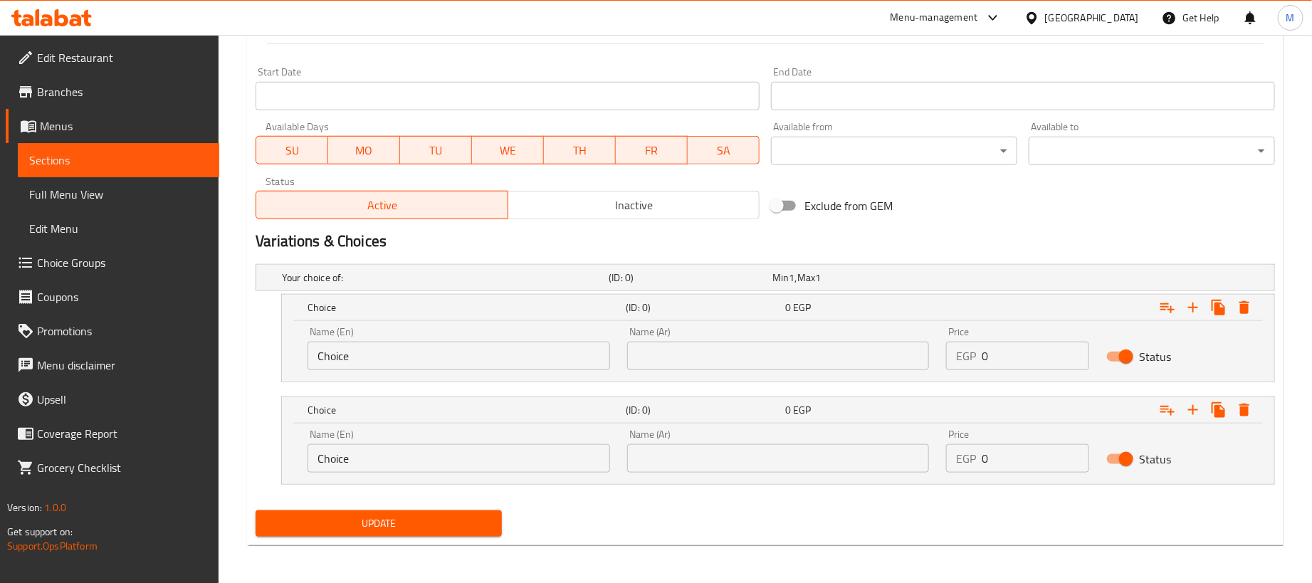
scroll to position [579, 0]
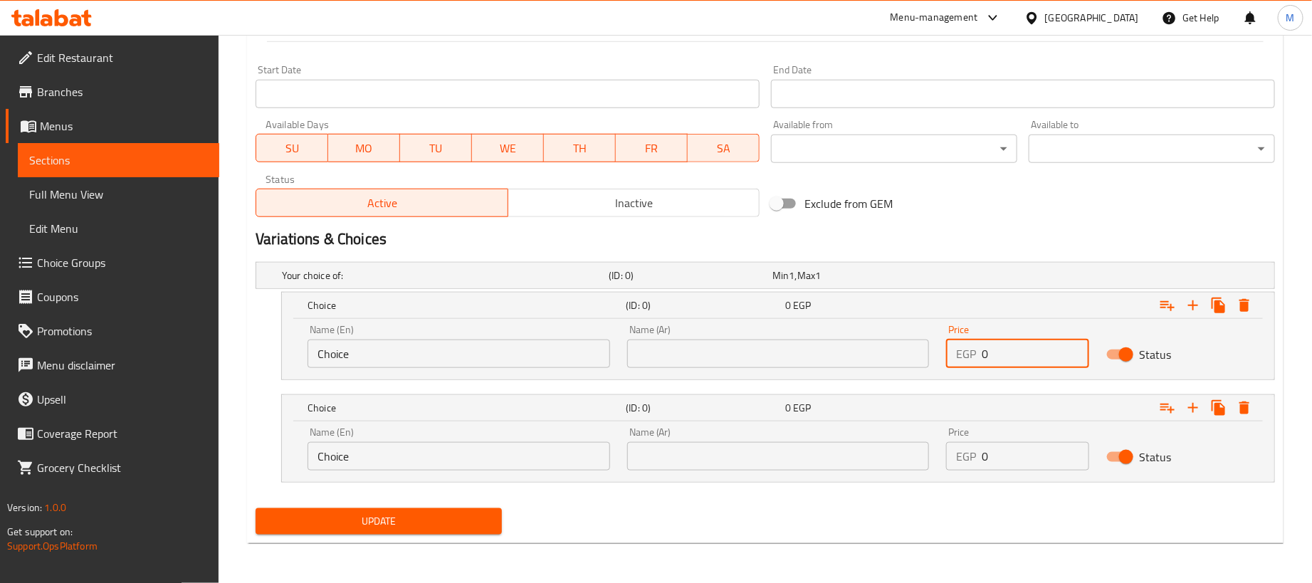
paste input "18"
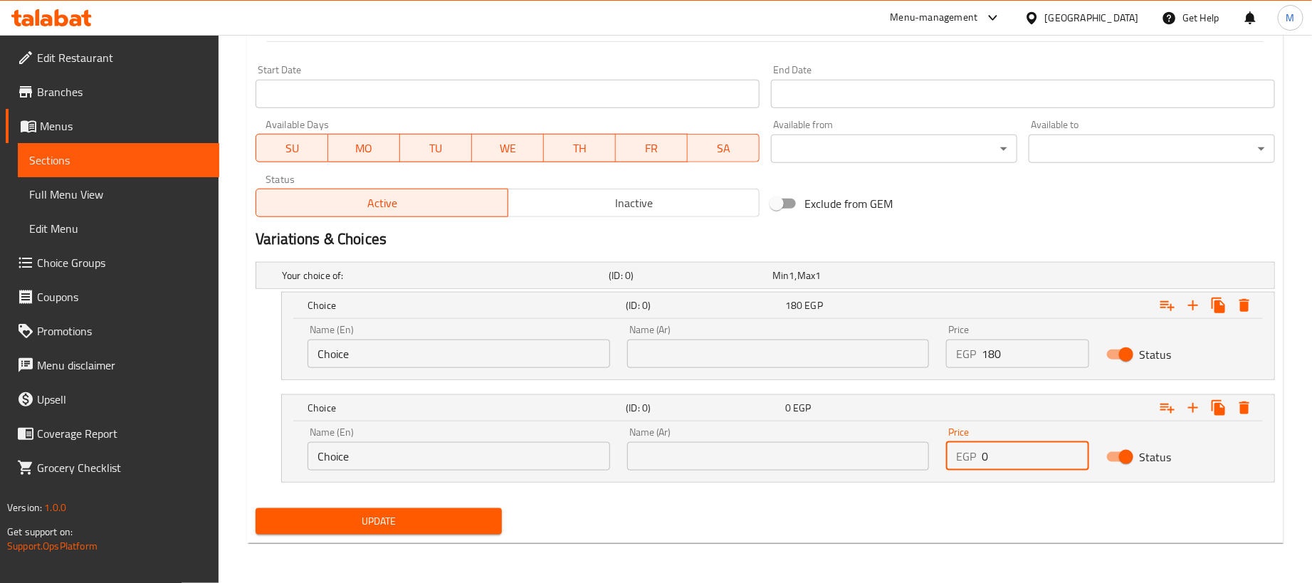
paste input "45"
drag, startPoint x: 617, startPoint y: 524, endPoint x: 547, endPoint y: 521, distance: 69.8
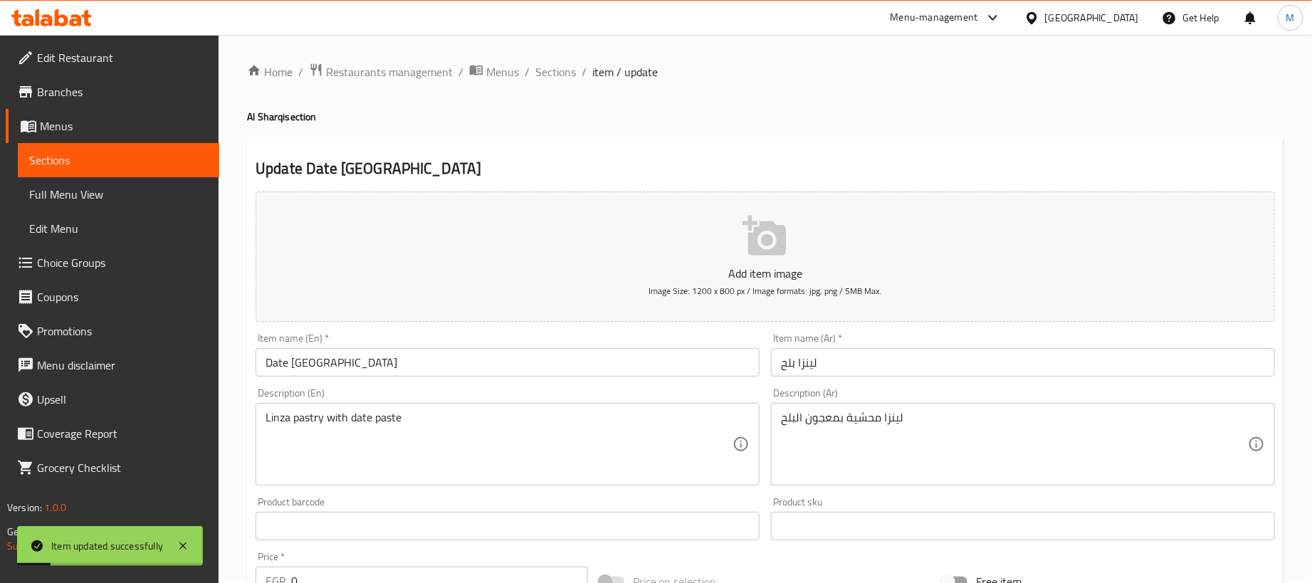
scroll to position [0, 0]
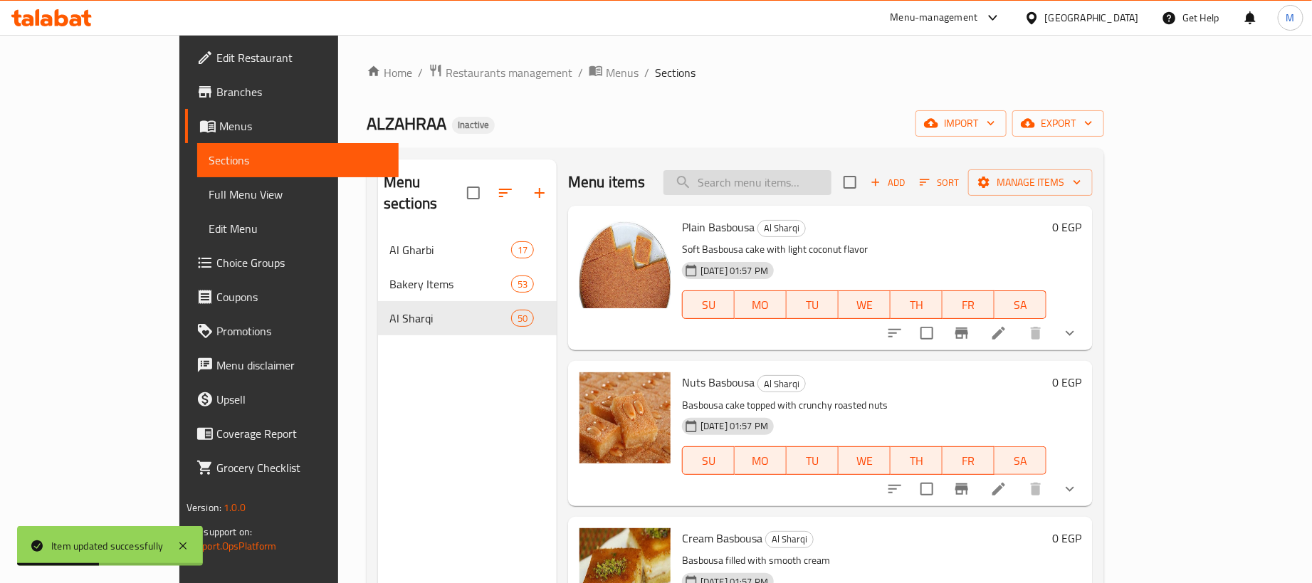
paste input "بسبوسة كب فاكهة"
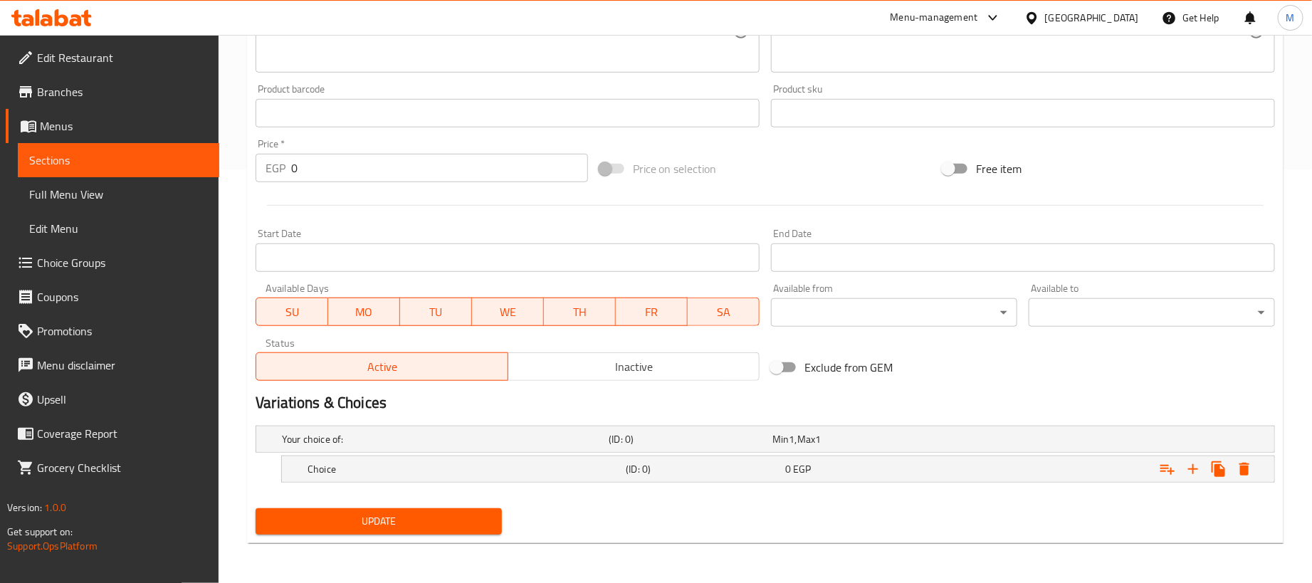
scroll to position [415, 0]
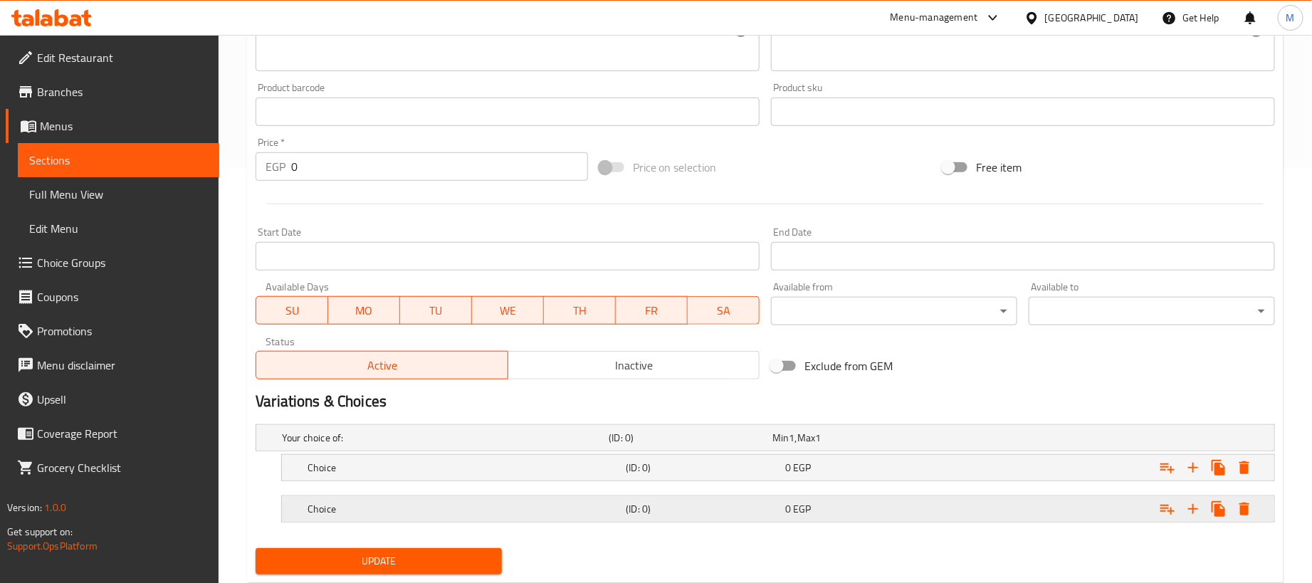
drag, startPoint x: 1045, startPoint y: 512, endPoint x: 1004, endPoint y: 468, distance: 59.9
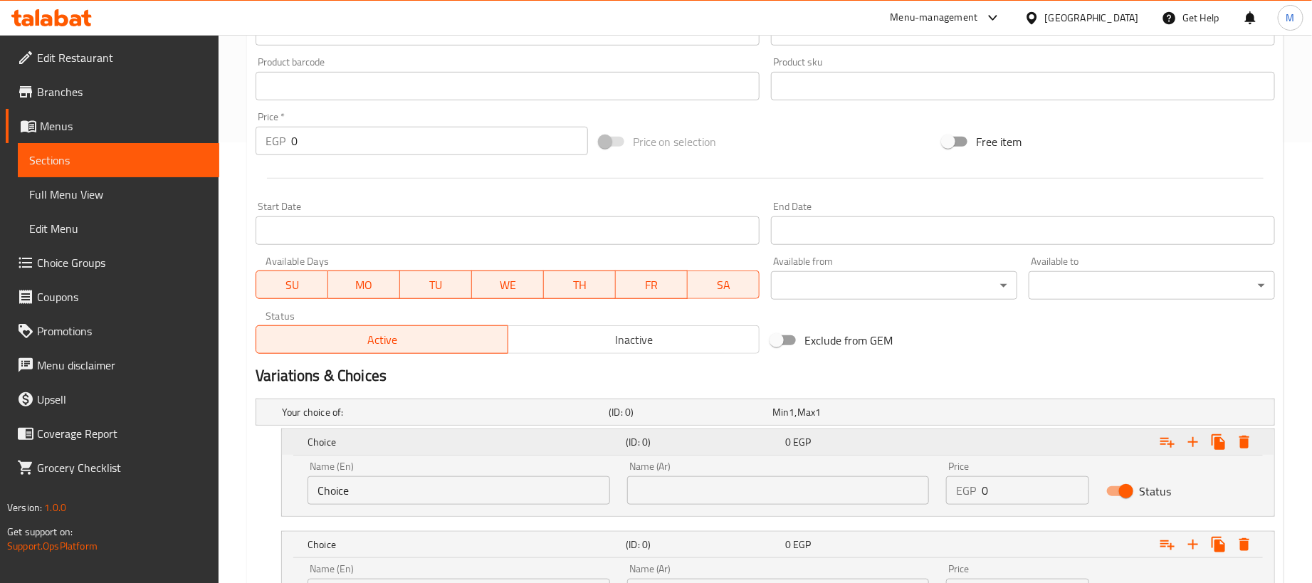
scroll to position [579, 0]
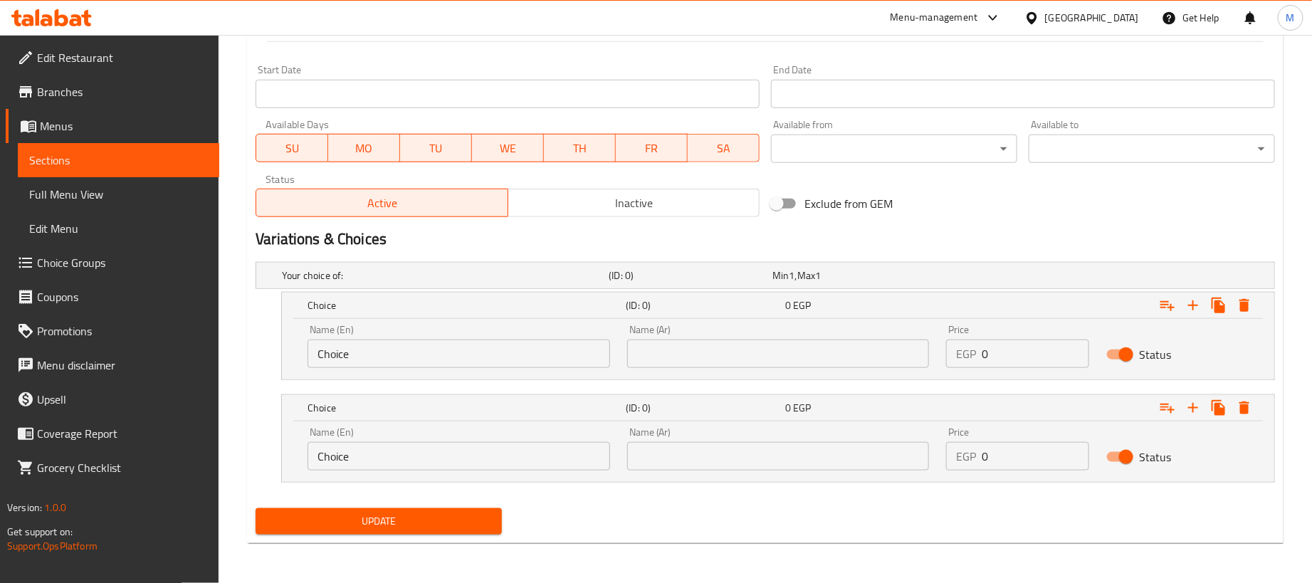
drag, startPoint x: 945, startPoint y: 359, endPoint x: 959, endPoint y: 355, distance: 15.4
paste input "18"
paste input "45"
drag, startPoint x: 495, startPoint y: 327, endPoint x: 485, endPoint y: 350, distance: 24.9
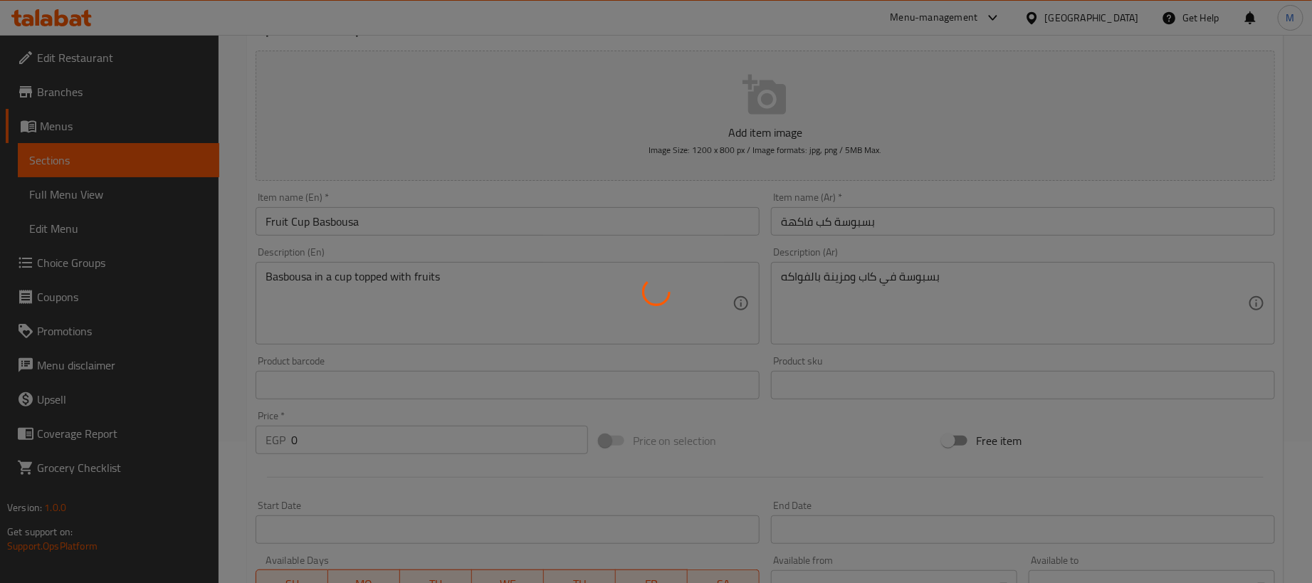
scroll to position [0, 0]
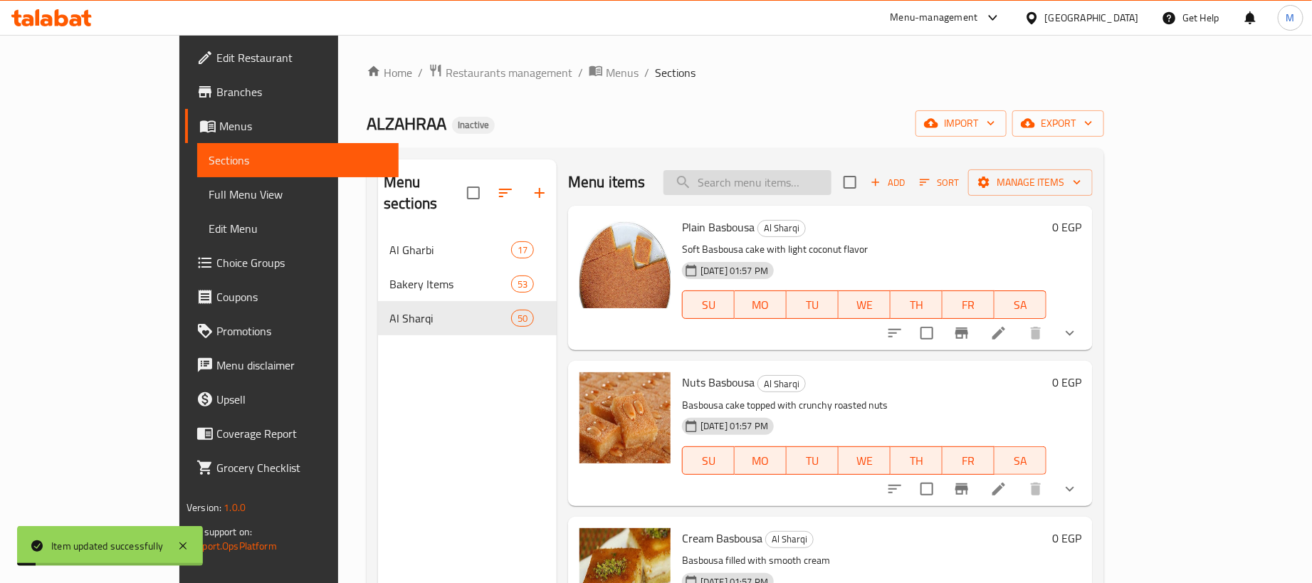
paste input "بلح شام نوتيلا"
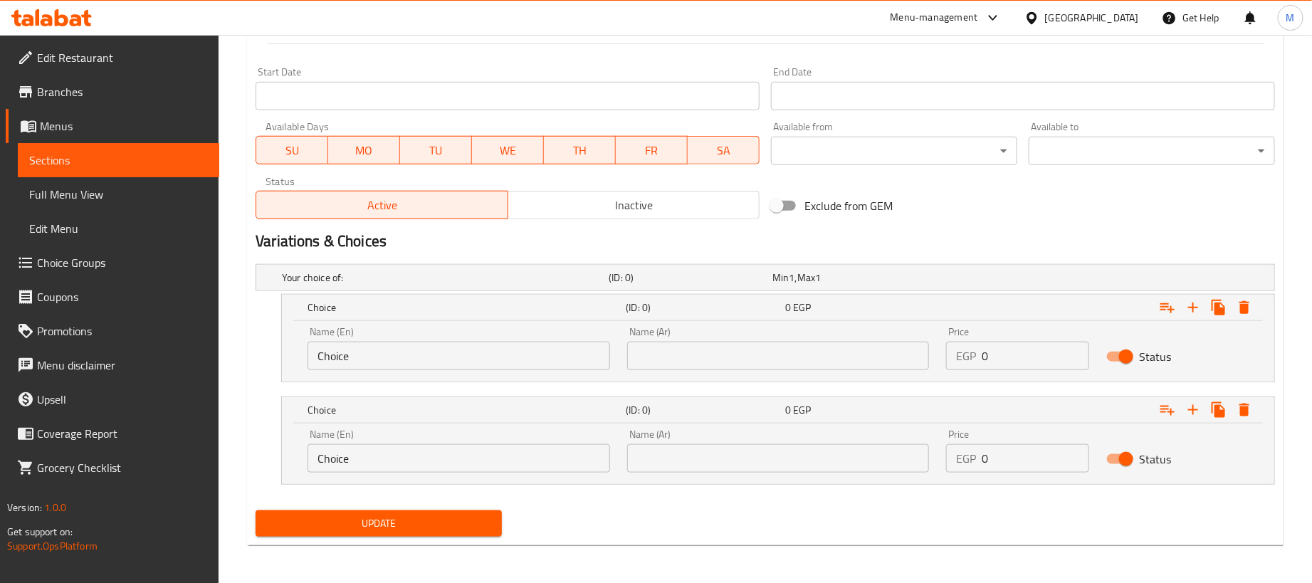
scroll to position [600, 0]
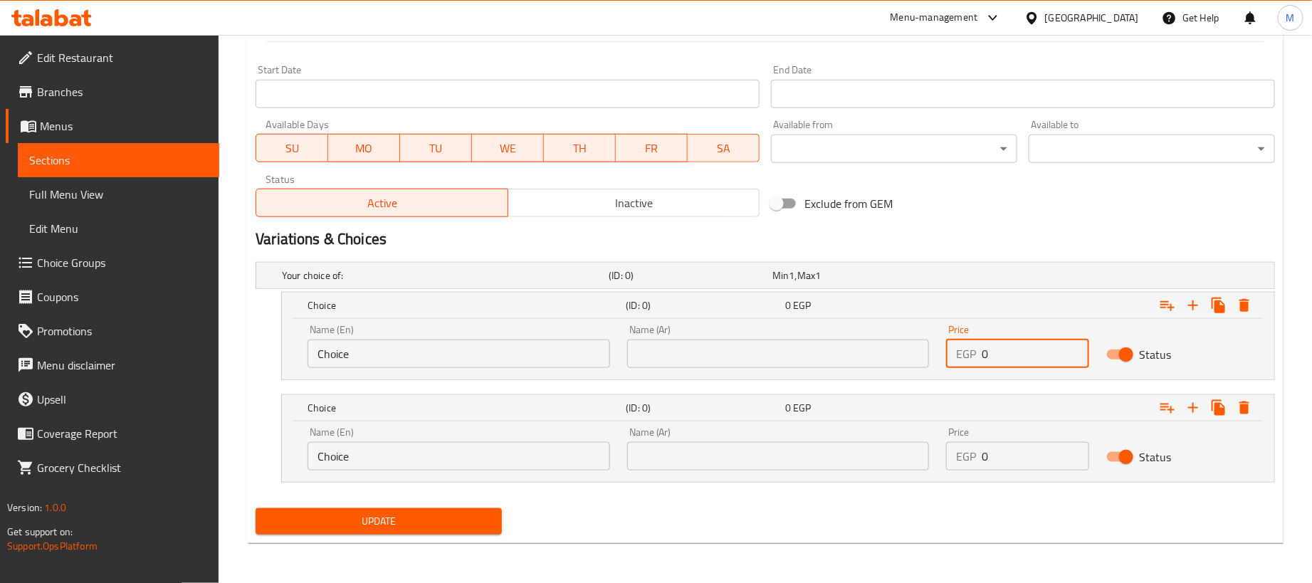
paste input "18"
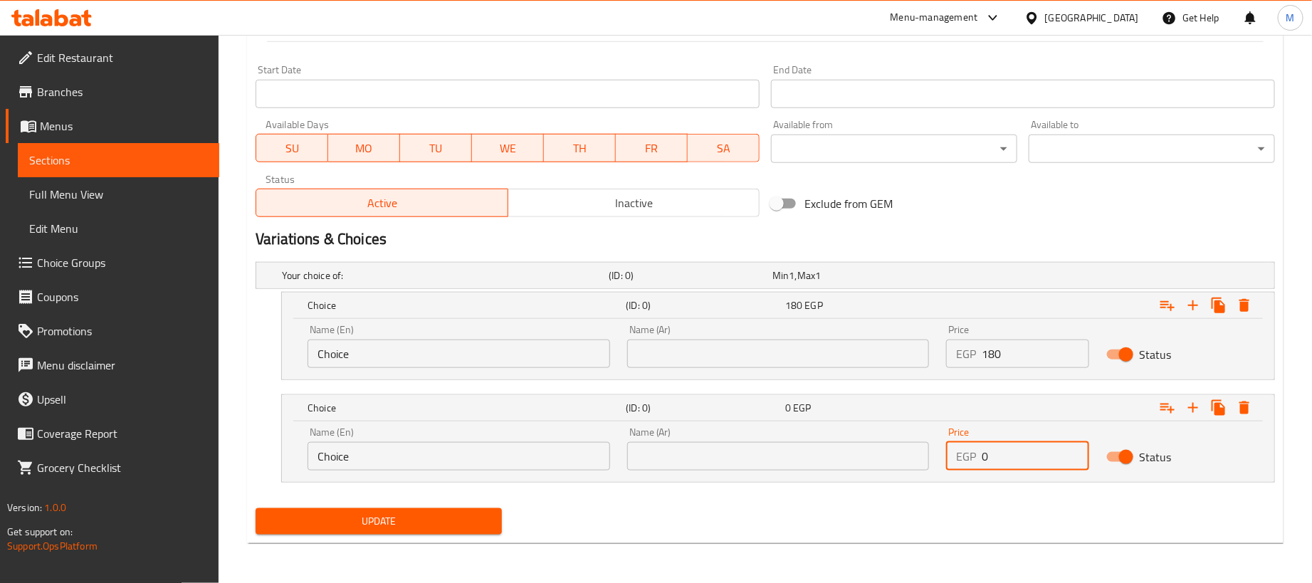
drag, startPoint x: 1030, startPoint y: 453, endPoint x: 1038, endPoint y: 457, distance: 8.6
paste input "45"
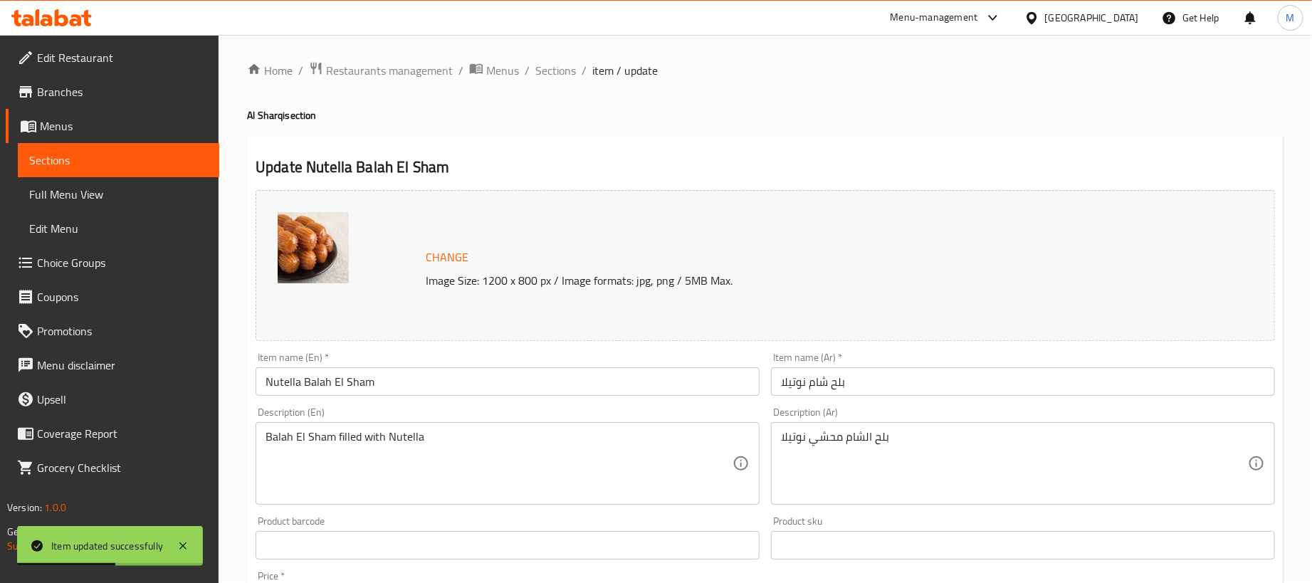
scroll to position [0, 0]
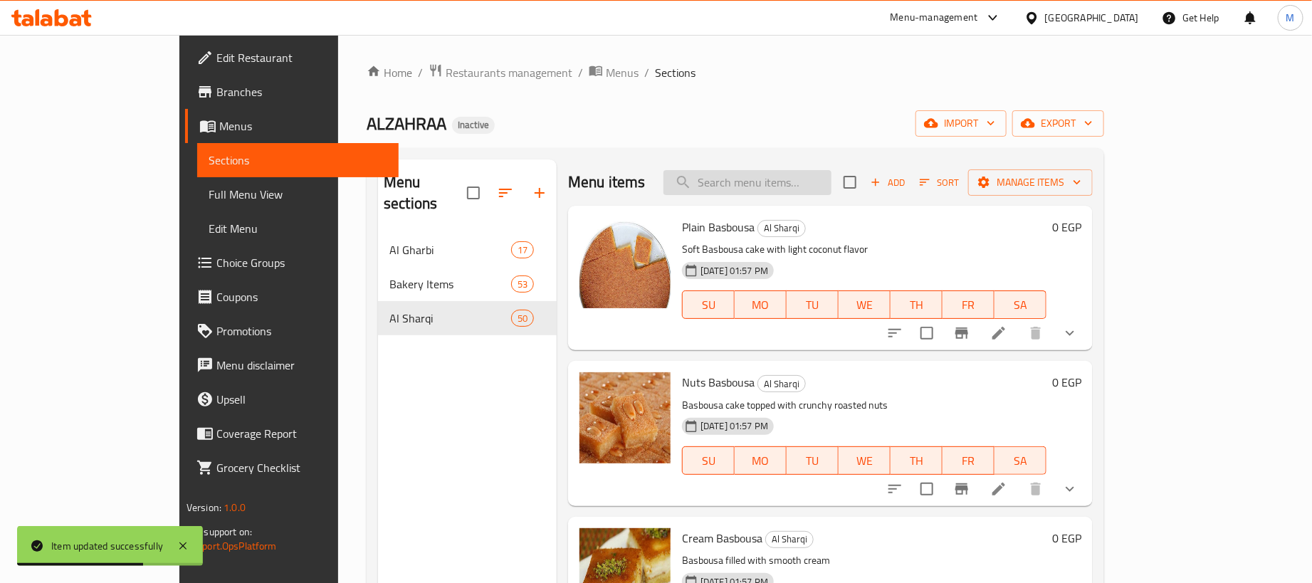
paste input "بسبوسة تركى كريمة"
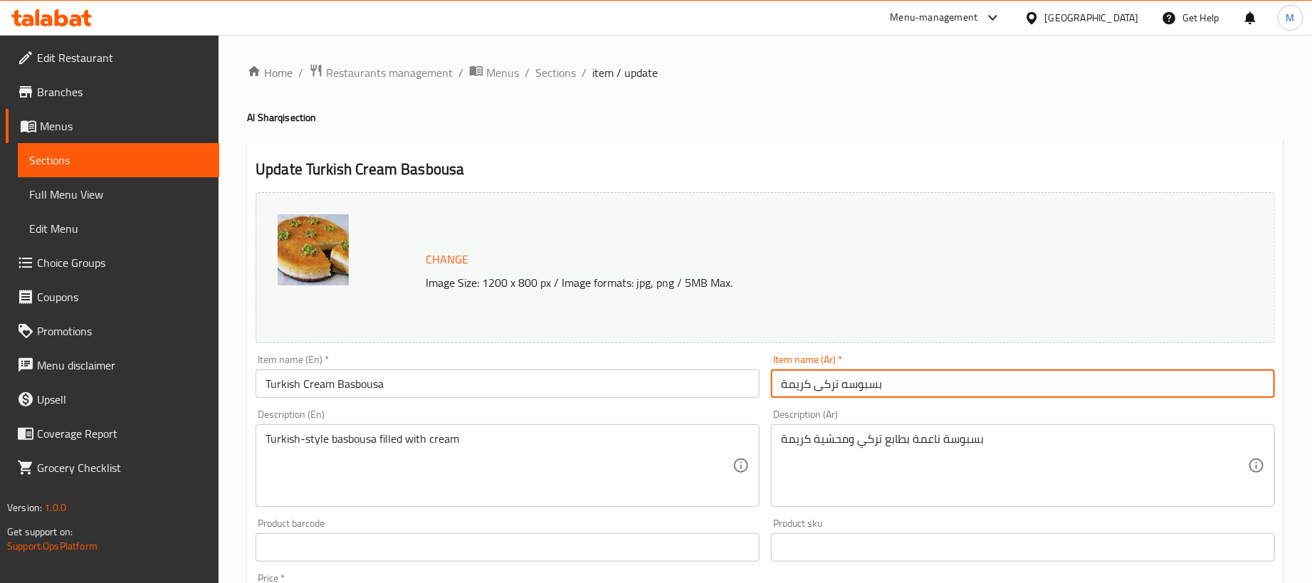
drag, startPoint x: 859, startPoint y: 114, endPoint x: 853, endPoint y: 124, distance: 11.8
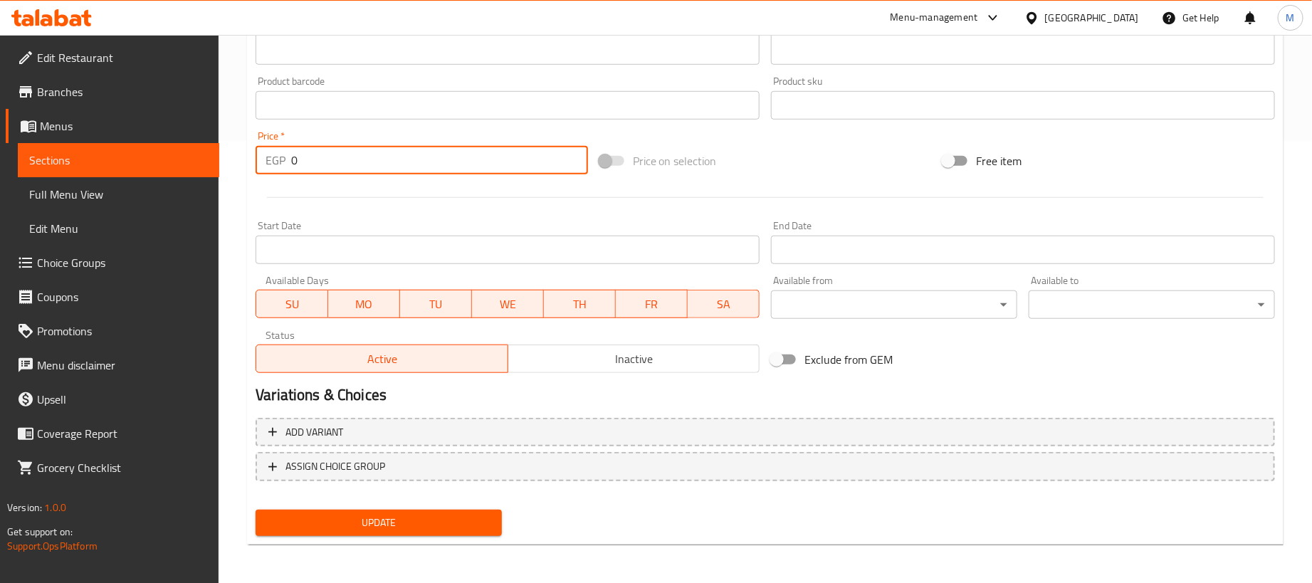
scroll to position [436, 0]
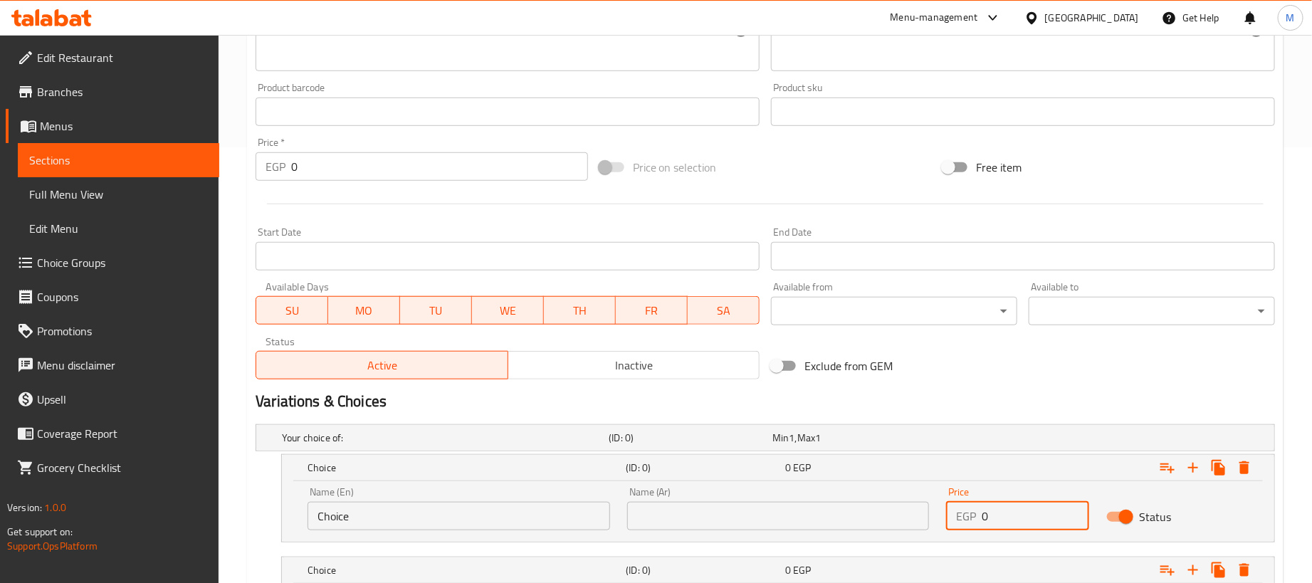
paste input "18"
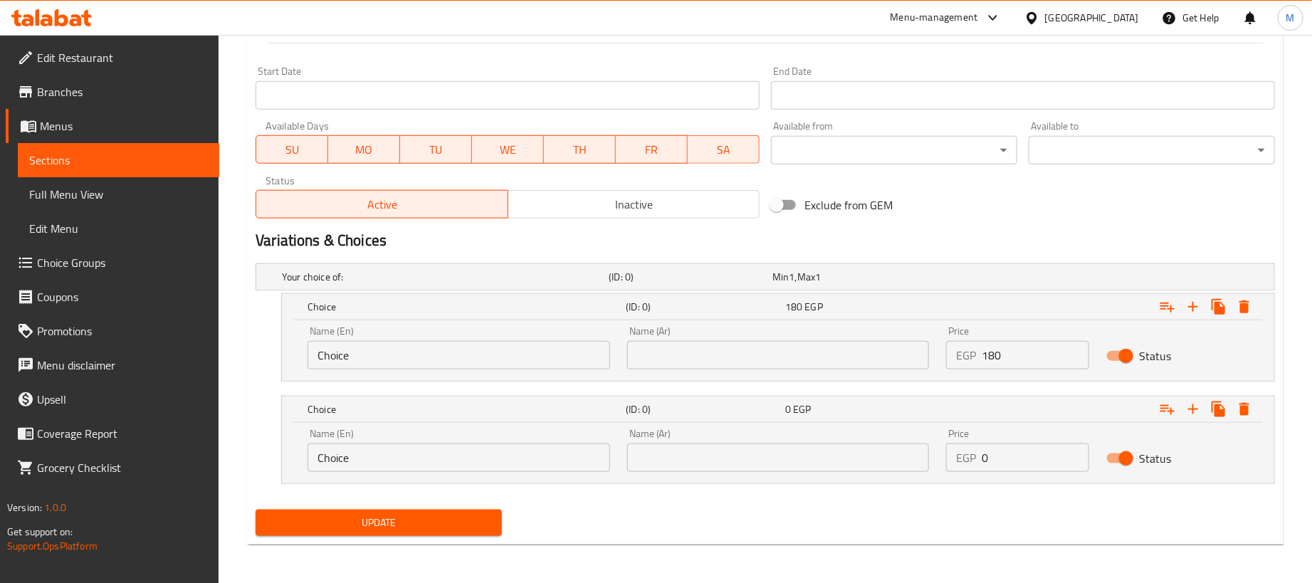
scroll to position [600, 0]
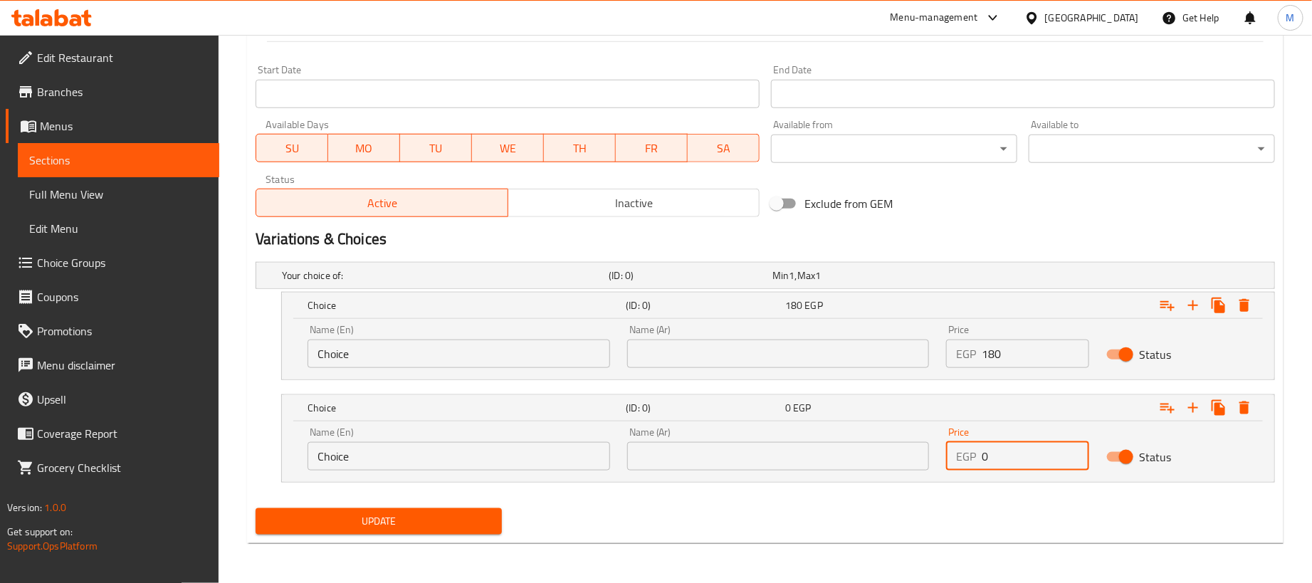
paste input "45"
drag, startPoint x: 831, startPoint y: 347, endPoint x: 833, endPoint y: 376, distance: 29.3
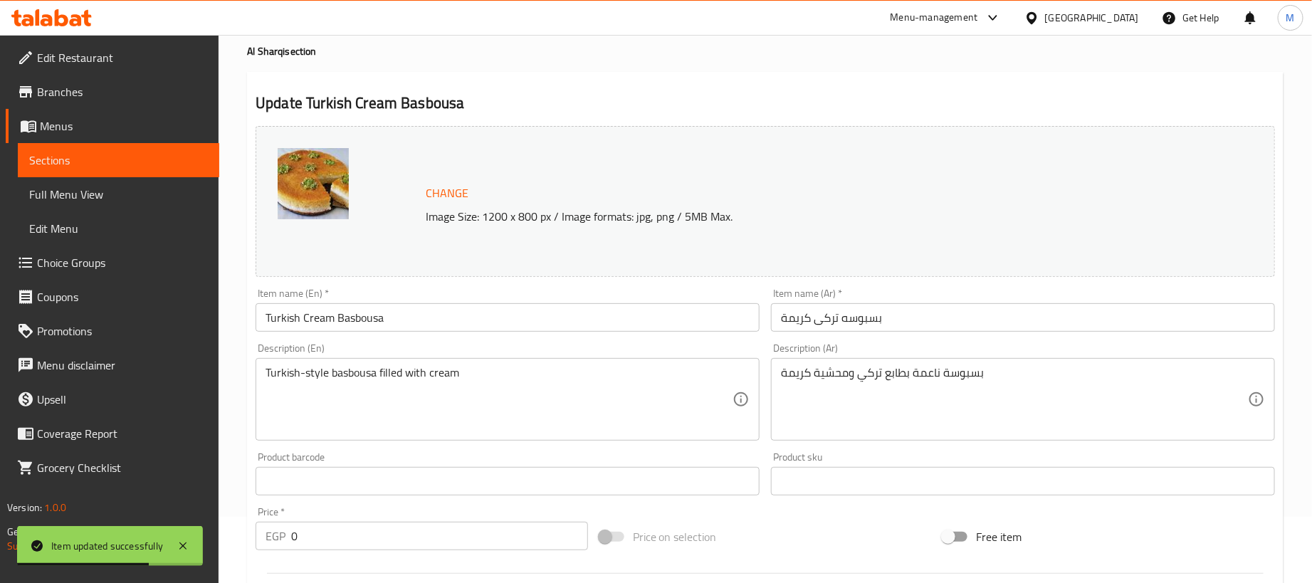
scroll to position [0, 0]
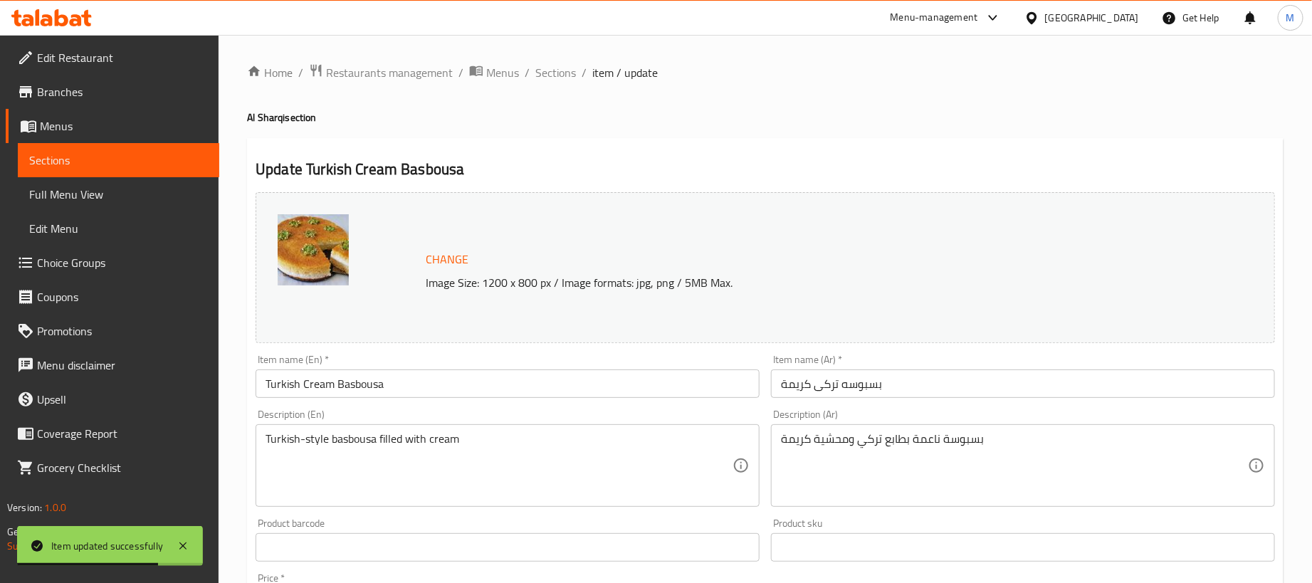
drag, startPoint x: 557, startPoint y: 79, endPoint x: 571, endPoint y: 98, distance: 23.5
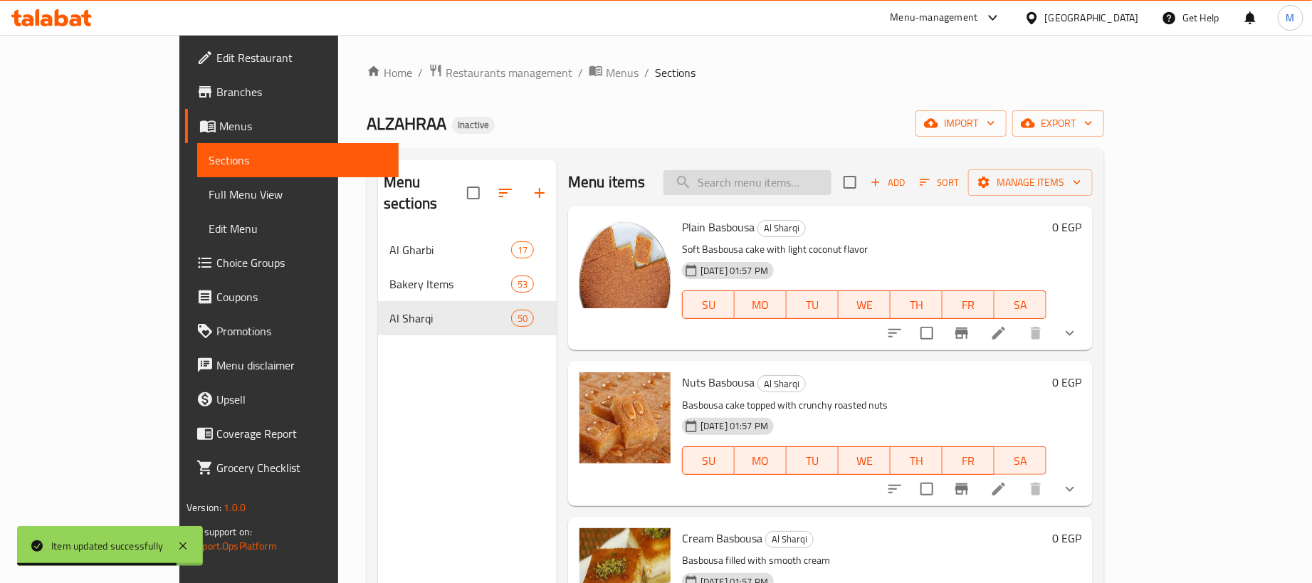
paste
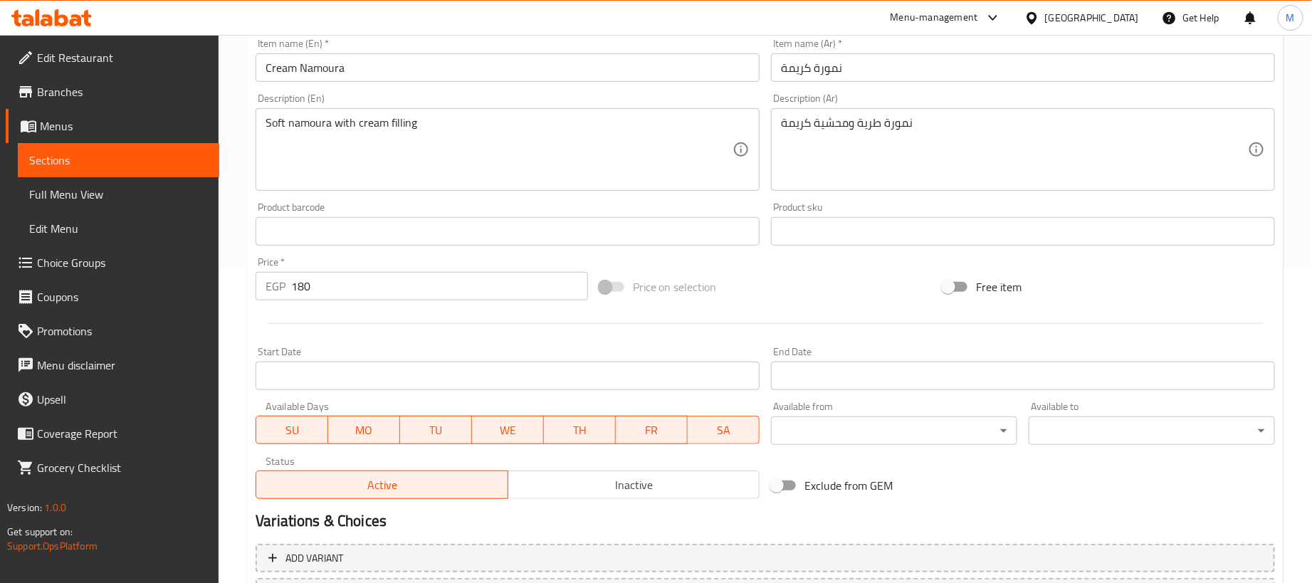
scroll to position [442, 0]
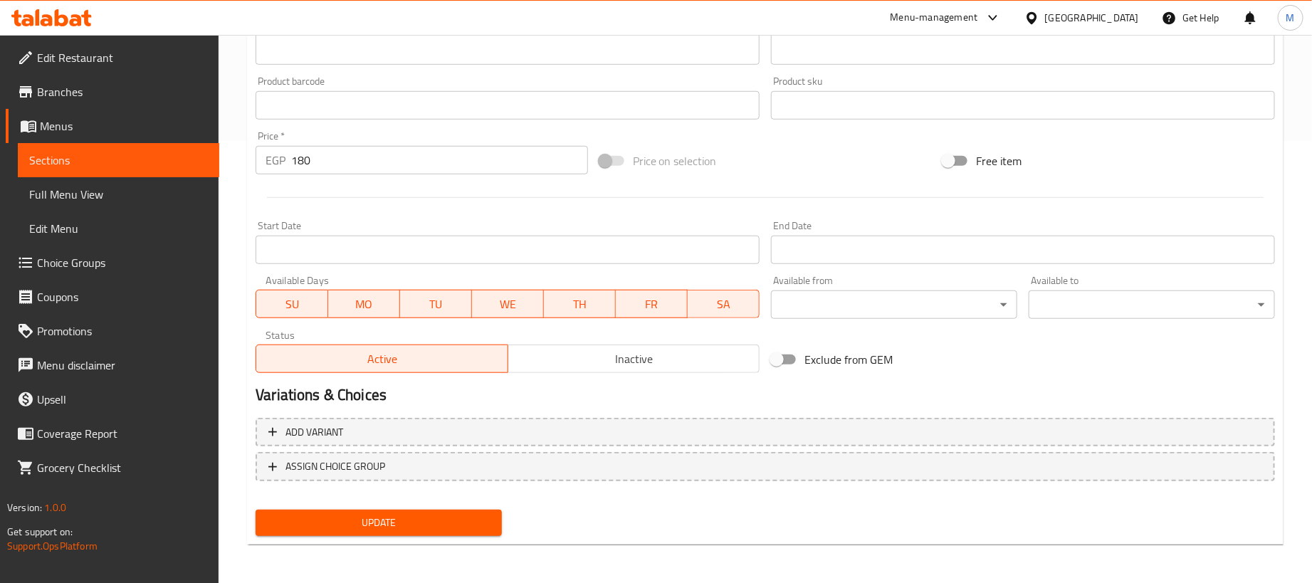
click at [401, 149] on input "180" at bounding box center [439, 160] width 297 height 28
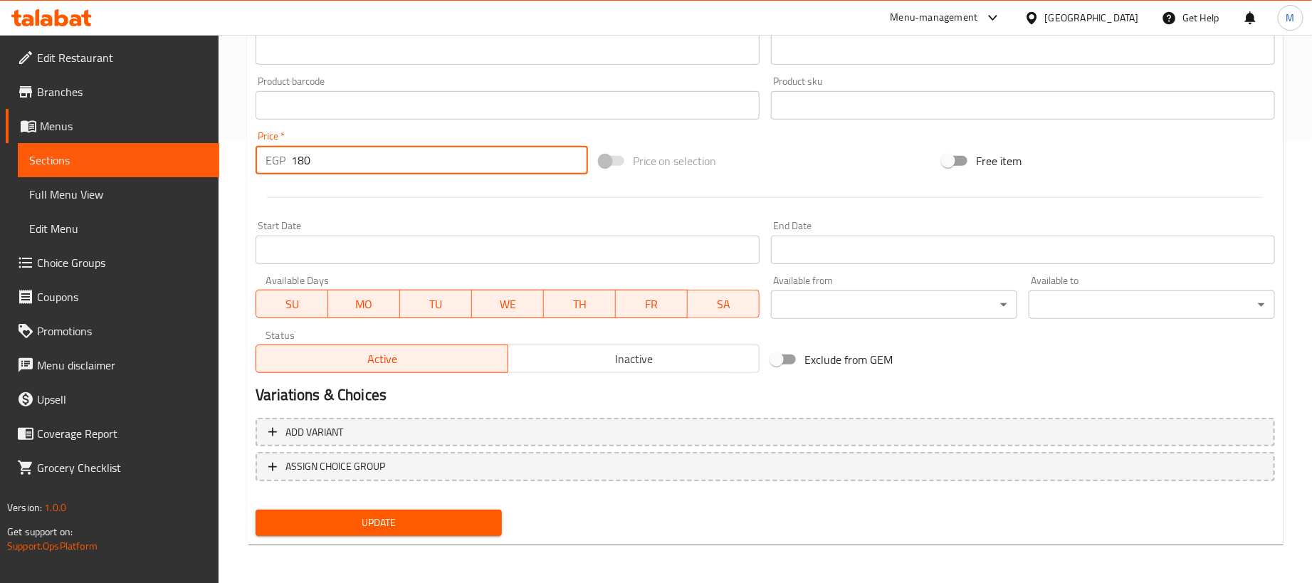
click at [406, 149] on input "180" at bounding box center [439, 160] width 297 height 28
click at [372, 147] on input "180" at bounding box center [439, 160] width 297 height 28
click at [364, 154] on input "180" at bounding box center [439, 160] width 297 height 28
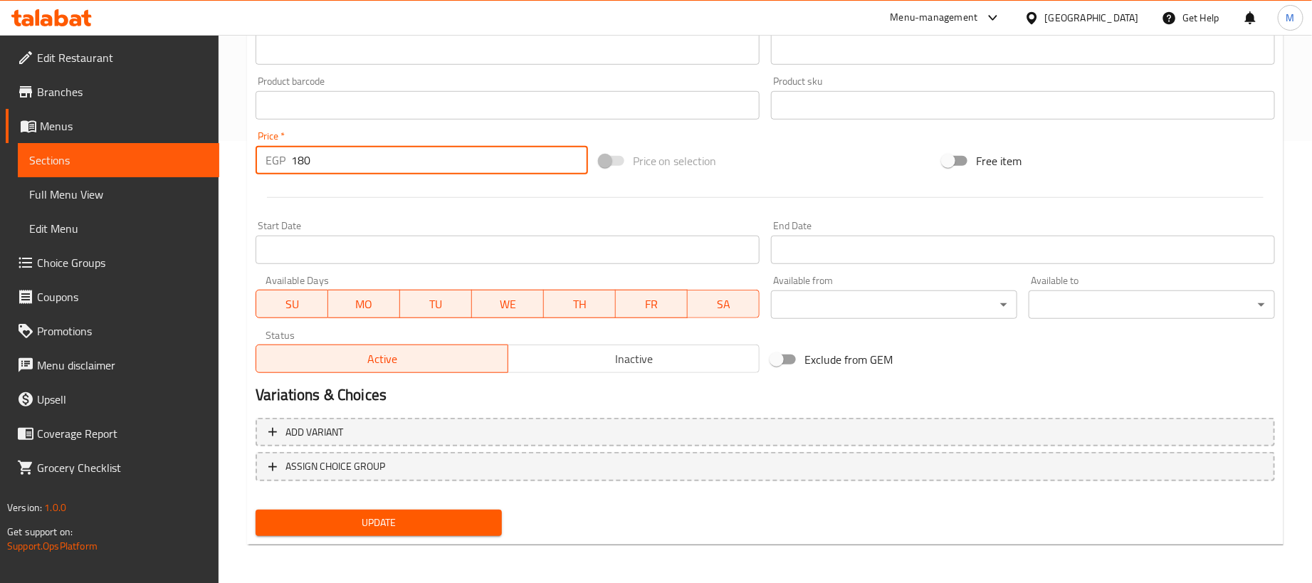
click at [364, 154] on input "180" at bounding box center [439, 160] width 297 height 28
click at [380, 159] on input "180" at bounding box center [439, 160] width 297 height 28
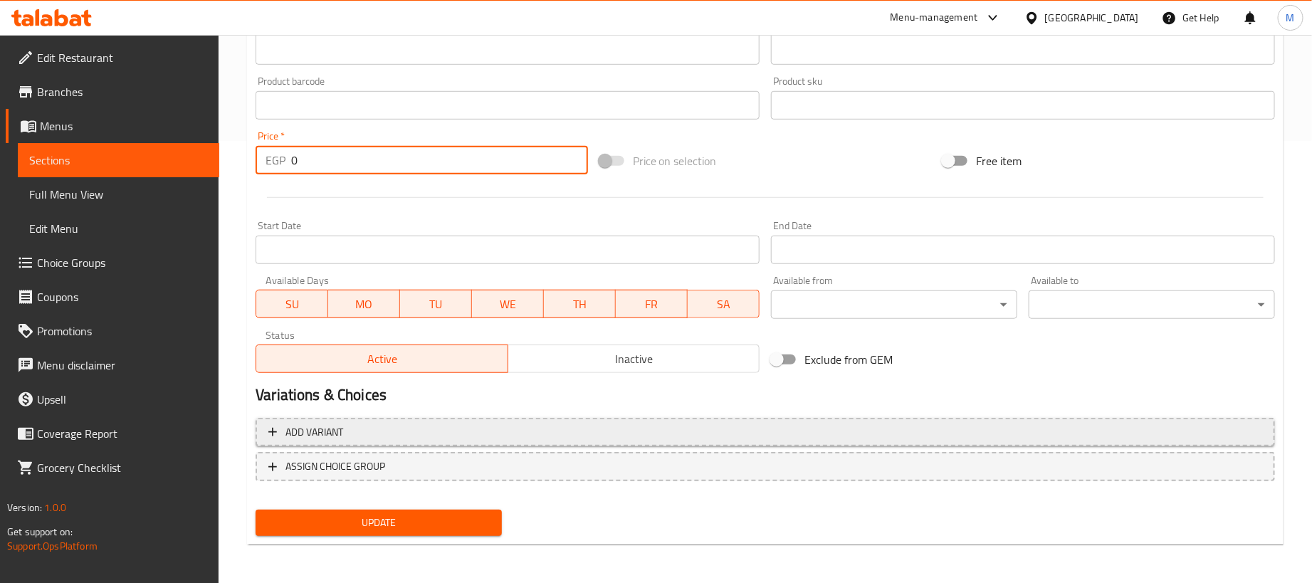
type input "0"
click at [900, 433] on span "Add variant" at bounding box center [765, 433] width 994 height 18
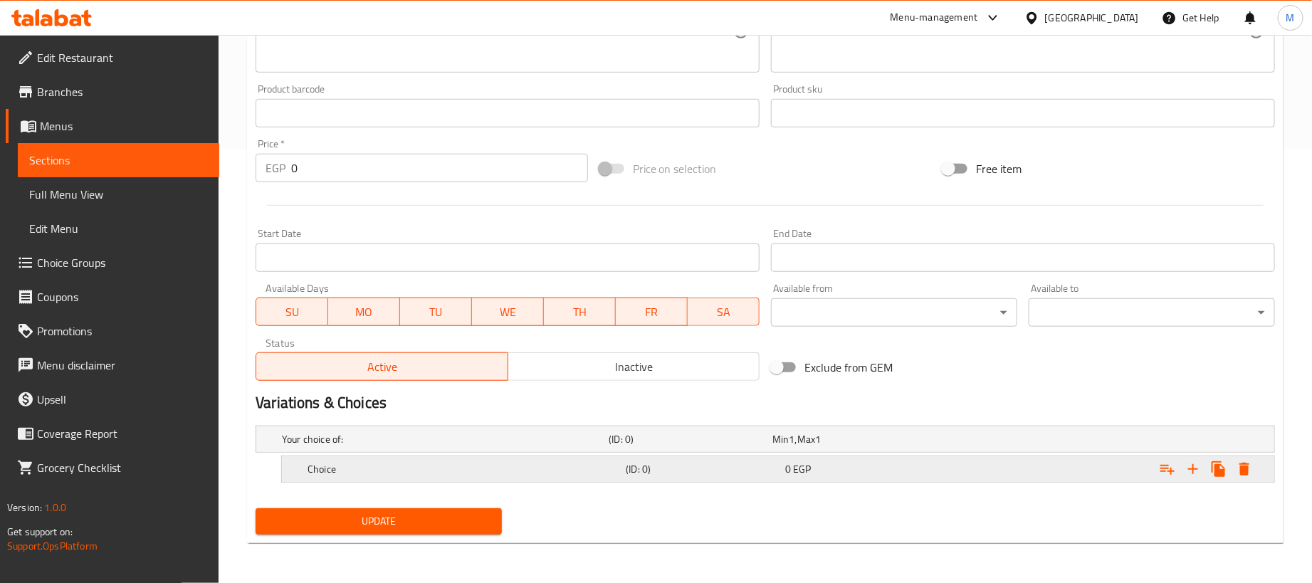
scroll to position [436, 0]
click at [1186, 468] on icon "Expand" at bounding box center [1192, 469] width 17 height 17
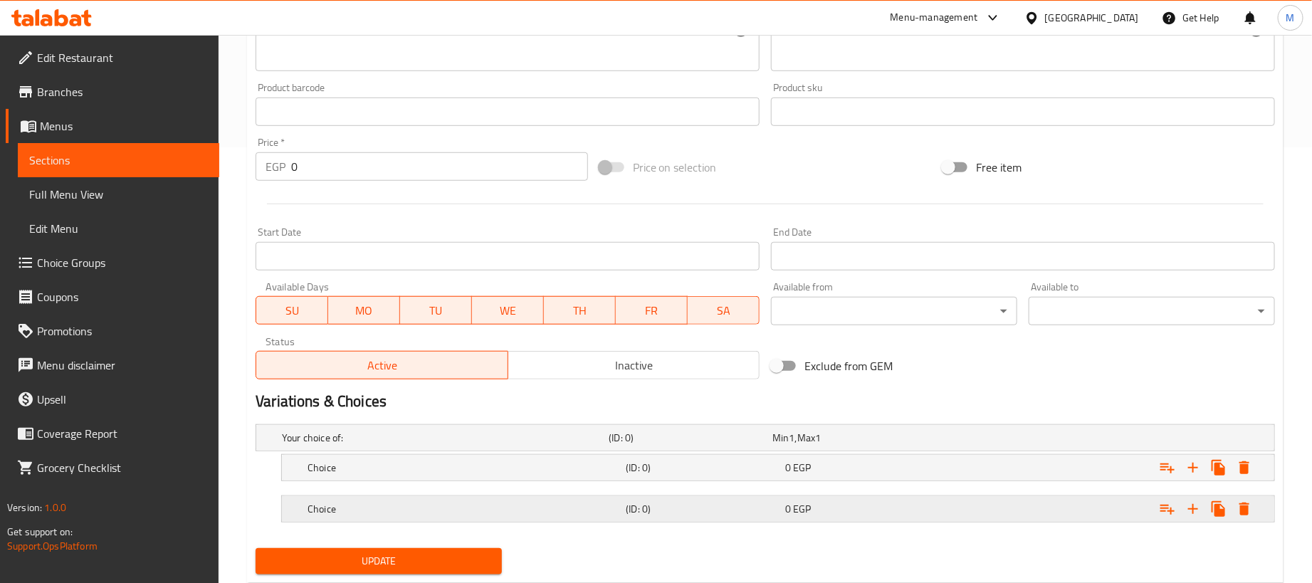
drag, startPoint x: 981, startPoint y: 506, endPoint x: 974, endPoint y: 466, distance: 40.4
click at [980, 441] on div "Expand" at bounding box center [1096, 438] width 327 height 6
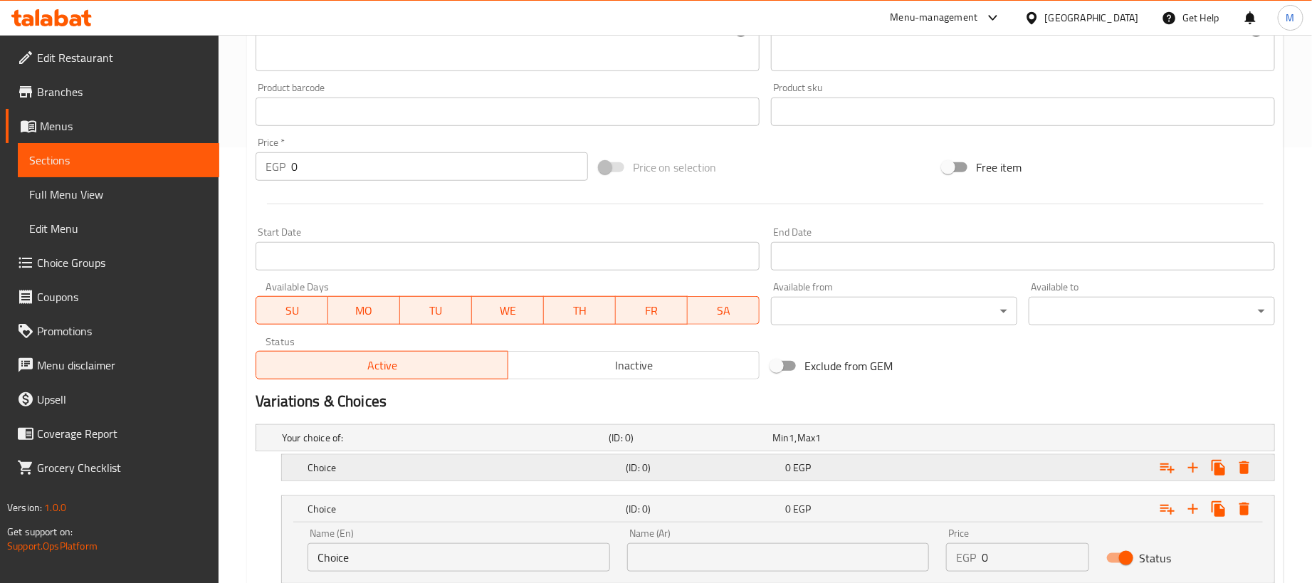
click at [974, 441] on div "Expand" at bounding box center [1096, 438] width 327 height 6
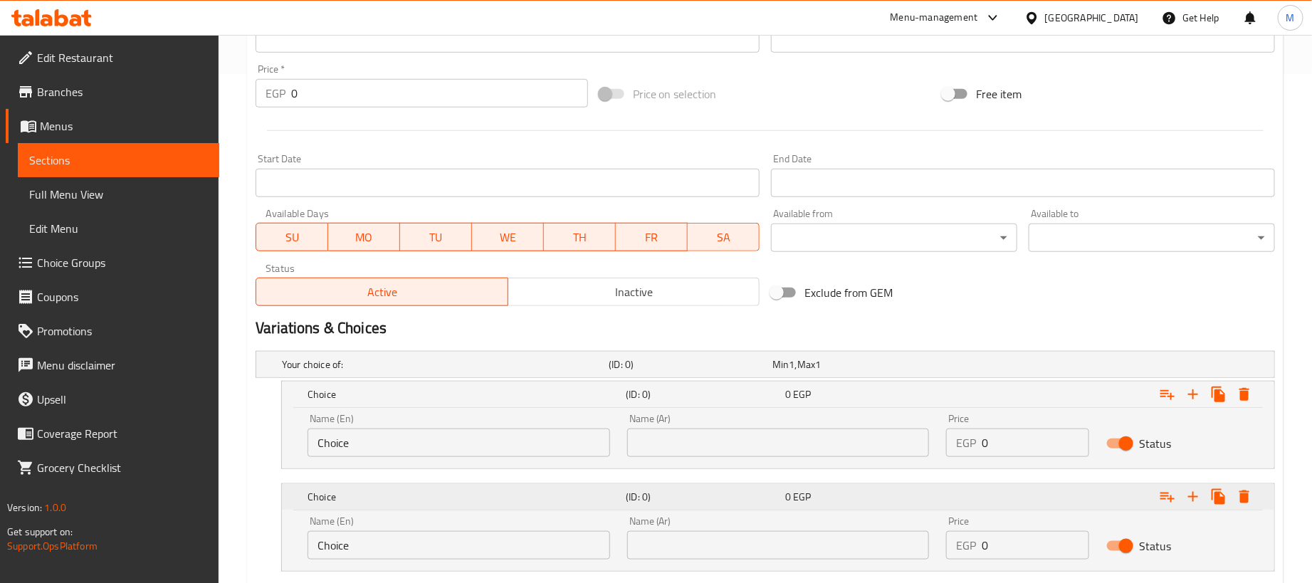
scroll to position [600, 0]
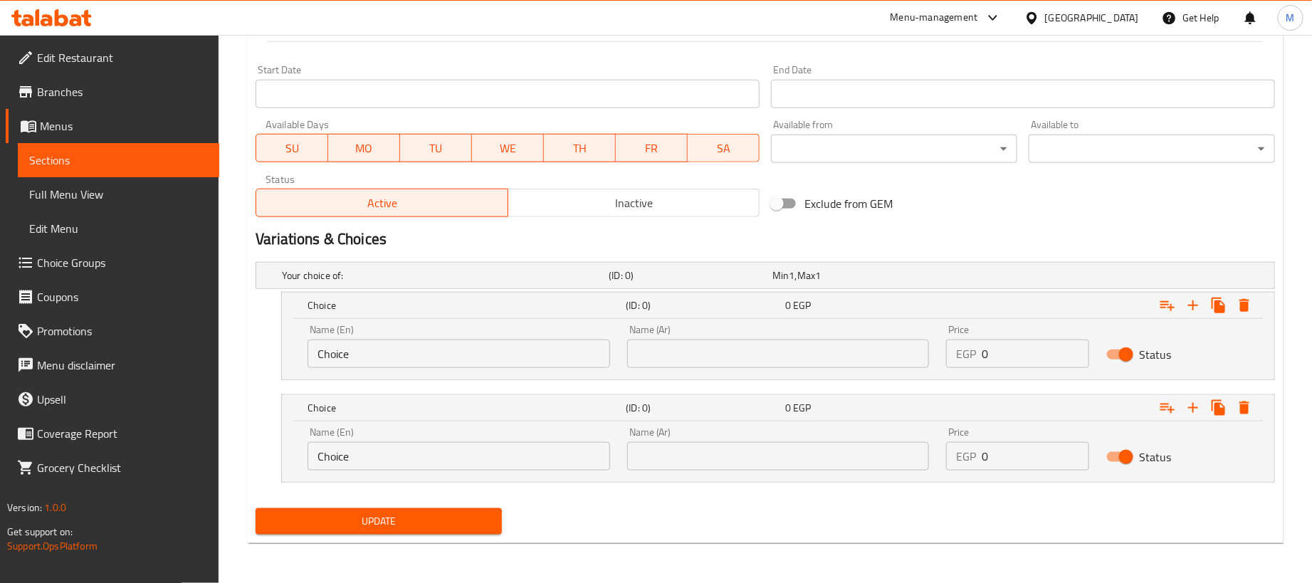
click at [1038, 353] on input "0" at bounding box center [1035, 354] width 107 height 28
paste input "18"
click at [1038, 353] on input "0" at bounding box center [1035, 354] width 107 height 28
type input "180"
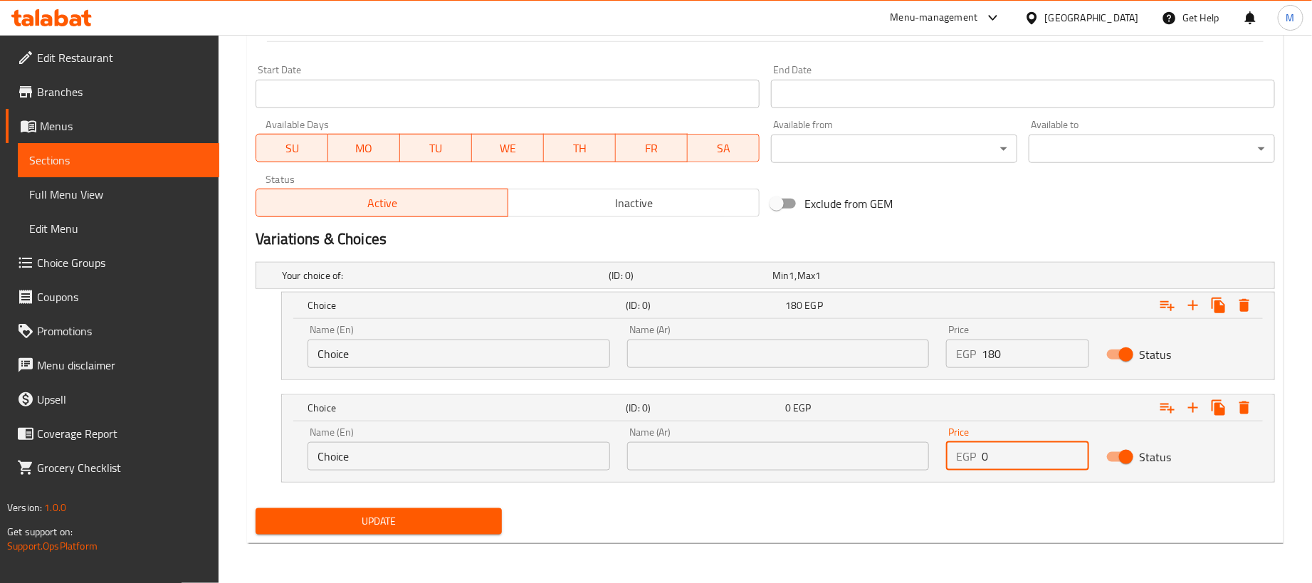
click at [1045, 463] on input "0" at bounding box center [1035, 456] width 107 height 28
paste input "45"
type input "45"
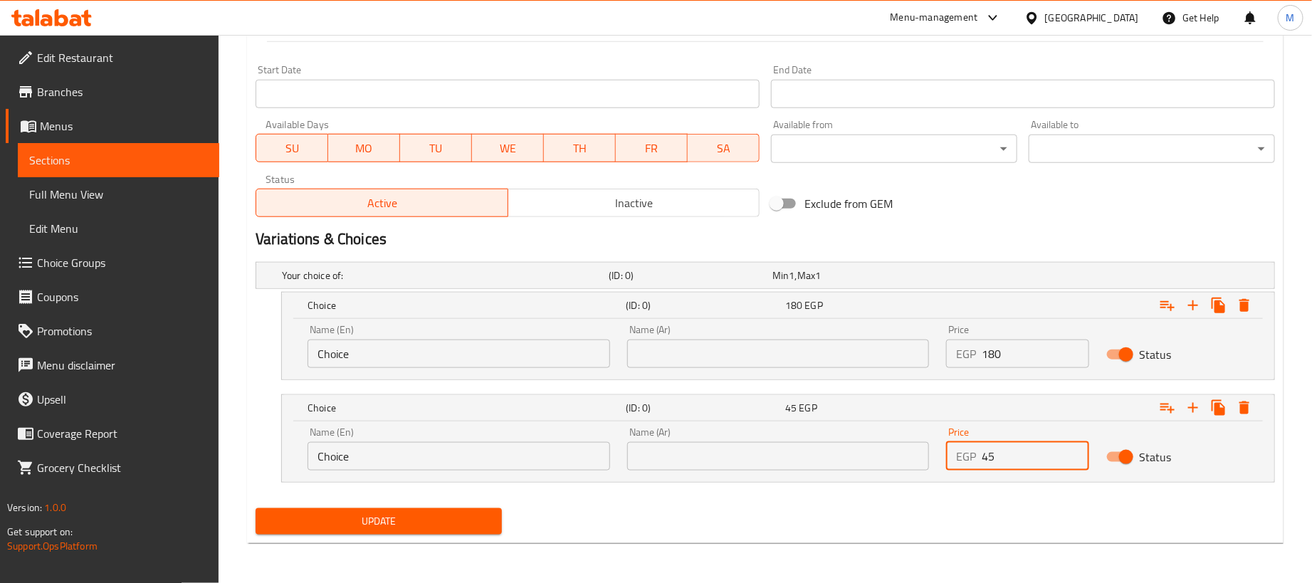
click at [859, 357] on input "text" at bounding box center [778, 354] width 303 height 28
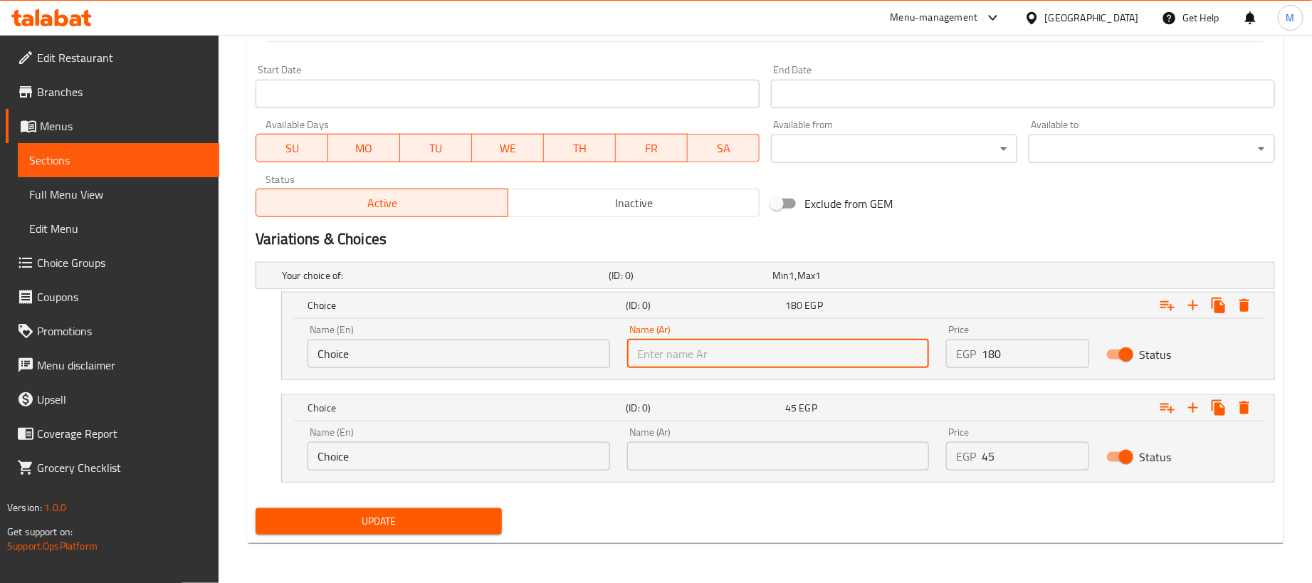
type input "1 كجم"
click at [790, 464] on input "text" at bounding box center [778, 456] width 303 height 28
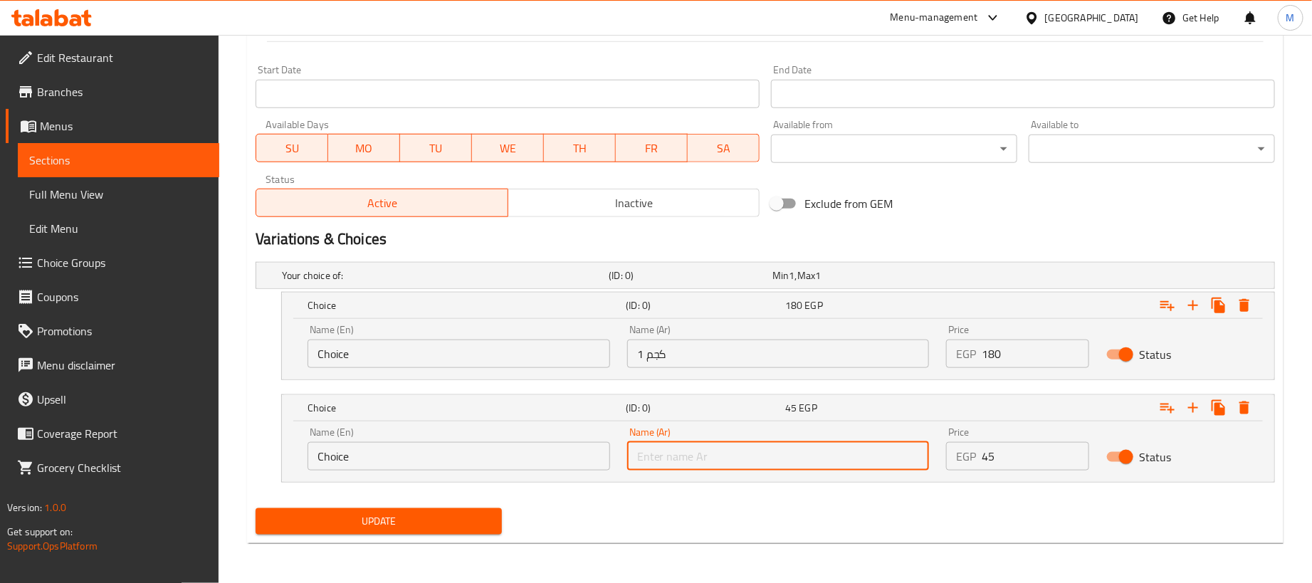
type input "250جم"
click at [458, 349] on input "Choice" at bounding box center [458, 354] width 303 height 28
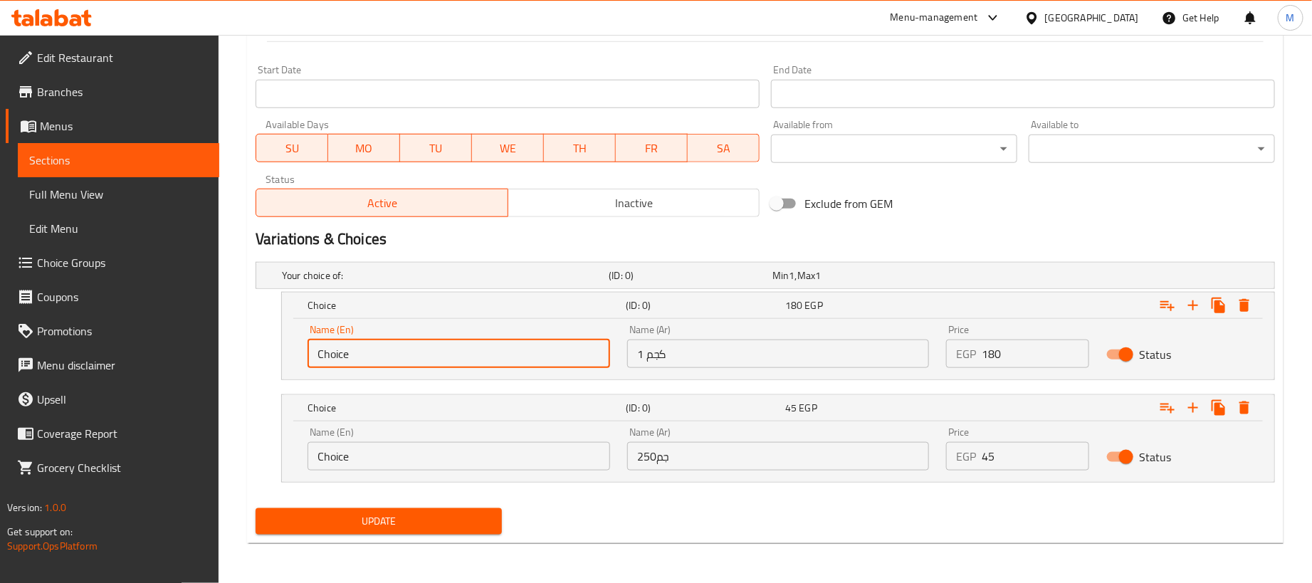
click at [458, 349] on input "Choice" at bounding box center [458, 354] width 303 height 28
type input "1kg"
click at [416, 457] on input "Choice" at bounding box center [458, 456] width 303 height 28
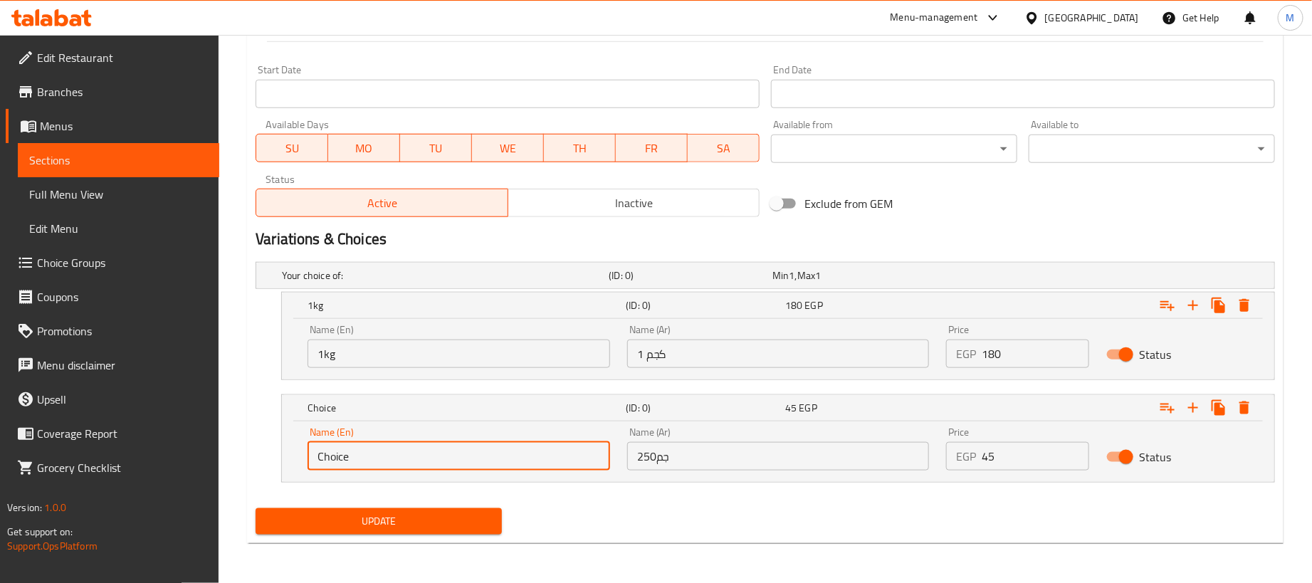
click at [416, 457] on input "Choice" at bounding box center [458, 456] width 303 height 28
click at [404, 451] on input "2" at bounding box center [458, 456] width 303 height 28
type input "250 gram"
click at [460, 519] on span "Update" at bounding box center [378, 521] width 223 height 18
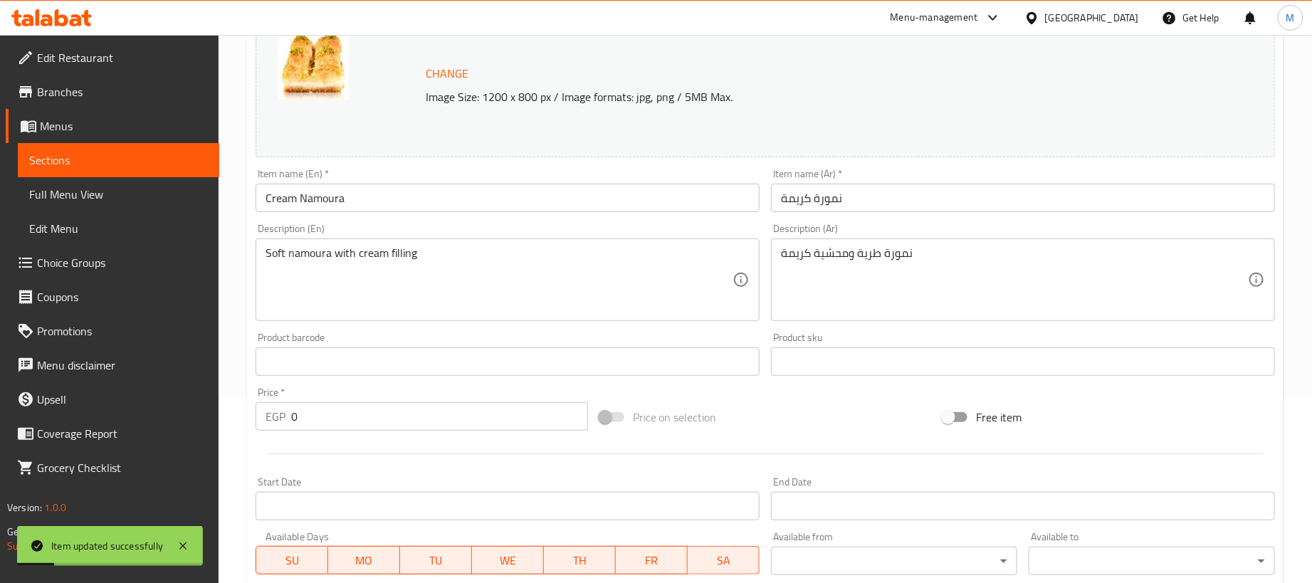
scroll to position [0, 0]
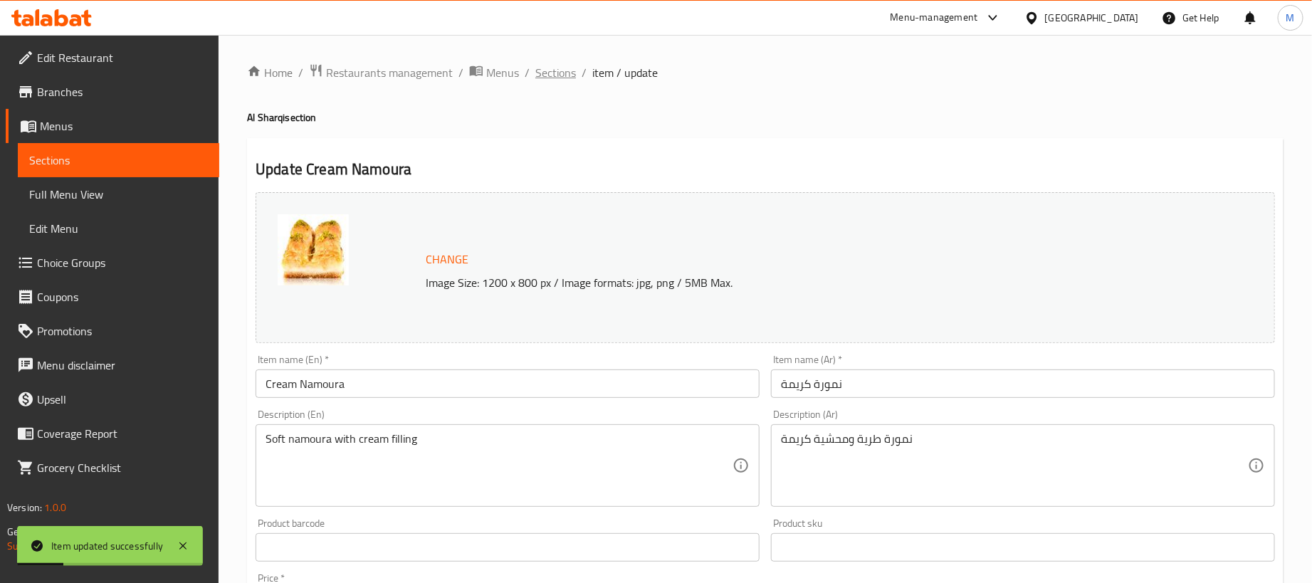
click at [559, 71] on span "Sections" at bounding box center [555, 72] width 41 height 17
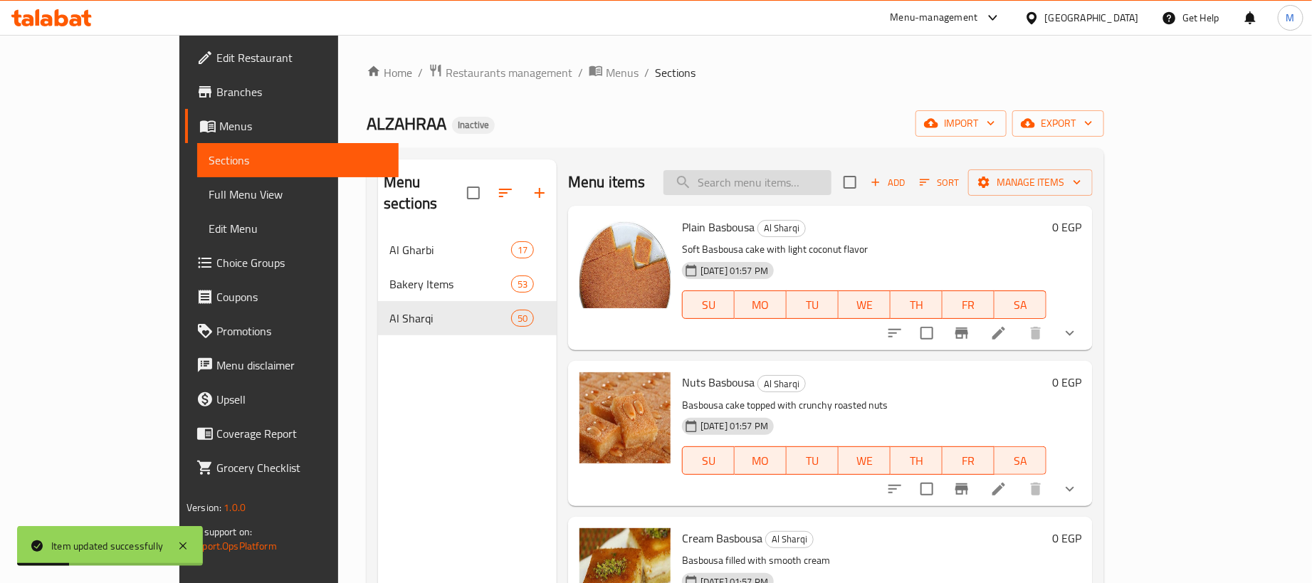
drag, startPoint x: 799, startPoint y: 228, endPoint x: 819, endPoint y: 184, distance: 48.8
click at [799, 226] on h6 "Plain Basbousa Al Sharqi" at bounding box center [864, 227] width 364 height 20
click at [823, 176] on input "search" at bounding box center [747, 182] width 168 height 25
paste input "لقمة الباشا سادة"
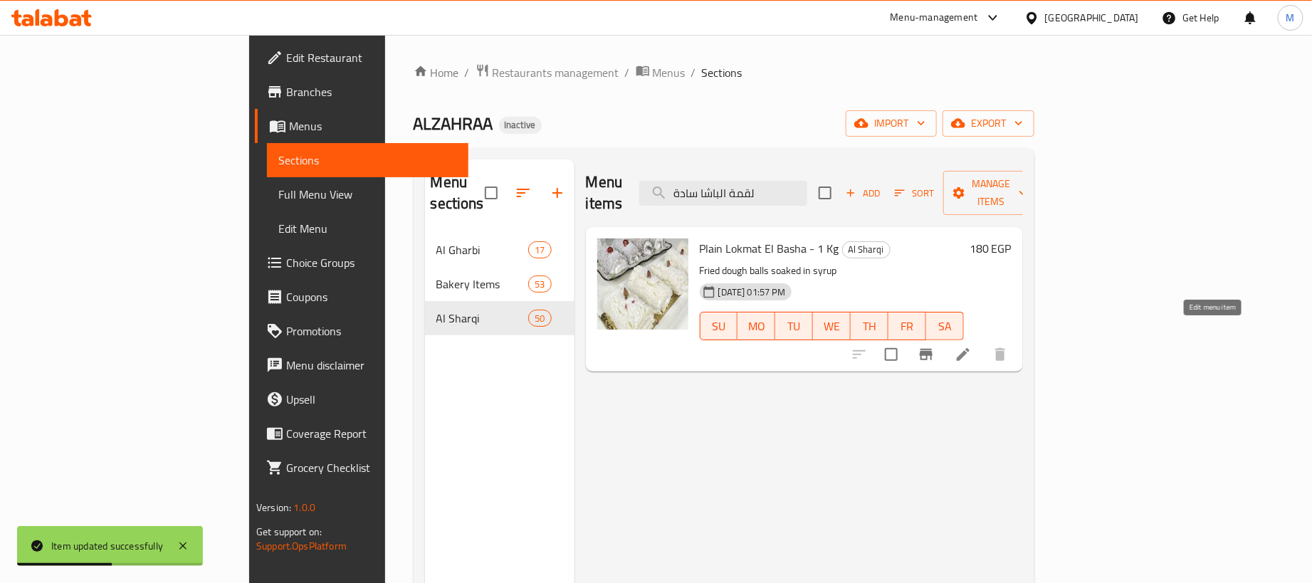
type input "لقمة الباشا سادة"
click at [972, 346] on icon at bounding box center [962, 354] width 17 height 17
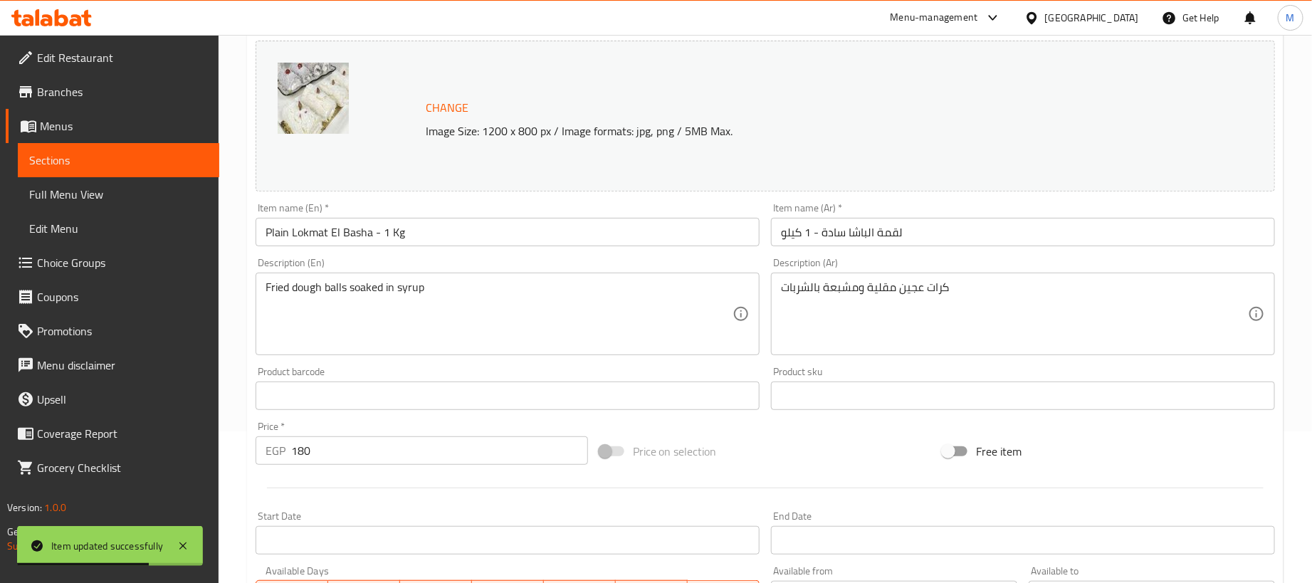
scroll to position [122, 0]
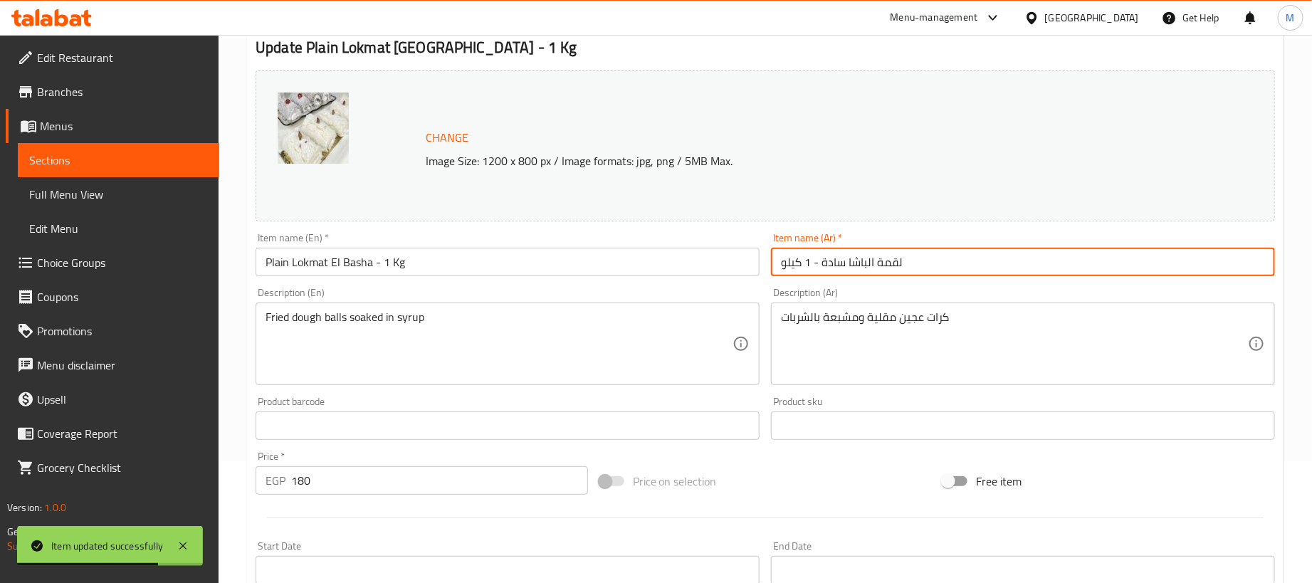
click at [959, 261] on input "لقمة الباشا سادة - 1 كيلو" at bounding box center [1023, 262] width 504 height 28
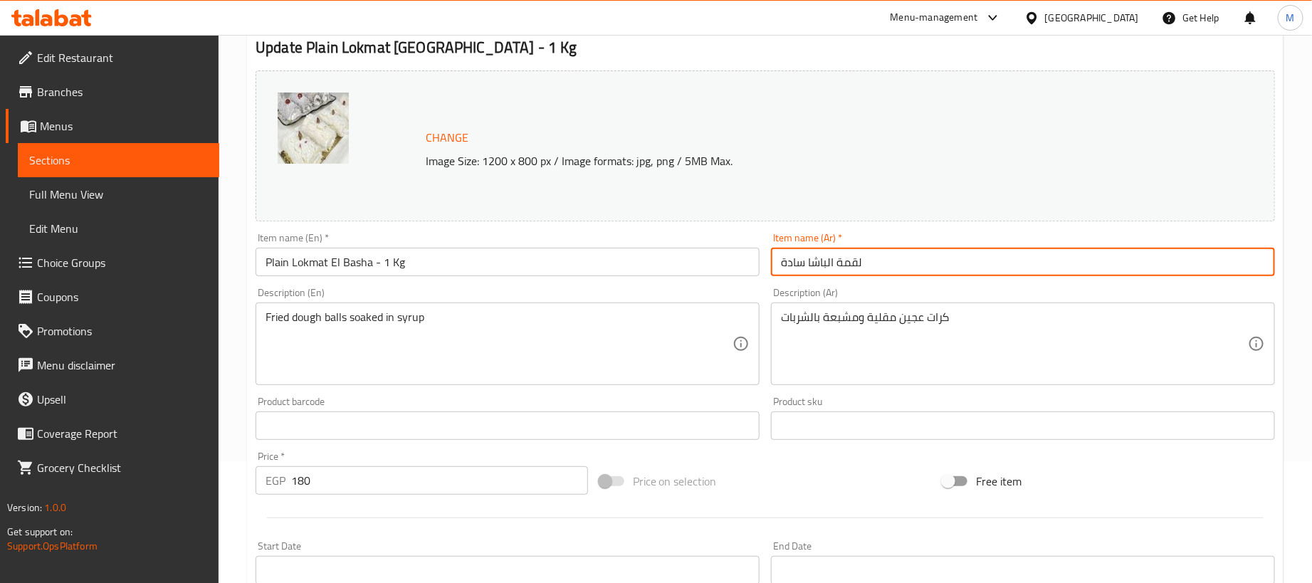
type input "لقمة الباشا سادة"
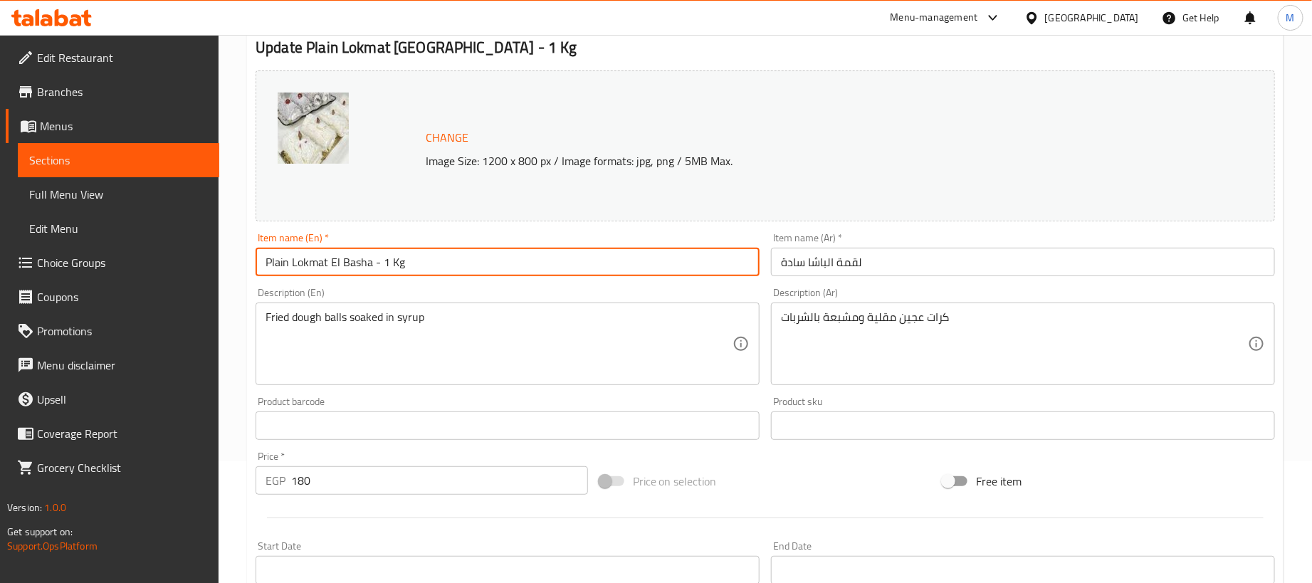
click at [549, 256] on input "Plain Lokmat El Basha - 1 Kg" at bounding box center [508, 262] width 504 height 28
type input "Plain Lokmat El Basha"
click at [814, 473] on div "Price on selection" at bounding box center [766, 481] width 344 height 38
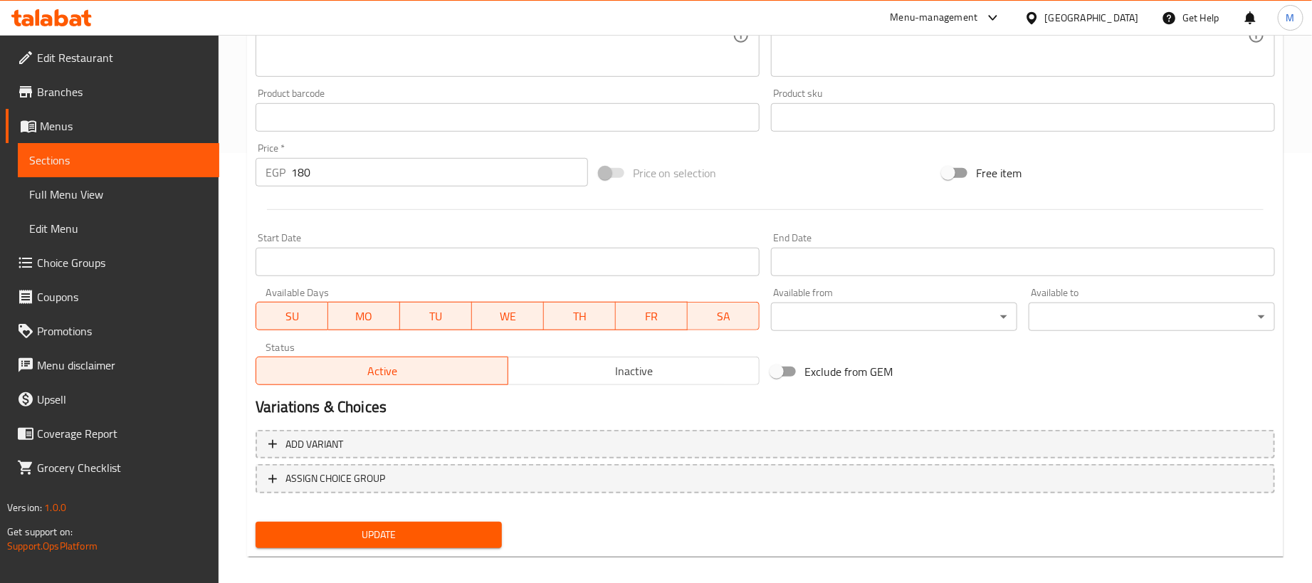
scroll to position [442, 0]
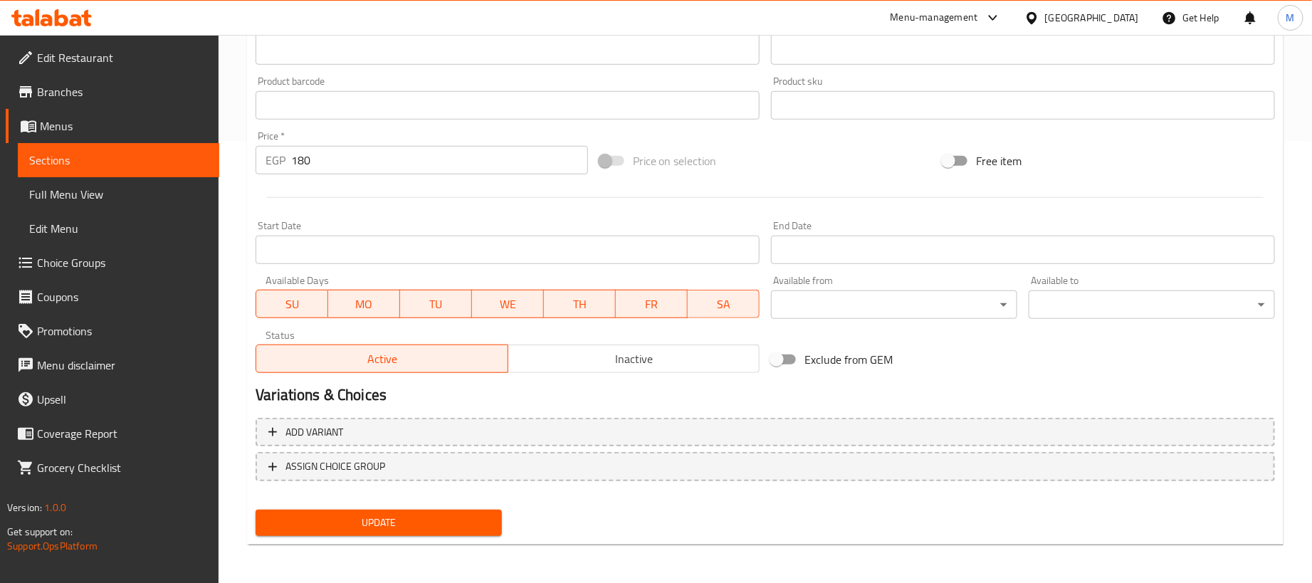
click at [401, 156] on input "180" at bounding box center [439, 160] width 297 height 28
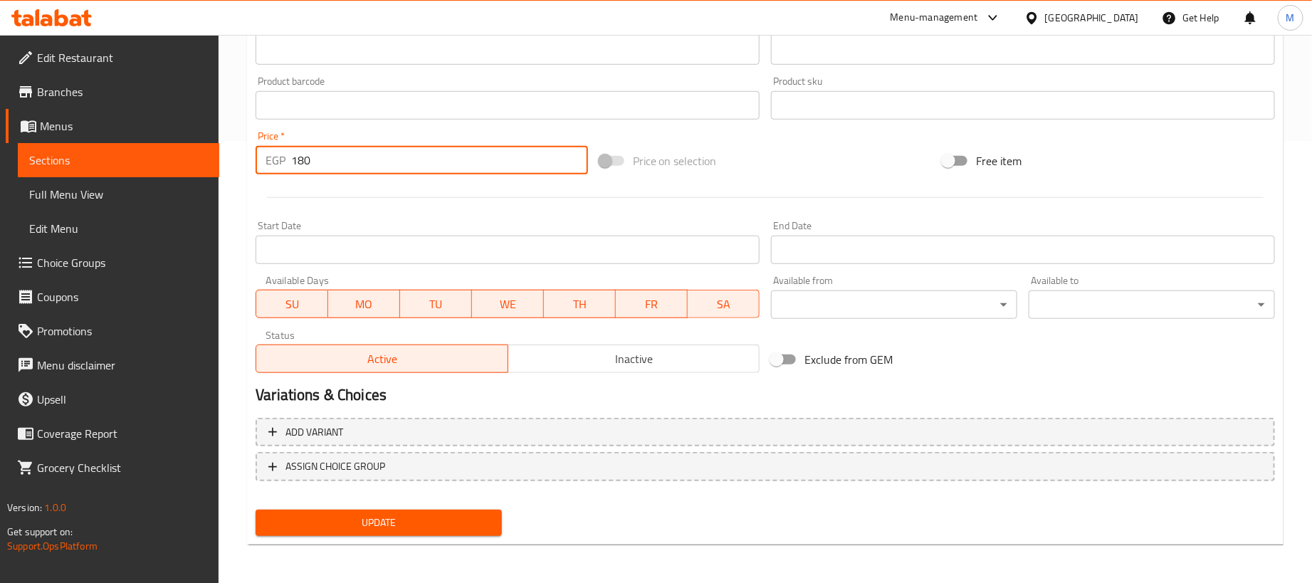
click at [401, 156] on input "180" at bounding box center [439, 160] width 297 height 28
click at [402, 156] on input "180" at bounding box center [439, 160] width 297 height 28
type input "0"
click at [410, 199] on div at bounding box center [765, 197] width 1031 height 35
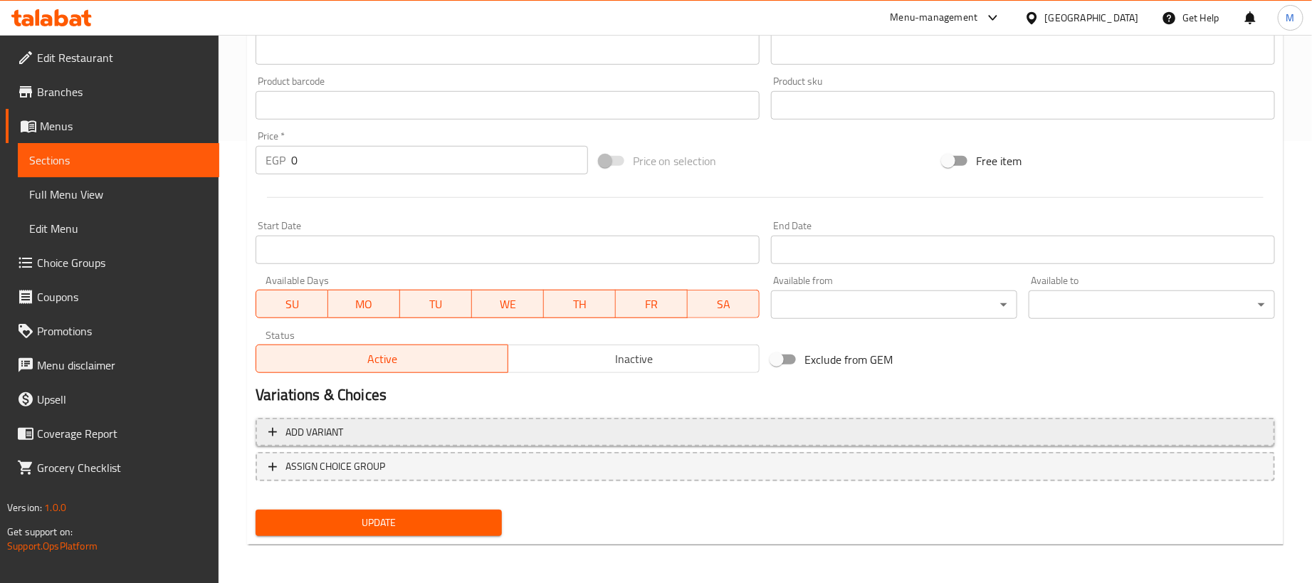
click at [826, 431] on span "Add variant" at bounding box center [765, 433] width 994 height 18
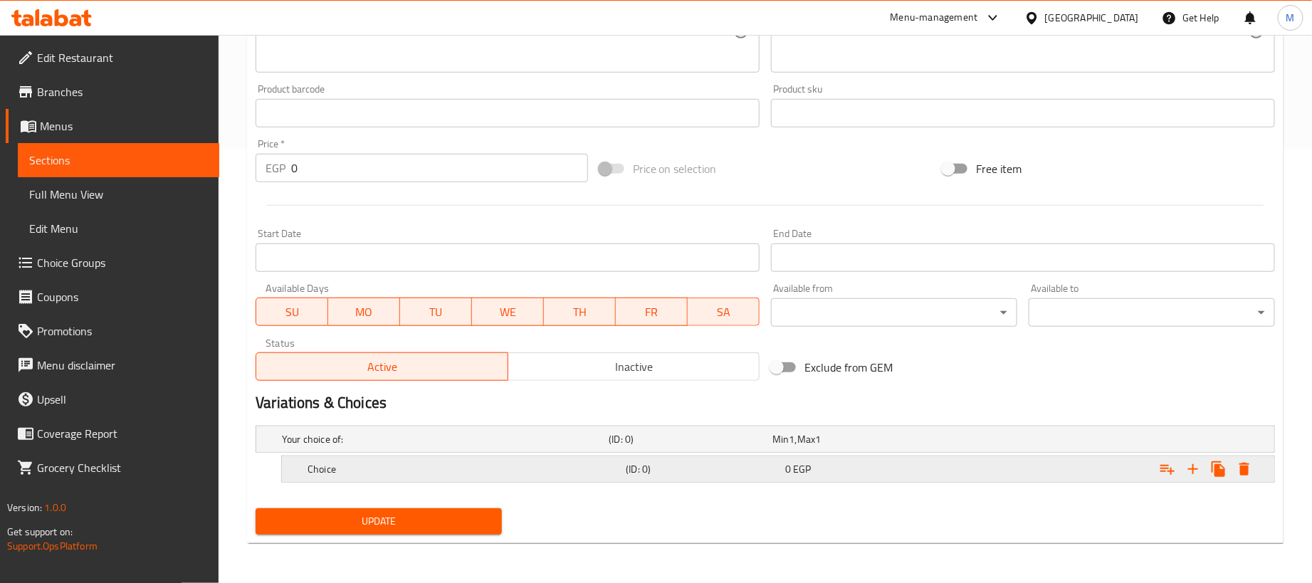
scroll to position [436, 0]
click at [1190, 468] on icon "Expand" at bounding box center [1193, 469] width 10 height 10
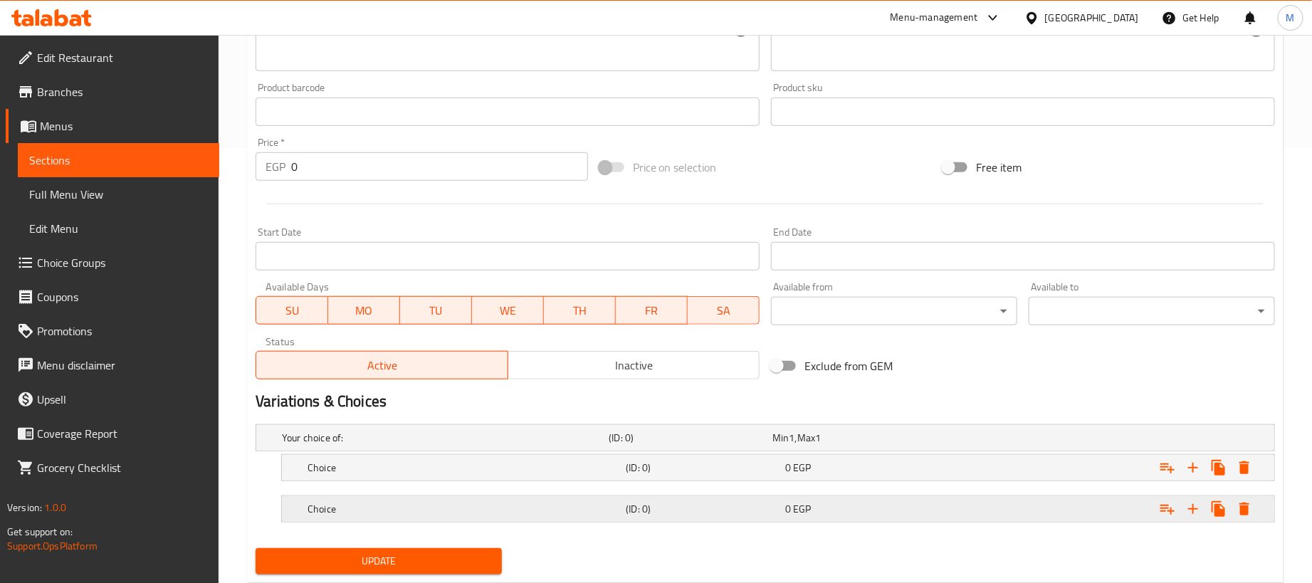
click at [891, 448] on div "0 EGP" at bounding box center [851, 438] width 164 height 20
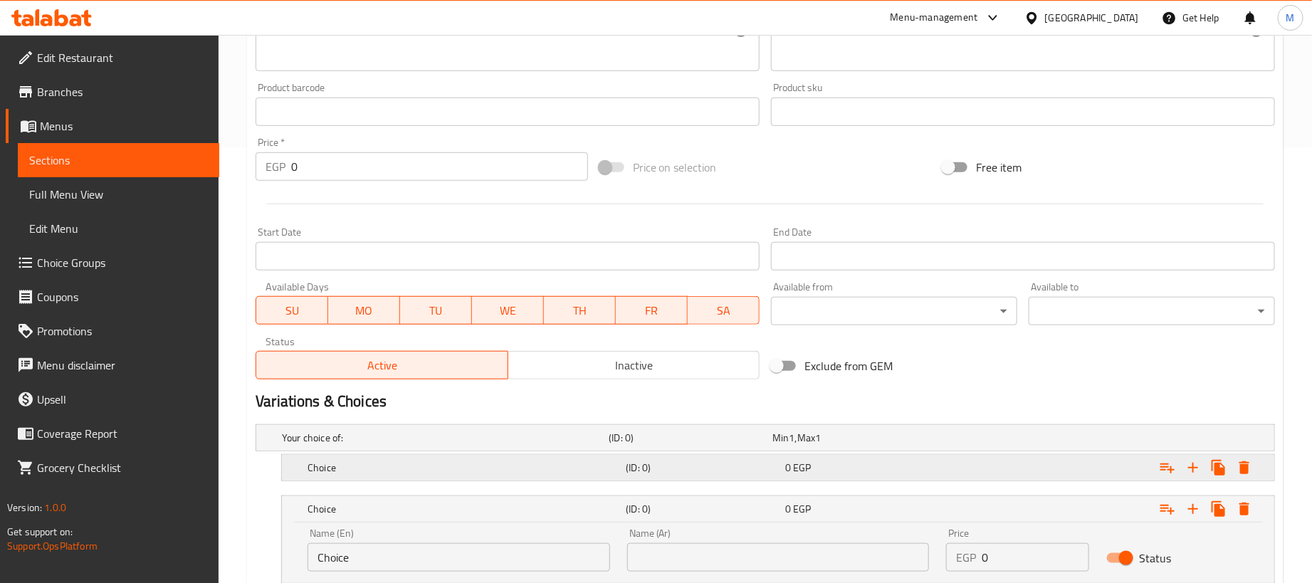
click at [883, 448] on div "0 EGP" at bounding box center [851, 438] width 164 height 20
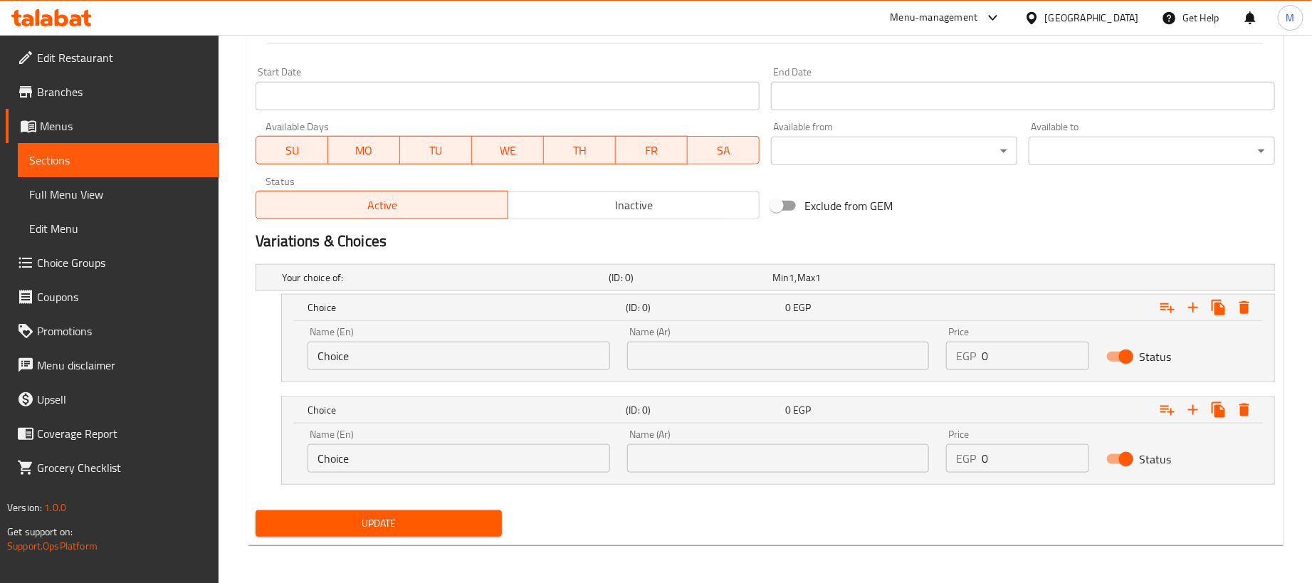
scroll to position [600, 0]
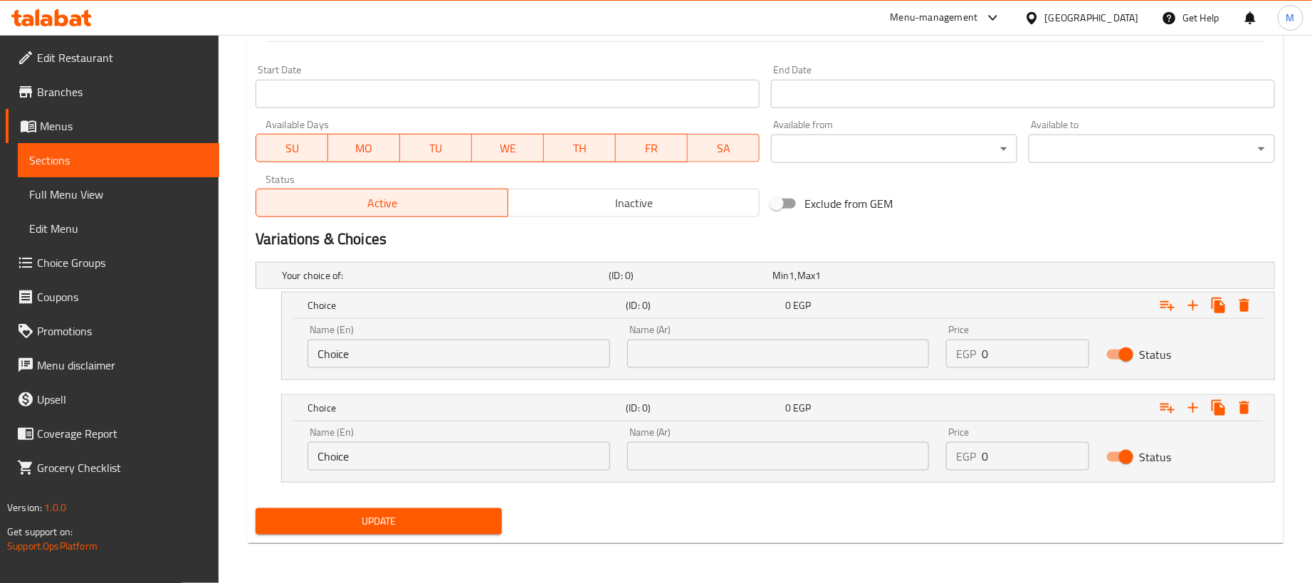
click at [1016, 349] on input "0" at bounding box center [1035, 354] width 107 height 28
paste input "18"
type input "180"
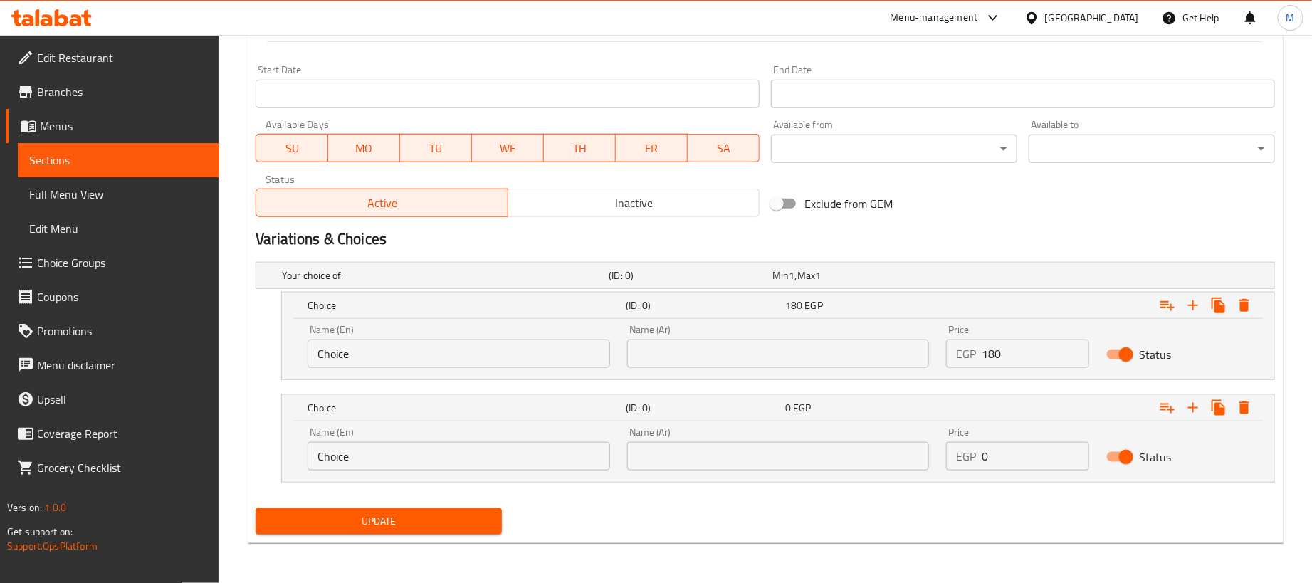
click at [1044, 459] on input "0" at bounding box center [1035, 456] width 107 height 28
paste input "45"
type input "45"
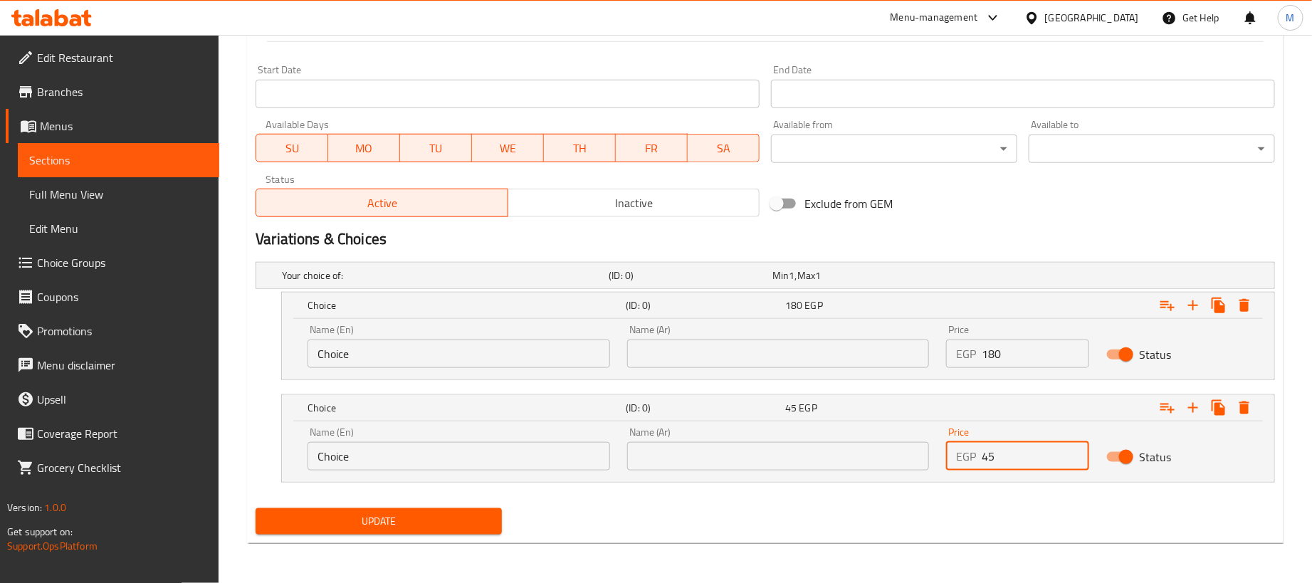
click at [856, 354] on input "text" at bounding box center [778, 354] width 303 height 28
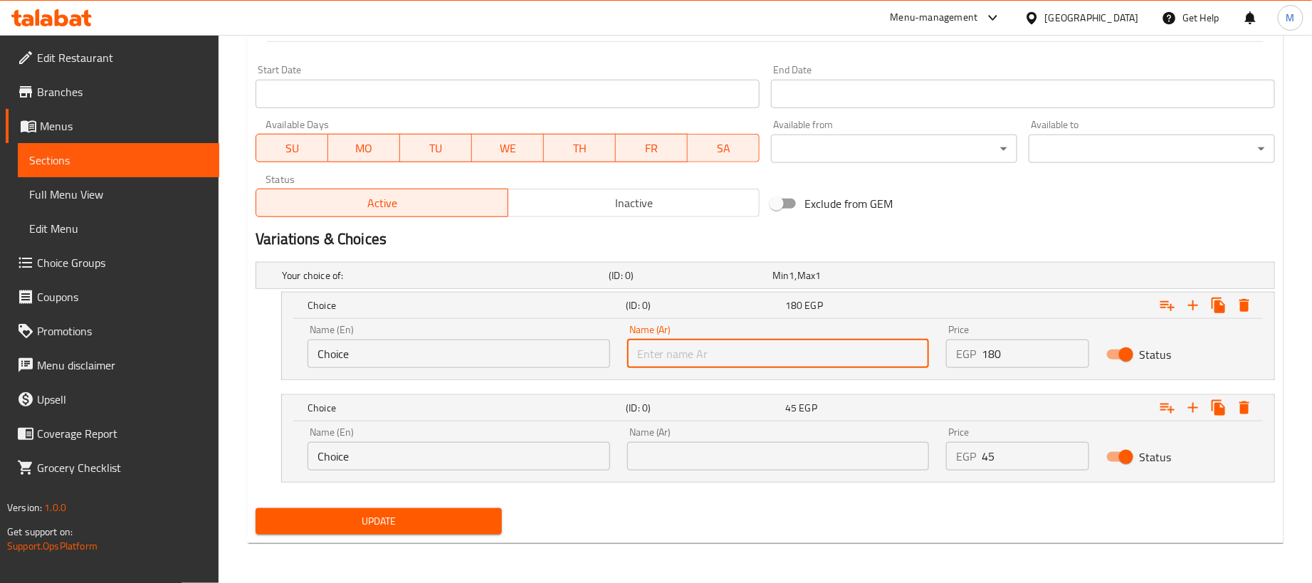
type input "1 كجم"
click at [688, 468] on input "text" at bounding box center [778, 456] width 303 height 28
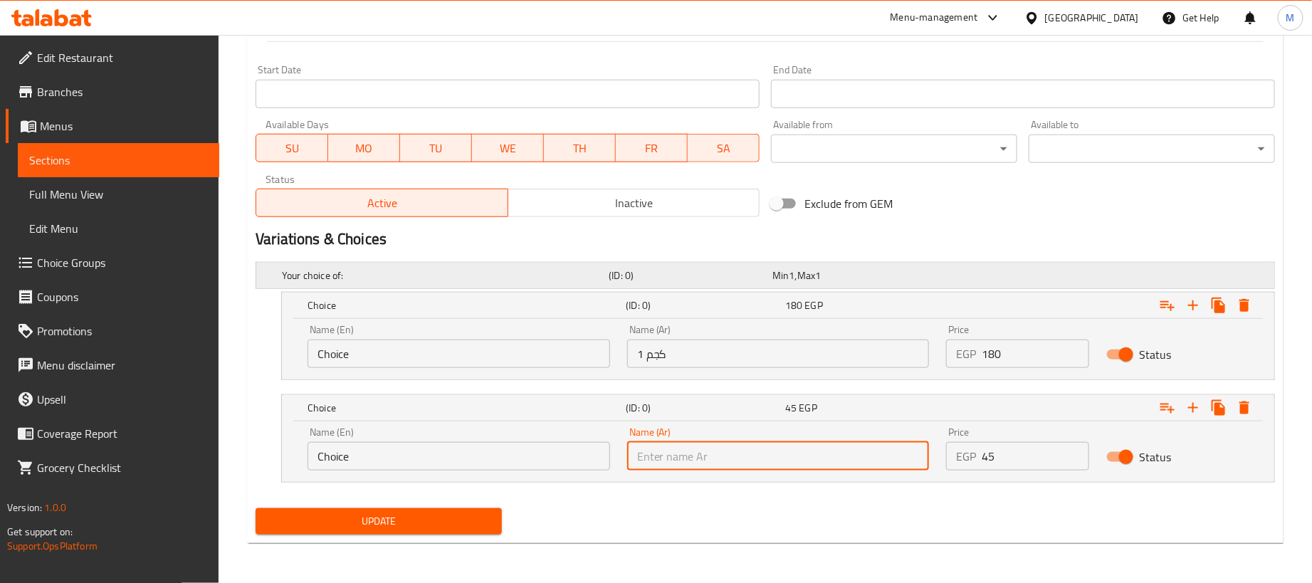
type input "250جم"
click at [404, 365] on input "Choice" at bounding box center [458, 354] width 303 height 28
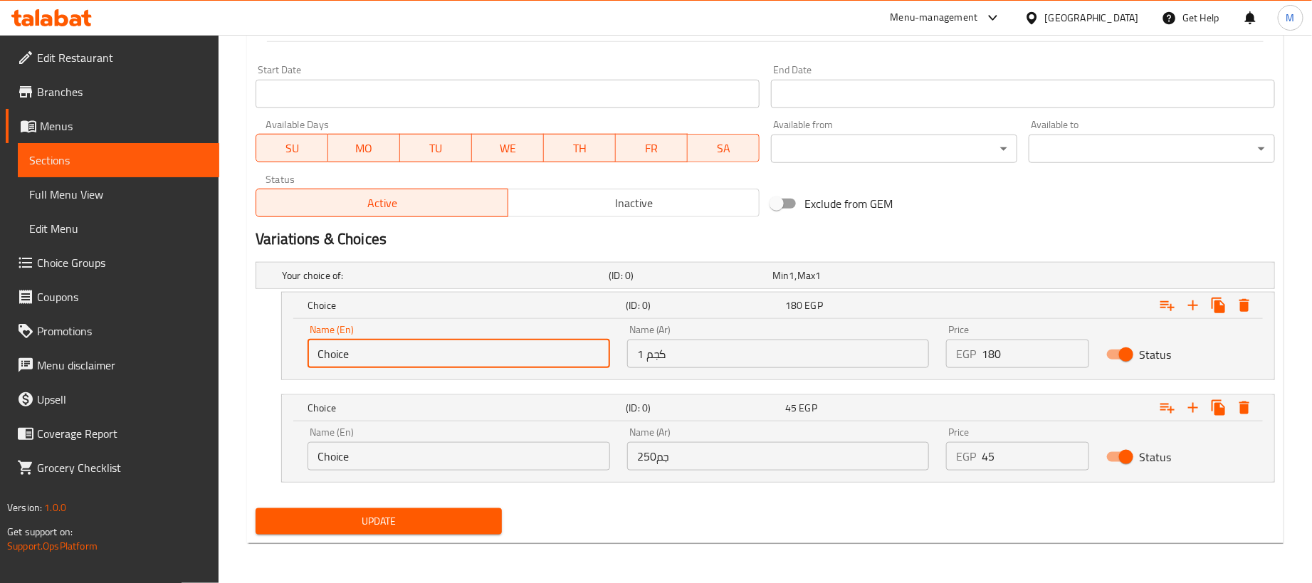
click at [404, 365] on input "Choice" at bounding box center [458, 354] width 303 height 28
click at [404, 364] on input "Choice" at bounding box center [458, 354] width 303 height 28
type input "1kg"
click at [409, 448] on input "Choice" at bounding box center [458, 456] width 303 height 28
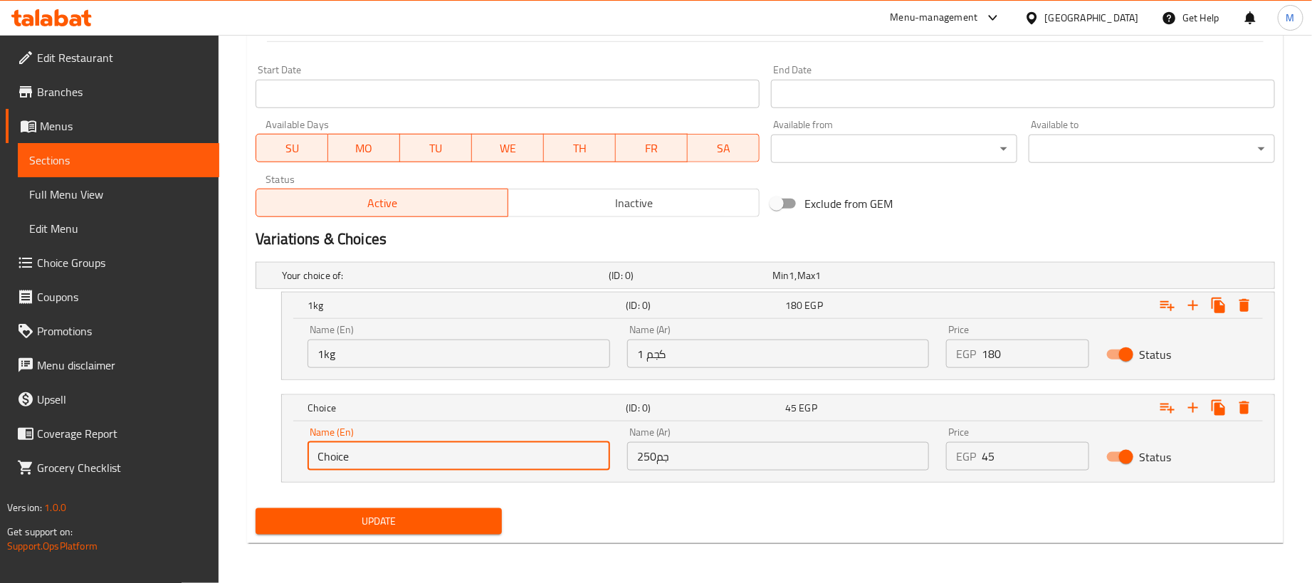
click at [409, 448] on input "Choice" at bounding box center [458, 456] width 303 height 28
type input "250 gram"
click at [585, 511] on div "Update" at bounding box center [765, 522] width 1031 height 38
click at [350, 519] on span "Update" at bounding box center [378, 521] width 223 height 18
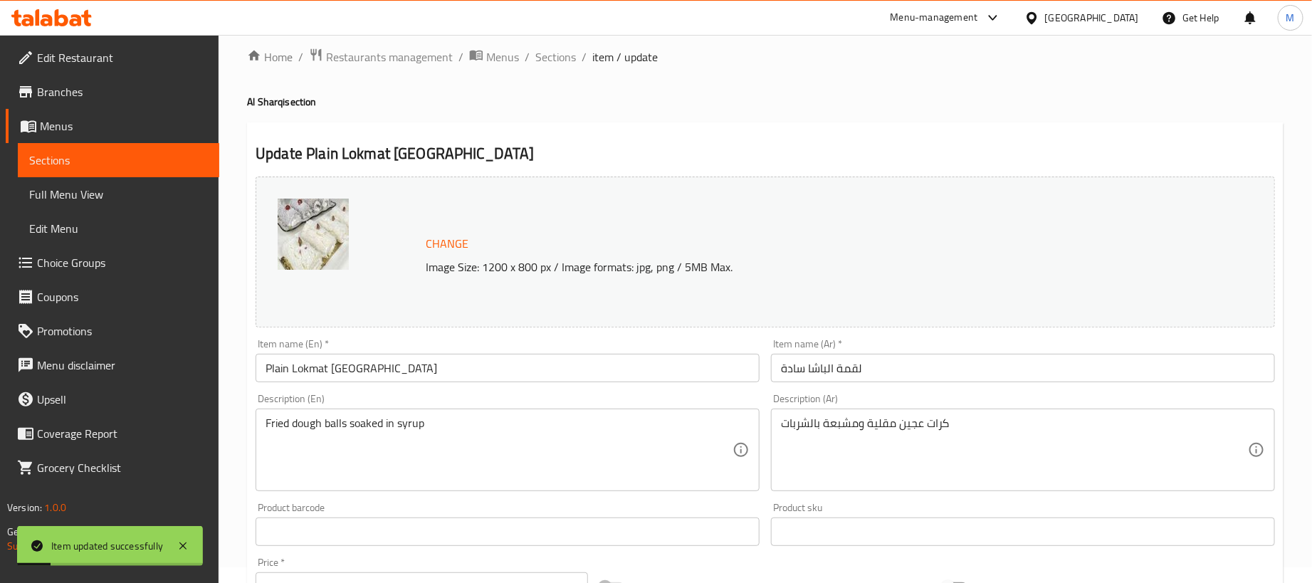
scroll to position [0, 0]
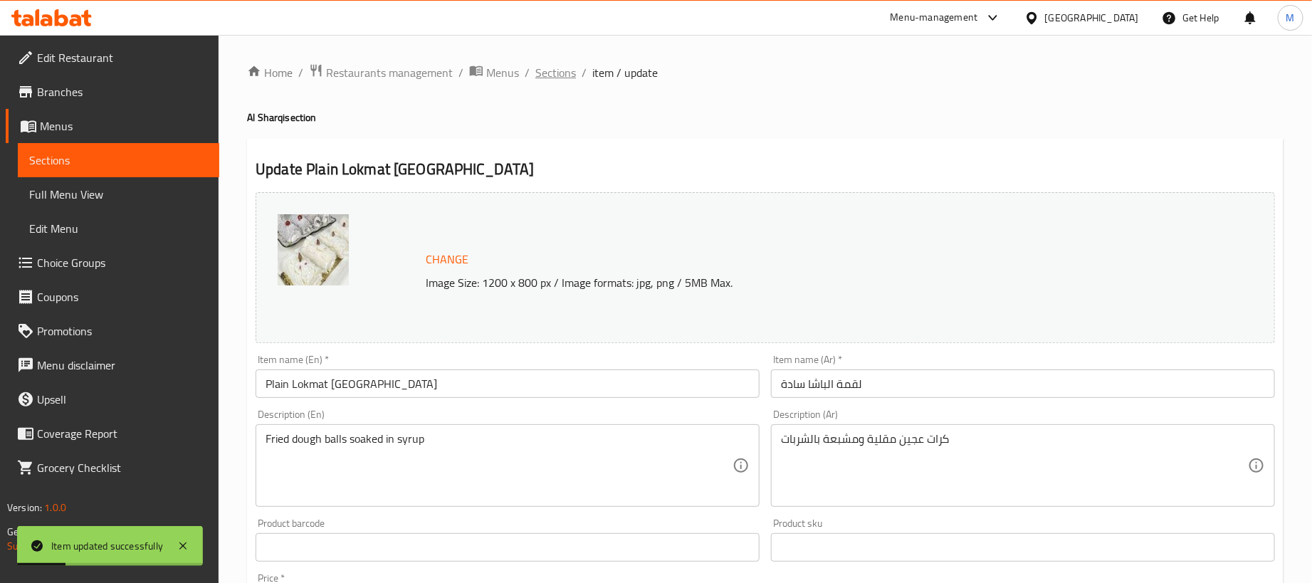
click at [541, 79] on span "Sections" at bounding box center [555, 72] width 41 height 17
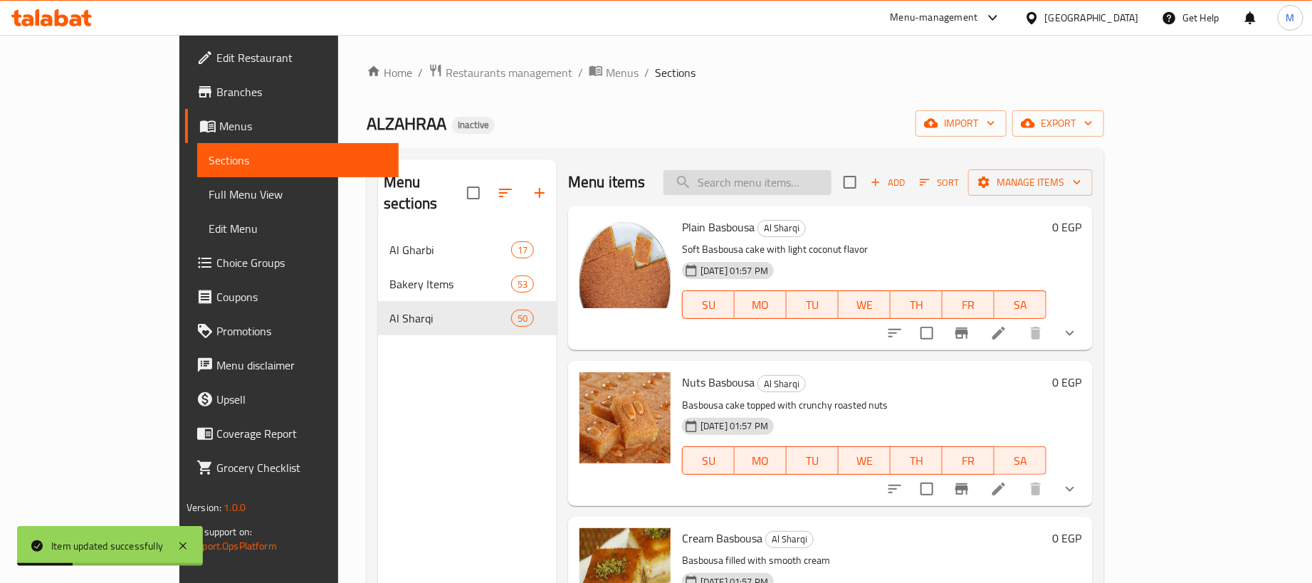
click at [831, 184] on input "search" at bounding box center [747, 182] width 168 height 25
paste input "لقمة الباشا شوكلاتة"
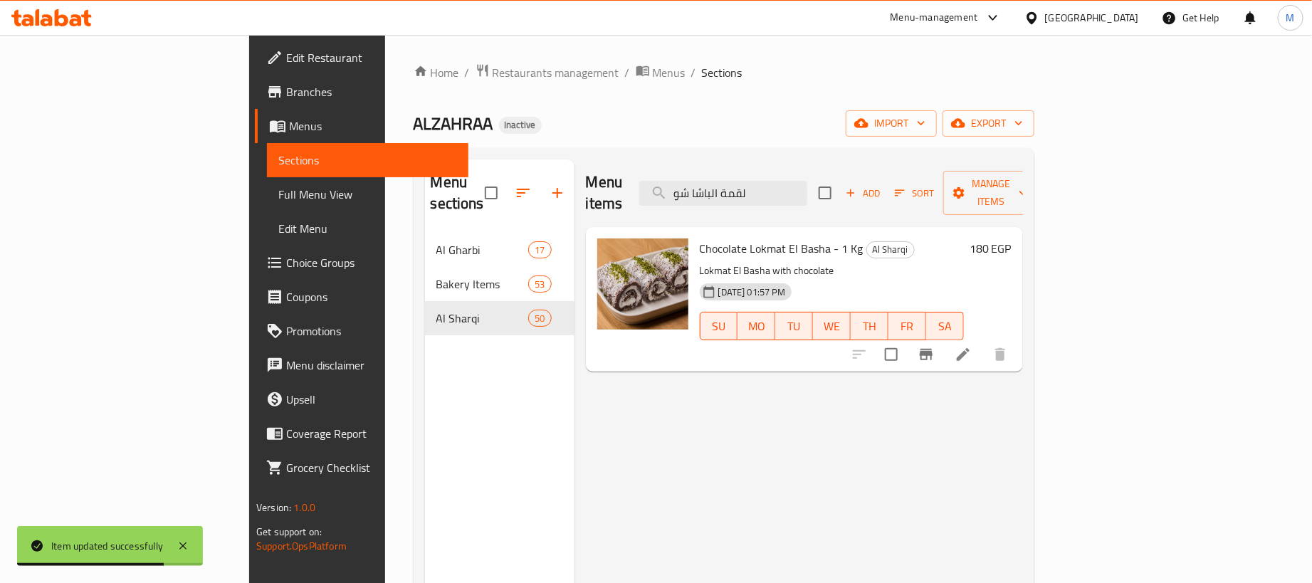
type input "لقمة الباشا شو"
click at [972, 346] on icon at bounding box center [962, 354] width 17 height 17
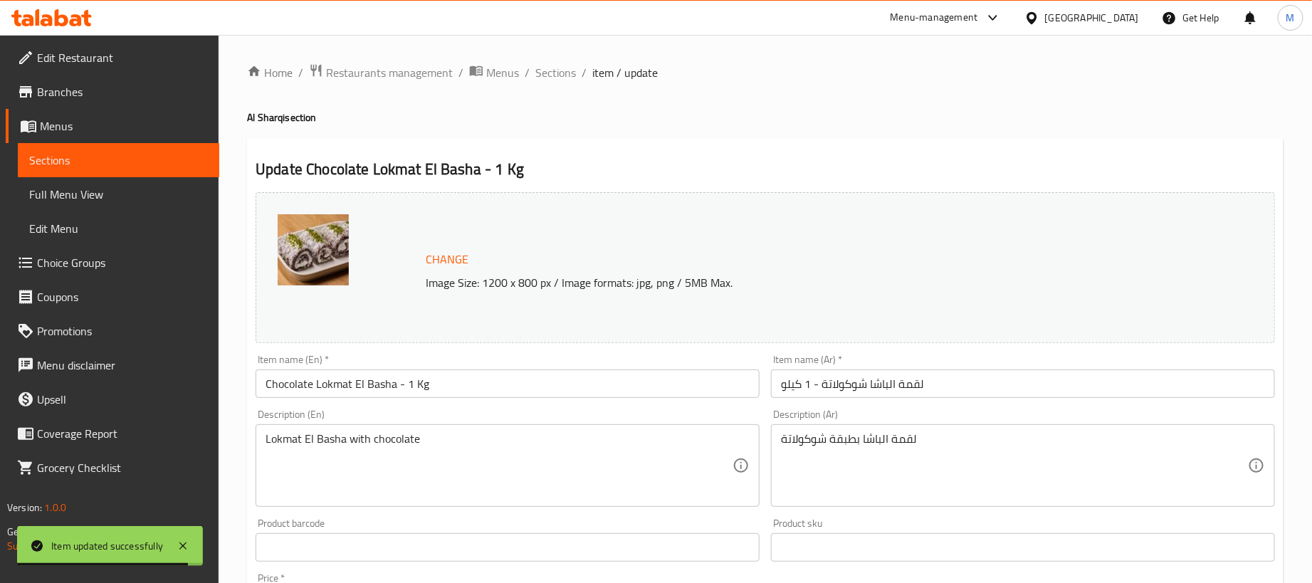
click at [980, 378] on input "لقمة الباشا شوكولاتة - 1 كيلو" at bounding box center [1023, 383] width 504 height 28
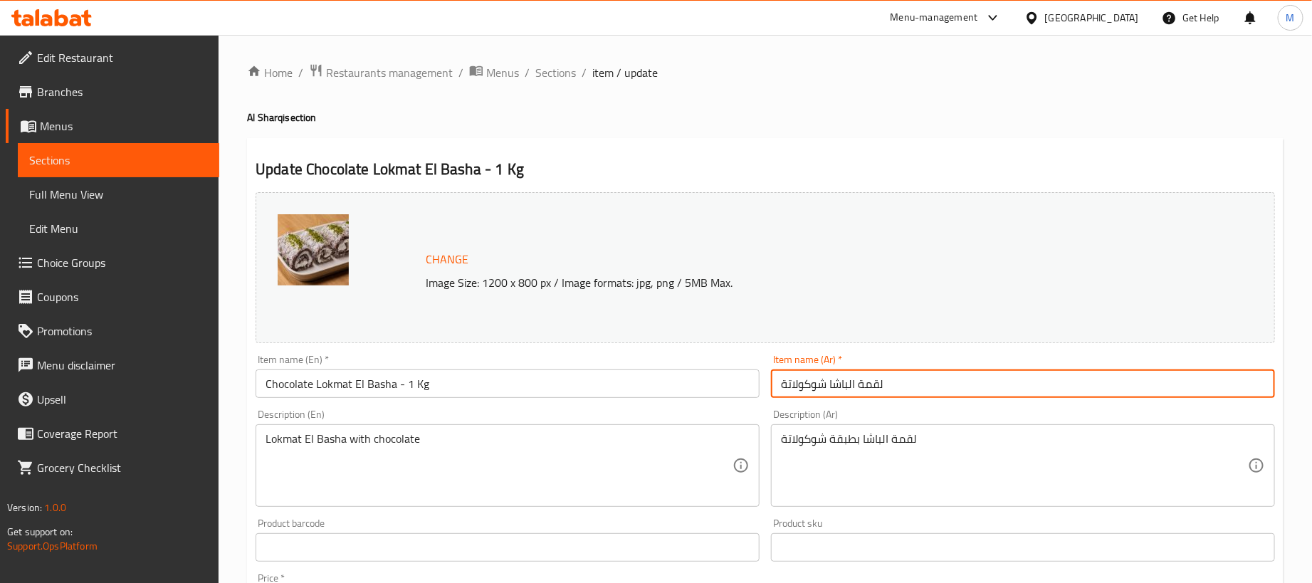
type input "لقمة الباشا شوكولاتة"
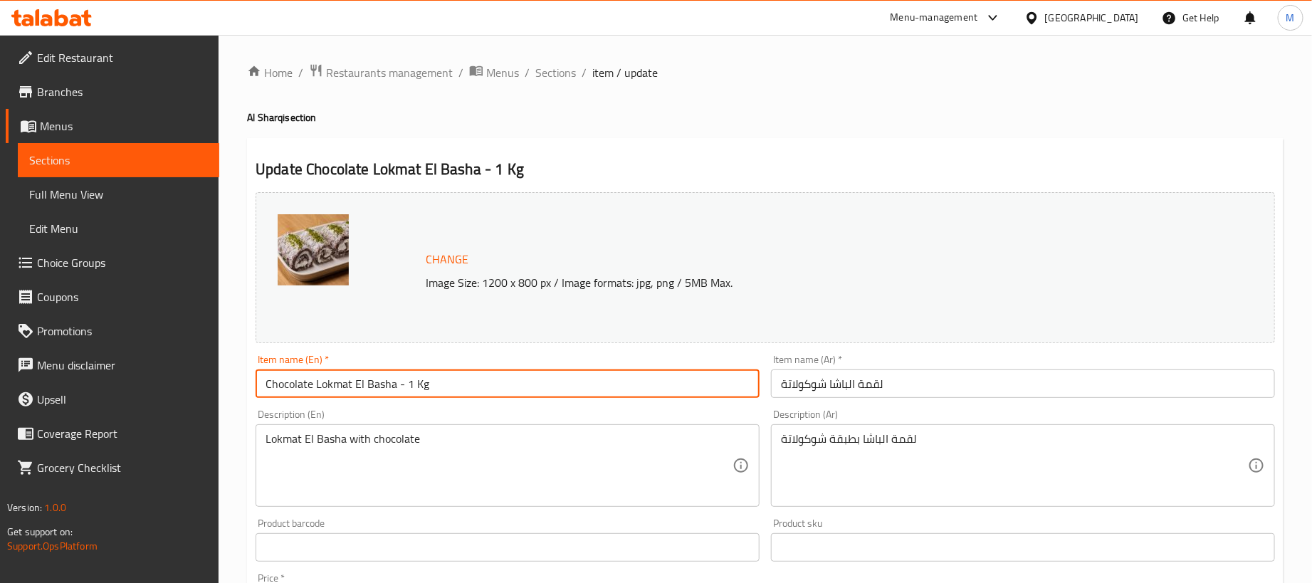
click at [480, 393] on input "Chocolate Lokmat El Basha - 1 Kg" at bounding box center [508, 383] width 504 height 28
type input "Chocolate Lokmat El Basha"
click at [617, 167] on h2 "Update Chocolate Lokmat El Basha" at bounding box center [765, 169] width 1019 height 21
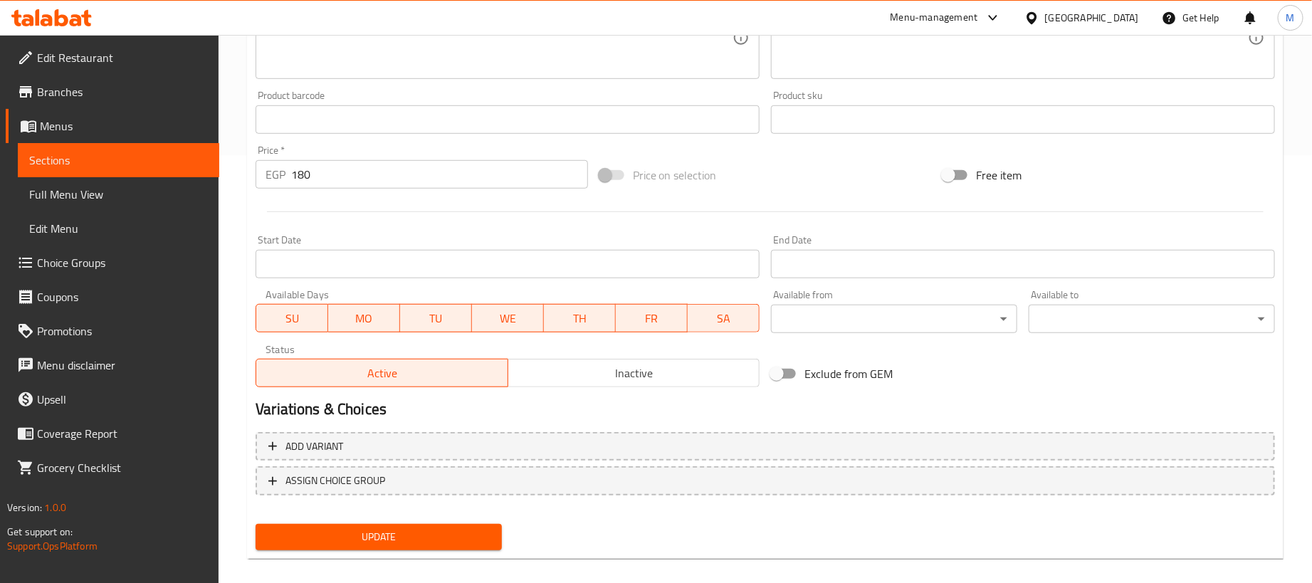
scroll to position [442, 0]
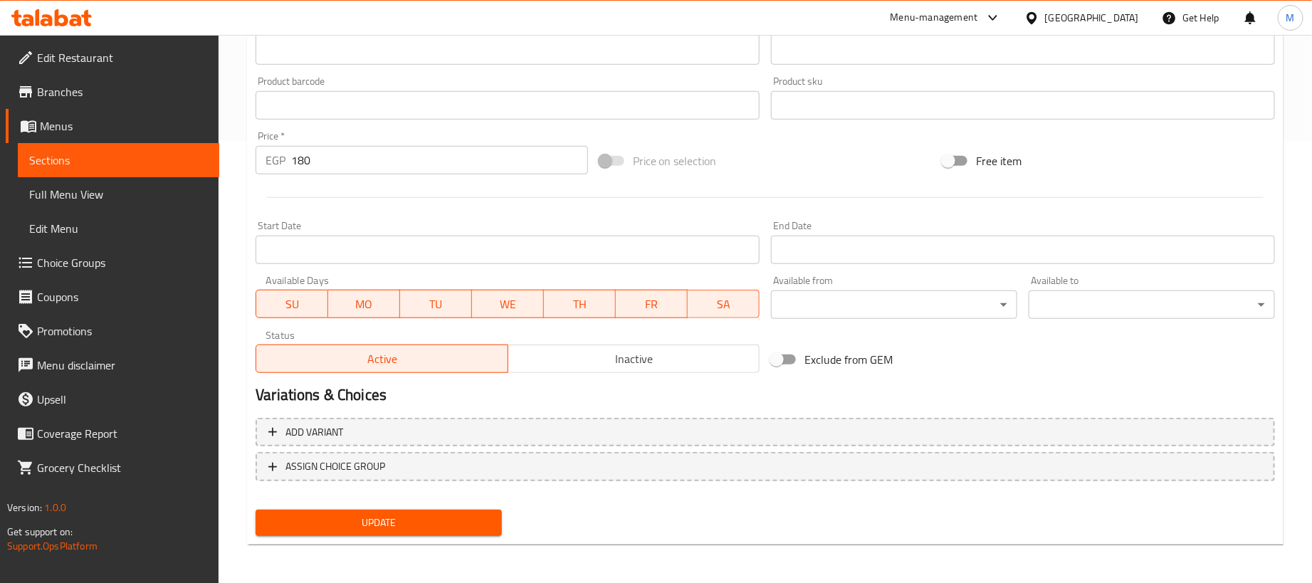
click at [412, 159] on input "180" at bounding box center [439, 160] width 297 height 28
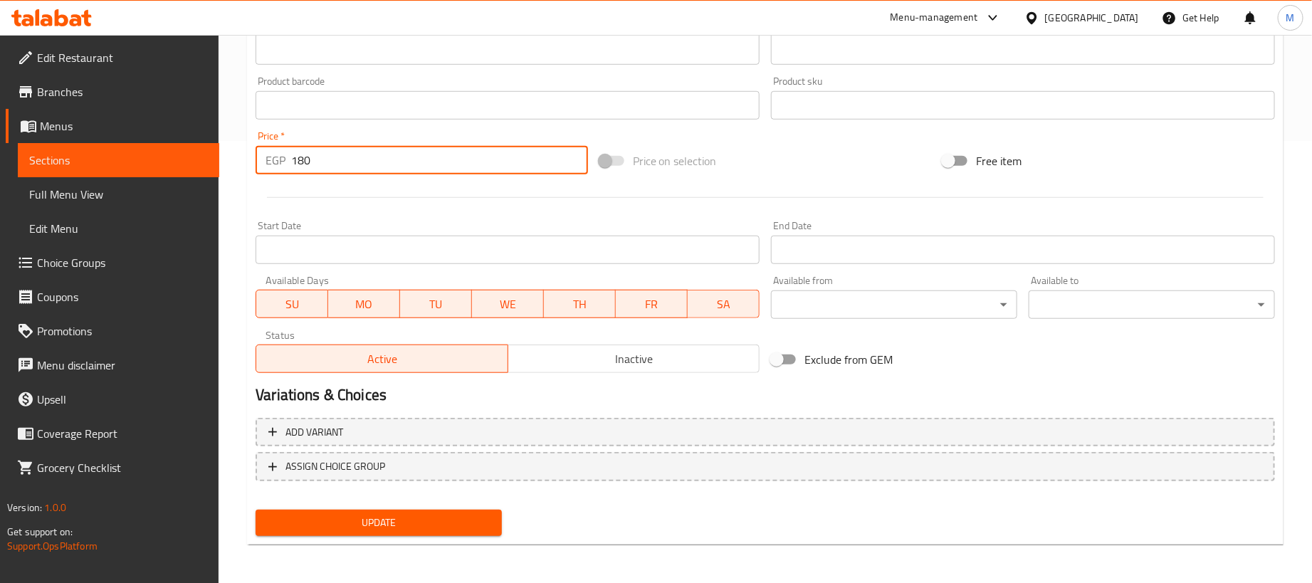
click at [412, 159] on input "180" at bounding box center [439, 160] width 297 height 28
click at [413, 161] on input "180" at bounding box center [439, 160] width 297 height 28
type input "0"
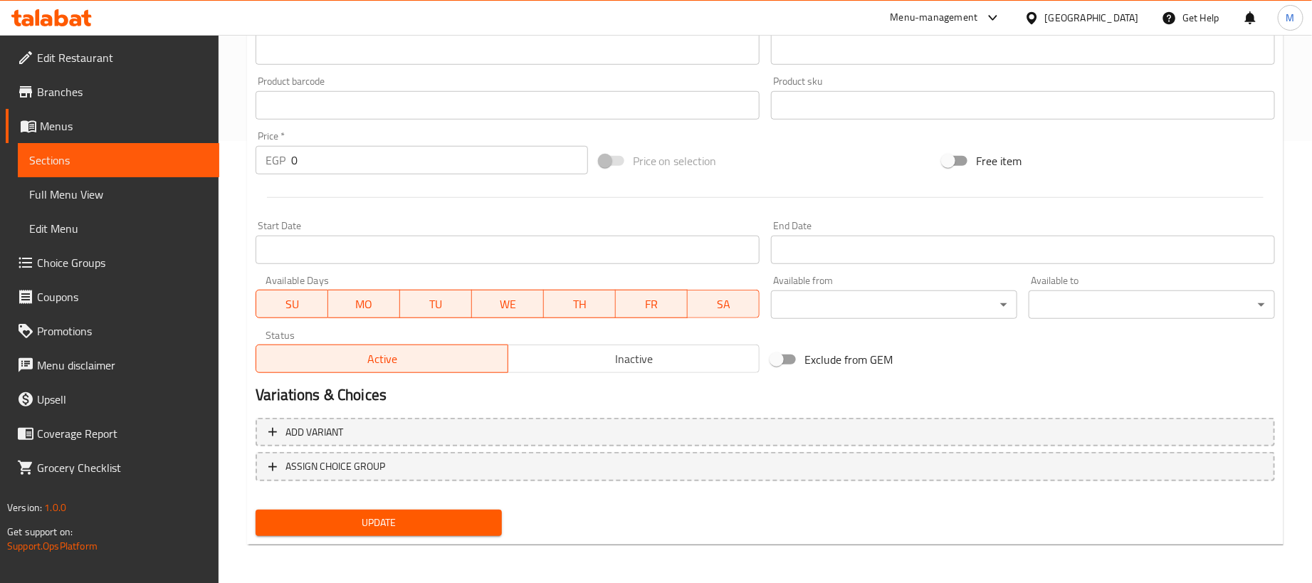
click at [389, 206] on div at bounding box center [765, 197] width 1031 height 35
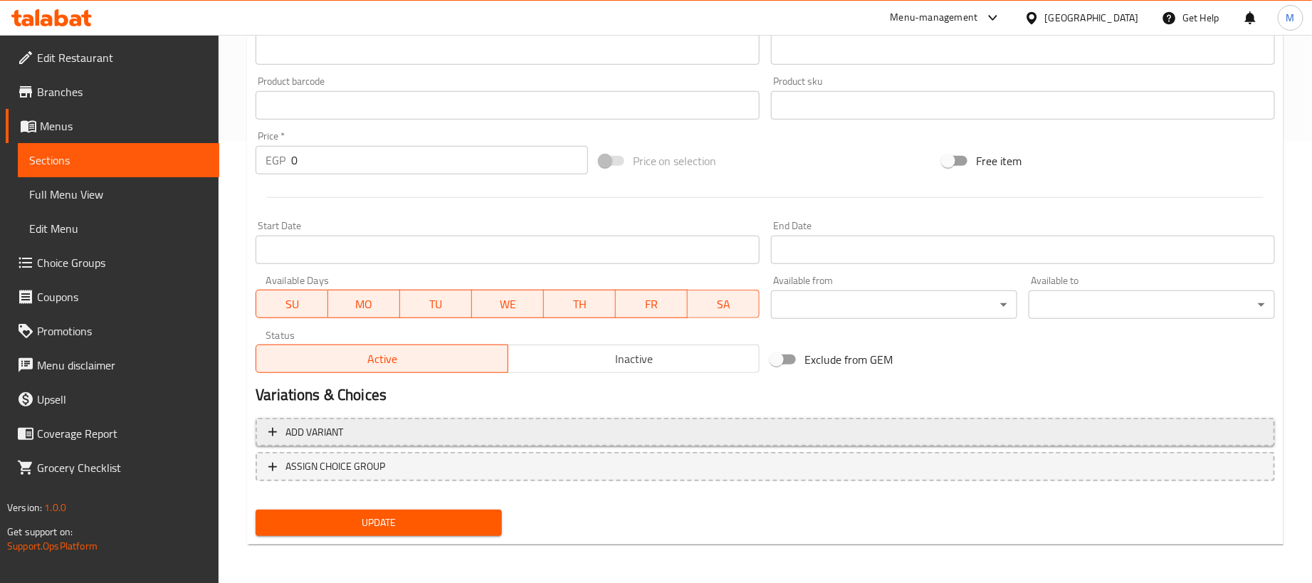
click at [688, 434] on span "Add variant" at bounding box center [765, 433] width 994 height 18
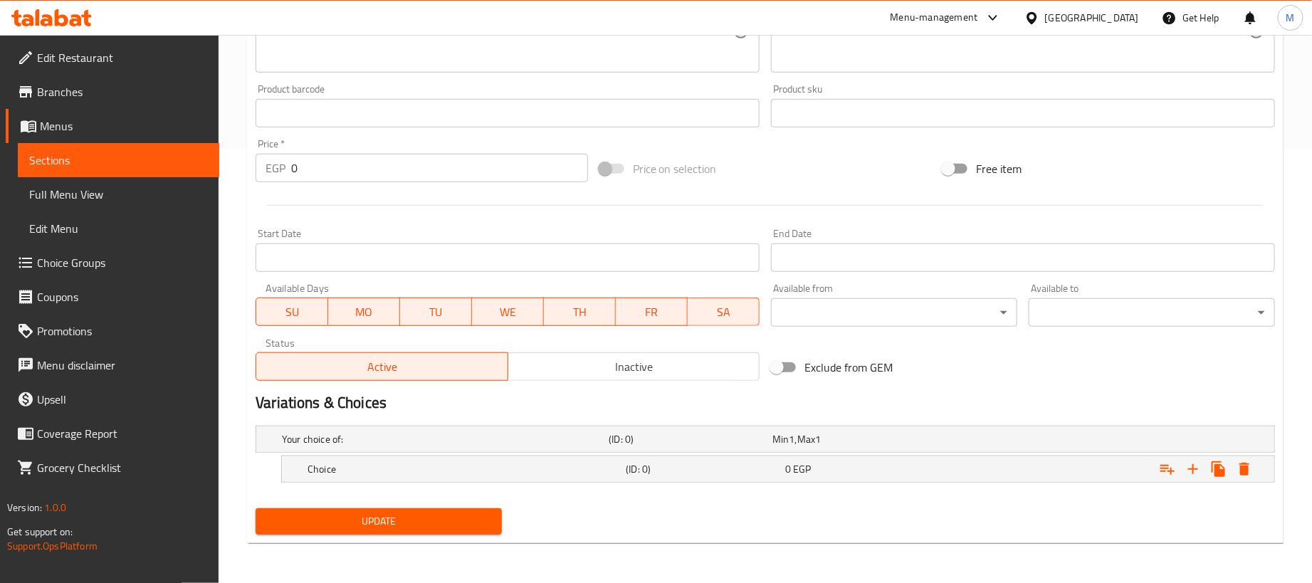
scroll to position [436, 0]
click at [1201, 473] on icon "Expand" at bounding box center [1192, 469] width 17 height 17
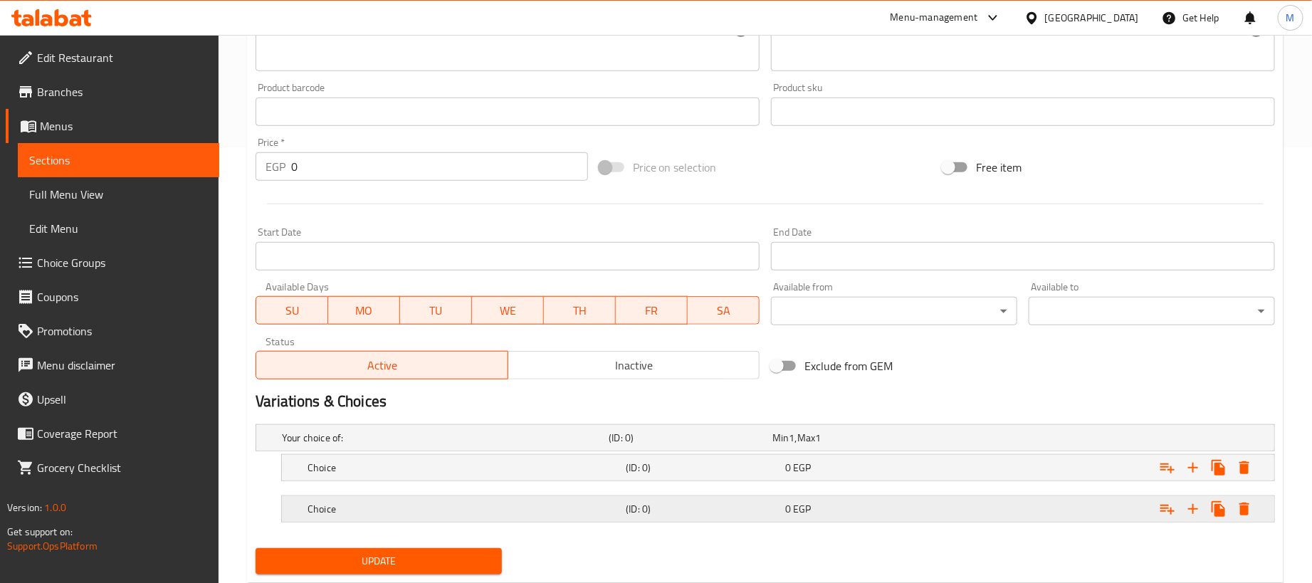
click at [1068, 441] on div "Expand" at bounding box center [1096, 438] width 327 height 6
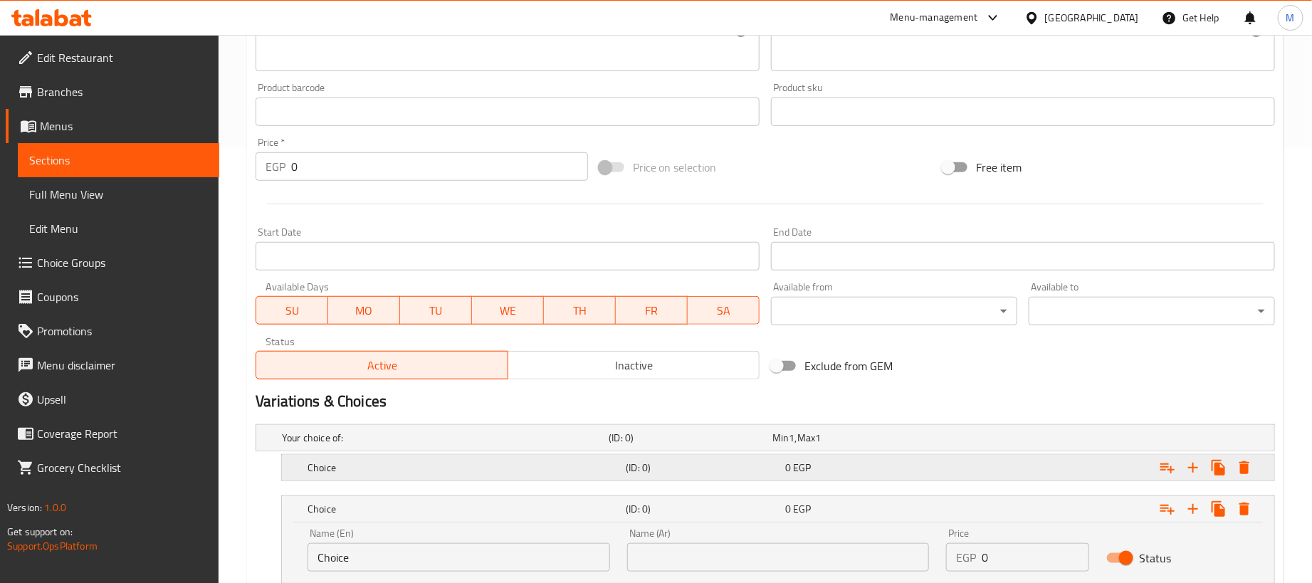
click at [1048, 441] on div "Expand" at bounding box center [1096, 438] width 327 height 6
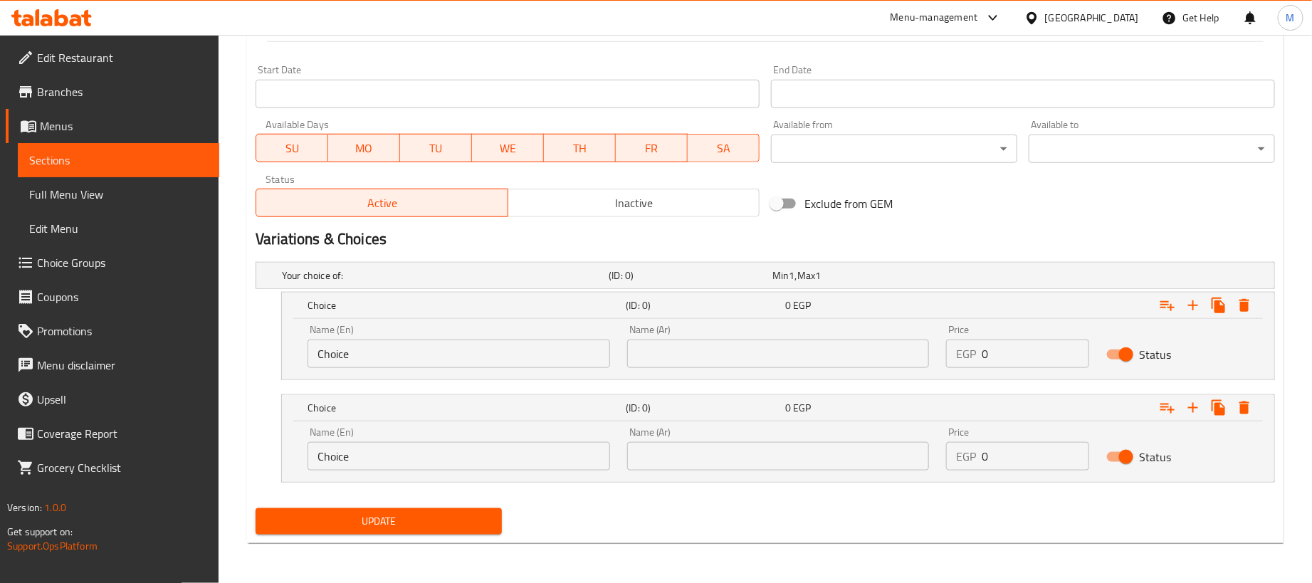
scroll to position [600, 0]
click at [1025, 361] on input "0" at bounding box center [1035, 354] width 107 height 28
paste input "18"
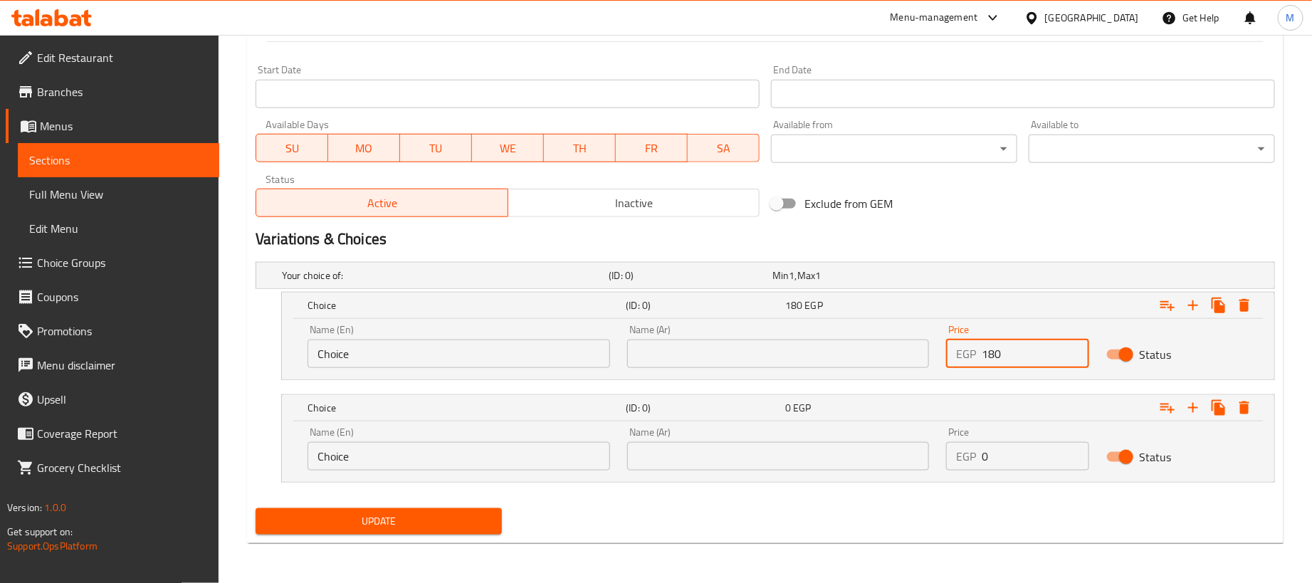
type input "180"
click at [1026, 458] on input "0" at bounding box center [1035, 456] width 107 height 28
paste input "45"
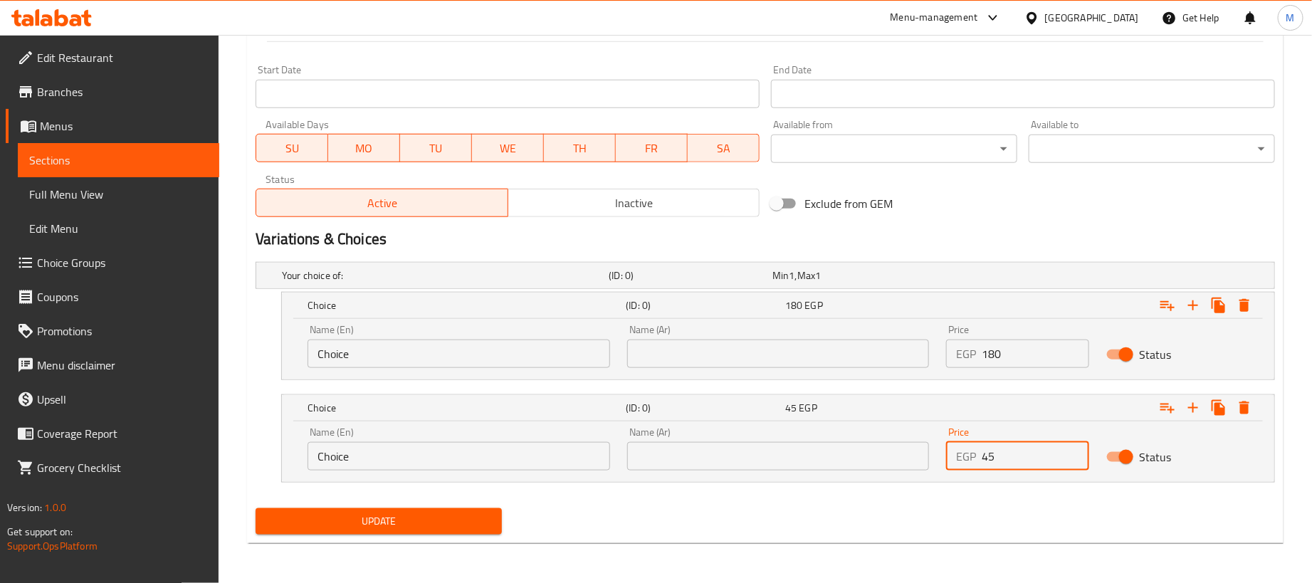
type input "45"
click at [856, 359] on input "text" at bounding box center [778, 354] width 303 height 28
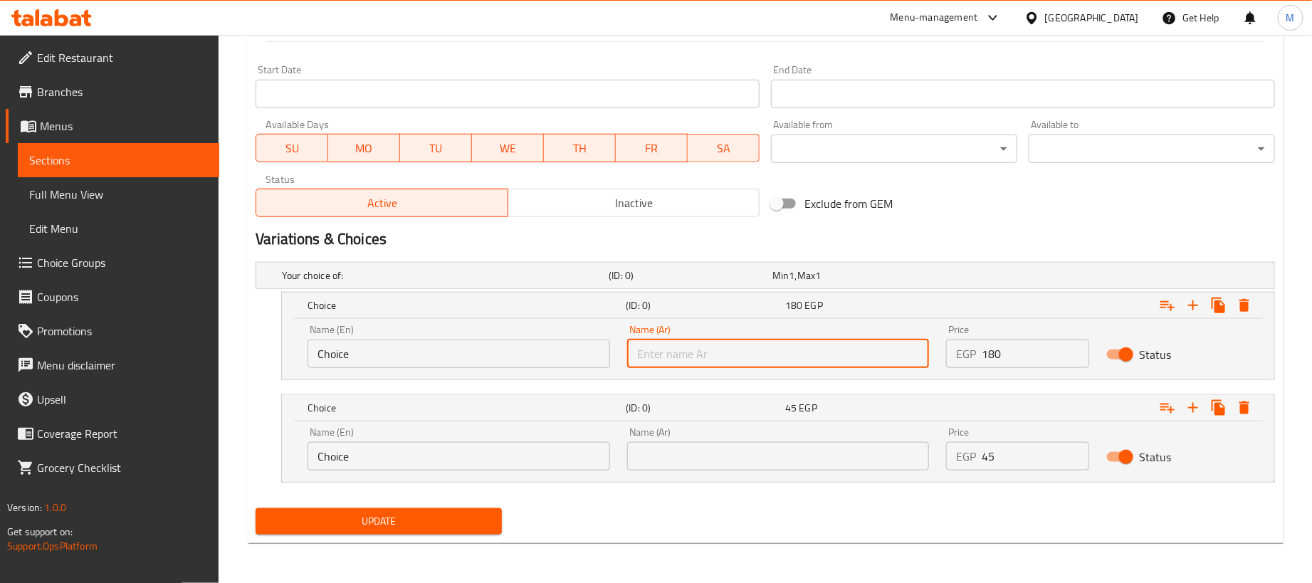
type input "1 كجم"
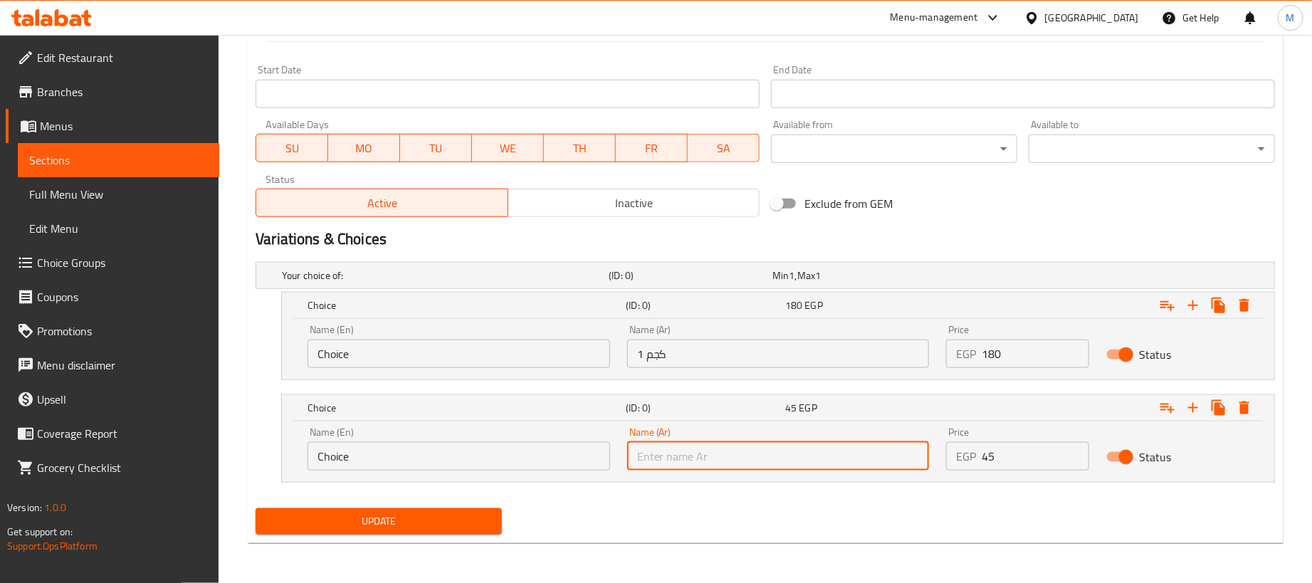
drag, startPoint x: 714, startPoint y: 455, endPoint x: 703, endPoint y: 428, distance: 29.1
click at [713, 455] on input "text" at bounding box center [778, 456] width 303 height 28
type input "250جم"
click at [391, 357] on input "Choice" at bounding box center [458, 354] width 303 height 28
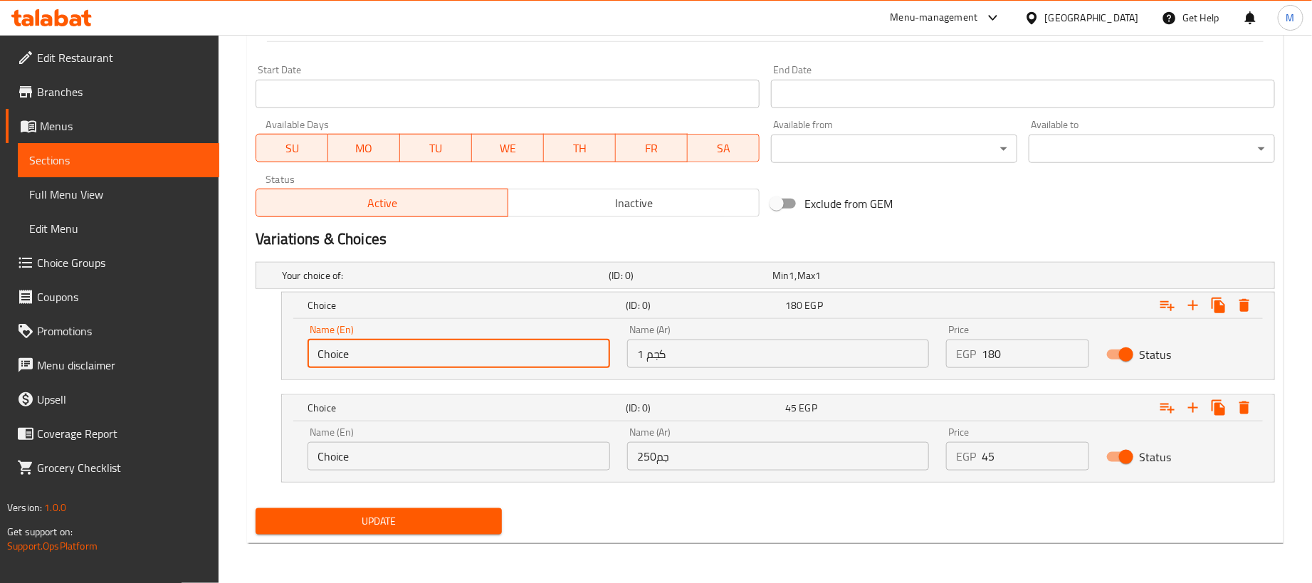
click at [391, 357] on input "Choice" at bounding box center [458, 354] width 303 height 28
type input "1kg"
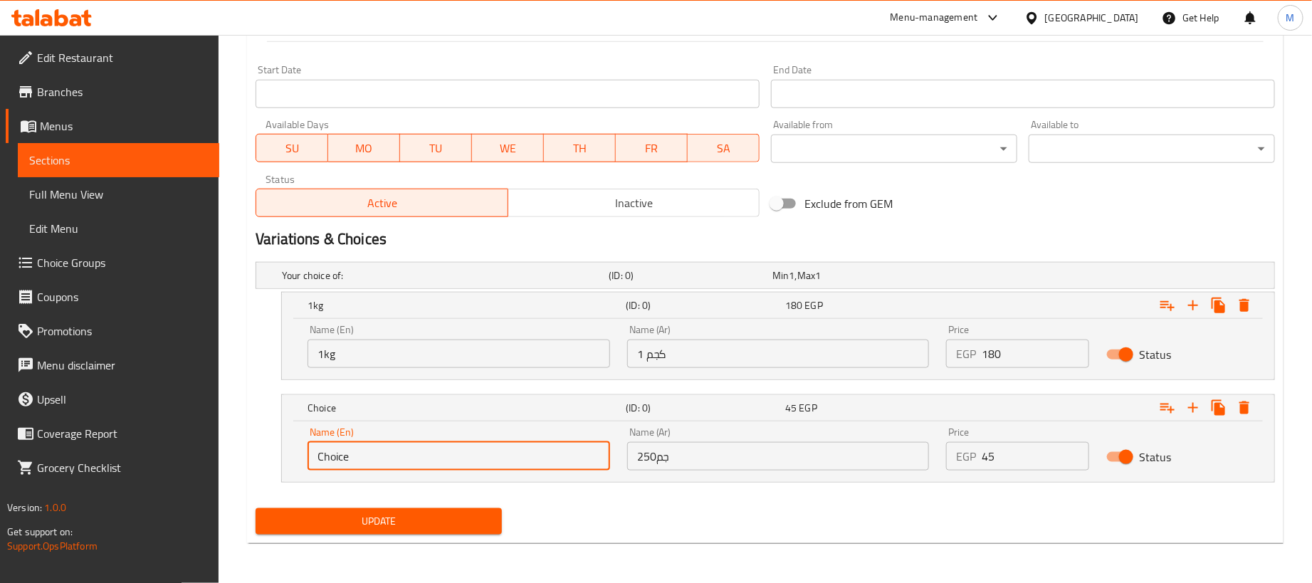
click at [419, 460] on input "Choice" at bounding box center [458, 456] width 303 height 28
type input "250 gram"
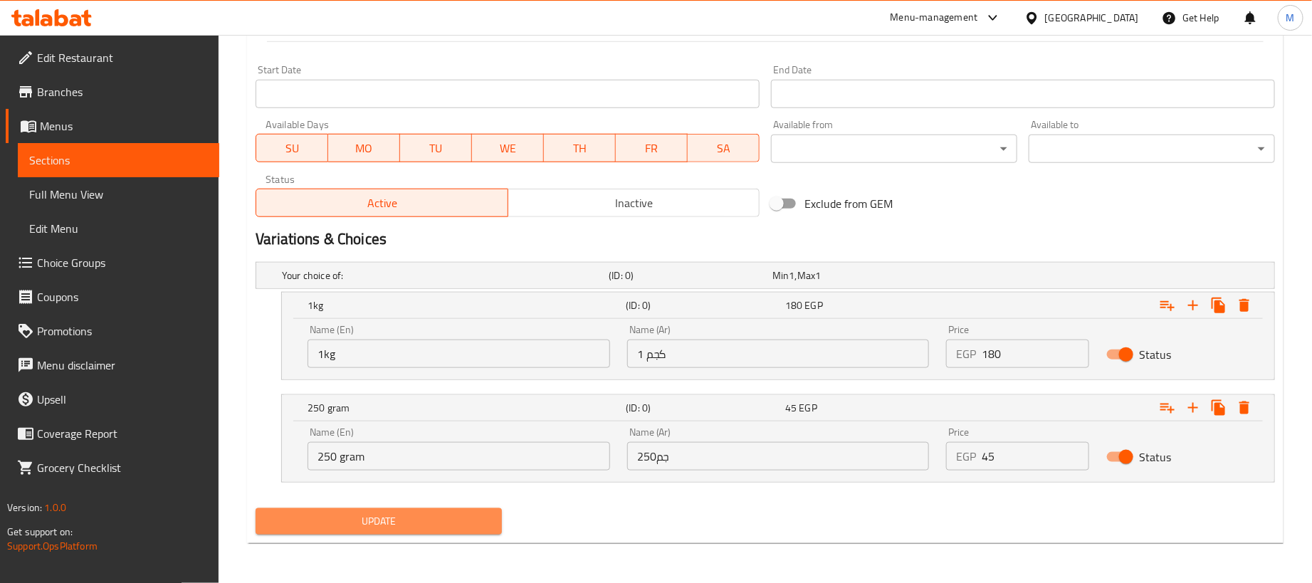
click at [445, 523] on span "Update" at bounding box center [378, 521] width 223 height 18
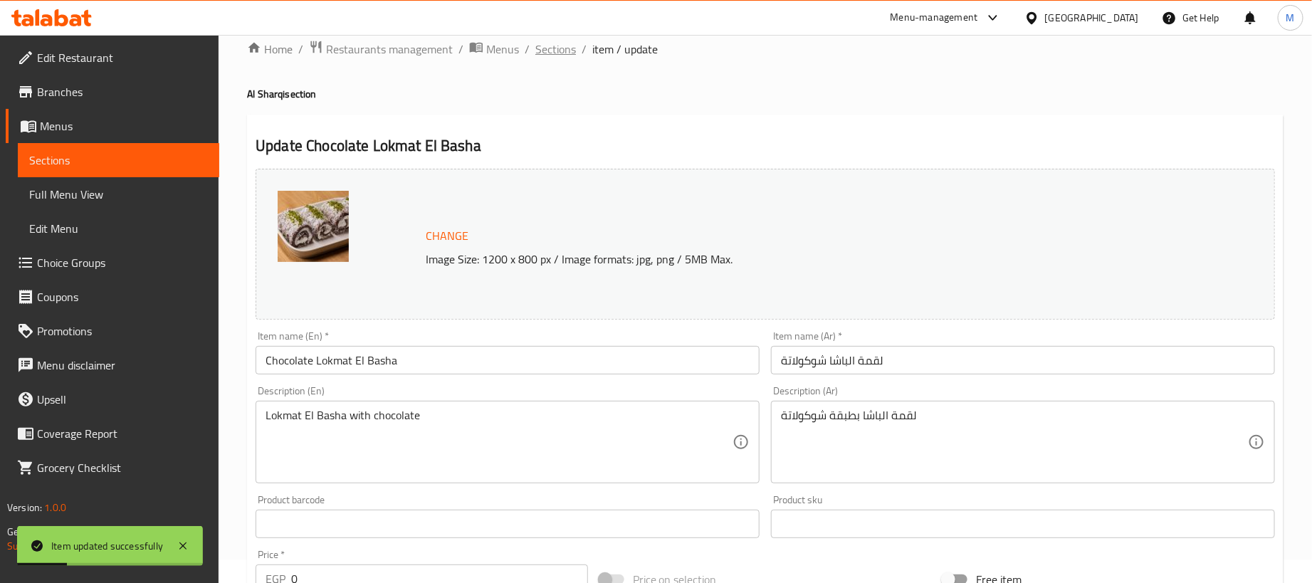
scroll to position [0, 0]
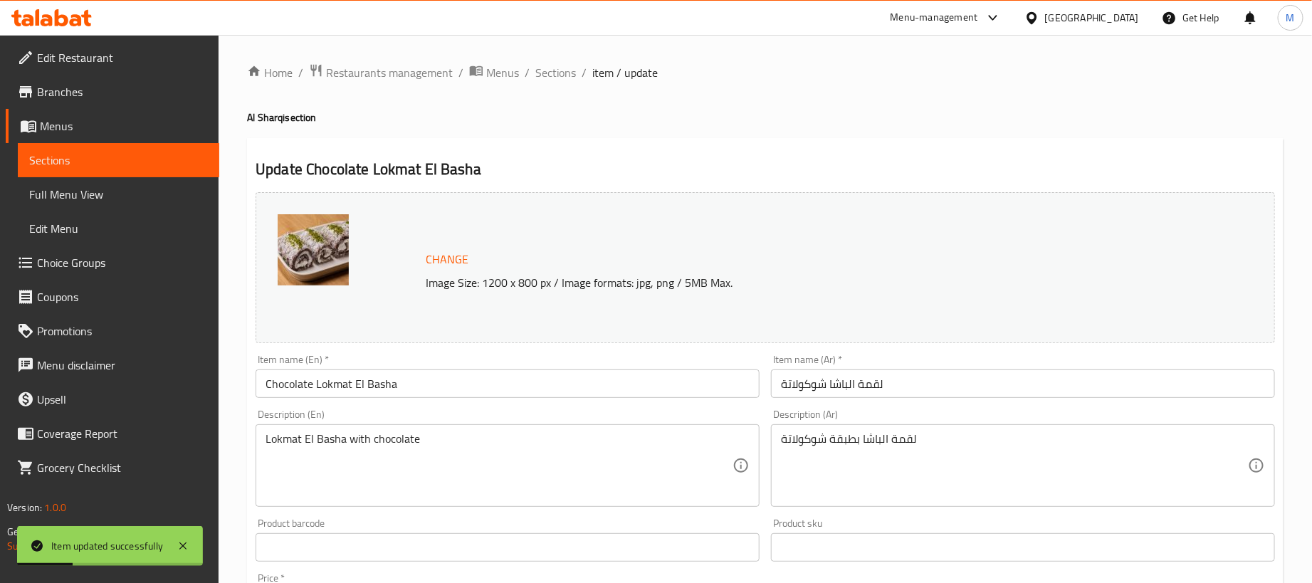
click at [577, 75] on ol "Home / Restaurants management / Menus / Sections / item / update" at bounding box center [765, 72] width 1036 height 19
click at [574, 69] on ol "Home / Restaurants management / Menus / Sections / item / update" at bounding box center [765, 72] width 1036 height 19
click at [571, 71] on span "Sections" at bounding box center [555, 72] width 41 height 17
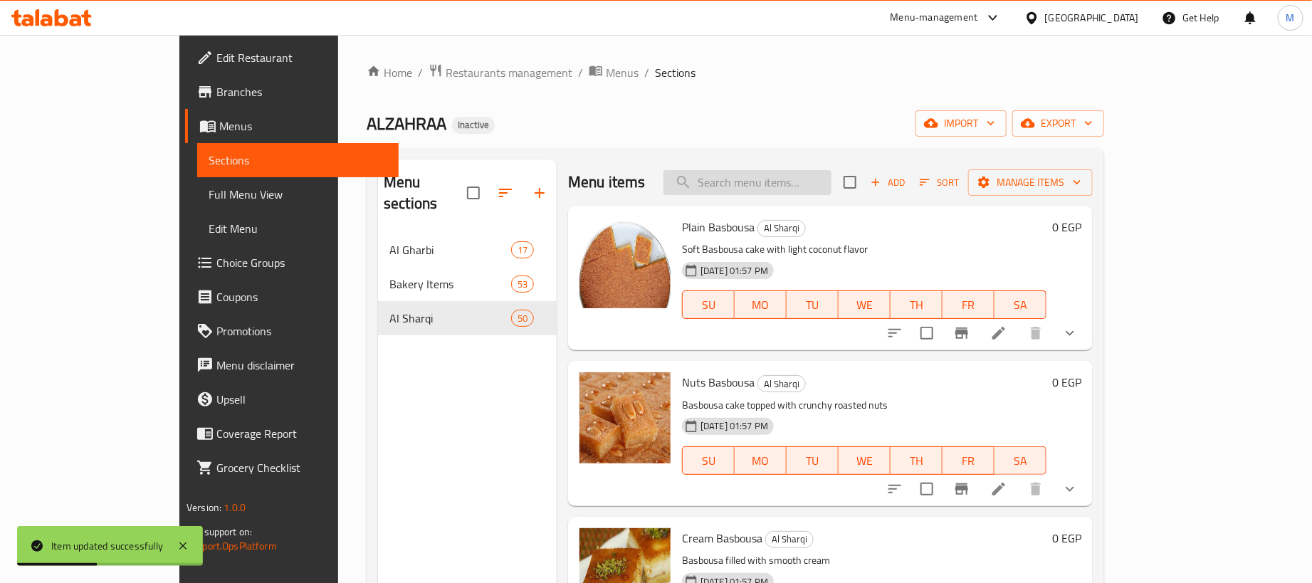
drag, startPoint x: 859, startPoint y: 194, endPoint x: 859, endPoint y: 184, distance: 10.0
click at [831, 194] on input "search" at bounding box center [747, 182] width 168 height 25
paste input "لقمة الباشا فراولة"
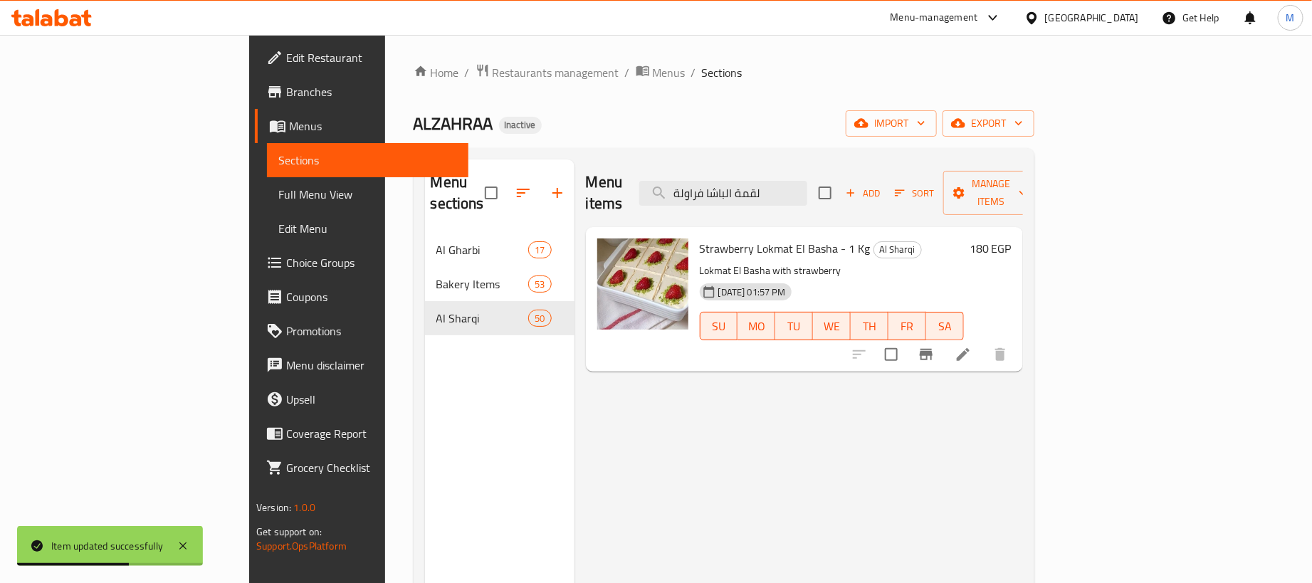
type input "لقمة الباشا فراولة"
click at [972, 346] on icon at bounding box center [962, 354] width 17 height 17
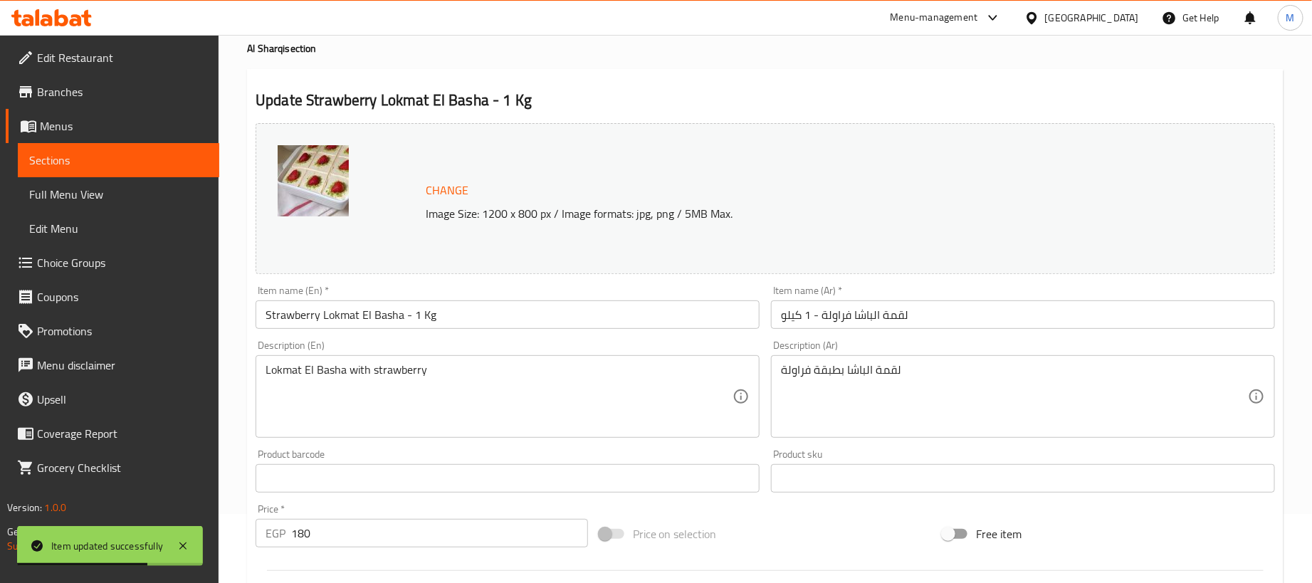
scroll to position [107, 0]
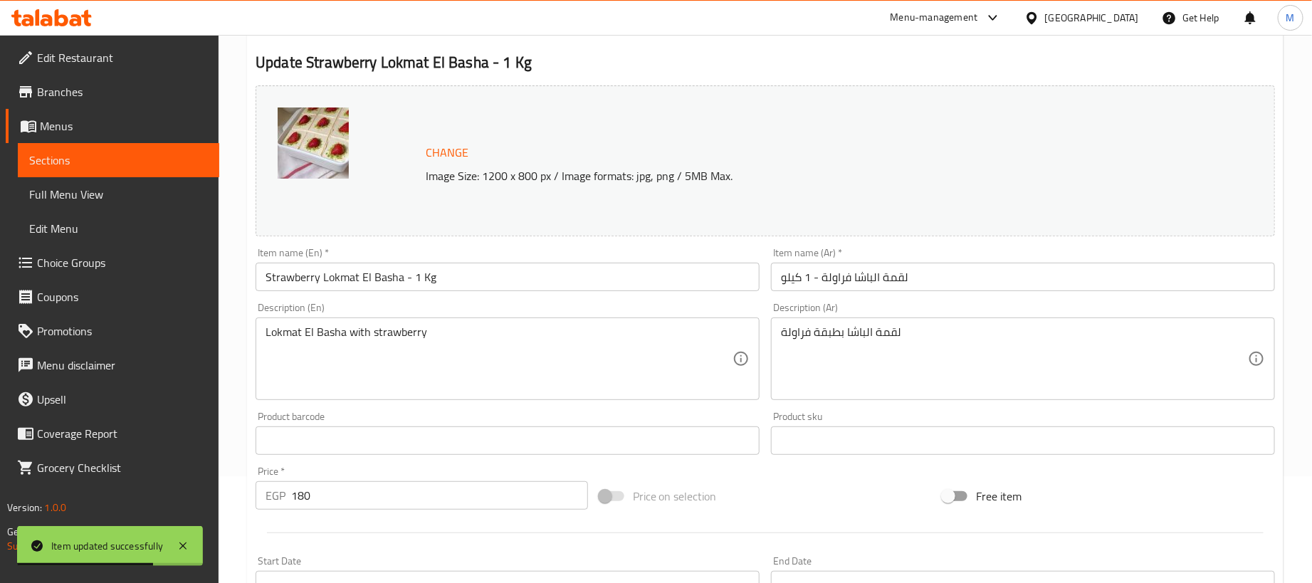
click at [985, 275] on input "لقمة الباشا فراولة - 1 كيلو" at bounding box center [1023, 277] width 504 height 28
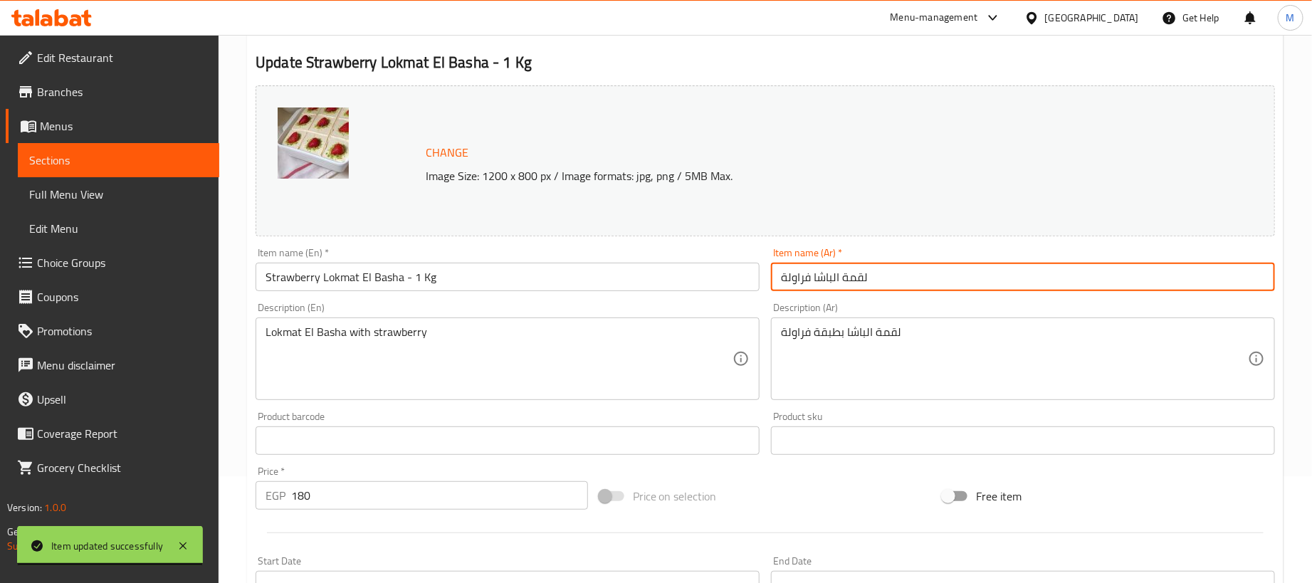
type input "لقمة الباشا فراولة"
click at [536, 276] on input "Strawberry Lokmat El Basha - 1 Kg" at bounding box center [508, 277] width 504 height 28
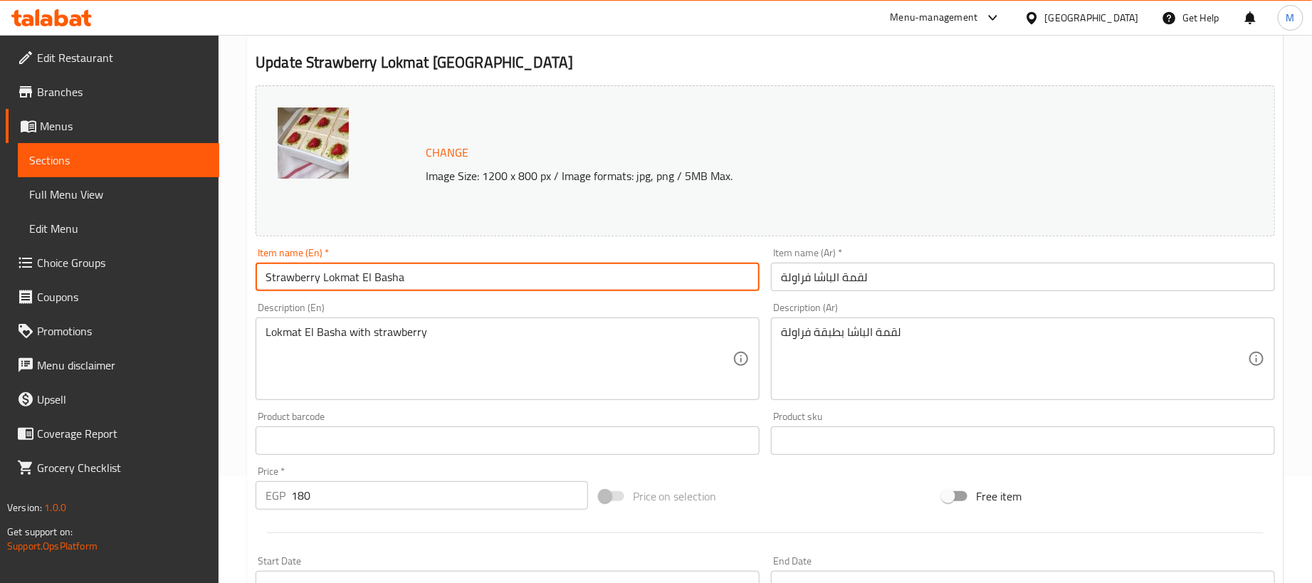
type input "Strawberry Lokmat El Basha"
drag, startPoint x: 622, startPoint y: 53, endPoint x: 632, endPoint y: 54, distance: 10.0
click at [626, 53] on h2 "Update Strawberry Lokmat El Basha" at bounding box center [765, 62] width 1019 height 21
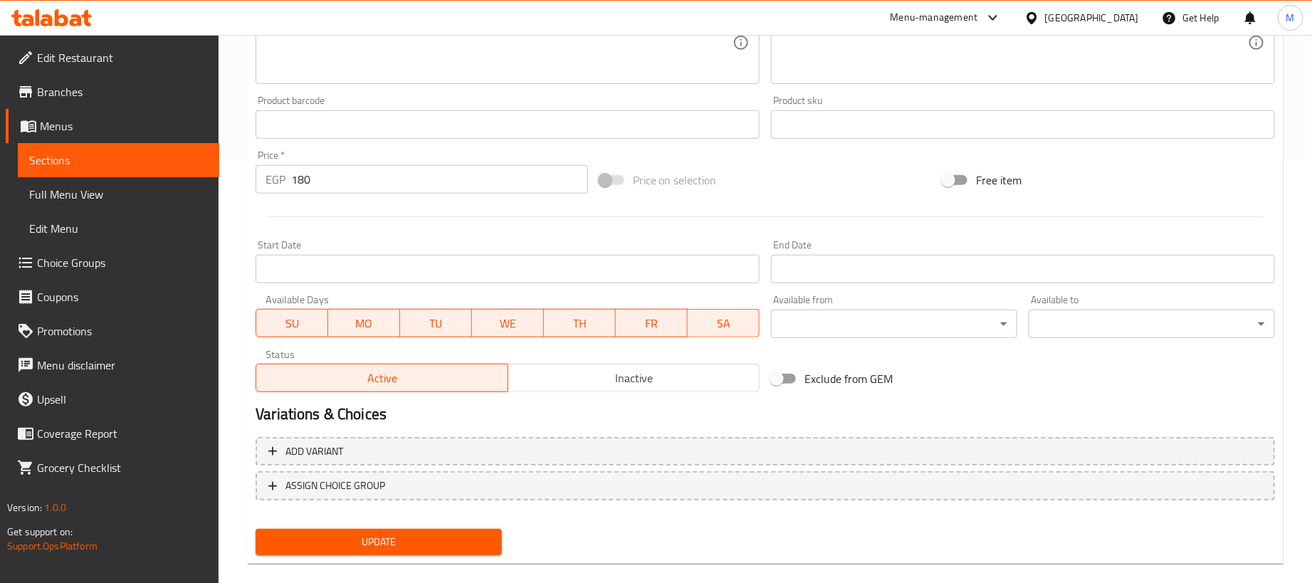
scroll to position [442, 0]
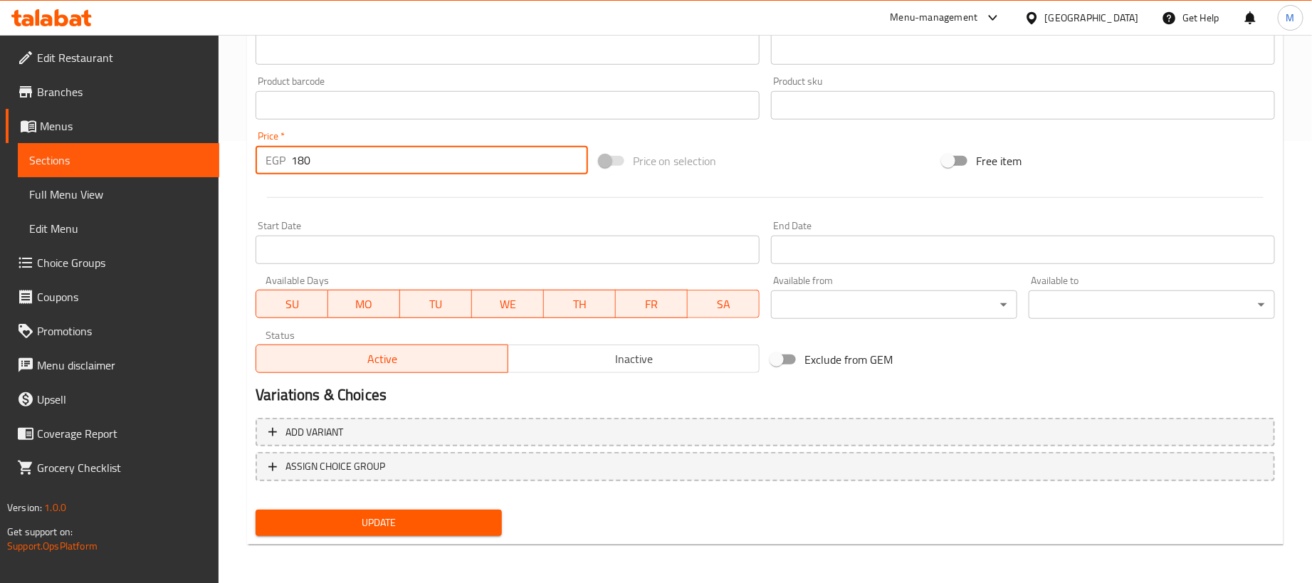
click at [383, 156] on input "180" at bounding box center [439, 160] width 297 height 28
type input "0"
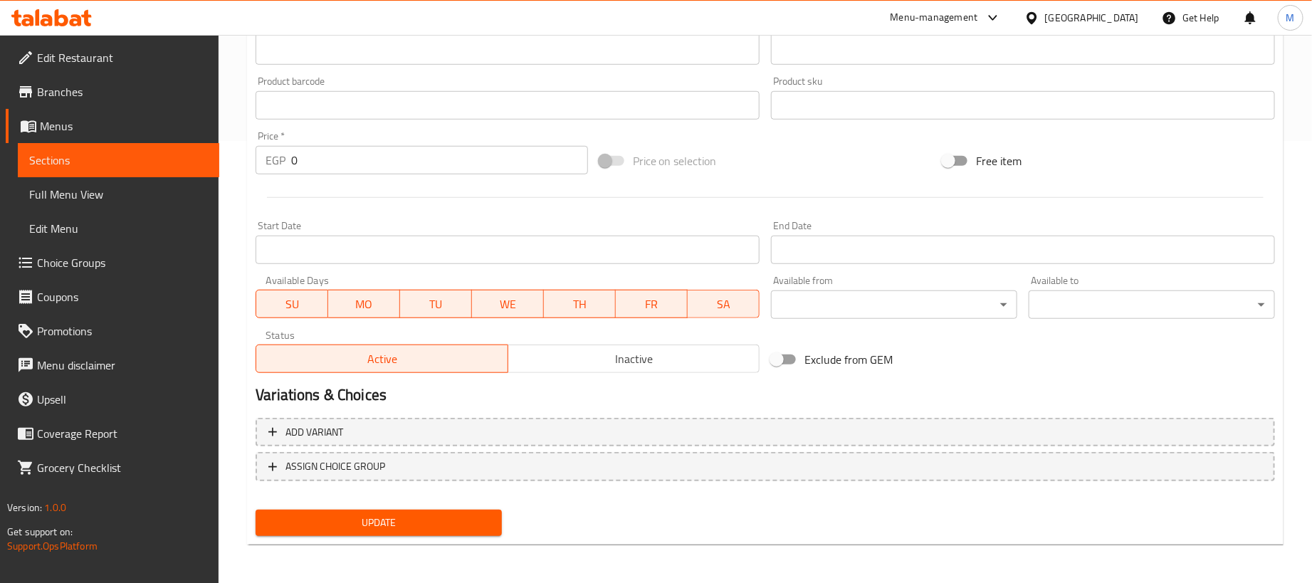
click at [865, 173] on div "Price on selection" at bounding box center [766, 161] width 344 height 38
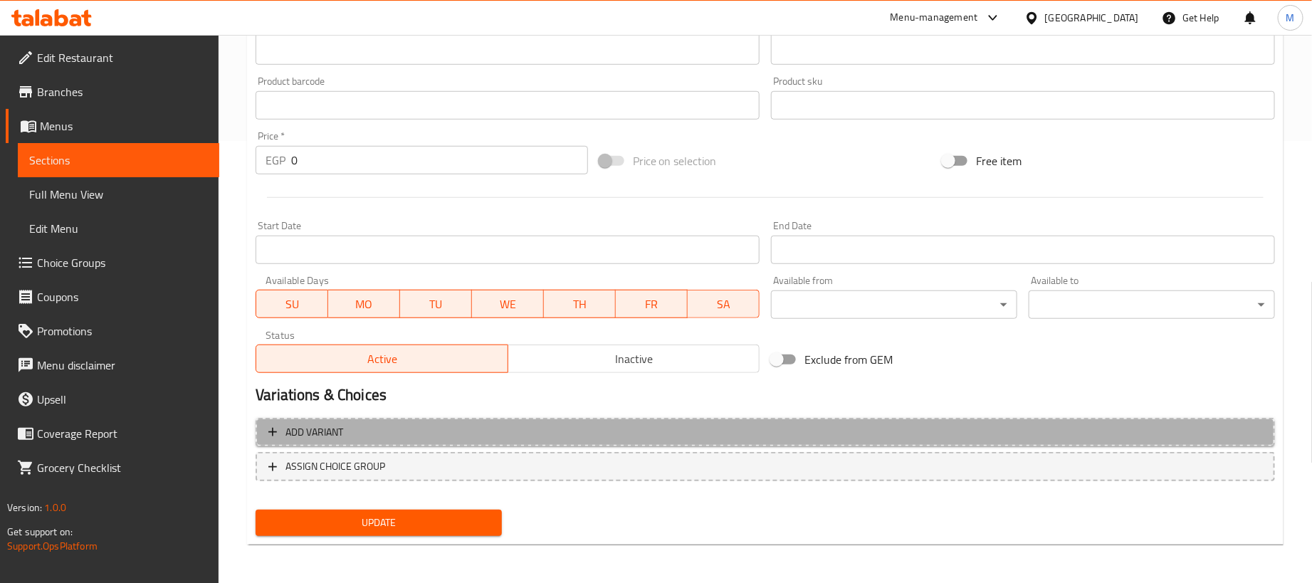
click at [955, 421] on button "Add variant" at bounding box center [765, 432] width 1019 height 29
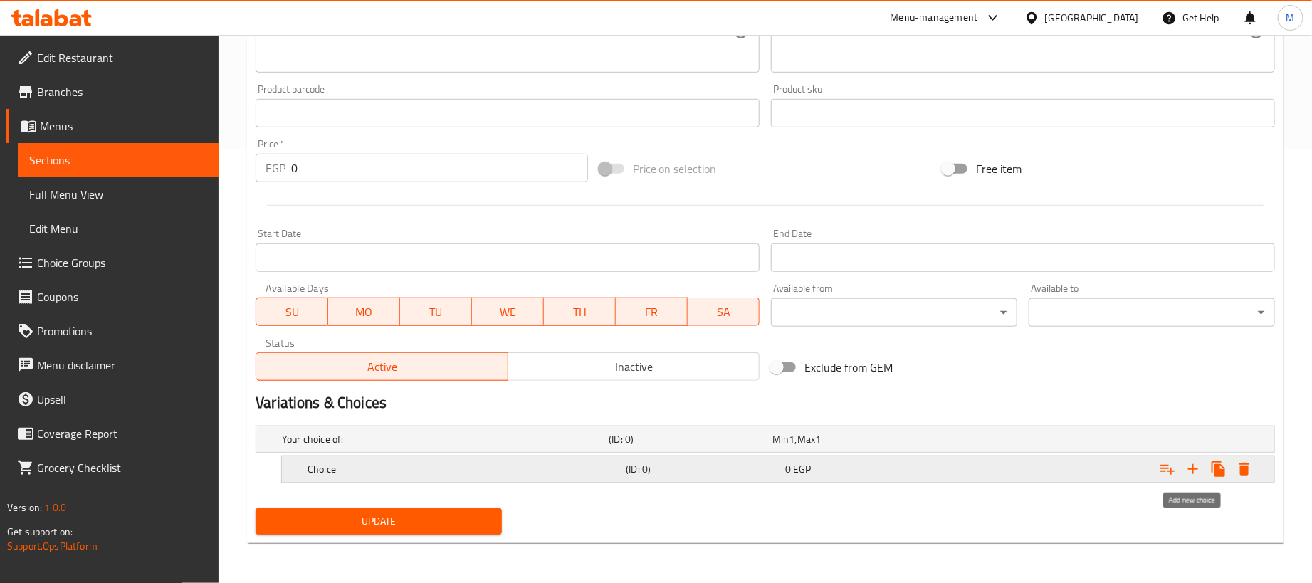
click at [1192, 470] on icon "Expand" at bounding box center [1192, 469] width 17 height 17
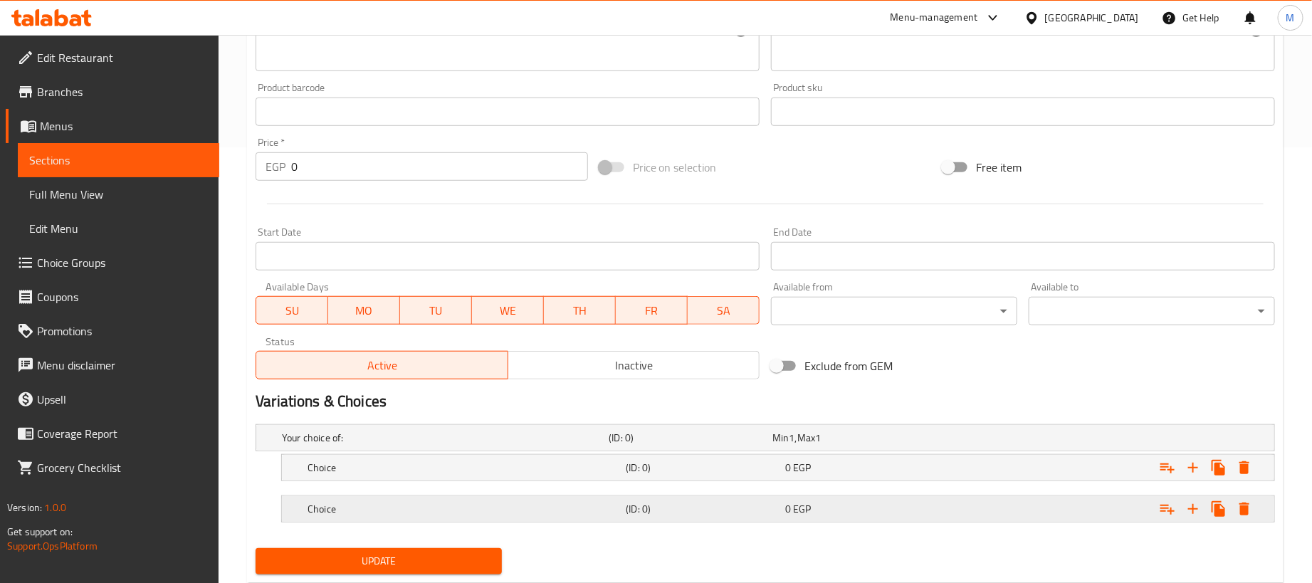
click at [997, 441] on div "Expand" at bounding box center [1096, 438] width 327 height 6
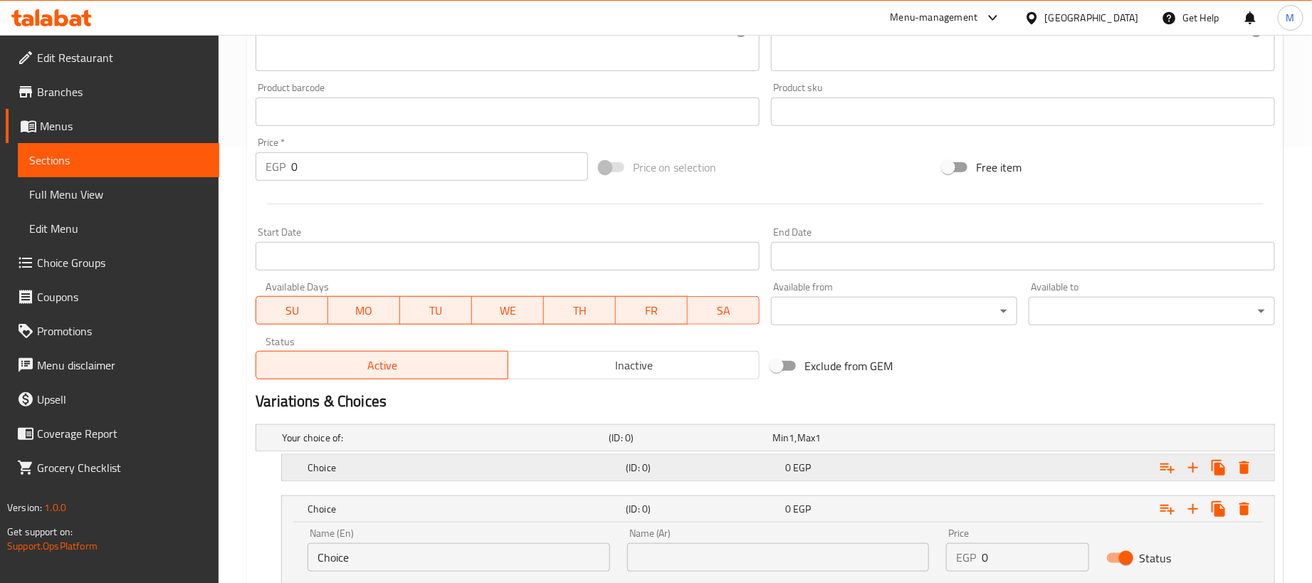
click at [989, 441] on div "Expand" at bounding box center [1096, 438] width 327 height 6
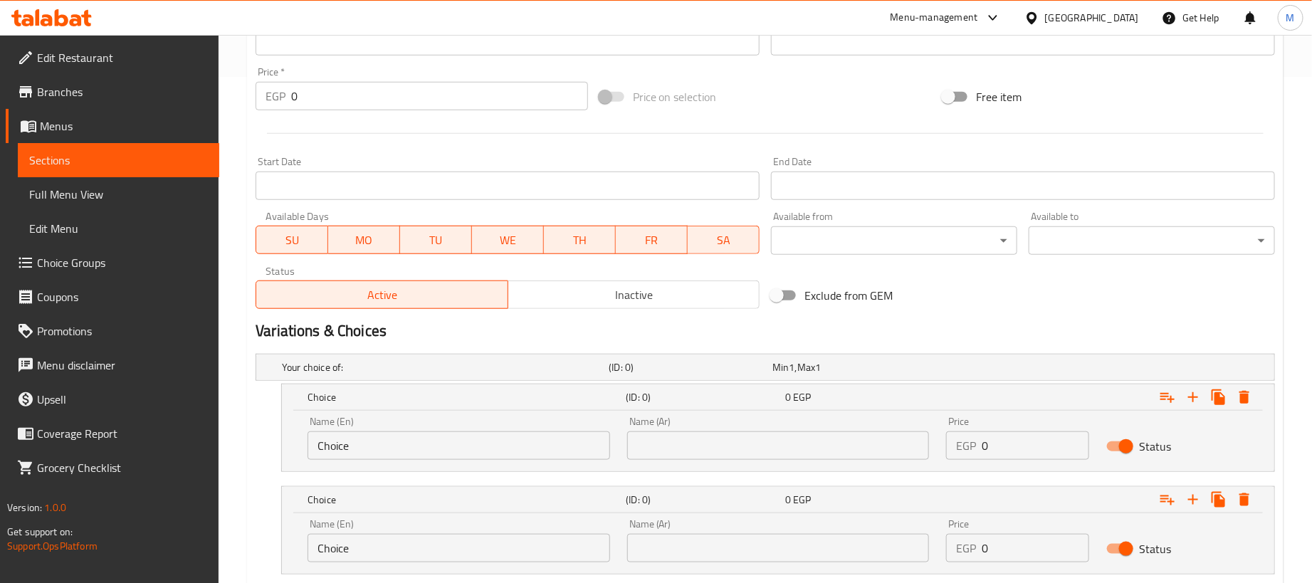
scroll to position [600, 0]
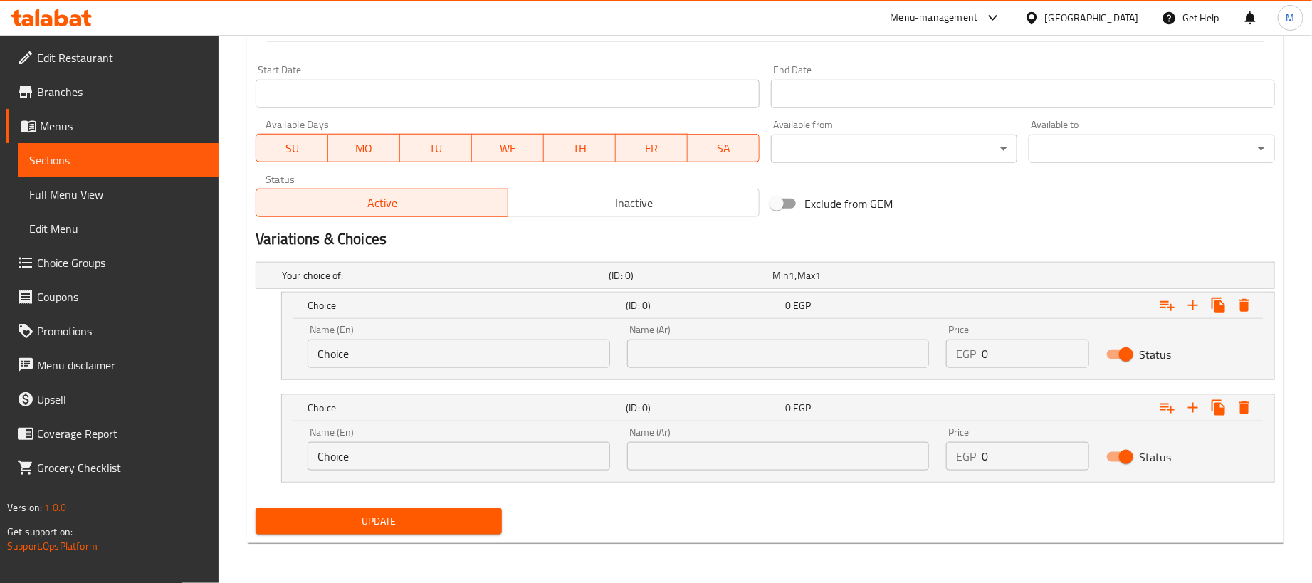
click at [1032, 376] on div "Name (En) Choice Name (En) Name (Ar) Name (Ar) Price EGP 0 Price Status" at bounding box center [778, 349] width 992 height 61
click at [1047, 365] on input "0" at bounding box center [1035, 354] width 107 height 28
paste input "18"
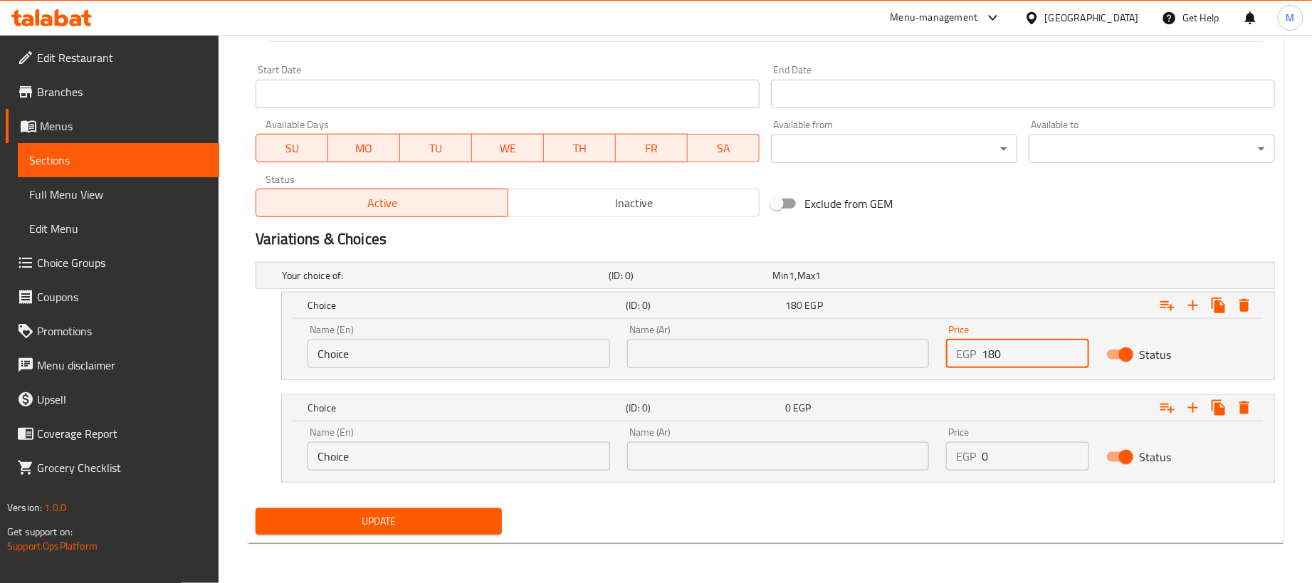
type input "180"
click at [1016, 451] on input "0" at bounding box center [1035, 456] width 107 height 28
click at [1017, 451] on input "0" at bounding box center [1035, 456] width 107 height 28
paste input "45"
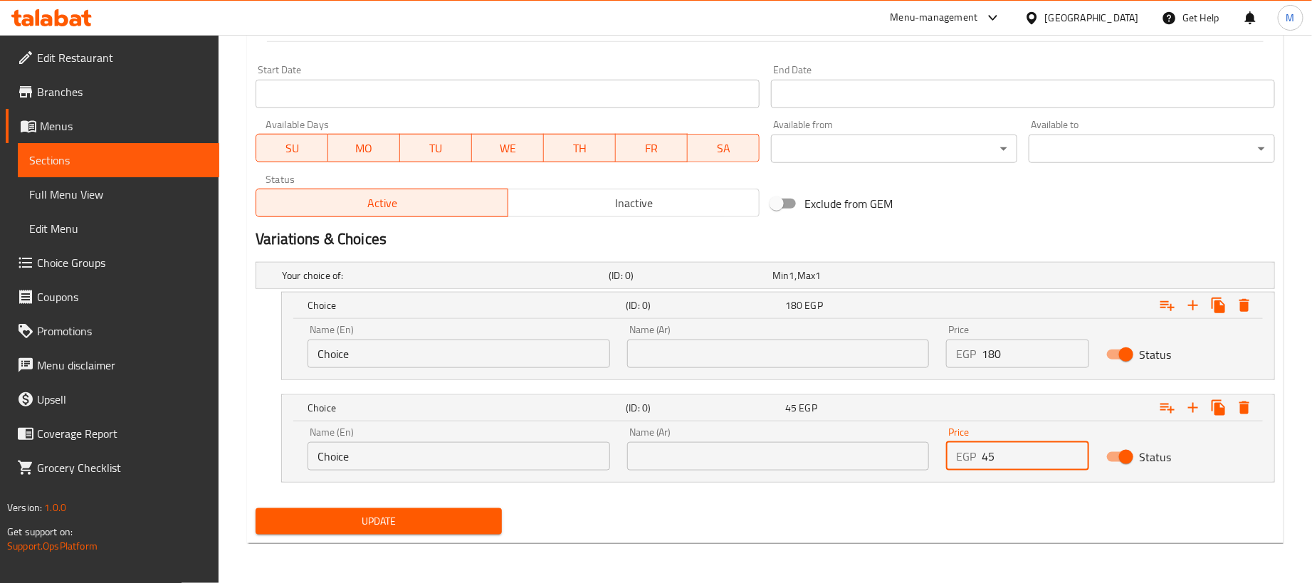
type input "45"
click at [875, 359] on input "text" at bounding box center [778, 354] width 303 height 28
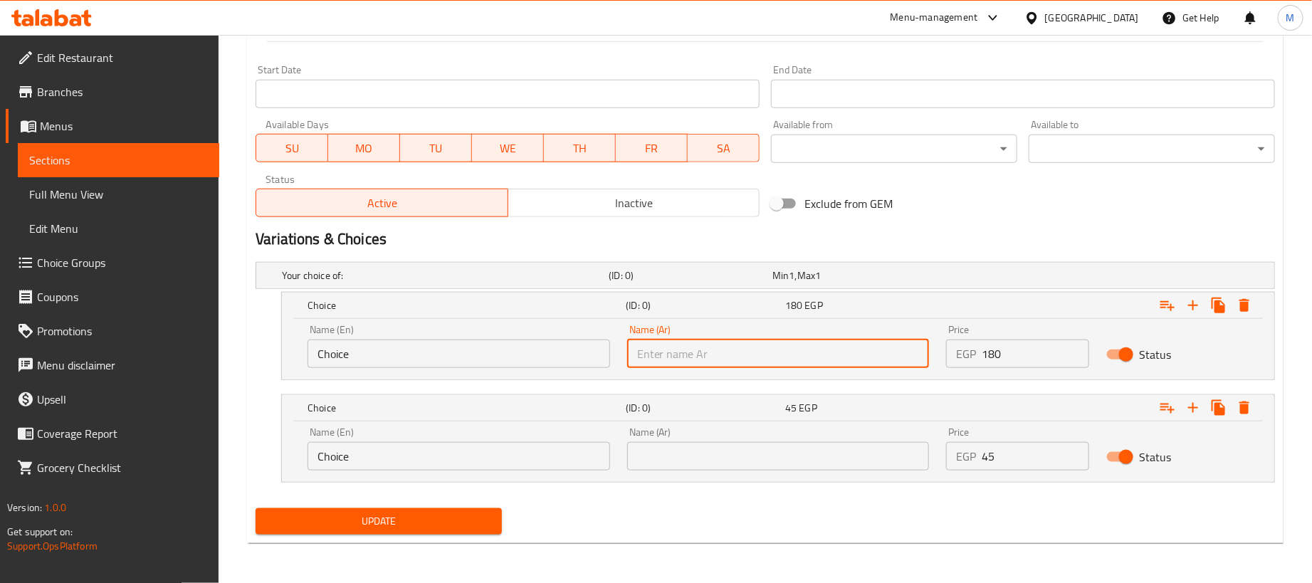
type input "1 كجم"
click at [756, 459] on input "text" at bounding box center [778, 456] width 303 height 28
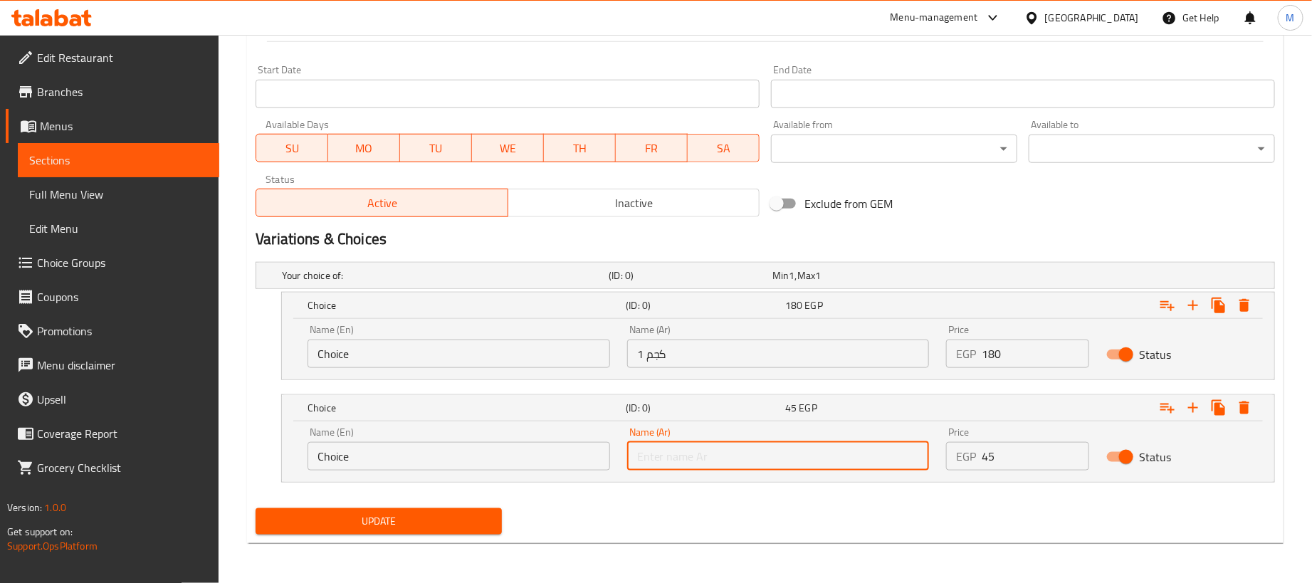
type input "250جم"
click at [353, 362] on input "Choice" at bounding box center [458, 354] width 303 height 28
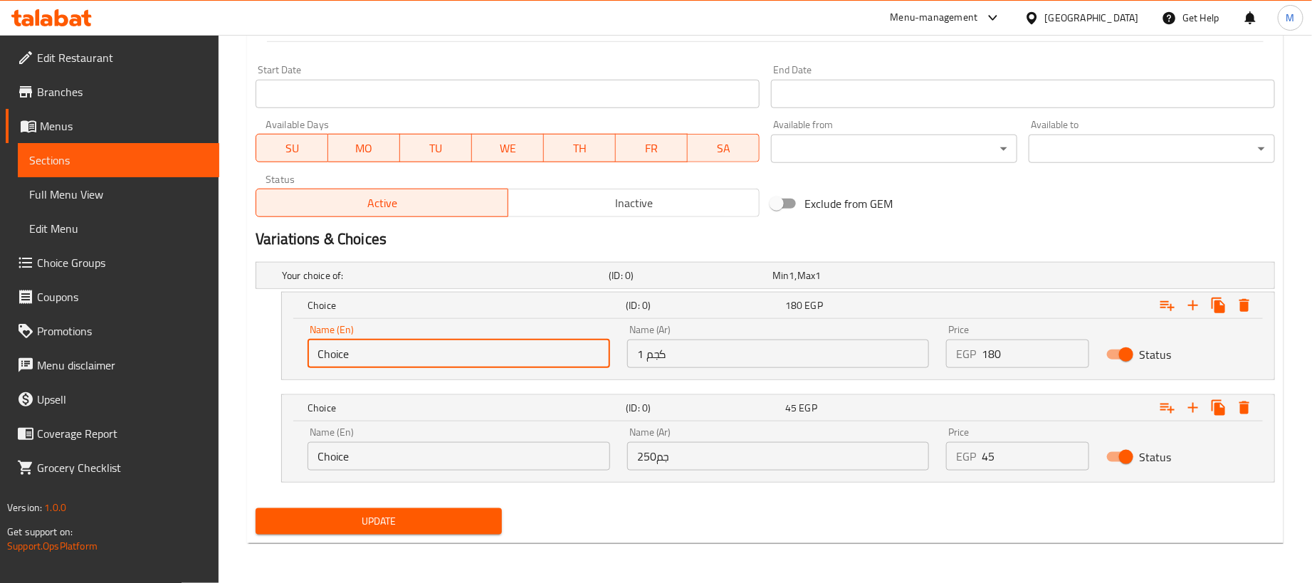
click at [353, 362] on input "Choice" at bounding box center [458, 354] width 303 height 28
type input "1kg"
click at [409, 453] on input "Choice" at bounding box center [458, 456] width 303 height 28
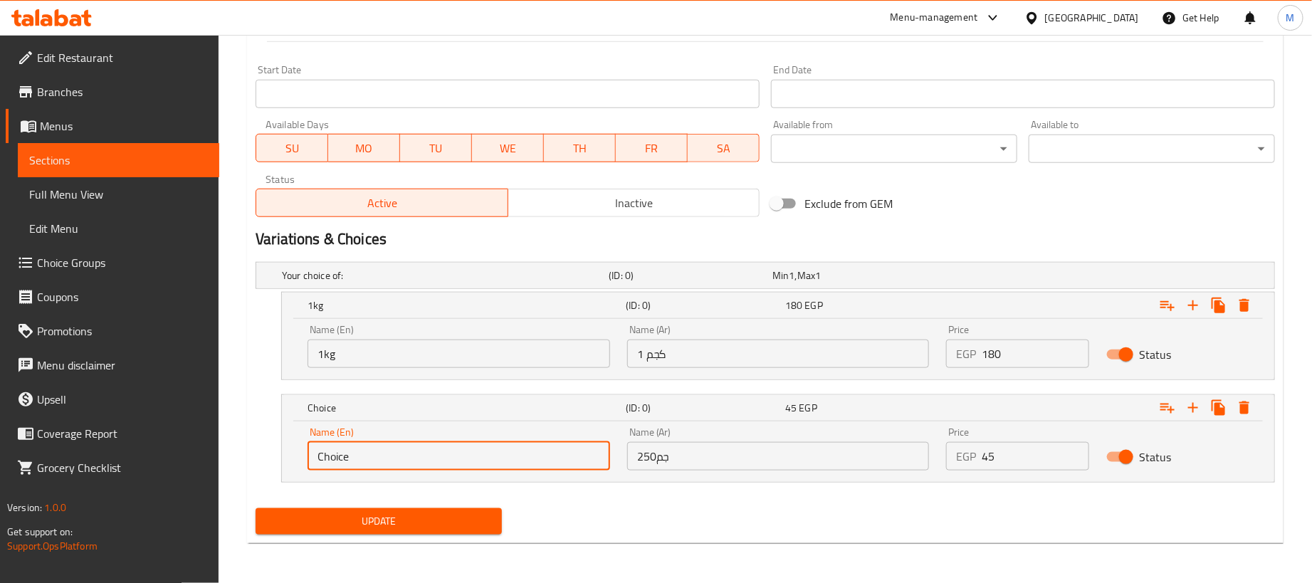
click at [409, 453] on input "Choice" at bounding box center [458, 456] width 303 height 28
type input "250 gram"
click at [424, 525] on span "Update" at bounding box center [378, 521] width 223 height 18
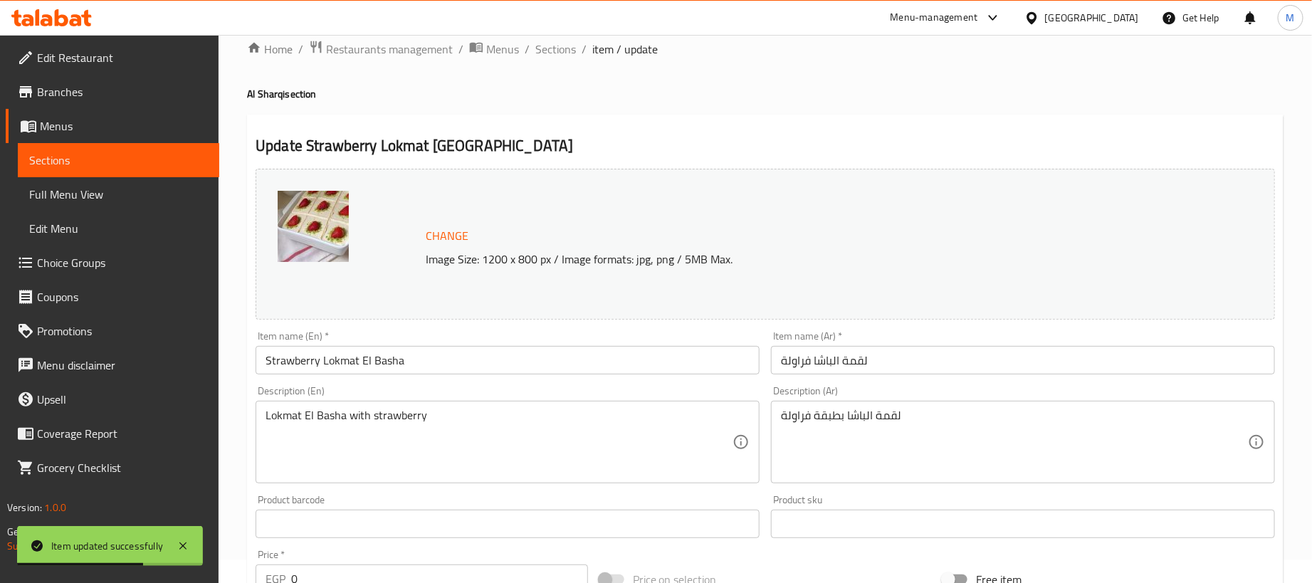
scroll to position [0, 0]
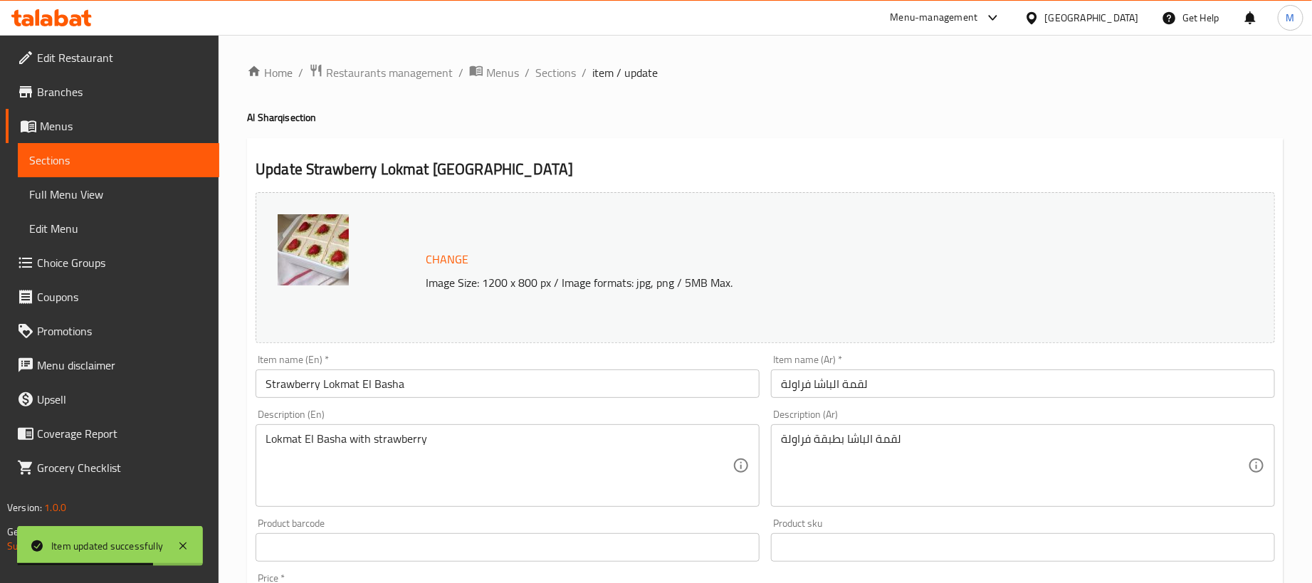
click at [553, 67] on span "Sections" at bounding box center [555, 72] width 41 height 17
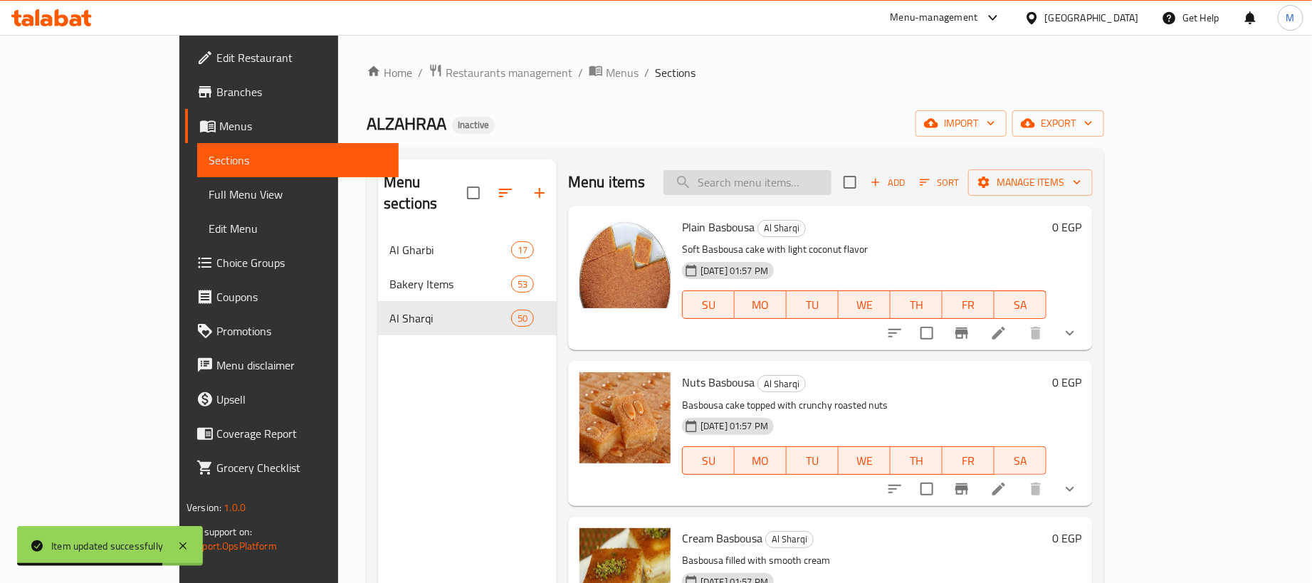
click at [823, 182] on input "search" at bounding box center [747, 182] width 168 height 25
paste input "بقلاوة مشط لوز"
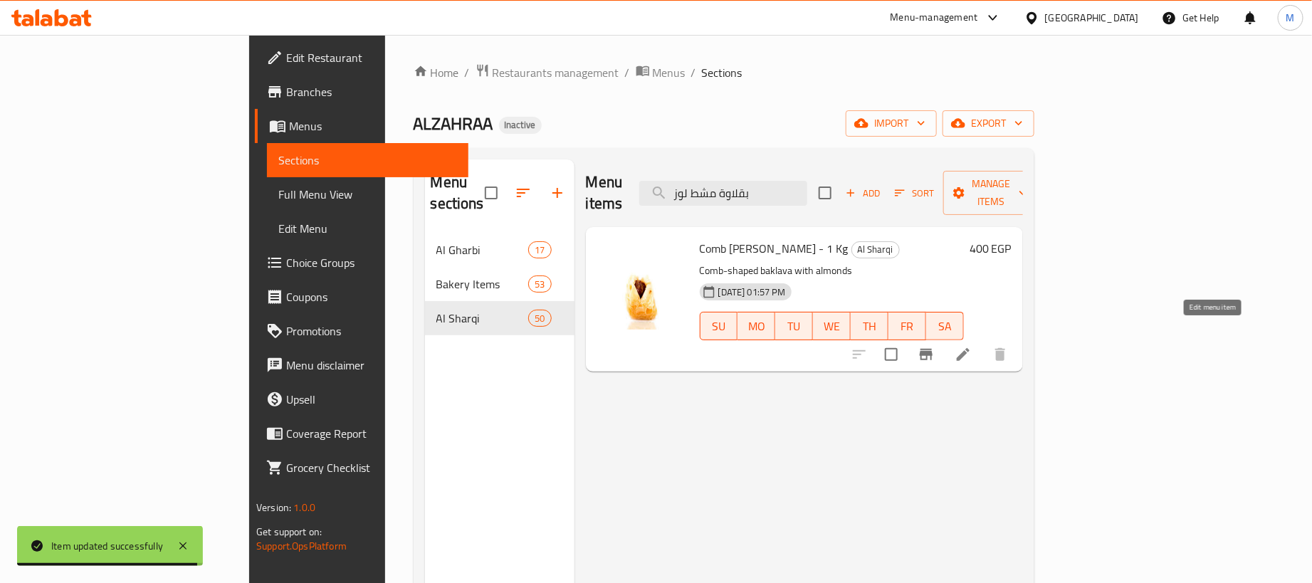
type input "بقلاوة مشط لوز"
click at [972, 346] on icon at bounding box center [962, 354] width 17 height 17
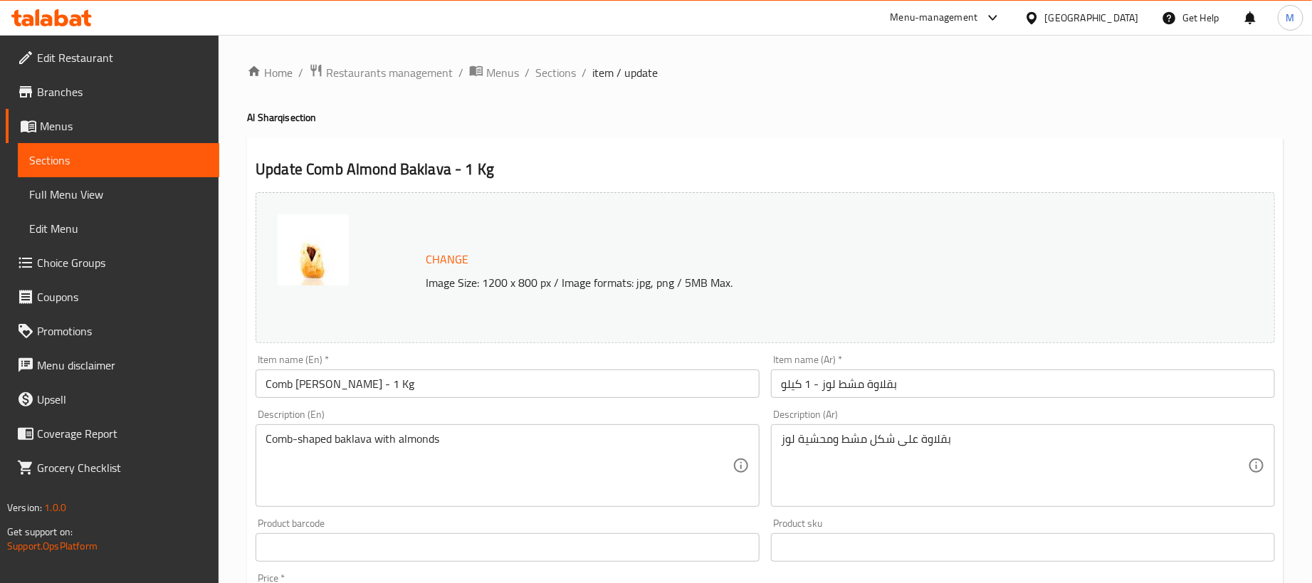
click at [946, 396] on input "بقلاوة مشط لوز - 1 كيلو" at bounding box center [1023, 383] width 504 height 28
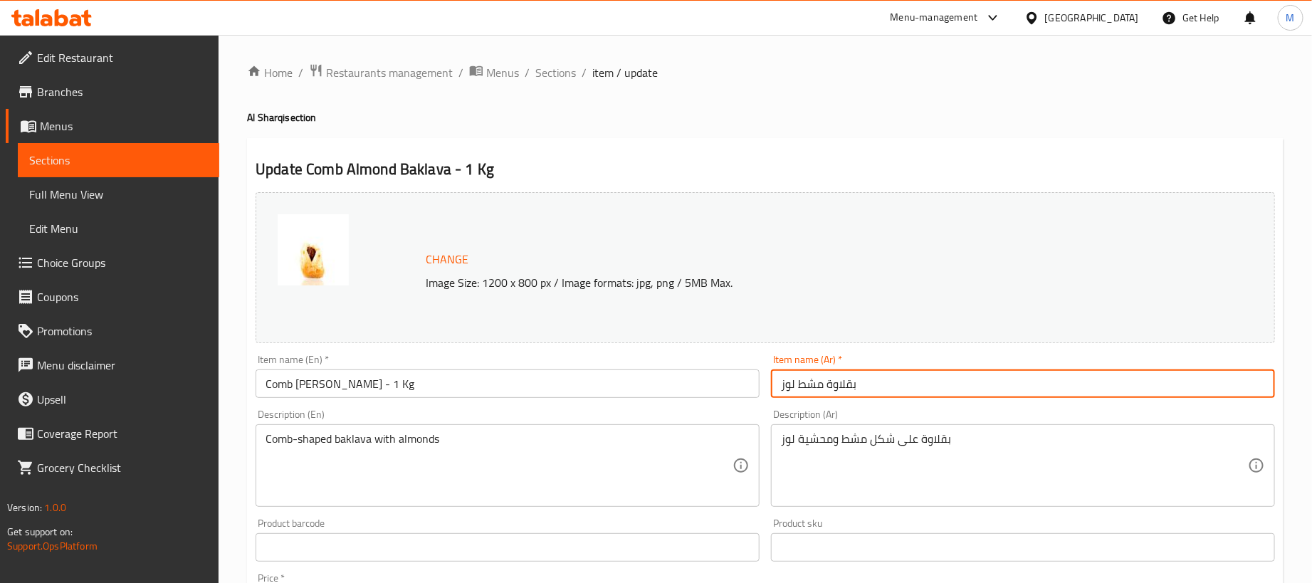
type input "بقلاوة مشط لوز"
click at [579, 382] on input "Comb [PERSON_NAME] - 1 Kg" at bounding box center [508, 383] width 504 height 28
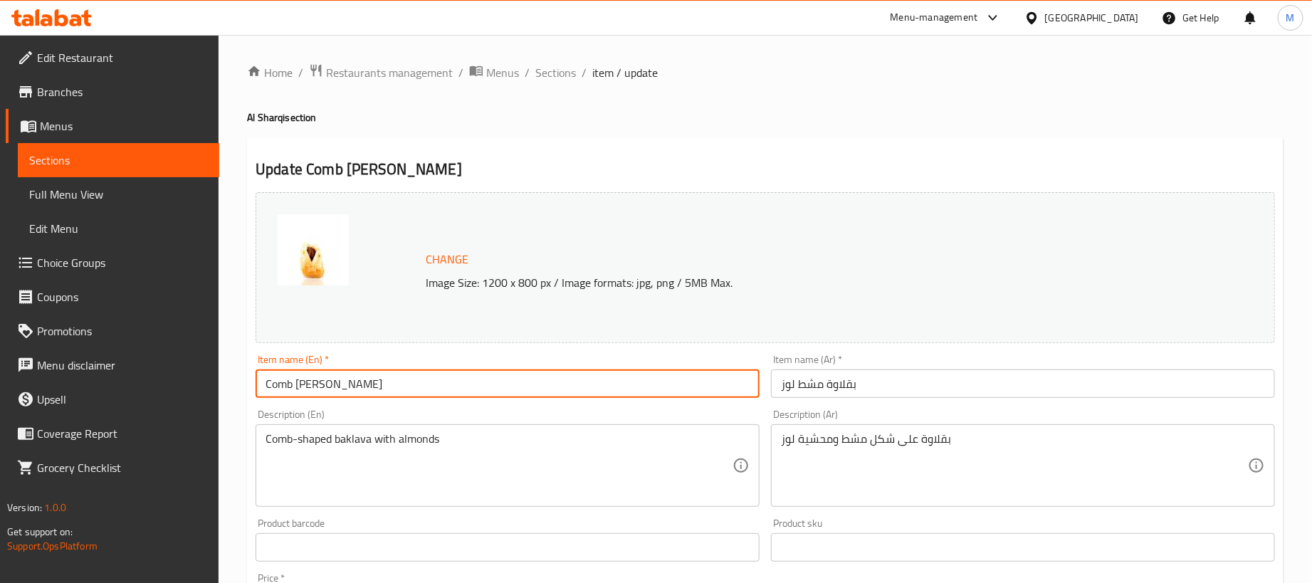
type input "Comb Almond Baklava"
click at [592, 117] on h4 "Al Sharqi section" at bounding box center [765, 117] width 1036 height 14
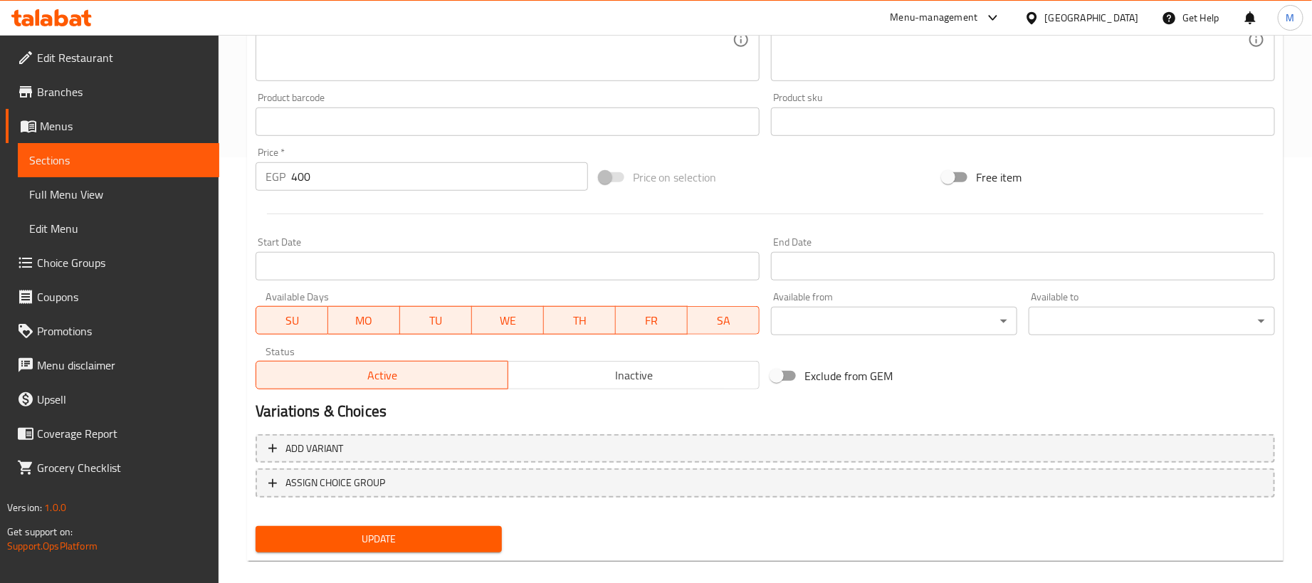
scroll to position [442, 0]
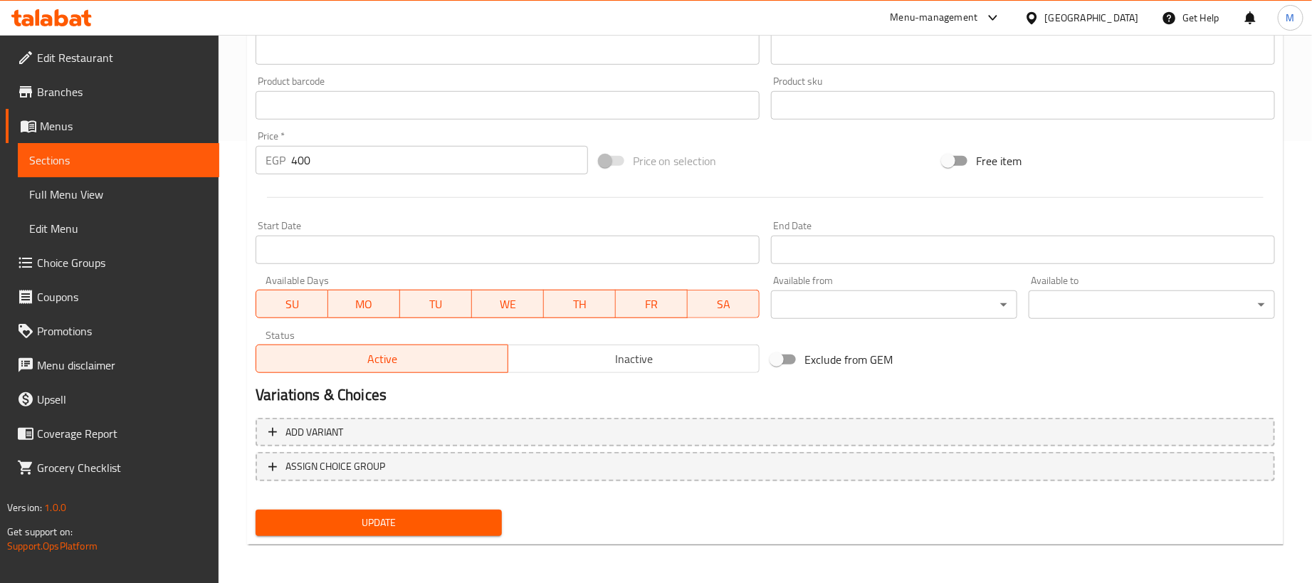
click at [414, 152] on input "400" at bounding box center [439, 160] width 297 height 28
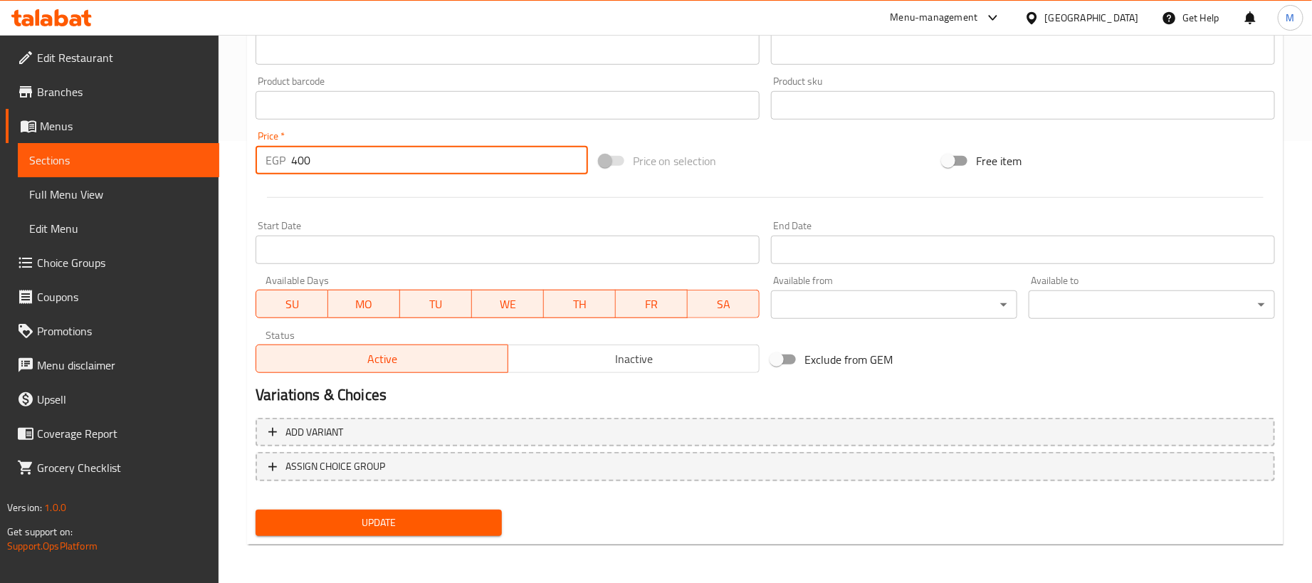
click at [414, 152] on input "400" at bounding box center [439, 160] width 297 height 28
click at [415, 152] on input "400" at bounding box center [439, 160] width 297 height 28
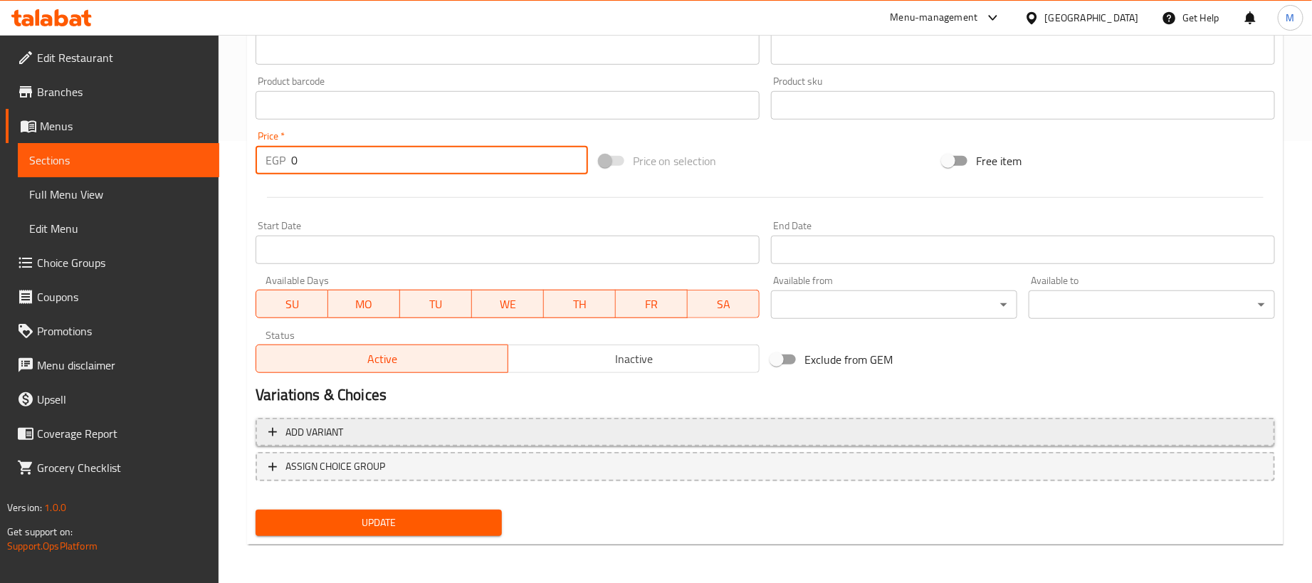
type input "0"
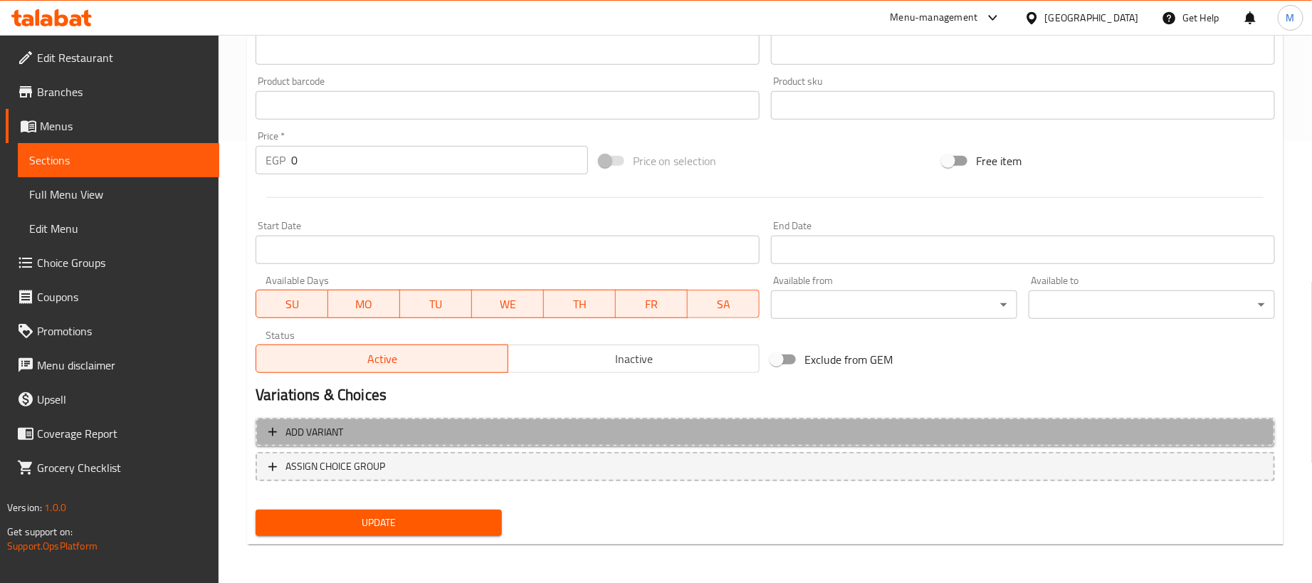
click at [918, 430] on span "Add variant" at bounding box center [765, 433] width 994 height 18
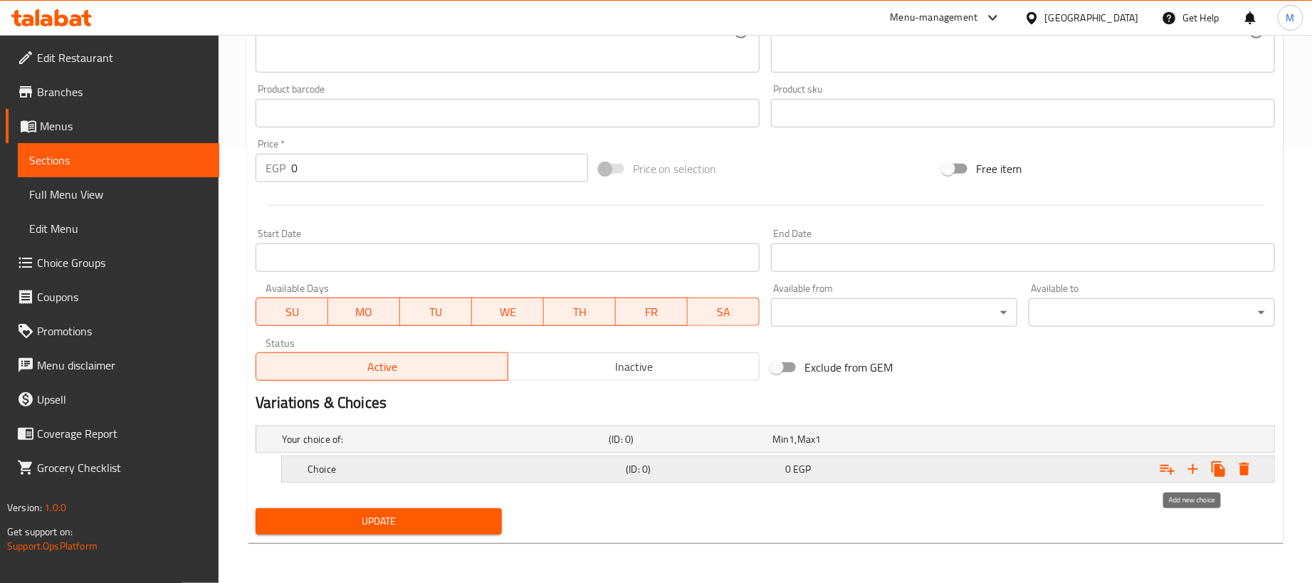
click at [1187, 473] on icon "Expand" at bounding box center [1192, 469] width 17 height 17
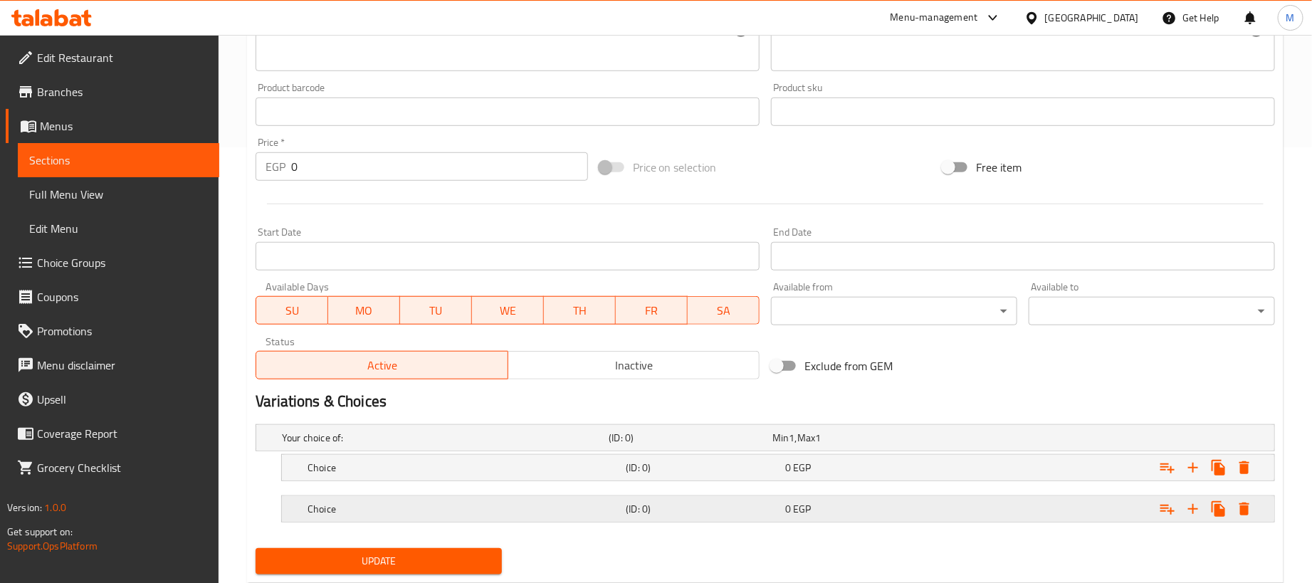
click at [1032, 441] on div "Expand" at bounding box center [1096, 438] width 327 height 6
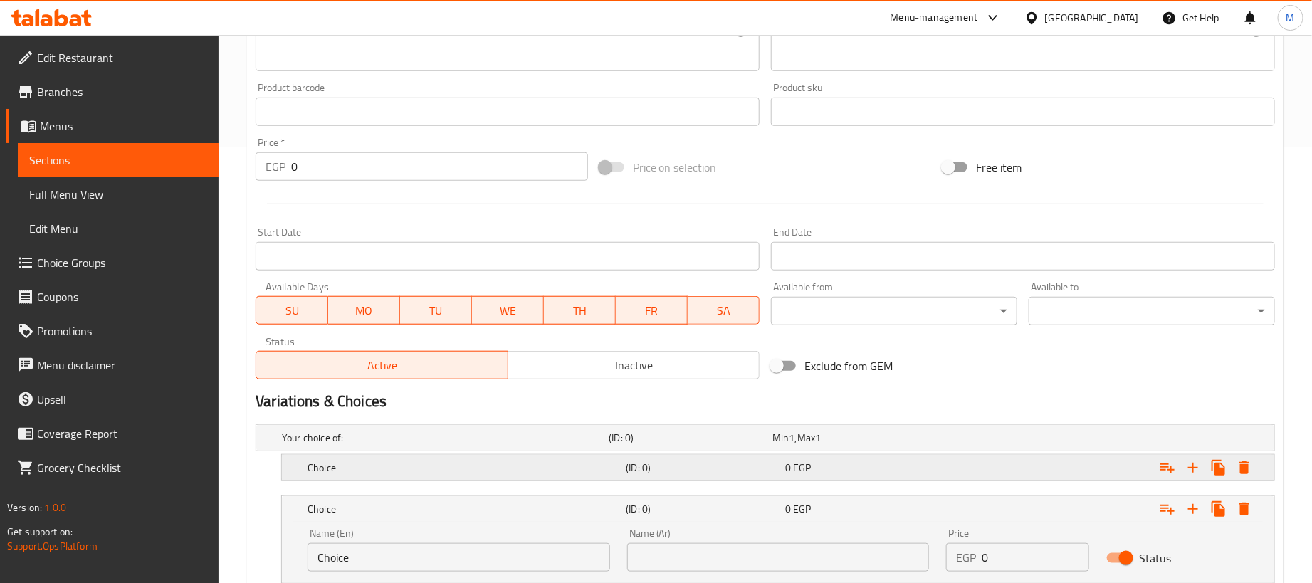
click at [1023, 441] on div "Expand" at bounding box center [1096, 438] width 327 height 6
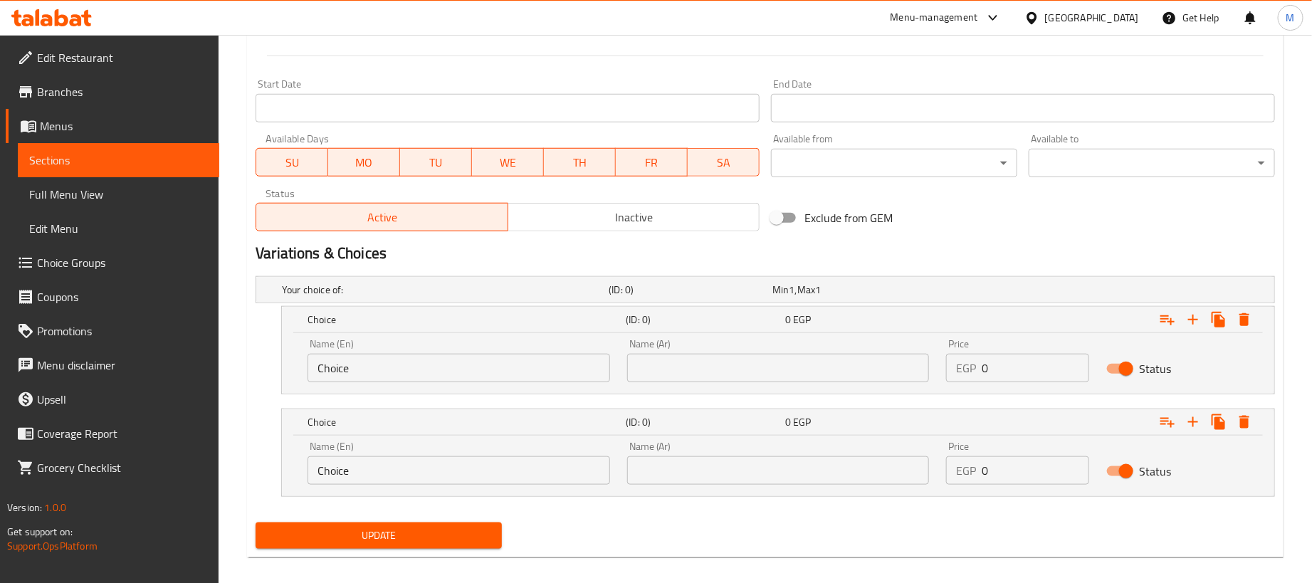
scroll to position [600, 0]
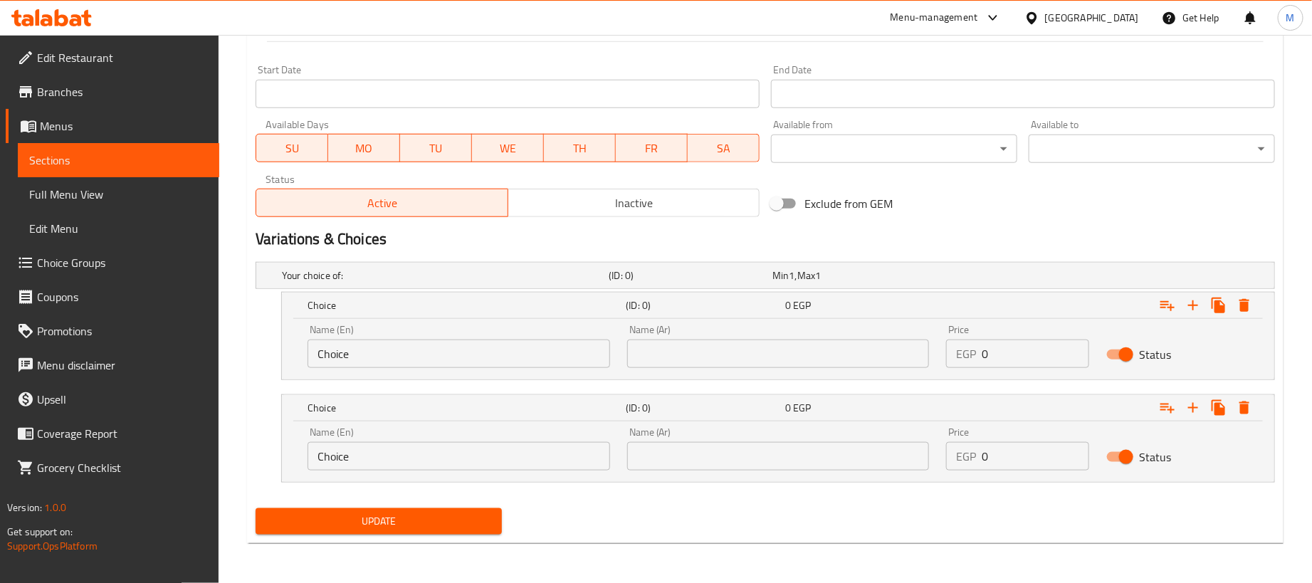
click at [1048, 349] on input "0" at bounding box center [1035, 354] width 107 height 28
drag, startPoint x: 1048, startPoint y: 349, endPoint x: 1059, endPoint y: 349, distance: 10.7
click at [1053, 349] on input "0" at bounding box center [1035, 354] width 107 height 28
paste input "40"
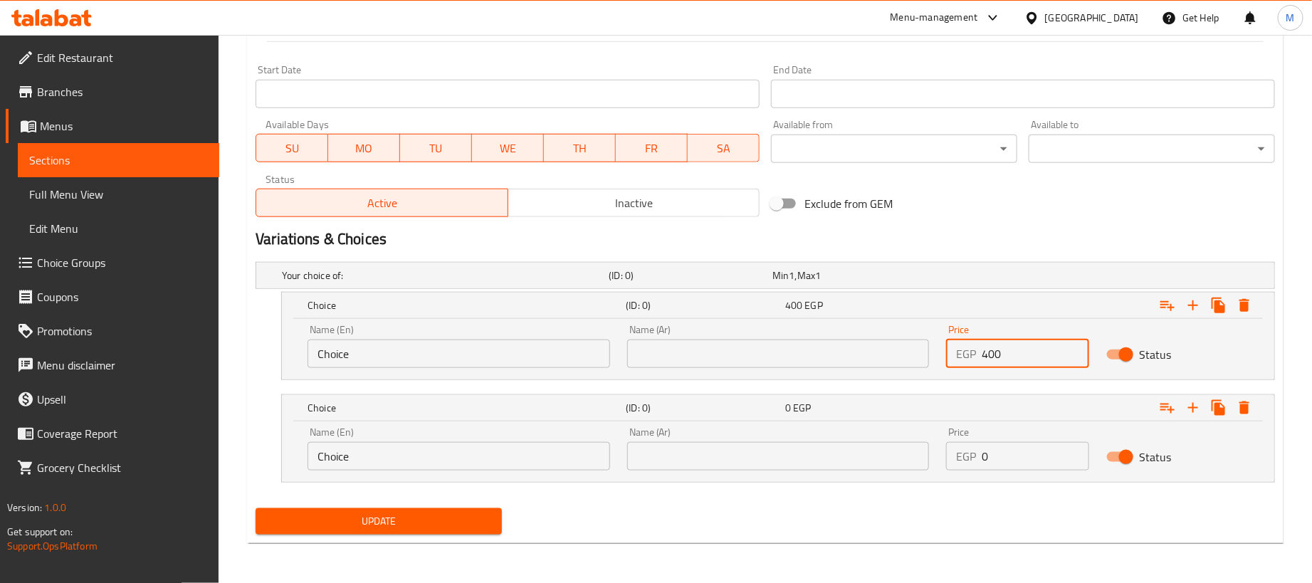
type input "400"
click at [1064, 451] on input "0" at bounding box center [1035, 456] width 107 height 28
click at [1066, 451] on input "0" at bounding box center [1035, 456] width 107 height 28
click at [1068, 449] on input "1" at bounding box center [1035, 456] width 107 height 28
paste input "100"
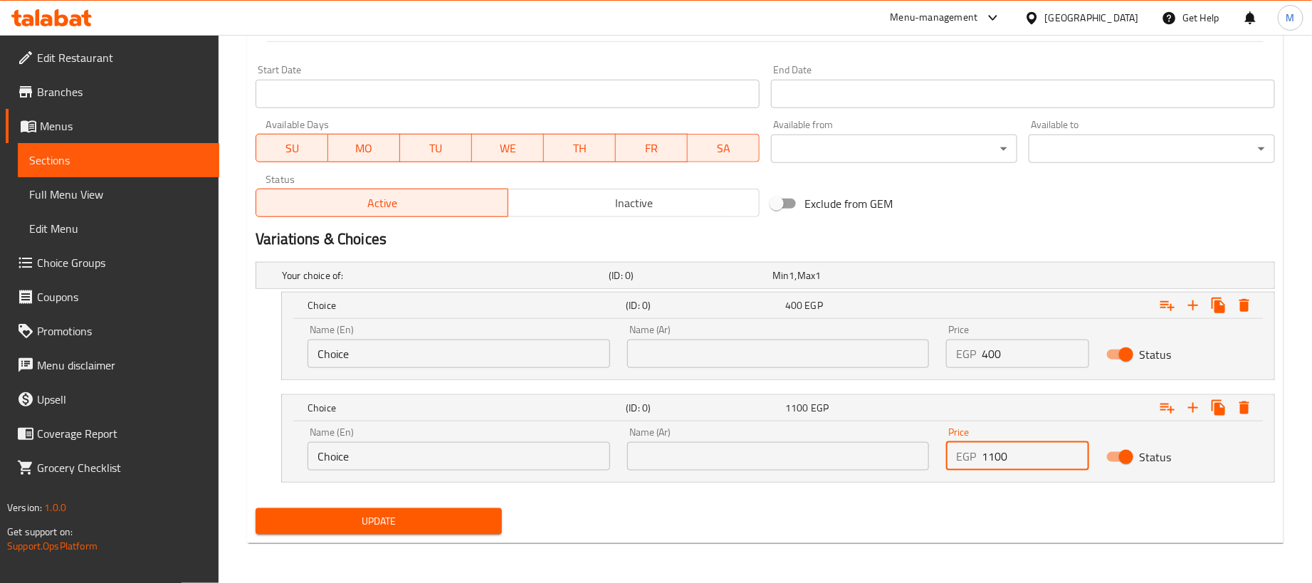
click at [977, 457] on div "EGP 1100 Price" at bounding box center [1017, 456] width 142 height 28
click at [989, 453] on input "1100" at bounding box center [1035, 456] width 107 height 28
paste input "number"
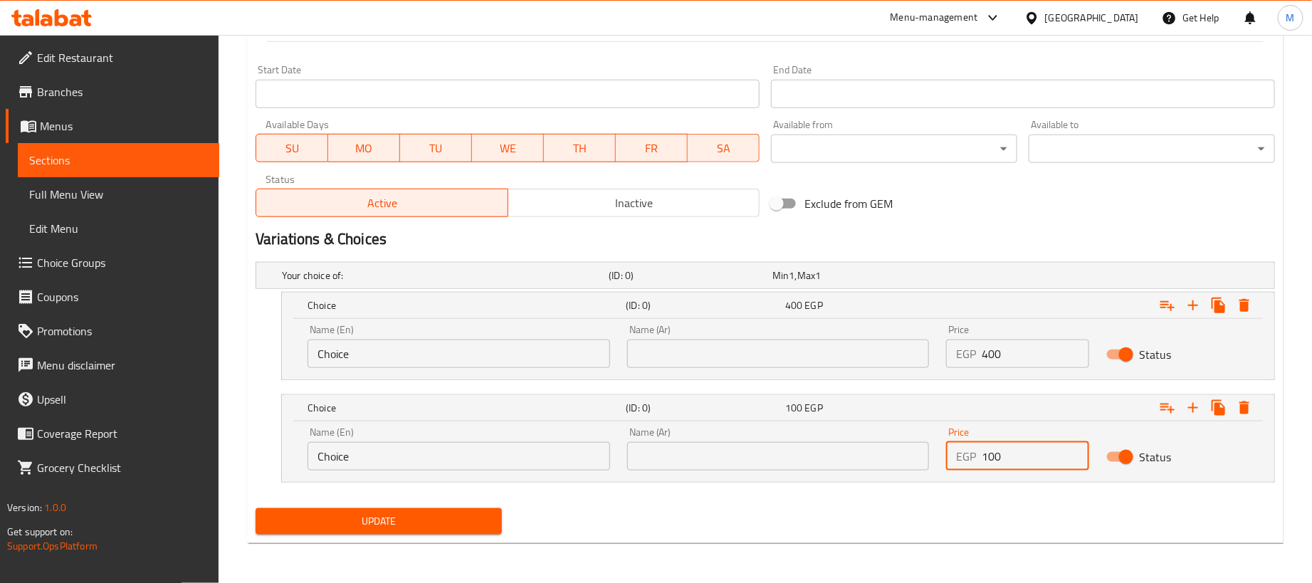
type input "100"
click at [791, 346] on input "text" at bounding box center [778, 354] width 303 height 28
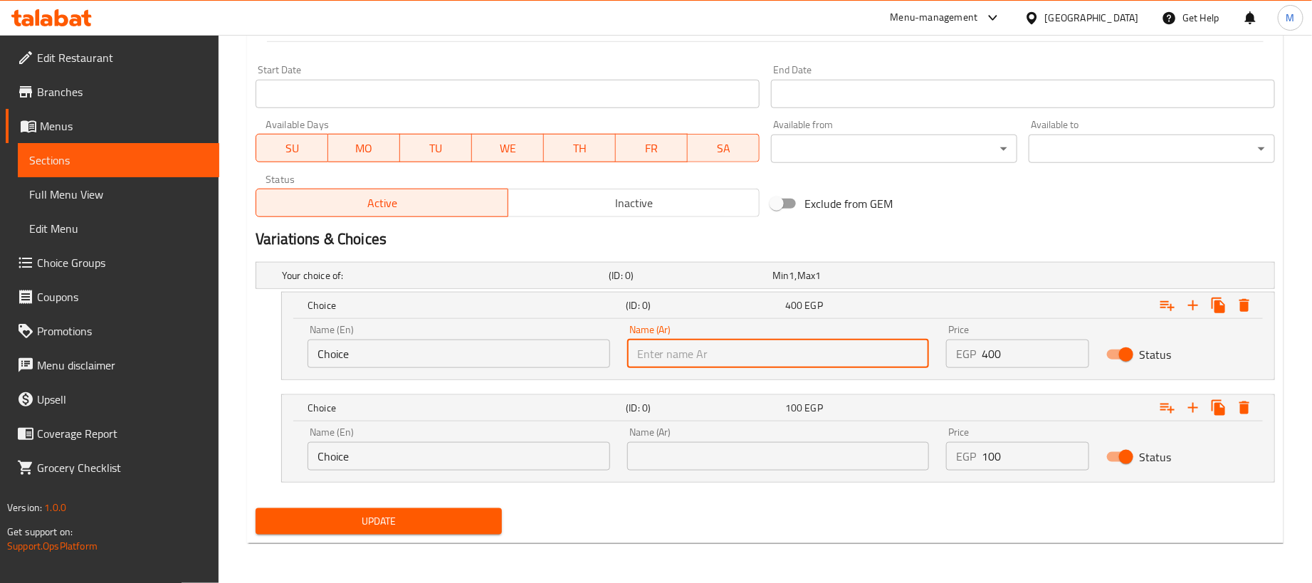
type input "1 كجم"
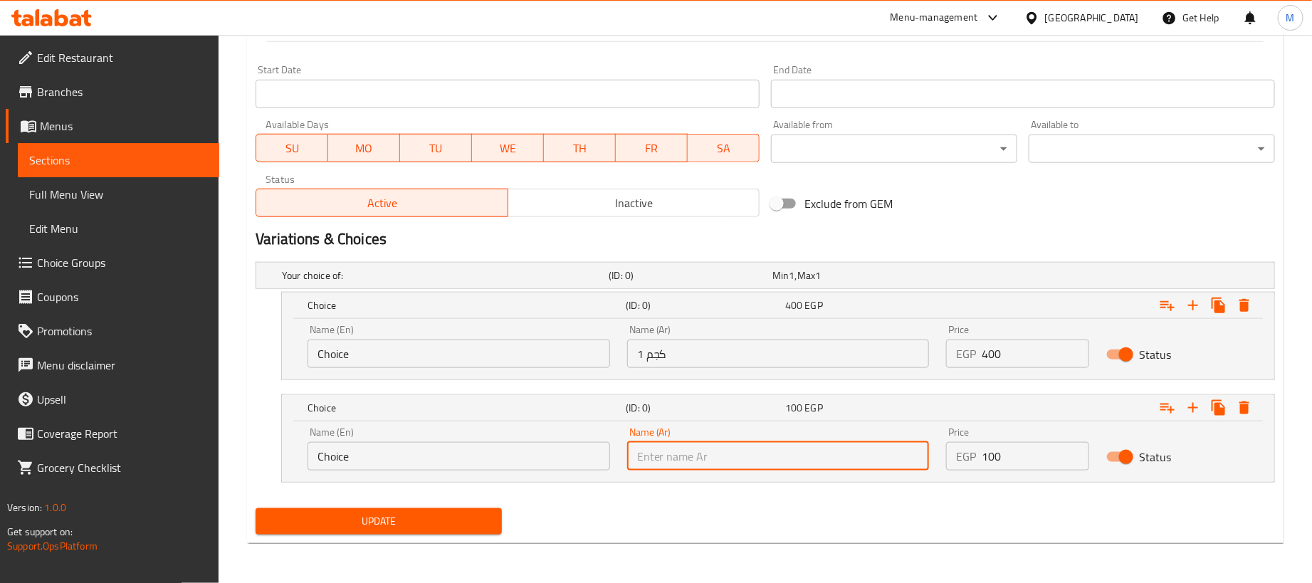
click at [752, 460] on input "text" at bounding box center [778, 456] width 303 height 28
type input "250جم"
click at [436, 351] on input "Choice" at bounding box center [458, 354] width 303 height 28
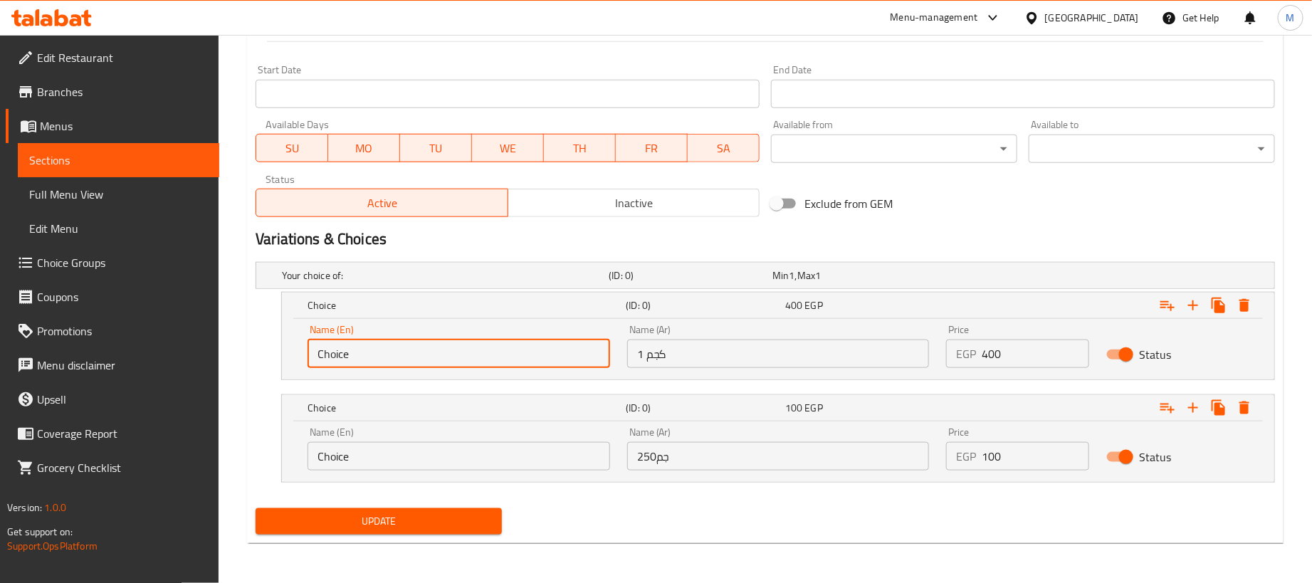
click at [436, 351] on input "Choice" at bounding box center [458, 354] width 303 height 28
type input "1kg"
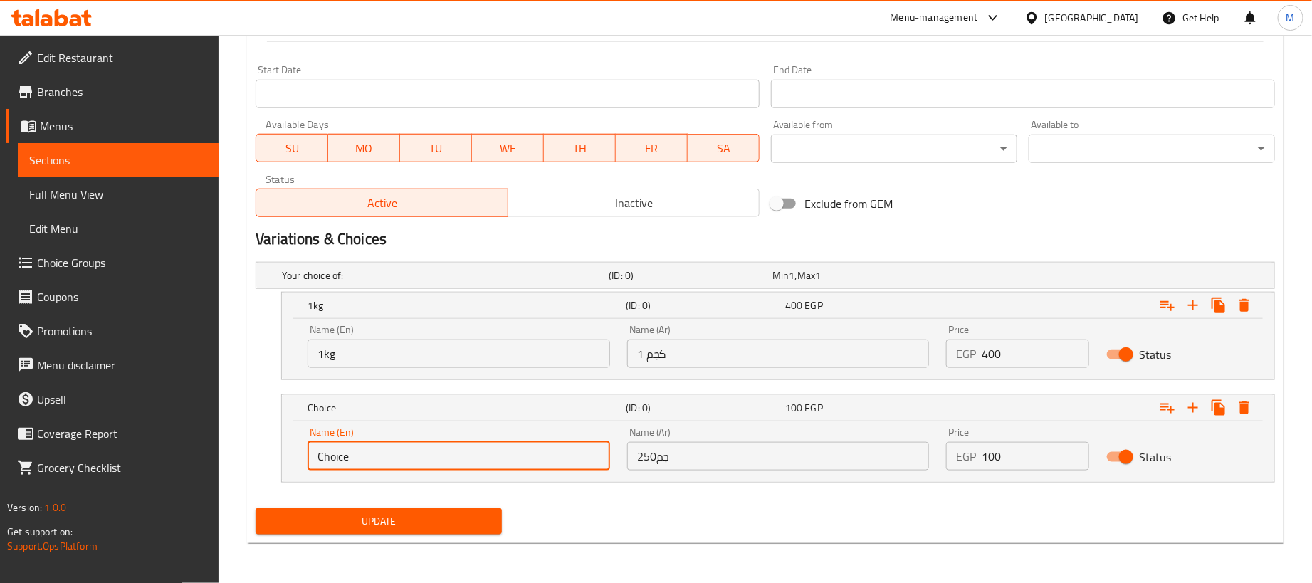
click at [417, 451] on input "Choice" at bounding box center [458, 456] width 303 height 28
click at [417, 451] on input "2" at bounding box center [458, 456] width 303 height 28
click at [419, 455] on input "2" at bounding box center [458, 456] width 303 height 28
type input "250 gram"
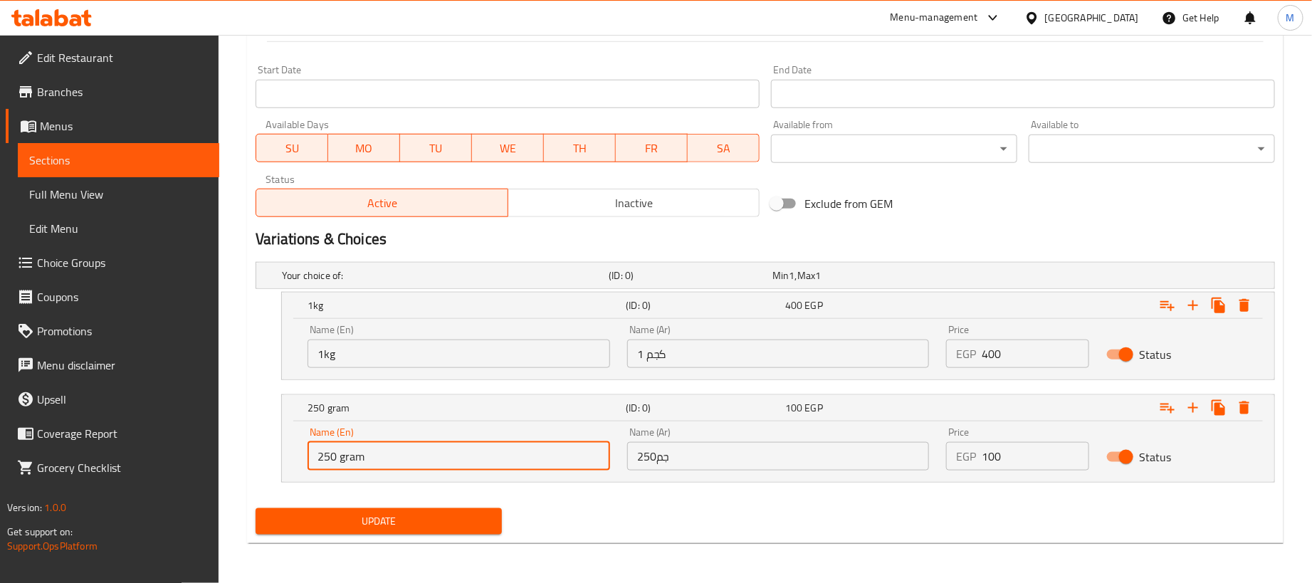
click at [436, 515] on span "Update" at bounding box center [378, 521] width 223 height 18
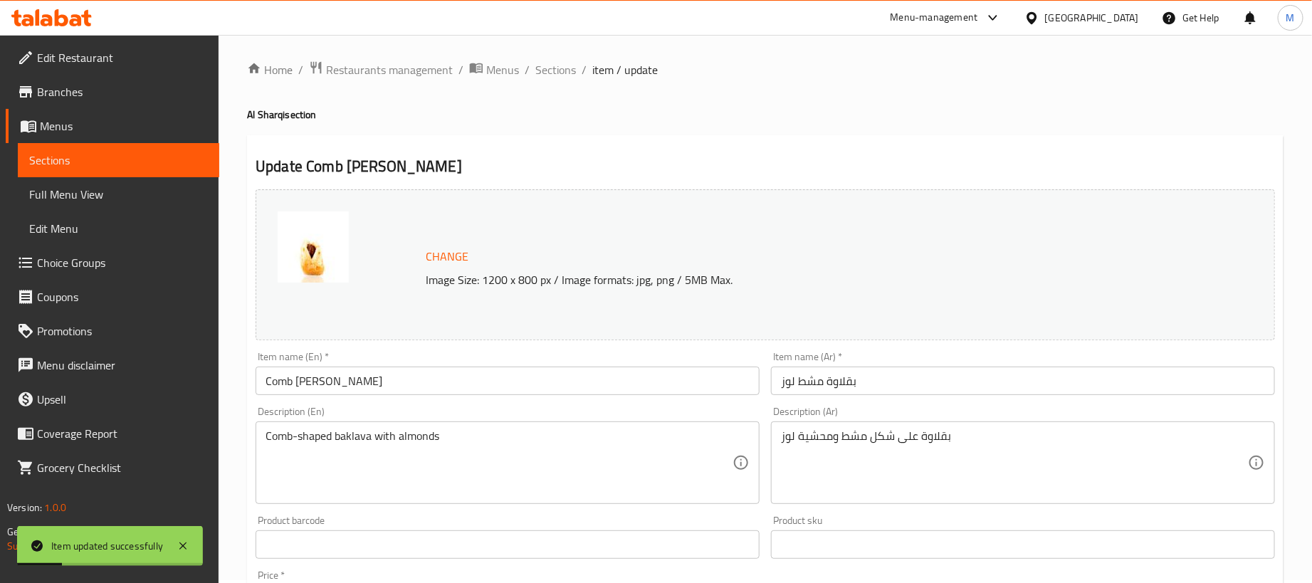
scroll to position [0, 0]
click at [562, 71] on span "Sections" at bounding box center [555, 72] width 41 height 17
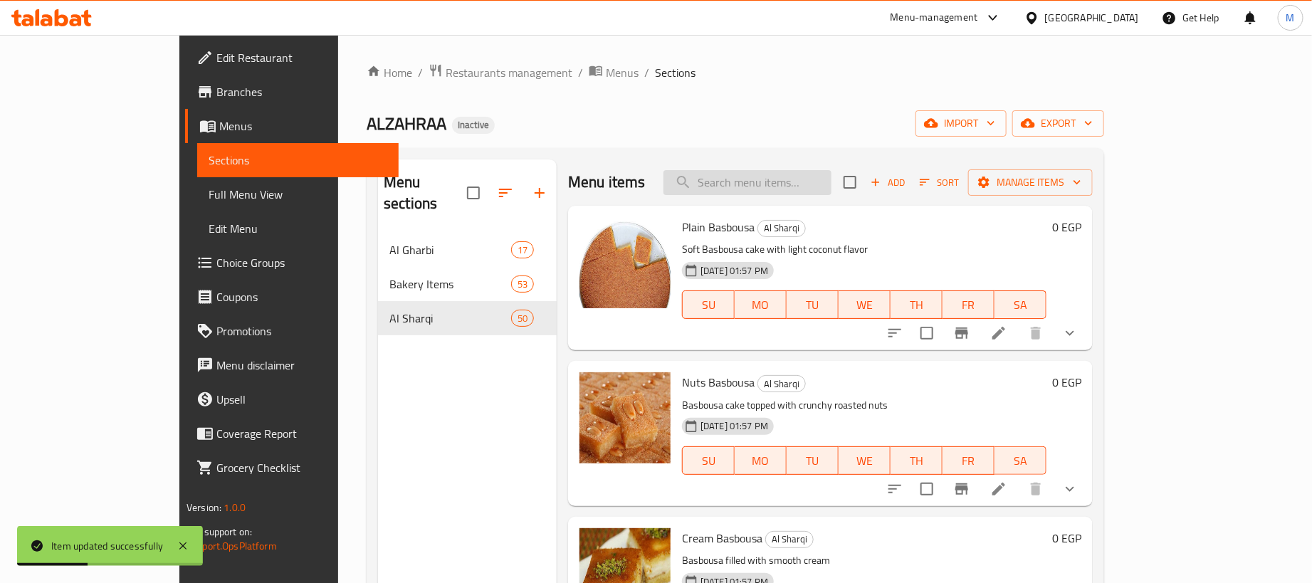
click at [831, 184] on input "search" at bounding box center [747, 182] width 168 height 25
paste input "بقلاوة بؤجه بندق"
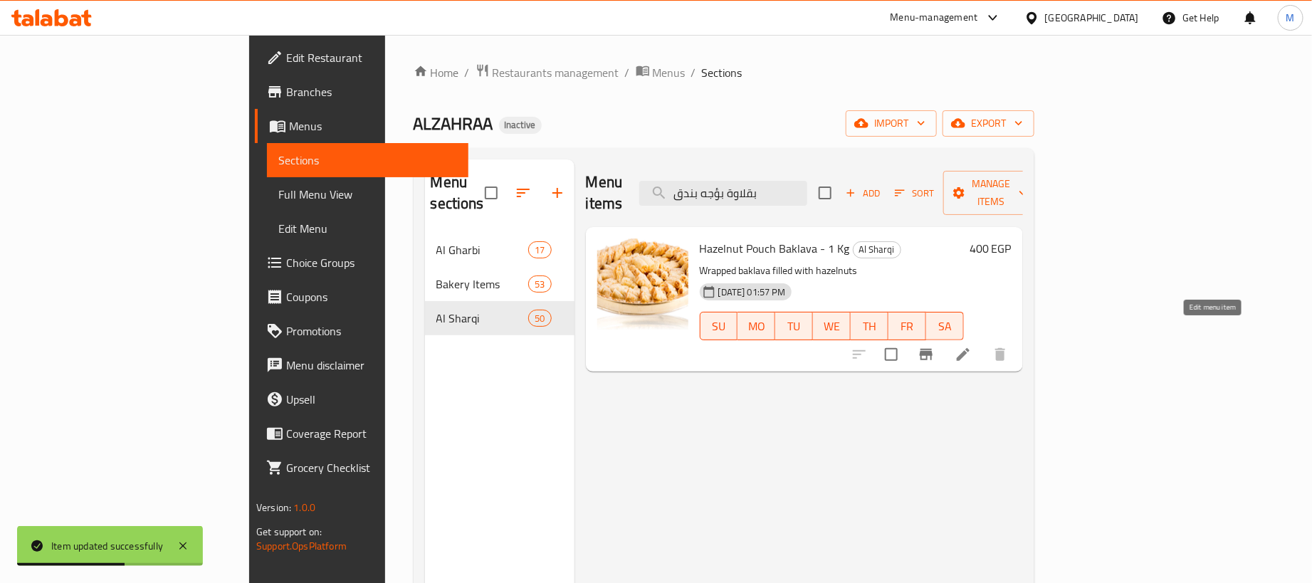
type input "بقلاوة بؤجه بندق"
click at [969, 348] on icon at bounding box center [963, 354] width 13 height 13
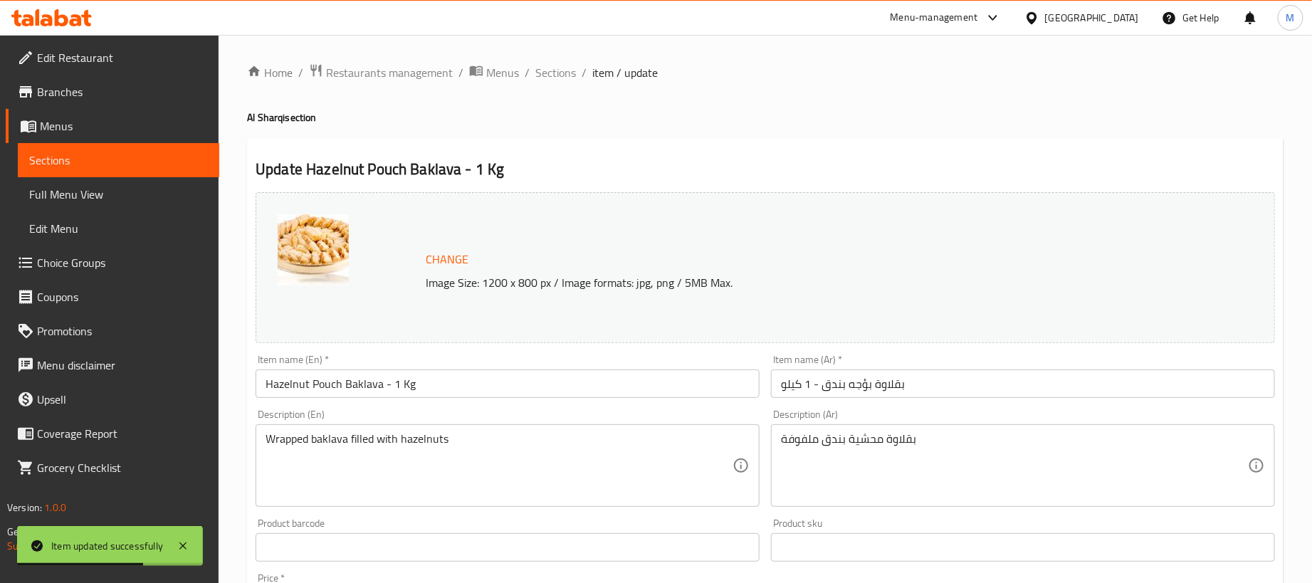
click at [949, 385] on input "بقلاوة بؤجه بندق - 1 كيلو" at bounding box center [1023, 383] width 504 height 28
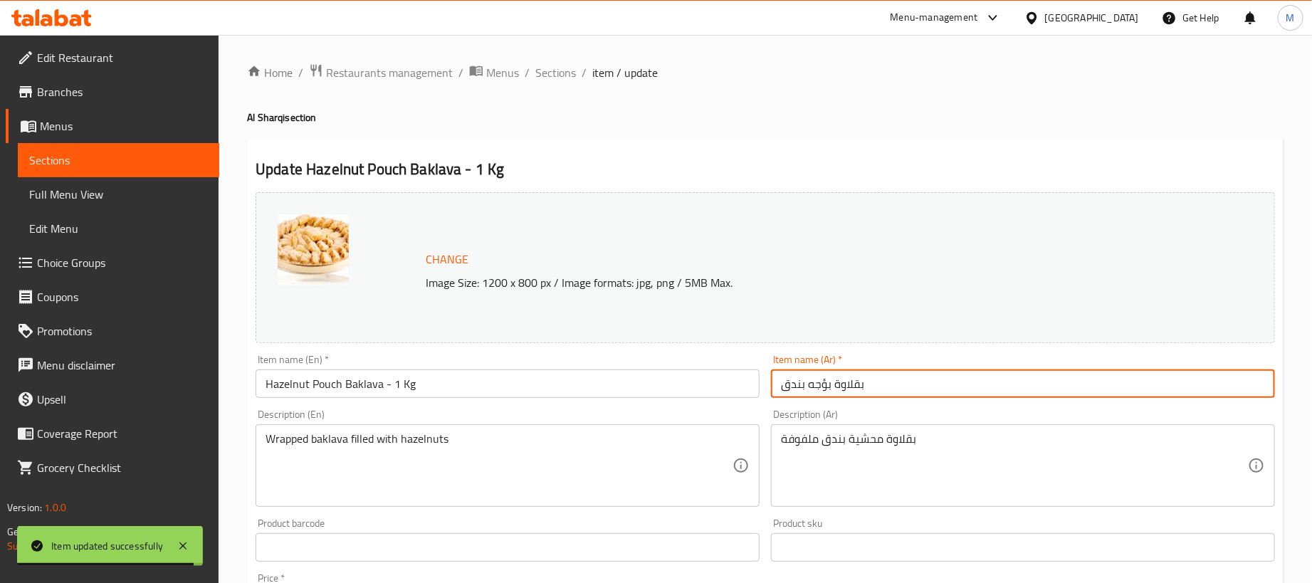
type input "بقلاوة بؤجه بندق"
click at [526, 395] on input "Hazelnut Pouch Baklava - 1 Kg" at bounding box center [508, 383] width 504 height 28
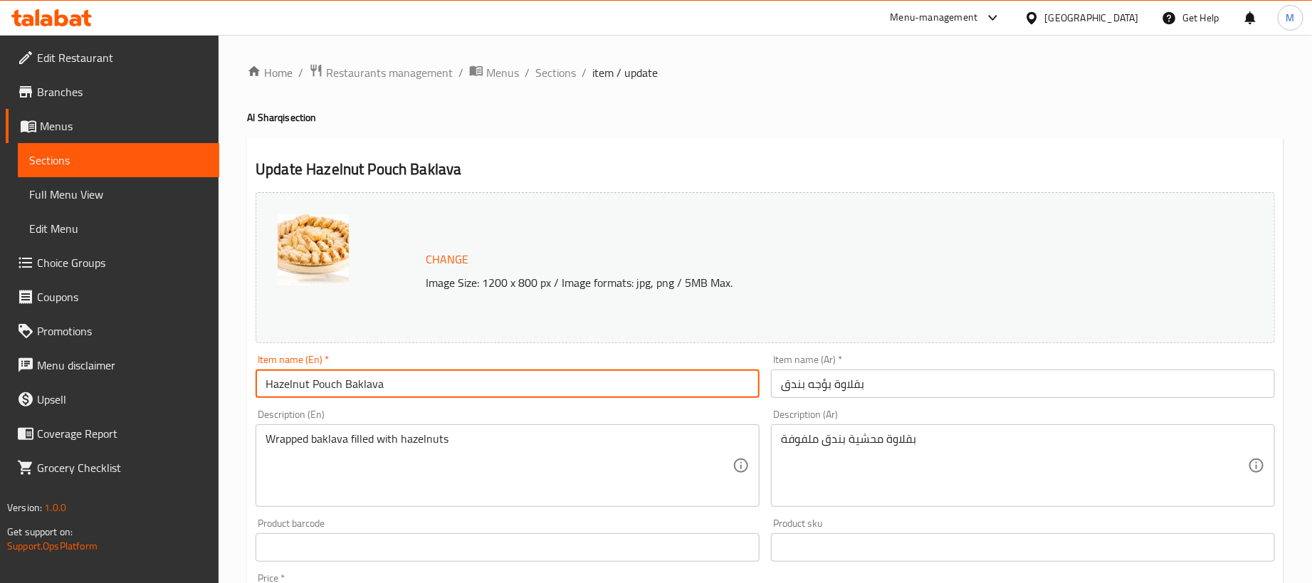
type input "Hazelnut Pouch Baklava"
click at [656, 128] on div "Home / Restaurants management / Menus / Sections / item / update Al Sharqi sect…" at bounding box center [765, 530] width 1036 height 935
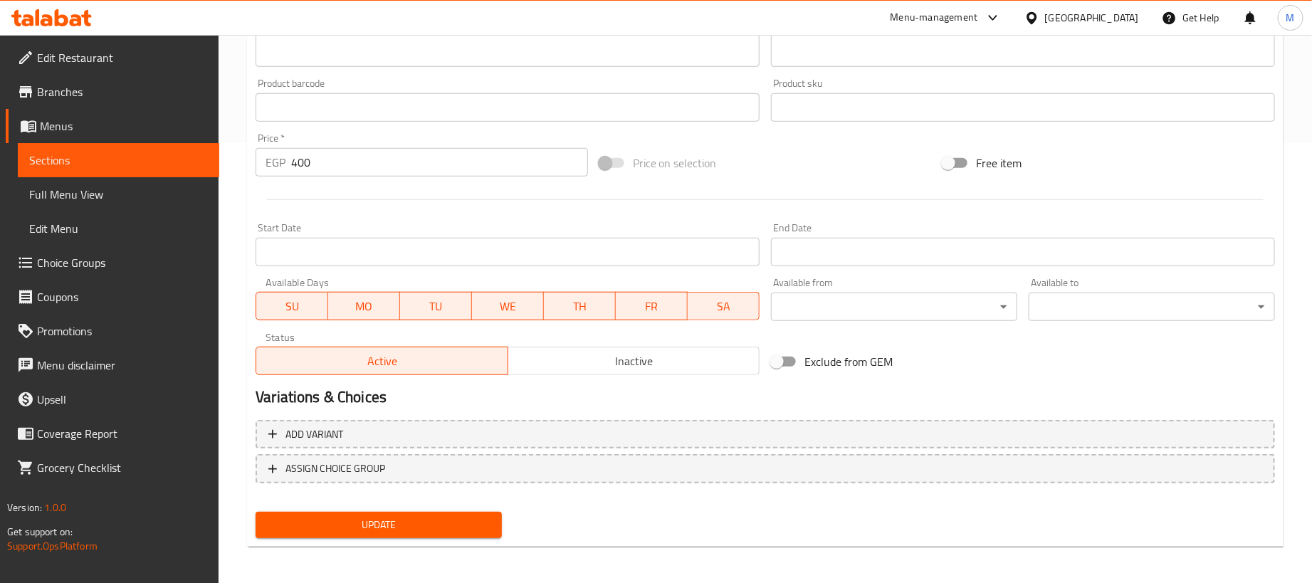
scroll to position [442, 0]
click at [416, 171] on input "400" at bounding box center [439, 160] width 297 height 28
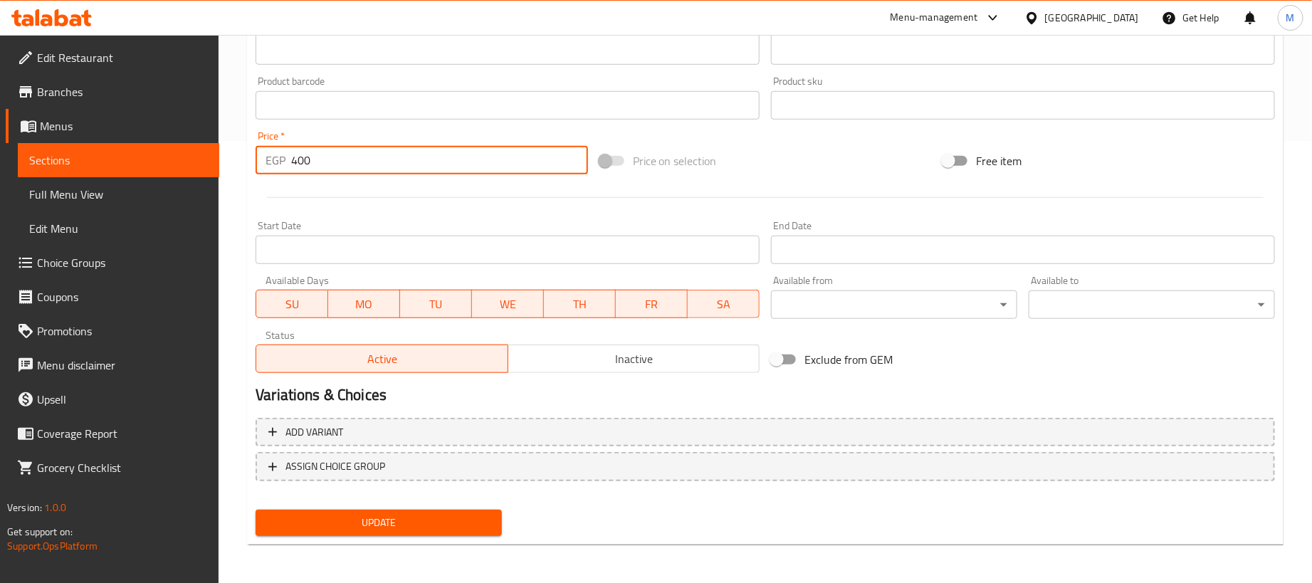
click at [416, 171] on input "400" at bounding box center [439, 160] width 297 height 28
click at [416, 162] on input "400" at bounding box center [439, 160] width 297 height 28
type input "0"
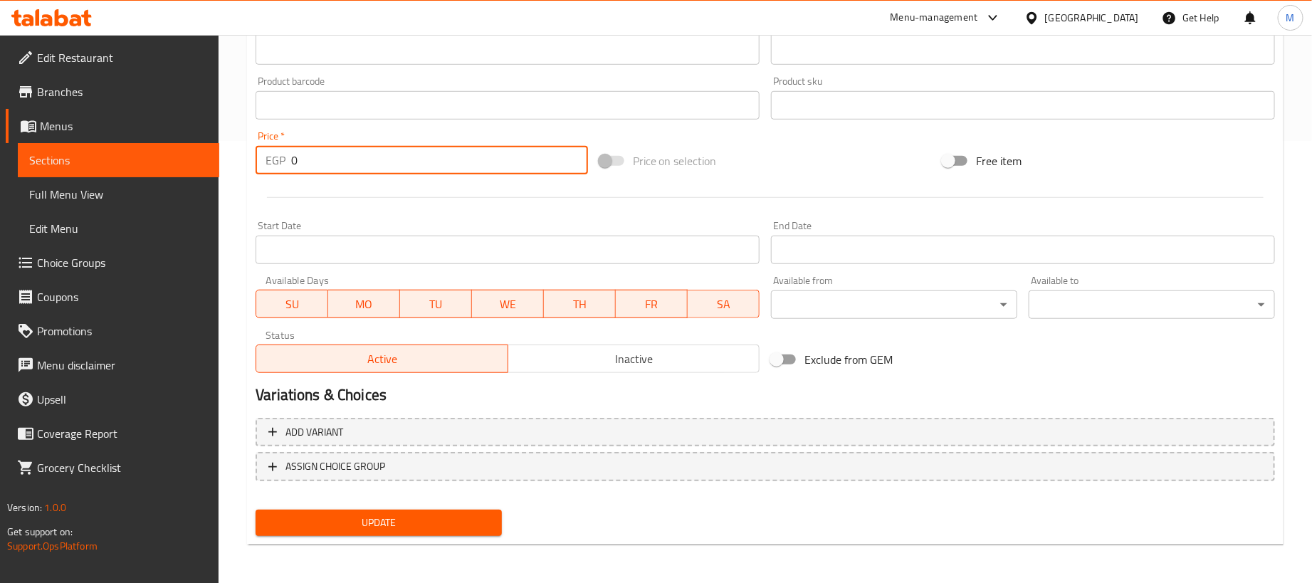
click at [523, 193] on div at bounding box center [765, 197] width 1031 height 35
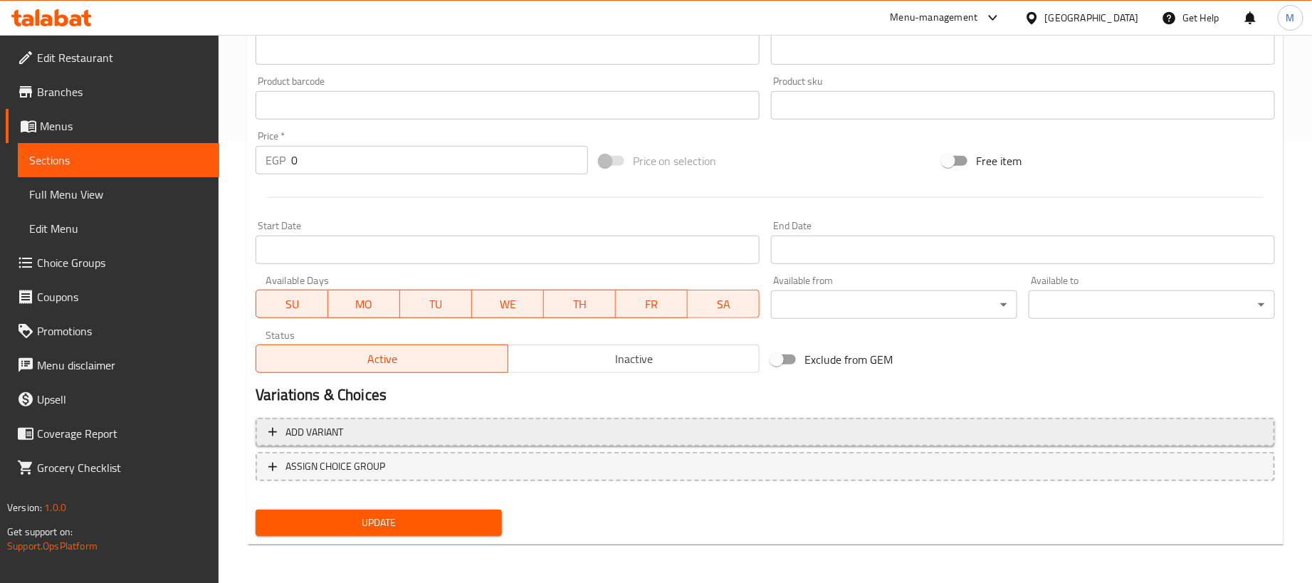
click at [700, 429] on span "Add variant" at bounding box center [765, 433] width 994 height 18
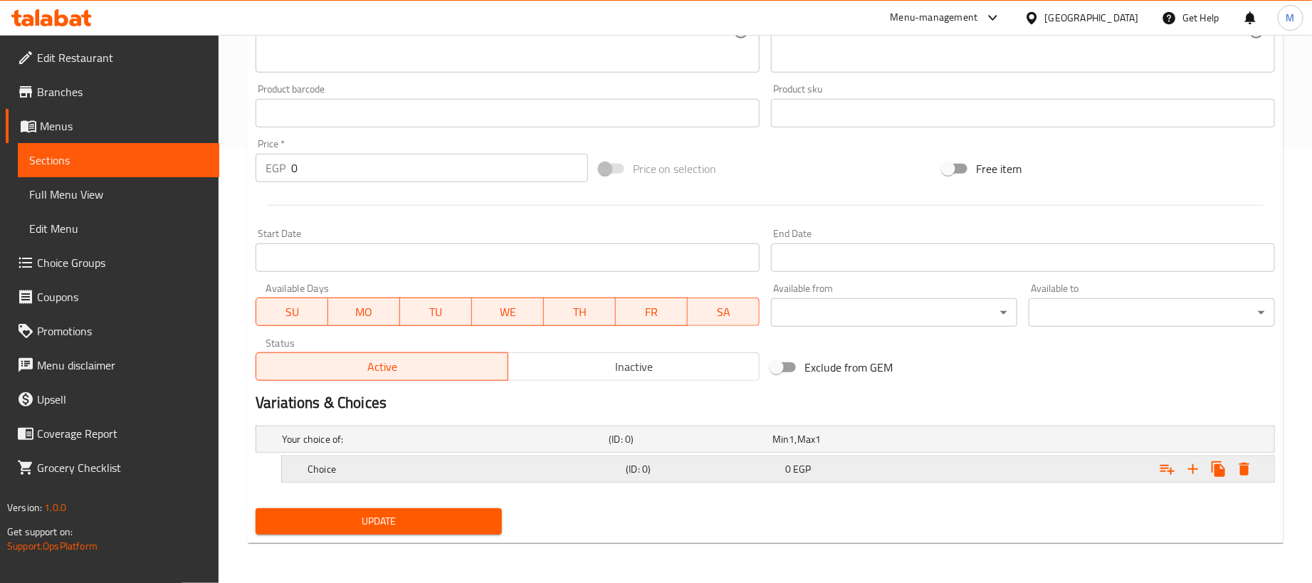
scroll to position [436, 0]
click at [1188, 473] on icon "Expand" at bounding box center [1192, 469] width 17 height 17
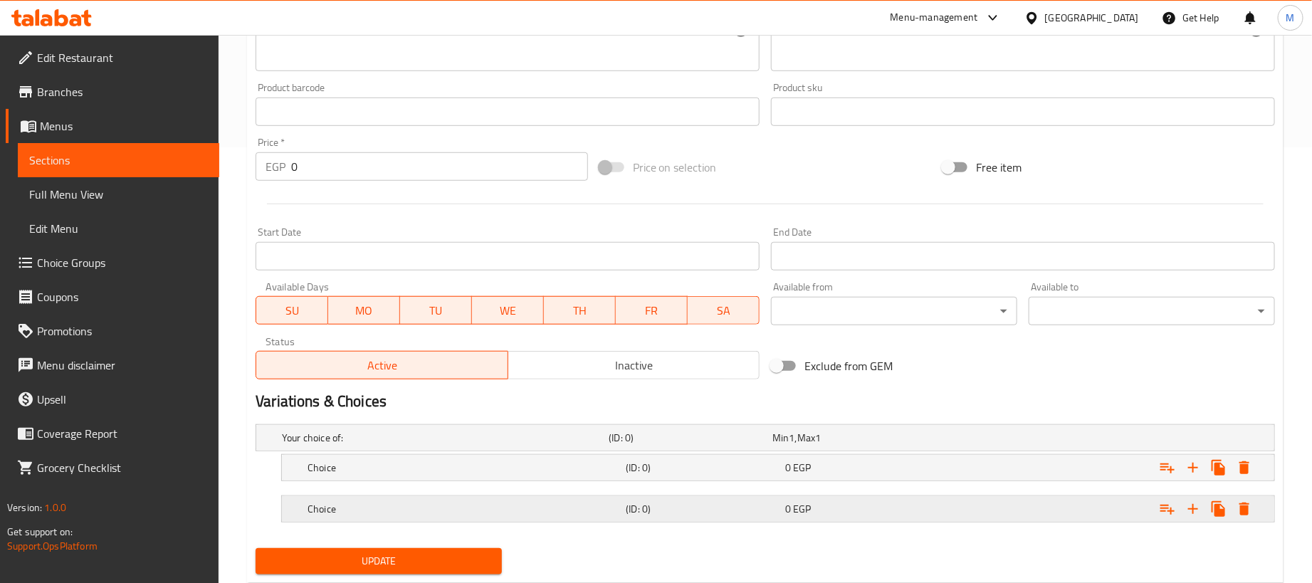
click at [953, 441] on div "Expand" at bounding box center [1096, 438] width 327 height 6
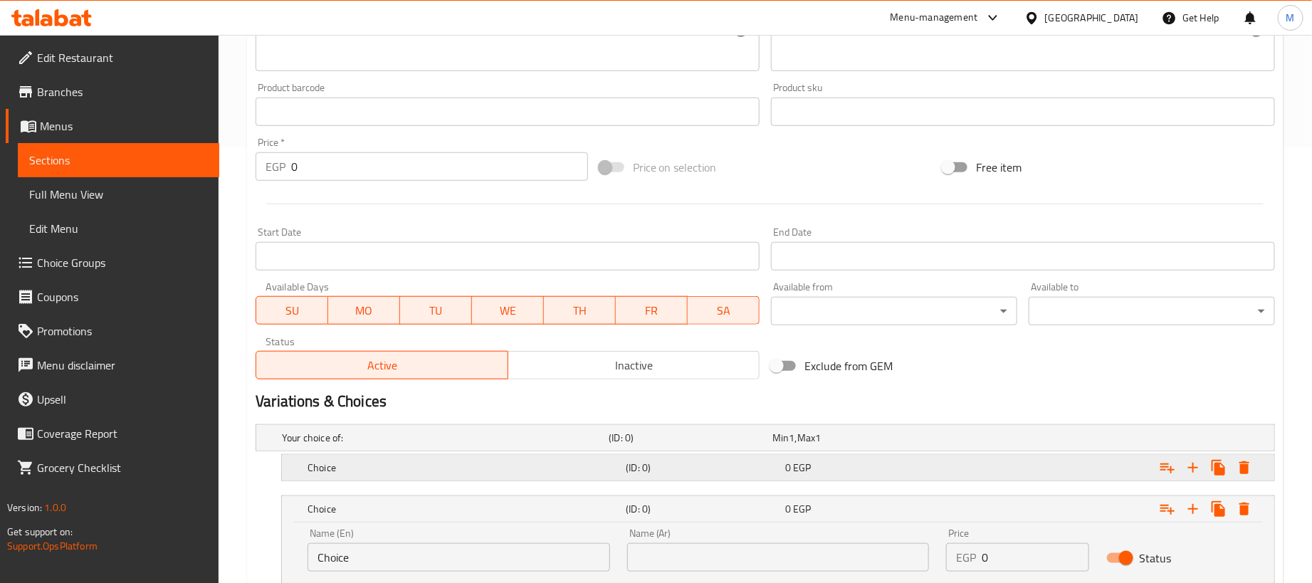
click at [947, 441] on div "Expand" at bounding box center [1096, 438] width 327 height 6
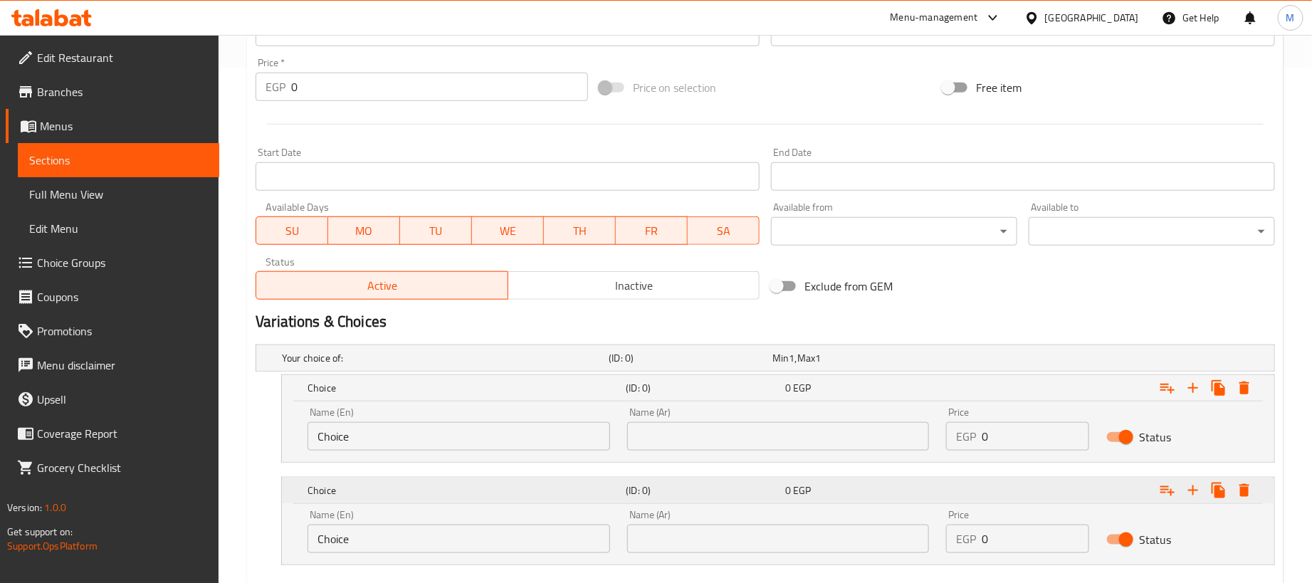
scroll to position [600, 0]
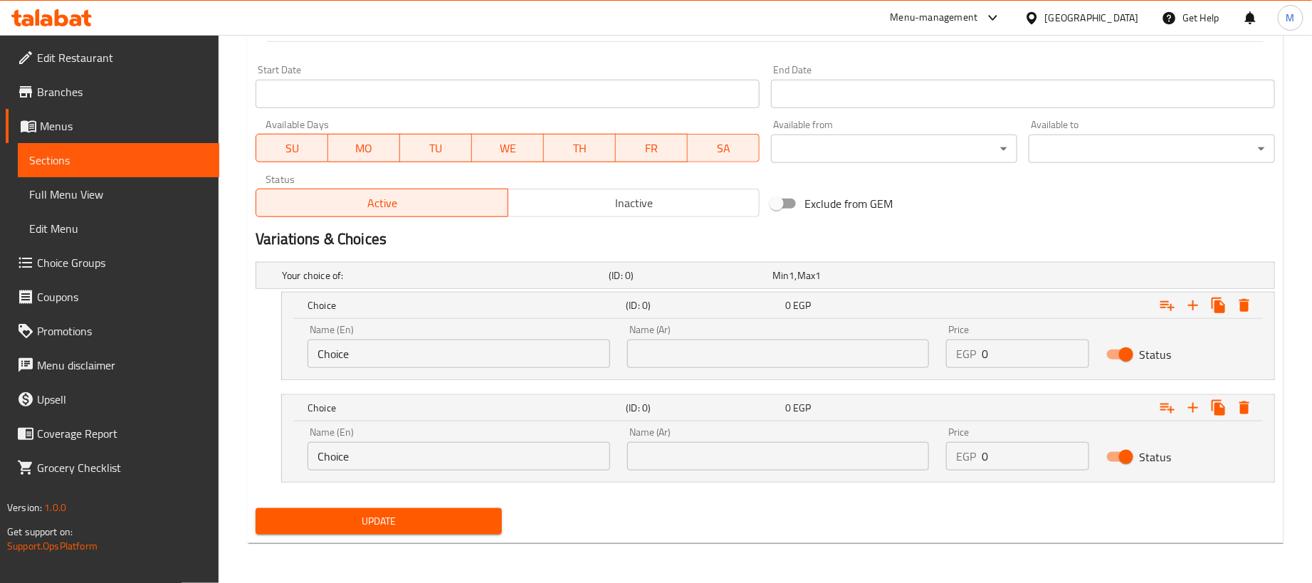
click at [1026, 351] on input "0" at bounding box center [1035, 354] width 107 height 28
paste input "40"
type input "400"
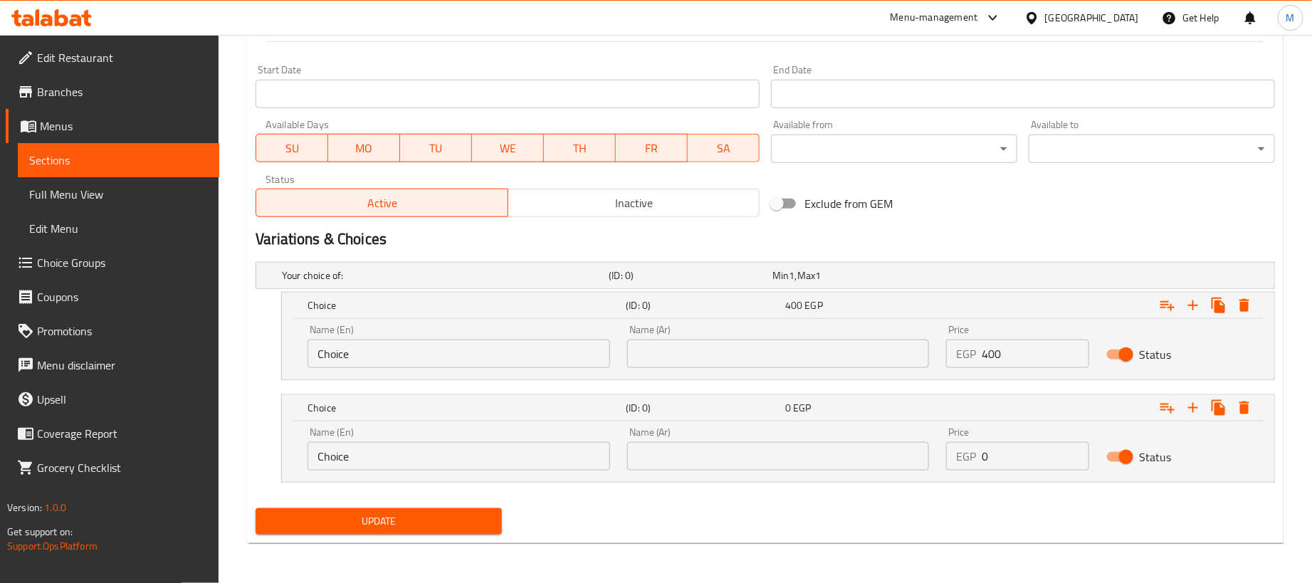
click at [1031, 466] on input "0" at bounding box center [1035, 456] width 107 height 28
click at [1032, 466] on input "0" at bounding box center [1035, 456] width 107 height 28
paste input "10"
type input "100"
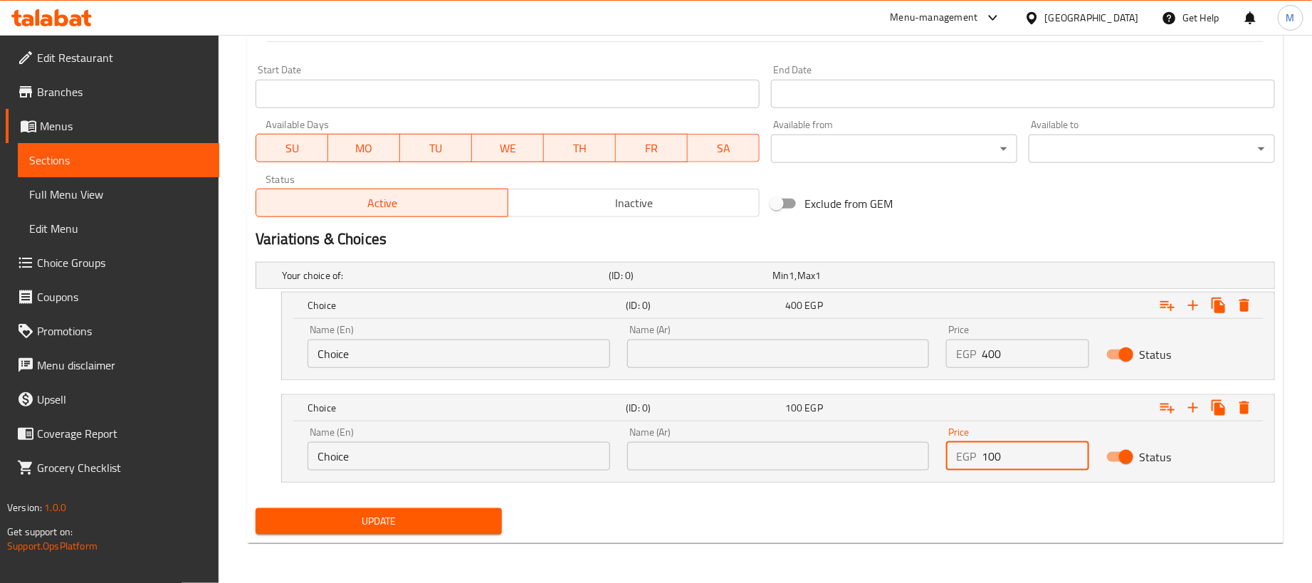
click at [840, 350] on input "text" at bounding box center [778, 354] width 303 height 28
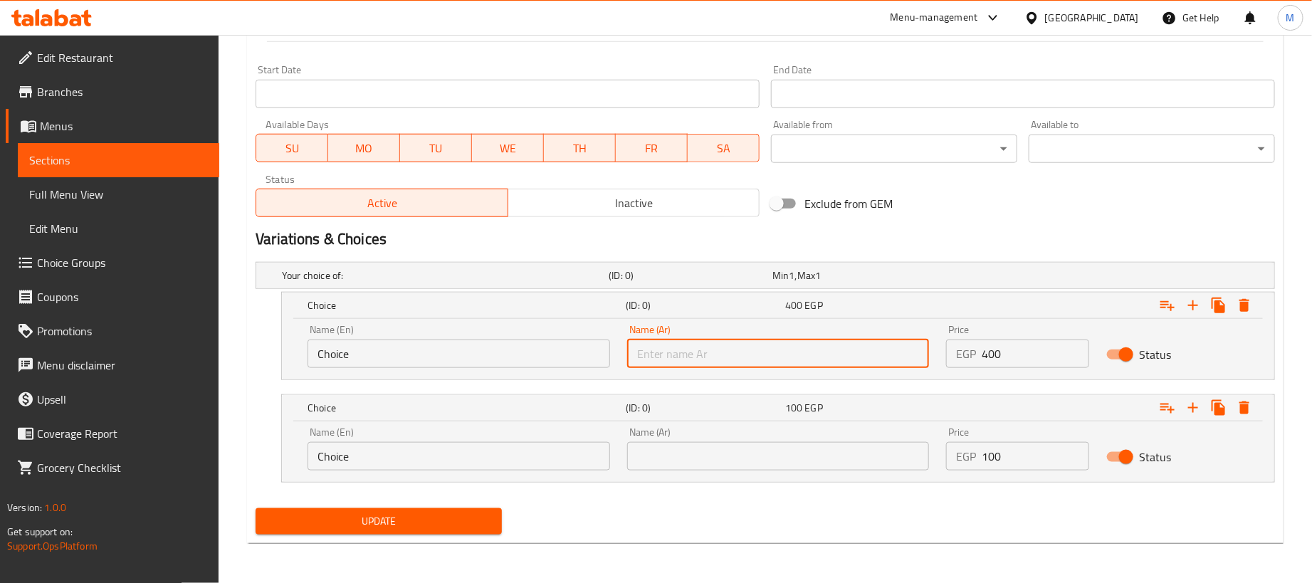
type input "1 كجم"
click at [717, 456] on input "text" at bounding box center [778, 456] width 303 height 28
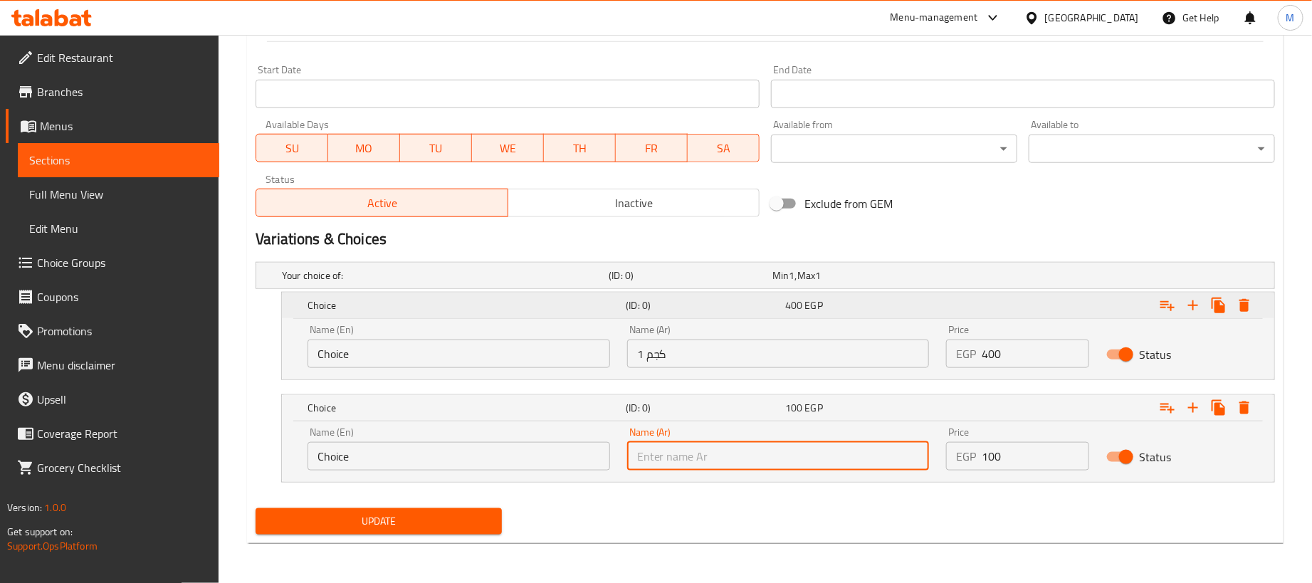
type input "250جم"
click at [438, 340] on input "Choice" at bounding box center [458, 354] width 303 height 28
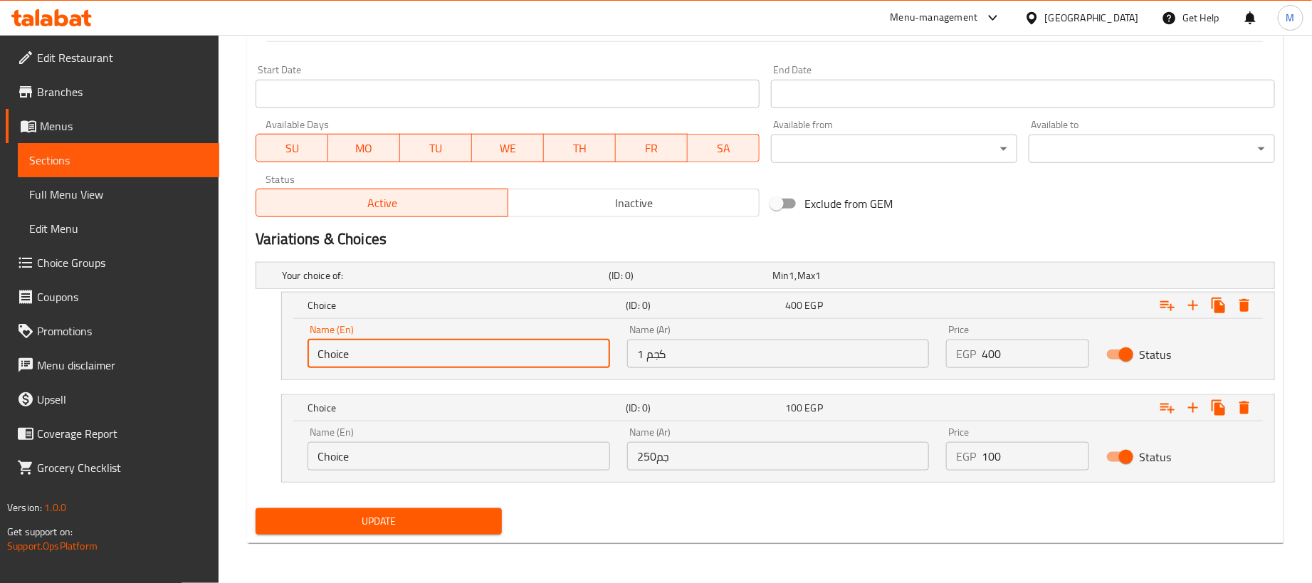
click at [438, 340] on input "Choice" at bounding box center [458, 354] width 303 height 28
type input "1kg"
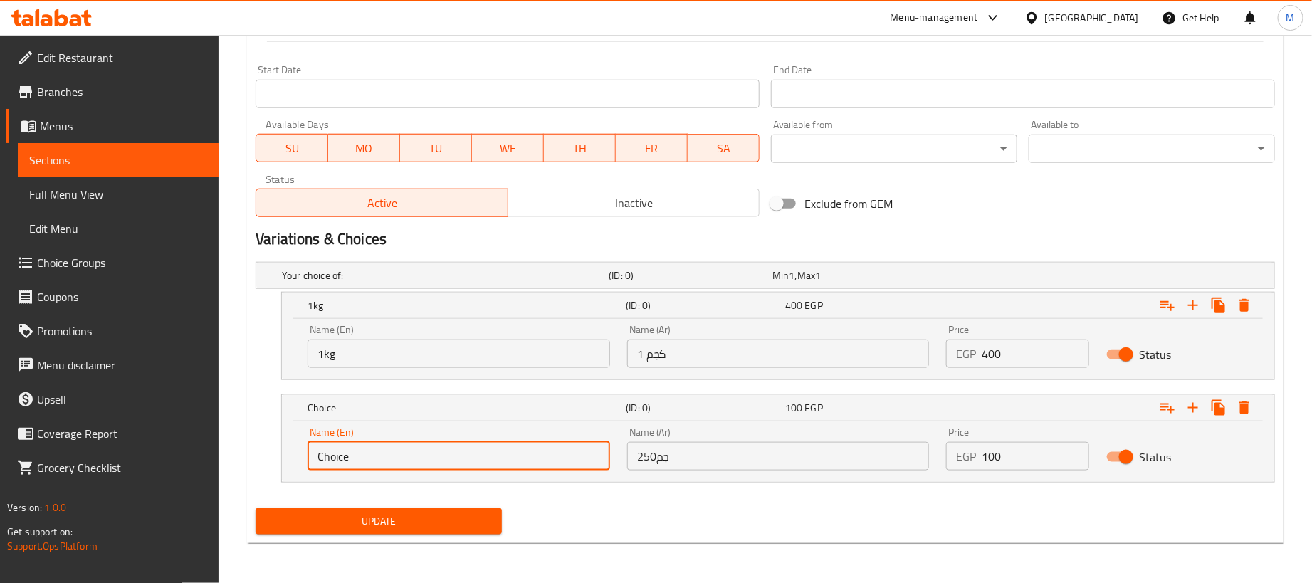
click at [440, 448] on input "Choice" at bounding box center [458, 456] width 303 height 28
type input "250 gram"
click at [618, 525] on div "Update" at bounding box center [765, 522] width 1031 height 38
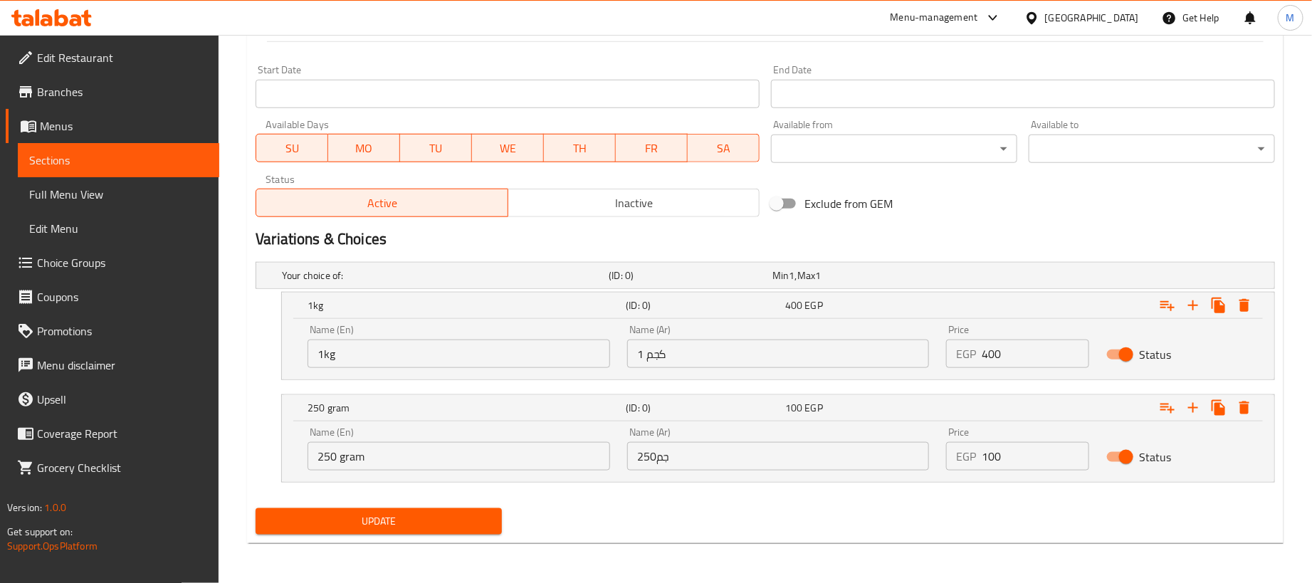
click at [475, 519] on span "Update" at bounding box center [378, 521] width 223 height 18
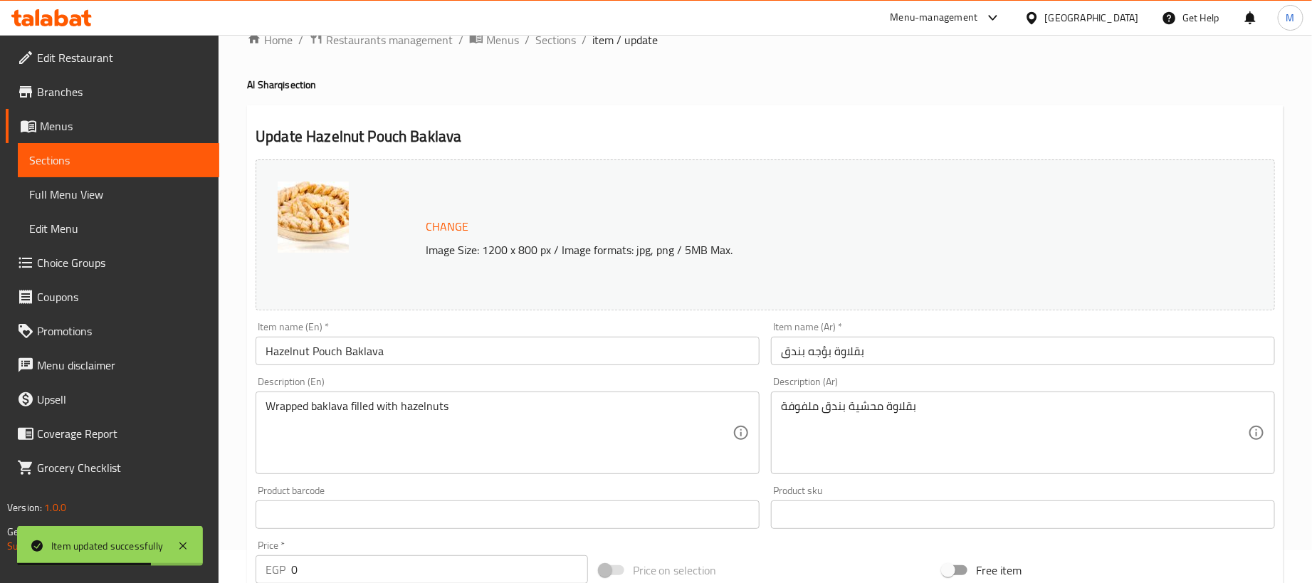
scroll to position [0, 0]
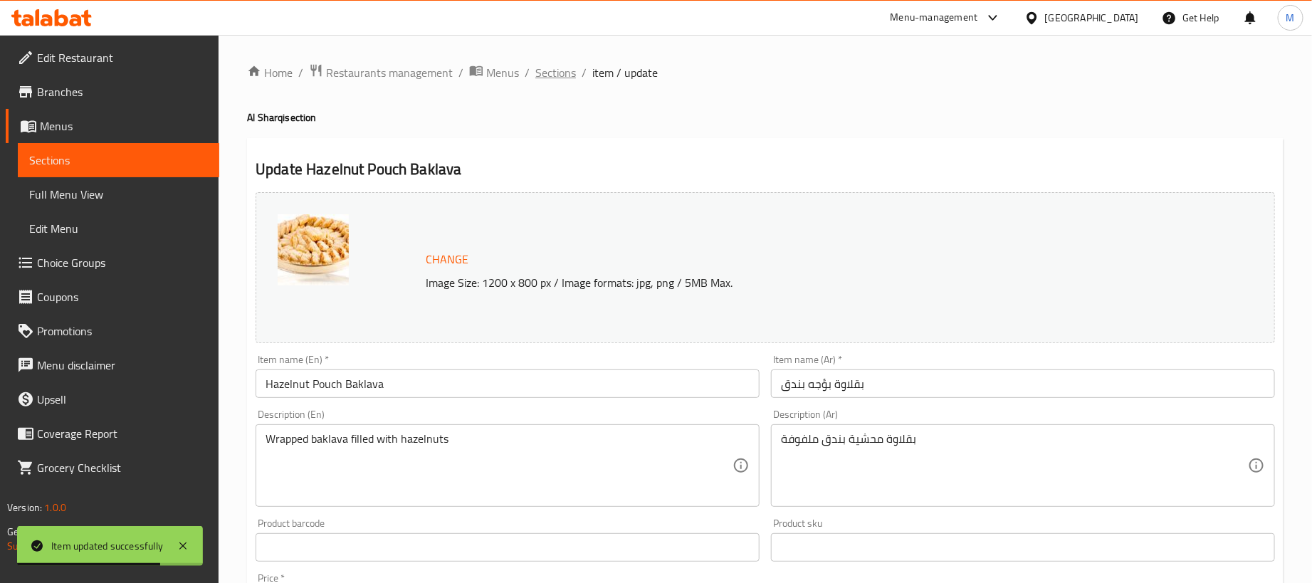
click at [556, 75] on span "Sections" at bounding box center [555, 72] width 41 height 17
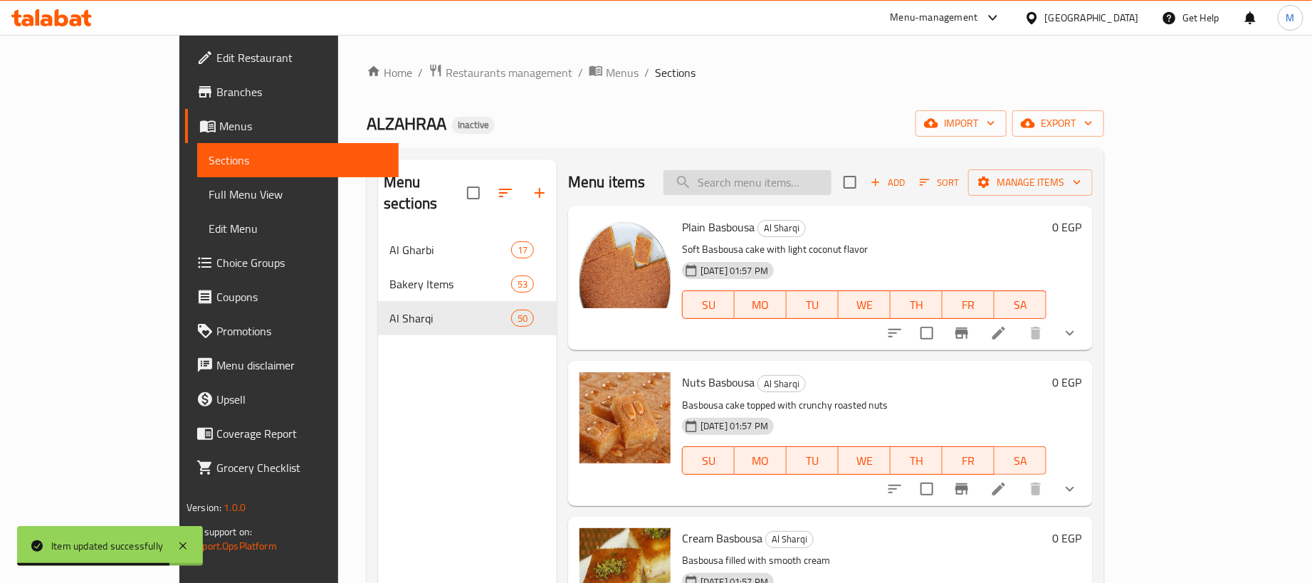
click at [782, 195] on input "search" at bounding box center [747, 182] width 168 height 25
paste input "بقلاوة هلال"
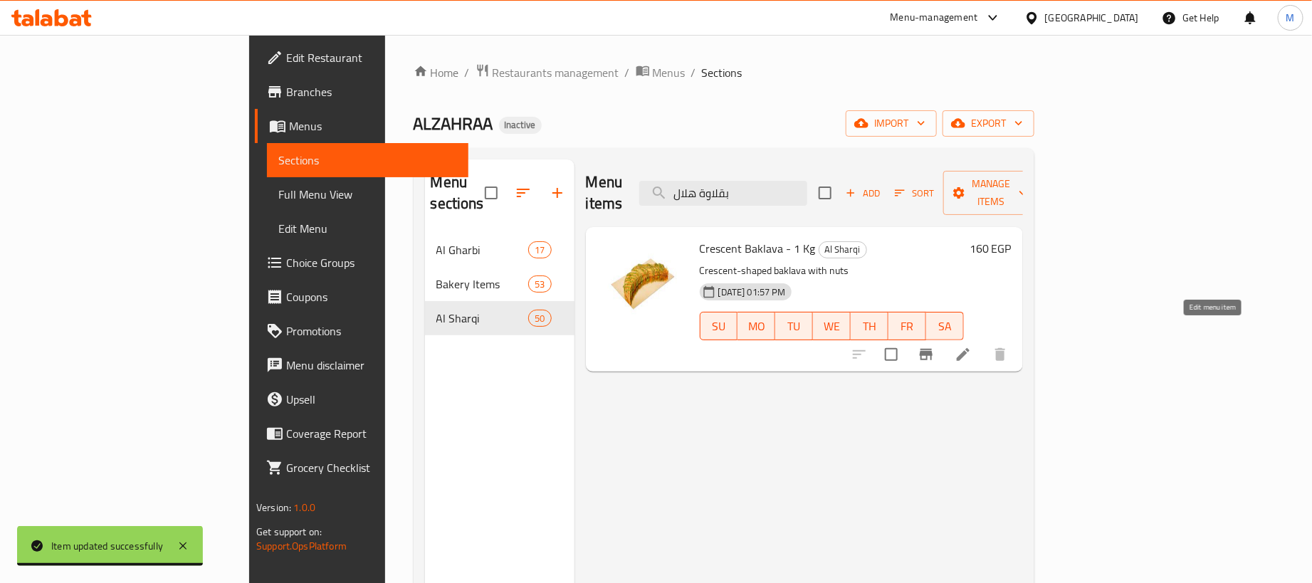
type input "بقلاوة هلال"
click at [972, 346] on icon at bounding box center [962, 354] width 17 height 17
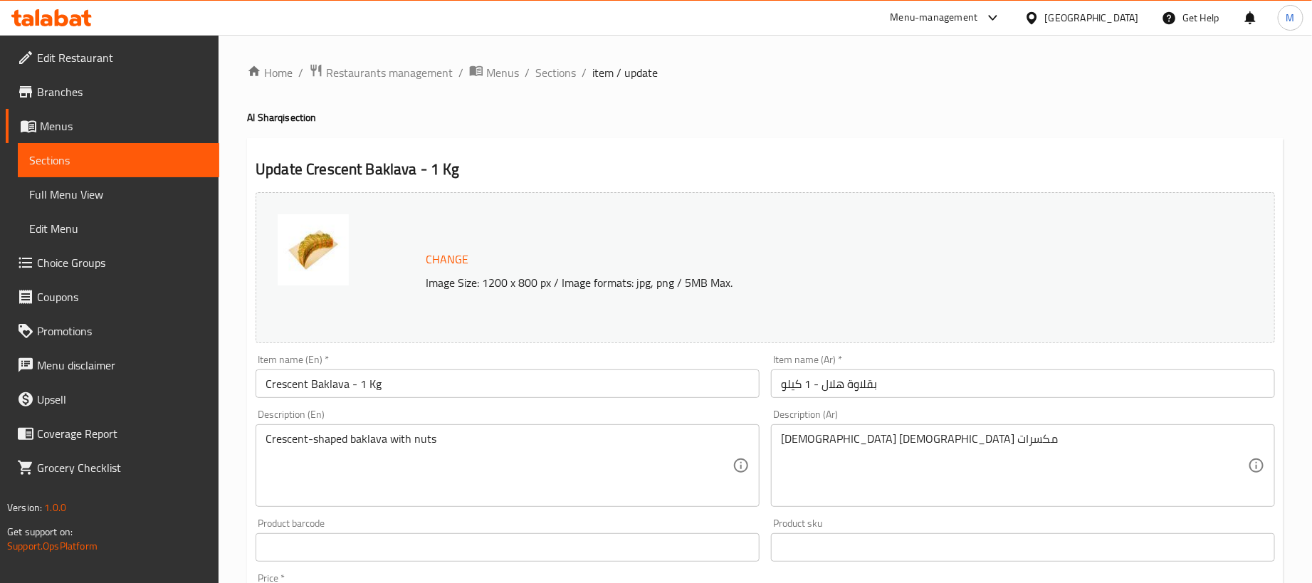
click at [959, 398] on input "بقلاوة هلال - 1 كيلو" at bounding box center [1023, 383] width 504 height 28
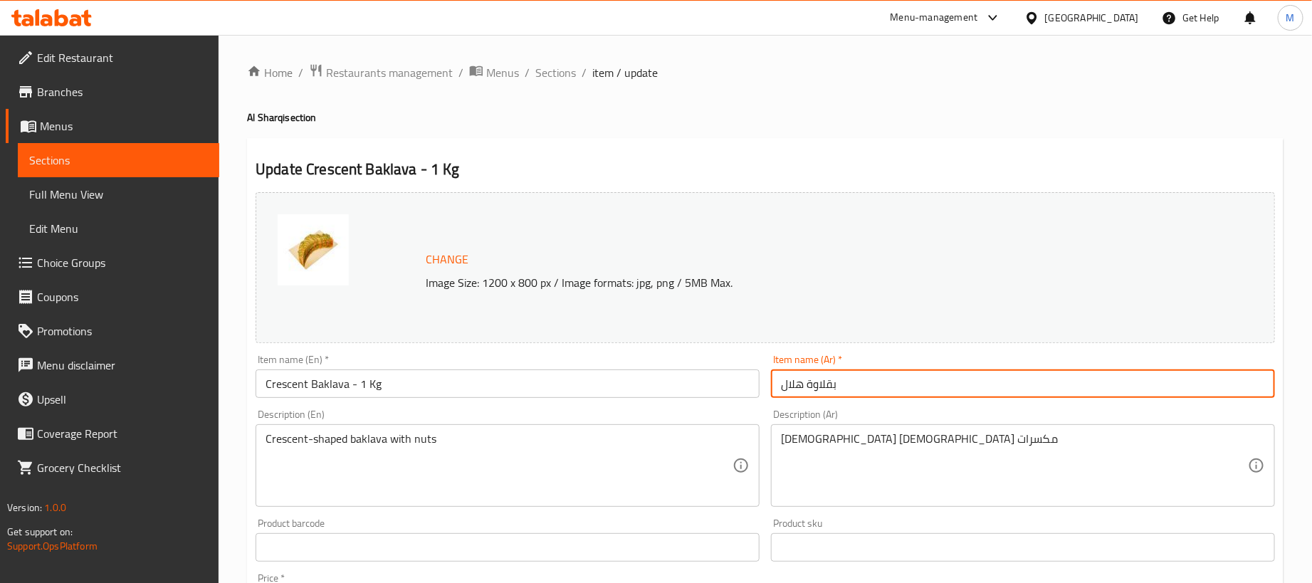
type input "بقلاوة هلال"
click at [433, 386] on input "Crescent Baklava - 1 Kg" at bounding box center [508, 383] width 504 height 28
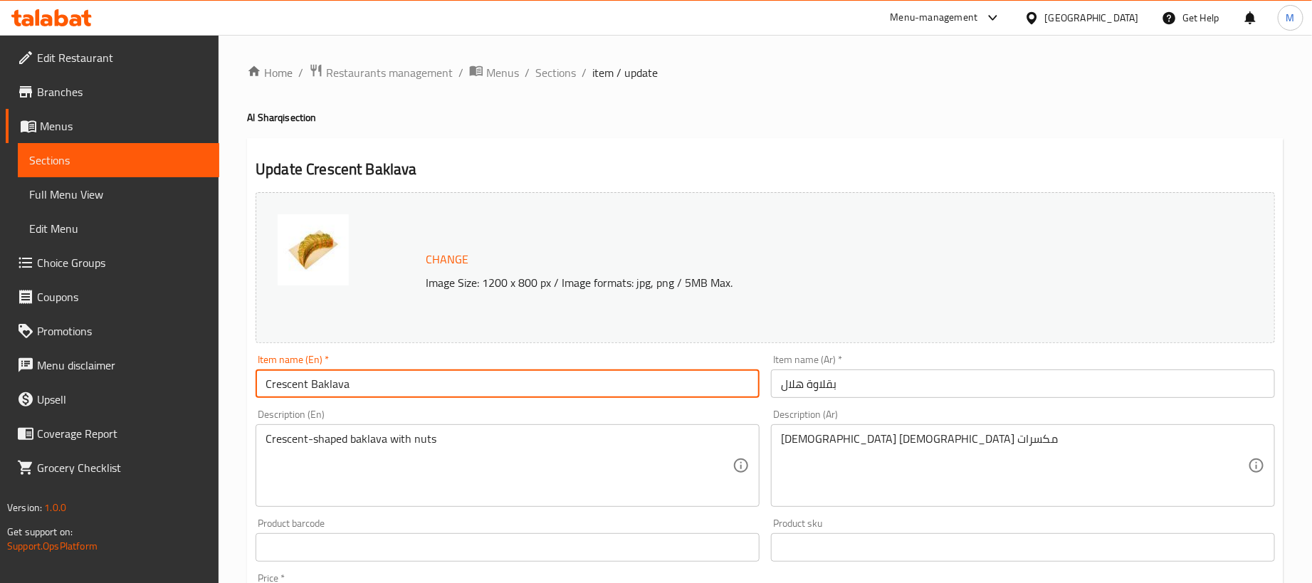
type input "Crescent Baklava"
click at [643, 115] on h4 "Al Sharqi section" at bounding box center [765, 117] width 1036 height 14
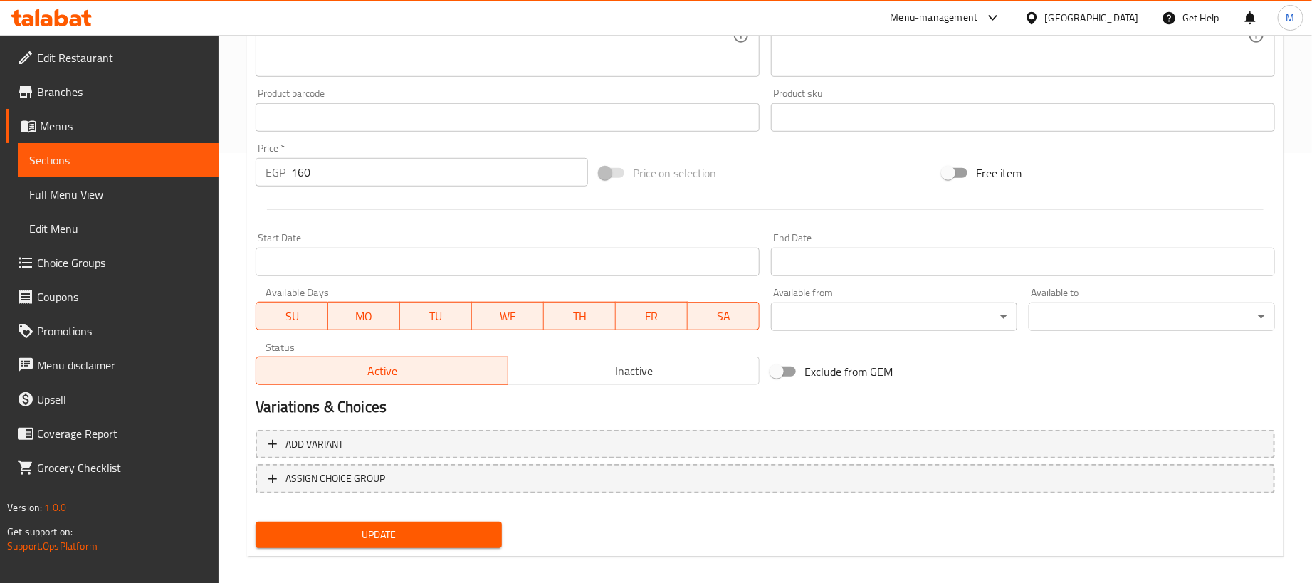
scroll to position [442, 0]
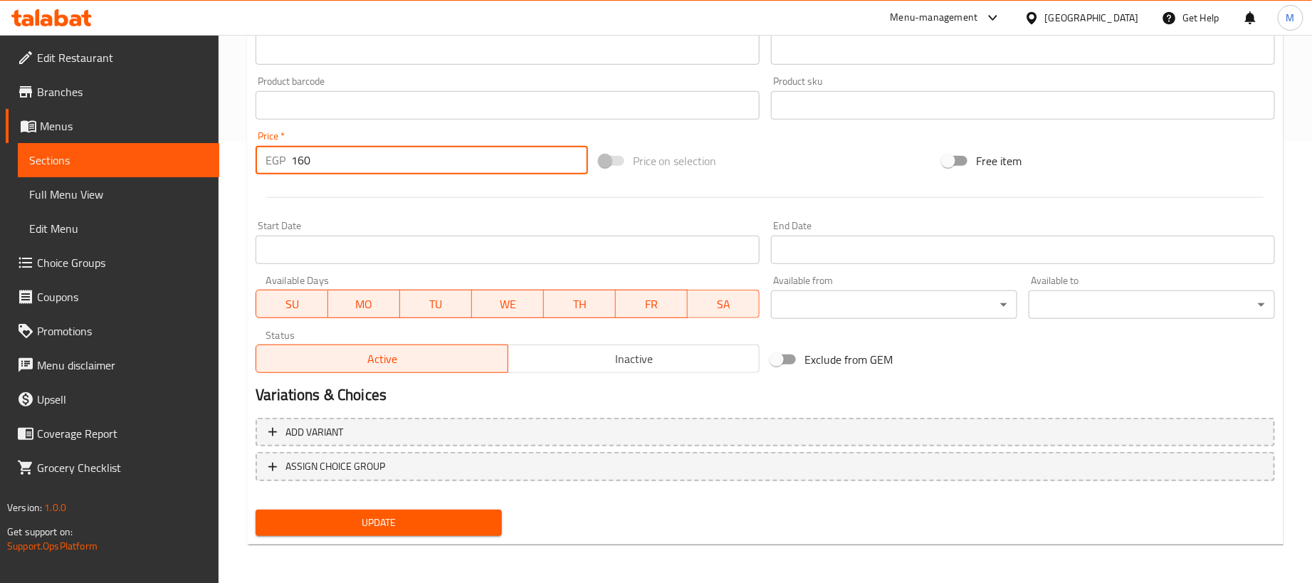
click at [406, 152] on input "160" at bounding box center [439, 160] width 297 height 28
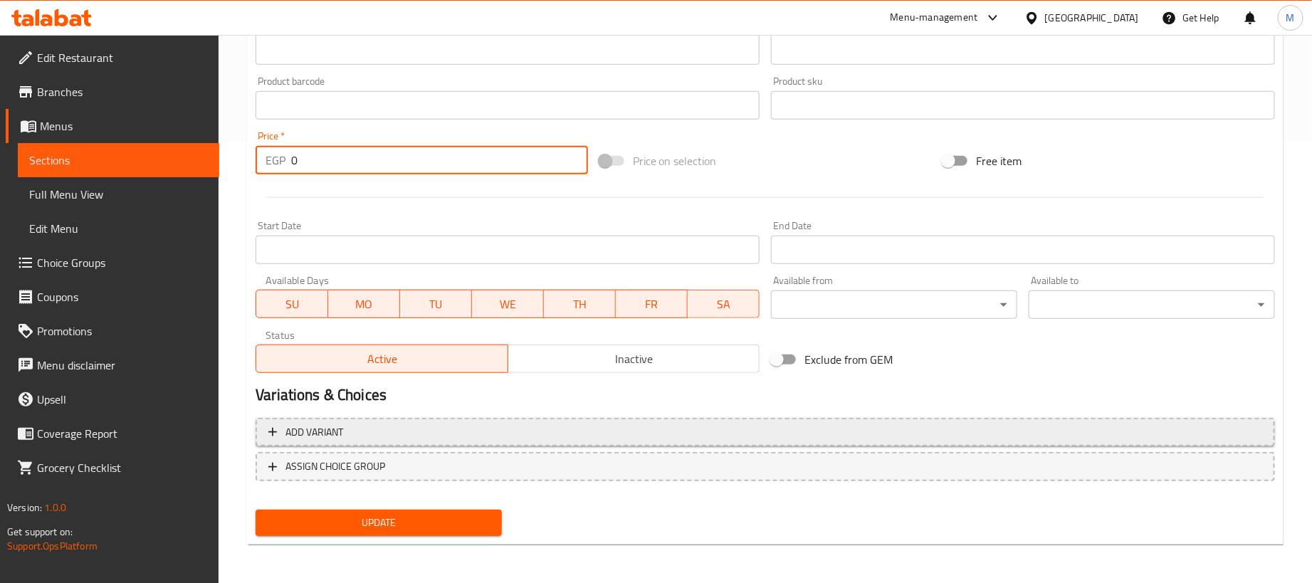
type input "0"
click at [769, 425] on span "Add variant" at bounding box center [765, 433] width 994 height 18
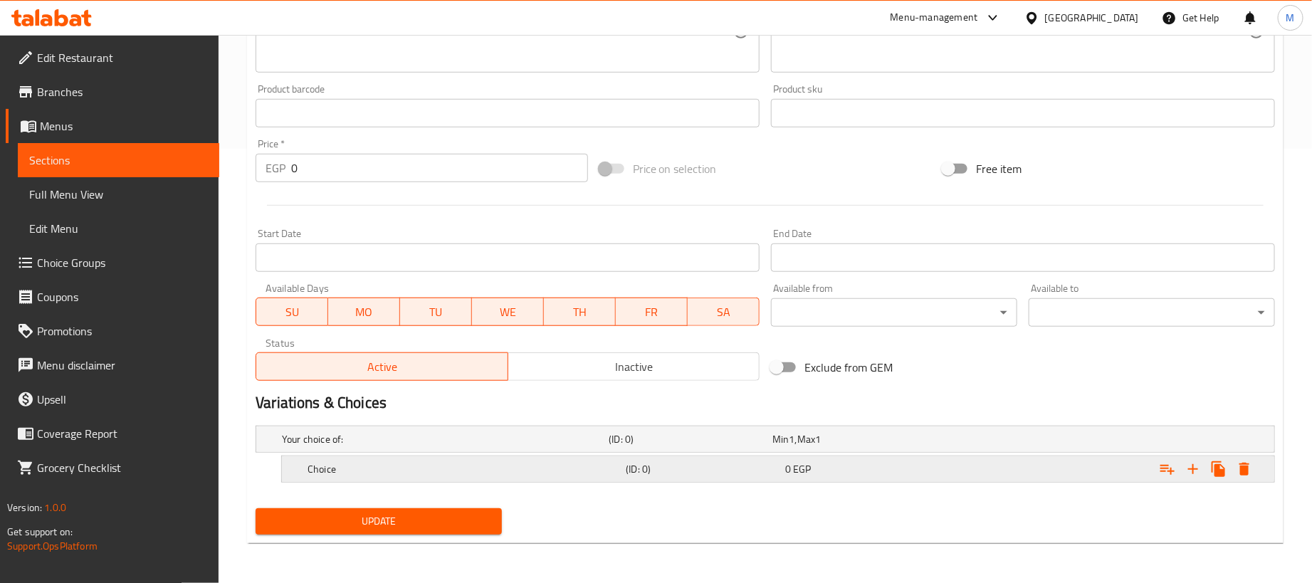
scroll to position [436, 0]
click at [1196, 473] on icon "Expand" at bounding box center [1192, 469] width 17 height 17
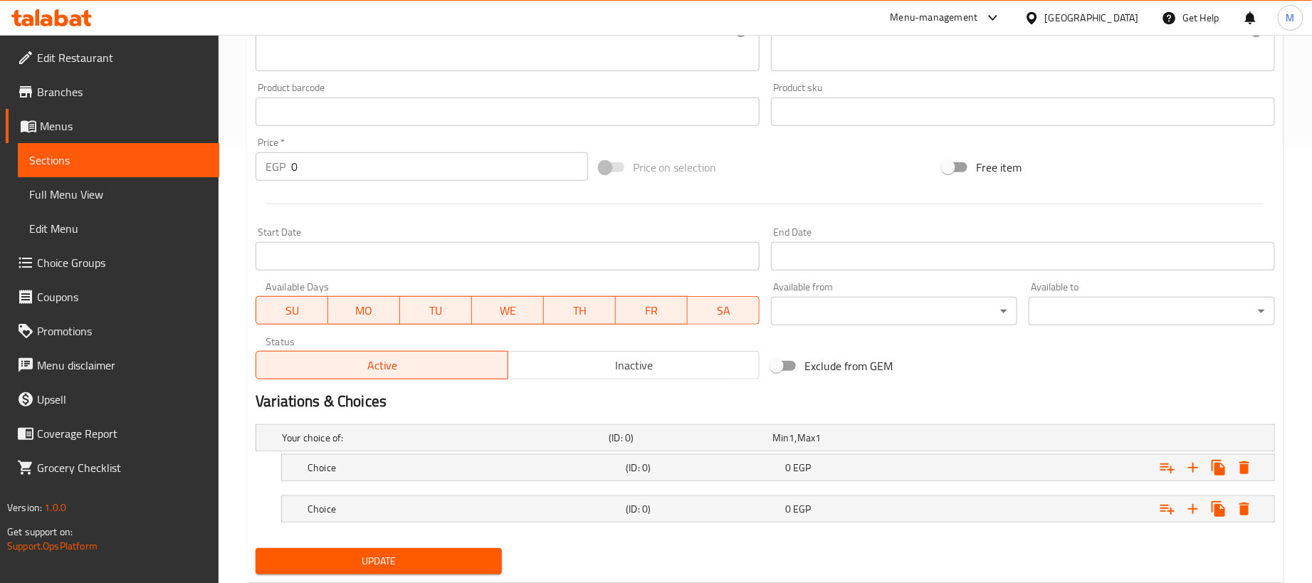
click at [1021, 441] on div "Expand" at bounding box center [1096, 438] width 327 height 6
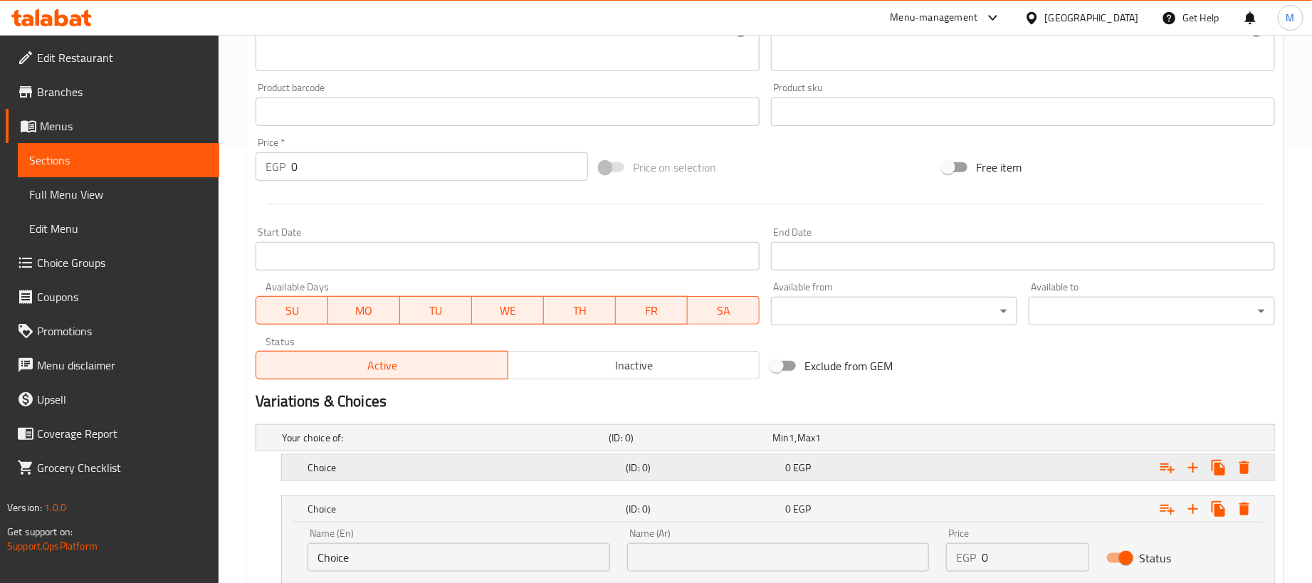
click at [957, 441] on div "Expand" at bounding box center [1096, 438] width 327 height 6
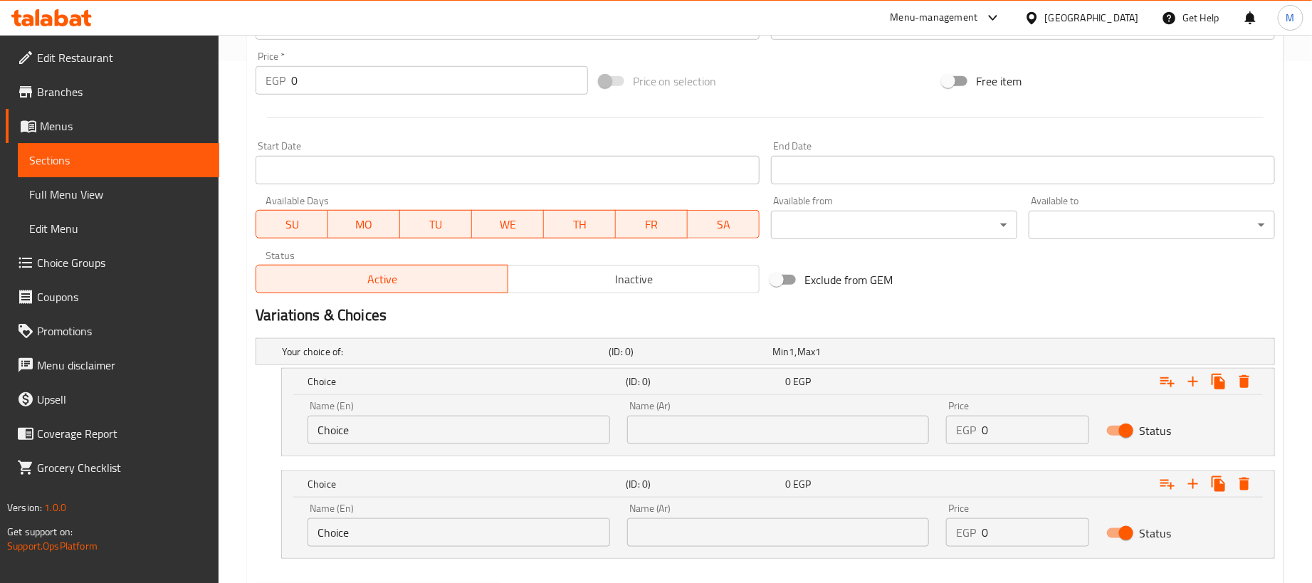
scroll to position [600, 0]
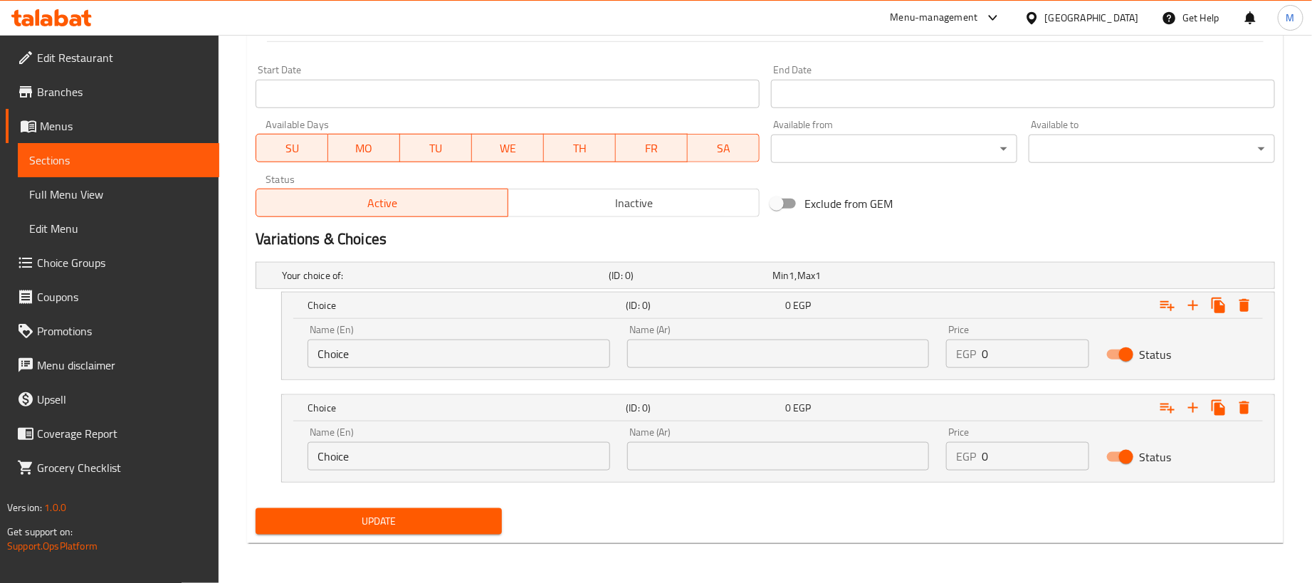
click at [1038, 344] on input "0" at bounding box center [1035, 354] width 107 height 28
click at [1038, 346] on input "0" at bounding box center [1035, 354] width 107 height 28
paste input "16"
type input "160"
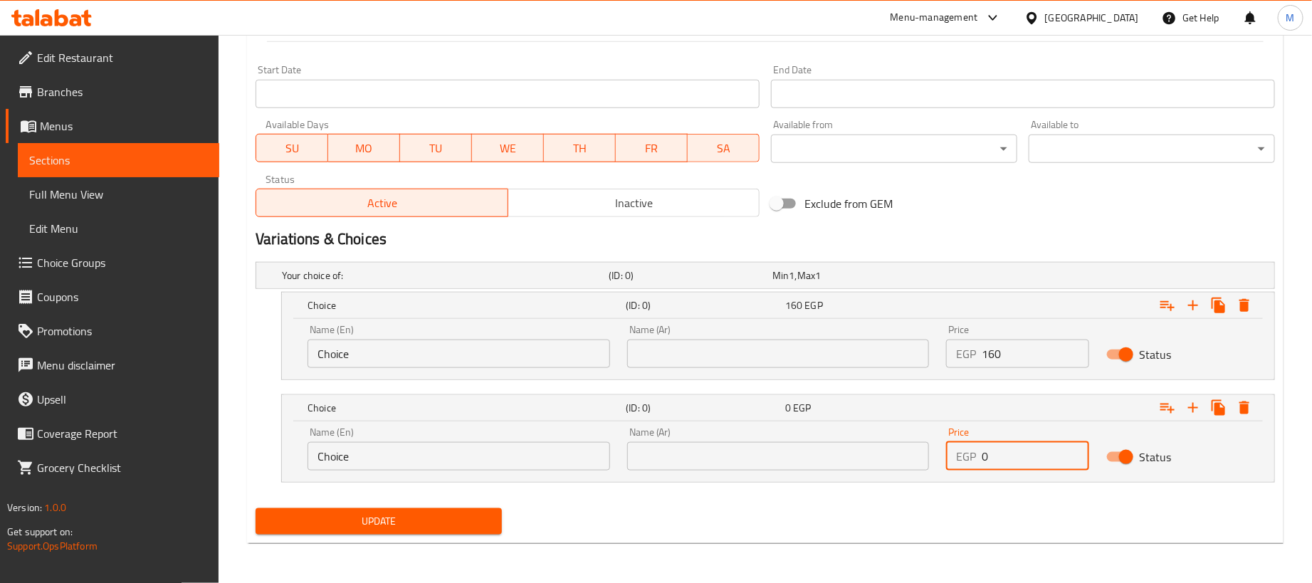
click at [1023, 457] on input "0" at bounding box center [1035, 456] width 107 height 28
click at [1024, 457] on input "0" at bounding box center [1035, 456] width 107 height 28
paste input "4"
type input "40"
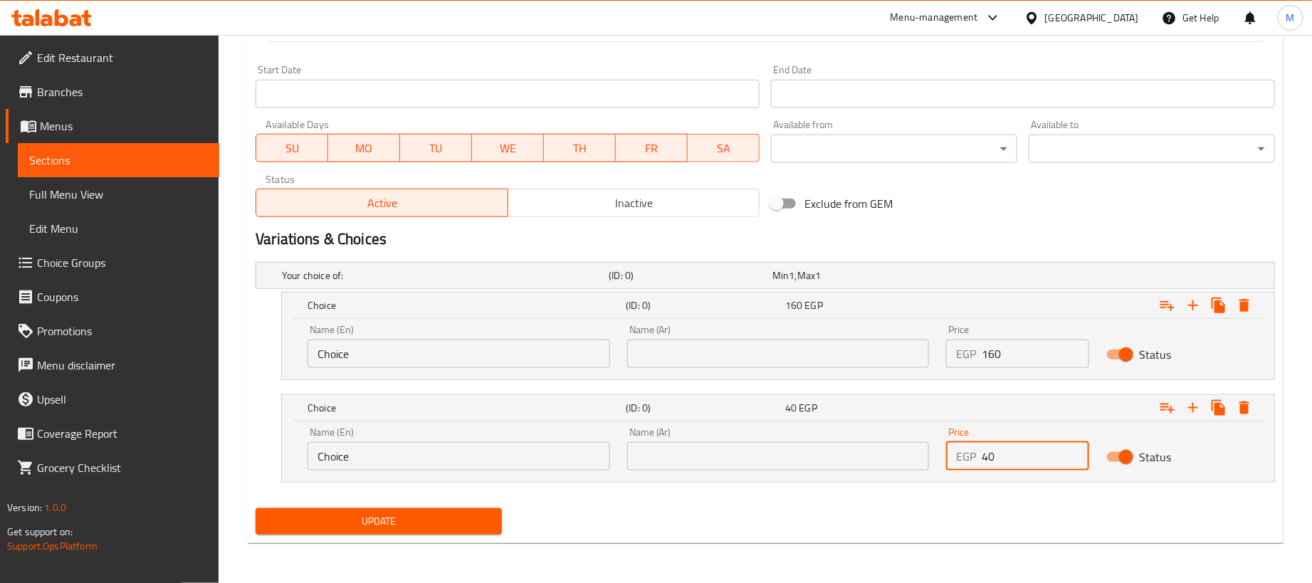
click at [873, 352] on input "text" at bounding box center [778, 354] width 303 height 28
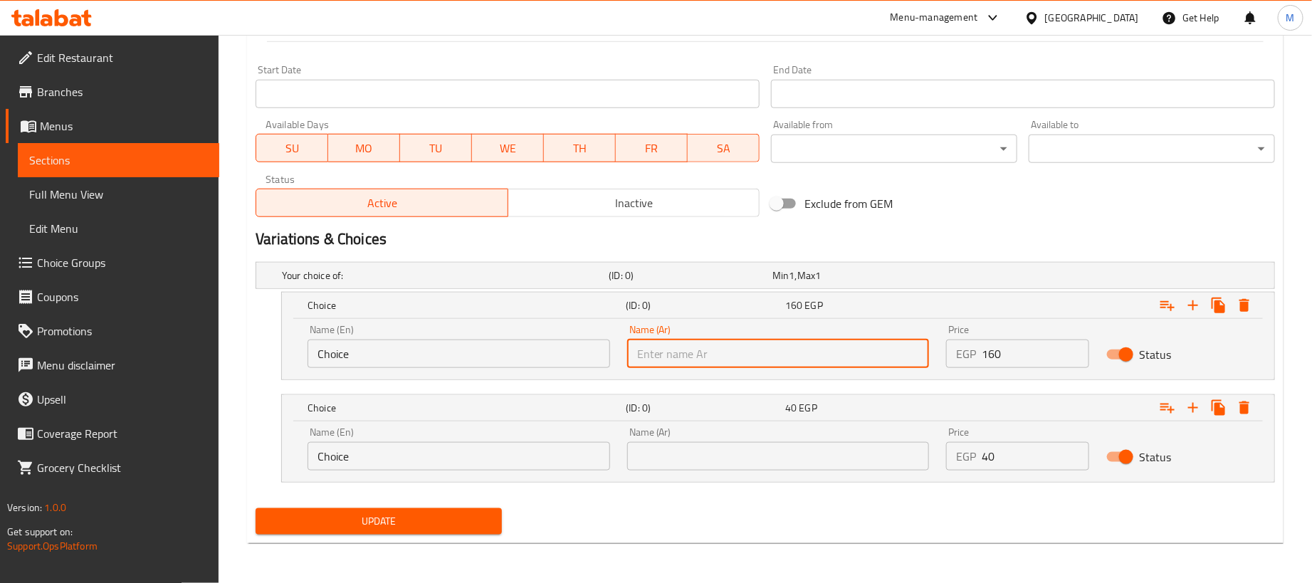
type input "1 كجم"
click at [357, 351] on input "Choice" at bounding box center [458, 354] width 303 height 28
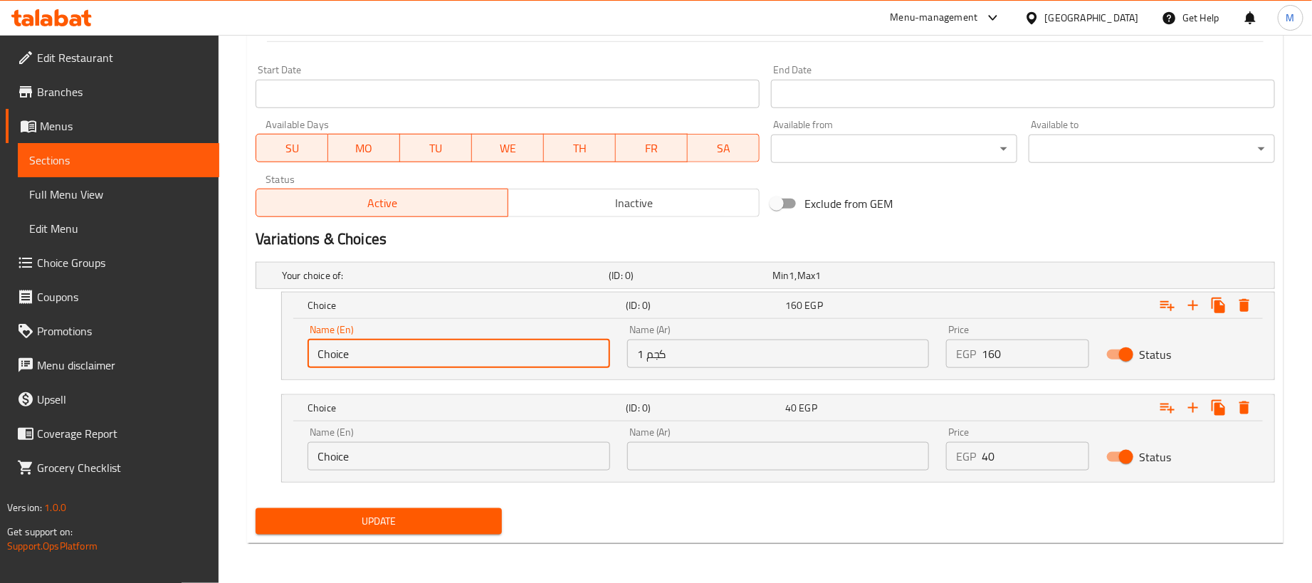
click at [357, 351] on input "Choice" at bounding box center [458, 354] width 303 height 28
type input "1kg"
click at [406, 451] on input "Choice" at bounding box center [458, 456] width 303 height 28
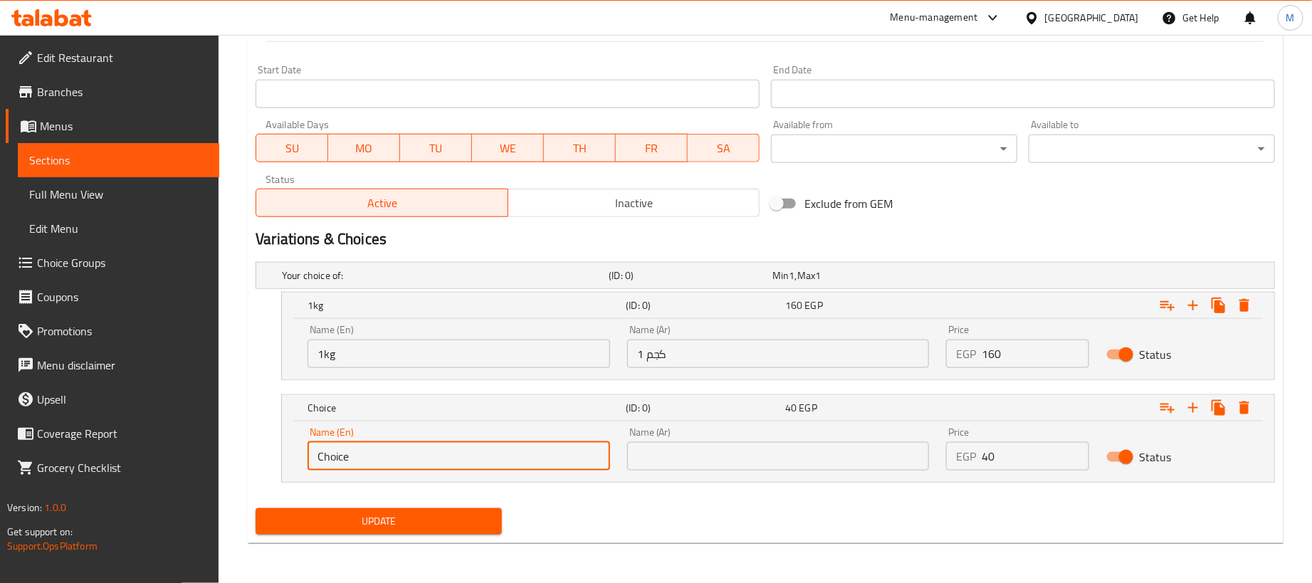
click at [406, 451] on input "Choice" at bounding box center [458, 456] width 303 height 28
type input "250 gram"
click at [745, 466] on input "text" at bounding box center [778, 456] width 303 height 28
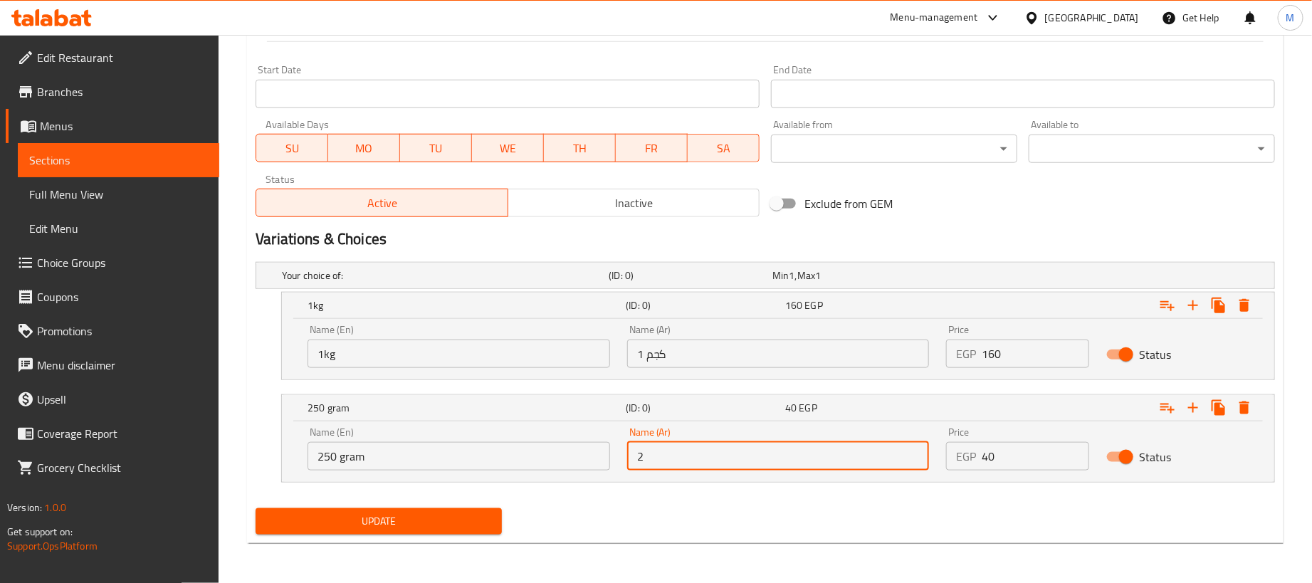
type input "250جم"
click at [620, 521] on div "Update" at bounding box center [765, 522] width 1031 height 38
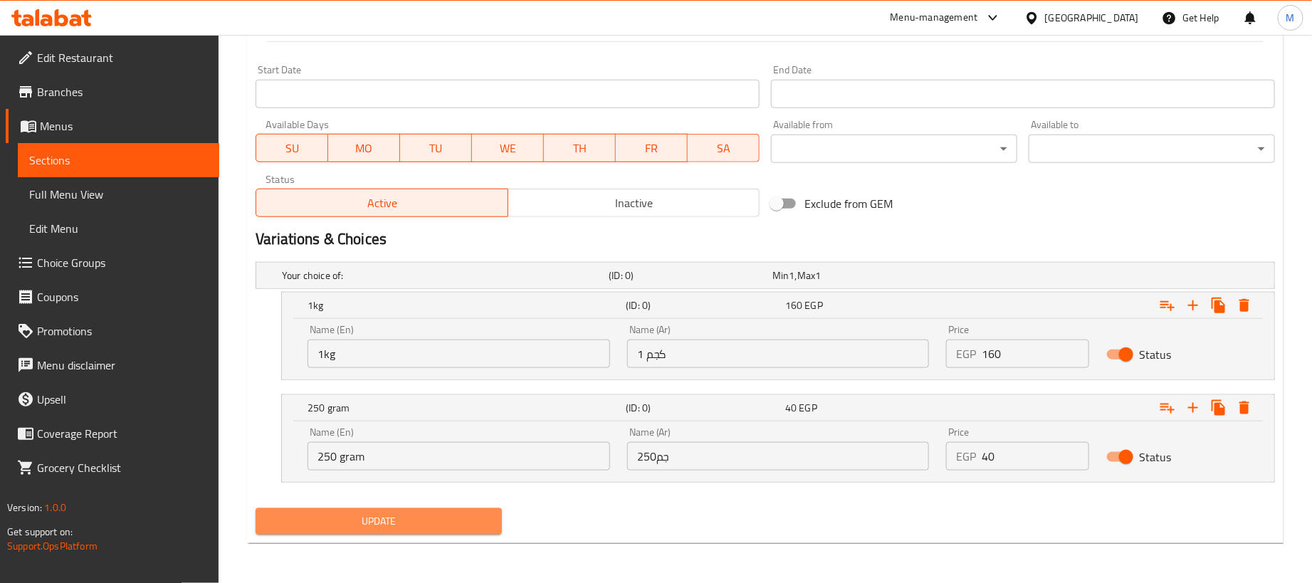
click at [474, 509] on button "Update" at bounding box center [379, 521] width 246 height 26
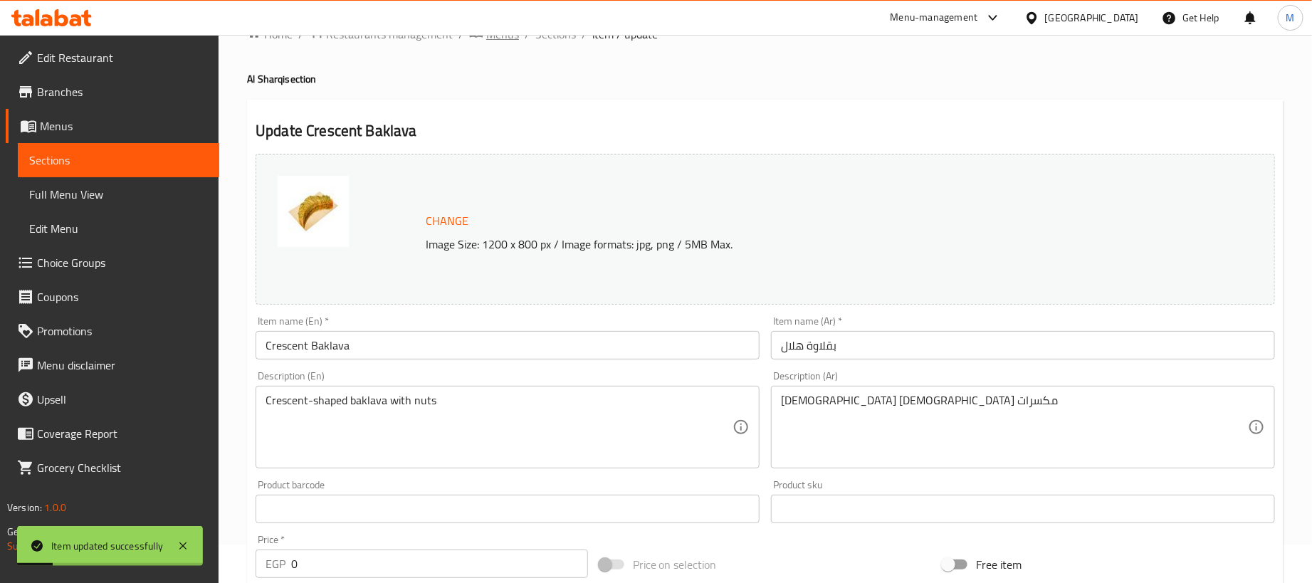
scroll to position [0, 0]
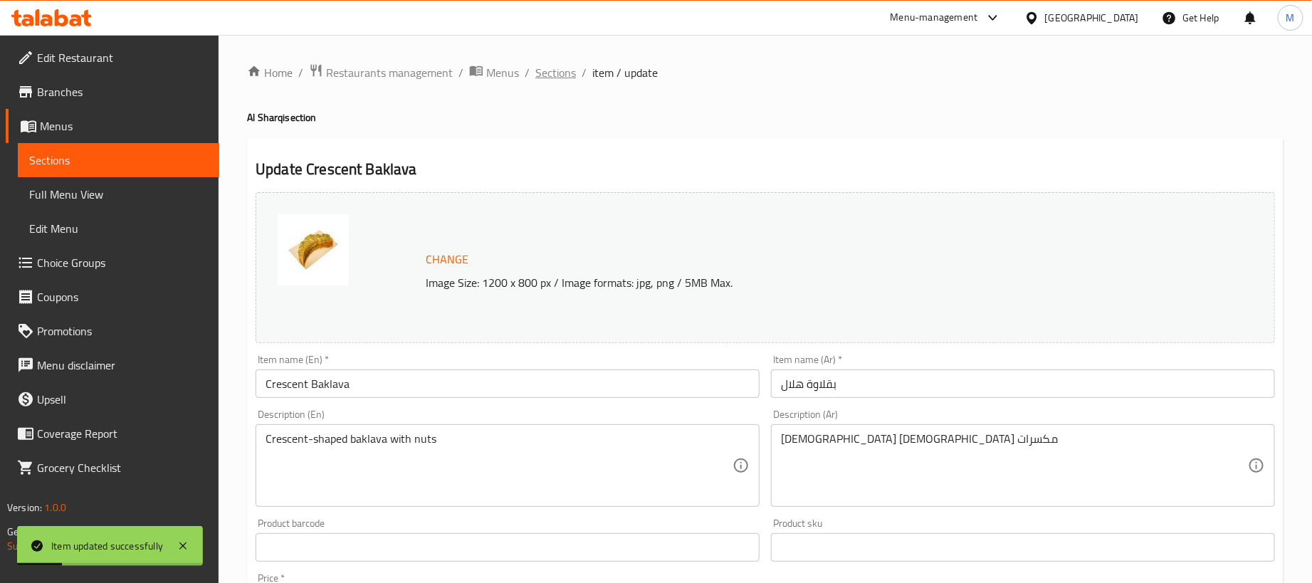
click at [551, 73] on span "Sections" at bounding box center [555, 72] width 41 height 17
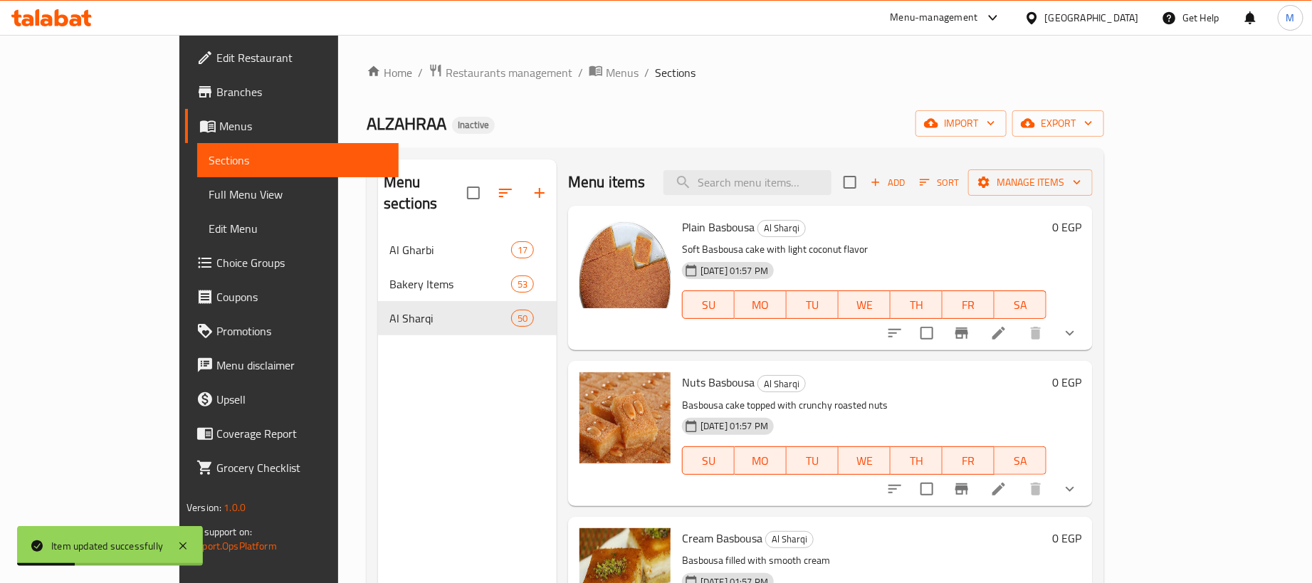
click at [848, 211] on div "Plain Basbousa Al Sharqi Soft Basbousa cake with light coconut flavor 12-08-202…" at bounding box center [864, 277] width 376 height 133
drag, startPoint x: 846, startPoint y: 195, endPoint x: 861, endPoint y: 195, distance: 14.9
click at [831, 195] on input "search" at bounding box center [747, 182] width 168 height 25
paste input "بقلاوة عين الجمل"
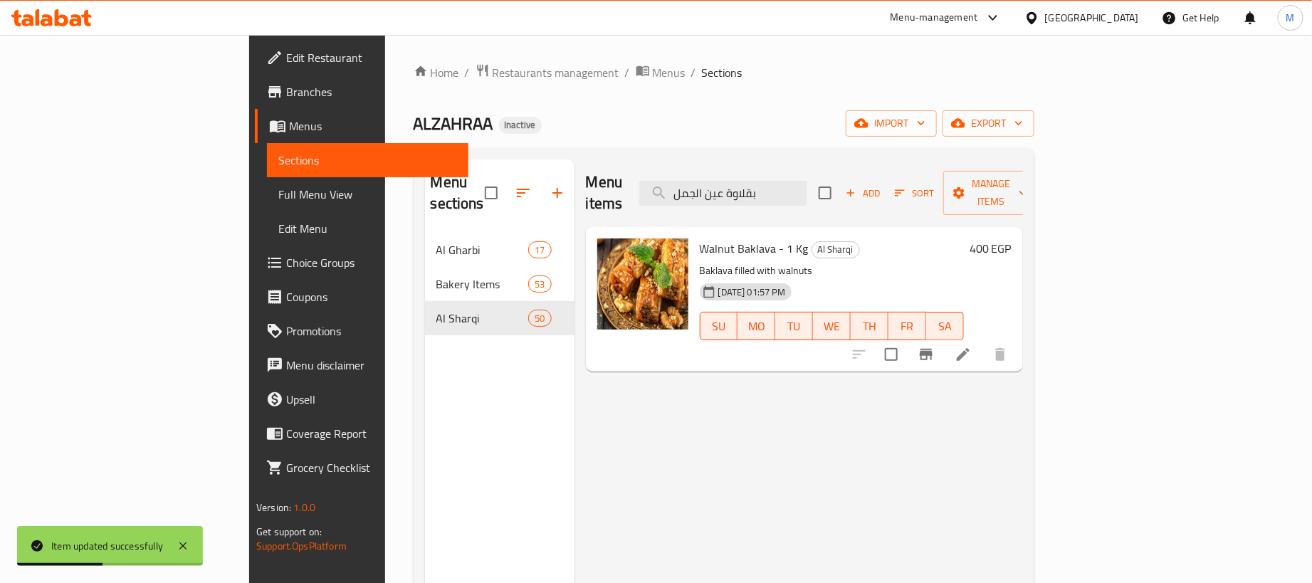
type input "بقلاوة عين الجمل"
click at [972, 346] on icon at bounding box center [962, 354] width 17 height 17
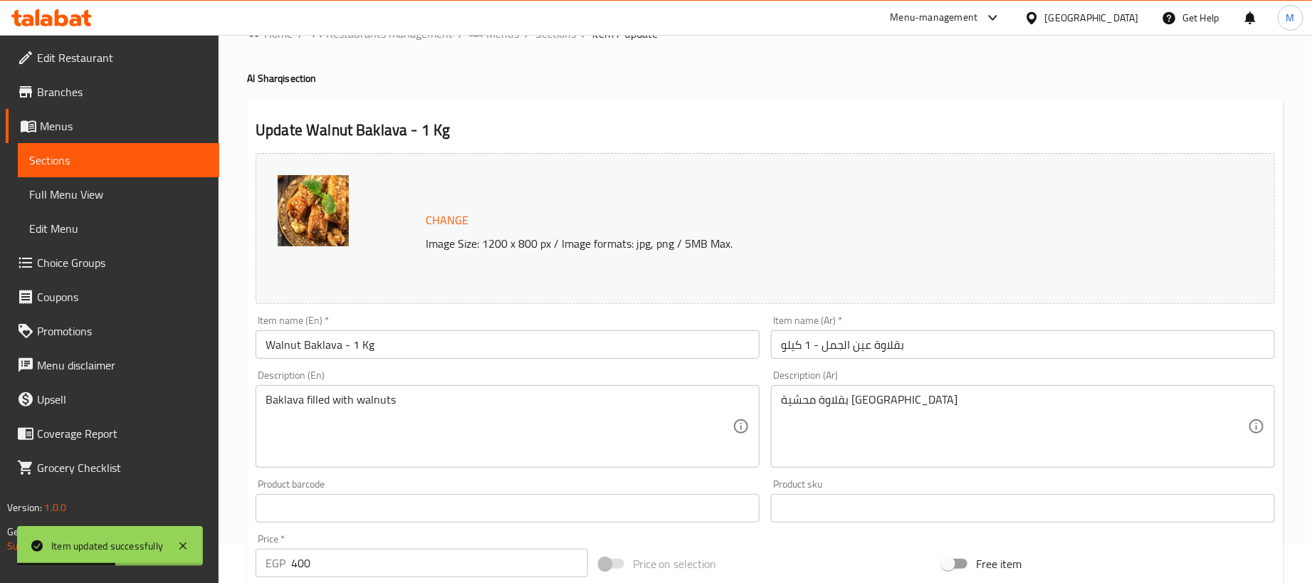
scroll to position [107, 0]
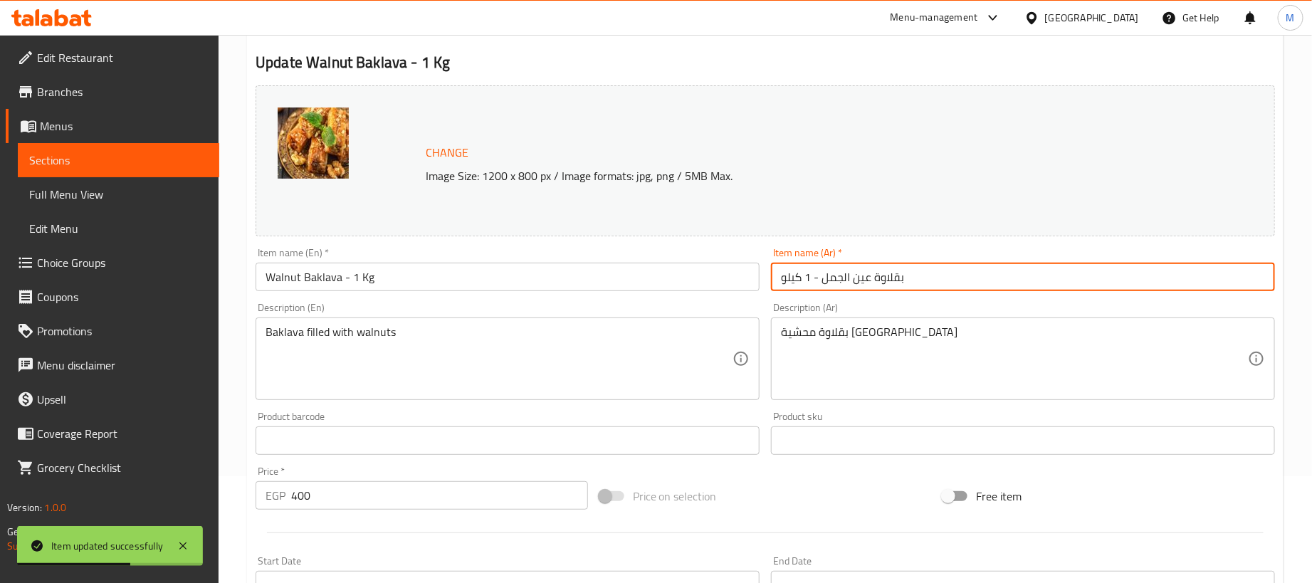
click at [972, 282] on input "بقلاوة عين الجمل - 1 كيلو" at bounding box center [1023, 277] width 504 height 28
type input "بقلاوة عين الجمل"
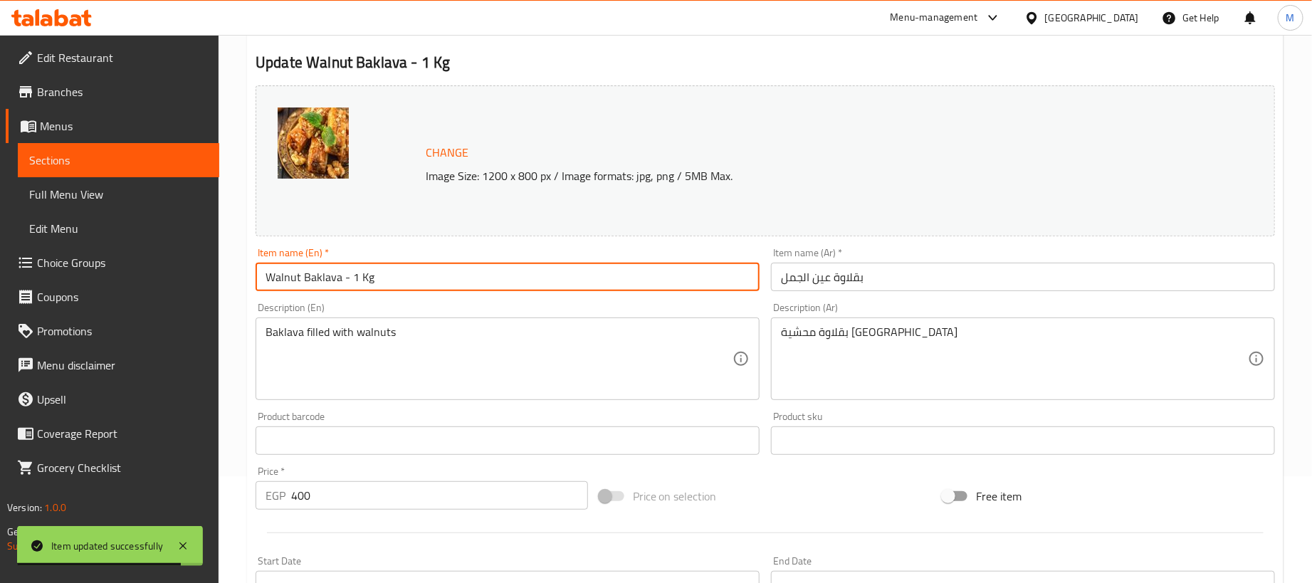
click at [470, 284] on input "Walnut Baklava - 1 Kg" at bounding box center [508, 277] width 504 height 28
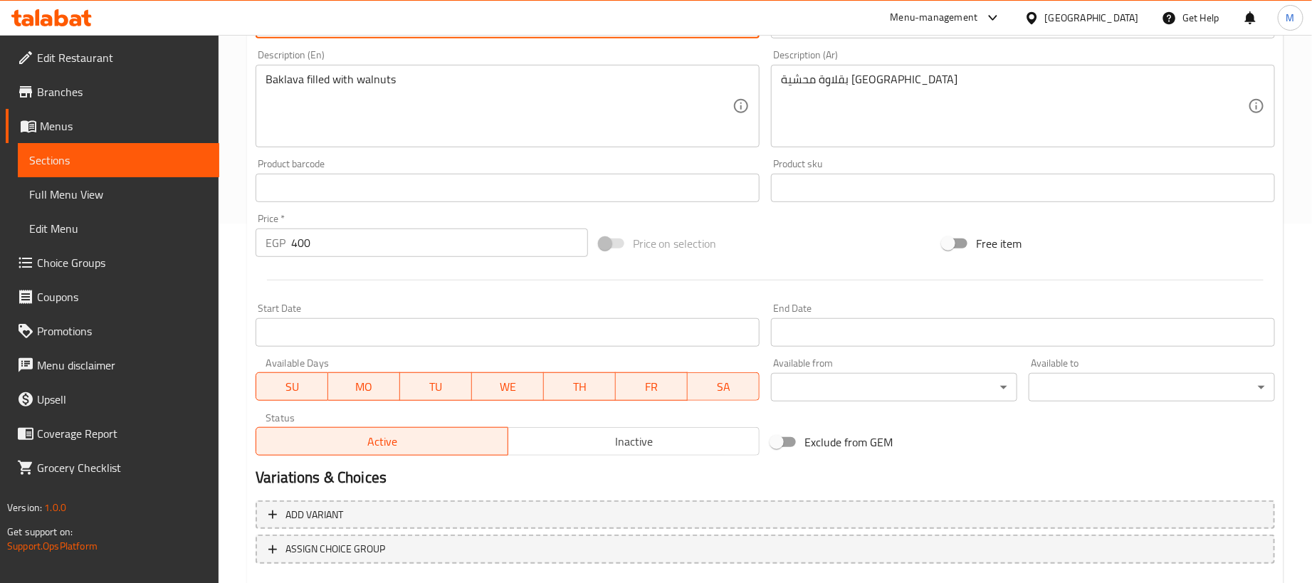
scroll to position [442, 0]
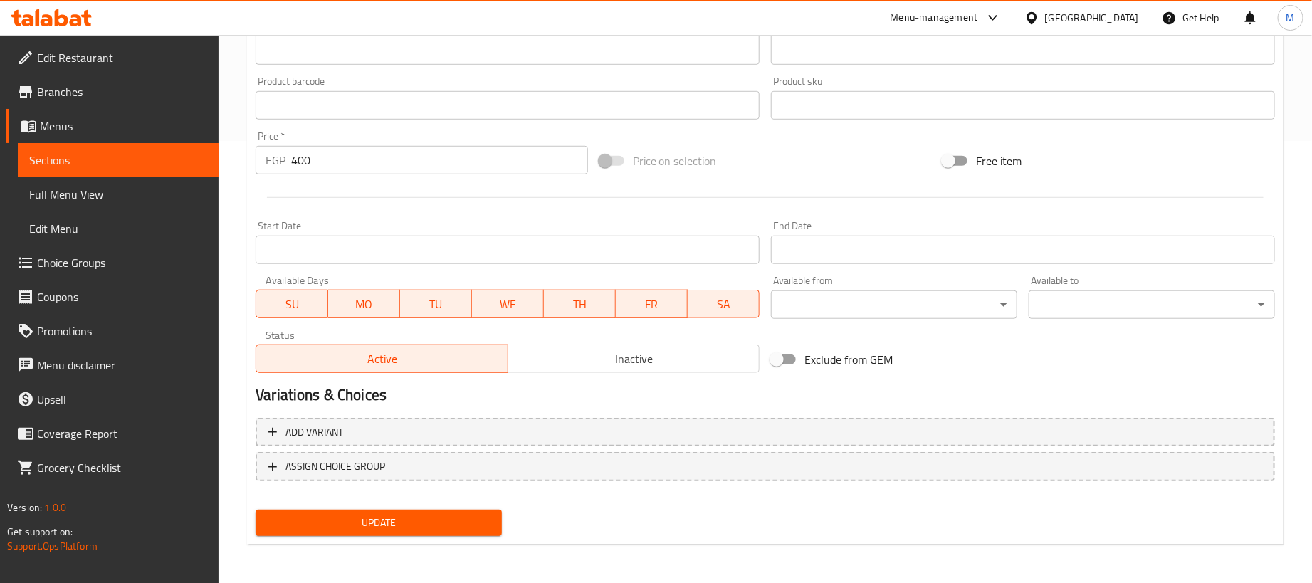
type input "Walnut Baklava"
click at [443, 165] on input "400" at bounding box center [439, 160] width 297 height 28
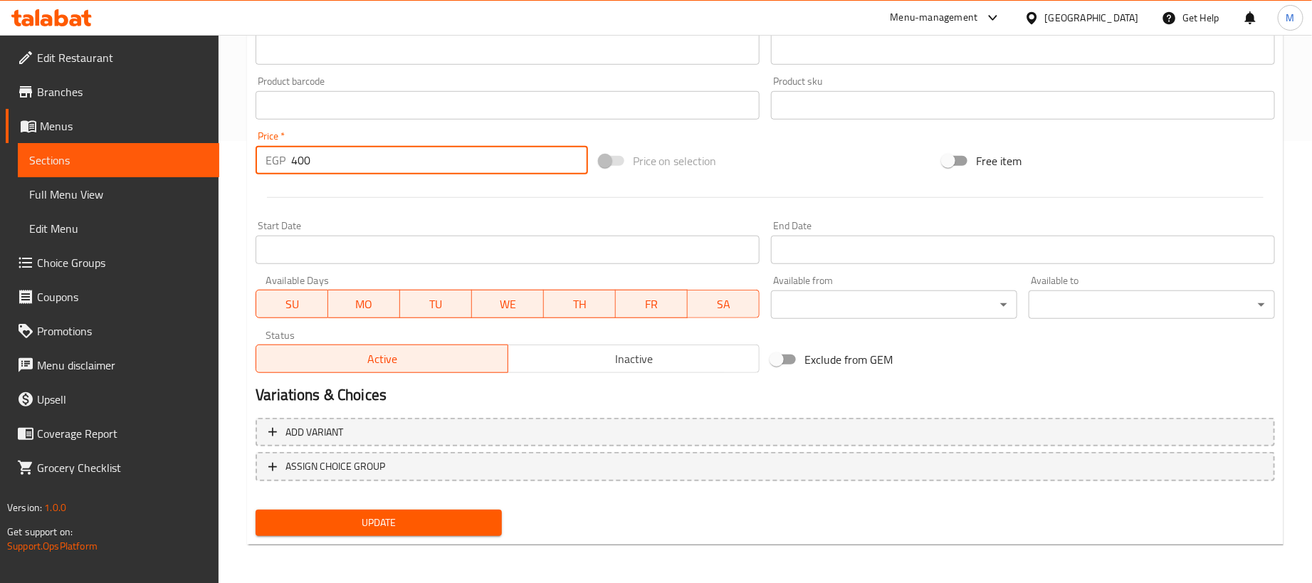
click at [443, 165] on input "400" at bounding box center [439, 160] width 297 height 28
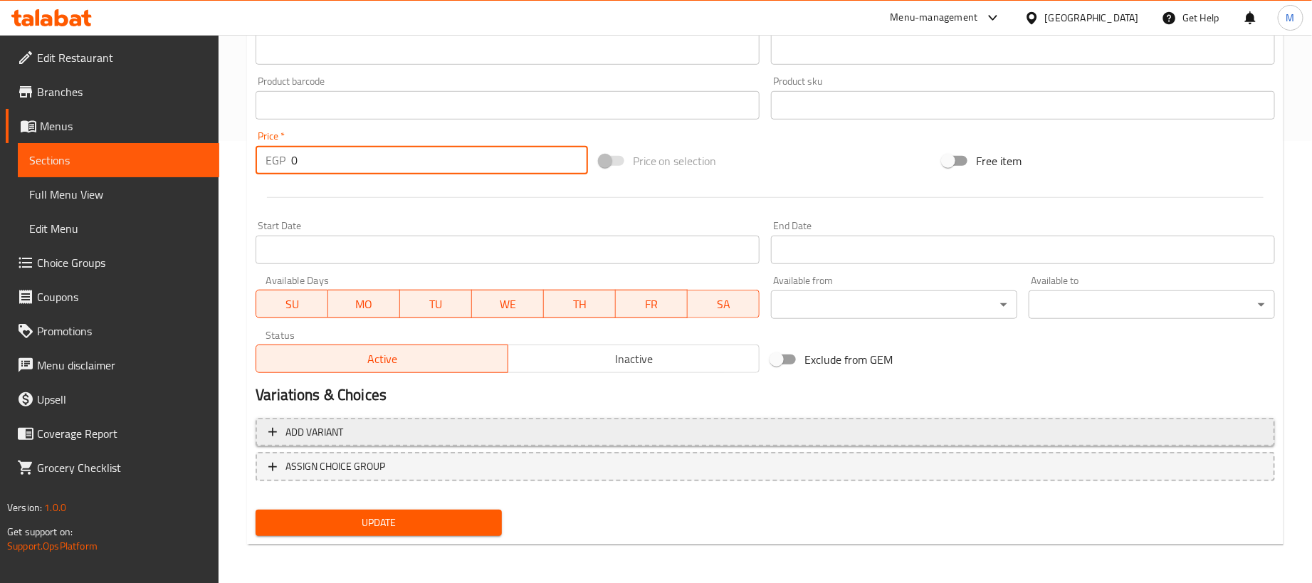
type input "0"
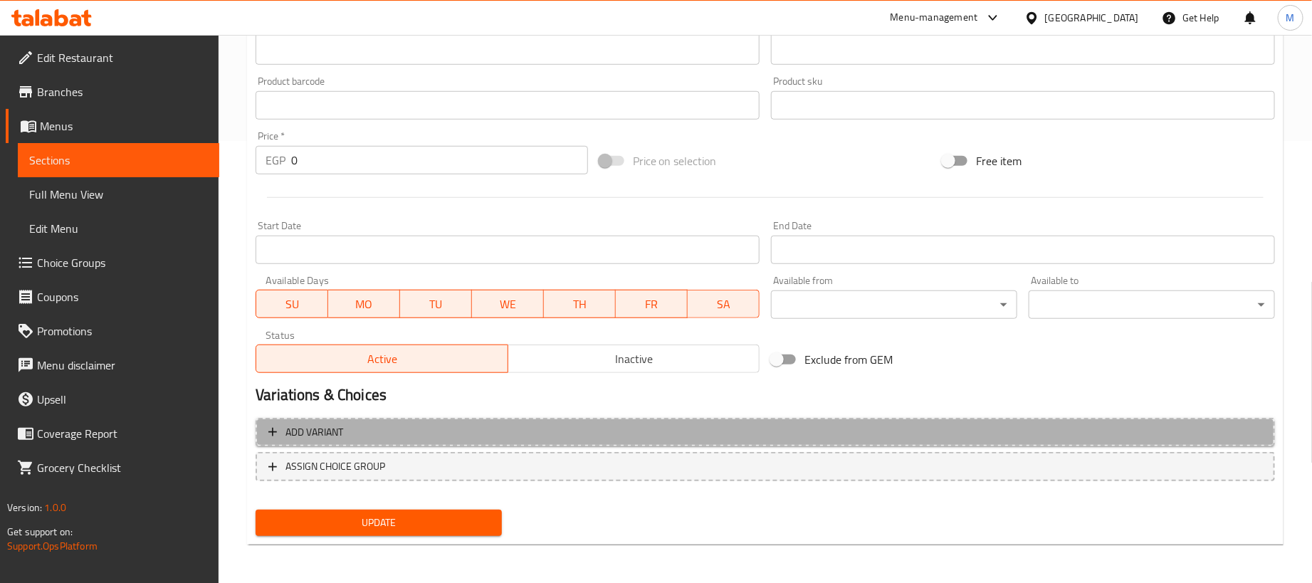
click at [983, 427] on span "Add variant" at bounding box center [765, 433] width 994 height 18
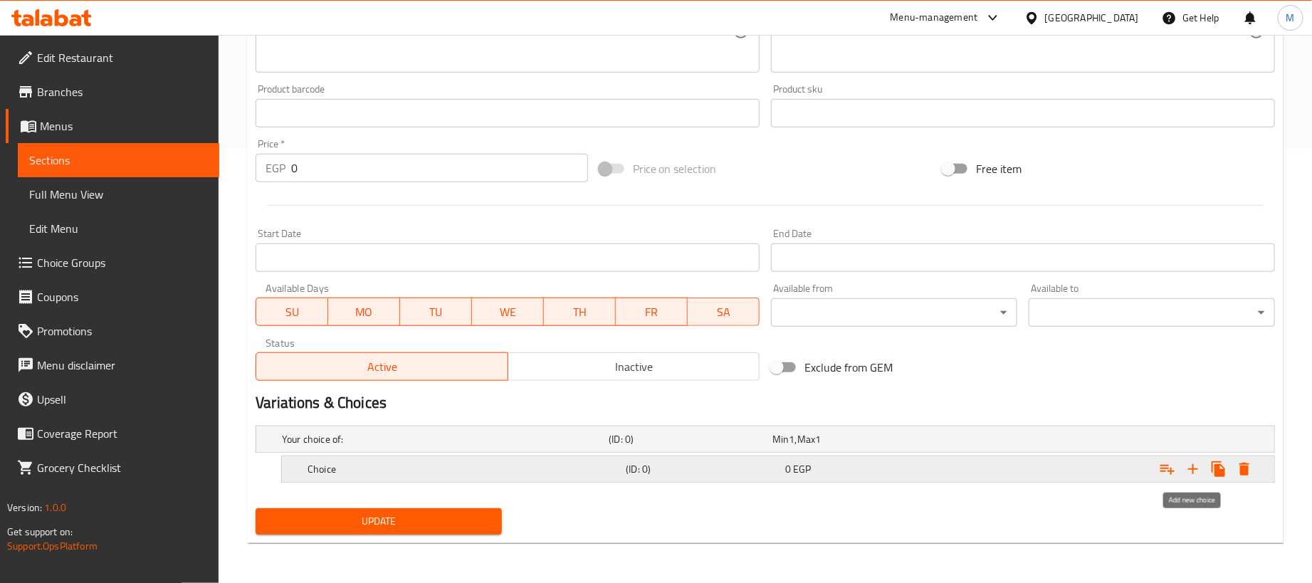
click at [1190, 466] on icon "Expand" at bounding box center [1192, 469] width 17 height 17
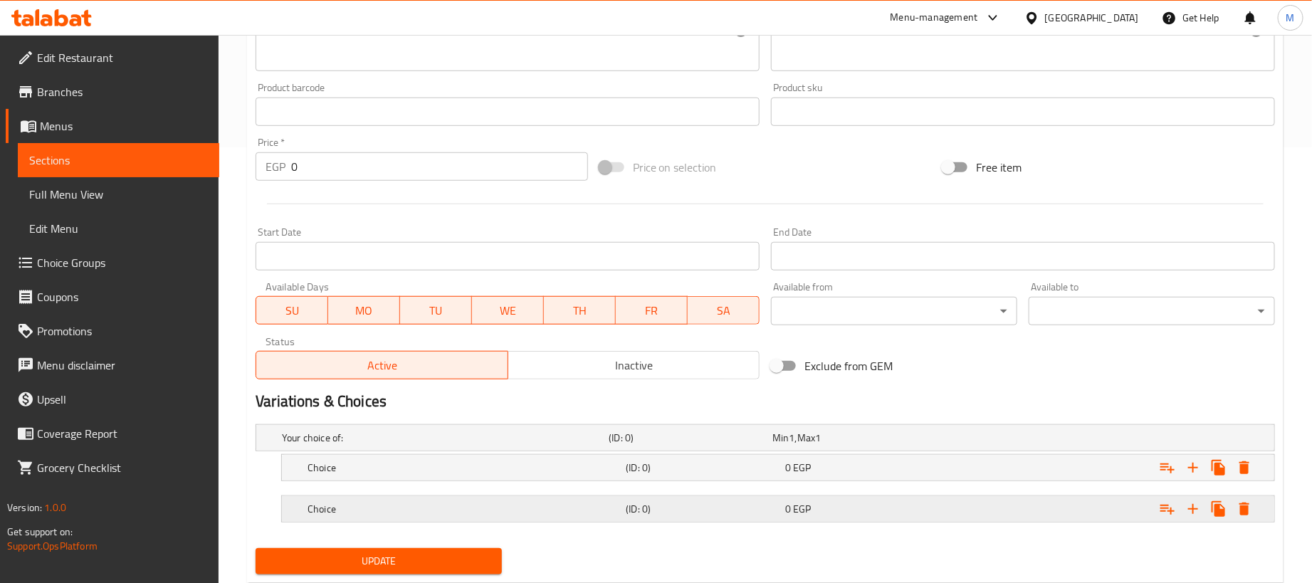
click at [983, 441] on div "Expand" at bounding box center [1096, 438] width 327 height 6
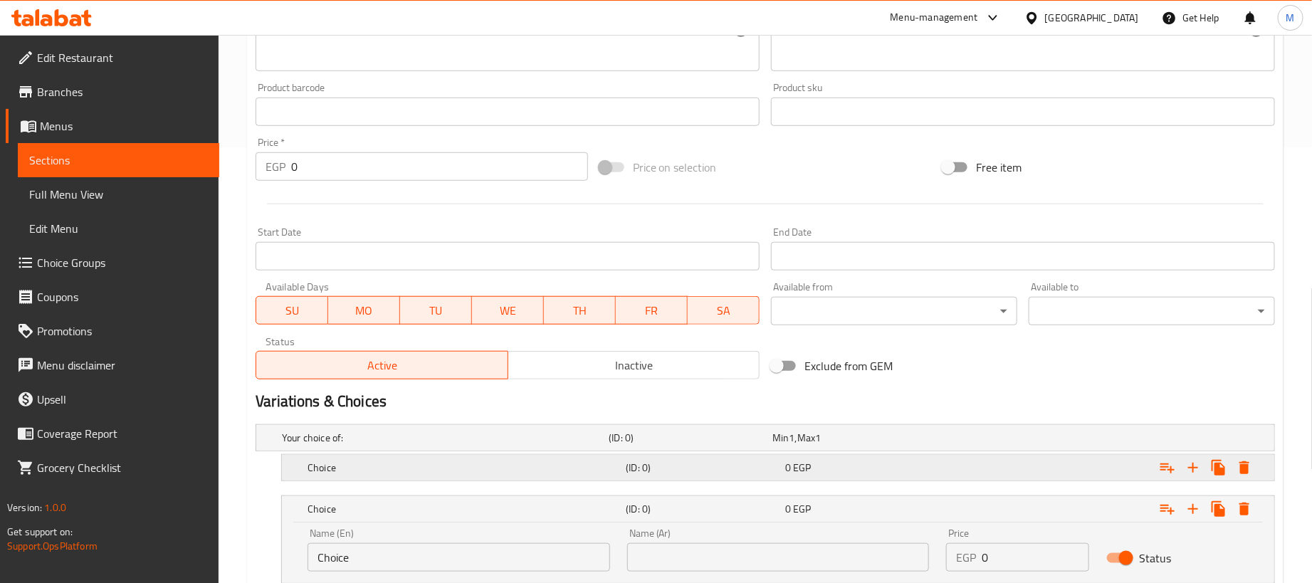
click at [954, 441] on div "Expand" at bounding box center [1096, 438] width 327 height 6
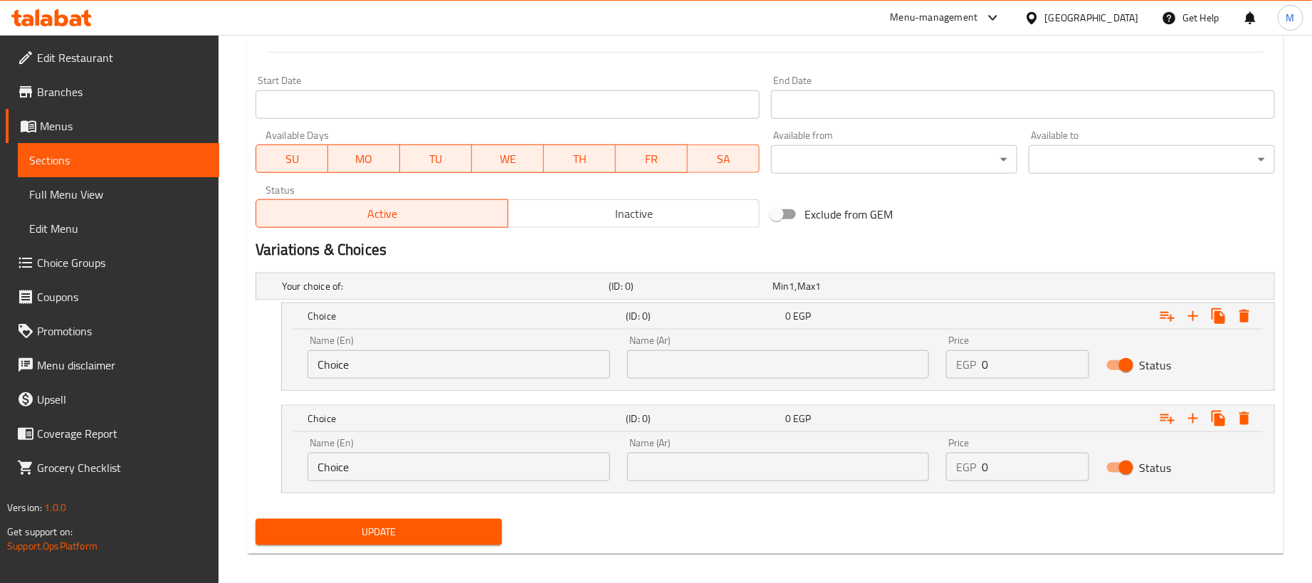
scroll to position [600, 0]
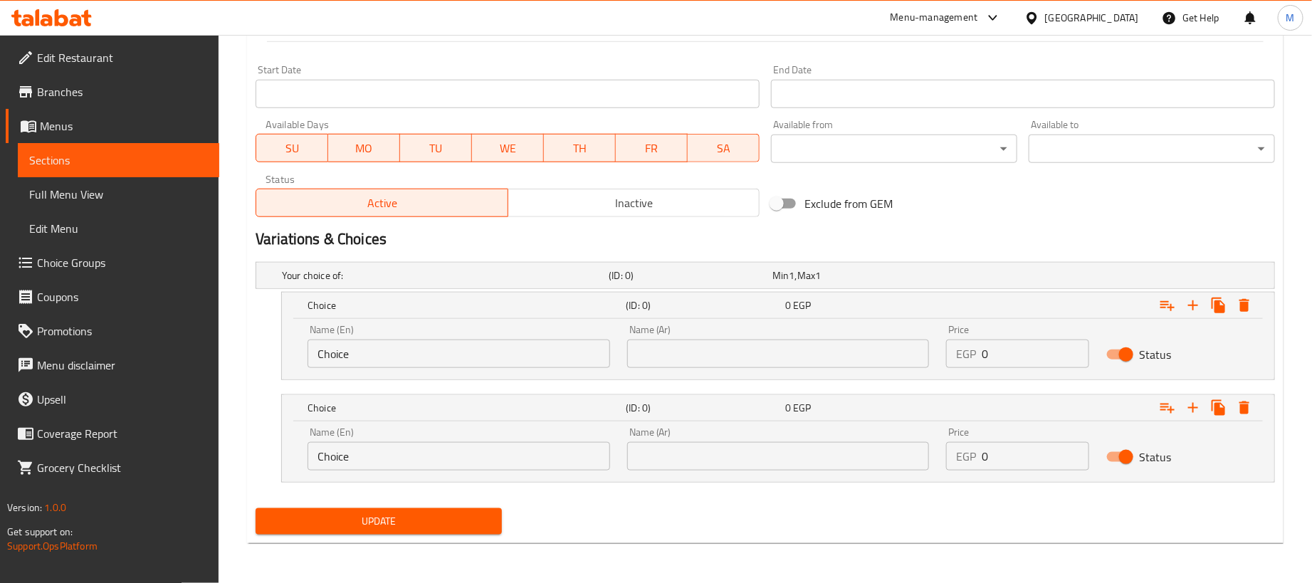
click at [1011, 351] on input "0" at bounding box center [1035, 354] width 107 height 28
paste input "40"
type input "400"
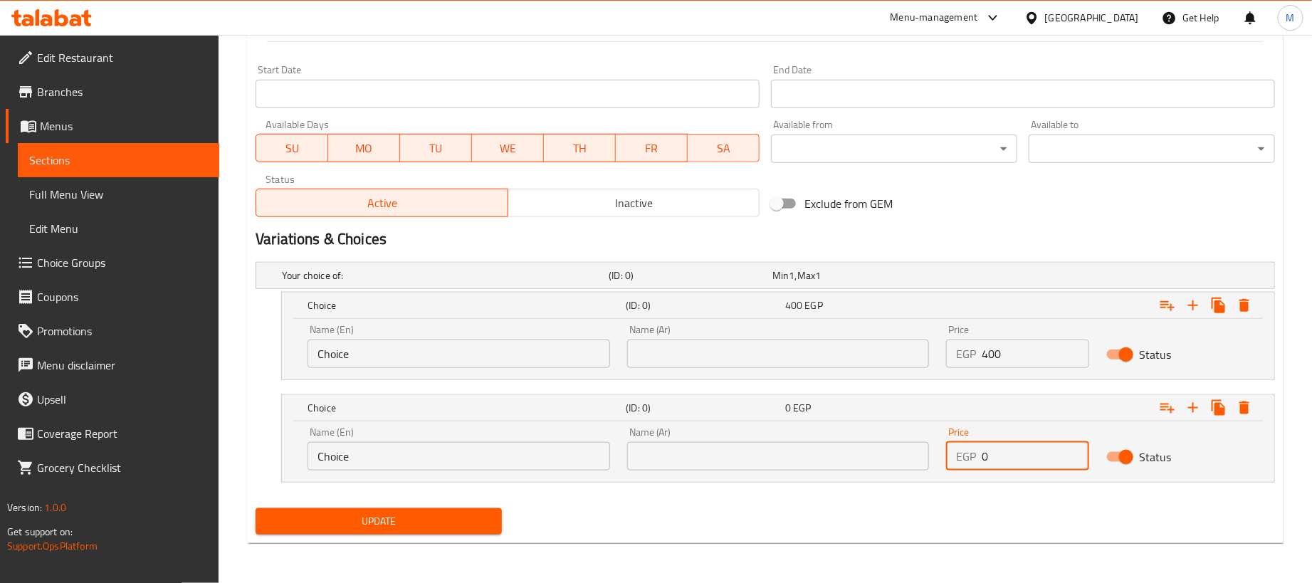
click at [1026, 468] on input "0" at bounding box center [1035, 456] width 107 height 28
paste input "10"
type input "100"
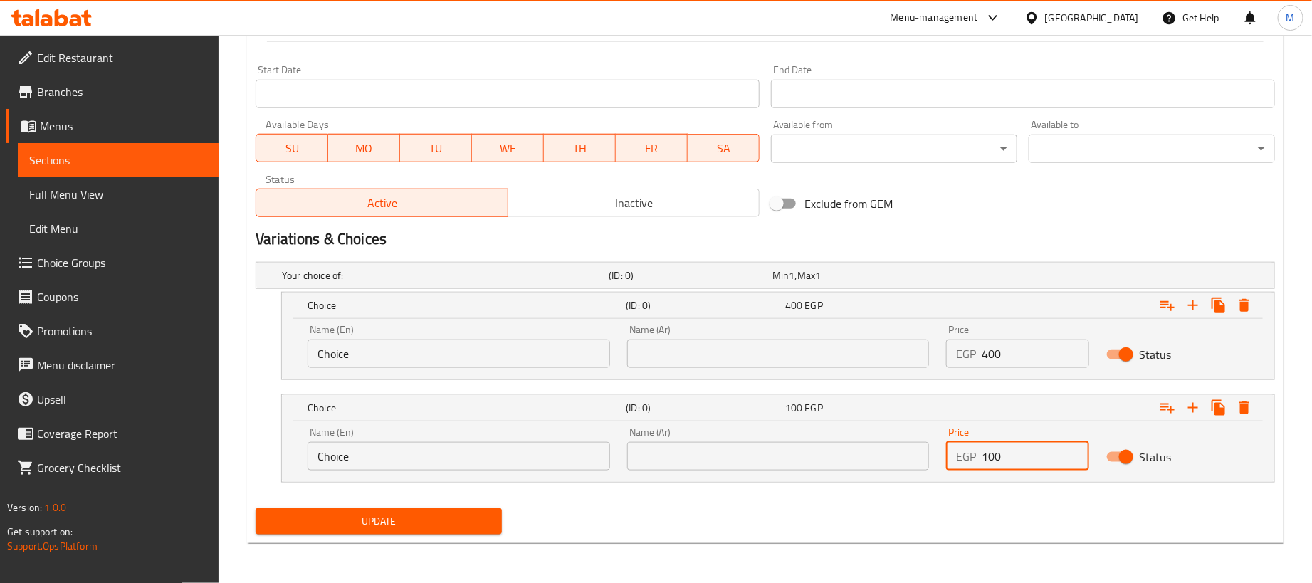
drag, startPoint x: 840, startPoint y: 359, endPoint x: 855, endPoint y: 354, distance: 15.5
click at [840, 359] on input "text" at bounding box center [778, 354] width 303 height 28
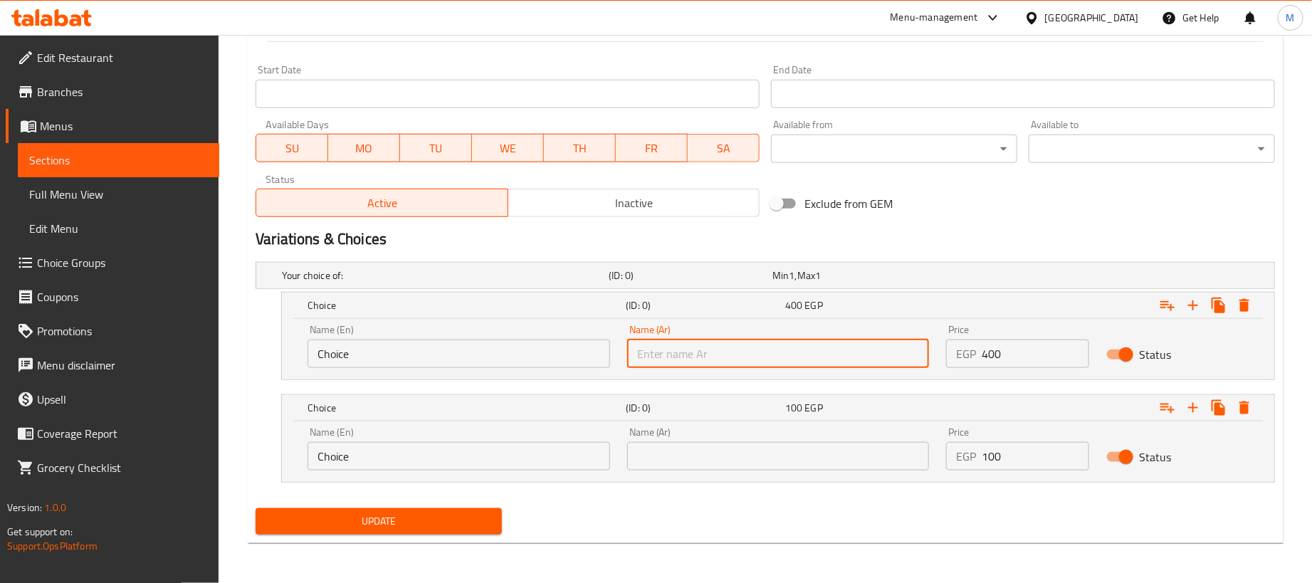
type input "1 كجم"
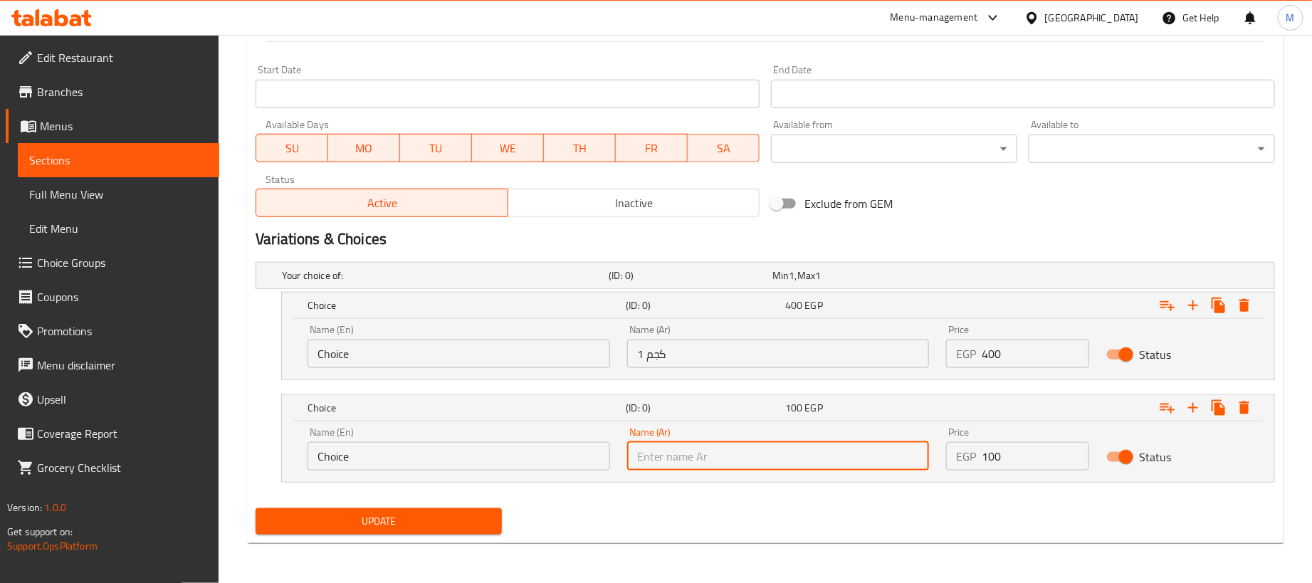
drag, startPoint x: 715, startPoint y: 453, endPoint x: 714, endPoint y: 436, distance: 17.1
click at [715, 453] on input "text" at bounding box center [778, 456] width 303 height 28
type input "250جم"
click at [421, 340] on input "Choice" at bounding box center [458, 354] width 303 height 28
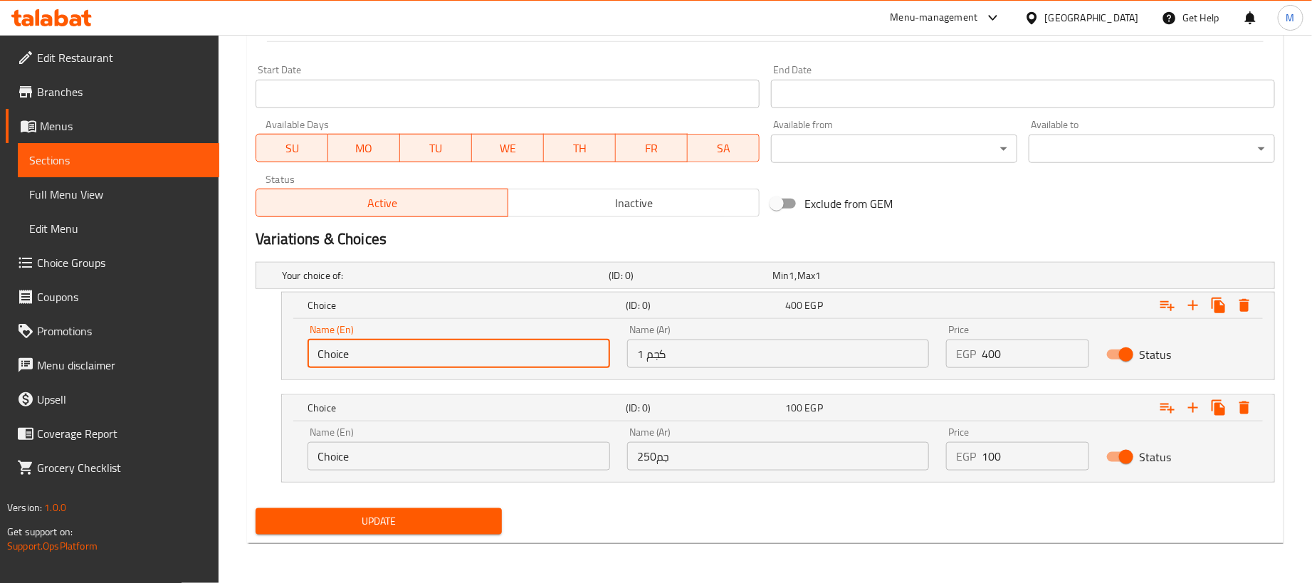
click at [421, 340] on input "Choice" at bounding box center [458, 354] width 303 height 28
type input "1kg"
click at [389, 466] on input "Choice" at bounding box center [458, 456] width 303 height 28
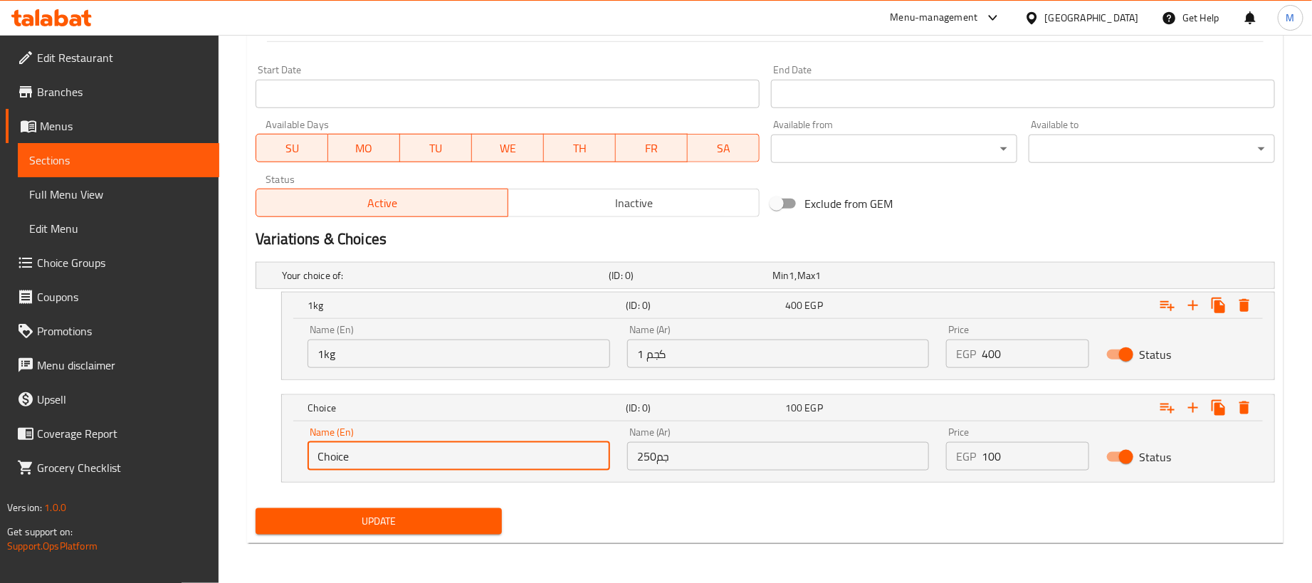
click at [389, 466] on input "Choice" at bounding box center [458, 456] width 303 height 28
type input "250 gram"
drag, startPoint x: 677, startPoint y: 534, endPoint x: 609, endPoint y: 525, distance: 68.9
click at [677, 532] on div "Update" at bounding box center [765, 522] width 1031 height 38
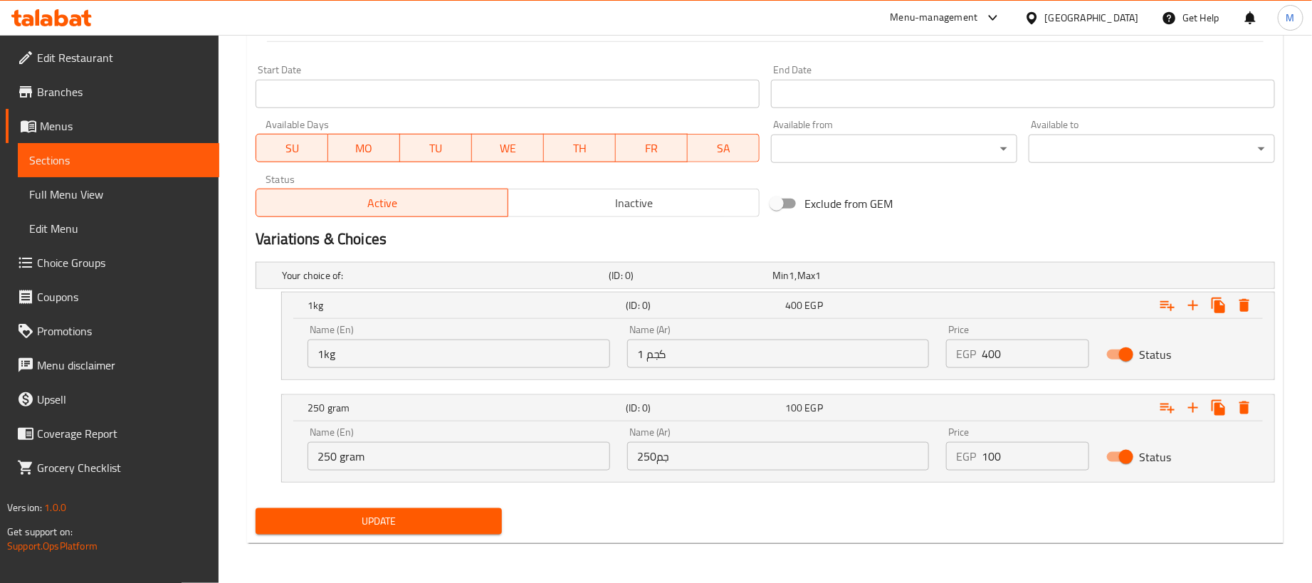
click at [433, 517] on span "Update" at bounding box center [378, 521] width 223 height 18
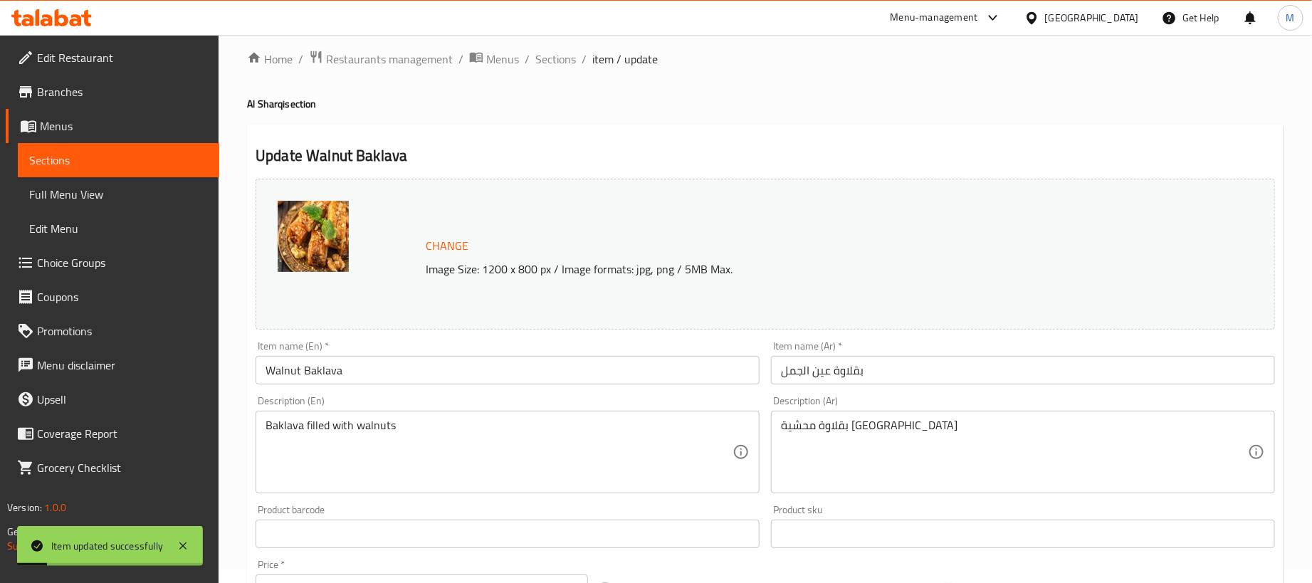
scroll to position [0, 0]
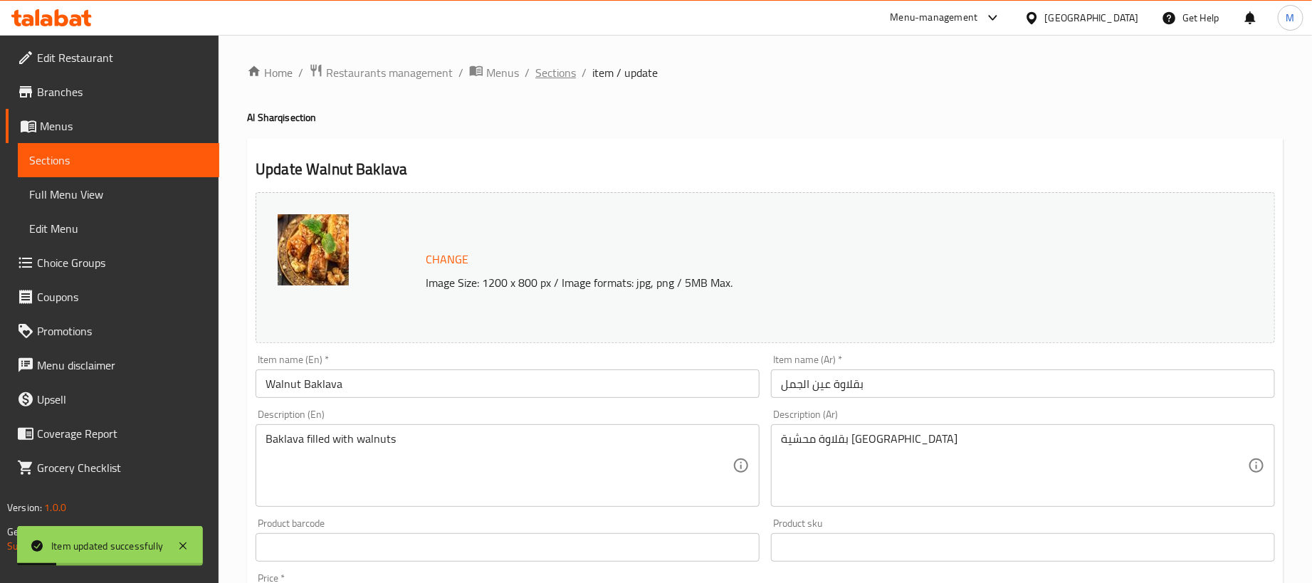
click at [549, 75] on span "Sections" at bounding box center [555, 72] width 41 height 17
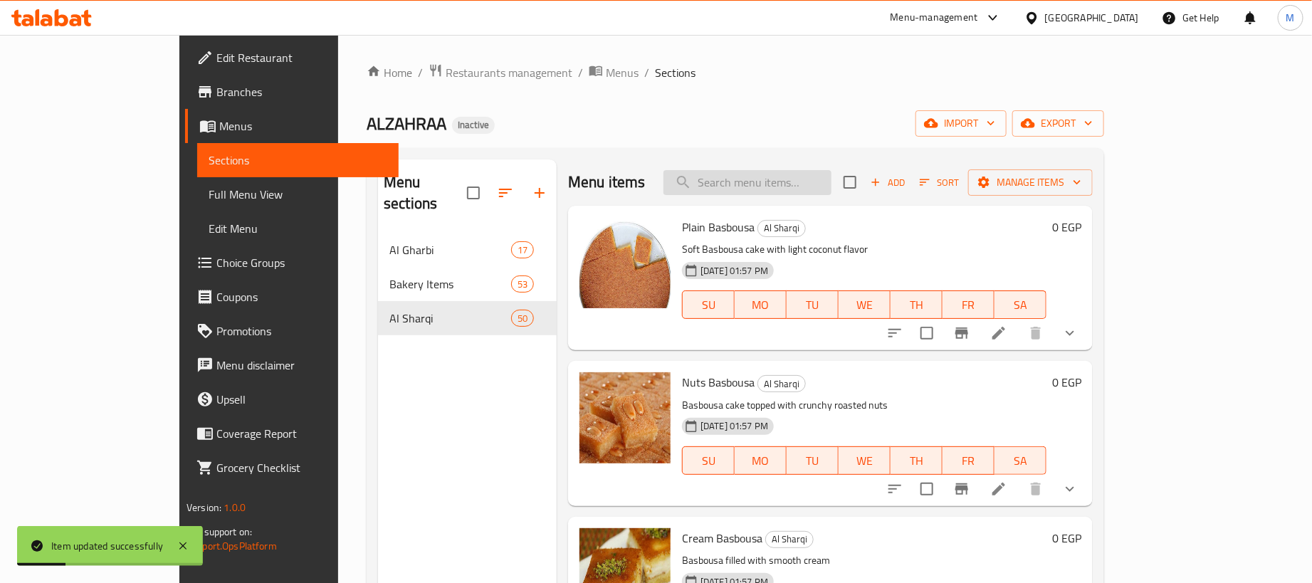
click at [831, 188] on input "search" at bounding box center [747, 182] width 168 height 25
paste input "حجاب ساده"
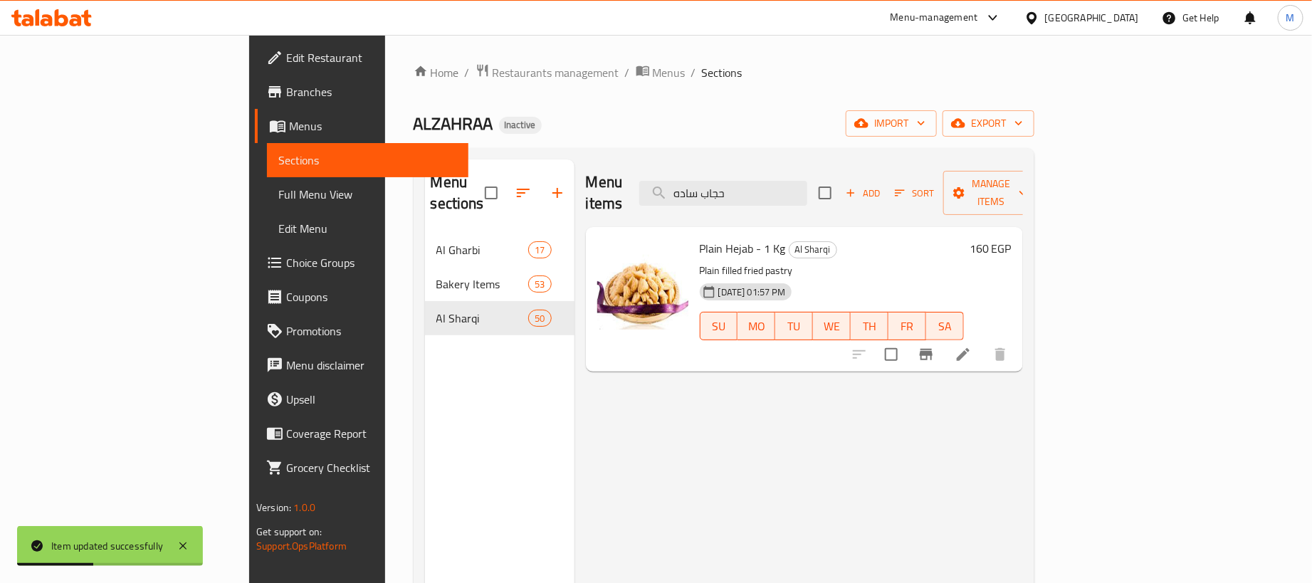
type input "حجاب ساده"
click at [969, 348] on icon at bounding box center [963, 354] width 13 height 13
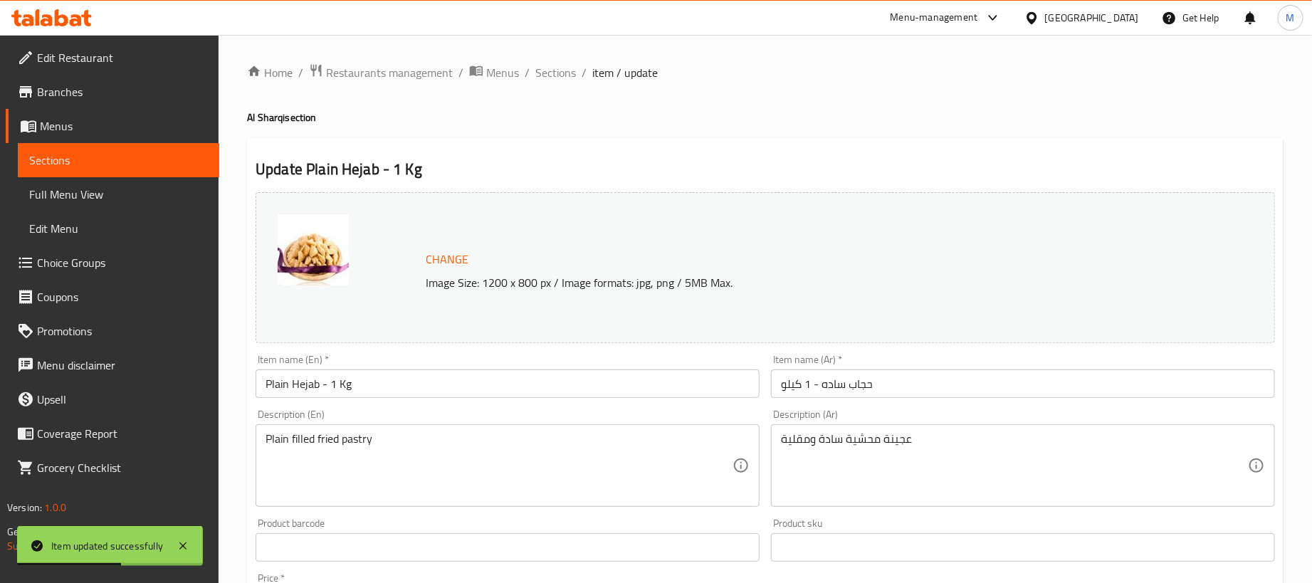
click at [987, 376] on input "حجاب ساده - 1 كيلو" at bounding box center [1023, 383] width 504 height 28
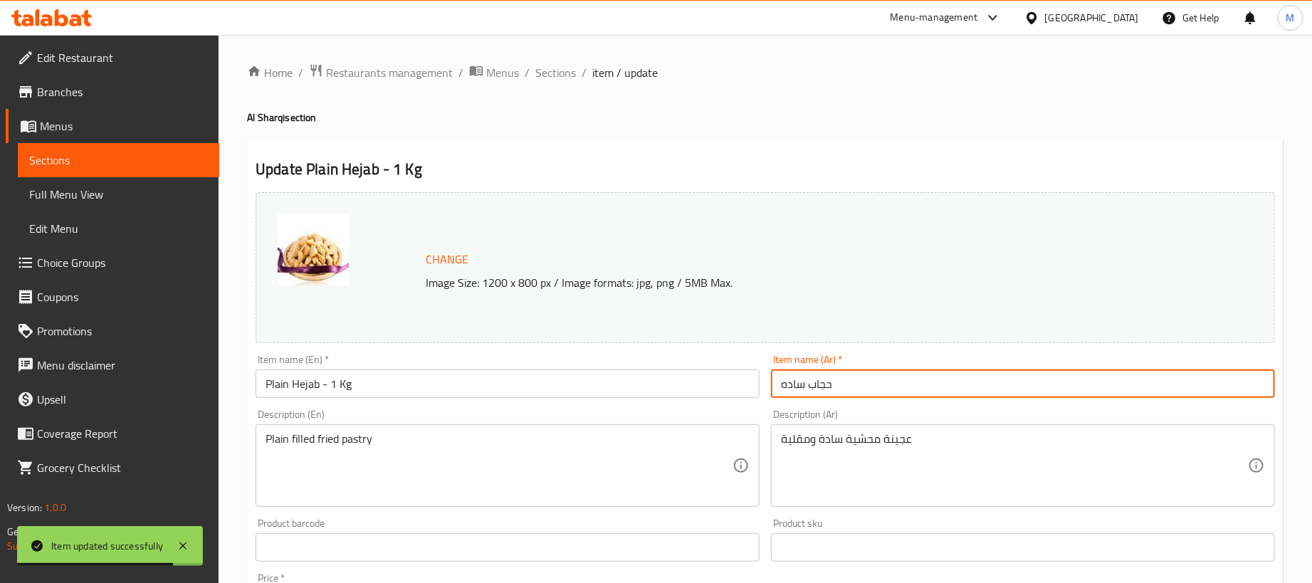
type input "حجاب ساده"
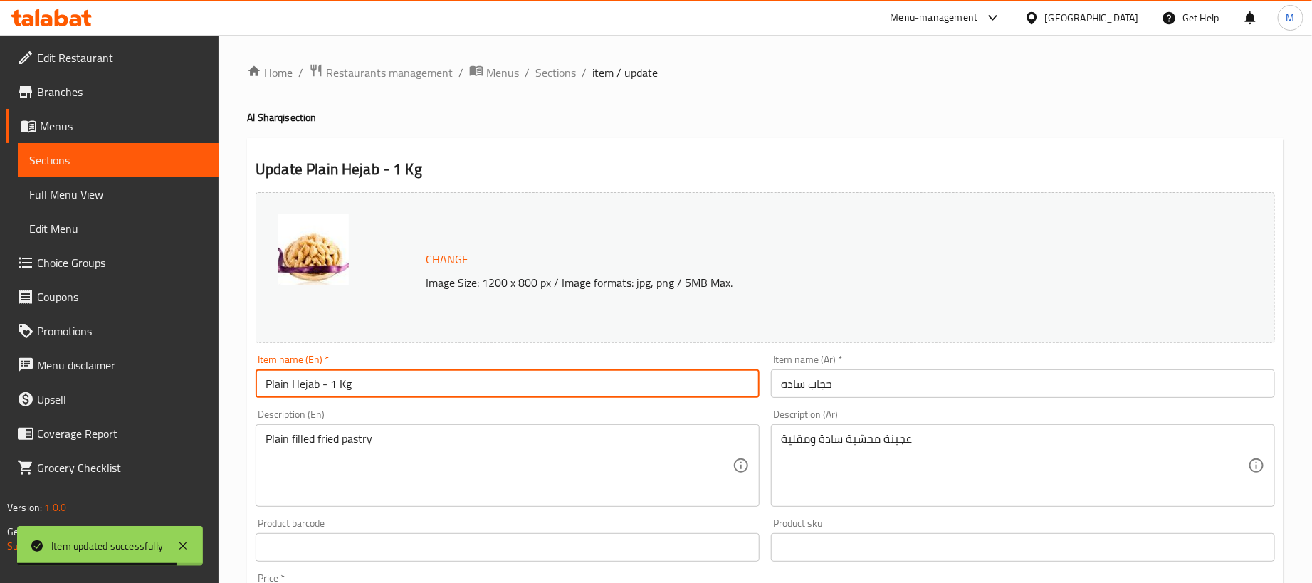
click at [517, 395] on input "Plain Hejab - 1 Kg" at bounding box center [508, 383] width 504 height 28
type input "Plain Hejab"
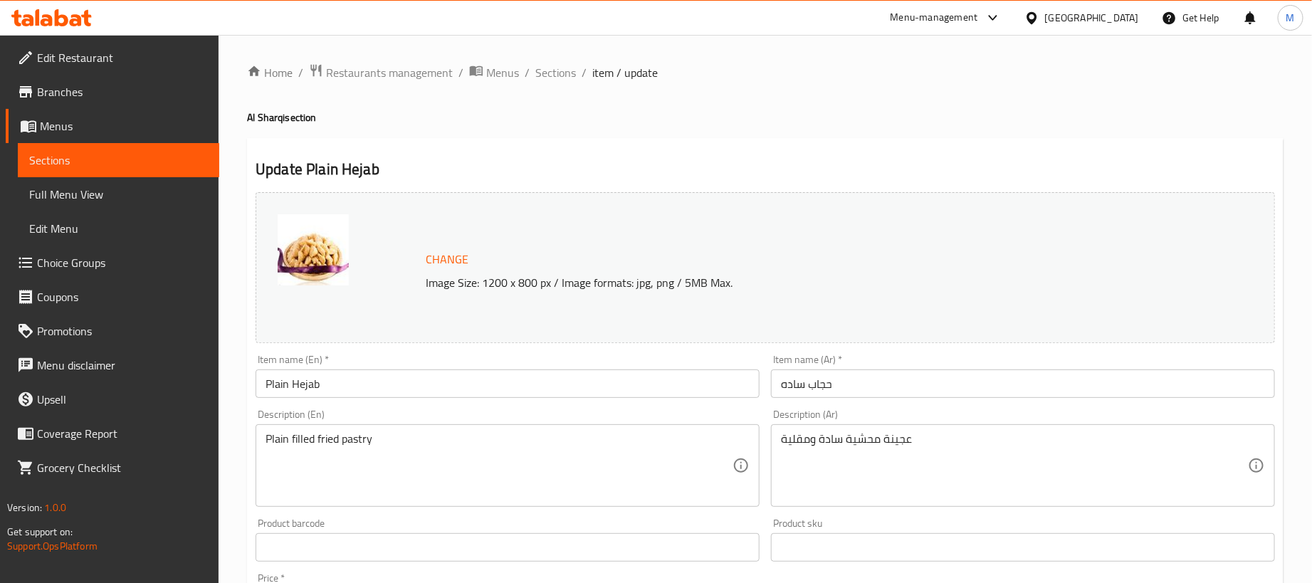
click at [560, 165] on h2 "Update Plain Hejab" at bounding box center [765, 169] width 1019 height 21
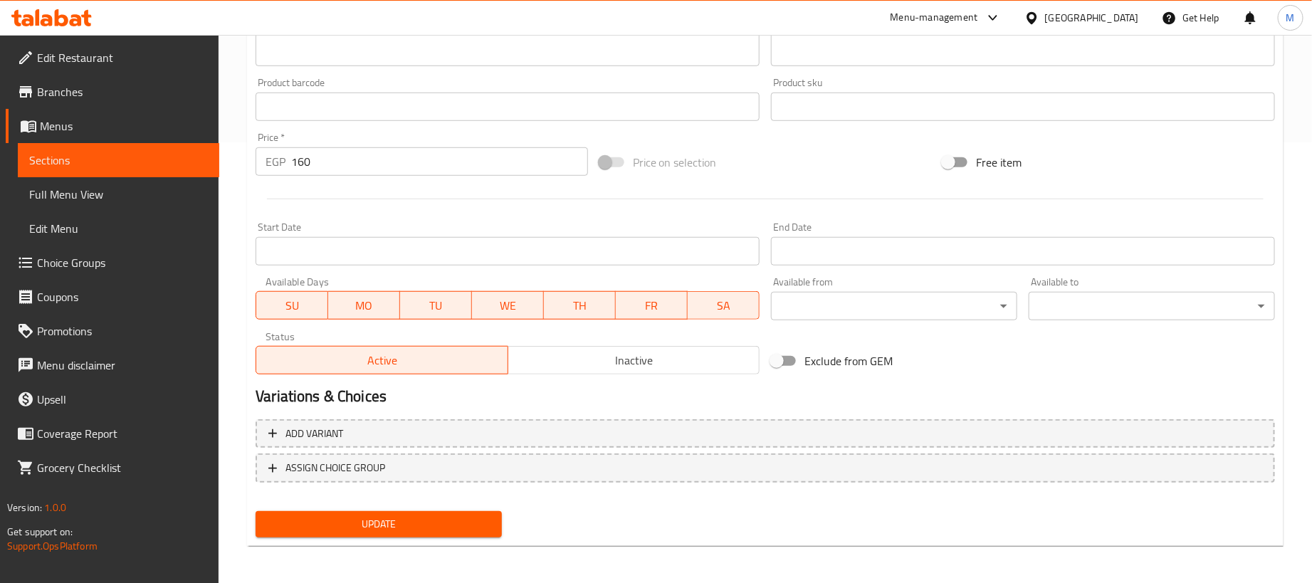
scroll to position [442, 0]
click at [447, 161] on input "160" at bounding box center [439, 160] width 297 height 28
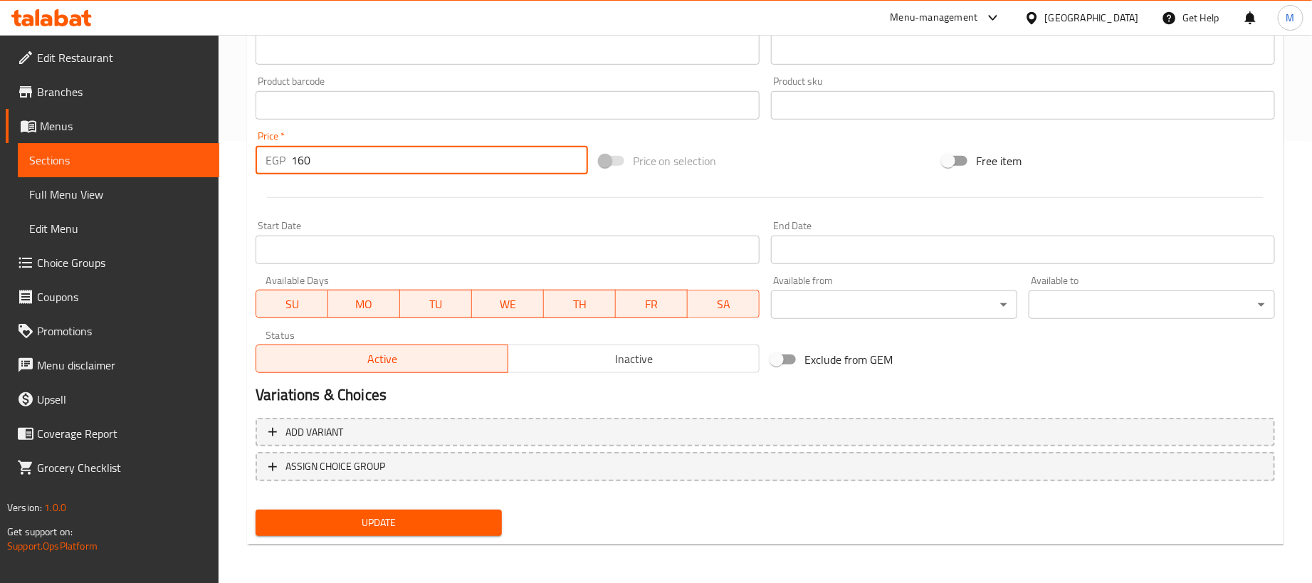
click at [447, 161] on input "160" at bounding box center [439, 160] width 297 height 28
click at [451, 161] on input "160" at bounding box center [439, 160] width 297 height 28
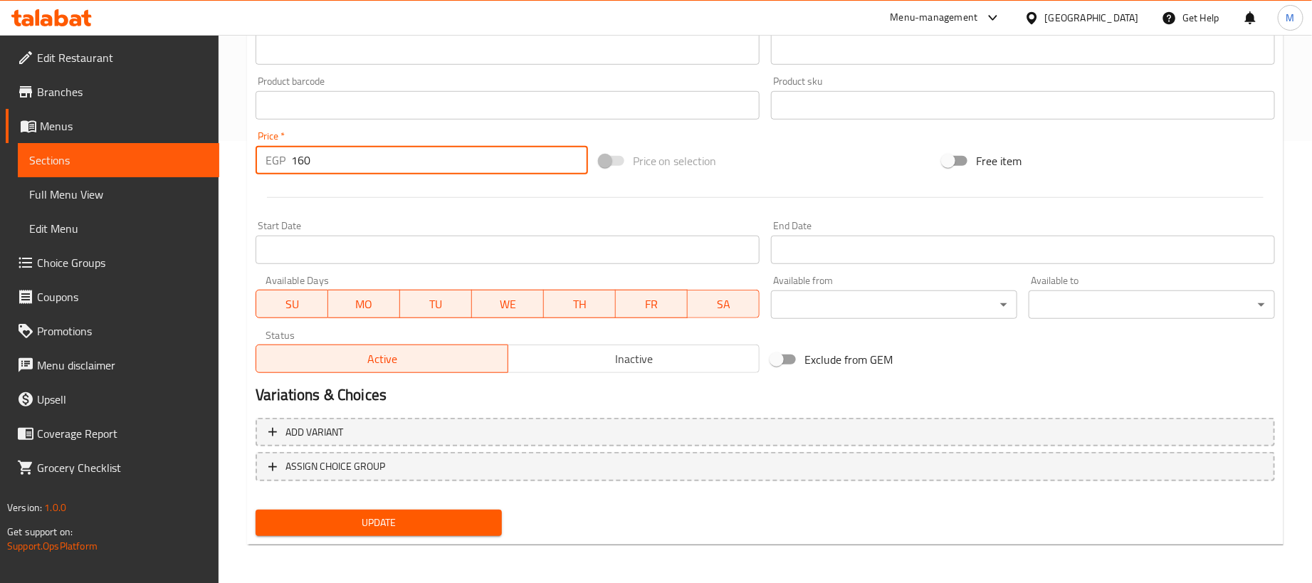
click at [451, 161] on input "160" at bounding box center [439, 160] width 297 height 28
type input "0"
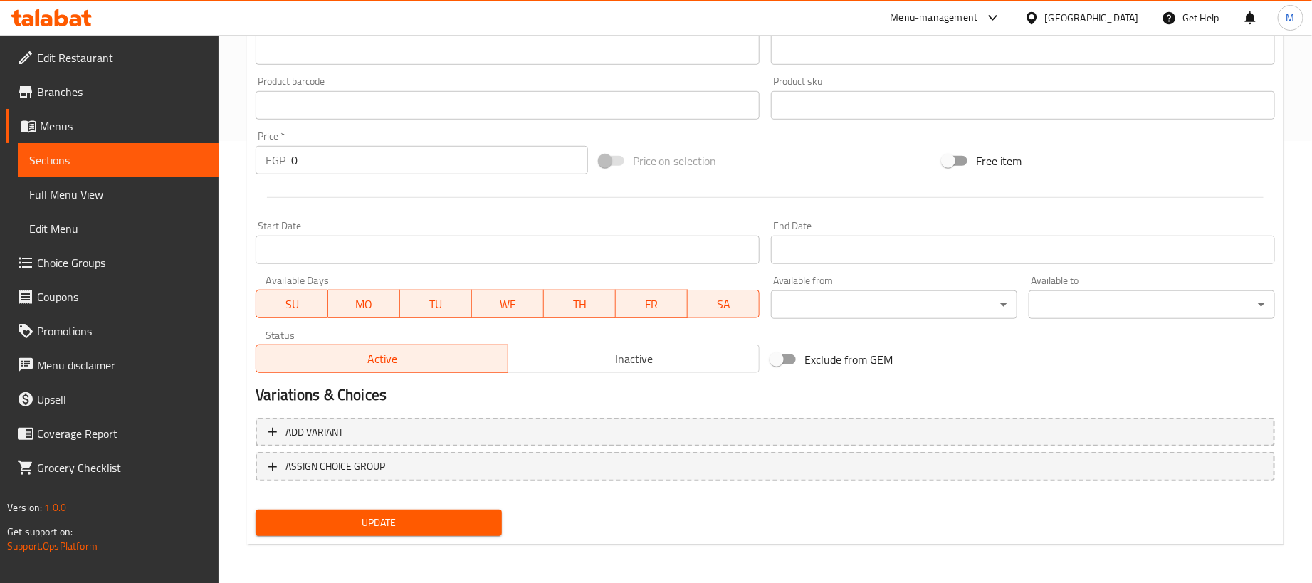
click at [530, 204] on div at bounding box center [765, 197] width 1031 height 35
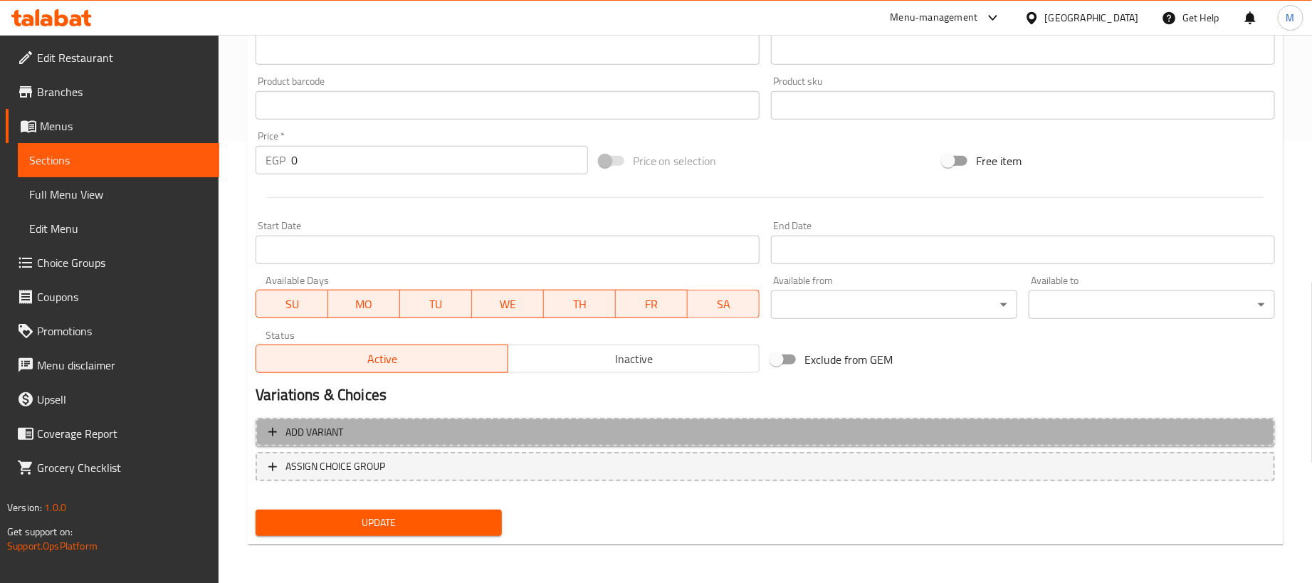
drag, startPoint x: 799, startPoint y: 428, endPoint x: 811, endPoint y: 431, distance: 12.6
click at [811, 431] on span "Add variant" at bounding box center [765, 433] width 994 height 18
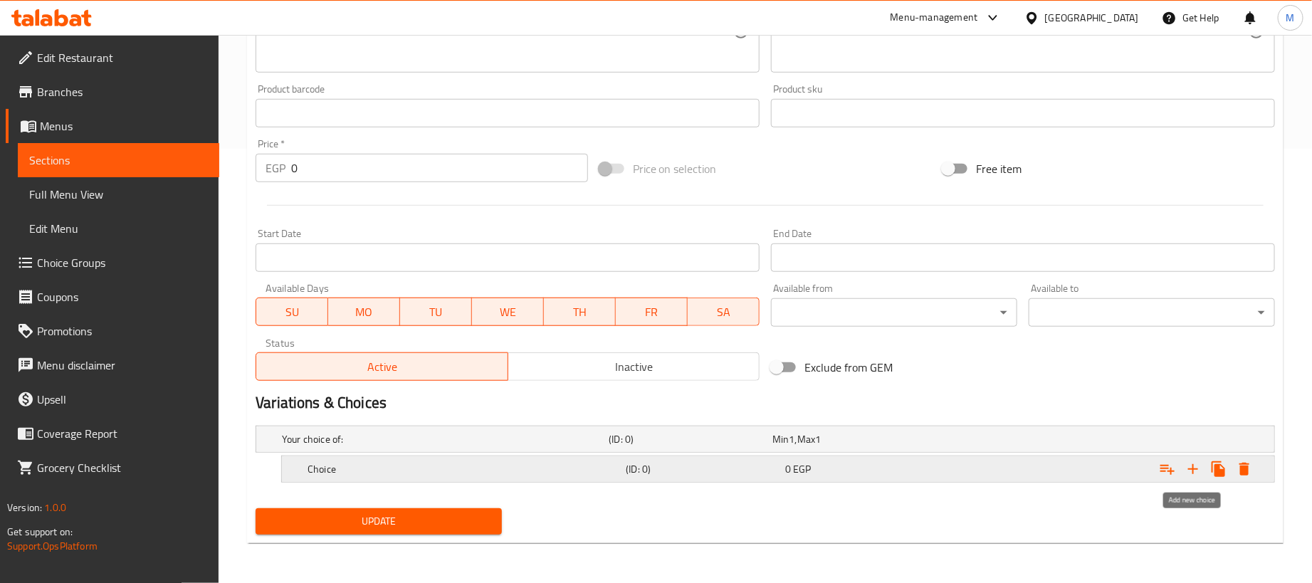
click at [1185, 466] on icon "Expand" at bounding box center [1192, 469] width 17 height 17
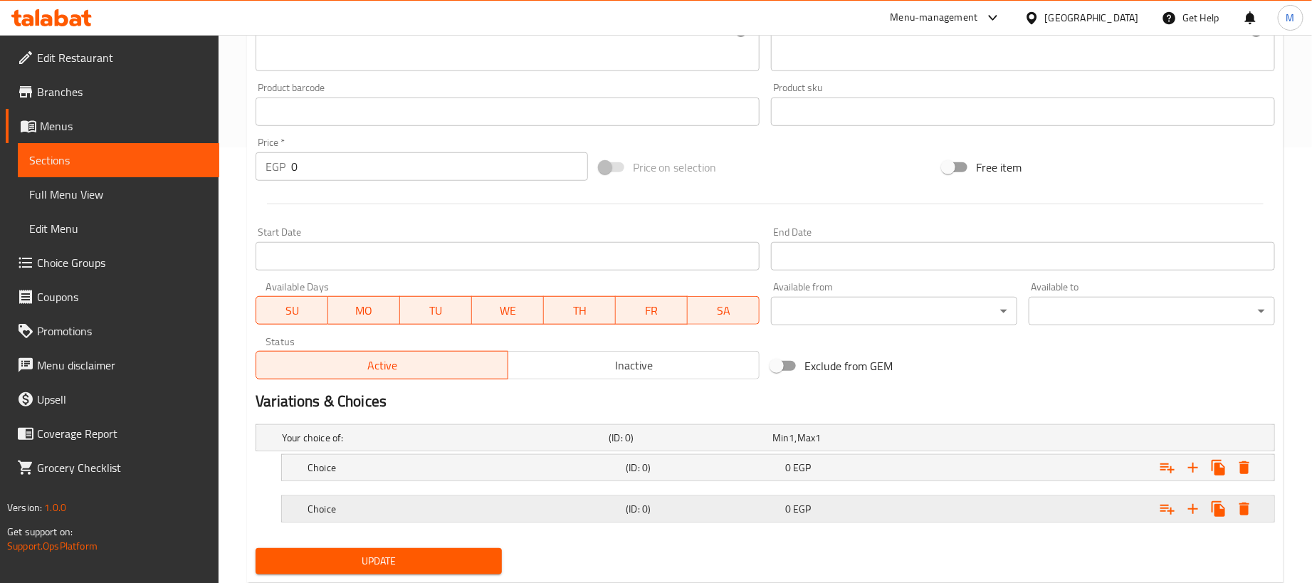
click at [1015, 441] on div "Expand" at bounding box center [1096, 438] width 327 height 6
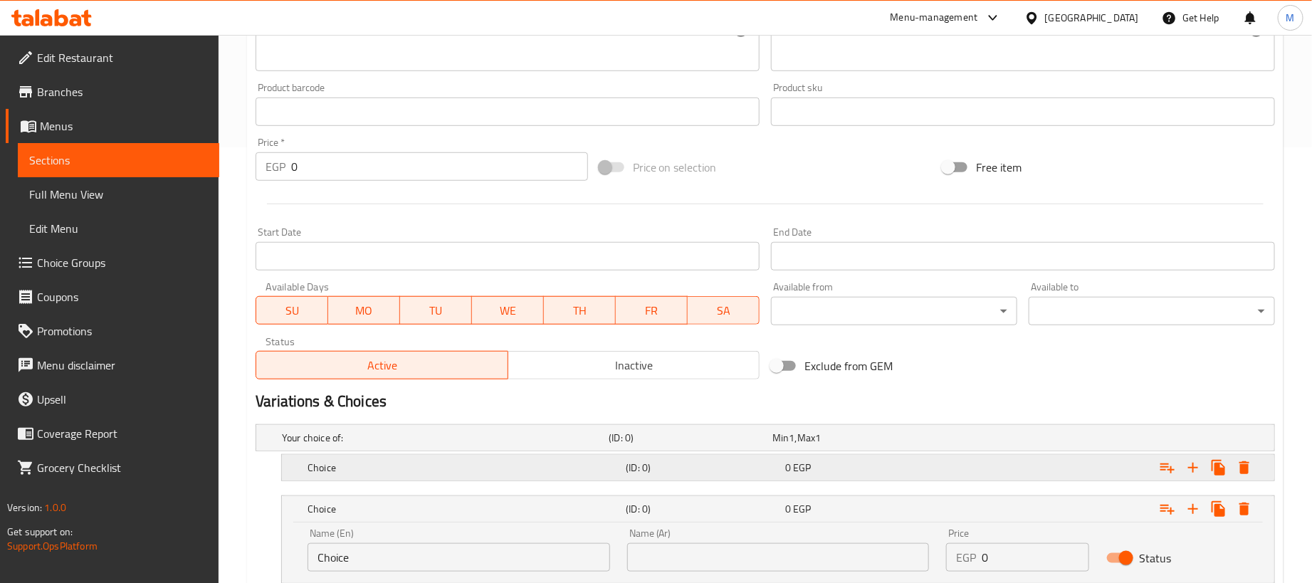
click at [1017, 441] on div "Expand" at bounding box center [1096, 438] width 327 height 6
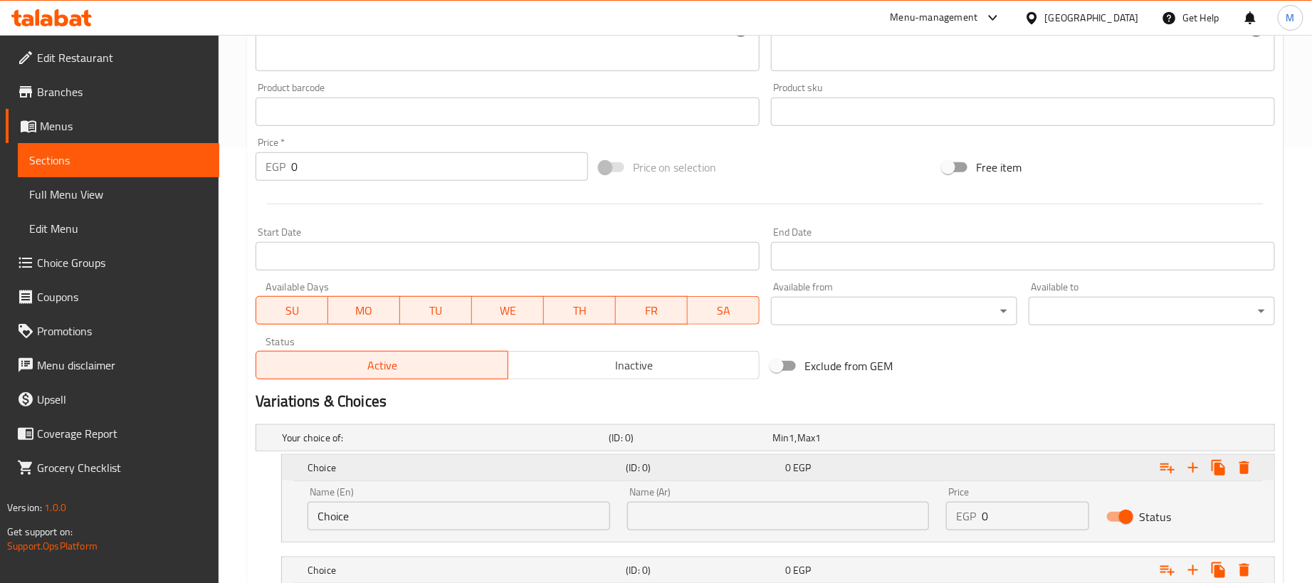
scroll to position [600, 0]
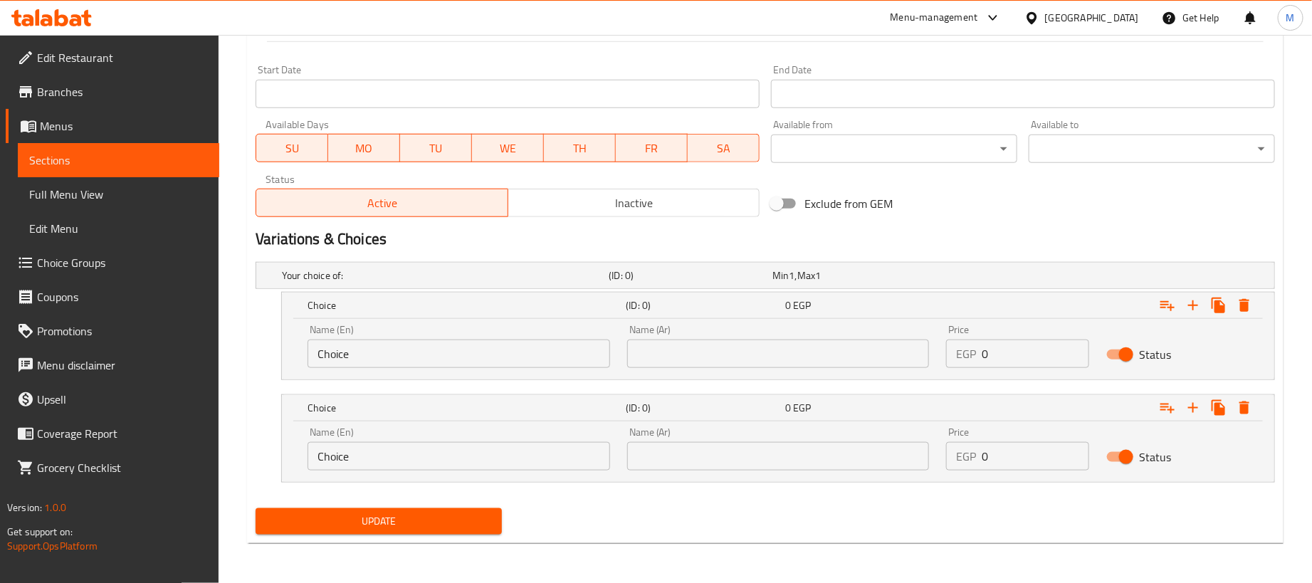
click at [1055, 344] on input "0" at bounding box center [1035, 354] width 107 height 28
click at [1057, 344] on input "0" at bounding box center [1035, 354] width 107 height 28
click at [1058, 344] on input "0" at bounding box center [1035, 354] width 107 height 28
paste input "16"
type input "160"
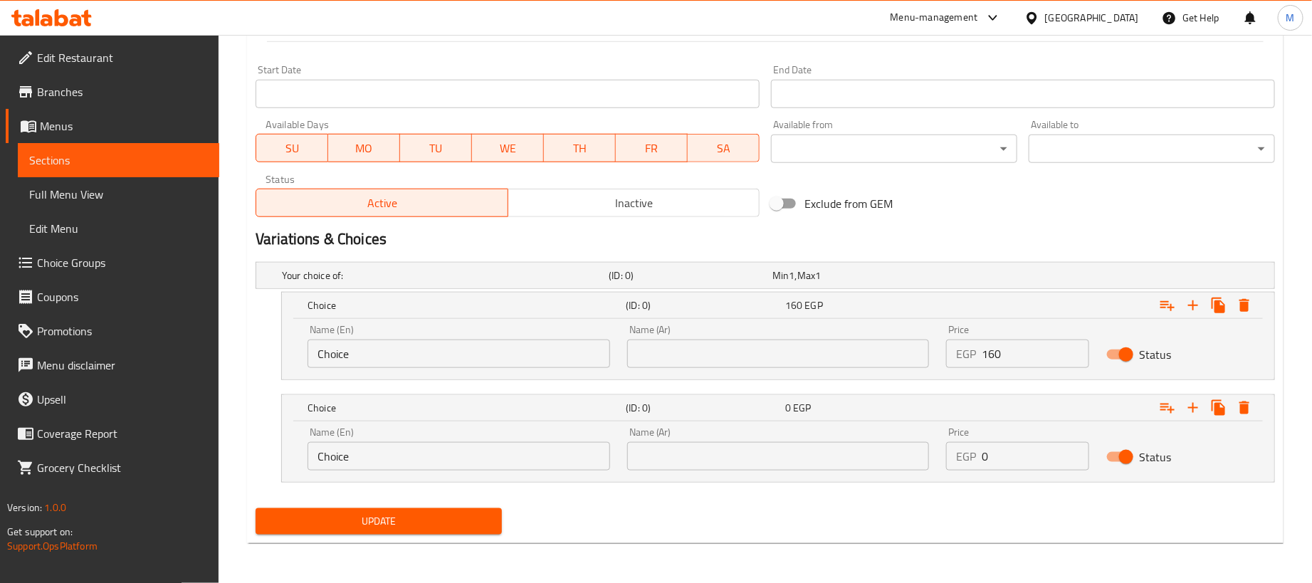
click at [1014, 458] on input "0" at bounding box center [1035, 456] width 107 height 28
paste input "4"
type input "40"
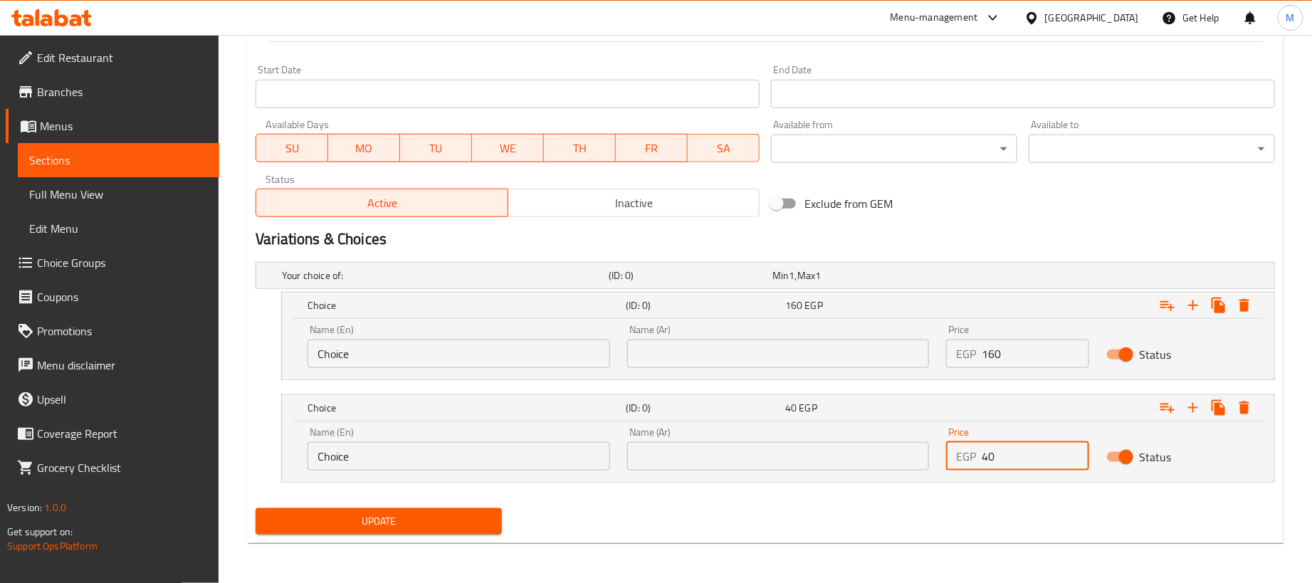
click at [810, 351] on input "text" at bounding box center [778, 354] width 303 height 28
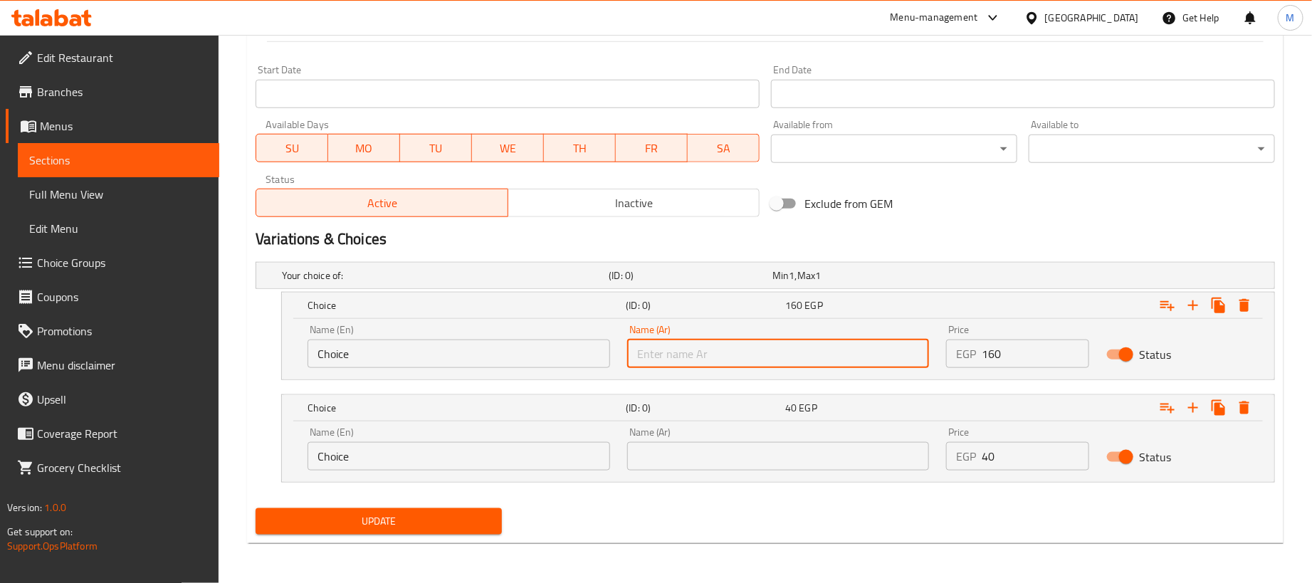
type input "1 كجم"
click at [782, 448] on input "text" at bounding box center [778, 456] width 303 height 28
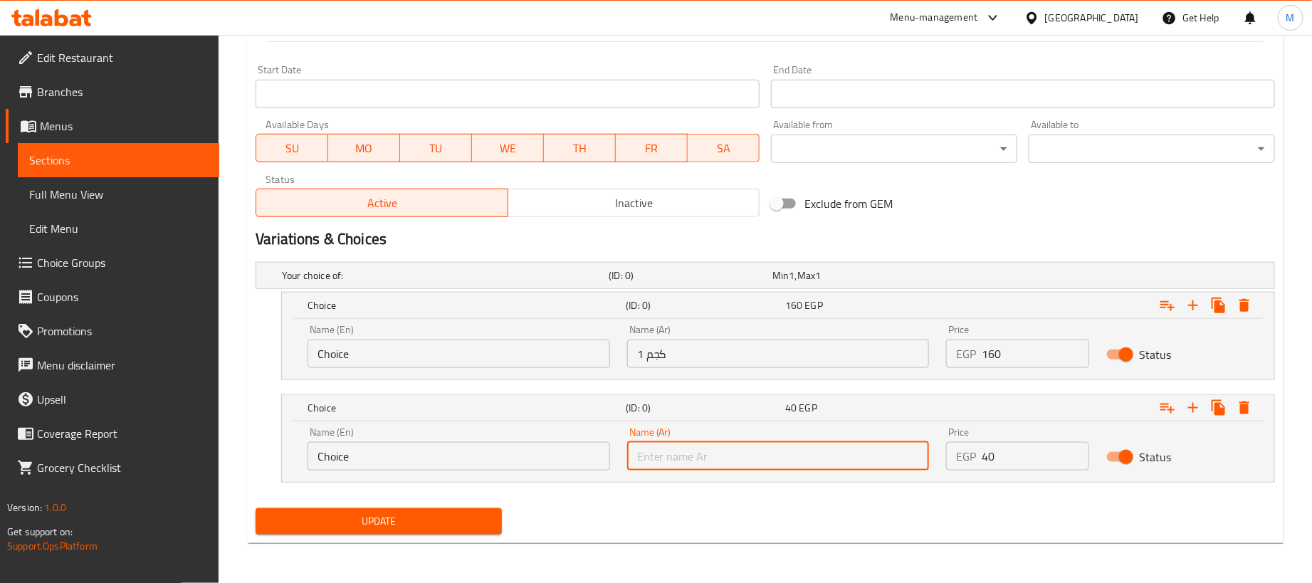
type input "250جم"
click at [359, 374] on div "Name (En) Choice Name (En)" at bounding box center [459, 346] width 320 height 61
click at [362, 351] on input "Choice" at bounding box center [458, 354] width 303 height 28
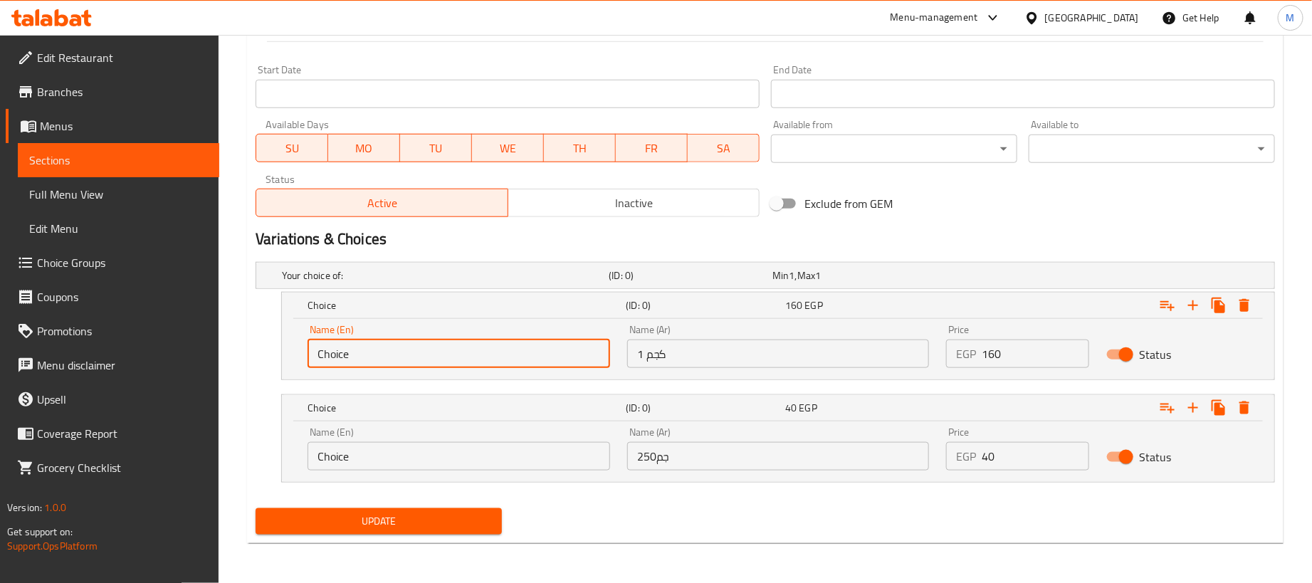
click at [362, 351] on input "Choice" at bounding box center [458, 354] width 303 height 28
type input "1kg"
click at [381, 466] on input "Choice" at bounding box center [458, 456] width 303 height 28
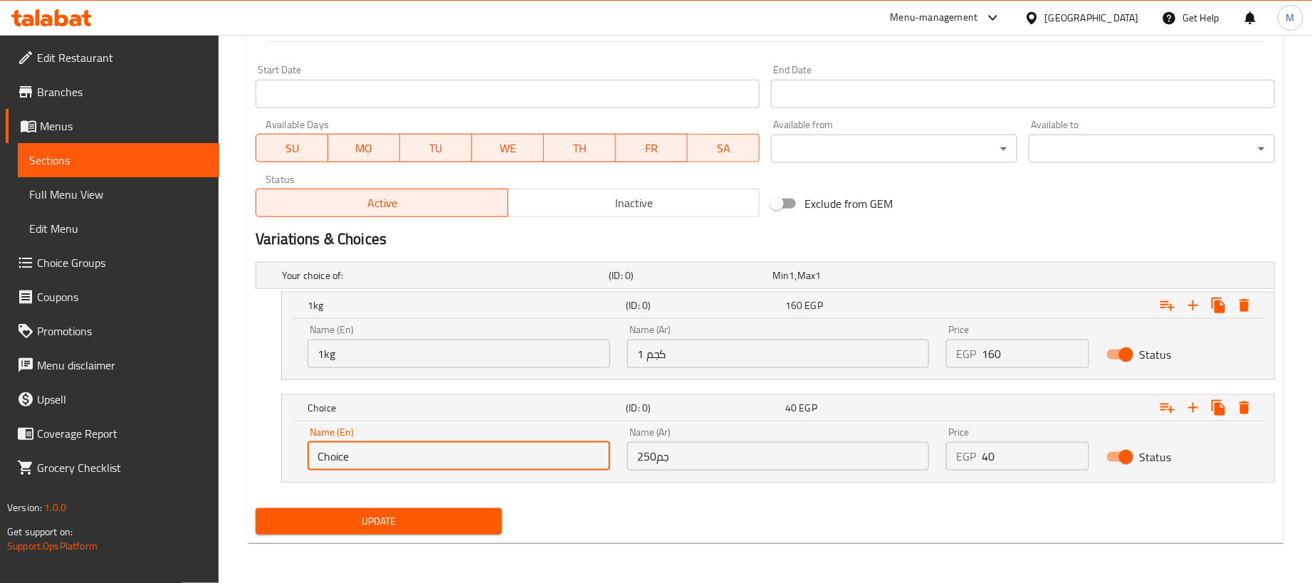
click at [381, 466] on input "Choice" at bounding box center [458, 456] width 303 height 28
type input "250 gram"
click at [431, 517] on span "Update" at bounding box center [378, 521] width 223 height 18
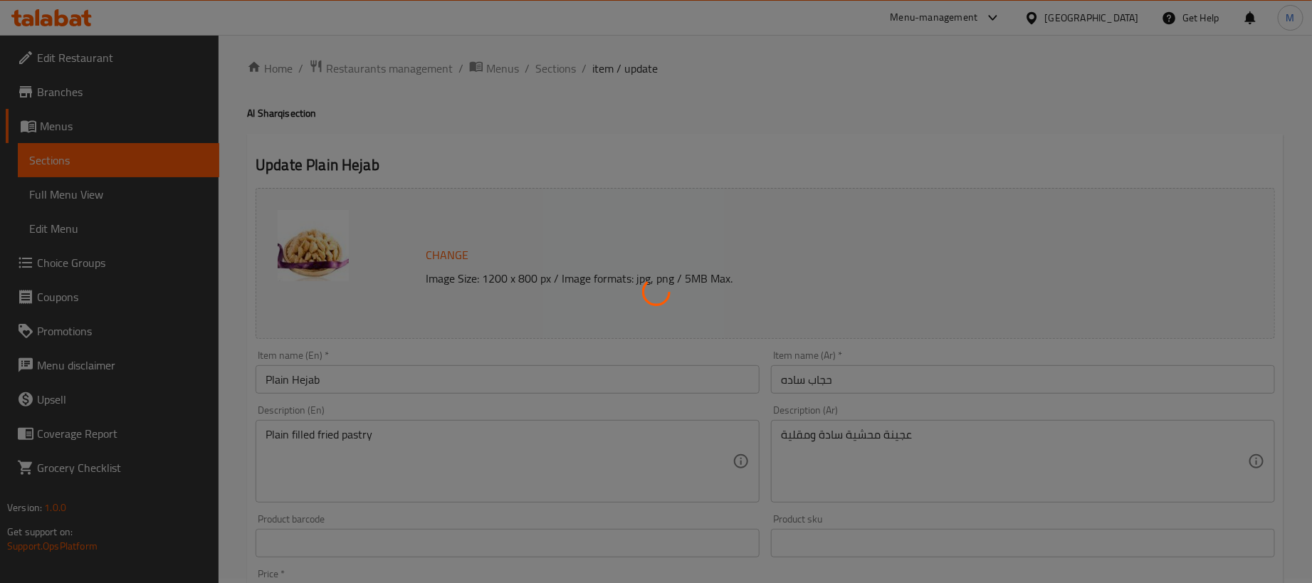
scroll to position [0, 0]
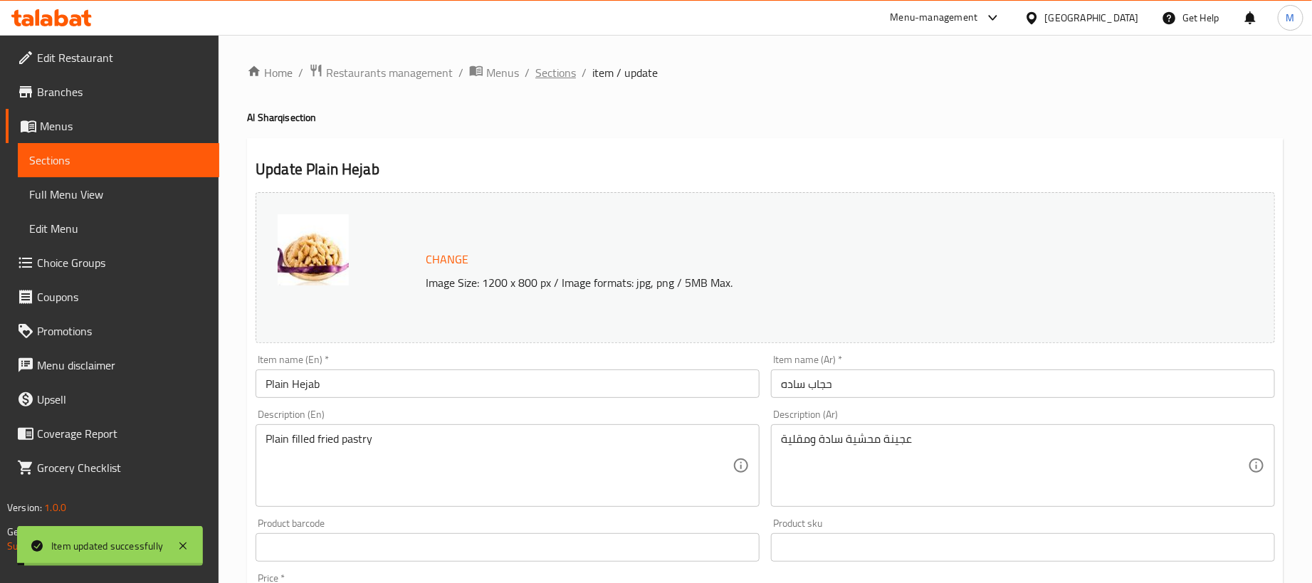
click at [568, 77] on span "Sections" at bounding box center [555, 72] width 41 height 17
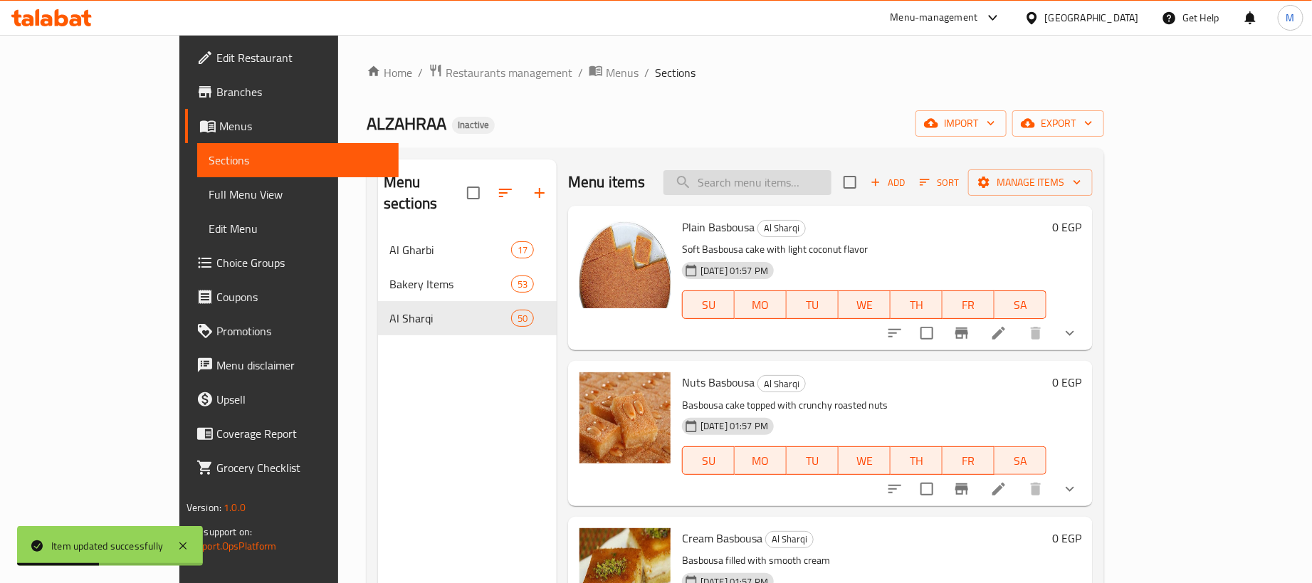
click at [831, 192] on input "search" at bounding box center [747, 182] width 168 height 25
paste input "حجاب كريمة"
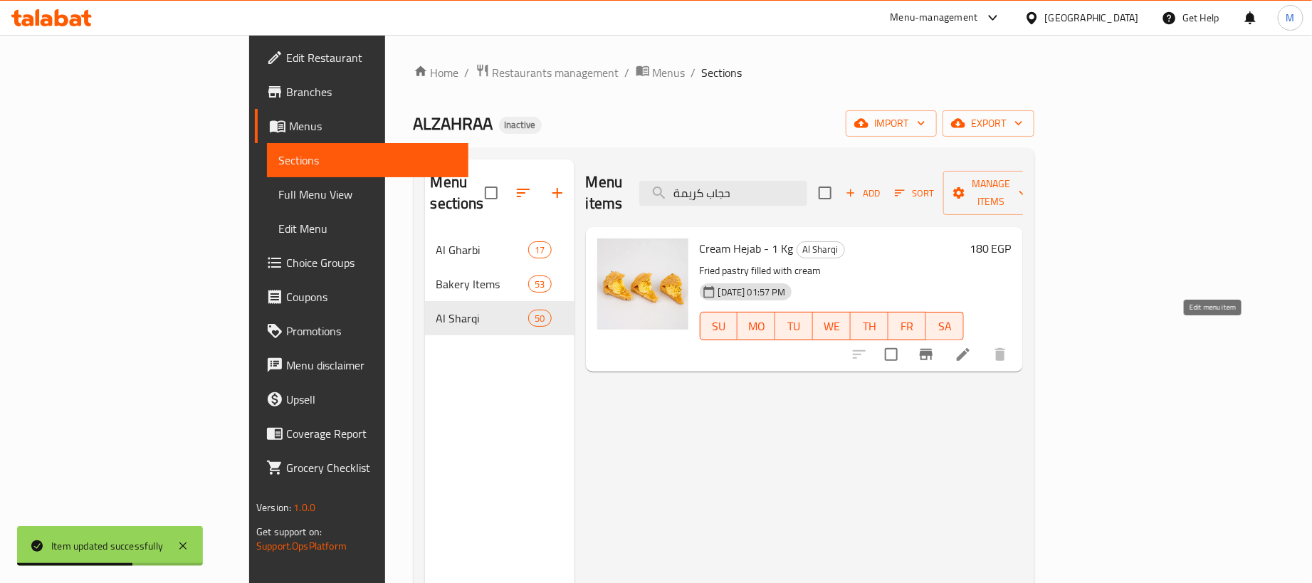
type input "حجاب كريمة"
click at [972, 346] on icon at bounding box center [962, 354] width 17 height 17
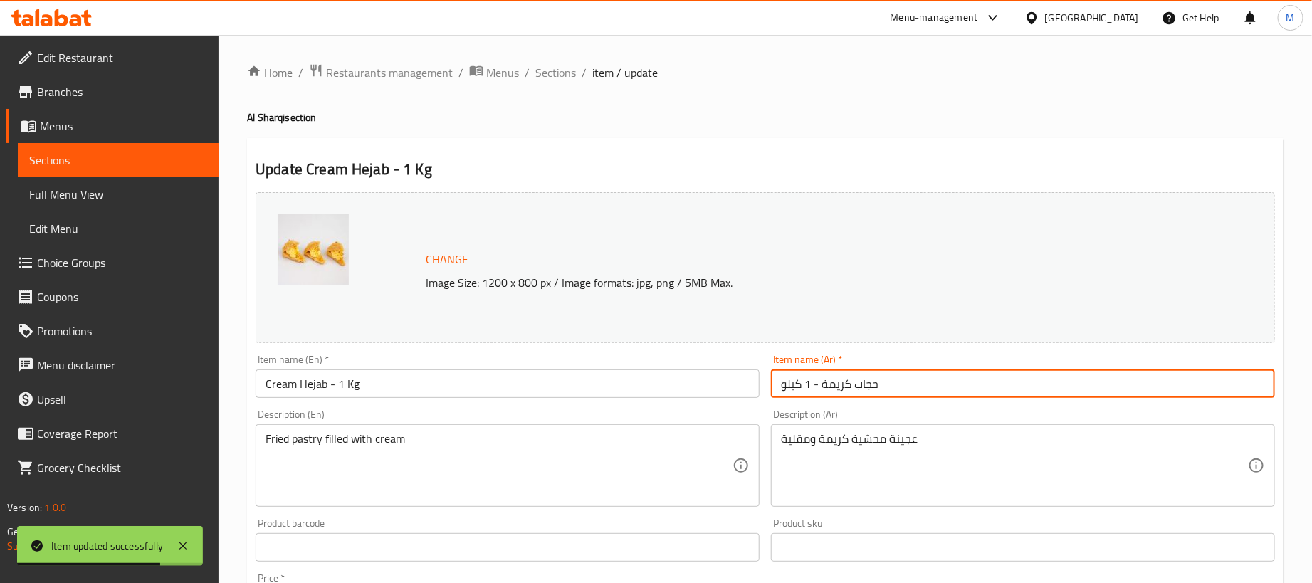
click at [959, 384] on input "حجاب كريمة - 1 كيلو" at bounding box center [1023, 383] width 504 height 28
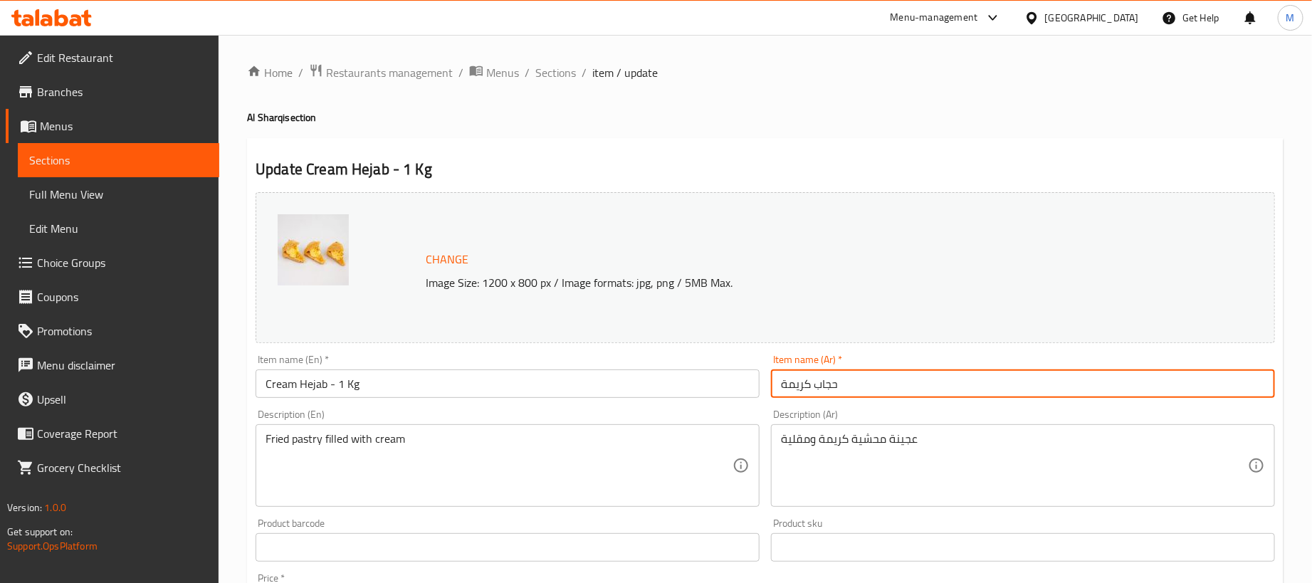
type input "حجاب كريمة"
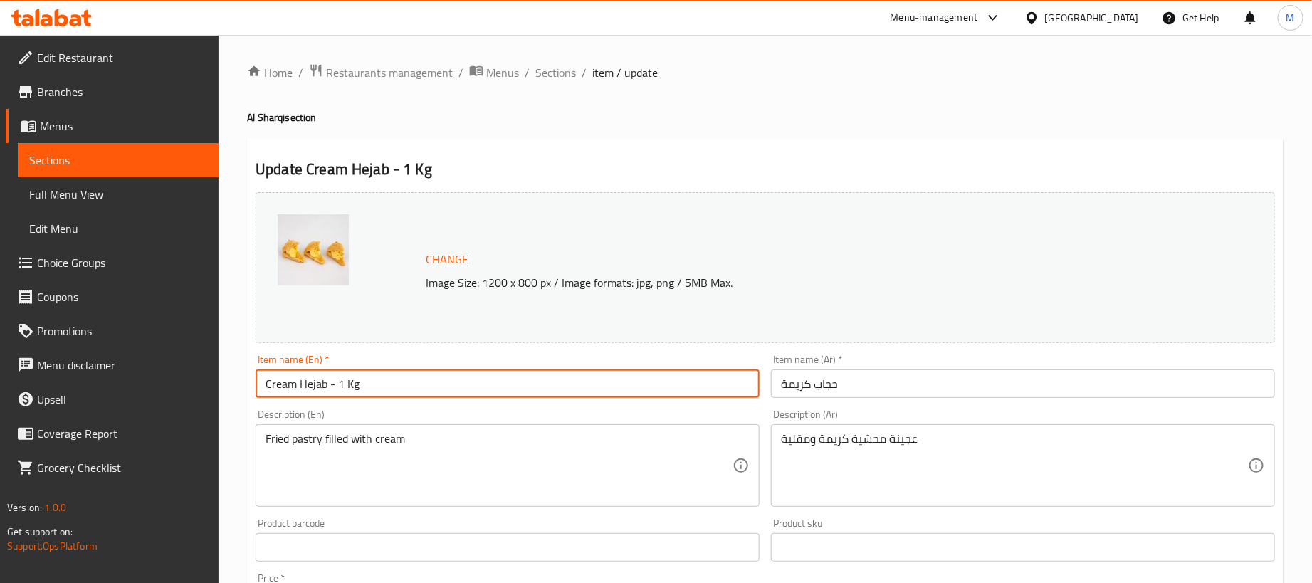
click at [653, 383] on input "Cream Hejab - 1 Kg" at bounding box center [508, 383] width 504 height 28
type input "Cream Hejab"
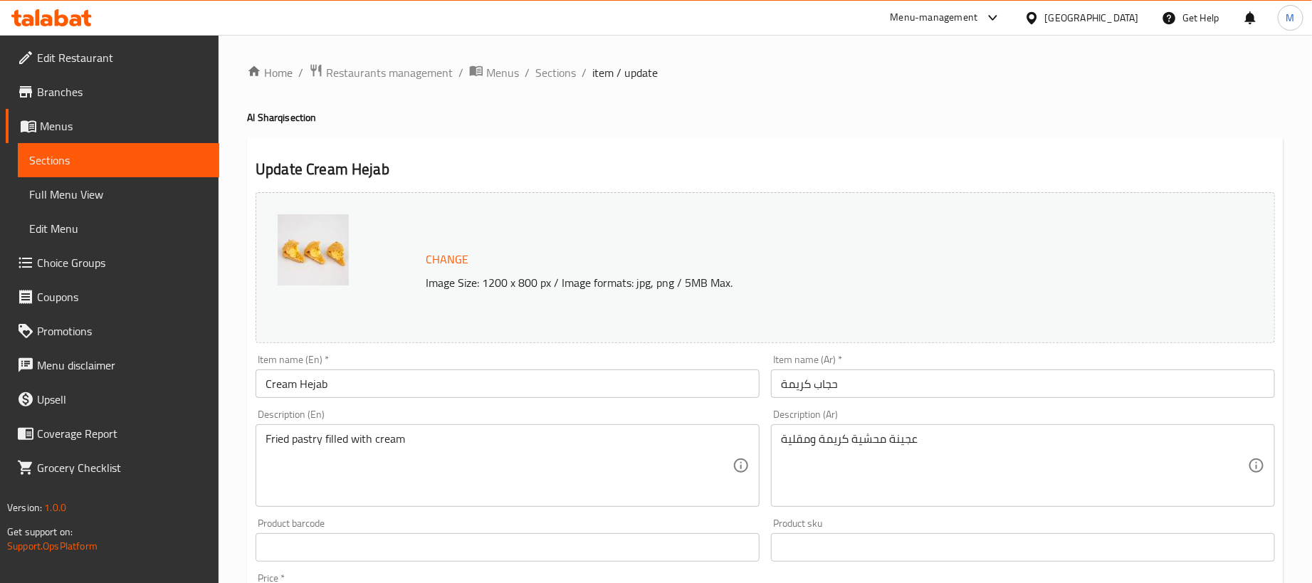
click at [670, 133] on div "Home / Restaurants management / Menus / Sections / item / update Al Sharqi sect…" at bounding box center [765, 530] width 1036 height 935
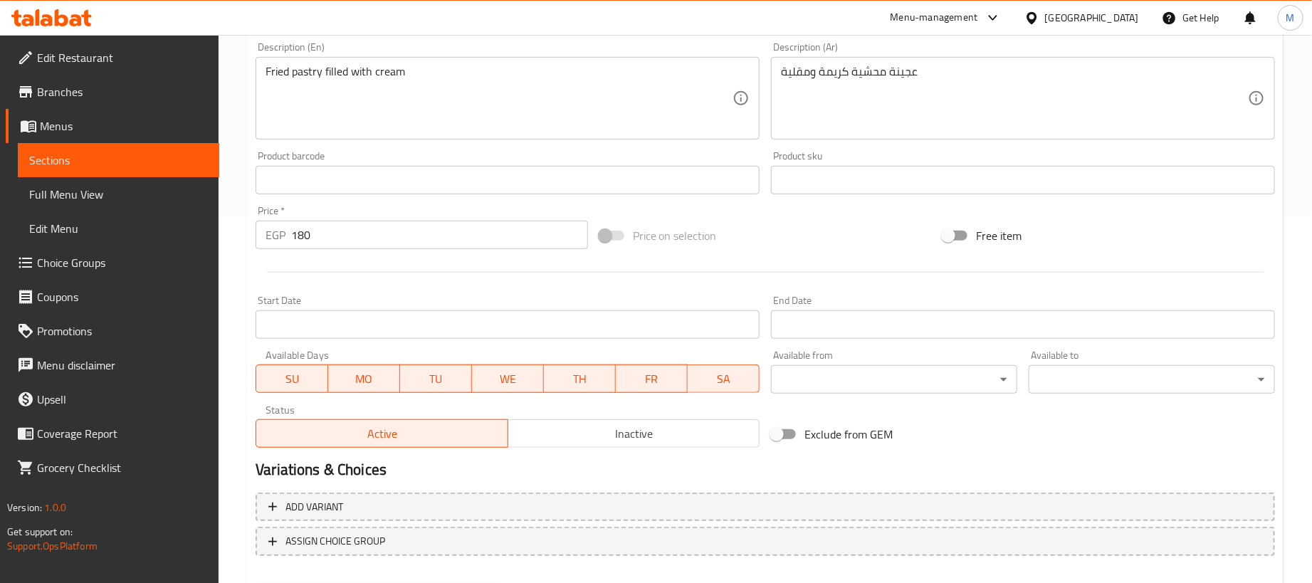
scroll to position [442, 0]
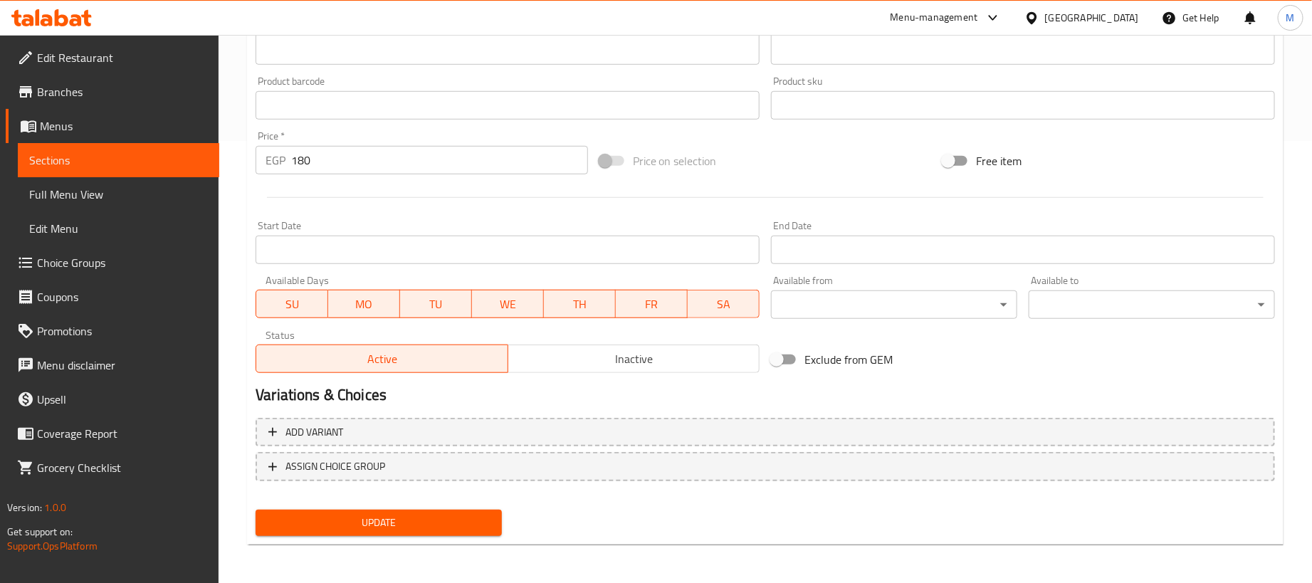
click at [349, 162] on input "180" at bounding box center [439, 160] width 297 height 28
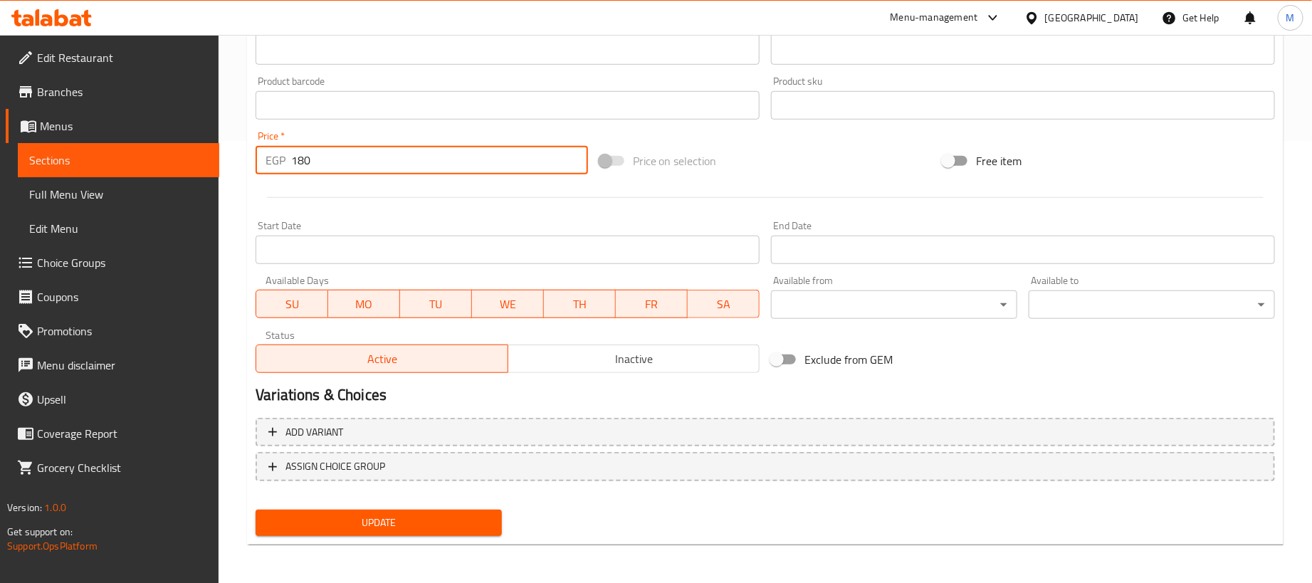
click at [349, 162] on input "180" at bounding box center [439, 160] width 297 height 28
type input "0"
click at [760, 446] on div "Add variant ASSIGN CHOICE GROUP" at bounding box center [765, 458] width 1031 height 93
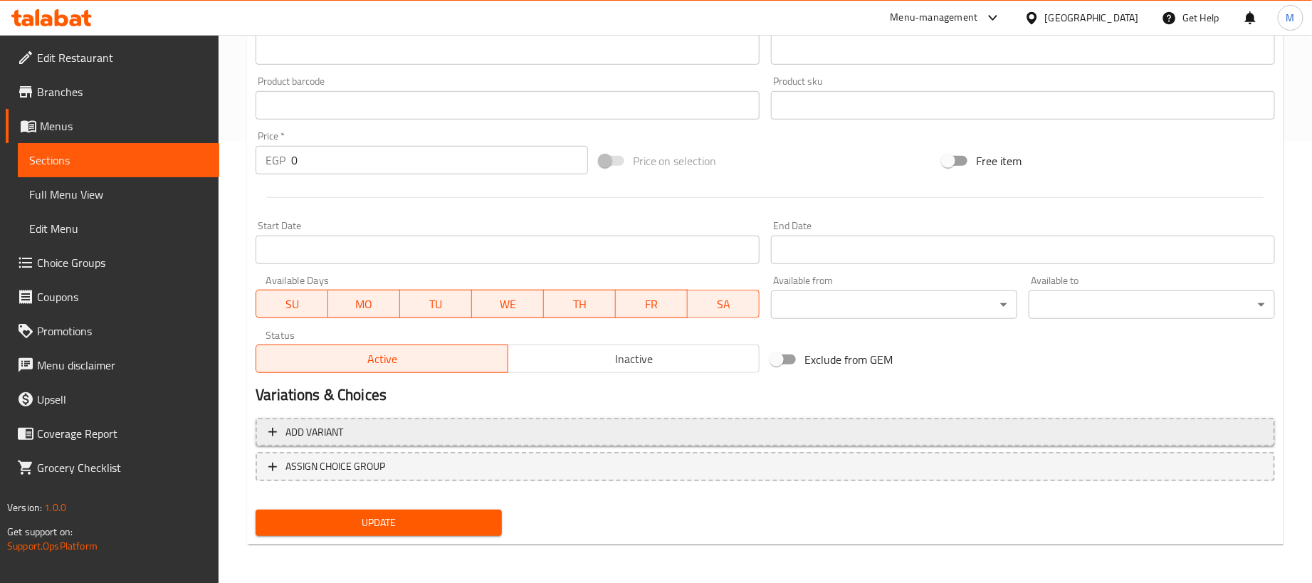
click at [794, 434] on span "Add variant" at bounding box center [765, 433] width 994 height 18
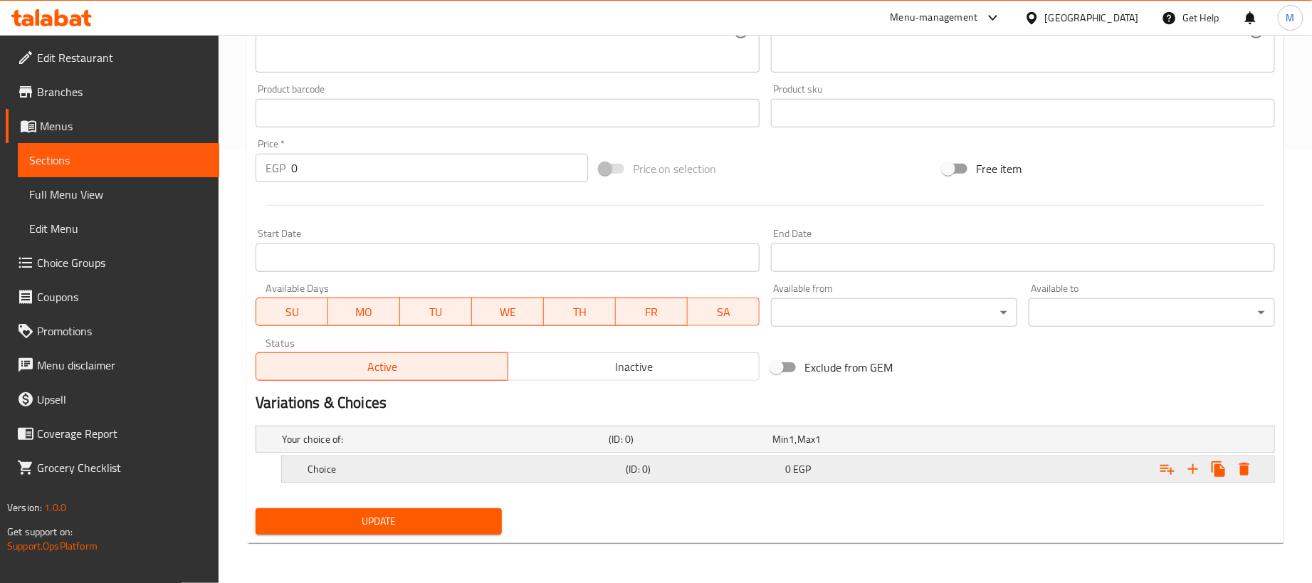
scroll to position [436, 0]
click at [1204, 470] on button "Expand" at bounding box center [1193, 469] width 26 height 26
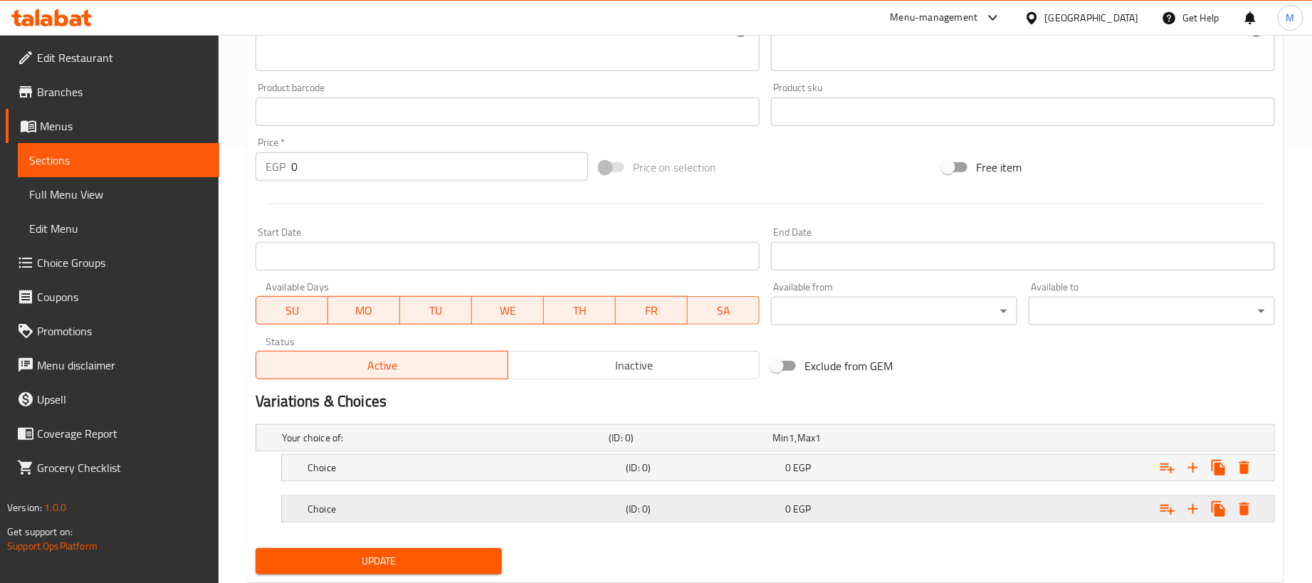
click at [1100, 441] on div "Expand" at bounding box center [1096, 438] width 327 height 6
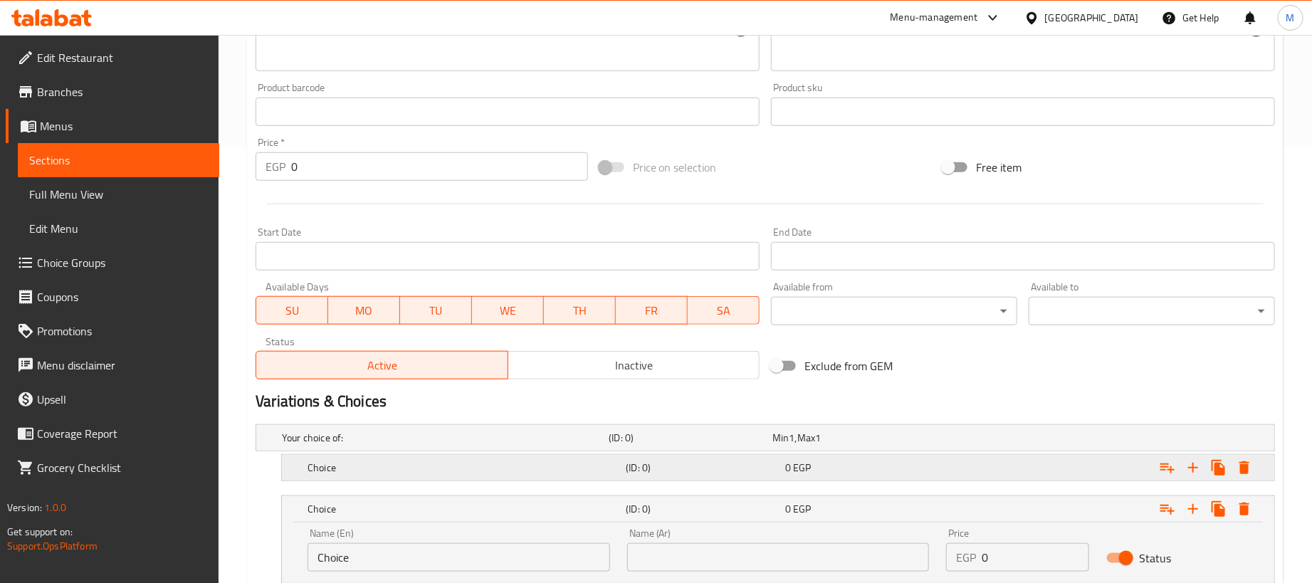
click at [1070, 441] on div "Expand" at bounding box center [1096, 438] width 327 height 6
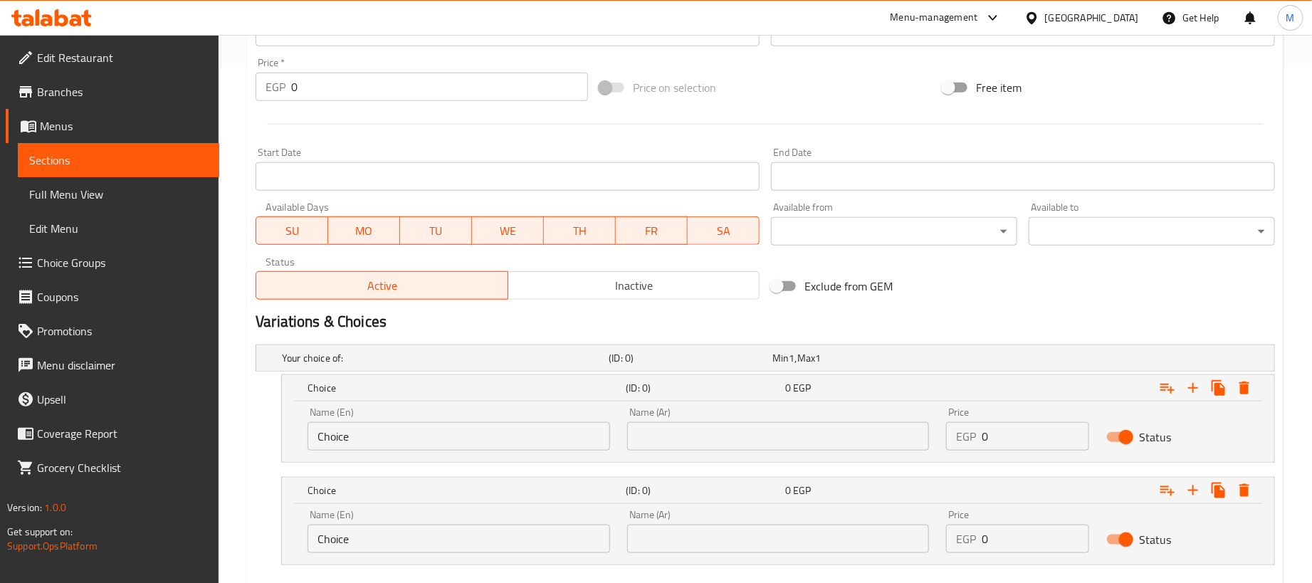
scroll to position [600, 0]
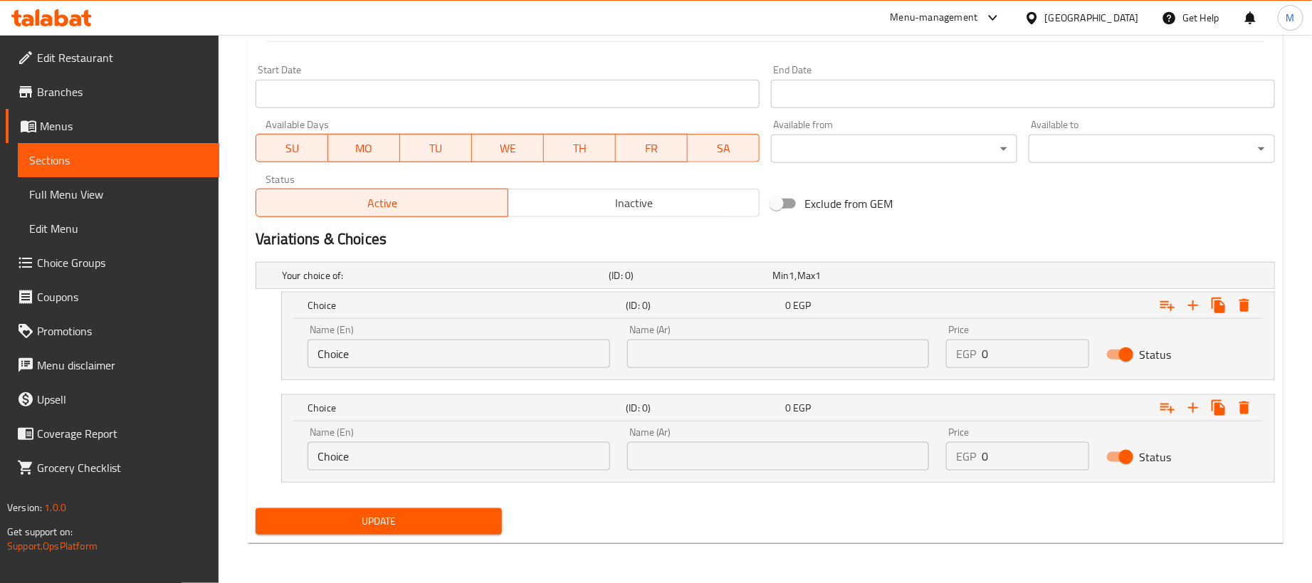
click at [1053, 359] on input "0" at bounding box center [1035, 354] width 107 height 28
paste input "18"
type input "180"
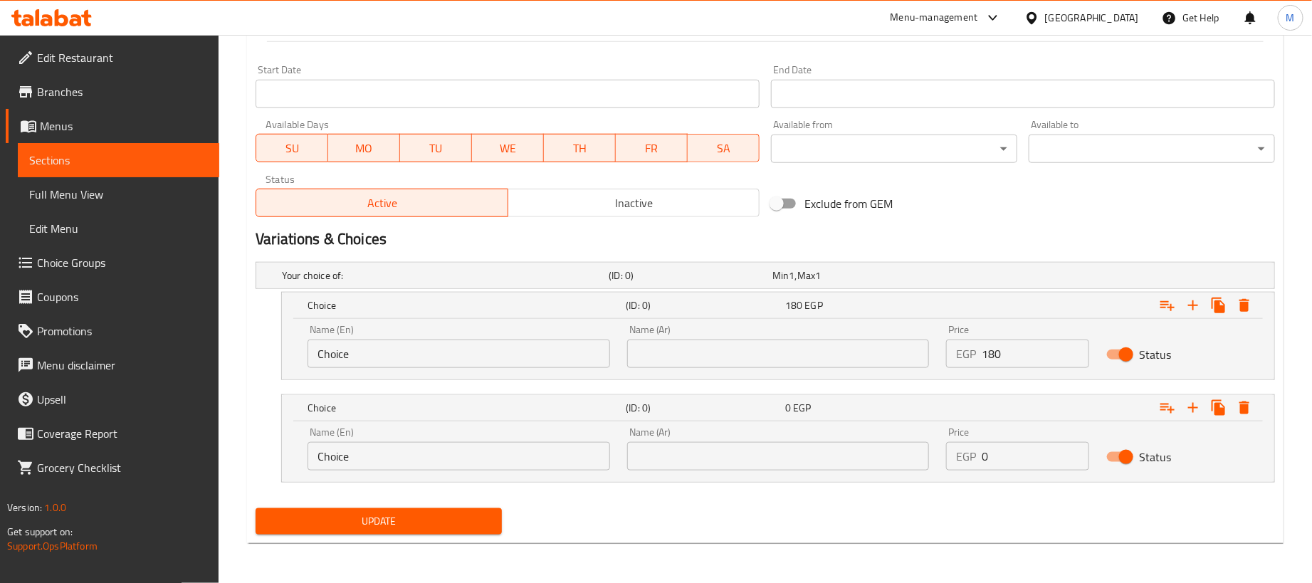
click at [997, 460] on input "0" at bounding box center [1035, 456] width 107 height 28
paste input "45"
type input "45"
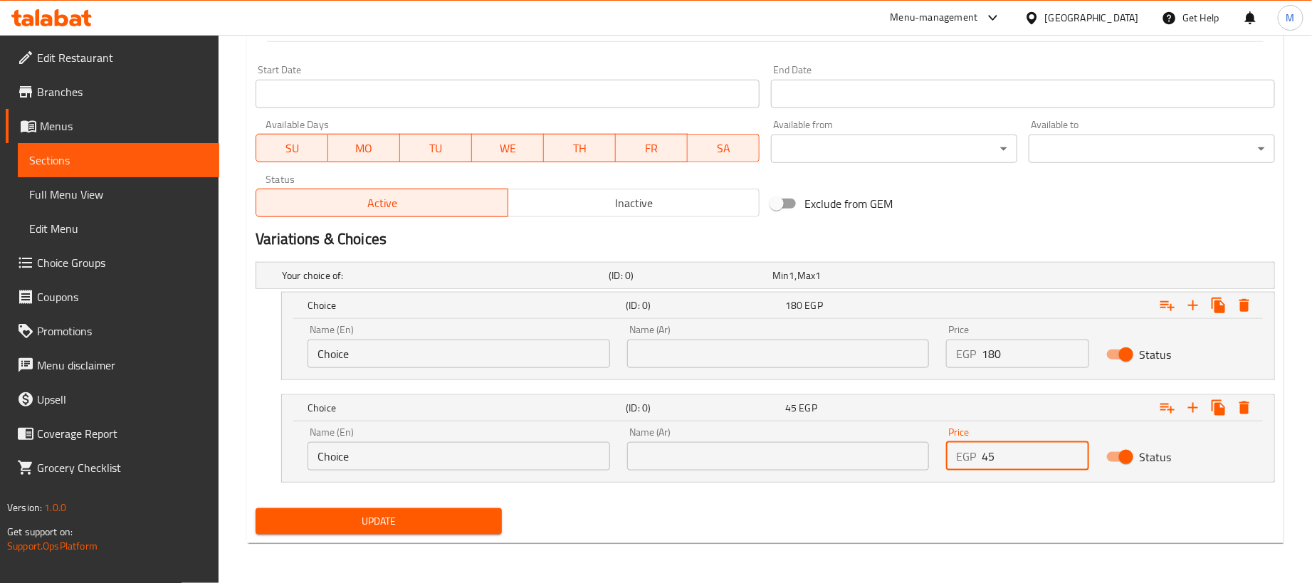
click at [796, 342] on input "text" at bounding box center [778, 354] width 303 height 28
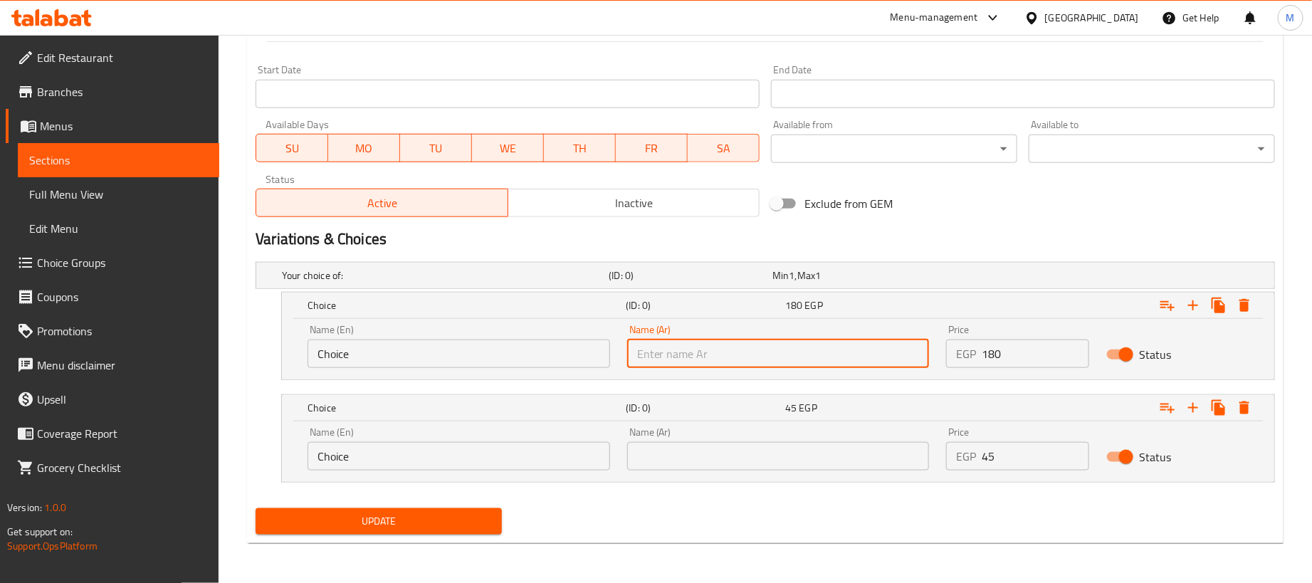
type input "1 كجم"
click at [778, 466] on input "text" at bounding box center [778, 456] width 303 height 28
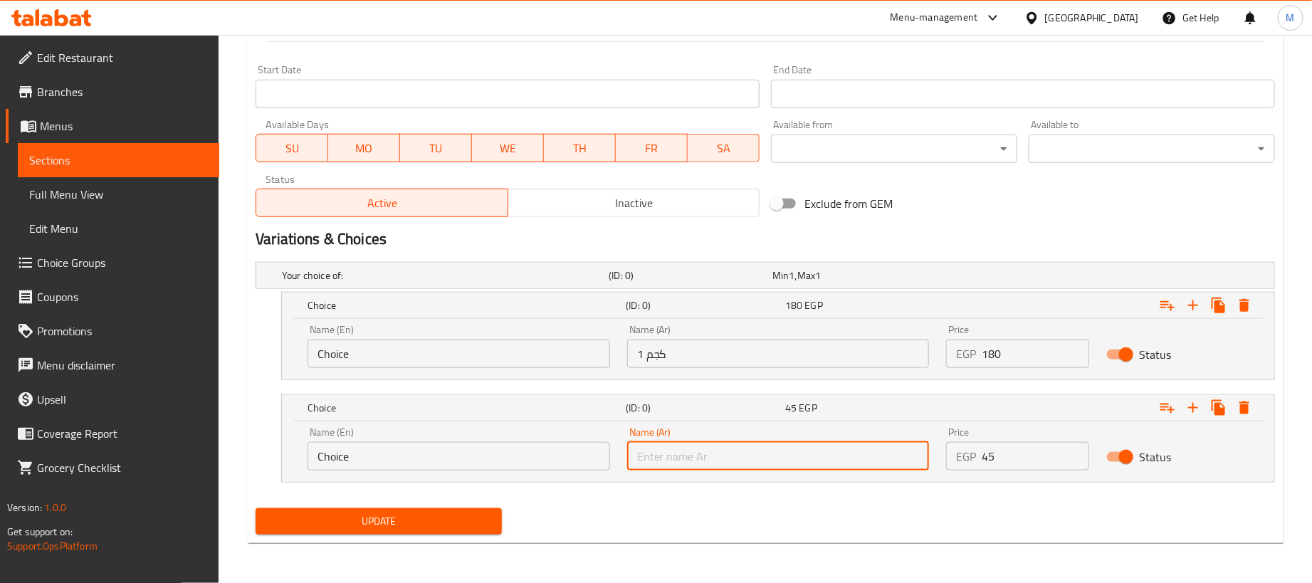
type input "250جم"
click at [359, 384] on nav at bounding box center [765, 388] width 1019 height 11
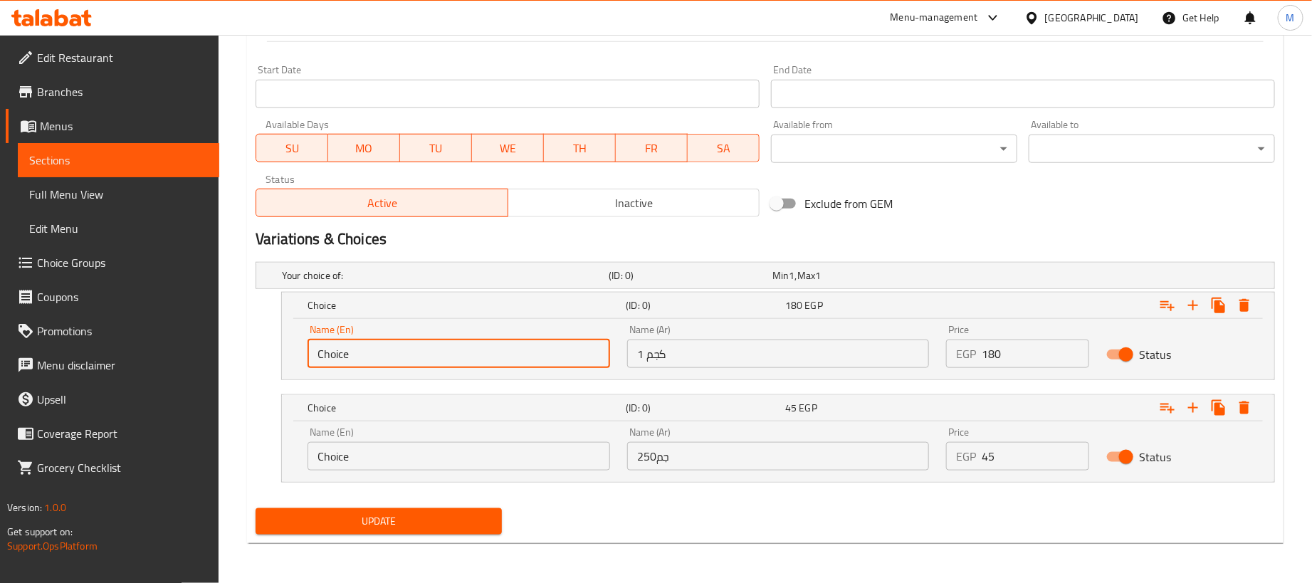
click at [359, 364] on input "Choice" at bounding box center [458, 354] width 303 height 28
type input "1kg"
click at [426, 453] on input "Choice" at bounding box center [458, 456] width 303 height 28
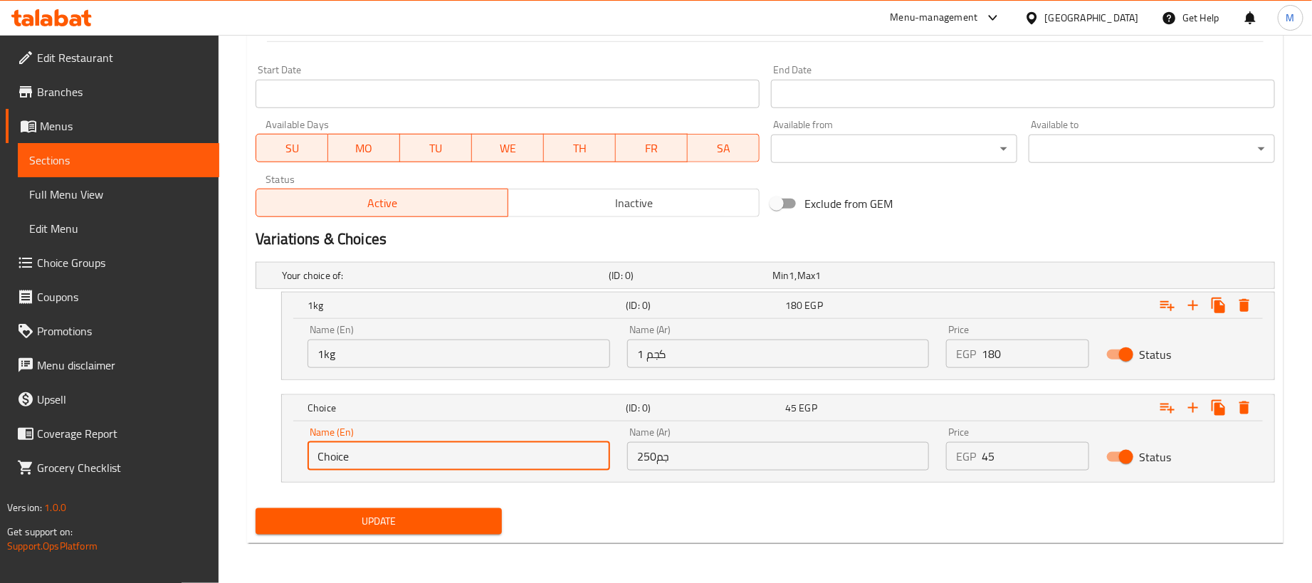
click at [426, 453] on input "Choice" at bounding box center [458, 456] width 303 height 28
type input "250 gram"
click at [453, 527] on span "Update" at bounding box center [378, 521] width 223 height 18
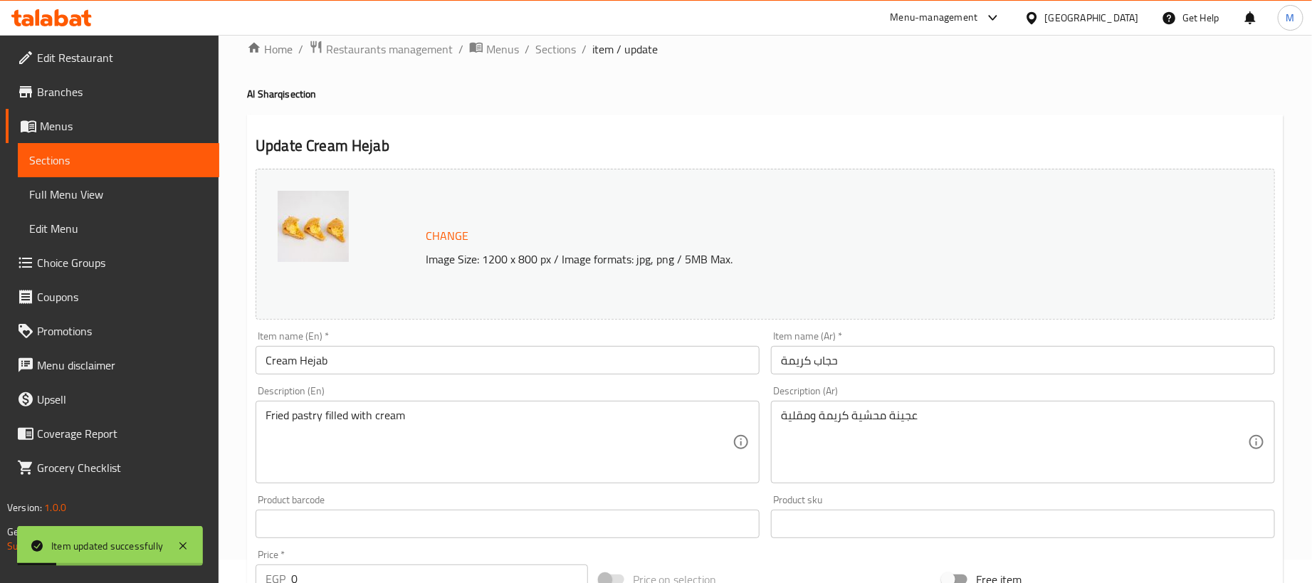
scroll to position [0, 0]
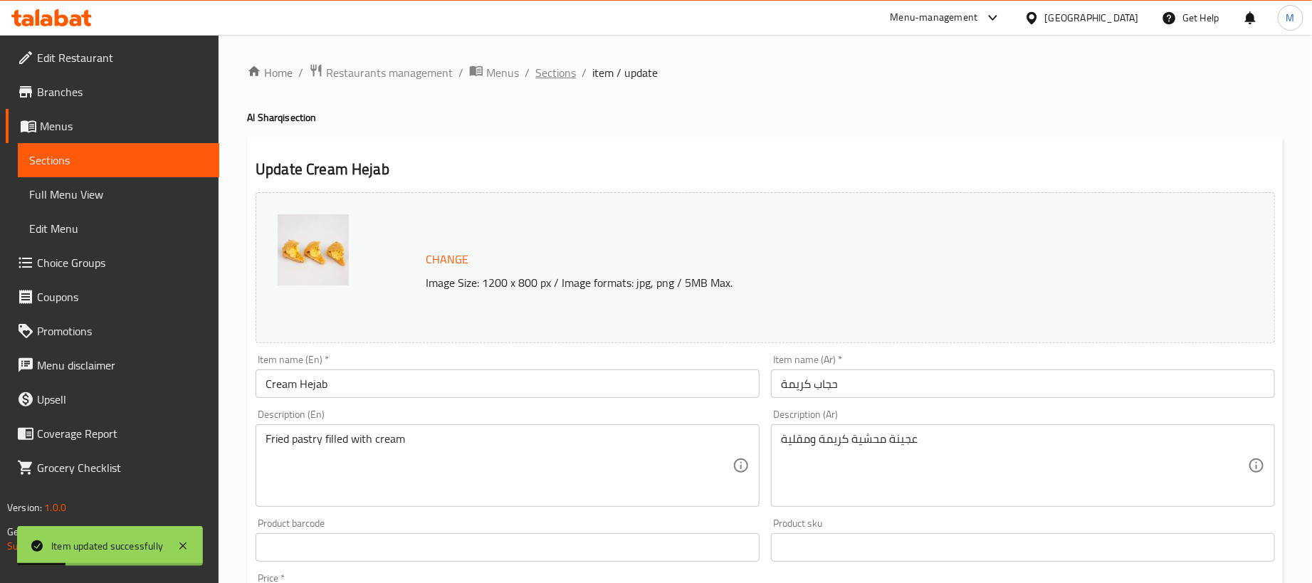
drag, startPoint x: 558, startPoint y: 86, endPoint x: 557, endPoint y: 79, distance: 7.2
click at [556, 78] on span "Sections" at bounding box center [555, 72] width 41 height 17
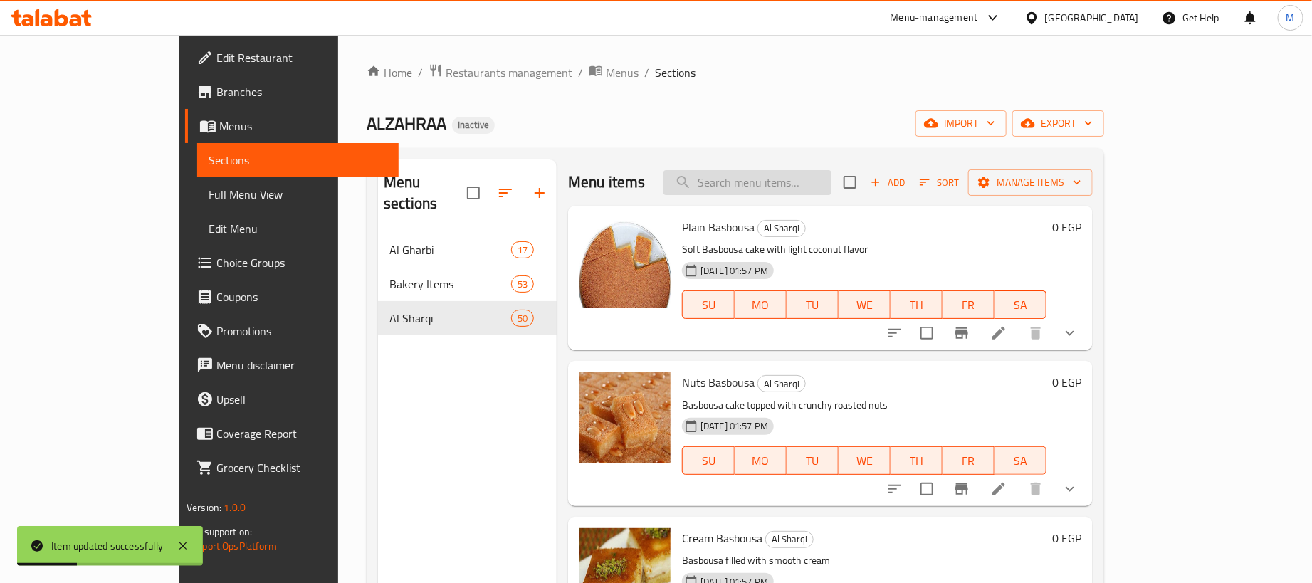
click at [812, 179] on input "search" at bounding box center [747, 182] width 168 height 25
paste input "هريسة"
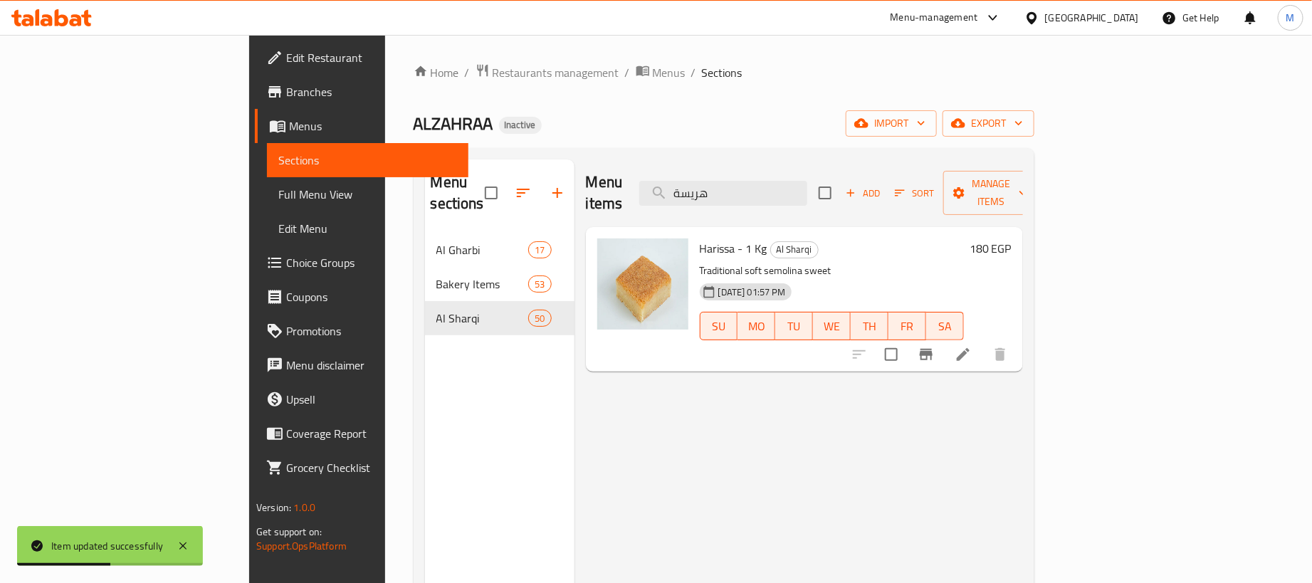
type input "هريسة"
click at [983, 342] on li at bounding box center [963, 355] width 40 height 26
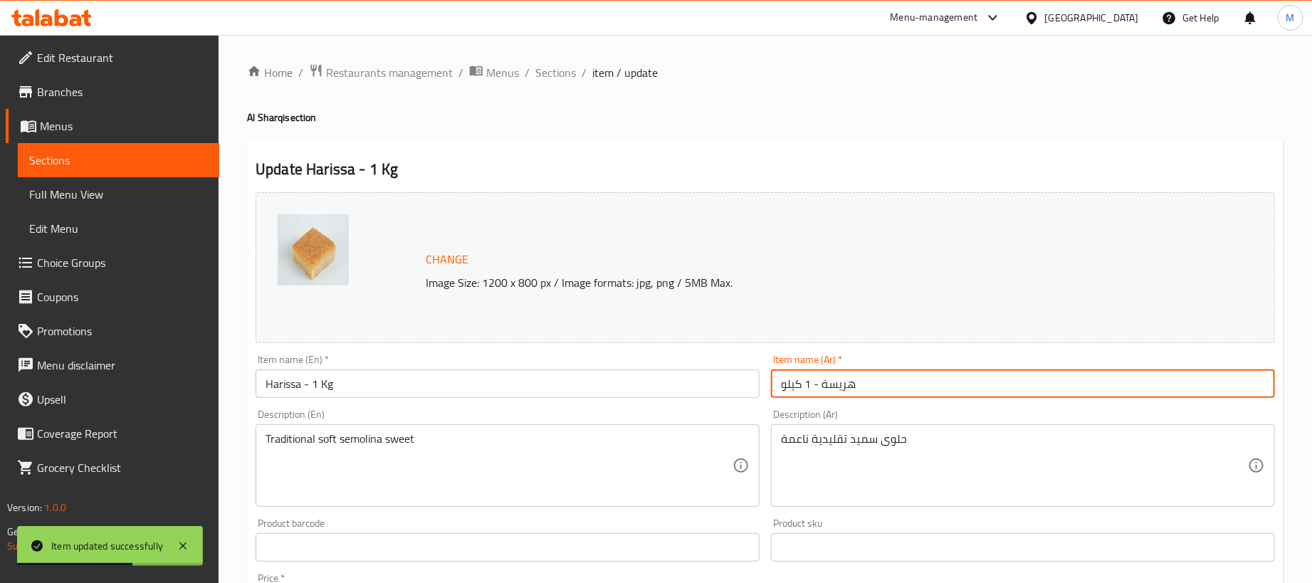
click at [1034, 381] on input "هريسة - 1 كيلو" at bounding box center [1023, 383] width 504 height 28
type input "هريسة"
click at [634, 399] on div "Item name (En)   * Harissa - 1 Kg Item name (En) *" at bounding box center [507, 376] width 515 height 55
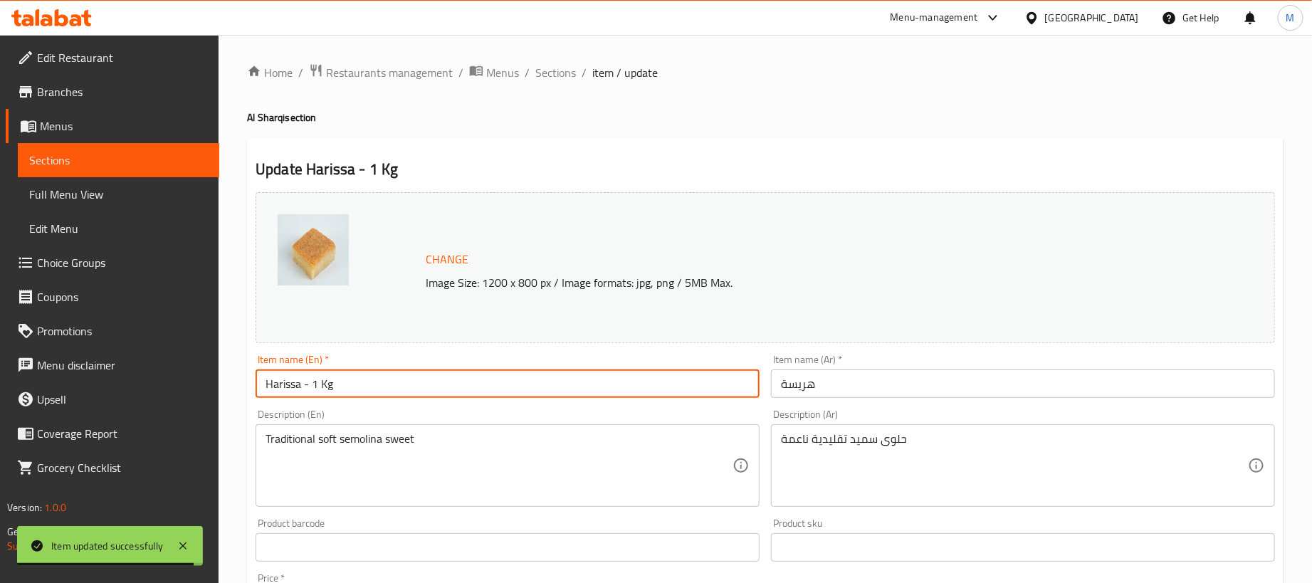
click at [632, 391] on input "Harissa - 1 Kg" at bounding box center [508, 383] width 504 height 28
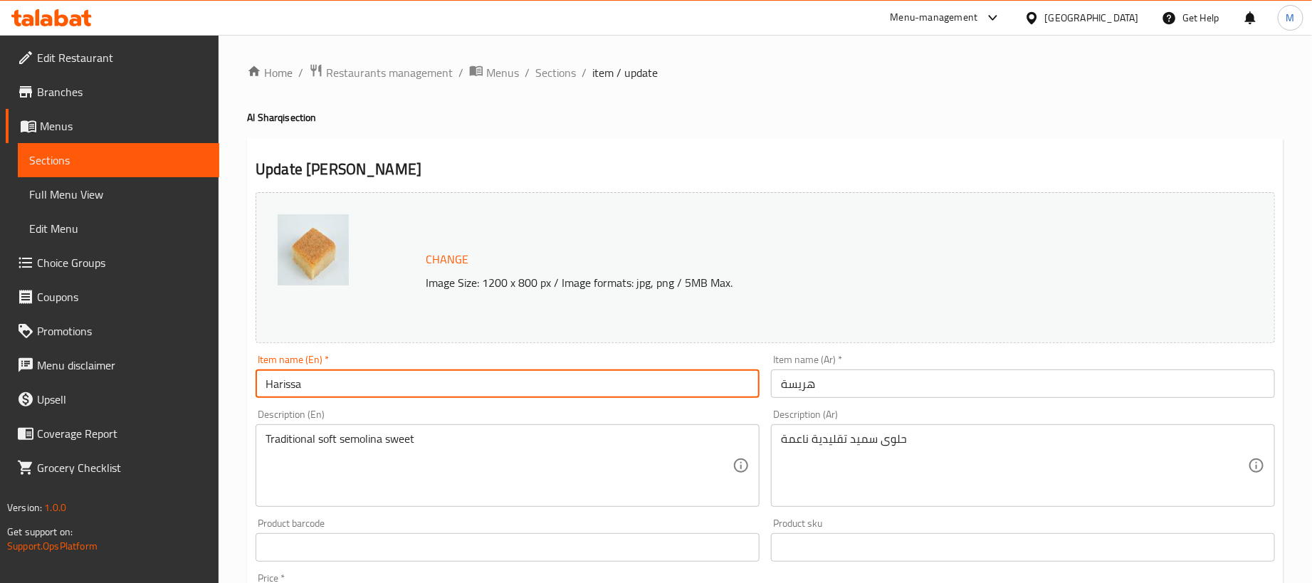
type input "Harissa"
click at [711, 146] on div "Update Harissa Change Image Size: 1200 x 800 px / Image formats: jpg, png / 5MB…" at bounding box center [765, 562] width 1036 height 849
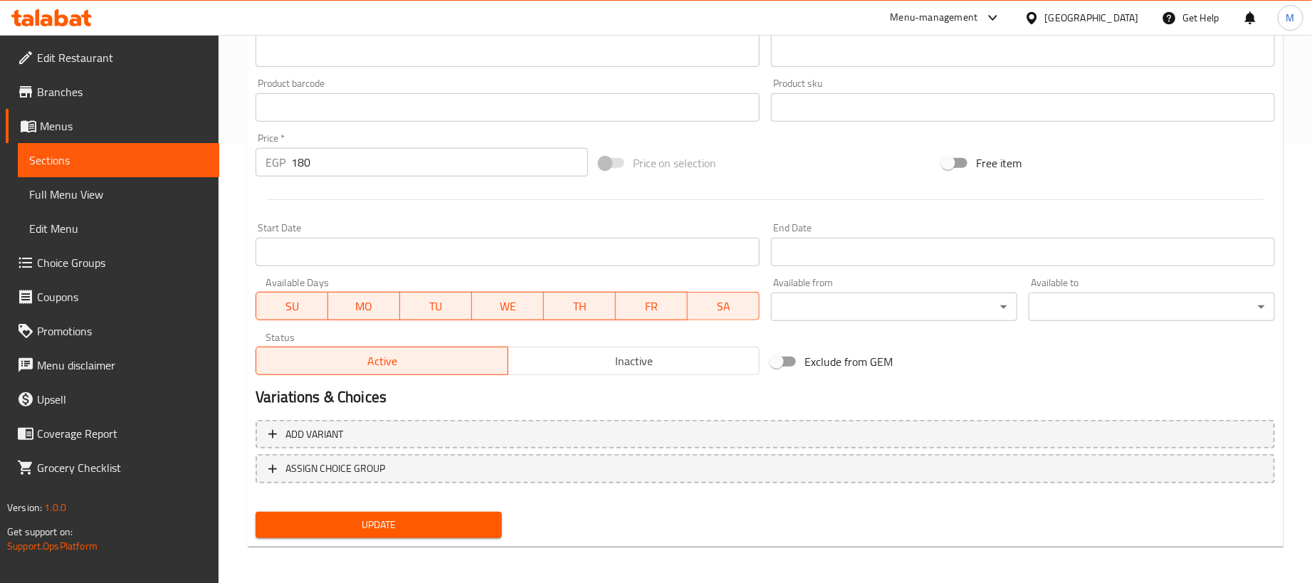
scroll to position [442, 0]
click at [483, 159] on input "180" at bounding box center [439, 160] width 297 height 28
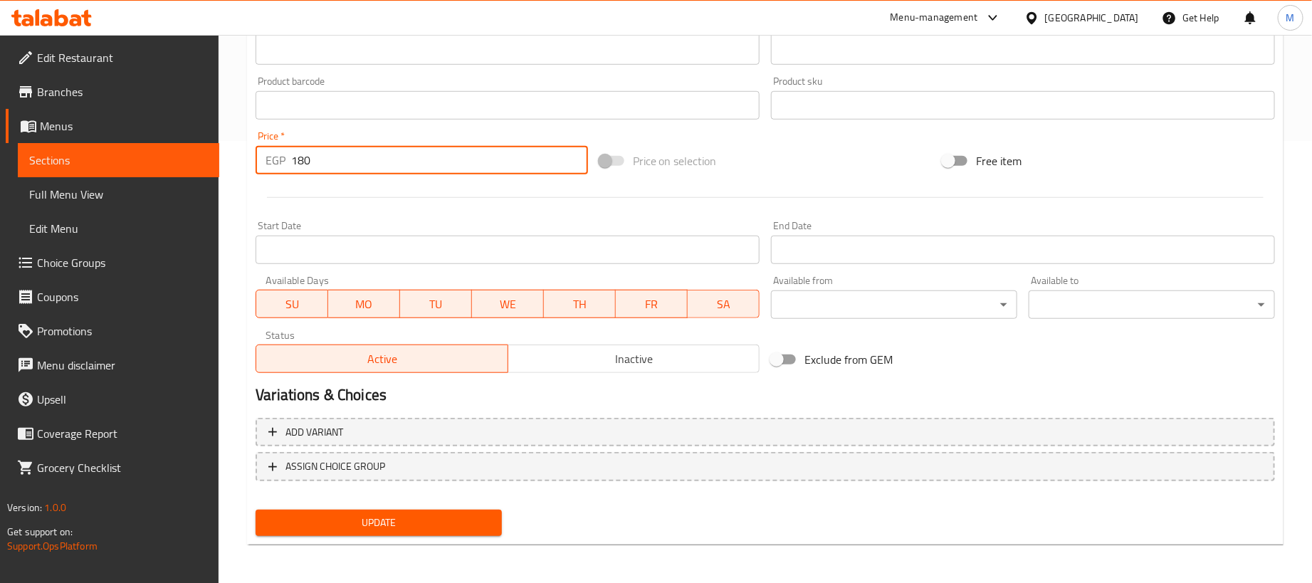
click at [483, 159] on input "180" at bounding box center [439, 160] width 297 height 28
type input "0"
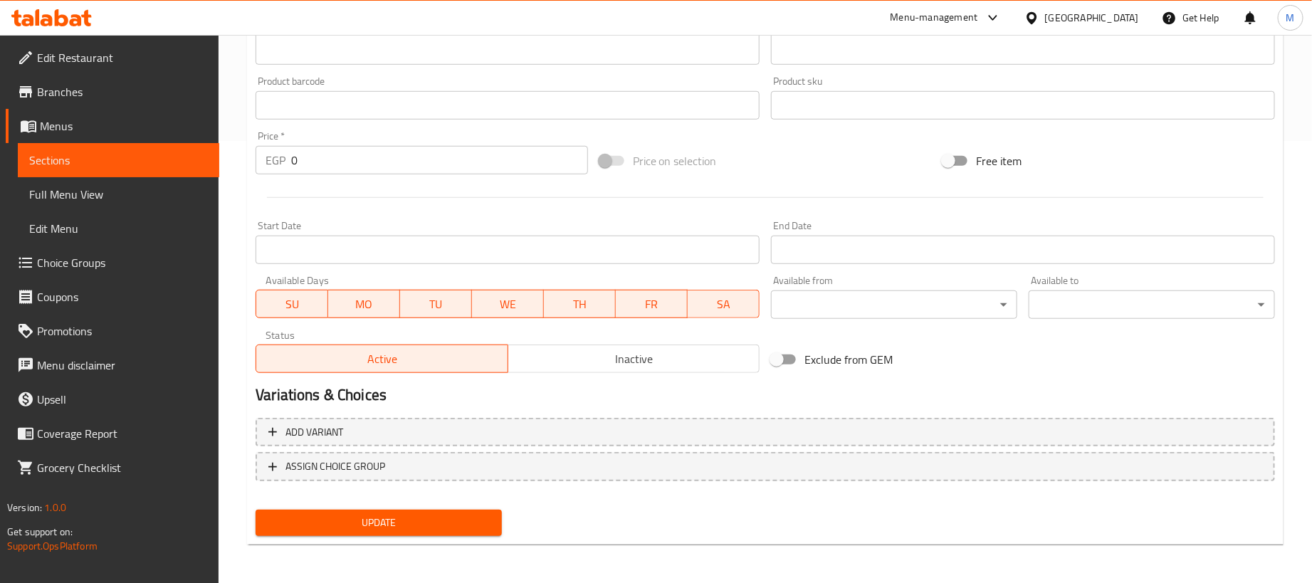
click at [722, 180] on div at bounding box center [765, 197] width 1031 height 35
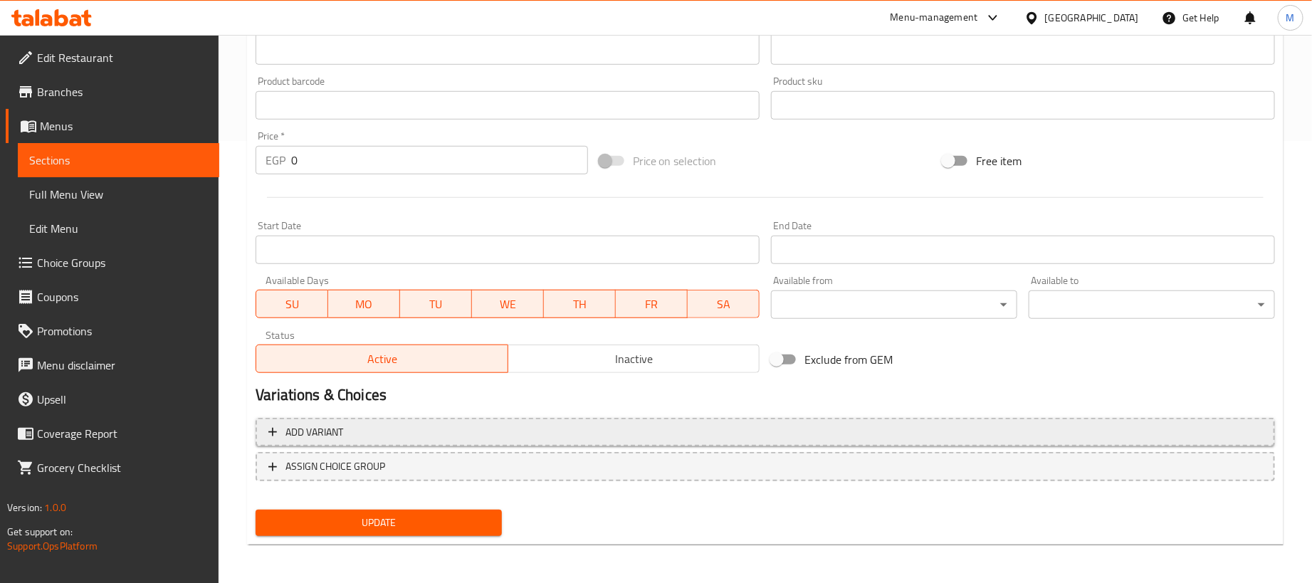
click at [952, 424] on span "Add variant" at bounding box center [765, 433] width 994 height 18
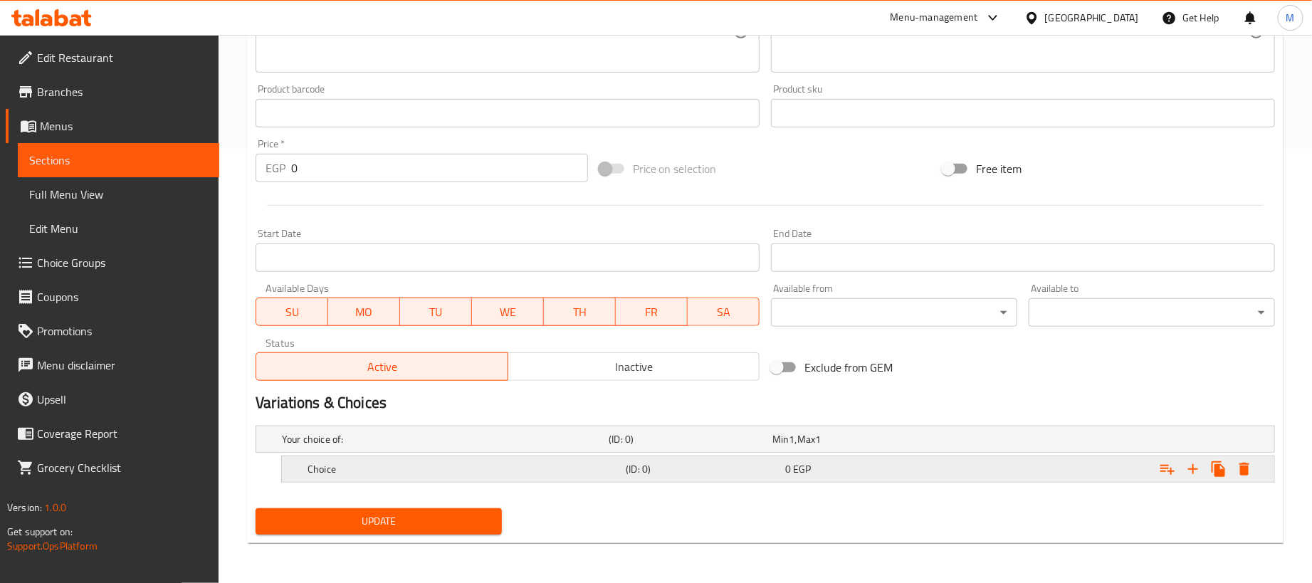
click at [1194, 468] on icon "Expand" at bounding box center [1192, 469] width 17 height 17
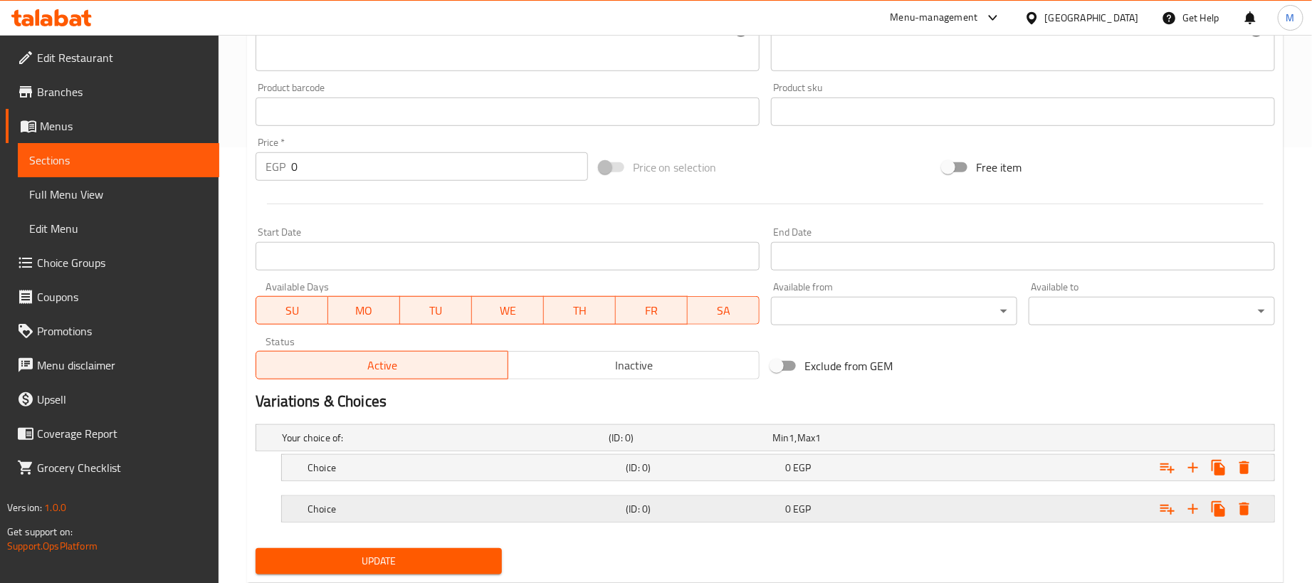
drag, startPoint x: 1083, startPoint y: 507, endPoint x: 1058, endPoint y: 462, distance: 51.6
click at [1083, 441] on div "Expand" at bounding box center [1096, 438] width 327 height 6
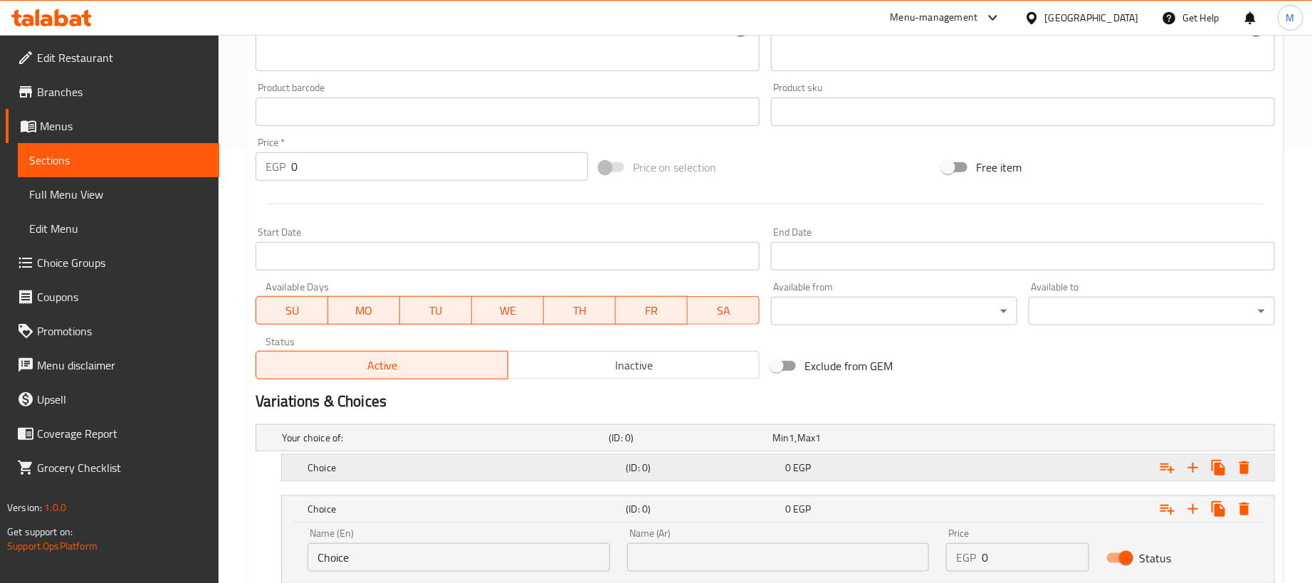
click at [1058, 441] on div "Expand" at bounding box center [1096, 438] width 327 height 6
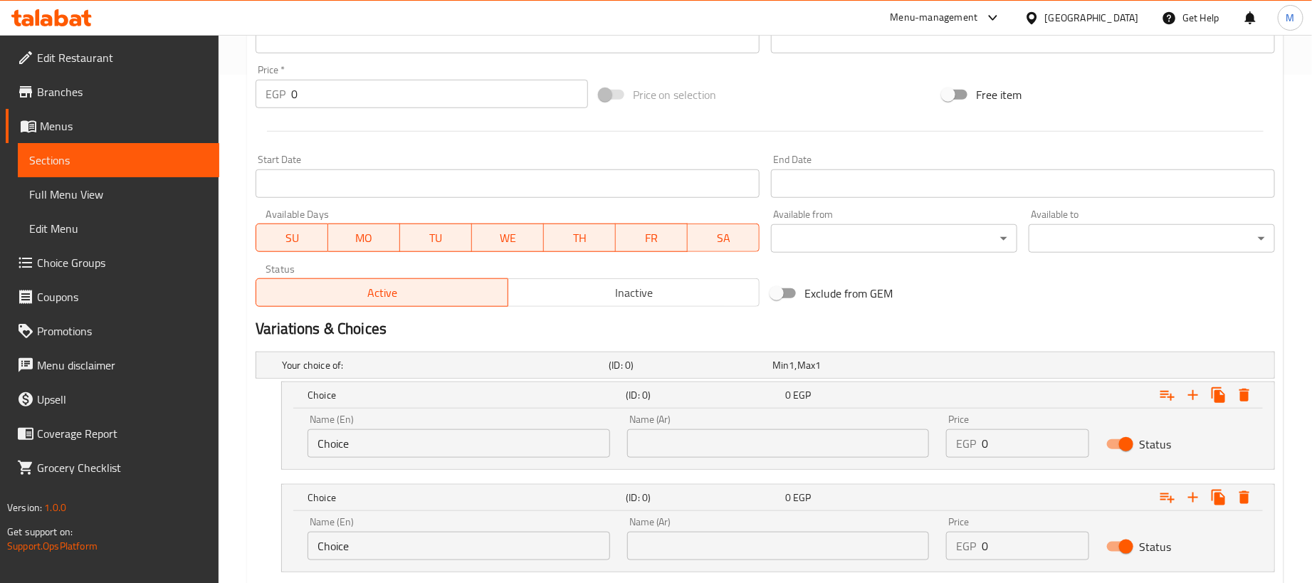
scroll to position [600, 0]
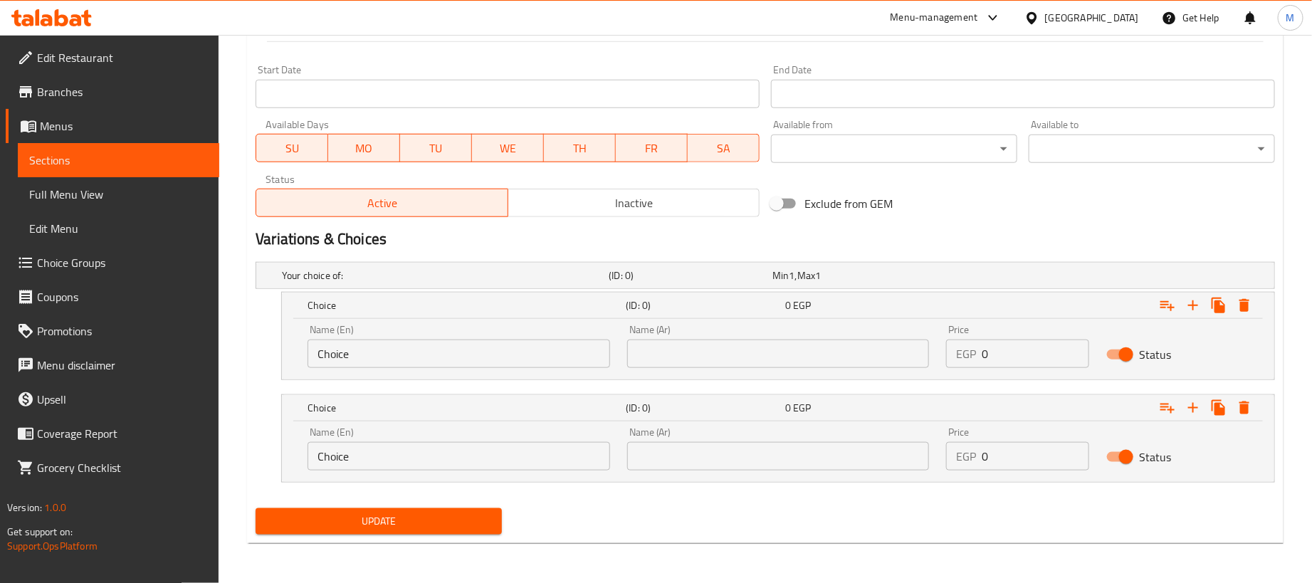
click at [1025, 327] on div "Price EGP 0 Price" at bounding box center [1017, 346] width 142 height 43
click at [1036, 354] on input "0" at bounding box center [1035, 354] width 107 height 28
paste input "18"
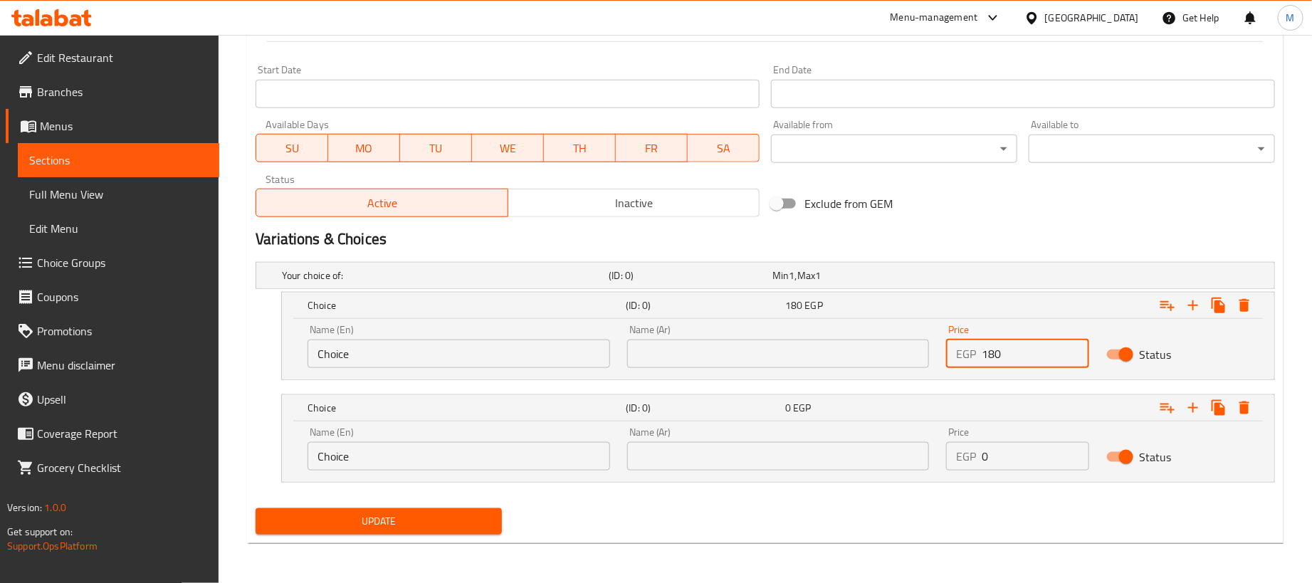
type input "180"
click at [1038, 461] on input "0" at bounding box center [1035, 456] width 107 height 28
paste input "45"
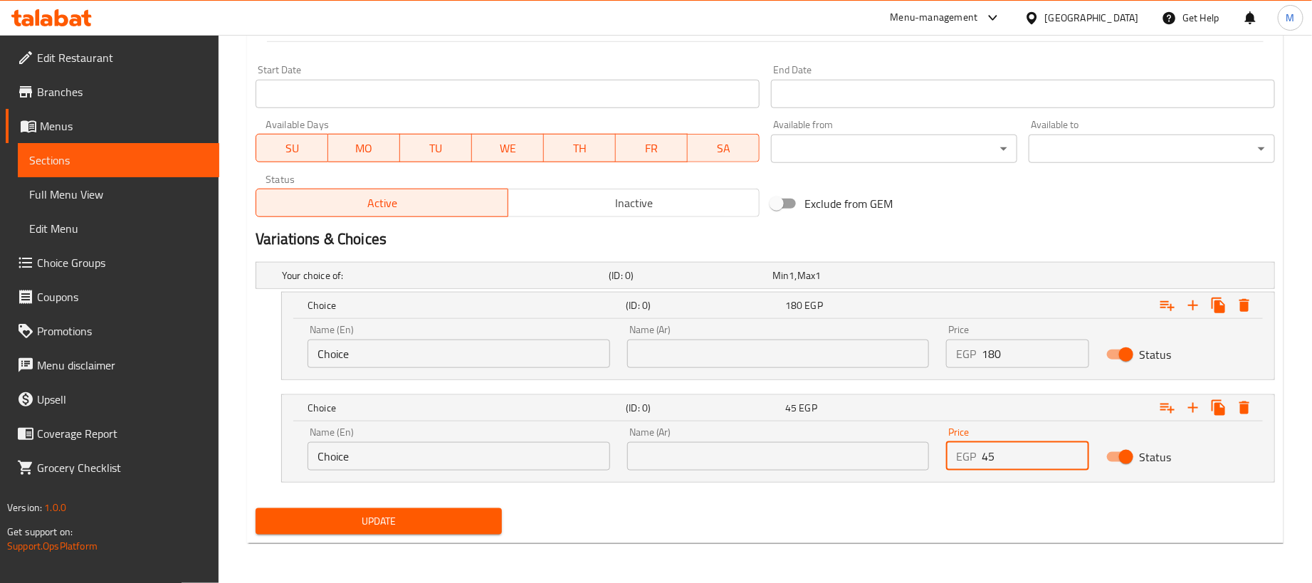
type input "45"
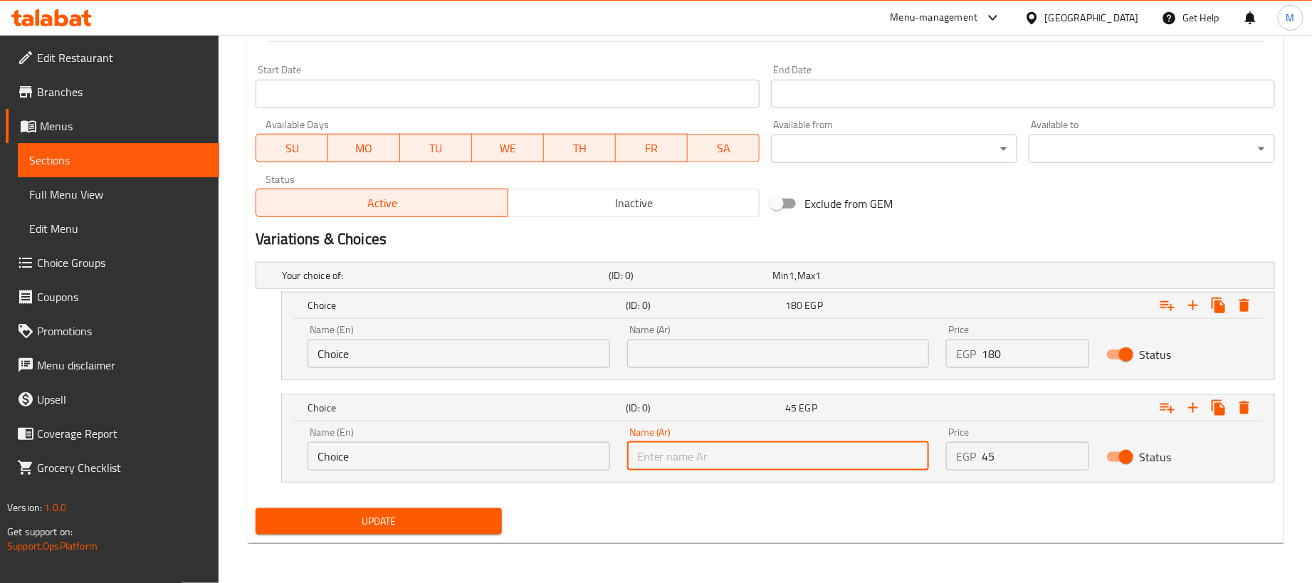
click at [825, 451] on input "text" at bounding box center [778, 456] width 303 height 28
type input "250جم"
click at [733, 350] on input "text" at bounding box center [778, 354] width 303 height 28
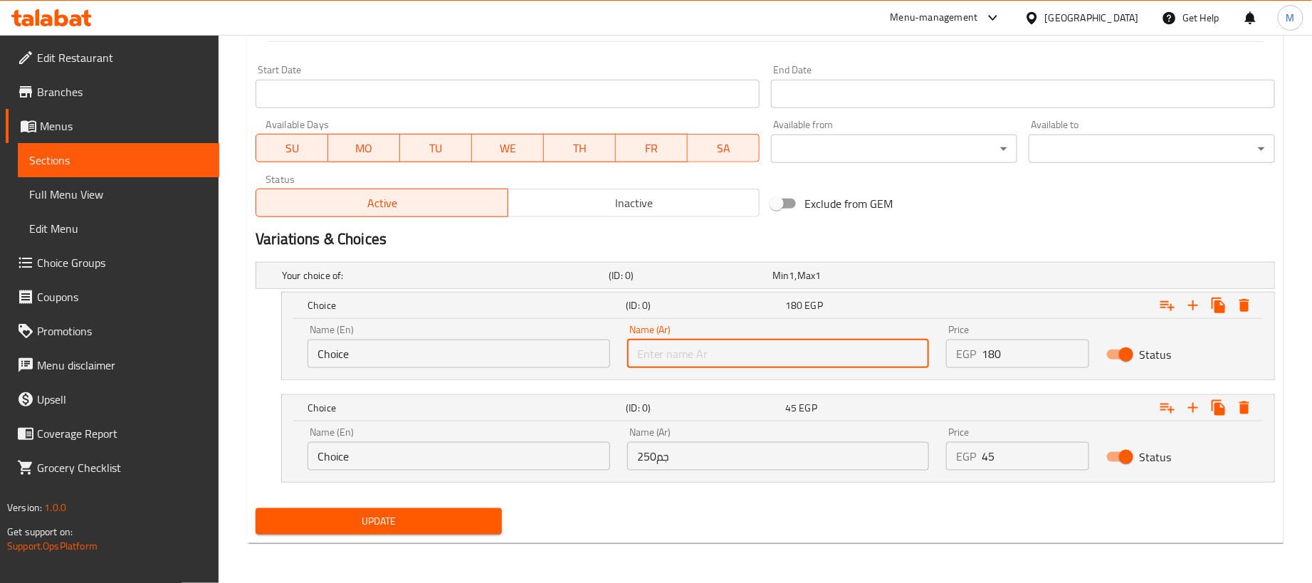
type input "1 كجم"
click at [443, 351] on input "Choice" at bounding box center [458, 354] width 303 height 28
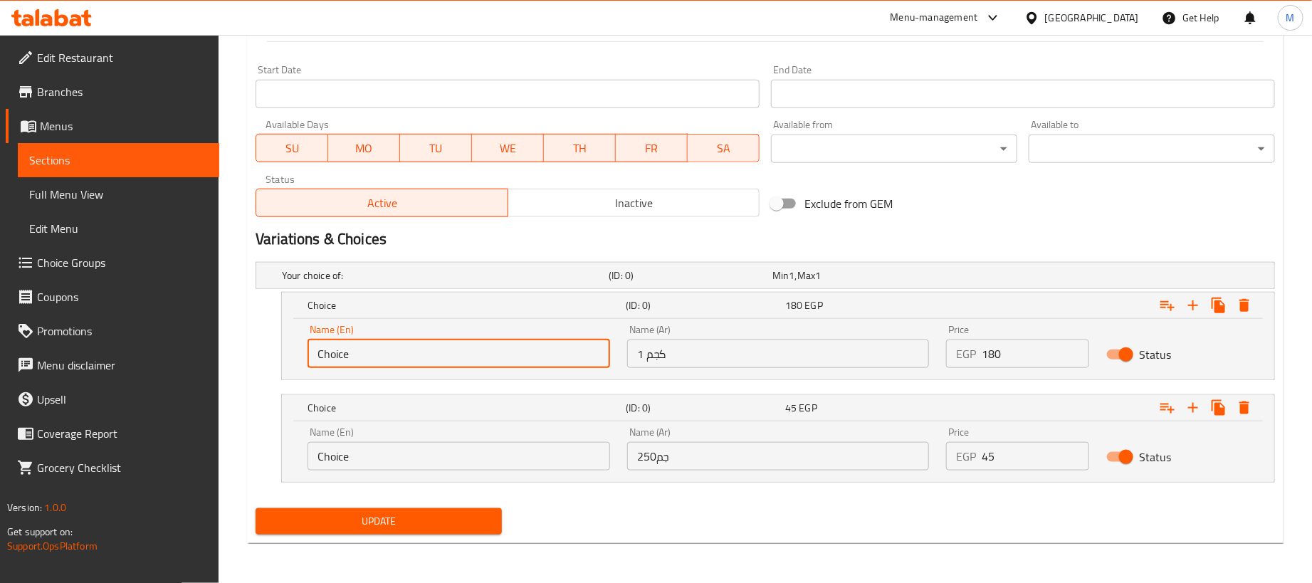
click at [443, 351] on input "Choice" at bounding box center [458, 354] width 303 height 28
type input "1kg"
click at [443, 458] on input "Choice" at bounding box center [458, 456] width 303 height 28
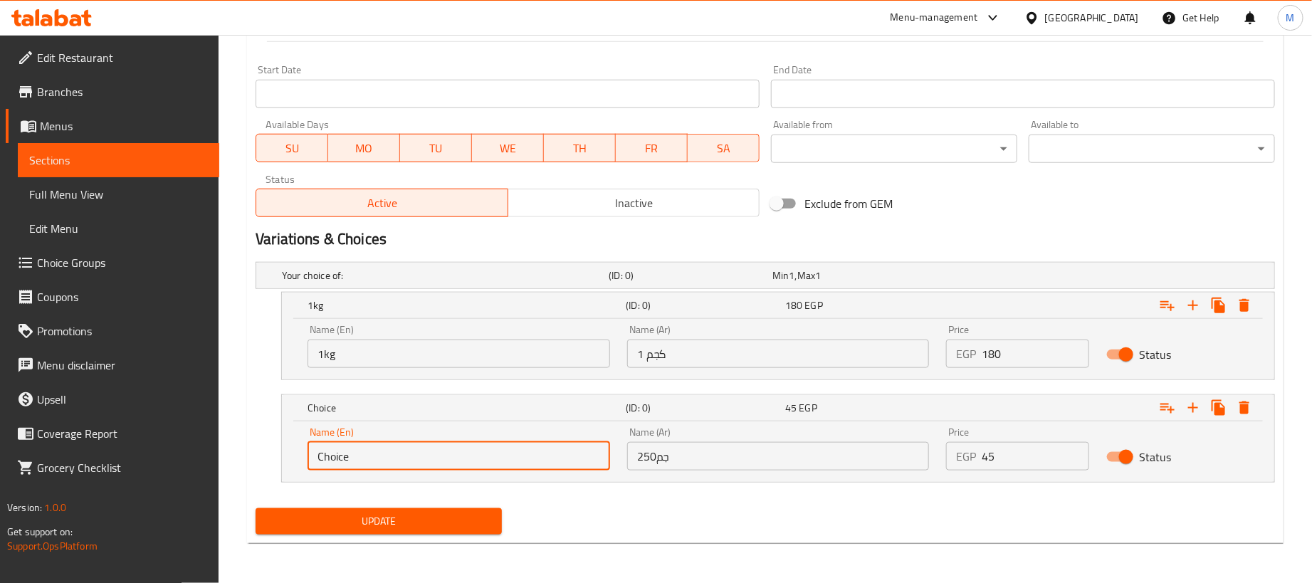
click at [443, 458] on input "Choice" at bounding box center [458, 456] width 303 height 28
type input "1/4 kilo"
click at [438, 508] on button "Update" at bounding box center [379, 521] width 246 height 26
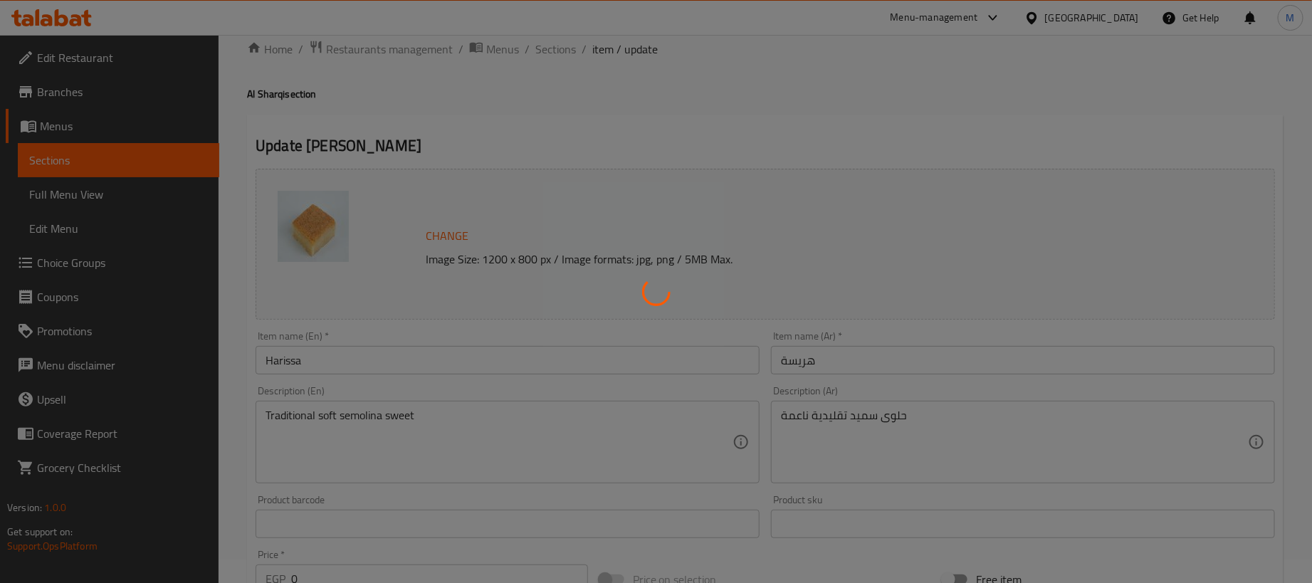
scroll to position [0, 0]
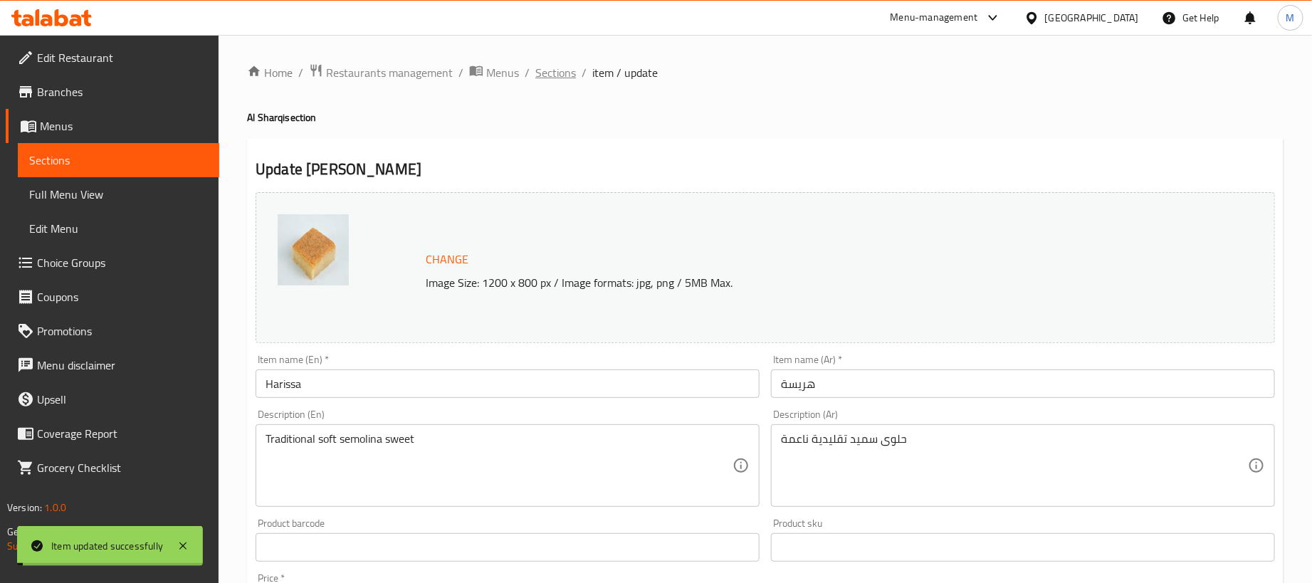
click at [558, 77] on span "Sections" at bounding box center [555, 72] width 41 height 17
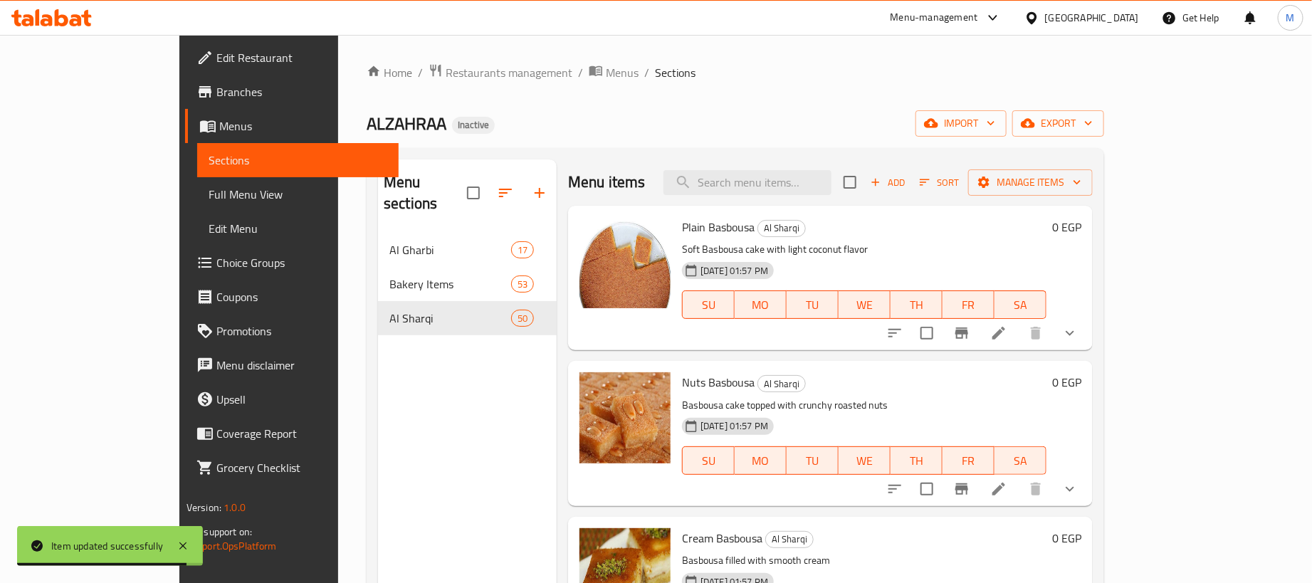
click at [824, 146] on div "Home / Restaurants management / Menus / Sections ALZAHRAA Inactive import expor…" at bounding box center [735, 408] width 737 height 690
click at [829, 182] on input "search" at bounding box center [747, 182] width 168 height 25
paste input "بقسماط سمسم"
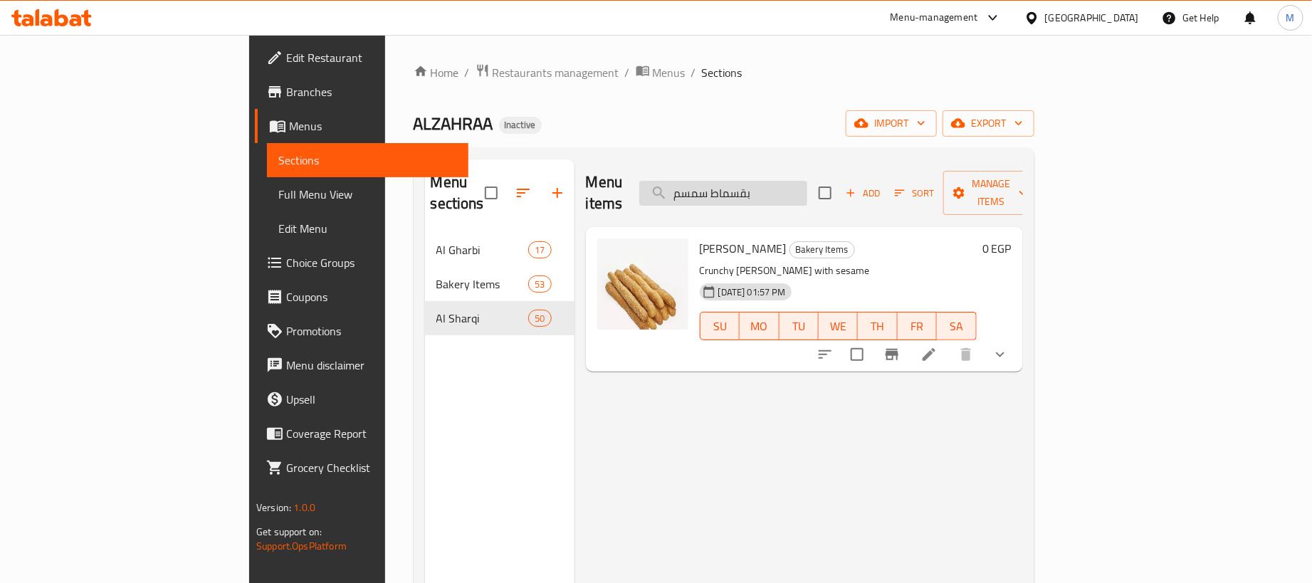
click at [807, 188] on input "بقسماط سمسم" at bounding box center [723, 193] width 168 height 25
paste input "ـــادة"
click at [792, 184] on input "بقسماط سـ" at bounding box center [723, 193] width 168 height 25
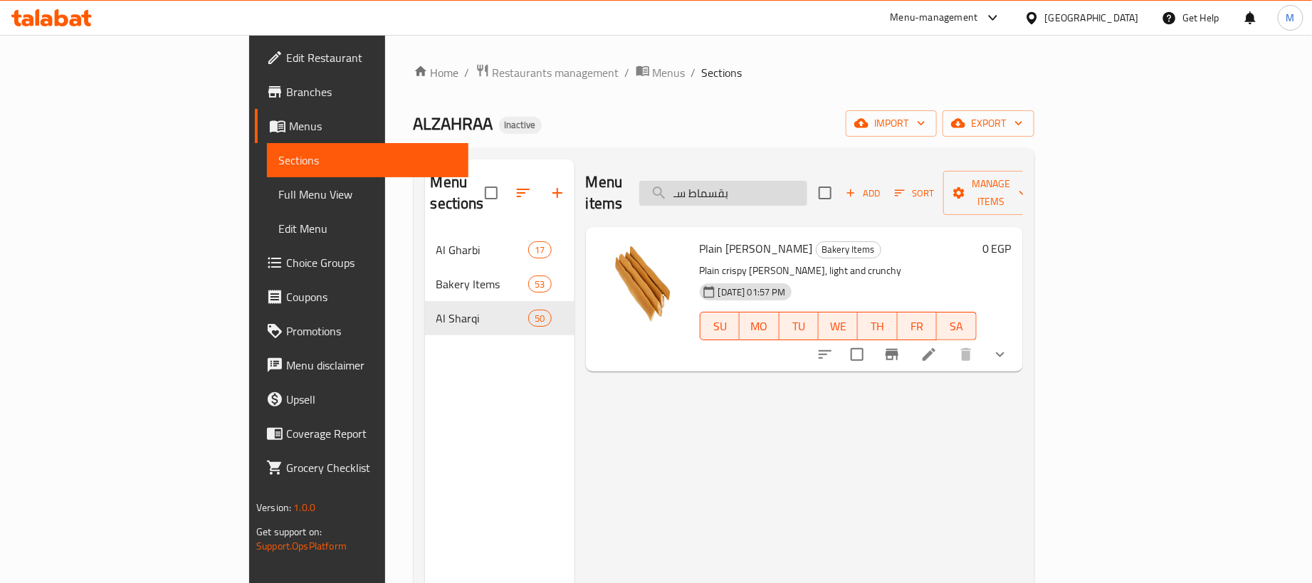
click at [792, 184] on input "بقسماط سـ" at bounding box center [723, 193] width 168 height 25
paste input "ـــــــــن"
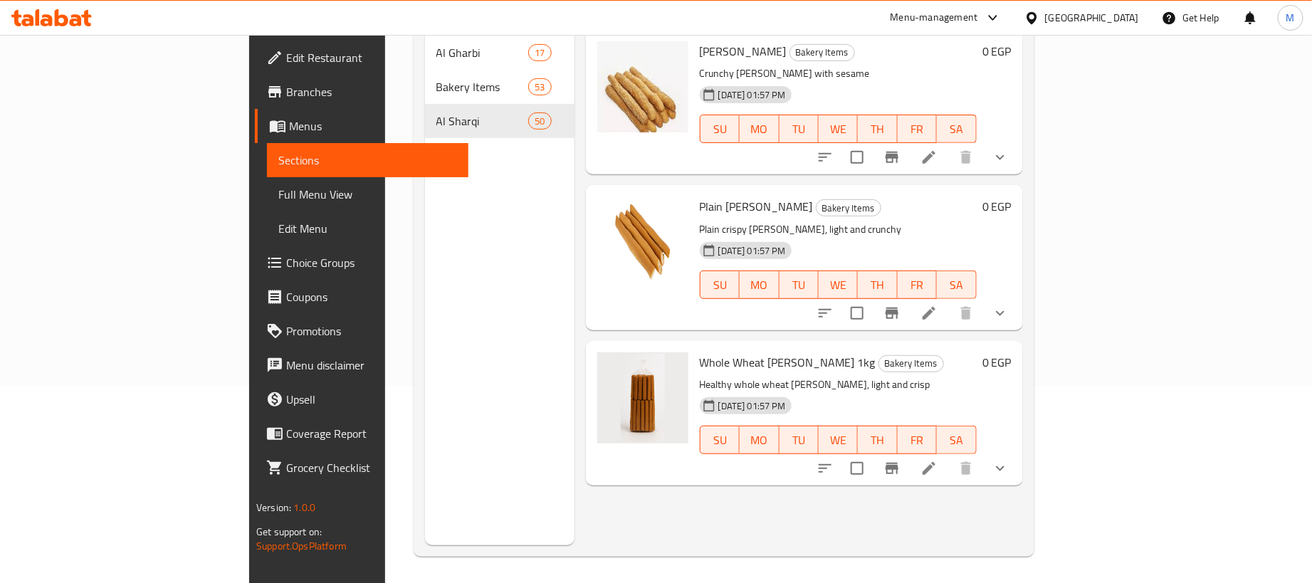
scroll to position [199, 0]
type input "بقسماط س"
click at [937, 458] on icon at bounding box center [928, 466] width 17 height 17
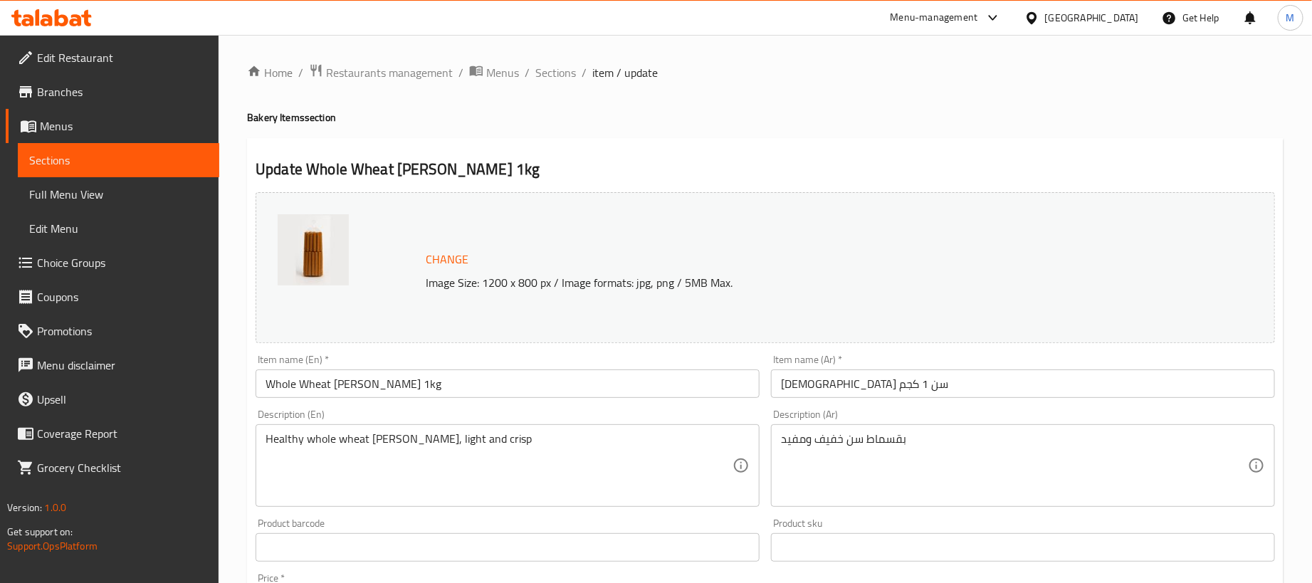
click at [898, 382] on input "بقسماط سن 1 كجم" at bounding box center [1023, 383] width 504 height 28
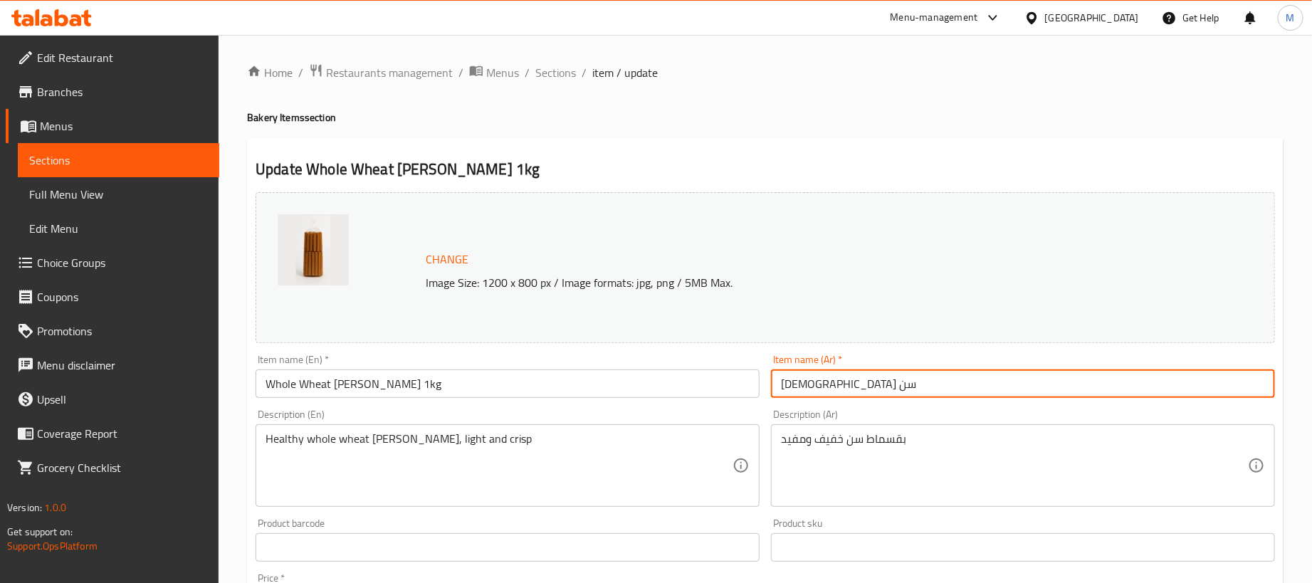
type input "بقسماط سن"
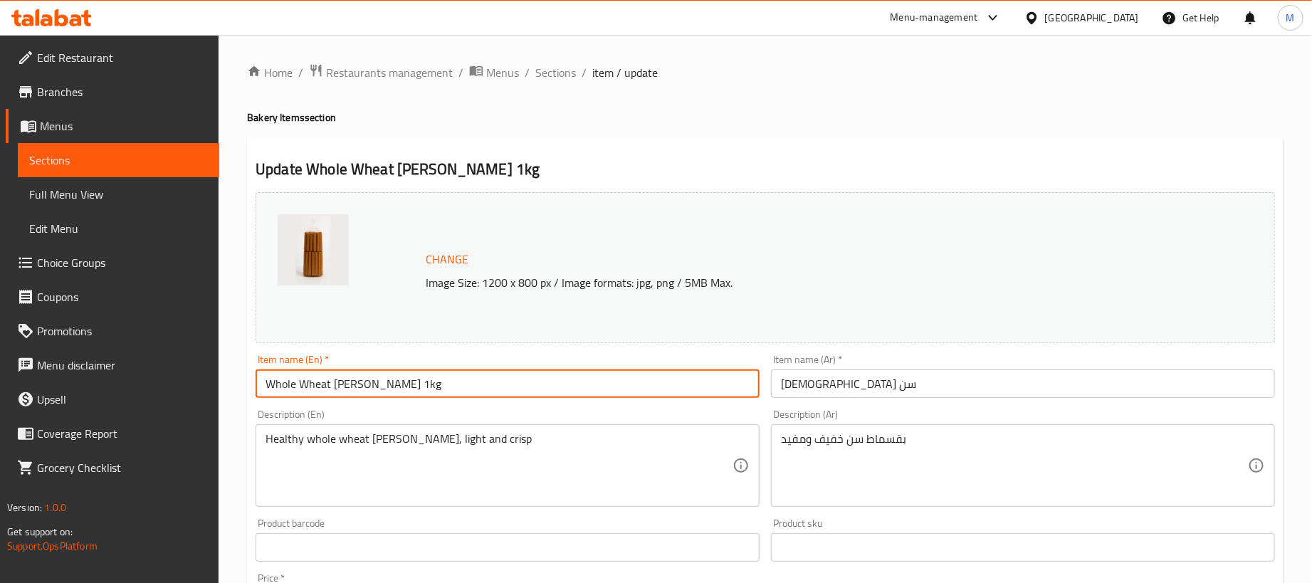
click at [666, 386] on input "Whole Wheat Rusk 1kg" at bounding box center [508, 383] width 504 height 28
type input "Whole Wheat Rusk"
click at [714, 113] on h4 "Bakery Items section" at bounding box center [765, 117] width 1036 height 14
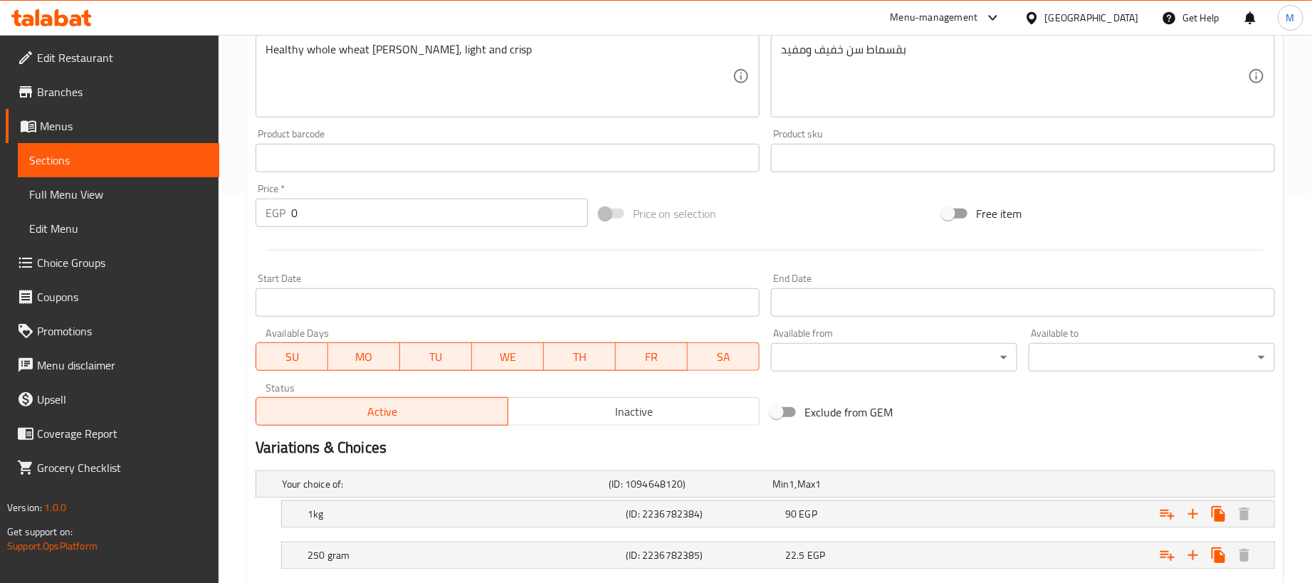
scroll to position [477, 0]
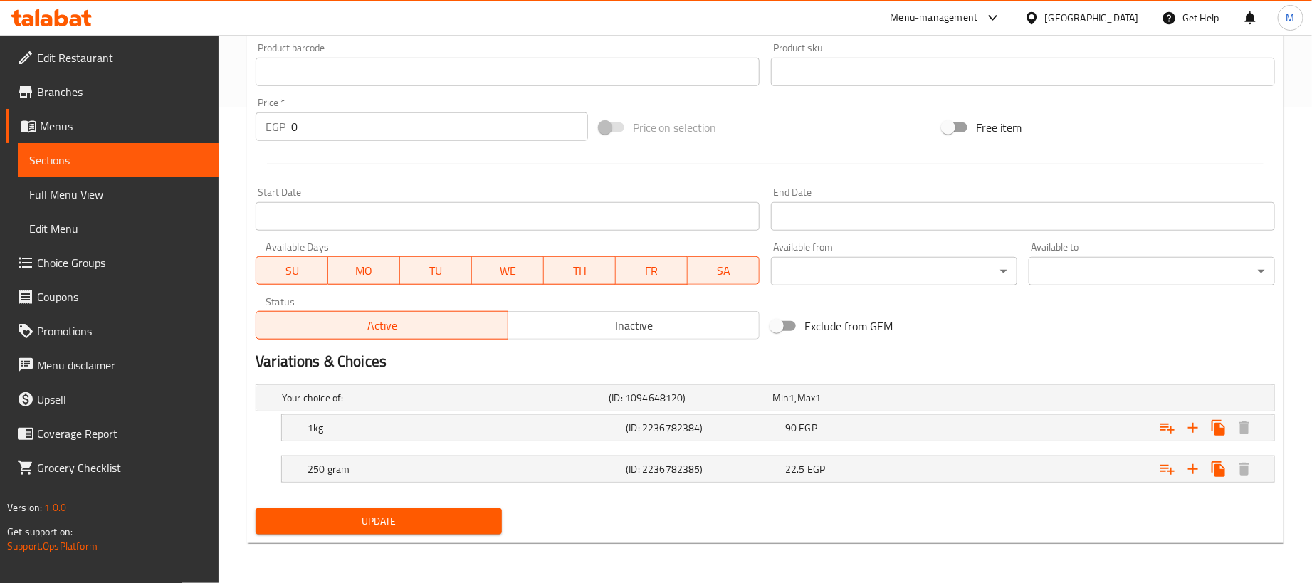
click at [404, 522] on span "Update" at bounding box center [378, 521] width 223 height 18
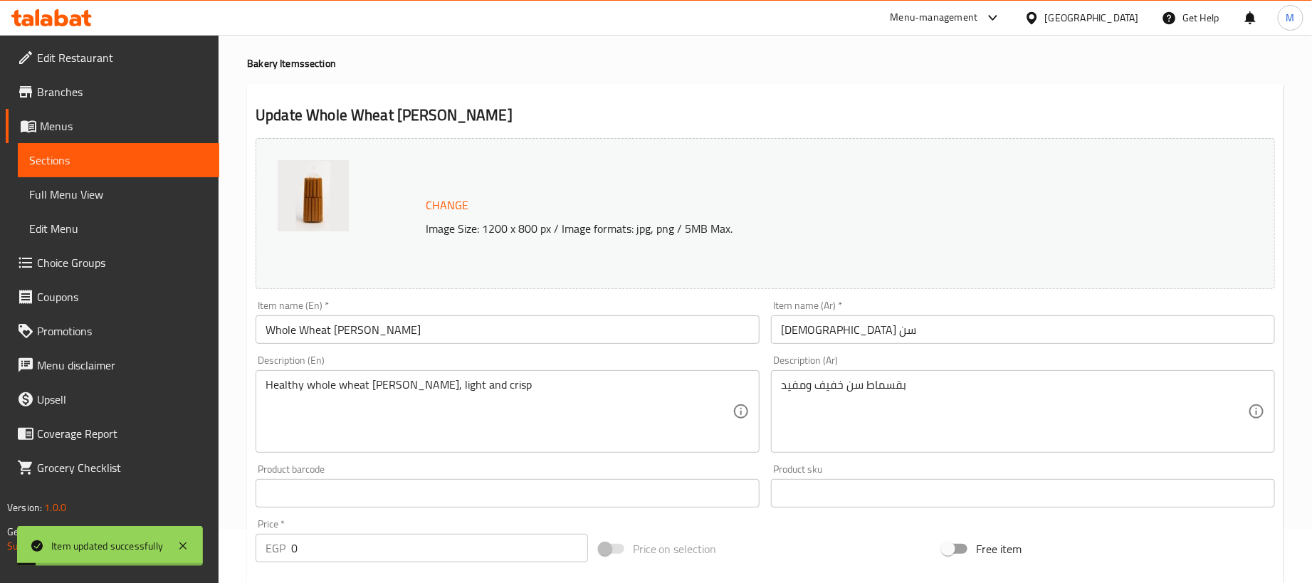
scroll to position [0, 0]
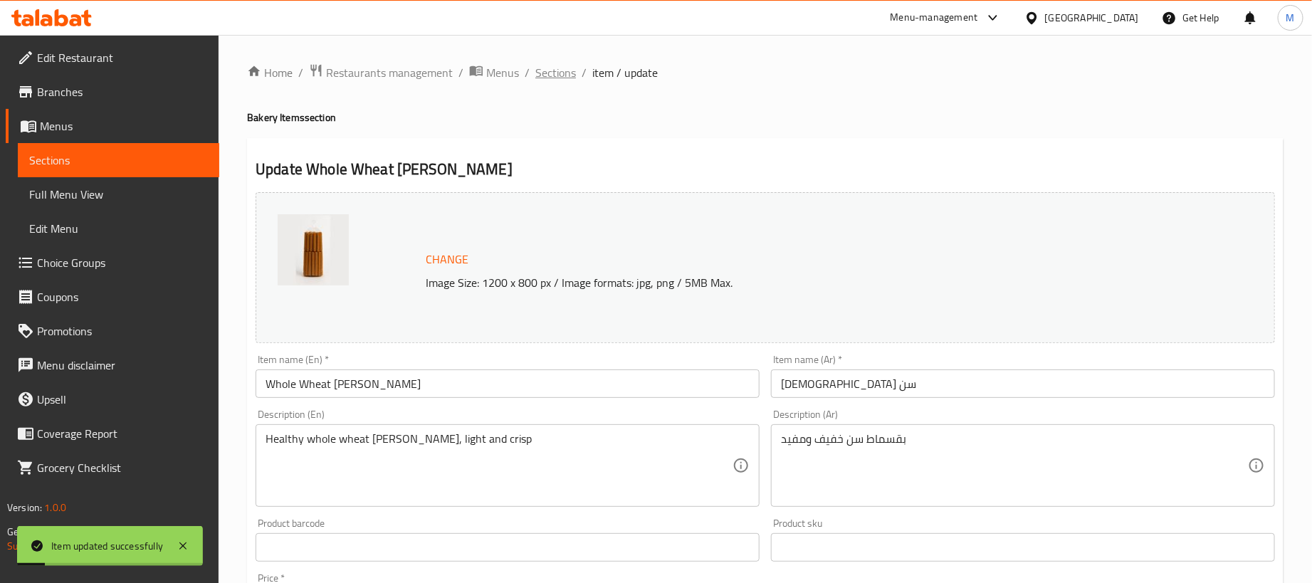
click at [564, 75] on span "Sections" at bounding box center [555, 72] width 41 height 17
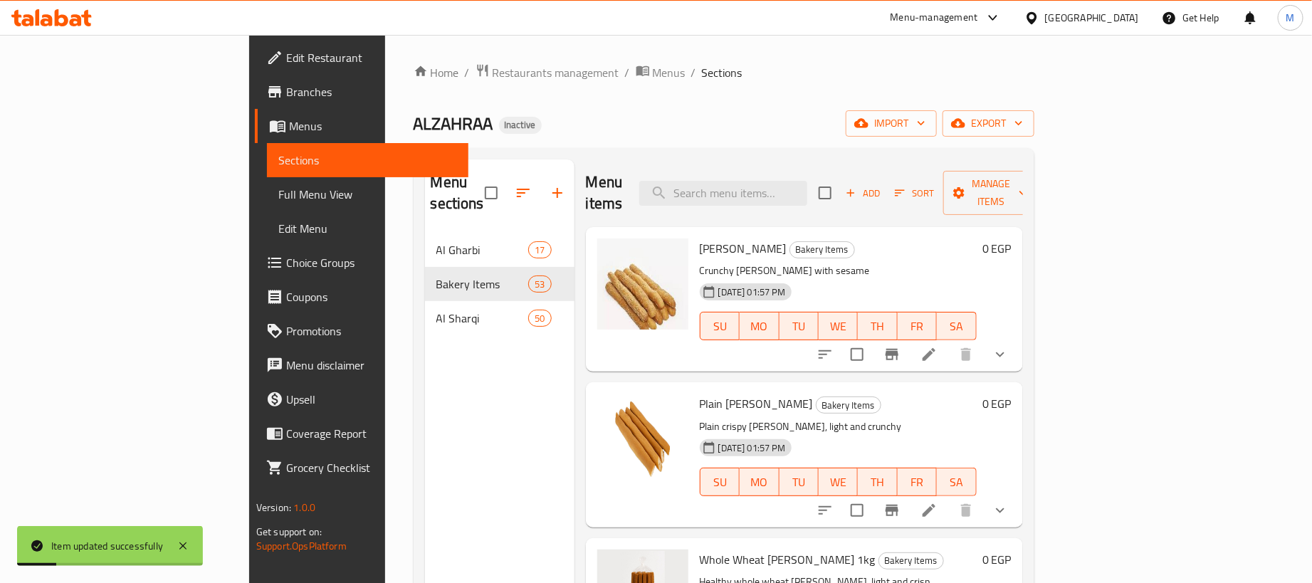
click at [786, 199] on div "Menu items Add Sort Manage items" at bounding box center [804, 193] width 437 height 68
click at [794, 186] on input "search" at bounding box center [723, 193] width 168 height 25
paste input "بقسماط حبة البركة"
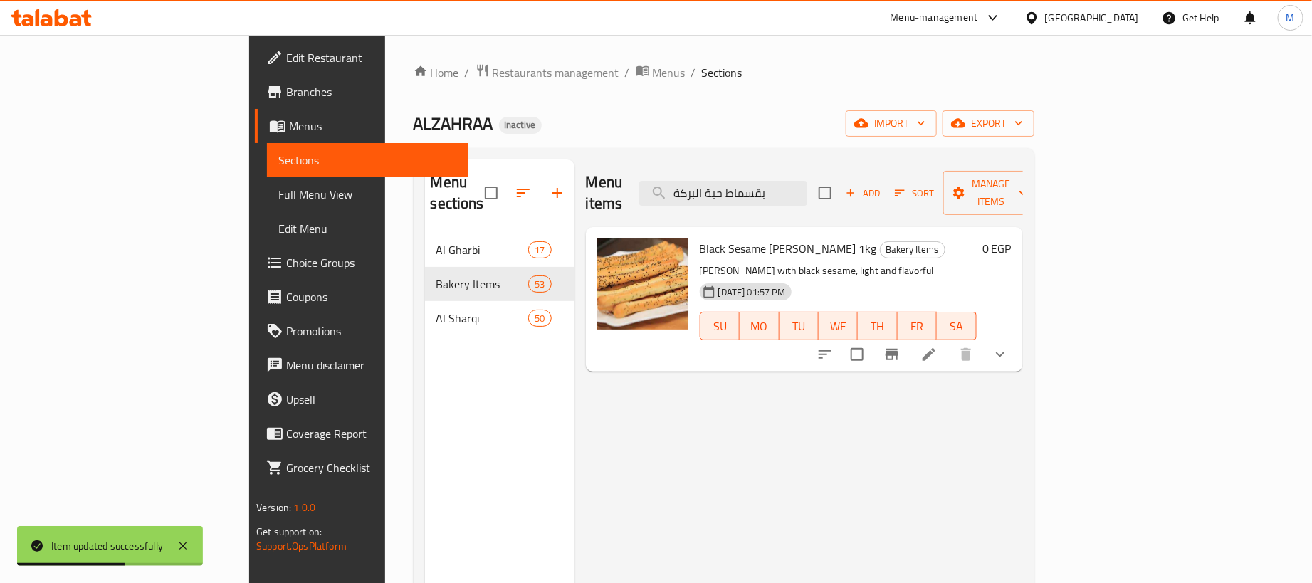
type input "بقسماط حبة البركة"
click at [949, 342] on li at bounding box center [929, 355] width 40 height 26
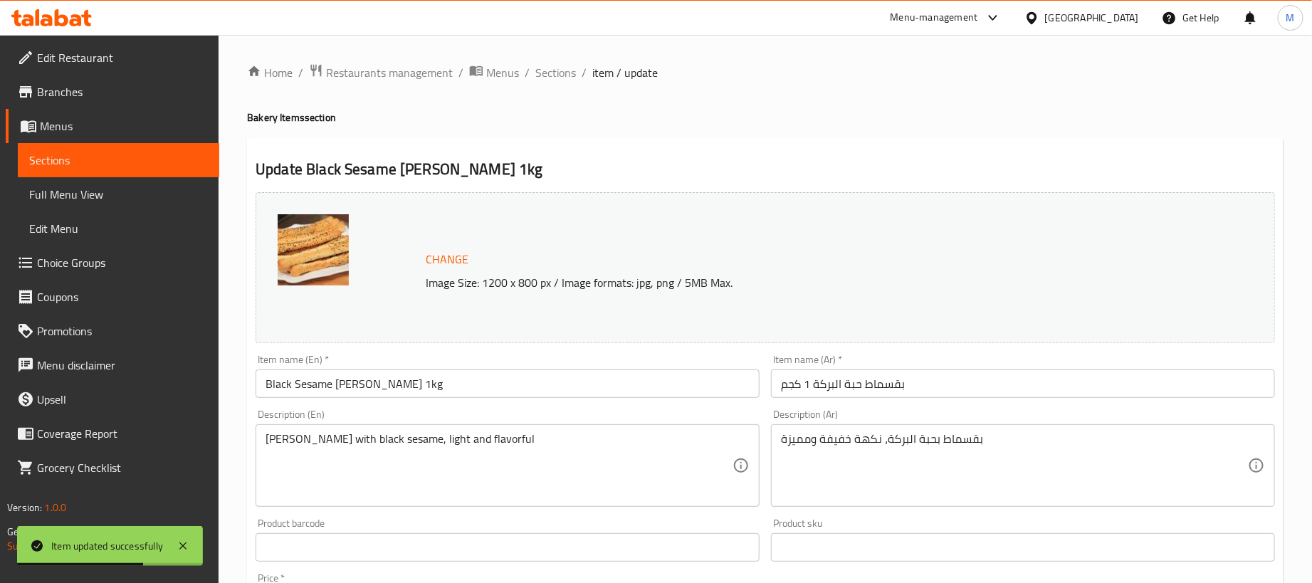
click at [566, 362] on div "Item name (En)   * Black Sesame Rusk 1kg Item name (En) *" at bounding box center [508, 375] width 504 height 43
click at [562, 379] on input "Black Sesame Rusk 1kg" at bounding box center [508, 383] width 504 height 28
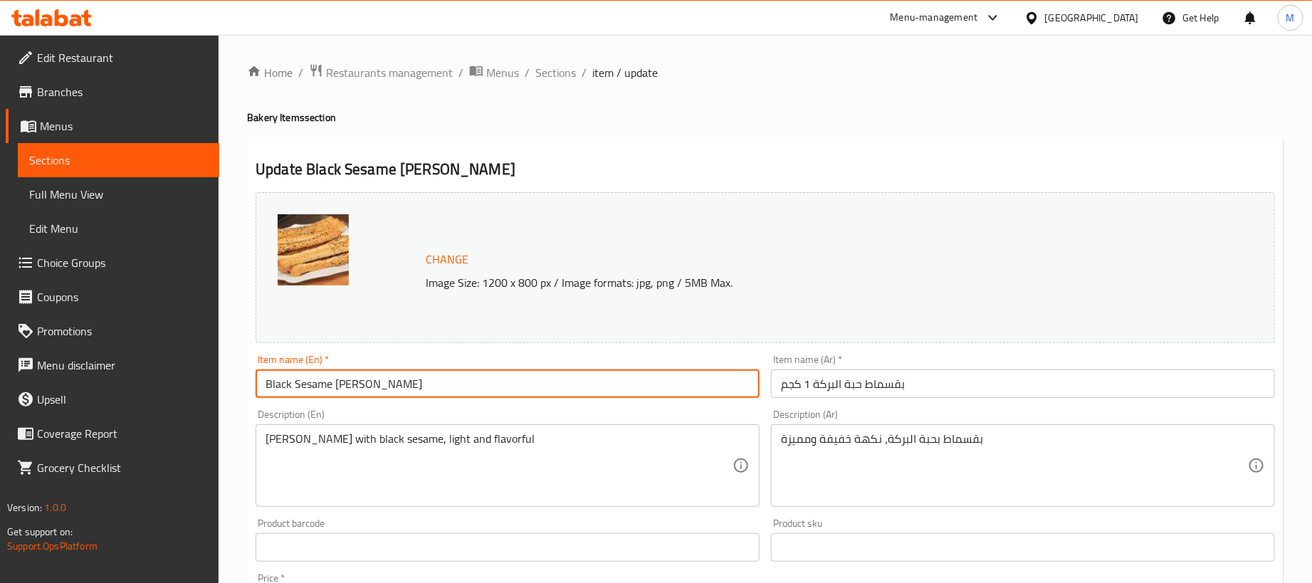
type input "Black Sesame Rusk"
click at [987, 376] on input "بقسماط حبة البركة 1 كجم" at bounding box center [1023, 383] width 504 height 28
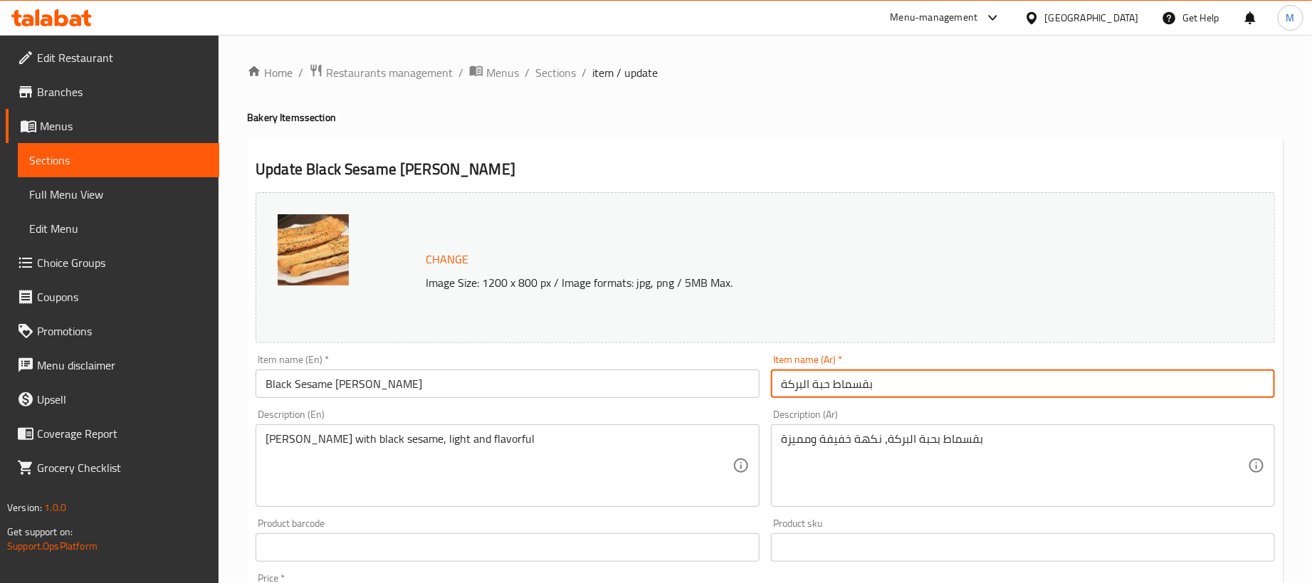
type input "بقسماط حبة البركة"
click at [796, 137] on div "Home / Restaurants management / Menus / Sections / item / update Bakery Items s…" at bounding box center [765, 546] width 1036 height 967
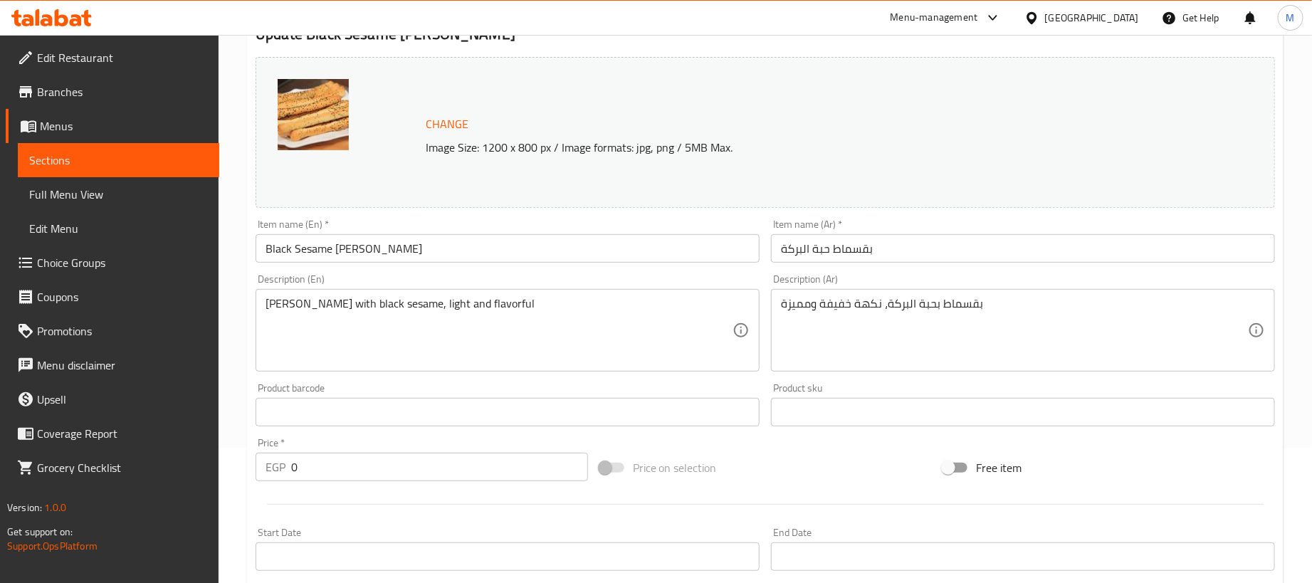
scroll to position [477, 0]
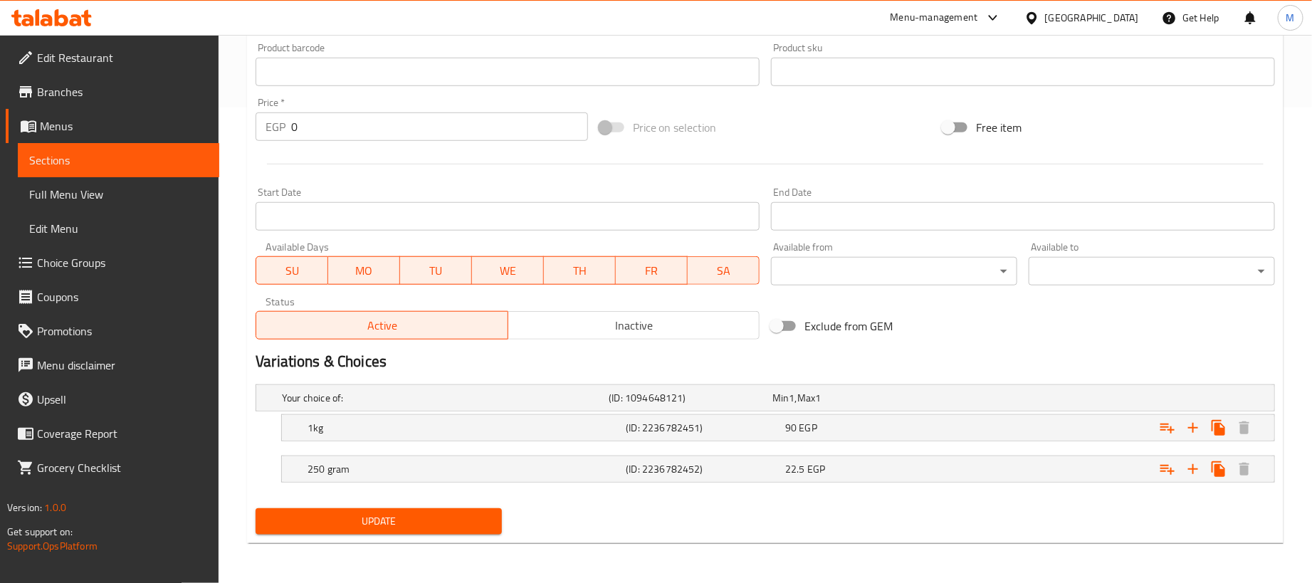
click at [426, 505] on div "Update" at bounding box center [379, 522] width 258 height 38
click at [434, 526] on span "Update" at bounding box center [378, 521] width 223 height 18
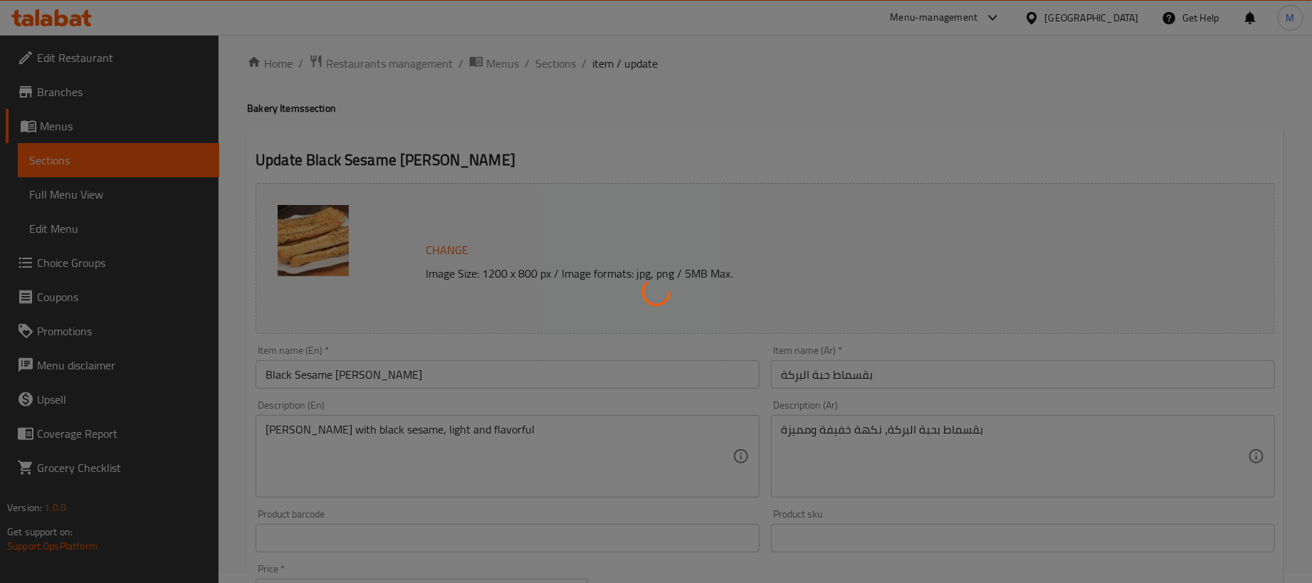
scroll to position [0, 0]
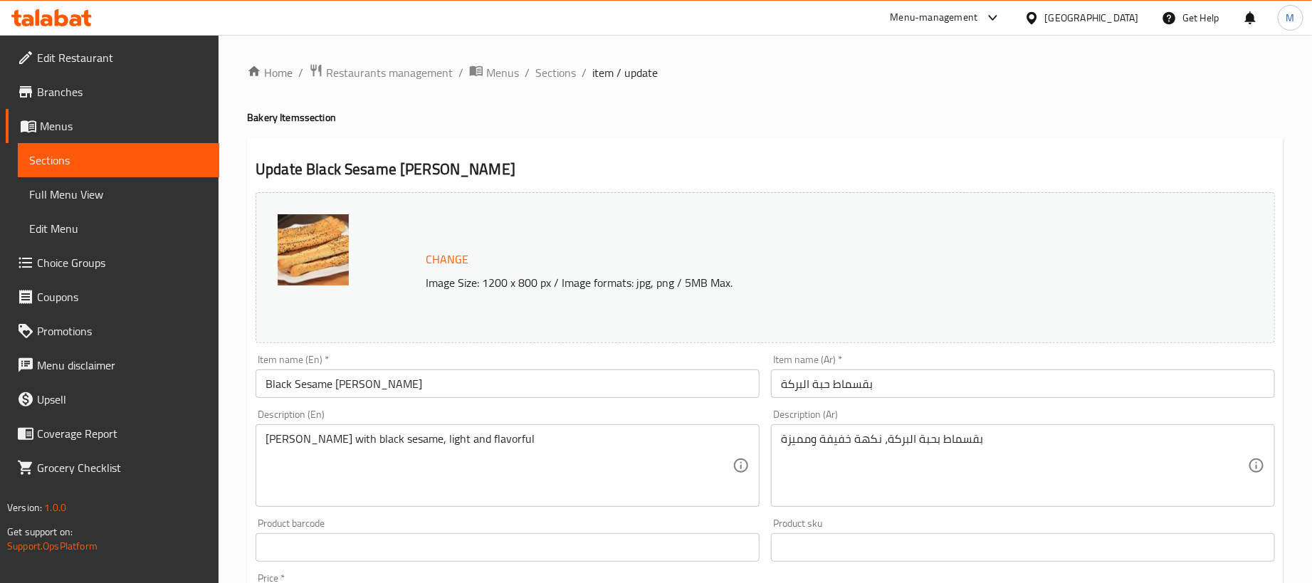
drag, startPoint x: 535, startPoint y: 73, endPoint x: 560, endPoint y: 36, distance: 44.4
click at [535, 73] on span "Sections" at bounding box center [555, 72] width 41 height 17
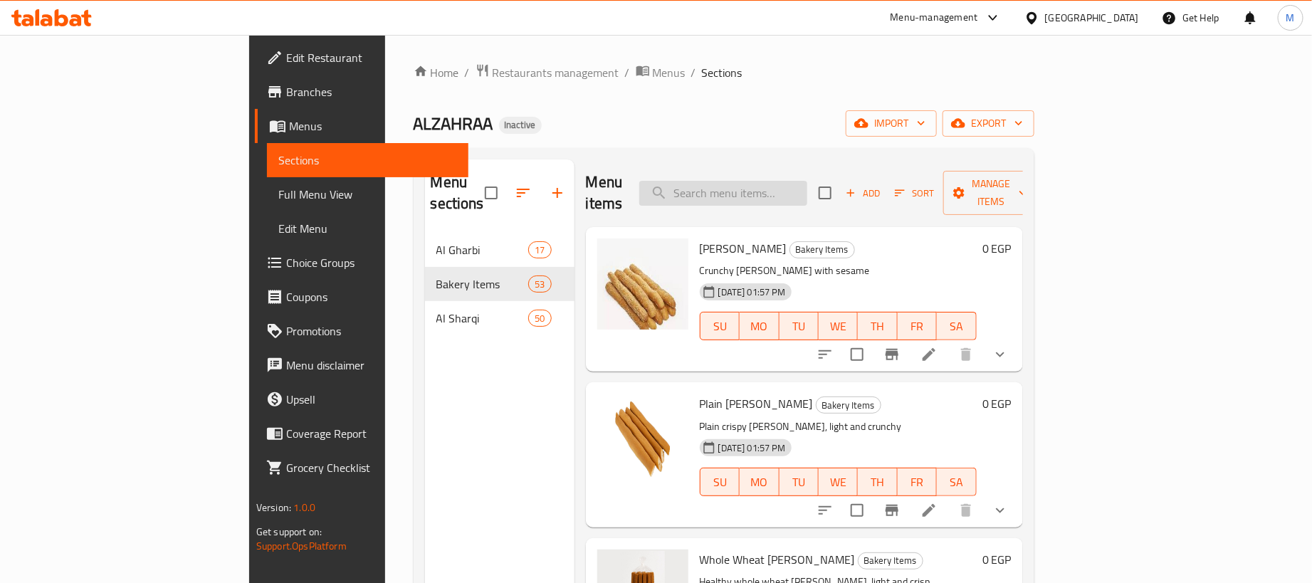
click at [804, 186] on input "search" at bounding box center [723, 193] width 168 height 25
paste input "بقسماط"
type input "بقسماط"
click at [965, 127] on icon "button" at bounding box center [958, 123] width 14 height 9
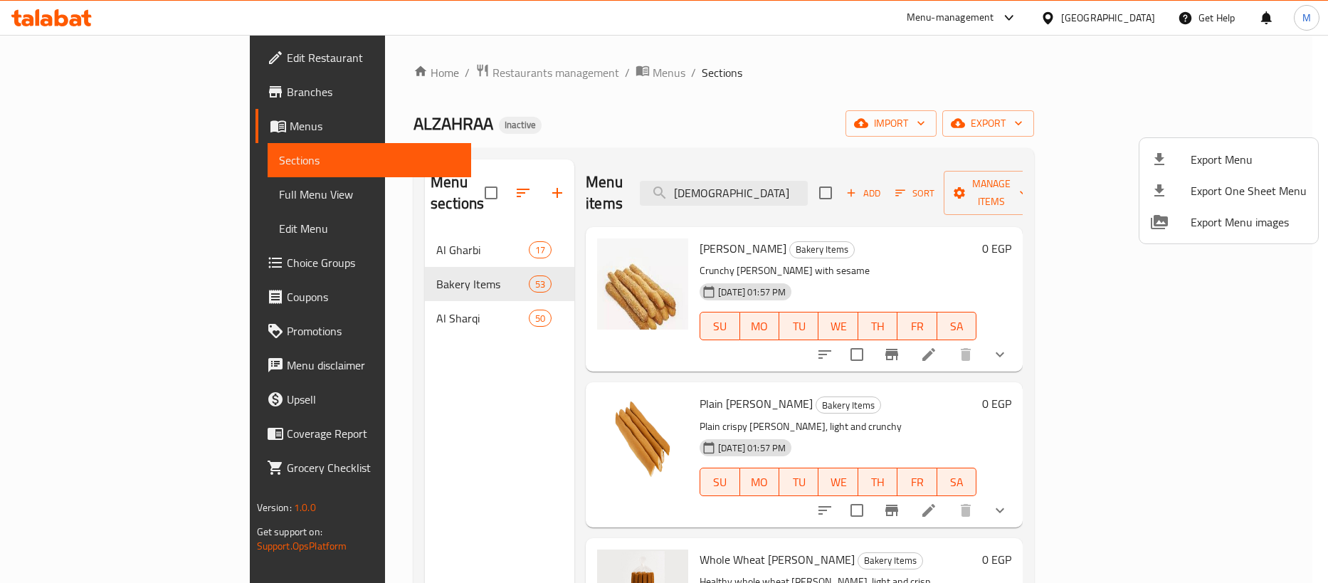
click at [1207, 151] on span "Export Menu" at bounding box center [1249, 159] width 116 height 17
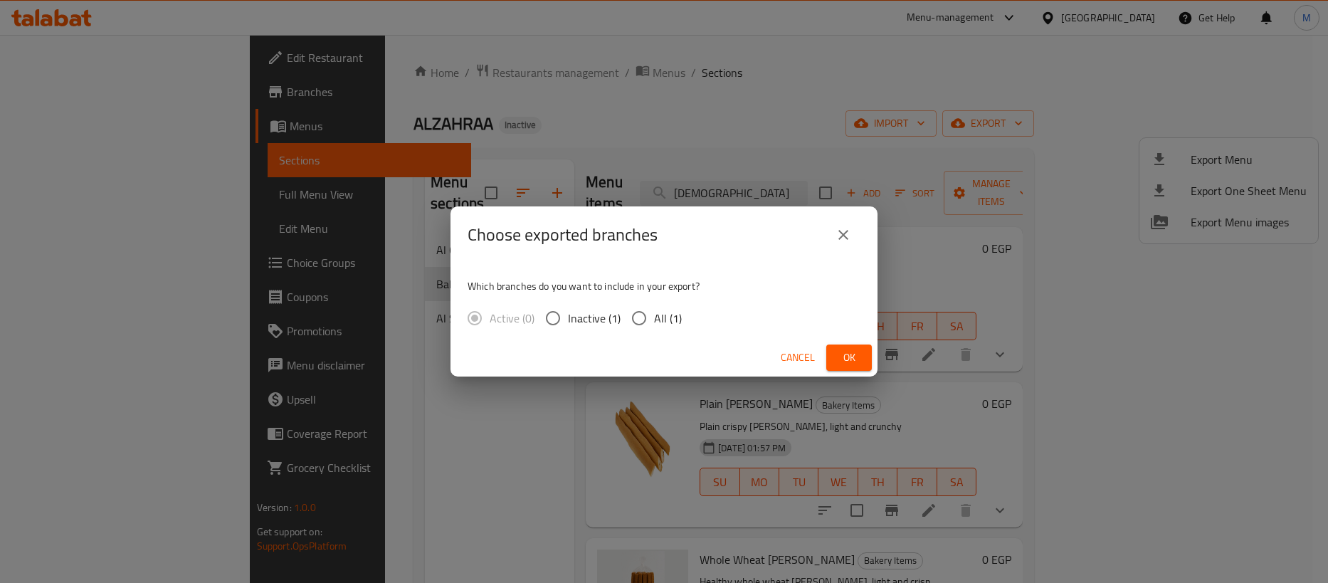
click at [846, 349] on span "Ok" at bounding box center [849, 358] width 23 height 18
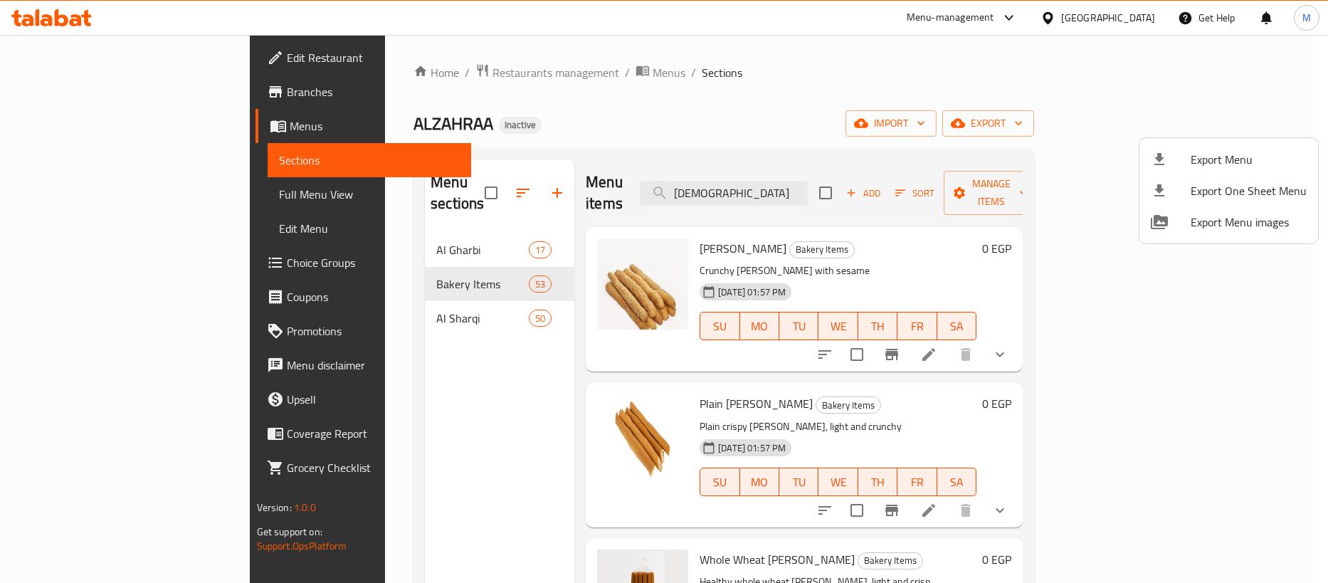
click at [953, 69] on div at bounding box center [664, 291] width 1328 height 583
